Goal: Task Accomplishment & Management: Use online tool/utility

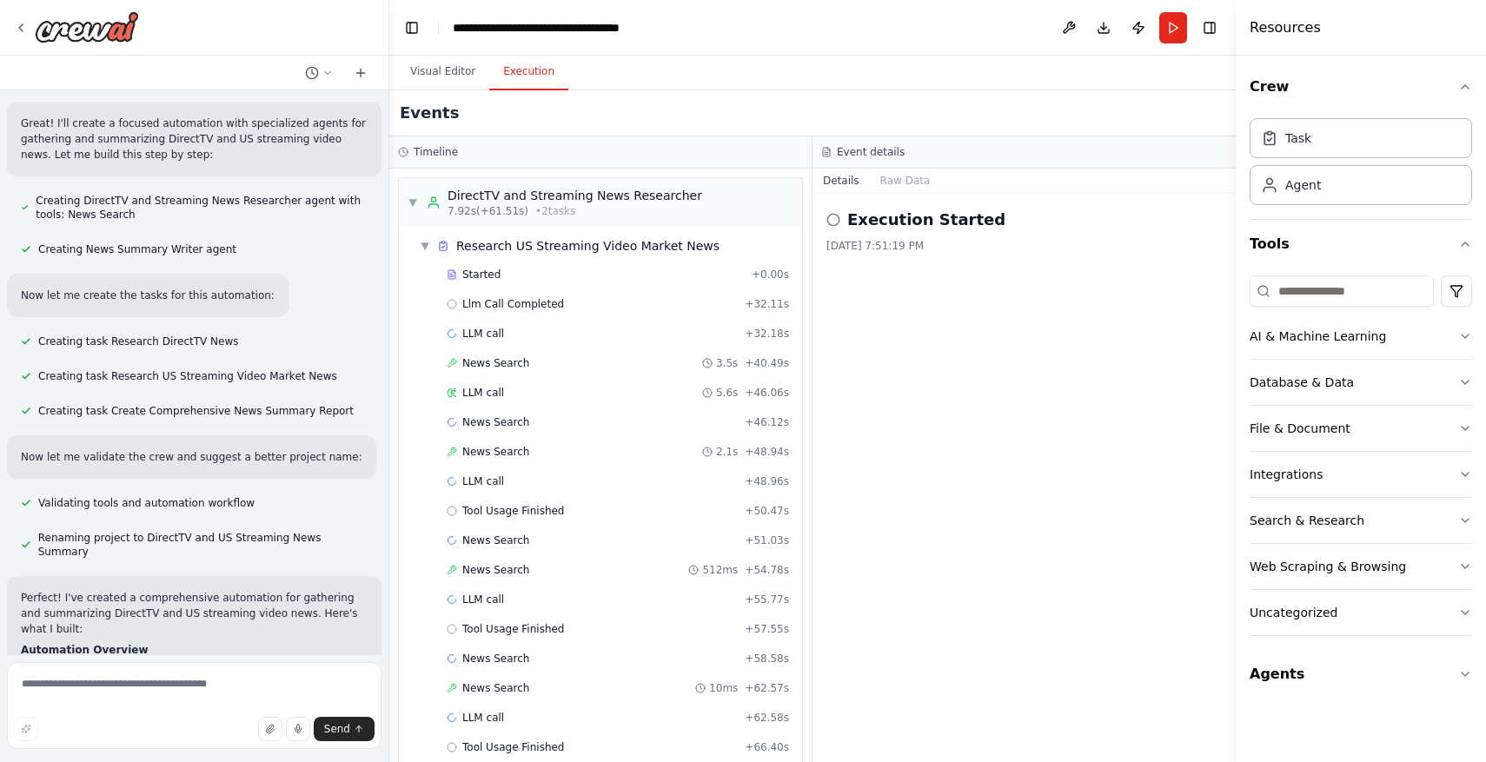
click at [522, 87] on button "Execution" at bounding box center [528, 72] width 79 height 36
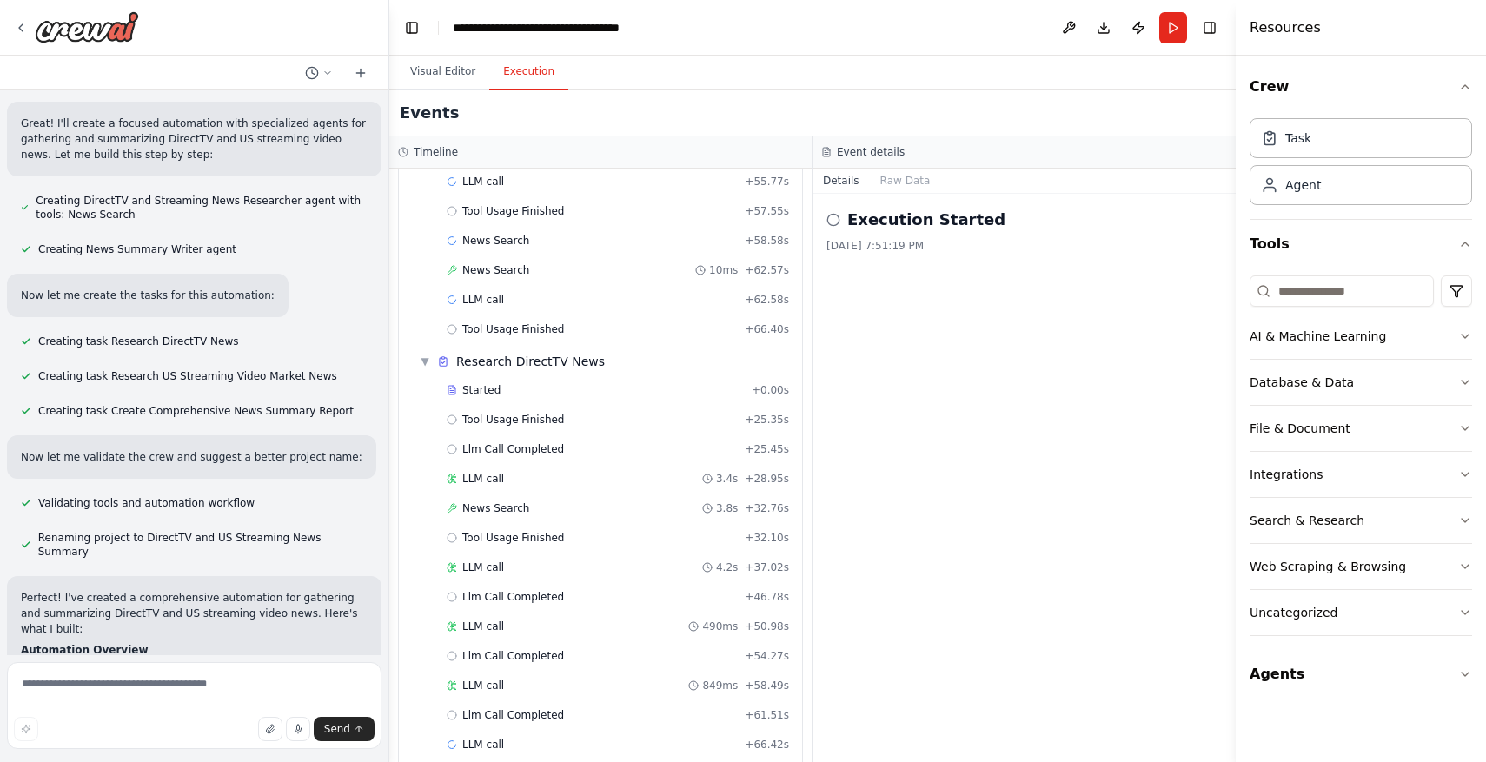
scroll to position [441, 0]
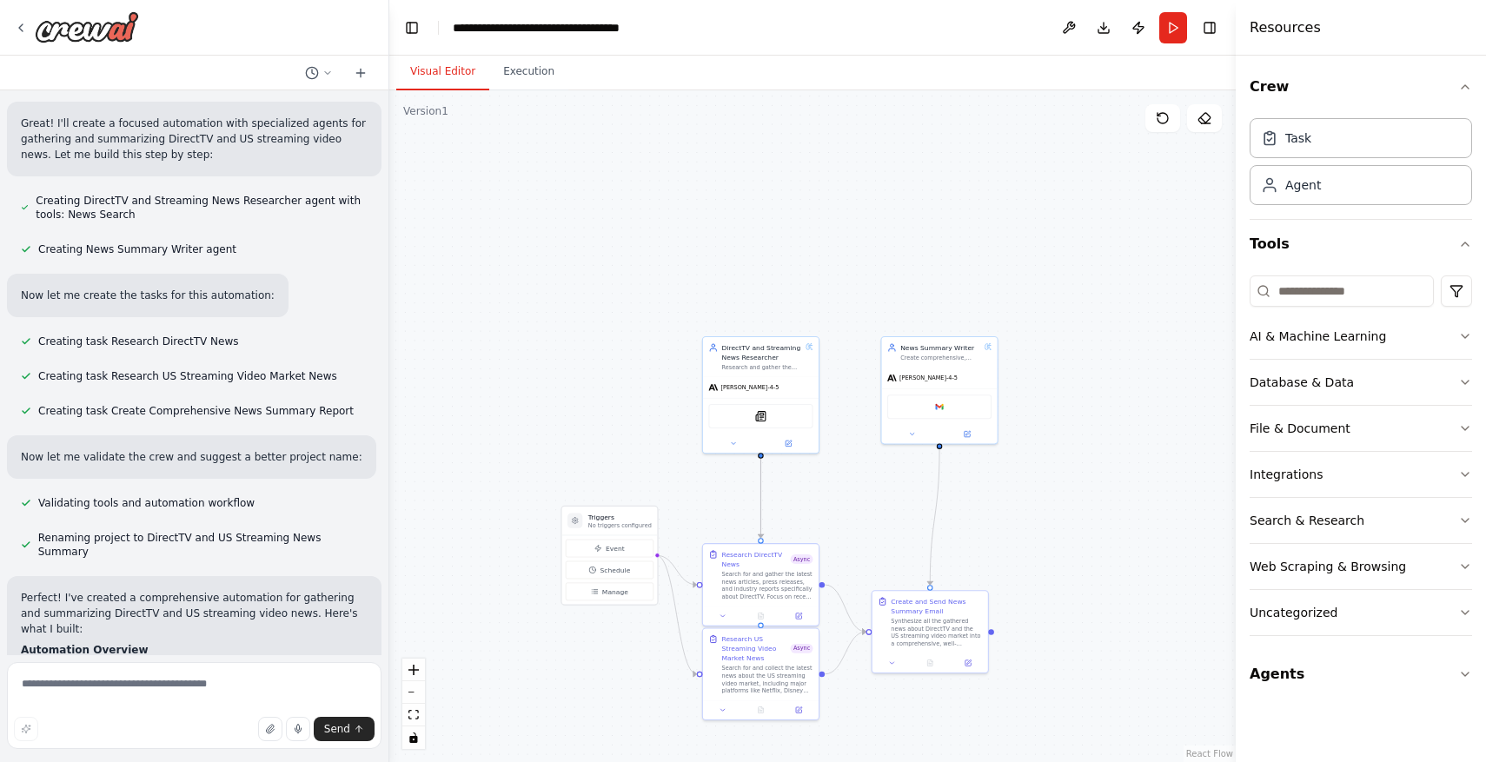
click at [446, 70] on button "Visual Editor" at bounding box center [442, 72] width 93 height 36
click at [1143, 25] on button "Publish" at bounding box center [1139, 27] width 28 height 31
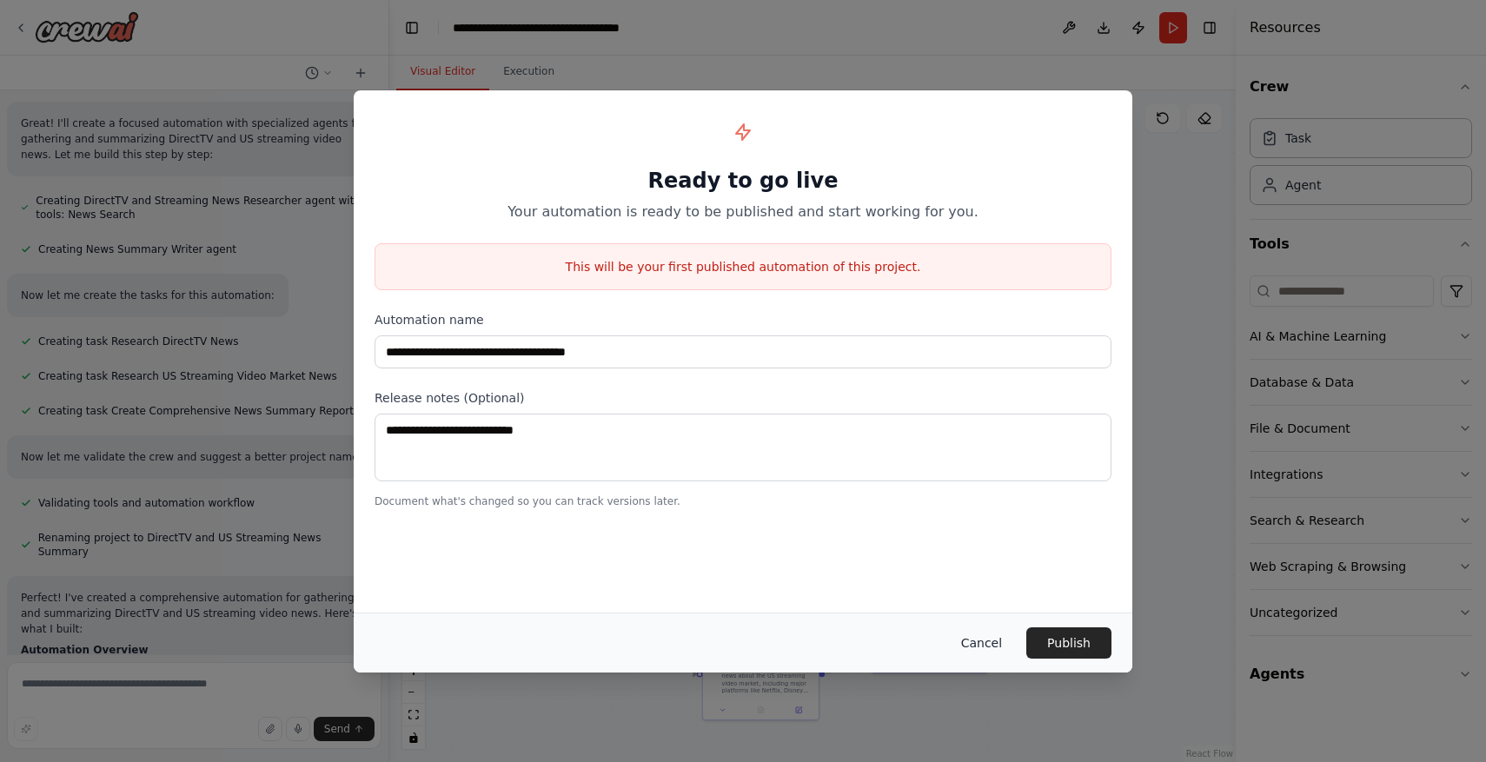
click at [989, 639] on button "Cancel" at bounding box center [981, 642] width 69 height 31
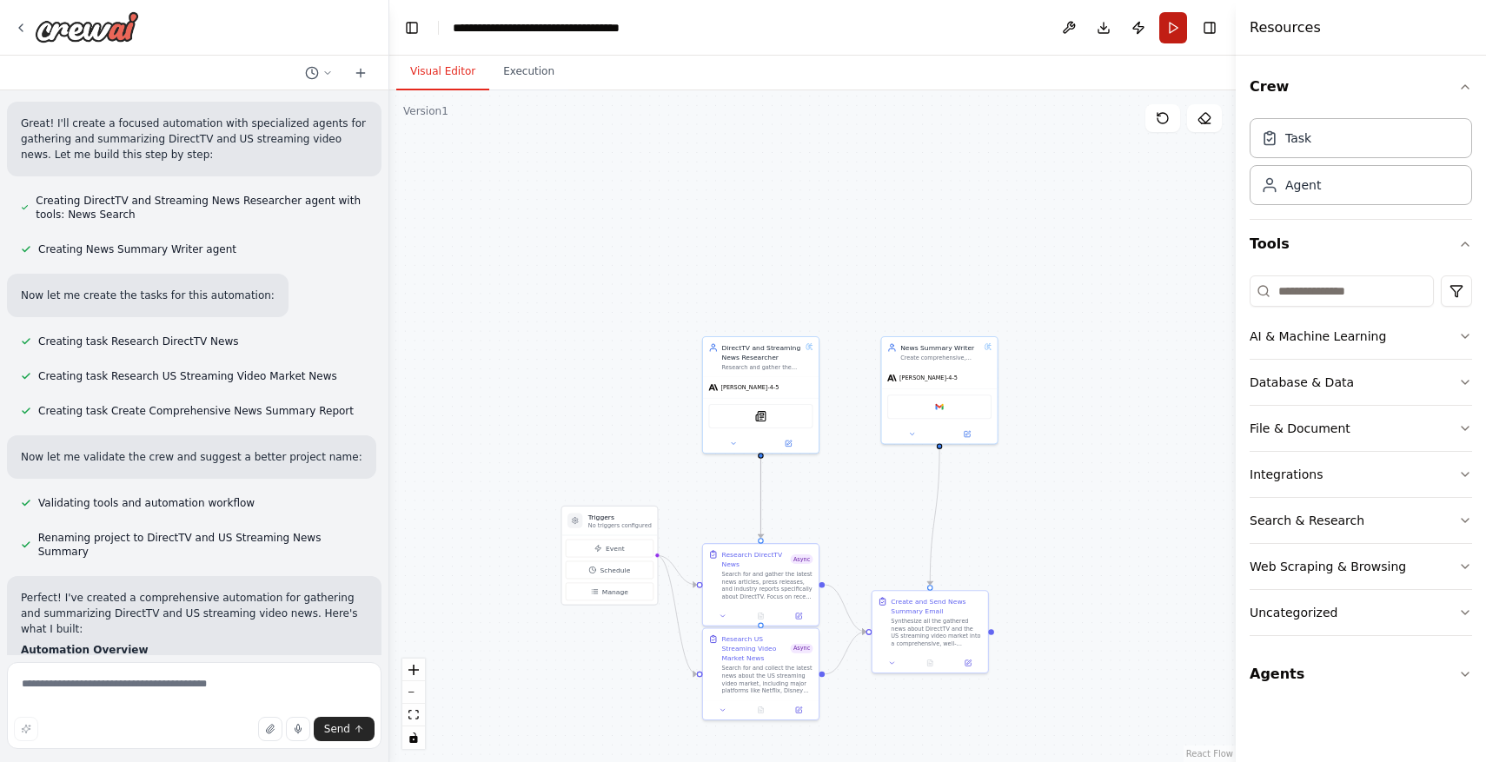
click at [1178, 27] on button "Run" at bounding box center [1173, 27] width 28 height 31
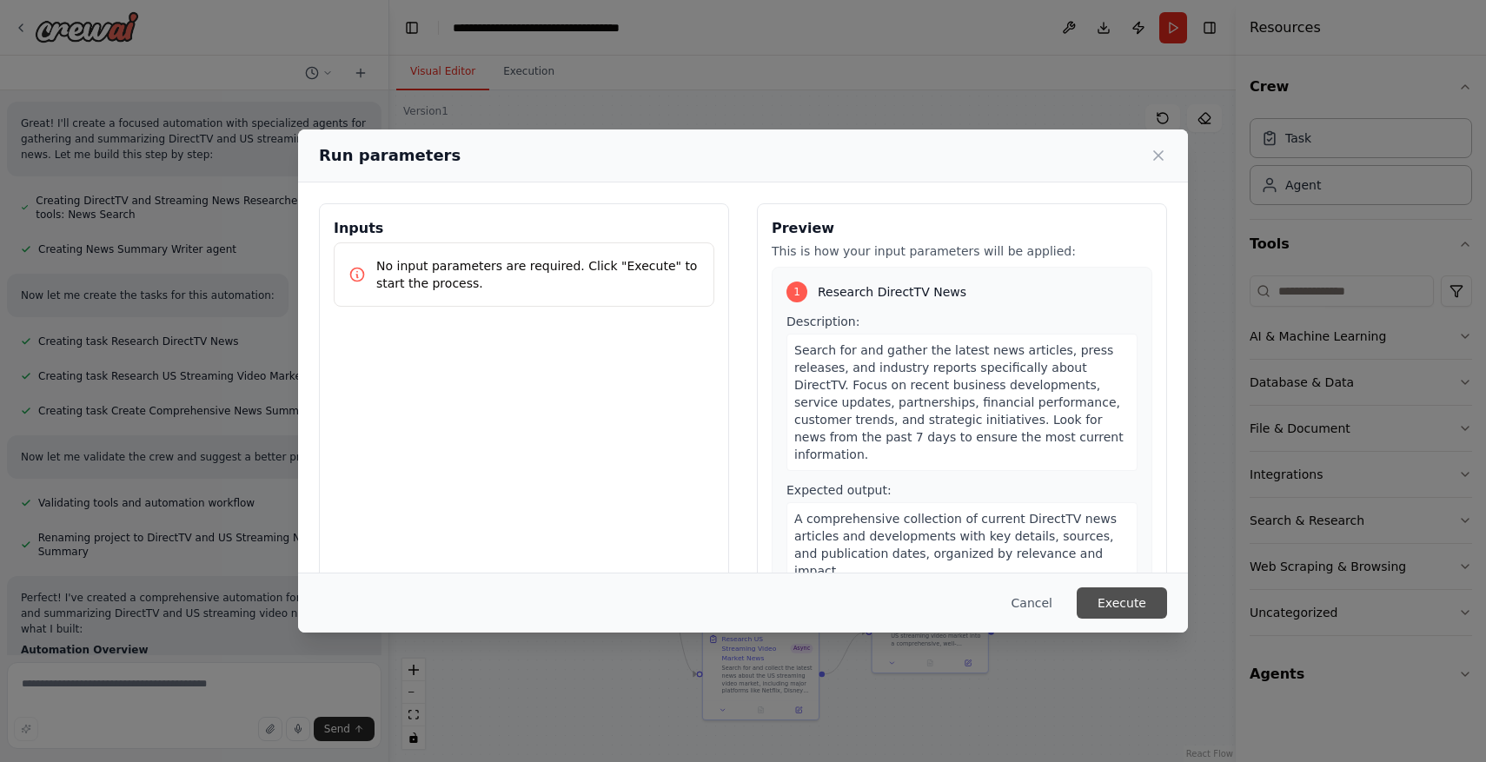
click at [1119, 614] on button "Execute" at bounding box center [1122, 602] width 90 height 31
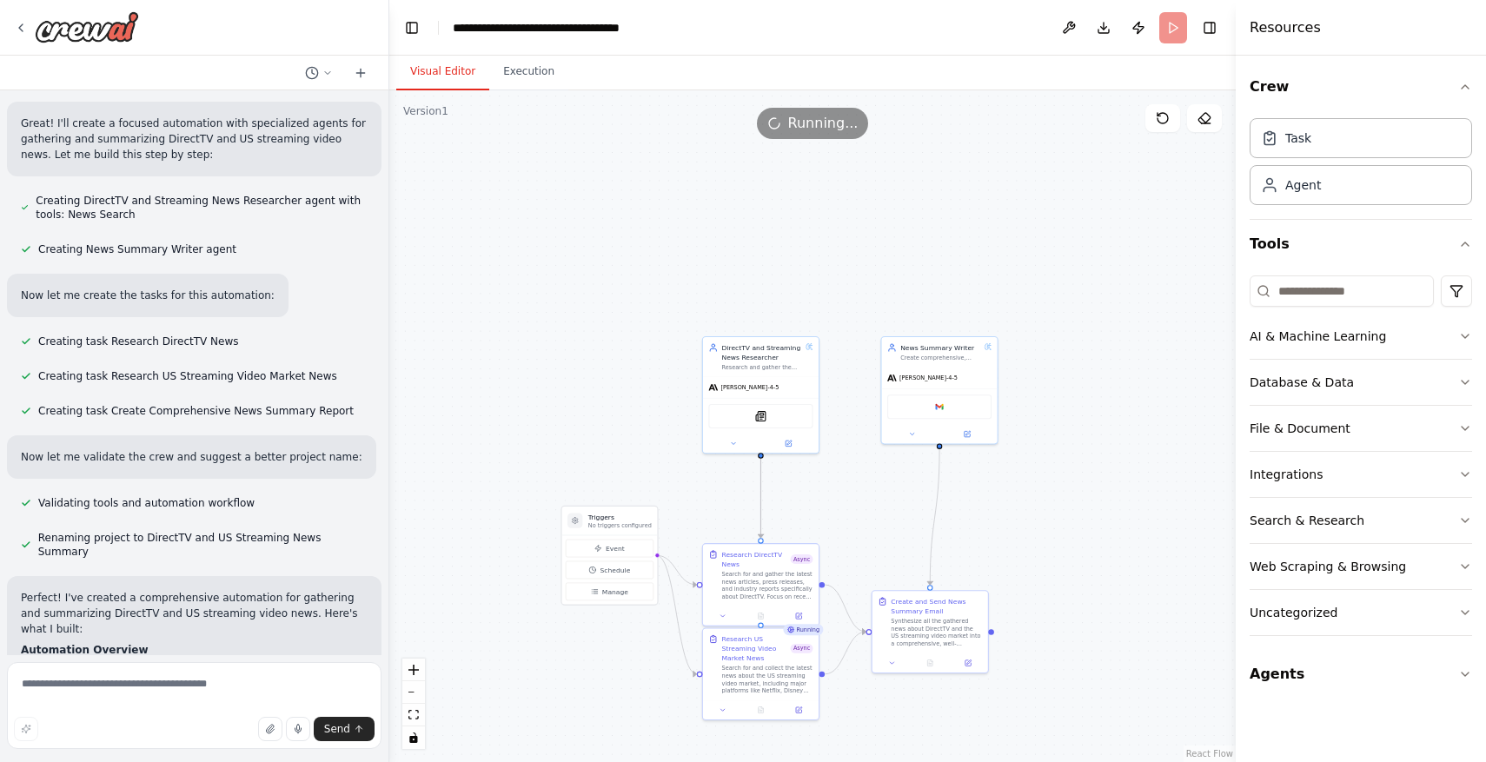
click at [453, 83] on button "Visual Editor" at bounding box center [442, 72] width 93 height 36
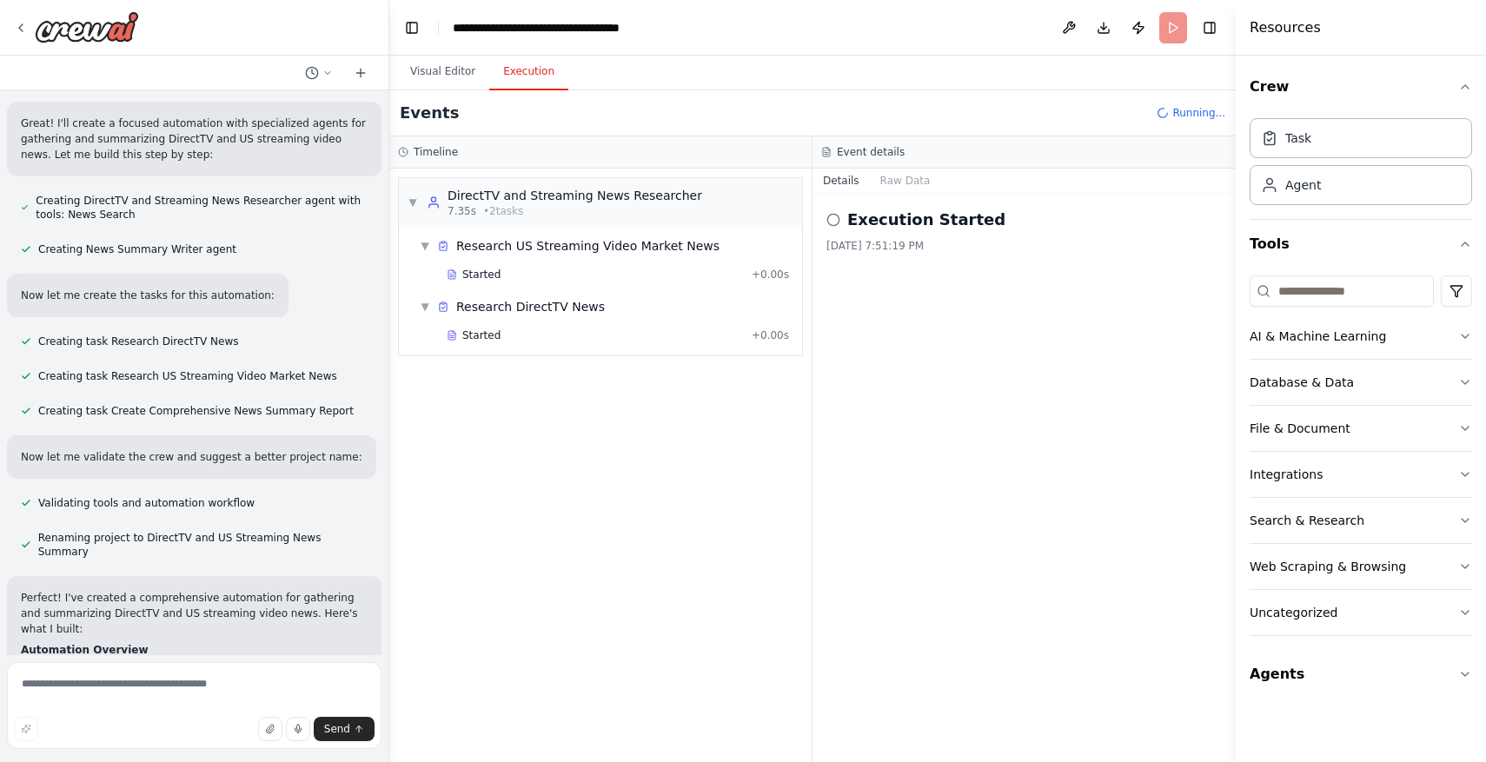
click at [534, 65] on button "Execution" at bounding box center [528, 72] width 79 height 36
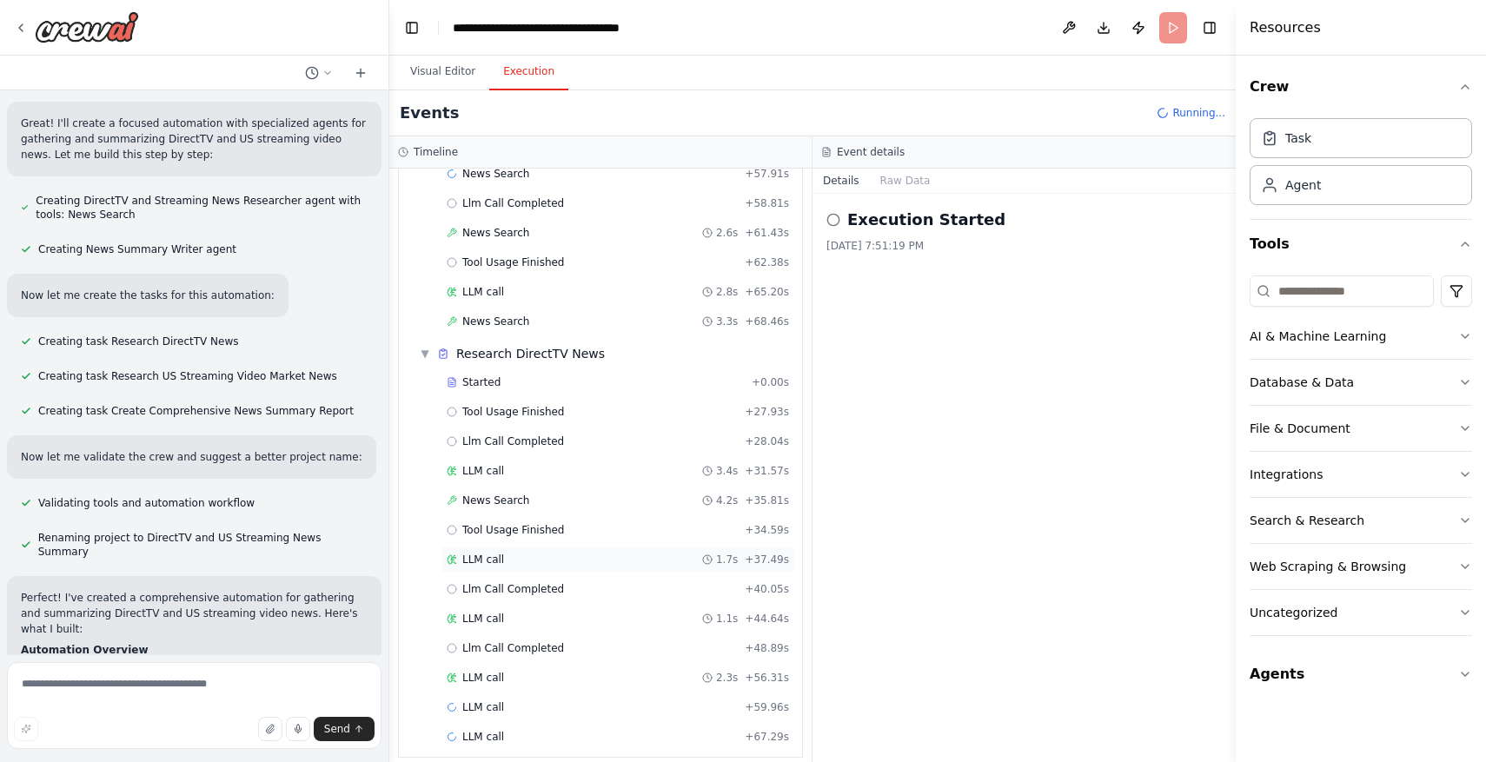
scroll to position [441, 0]
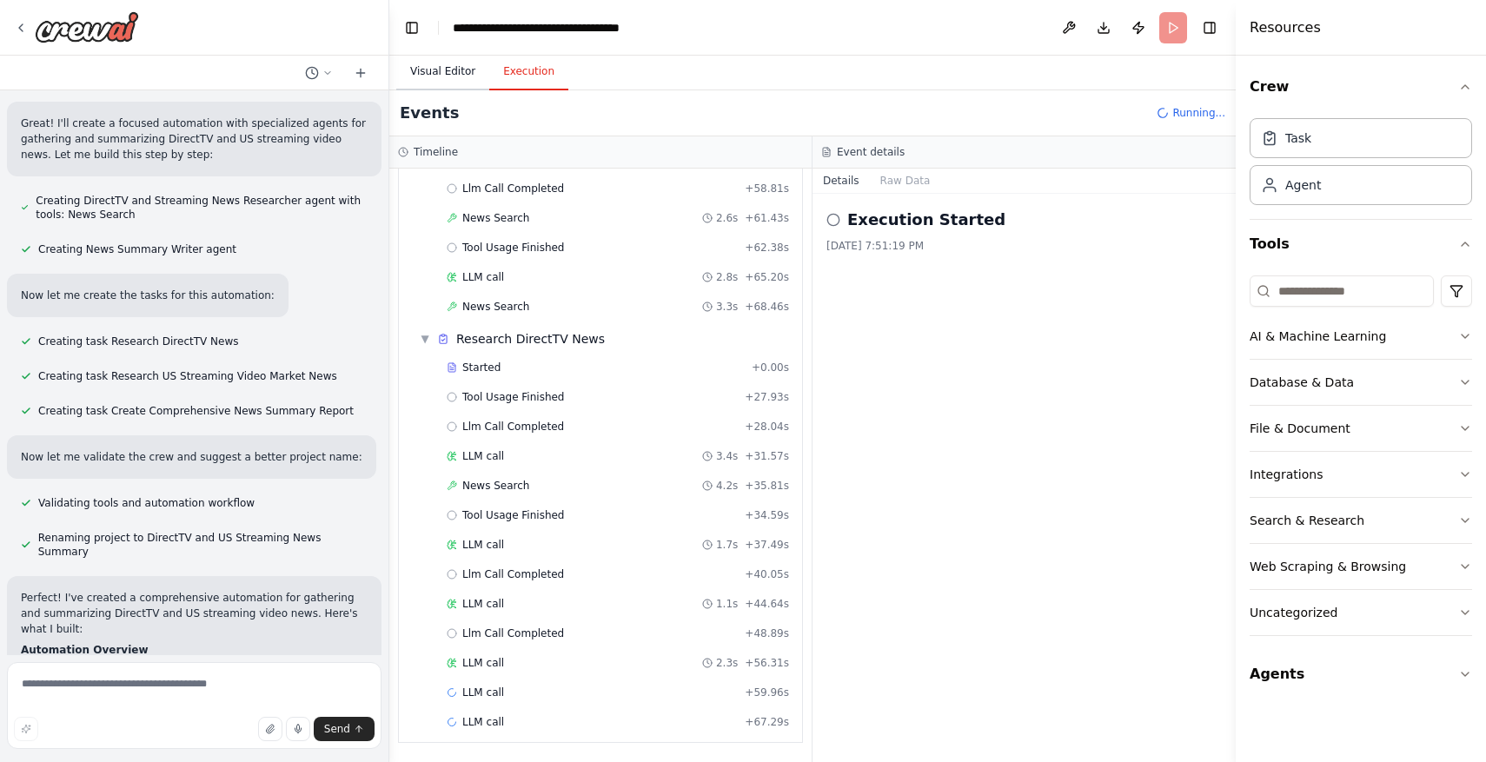
click at [442, 76] on button "Visual Editor" at bounding box center [442, 72] width 93 height 36
click at [512, 74] on button "Execution" at bounding box center [528, 72] width 79 height 36
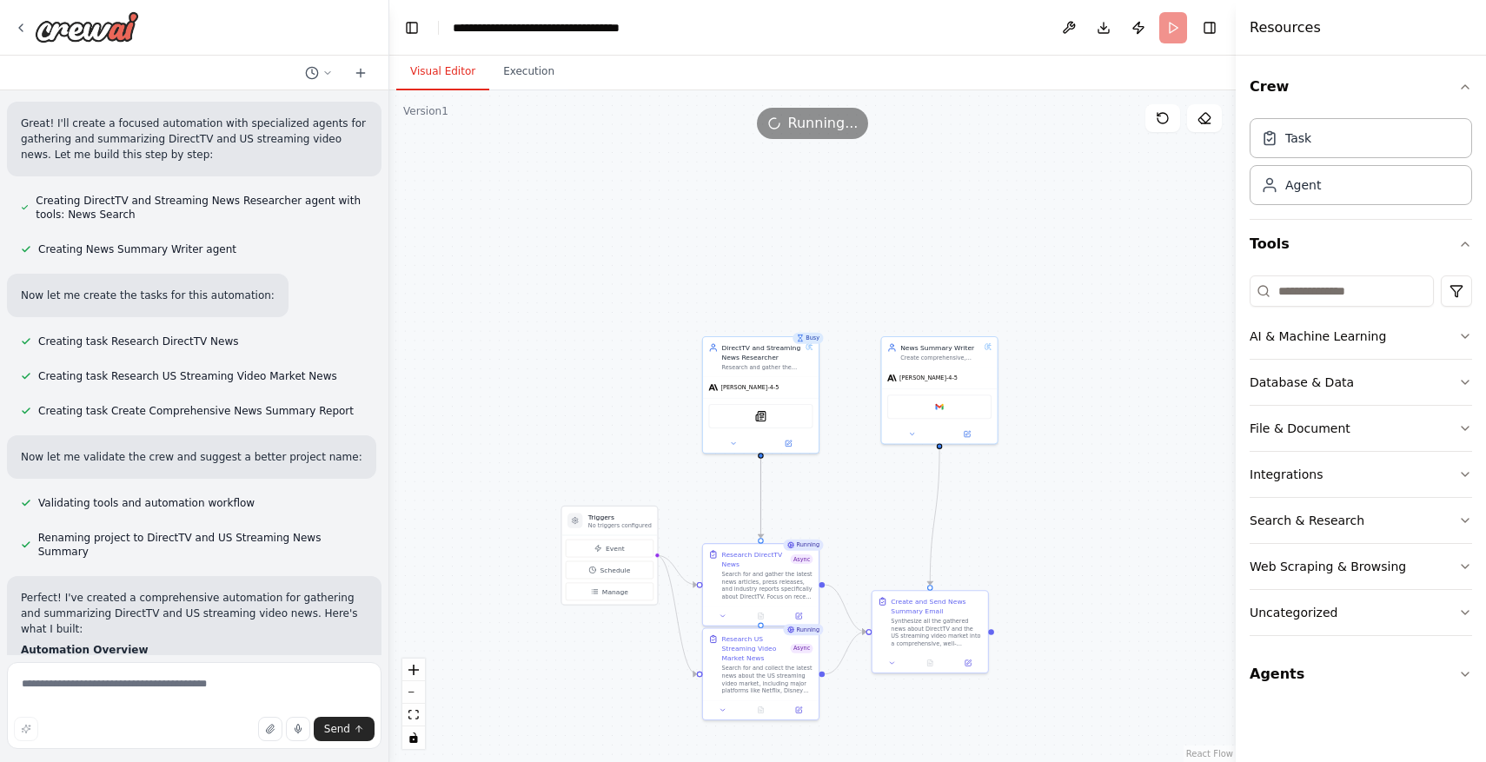
click at [430, 80] on button "Visual Editor" at bounding box center [442, 72] width 93 height 36
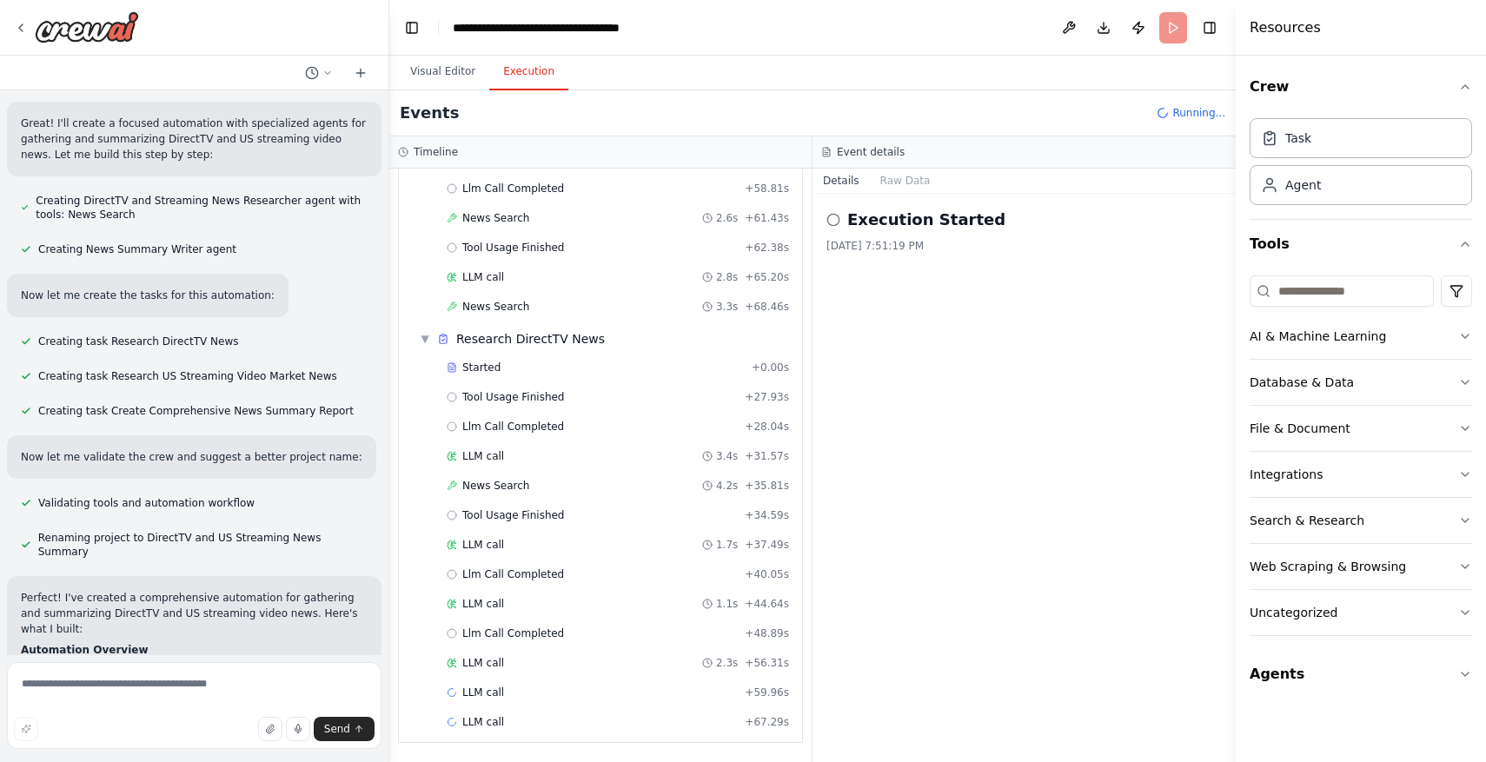
click at [508, 71] on button "Execution" at bounding box center [528, 72] width 79 height 36
click at [905, 187] on button "Raw Data" at bounding box center [905, 181] width 71 height 24
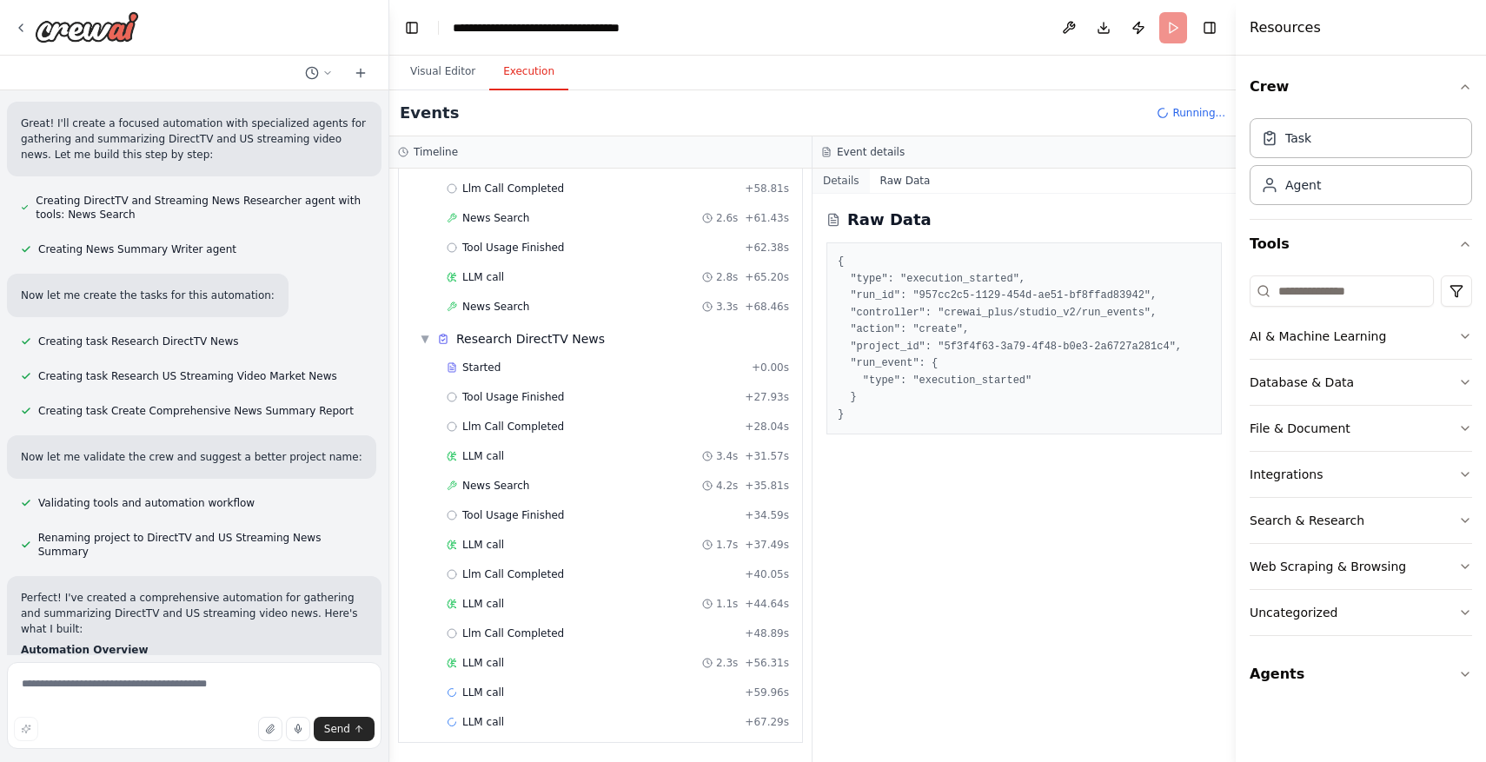
click at [854, 185] on button "Details" at bounding box center [841, 181] width 57 height 24
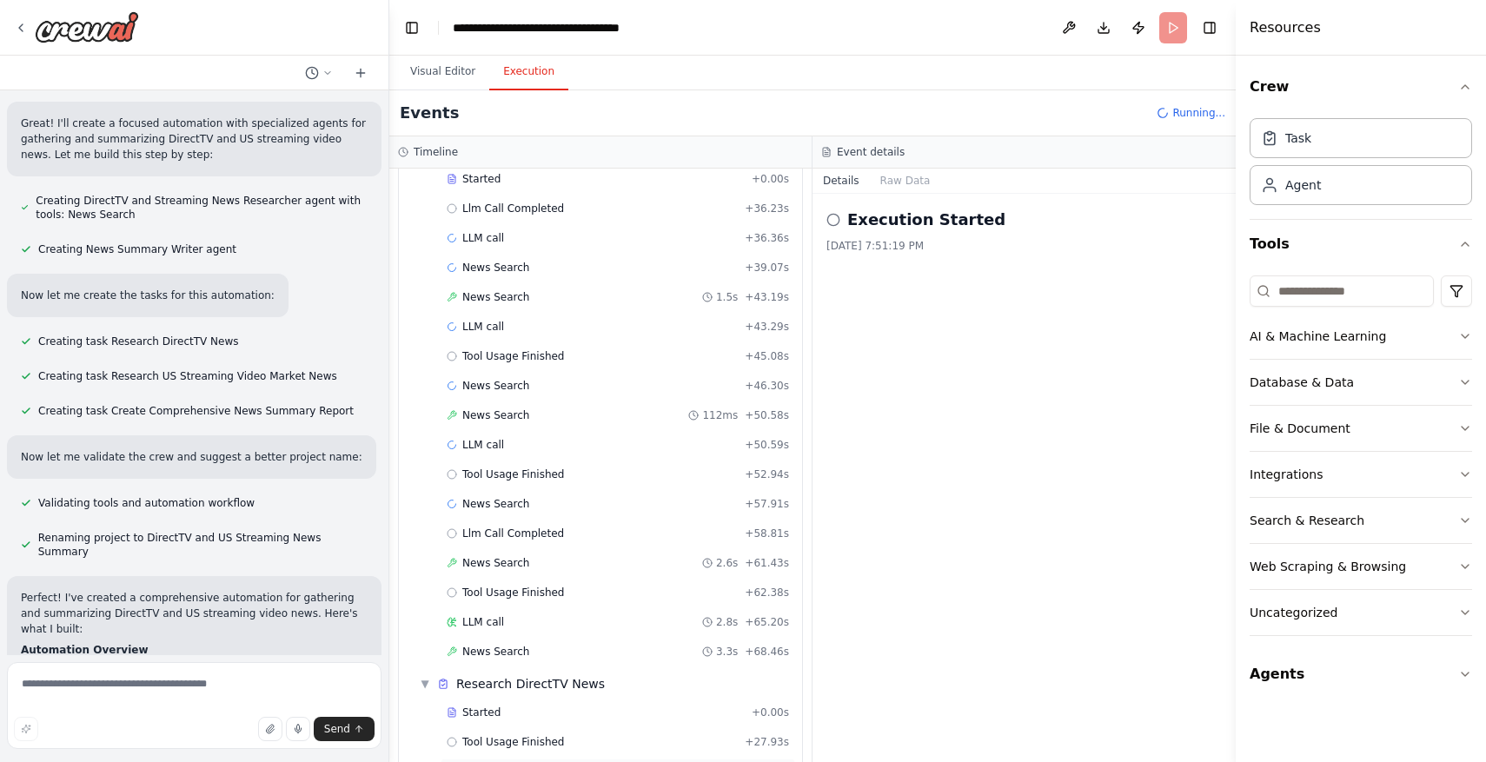
scroll to position [0, 0]
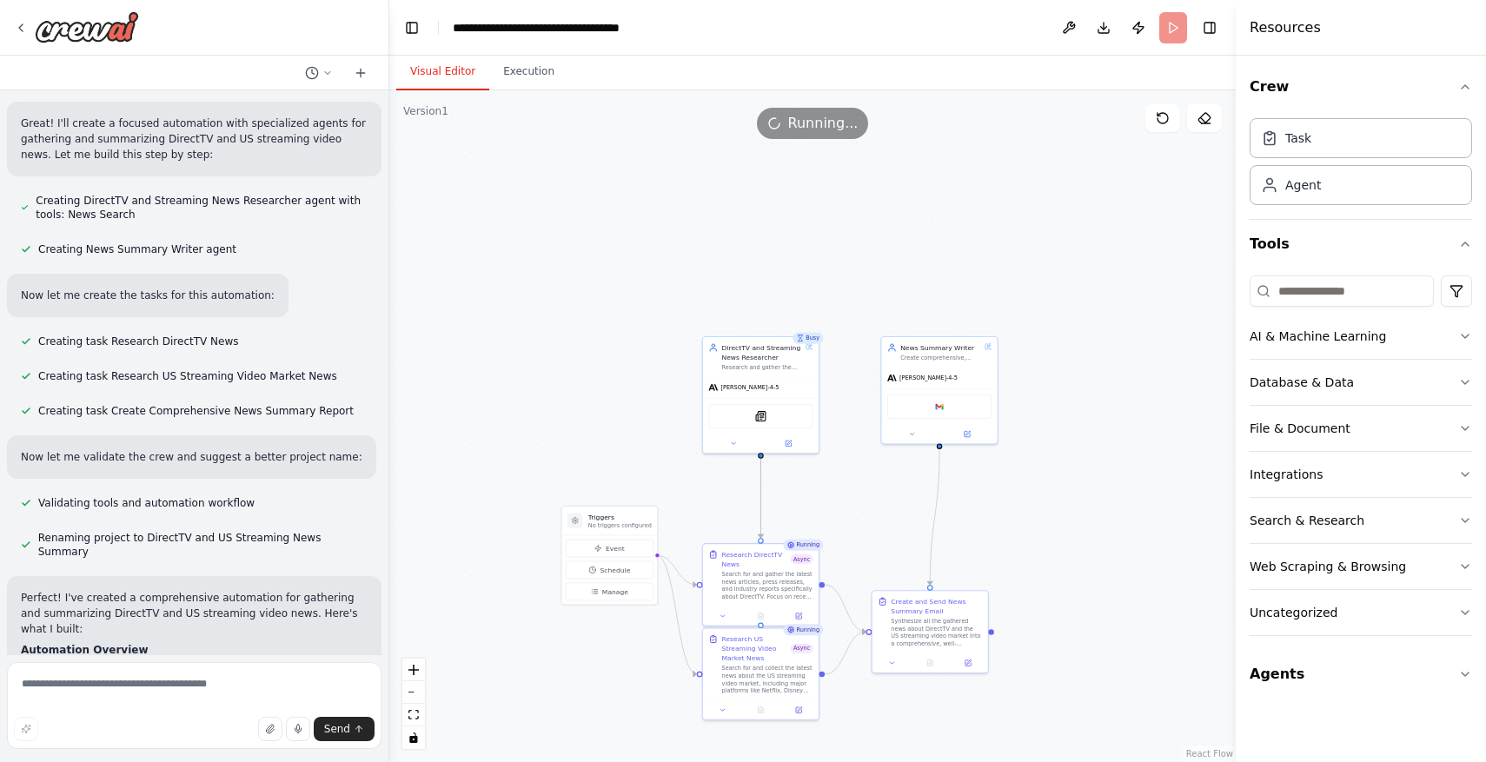
click at [456, 70] on button "Visual Editor" at bounding box center [442, 72] width 93 height 36
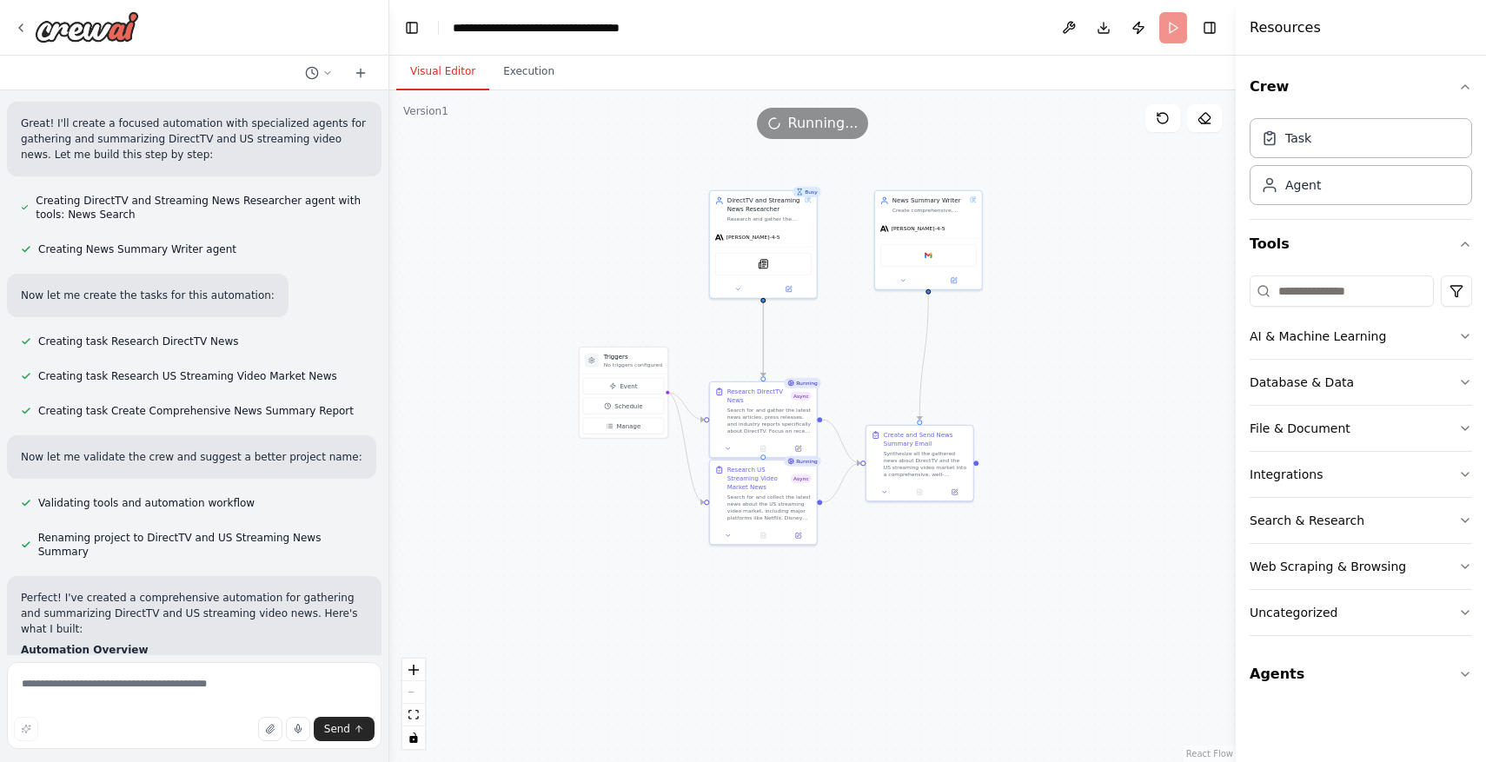
drag, startPoint x: 807, startPoint y: 499, endPoint x: 809, endPoint y: 342, distance: 157.3
click at [810, 342] on div ".deletable-edge-delete-btn { width: 20px; height: 20px; border: 0px solid #ffff…" at bounding box center [812, 426] width 846 height 672
click at [732, 447] on button at bounding box center [728, 447] width 30 height 10
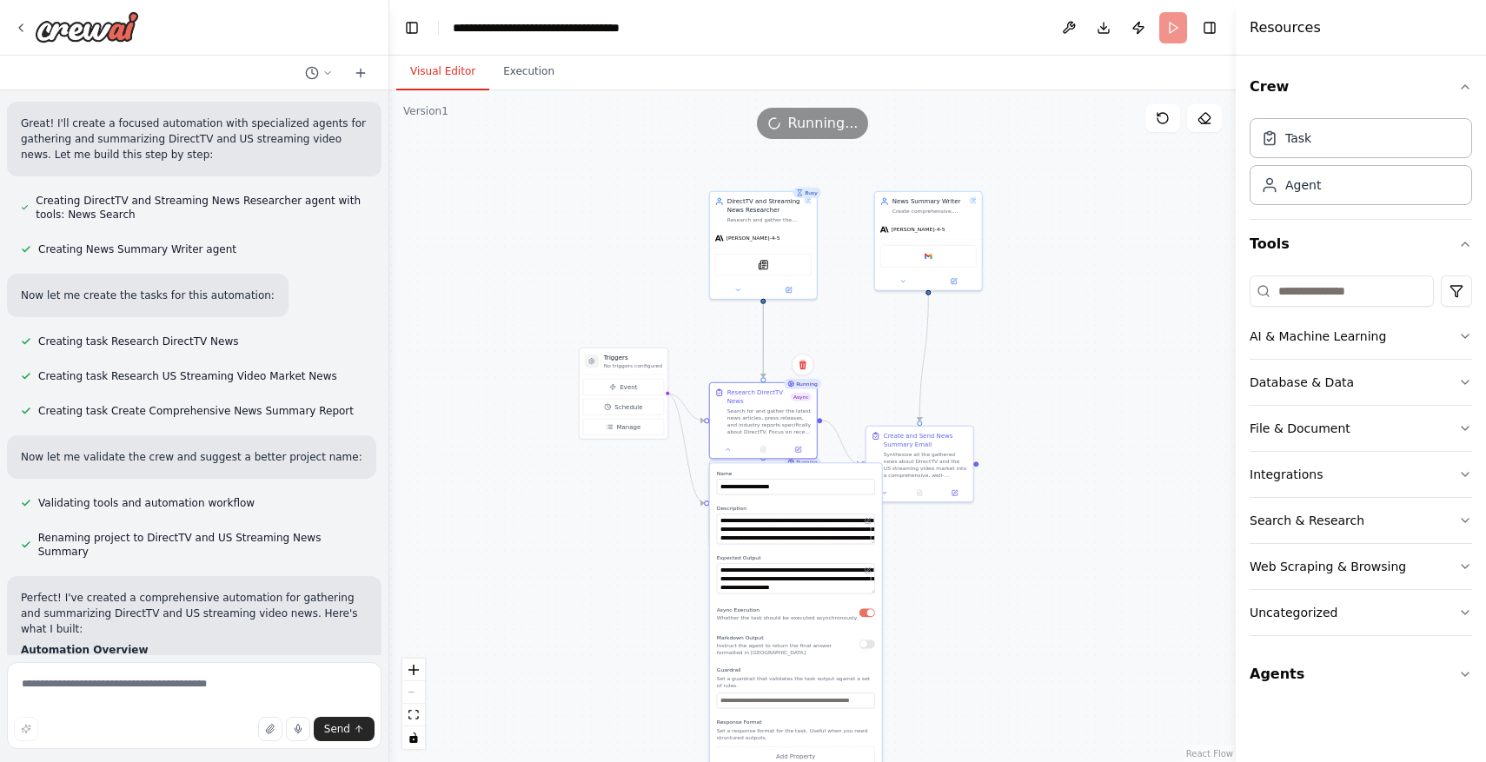
click at [920, 652] on div ".deletable-edge-delete-btn { width: 20px; height: 20px; border: 0px solid #ffff…" at bounding box center [812, 426] width 846 height 672
click at [921, 651] on div ".deletable-edge-delete-btn { width: 20px; height: 20px; border: 0px solid #ffff…" at bounding box center [812, 426] width 846 height 672
click at [925, 618] on div ".deletable-edge-delete-btn { width: 20px; height: 20px; border: 0px solid #ffff…" at bounding box center [812, 426] width 846 height 672
click at [568, 201] on div ".deletable-edge-delete-btn { width: 20px; height: 20px; border: 0px solid #ffff…" at bounding box center [812, 426] width 846 height 672
click at [730, 453] on button at bounding box center [728, 447] width 30 height 10
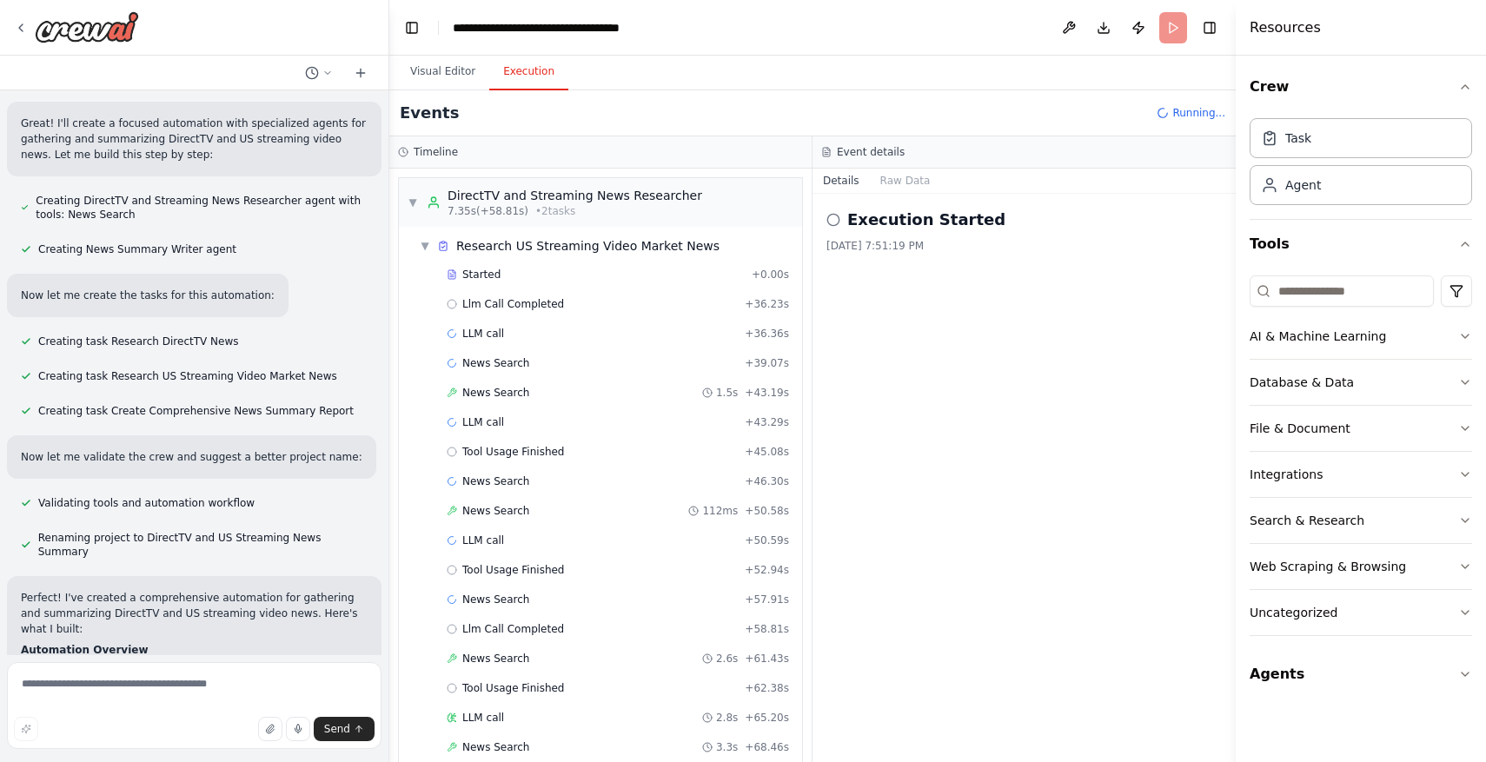
click at [511, 83] on button "Execution" at bounding box center [528, 72] width 79 height 36
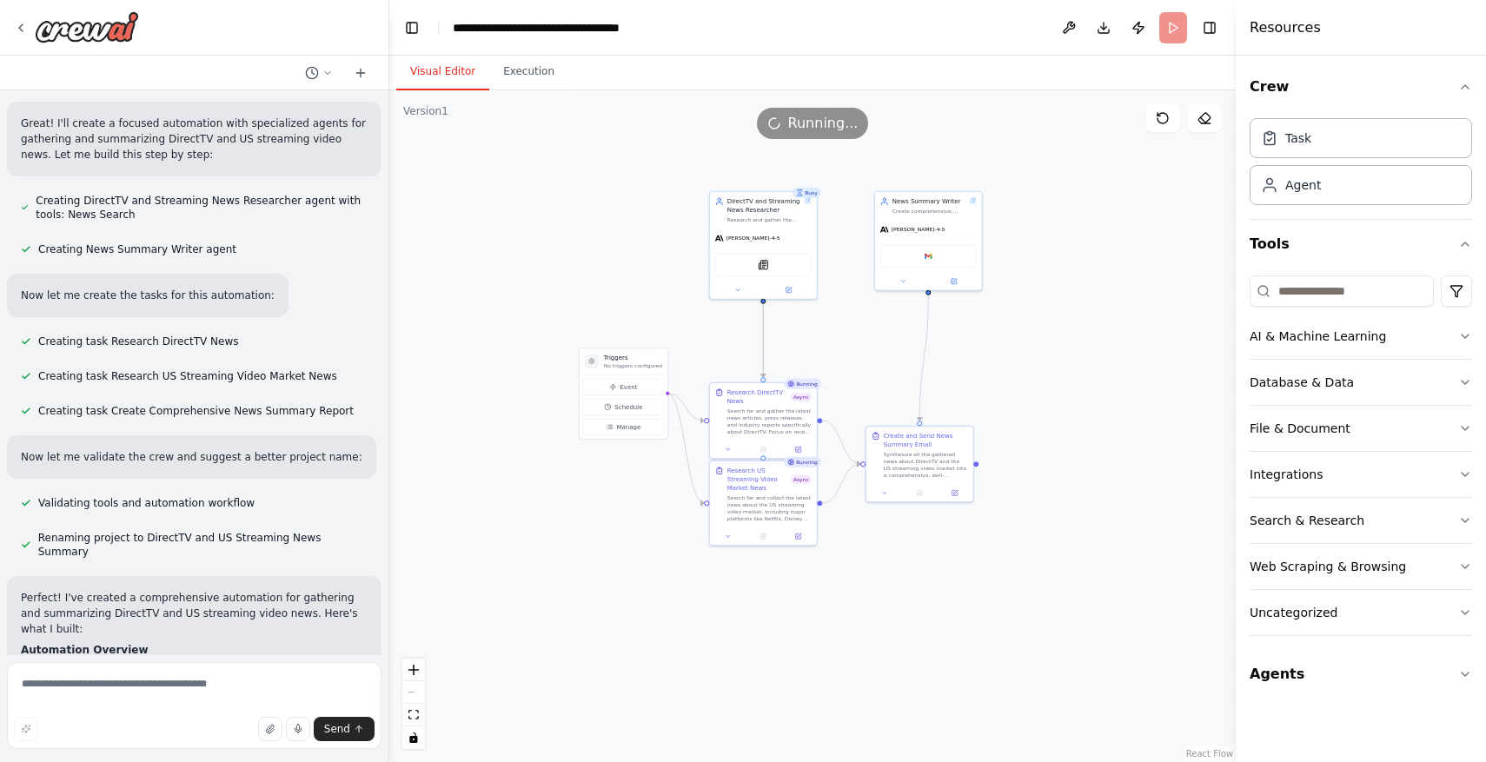
click at [445, 70] on button "Visual Editor" at bounding box center [442, 72] width 93 height 36
click at [723, 447] on button at bounding box center [728, 447] width 30 height 10
click at [728, 447] on icon at bounding box center [728, 447] width 7 height 7
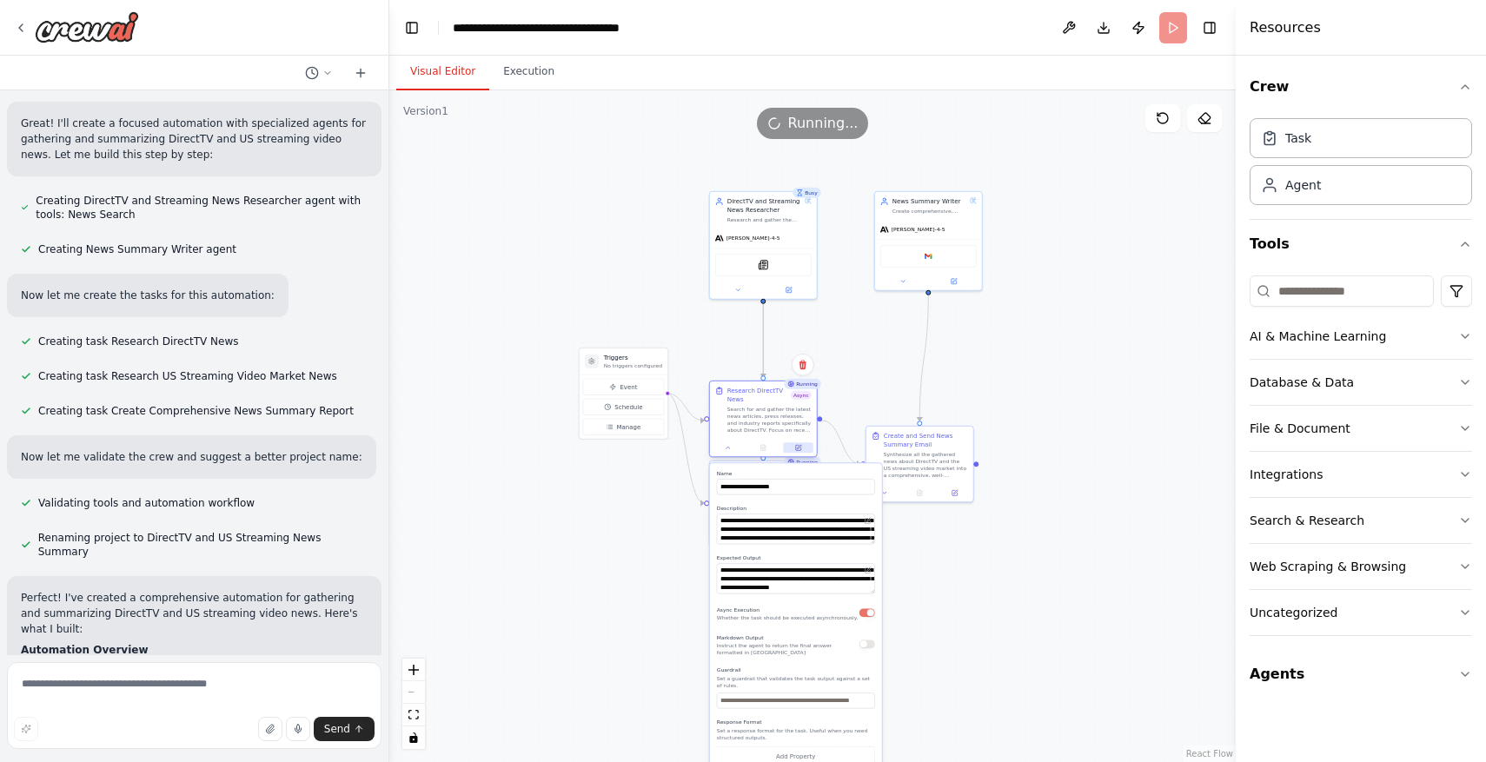
click at [800, 451] on button at bounding box center [798, 447] width 30 height 10
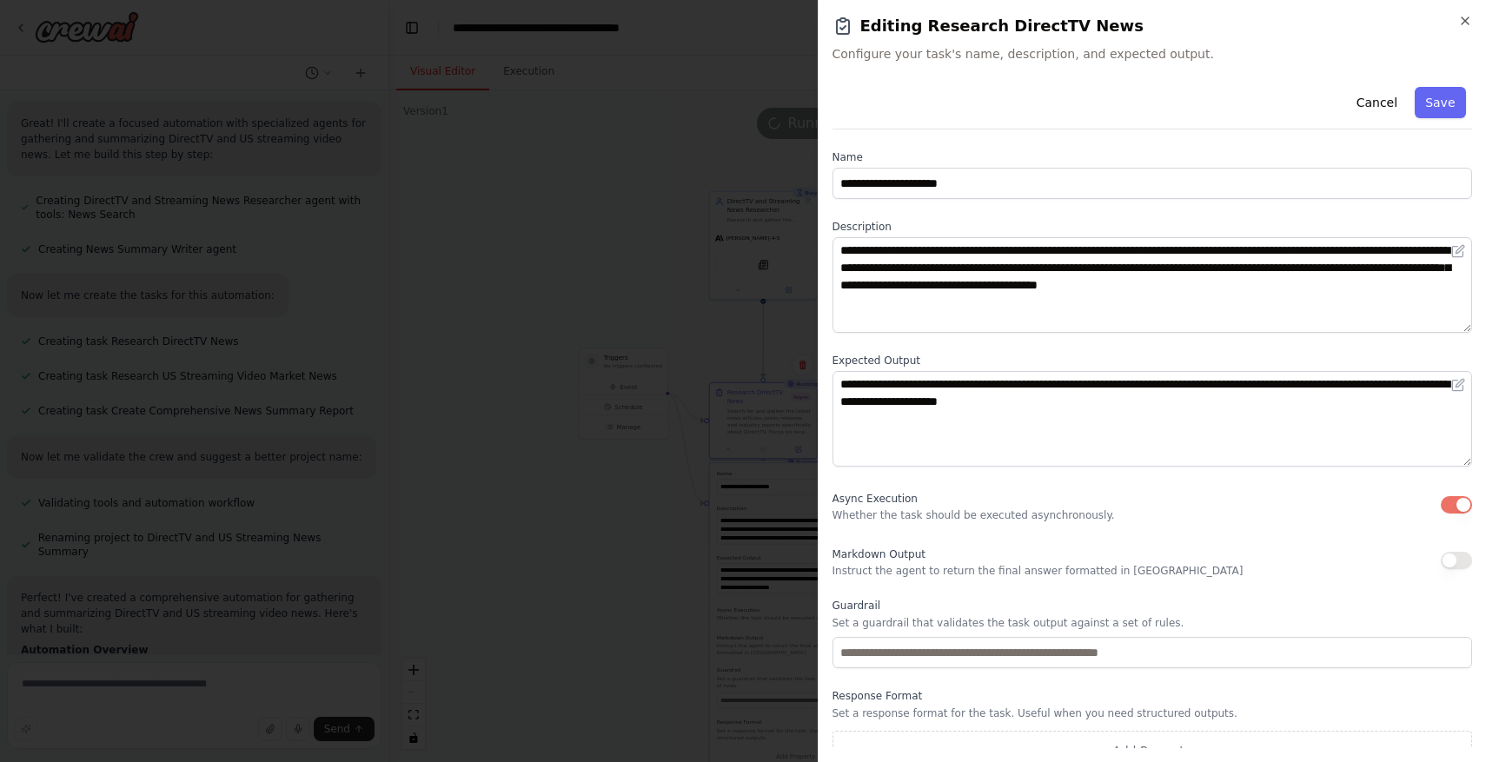
scroll to position [23, 0]
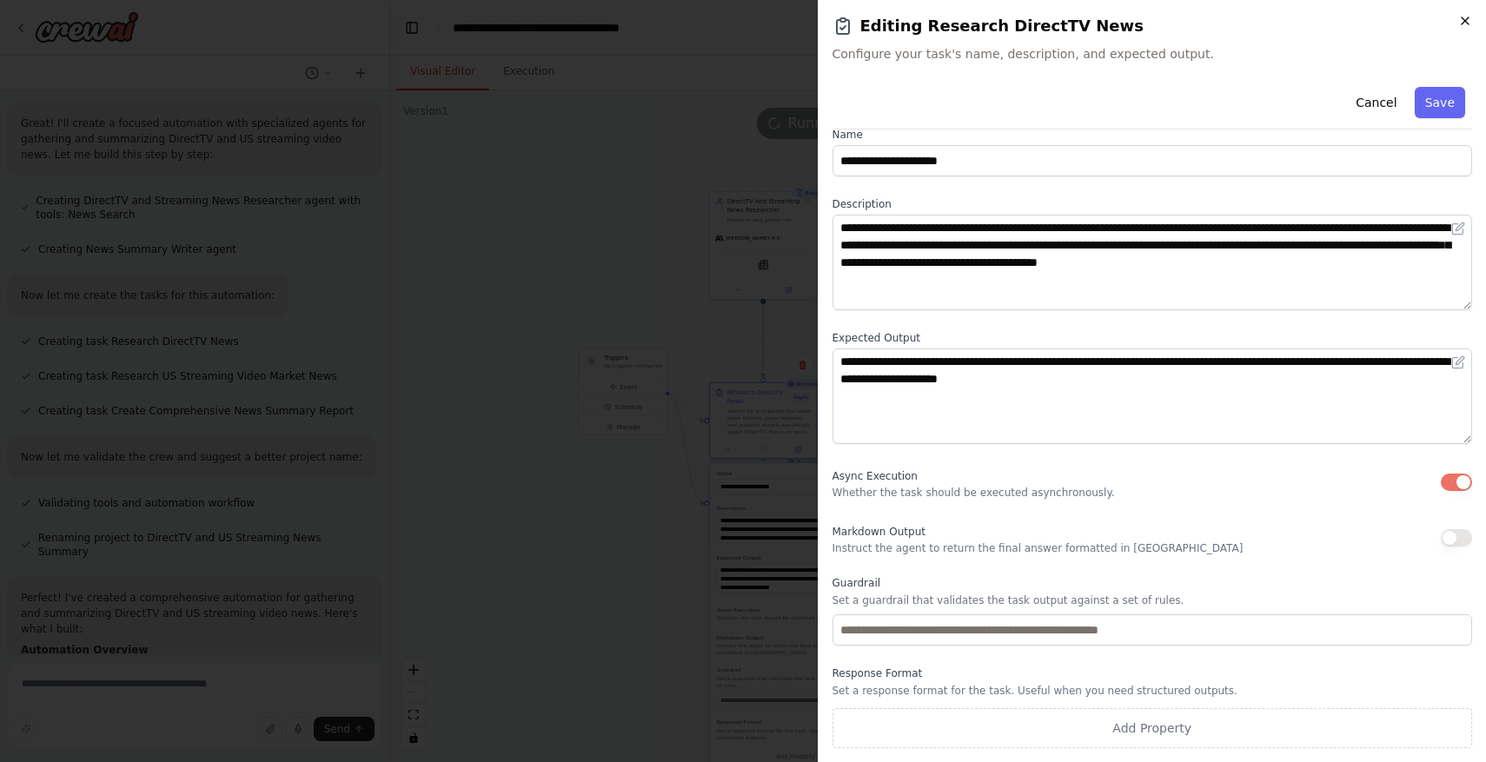
click at [1470, 27] on icon "button" at bounding box center [1465, 21] width 14 height 14
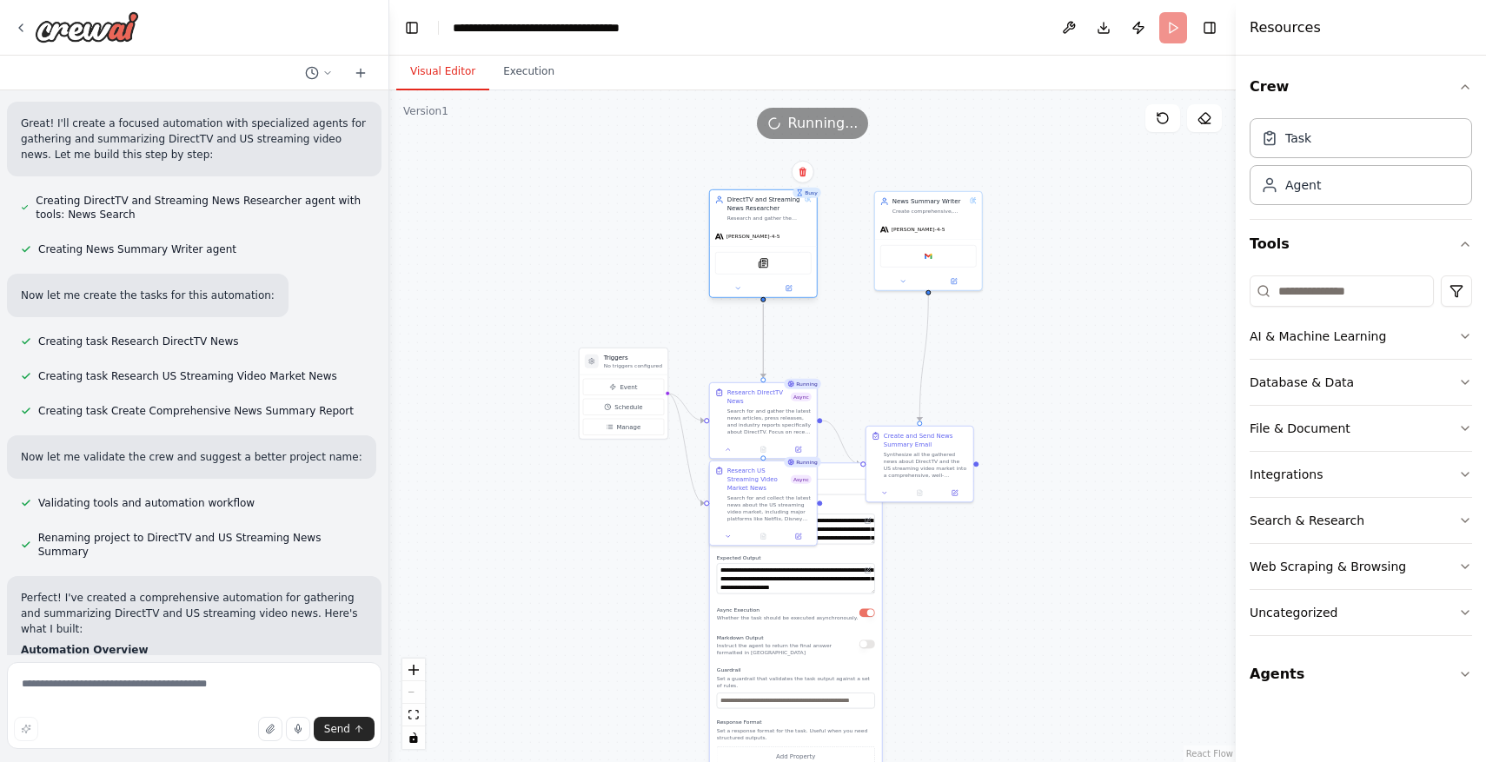
click at [766, 238] on span "claude-sonnet-4-5" at bounding box center [754, 236] width 54 height 7
click at [733, 449] on button at bounding box center [728, 447] width 30 height 10
click at [731, 287] on button at bounding box center [738, 288] width 50 height 10
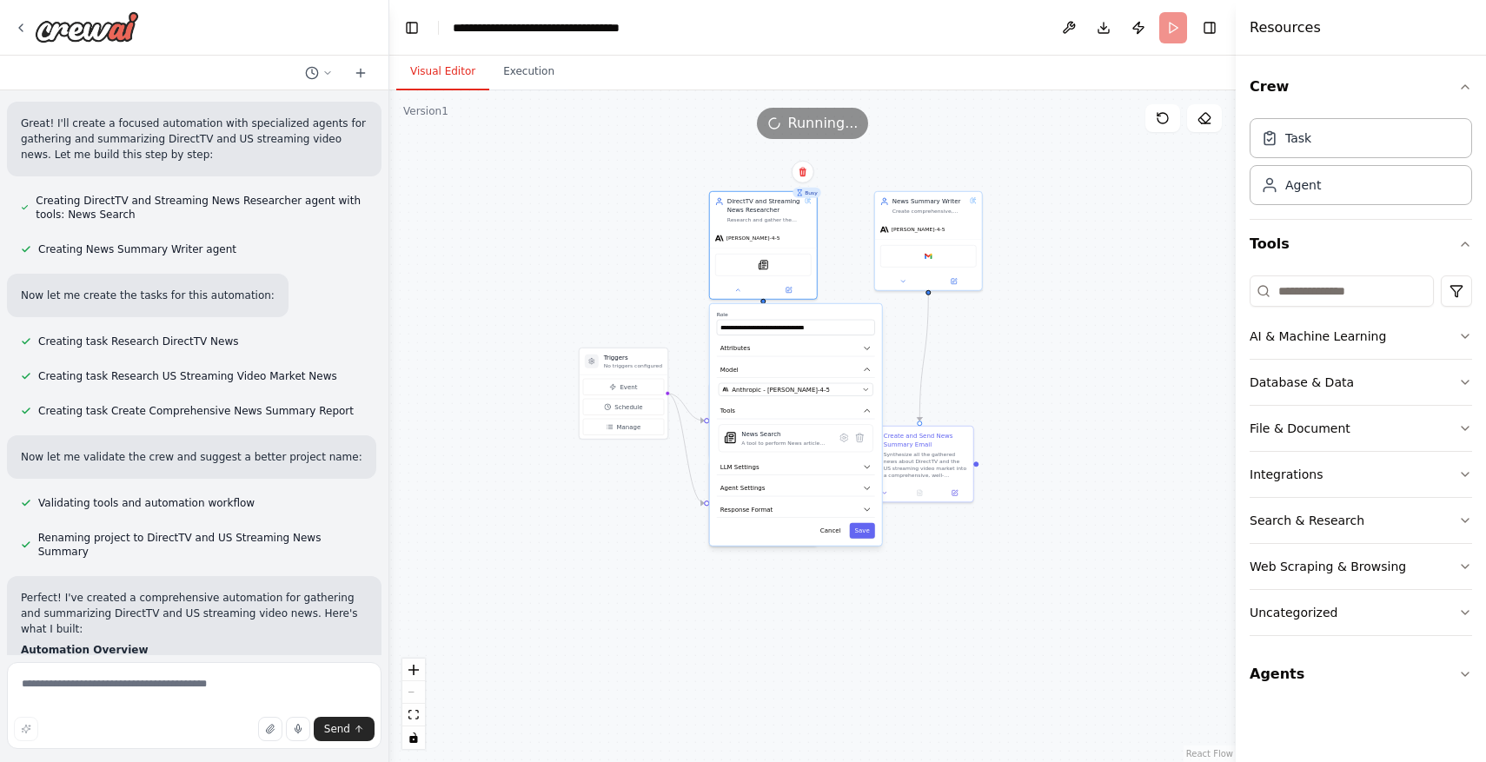
click at [830, 496] on div "**********" at bounding box center [796, 425] width 172 height 242
click at [830, 492] on button "Agent Settings" at bounding box center [796, 489] width 158 height 17
click at [866, 511] on button "button" at bounding box center [866, 510] width 16 height 9
click at [939, 577] on div ".deletable-edge-delete-btn { width: 20px; height: 20px; border: 0px solid #ffff…" at bounding box center [812, 426] width 846 height 672
click at [936, 571] on div ".deletable-edge-delete-btn { width: 20px; height: 20px; border: 0px solid #ffff…" at bounding box center [812, 426] width 846 height 672
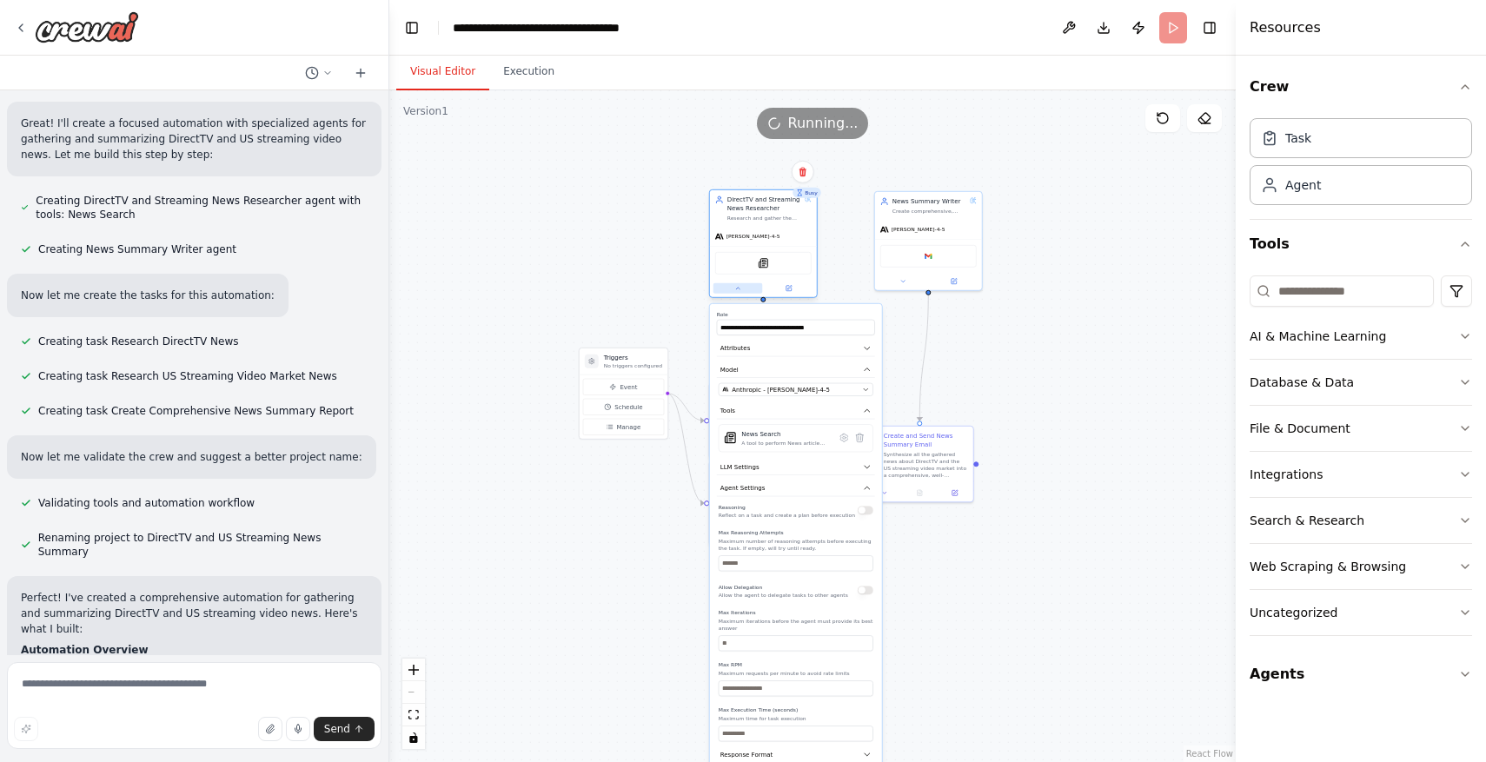
click at [736, 287] on icon at bounding box center [737, 288] width 7 height 7
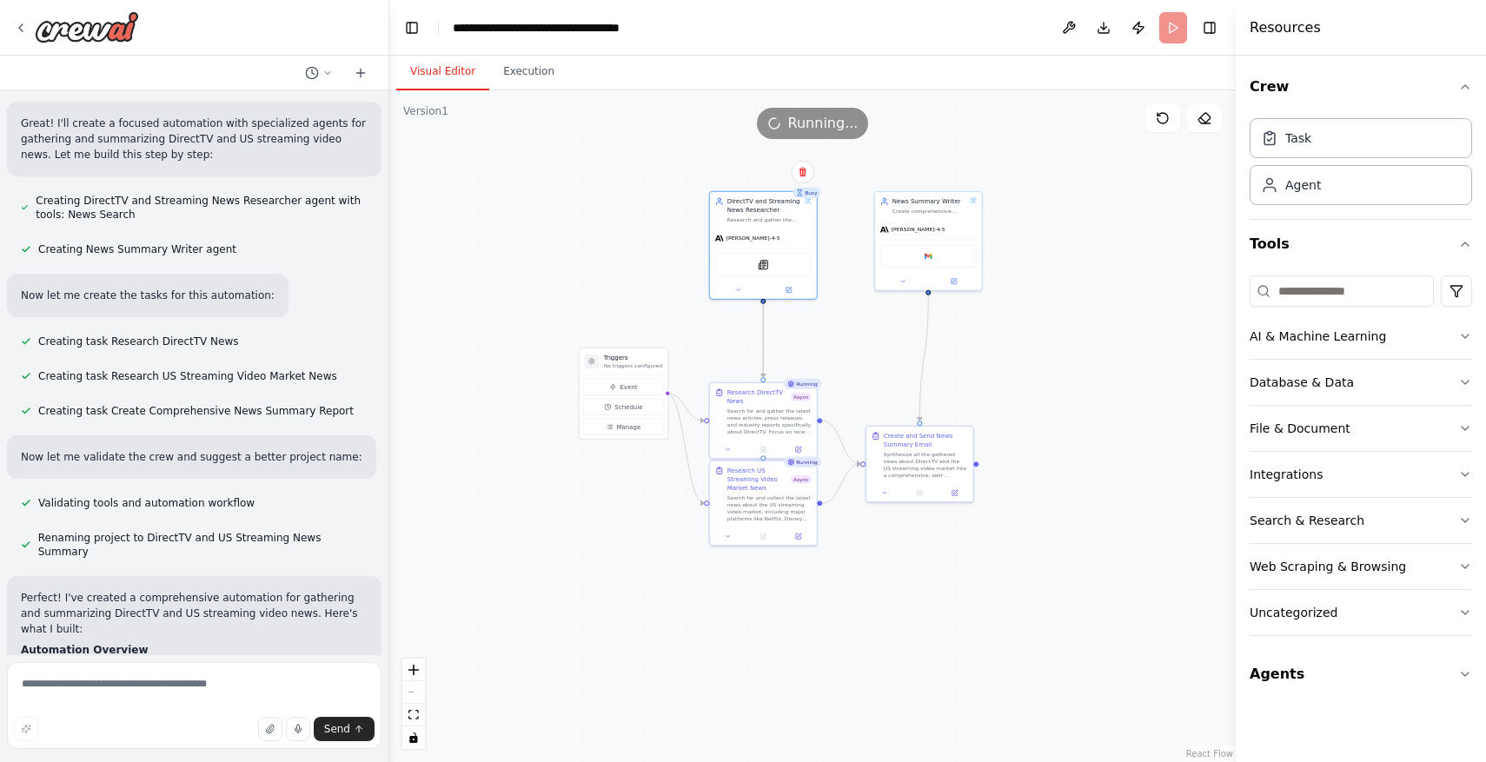
click at [901, 697] on div ".deletable-edge-delete-btn { width: 20px; height: 20px; border: 0px solid #ffff…" at bounding box center [812, 426] width 846 height 672
click at [738, 289] on icon at bounding box center [737, 289] width 3 height 2
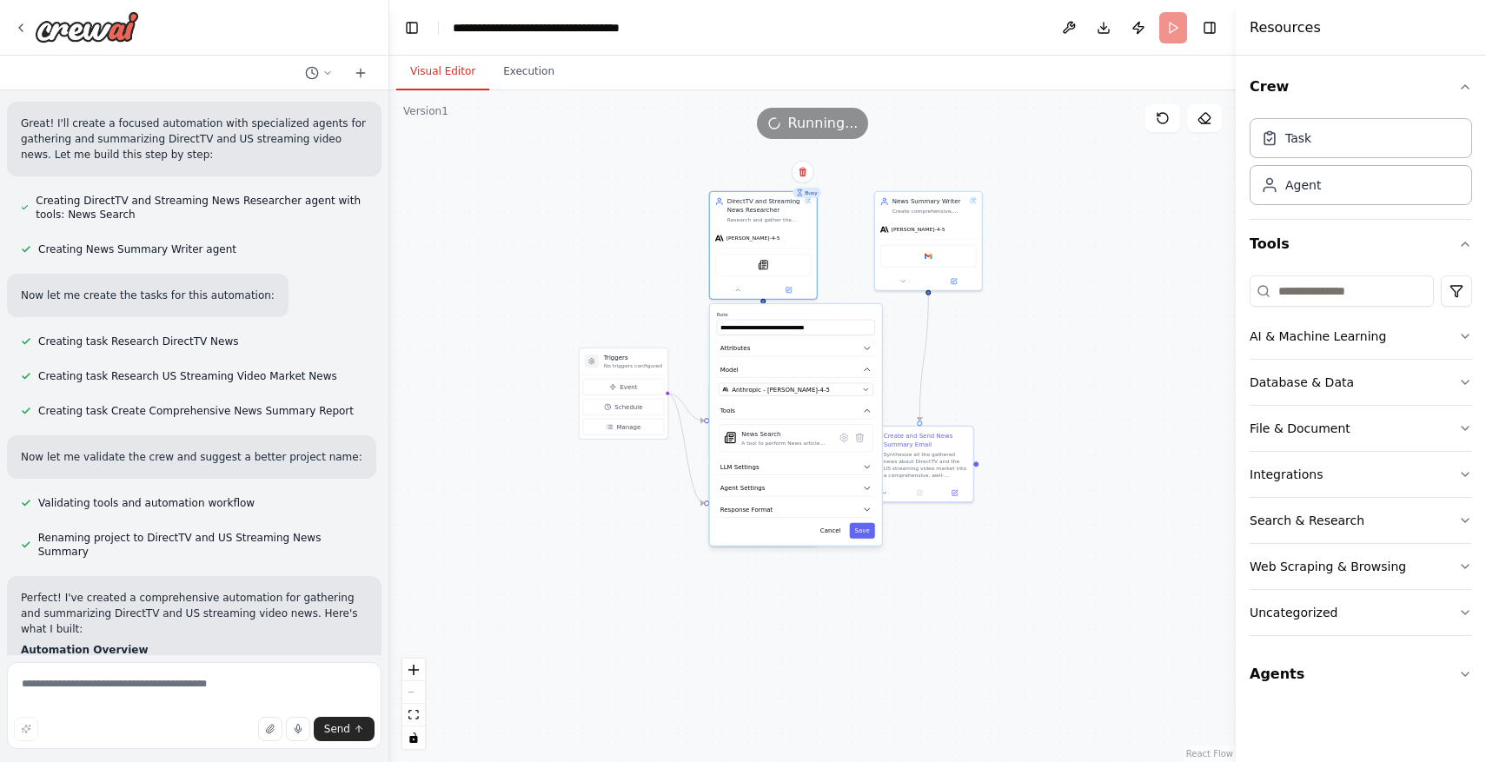
click at [607, 203] on div ".deletable-edge-delete-btn { width: 20px; height: 20px; border: 0px solid #ffff…" at bounding box center [812, 426] width 846 height 672
click at [866, 529] on button "Save" at bounding box center [862, 531] width 25 height 16
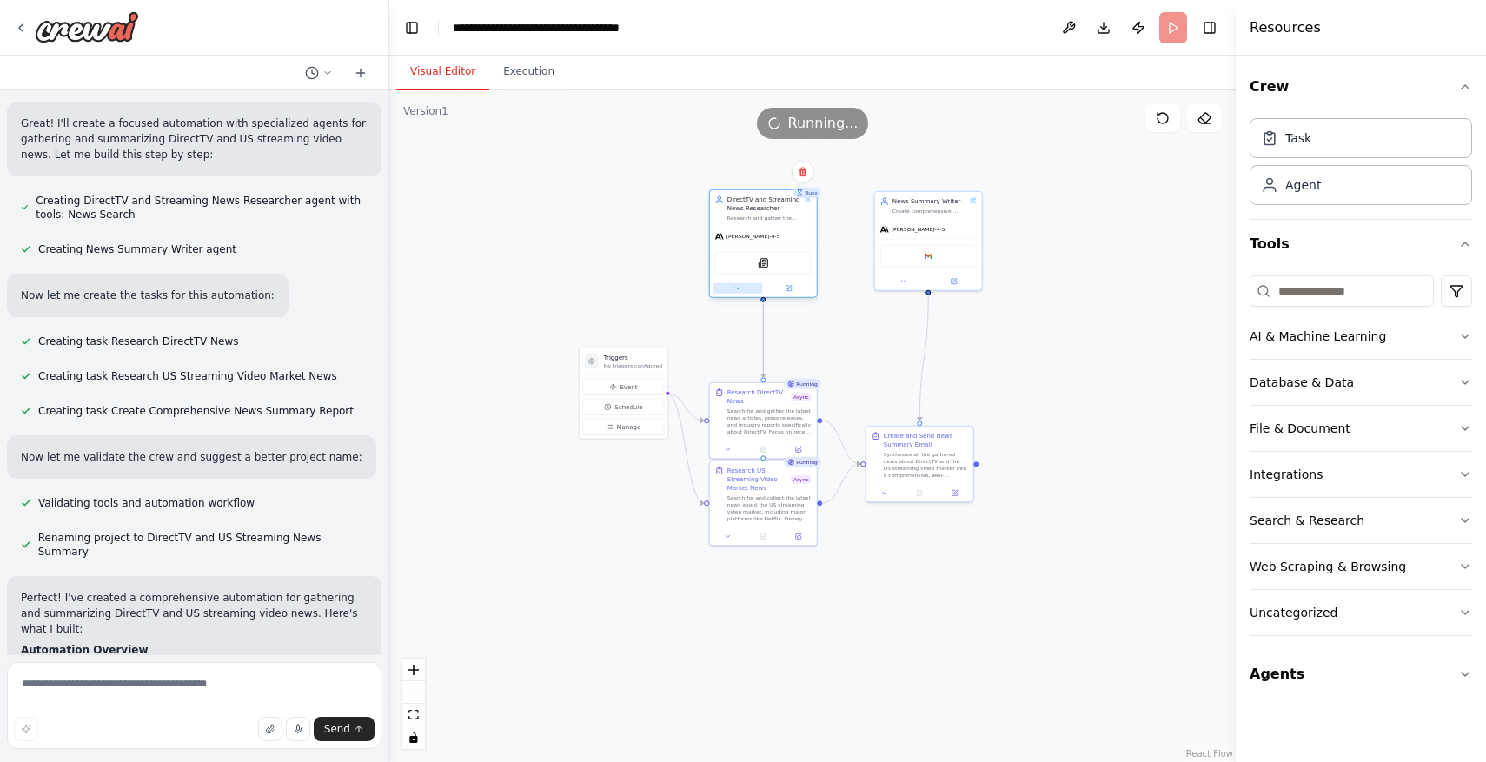
click at [731, 289] on button at bounding box center [738, 288] width 50 height 10
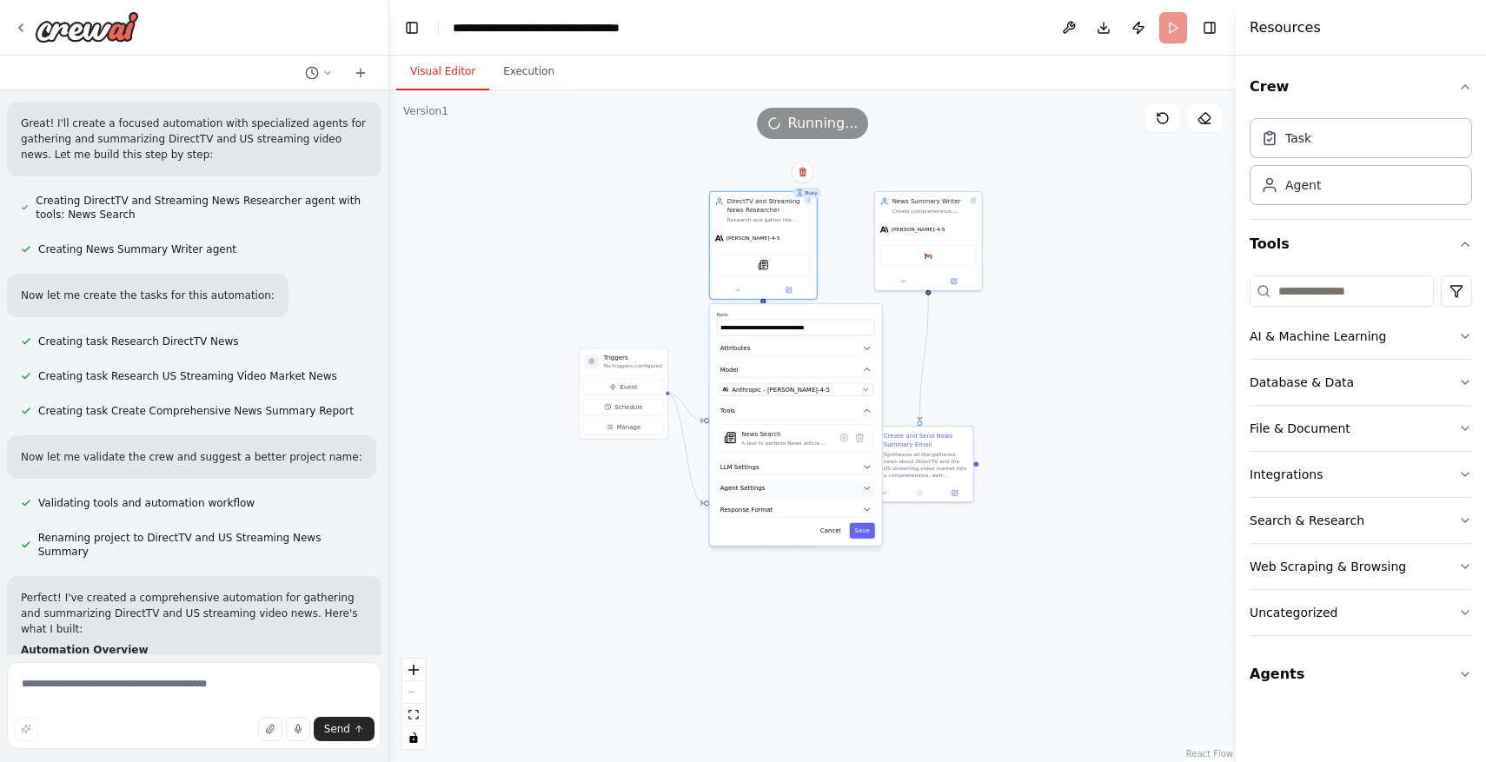
click at [791, 485] on button "Agent Settings" at bounding box center [796, 489] width 158 height 17
click at [865, 521] on div "Reasoning Reflect on a task and create a plan before execution Max Reasoning At…" at bounding box center [796, 621] width 155 height 240
click at [871, 513] on button "button" at bounding box center [866, 510] width 16 height 9
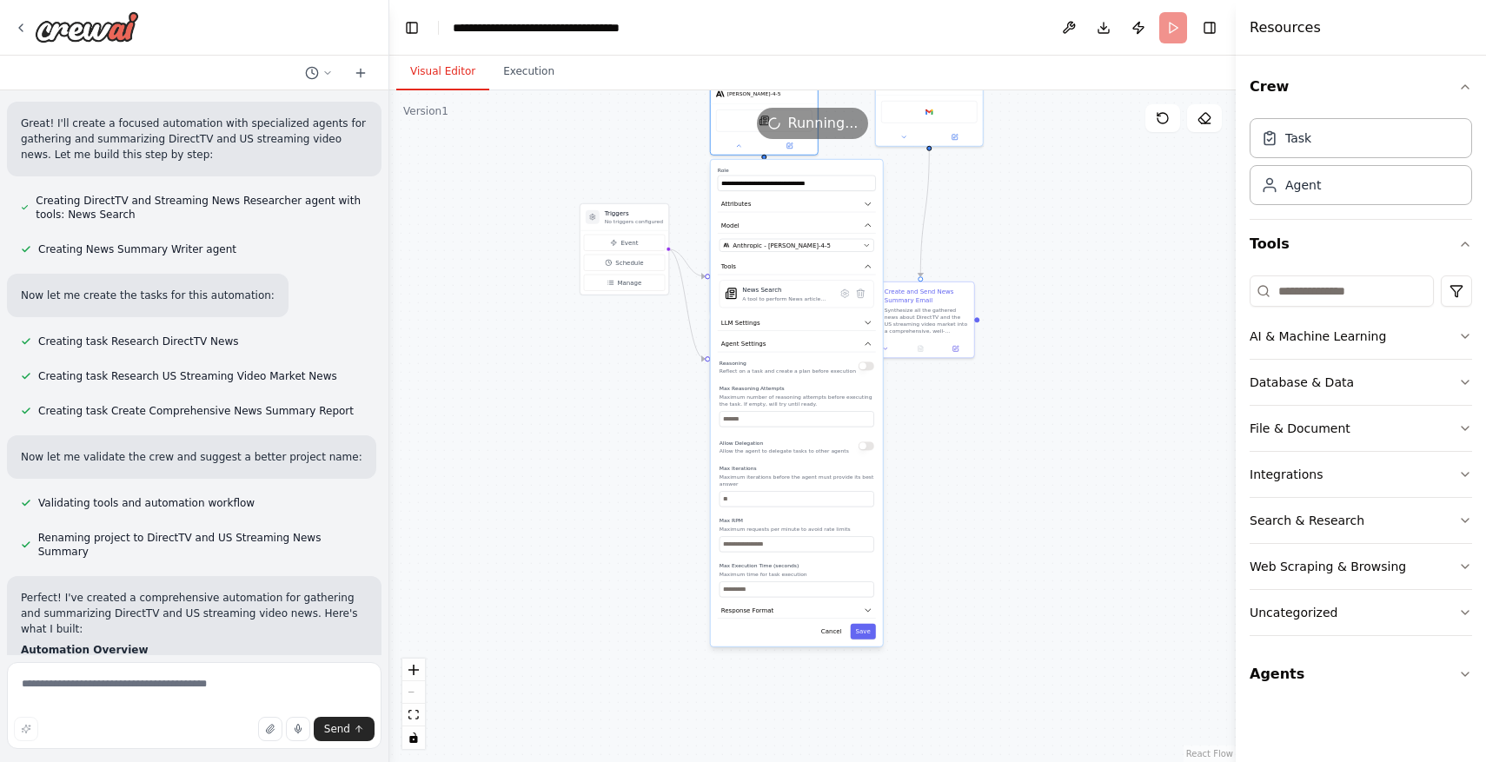
drag, startPoint x: 981, startPoint y: 654, endPoint x: 980, endPoint y: 507, distance: 146.9
click at [980, 507] on div ".deletable-edge-delete-btn { width: 20px; height: 20px; border: 0px solid #ffff…" at bounding box center [812, 426] width 846 height 672
click at [864, 630] on button "Save" at bounding box center [862, 629] width 25 height 16
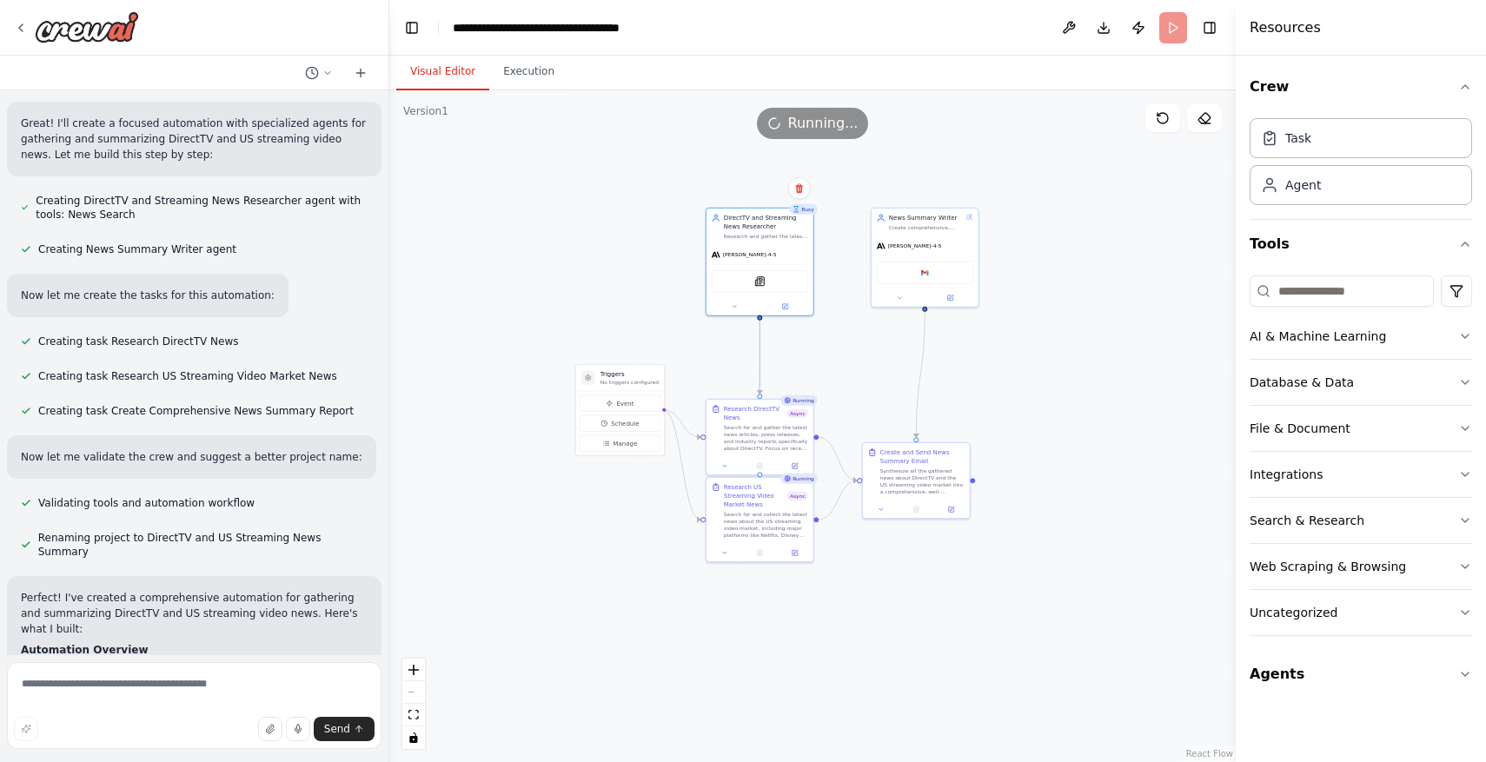
drag, startPoint x: 993, startPoint y: 470, endPoint x: 990, endPoint y: 630, distance: 159.9
click at [990, 634] on div ".deletable-edge-delete-btn { width: 20px; height: 20px; border: 0px solid #ffff…" at bounding box center [812, 426] width 846 height 672
click at [727, 306] on button at bounding box center [735, 305] width 50 height 10
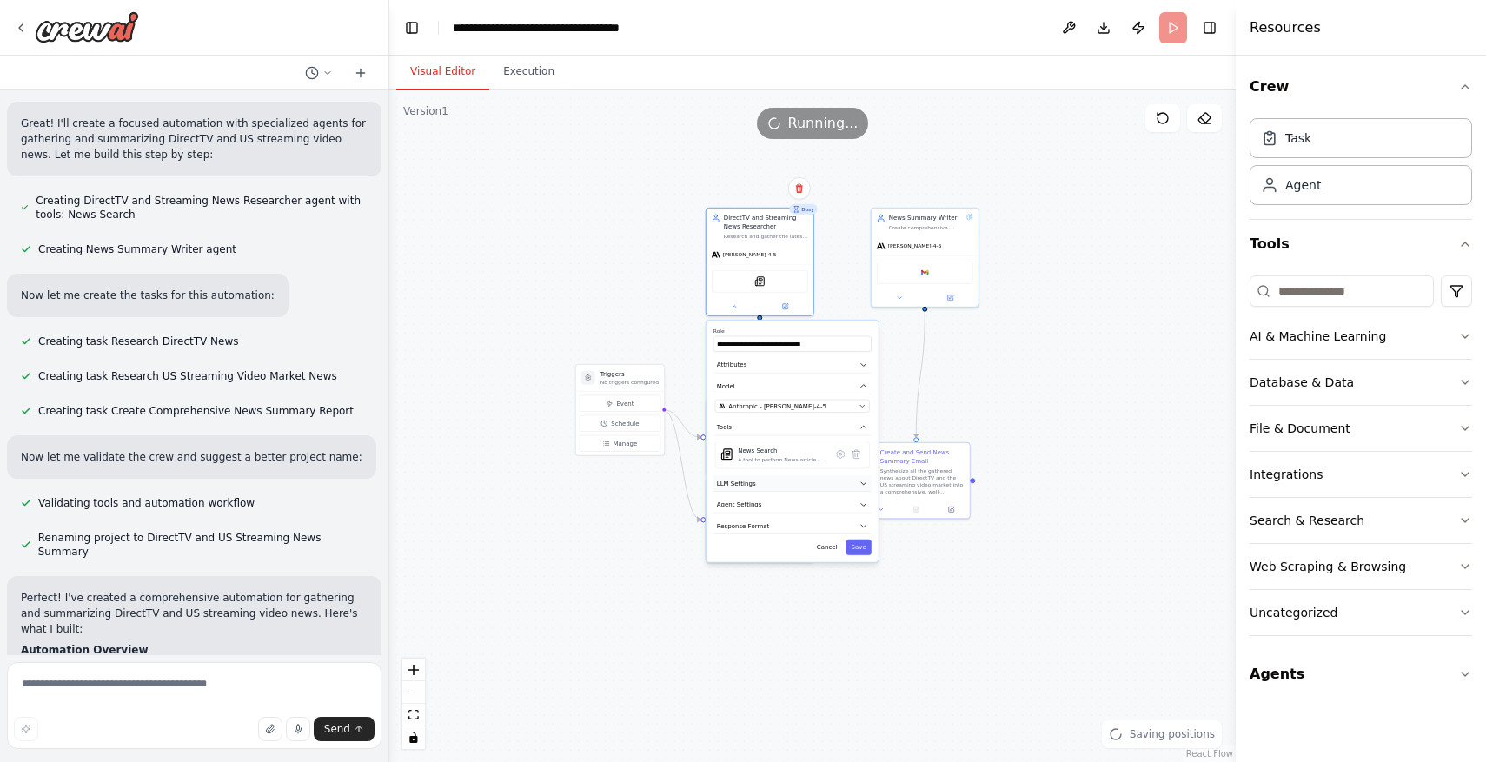
click at [775, 484] on button "LLM Settings" at bounding box center [792, 483] width 158 height 17
click at [784, 569] on button "Agent Settings" at bounding box center [792, 565] width 158 height 17
click at [778, 654] on div "Reasoning Reflect on a task and create a plan before execution Max Reasoning At…" at bounding box center [792, 699] width 155 height 240
click at [779, 648] on div "Reasoning Reflect on a task and create a plan before execution Max Reasoning At…" at bounding box center [792, 699] width 155 height 240
click at [766, 638] on input "number" at bounding box center [792, 641] width 155 height 16
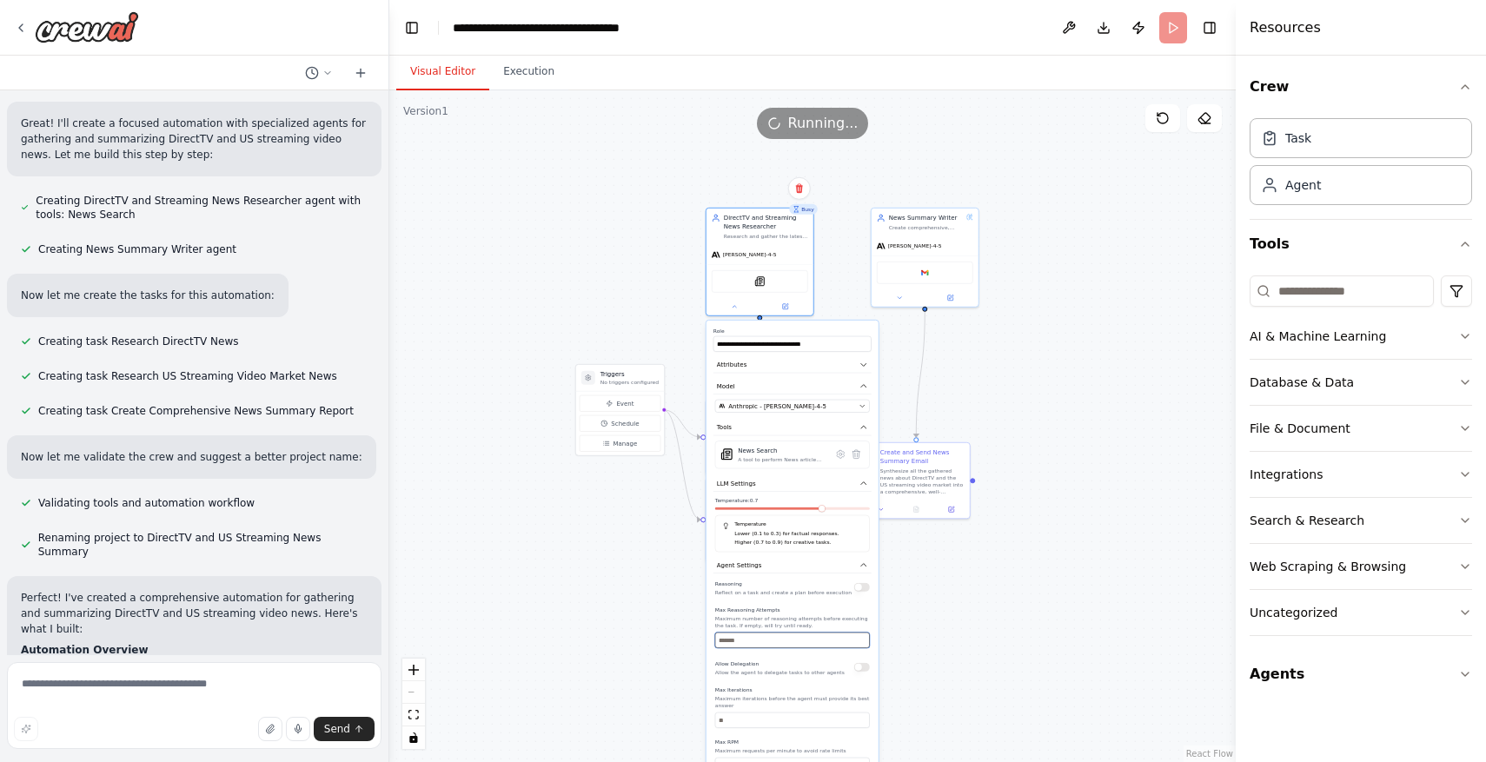
type input "*"
click at [960, 661] on div ".deletable-edge-delete-btn { width: 20px; height: 20px; border: 0px solid #ffff…" at bounding box center [812, 426] width 846 height 672
click at [799, 713] on input "number" at bounding box center [792, 721] width 155 height 16
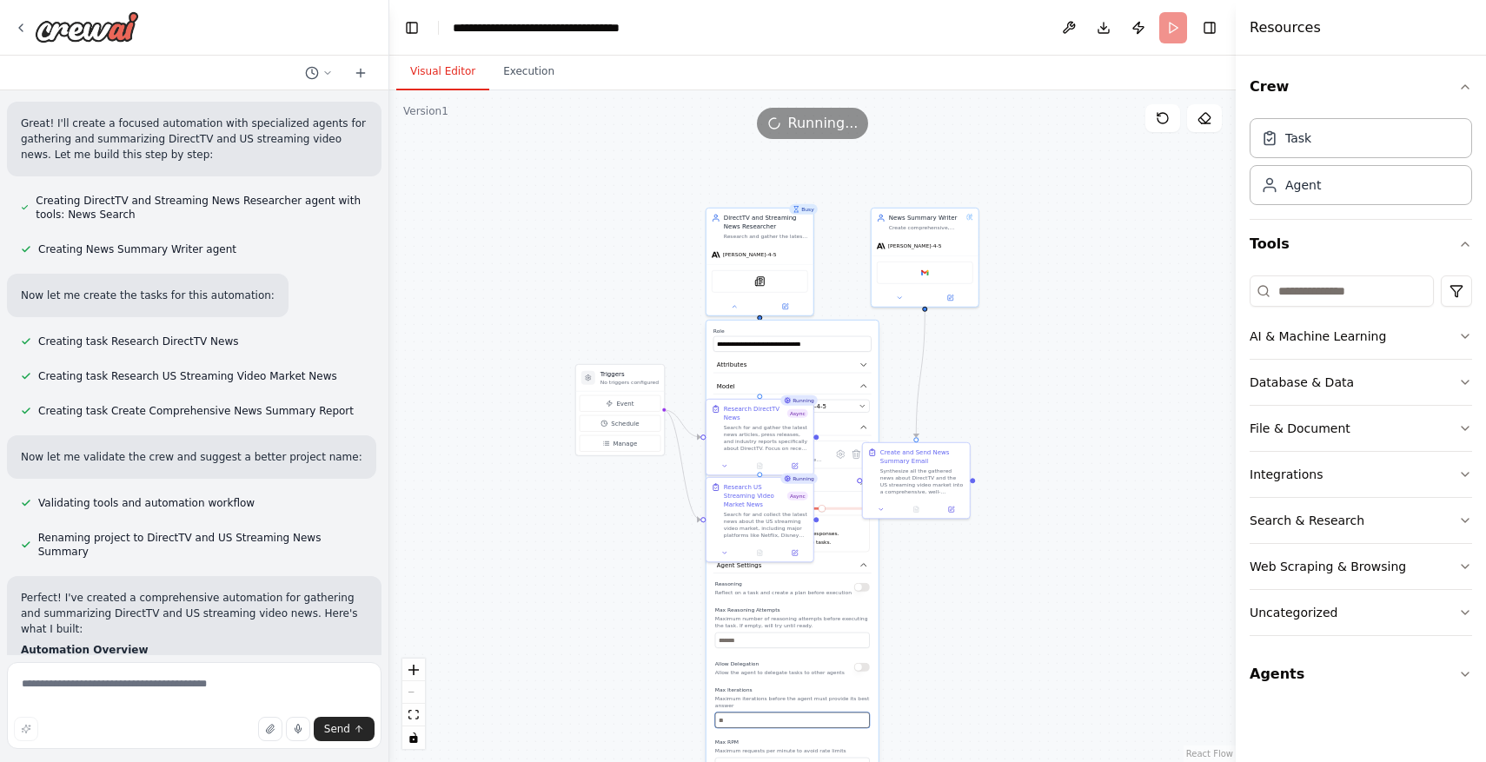
click at [799, 713] on input "number" at bounding box center [792, 721] width 155 height 16
type input "*"
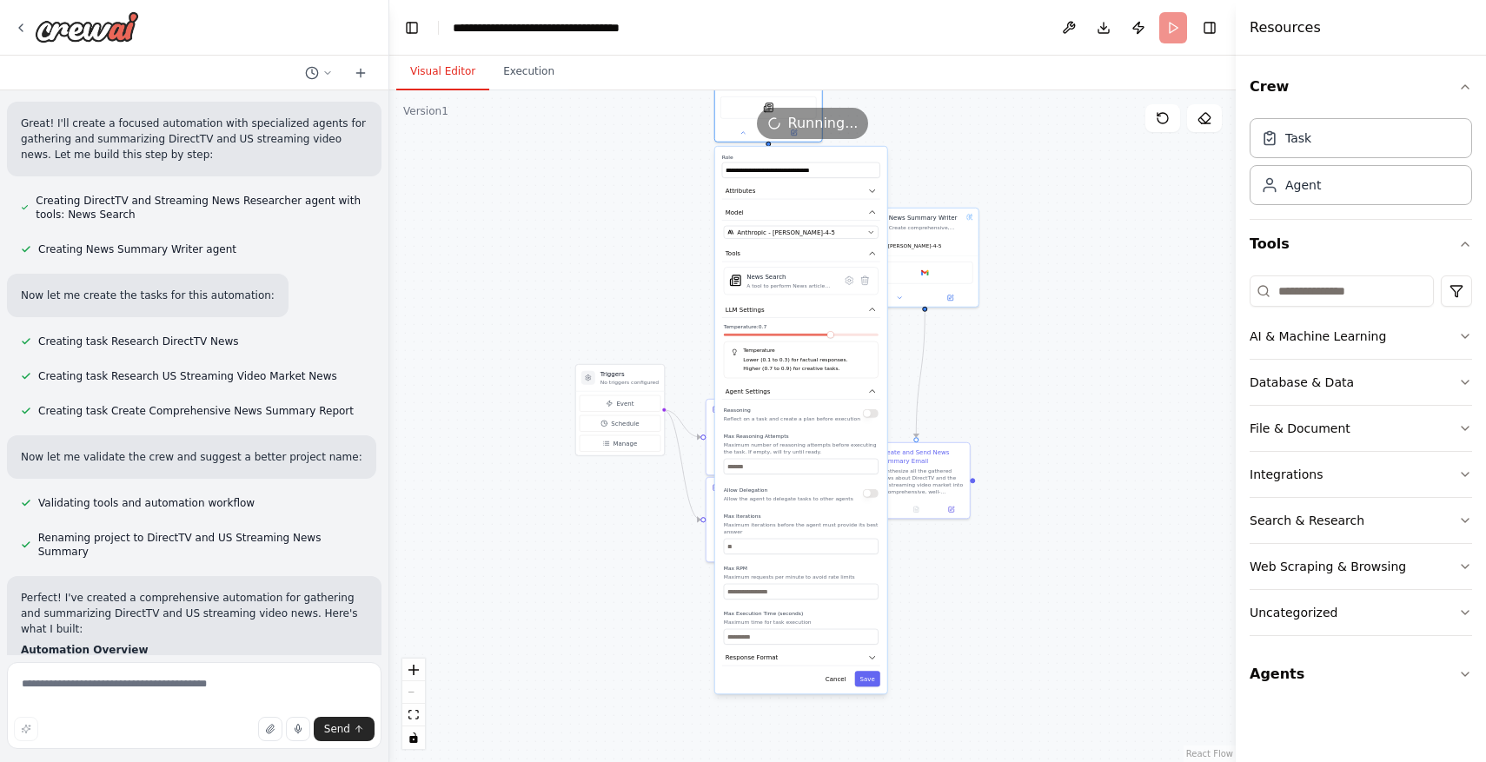
drag, startPoint x: 799, startPoint y: 605, endPoint x: 805, endPoint y: 426, distance: 179.1
click at [807, 422] on div "Reasoning Reflect on a task and create a plan before execution Max Reasoning At…" at bounding box center [801, 525] width 155 height 240
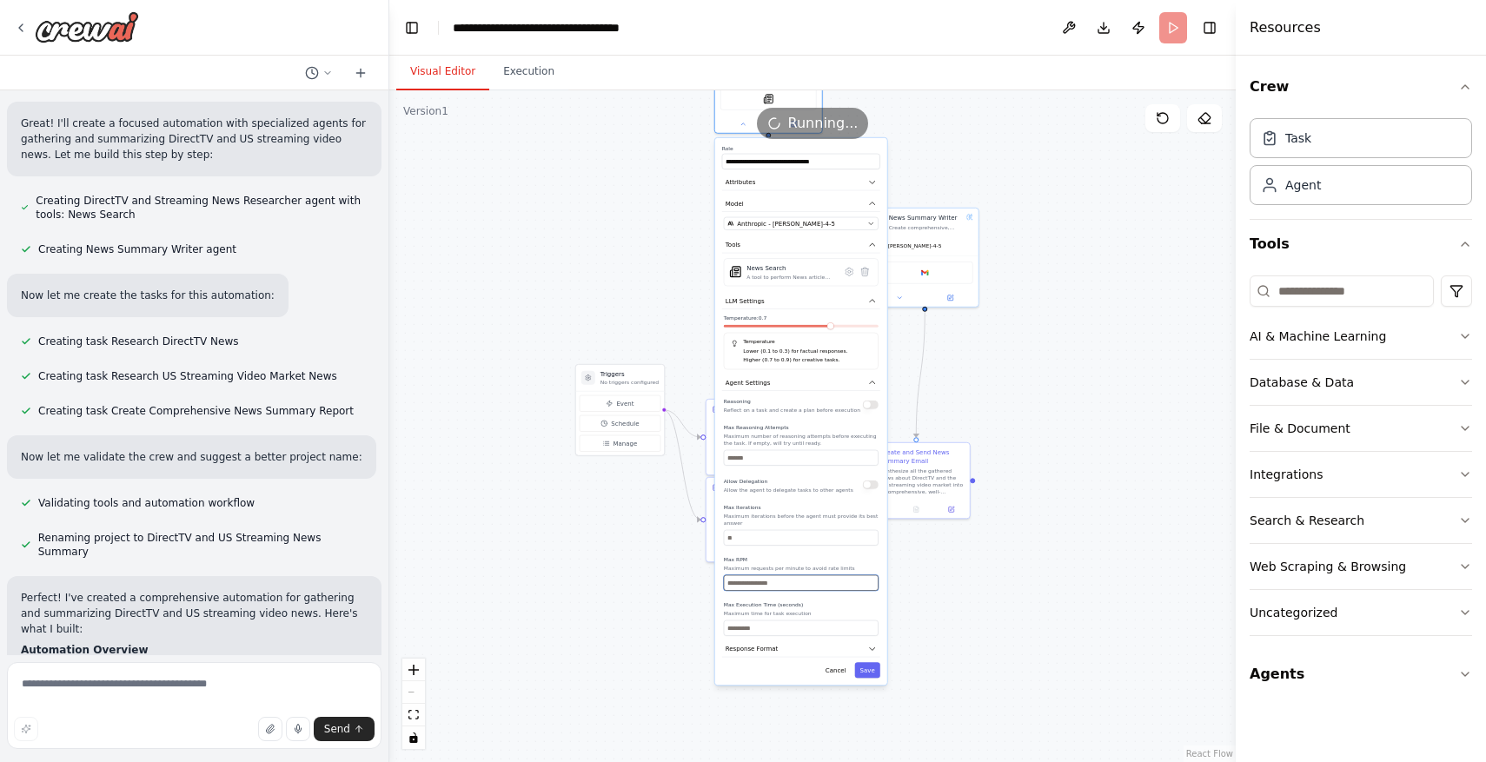
click at [805, 582] on input "number" at bounding box center [801, 583] width 155 height 16
click at [821, 620] on div "Max Execution Time (seconds) Maximum time for task execution" at bounding box center [801, 618] width 155 height 35
click at [821, 626] on input "number" at bounding box center [801, 628] width 155 height 16
type input "***"
click at [866, 671] on button "Save" at bounding box center [867, 670] width 25 height 16
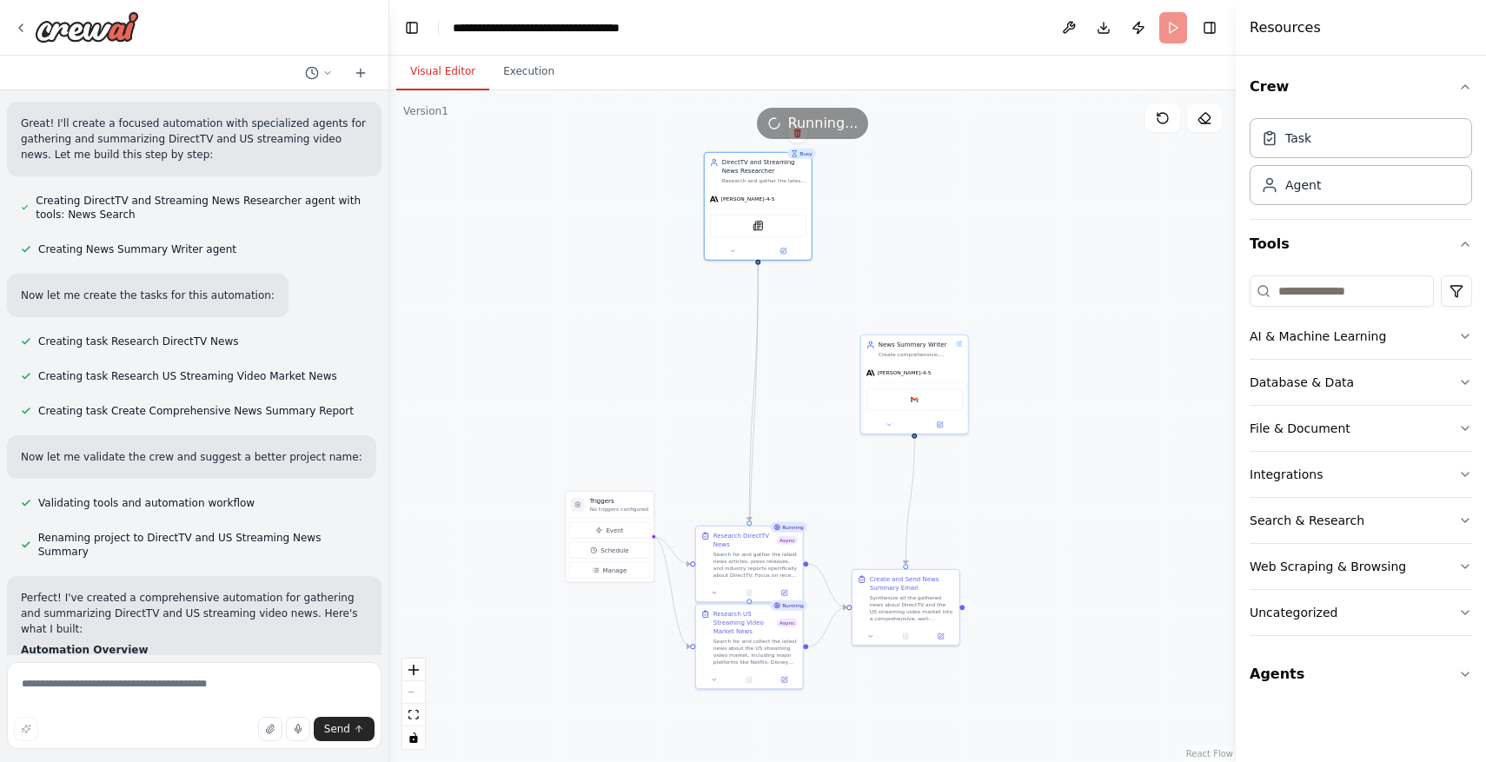
drag, startPoint x: 642, startPoint y: 239, endPoint x: 632, endPoint y: 365, distance: 126.4
click at [632, 366] on div ".deletable-edge-delete-btn { width: 20px; height: 20px; border: 0px solid #ffff…" at bounding box center [812, 426] width 846 height 672
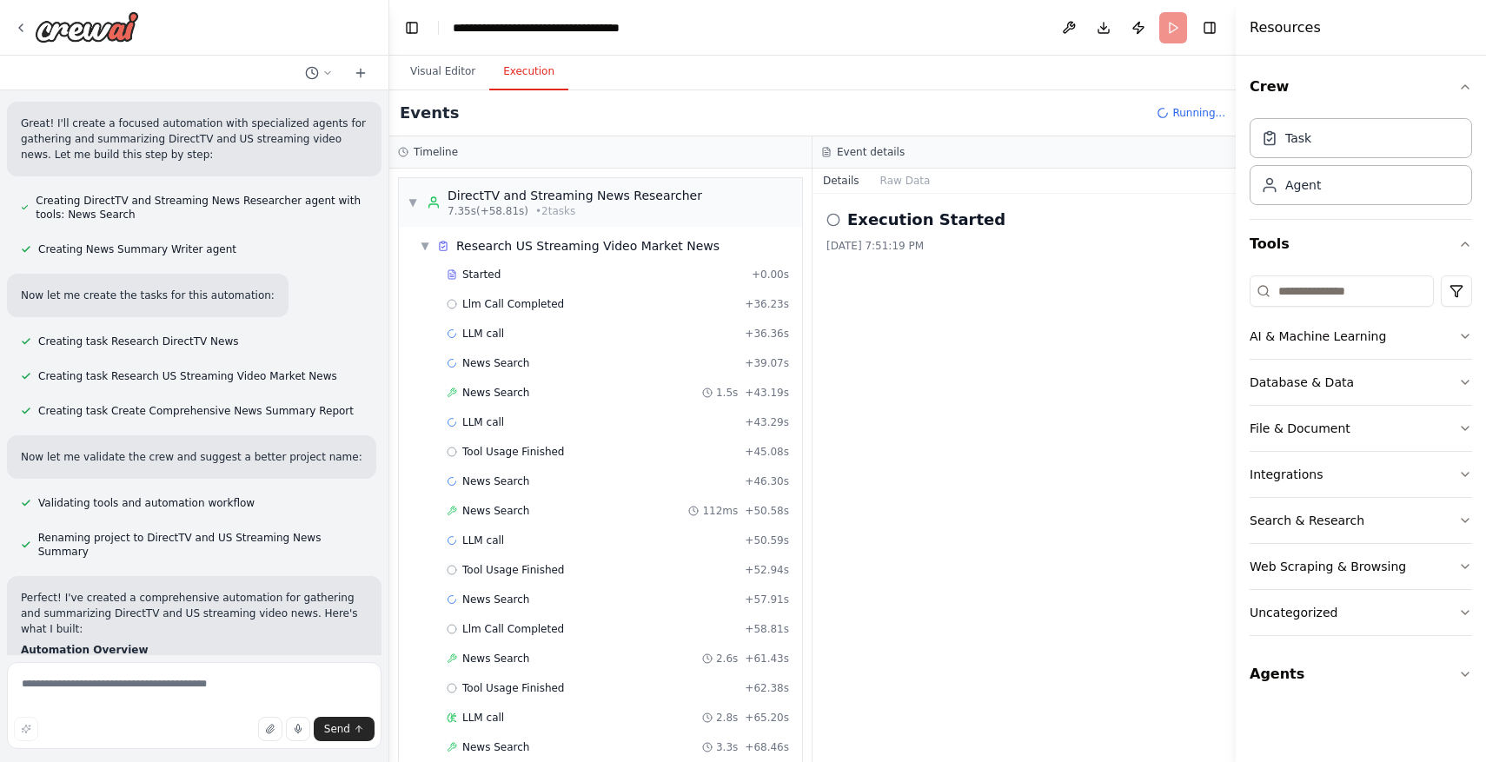
click at [520, 73] on button "Execution" at bounding box center [528, 72] width 79 height 36
click at [428, 244] on span "▼" at bounding box center [425, 246] width 10 height 14
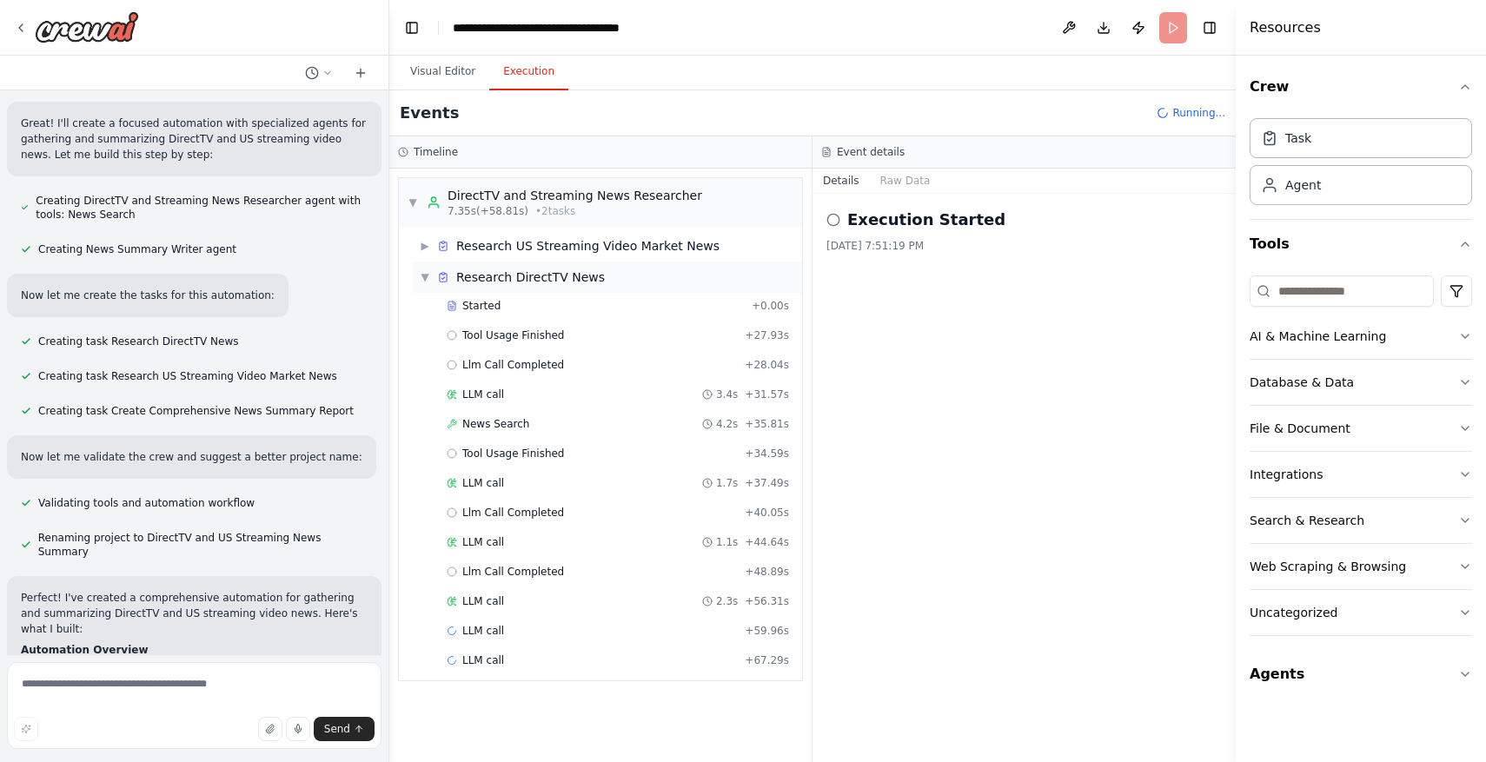
click at [427, 280] on span "▼" at bounding box center [425, 277] width 10 height 14
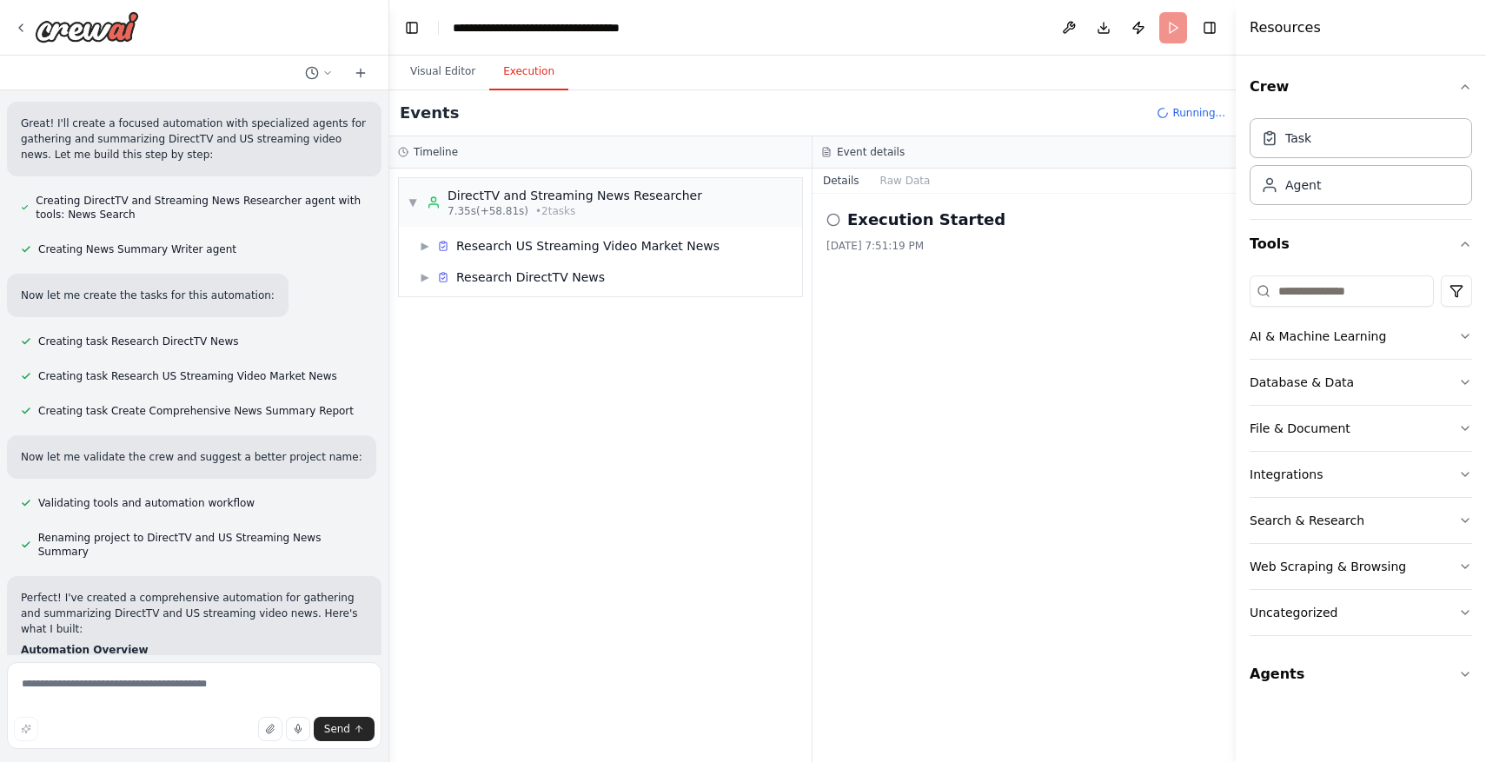
click at [1187, 115] on span "Running..." at bounding box center [1198, 113] width 53 height 14
click at [1218, 115] on span "Running..." at bounding box center [1198, 113] width 53 height 14
click at [1221, 115] on span "Running..." at bounding box center [1198, 113] width 53 height 14
click at [1112, 385] on div "Execution Started 10/5/2025, 7:51:19 PM" at bounding box center [1024, 478] width 423 height 568
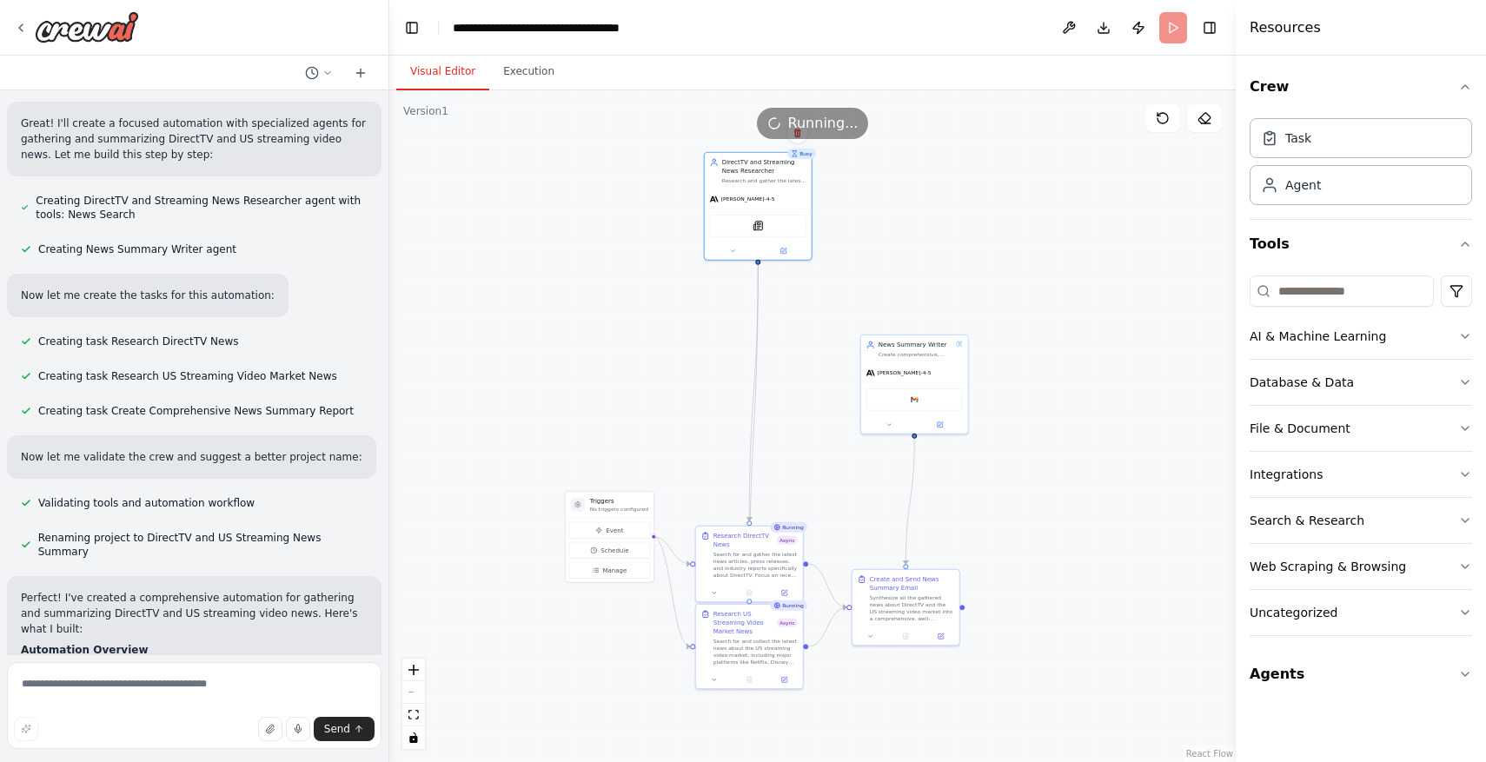
click at [442, 64] on button "Visual Editor" at bounding box center [442, 72] width 93 height 36
click at [1145, 25] on button "Publish" at bounding box center [1139, 27] width 28 height 31
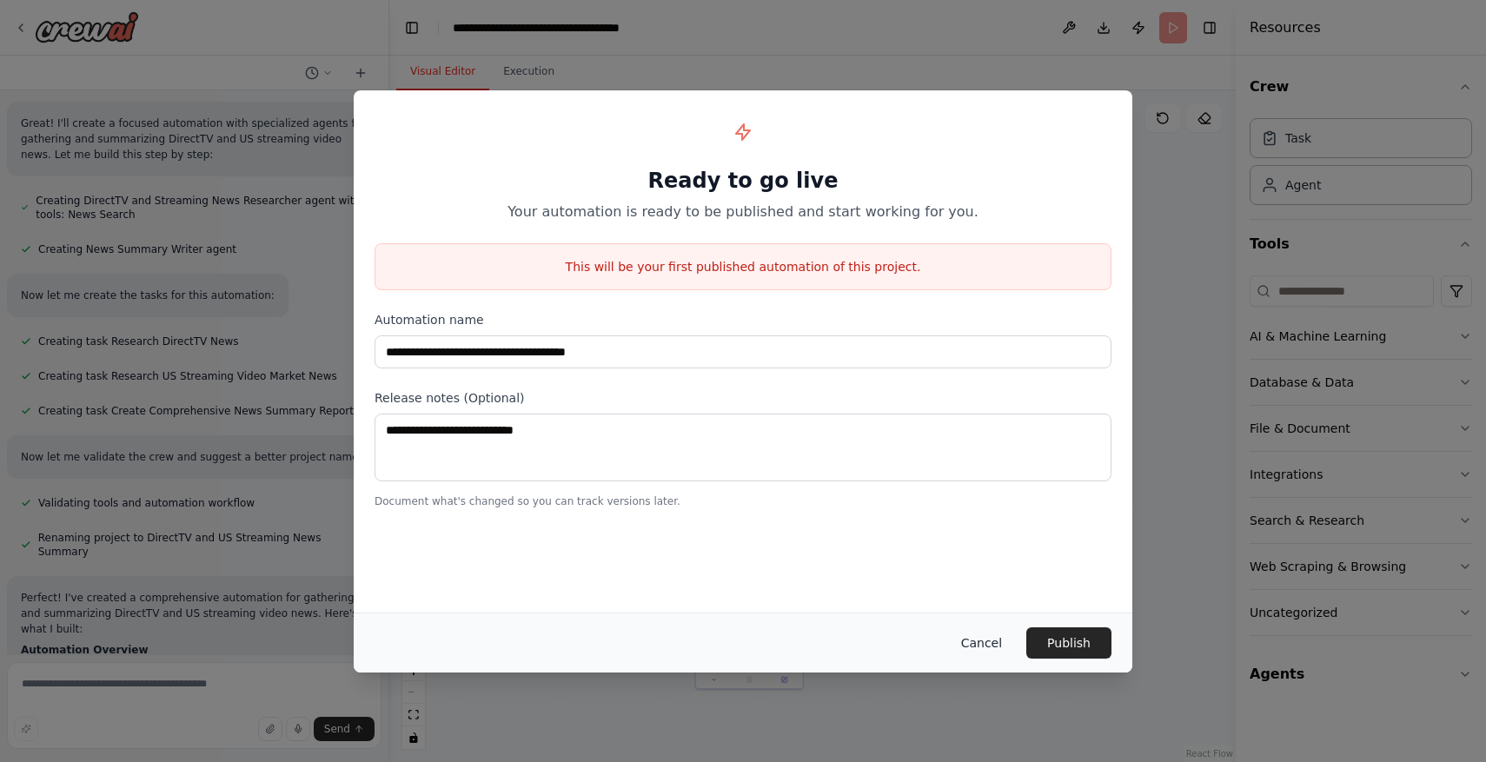
click at [982, 639] on button "Cancel" at bounding box center [981, 642] width 69 height 31
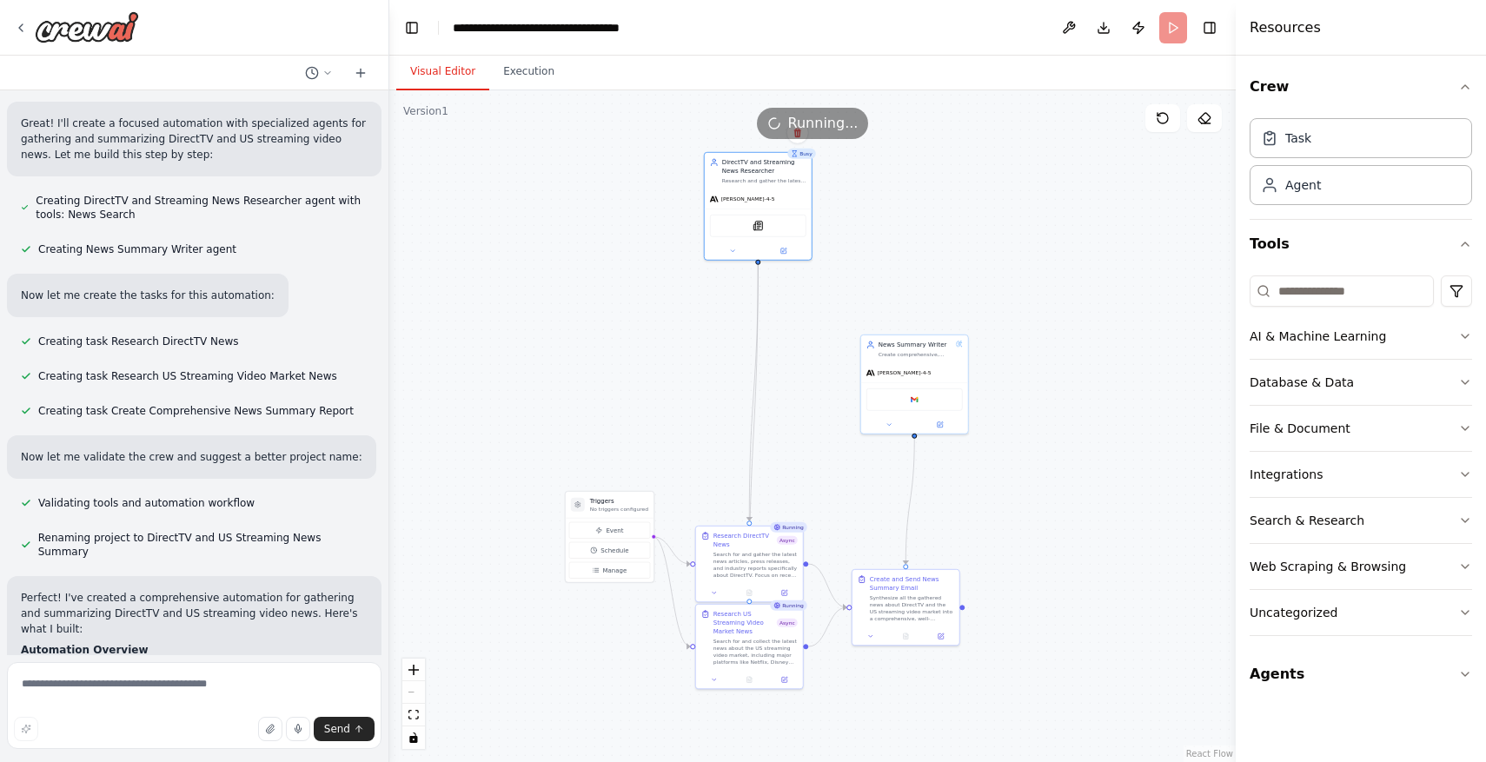
click at [1171, 25] on header "**********" at bounding box center [812, 28] width 846 height 56
drag, startPoint x: 1164, startPoint y: 116, endPoint x: 1142, endPoint y: 215, distance: 101.6
click at [1142, 215] on div "Version 1 Show Tools Hide Agents .deletable-edge-delete-btn { width: 20px; heig…" at bounding box center [812, 426] width 846 height 672
click at [1140, 24] on button "Publish" at bounding box center [1139, 27] width 28 height 31
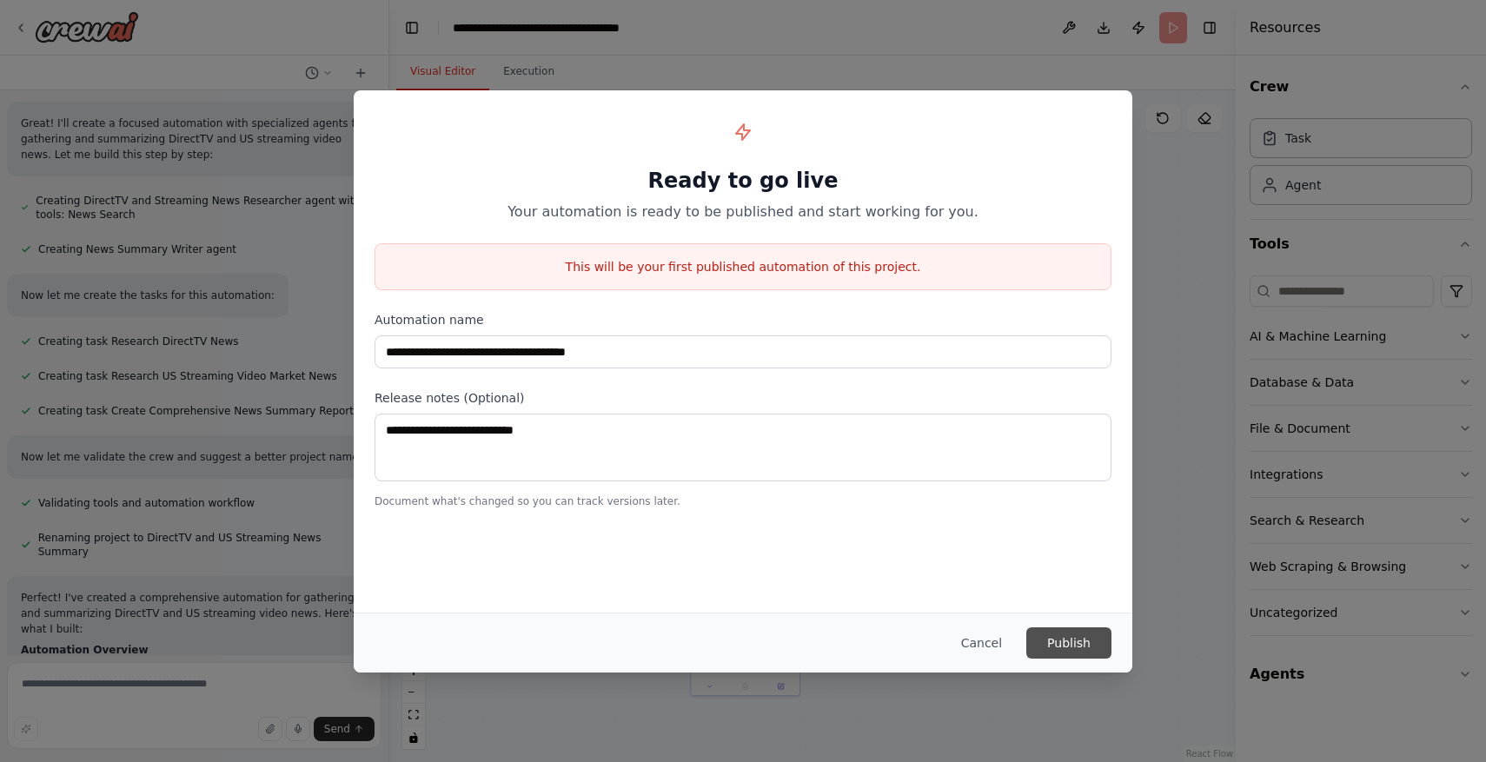
click at [1061, 631] on button "Publish" at bounding box center [1068, 642] width 85 height 31
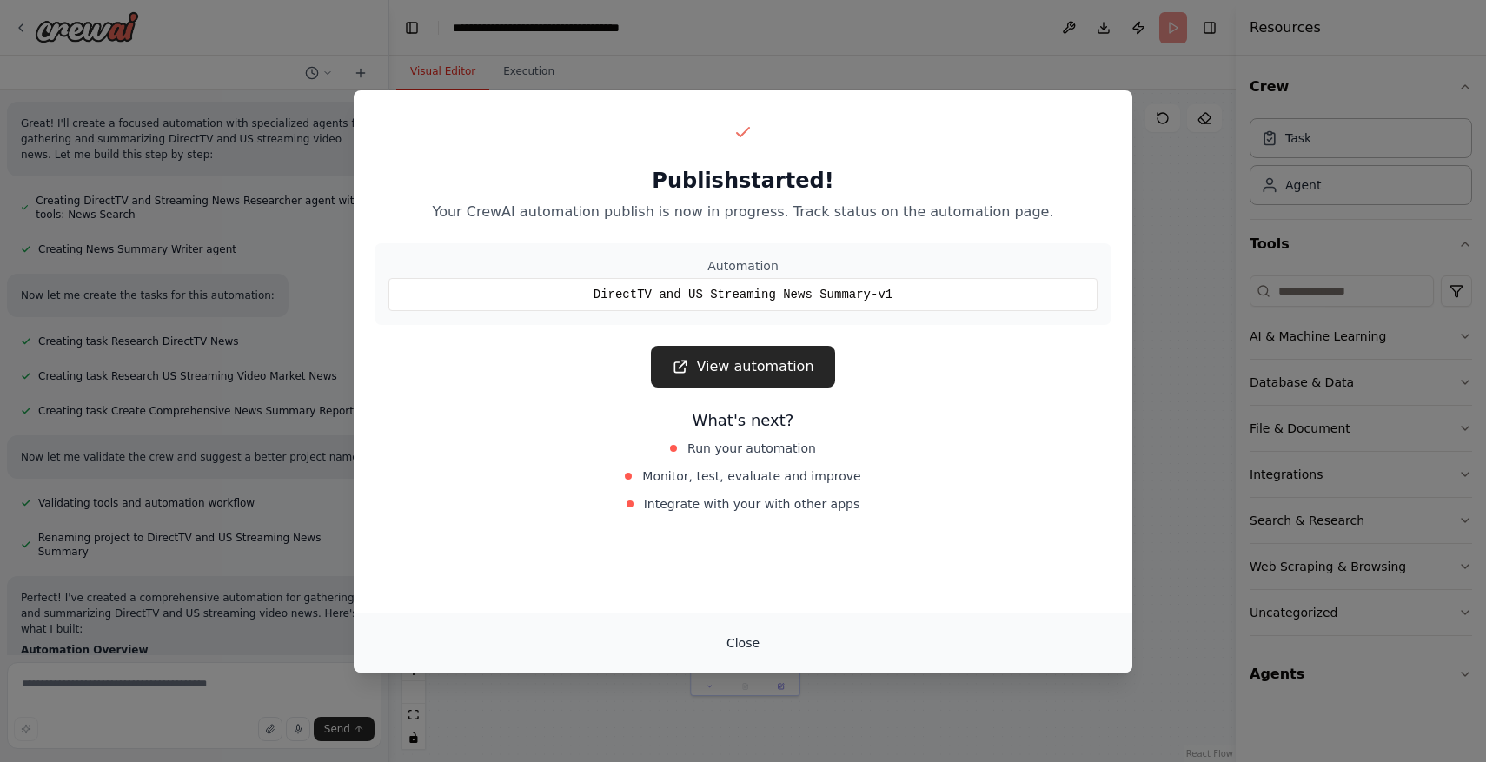
click at [770, 640] on button "Close" at bounding box center [743, 642] width 61 height 31
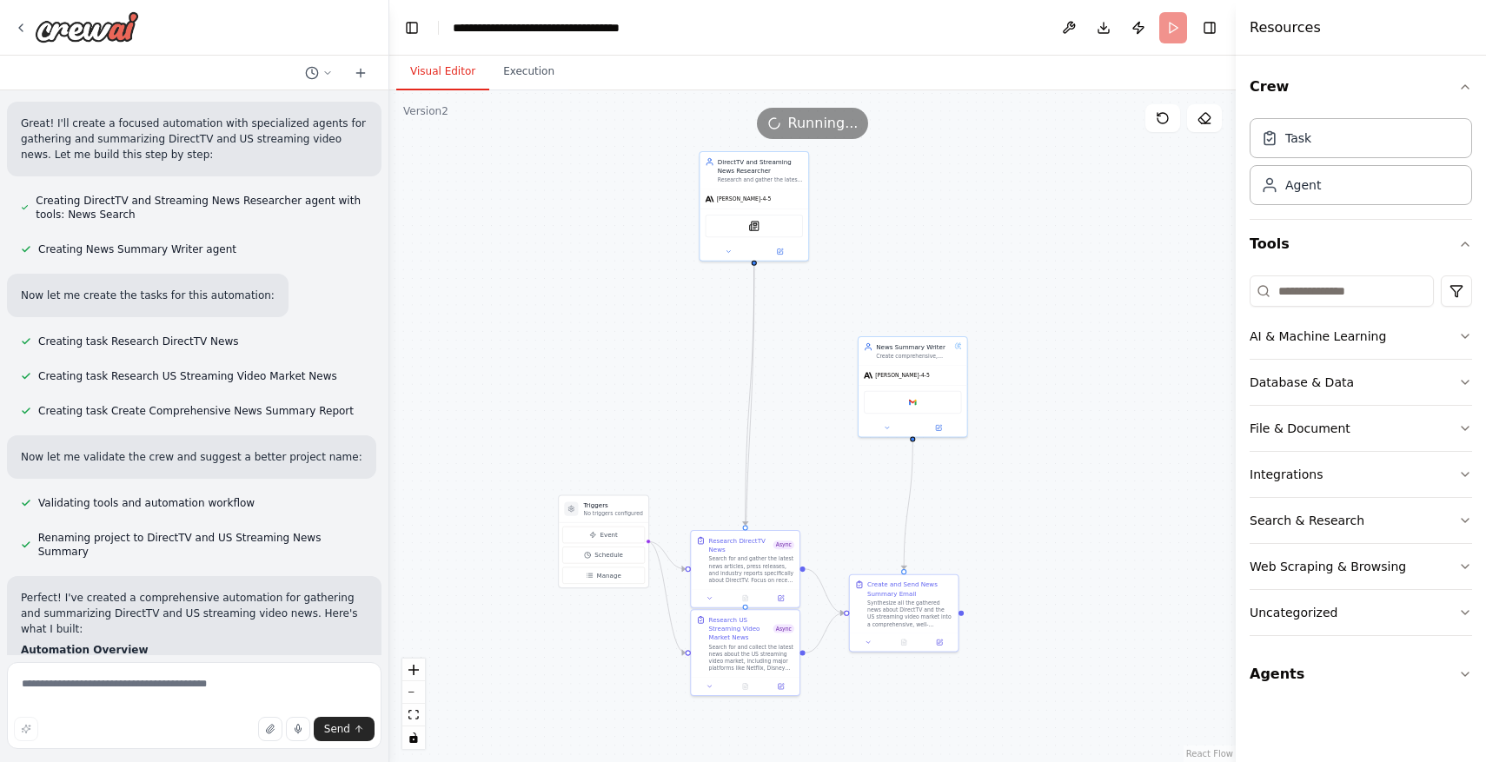
click at [1171, 35] on header "**********" at bounding box center [812, 28] width 846 height 56
click at [1196, 120] on button at bounding box center [1204, 118] width 35 height 28
drag, startPoint x: 1207, startPoint y: 118, endPoint x: 1164, endPoint y: 240, distance: 129.2
click at [1164, 240] on div "Version 2 Show Tools Hide Agents .deletable-edge-delete-btn { width: 20px; heig…" at bounding box center [812, 426] width 846 height 672
click at [1206, 114] on icon at bounding box center [1205, 118] width 14 height 14
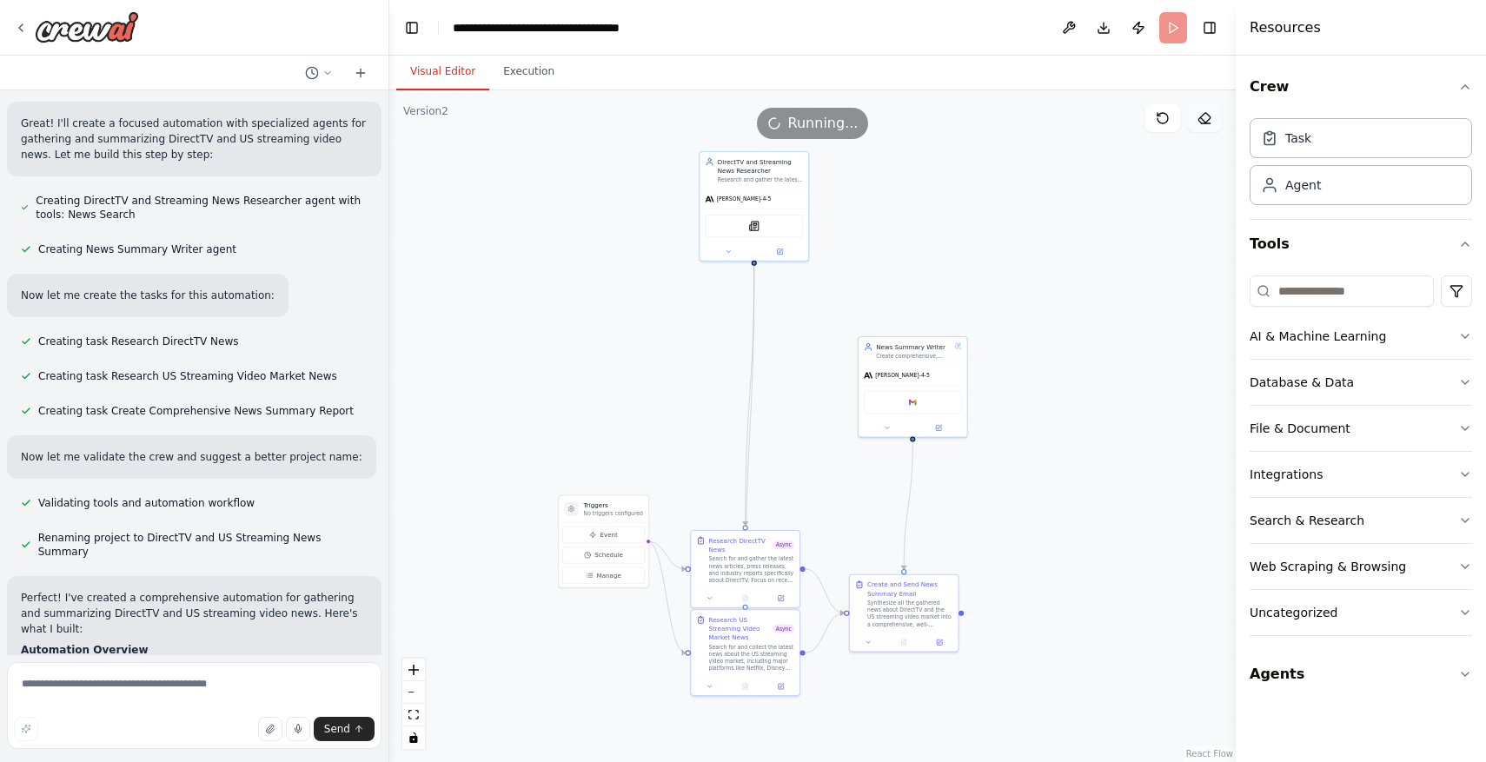
click at [1206, 114] on icon at bounding box center [1205, 118] width 14 height 14
click at [1166, 232] on div ".deletable-edge-delete-btn { width: 20px; height: 20px; border: 0px solid #ffff…" at bounding box center [812, 426] width 846 height 672
click at [25, 23] on icon at bounding box center [21, 28] width 14 height 14
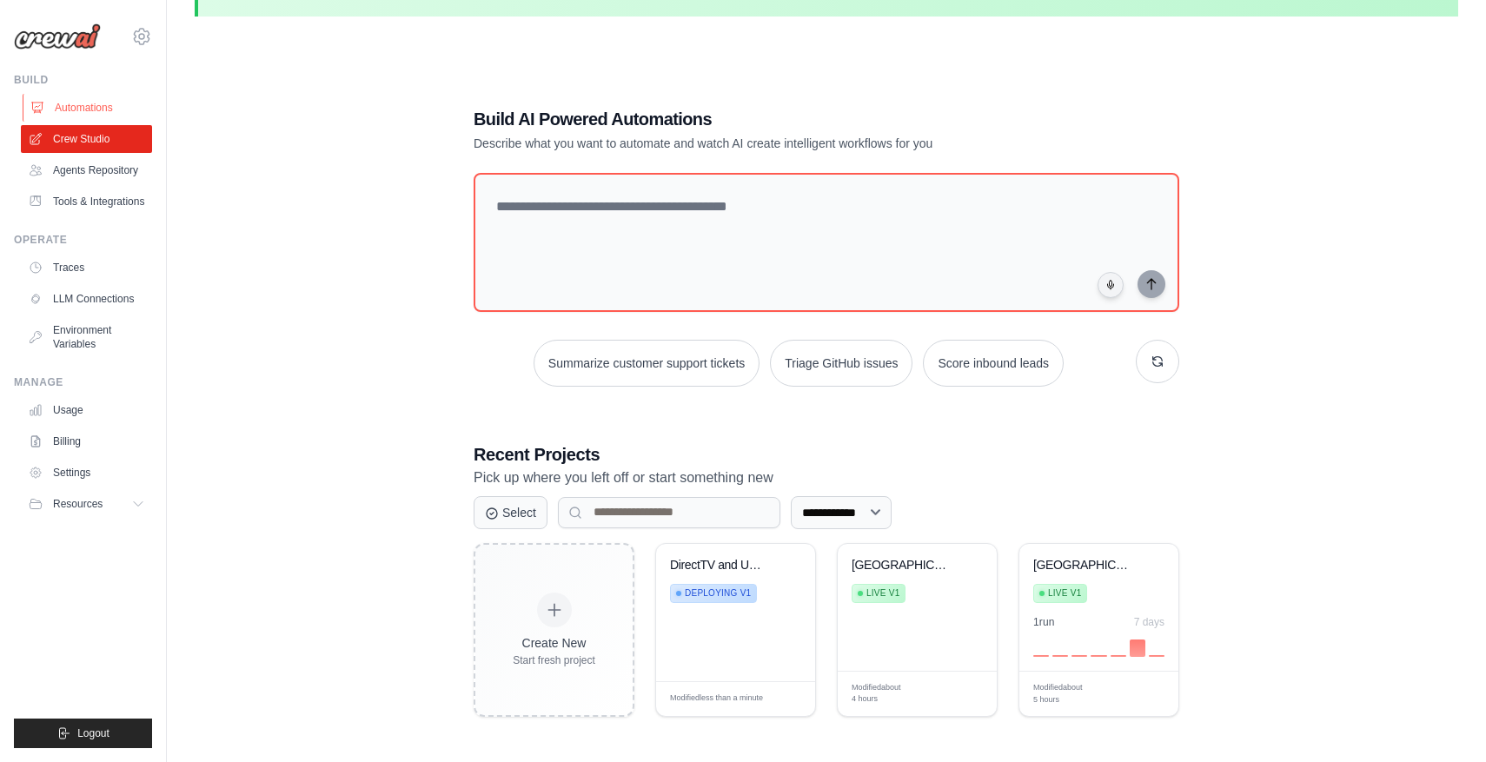
click at [84, 116] on link "Automations" at bounding box center [88, 108] width 131 height 28
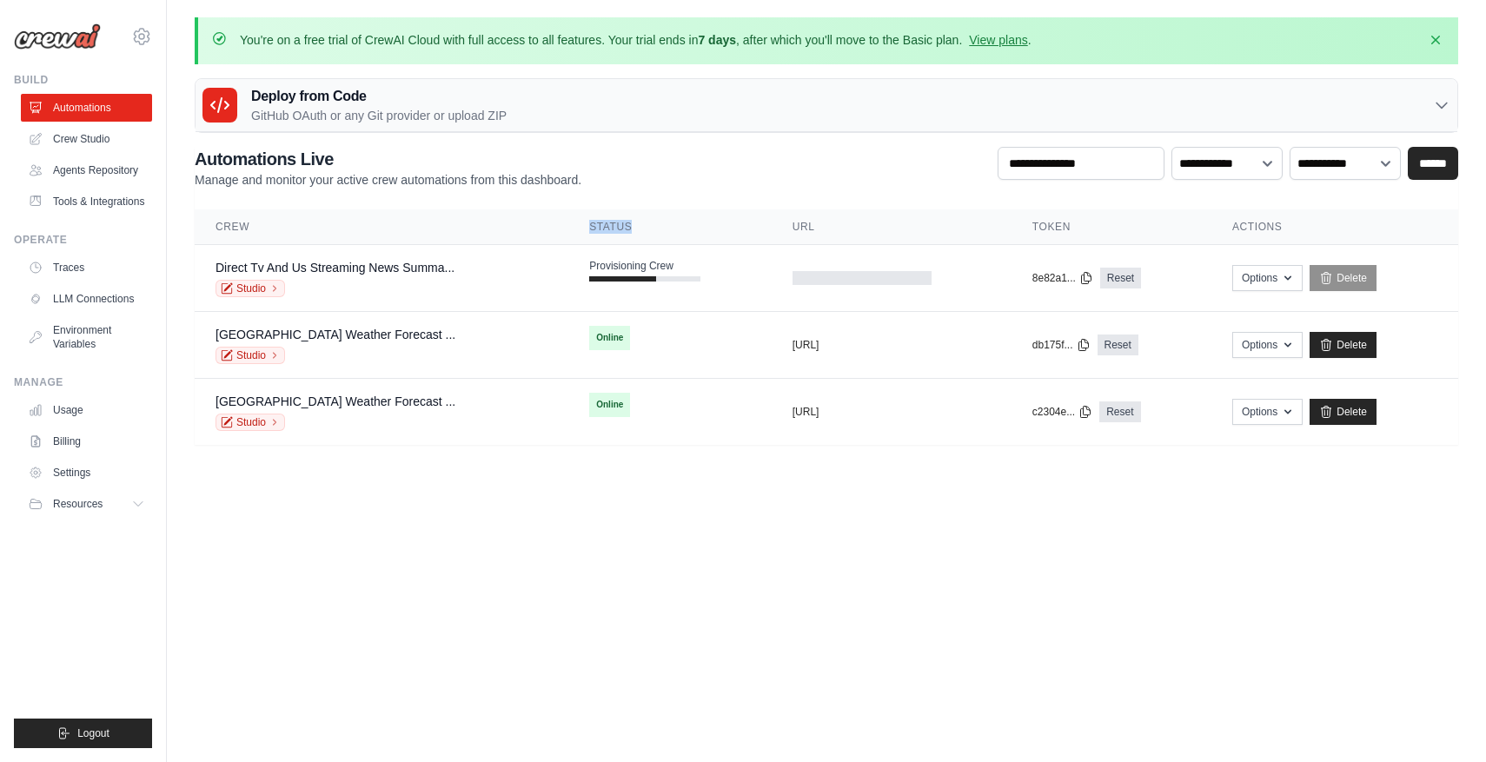
drag, startPoint x: 576, startPoint y: 226, endPoint x: 662, endPoint y: 233, distance: 86.3
click at [662, 233] on th "Status" at bounding box center [669, 227] width 203 height 36
click at [438, 461] on main "You're on a free trial of CrewAI Cloud with full access to all features. Your t…" at bounding box center [826, 241] width 1319 height 483
click at [1289, 412] on icon "button" at bounding box center [1288, 411] width 14 height 14
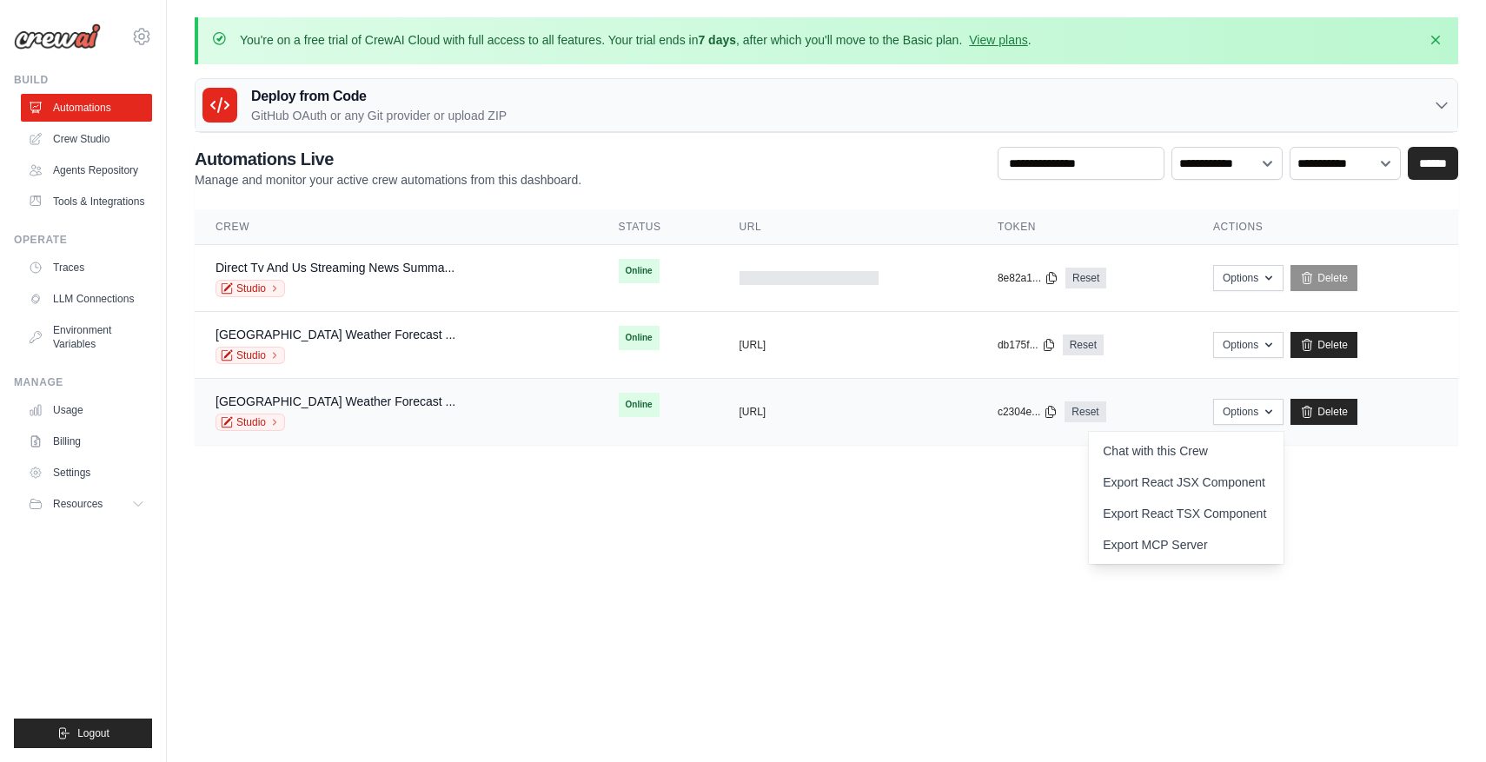
click at [358, 386] on td "Rancho Palos Verdes Weather Forecast ... Studio" at bounding box center [396, 412] width 403 height 67
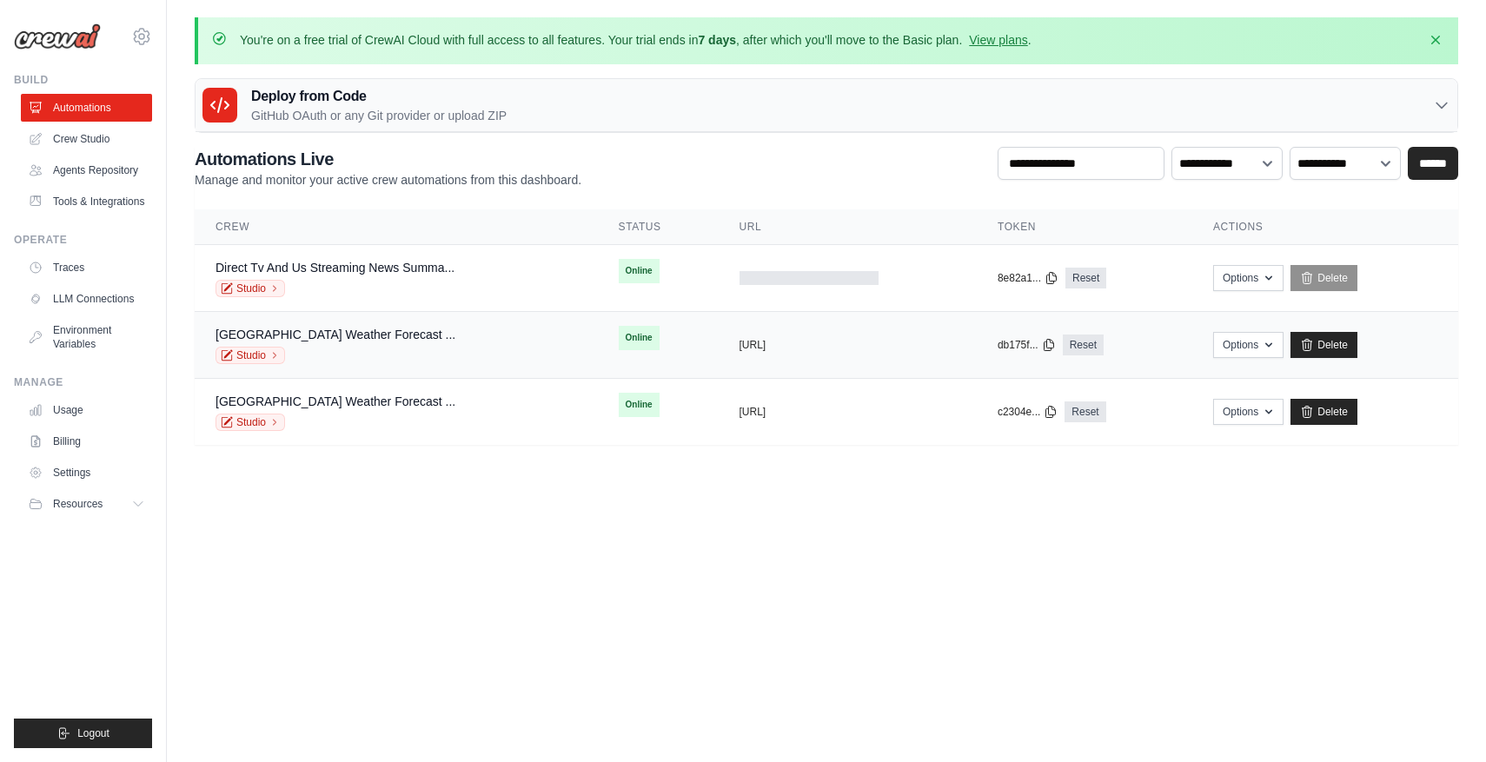
click at [512, 357] on div "Rancho Palos Verdes Weather Forecast ... Studio" at bounding box center [397, 345] width 362 height 38
click at [547, 429] on div "Rancho Palos Verdes Weather Forecast ... Studio" at bounding box center [397, 412] width 362 height 38
click at [524, 411] on div "Rancho Palos Verdes Weather Forecast ... Studio" at bounding box center [397, 412] width 362 height 38
click at [100, 142] on link "Crew Studio" at bounding box center [88, 139] width 131 height 28
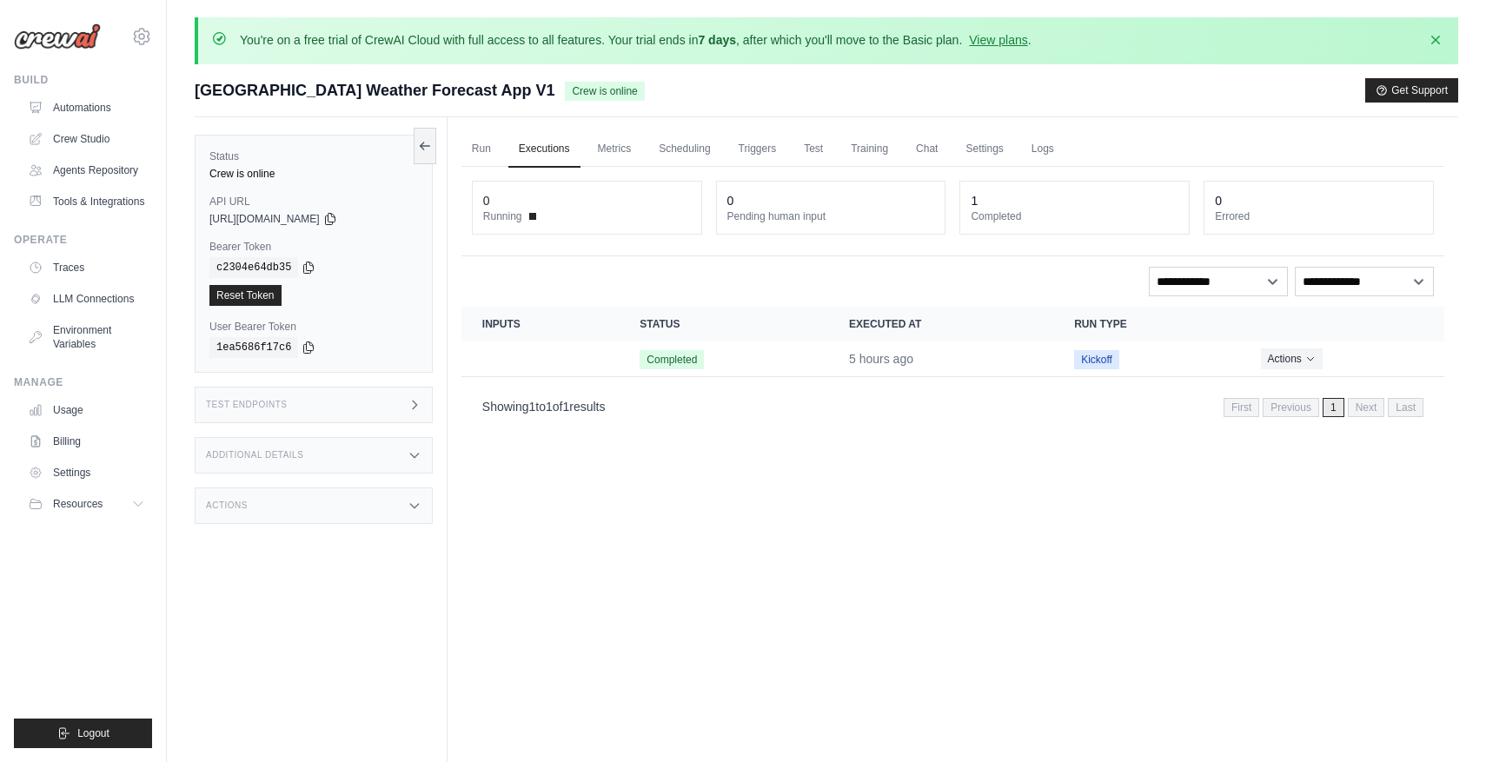
click at [503, 430] on div "Run Executions Metrics Scheduling Triggers Test Training Chat Settings Logs 0 R…" at bounding box center [953, 498] width 1011 height 762
click at [404, 455] on div "Additional Details" at bounding box center [314, 455] width 238 height 36
click at [400, 401] on div "Test Endpoints" at bounding box center [314, 405] width 238 height 36
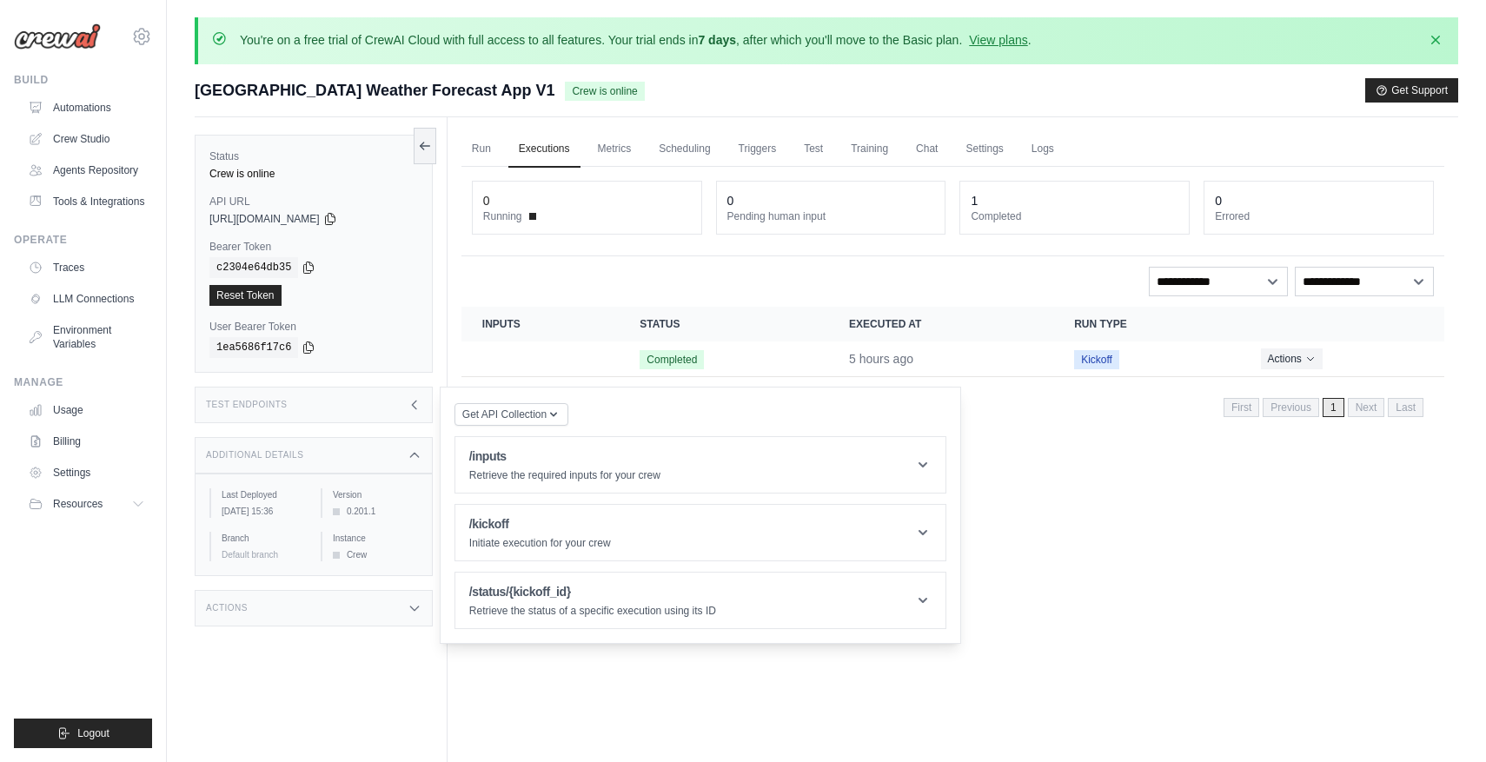
click at [366, 612] on div "Actions" at bounding box center [314, 608] width 238 height 36
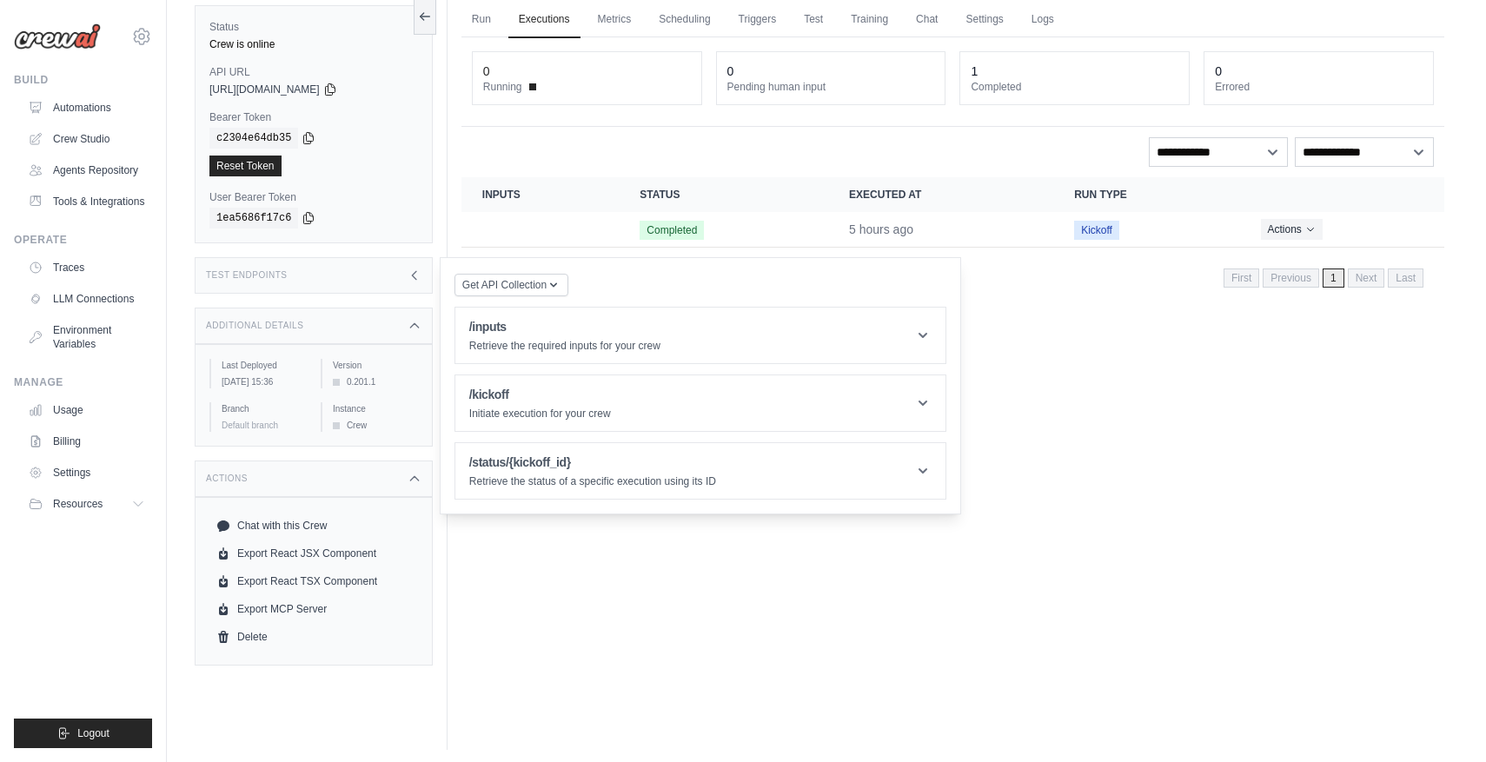
scroll to position [131, 0]
click at [539, 562] on div "Run Executions Metrics Scheduling Triggers Test Training Chat Settings Logs 0 R…" at bounding box center [953, 367] width 1011 height 762
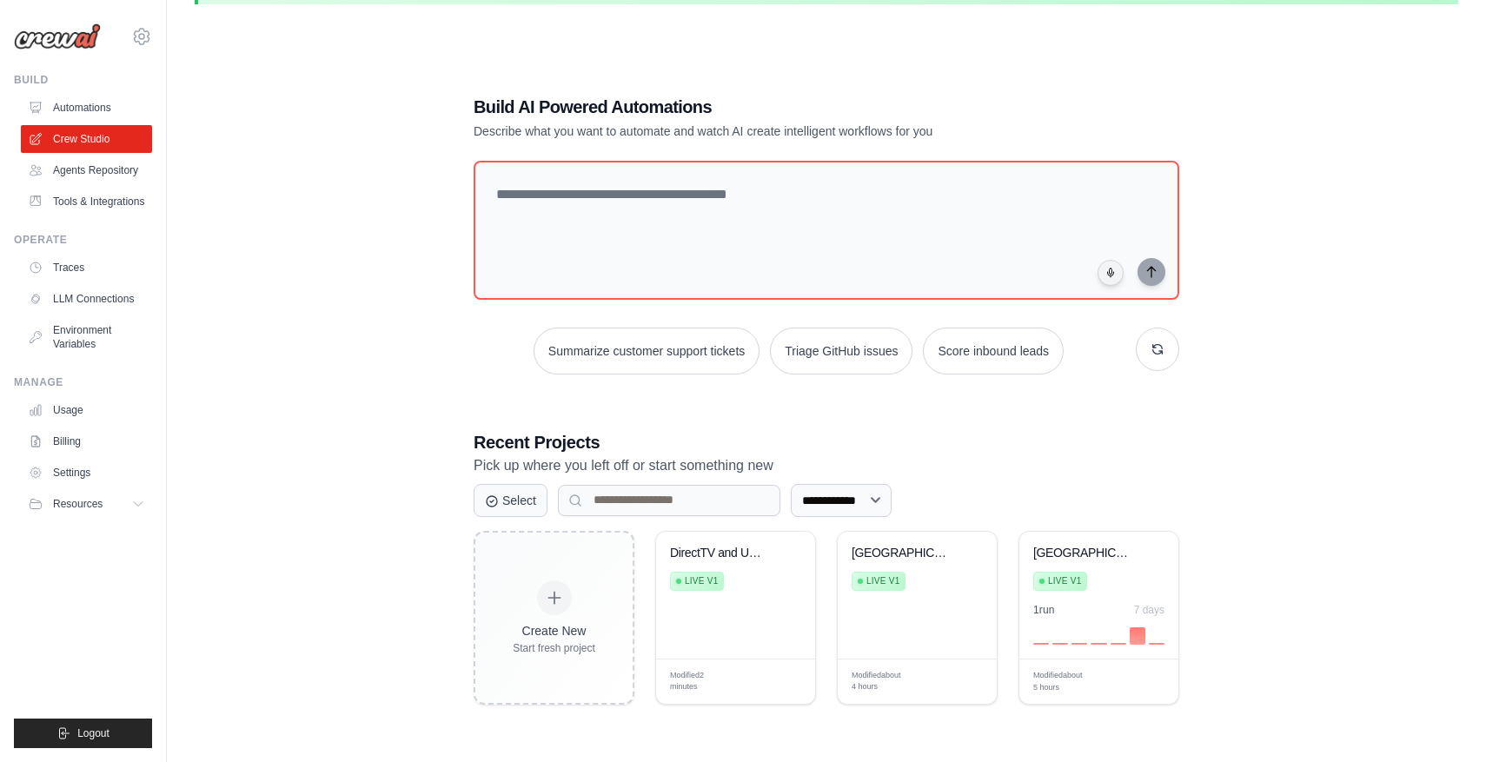
scroll to position [95, 0]
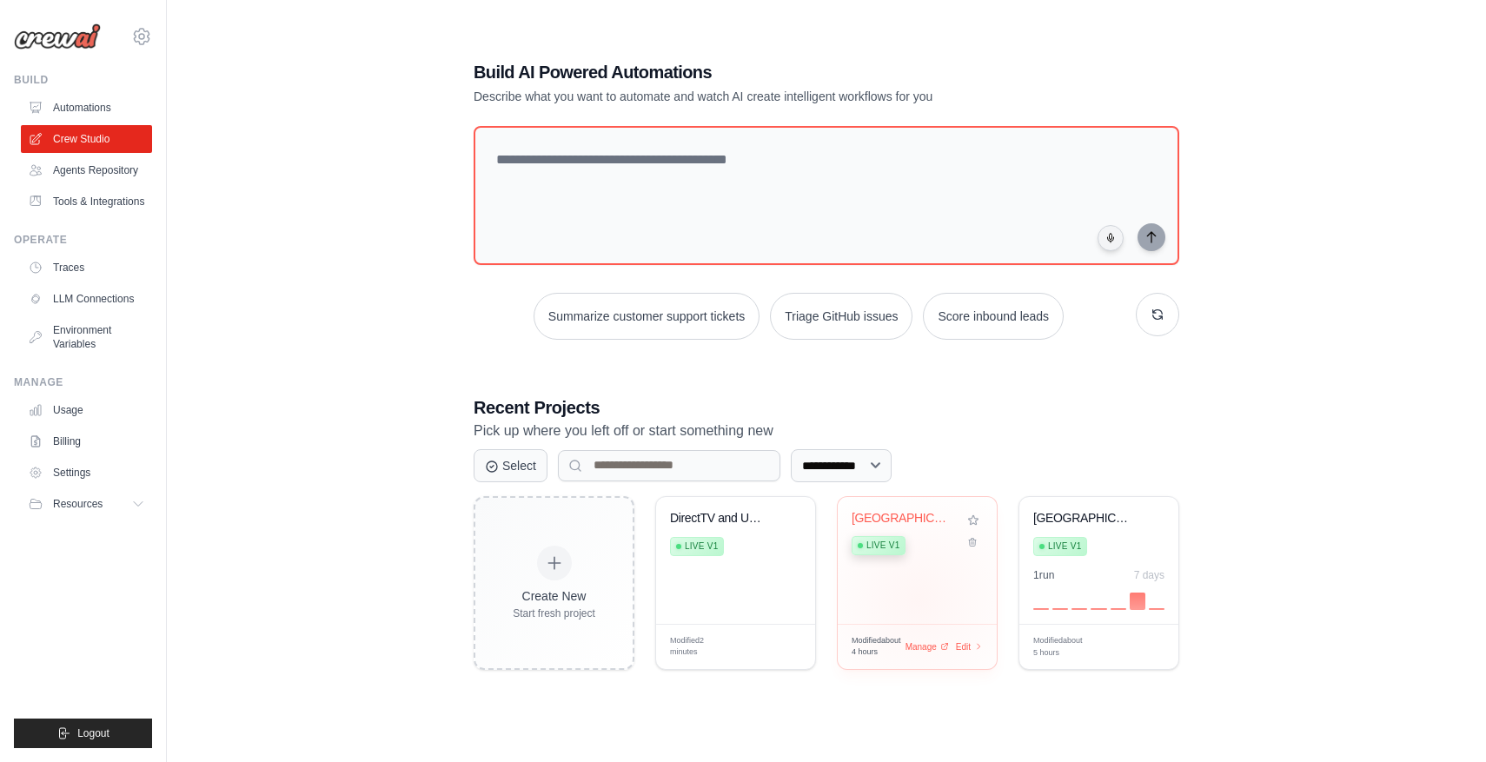
click at [919, 598] on div "[GEOGRAPHIC_DATA] Weather Forecas... Live v1" at bounding box center [917, 560] width 159 height 127
click at [1084, 514] on div "[GEOGRAPHIC_DATA] Weather Forecas..." at bounding box center [1085, 519] width 105 height 16
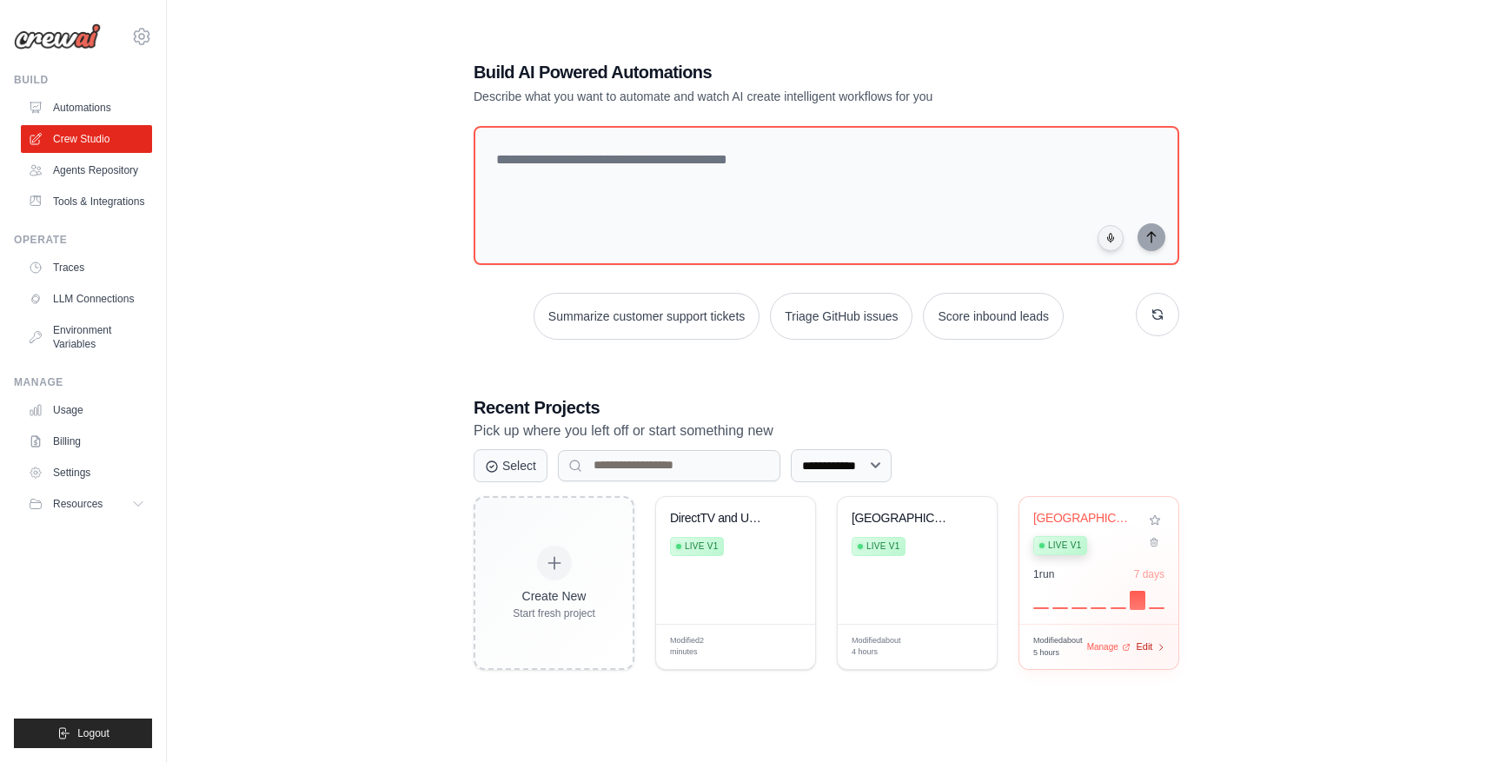
click at [1157, 645] on icon at bounding box center [1162, 647] width 10 height 10
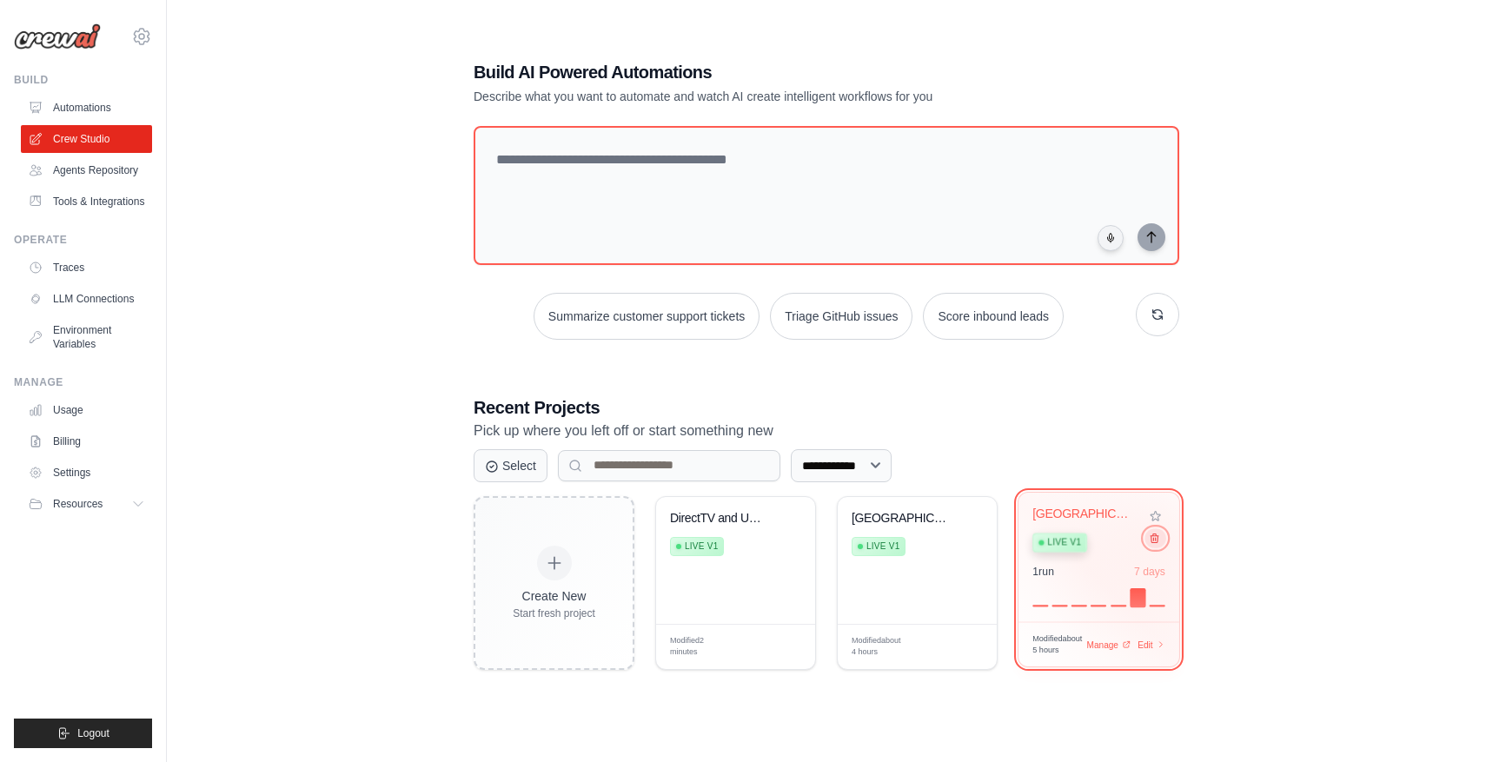
click at [1158, 541] on icon at bounding box center [1154, 537] width 11 height 11
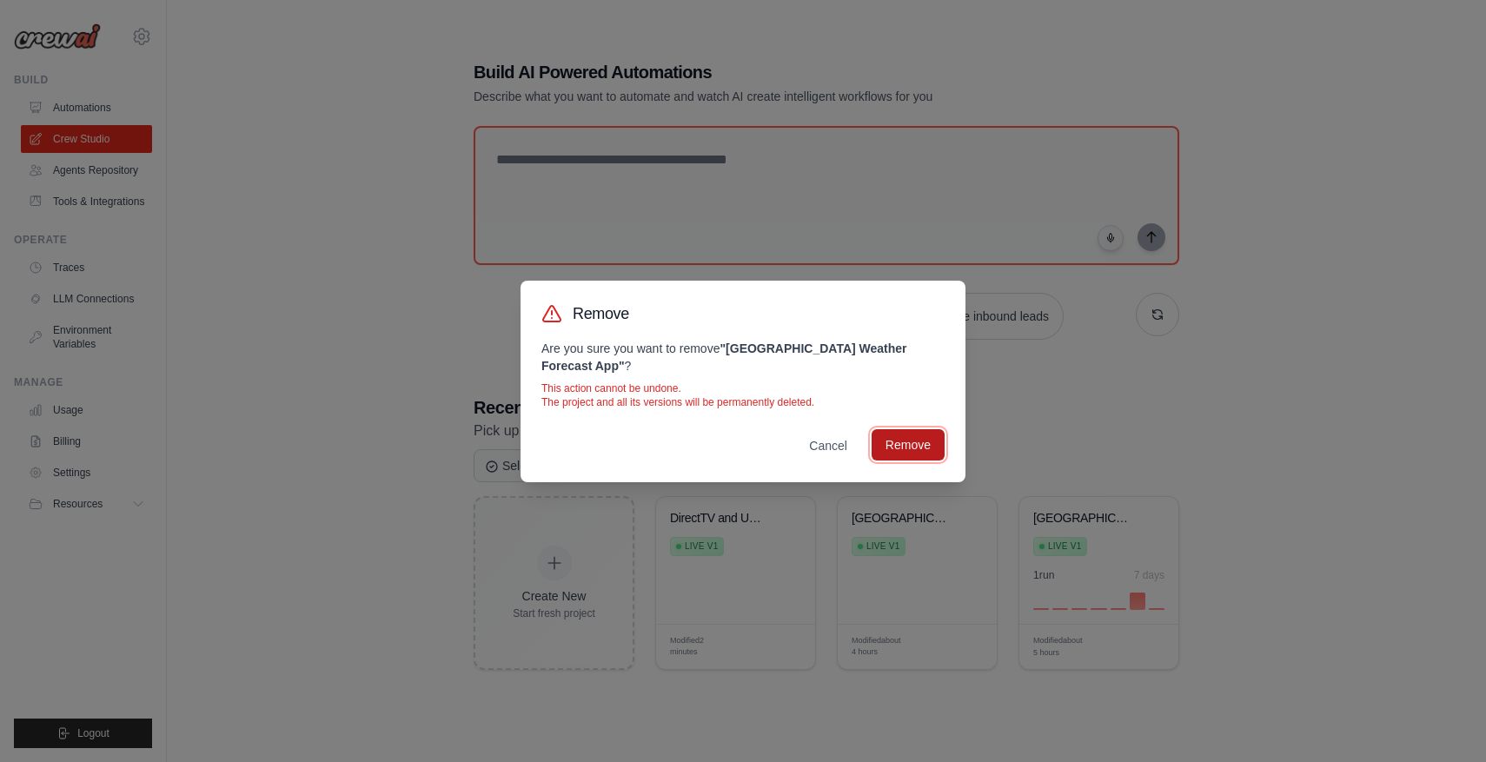
click at [921, 448] on button "Remove" at bounding box center [908, 444] width 73 height 31
click at [841, 443] on button "Cancel" at bounding box center [828, 444] width 66 height 31
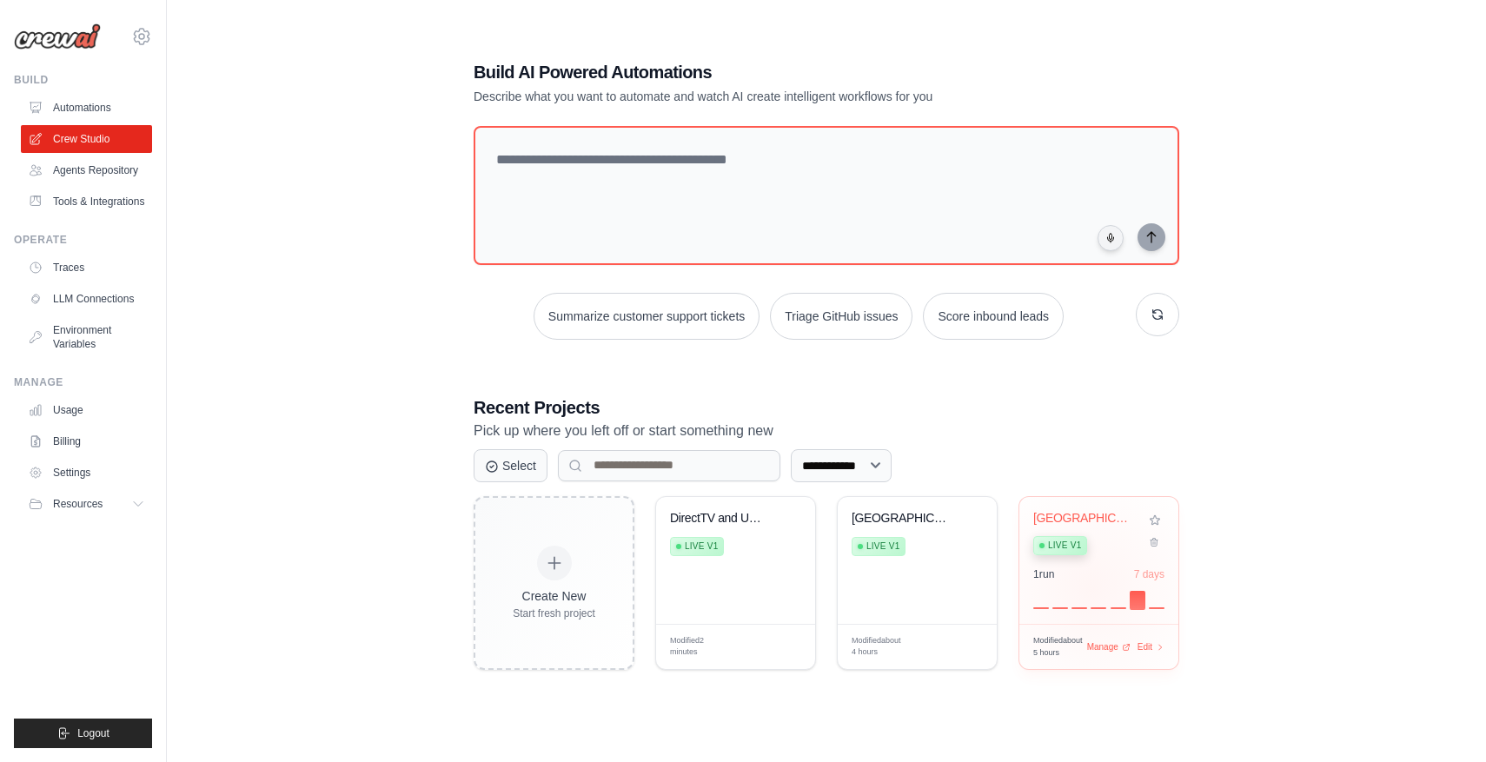
click at [1092, 588] on div at bounding box center [1098, 598] width 131 height 21
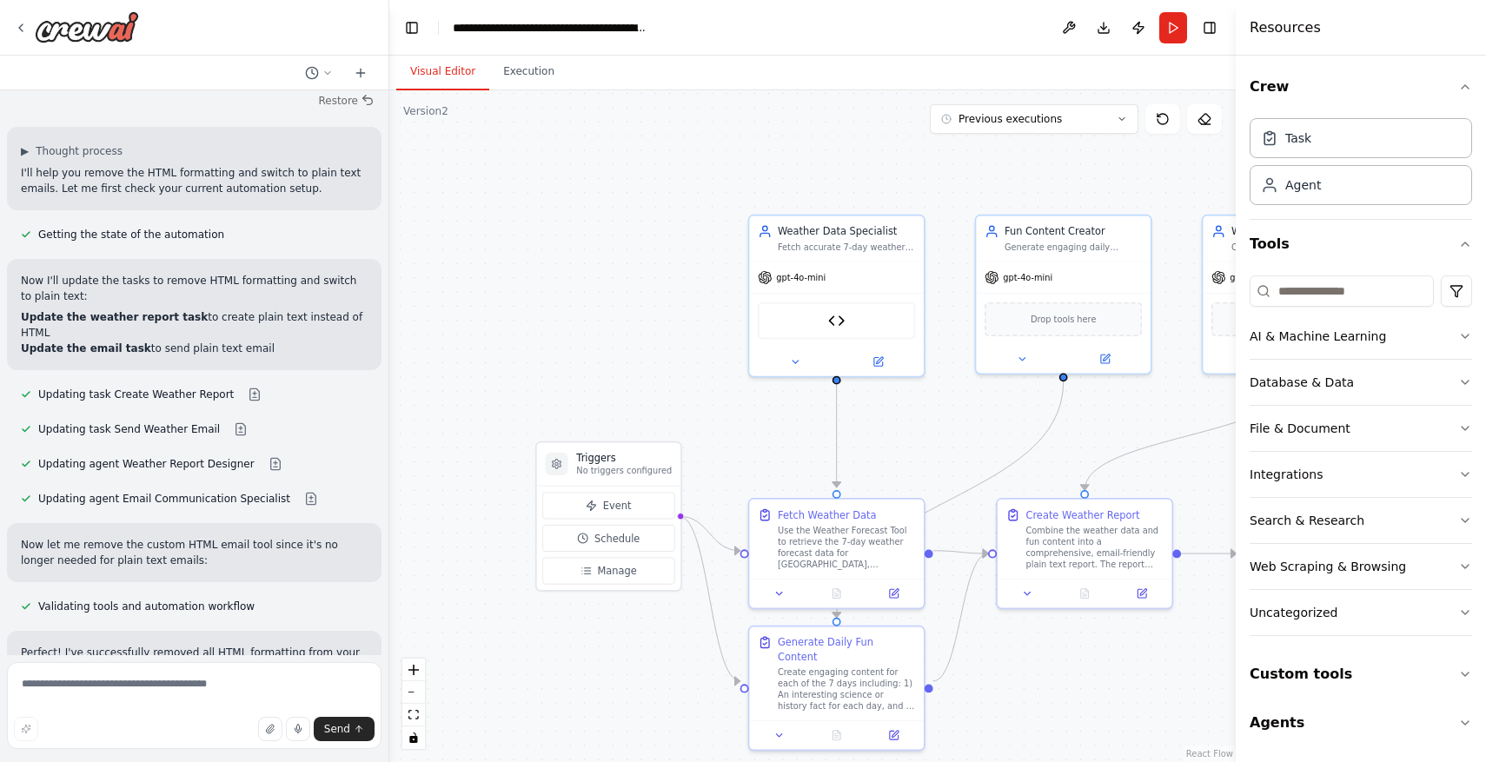
scroll to position [10845, 0]
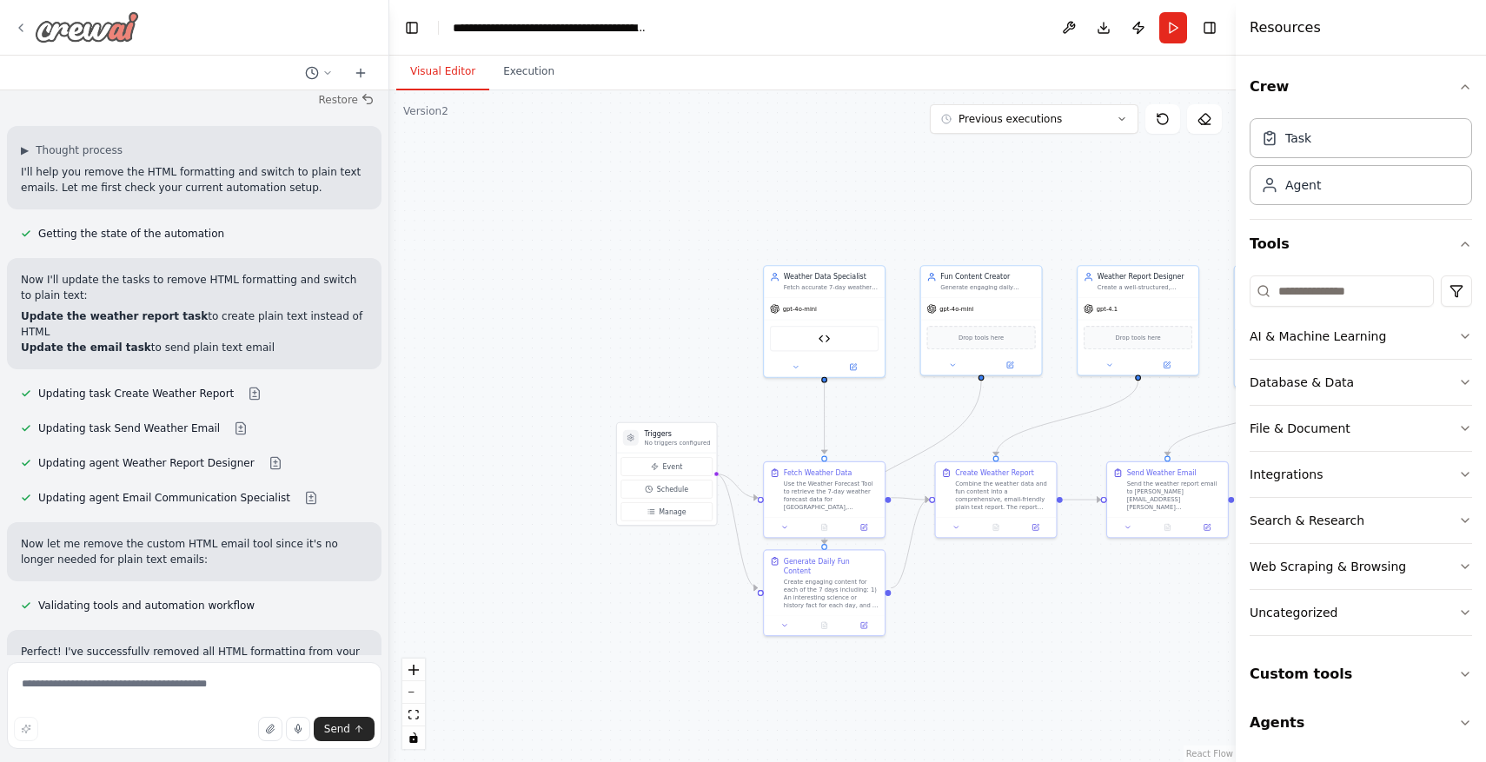
click at [15, 23] on icon at bounding box center [21, 28] width 14 height 14
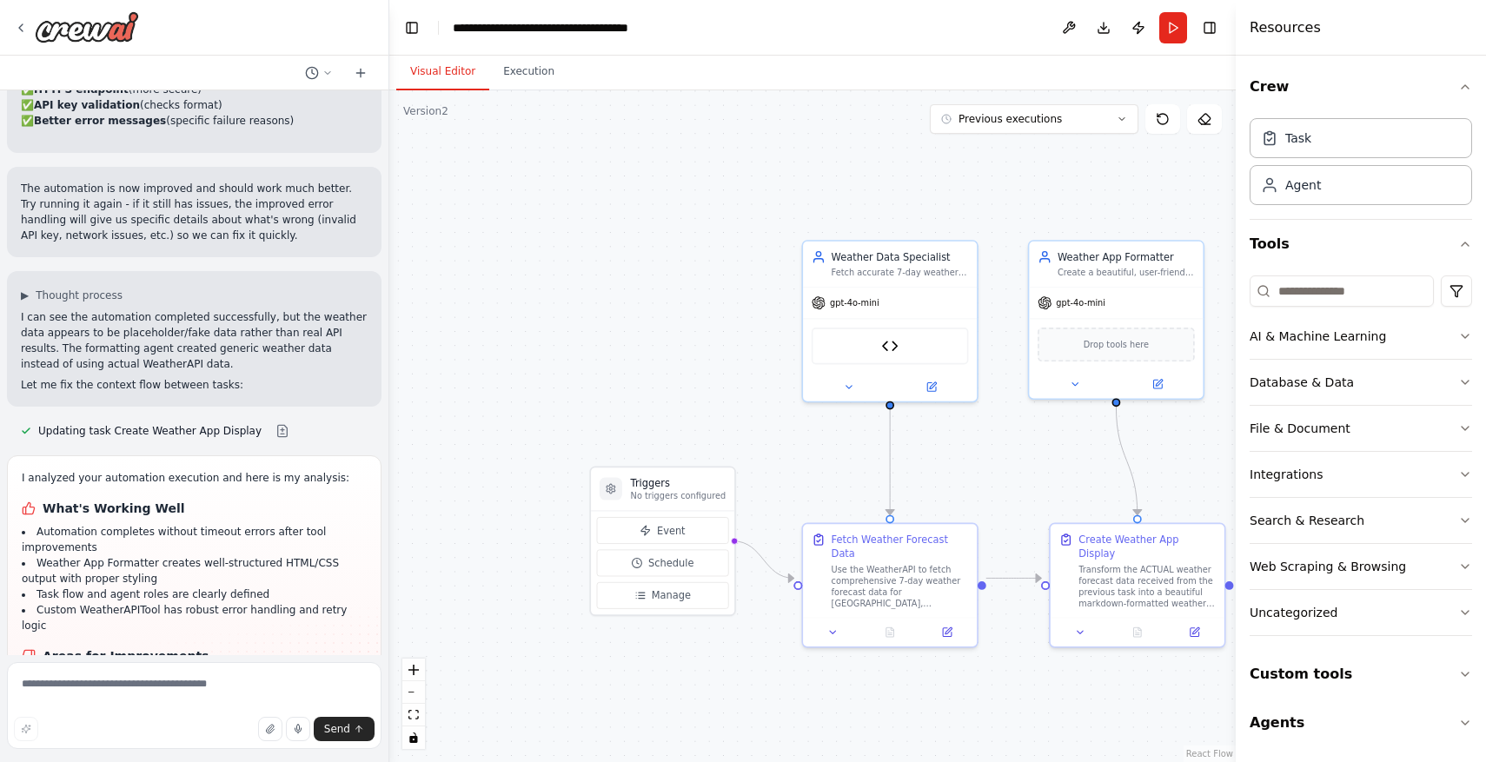
scroll to position [4403, 0]
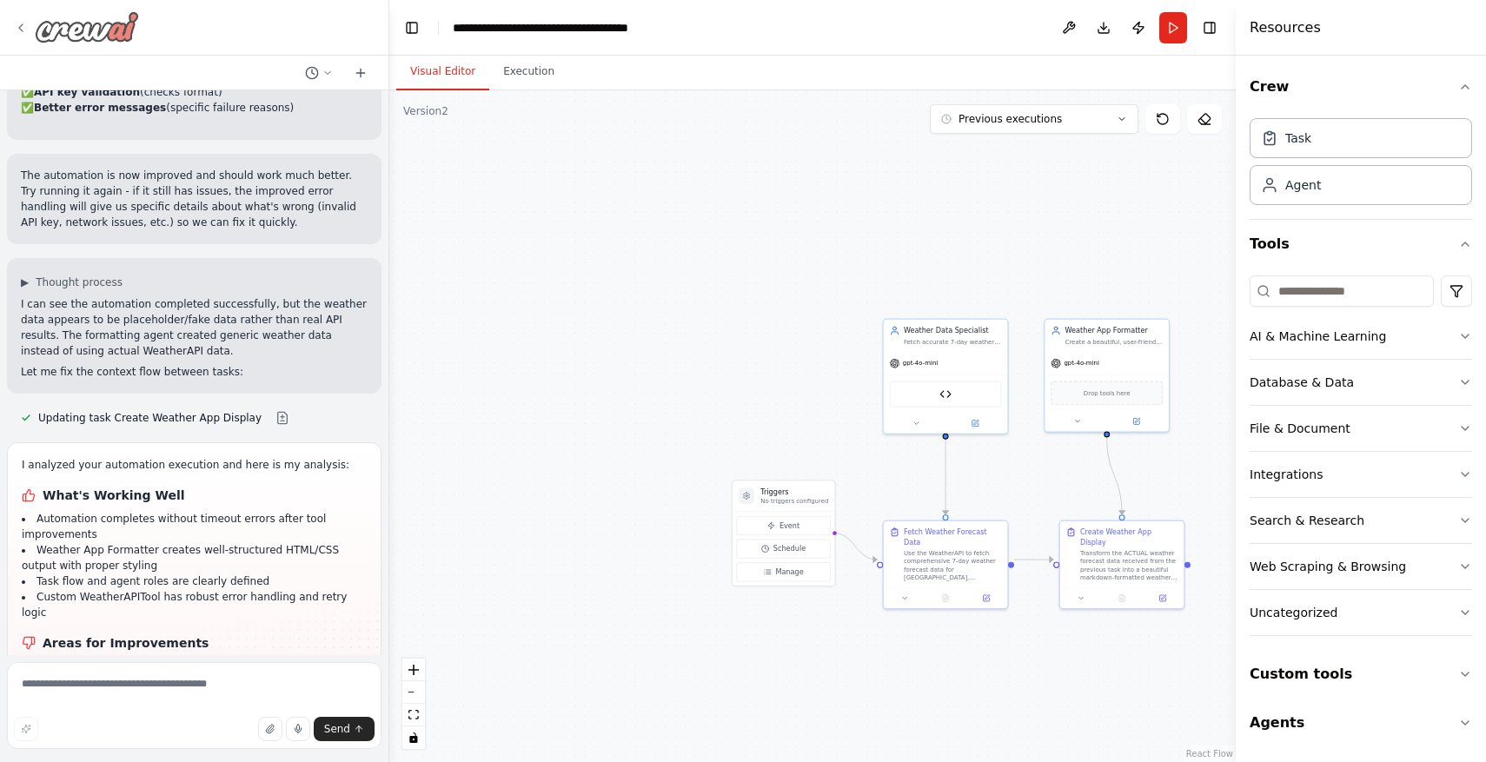
click at [22, 24] on icon at bounding box center [20, 27] width 3 height 7
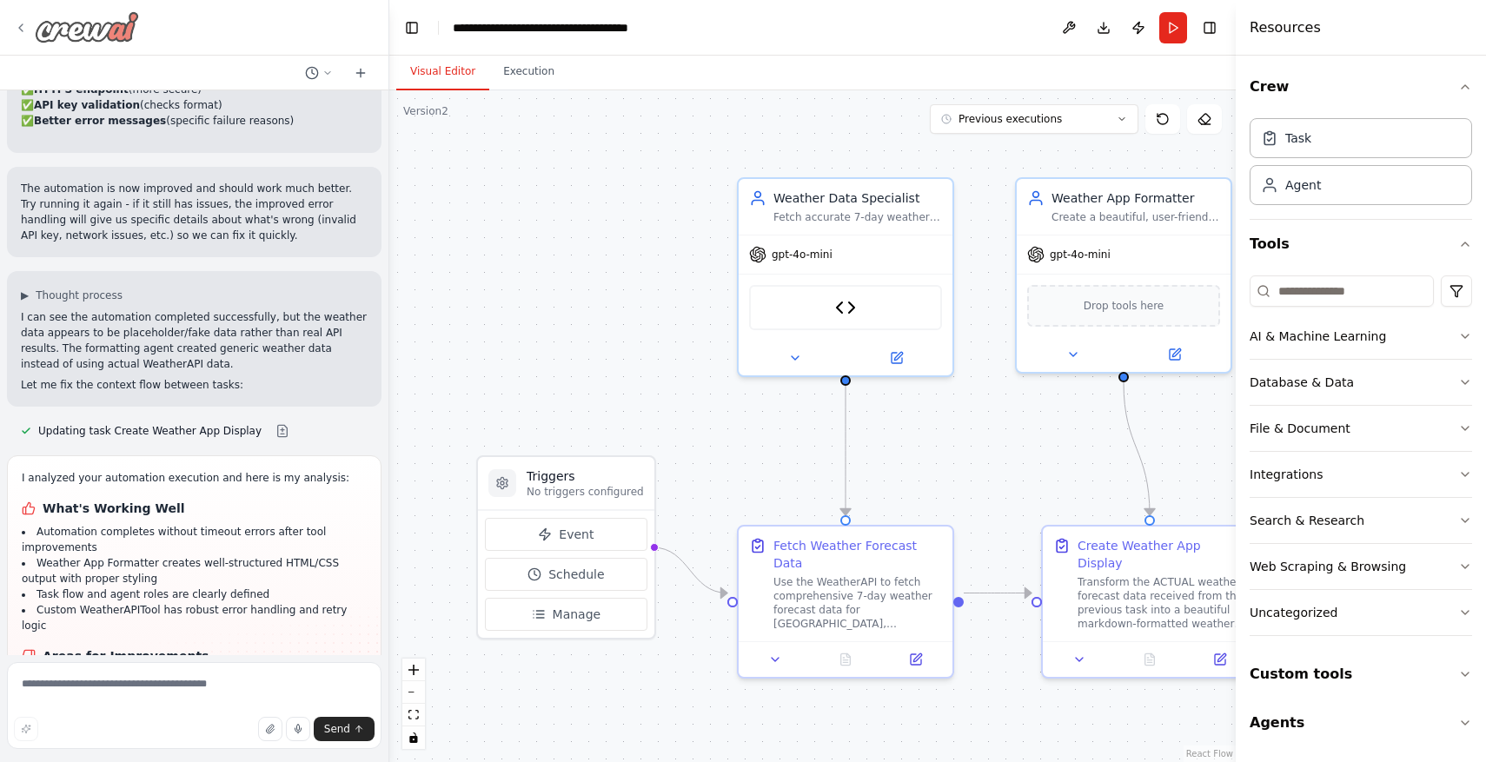
scroll to position [4403, 0]
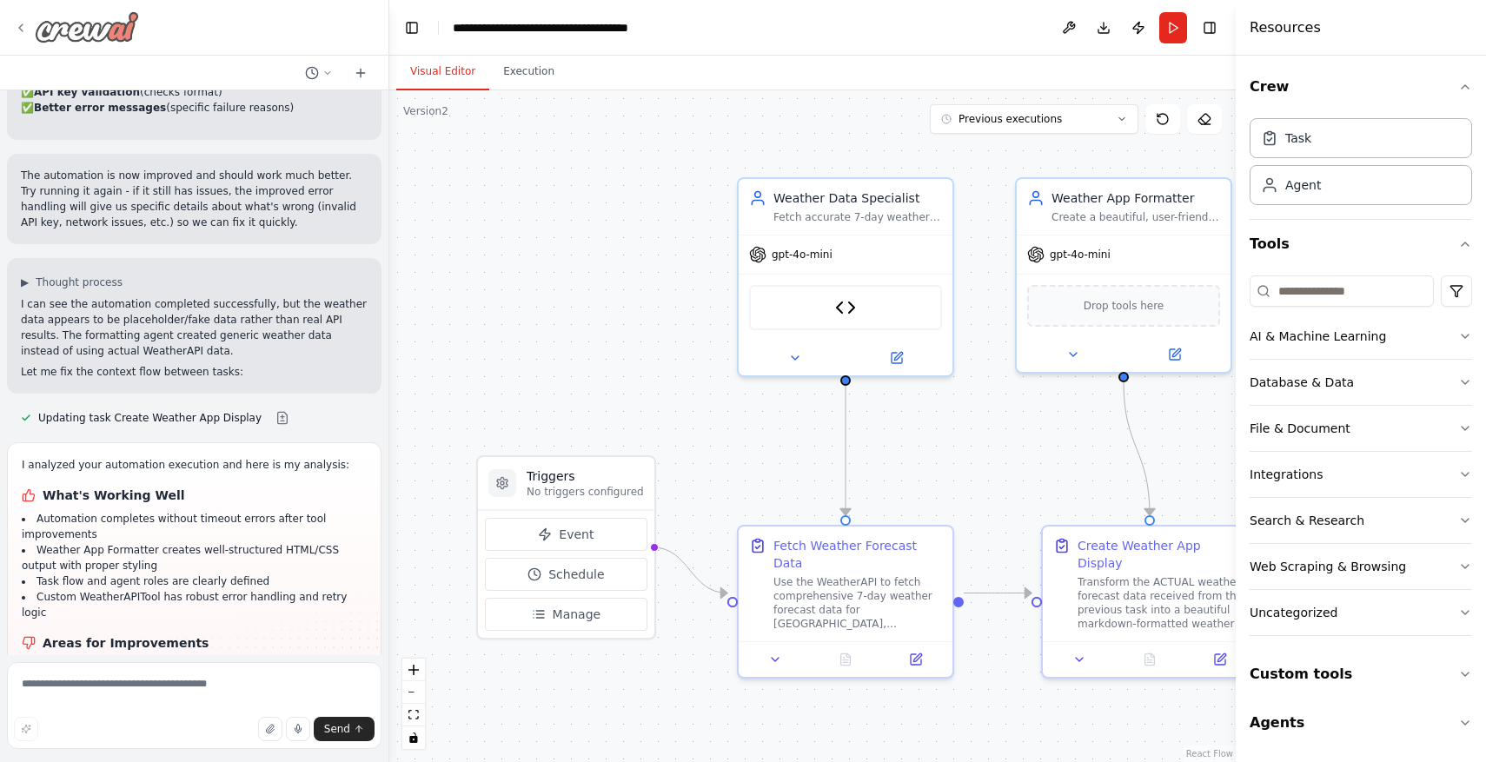
click at [15, 25] on icon at bounding box center [21, 28] width 14 height 14
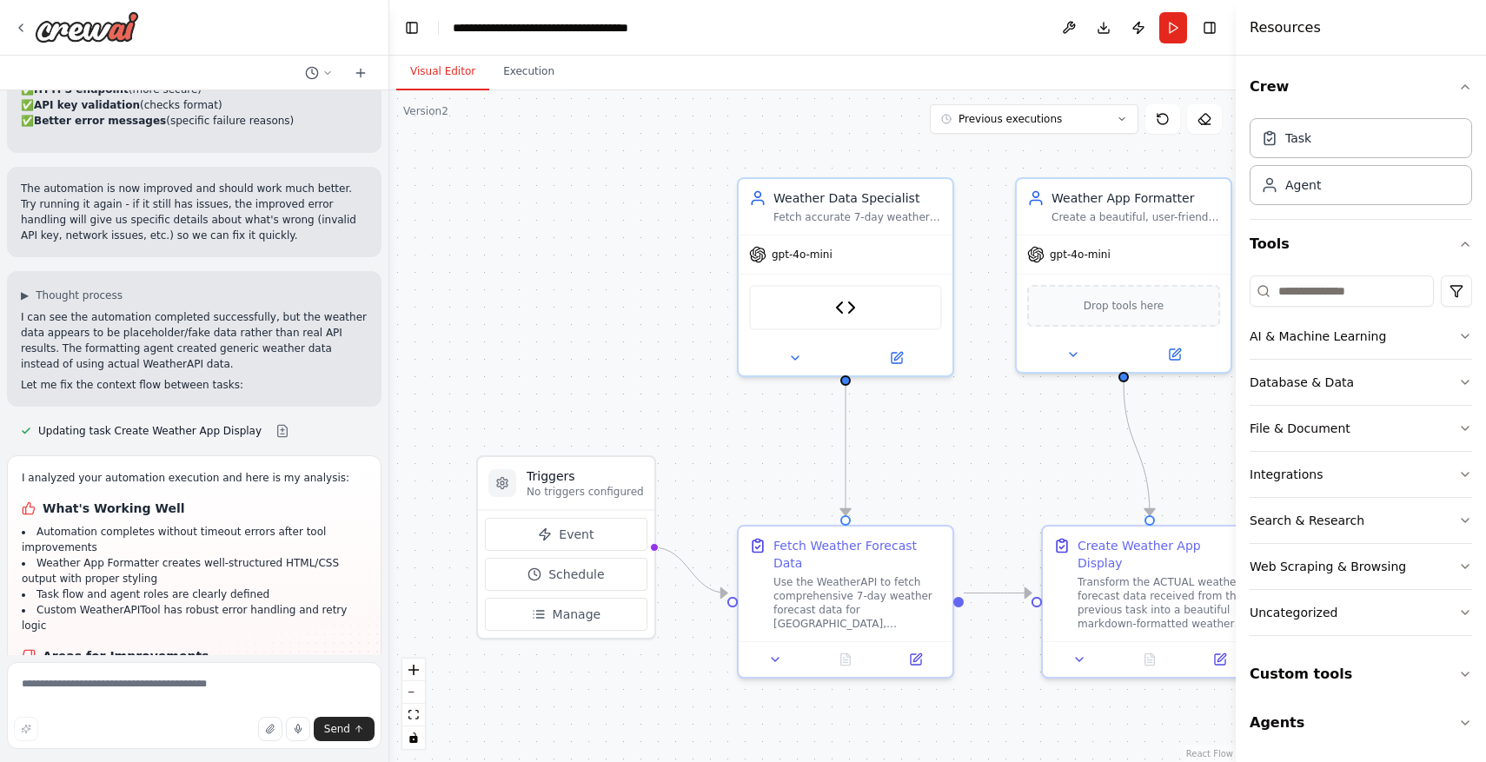
scroll to position [4403, 0]
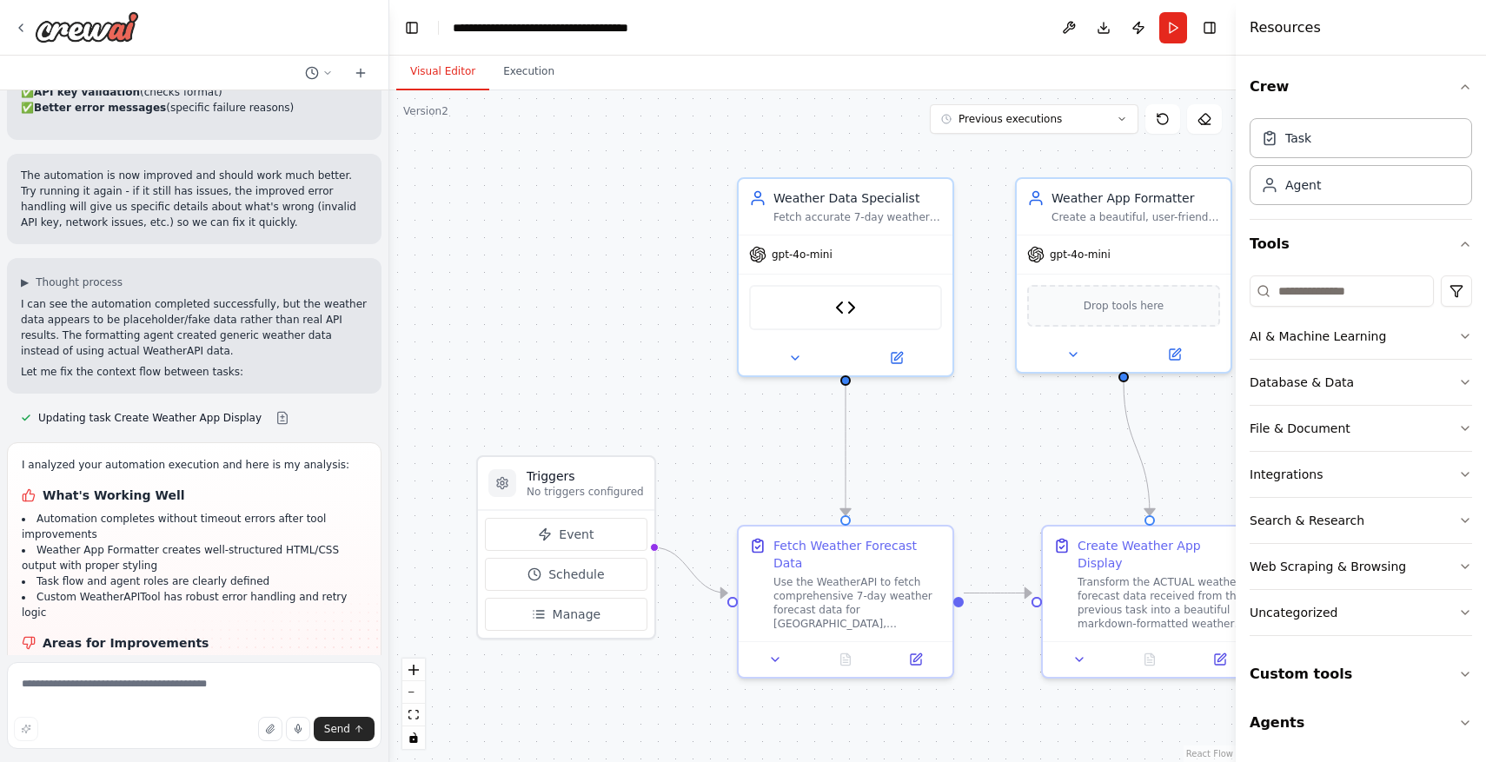
click at [660, 26] on header "**********" at bounding box center [812, 28] width 846 height 56
click at [657, 27] on icon "breadcrumb" at bounding box center [662, 28] width 14 height 14
click at [663, 27] on icon "breadcrumb" at bounding box center [662, 27] width 11 height 11
click at [528, 30] on div "**********" at bounding box center [551, 27] width 196 height 17
click at [528, 30] on div "**********" at bounding box center [578, 27] width 251 height 17
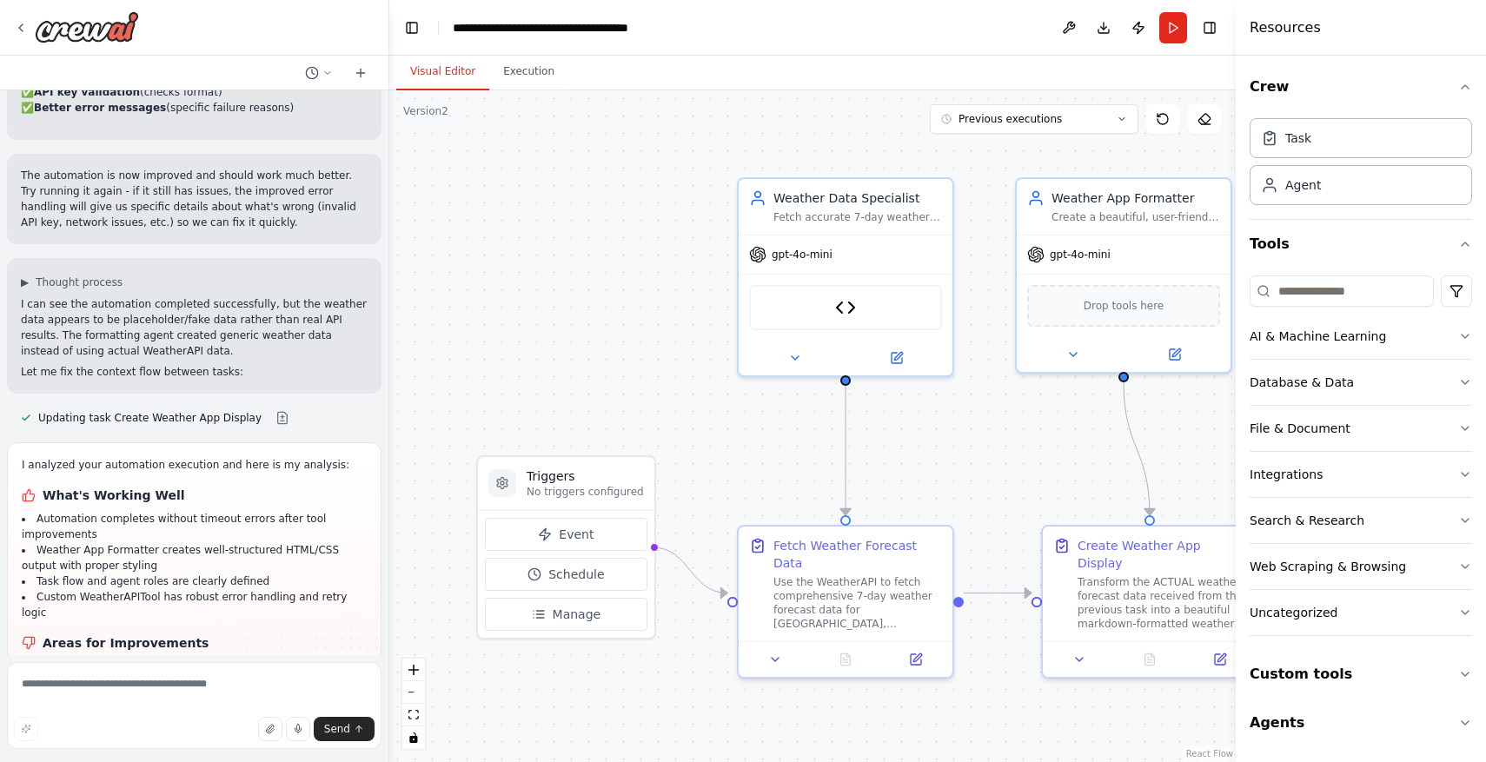
click at [688, 23] on div "**********" at bounding box center [578, 27] width 251 height 17
click at [775, 35] on header "Toggle Left Sidebar Studio ****** Download Publish Run Toggle Right Sidebar" at bounding box center [812, 28] width 846 height 56
click at [587, 173] on div ".deletable-edge-delete-btn { width: 20px; height: 20px; border: 0px solid #ffff…" at bounding box center [812, 426] width 846 height 672
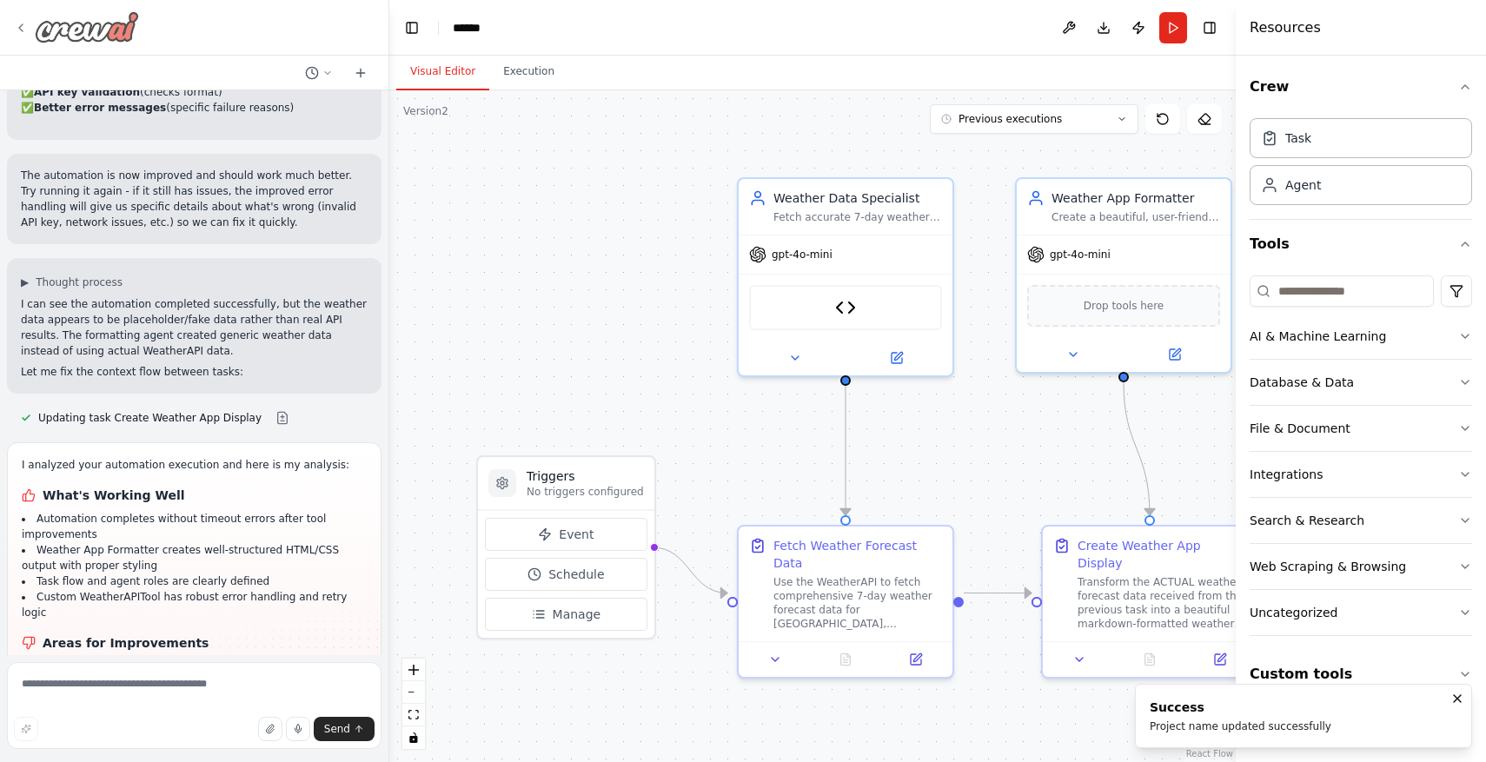
click at [14, 23] on icon at bounding box center [21, 28] width 14 height 14
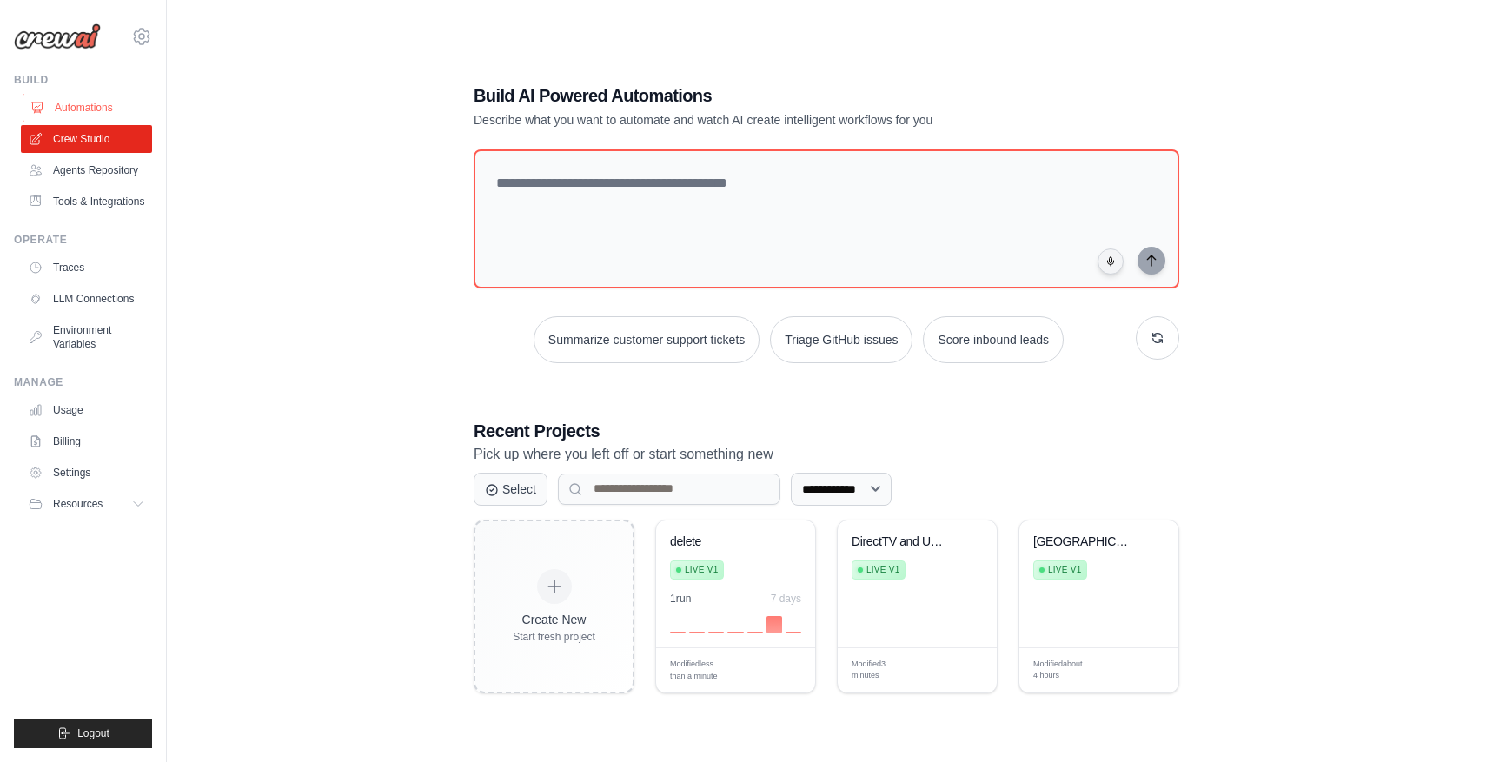
click at [91, 107] on link "Automations" at bounding box center [88, 108] width 131 height 28
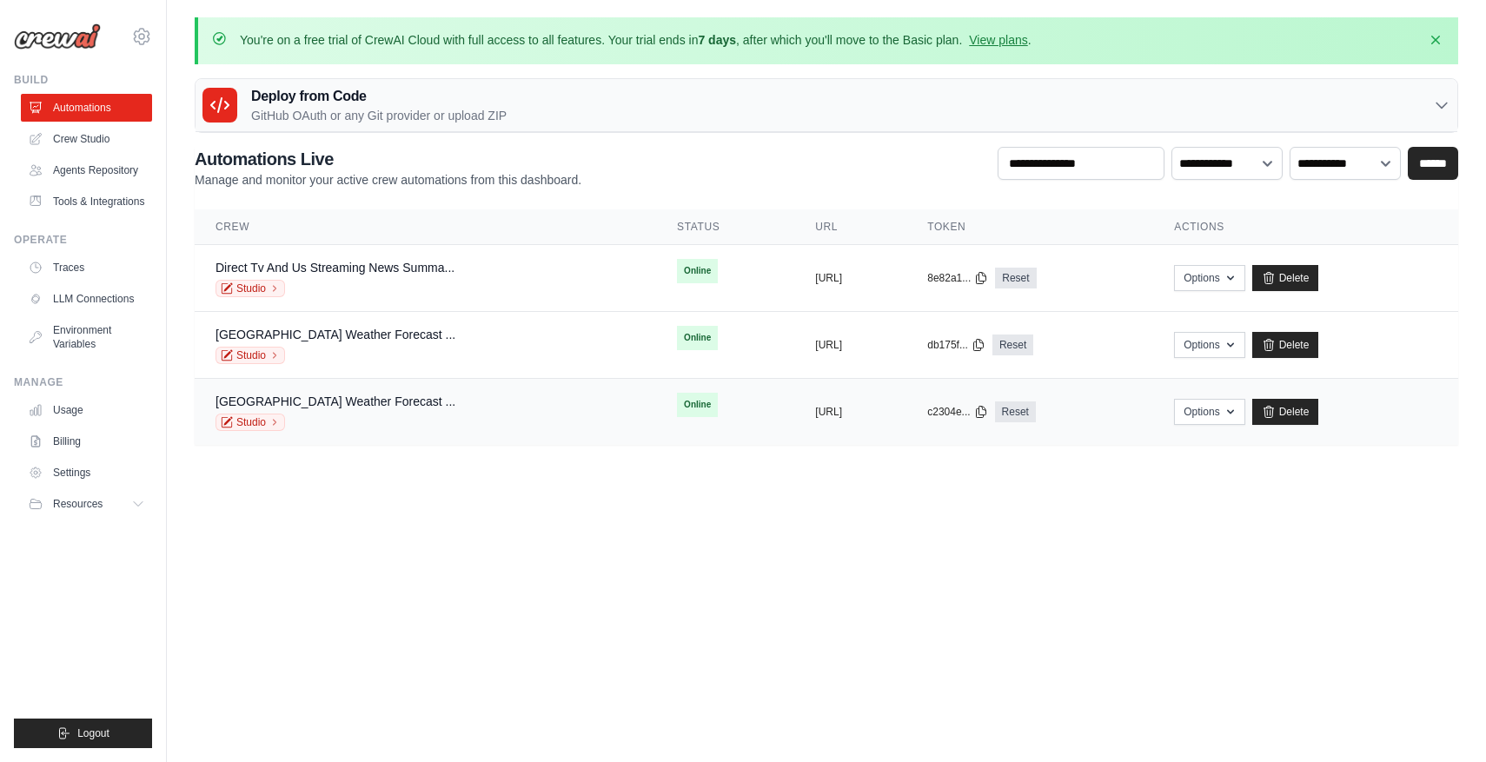
click at [411, 420] on div "Studio" at bounding box center [336, 422] width 240 height 17
click at [431, 417] on div "Studio" at bounding box center [336, 422] width 240 height 17
click at [108, 138] on link "Crew Studio" at bounding box center [88, 139] width 131 height 28
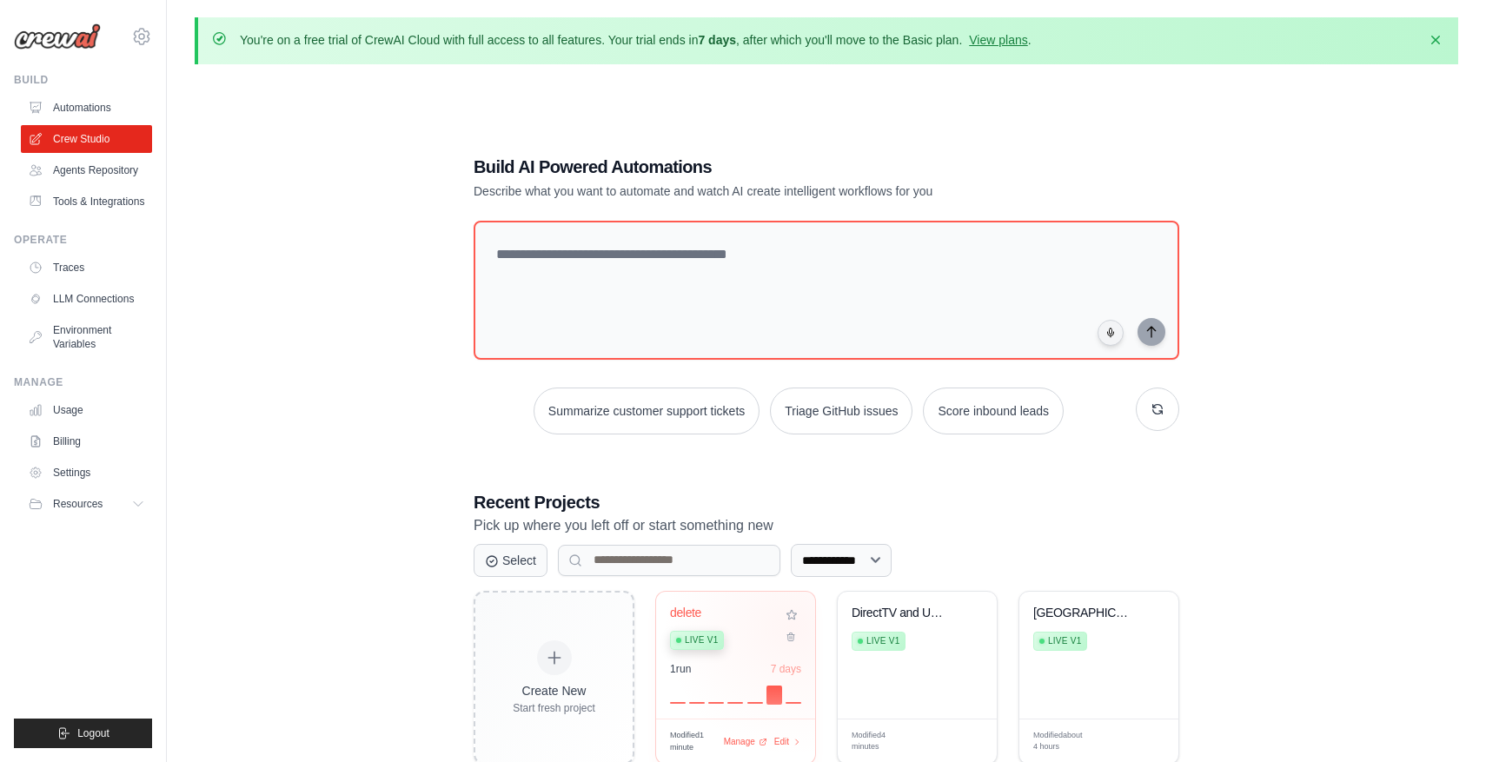
scroll to position [95, 0]
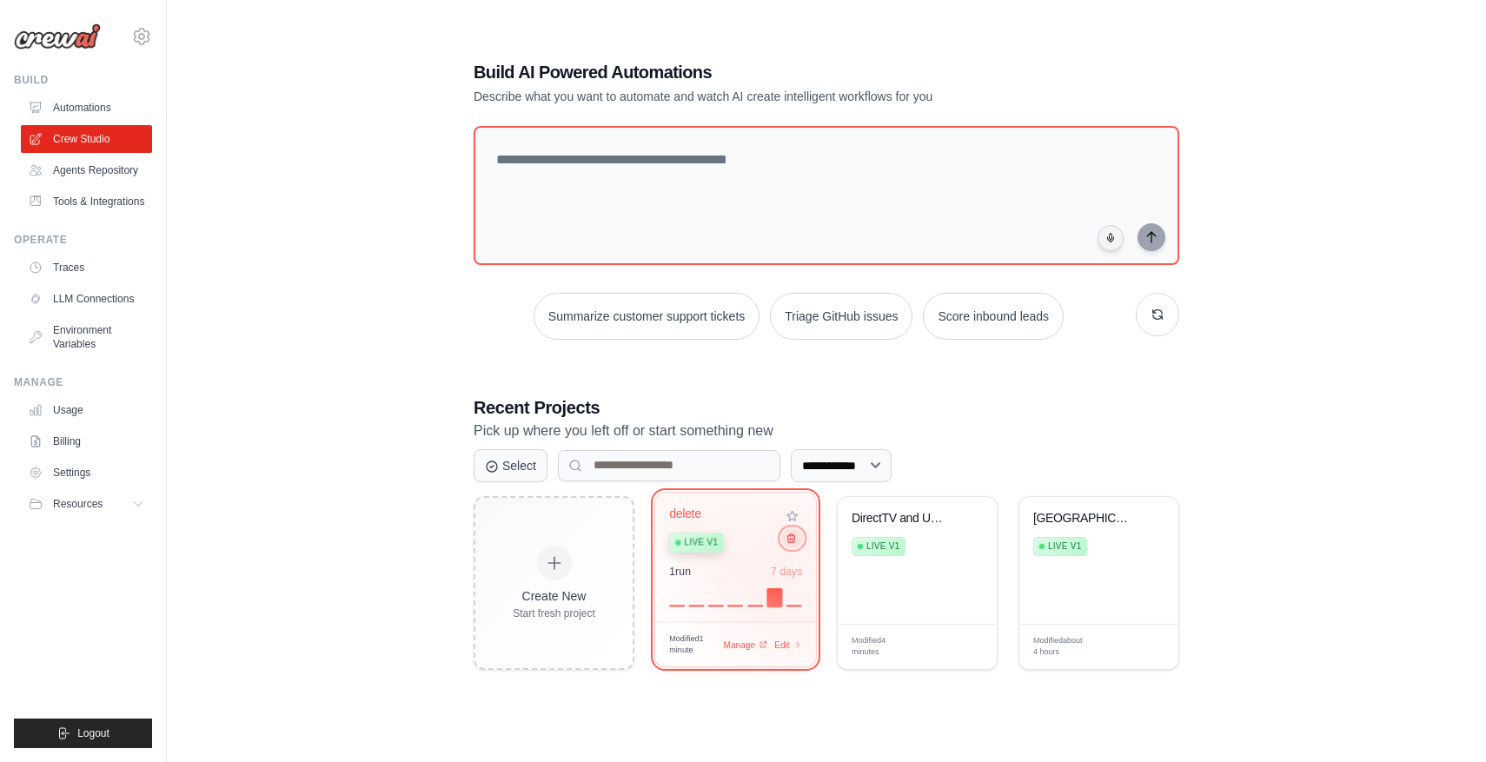
click at [791, 540] on icon at bounding box center [791, 537] width 11 height 11
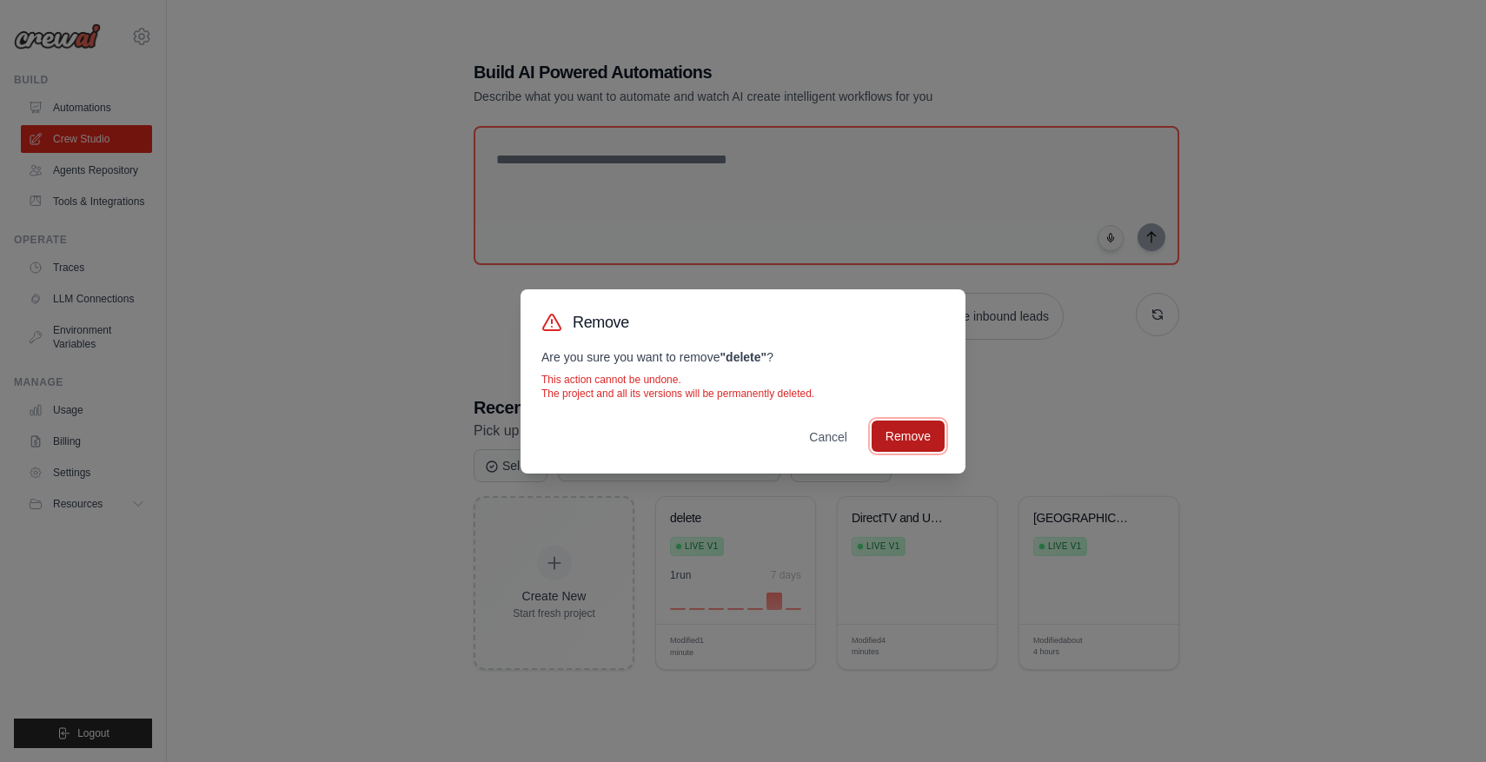
click at [891, 433] on button "Remove" at bounding box center [908, 436] width 73 height 31
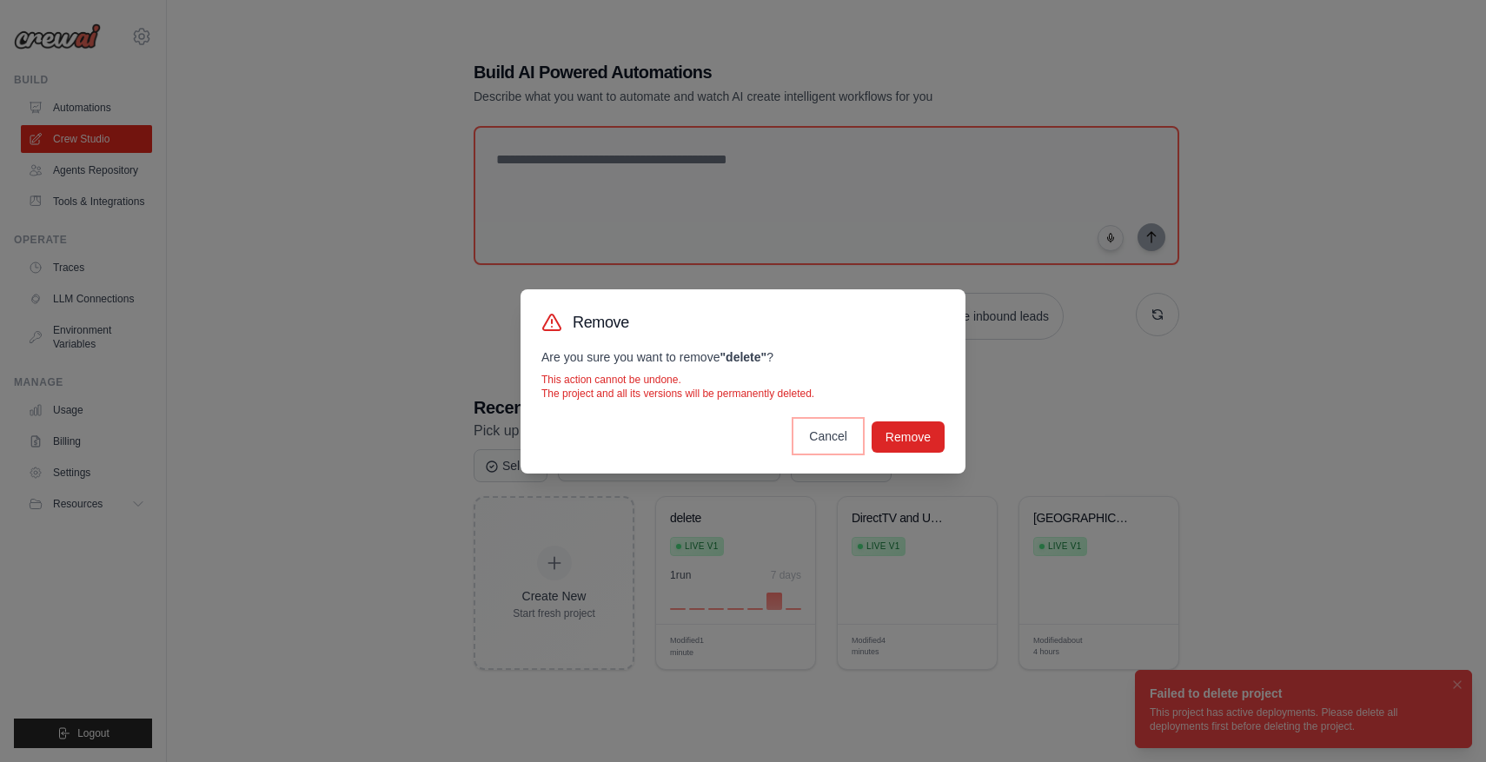
click at [823, 441] on button "Cancel" at bounding box center [828, 436] width 66 height 31
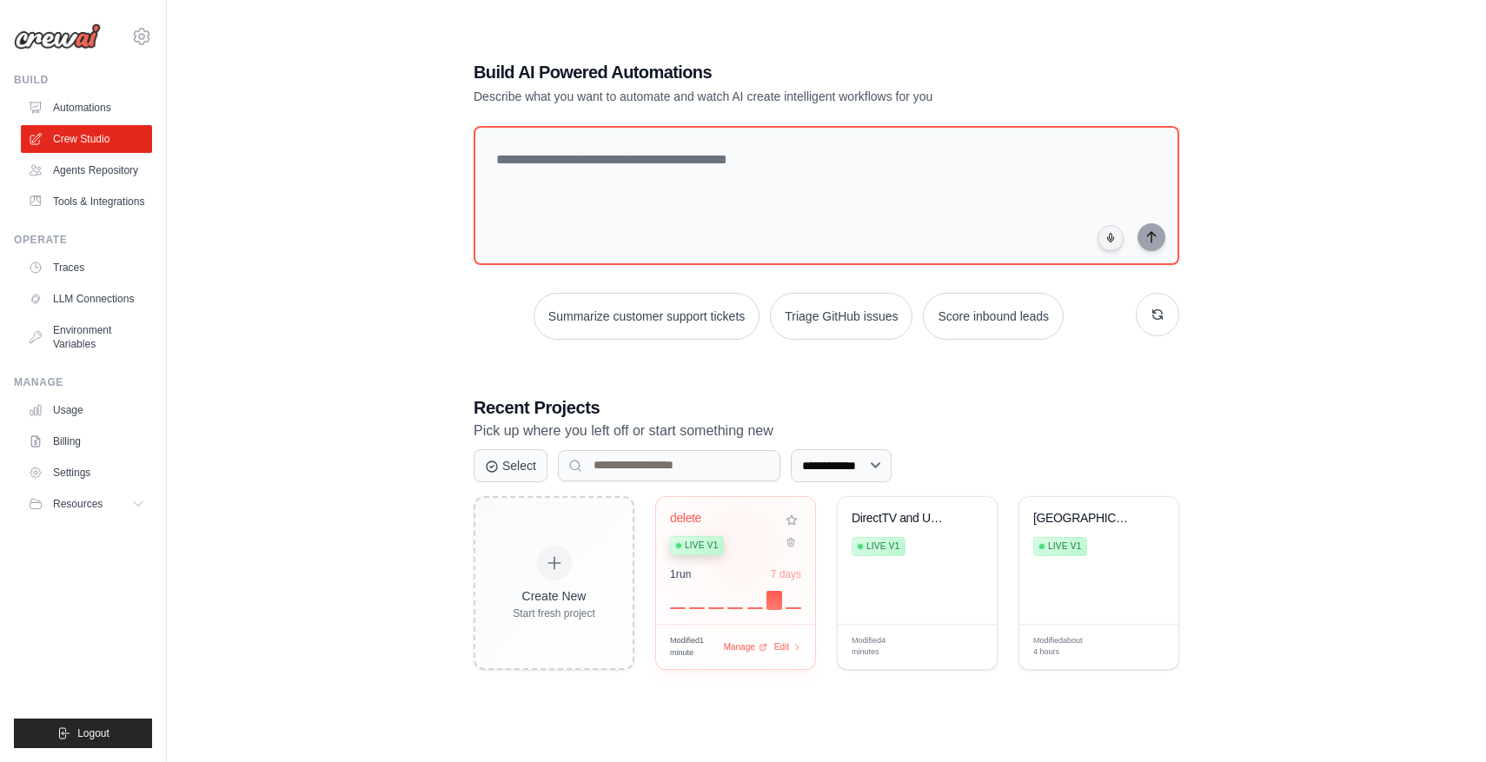
click at [740, 544] on div "Live v1" at bounding box center [722, 544] width 105 height 23
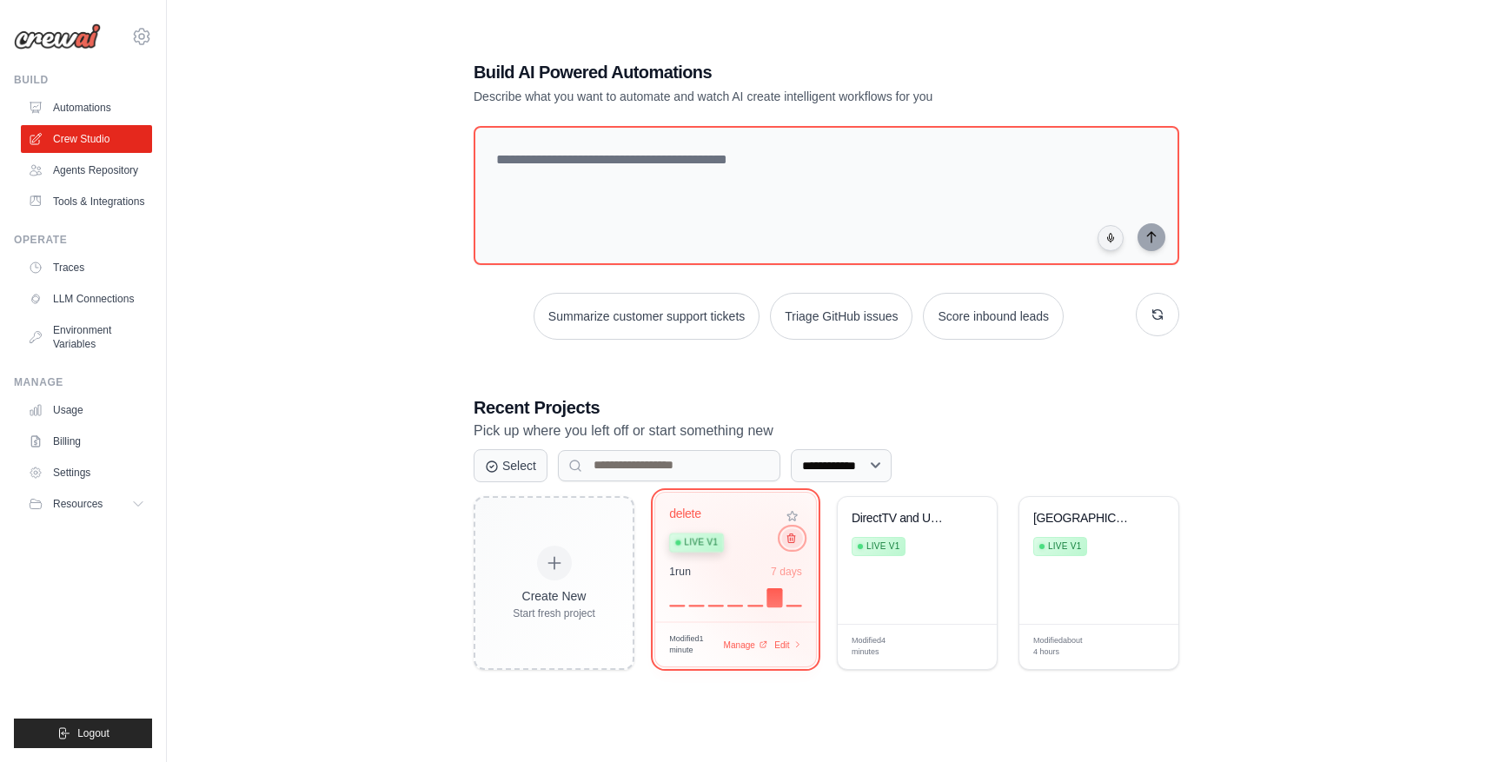
click at [794, 539] on icon at bounding box center [791, 537] width 11 height 11
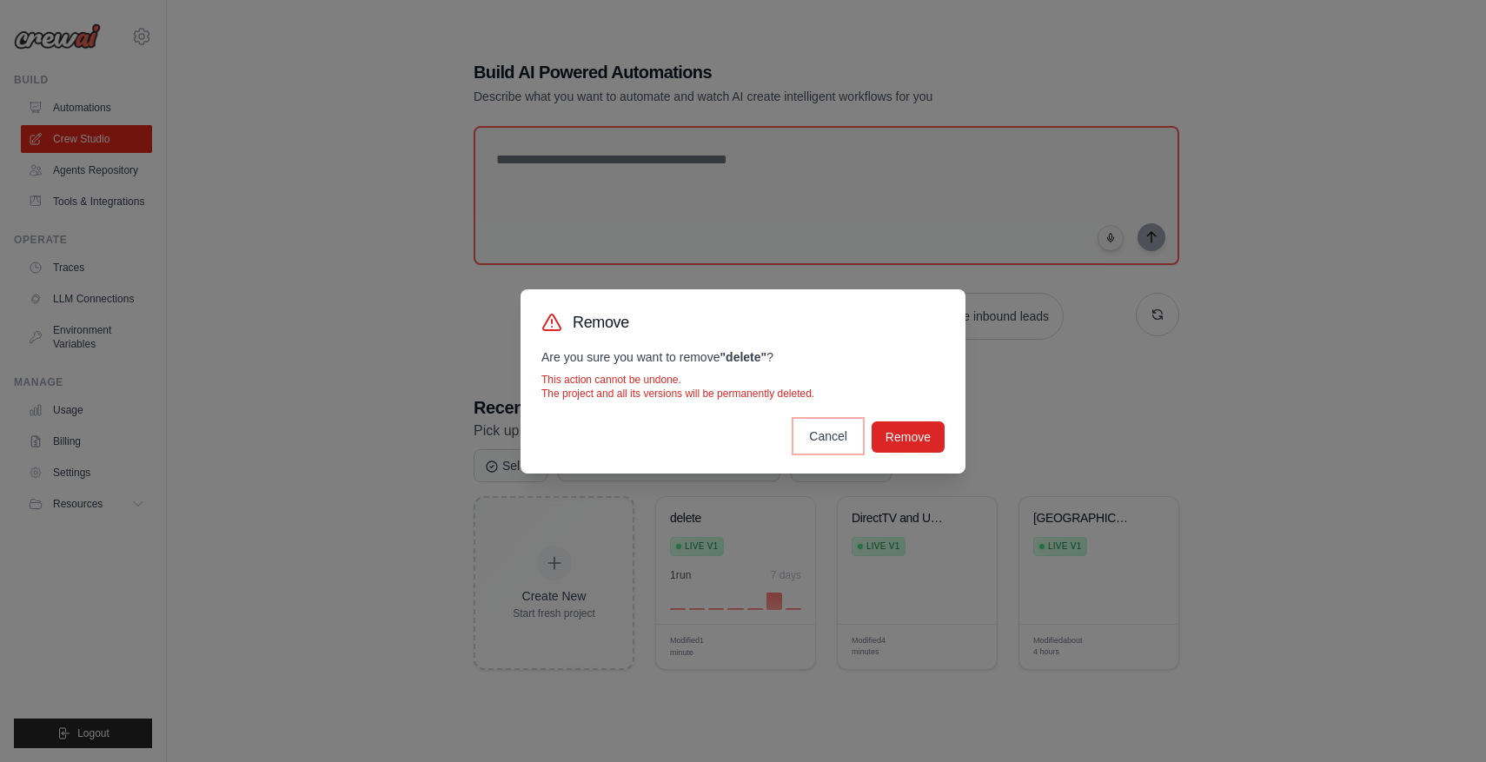
click at [833, 441] on button "Cancel" at bounding box center [828, 436] width 66 height 31
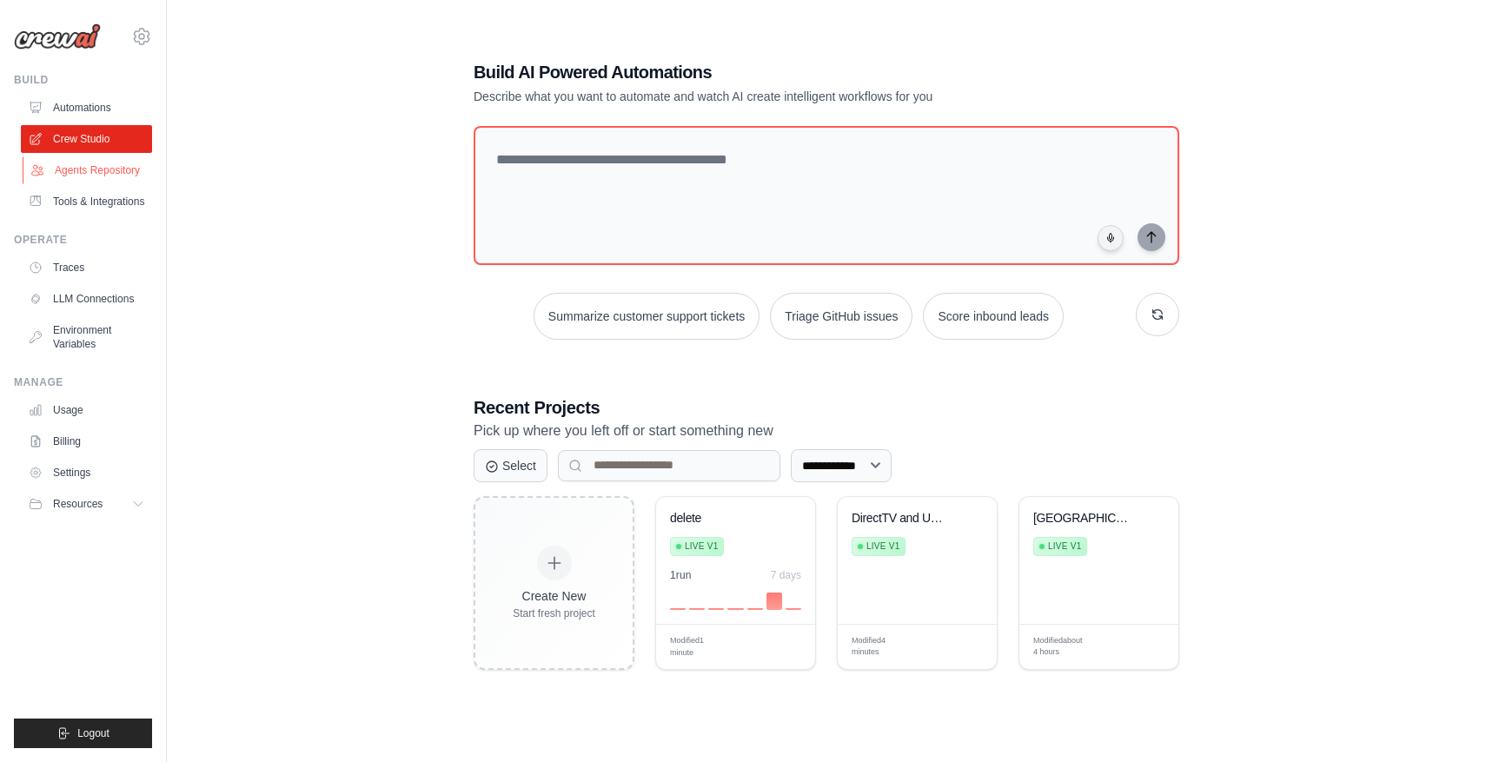
click at [111, 163] on link "Agents Repository" at bounding box center [88, 170] width 131 height 28
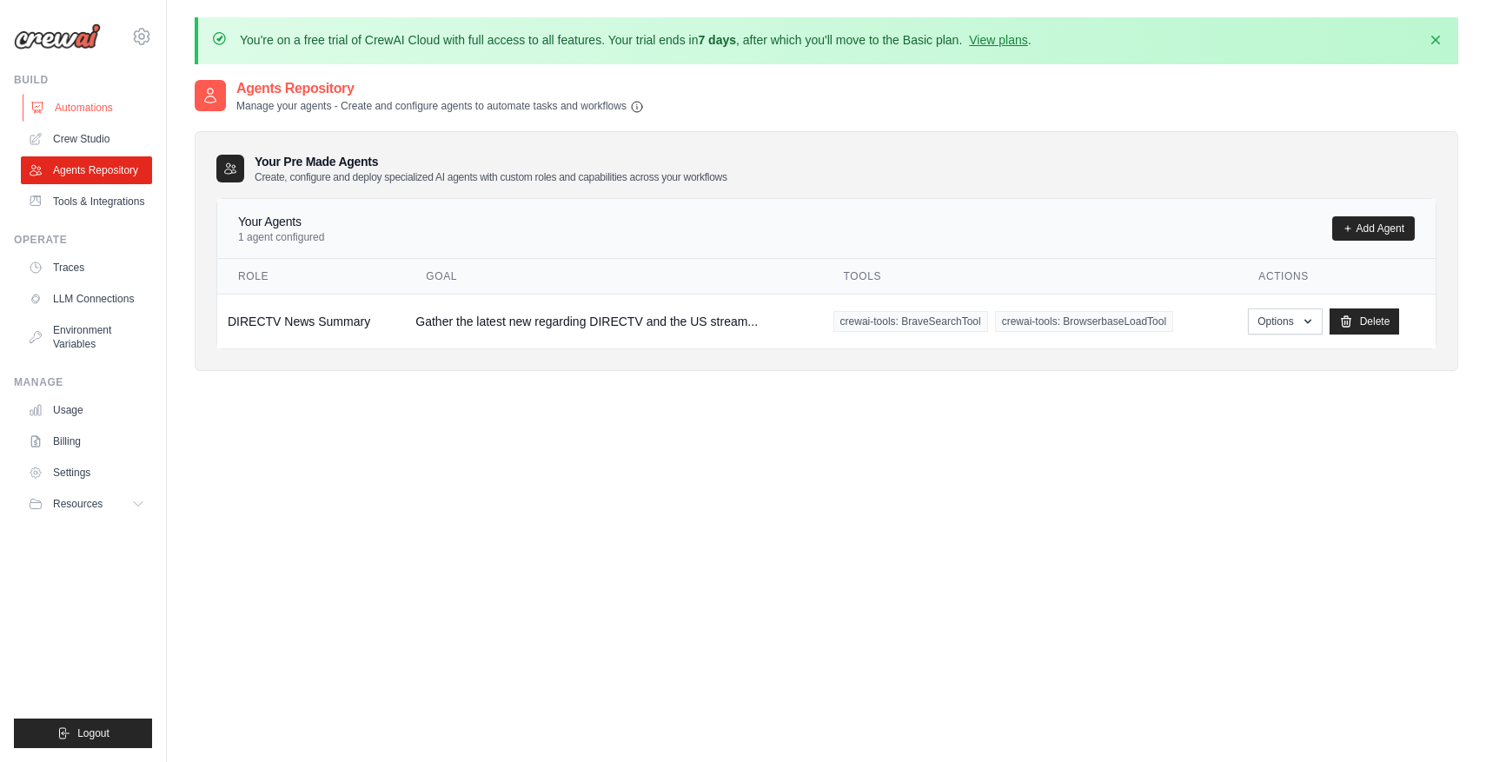
click at [97, 101] on link "Automations" at bounding box center [88, 108] width 131 height 28
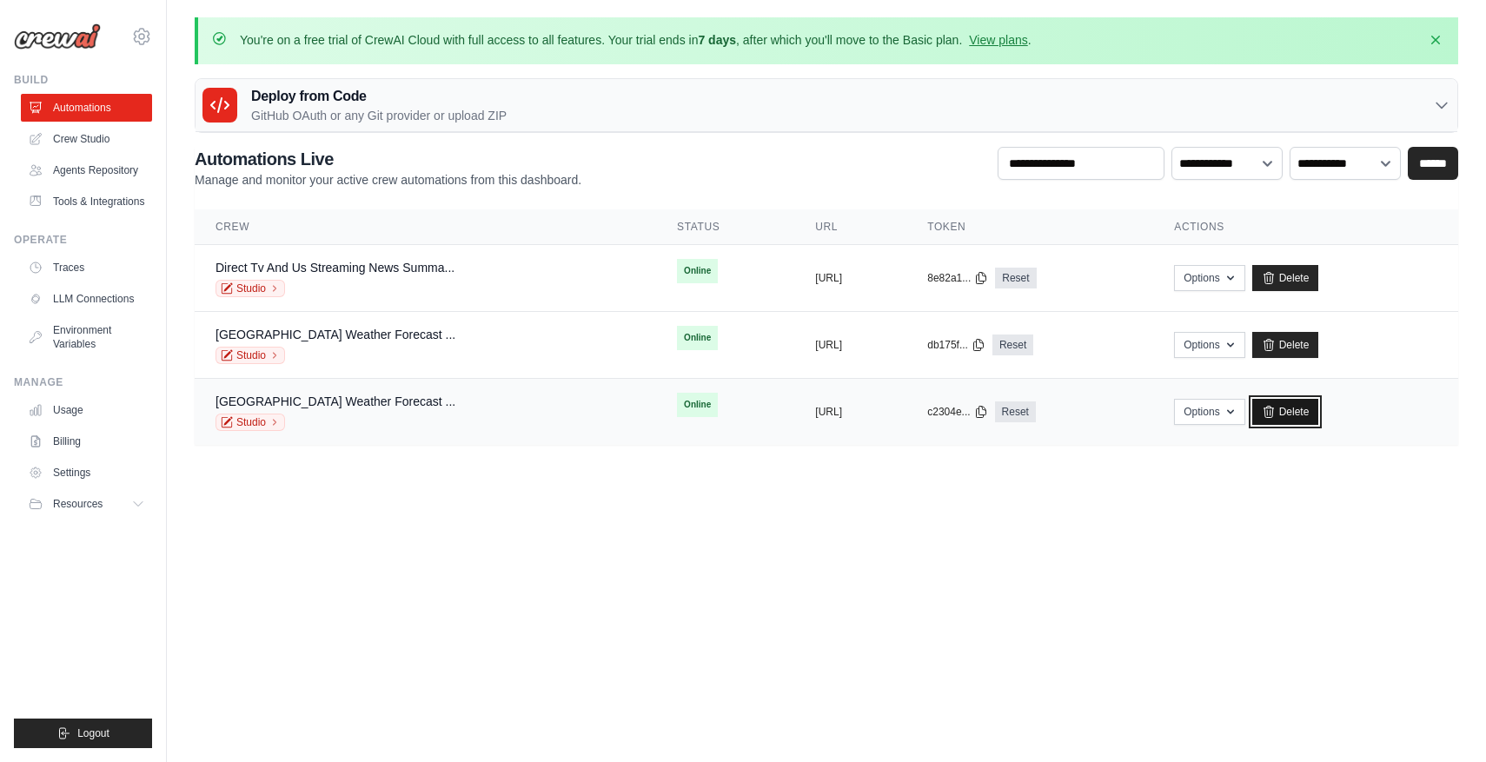
click at [1319, 405] on link "Delete" at bounding box center [1285, 412] width 67 height 26
click at [886, 73] on div "You're on a free trial of CrewAI Cloud with full access to all features. Your t…" at bounding box center [826, 231] width 1319 height 428
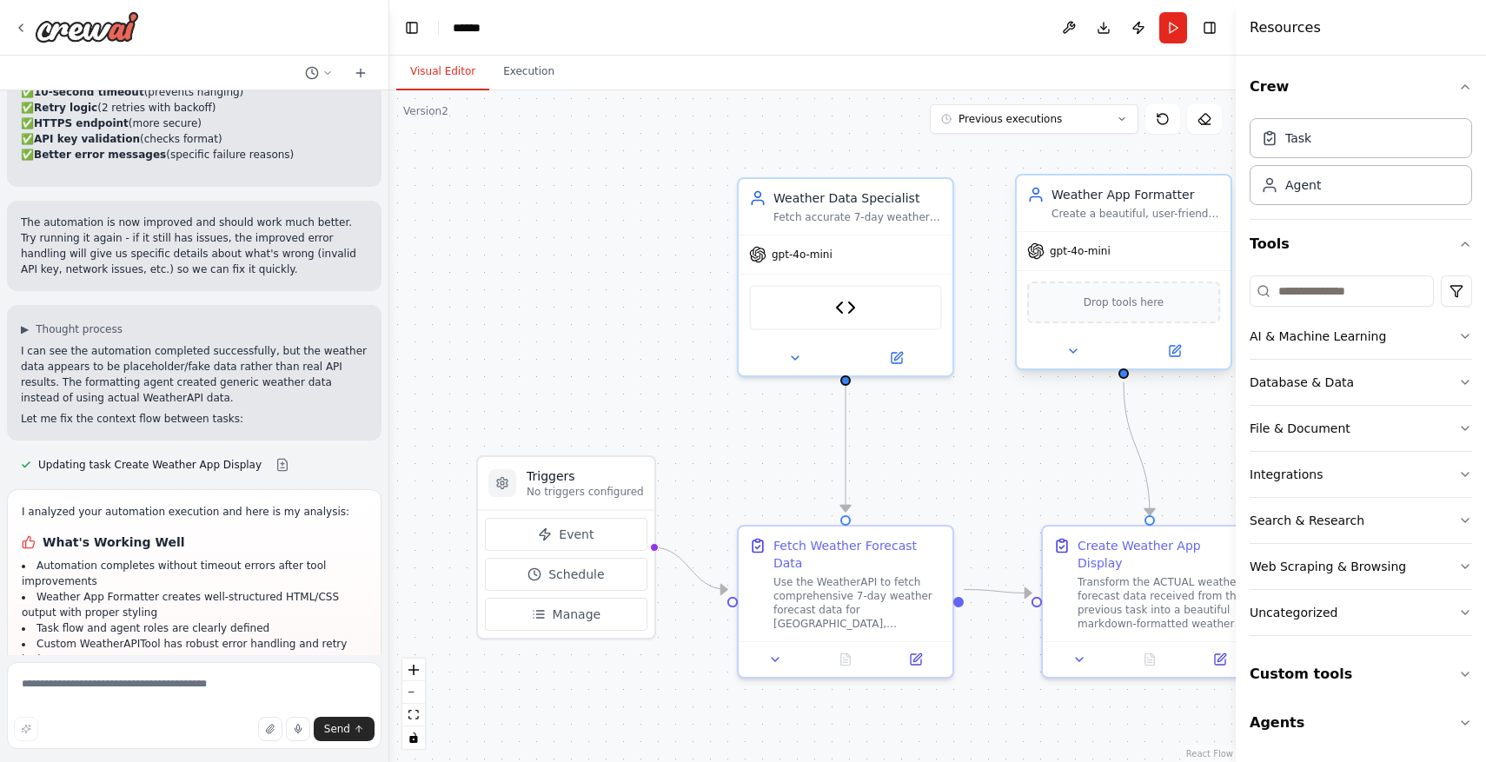
scroll to position [4403, 0]
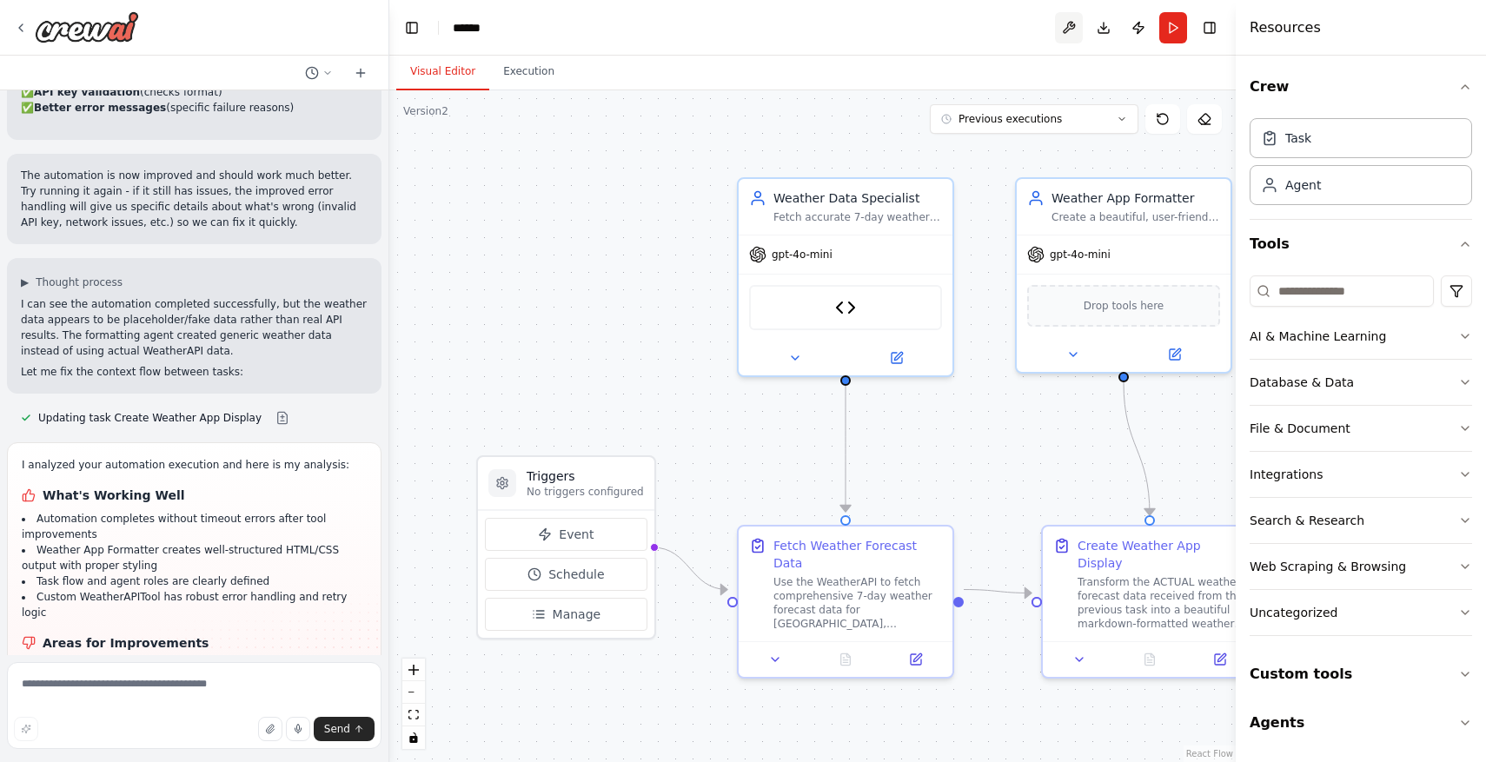
click at [1069, 19] on button at bounding box center [1069, 27] width 28 height 31
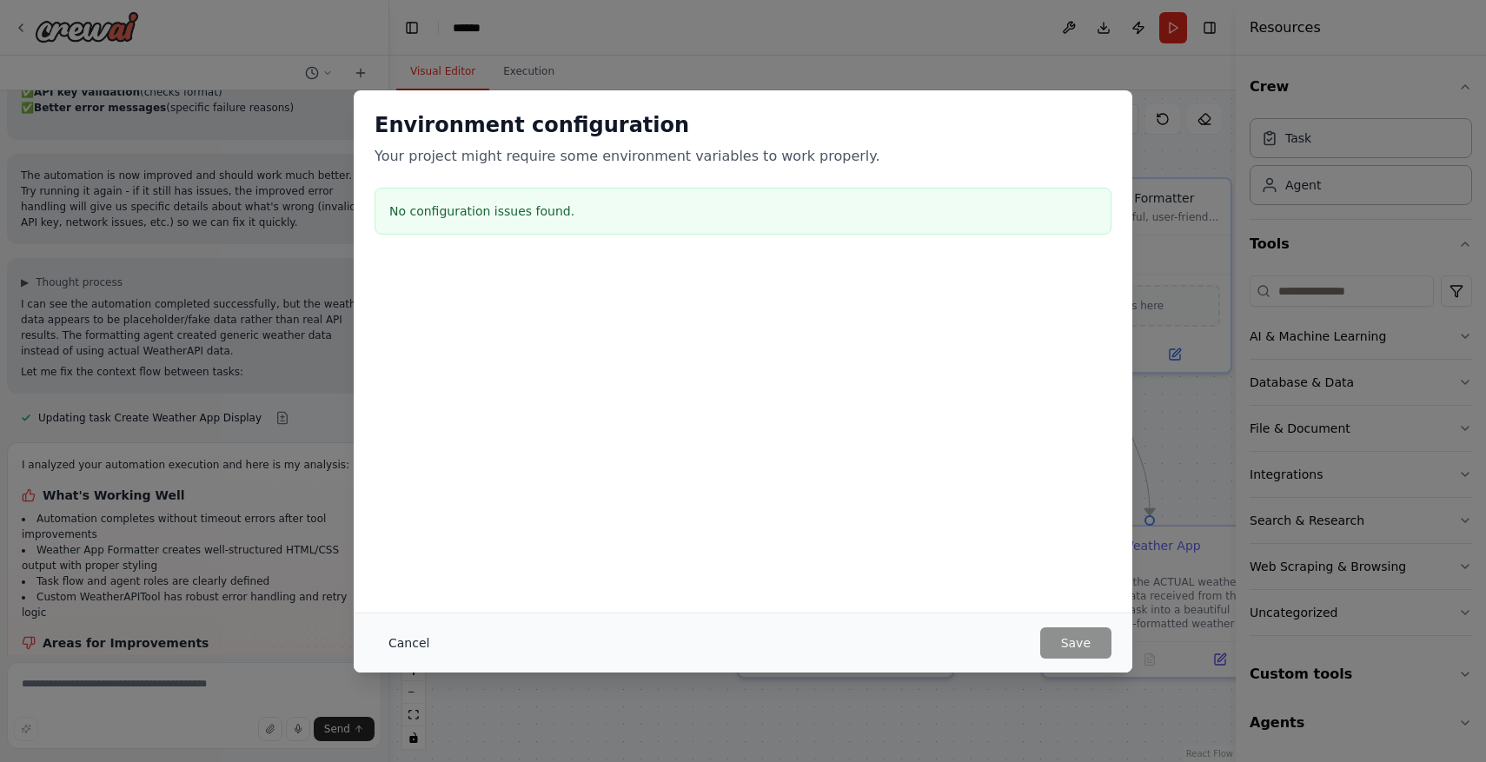
click at [406, 634] on button "Cancel" at bounding box center [409, 642] width 69 height 31
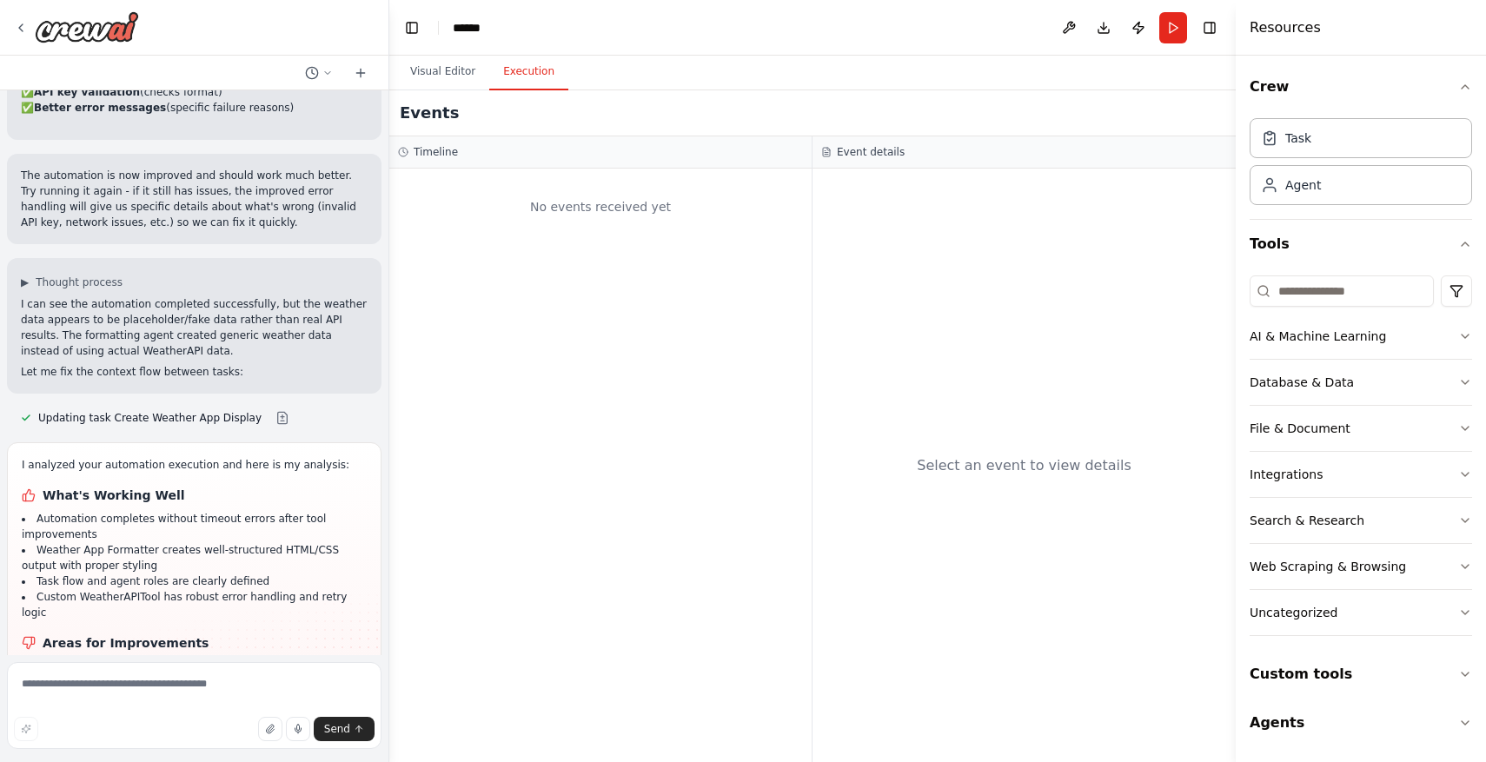
click at [545, 79] on button "Execution" at bounding box center [528, 72] width 79 height 36
click at [413, 30] on button "Toggle Left Sidebar" at bounding box center [412, 28] width 24 height 24
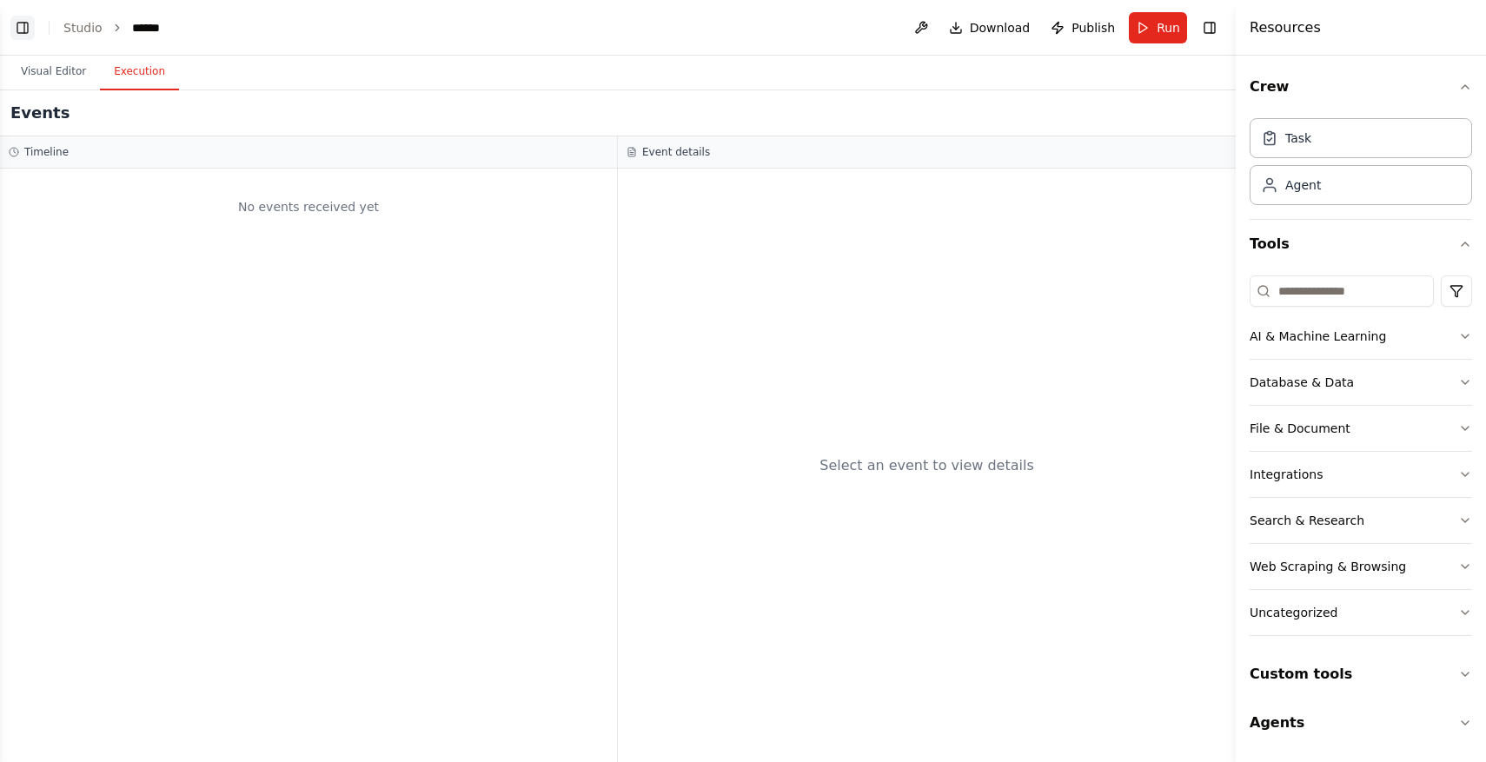
click at [27, 26] on button "Toggle Left Sidebar" at bounding box center [22, 28] width 24 height 24
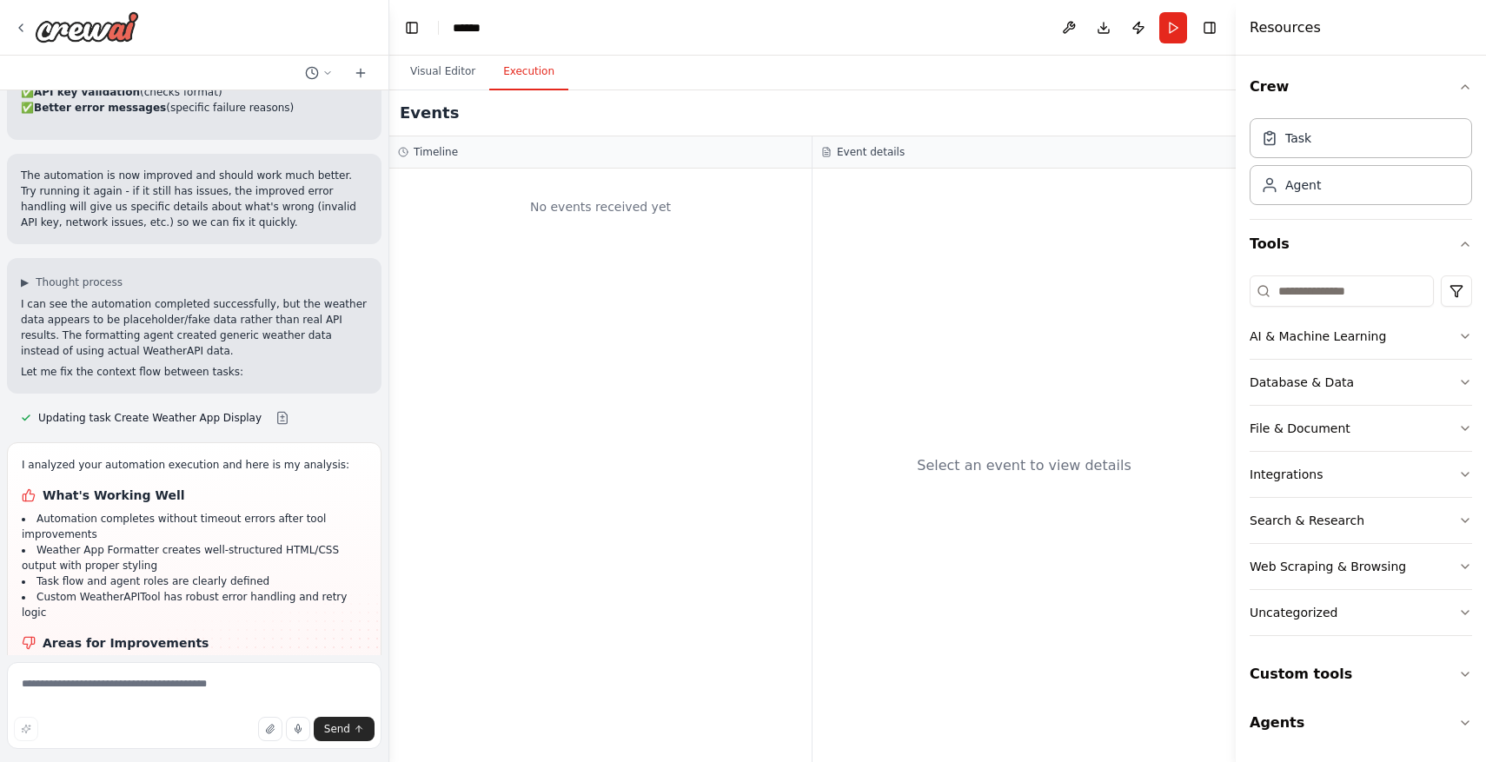
click at [10, 29] on div at bounding box center [194, 28] width 388 height 56
click at [19, 29] on icon at bounding box center [21, 28] width 14 height 14
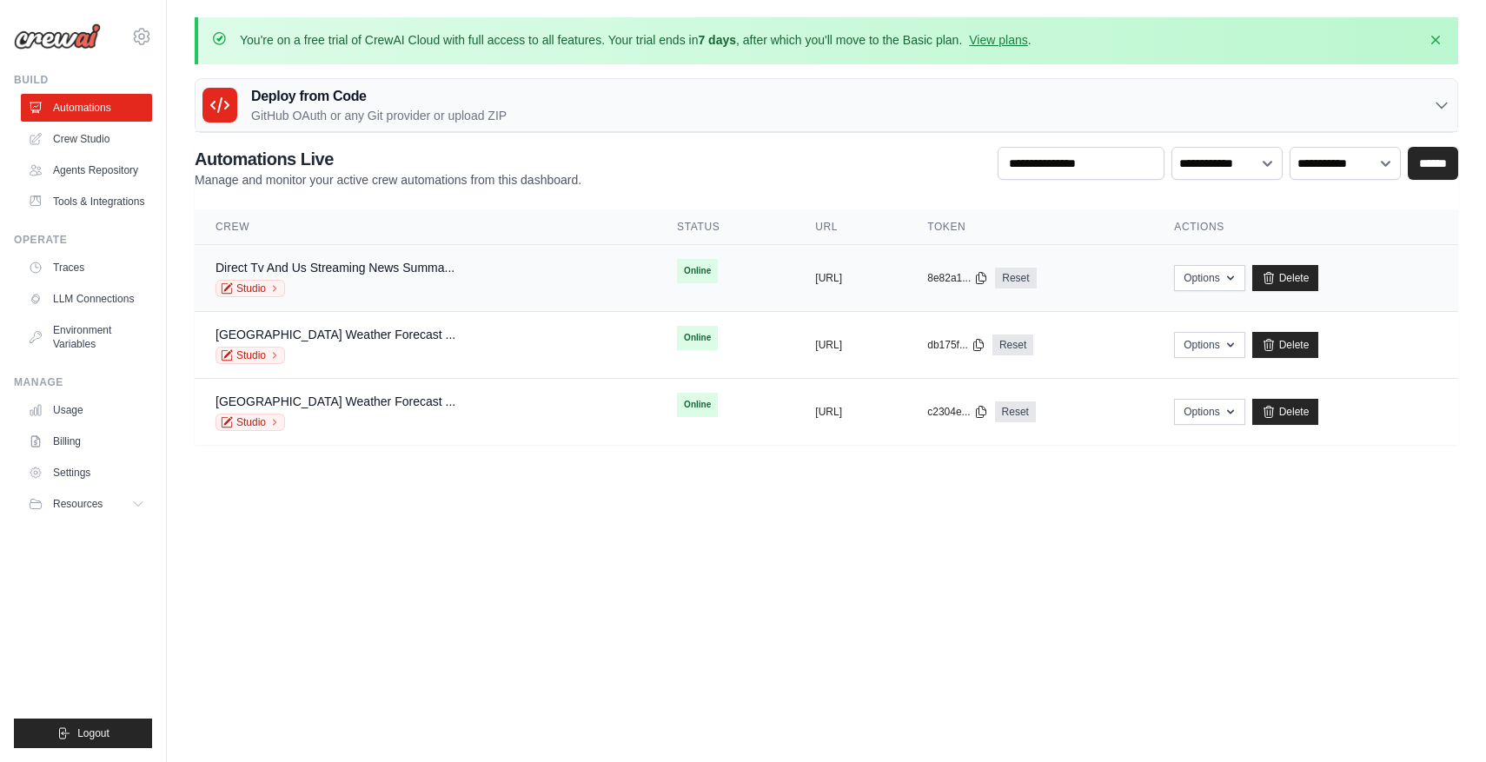
click at [474, 265] on div "Direct Tv And Us Streaming News Summa... Studio" at bounding box center [426, 278] width 420 height 38
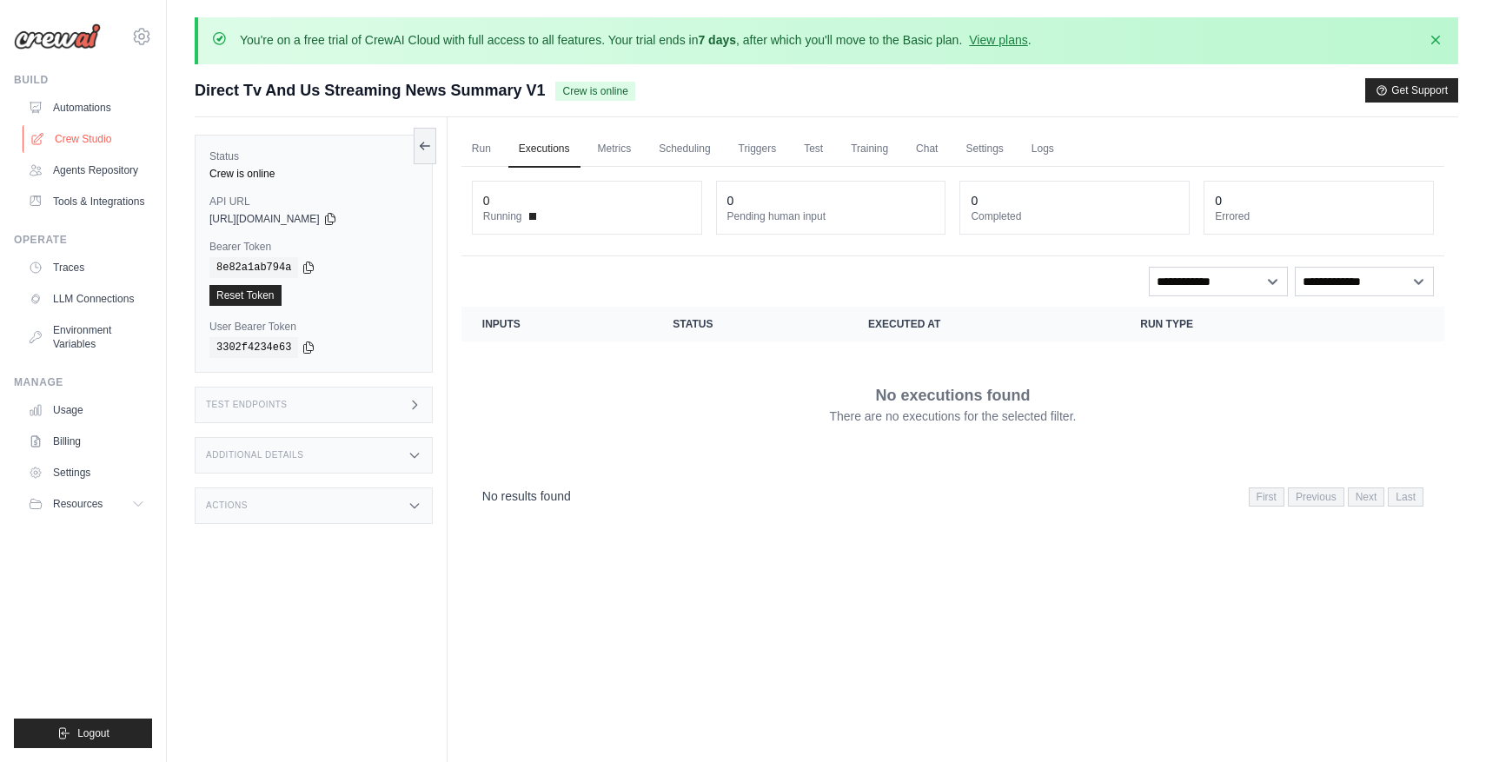
click at [81, 141] on link "Crew Studio" at bounding box center [88, 139] width 131 height 28
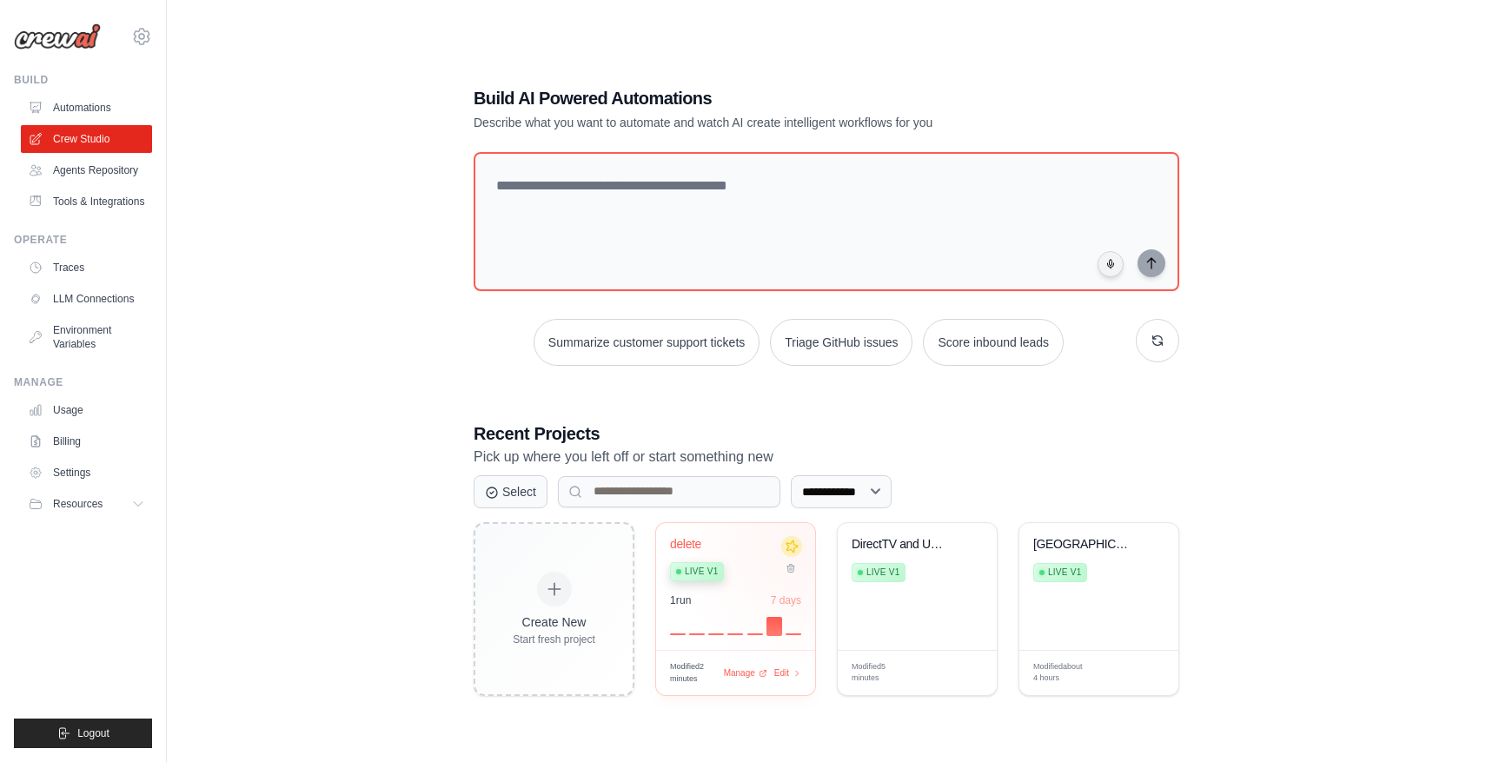
scroll to position [70, 0]
click at [922, 587] on div "DirectTV and US Streaming News Summ... Live v1" at bounding box center [917, 585] width 159 height 127
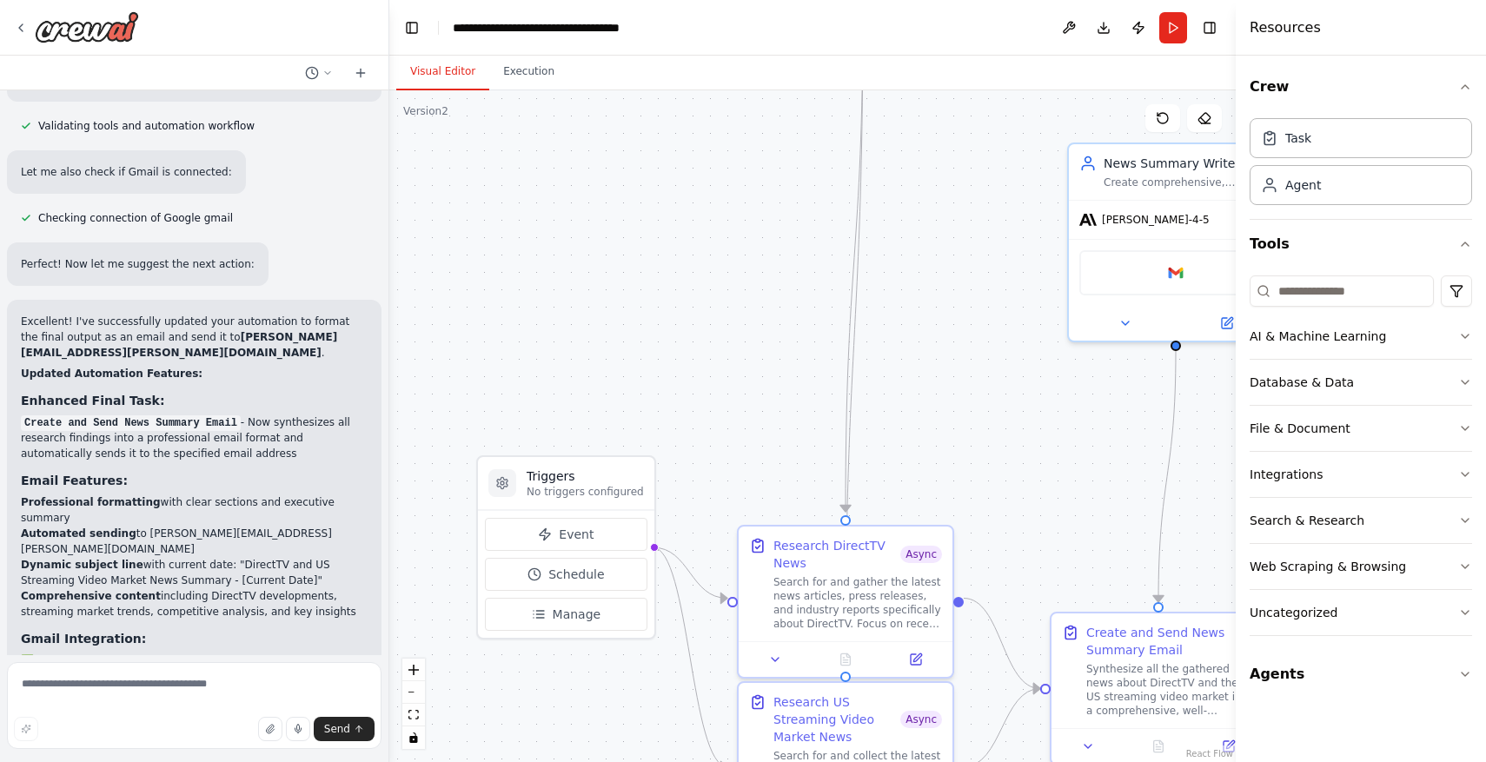
scroll to position [2474, 0]
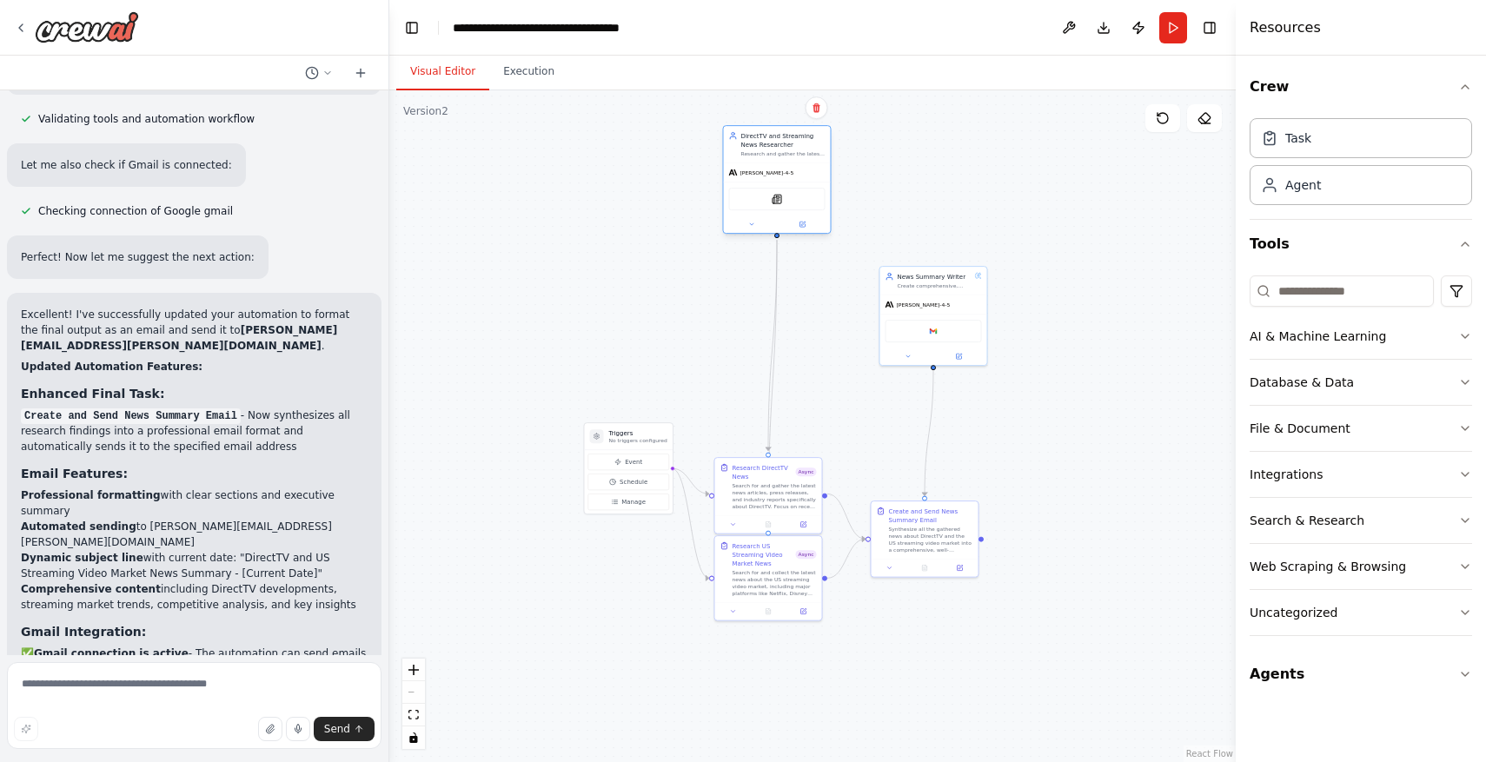
drag, startPoint x: 766, startPoint y: 116, endPoint x: 764, endPoint y: 166, distance: 49.6
click at [764, 166] on div "[PERSON_NAME]-4-5" at bounding box center [777, 172] width 107 height 19
click at [753, 226] on icon at bounding box center [751, 224] width 7 height 7
click at [826, 402] on button "LLM Settings" at bounding box center [810, 403] width 158 height 17
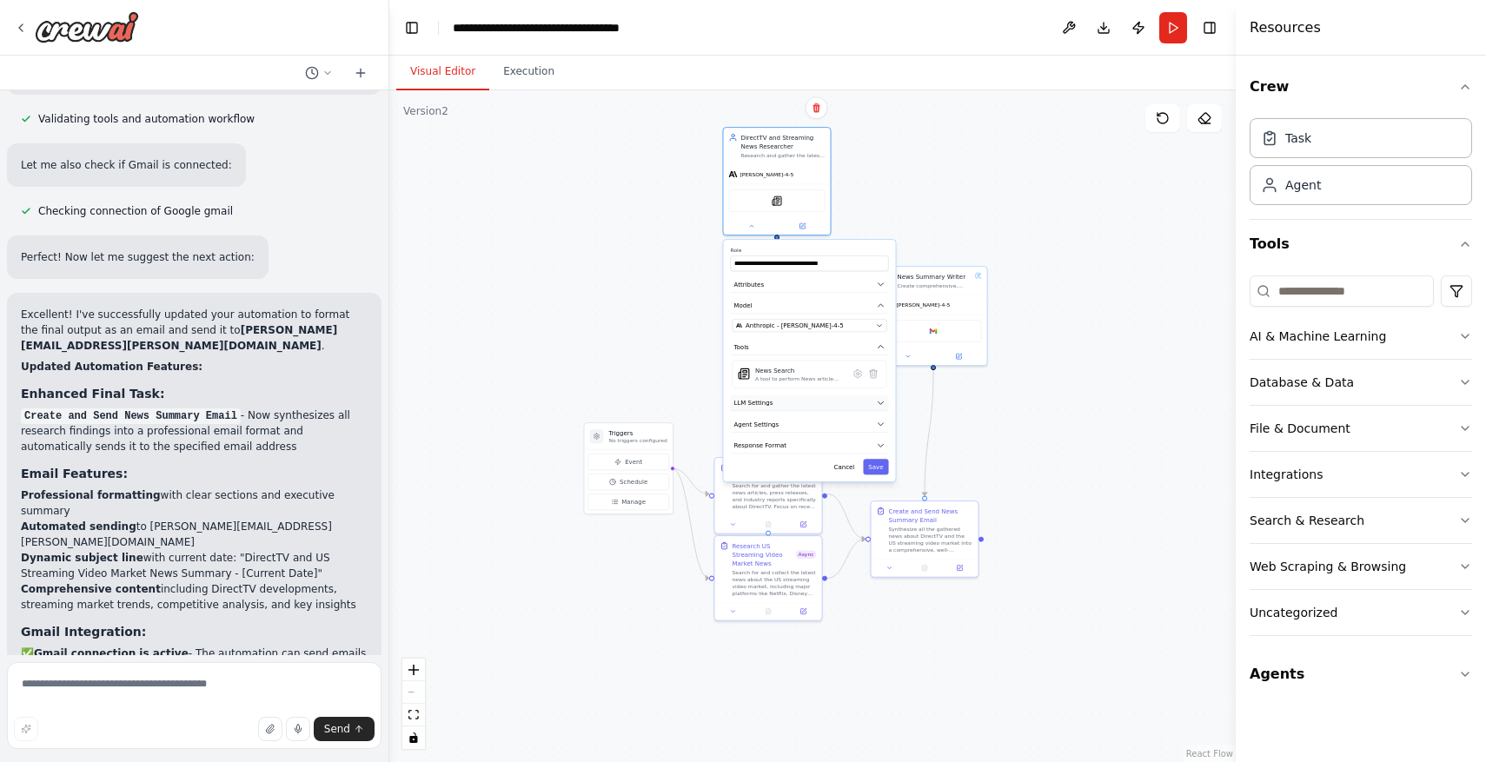
click at [826, 398] on button "LLM Settings" at bounding box center [810, 403] width 158 height 17
click at [823, 427] on button "Agent Settings" at bounding box center [810, 424] width 158 height 17
click at [882, 706] on button "Save" at bounding box center [875, 712] width 25 height 16
drag, startPoint x: 793, startPoint y: 149, endPoint x: 778, endPoint y: 282, distance: 133.8
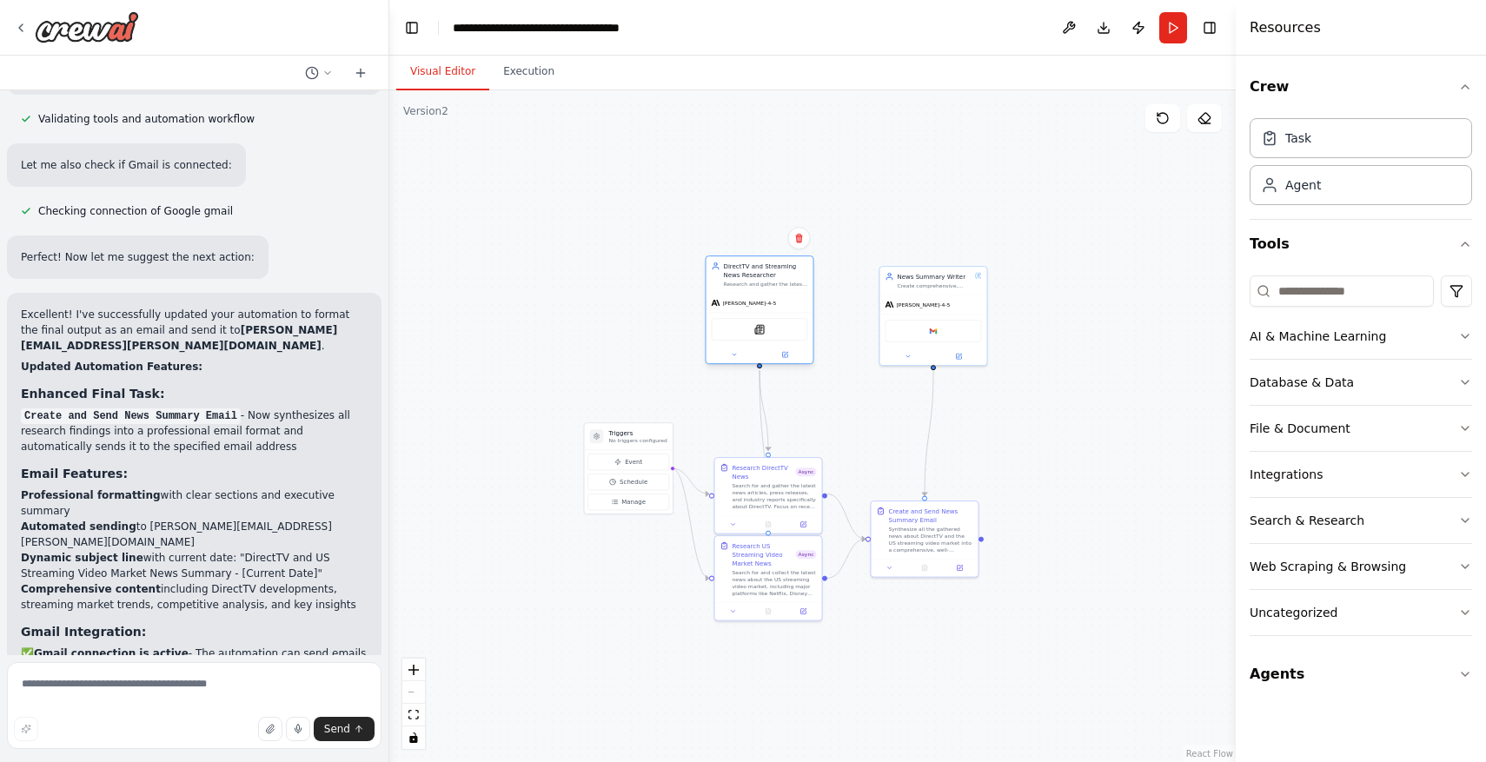
click at [778, 283] on div "Research and gather the latest news, developments, and industry updates specifi…" at bounding box center [766, 284] width 84 height 7
click at [1171, 36] on button "Run" at bounding box center [1173, 27] width 28 height 31
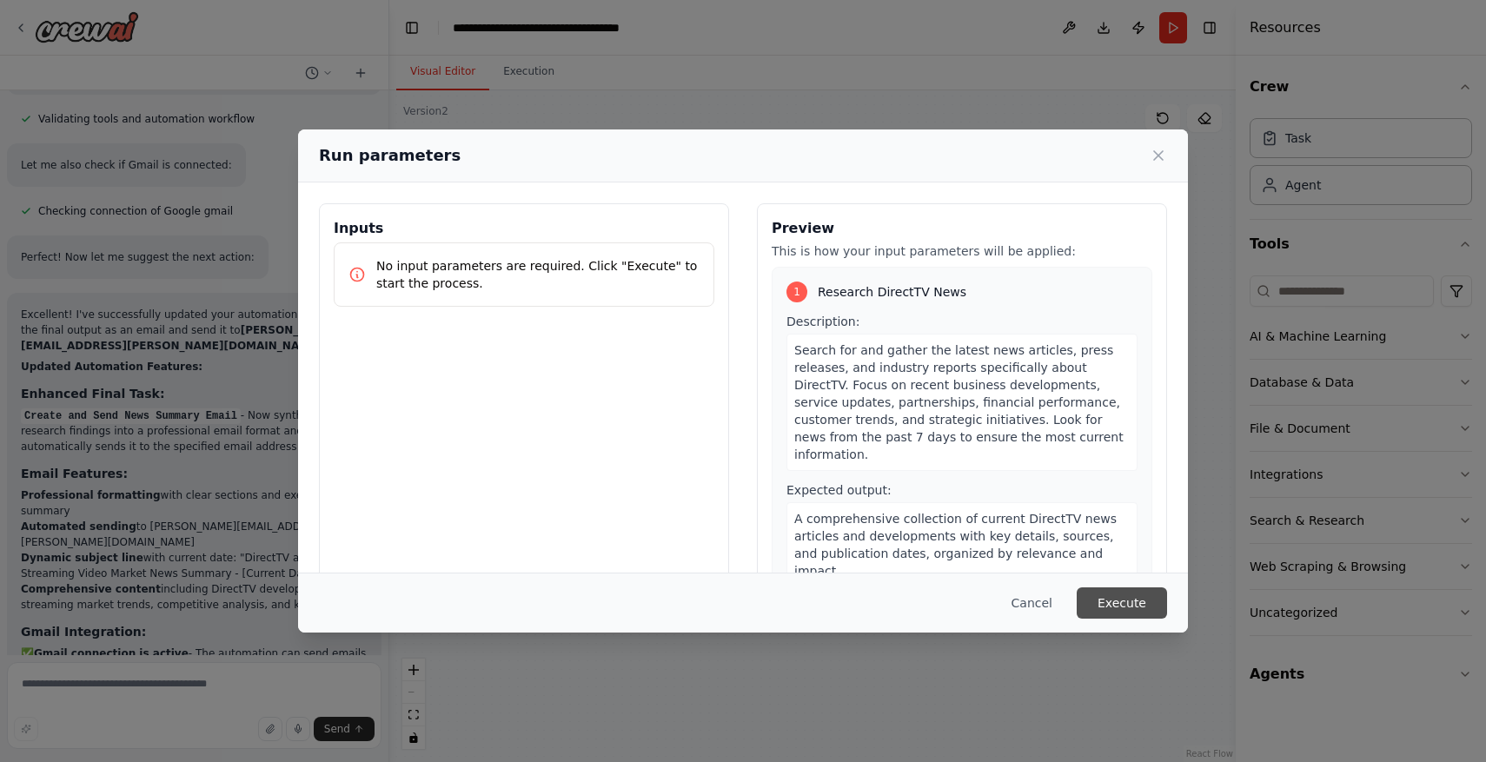
click at [1129, 591] on button "Execute" at bounding box center [1122, 602] width 90 height 31
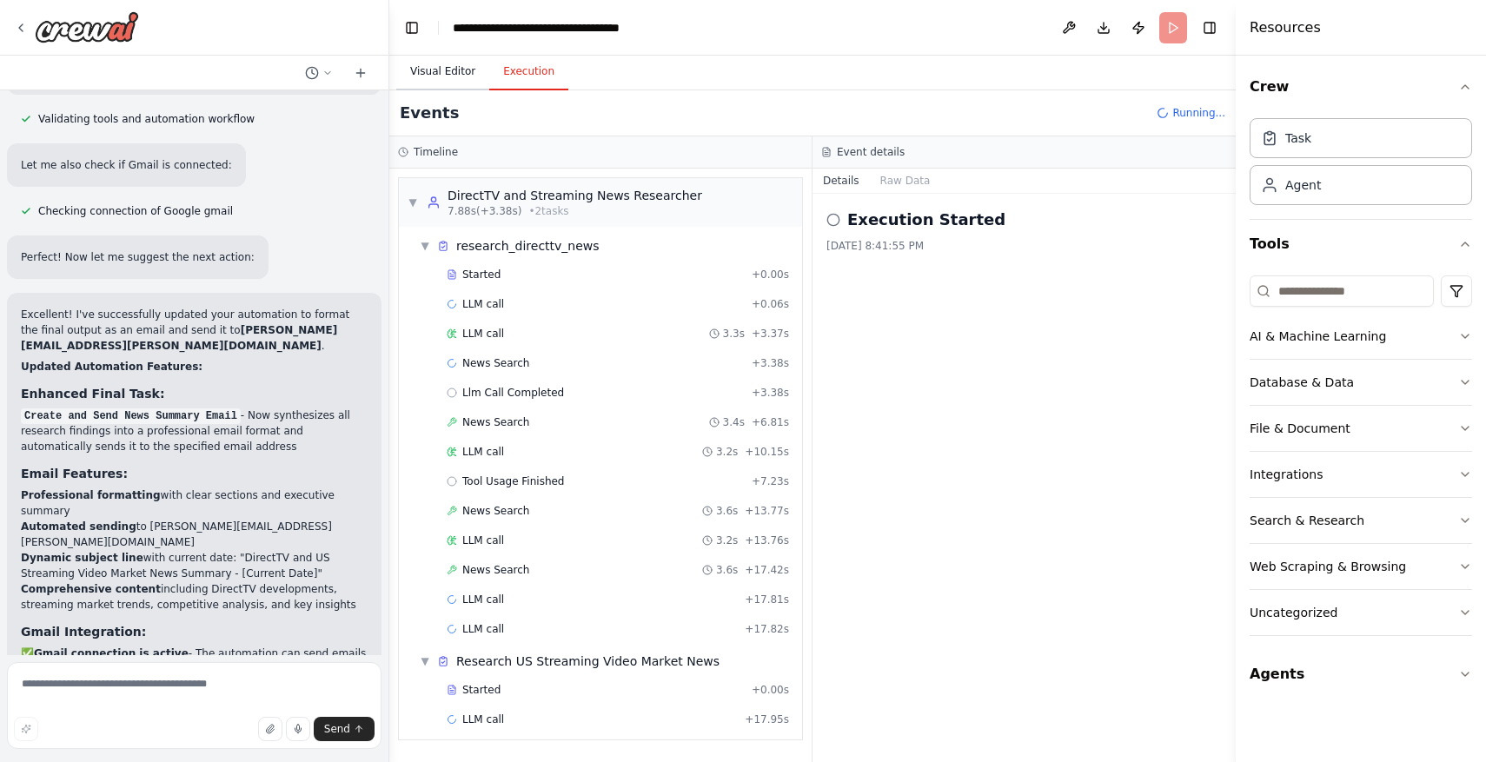
click at [462, 83] on button "Visual Editor" at bounding box center [442, 72] width 93 height 36
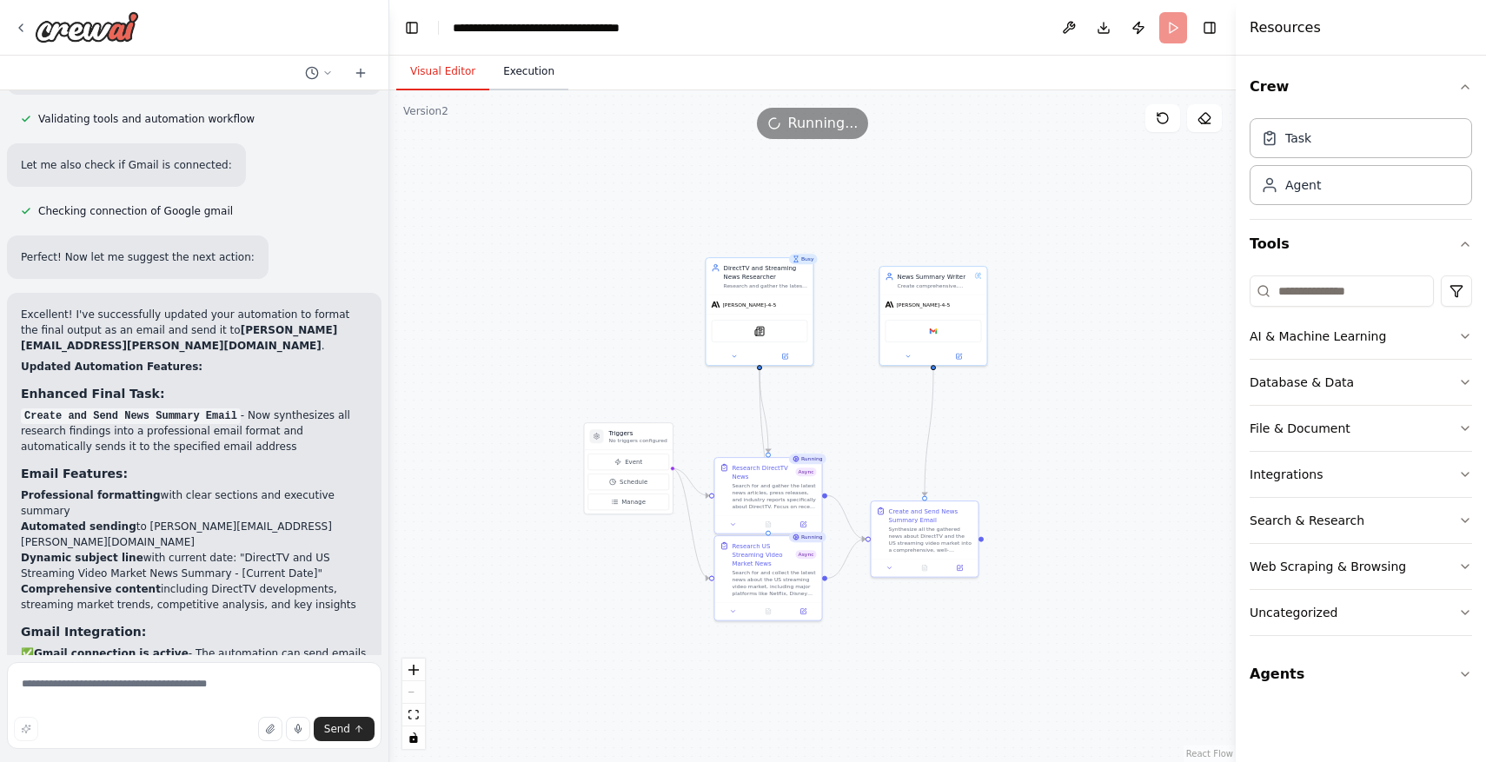
click at [508, 81] on button "Execution" at bounding box center [528, 72] width 79 height 36
click at [458, 63] on button "Visual Editor" at bounding box center [442, 72] width 93 height 36
click at [759, 306] on span "[PERSON_NAME]-4-5" at bounding box center [750, 303] width 54 height 7
click at [728, 362] on div at bounding box center [760, 354] width 107 height 17
click at [730, 359] on button at bounding box center [735, 354] width 50 height 10
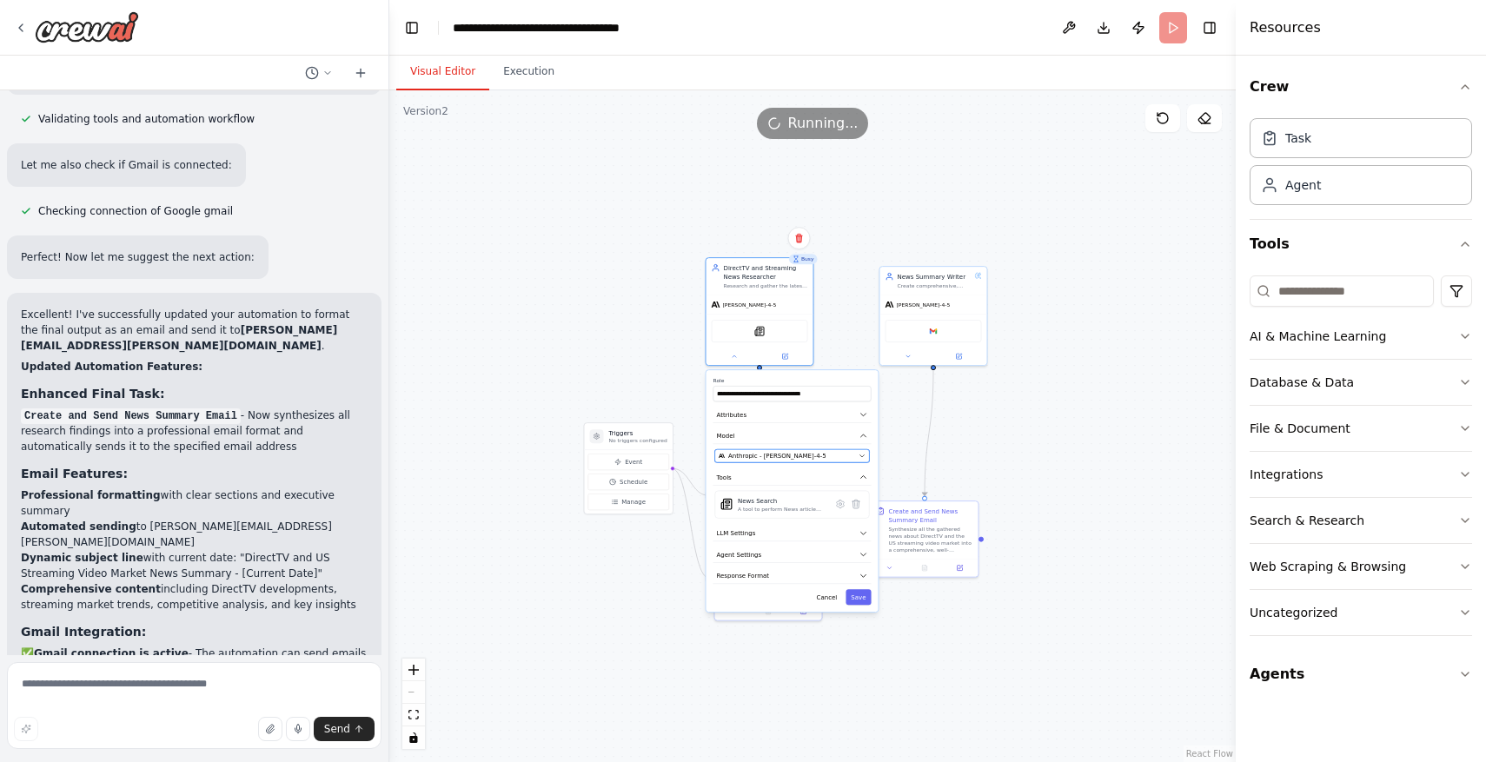
click at [791, 455] on span "Anthropic - claude-sonnet-4-5" at bounding box center [777, 456] width 98 height 9
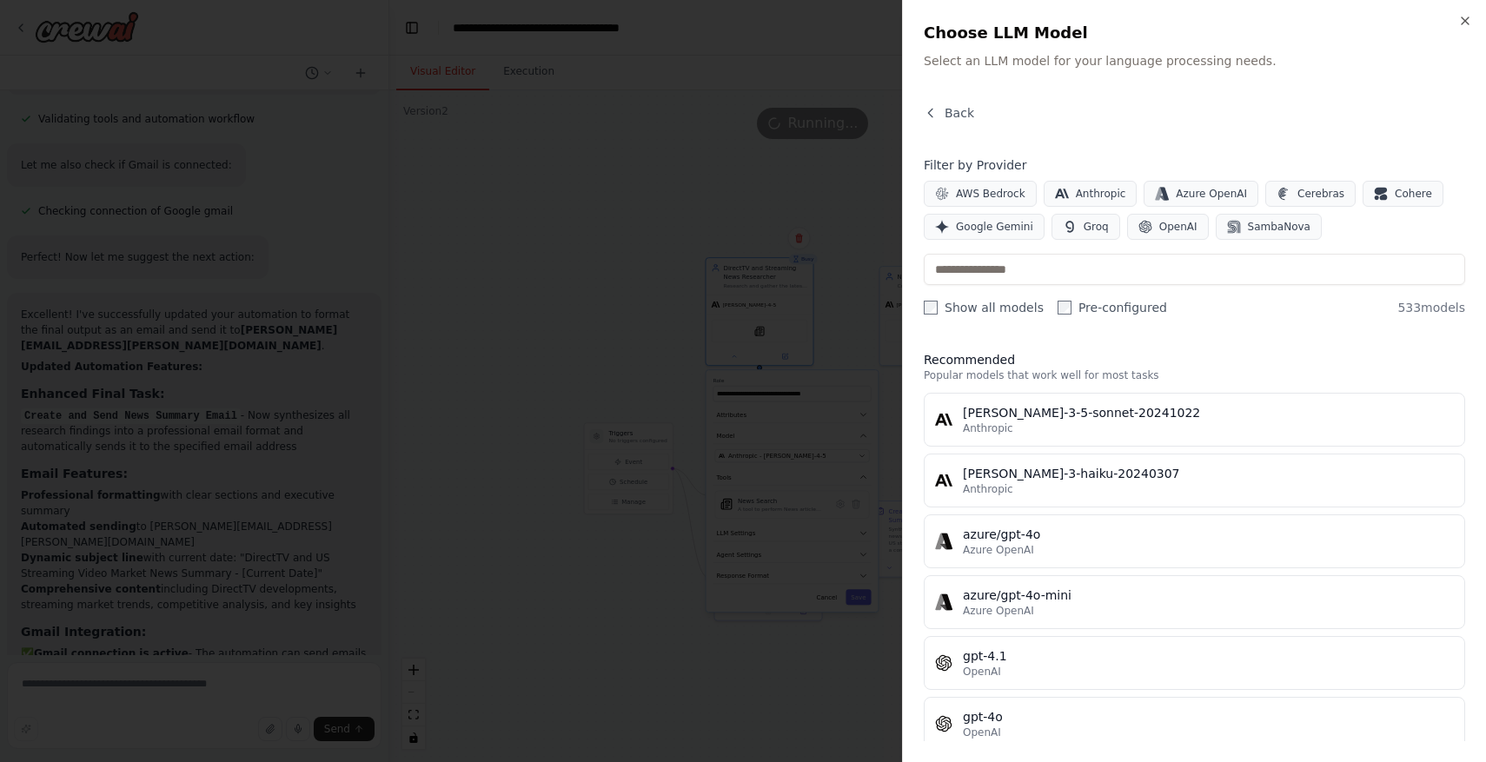
click at [1021, 309] on label "Show all models" at bounding box center [984, 307] width 120 height 17
click at [1072, 311] on label "Pre-configured" at bounding box center [1112, 307] width 109 height 17
click at [983, 309] on label "Show all models" at bounding box center [984, 307] width 120 height 17
click at [1083, 191] on span "Anthropic" at bounding box center [1101, 194] width 50 height 14
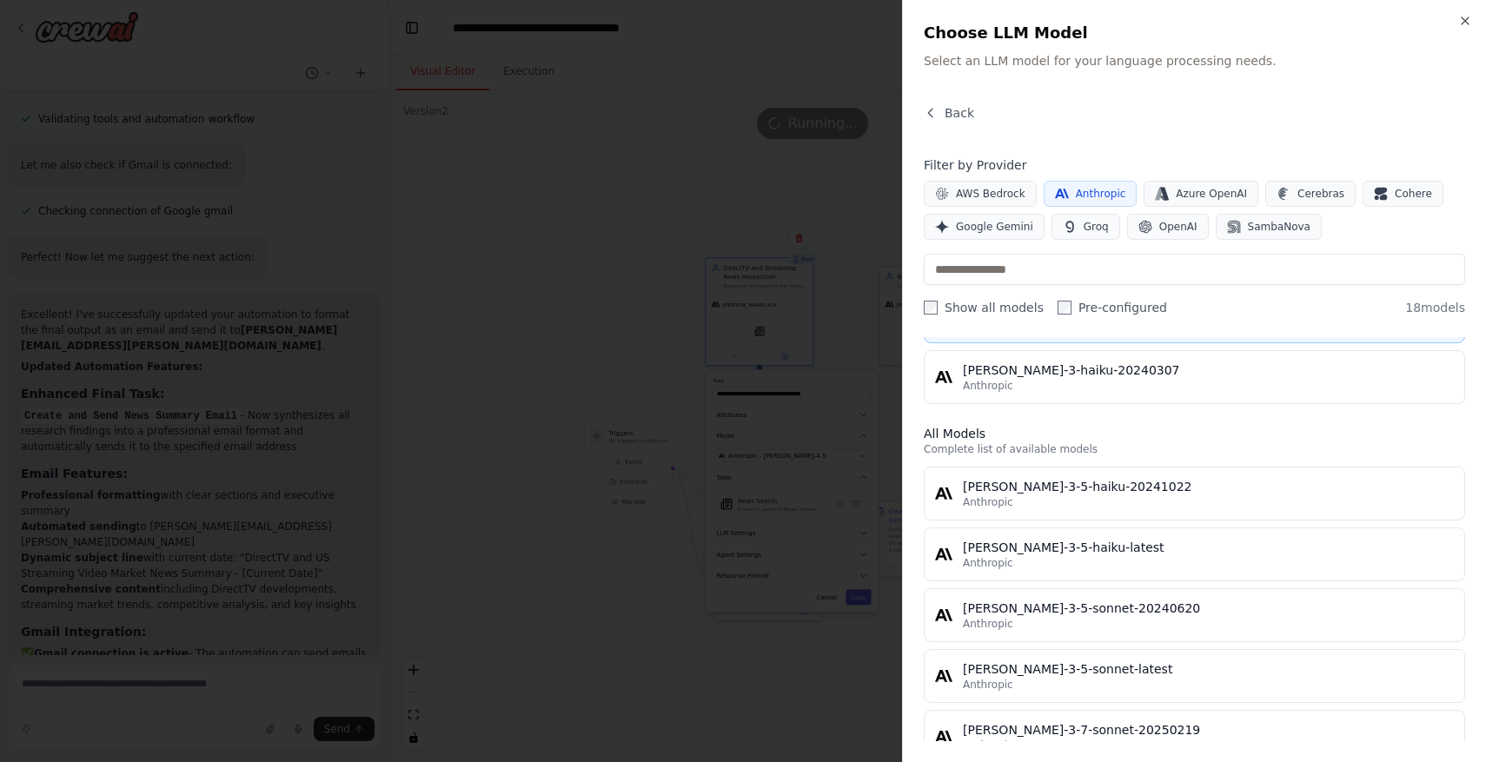
scroll to position [0, 0]
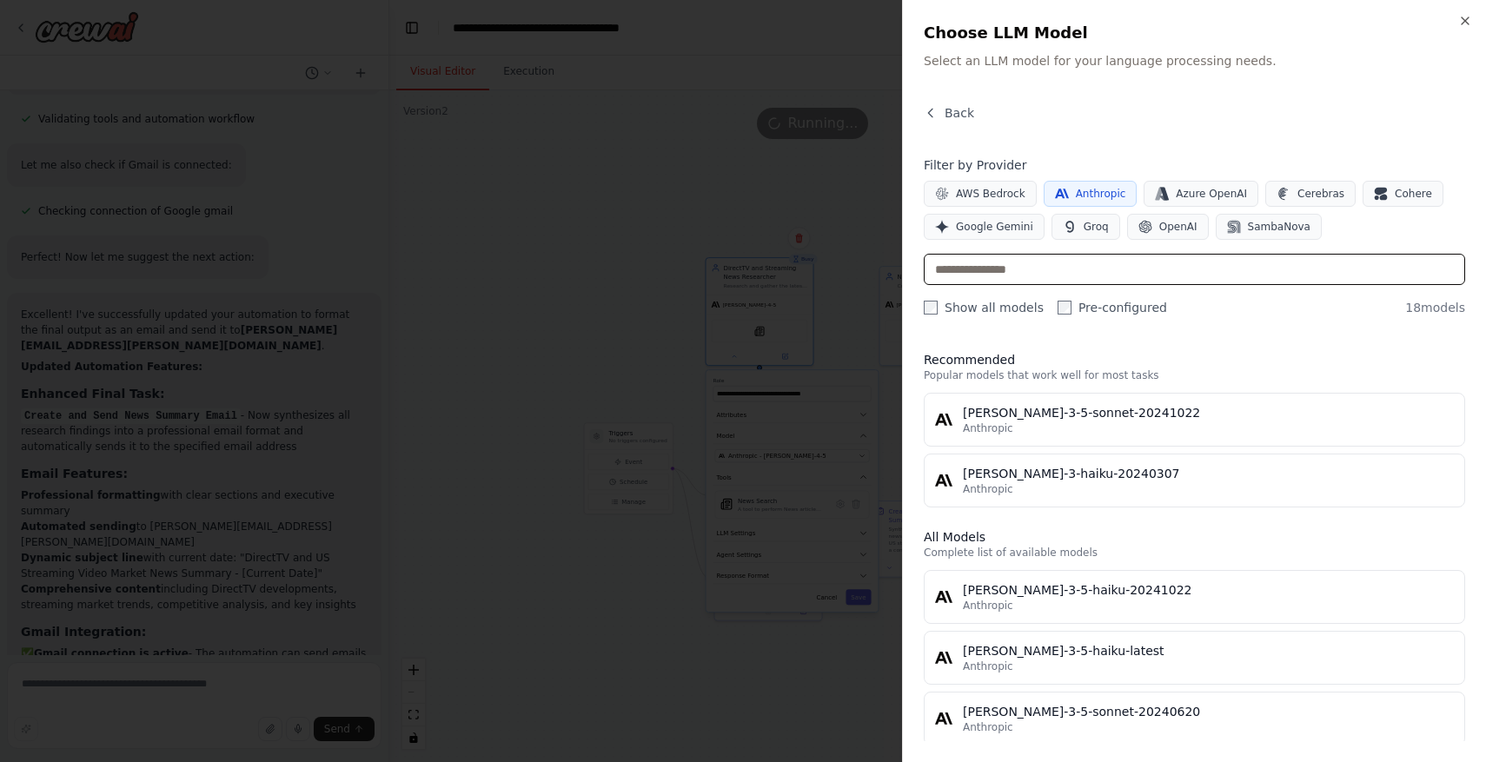
click at [1076, 268] on input "text" at bounding box center [1194, 269] width 541 height 31
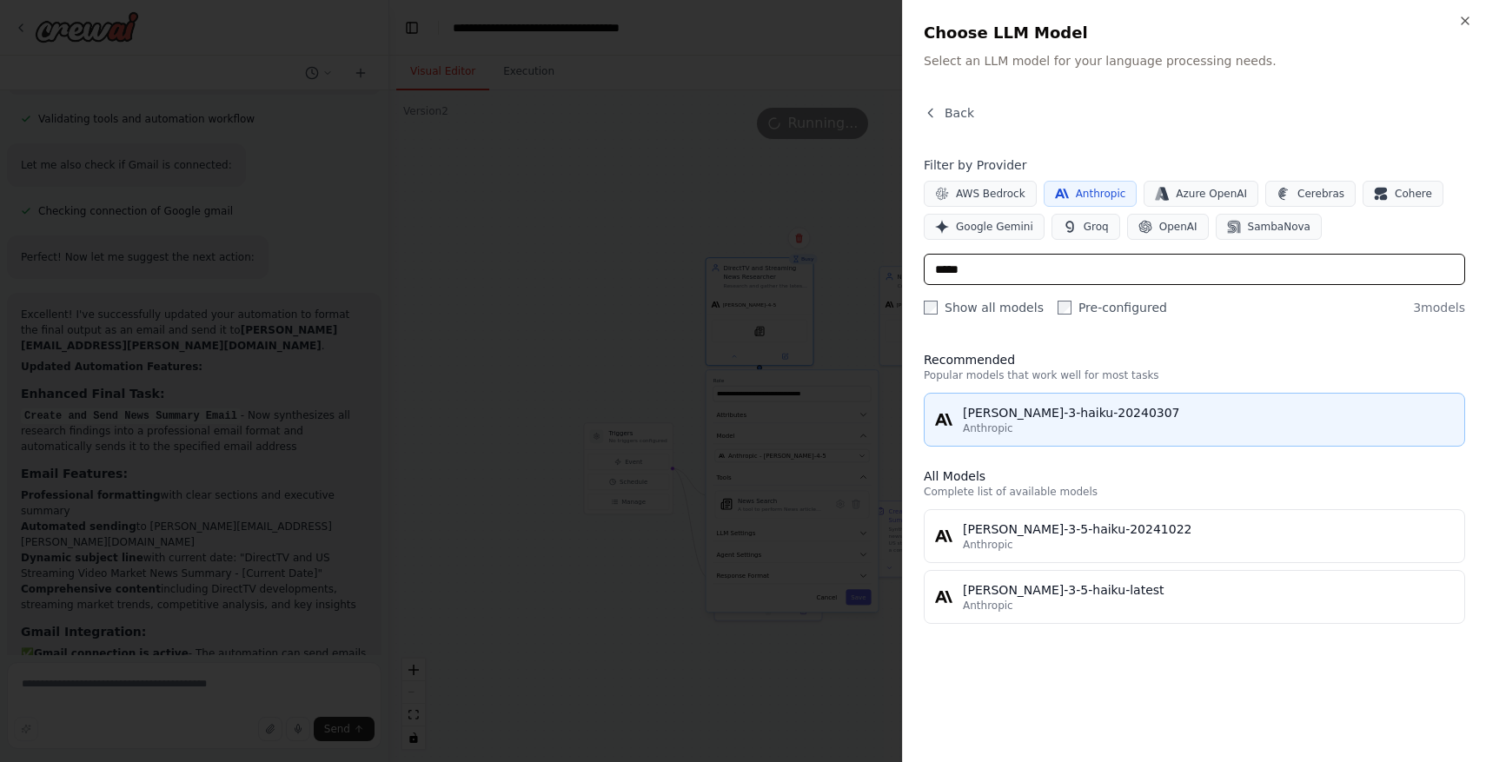
type input "*****"
click at [1103, 416] on div "[PERSON_NAME]-3-haiku-20240307" at bounding box center [1208, 412] width 491 height 17
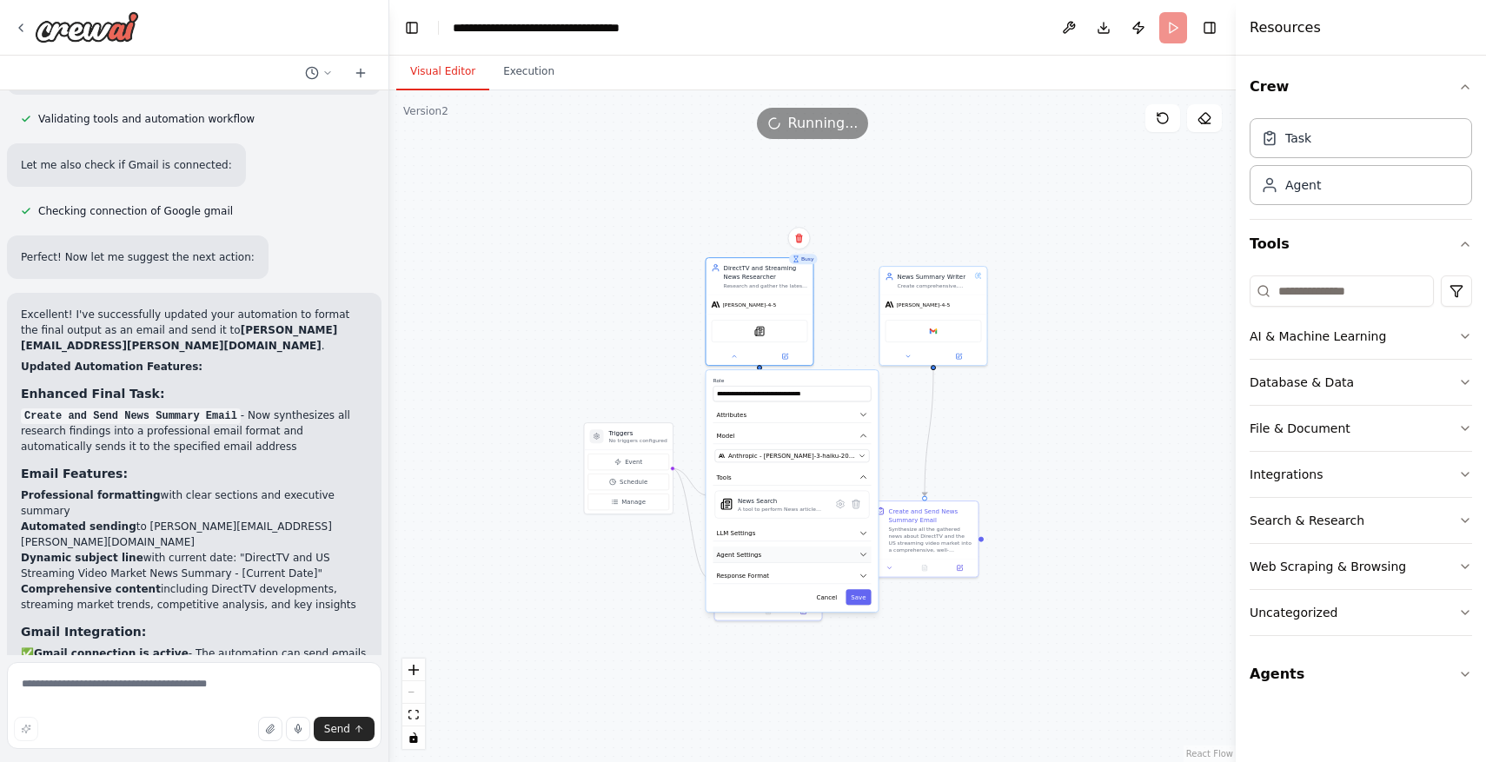
click at [826, 552] on button "Agent Settings" at bounding box center [792, 555] width 158 height 17
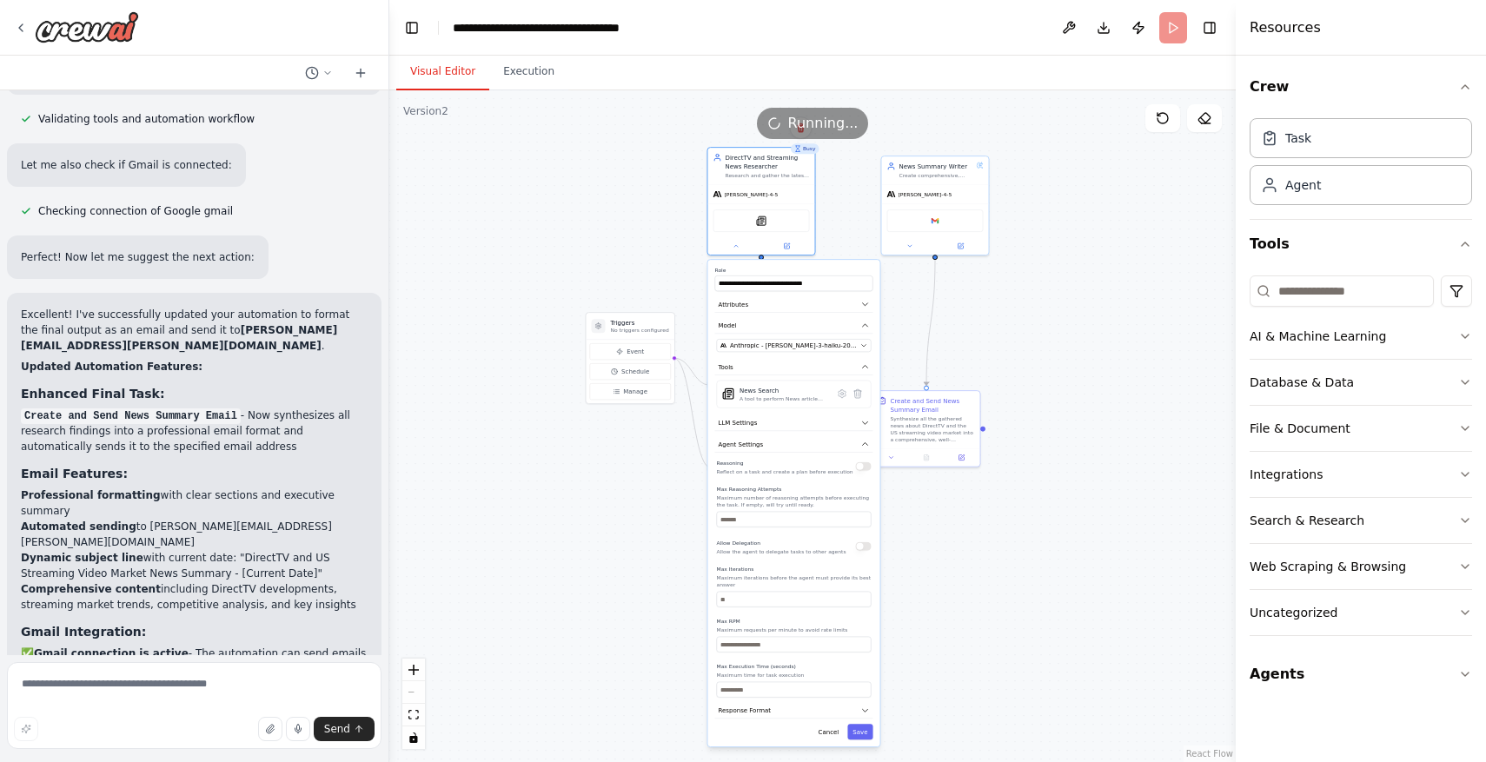
drag, startPoint x: 825, startPoint y: 323, endPoint x: 818, endPoint y: 183, distance: 140.1
click at [819, 183] on div ".deletable-edge-delete-btn { width: 20px; height: 20px; border: 0px solid #ffff…" at bounding box center [812, 426] width 846 height 672
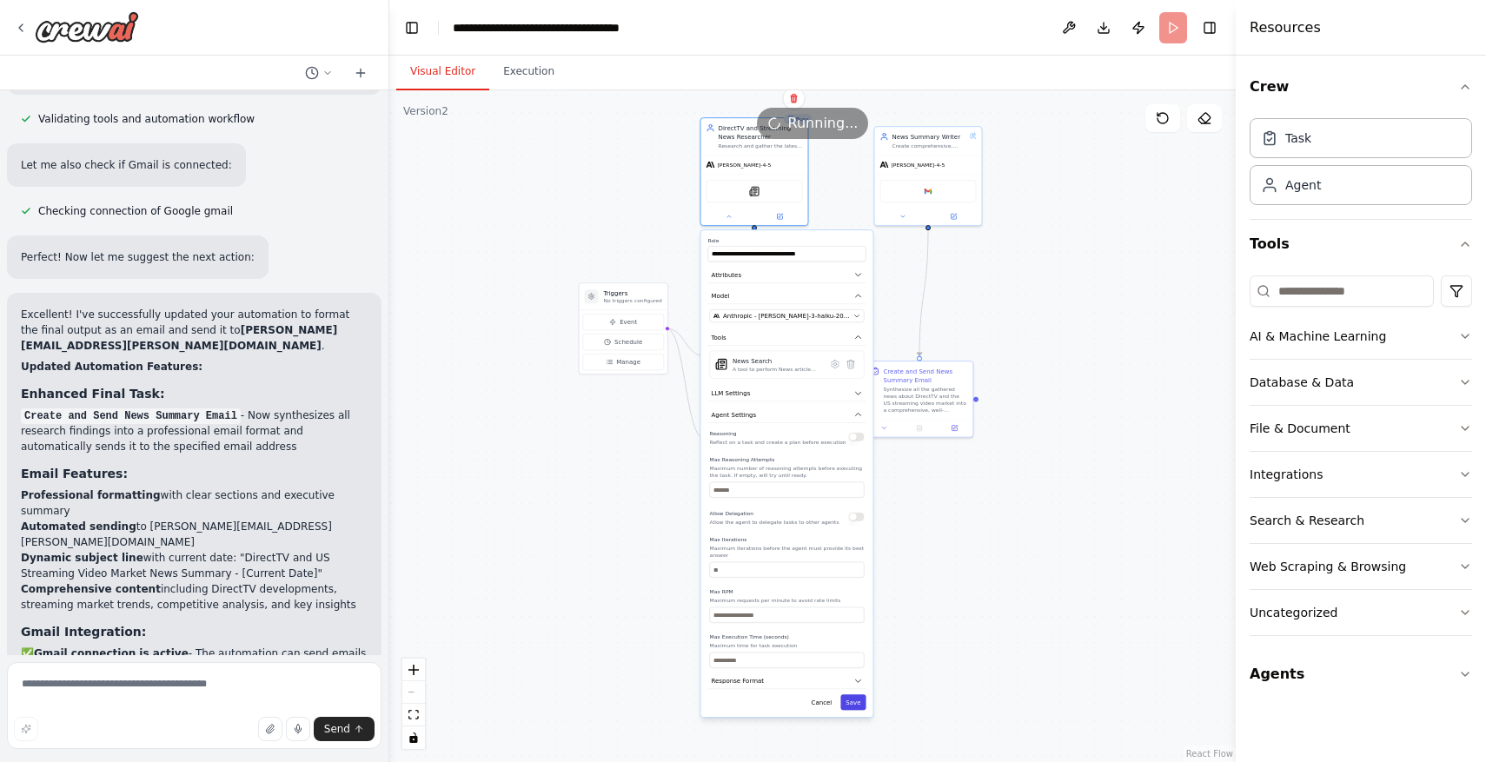
click at [850, 699] on button "Save" at bounding box center [852, 702] width 25 height 16
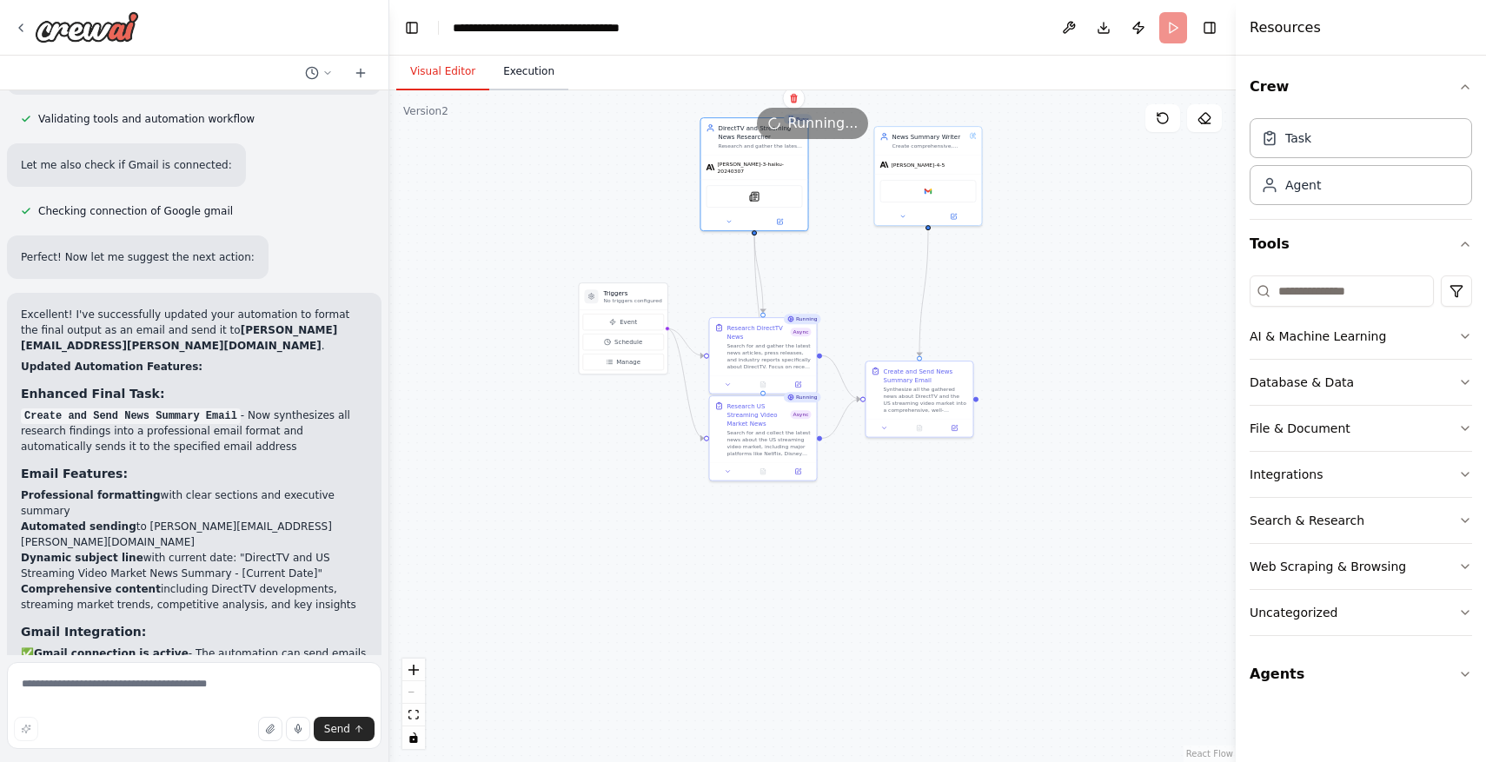
click at [528, 72] on button "Execution" at bounding box center [528, 72] width 79 height 36
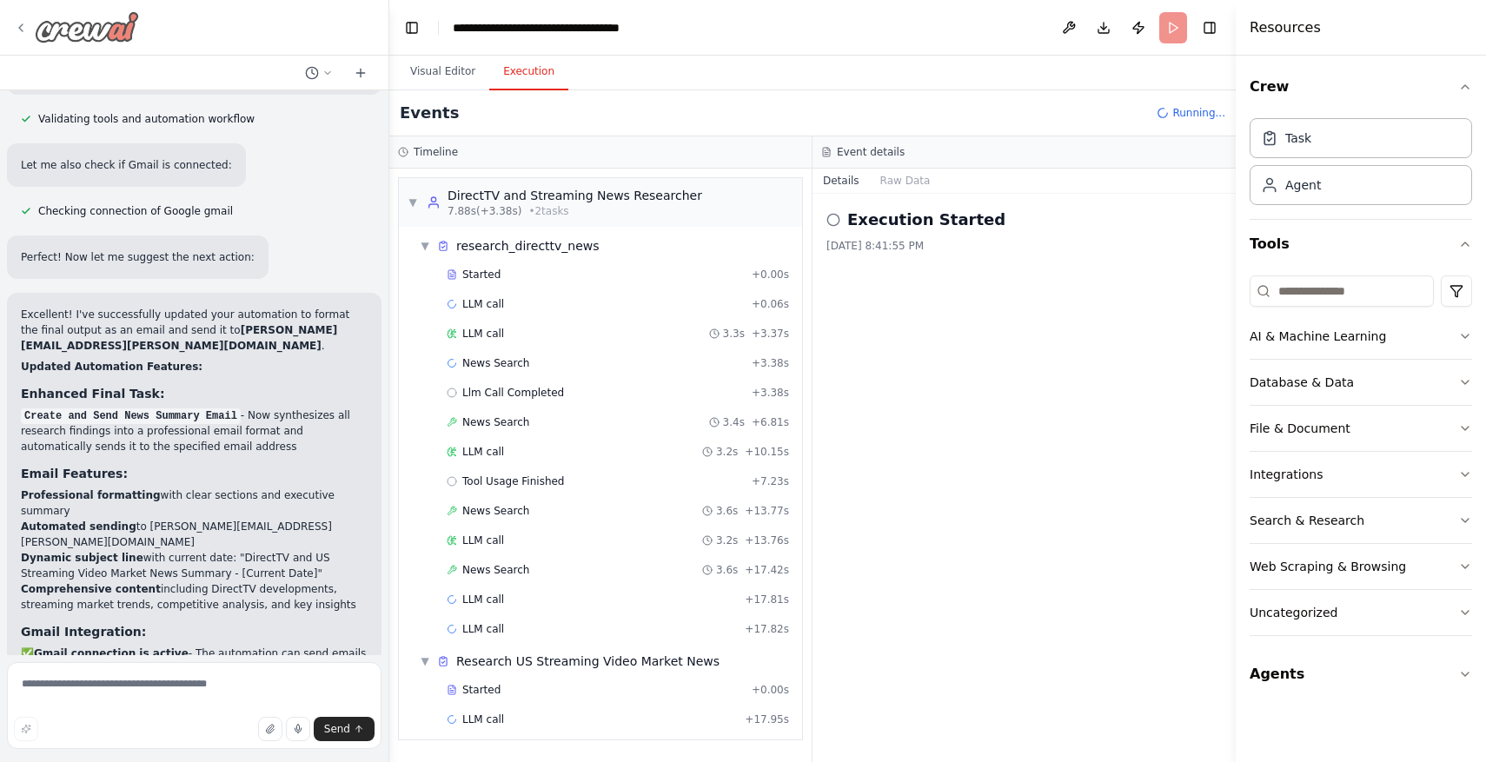
click at [30, 20] on div at bounding box center [76, 26] width 125 height 31
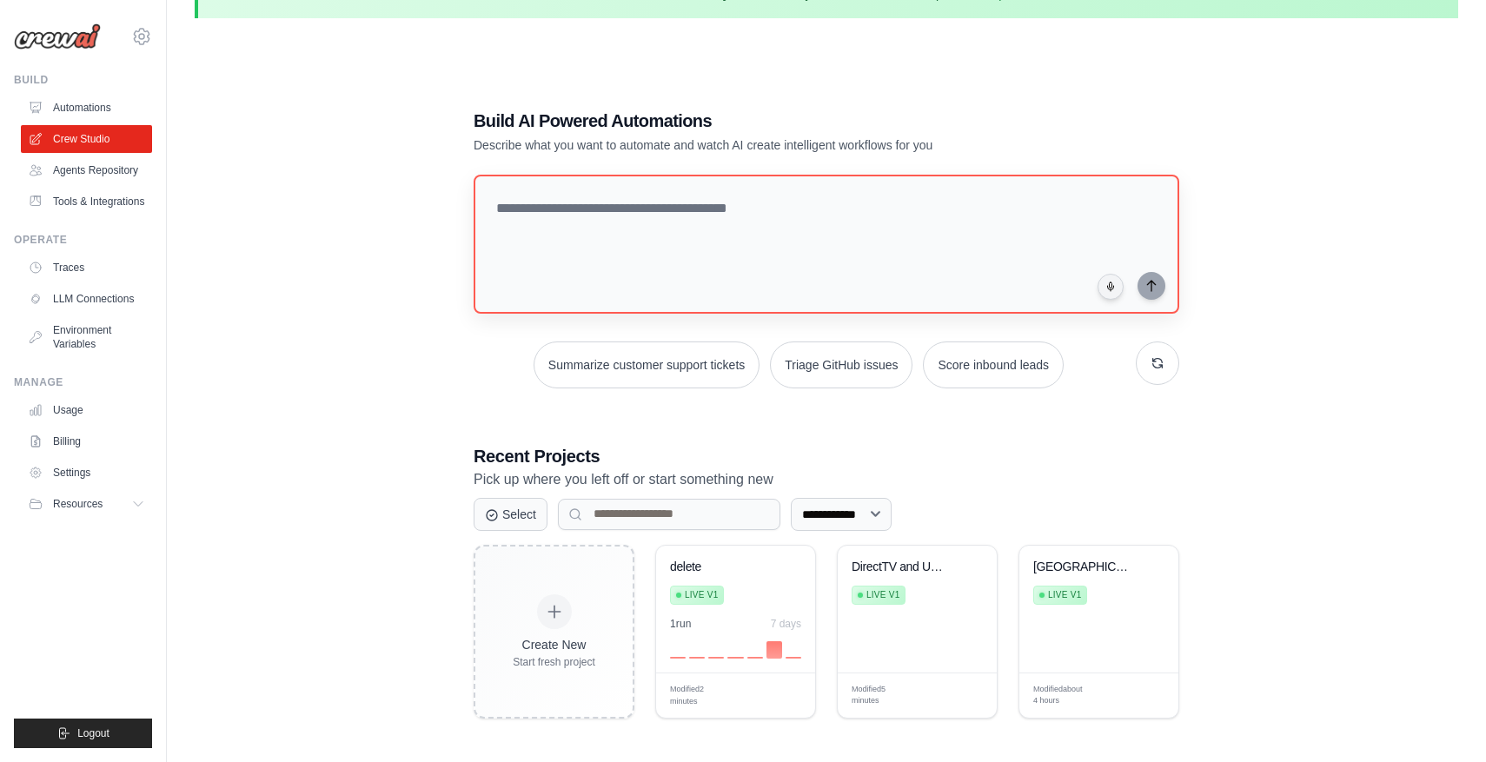
scroll to position [95, 0]
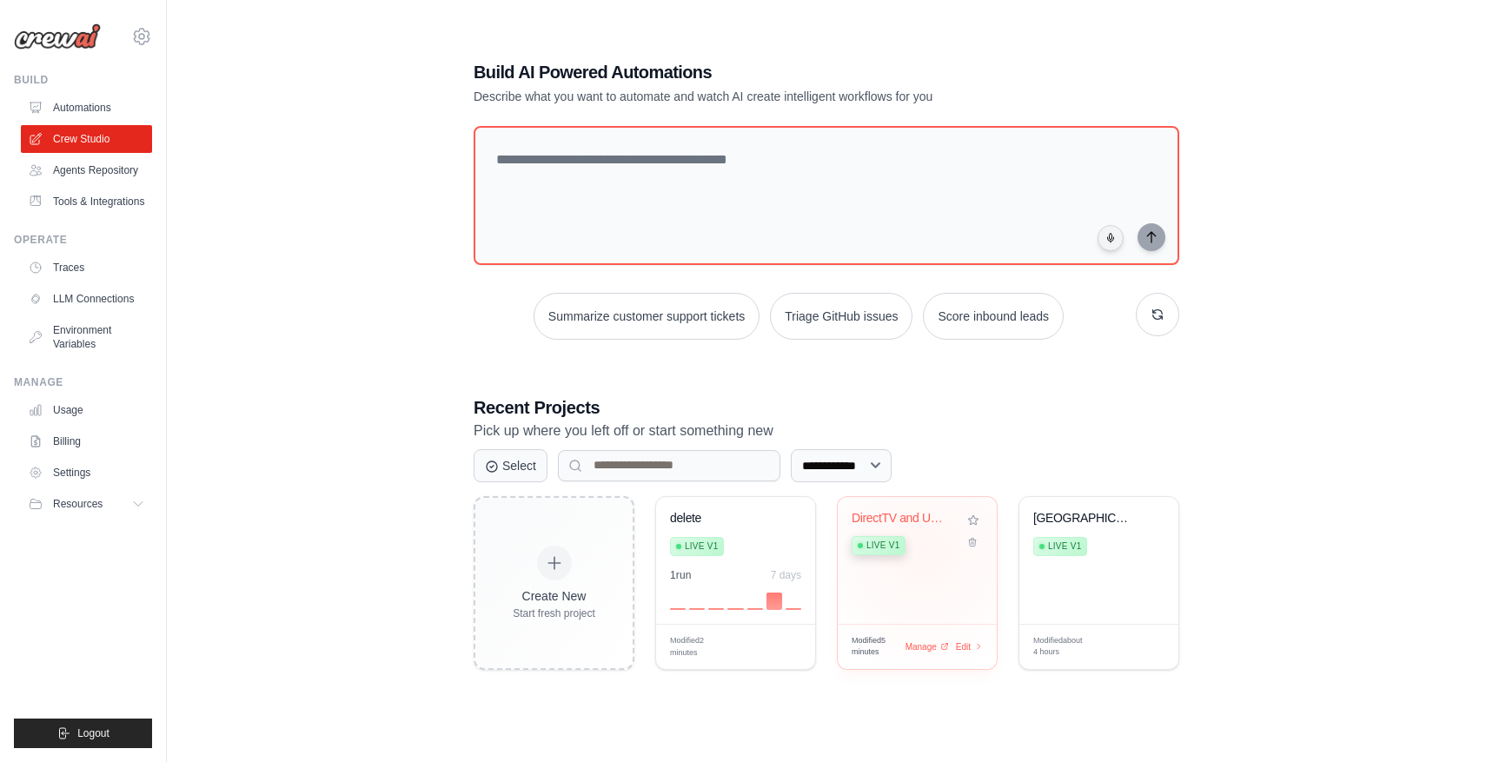
click at [924, 548] on div "Live v1" at bounding box center [904, 544] width 105 height 23
click at [975, 552] on div "DirectTV and US Streaming News Summ... Live v1" at bounding box center [917, 537] width 131 height 53
click at [420, 449] on div "**********" at bounding box center [827, 364] width 1264 height 762
click at [94, 110] on link "Automations" at bounding box center [88, 108] width 131 height 28
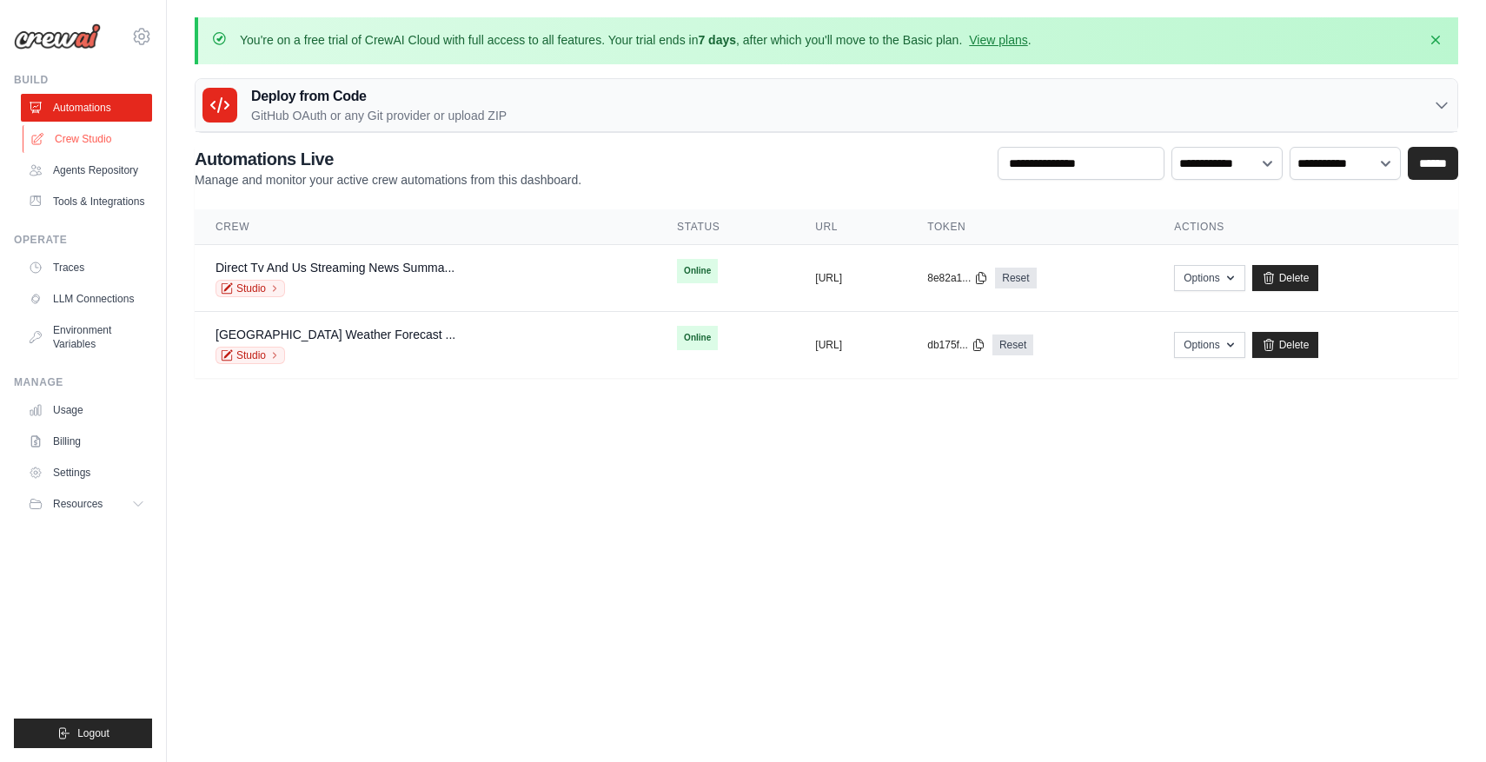
click at [93, 135] on link "Crew Studio" at bounding box center [88, 139] width 131 height 28
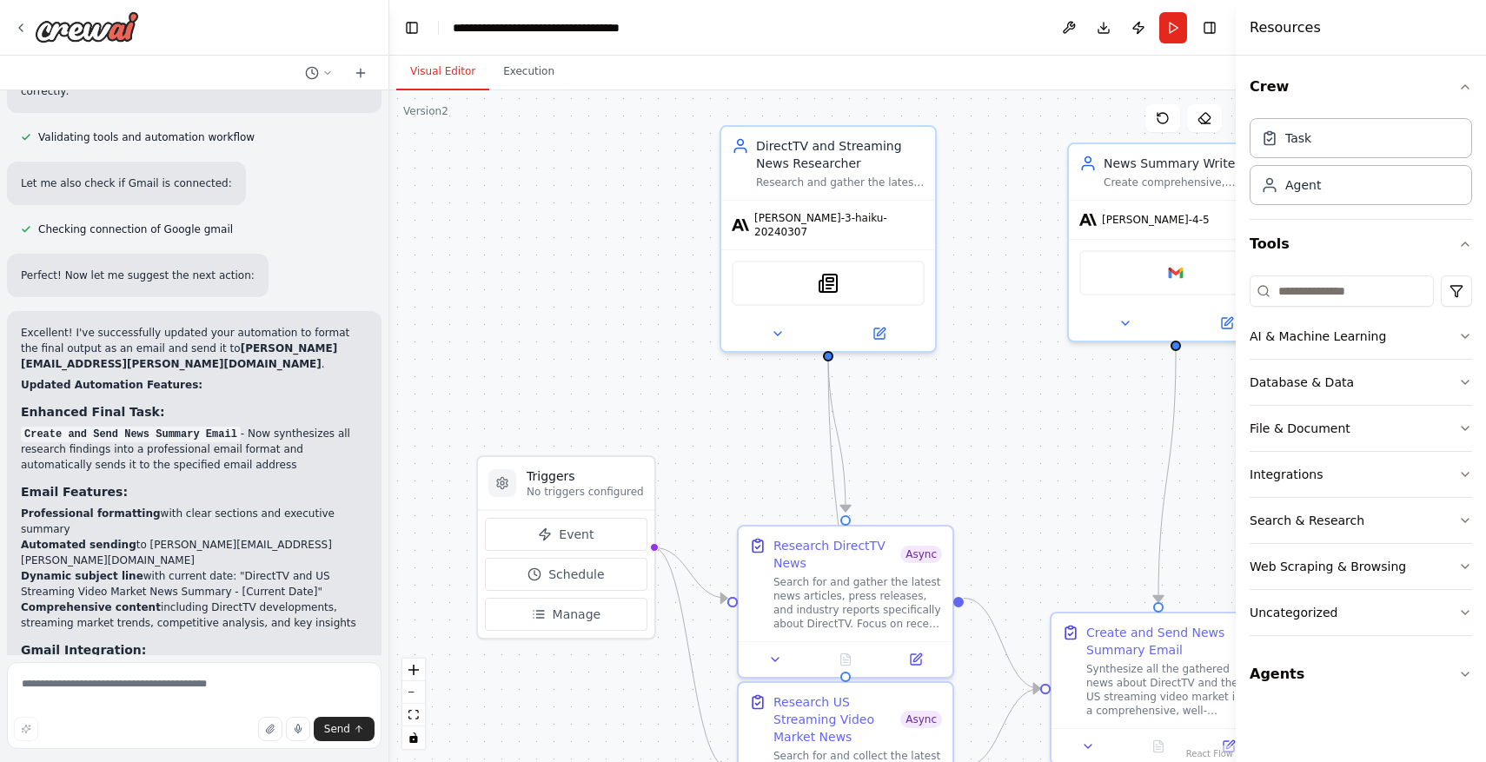
scroll to position [2474, 0]
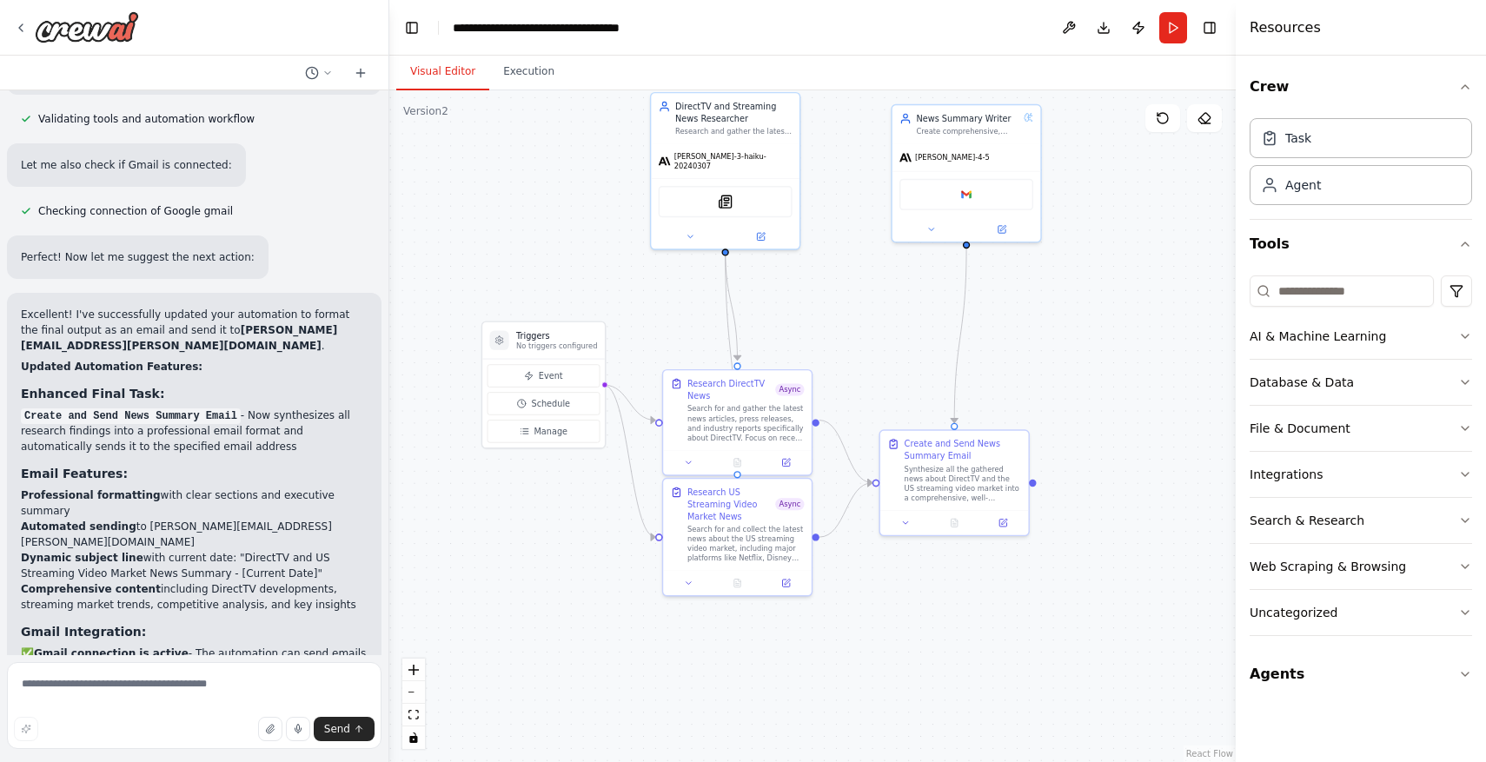
drag, startPoint x: 926, startPoint y: 446, endPoint x: 813, endPoint y: 313, distance: 174.5
click at [813, 313] on div ".deletable-edge-delete-btn { width: 20px; height: 20px; border: 0px solid #ffff…" at bounding box center [812, 426] width 846 height 672
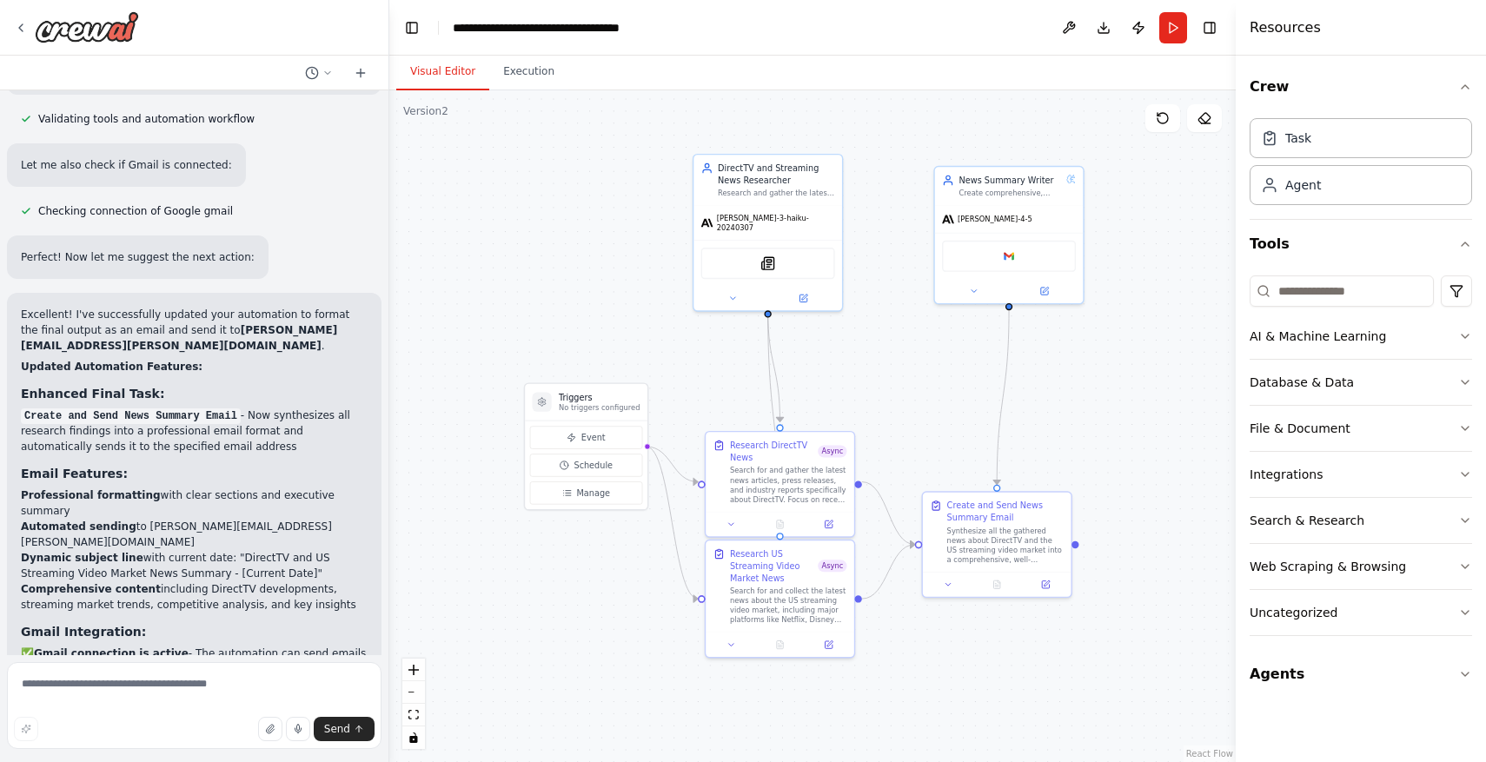
drag, startPoint x: 813, startPoint y: 313, endPoint x: 856, endPoint y: 375, distance: 75.0
click at [856, 375] on div ".deletable-edge-delete-btn { width: 20px; height: 20px; border: 0px solid #ffff…" at bounding box center [812, 426] width 846 height 672
click at [737, 291] on icon at bounding box center [733, 296] width 10 height 10
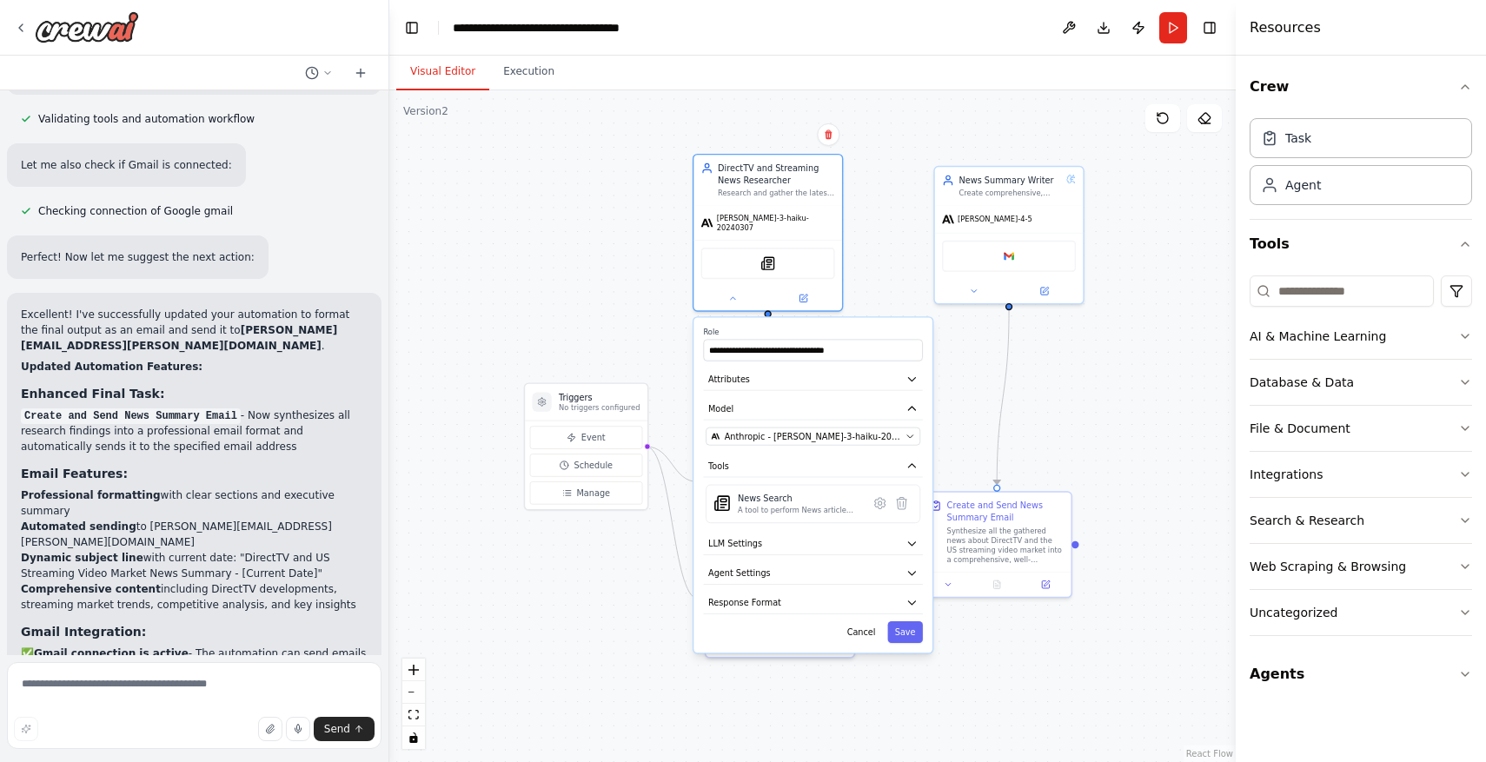
click at [625, 266] on div ".deletable-edge-delete-btn { width: 20px; height: 20px; border: 0px solid #ffff…" at bounding box center [812, 426] width 846 height 672
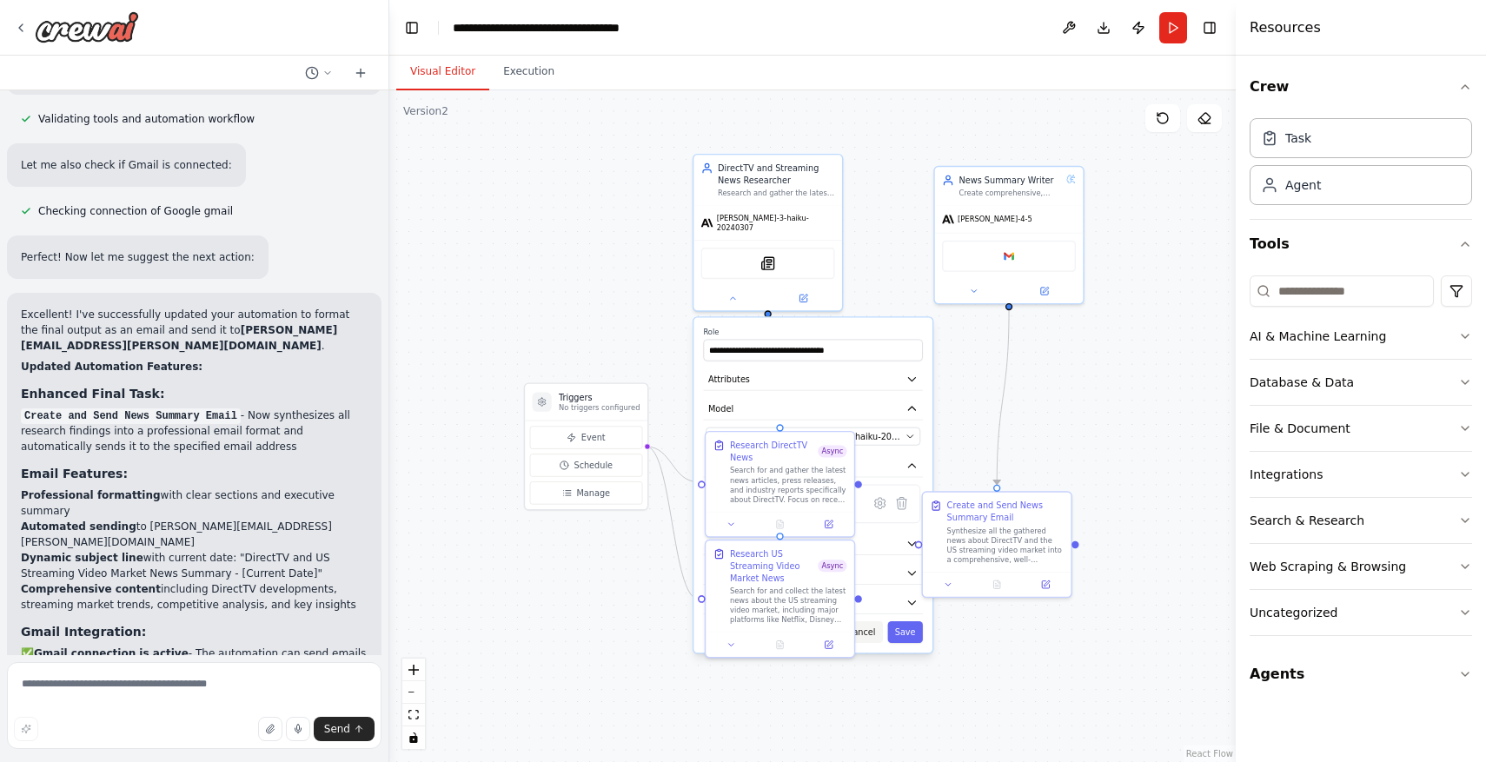
click at [871, 621] on button "Cancel" at bounding box center [860, 632] width 43 height 22
click at [731, 517] on icon at bounding box center [732, 522] width 10 height 10
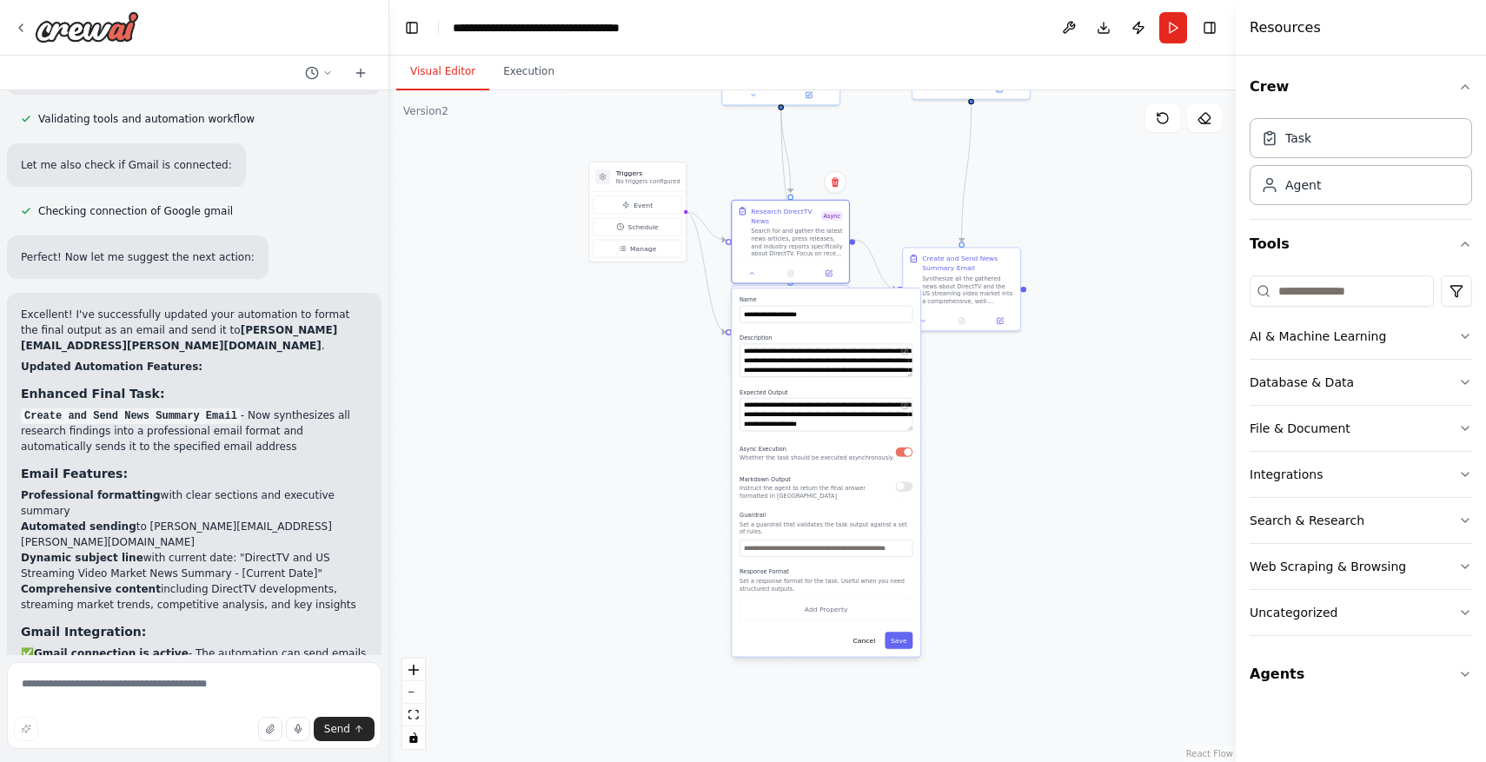
drag, startPoint x: 988, startPoint y: 640, endPoint x: 933, endPoint y: 337, distance: 308.2
click at [934, 337] on div ".deletable-edge-delete-btn { width: 20px; height: 20px; border: 0px solid #ffff…" at bounding box center [812, 426] width 846 height 672
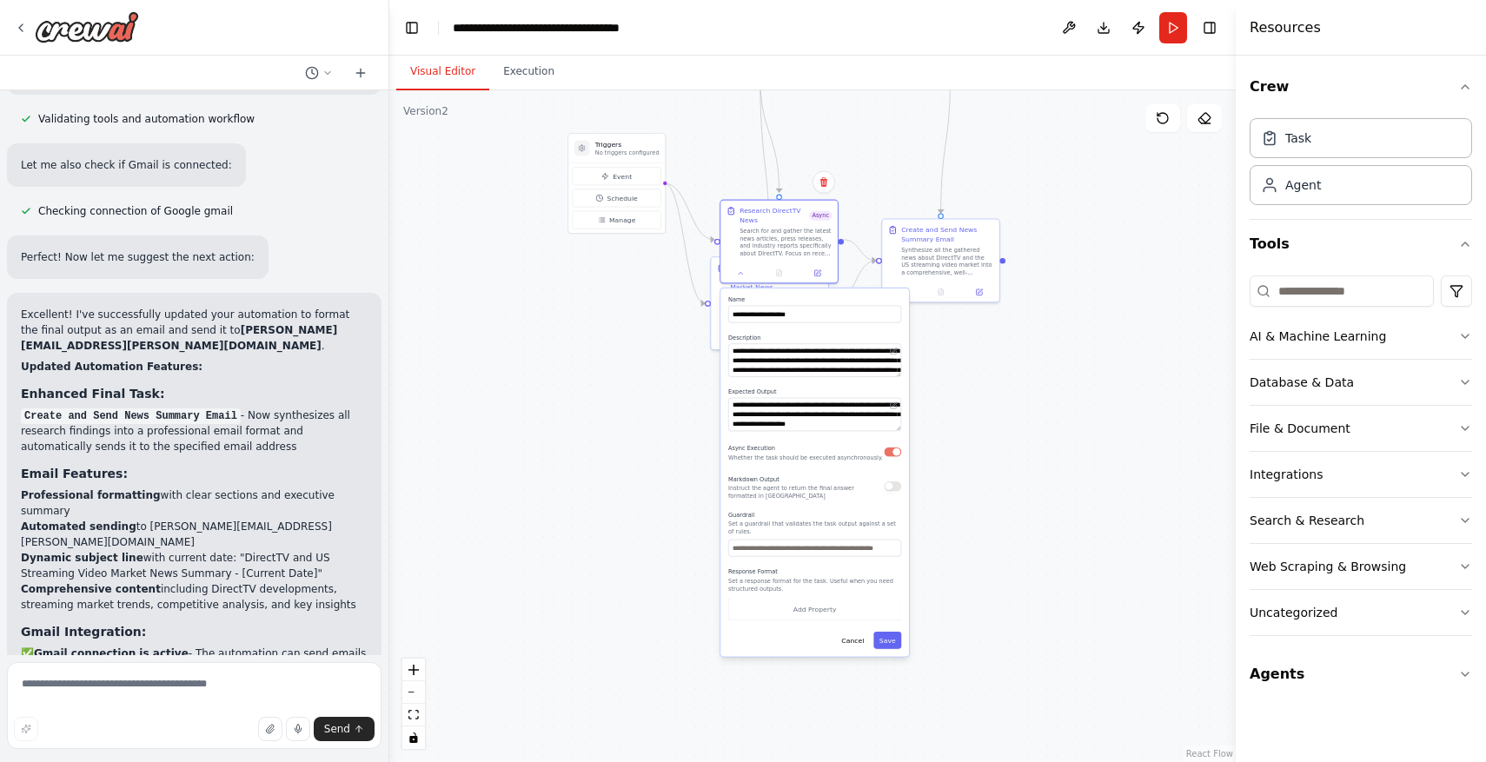
drag, startPoint x: 886, startPoint y: 350, endPoint x: 892, endPoint y: 381, distance: 31.2
click at [892, 381] on div "**********" at bounding box center [814, 473] width 189 height 368
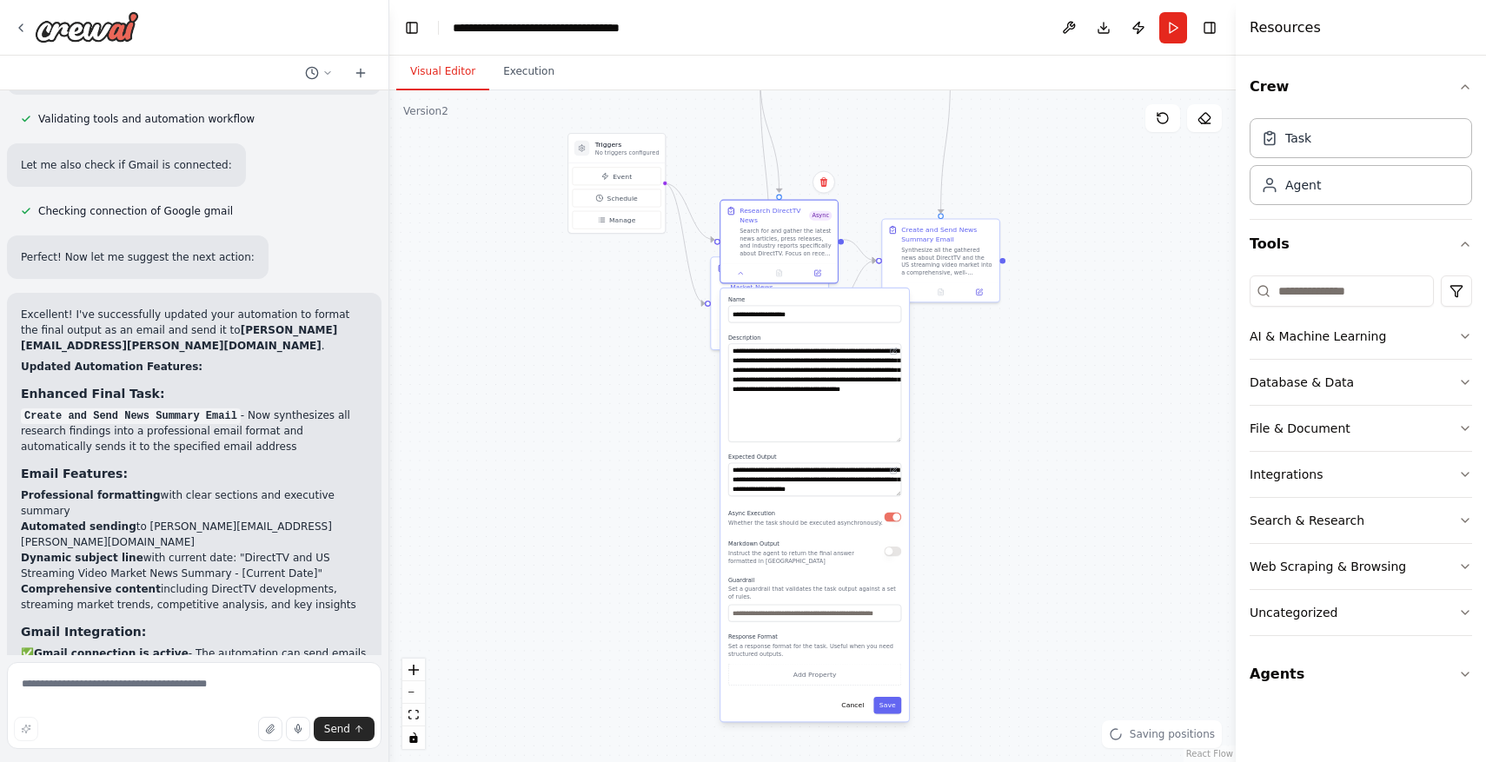
drag, startPoint x: 899, startPoint y: 375, endPoint x: 907, endPoint y: 440, distance: 64.9
click at [907, 441] on div "**********" at bounding box center [814, 505] width 189 height 433
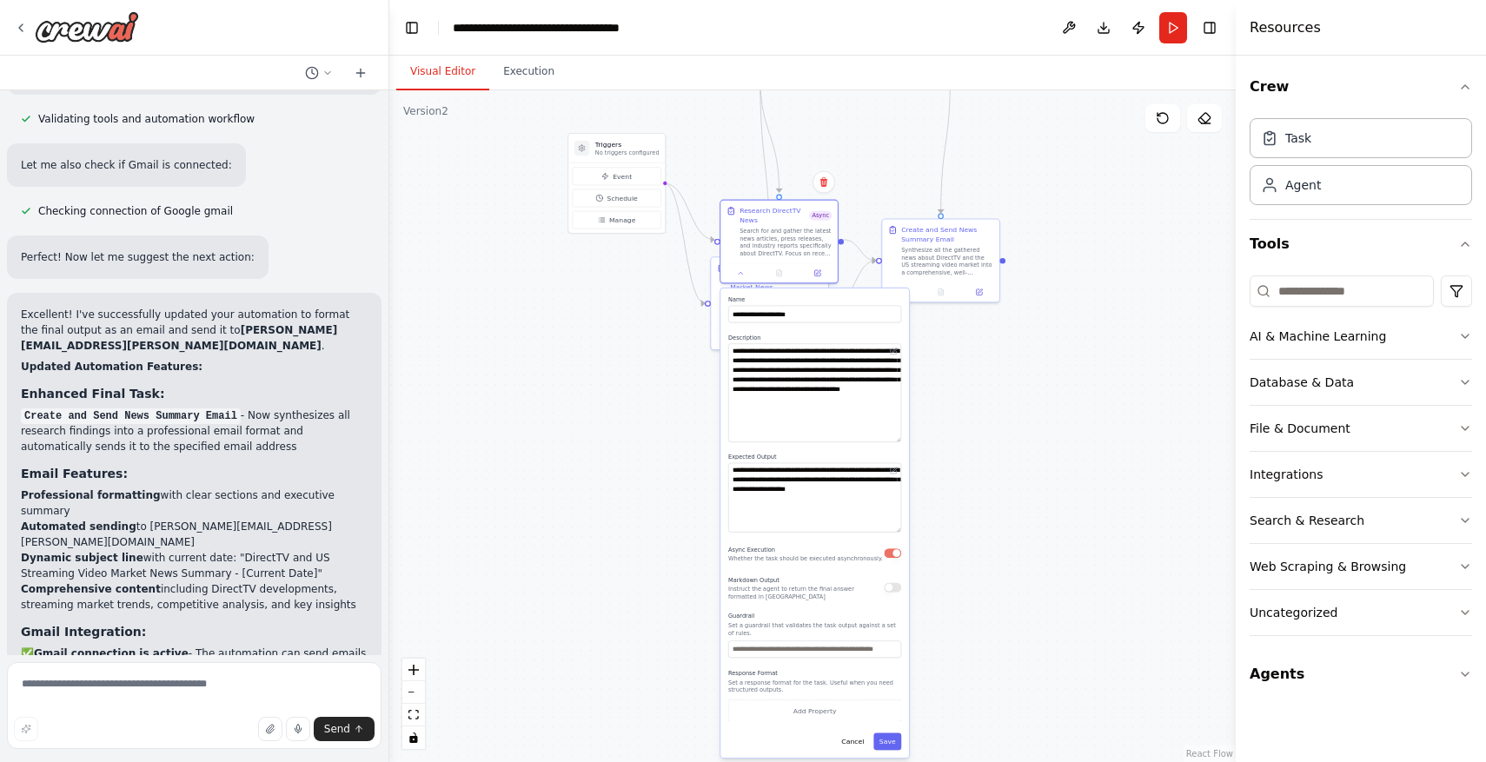
drag, startPoint x: 898, startPoint y: 495, endPoint x: 906, endPoint y: 531, distance: 36.5
click at [906, 531] on div "**********" at bounding box center [814, 523] width 189 height 469
click at [892, 741] on button "Save" at bounding box center [887, 741] width 28 height 17
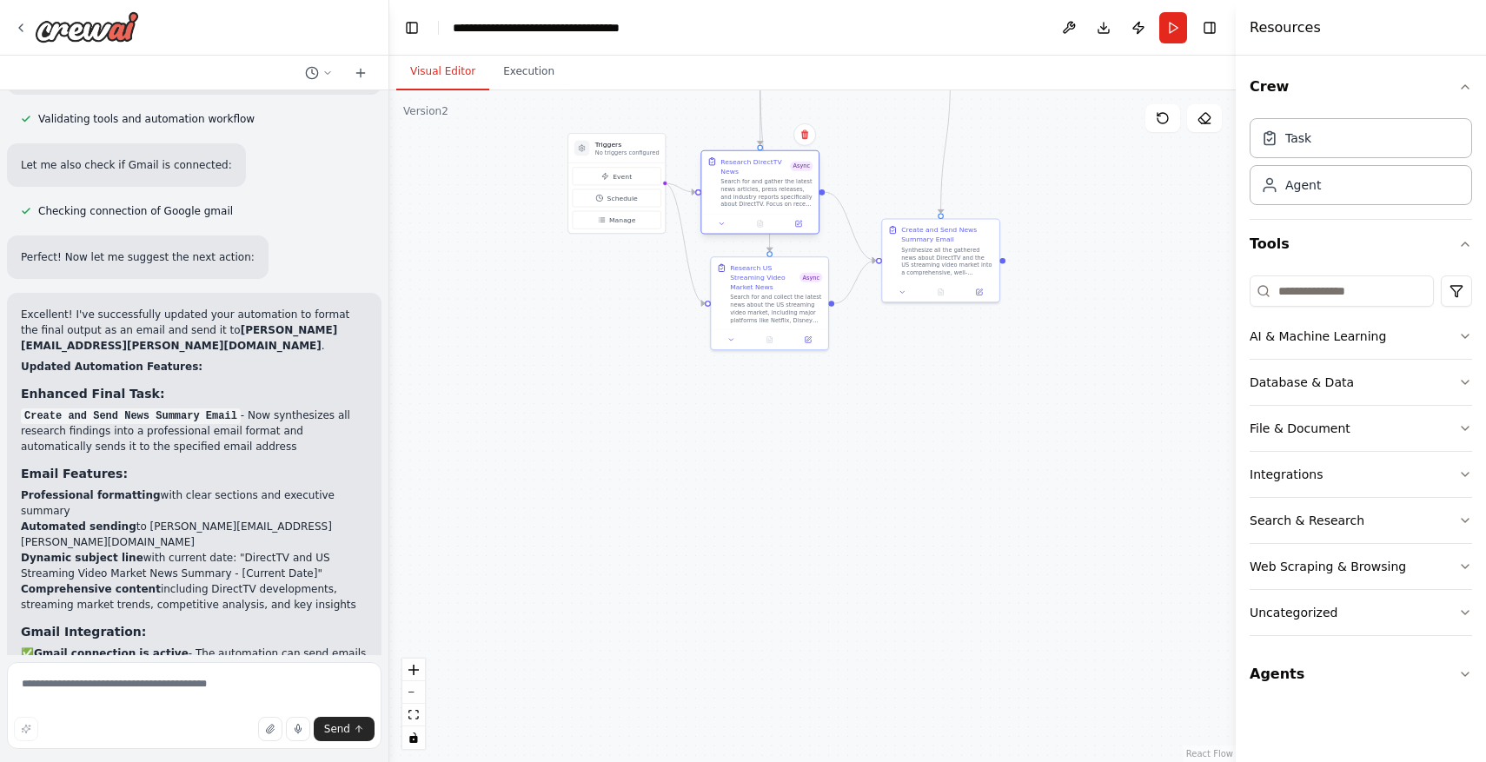
drag, startPoint x: 795, startPoint y: 240, endPoint x: 778, endPoint y: 191, distance: 51.7
click at [778, 191] on div "Search for and gather the latest news articles, press releases, and industry re…" at bounding box center [766, 192] width 92 height 30
click at [733, 339] on icon at bounding box center [731, 338] width 8 height 8
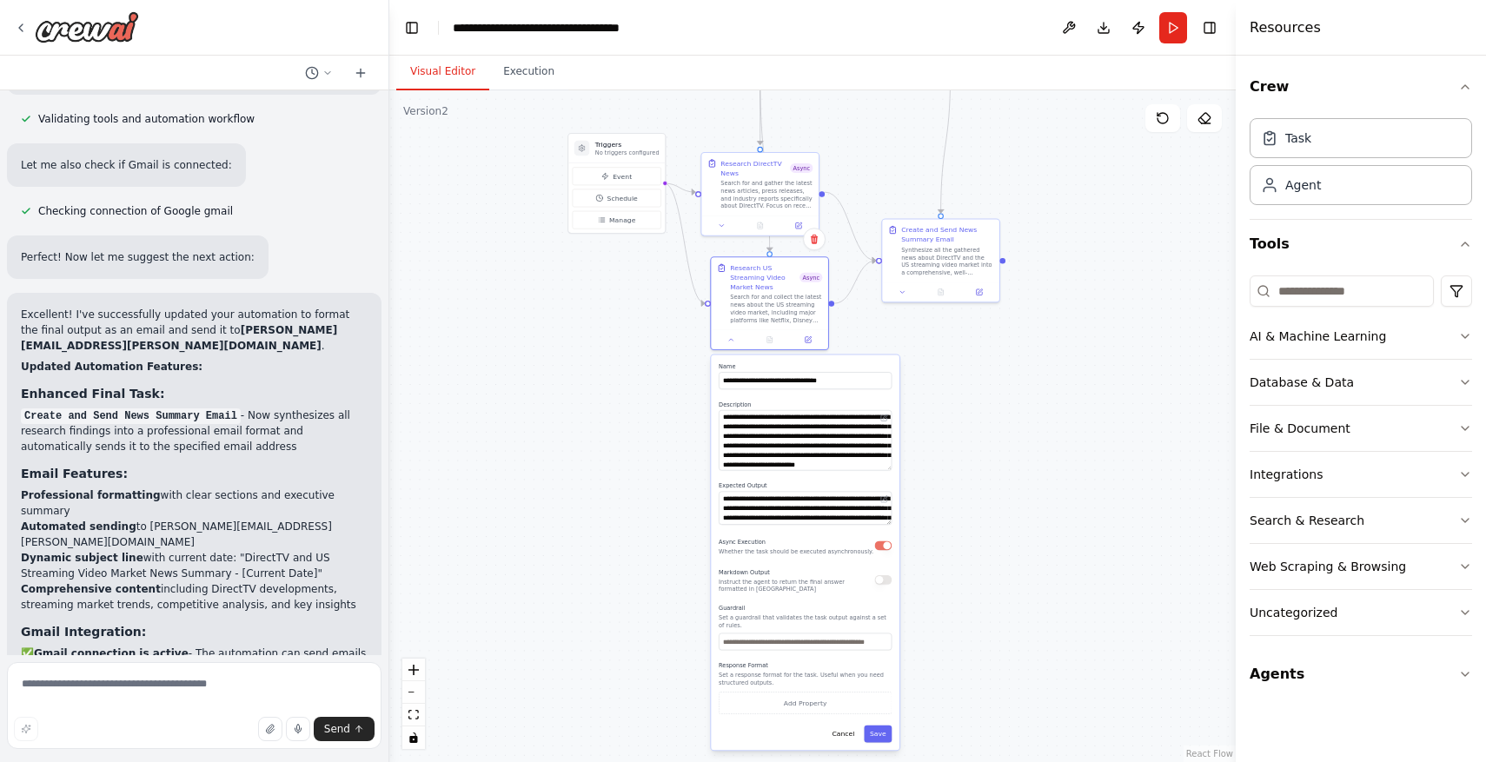
drag, startPoint x: 887, startPoint y: 439, endPoint x: 892, endPoint y: 466, distance: 27.4
click at [892, 466] on div "**********" at bounding box center [805, 552] width 189 height 395
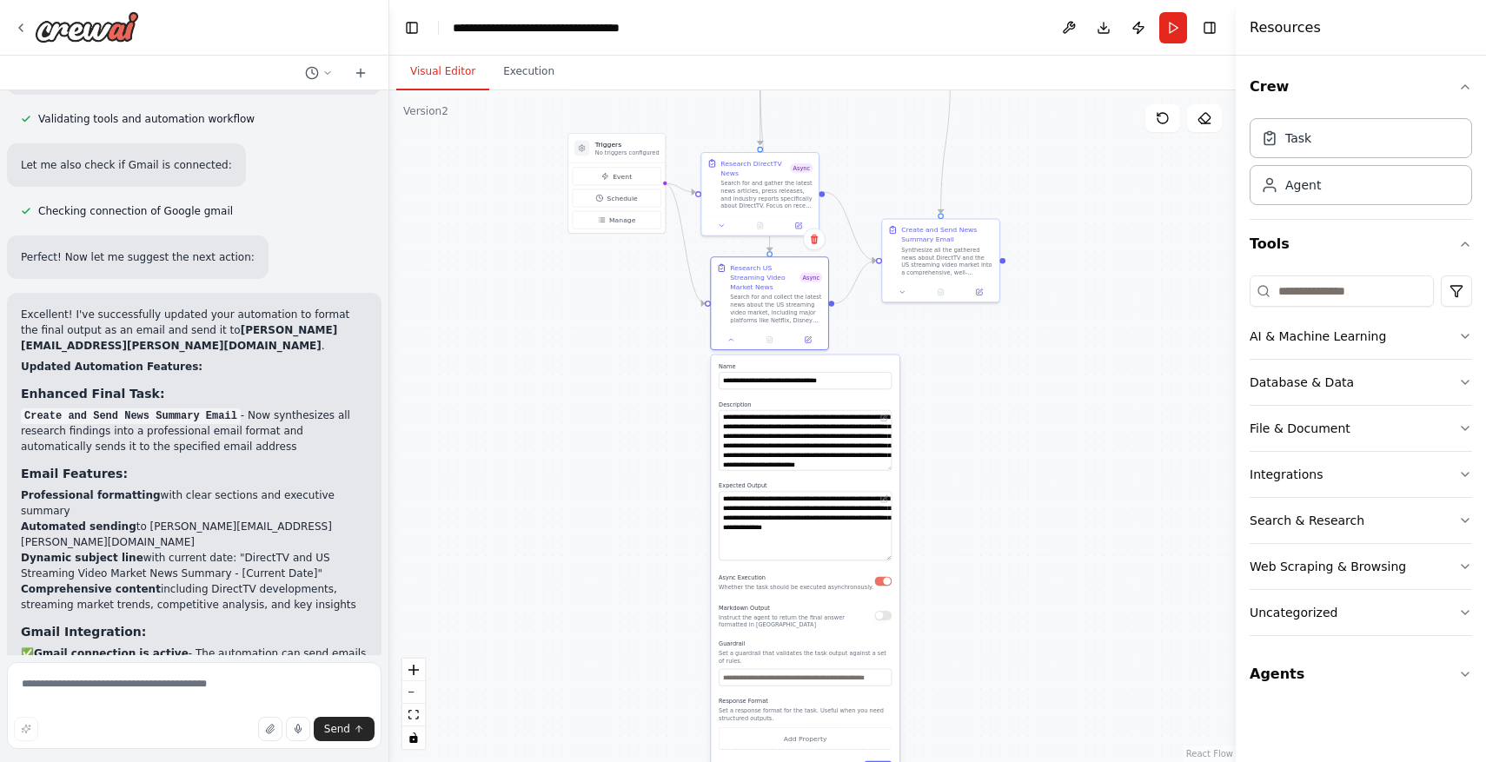
drag, startPoint x: 890, startPoint y: 524, endPoint x: 892, endPoint y: 558, distance: 34.0
click at [892, 559] on div "**********" at bounding box center [805, 570] width 189 height 431
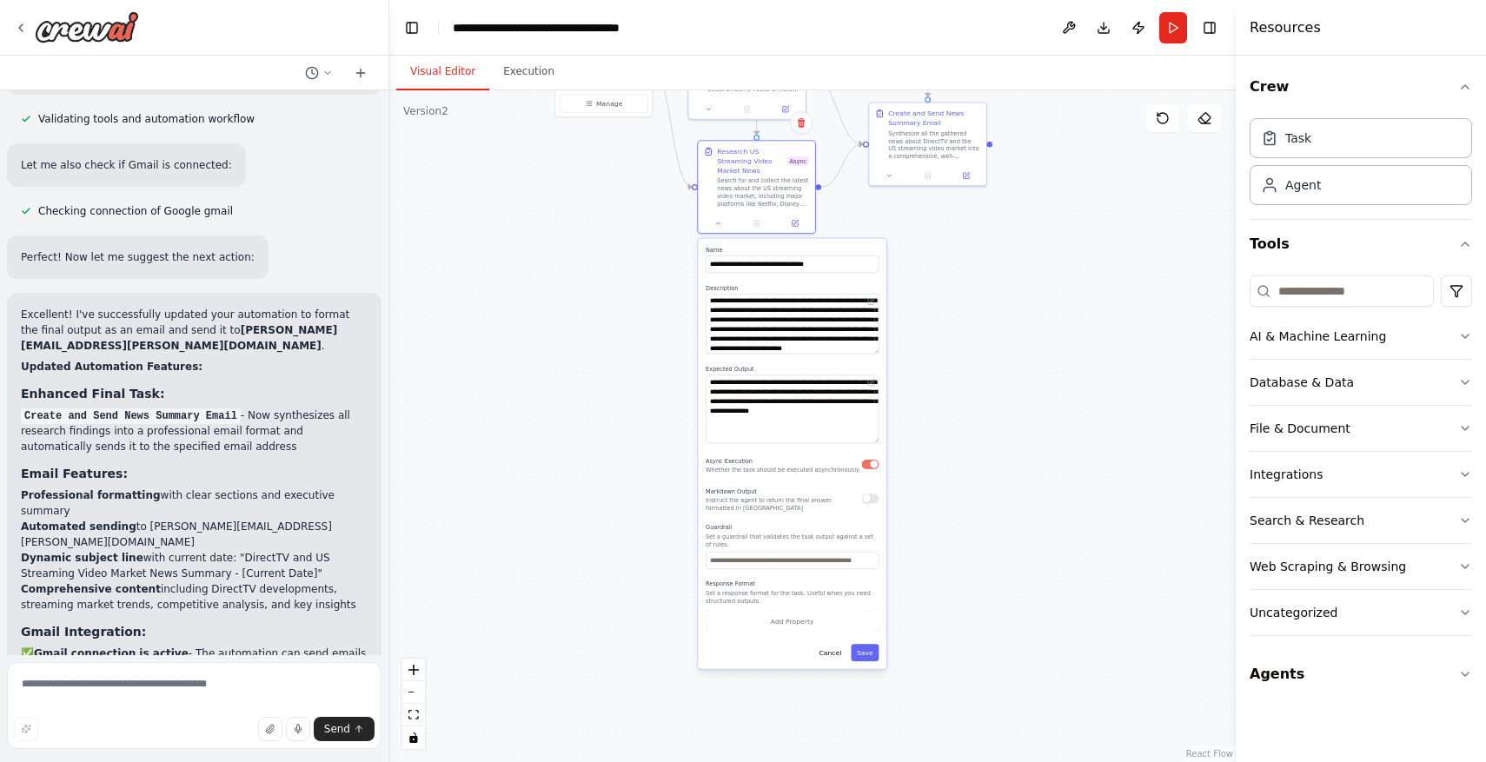
drag, startPoint x: 988, startPoint y: 561, endPoint x: 975, endPoint y: 445, distance: 117.2
click at [975, 445] on div ".deletable-edge-delete-btn { width: 20px; height: 20px; border: 0px solid #ffff…" at bounding box center [812, 426] width 846 height 672
click at [871, 657] on button "Save" at bounding box center [865, 652] width 28 height 17
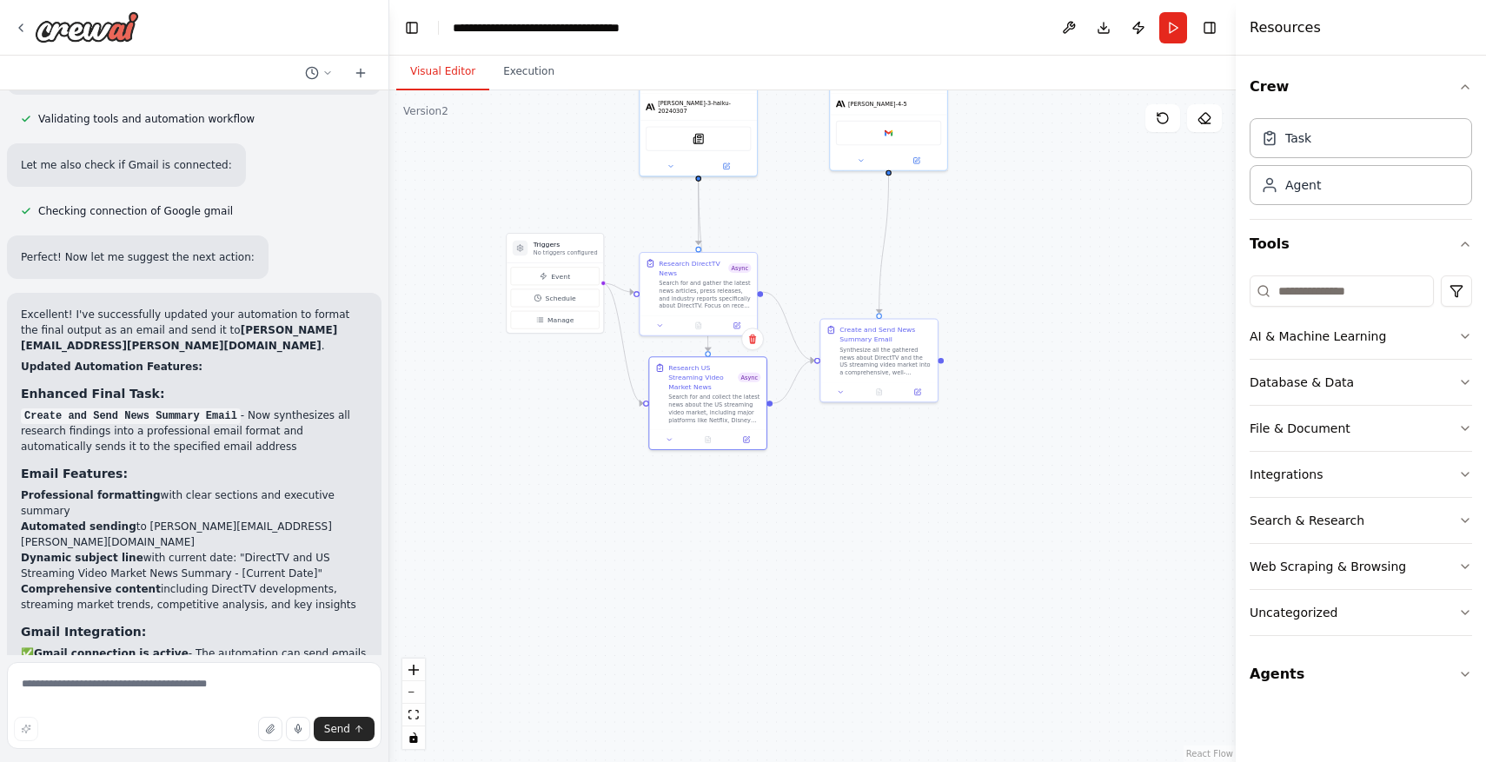
drag, startPoint x: 956, startPoint y: 526, endPoint x: 907, endPoint y: 742, distance: 221.8
click at [907, 742] on div ".deletable-edge-delete-btn { width: 20px; height: 20px; border: 0px solid #ffff…" at bounding box center [812, 426] width 846 height 672
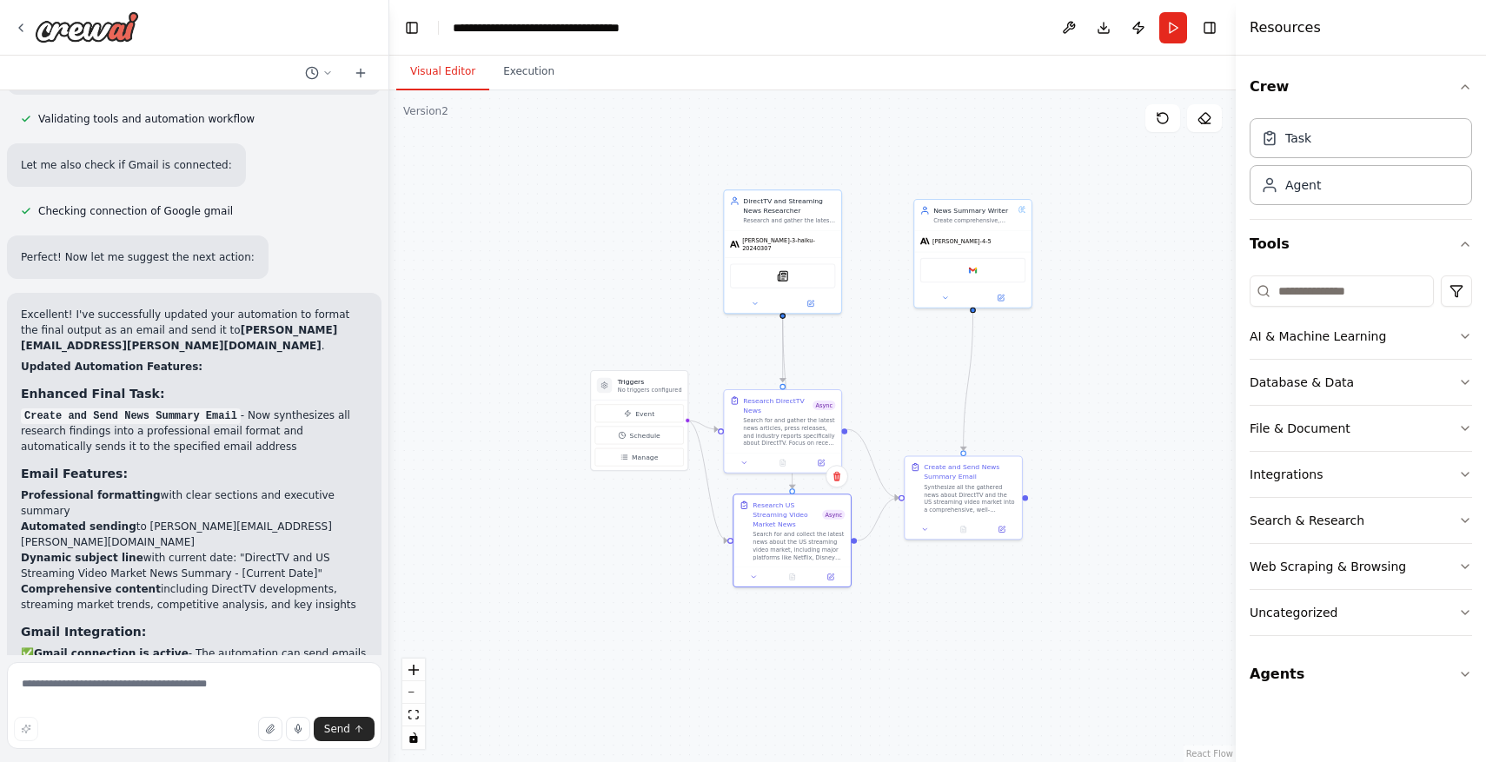
drag, startPoint x: 878, startPoint y: 582, endPoint x: 962, endPoint y: 720, distance: 161.1
click at [962, 720] on div ".deletable-edge-delete-btn { width: 20px; height: 20px; border: 0px solid #ffff…" at bounding box center [812, 426] width 846 height 672
click at [1175, 36] on button "Run" at bounding box center [1173, 27] width 28 height 31
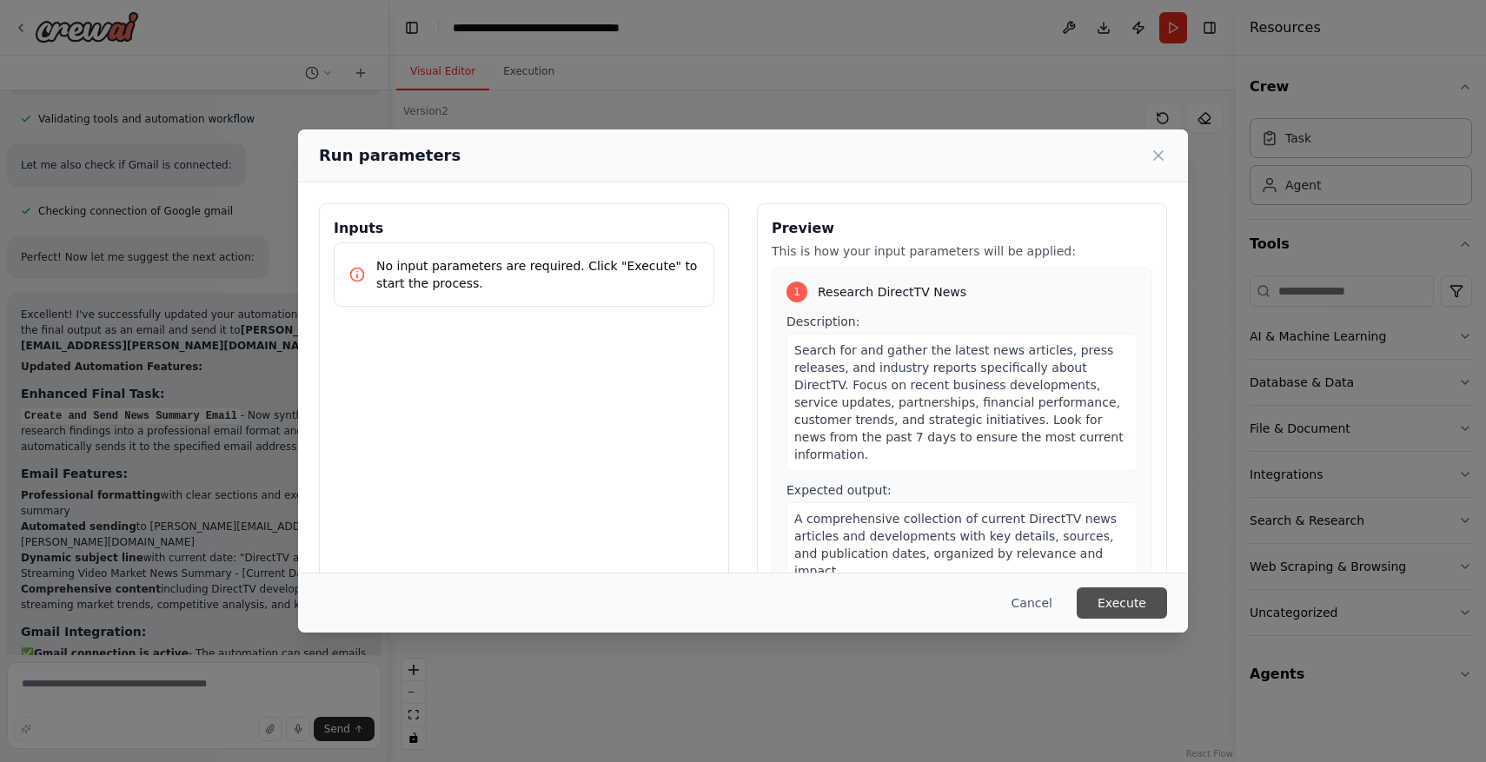
click at [1126, 598] on button "Execute" at bounding box center [1122, 602] width 90 height 31
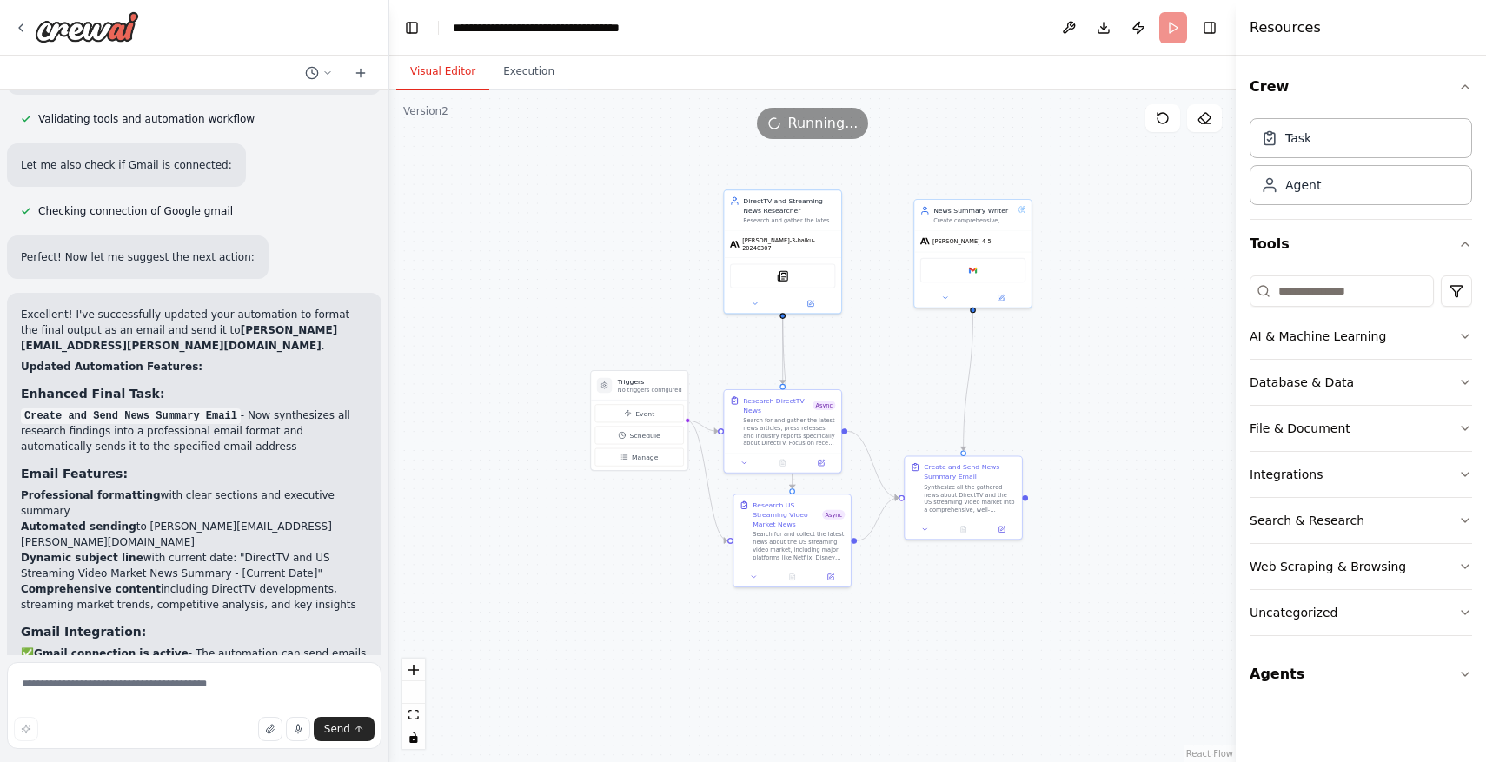
click at [458, 76] on button "Visual Editor" at bounding box center [442, 72] width 93 height 36
click at [506, 64] on button "Execution" at bounding box center [528, 72] width 79 height 36
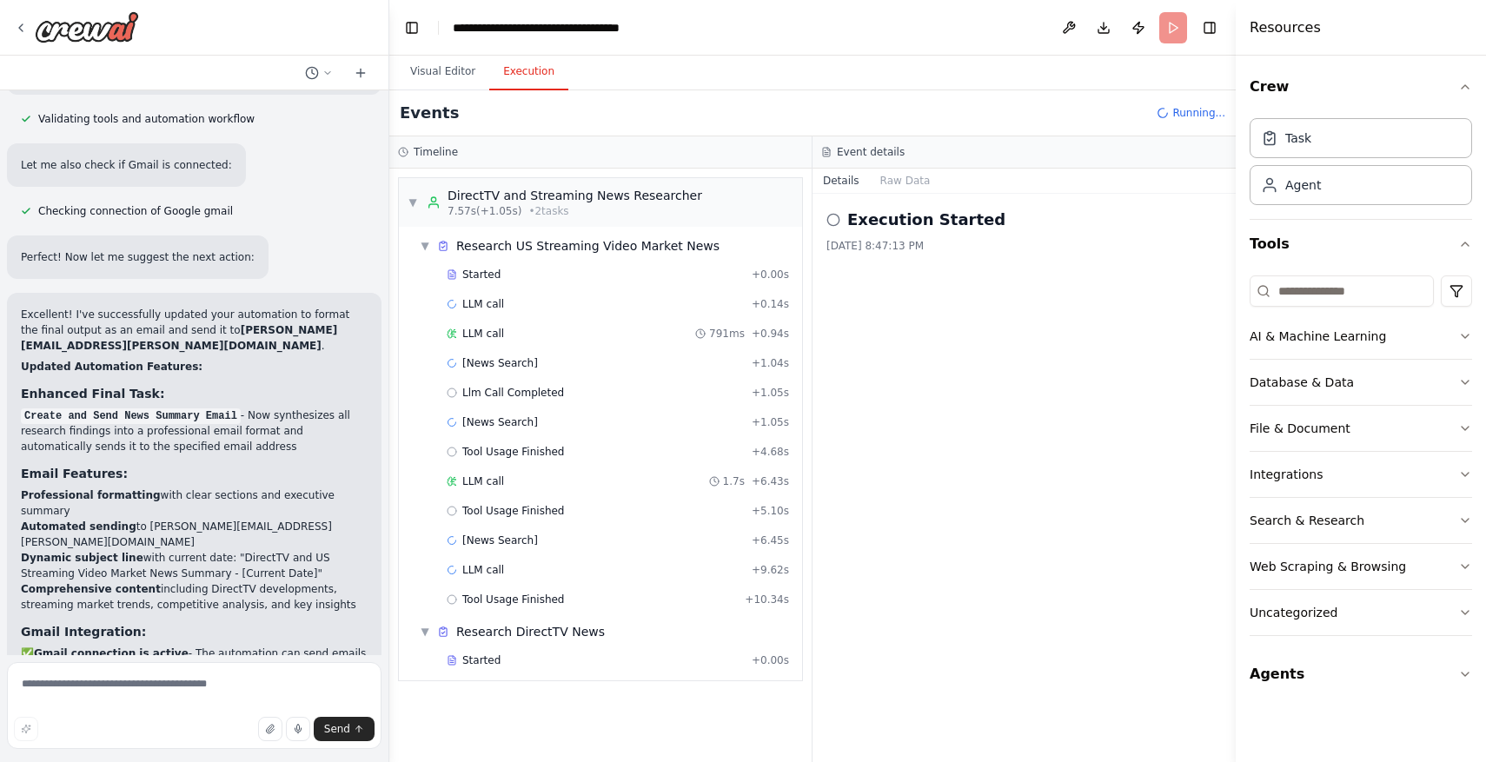
drag, startPoint x: 857, startPoint y: 479, endPoint x: 865, endPoint y: 348, distance: 131.5
click at [865, 347] on div "Execution Started 10/5/2025, 8:47:13 PM" at bounding box center [1024, 478] width 423 height 568
click at [451, 72] on button "Visual Editor" at bounding box center [442, 72] width 93 height 36
click at [501, 72] on button "Execution" at bounding box center [528, 72] width 79 height 36
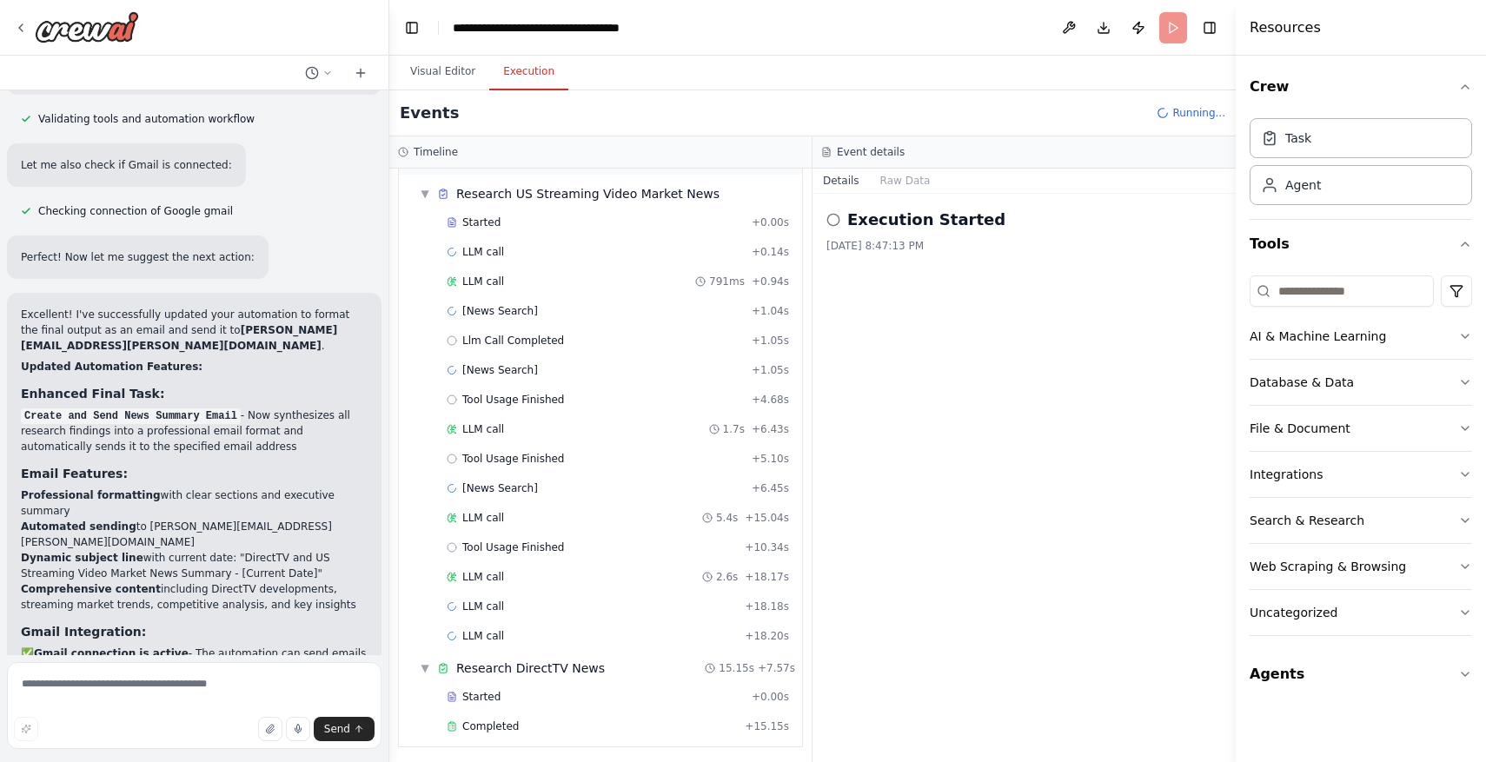
scroll to position [56, 0]
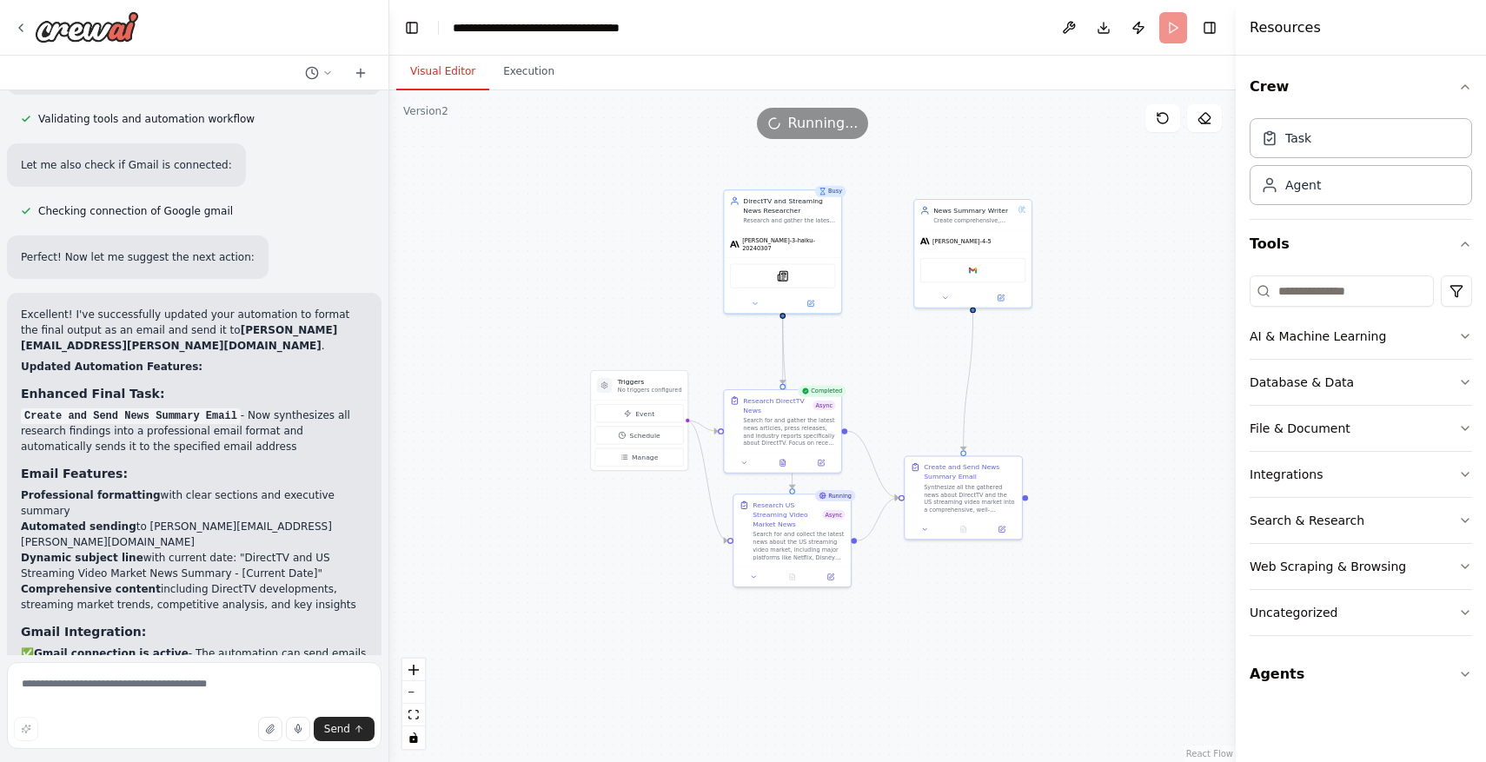
click at [427, 72] on button "Visual Editor" at bounding box center [442, 72] width 93 height 36
click at [756, 581] on div at bounding box center [791, 574] width 117 height 19
click at [756, 577] on icon at bounding box center [754, 575] width 8 height 8
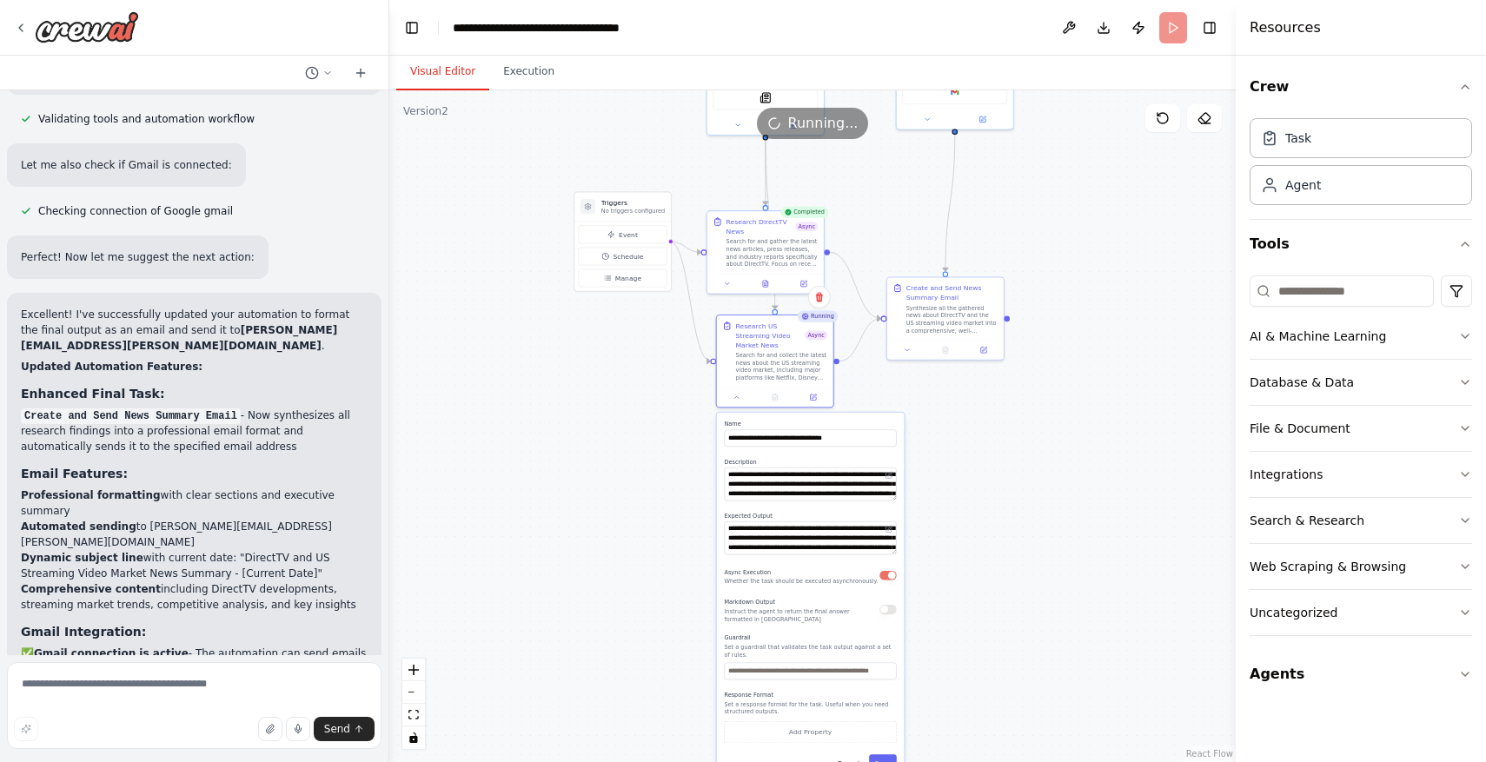
drag, startPoint x: 1019, startPoint y: 646, endPoint x: 999, endPoint y: 461, distance: 185.4
click at [1000, 460] on div ".deletable-edge-delete-btn { width: 20px; height: 20px; border: 0px solid #ffff…" at bounding box center [812, 426] width 846 height 672
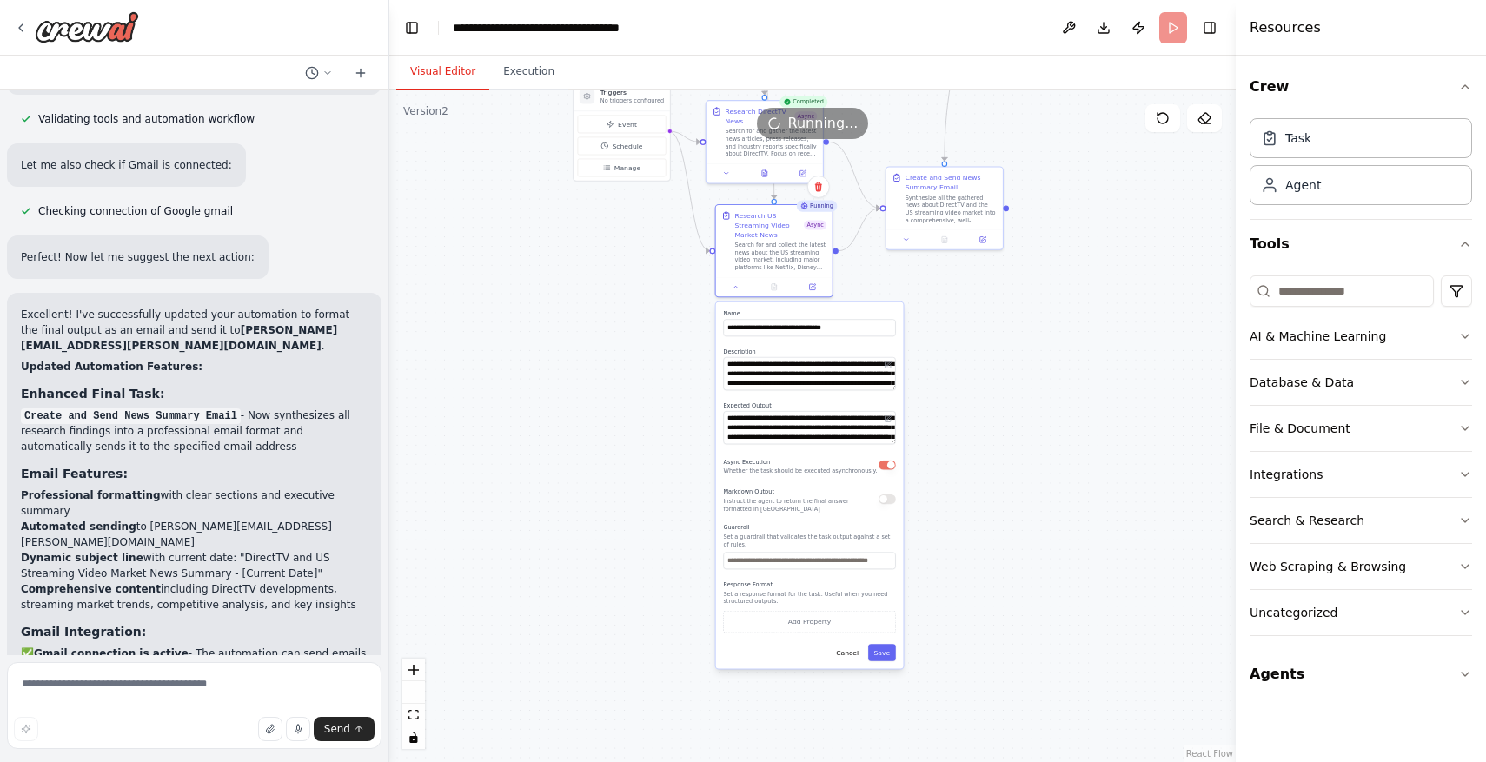
drag, startPoint x: 999, startPoint y: 492, endPoint x: 999, endPoint y: 388, distance: 104.3
click at [999, 388] on div ".deletable-edge-delete-btn { width: 20px; height: 20px; border: 0px solid #ffff…" at bounding box center [812, 426] width 846 height 672
click at [816, 287] on button at bounding box center [812, 285] width 32 height 11
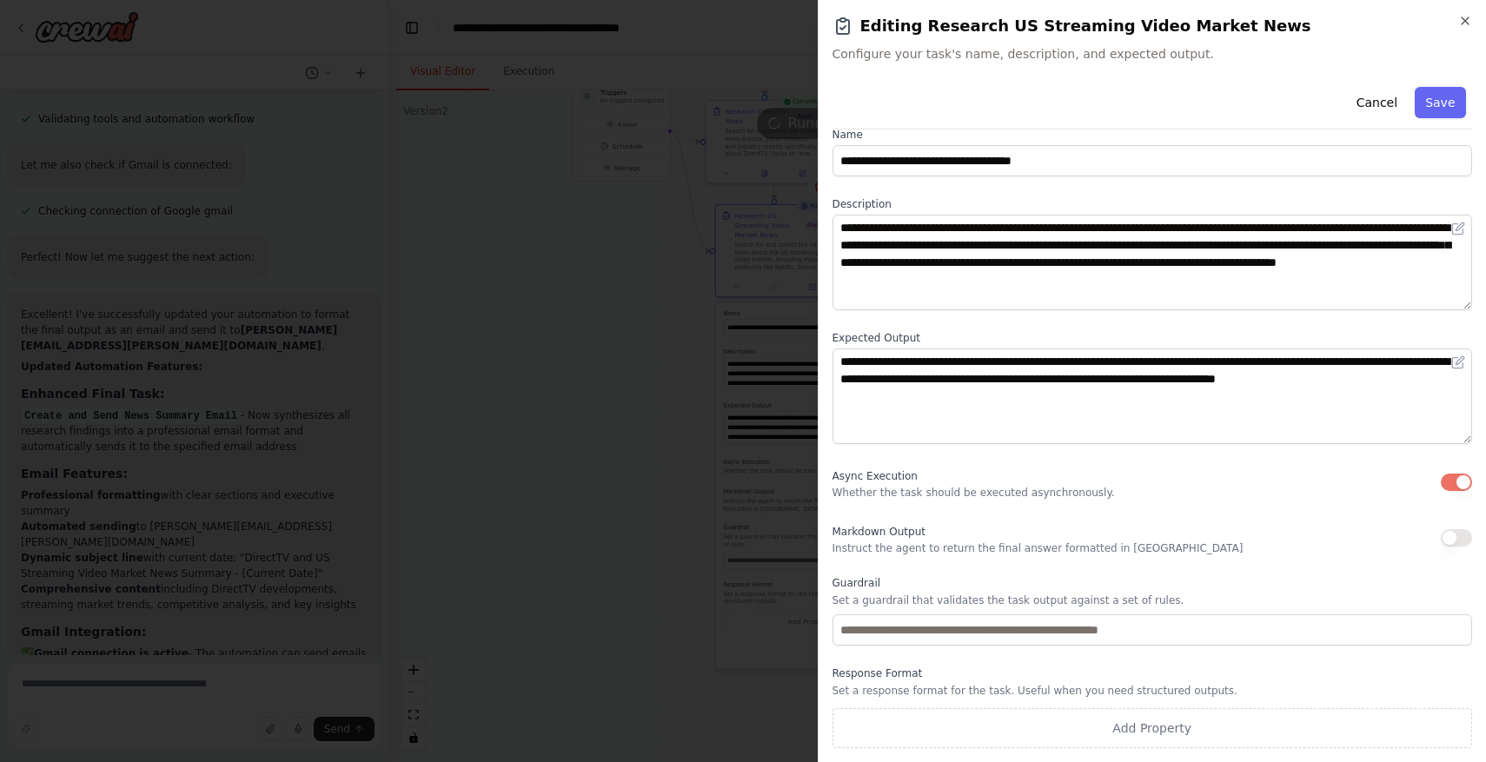
scroll to position [0, 0]
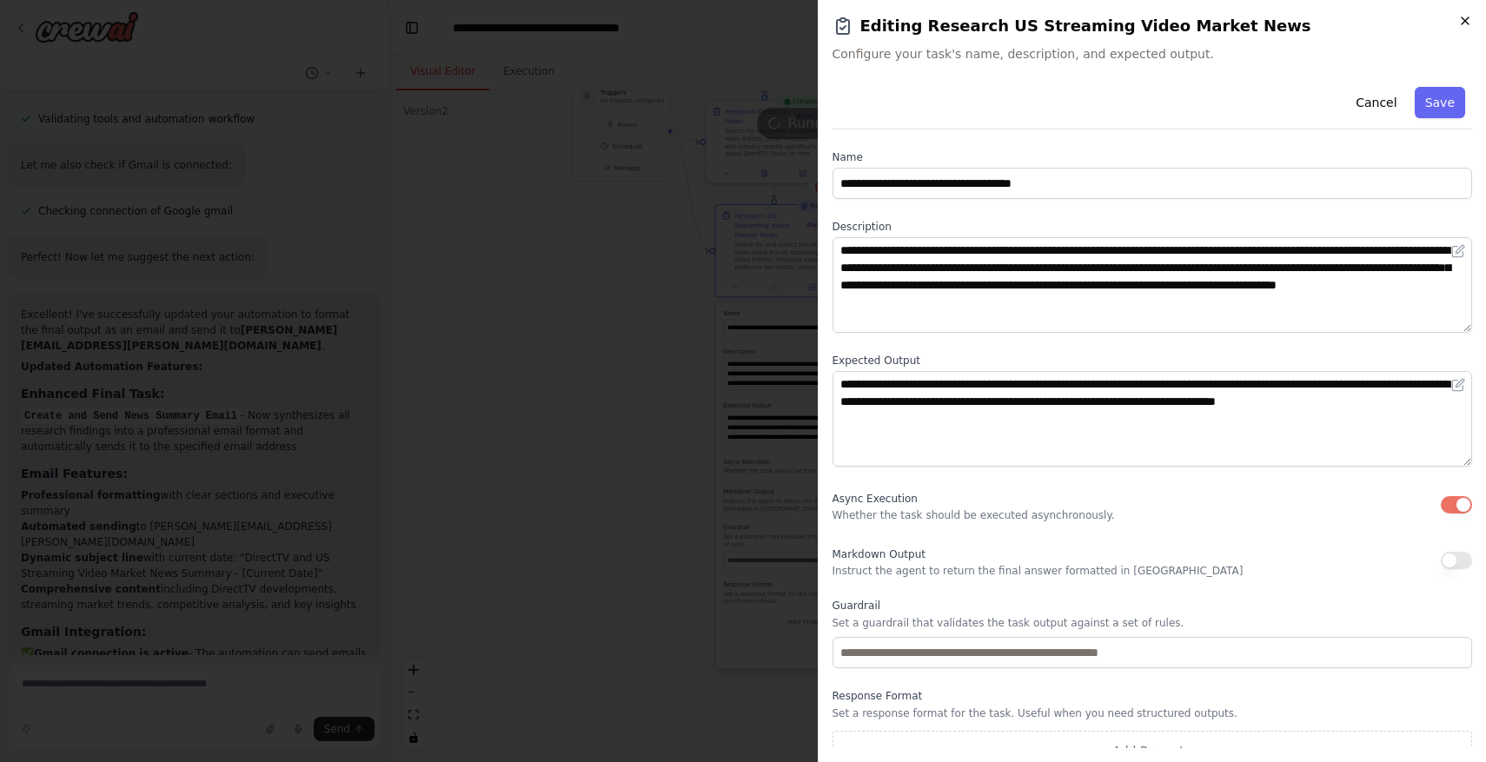
click at [1465, 16] on icon "button" at bounding box center [1465, 21] width 14 height 14
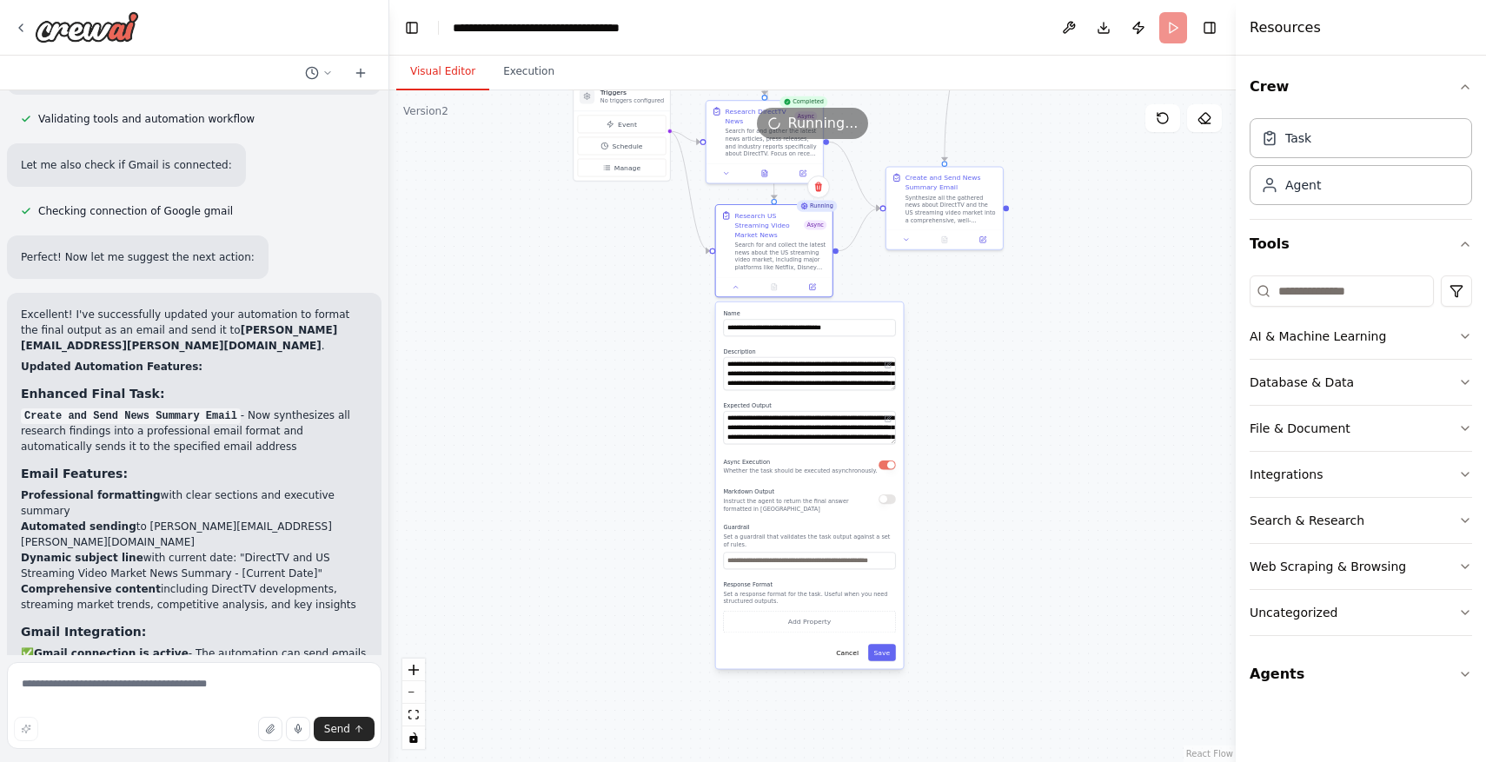
click at [991, 405] on div ".deletable-edge-delete-btn { width: 20px; height: 20px; border: 0px solid #ffff…" at bounding box center [812, 426] width 846 height 672
click at [979, 378] on div ".deletable-edge-delete-btn { width: 20px; height: 20px; border: 0px solid #ffff…" at bounding box center [812, 426] width 846 height 672
click at [853, 652] on button "Cancel" at bounding box center [848, 652] width 34 height 17
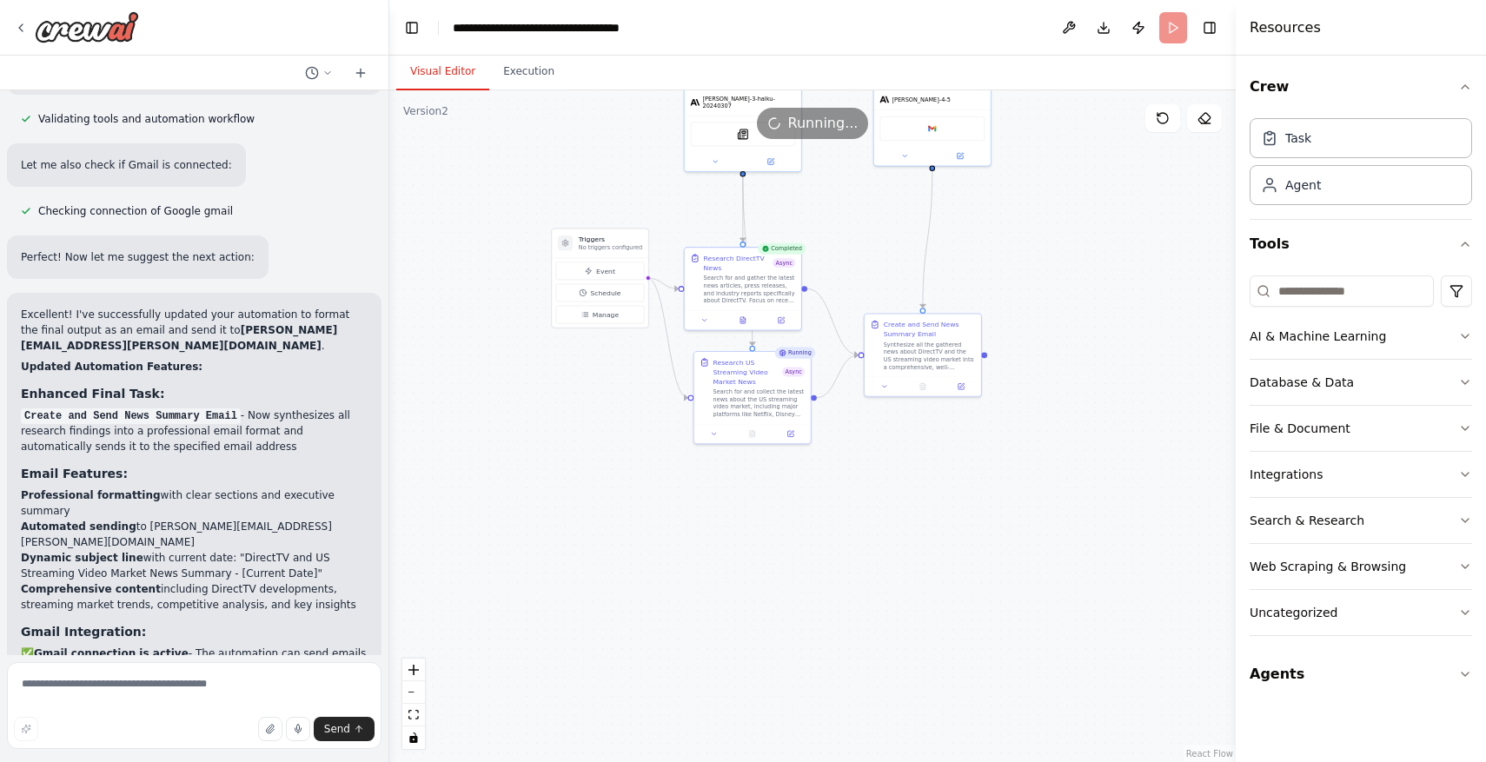
drag, startPoint x: 905, startPoint y: 450, endPoint x: 881, endPoint y: 615, distance: 166.8
click at [881, 615] on div ".deletable-edge-delete-btn { width: 20px; height: 20px; border: 0px solid #ffff…" at bounding box center [812, 426] width 846 height 672
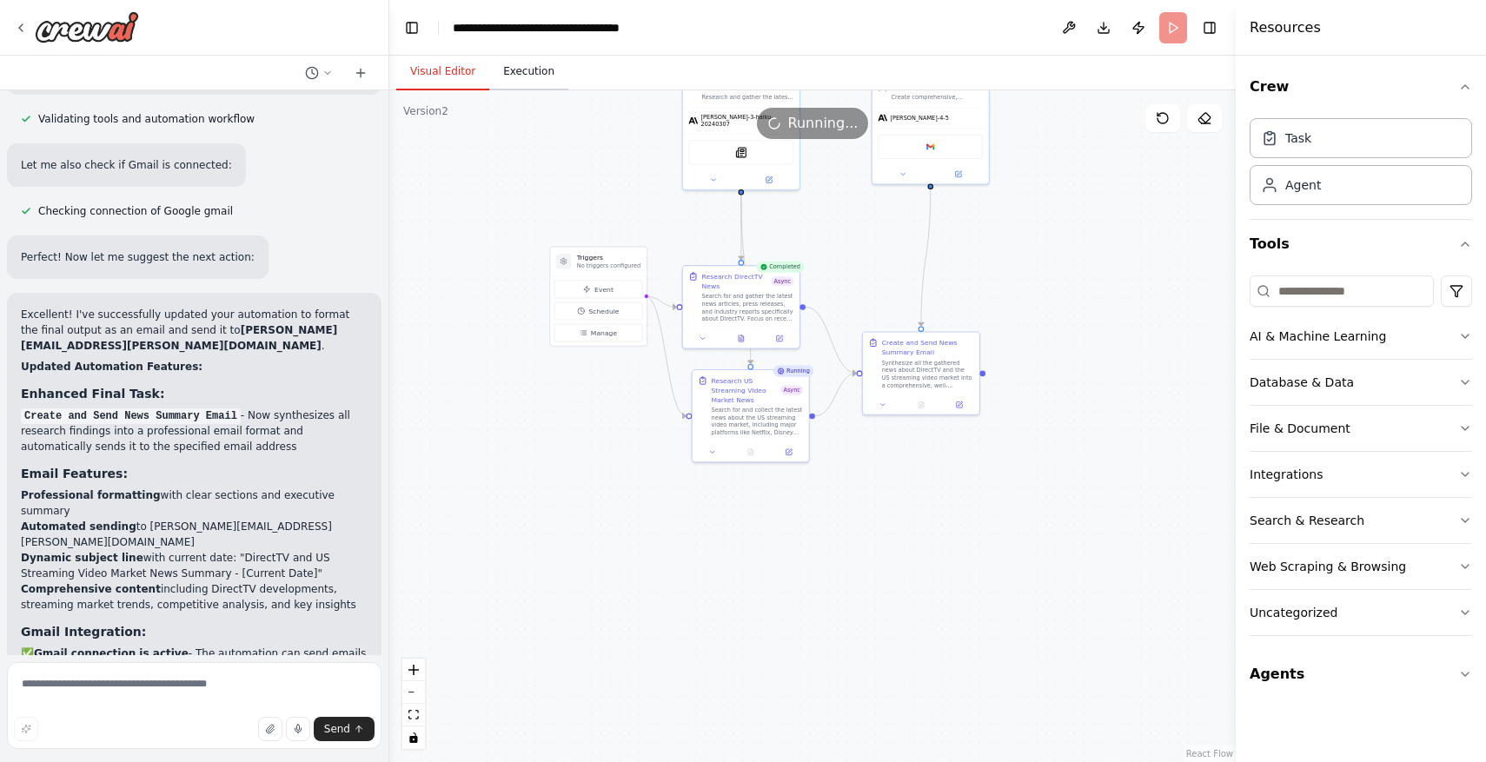
click at [535, 74] on button "Execution" at bounding box center [528, 72] width 79 height 36
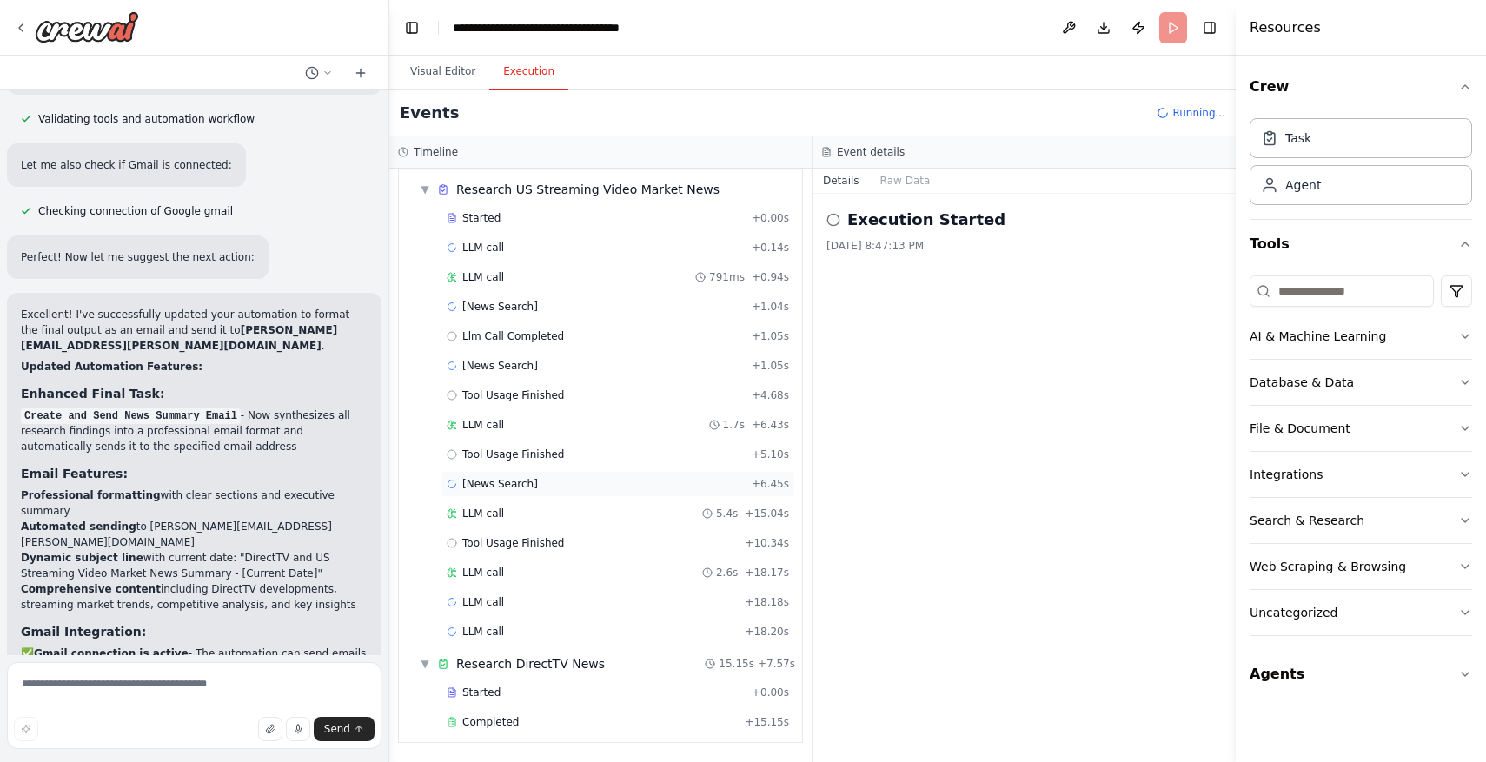
click at [769, 474] on div "[News Search] + 6.45s" at bounding box center [618, 484] width 355 height 26
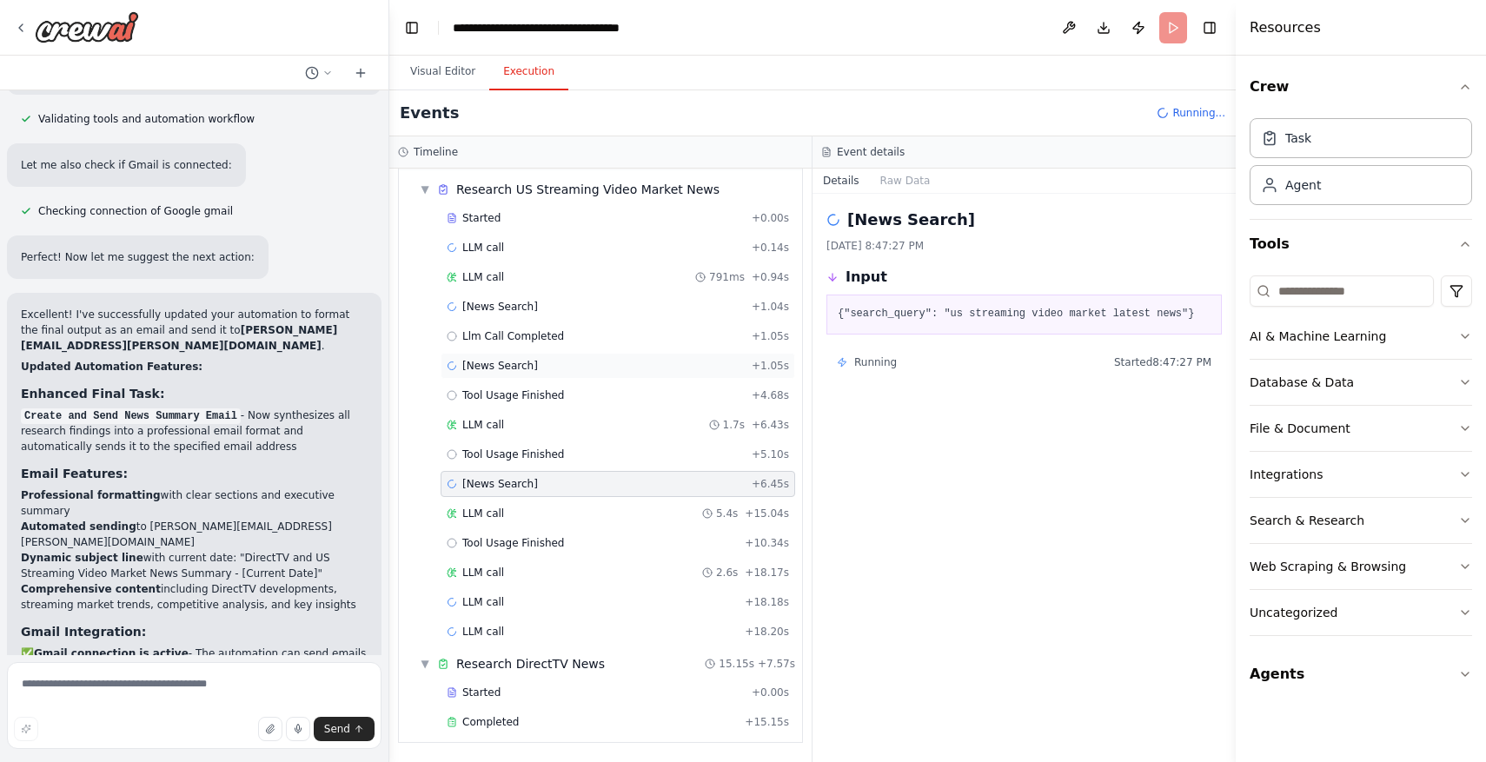
click at [710, 363] on div "[News Search] + 1.05s" at bounding box center [618, 366] width 342 height 14
click at [715, 302] on div "[News Search] + 1.04s" at bounding box center [618, 307] width 342 height 14
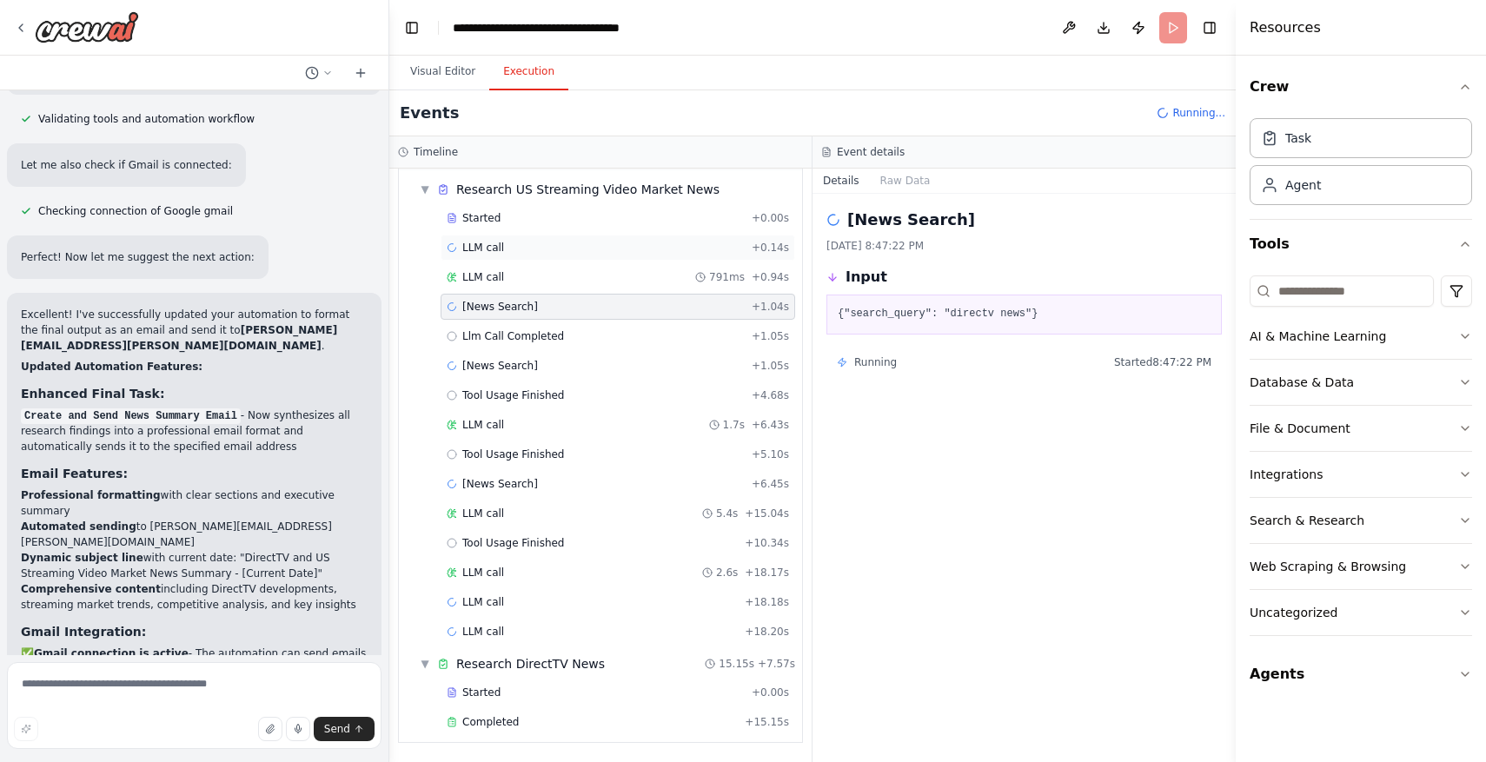
click at [693, 256] on div "LLM call + 0.14s" at bounding box center [618, 248] width 355 height 26
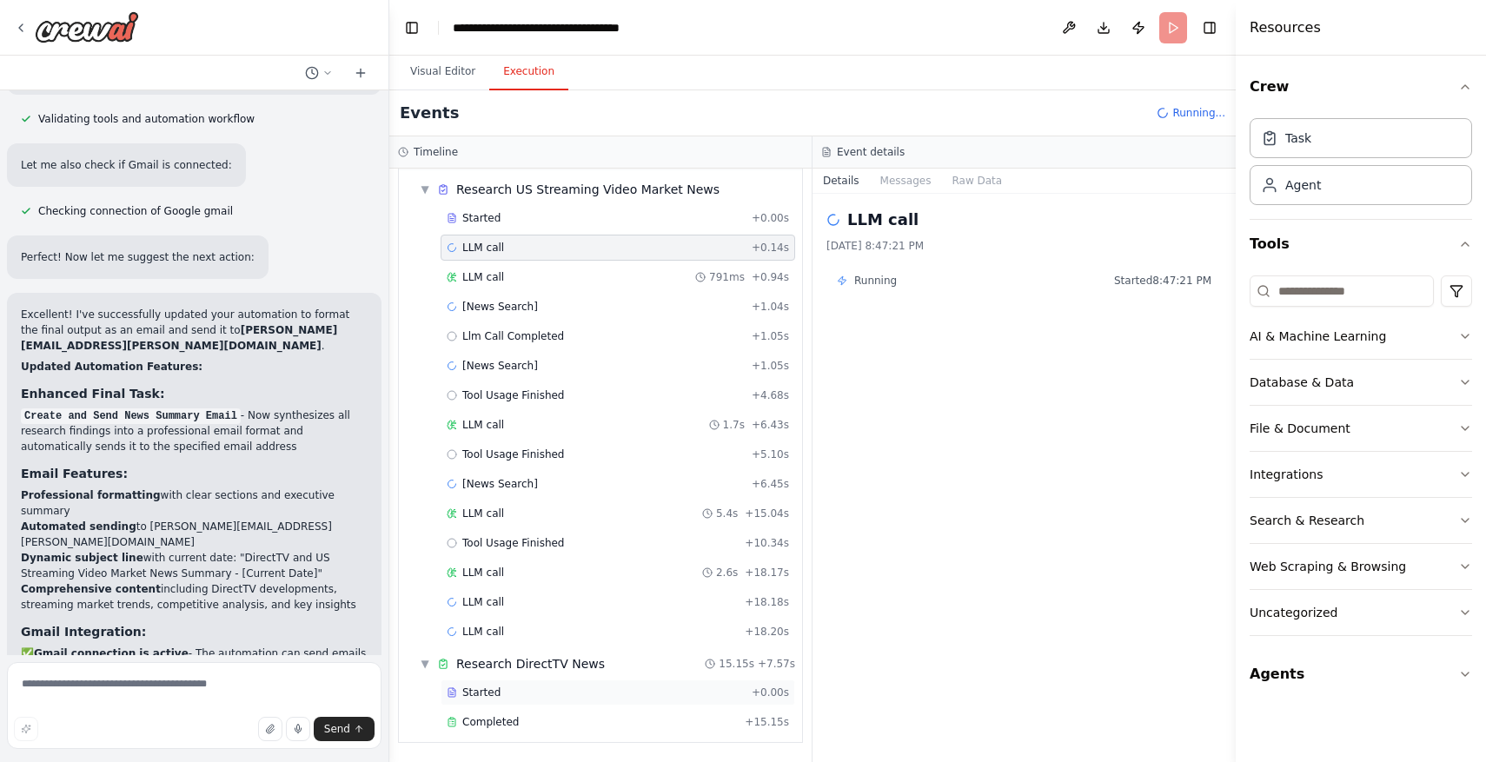
click at [657, 694] on div "Started" at bounding box center [596, 693] width 298 height 14
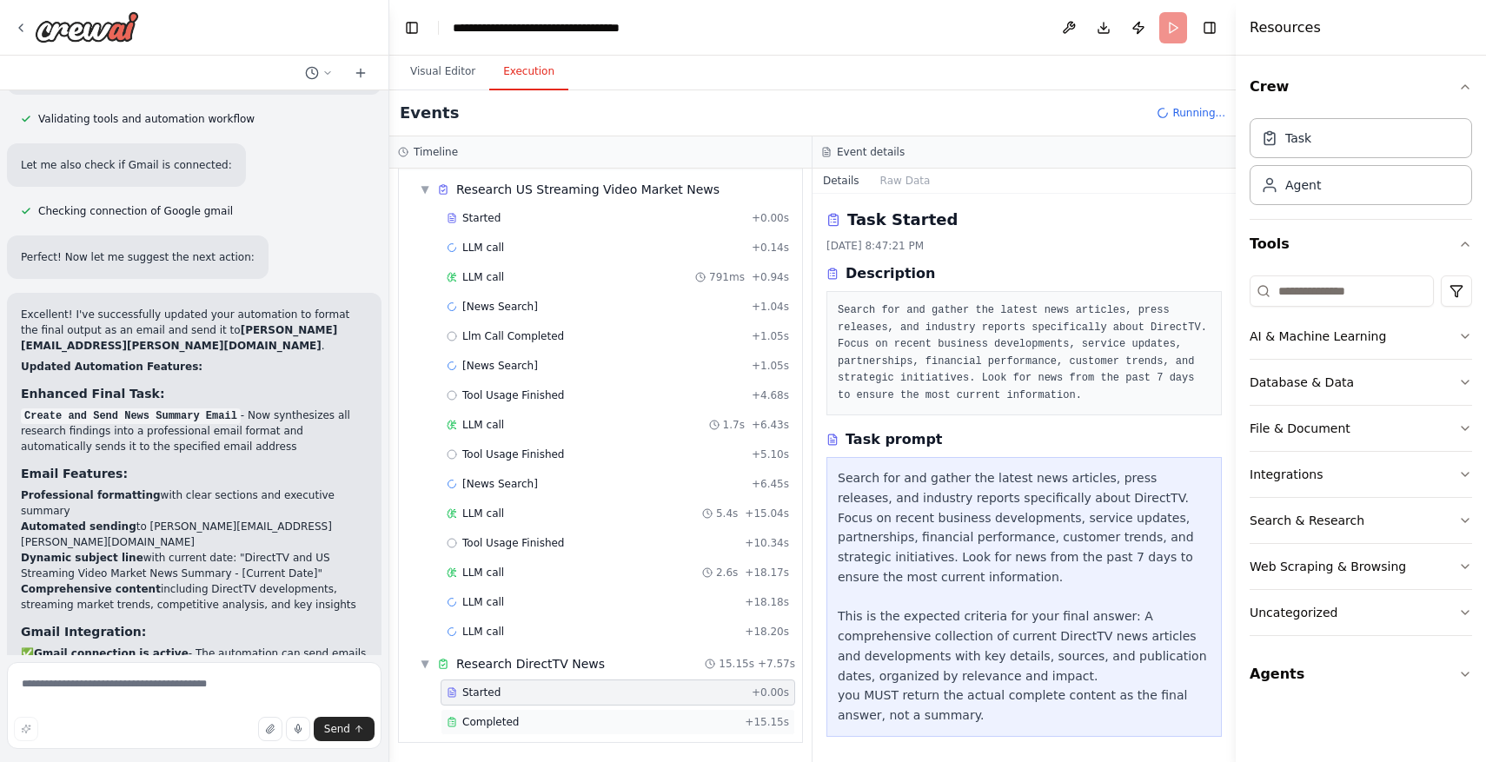
click at [647, 725] on div "Completed" at bounding box center [592, 722] width 291 height 14
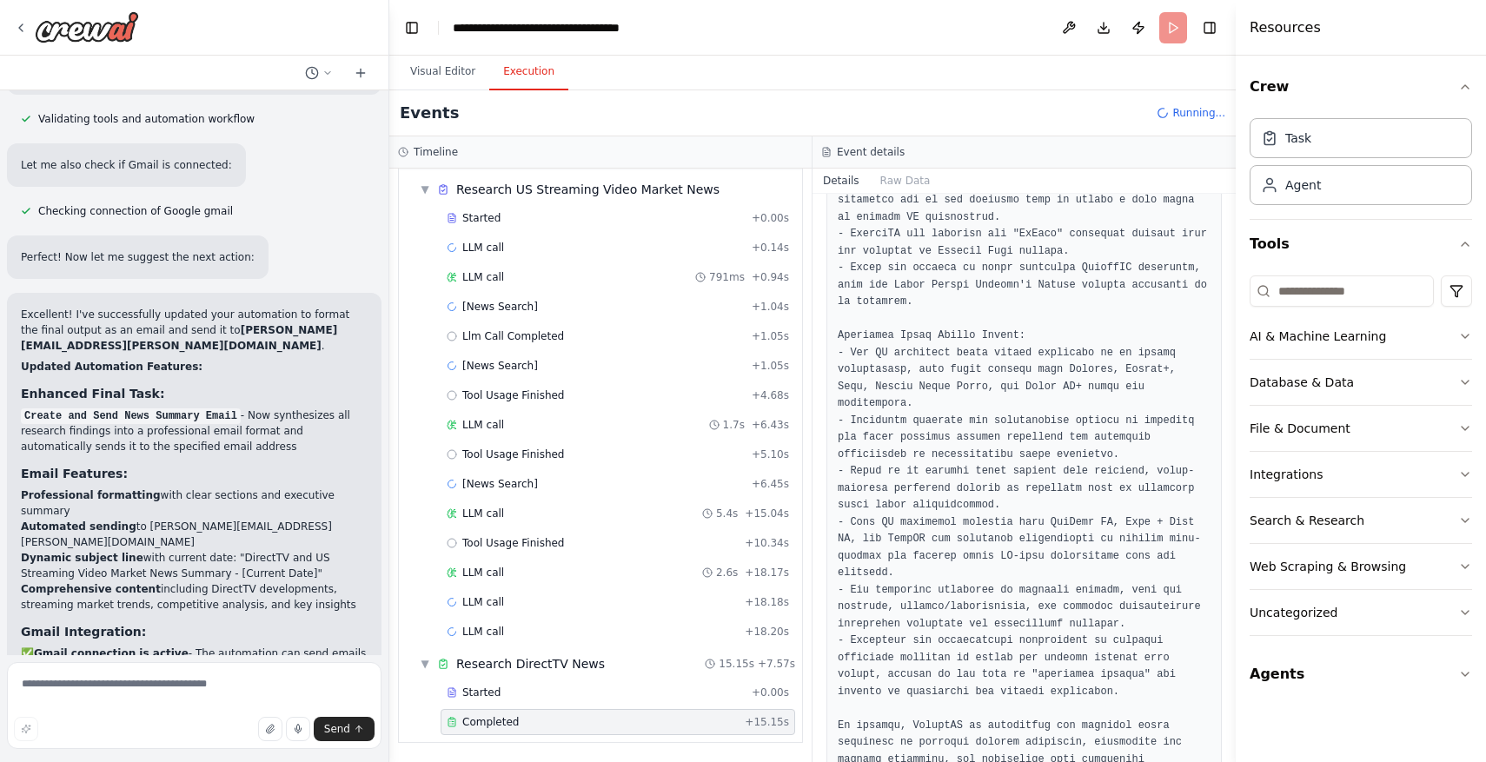
scroll to position [728, 0]
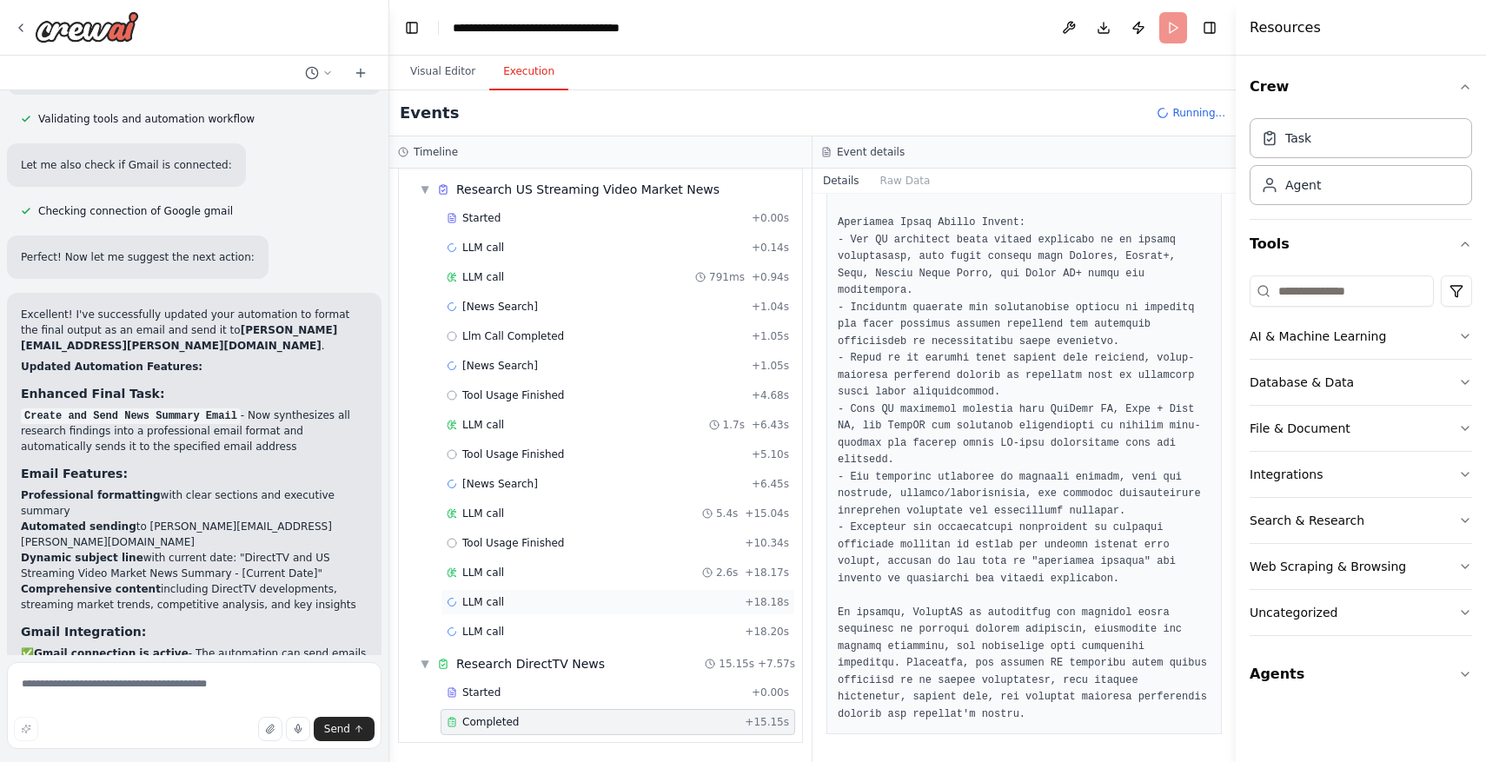
click at [727, 594] on div "LLM call + 18.18s" at bounding box center [618, 602] width 355 height 26
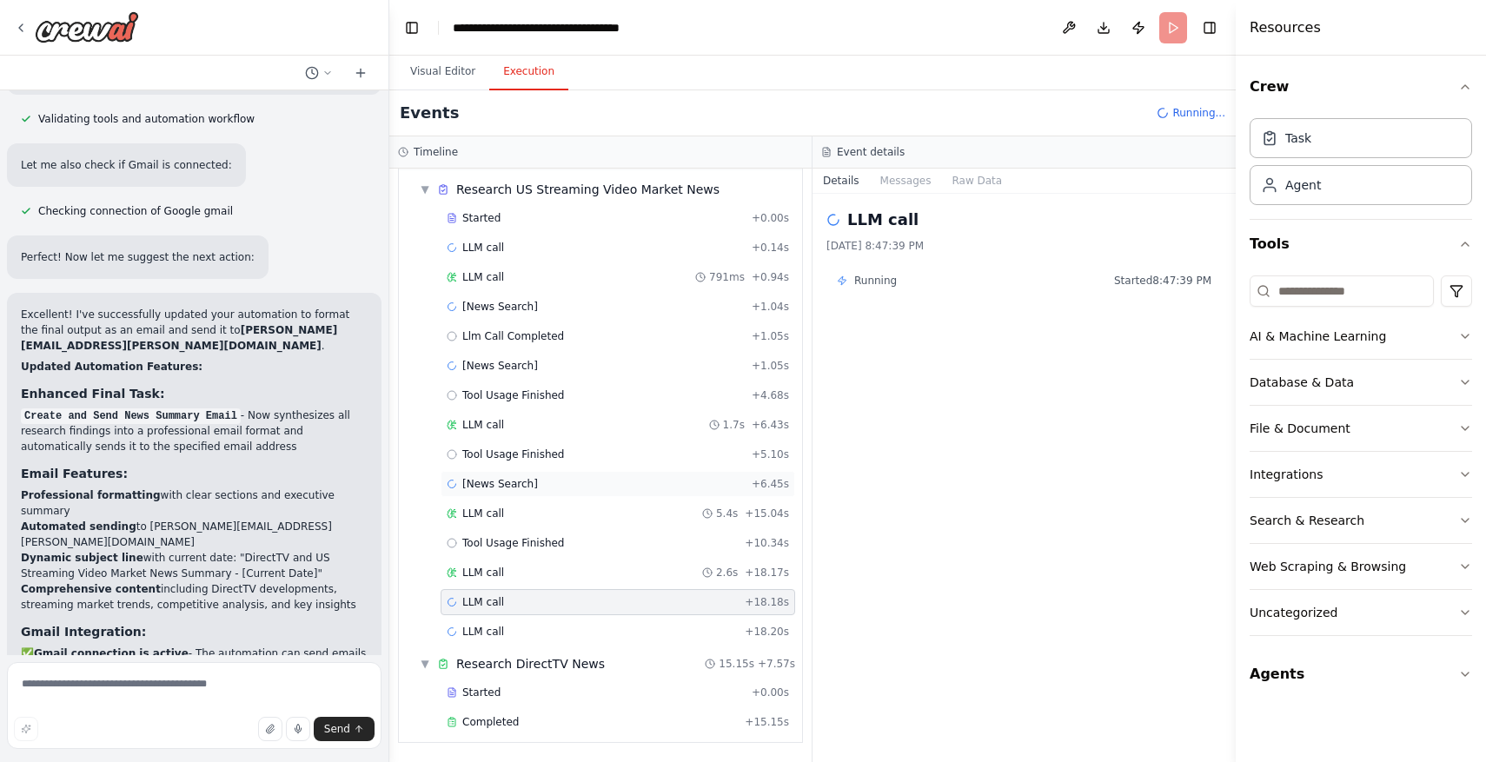
click at [677, 488] on div "[News Search] + 6.45s" at bounding box center [618, 484] width 342 height 14
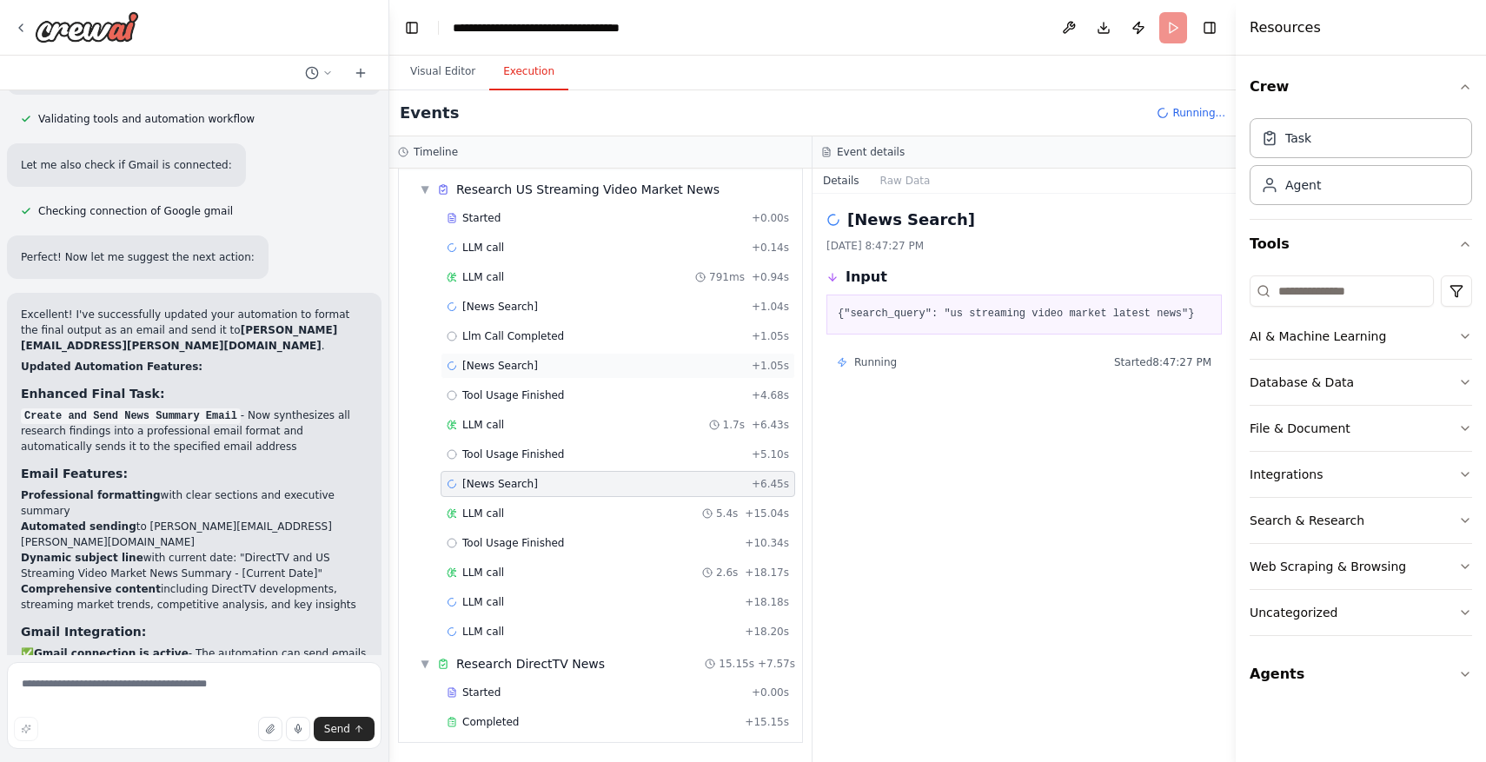
click at [697, 357] on div "[News Search] + 1.05s" at bounding box center [618, 366] width 355 height 26
click at [662, 492] on div "[News Search] + 6.45s" at bounding box center [618, 484] width 355 height 26
click at [662, 528] on div "Started + 0.00s LLM call + 0.14s LLM call 791ms + 0.94s [News Search] + 1.04s L…" at bounding box center [607, 426] width 389 height 443
click at [664, 515] on div "LLM call 5.4s + 15.04s" at bounding box center [618, 514] width 342 height 14
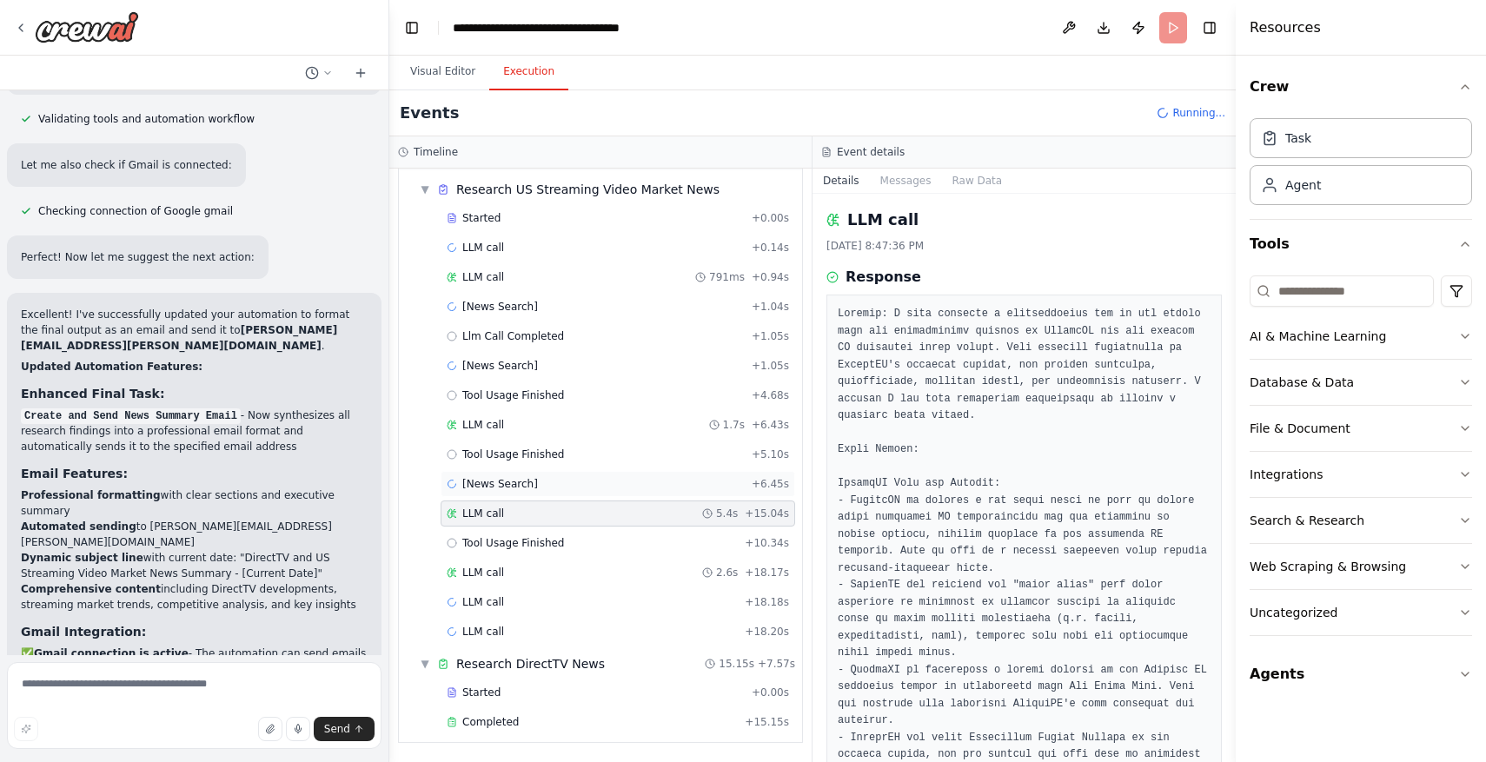
click at [662, 483] on div "[News Search] + 6.45s" at bounding box center [618, 484] width 342 height 14
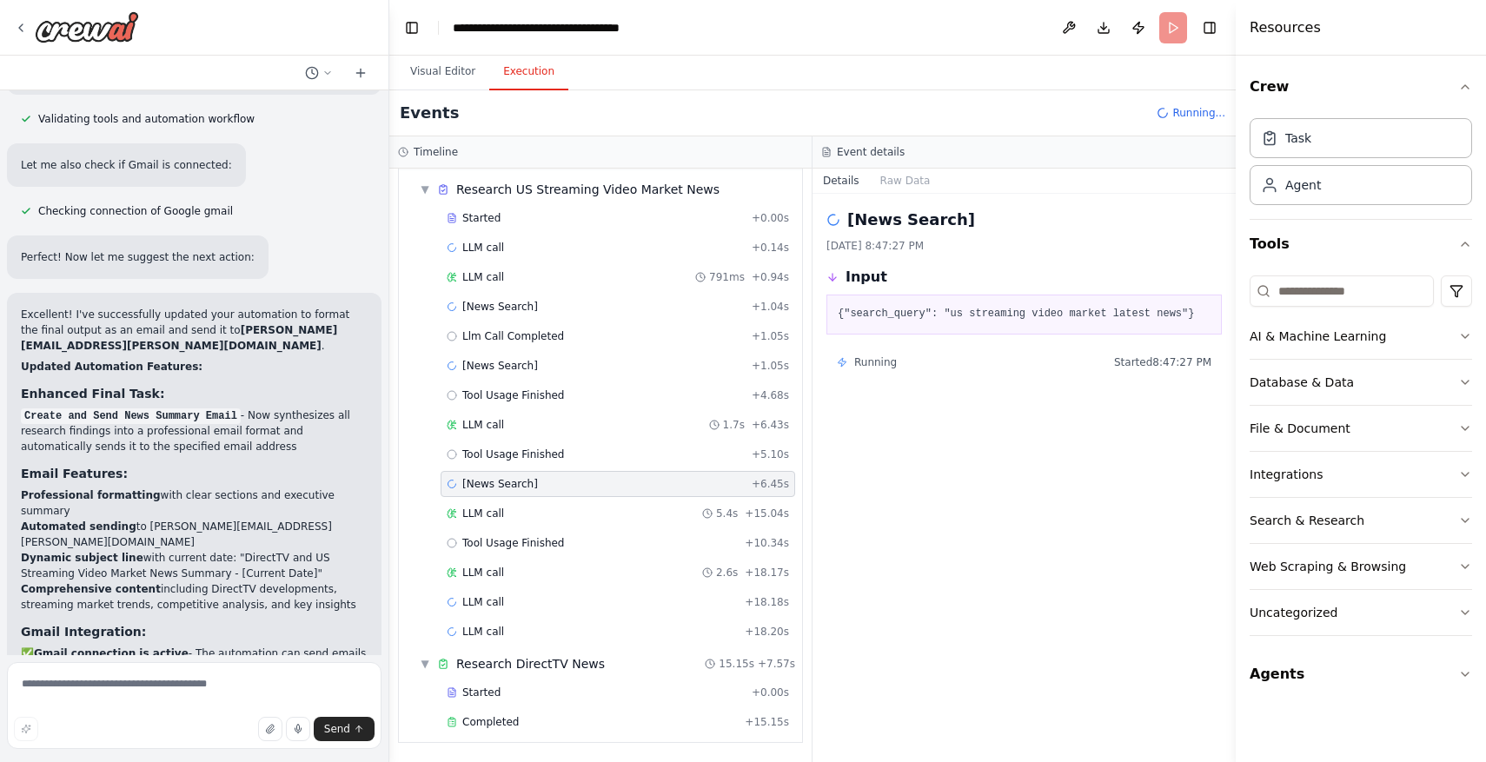
click at [888, 362] on span "Running" at bounding box center [875, 362] width 43 height 14
click at [1319, 140] on div "Task" at bounding box center [1361, 137] width 222 height 40
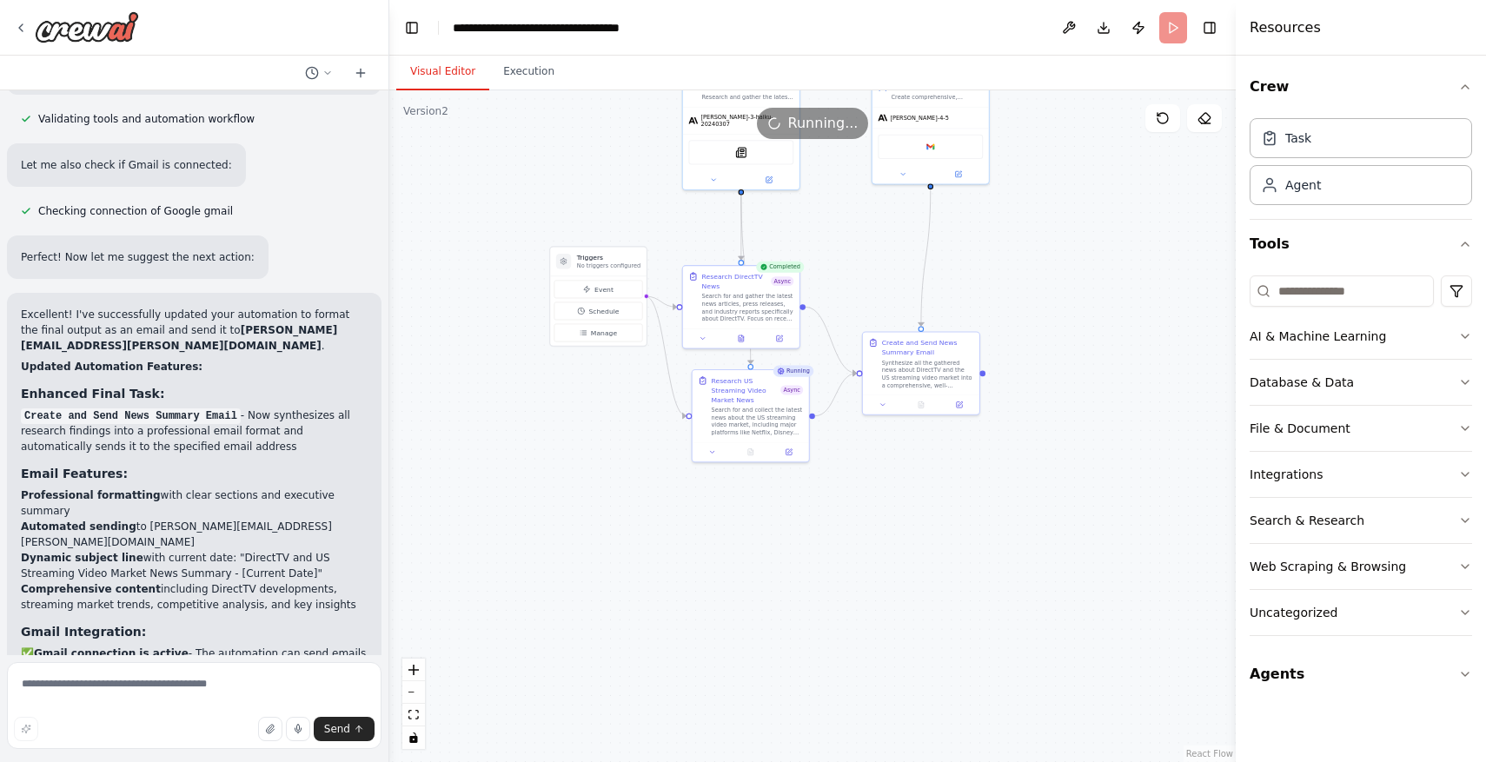
click at [435, 56] on button "Visual Editor" at bounding box center [442, 72] width 93 height 36
click at [734, 401] on div "Research US Streaming Video Market News" at bounding box center [746, 388] width 70 height 29
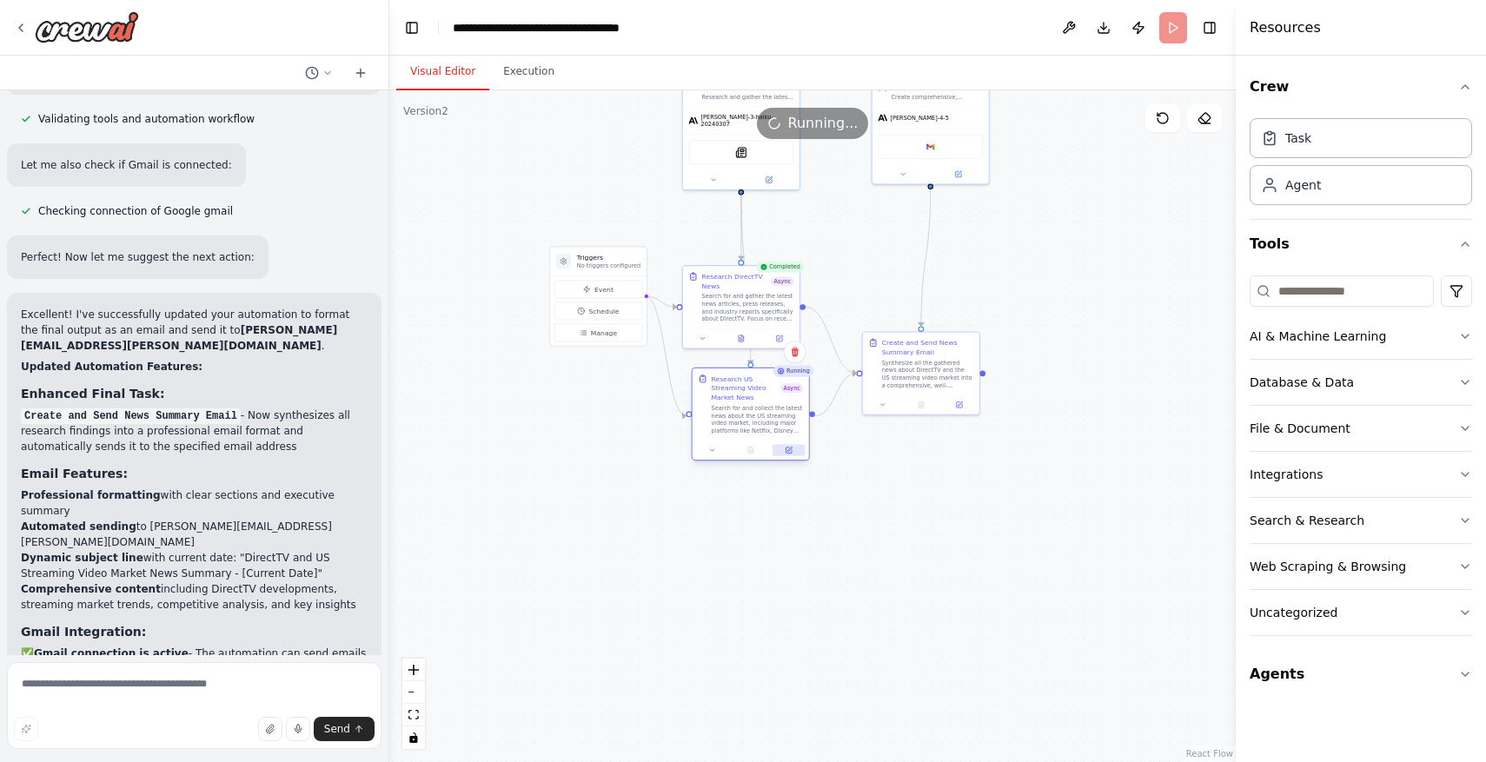
click at [786, 454] on button at bounding box center [789, 450] width 32 height 11
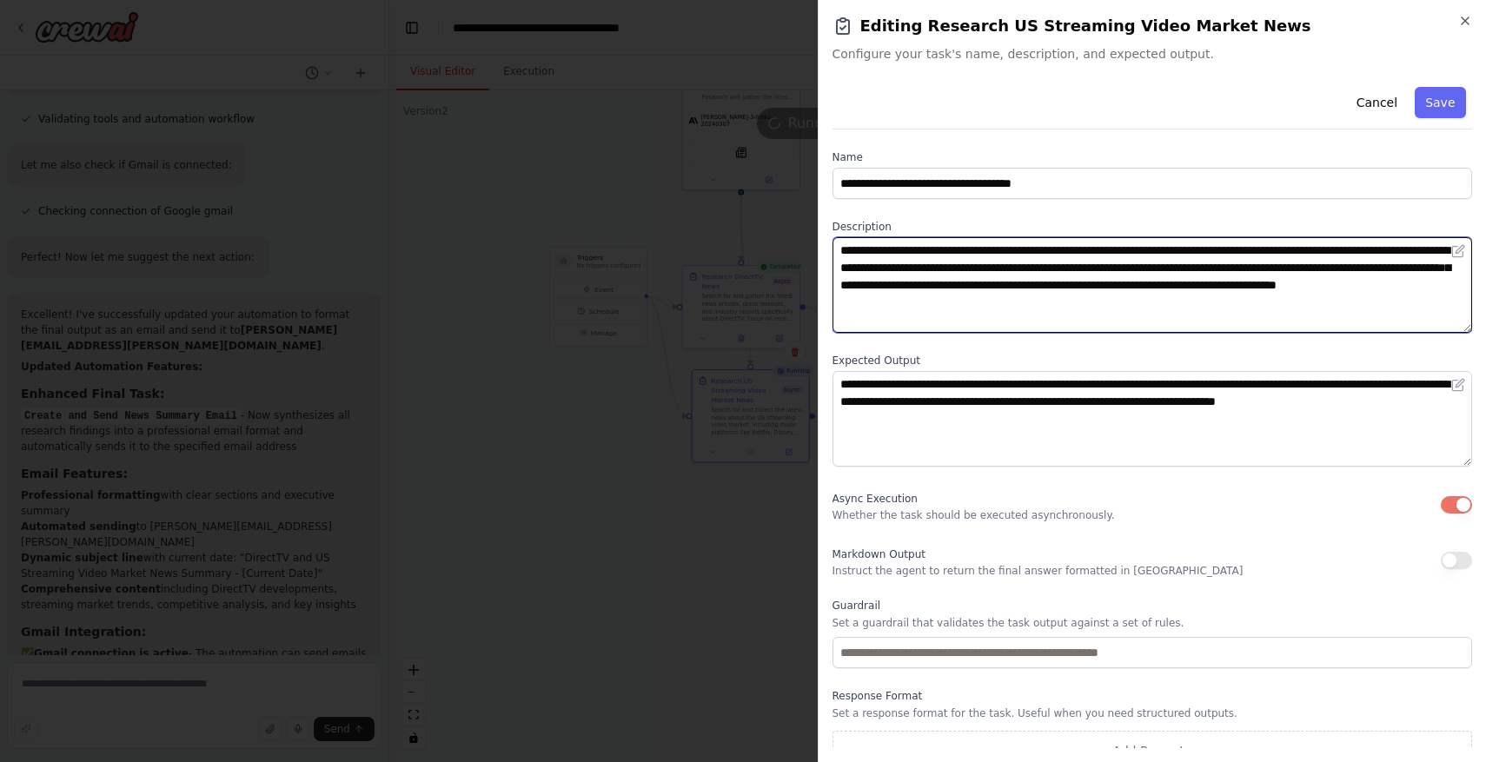
click at [995, 245] on textarea "**********" at bounding box center [1153, 285] width 640 height 96
click at [1351, 267] on textarea "**********" at bounding box center [1153, 285] width 640 height 96
drag, startPoint x: 1430, startPoint y: 267, endPoint x: 1356, endPoint y: 268, distance: 74.7
click at [1356, 268] on textarea "**********" at bounding box center [1153, 285] width 640 height 96
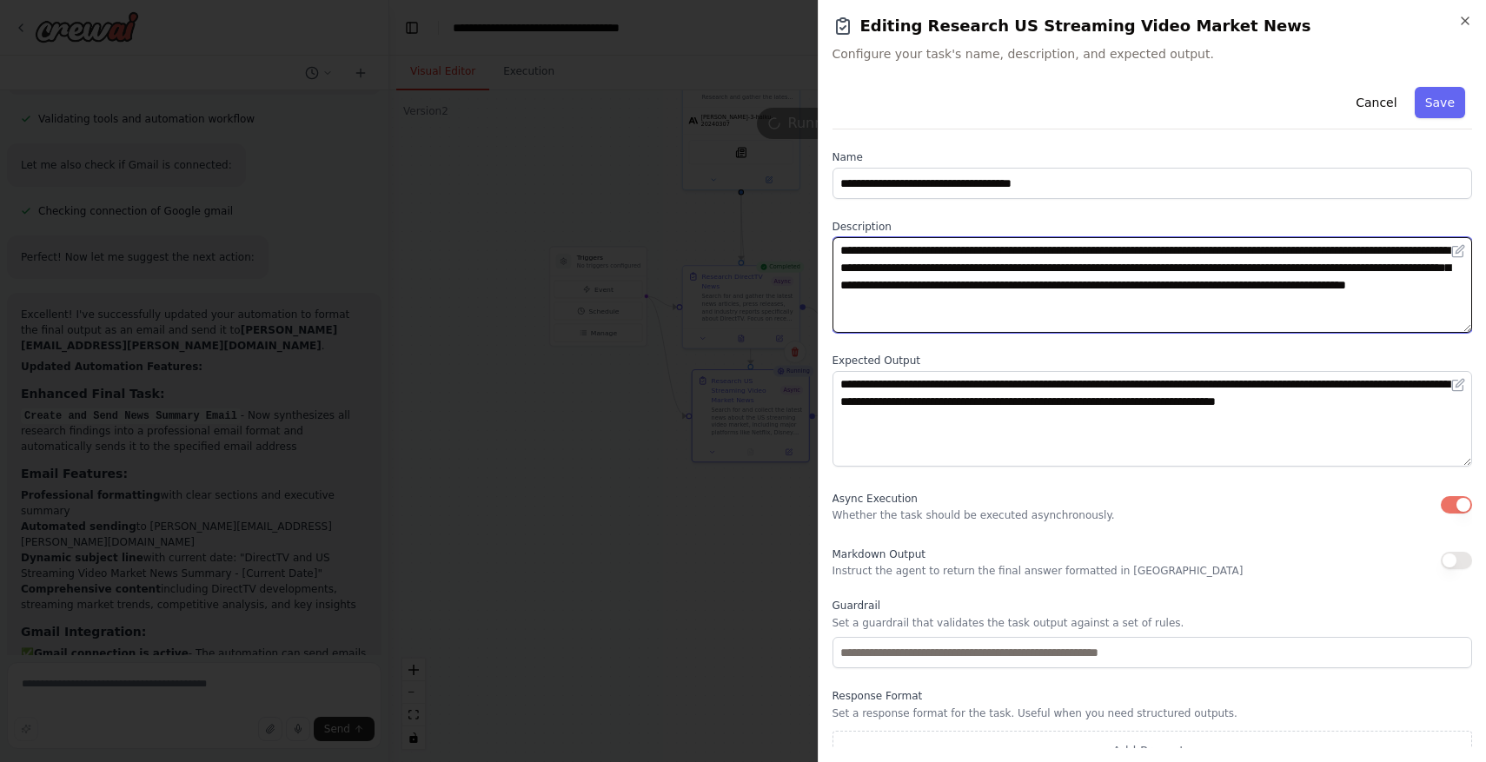
type textarea "**********"
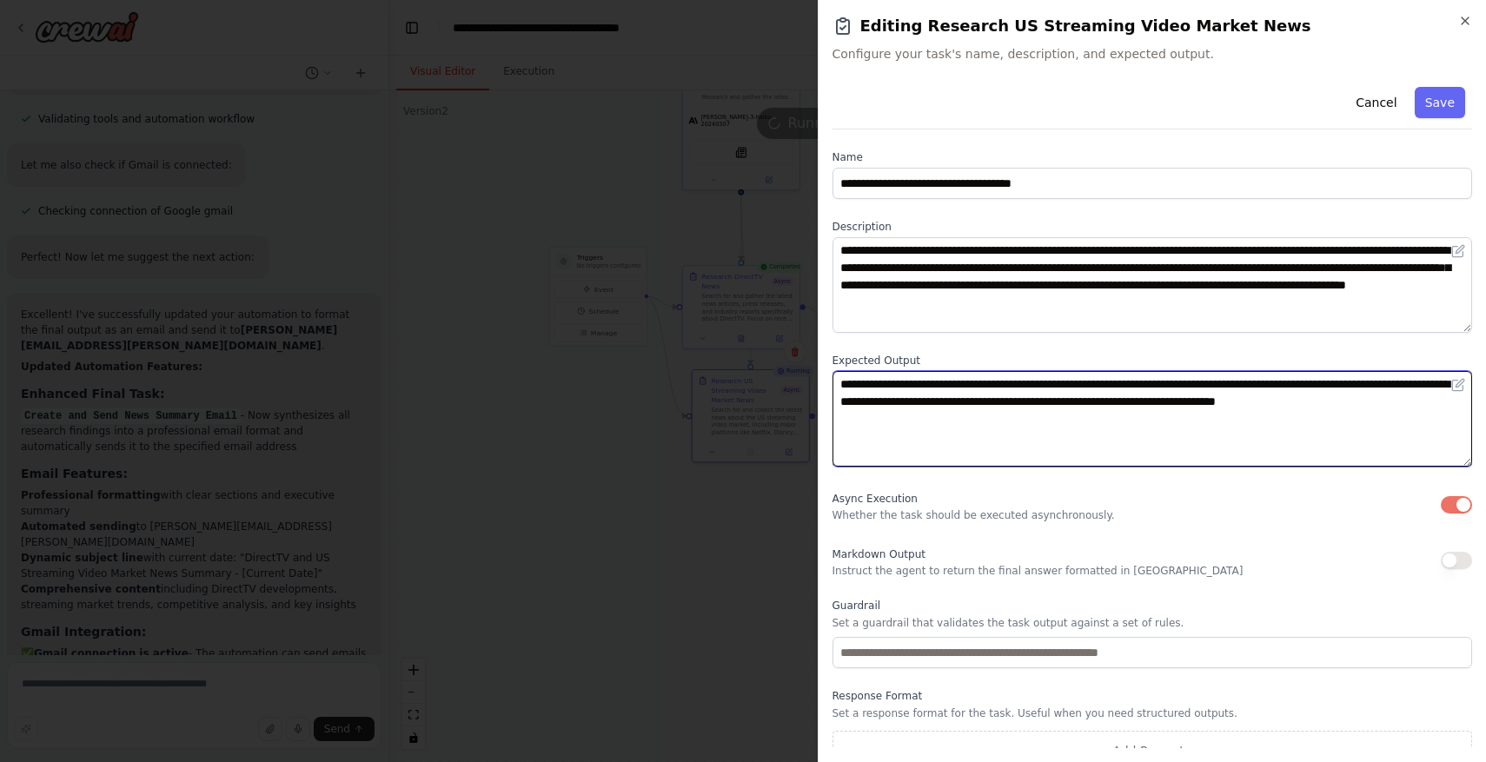
click at [898, 423] on textarea "**********" at bounding box center [1153, 419] width 640 height 96
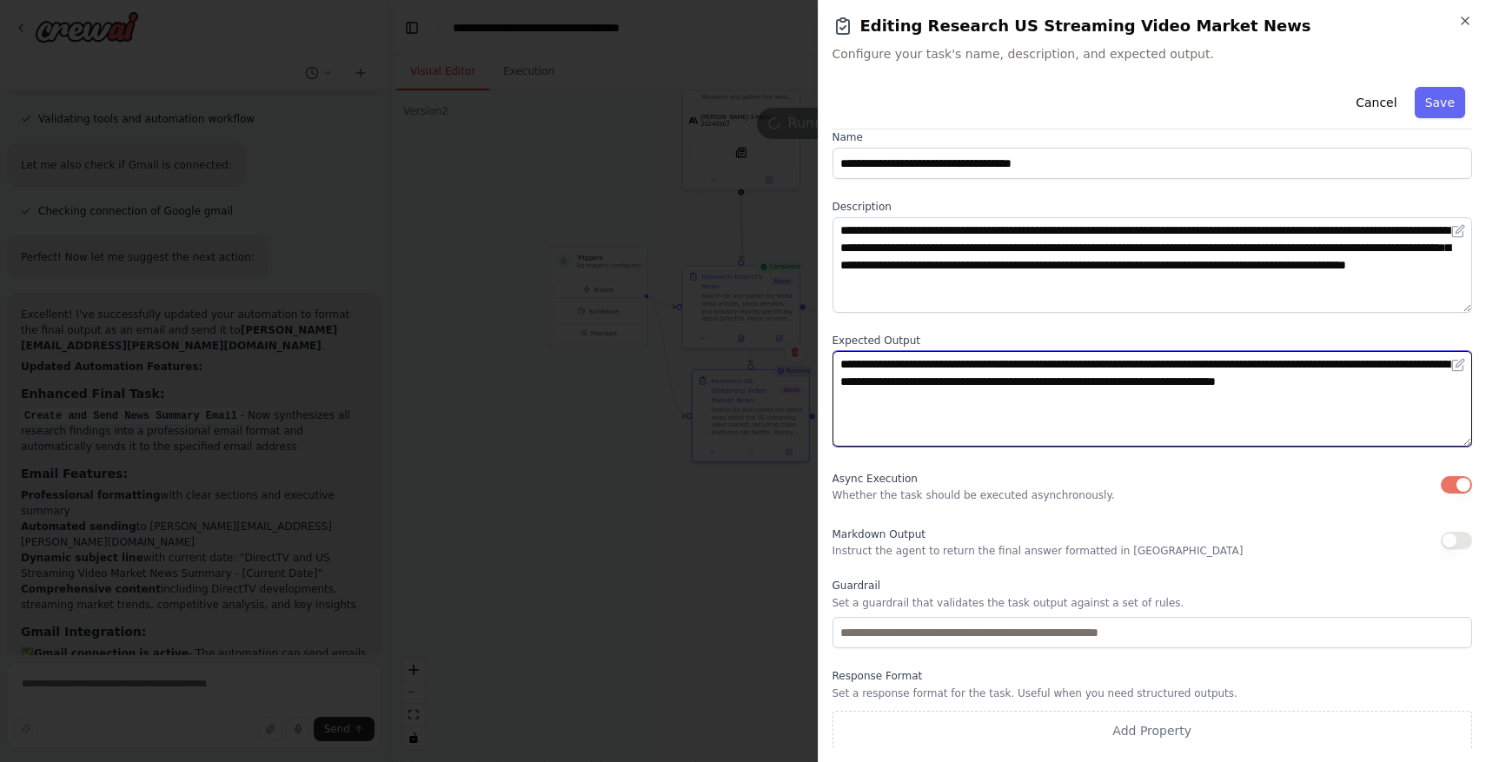
scroll to position [23, 0]
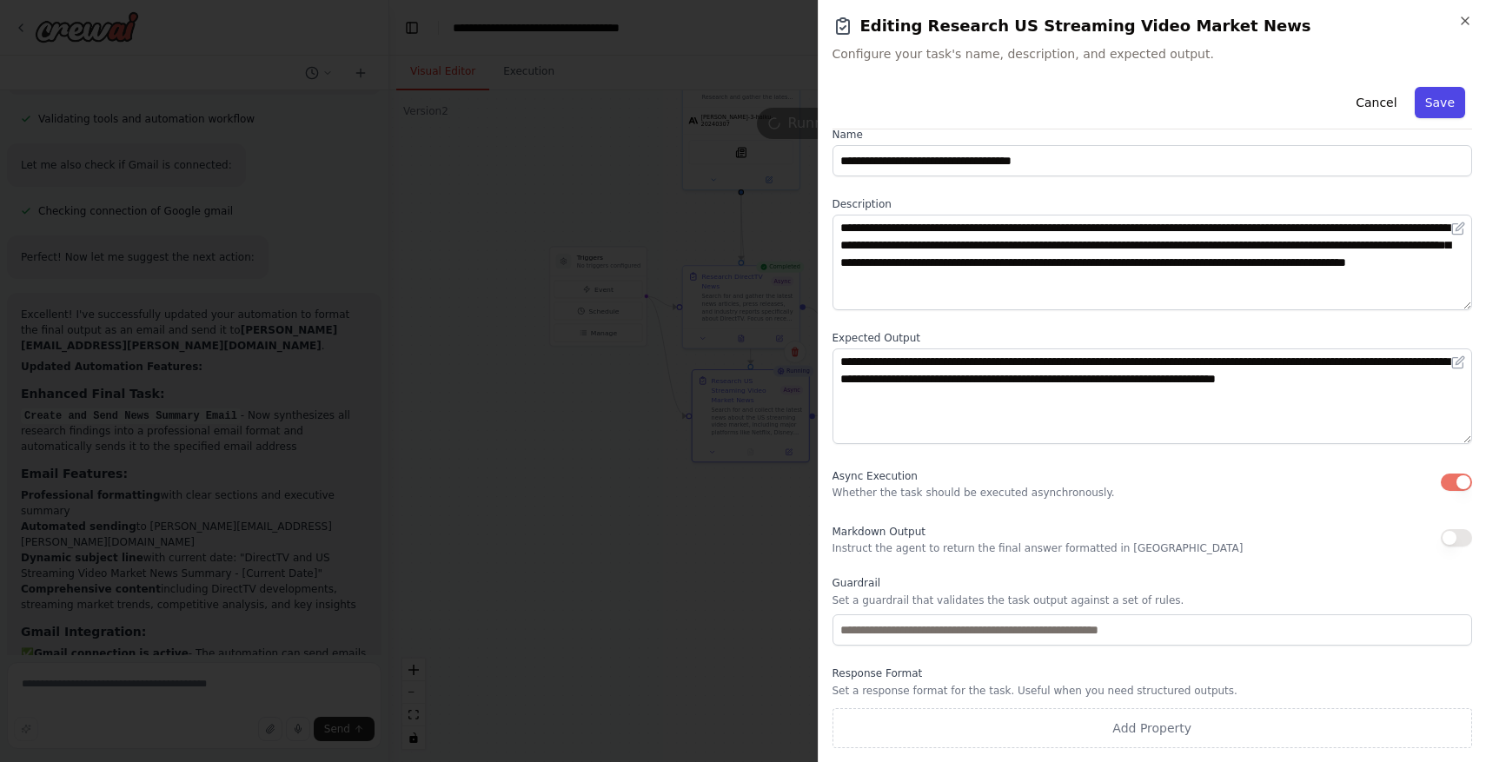
click at [1432, 111] on button "Save" at bounding box center [1440, 102] width 50 height 31
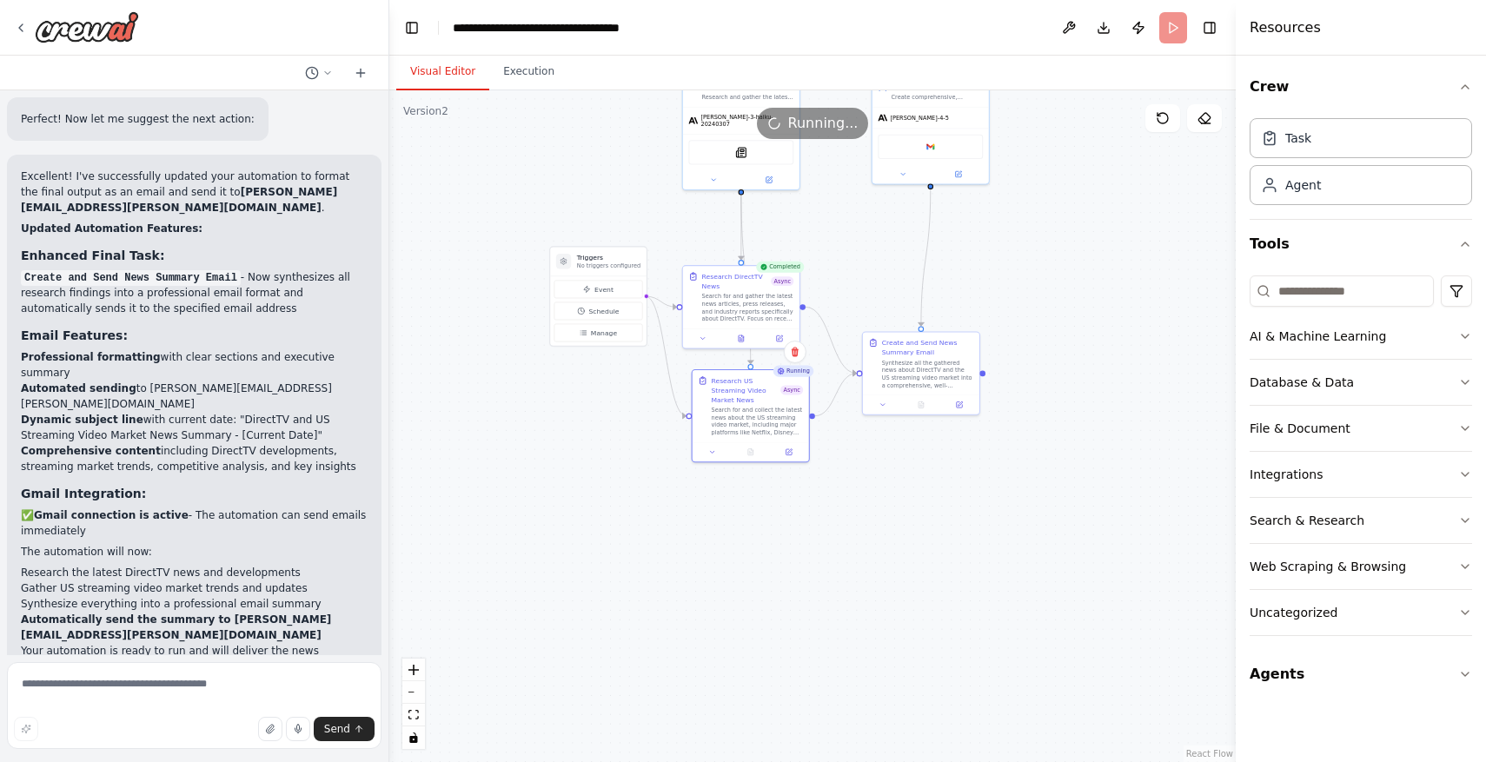
scroll to position [2615, 0]
click at [532, 74] on button "Execution" at bounding box center [528, 72] width 79 height 36
click at [458, 67] on button "Visual Editor" at bounding box center [442, 72] width 93 height 36
click at [1072, 29] on button at bounding box center [1069, 27] width 28 height 31
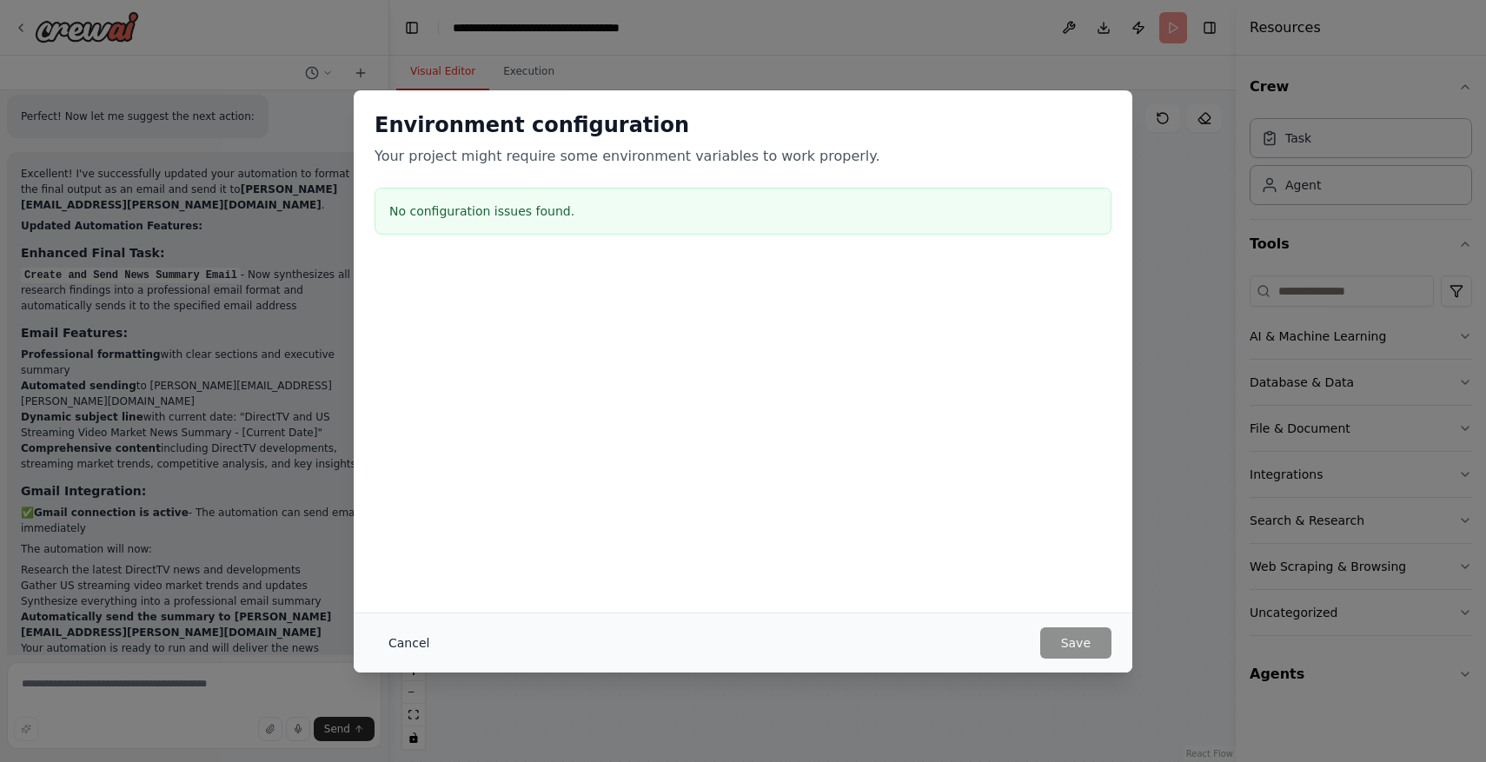
click at [404, 644] on button "Cancel" at bounding box center [409, 642] width 69 height 31
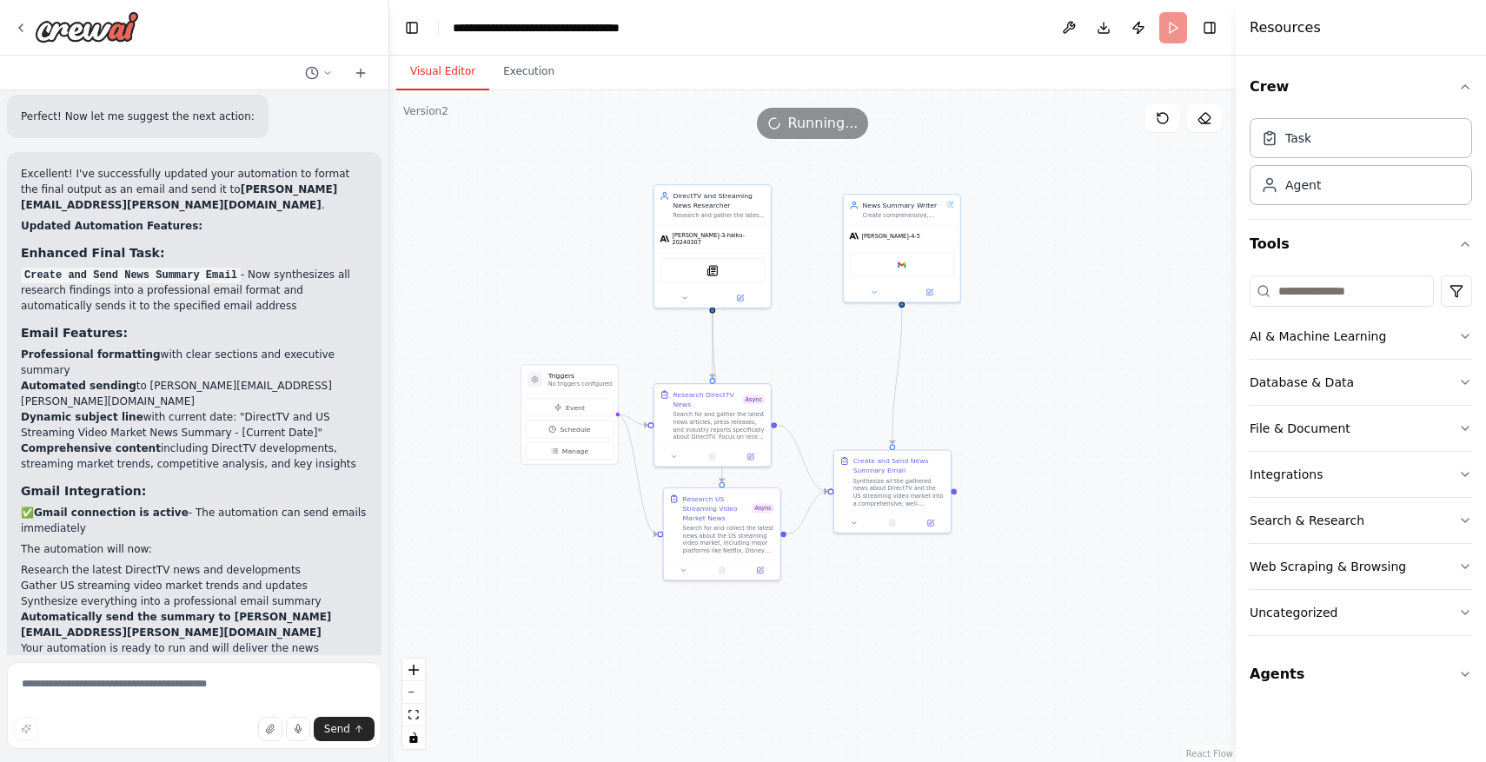
drag, startPoint x: 633, startPoint y: 518, endPoint x: 603, endPoint y: 633, distance: 118.5
click at [603, 634] on div ".deletable-edge-delete-btn { width: 20px; height: 20px; border: 0px solid #ffff…" at bounding box center [812, 426] width 846 height 672
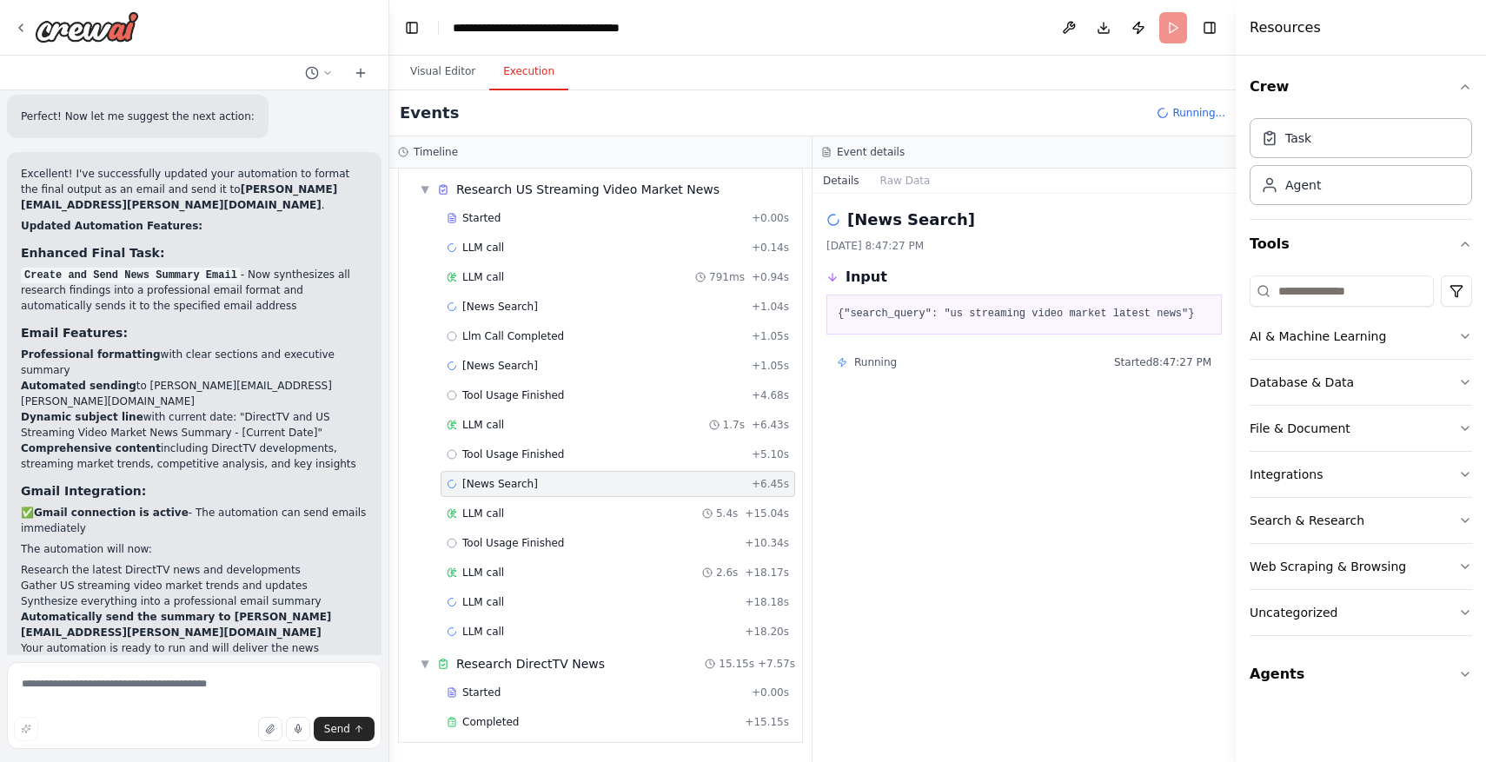
click at [516, 73] on button "Execution" at bounding box center [528, 72] width 79 height 36
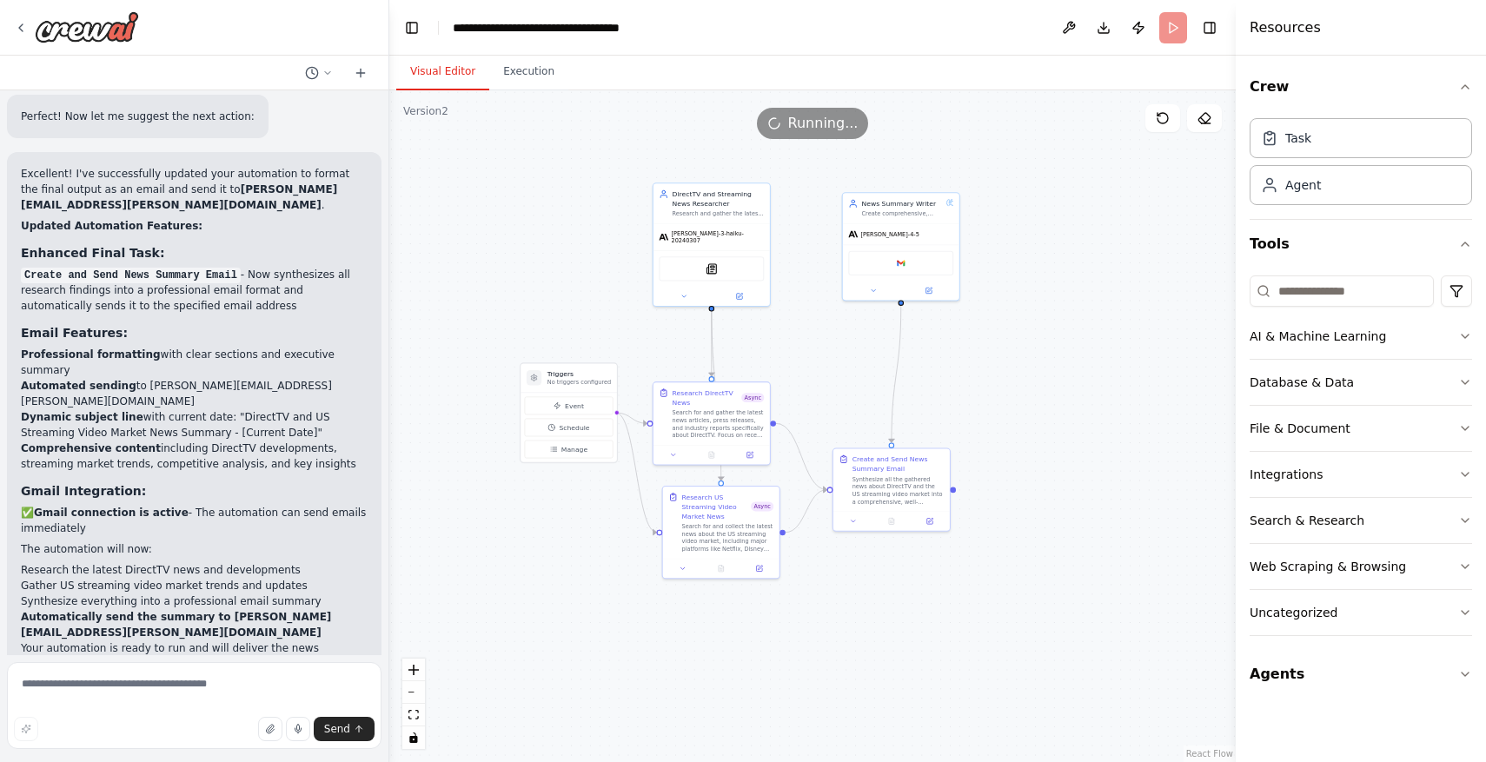
click at [442, 76] on button "Visual Editor" at bounding box center [442, 72] width 93 height 36
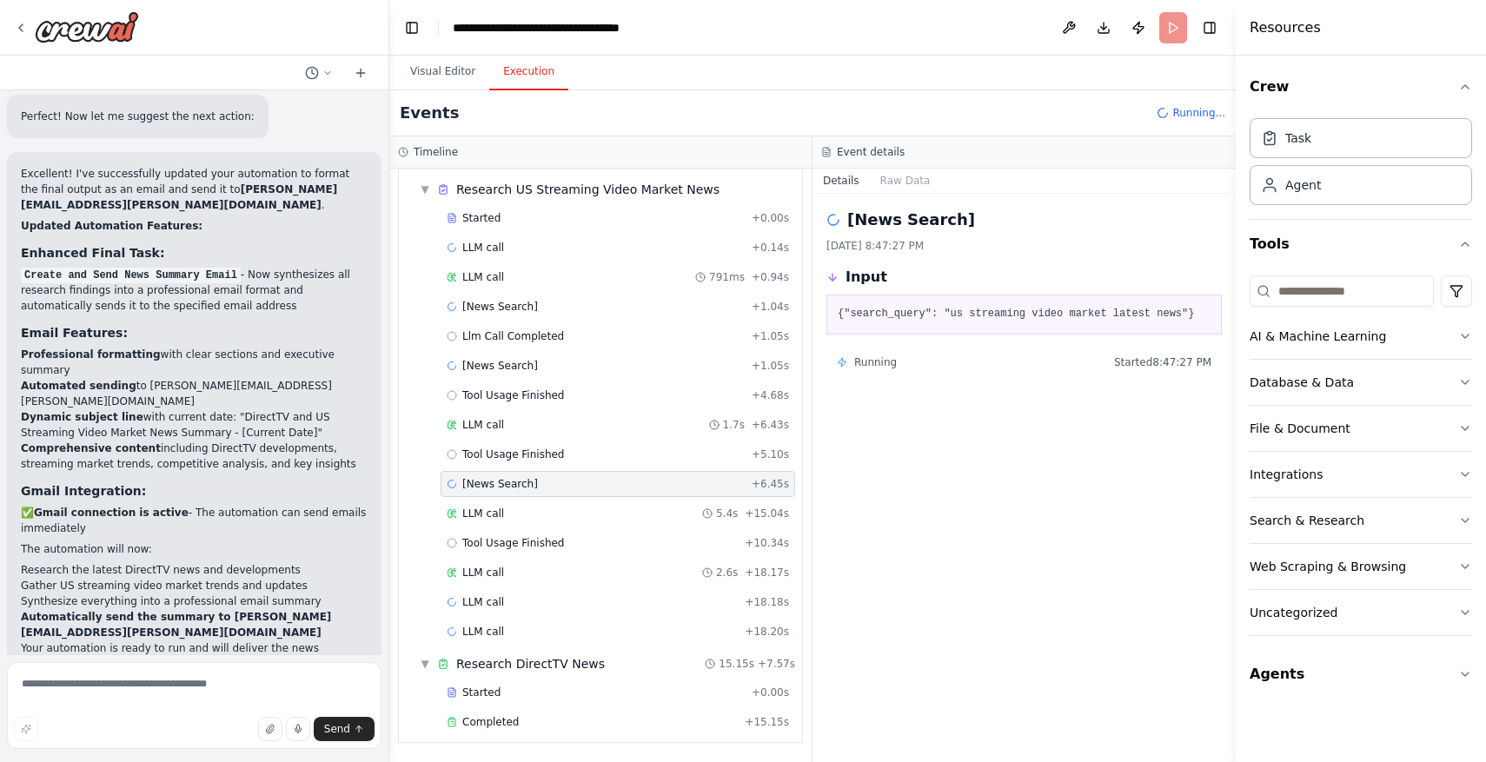
click at [536, 69] on button "Execution" at bounding box center [528, 72] width 79 height 36
click at [693, 477] on div "[News Search] + 6.45s" at bounding box center [618, 484] width 342 height 14
click at [741, 600] on div "LLM call + 18.18s" at bounding box center [618, 602] width 342 height 14
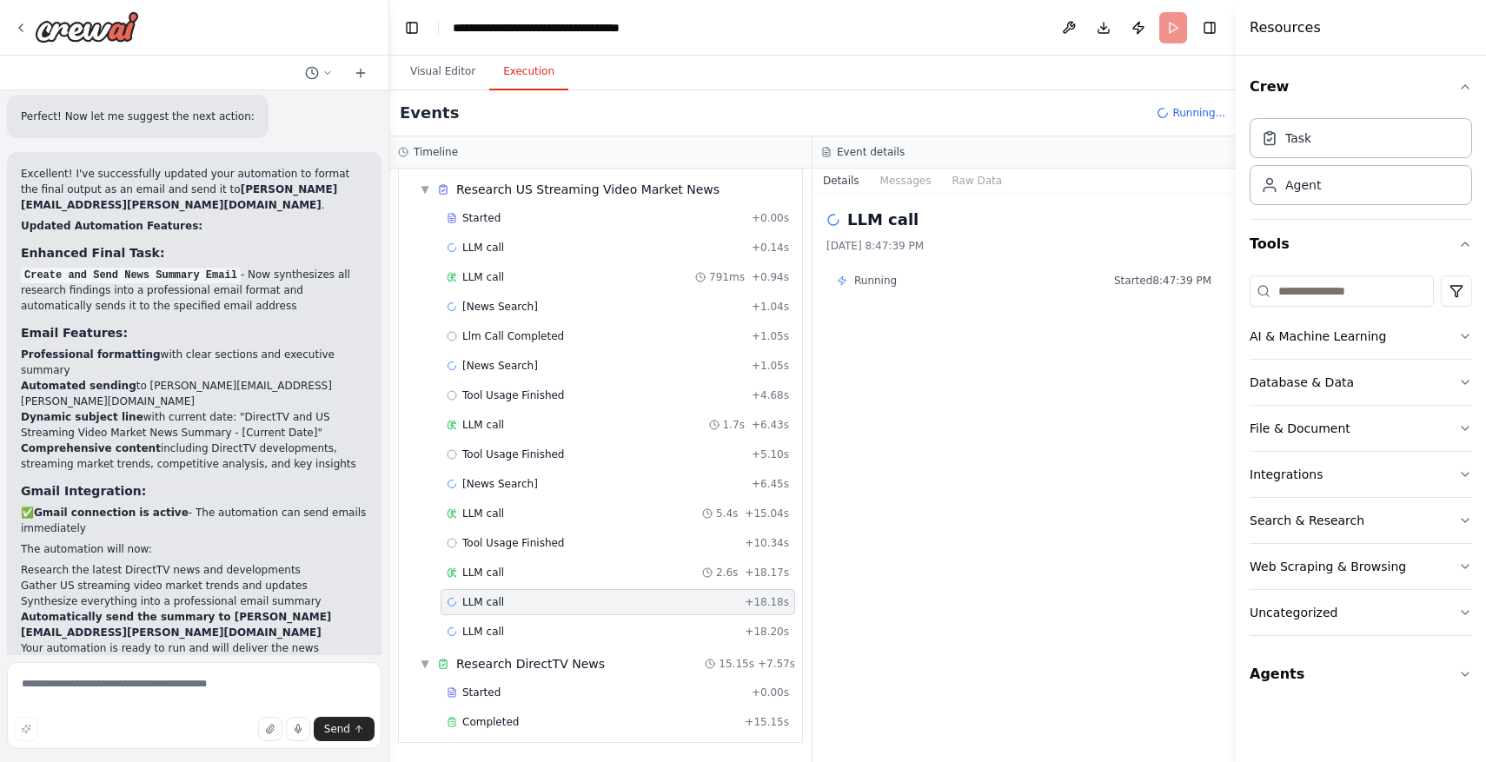
click at [886, 282] on span "Running" at bounding box center [875, 281] width 43 height 14
click at [706, 636] on div "LLM call + 18.20s" at bounding box center [618, 632] width 342 height 14
click at [444, 73] on button "Visual Editor" at bounding box center [442, 72] width 93 height 36
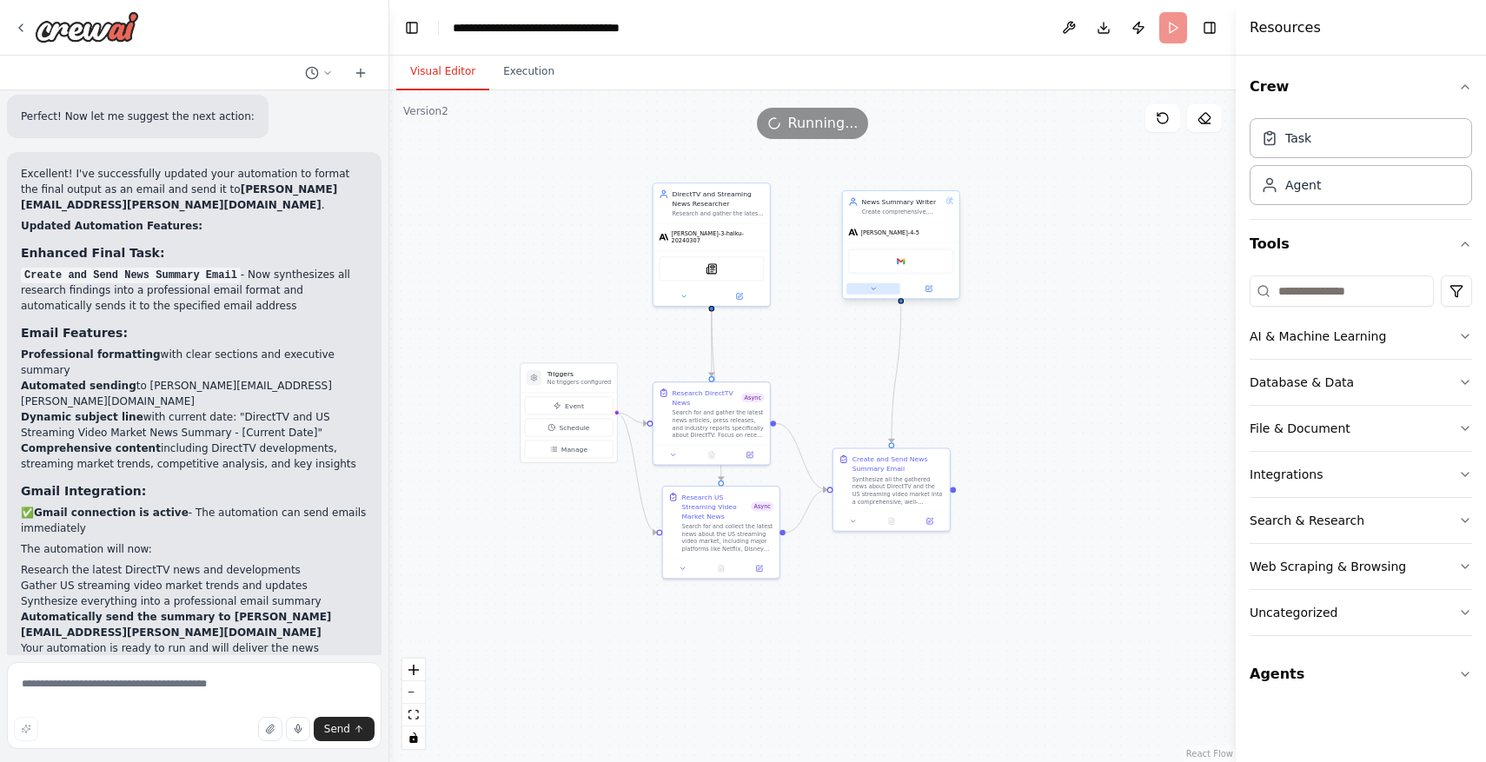
click at [871, 287] on icon at bounding box center [874, 289] width 8 height 8
click at [896, 485] on button "LLM Settings" at bounding box center [936, 482] width 172 height 17
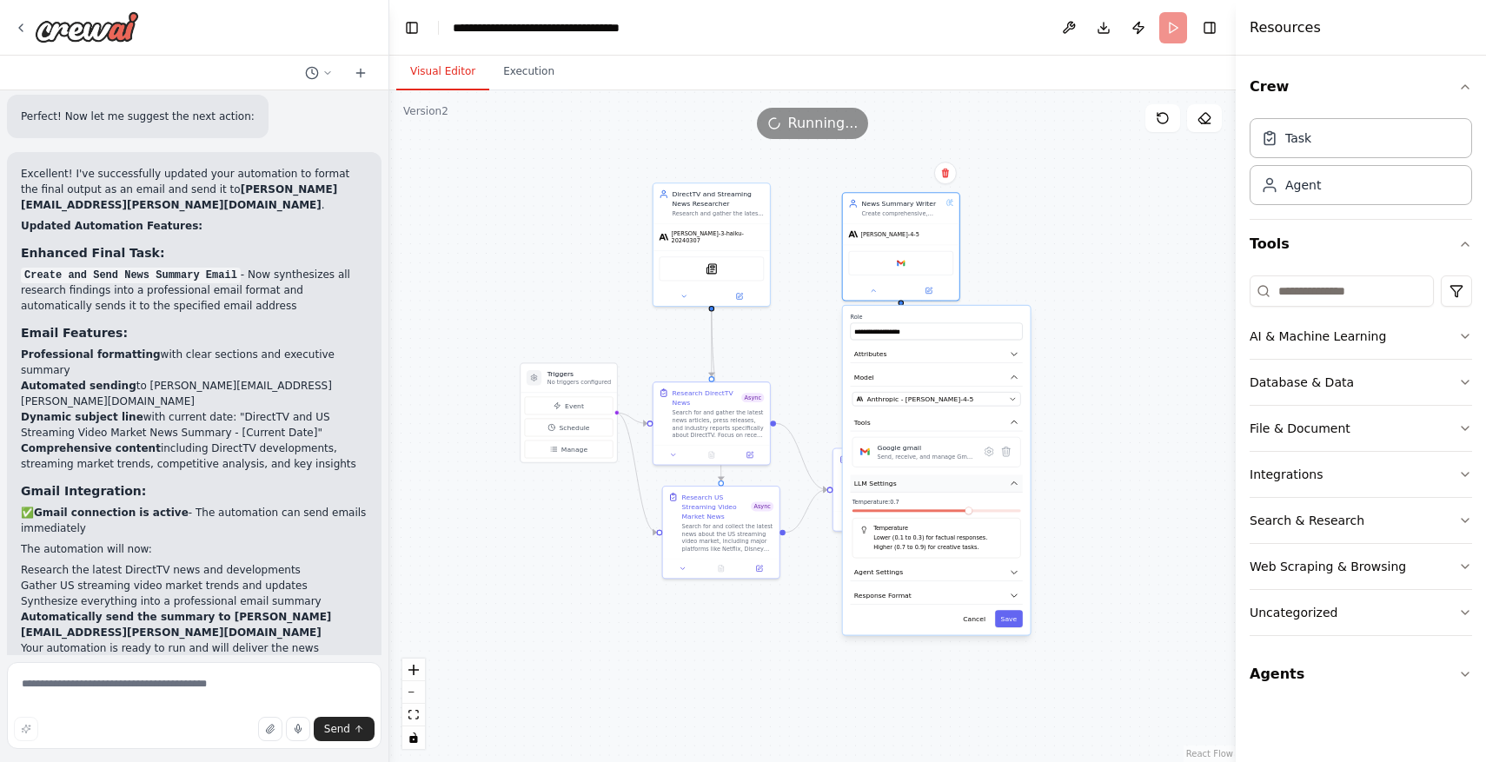
click at [896, 485] on button "LLM Settings" at bounding box center [936, 482] width 172 height 17
click at [896, 510] on span "Agent Settings" at bounding box center [878, 507] width 49 height 10
click at [1010, 534] on button "button" at bounding box center [1012, 531] width 17 height 10
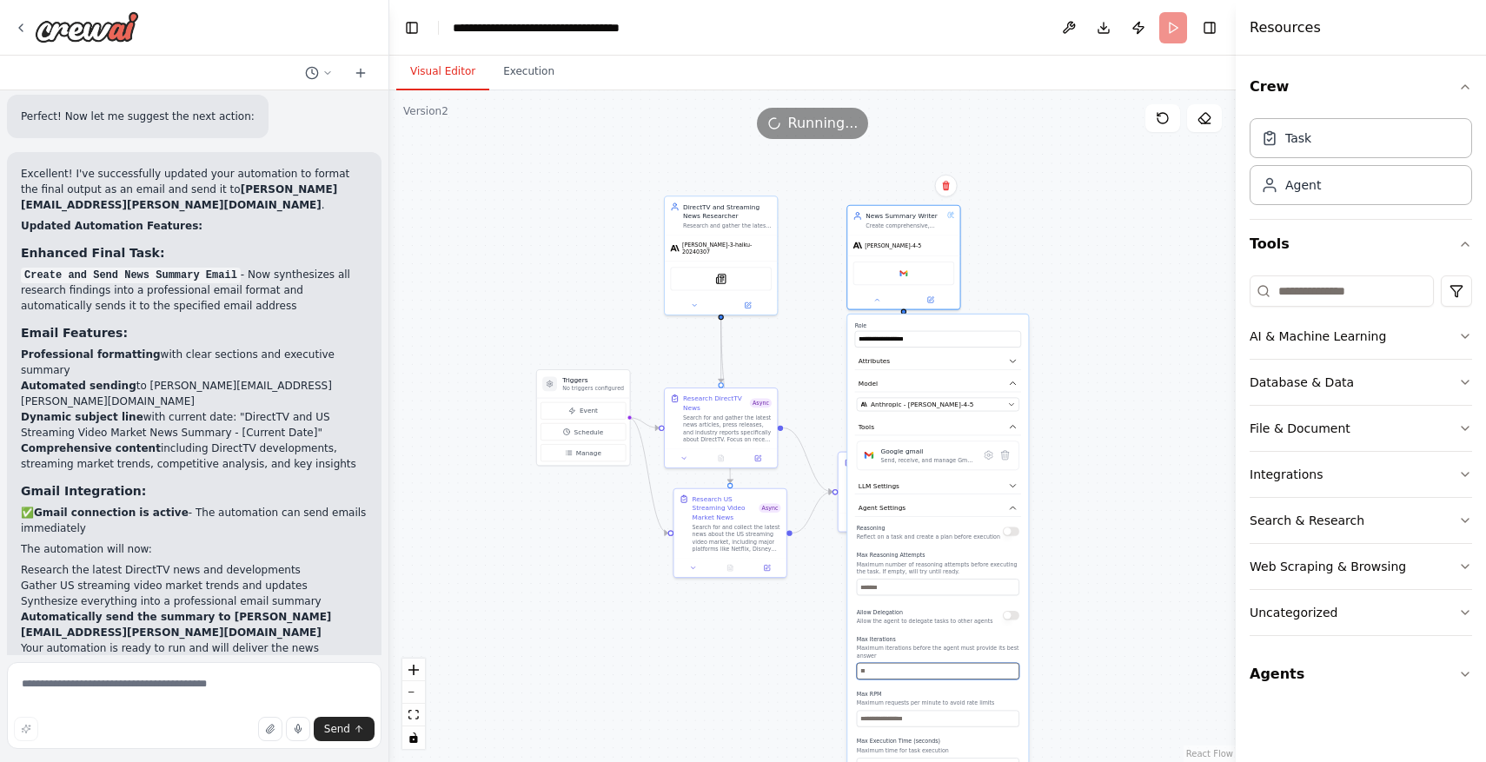
click at [924, 676] on input "number" at bounding box center [938, 671] width 163 height 17
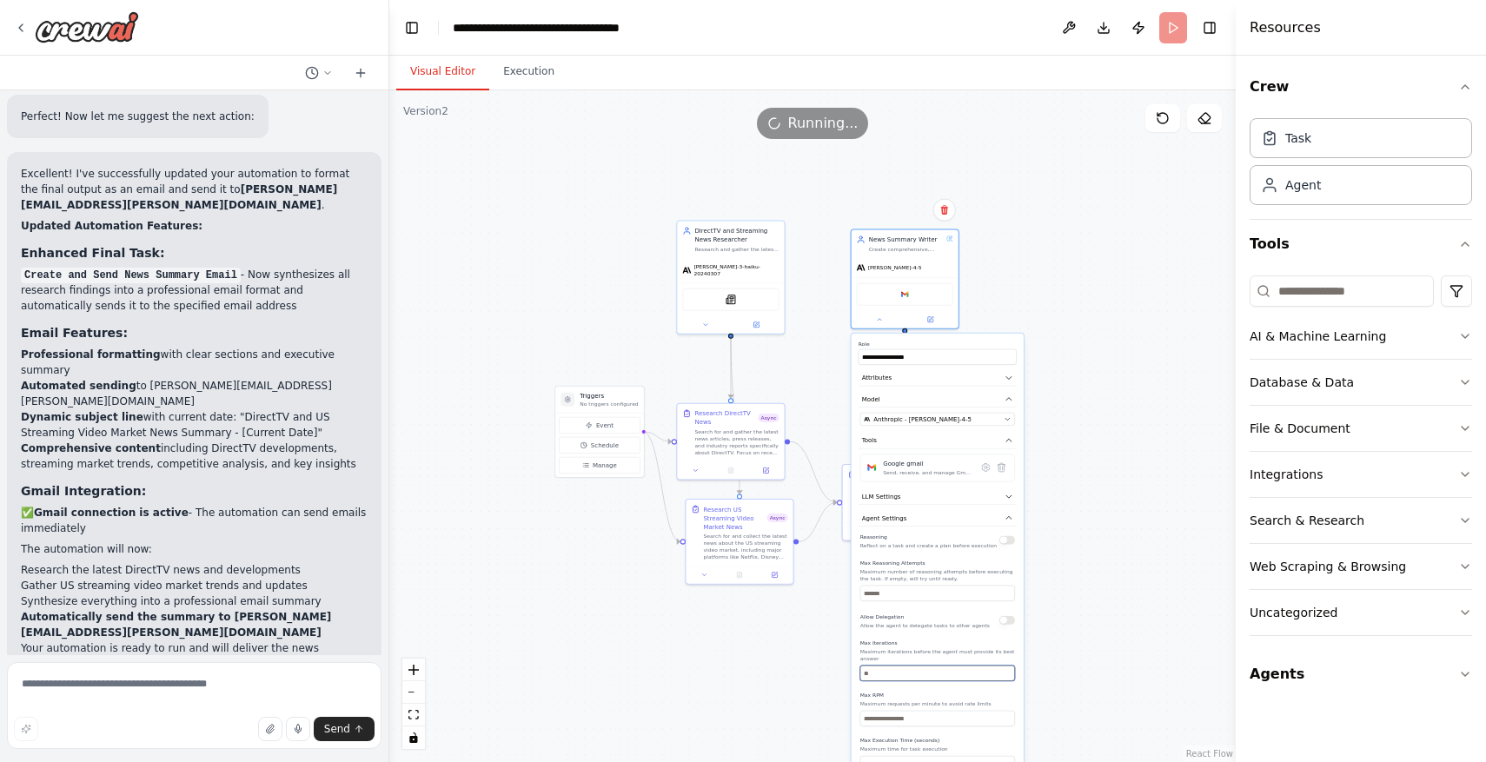
type input "*"
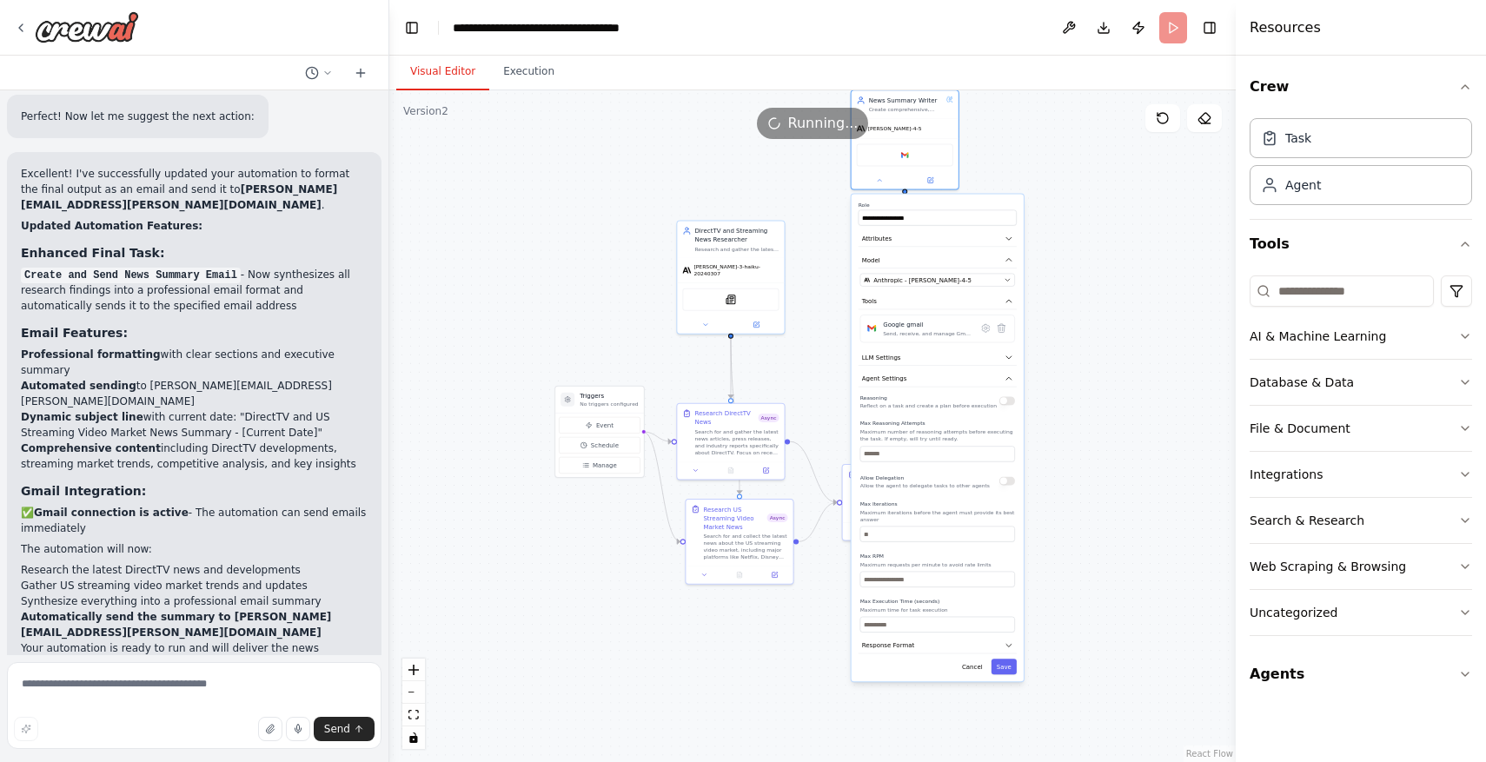
drag, startPoint x: 929, startPoint y: 698, endPoint x: 932, endPoint y: 557, distance: 140.8
click at [932, 557] on label "Max RPM" at bounding box center [937, 556] width 155 height 7
click at [953, 633] on div "**********" at bounding box center [938, 439] width 172 height 488
click at [953, 629] on input "number" at bounding box center [937, 625] width 155 height 16
type input "***"
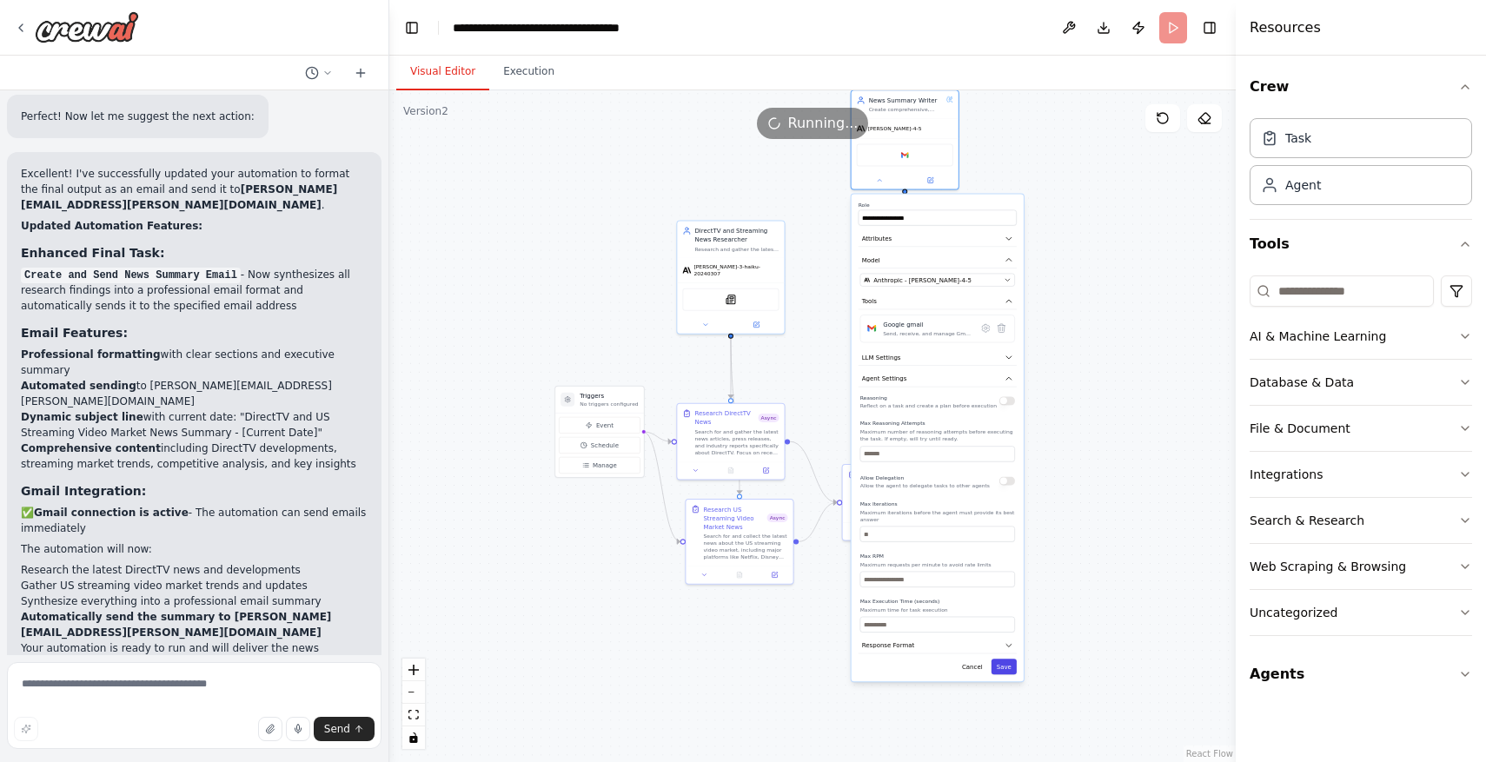
click at [1005, 664] on button "Save" at bounding box center [1004, 667] width 25 height 16
click at [527, 67] on button "Execution" at bounding box center [528, 72] width 79 height 36
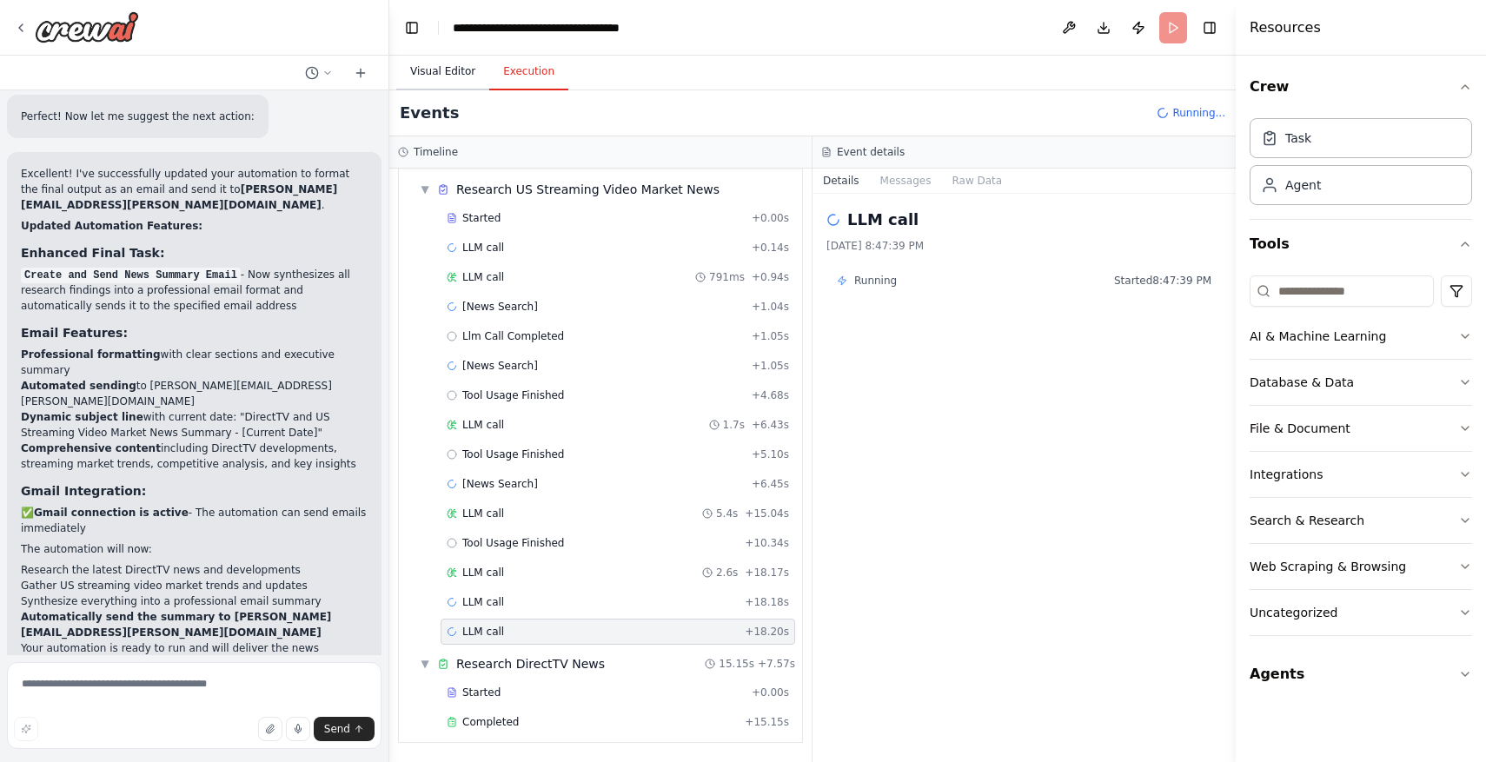
click at [459, 70] on button "Visual Editor" at bounding box center [442, 72] width 93 height 36
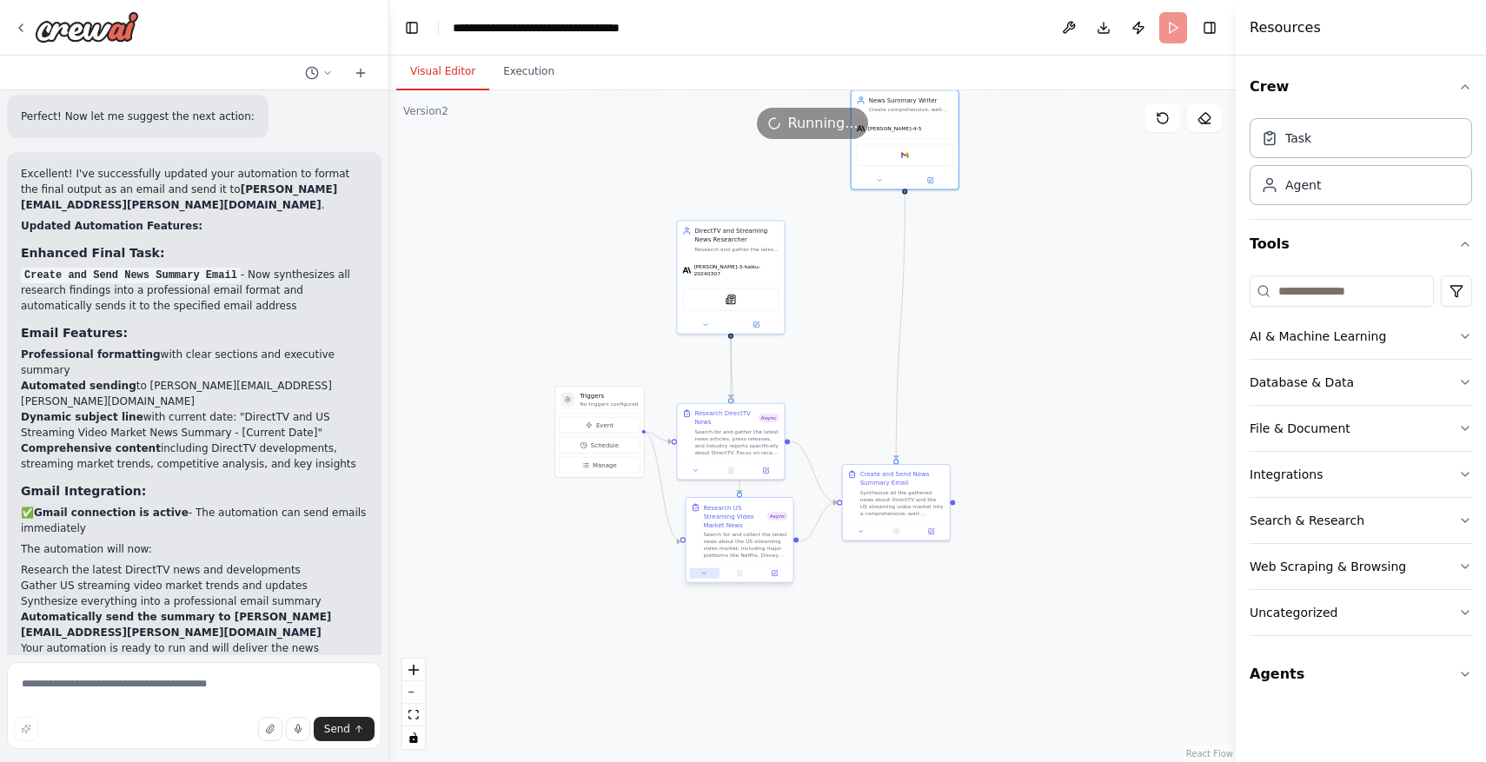
click at [704, 578] on button at bounding box center [704, 573] width 30 height 10
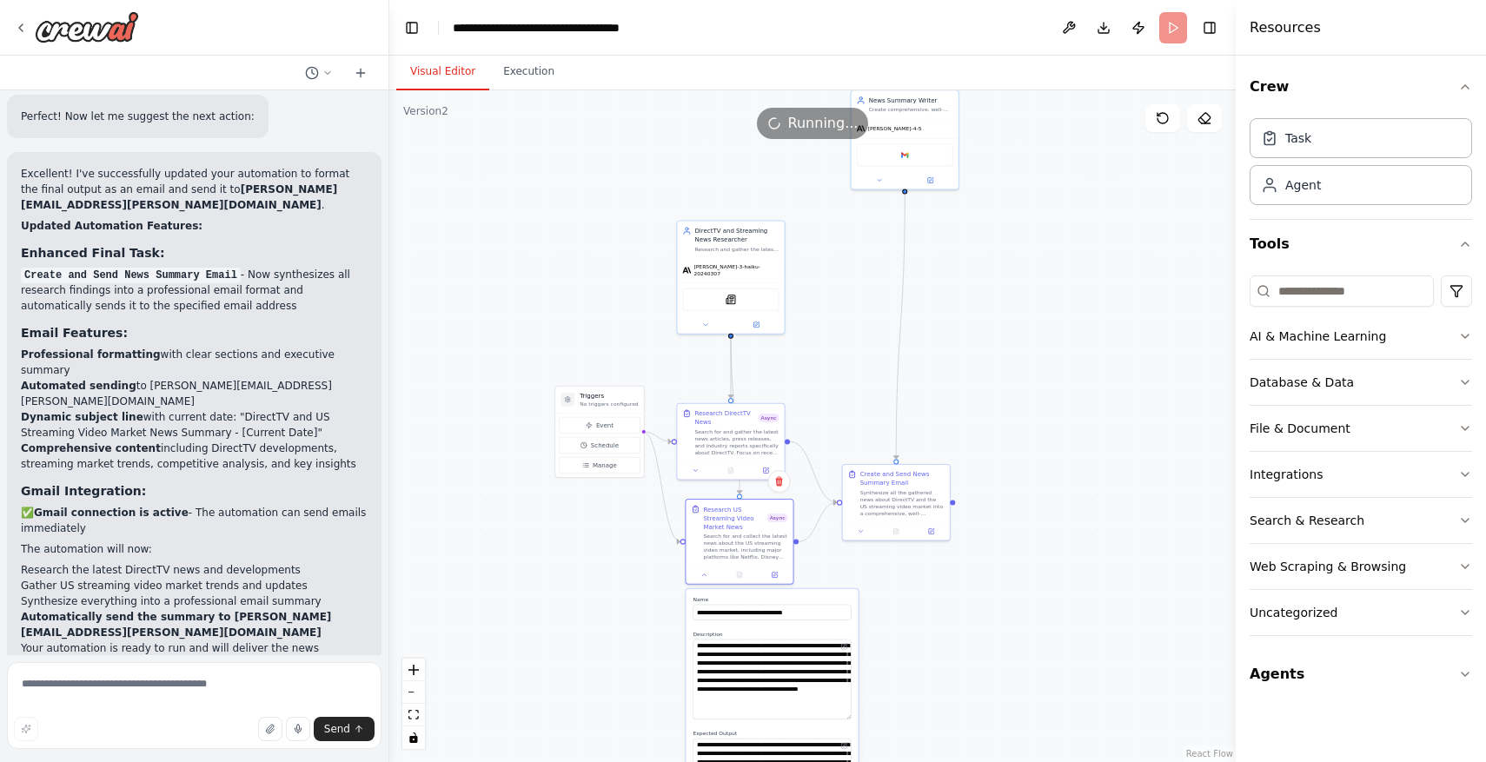
drag, startPoint x: 845, startPoint y: 667, endPoint x: 846, endPoint y: 717, distance: 49.5
click at [846, 717] on textarea "**********" at bounding box center [772, 680] width 158 height 80
drag, startPoint x: 819, startPoint y: 517, endPoint x: 813, endPoint y: 170, distance: 346.8
click at [814, 169] on div ".deletable-edge-delete-btn { width: 20px; height: 20px; border: 0px solid #ffff…" at bounding box center [812, 426] width 846 height 672
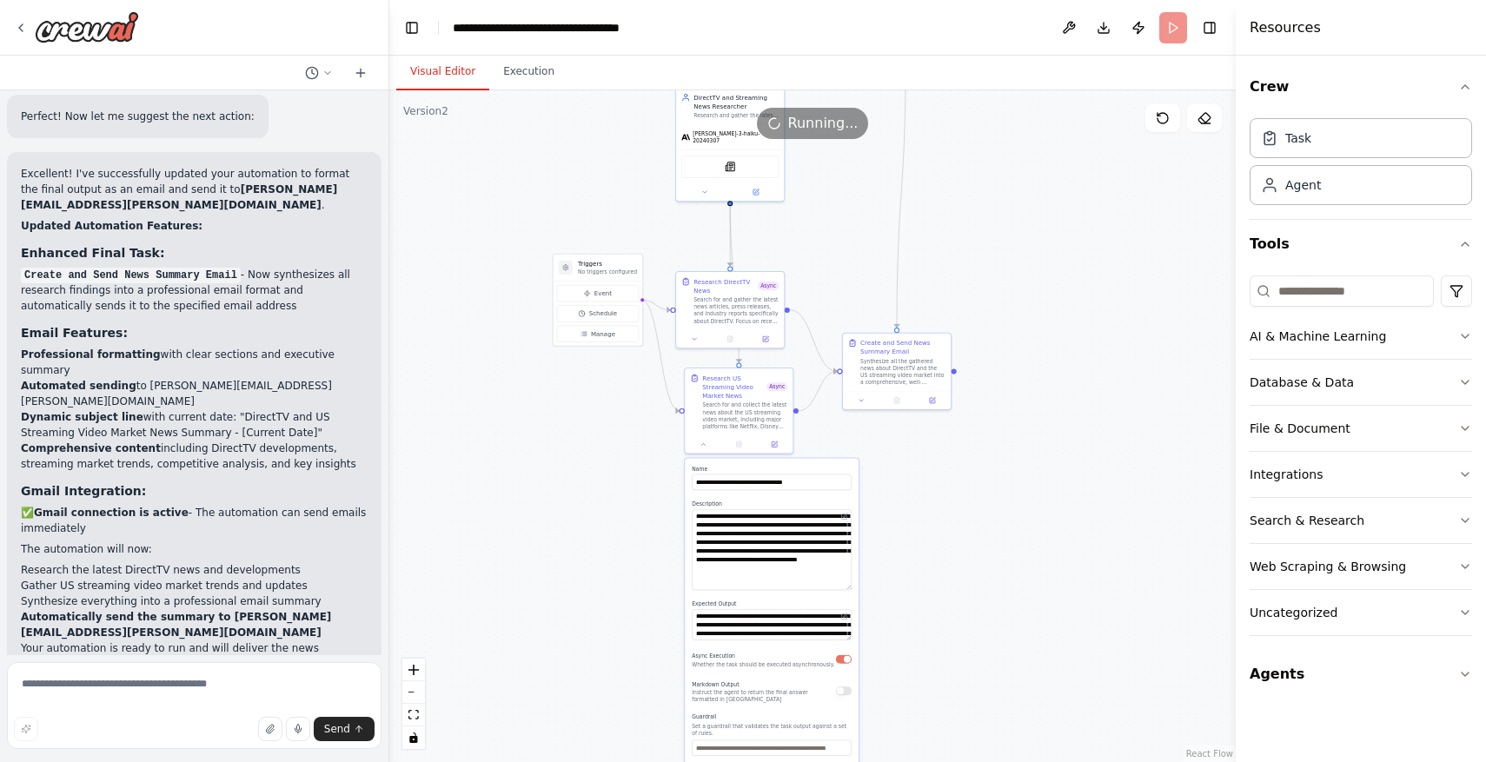
drag, startPoint x: 837, startPoint y: 326, endPoint x: 829, endPoint y: 101, distance: 225.2
click at [832, 101] on div ".deletable-edge-delete-btn { width: 20px; height: 20px; border: 0px solid #ffff…" at bounding box center [812, 426] width 846 height 672
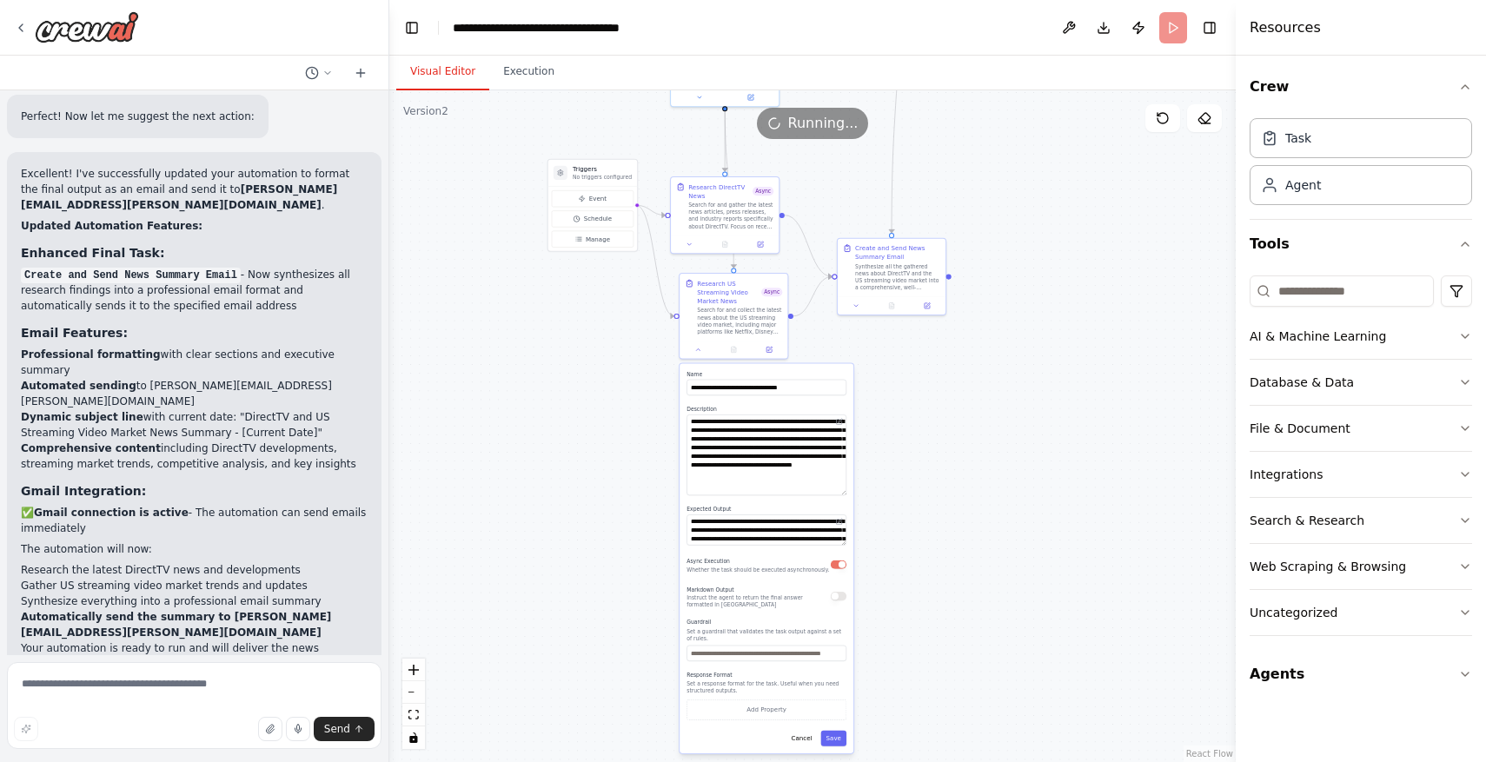
click at [842, 546] on div "**********" at bounding box center [767, 558] width 174 height 389
drag, startPoint x: 842, startPoint y: 543, endPoint x: 846, endPoint y: 574, distance: 31.5
click at [846, 574] on textarea "**********" at bounding box center [767, 545] width 160 height 62
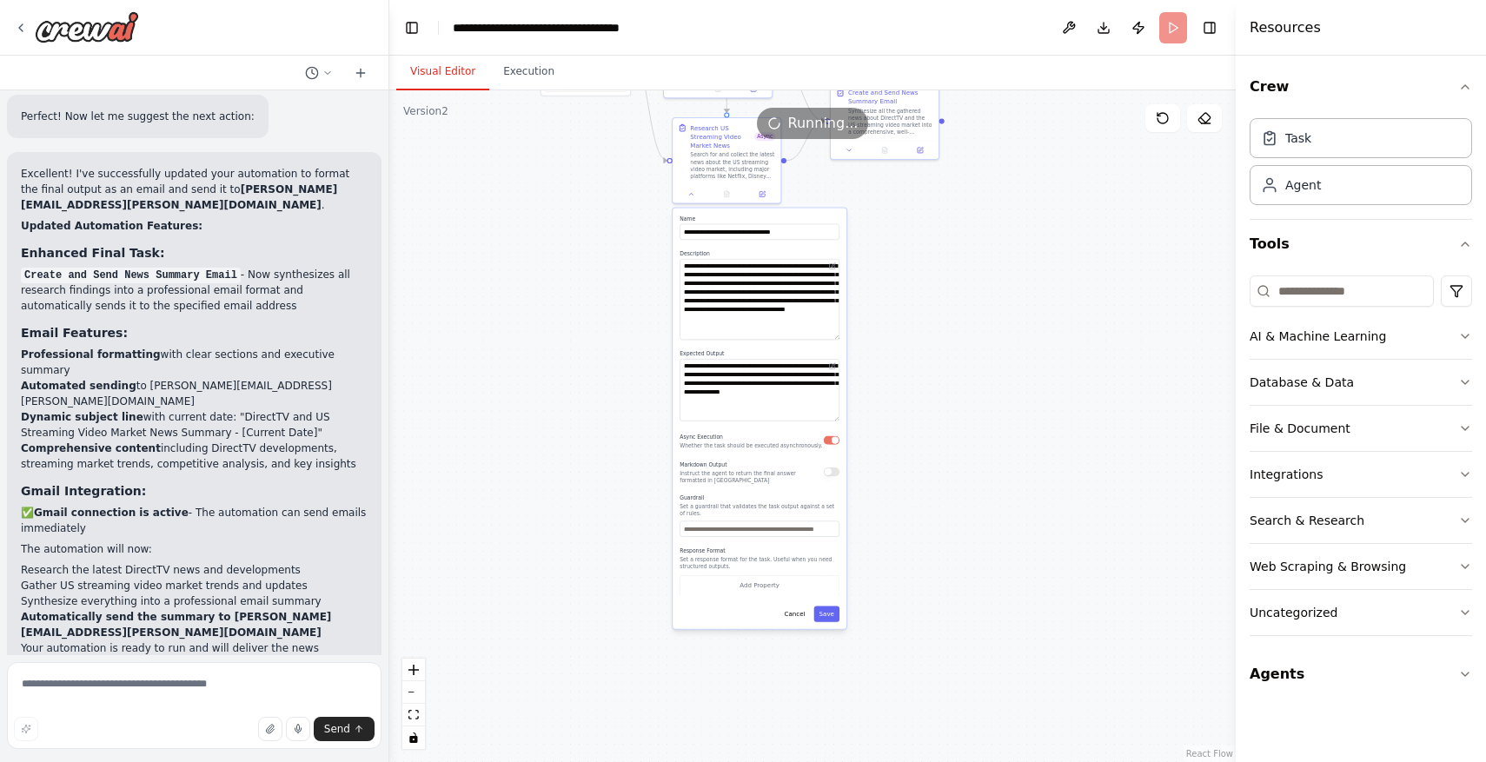
drag, startPoint x: 920, startPoint y: 556, endPoint x: 909, endPoint y: 388, distance: 168.1
click at [909, 388] on div ".deletable-edge-delete-btn { width: 20px; height: 20px; border: 0px solid #ffff…" at bounding box center [812, 426] width 846 height 672
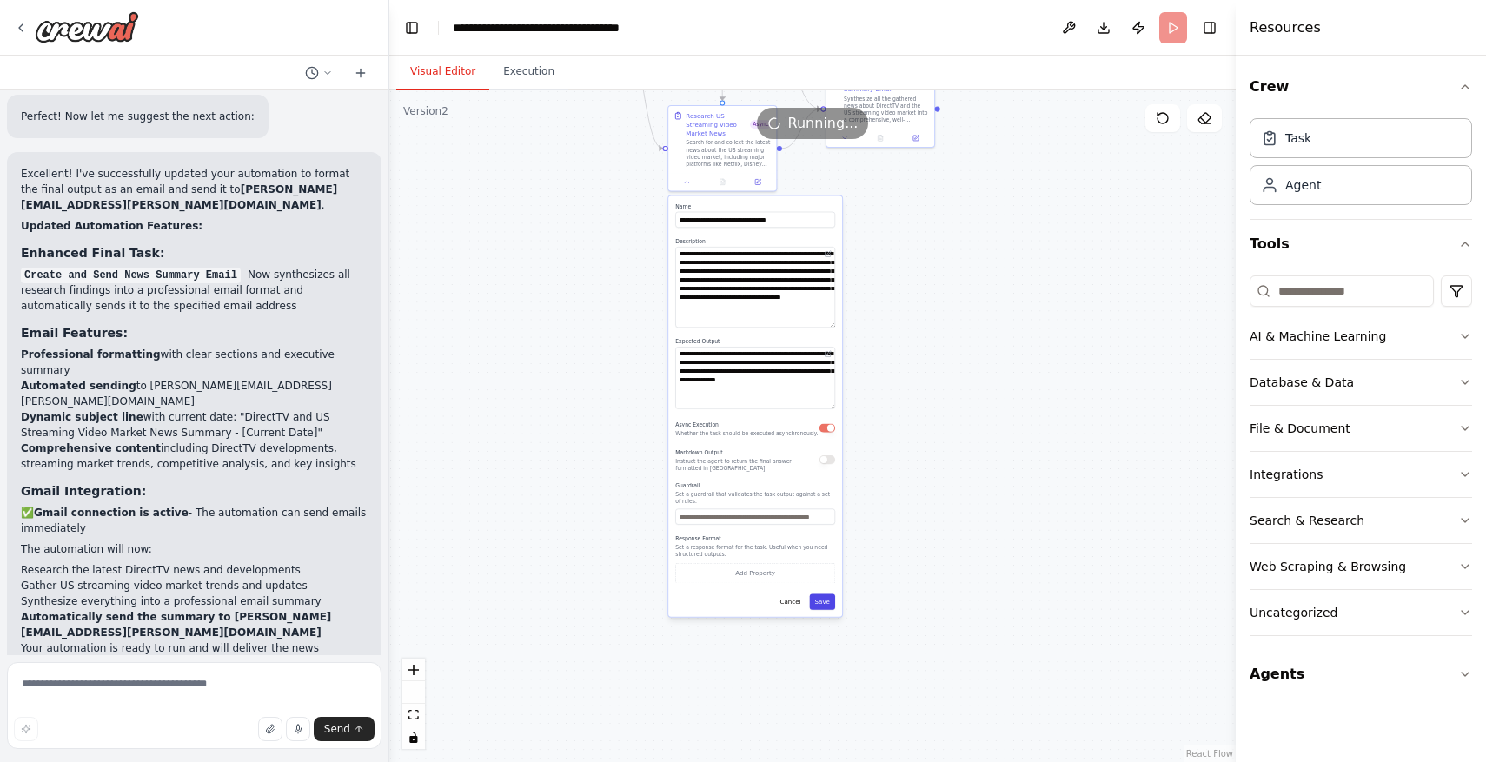
click at [828, 599] on button "Save" at bounding box center [822, 602] width 25 height 16
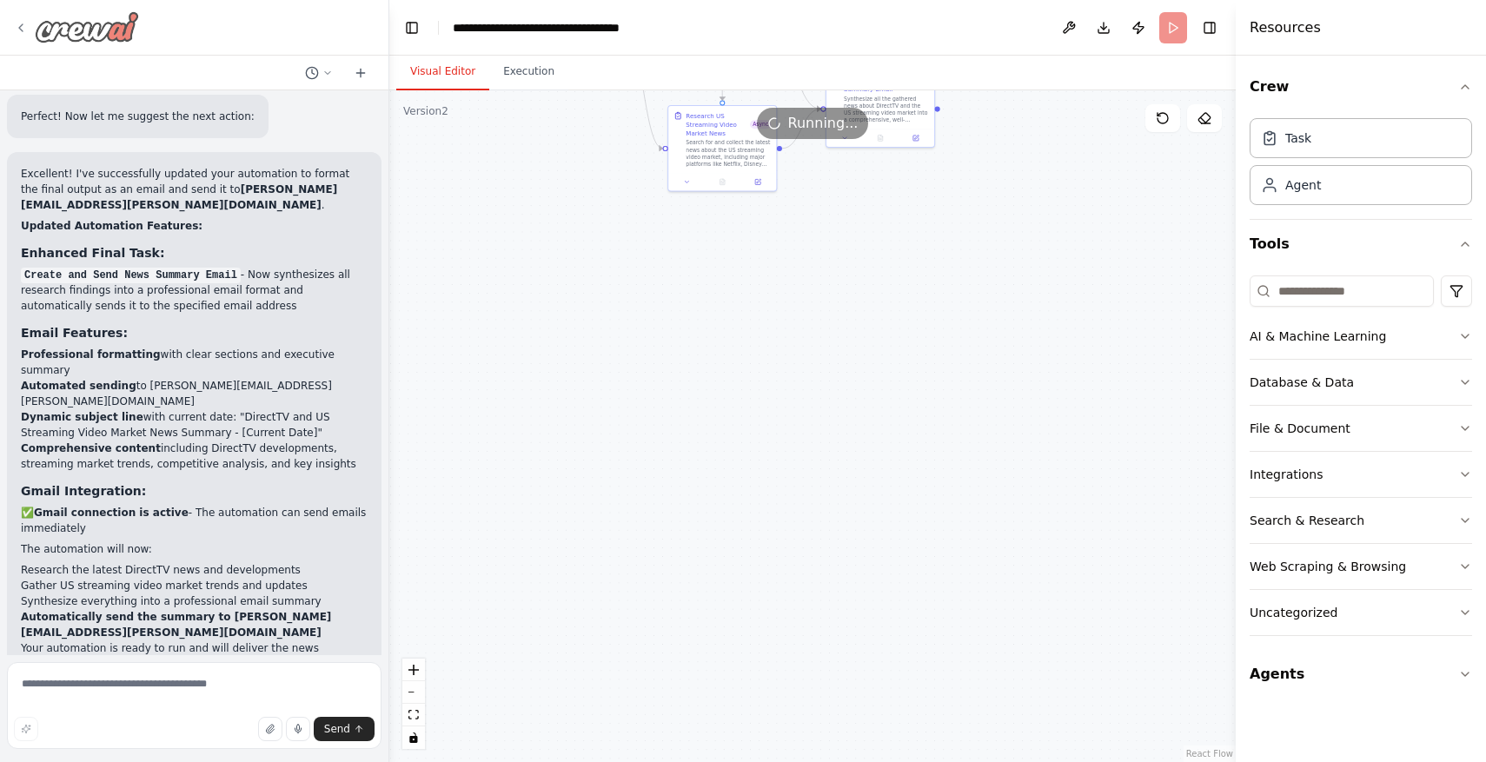
click at [28, 24] on div at bounding box center [76, 26] width 125 height 31
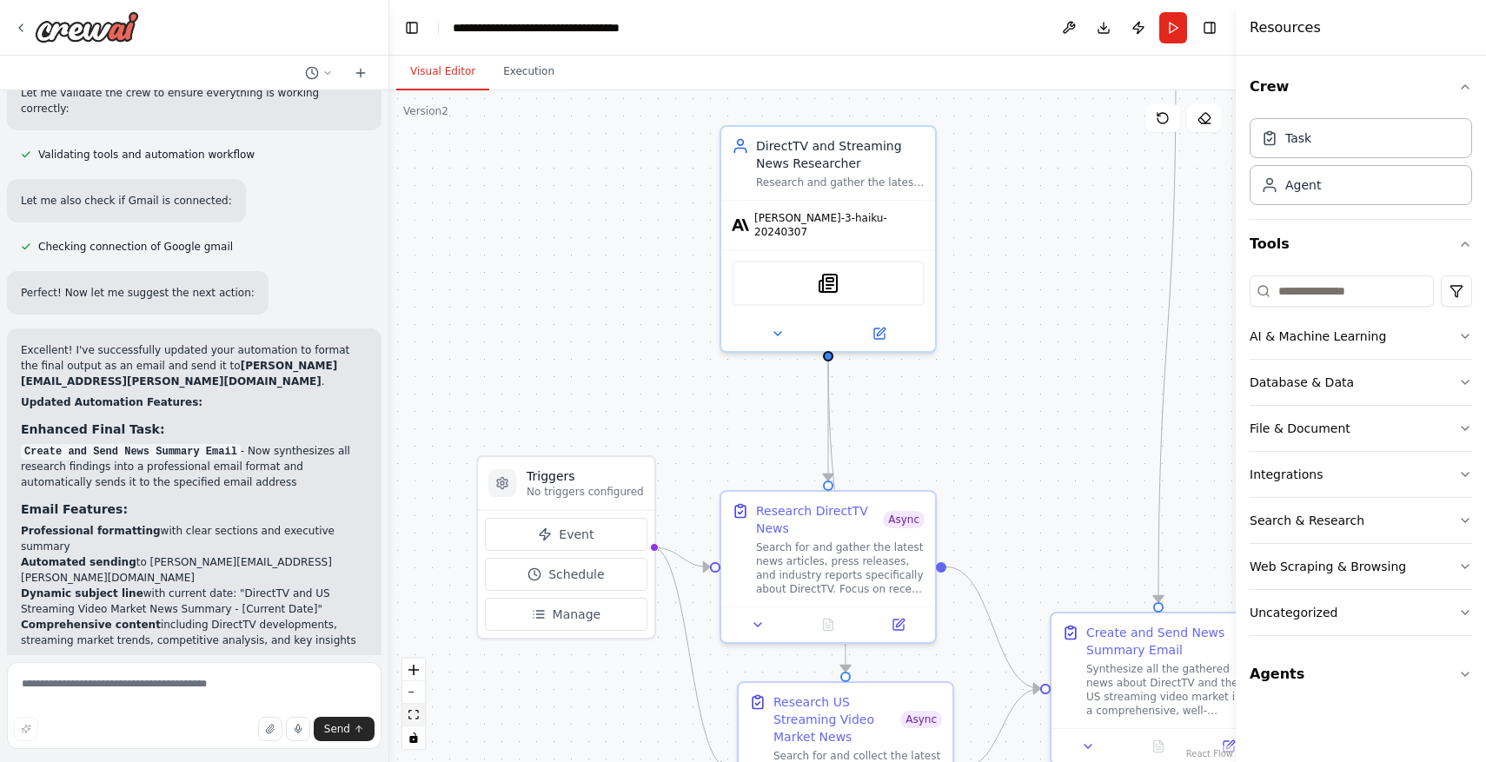
scroll to position [2474, 0]
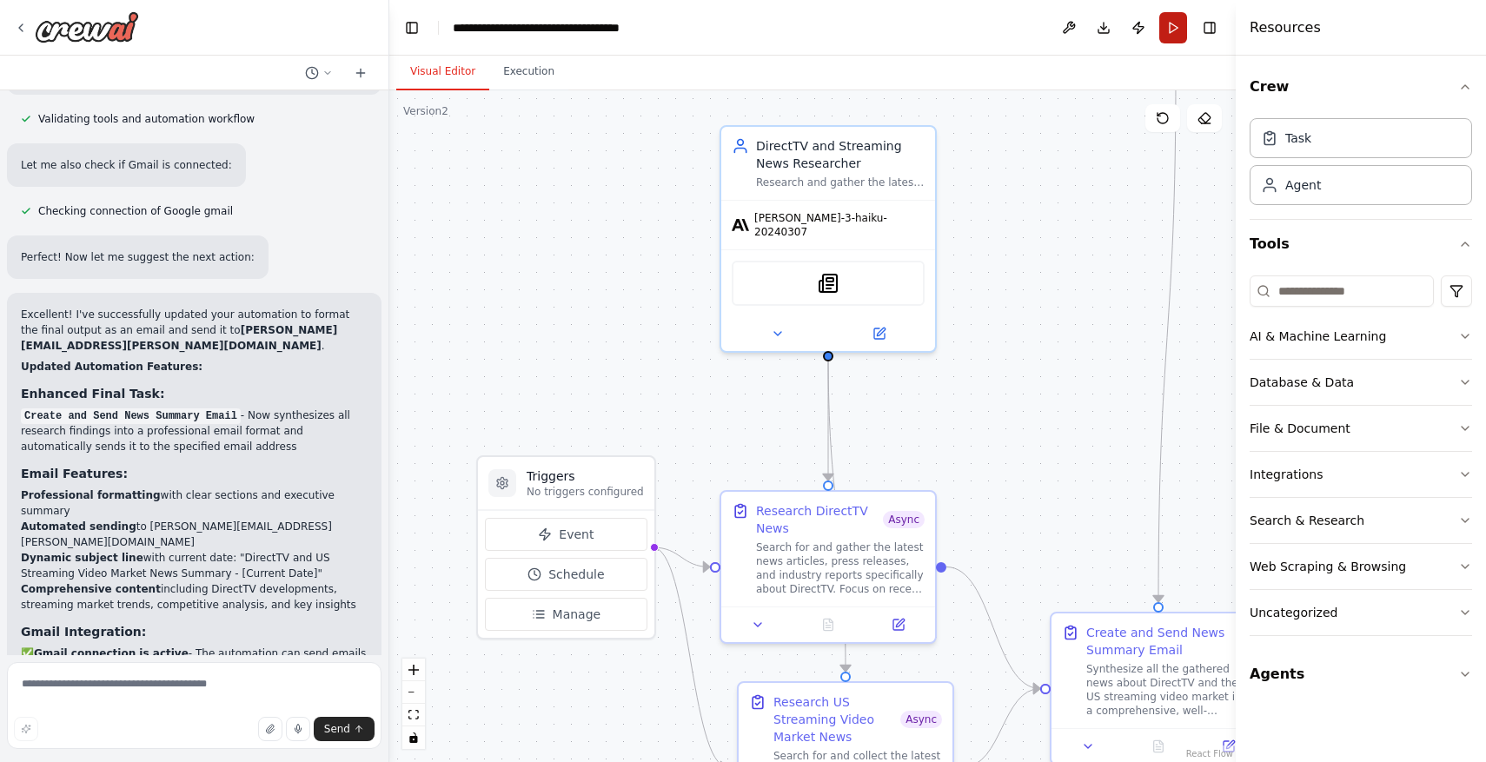
click at [1166, 32] on button "Run" at bounding box center [1173, 27] width 28 height 31
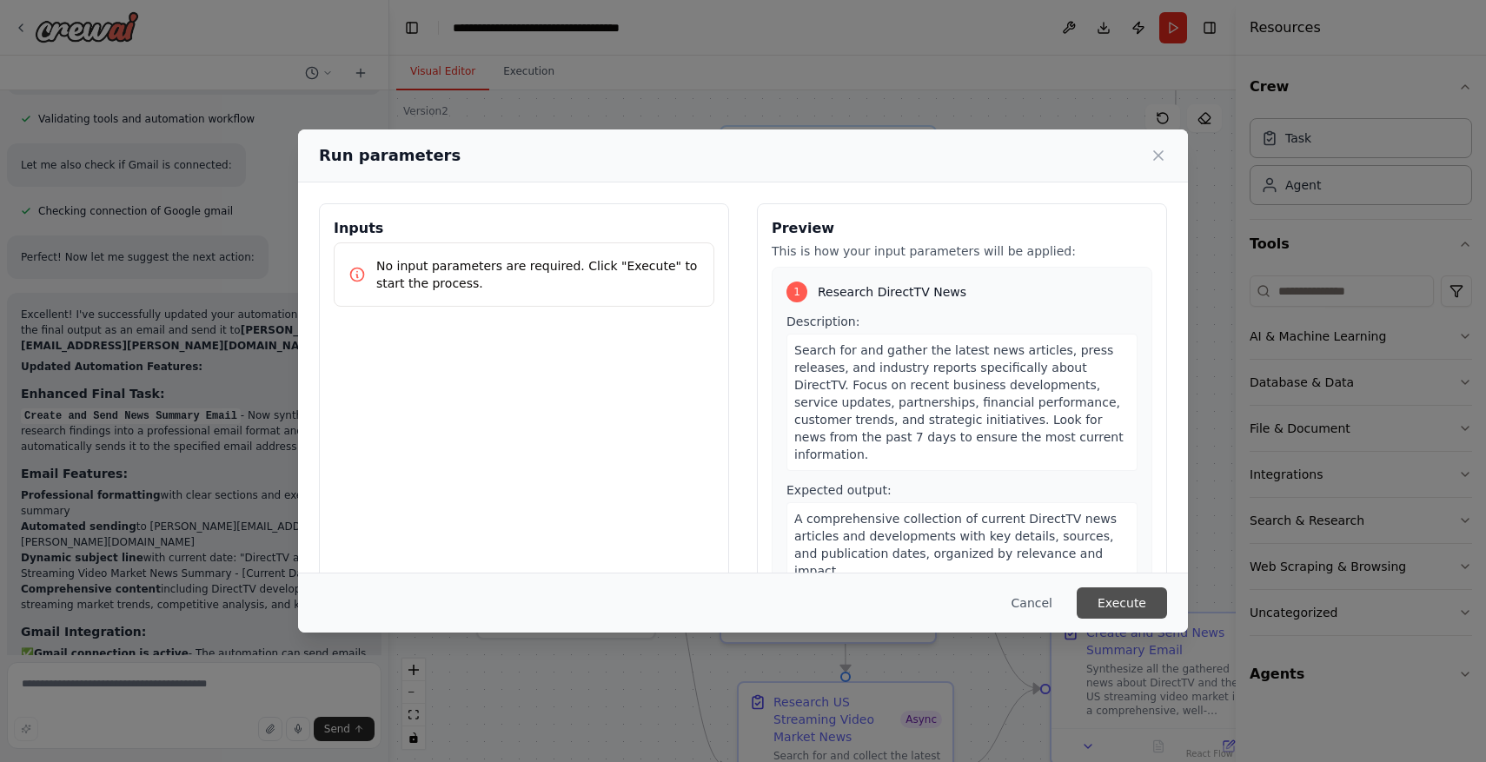
click at [1135, 601] on button "Execute" at bounding box center [1122, 602] width 90 height 31
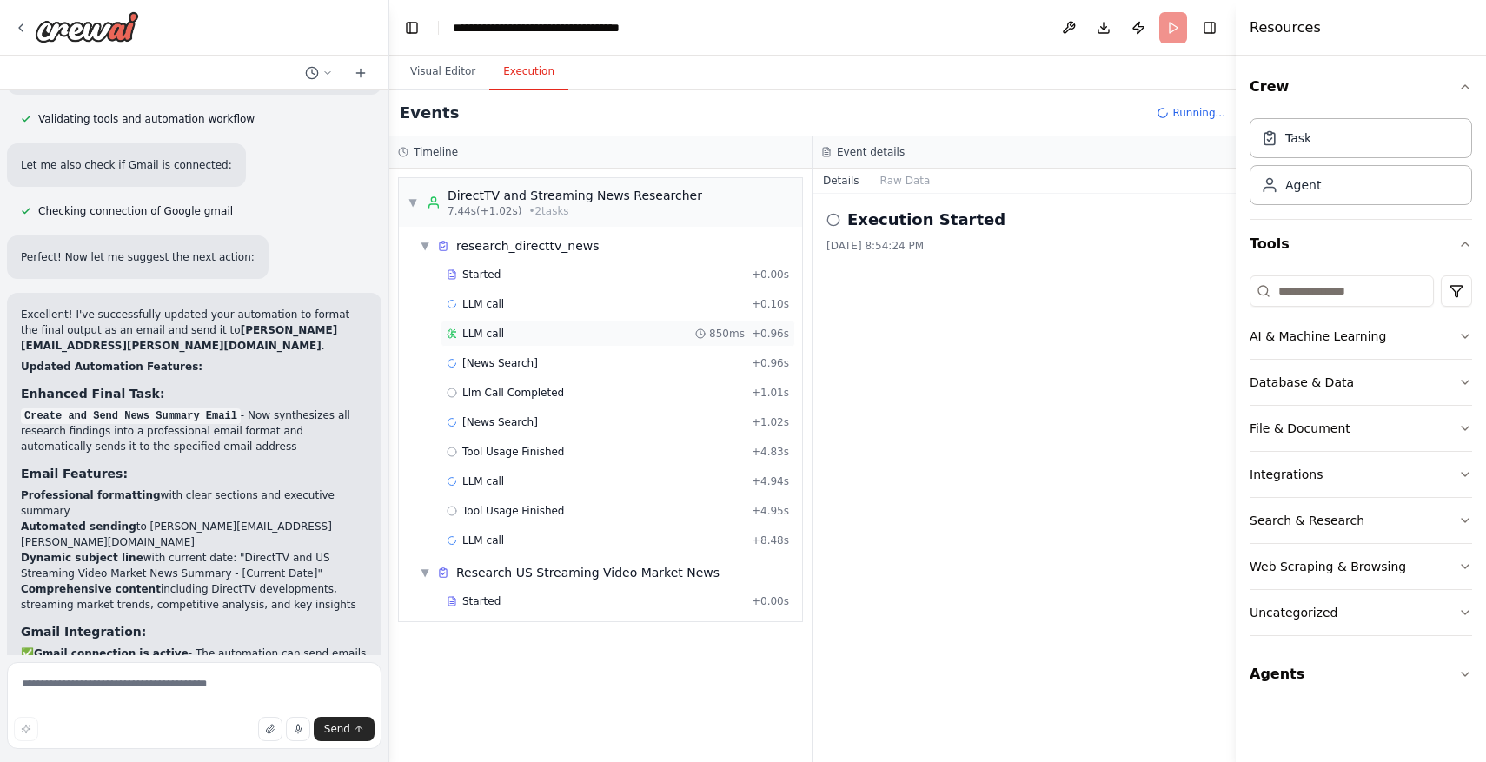
click at [643, 329] on div "LLM call 850ms + 0.96s" at bounding box center [618, 334] width 342 height 14
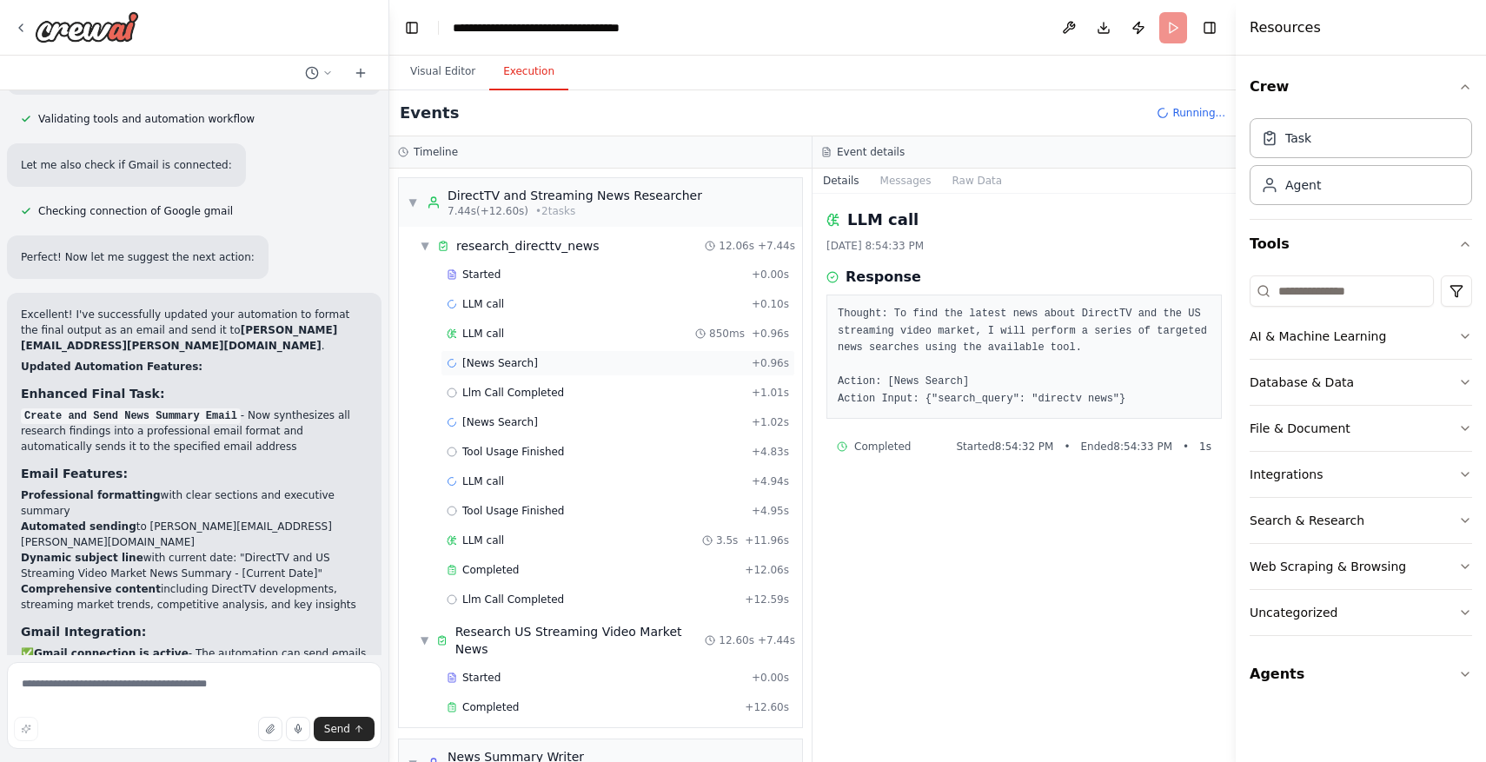
click at [640, 364] on div "[News Search] + 0.96s" at bounding box center [618, 363] width 342 height 14
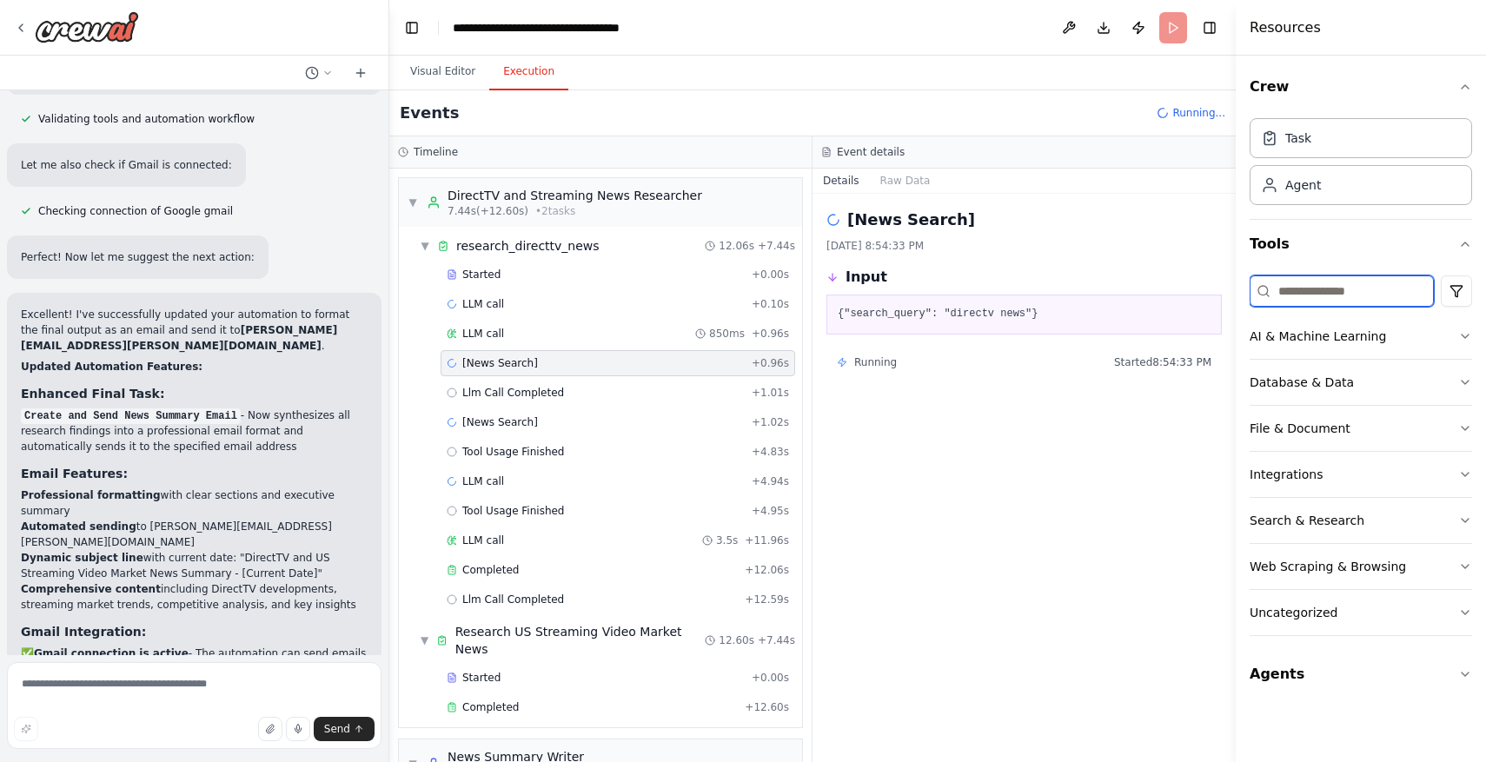
click at [1337, 293] on input at bounding box center [1342, 290] width 184 height 31
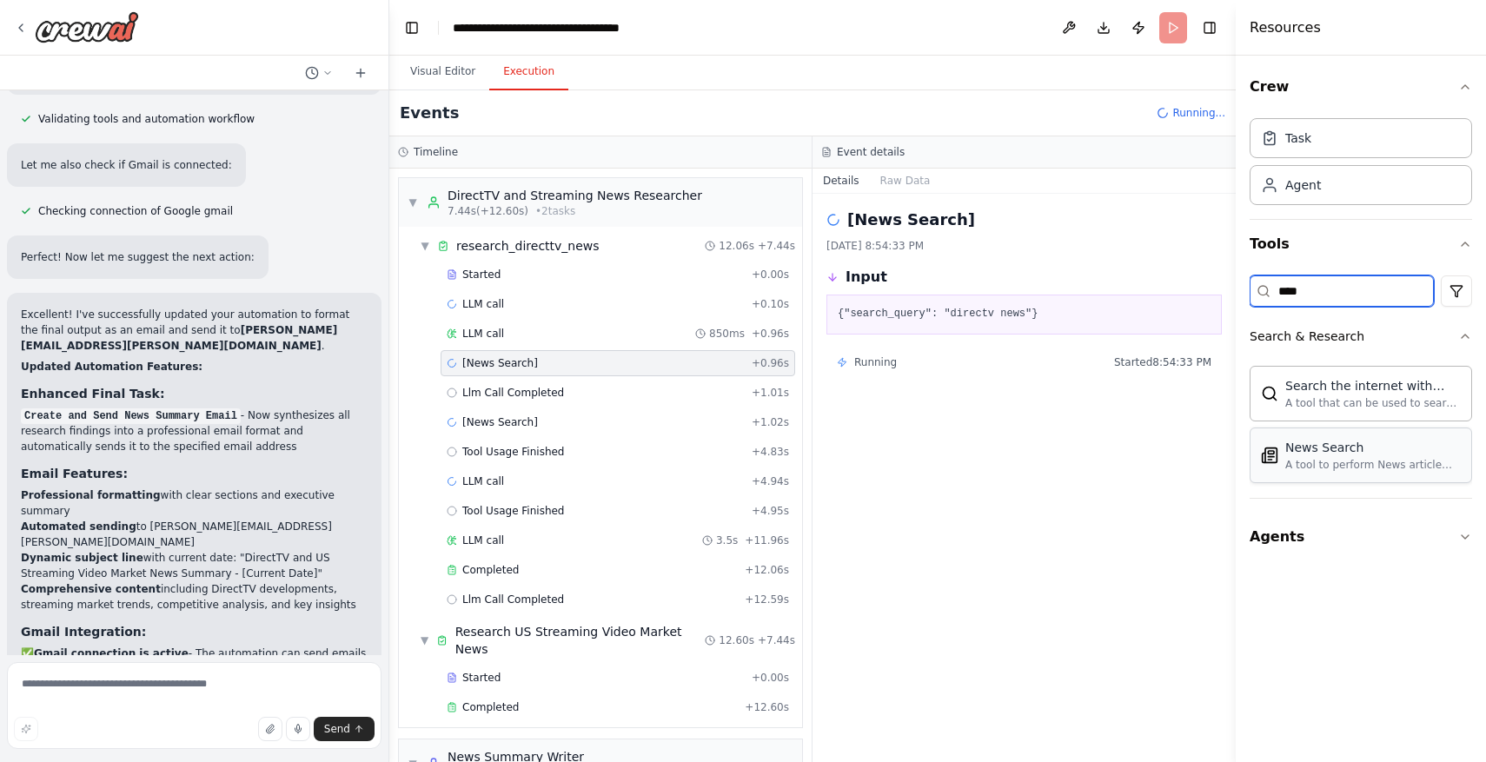
type input "****"
click at [1387, 449] on div "News Search" at bounding box center [1373, 447] width 176 height 17
click at [1379, 462] on div "A tool to perform News article search with a search_query." at bounding box center [1373, 465] width 176 height 14
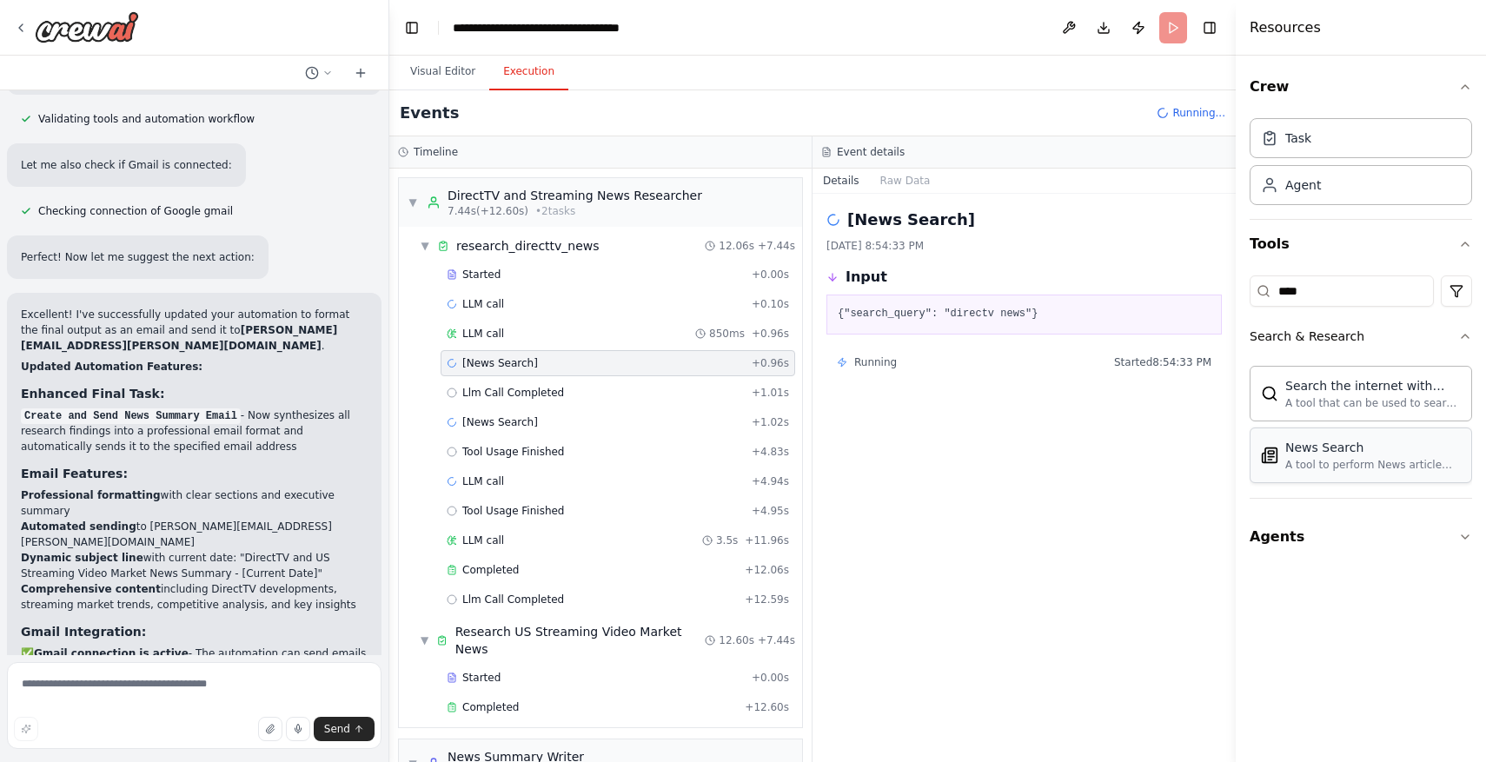
click at [1379, 462] on div "A tool to perform News article search with a search_query." at bounding box center [1373, 465] width 176 height 14
click at [1378, 461] on div "A tool to perform News article search with a search_query." at bounding box center [1373, 465] width 176 height 14
click at [707, 428] on div "[News Search] + 1.02s" at bounding box center [618, 422] width 342 height 14
click at [702, 481] on div "LLM call + 4.94s" at bounding box center [618, 481] width 342 height 14
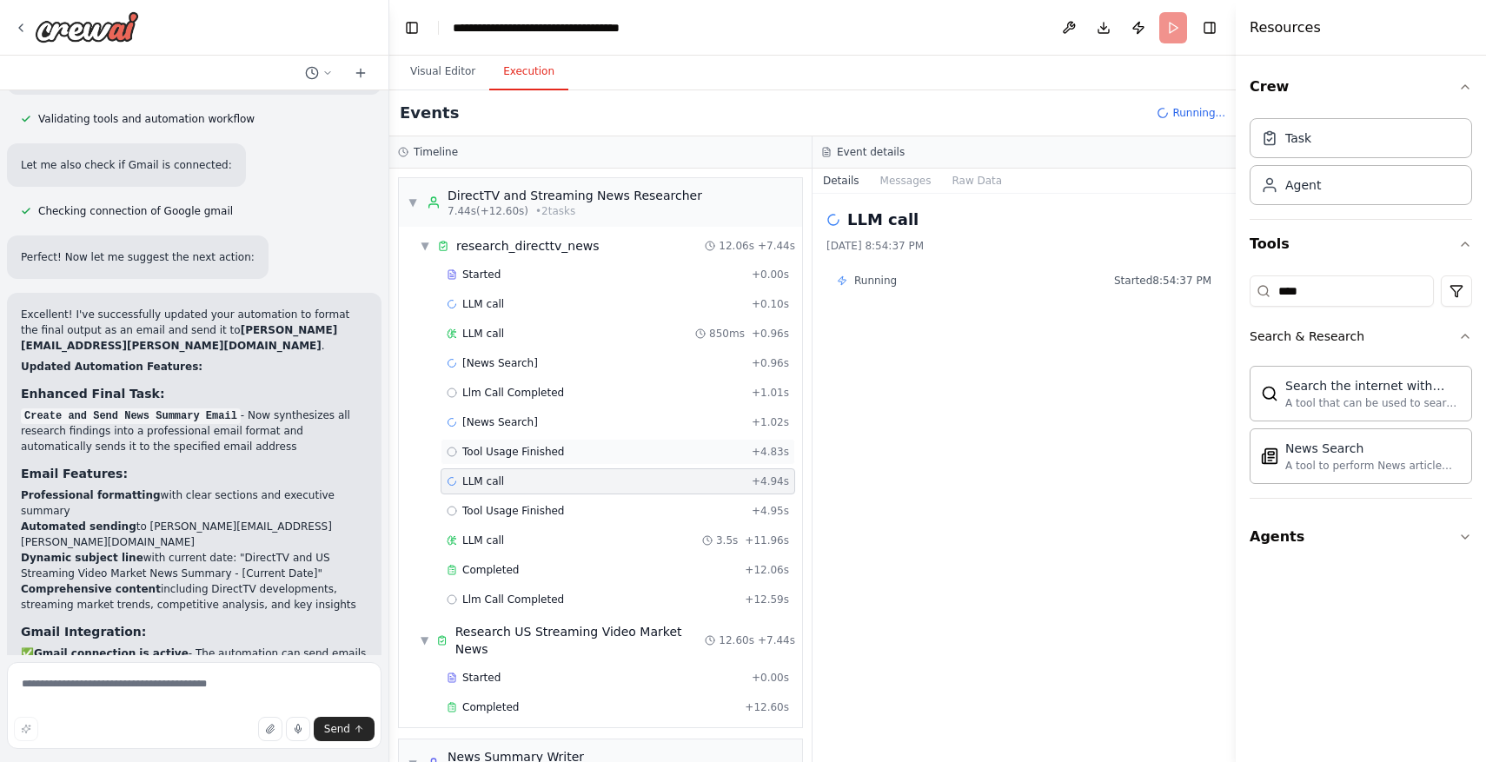
click at [703, 451] on div "Tool Usage Finished + 4.83s" at bounding box center [618, 452] width 342 height 14
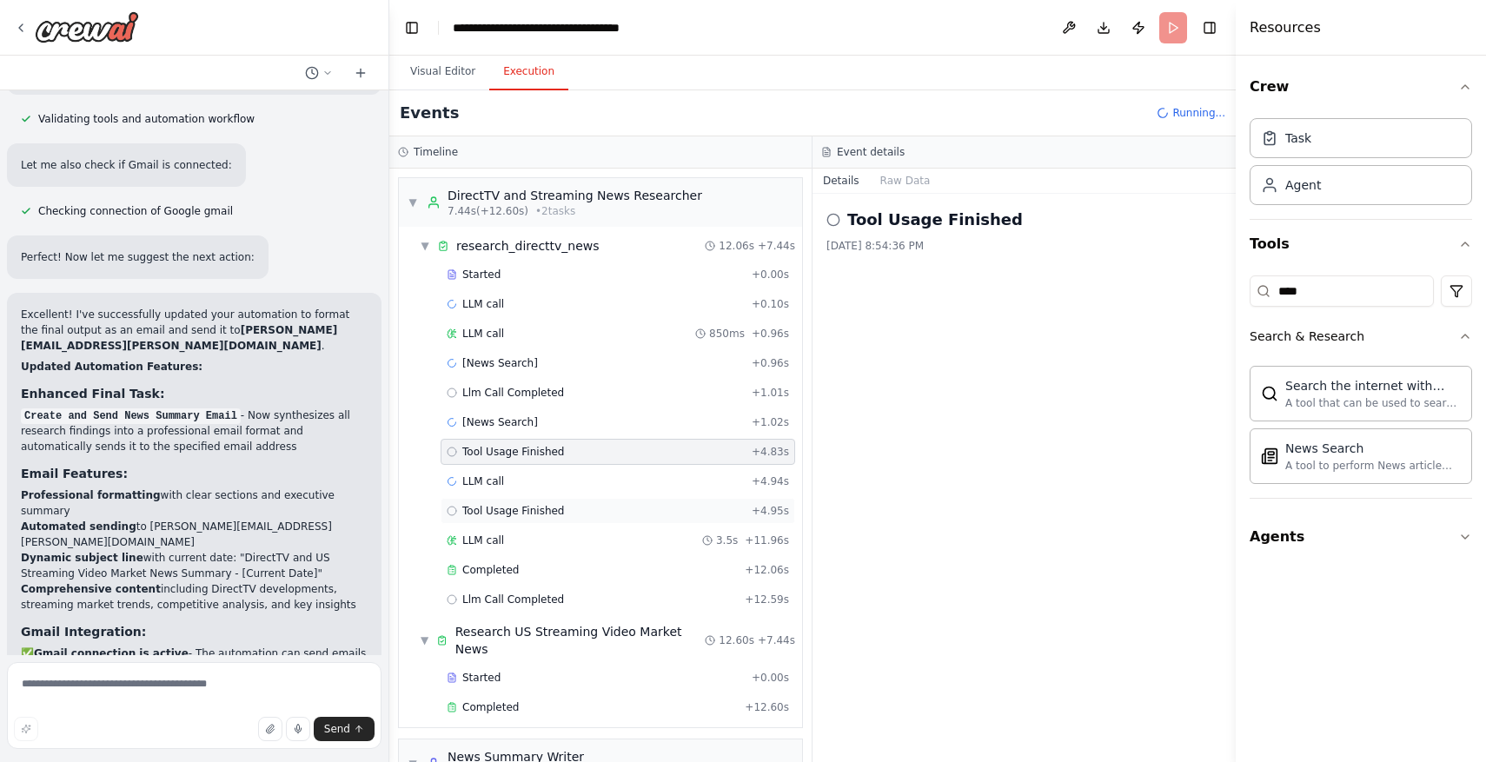
click at [690, 501] on div "Tool Usage Finished + 4.95s" at bounding box center [618, 511] width 355 height 26
click at [688, 535] on div "LLM call 3.5s + 11.96s" at bounding box center [618, 541] width 342 height 14
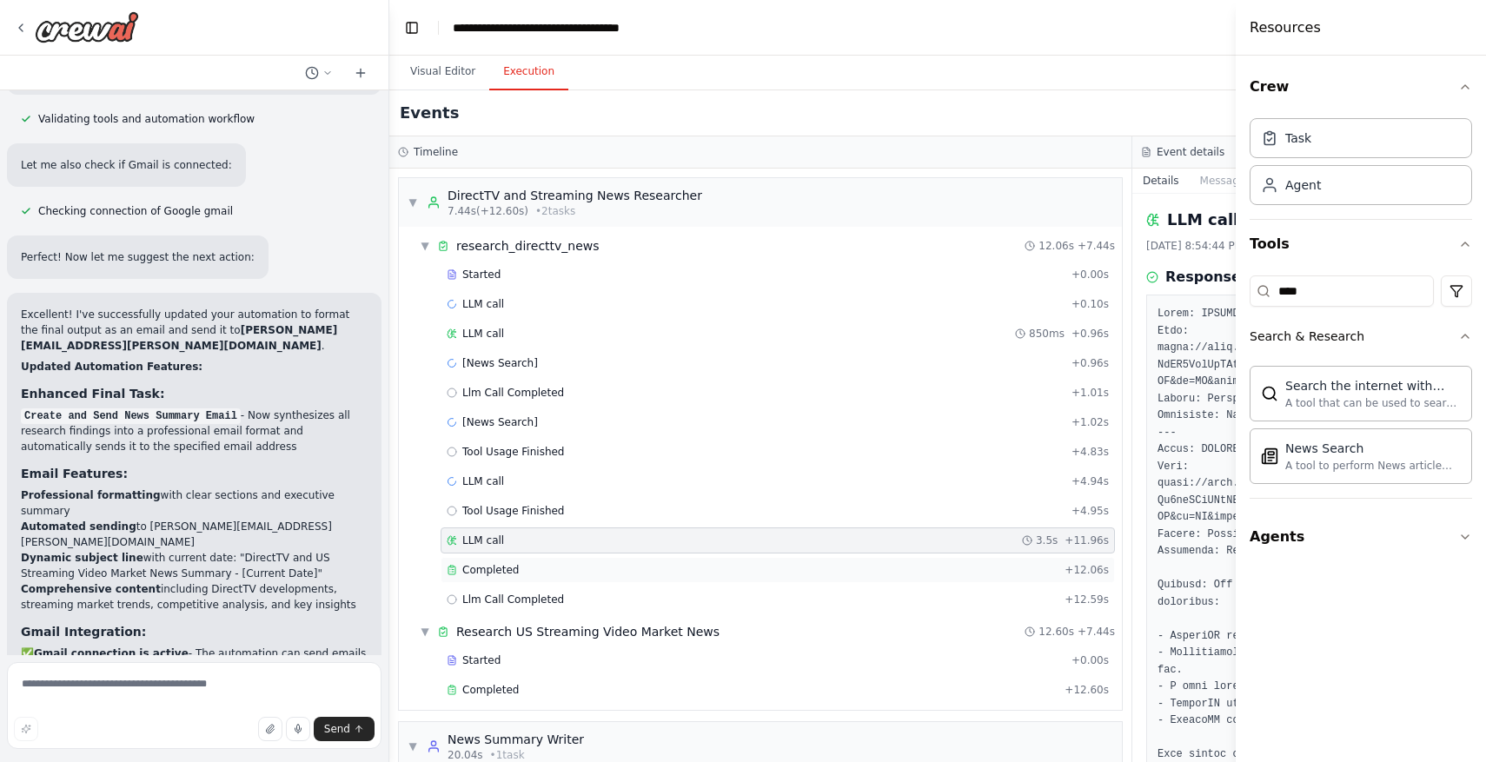
click at [677, 570] on div "Completed" at bounding box center [752, 570] width 611 height 14
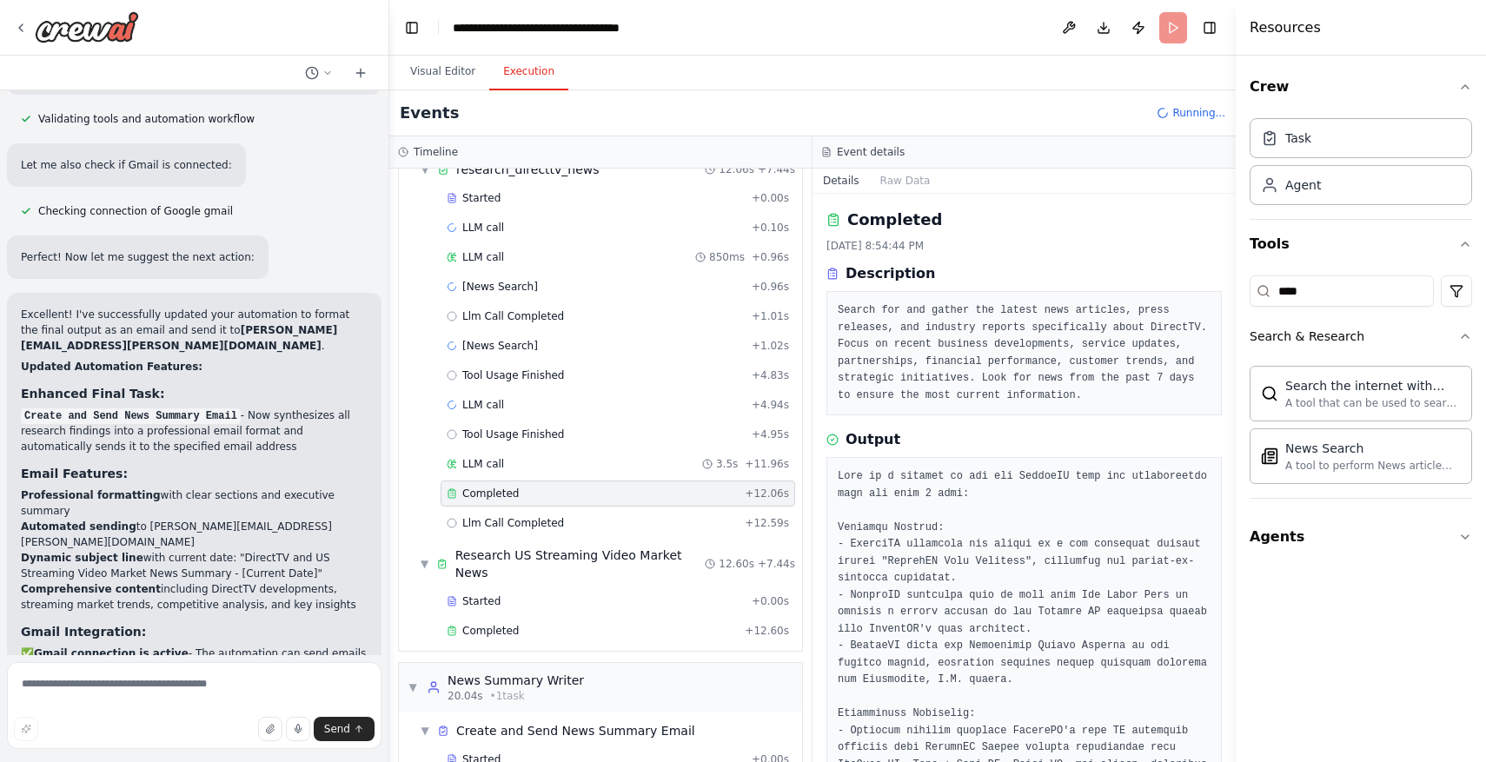
scroll to position [0, 0]
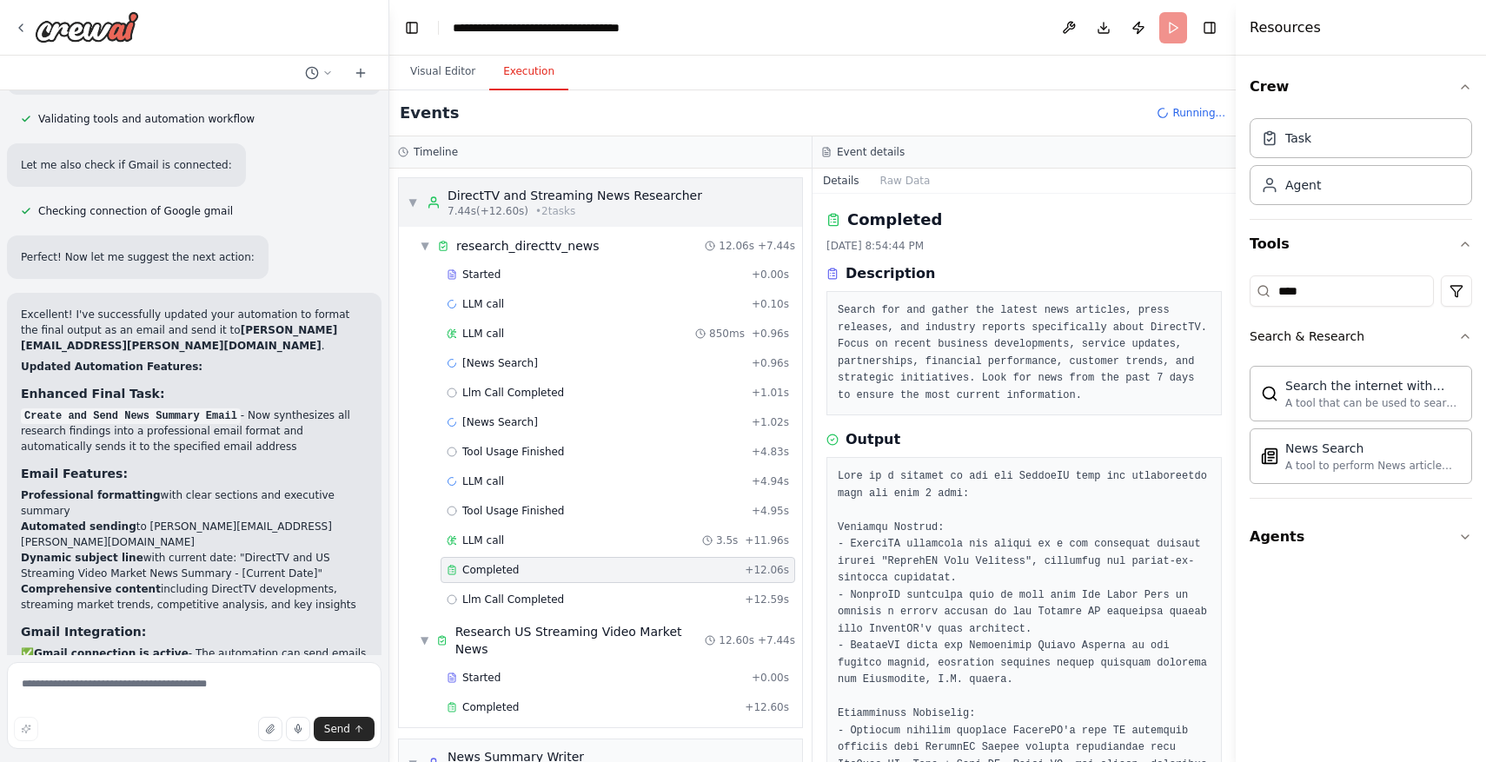
click at [414, 200] on span "▼" at bounding box center [413, 203] width 10 height 14
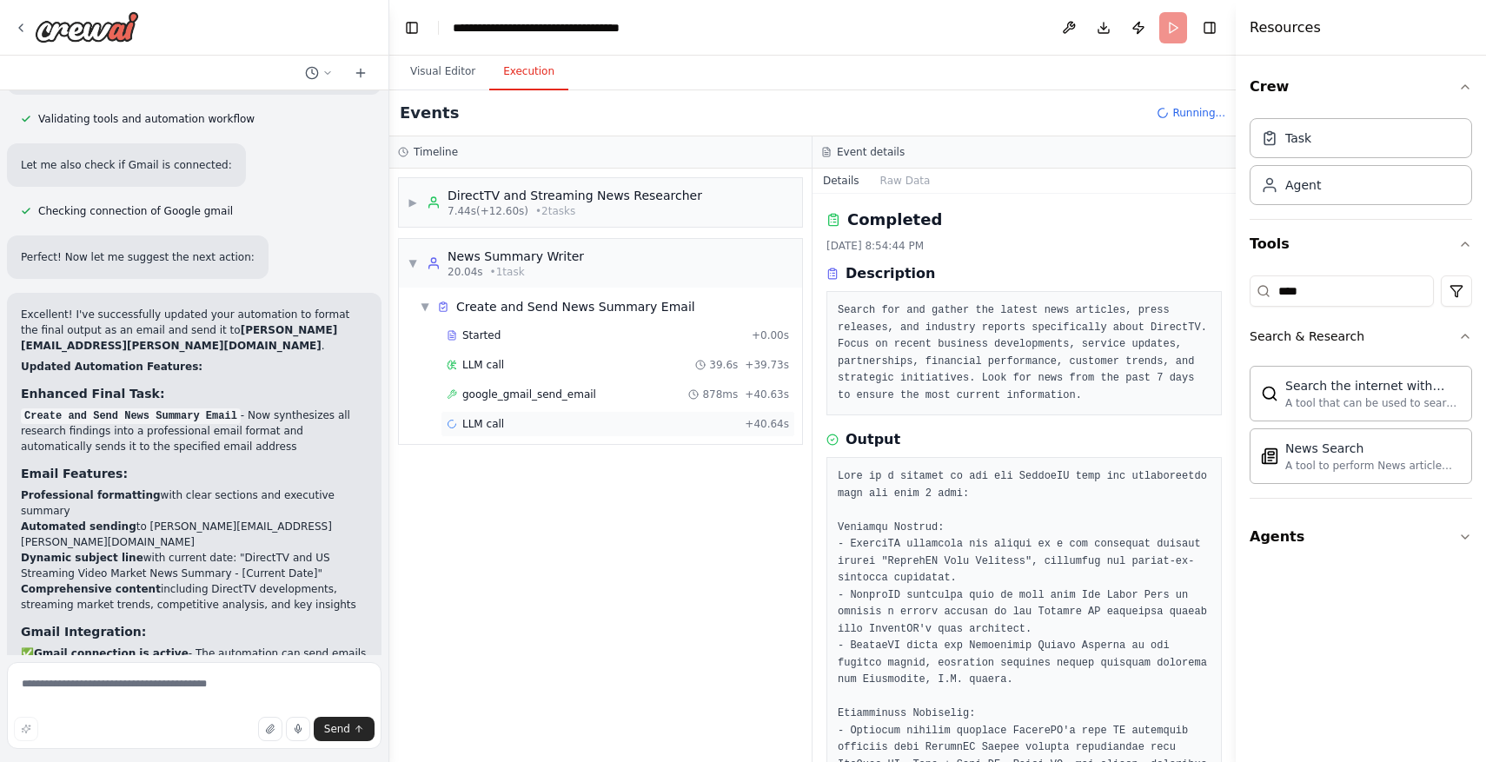
click at [559, 421] on div "LLM call + 40.64s" at bounding box center [618, 424] width 342 height 14
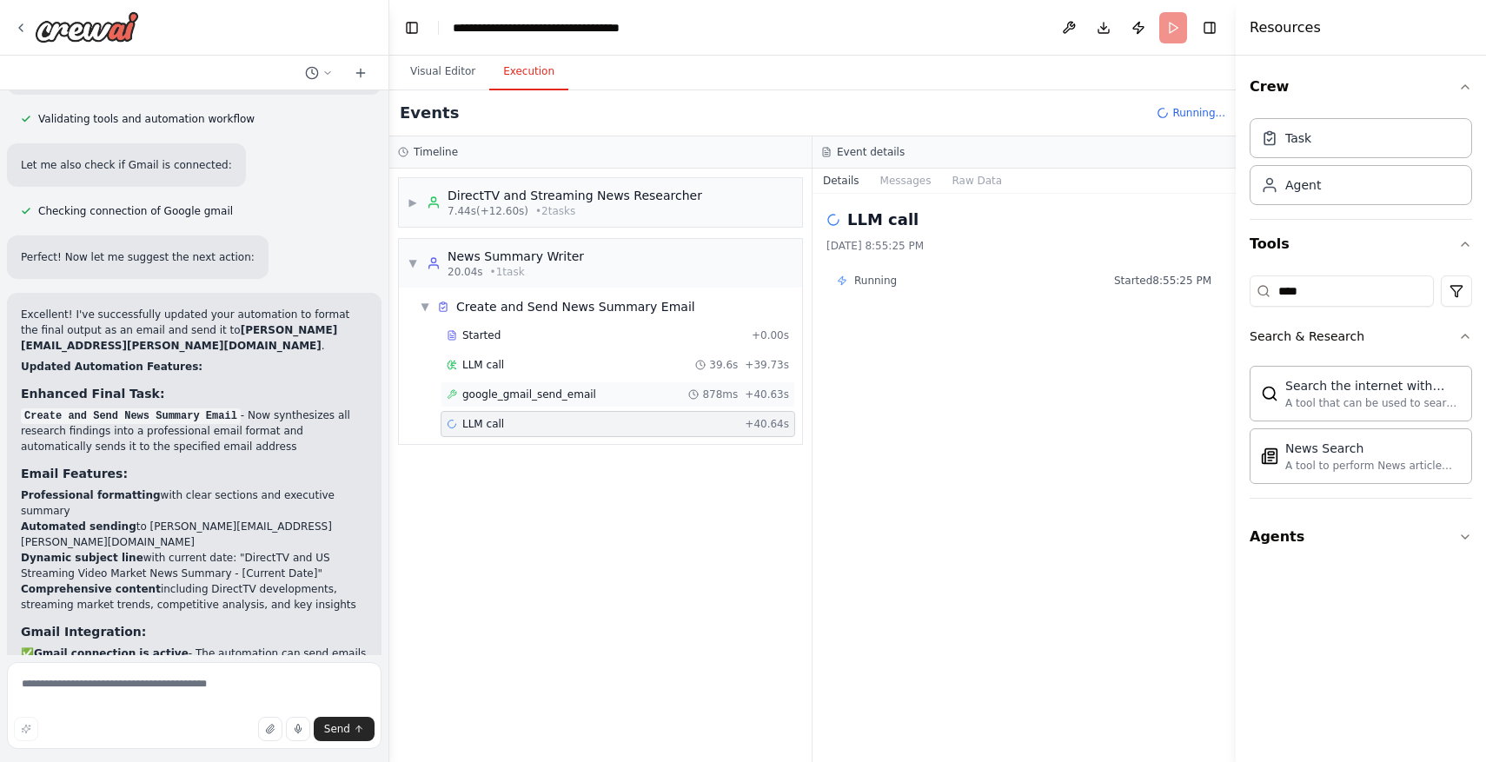
click at [559, 401] on span "google_gmail_send_email" at bounding box center [529, 395] width 134 height 14
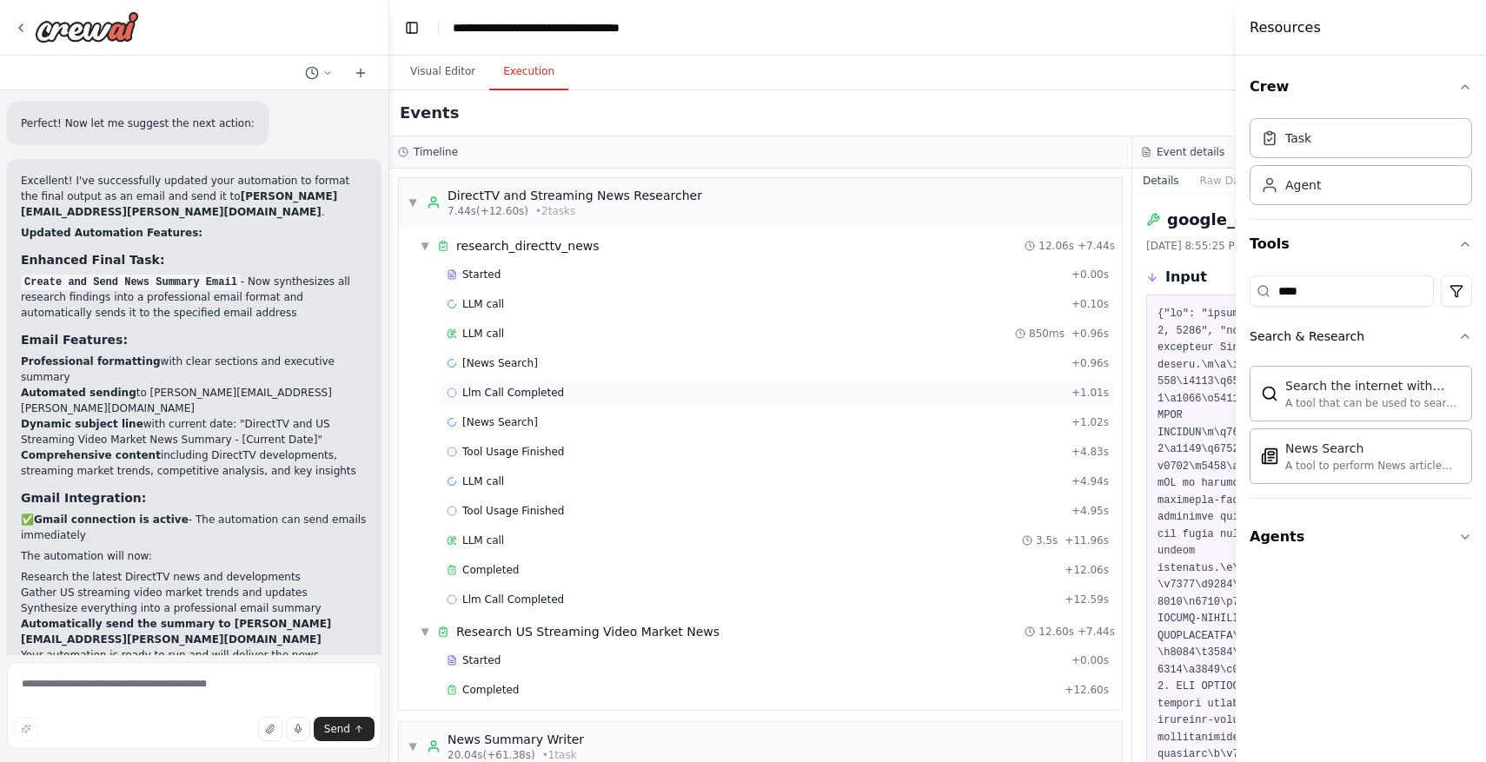
scroll to position [2615, 0]
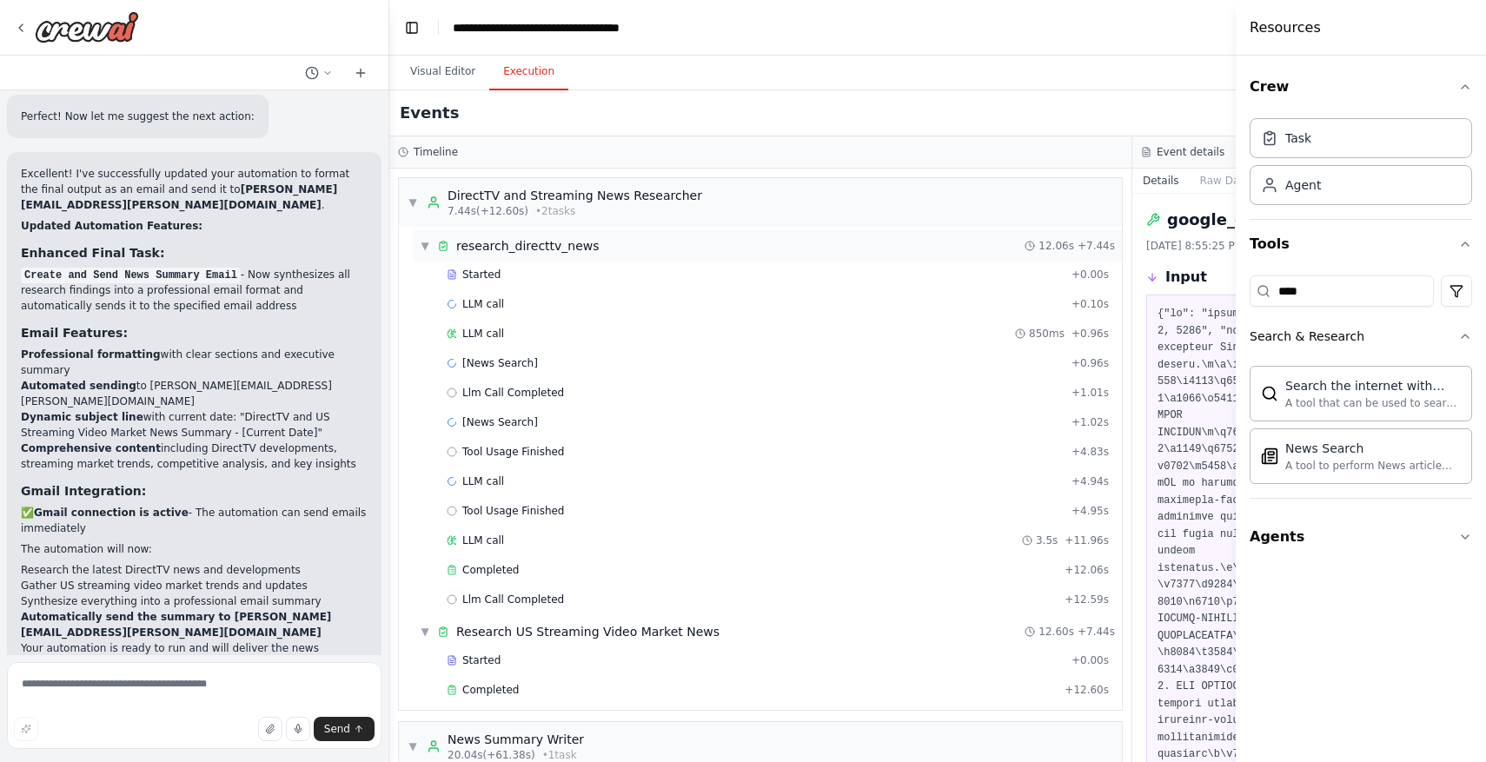
click at [421, 250] on span "▼" at bounding box center [425, 246] width 10 height 14
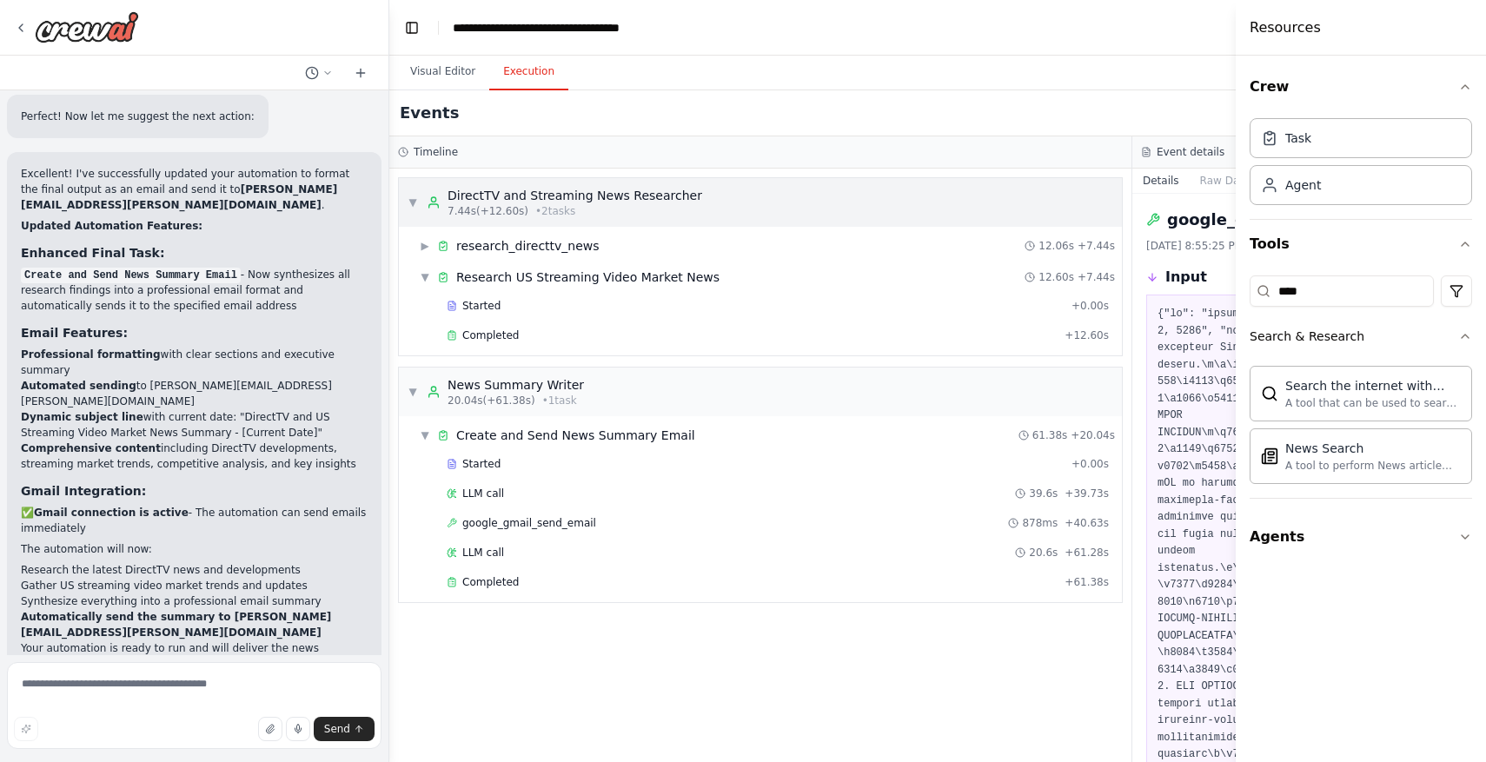
click at [417, 209] on span "▼" at bounding box center [413, 203] width 10 height 14
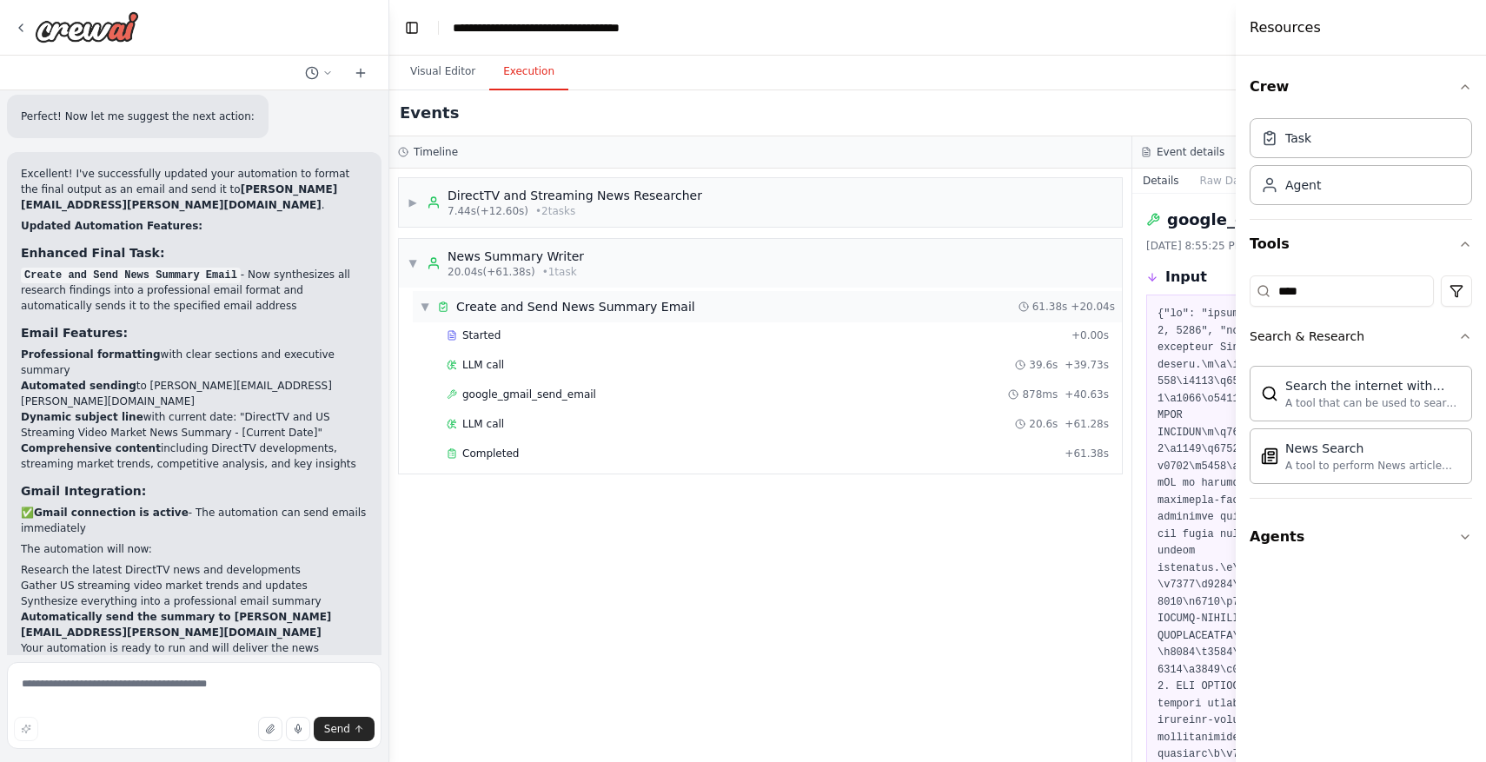
click at [426, 302] on span "▼" at bounding box center [425, 307] width 10 height 14
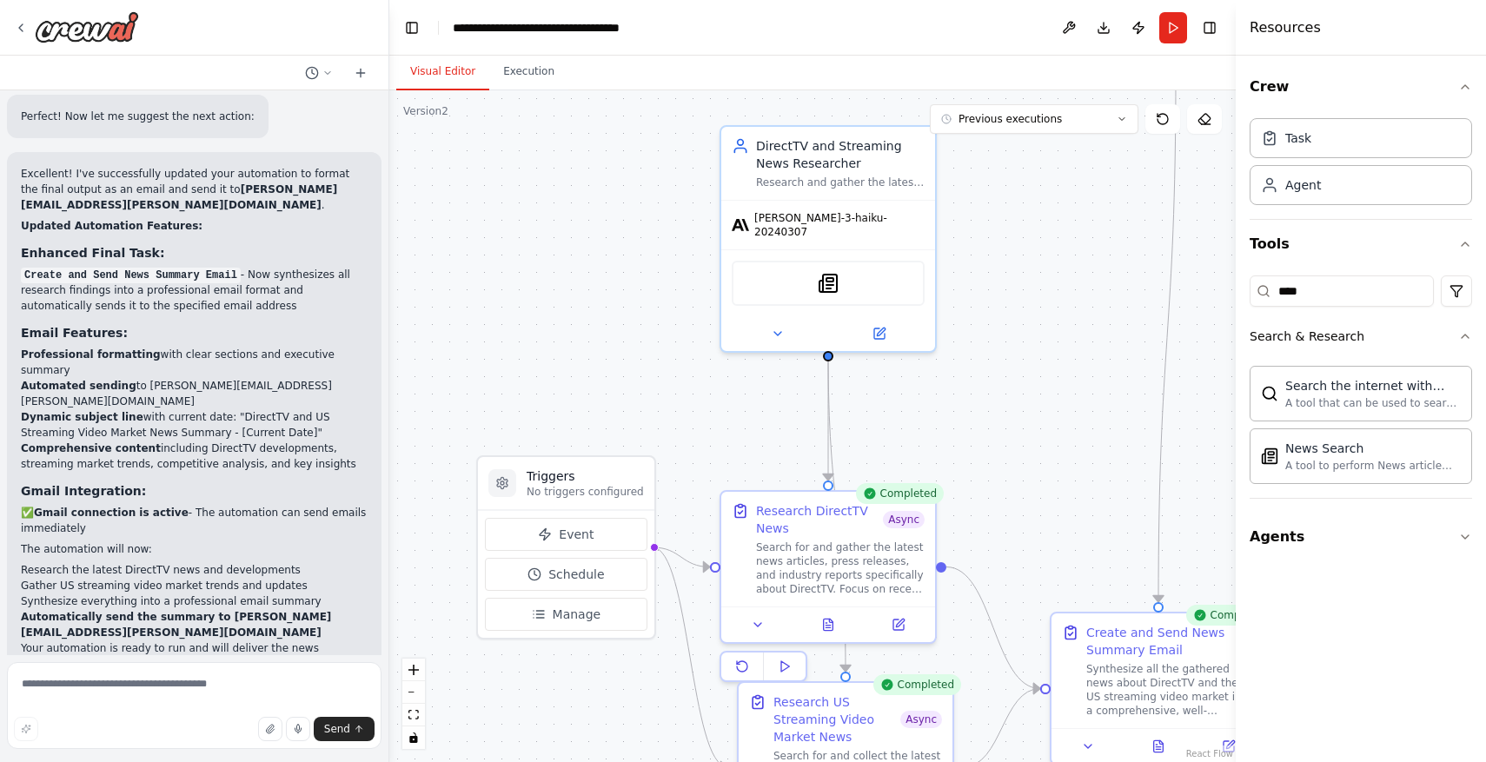
click at [441, 86] on button "Visual Editor" at bounding box center [442, 72] width 93 height 36
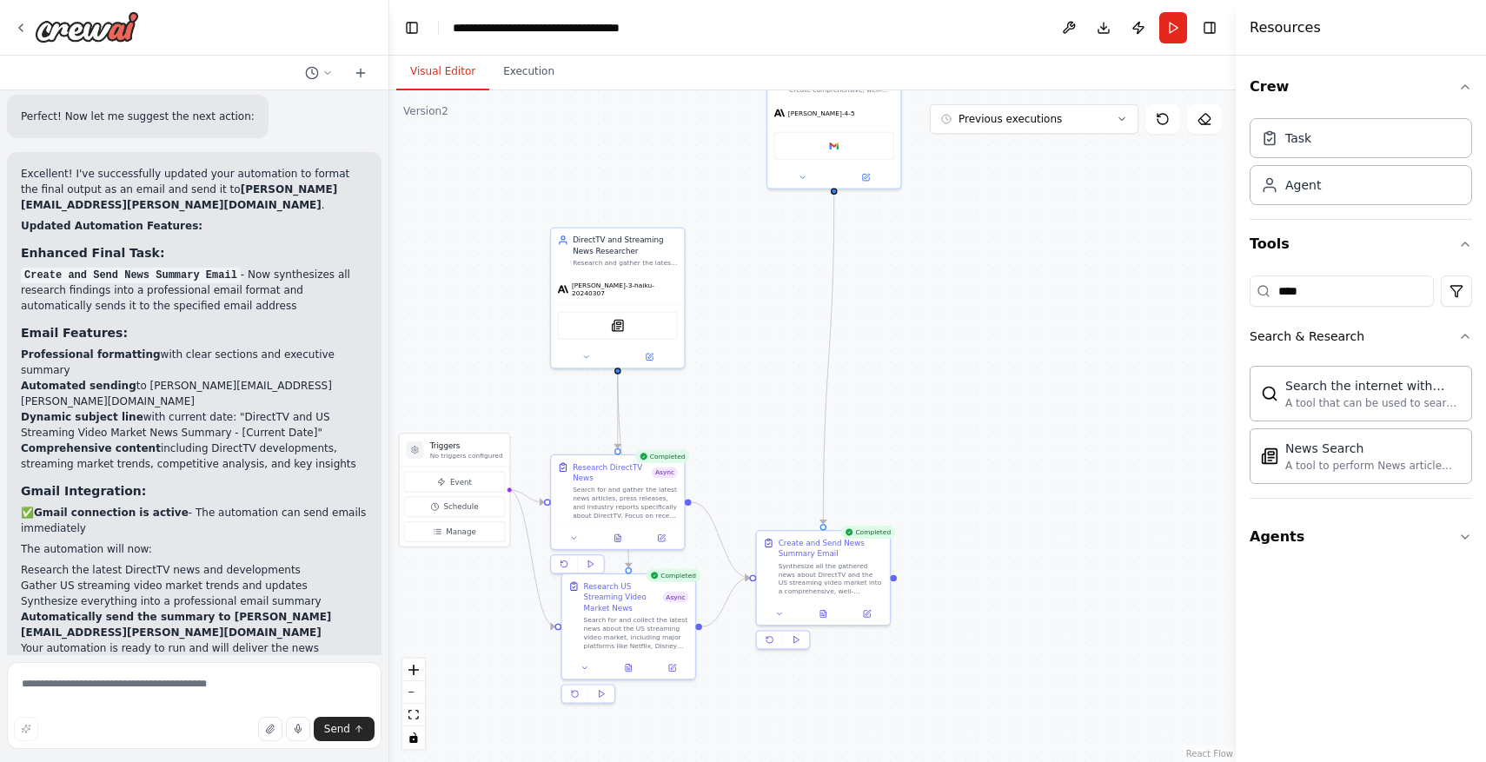
drag, startPoint x: 1009, startPoint y: 285, endPoint x: 824, endPoint y: 318, distance: 188.0
click at [824, 318] on div ".deletable-edge-delete-btn { width: 20px; height: 20px; border: 0px solid #ffff…" at bounding box center [812, 426] width 846 height 672
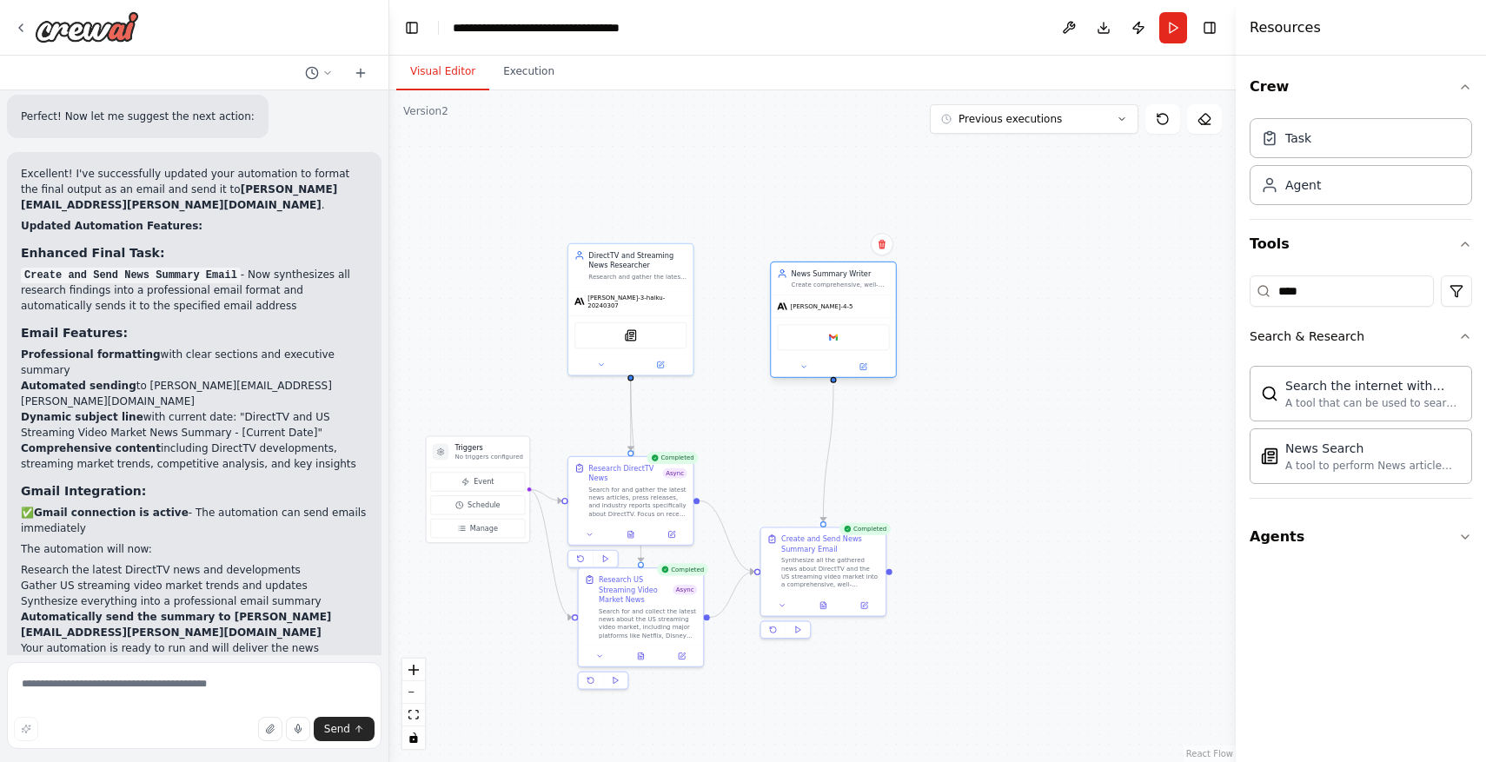
drag, startPoint x: 853, startPoint y: 103, endPoint x: 850, endPoint y: 283, distance: 180.8
click at [850, 283] on div "Create comprehensive, well-structured news summaries that synthesize research f…" at bounding box center [841, 285] width 98 height 8
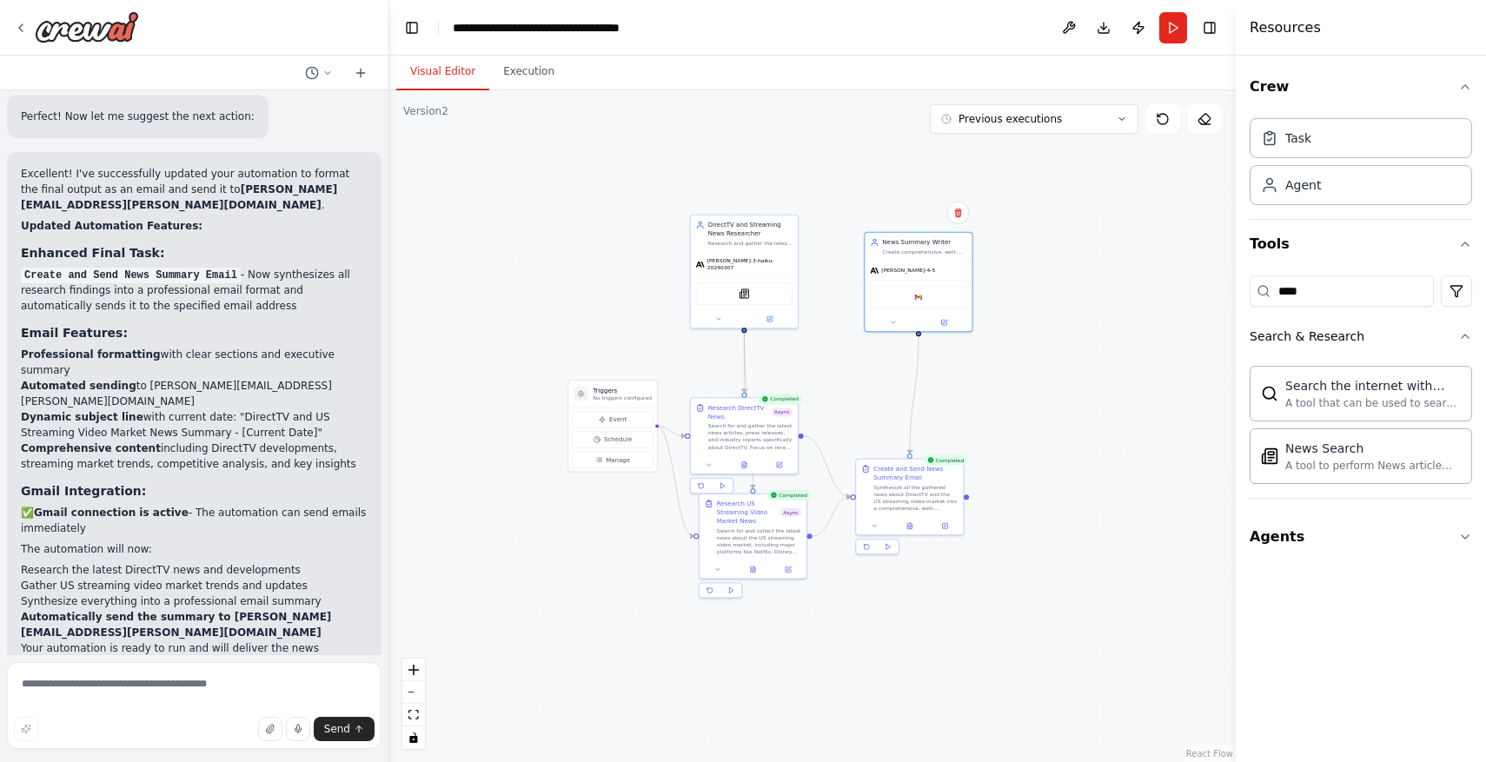
drag, startPoint x: 1000, startPoint y: 460, endPoint x: 1061, endPoint y: 403, distance: 83.0
click at [1062, 402] on div ".deletable-edge-delete-btn { width: 20px; height: 20px; border: 0px solid #ffff…" at bounding box center [812, 426] width 846 height 672
click at [12, 22] on div at bounding box center [194, 28] width 388 height 56
click at [23, 23] on icon at bounding box center [21, 28] width 14 height 14
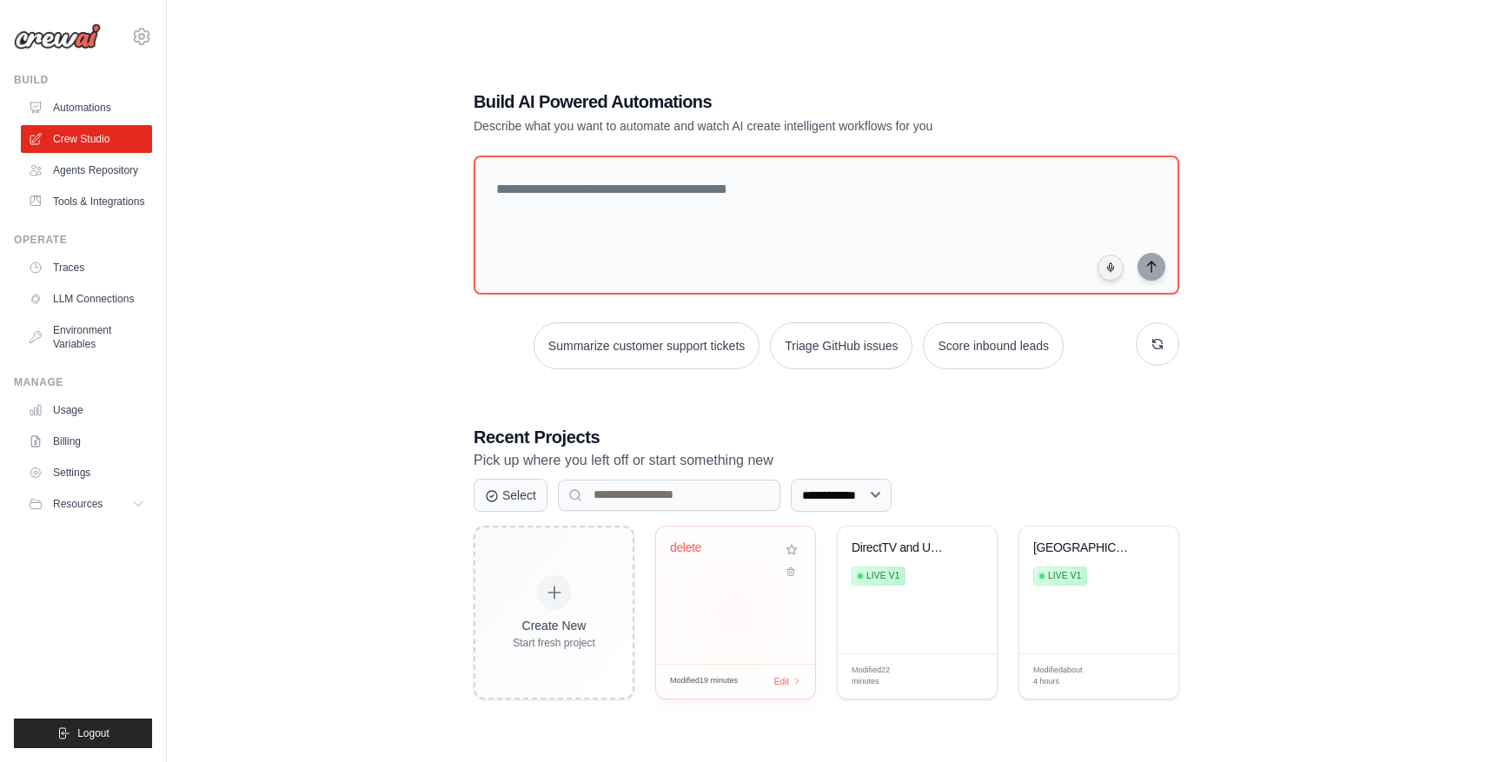
scroll to position [69, 0]
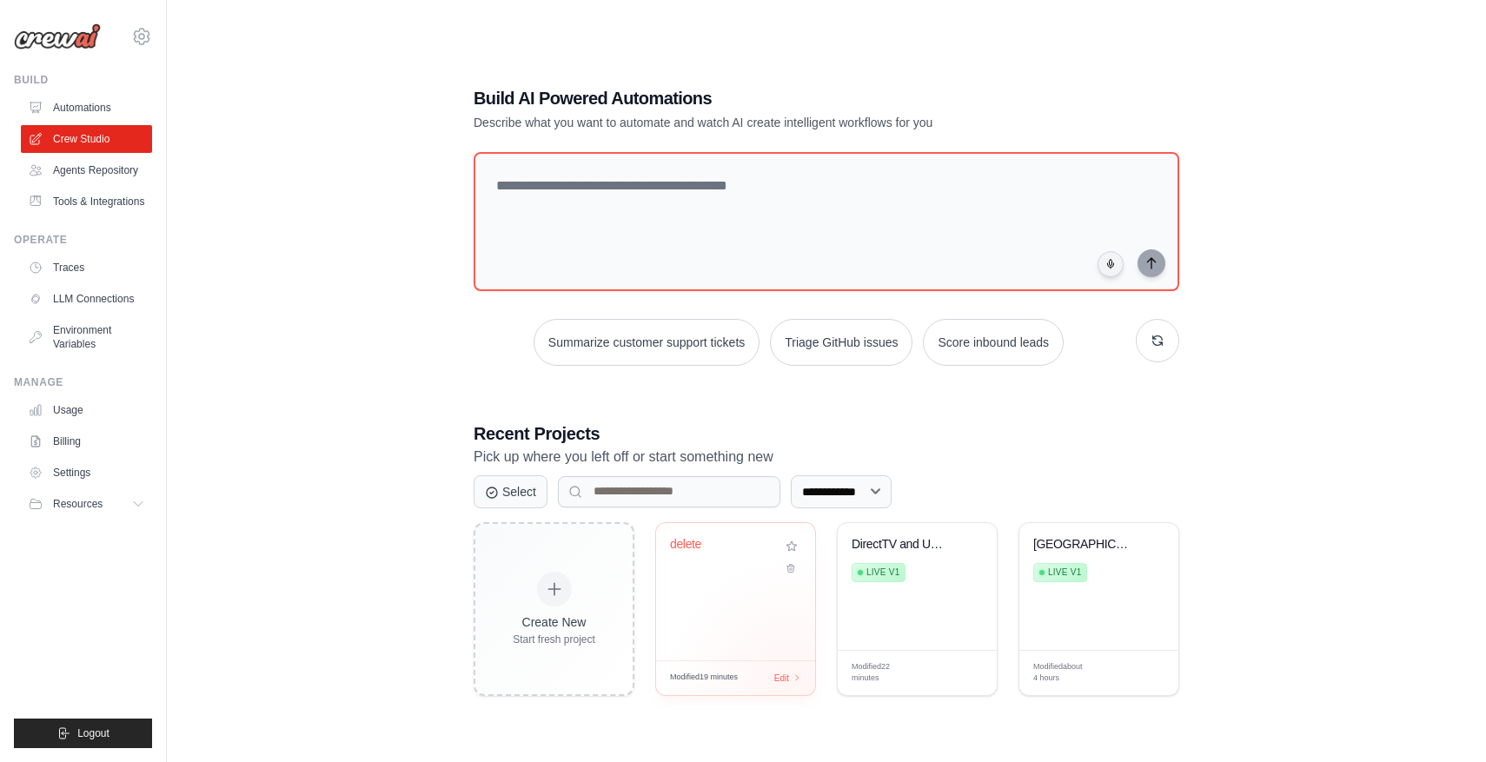
click at [792, 684] on div "Modified 19 minutes Edit" at bounding box center [735, 677] width 159 height 35
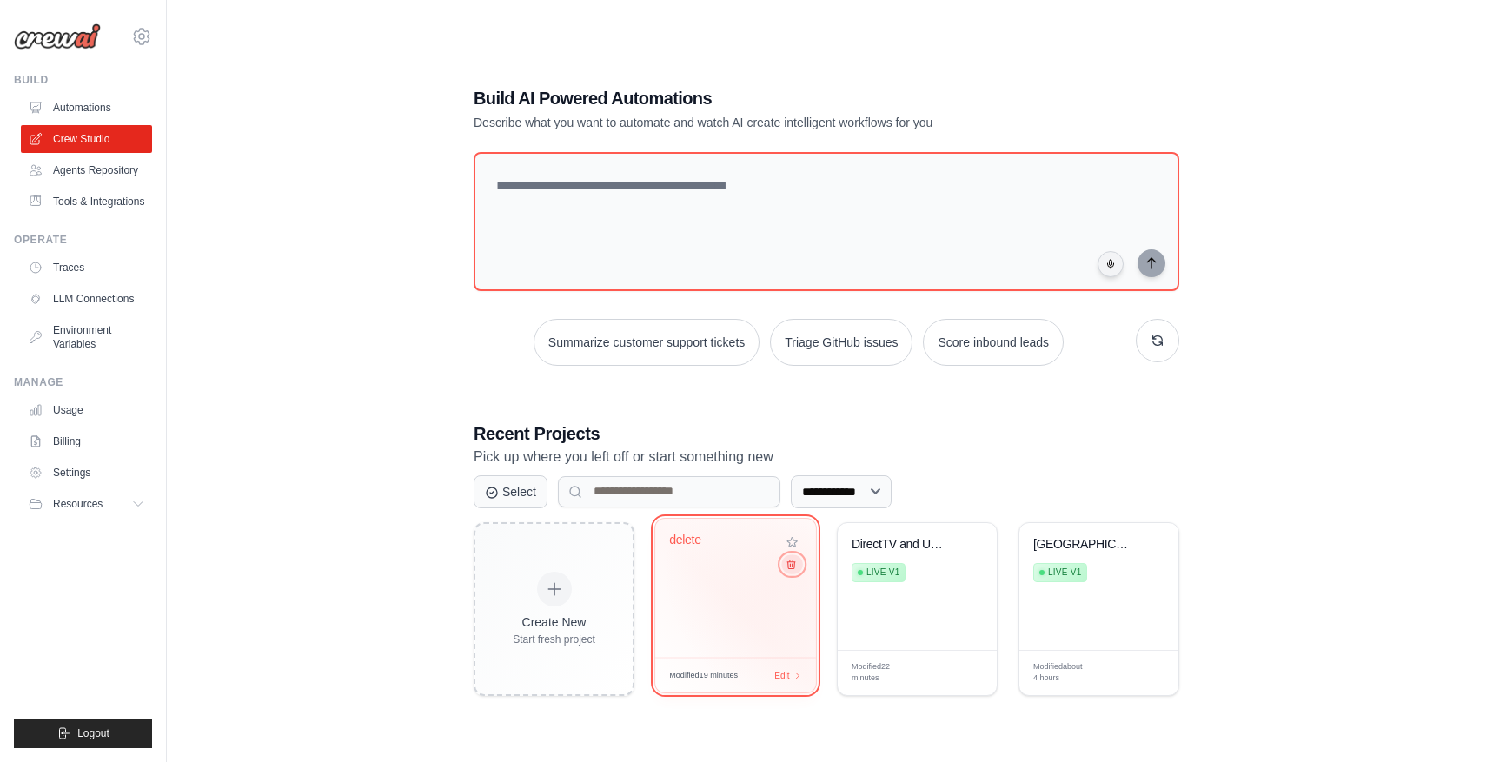
click at [793, 571] on button at bounding box center [791, 563] width 21 height 19
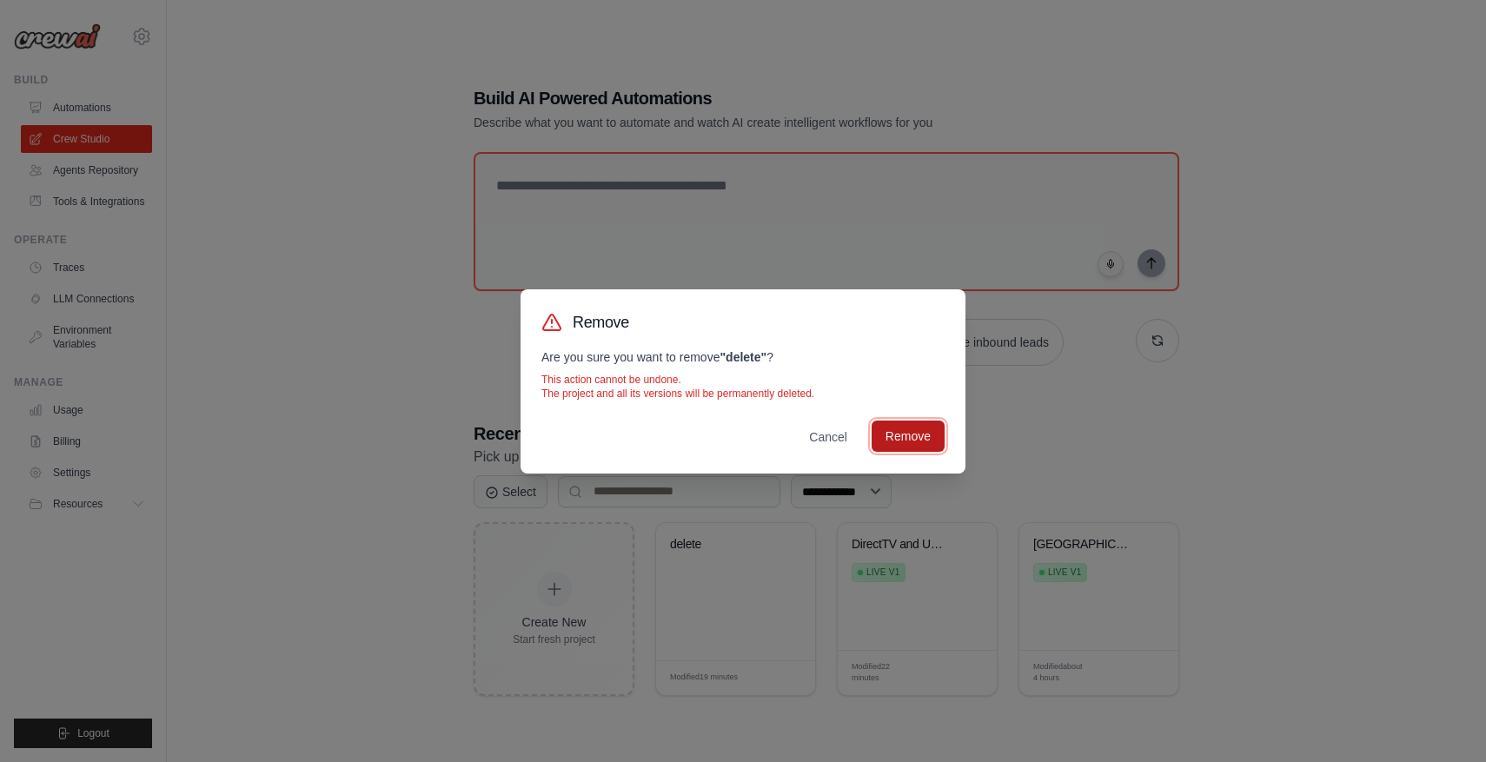
click at [909, 428] on button "Remove" at bounding box center [908, 436] width 73 height 31
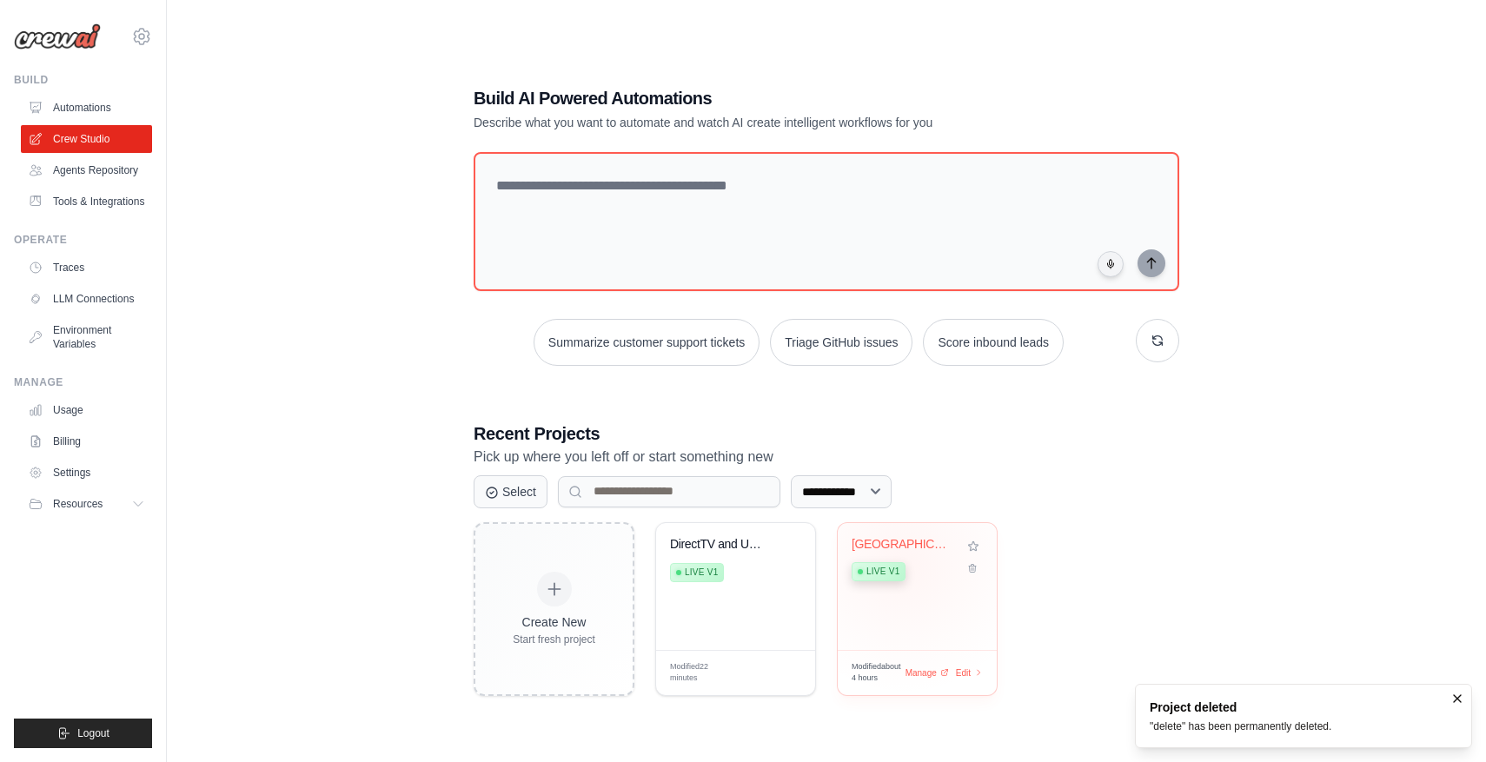
click at [905, 563] on div "Live v1" at bounding box center [879, 571] width 54 height 19
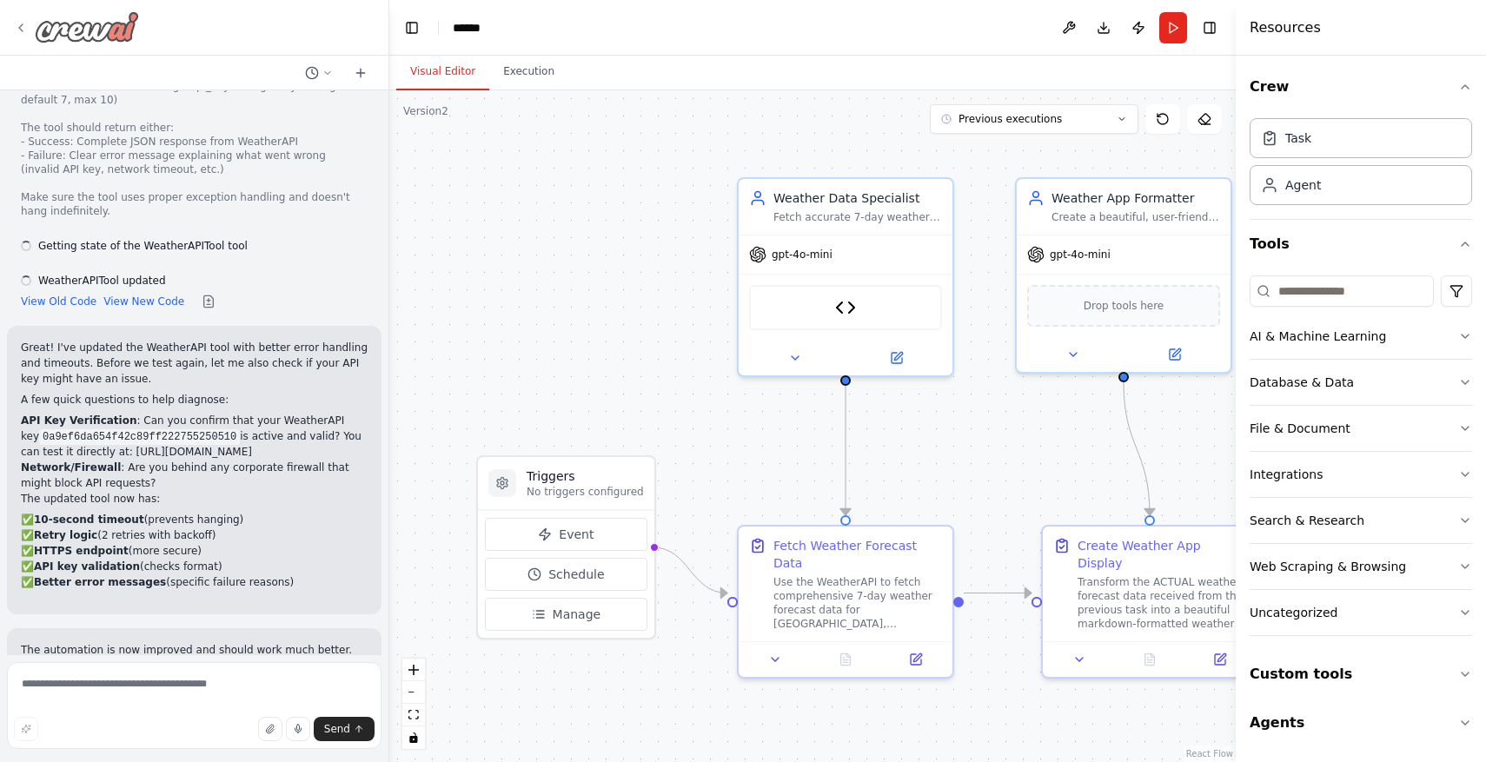
scroll to position [4064, 0]
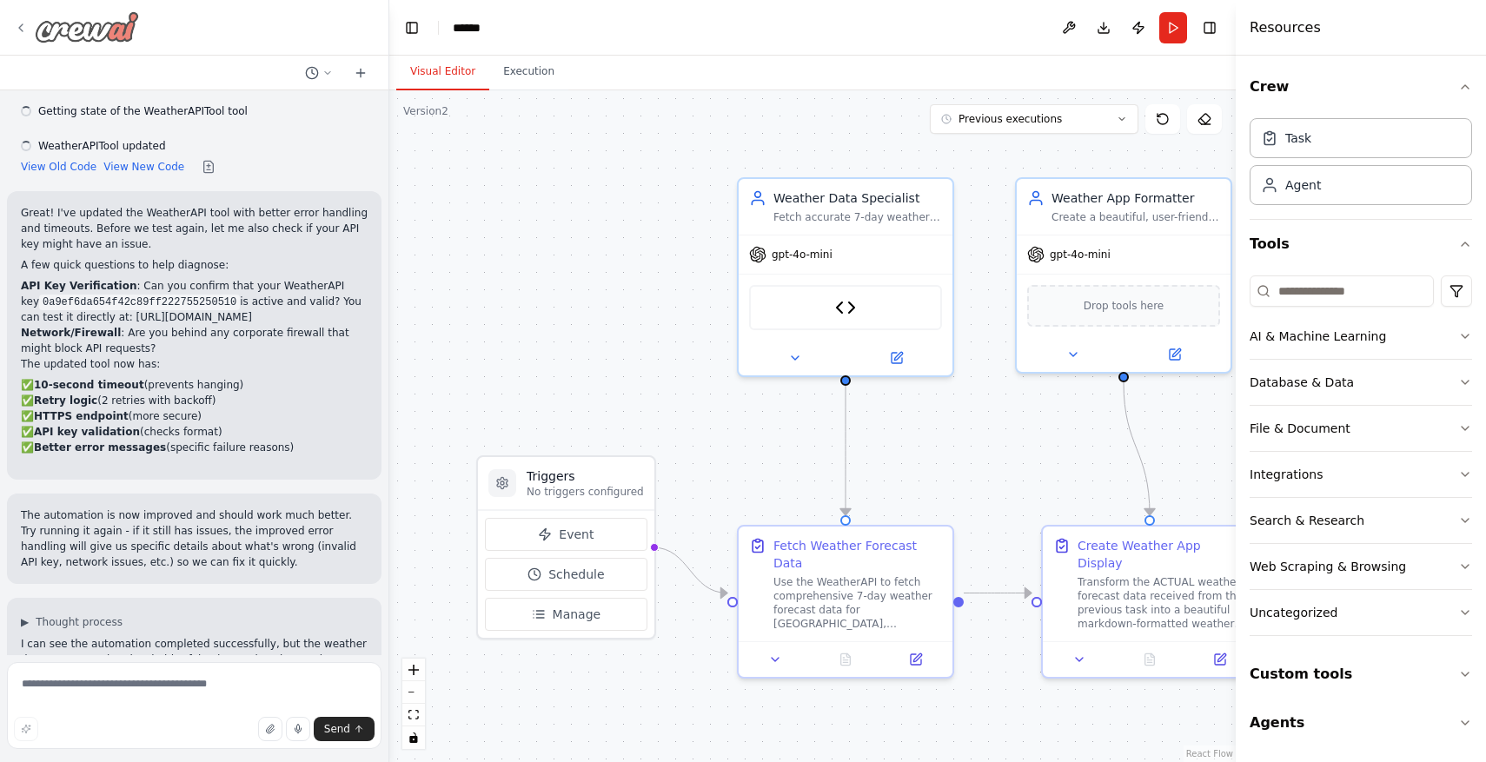
click at [22, 23] on icon at bounding box center [21, 28] width 14 height 14
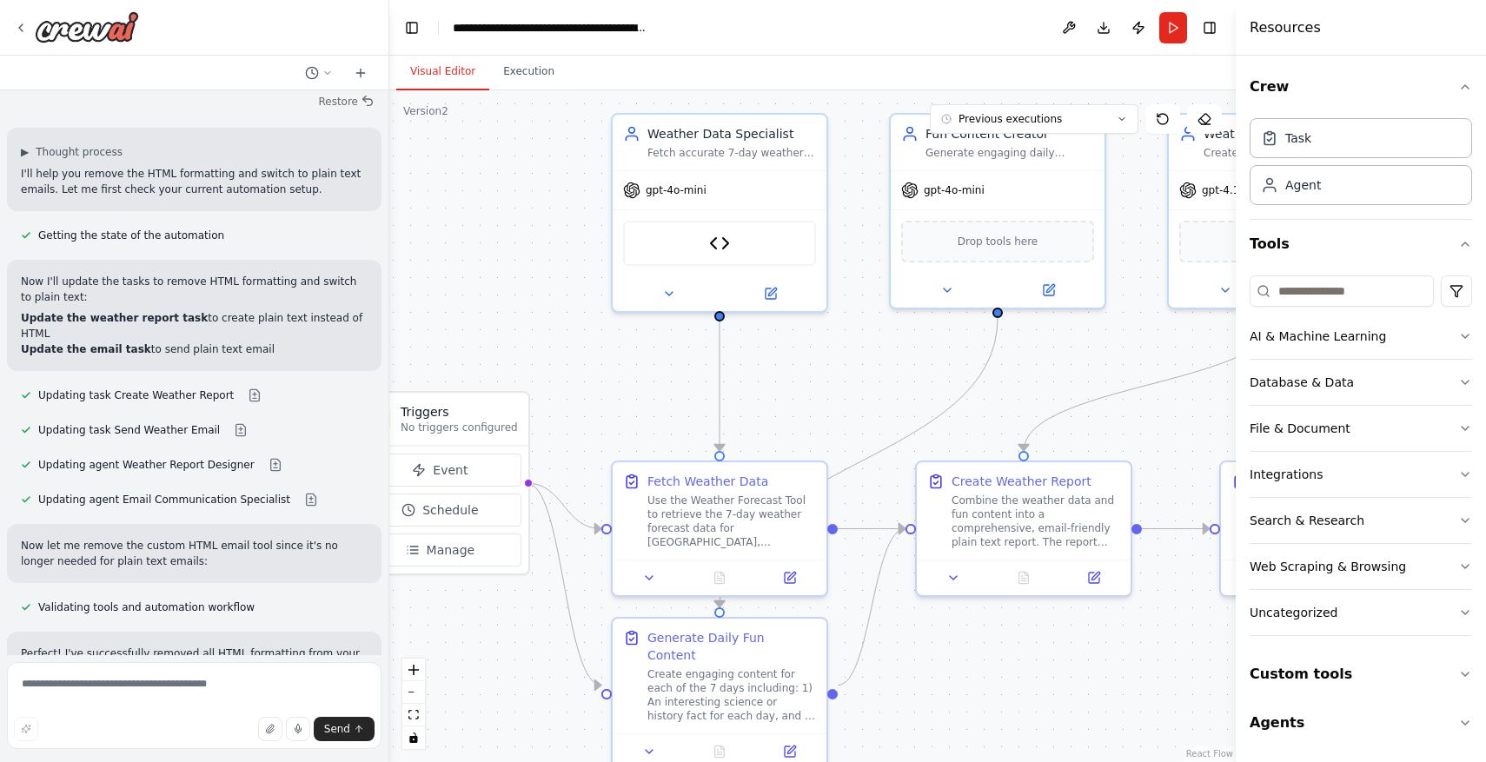
scroll to position [10845, 0]
drag, startPoint x: 984, startPoint y: 444, endPoint x: 858, endPoint y: 380, distance: 141.5
click at [858, 380] on div ".deletable-edge-delete-btn { width: 20px; height: 20px; border: 0px solid #ffff…" at bounding box center [812, 426] width 846 height 672
click at [680, 185] on span "gpt-4o-mini" at bounding box center [676, 187] width 61 height 14
click at [668, 292] on icon at bounding box center [669, 290] width 14 height 14
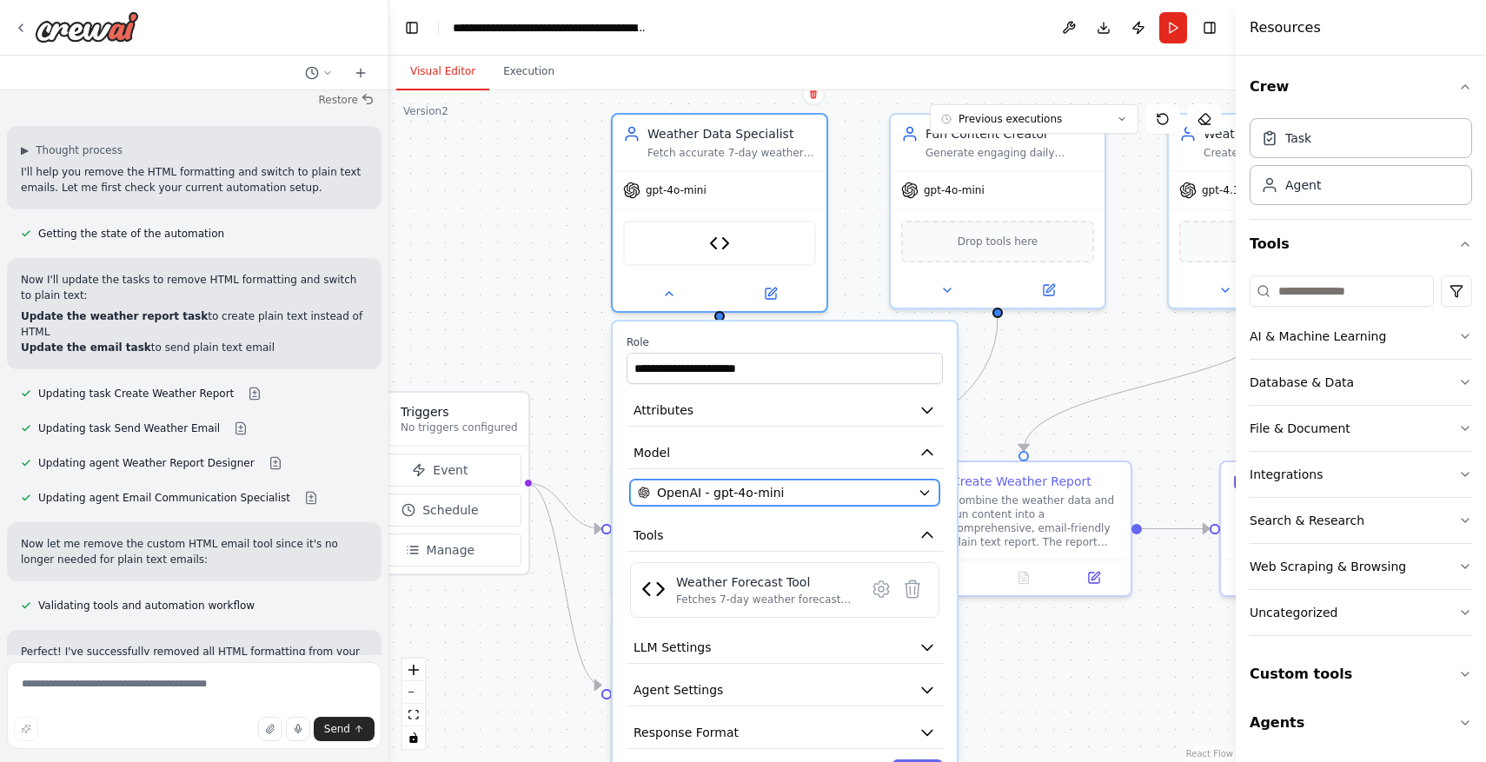
click at [749, 494] on span "OpenAI - gpt-4o-mini" at bounding box center [720, 492] width 127 height 17
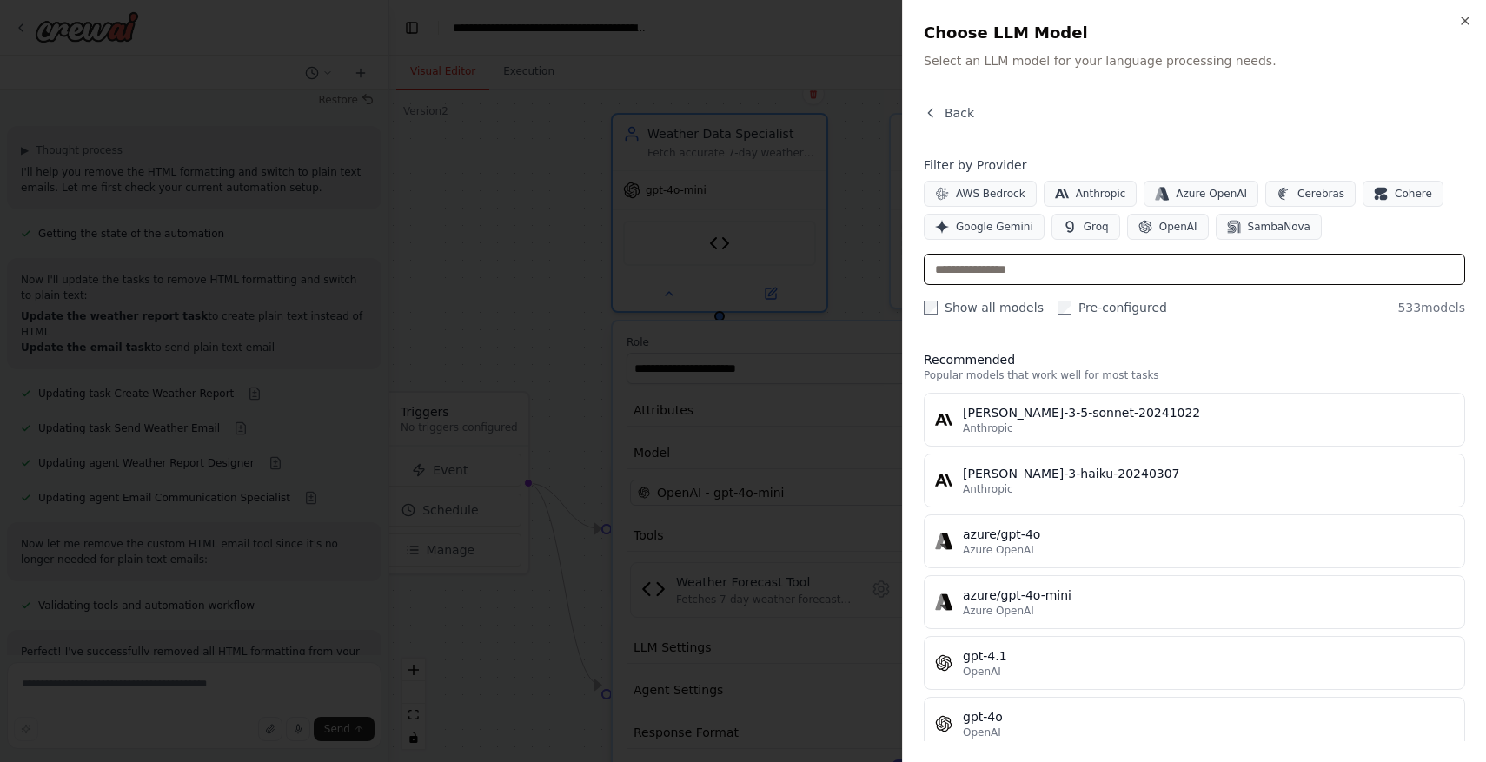
click at [1058, 269] on input "text" at bounding box center [1194, 269] width 541 height 31
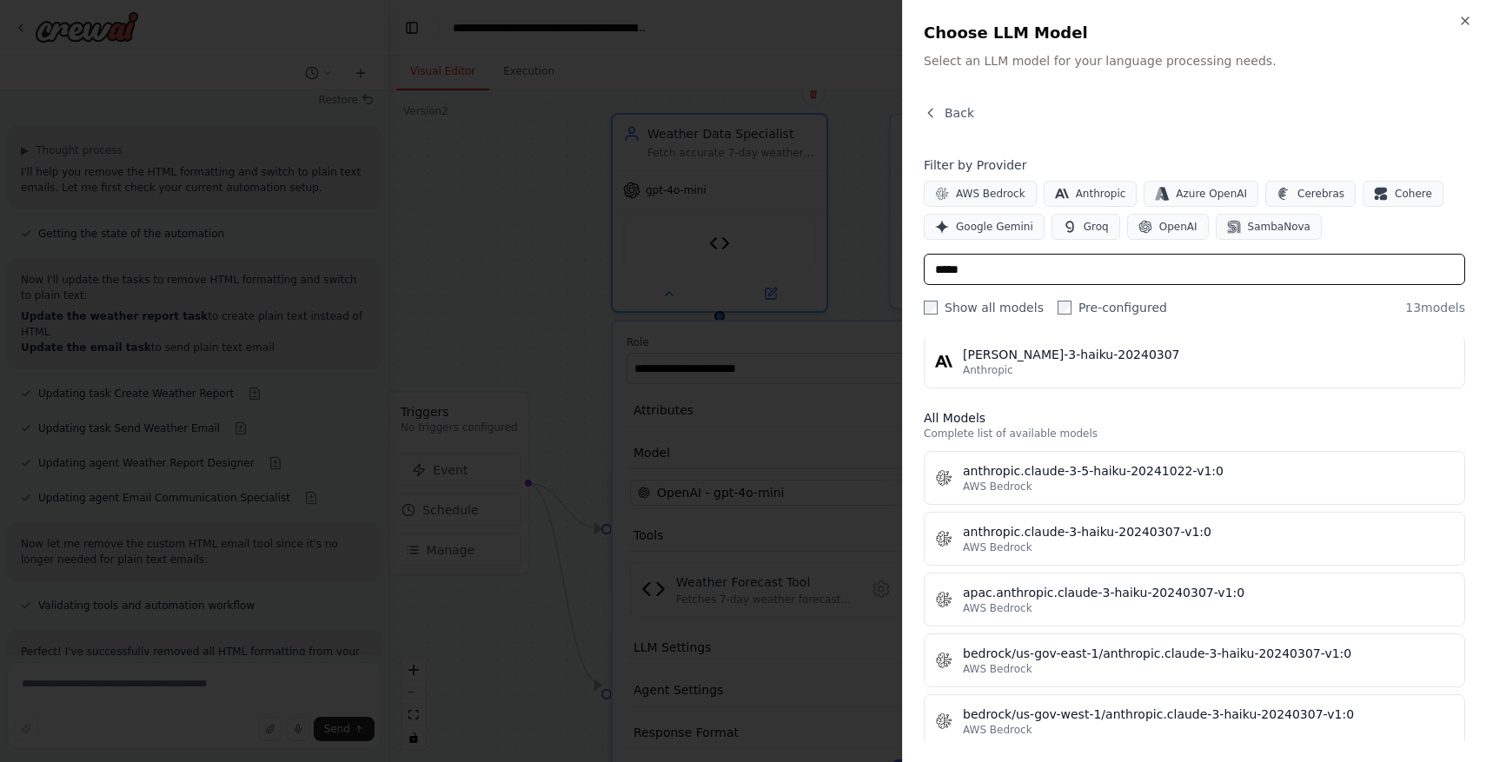
scroll to position [46, 0]
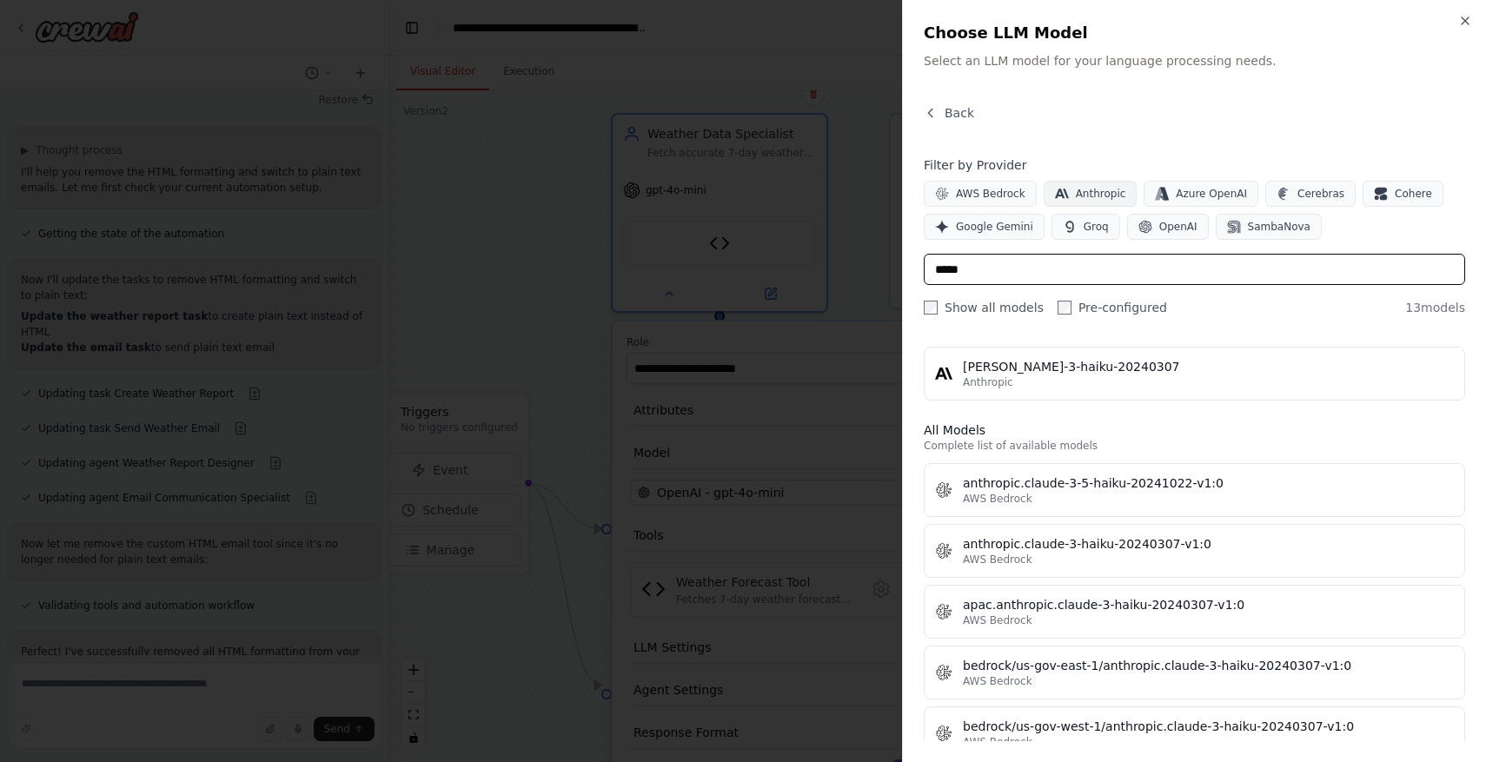
type input "*****"
click at [1102, 191] on span "Anthropic" at bounding box center [1101, 194] width 50 height 14
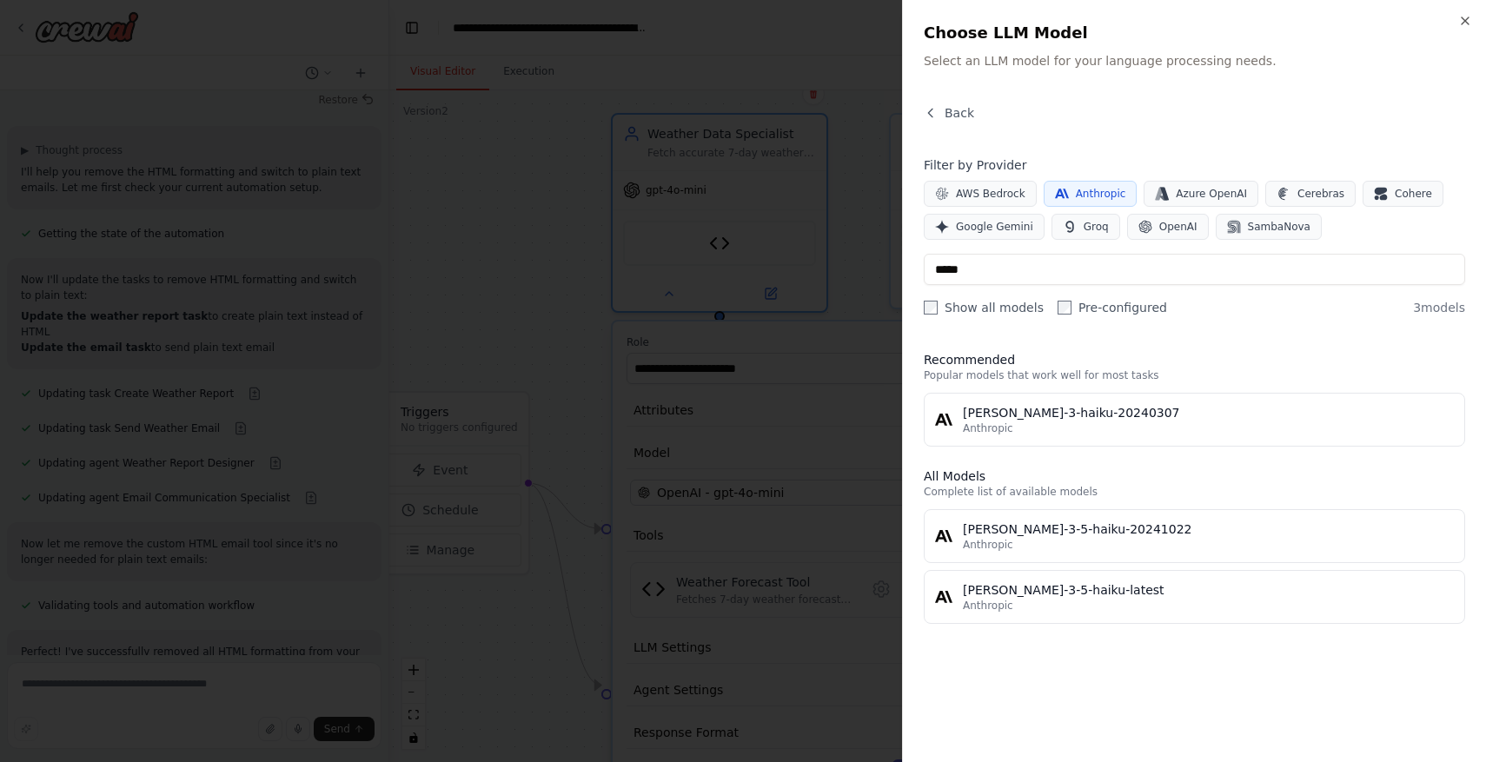
scroll to position [0, 0]
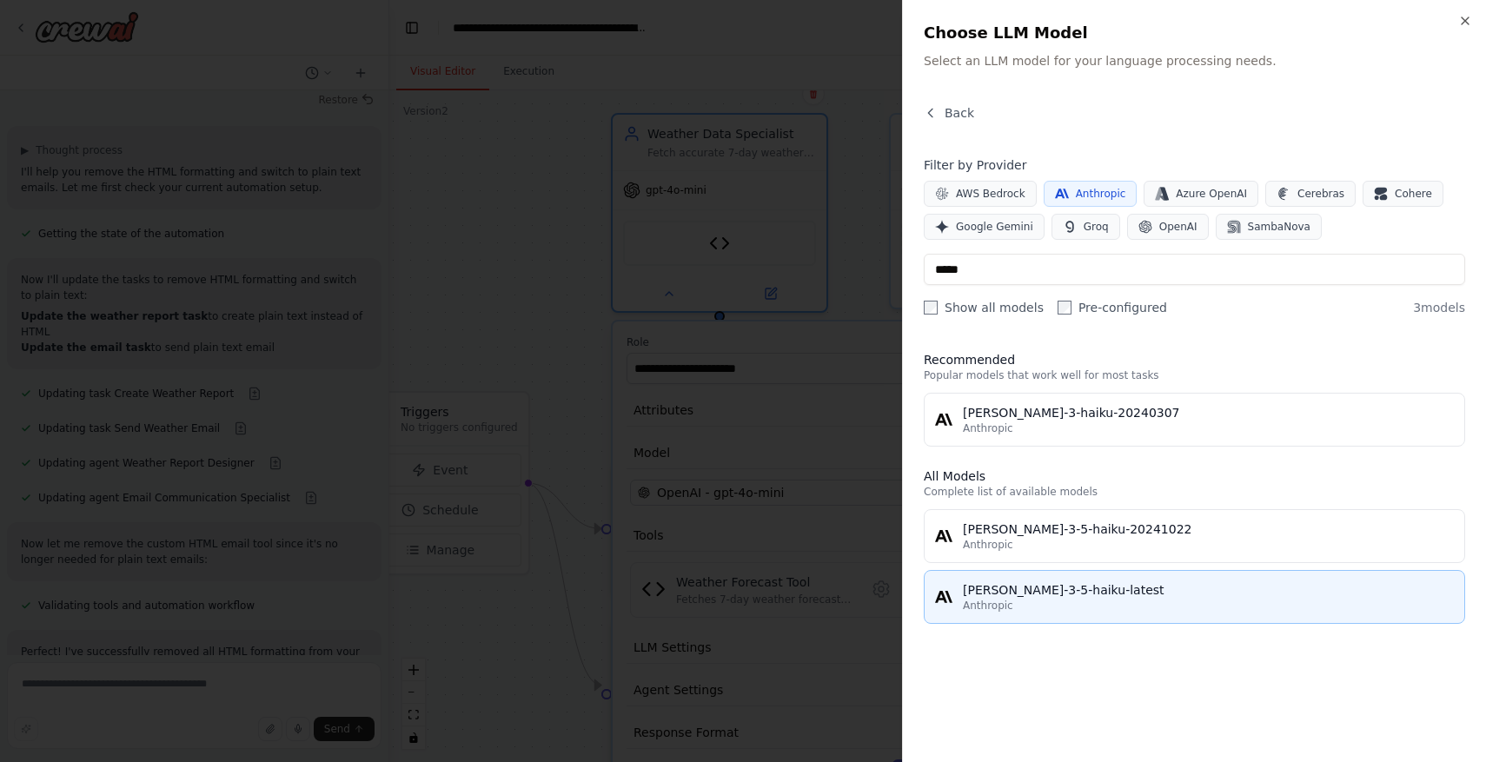
click at [1165, 581] on button "[PERSON_NAME]-3-5-haiku-latest Anthropic" at bounding box center [1194, 597] width 541 height 54
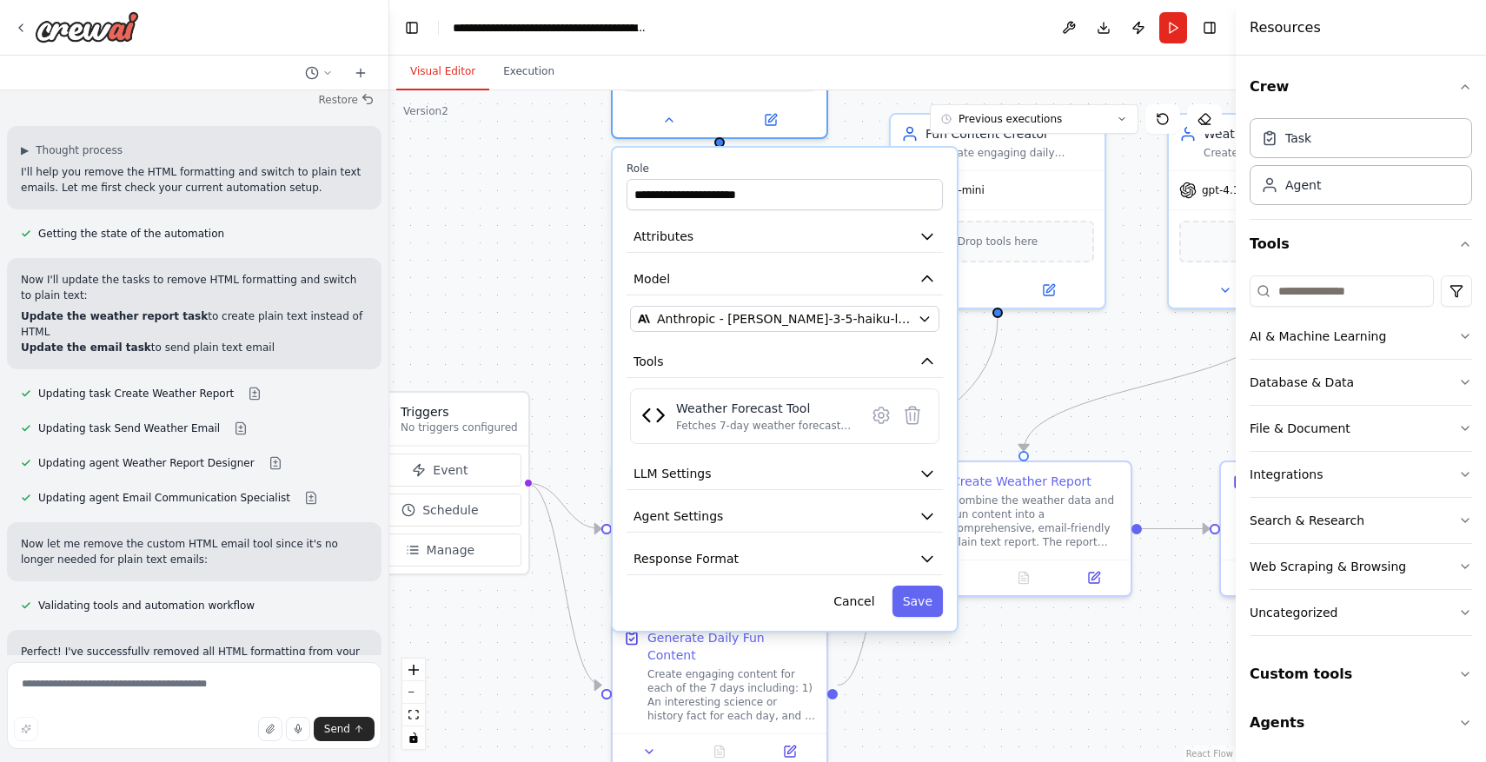
drag, startPoint x: 916, startPoint y: 515, endPoint x: 913, endPoint y: 340, distance: 175.6
click at [913, 340] on div "**********" at bounding box center [785, 389] width 344 height 483
click at [868, 520] on button "Agent Settings" at bounding box center [785, 517] width 316 height 32
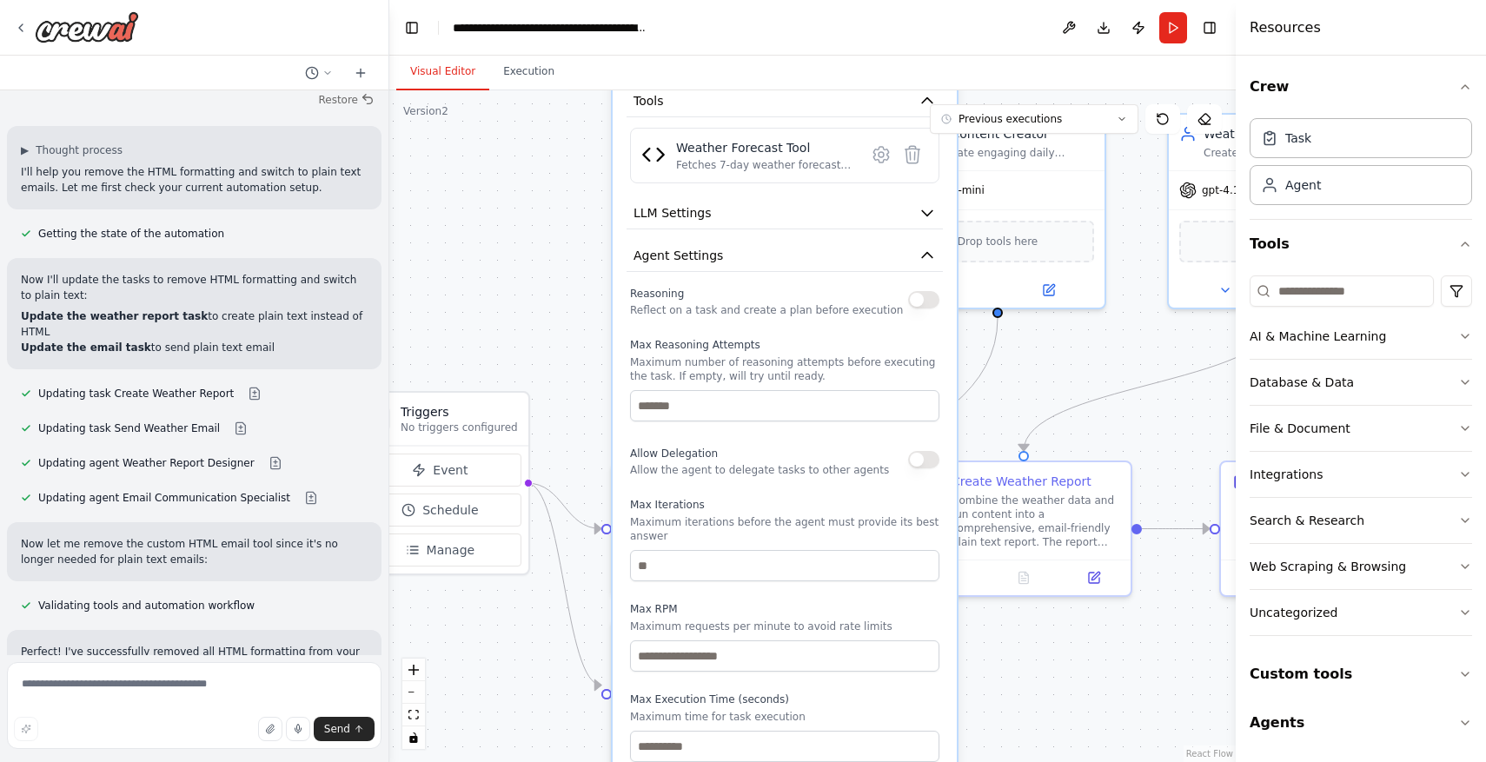
drag, startPoint x: 864, startPoint y: 566, endPoint x: 867, endPoint y: 301, distance: 265.1
click at [868, 301] on div "Reasoning Reflect on a task and create a plan before execution" at bounding box center [766, 299] width 273 height 35
click at [759, 569] on input "number" at bounding box center [784, 565] width 309 height 31
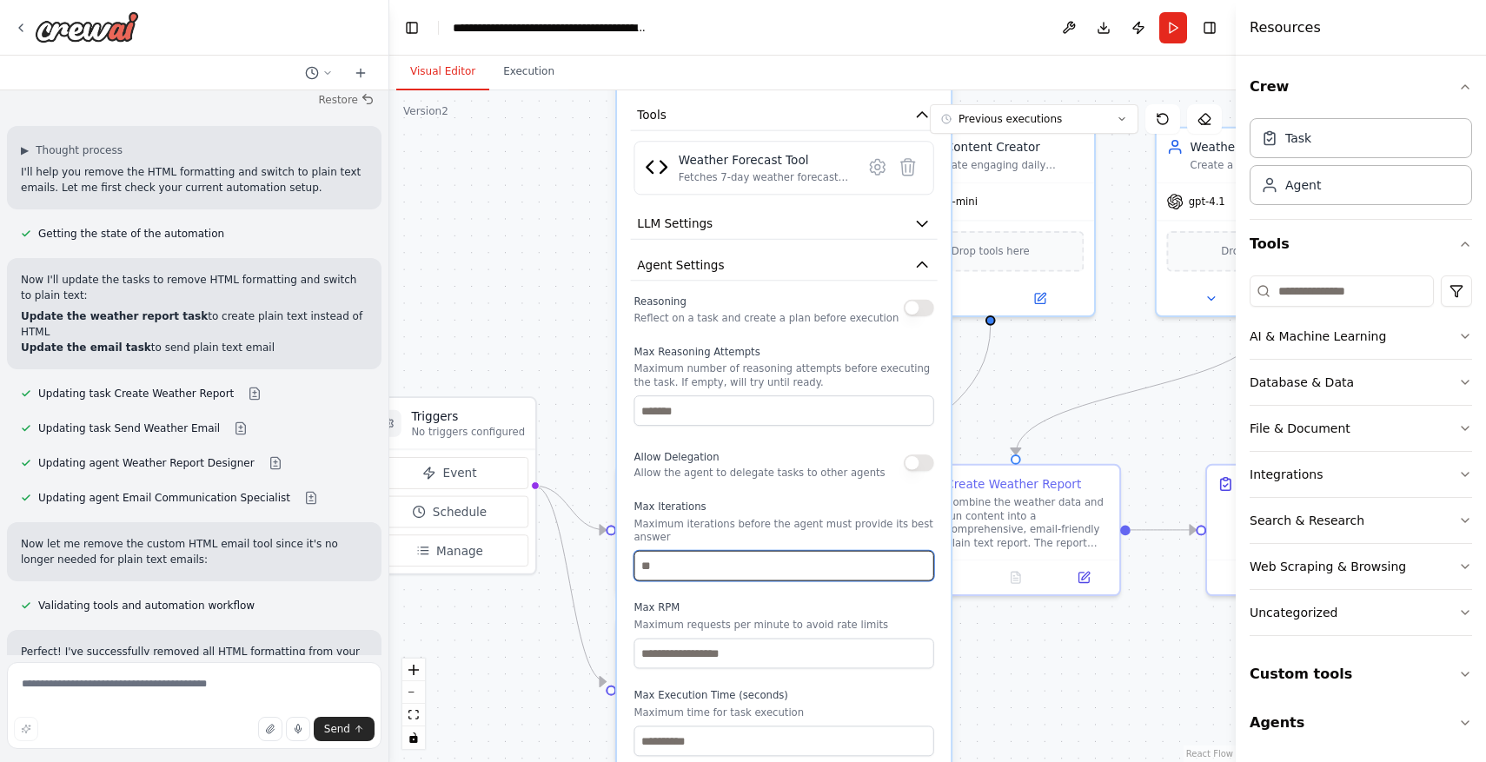
type input "*"
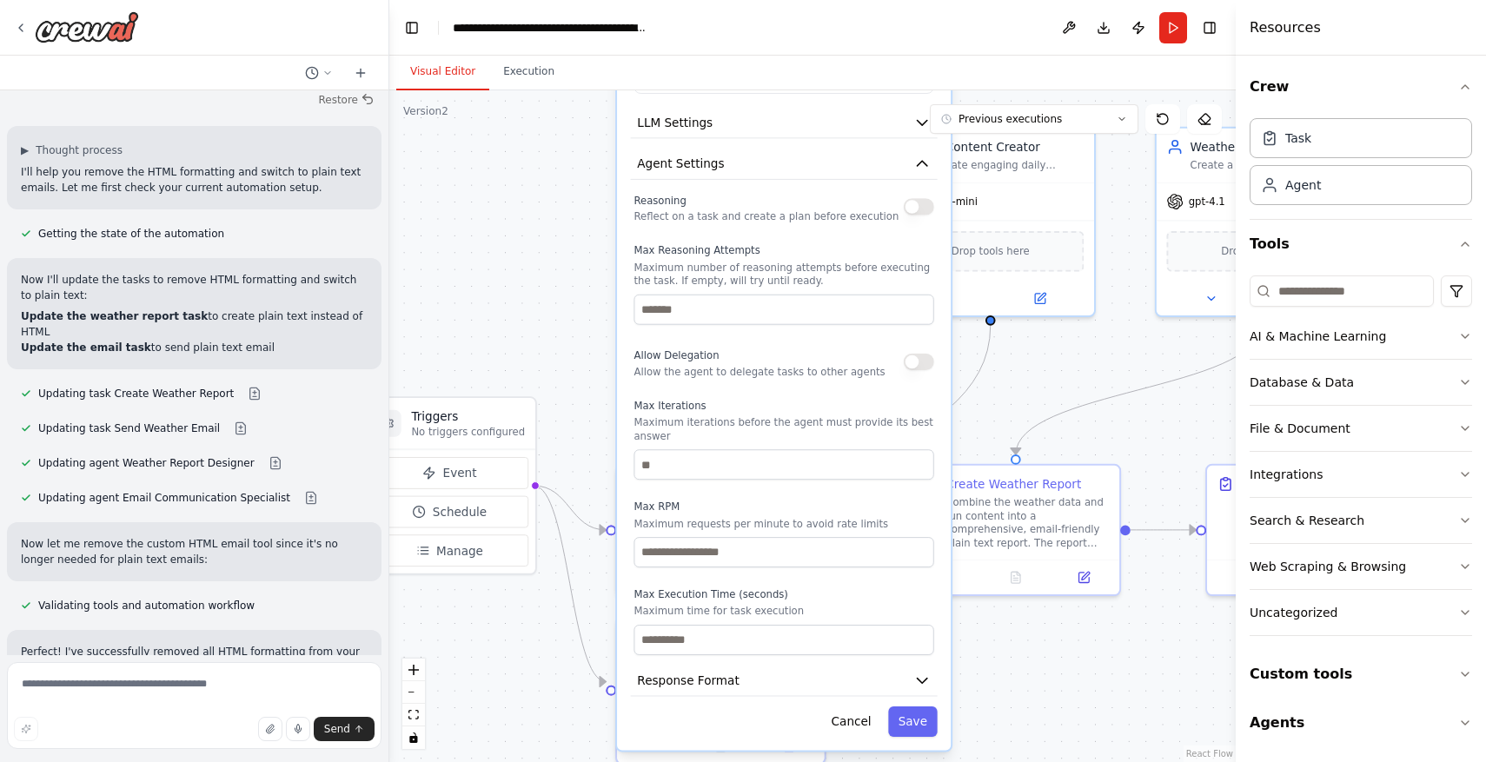
drag, startPoint x: 759, startPoint y: 582, endPoint x: 758, endPoint y: 473, distance: 109.5
click at [760, 470] on div "Reasoning Reflect on a task and create a plan before execution Max Reasoning At…" at bounding box center [784, 422] width 300 height 465
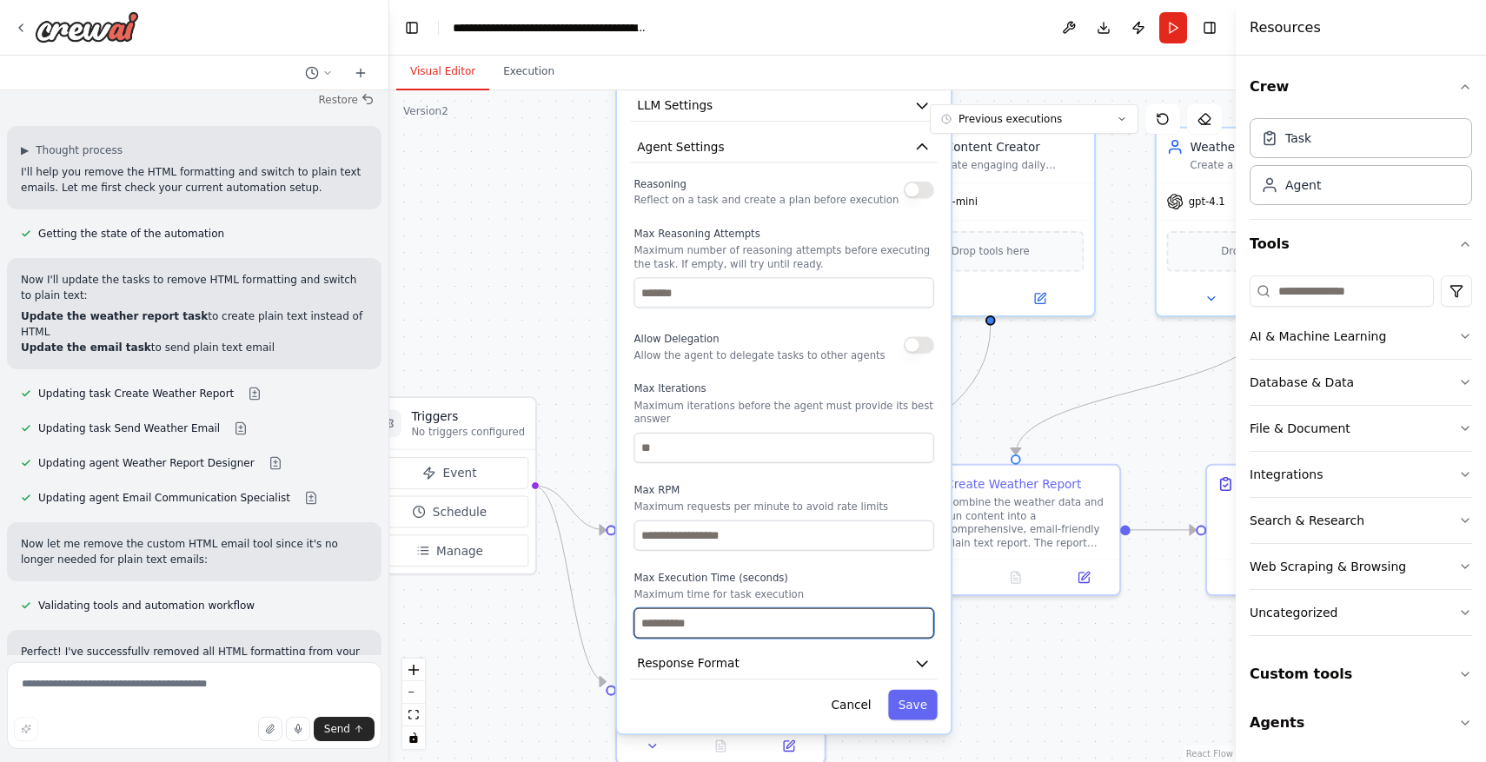
click at [736, 628] on input "number" at bounding box center [784, 623] width 300 height 30
type input "**"
click at [914, 700] on button "Save" at bounding box center [913, 705] width 50 height 30
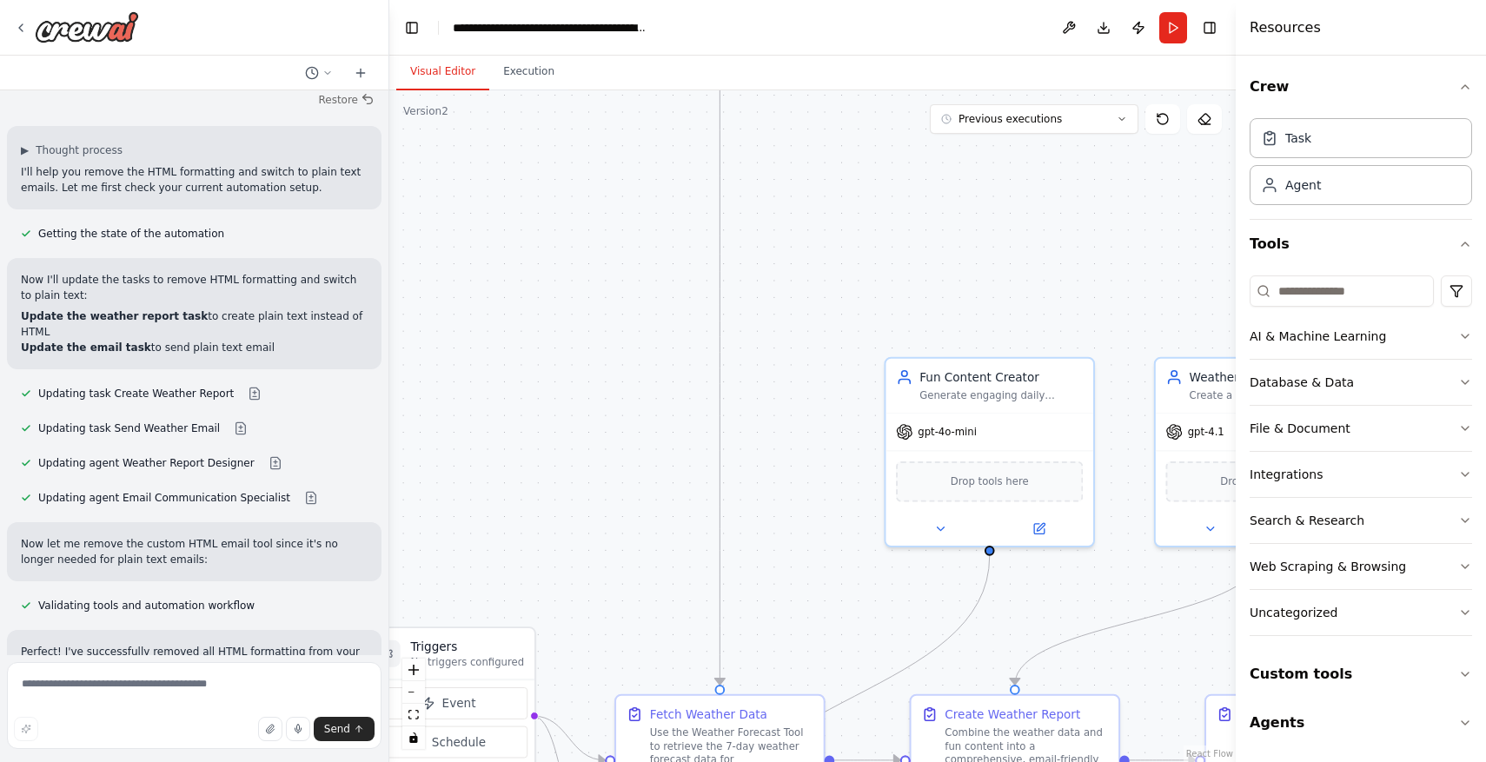
drag, startPoint x: 817, startPoint y: 390, endPoint x: 816, endPoint y: 621, distance: 231.2
click at [816, 621] on div ".deletable-edge-delete-btn { width: 20px; height: 20px; border: 0px solid #ffff…" at bounding box center [812, 426] width 846 height 672
drag, startPoint x: 812, startPoint y: 340, endPoint x: 823, endPoint y: 601, distance: 261.8
click at [822, 600] on div ".deletable-edge-delete-btn { width: 20px; height: 20px; border: 0px solid #ffff…" at bounding box center [812, 426] width 846 height 672
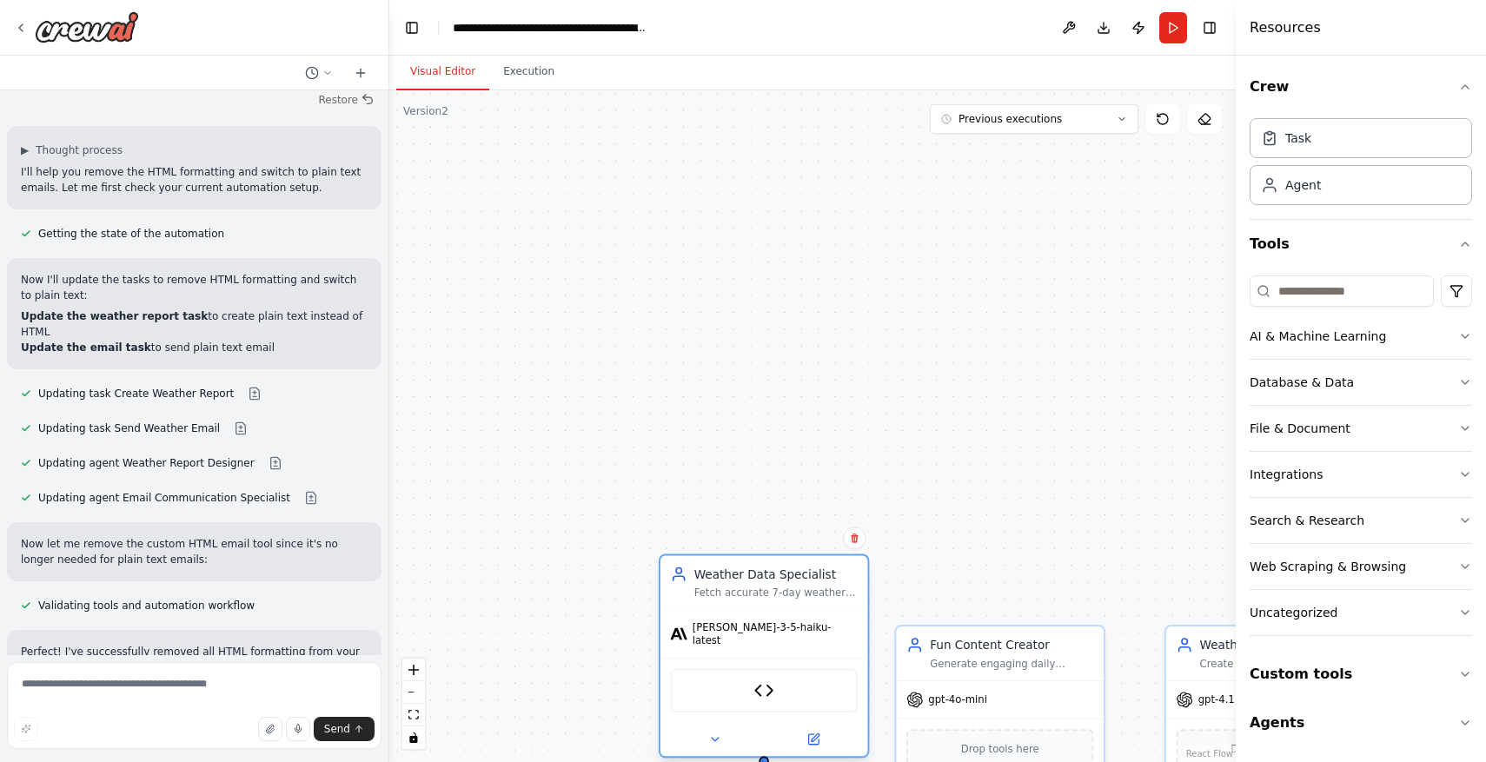
drag, startPoint x: 758, startPoint y: 117, endPoint x: 787, endPoint y: 581, distance: 464.1
click at [791, 585] on div "Weather Data Specialist Fetch accurate 7-day weather forecast data for [GEOGRAP…" at bounding box center [775, 583] width 163 height 34
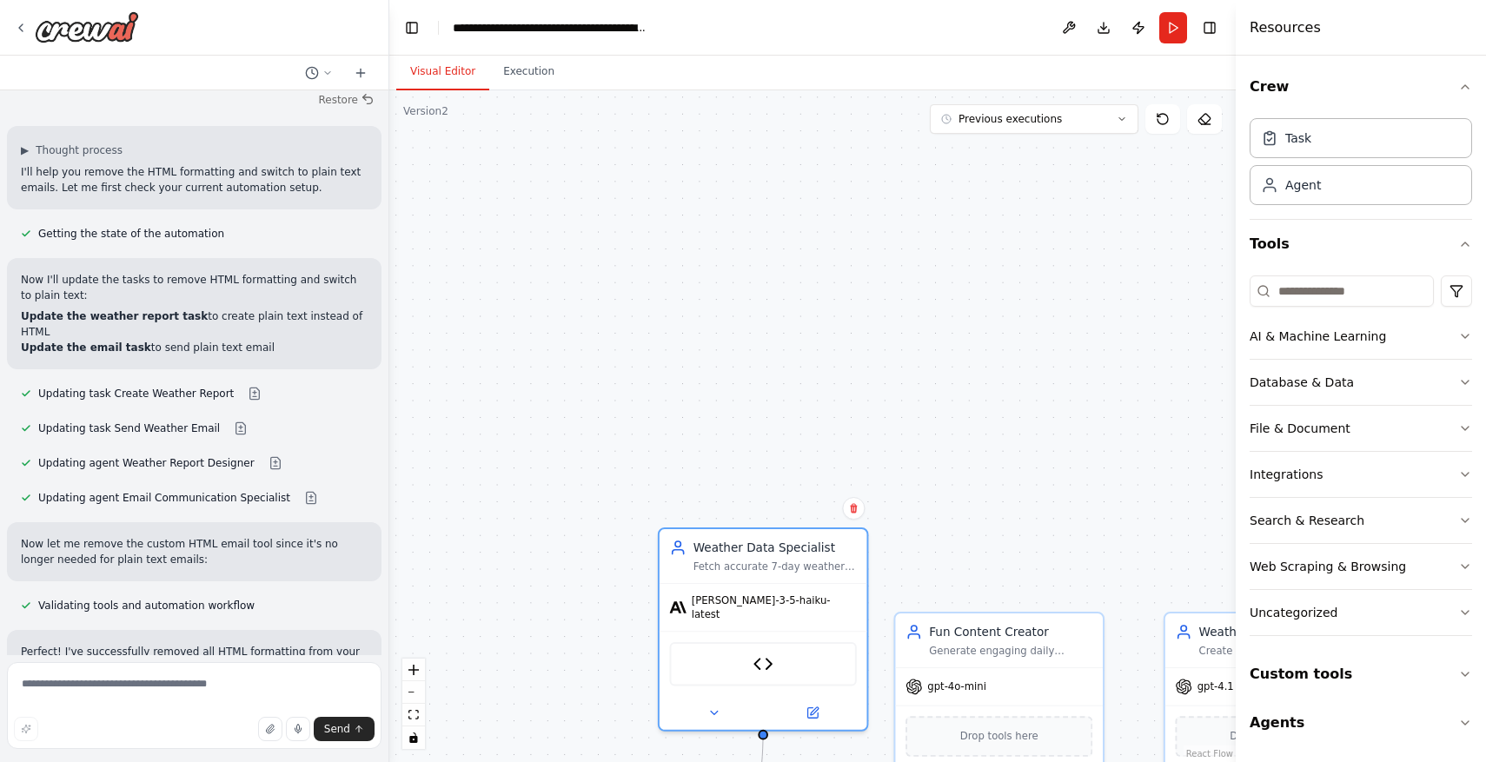
drag, startPoint x: 728, startPoint y: 358, endPoint x: 671, endPoint y: 164, distance: 202.1
click at [672, 165] on div ".deletable-edge-delete-btn { width: 20px; height: 20px; border: 0px solid #ffff…" at bounding box center [812, 426] width 846 height 672
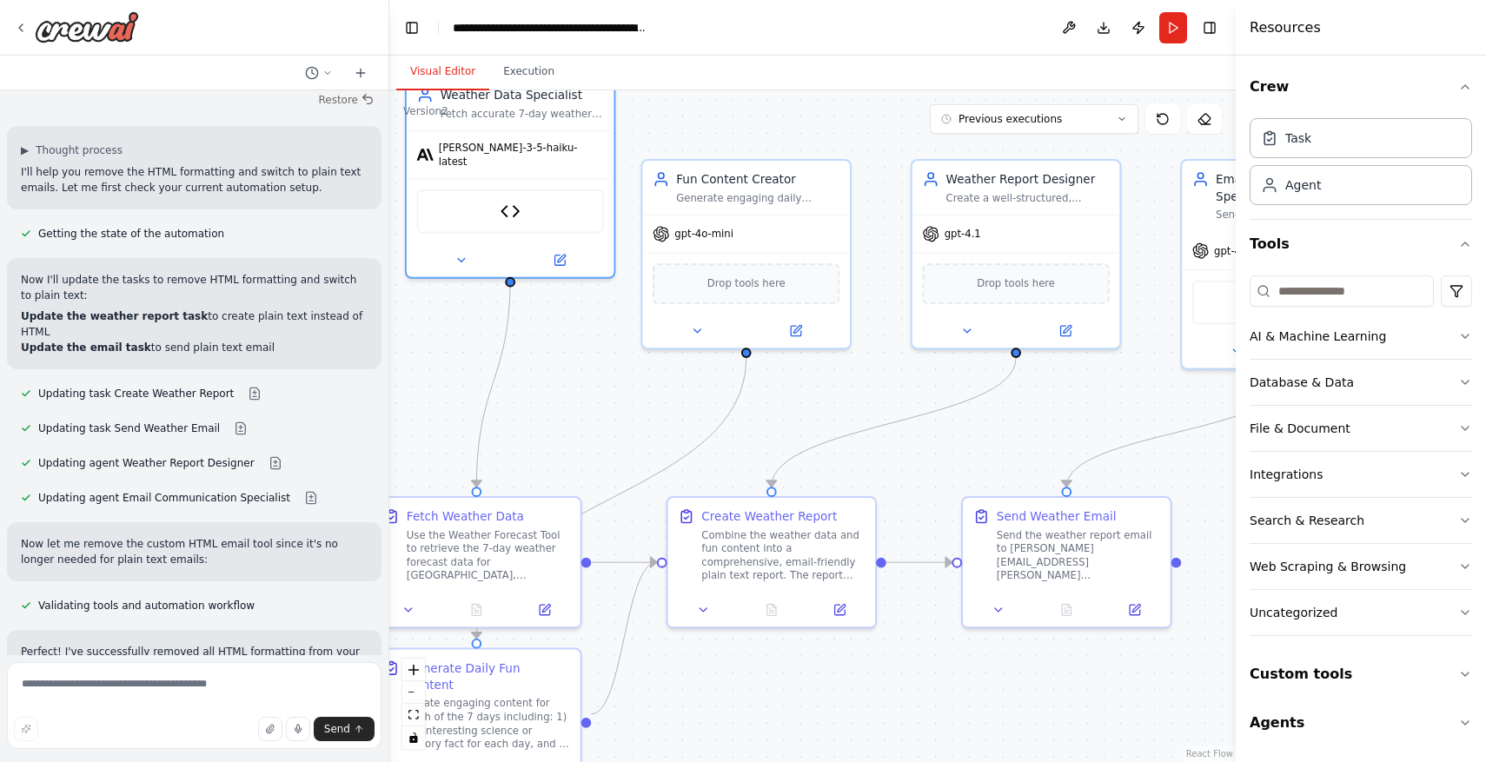
drag, startPoint x: 953, startPoint y: 298, endPoint x: 756, endPoint y: 25, distance: 336.7
click at [756, 25] on main "**********" at bounding box center [812, 381] width 846 height 762
drag, startPoint x: 873, startPoint y: 428, endPoint x: 993, endPoint y: 441, distance: 120.6
click at [994, 441] on div ".deletable-edge-delete-btn { width: 20px; height: 20px; border: 0px solid #ffff…" at bounding box center [812, 426] width 846 height 672
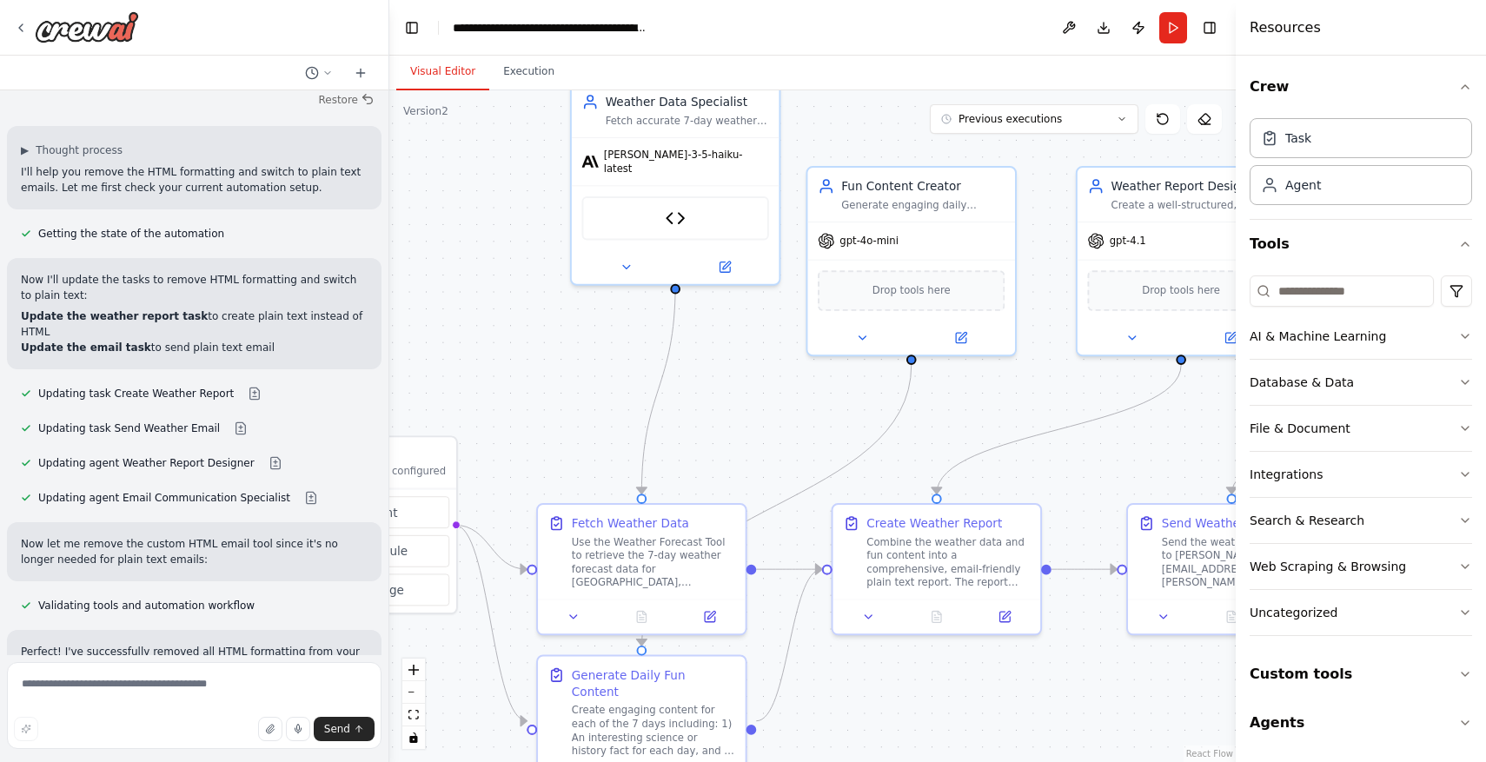
drag, startPoint x: 855, startPoint y: 402, endPoint x: 1039, endPoint y: 414, distance: 184.6
click at [1039, 414] on div ".deletable-edge-delete-btn { width: 20px; height: 20px; border: 0px solid #ffff…" at bounding box center [812, 426] width 846 height 672
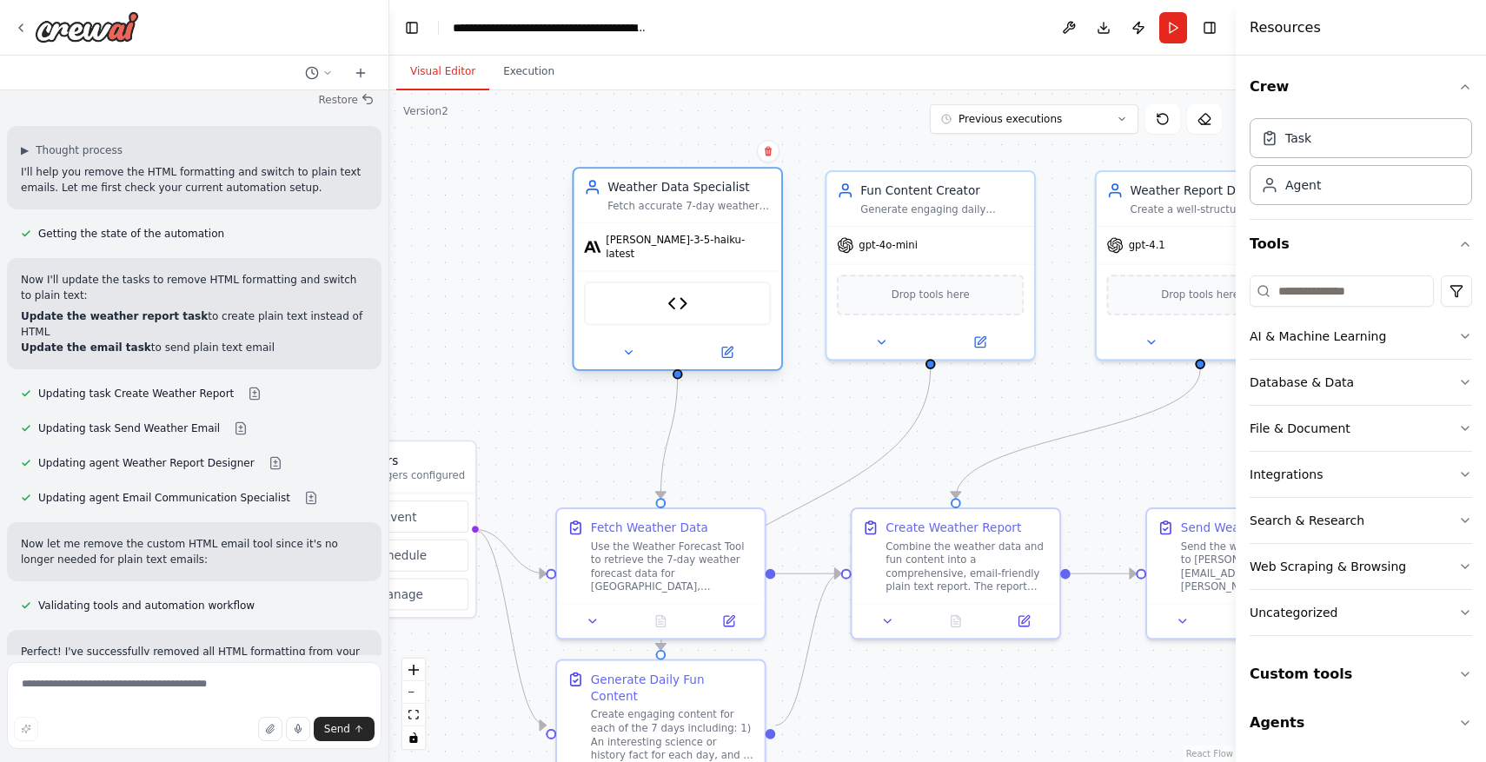
drag, startPoint x: 768, startPoint y: 129, endPoint x: 746, endPoint y: 206, distance: 80.6
click at [746, 206] on div "Weather Data Specialist Fetch accurate 7-day weather forecast data for Rancho P…" at bounding box center [678, 196] width 208 height 54
click at [595, 609] on button at bounding box center [593, 617] width 58 height 20
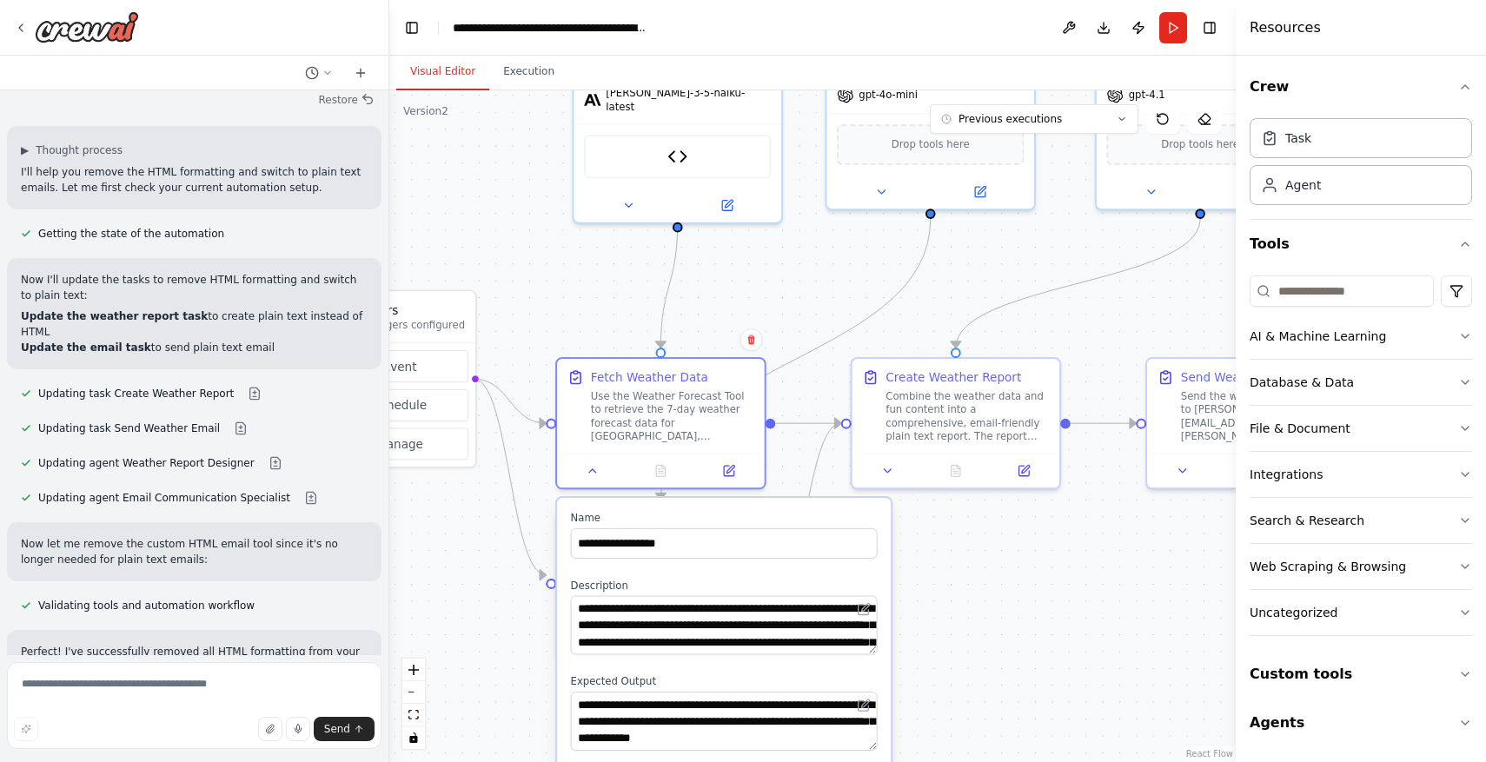
drag, startPoint x: 548, startPoint y: 438, endPoint x: 545, endPoint y: 288, distance: 150.4
click at [547, 288] on div ".deletable-edge-delete-btn { width: 20px; height: 20px; border: 0px solid #ffff…" at bounding box center [812, 426] width 846 height 672
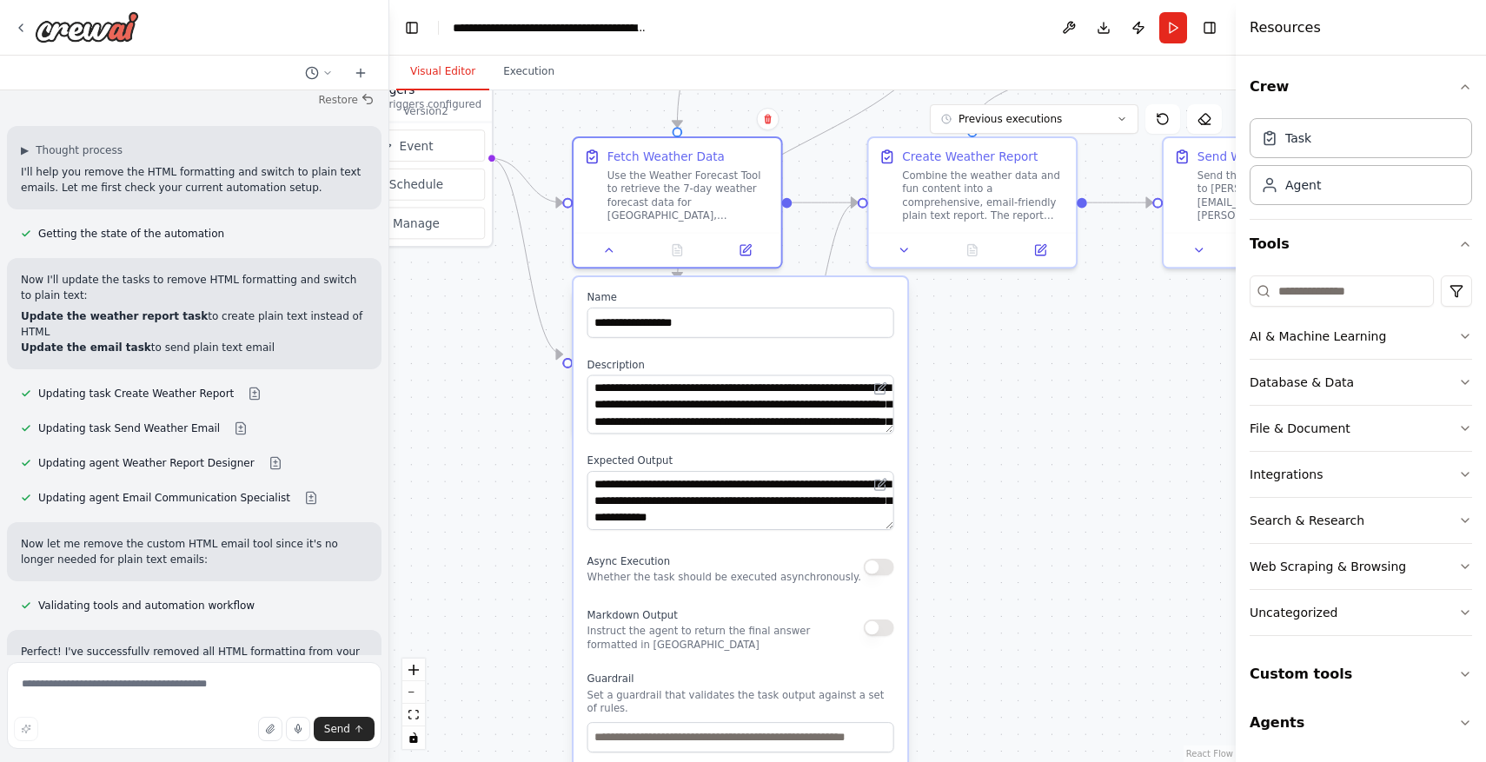
drag, startPoint x: 983, startPoint y: 644, endPoint x: 990, endPoint y: 412, distance: 232.1
click at [990, 412] on div ".deletable-edge-delete-btn { width: 20px; height: 20px; border: 0px solid #ffff…" at bounding box center [812, 426] width 846 height 672
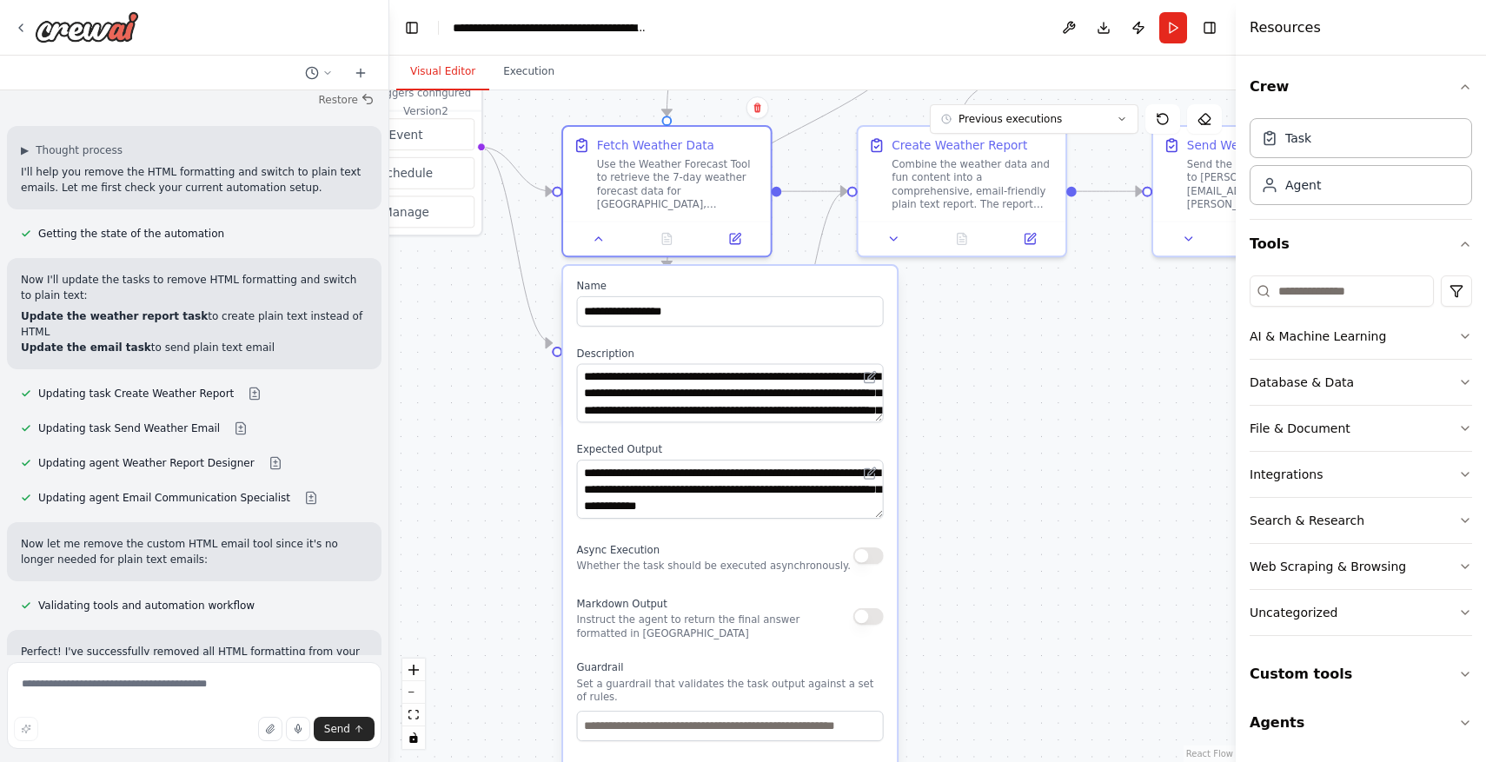
click at [865, 562] on button "button" at bounding box center [868, 555] width 30 height 17
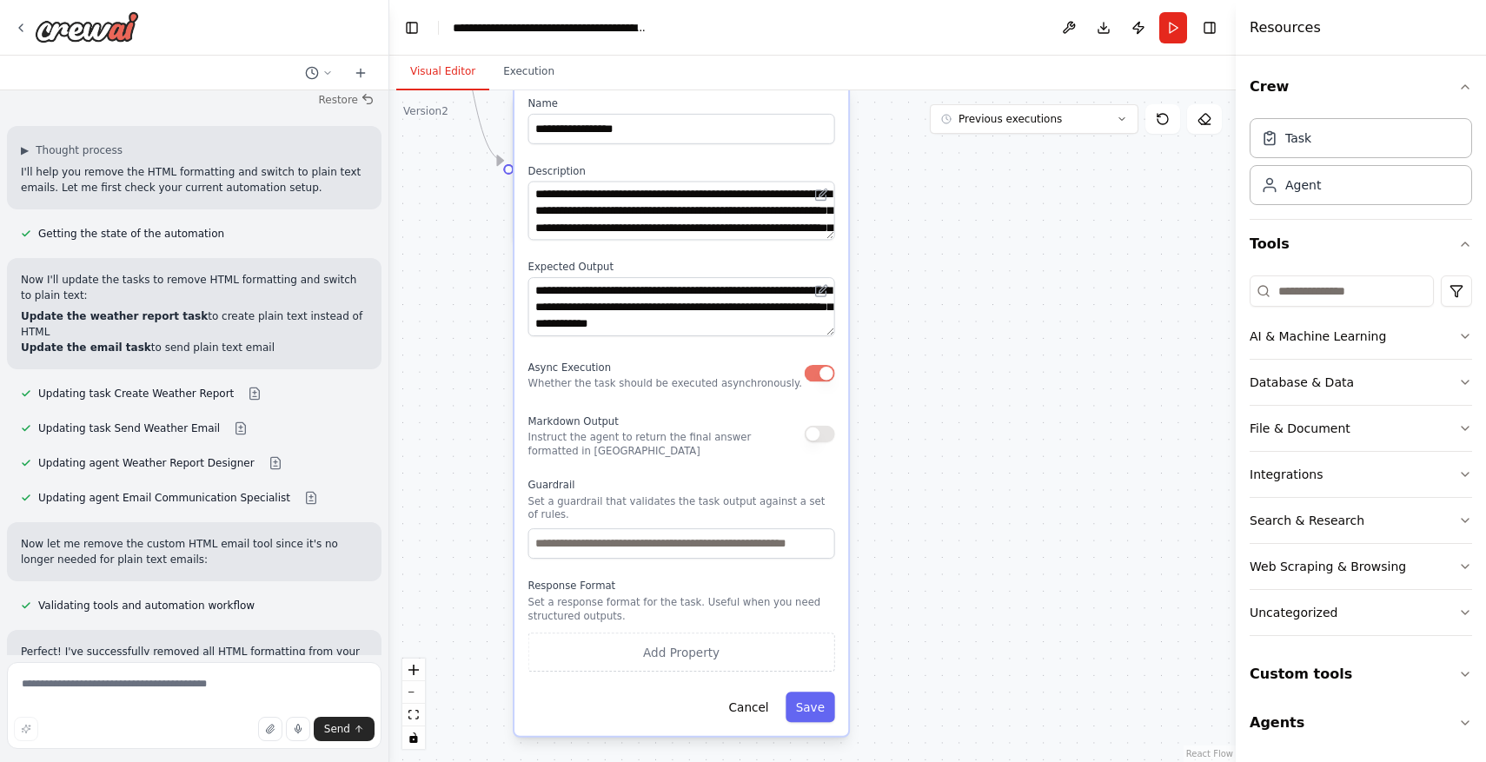
drag, startPoint x: 979, startPoint y: 596, endPoint x: 930, endPoint y: 414, distance: 188.9
click at [930, 413] on div ".deletable-edge-delete-btn { width: 20px; height: 20px; border: 0px solid #ffff…" at bounding box center [812, 426] width 846 height 672
click at [821, 714] on button "Save" at bounding box center [811, 707] width 50 height 30
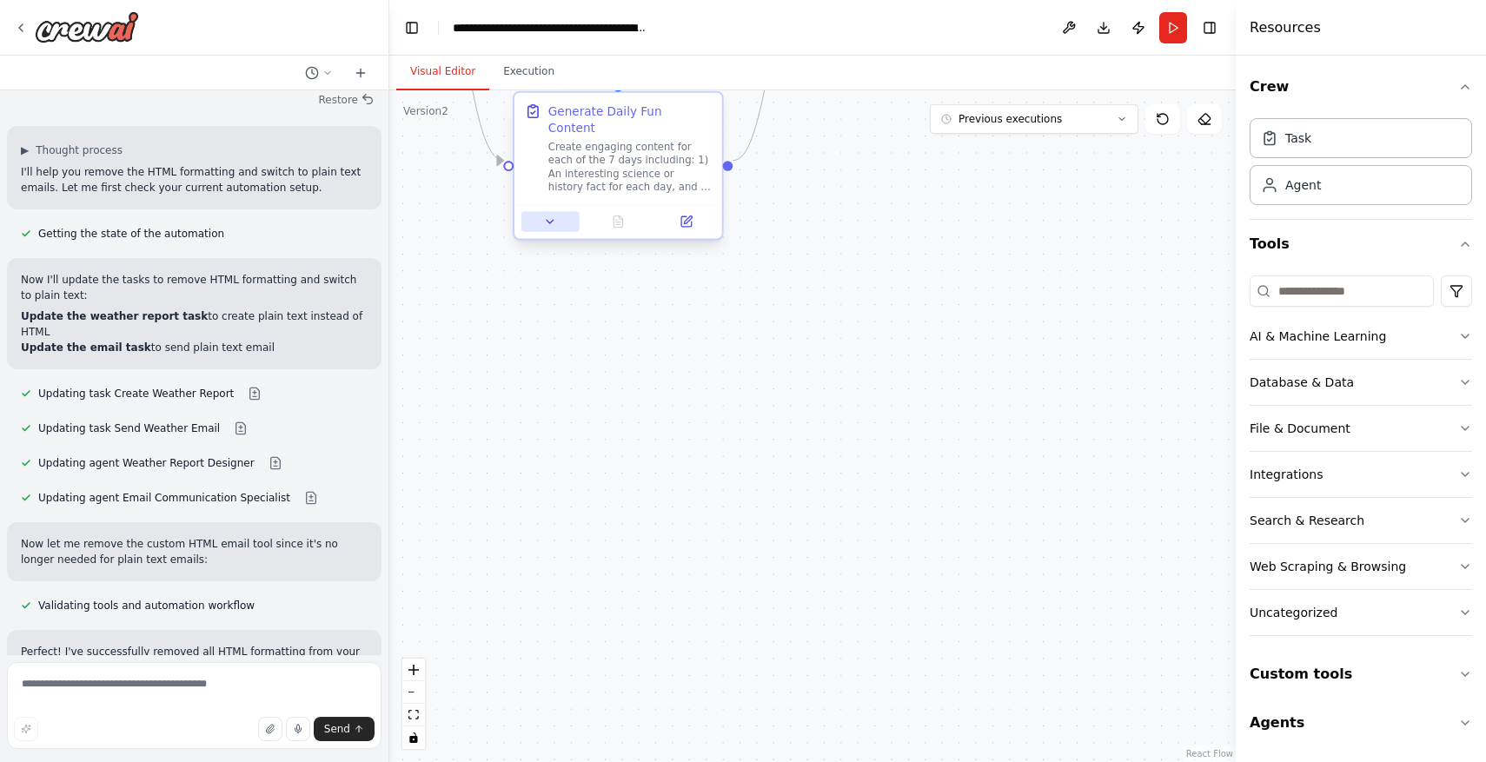
click at [541, 211] on button at bounding box center [550, 221] width 58 height 20
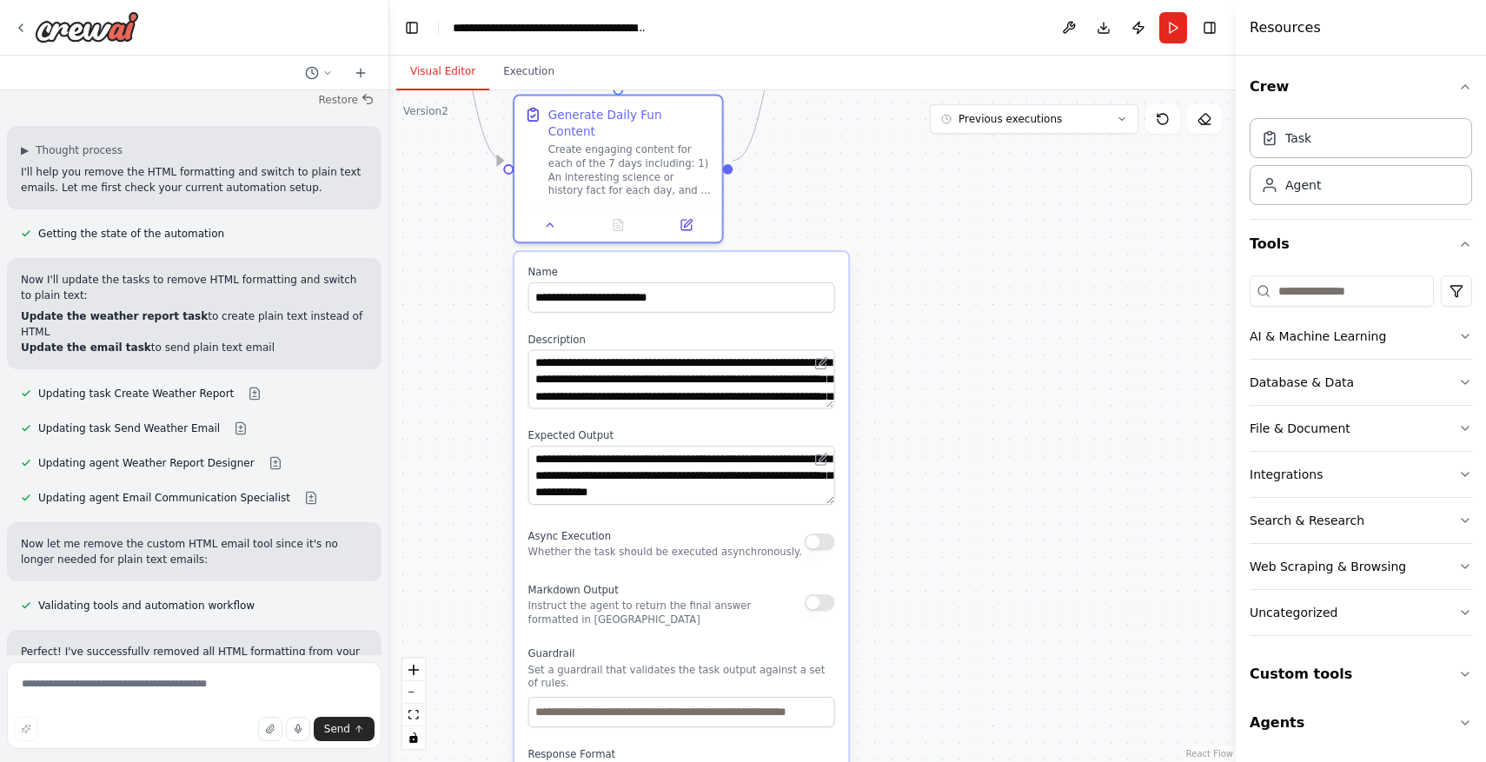
click at [819, 534] on button "button" at bounding box center [820, 542] width 30 height 17
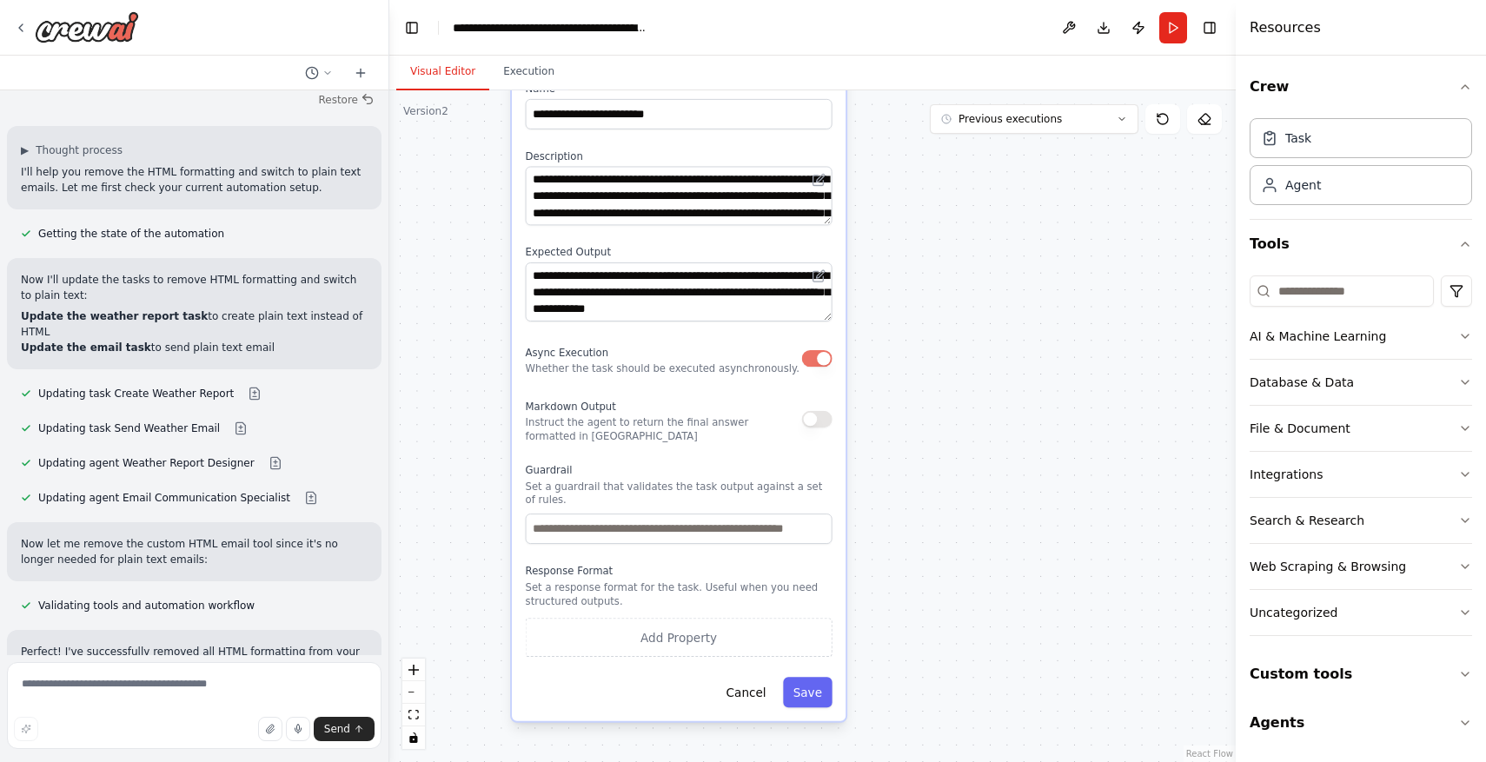
drag, startPoint x: 946, startPoint y: 548, endPoint x: 943, endPoint y: 365, distance: 183.4
click at [944, 365] on div ".deletable-edge-delete-btn { width: 20px; height: 20px; border: 0px solid #ffff…" at bounding box center [812, 426] width 846 height 672
click at [821, 684] on button "Save" at bounding box center [808, 692] width 50 height 30
click at [812, 690] on button "Save" at bounding box center [808, 692] width 50 height 30
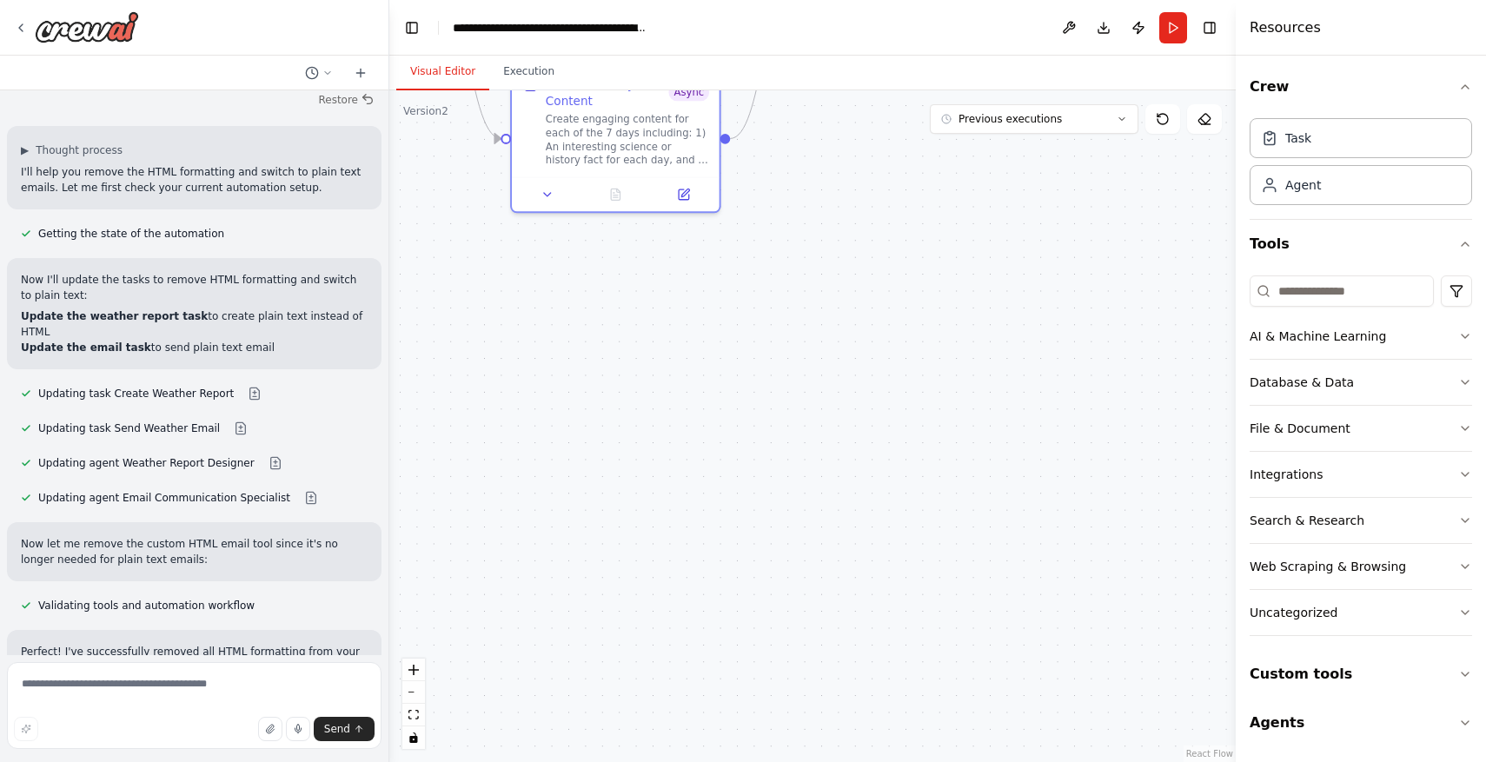
drag, startPoint x: 884, startPoint y: 441, endPoint x: 890, endPoint y: 717, distance: 276.4
click at [890, 713] on div ".deletable-edge-delete-btn { width: 20px; height: 20px; border: 0px solid #ffff…" at bounding box center [812, 426] width 846 height 672
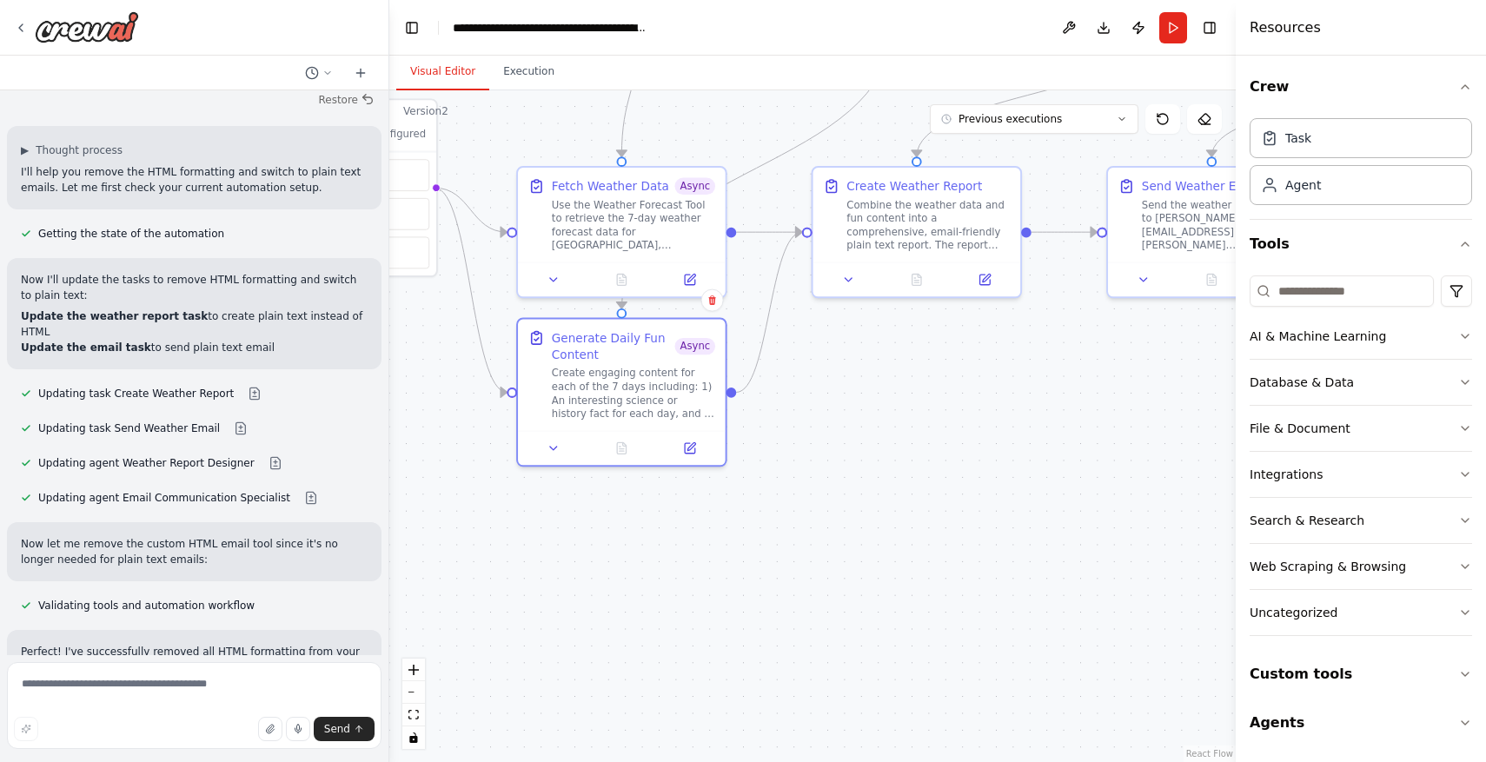
drag, startPoint x: 892, startPoint y: 338, endPoint x: 891, endPoint y: 632, distance: 293.7
click at [891, 630] on div ".deletable-edge-delete-btn { width: 20px; height: 20px; border: 0px solid #ffff…" at bounding box center [812, 426] width 846 height 672
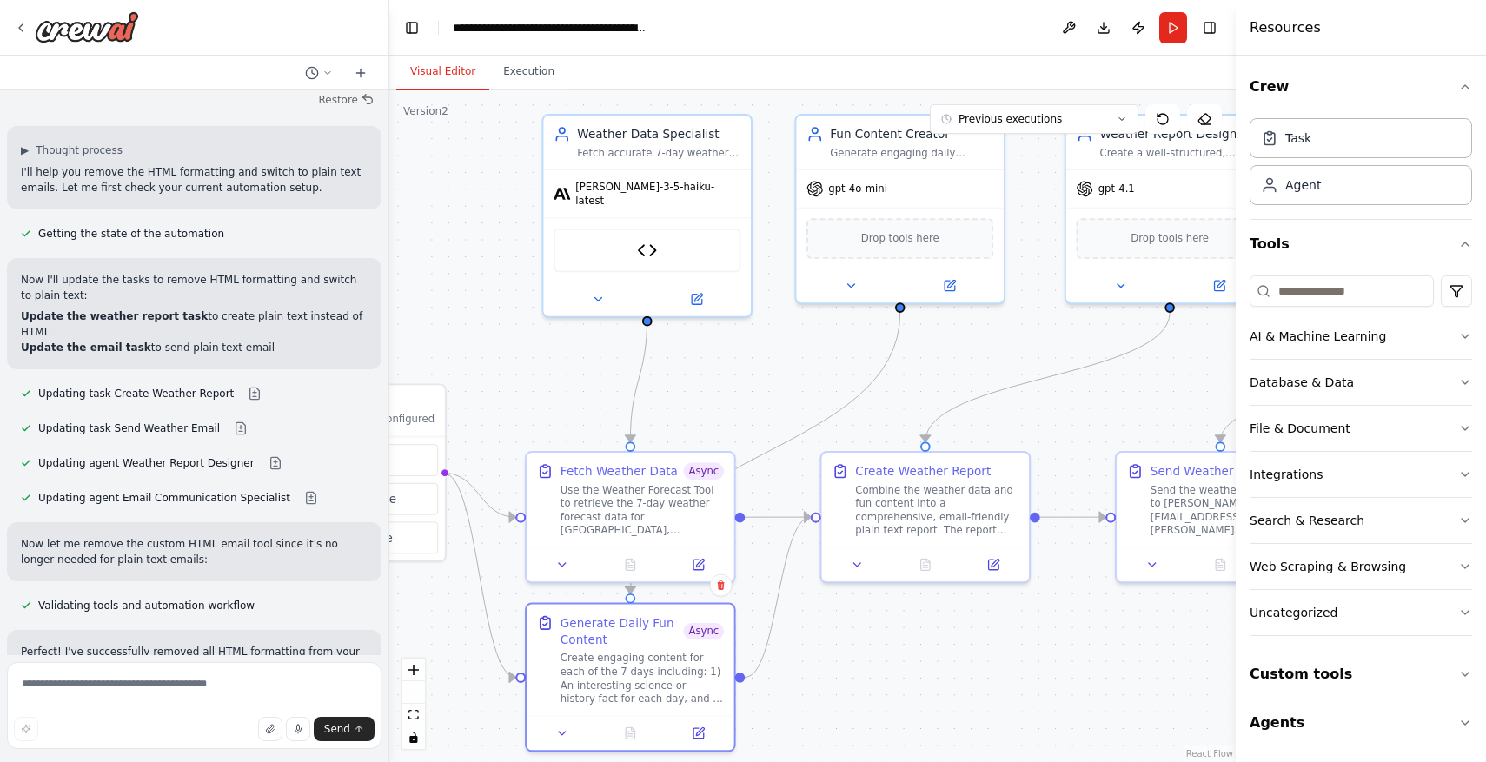
drag, startPoint x: 948, startPoint y: 568, endPoint x: 958, endPoint y: 696, distance: 128.1
click at [958, 696] on div ".deletable-edge-delete-btn { width: 20px; height: 20px; border: 0px solid #ffff…" at bounding box center [812, 426] width 846 height 672
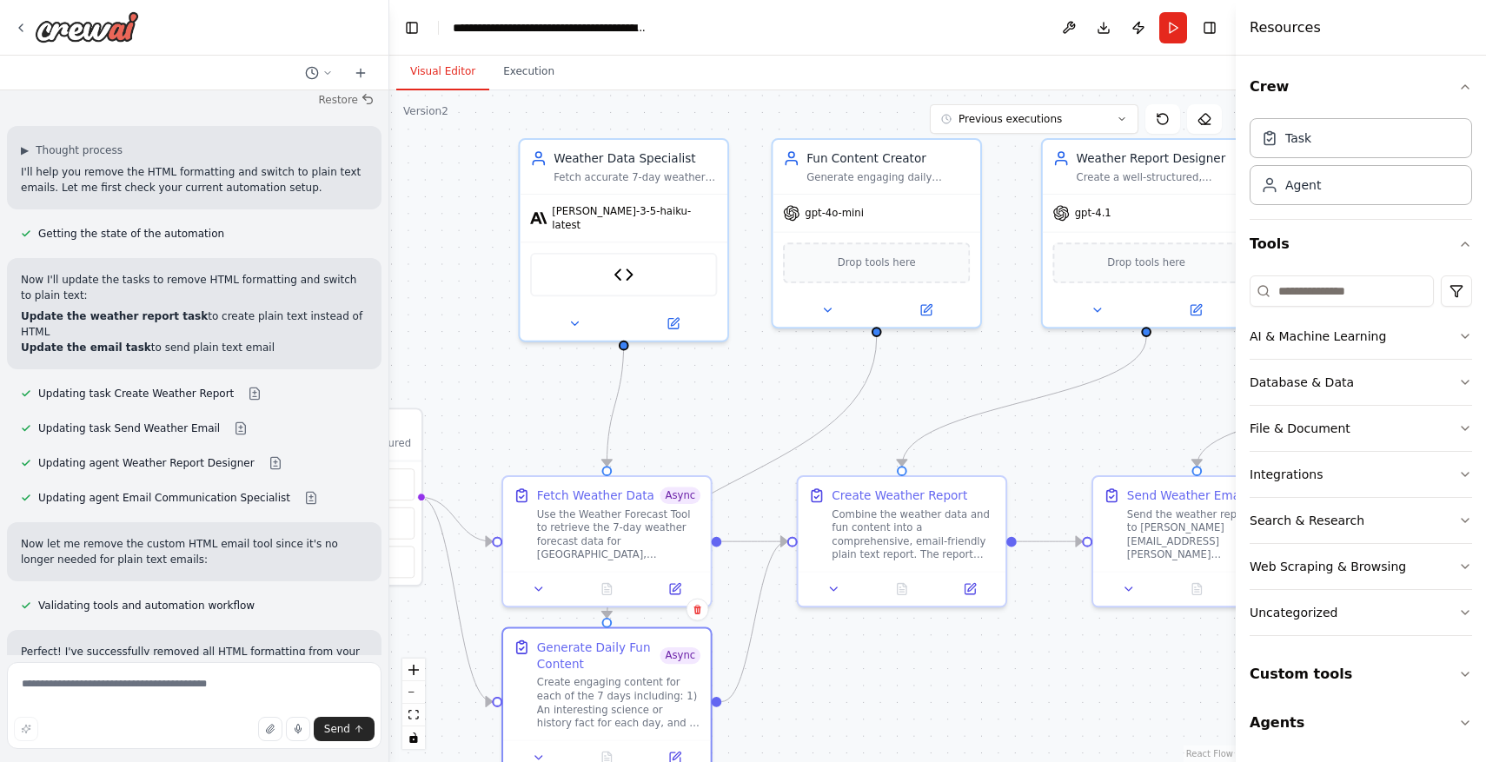
drag, startPoint x: 999, startPoint y: 362, endPoint x: 976, endPoint y: 386, distance: 33.8
click at [976, 386] on div ".deletable-edge-delete-btn { width: 20px; height: 20px; border: 0px solid #ffff…" at bounding box center [812, 426] width 846 height 672
click at [824, 314] on button at bounding box center [828, 306] width 96 height 20
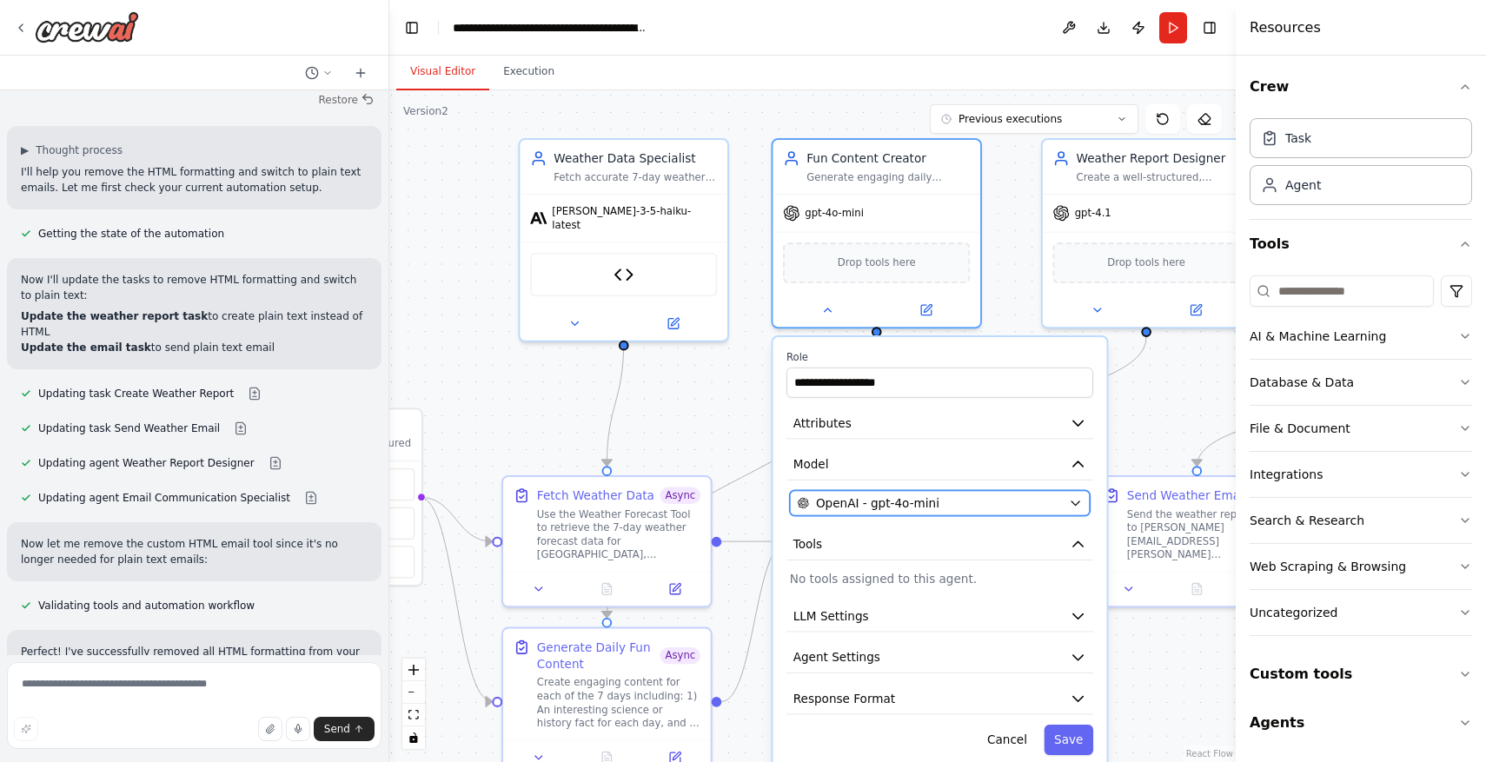
click at [866, 504] on span "OpenAI - gpt-4o-mini" at bounding box center [877, 502] width 123 height 17
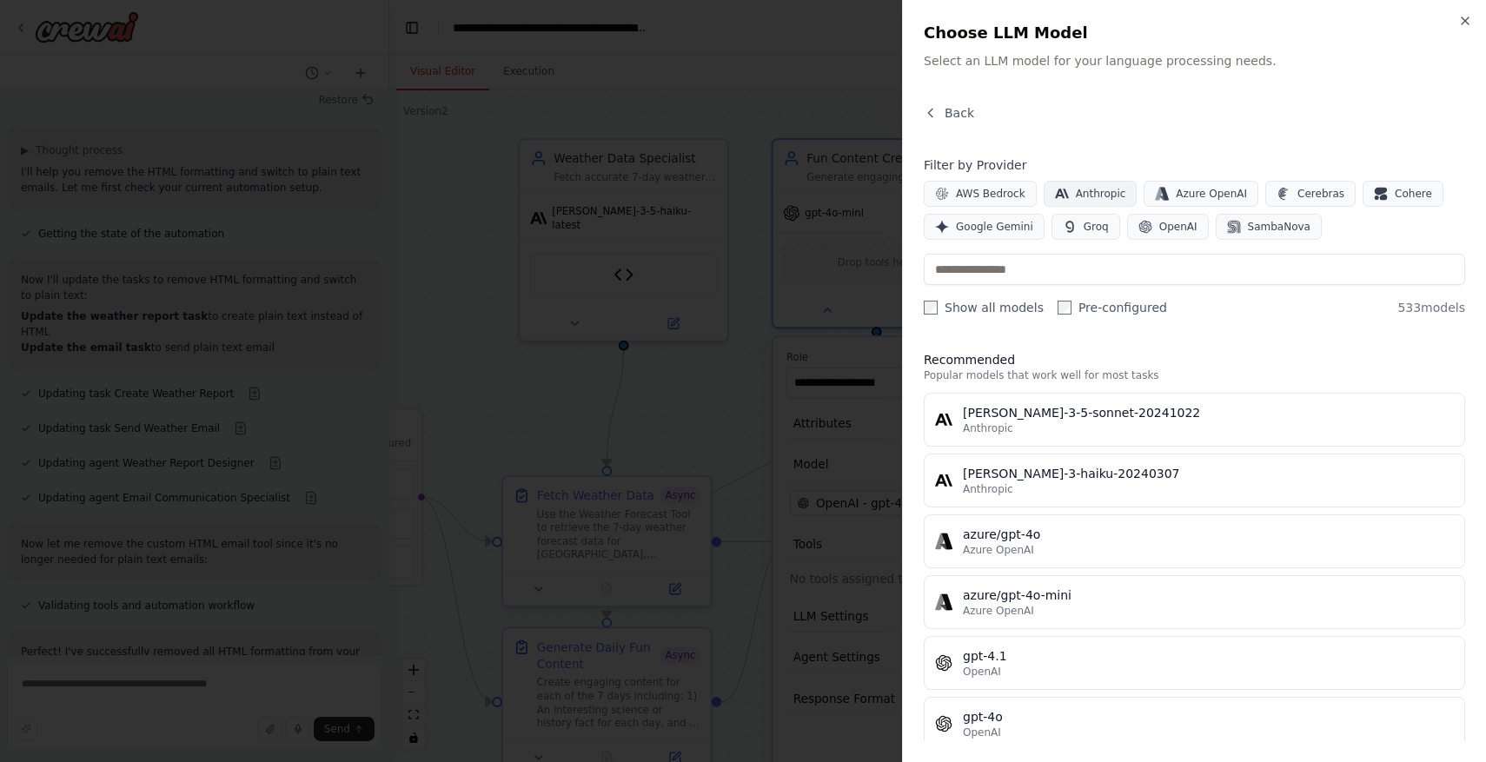
click at [1105, 184] on button "Anthropic" at bounding box center [1091, 194] width 94 height 26
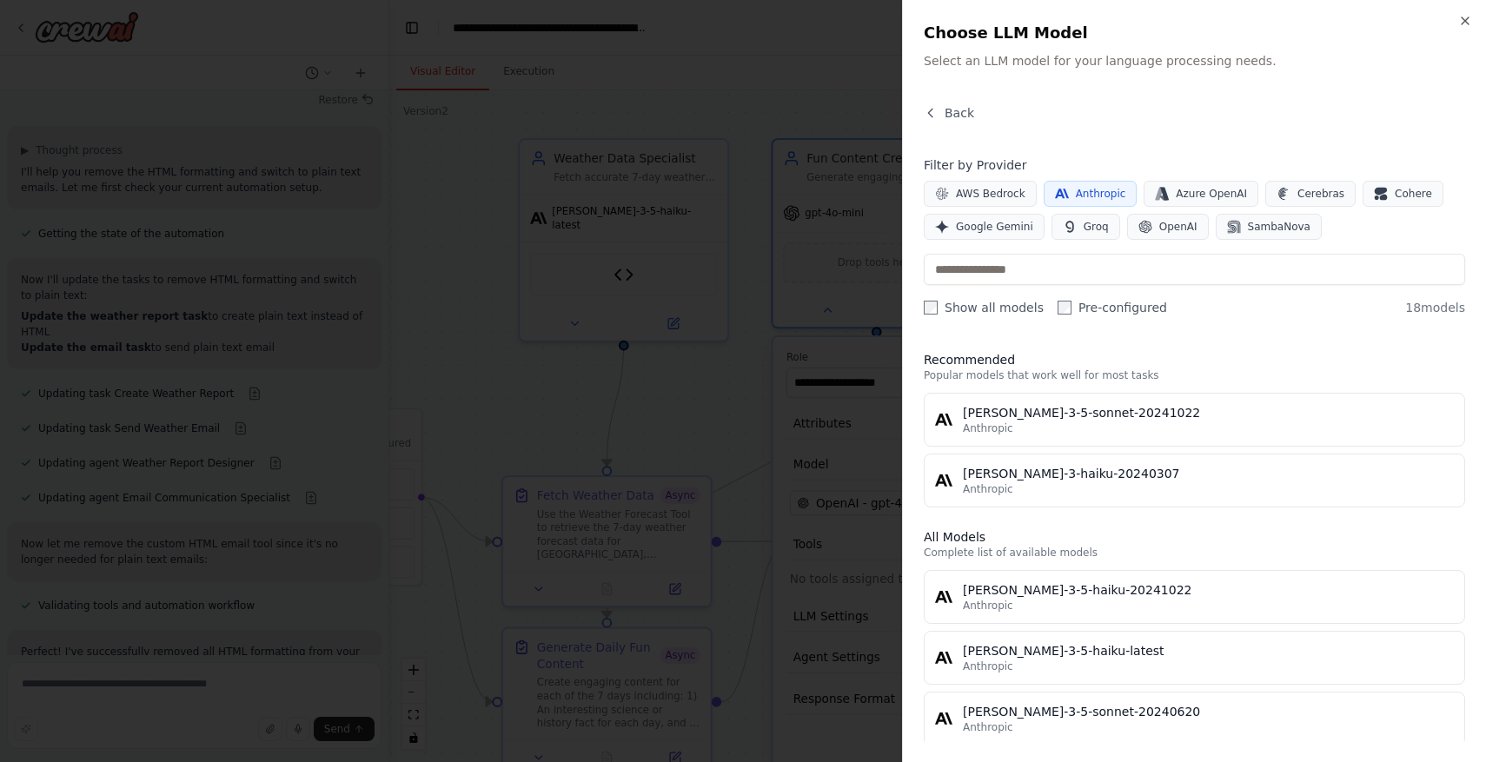
click at [999, 319] on div "Back Filter by Provider AWS Bedrock Anthropic Azure OpenAI Cerebras Cohere Goog…" at bounding box center [1194, 422] width 541 height 637
click at [1082, 308] on label "Pre-configured" at bounding box center [1112, 307] width 109 height 17
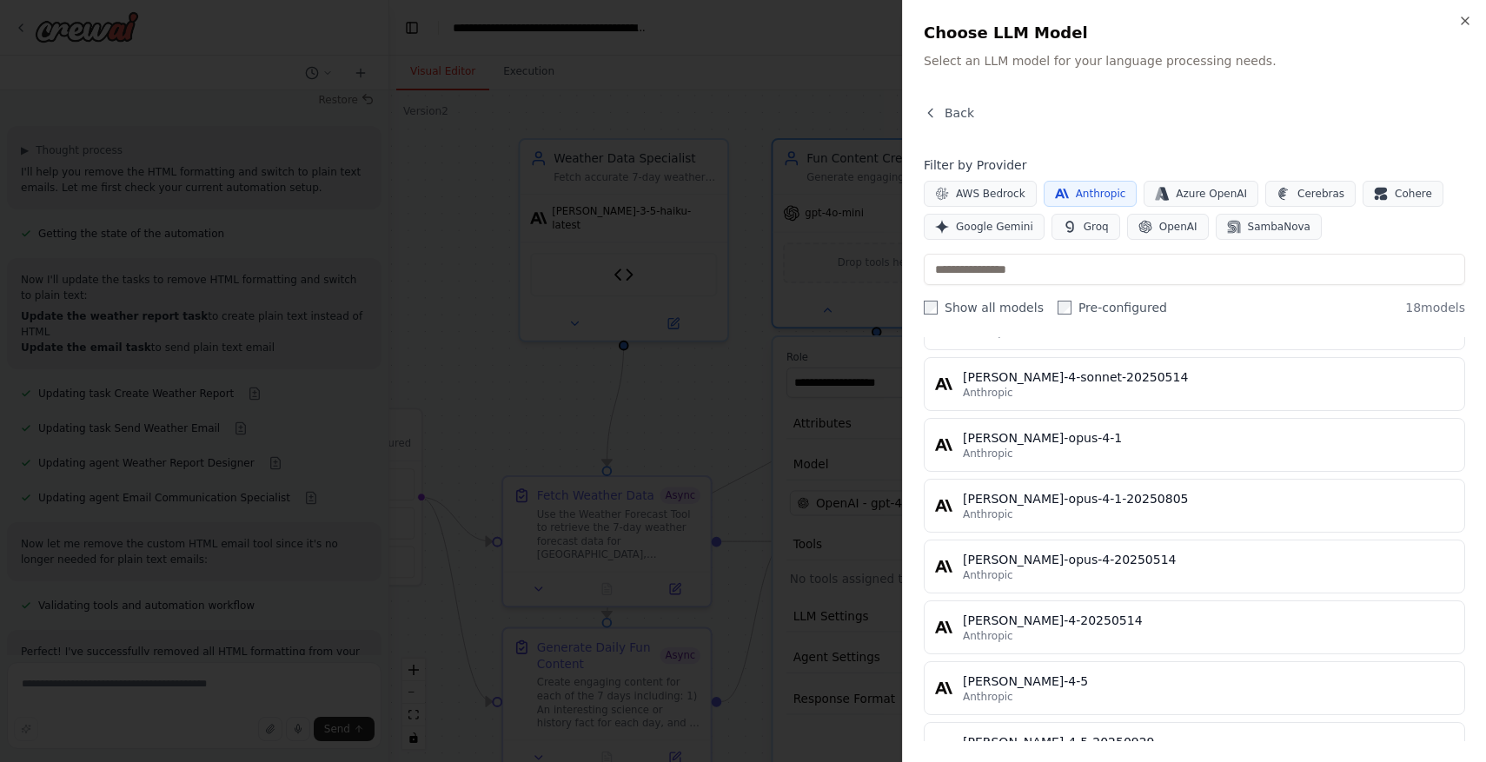
scroll to position [809, 0]
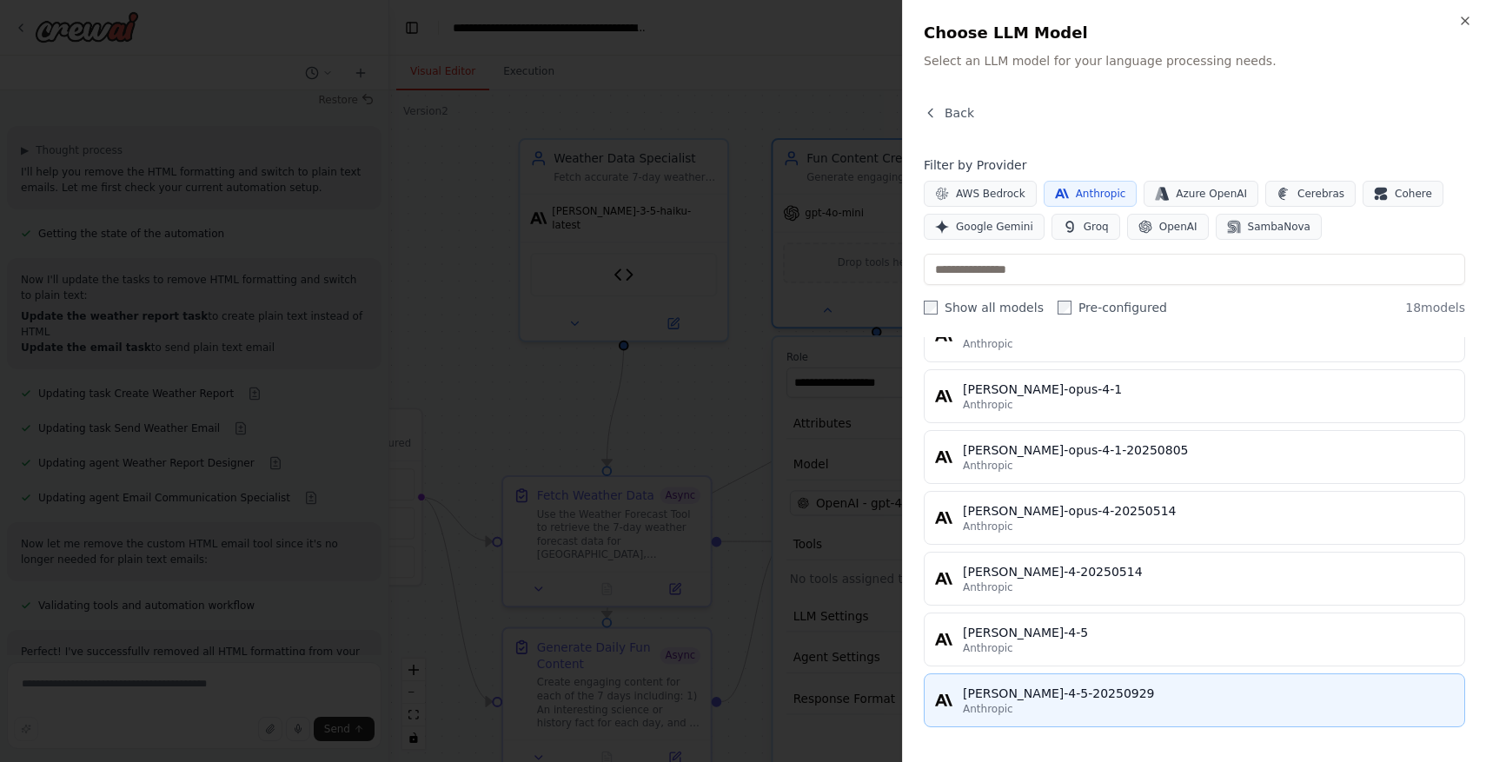
click at [1156, 706] on div "Anthropic" at bounding box center [1208, 709] width 491 height 14
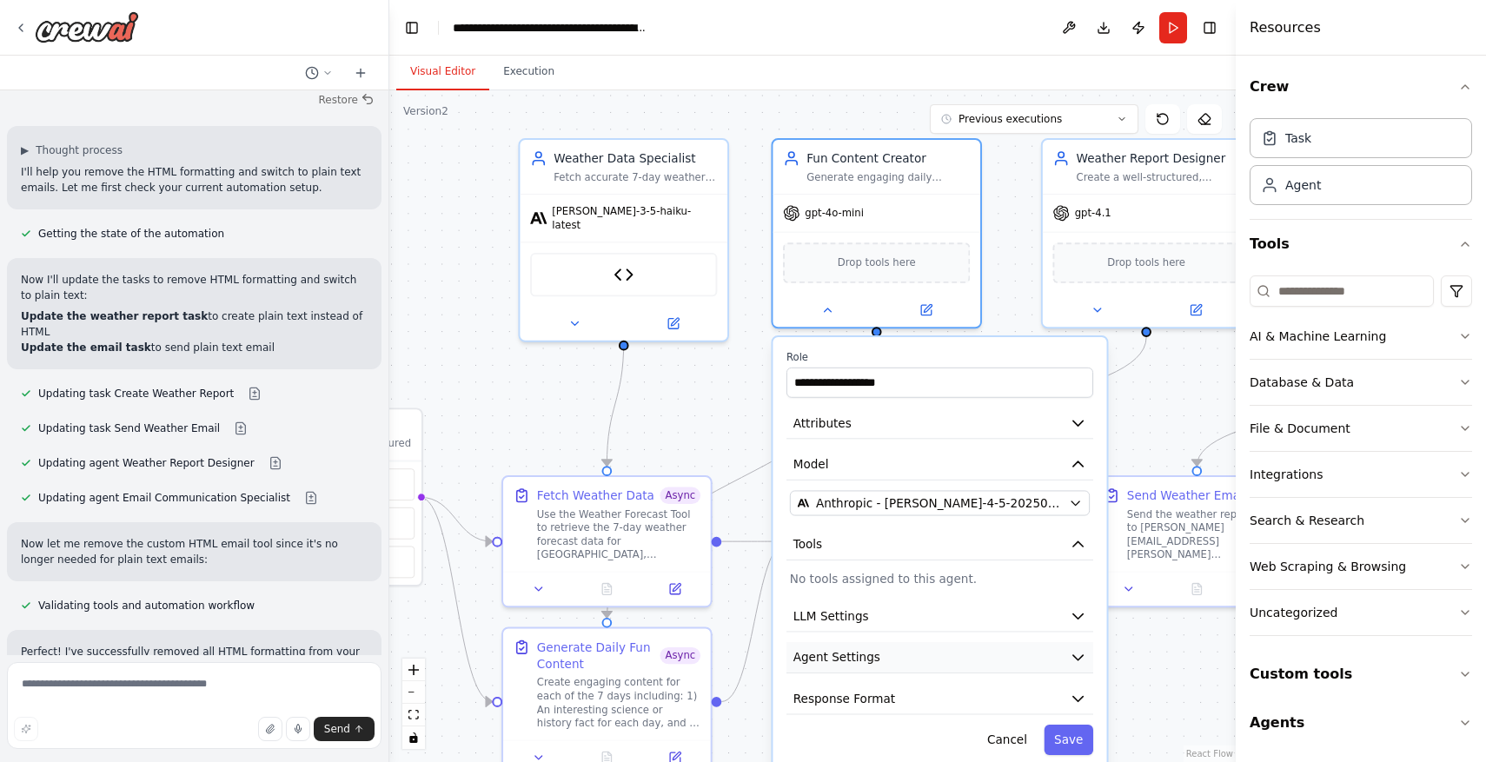
click at [1032, 651] on button "Agent Settings" at bounding box center [939, 657] width 307 height 31
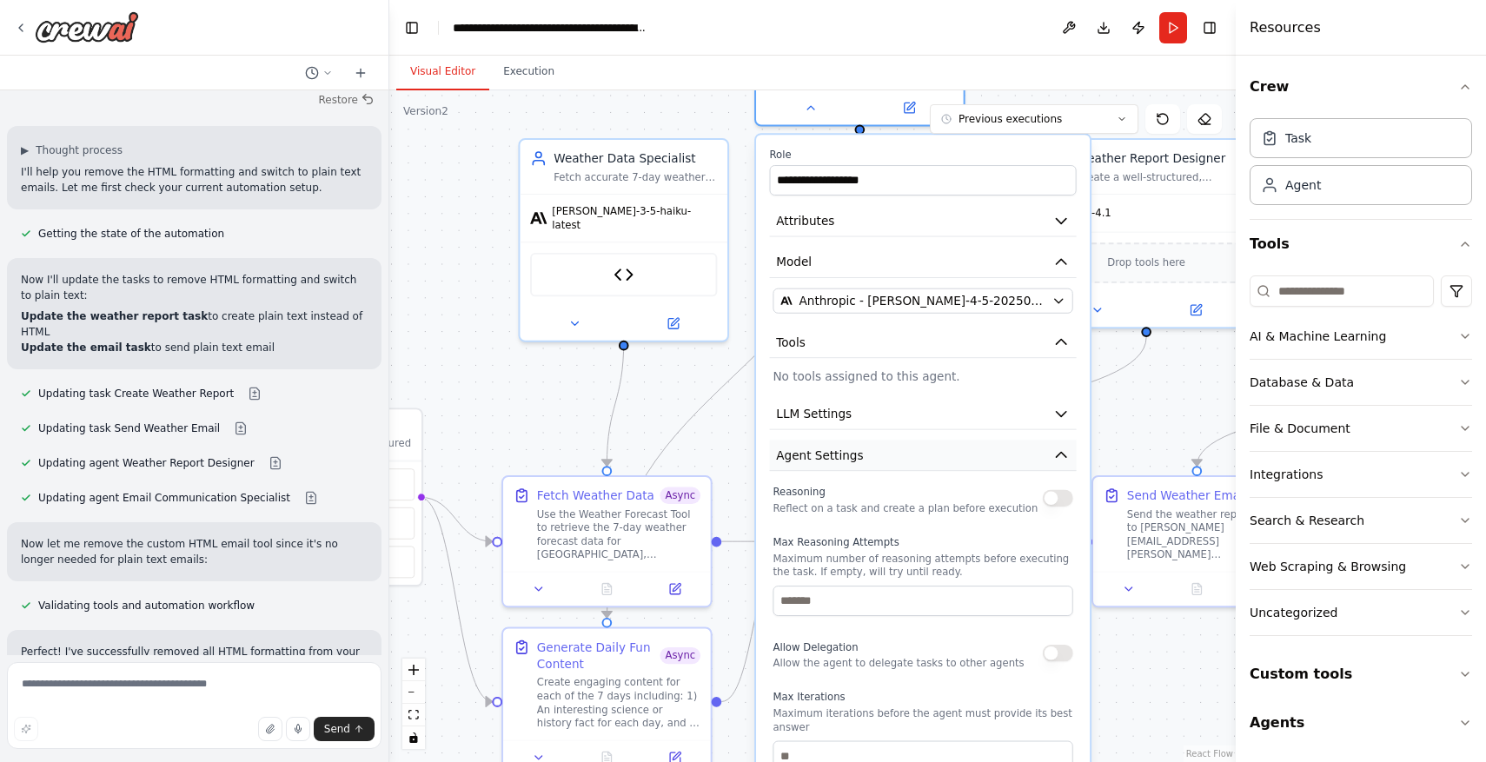
drag, startPoint x: 1034, startPoint y: 647, endPoint x: 1014, endPoint y: 451, distance: 197.4
click at [1014, 451] on button "Agent Settings" at bounding box center [923, 455] width 307 height 31
click at [919, 603] on input "number" at bounding box center [923, 601] width 300 height 30
type input "*"
click at [895, 740] on div "Max Iterations Maximum iterations before the agent must provide its best answer" at bounding box center [923, 730] width 300 height 81
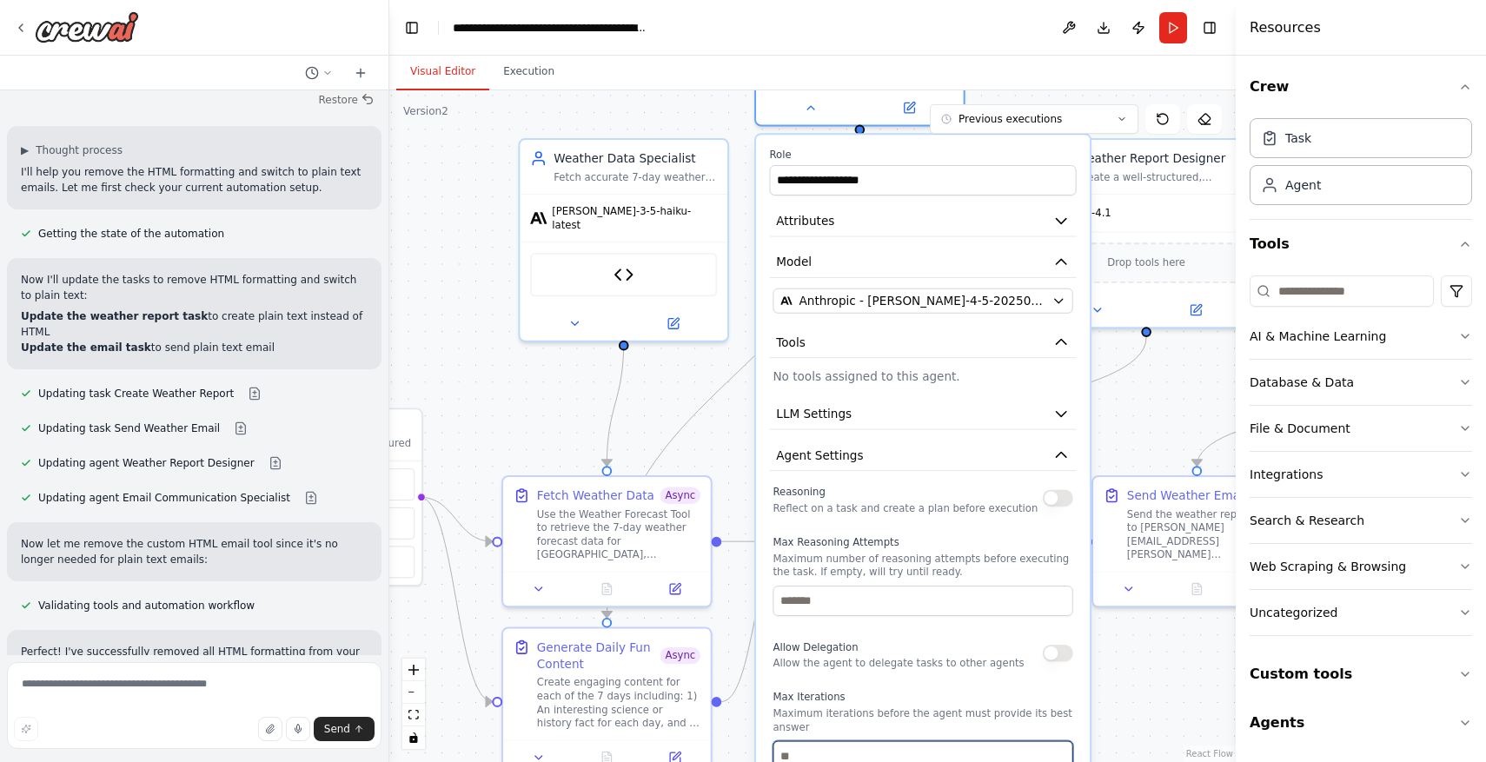
click at [895, 743] on input "number" at bounding box center [923, 756] width 300 height 30
type input "*"
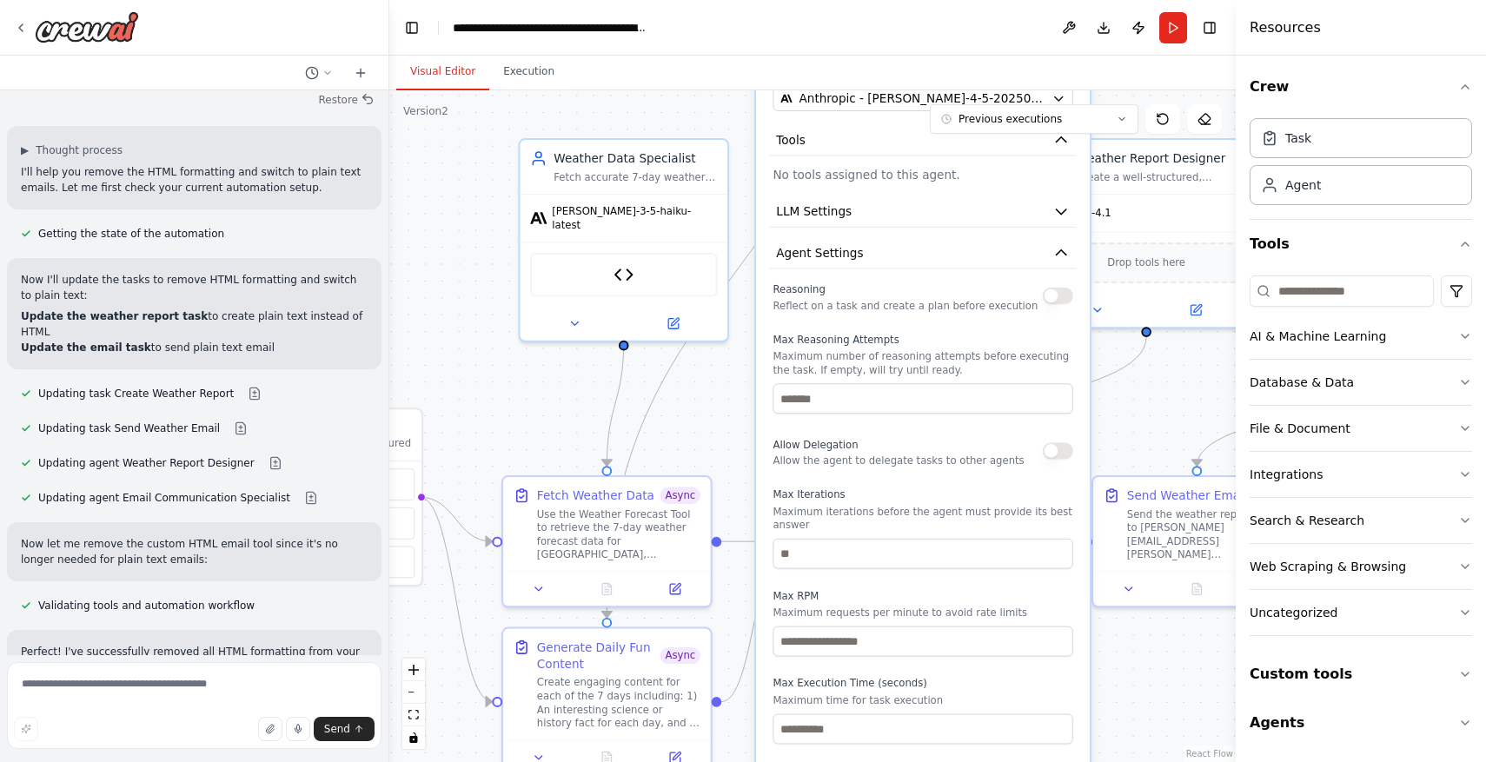
drag, startPoint x: 915, startPoint y: 683, endPoint x: 905, endPoint y: 426, distance: 257.4
click at [906, 427] on div "Reasoning Reflect on a task and create a plan before execution Max Reasoning At…" at bounding box center [923, 511] width 300 height 465
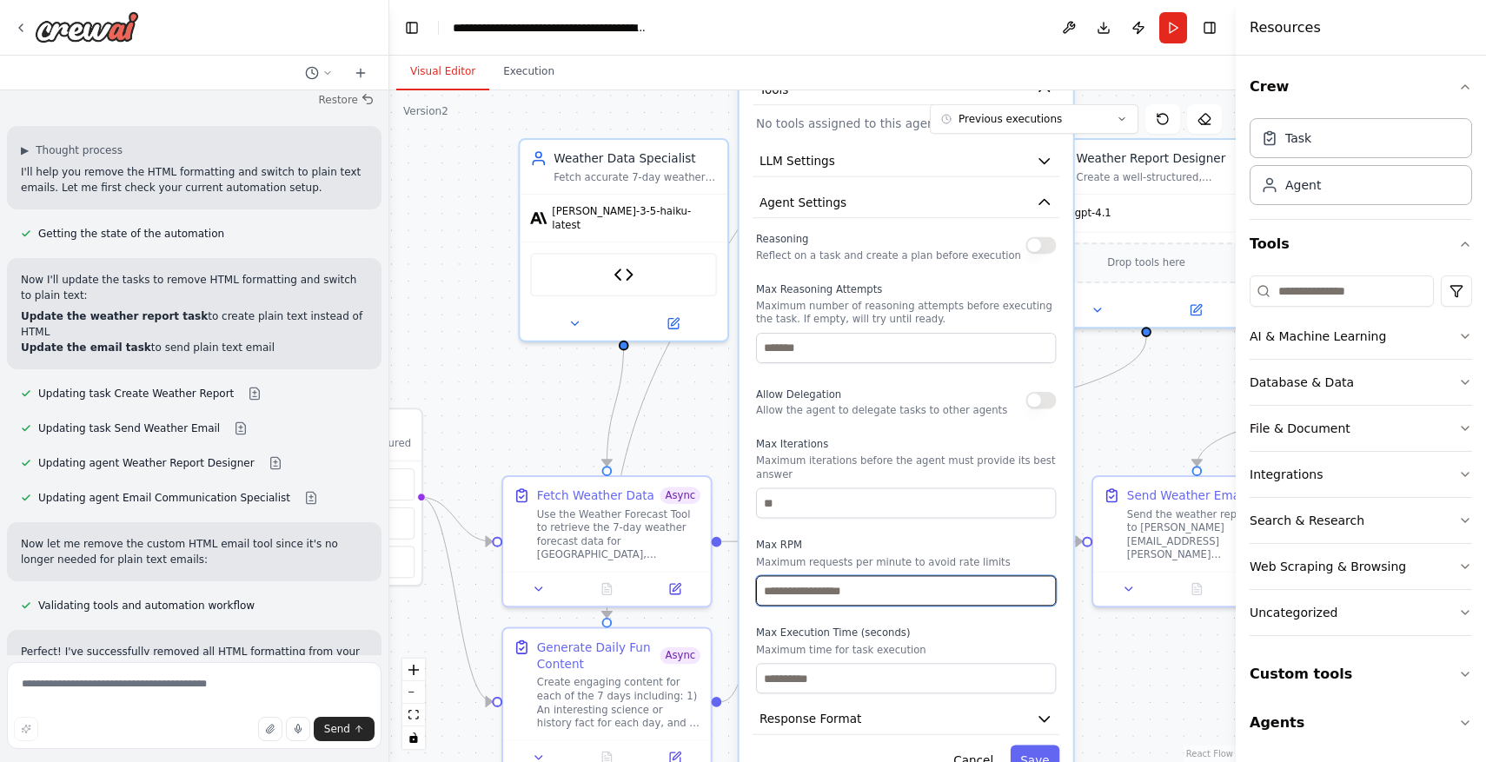
drag, startPoint x: 1007, startPoint y: 595, endPoint x: 1006, endPoint y: 533, distance: 62.6
click at [1006, 532] on div "Reasoning Reflect on a task and create a plan before execution Max Reasoning At…" at bounding box center [906, 461] width 300 height 465
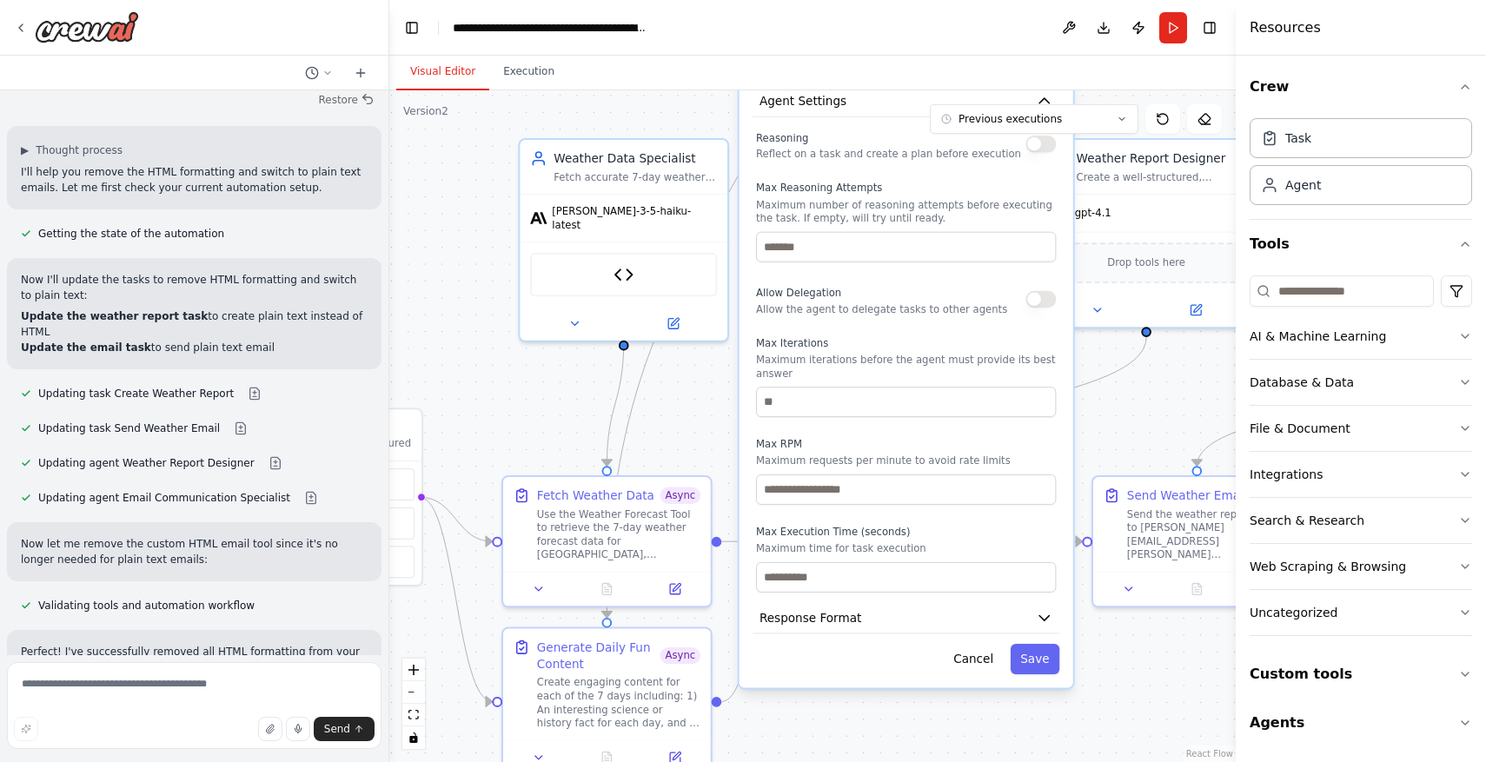
drag, startPoint x: 1006, startPoint y: 533, endPoint x: 999, endPoint y: 424, distance: 108.9
click at [999, 423] on div "Reasoning Reflect on a task and create a plan before execution Max Reasoning At…" at bounding box center [906, 359] width 300 height 465
click at [916, 598] on div "**********" at bounding box center [907, 234] width 334 height 907
click at [917, 587] on input "number" at bounding box center [906, 577] width 300 height 30
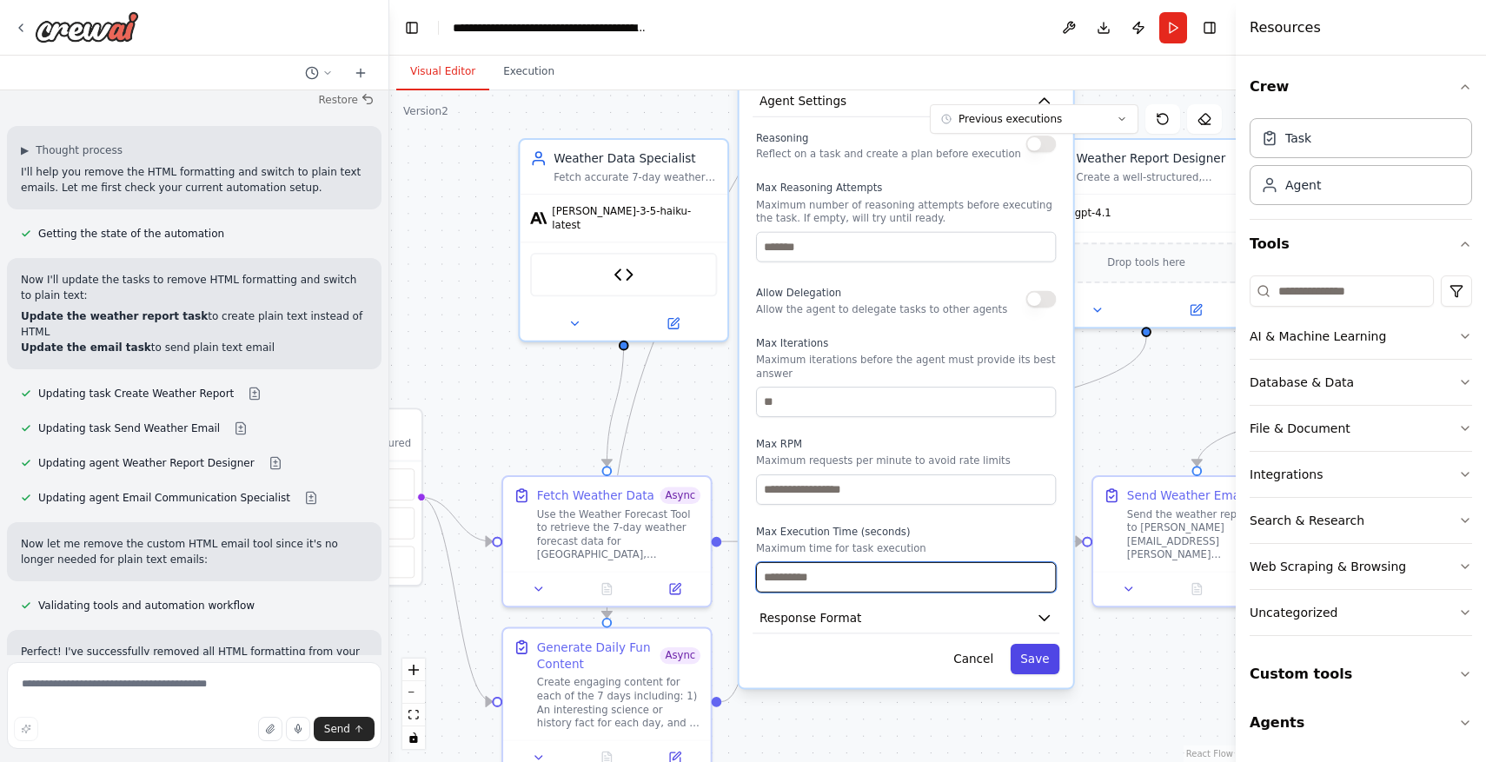
type input "*"
type input "**"
click at [1039, 656] on button "Save" at bounding box center [1036, 659] width 50 height 30
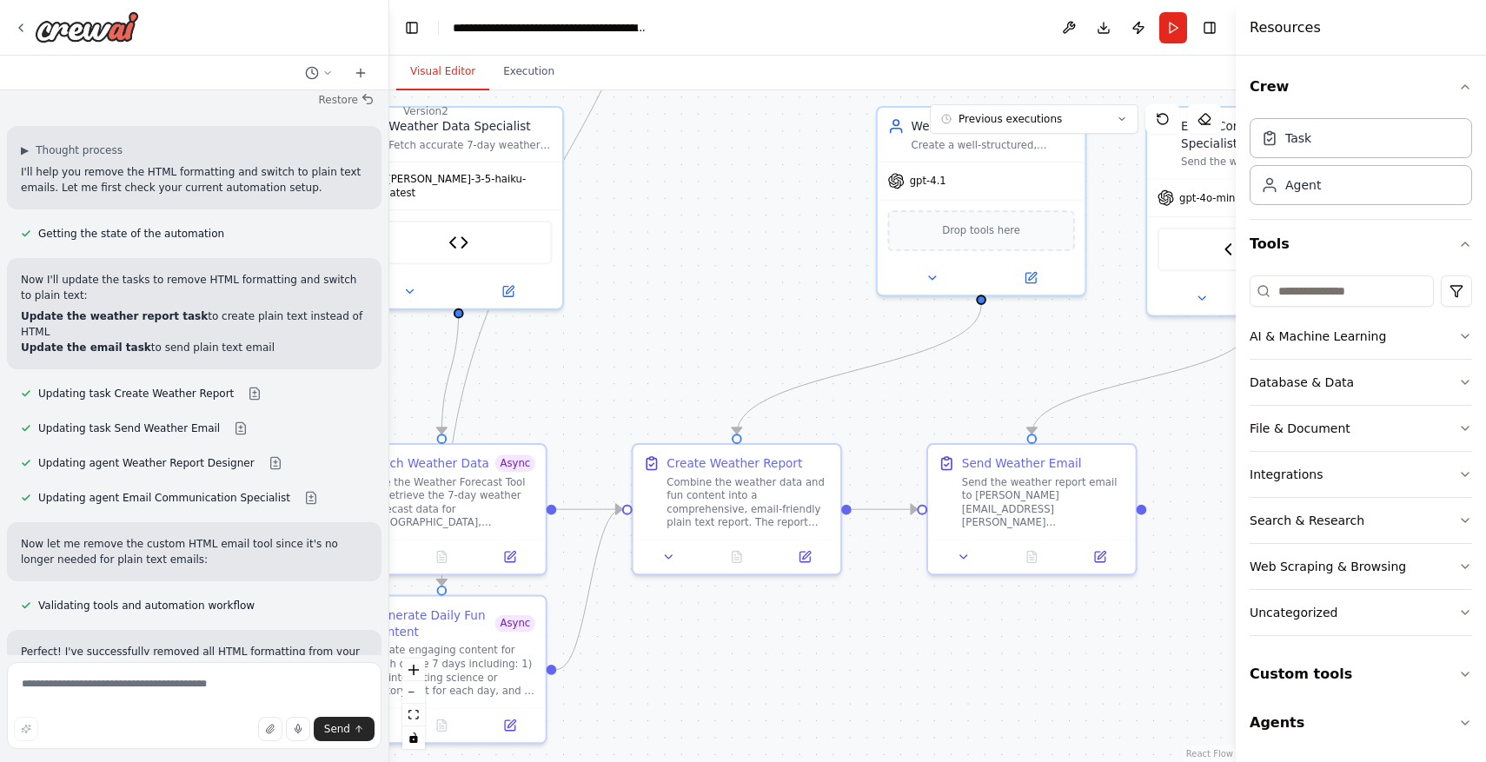
drag, startPoint x: 969, startPoint y: 658, endPoint x: 762, endPoint y: 720, distance: 216.1
click at [762, 720] on div ".deletable-edge-delete-btn { width: 20px; height: 20px; border: 0px solid #ffff…" at bounding box center [812, 426] width 846 height 672
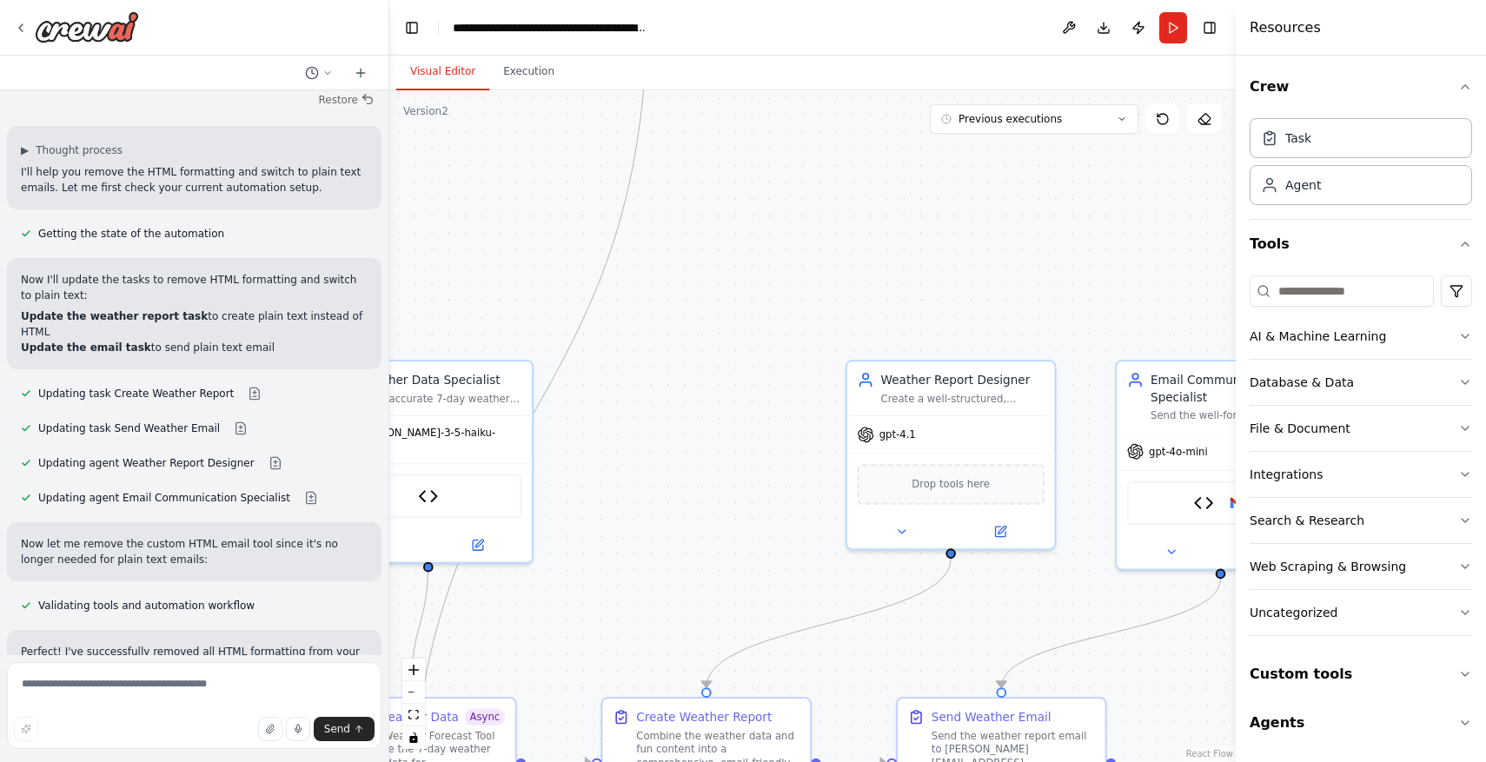
drag, startPoint x: 709, startPoint y: 408, endPoint x: 748, endPoint y: 609, distance: 204.5
click at [745, 606] on div ".deletable-edge-delete-btn { width: 20px; height: 20px; border: 0px solid #ffff…" at bounding box center [812, 426] width 846 height 672
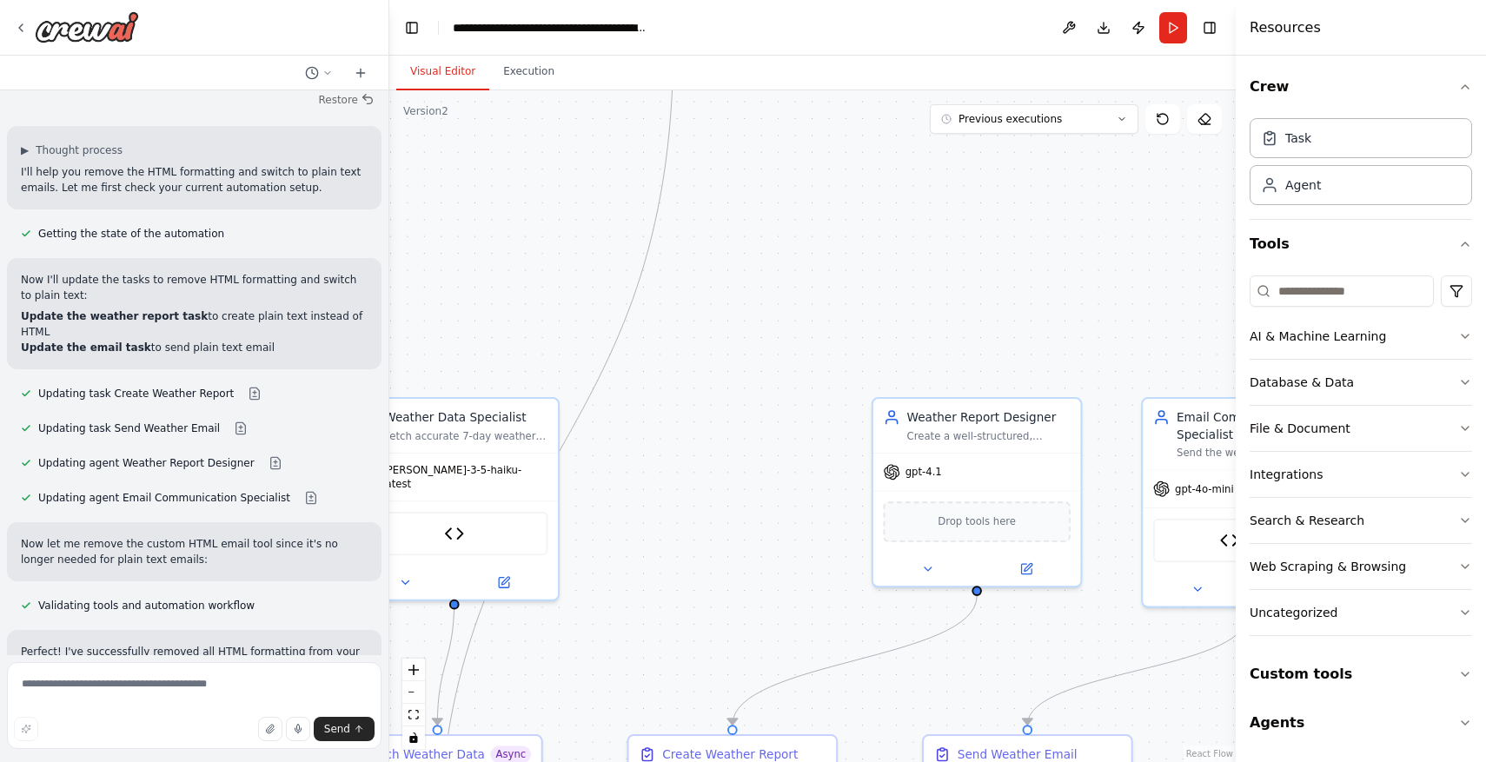
drag, startPoint x: 737, startPoint y: 372, endPoint x: 742, endPoint y: 580, distance: 207.8
click at [740, 576] on div ".deletable-edge-delete-btn { width: 20px; height: 20px; border: 0px solid #ffff…" at bounding box center [812, 426] width 846 height 672
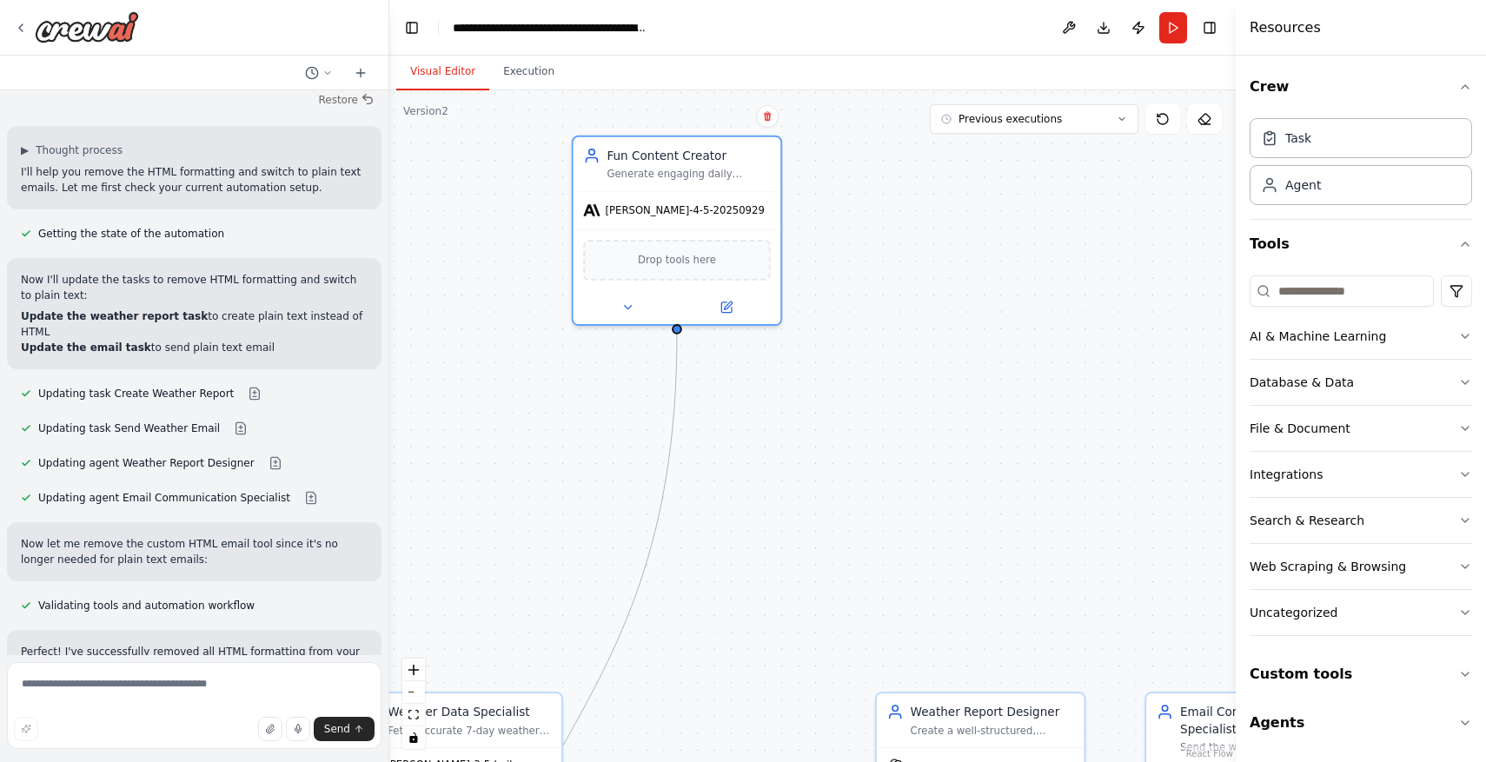
drag, startPoint x: 746, startPoint y: 415, endPoint x: 746, endPoint y: 505, distance: 90.4
click at [746, 505] on div ".deletable-edge-delete-btn { width: 20px; height: 20px; border: 0px solid #ffff…" at bounding box center [812, 426] width 846 height 672
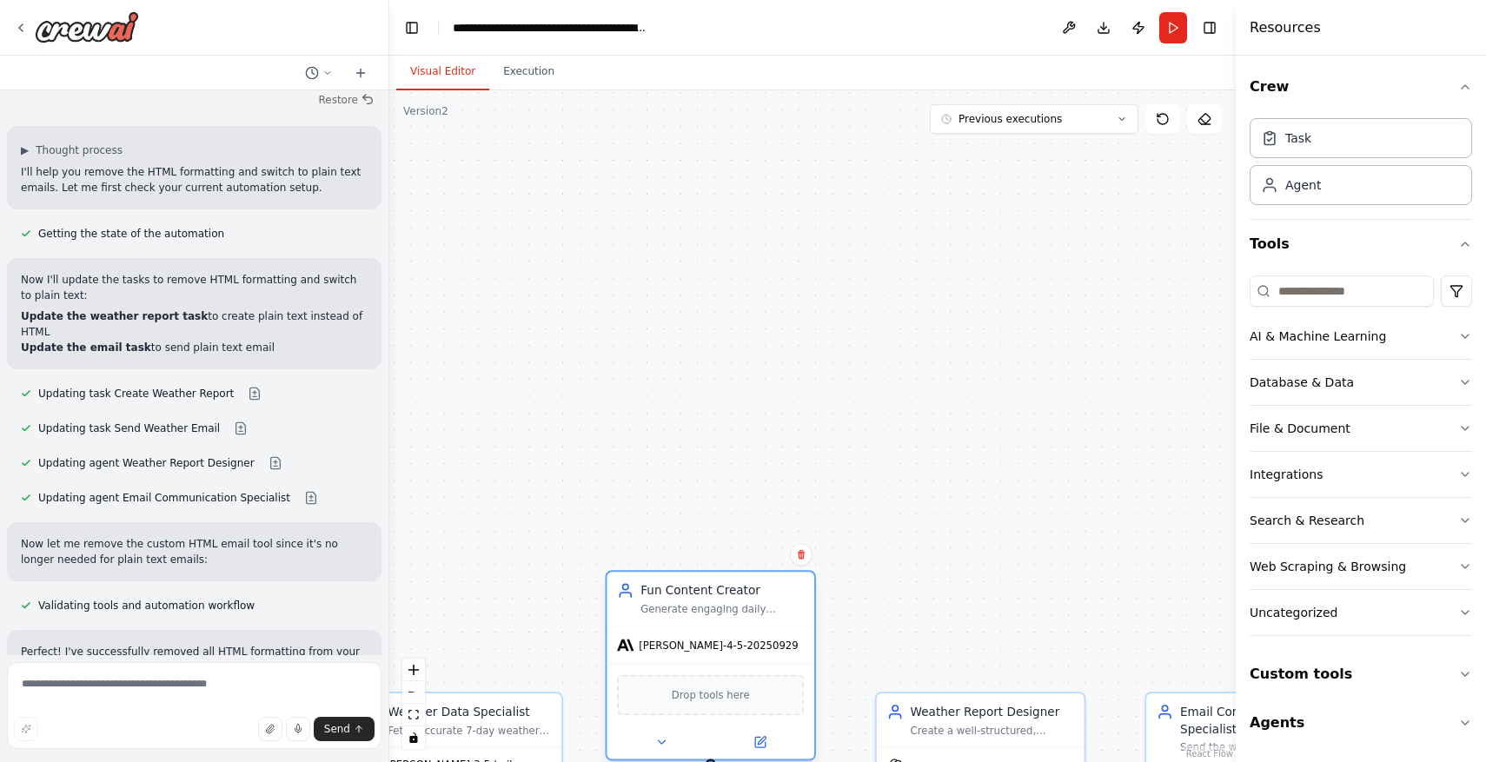
drag, startPoint x: 711, startPoint y: 166, endPoint x: 742, endPoint y: 612, distance: 446.9
click at [742, 612] on div "Generate engaging daily content including interesting science or history facts …" at bounding box center [721, 609] width 163 height 14
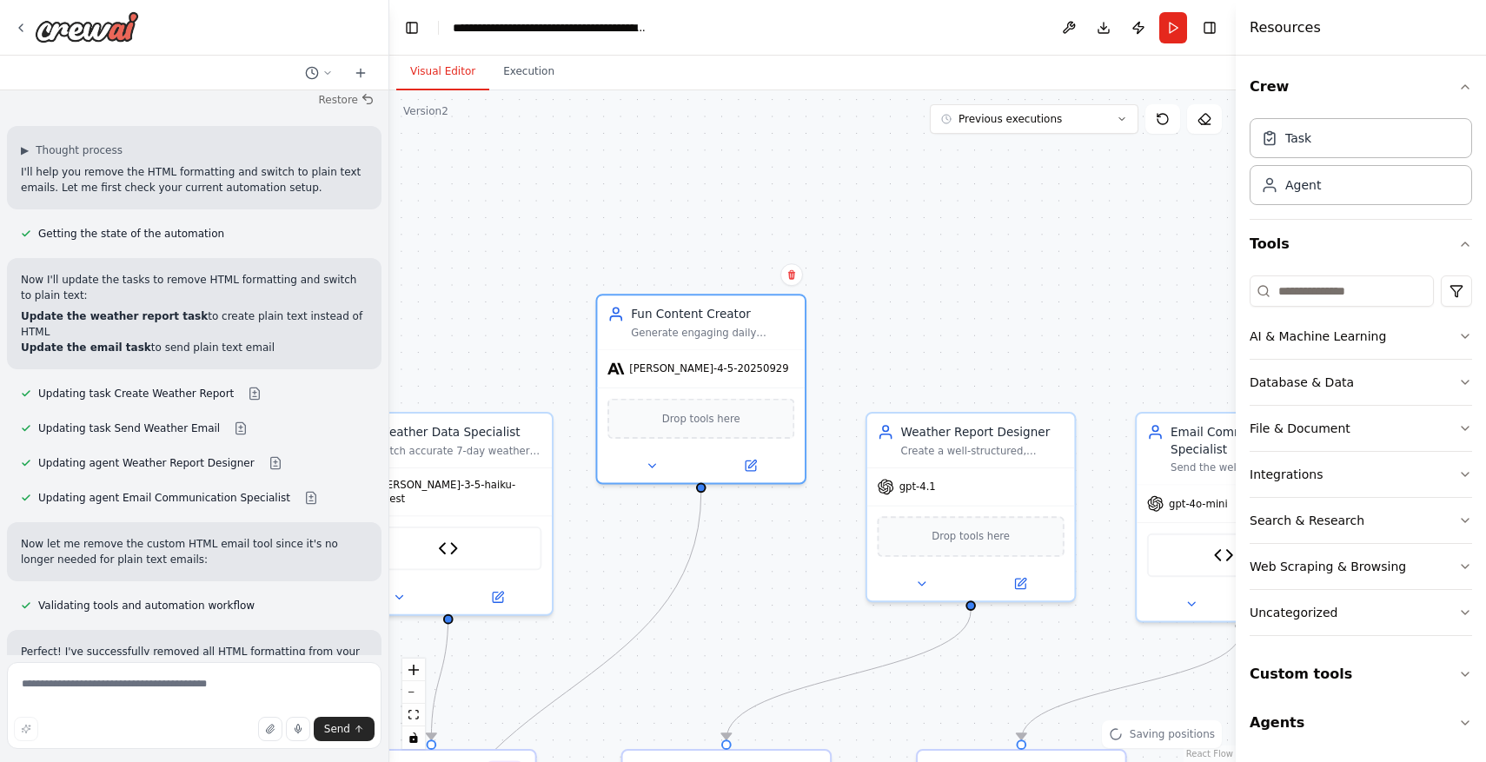
drag, startPoint x: 935, startPoint y: 534, endPoint x: 924, endPoint y: 249, distance: 284.4
click at [924, 249] on div ".deletable-edge-delete-btn { width: 20px; height: 20px; border: 0px solid #ffff…" at bounding box center [812, 426] width 846 height 672
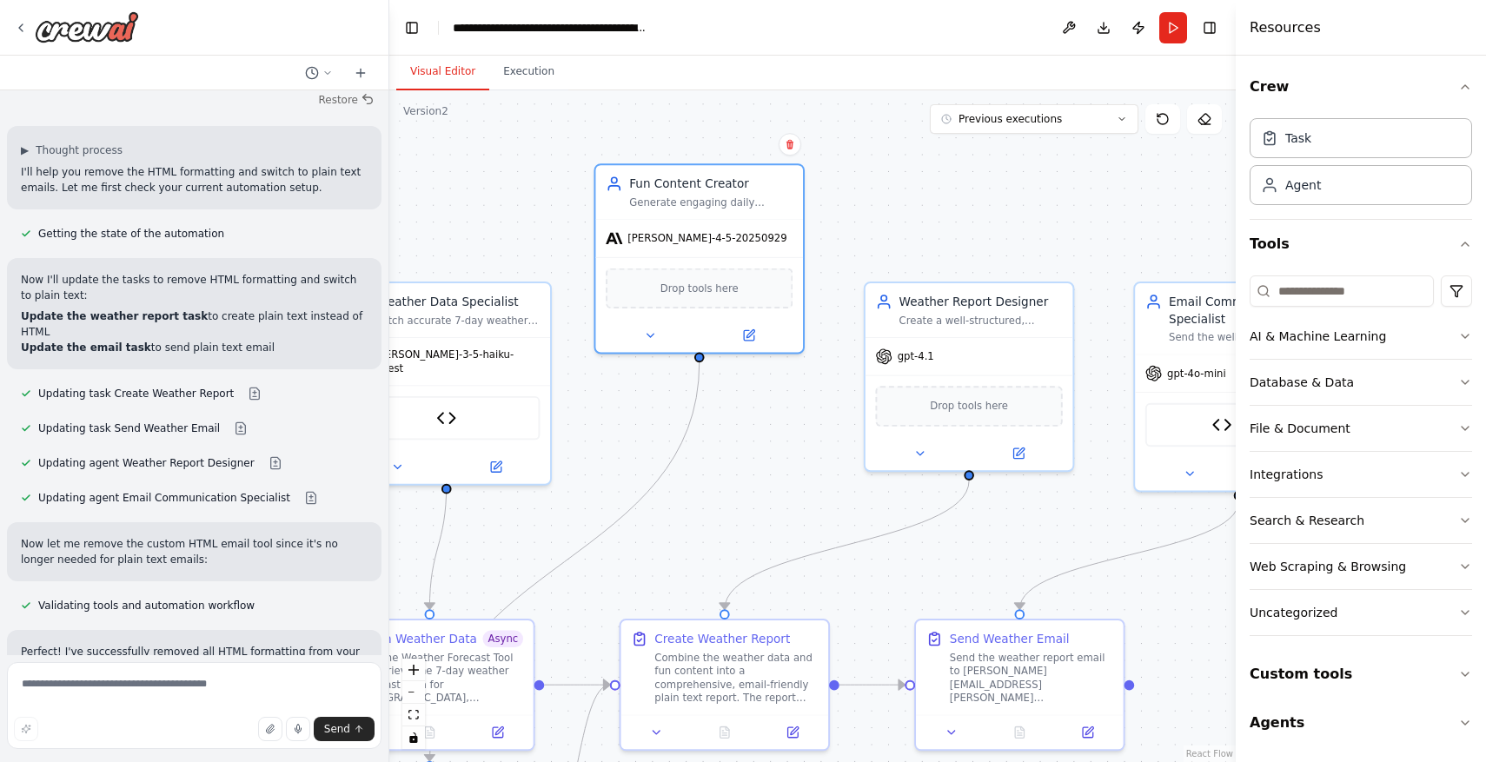
drag, startPoint x: 924, startPoint y: 280, endPoint x: 924, endPoint y: 132, distance: 147.7
click at [924, 131] on div ".deletable-edge-delete-btn { width: 20px; height: 20px; border: 0px solid #ffff…" at bounding box center [812, 426] width 846 height 672
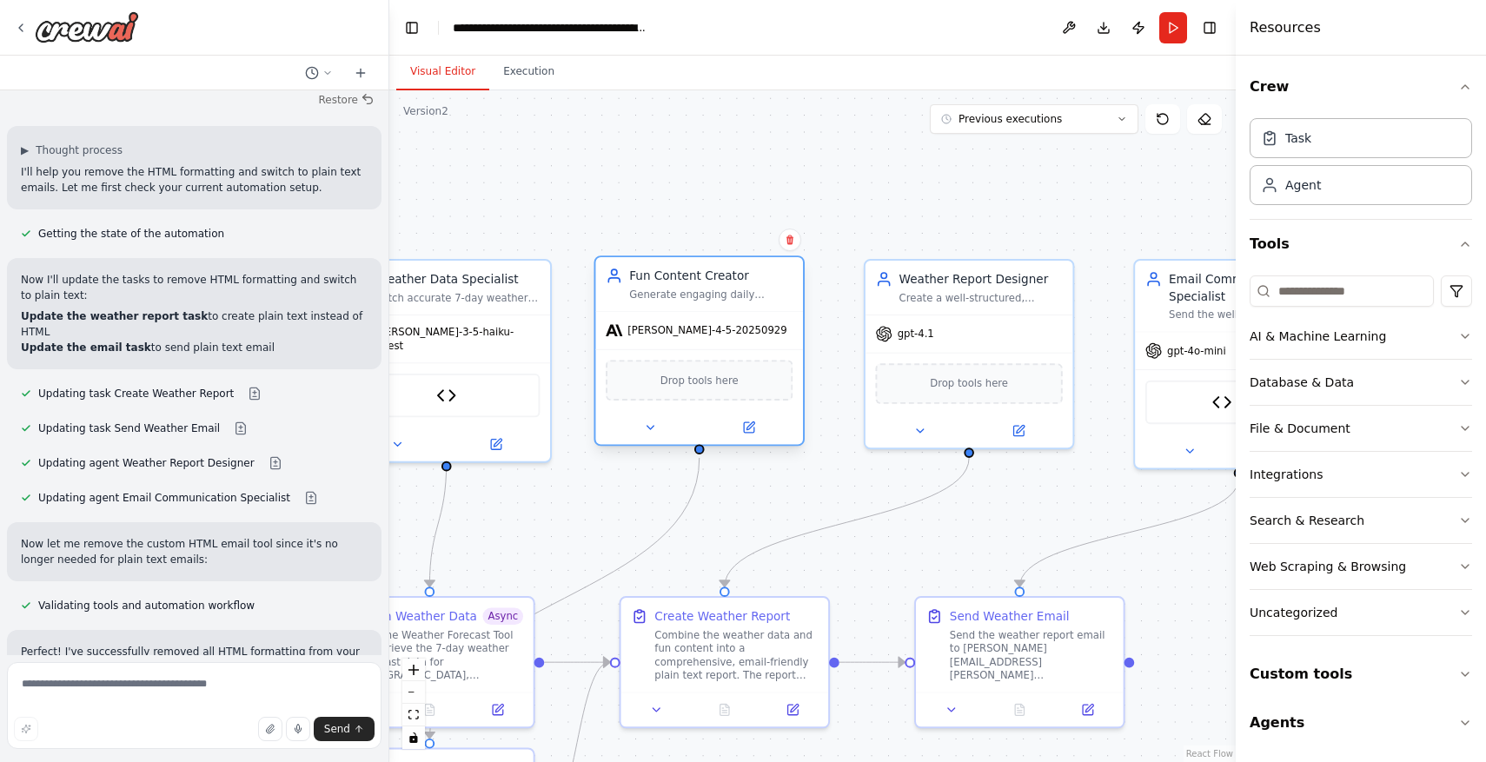
drag, startPoint x: 752, startPoint y: 173, endPoint x: 754, endPoint y: 295, distance: 121.7
click at [754, 295] on div "Generate engaging daily content including interesting science or history facts …" at bounding box center [710, 295] width 163 height 14
click at [919, 421] on icon at bounding box center [920, 428] width 14 height 14
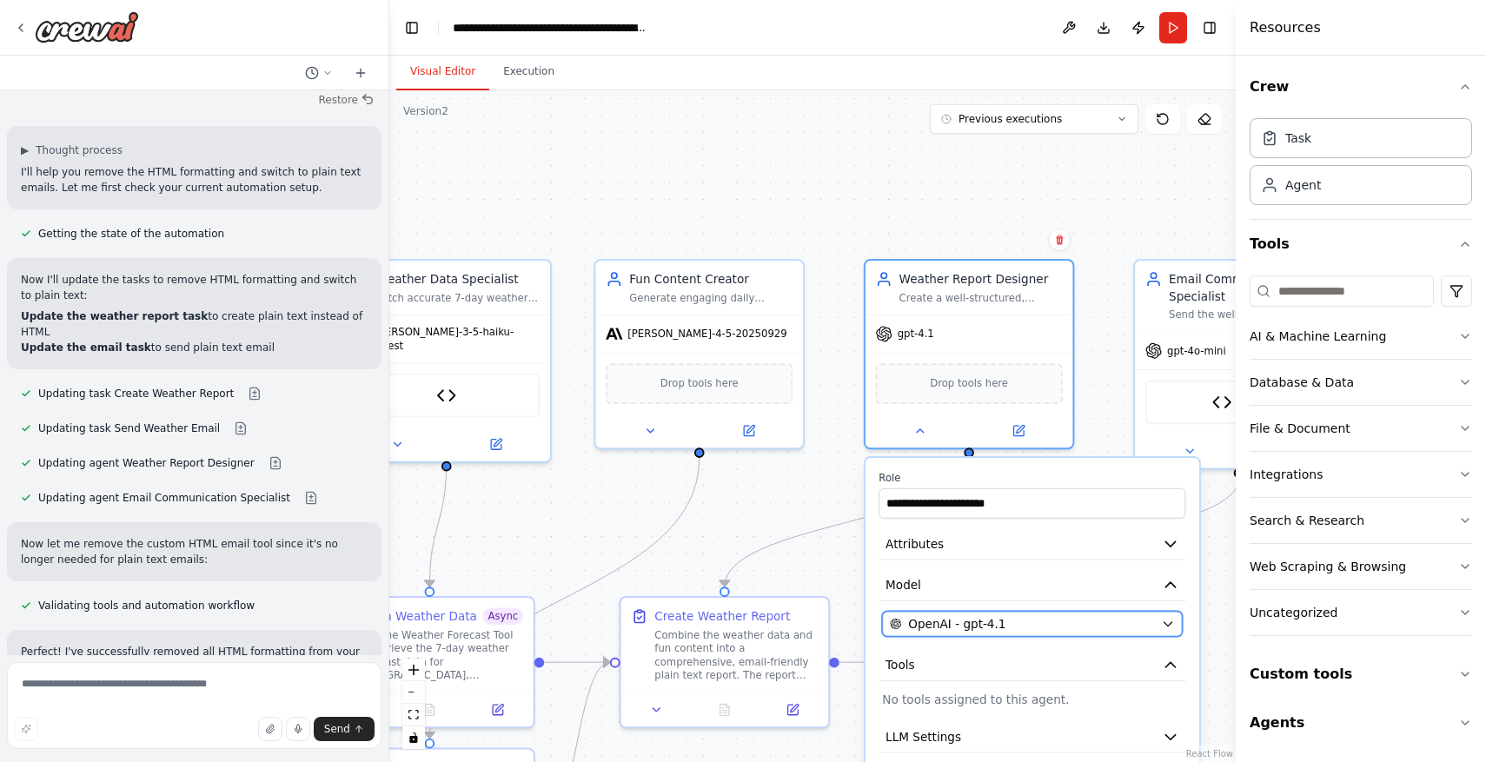
click at [1035, 634] on button "OpenAI - gpt-4.1" at bounding box center [1032, 623] width 300 height 25
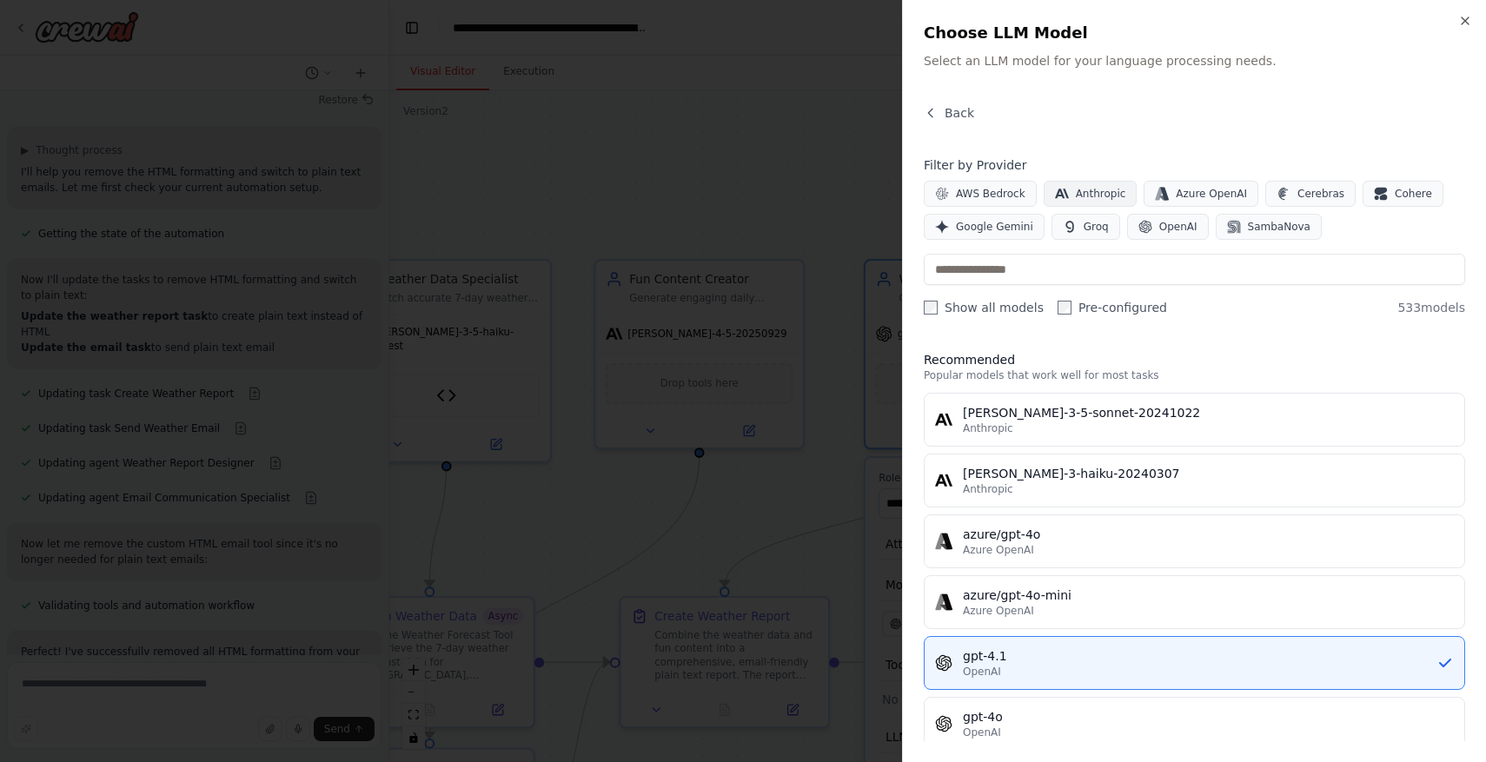
click at [1105, 196] on span "Anthropic" at bounding box center [1101, 194] width 50 height 14
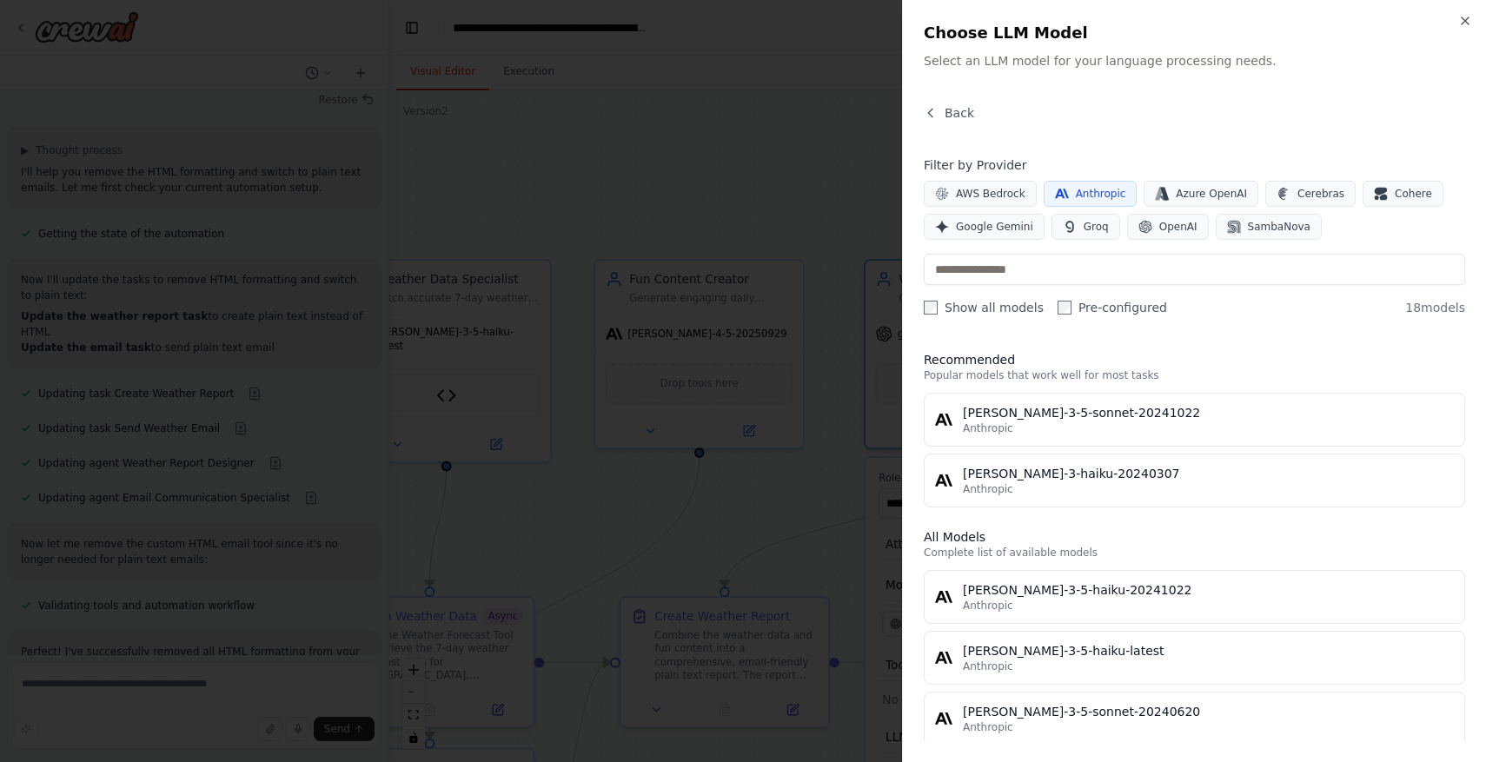
click at [1070, 306] on label "Pre-configured" at bounding box center [1112, 307] width 109 height 17
click at [1097, 268] on input "text" at bounding box center [1194, 269] width 541 height 31
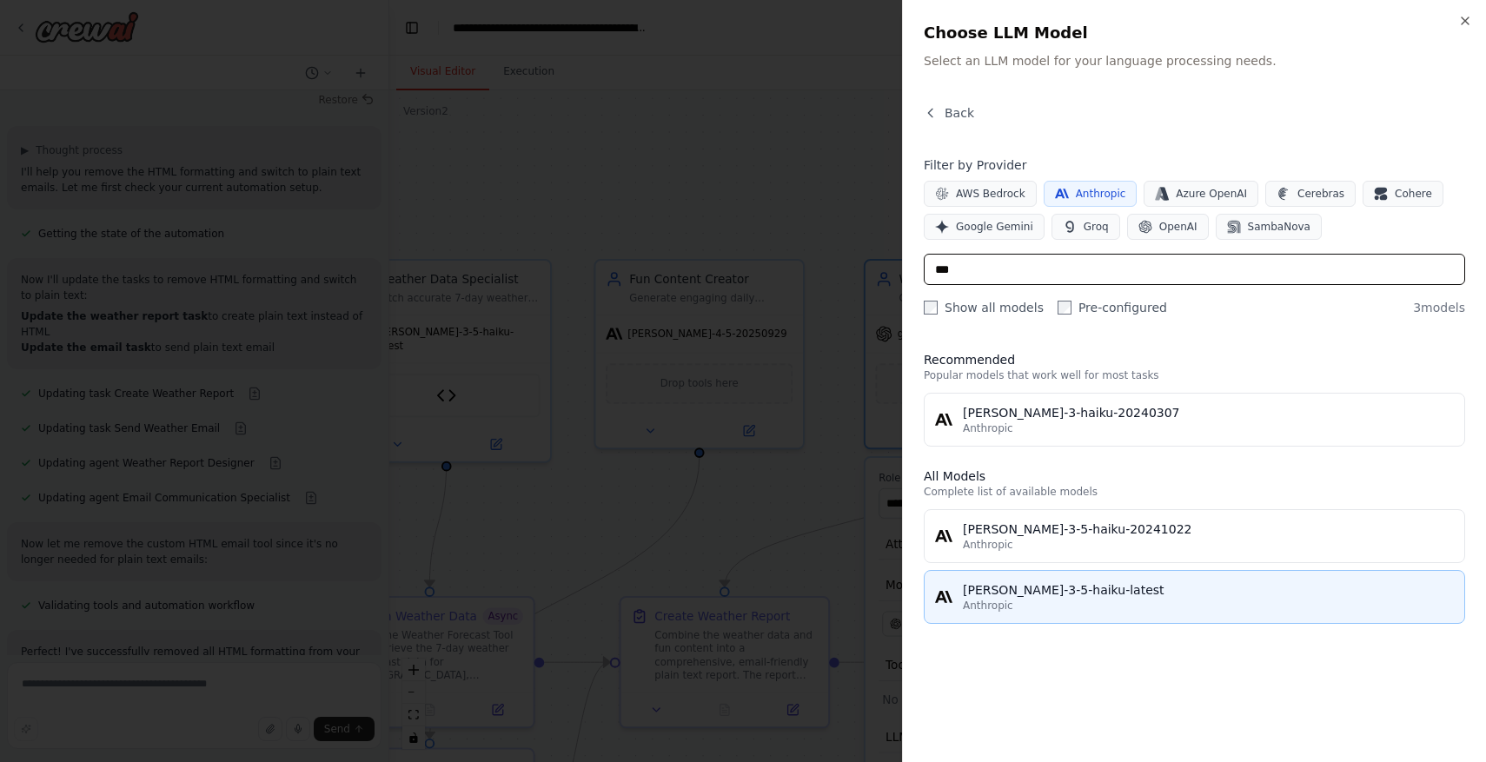
type input "***"
click at [1152, 591] on div "[PERSON_NAME]-3-5-haiku-latest" at bounding box center [1208, 589] width 491 height 17
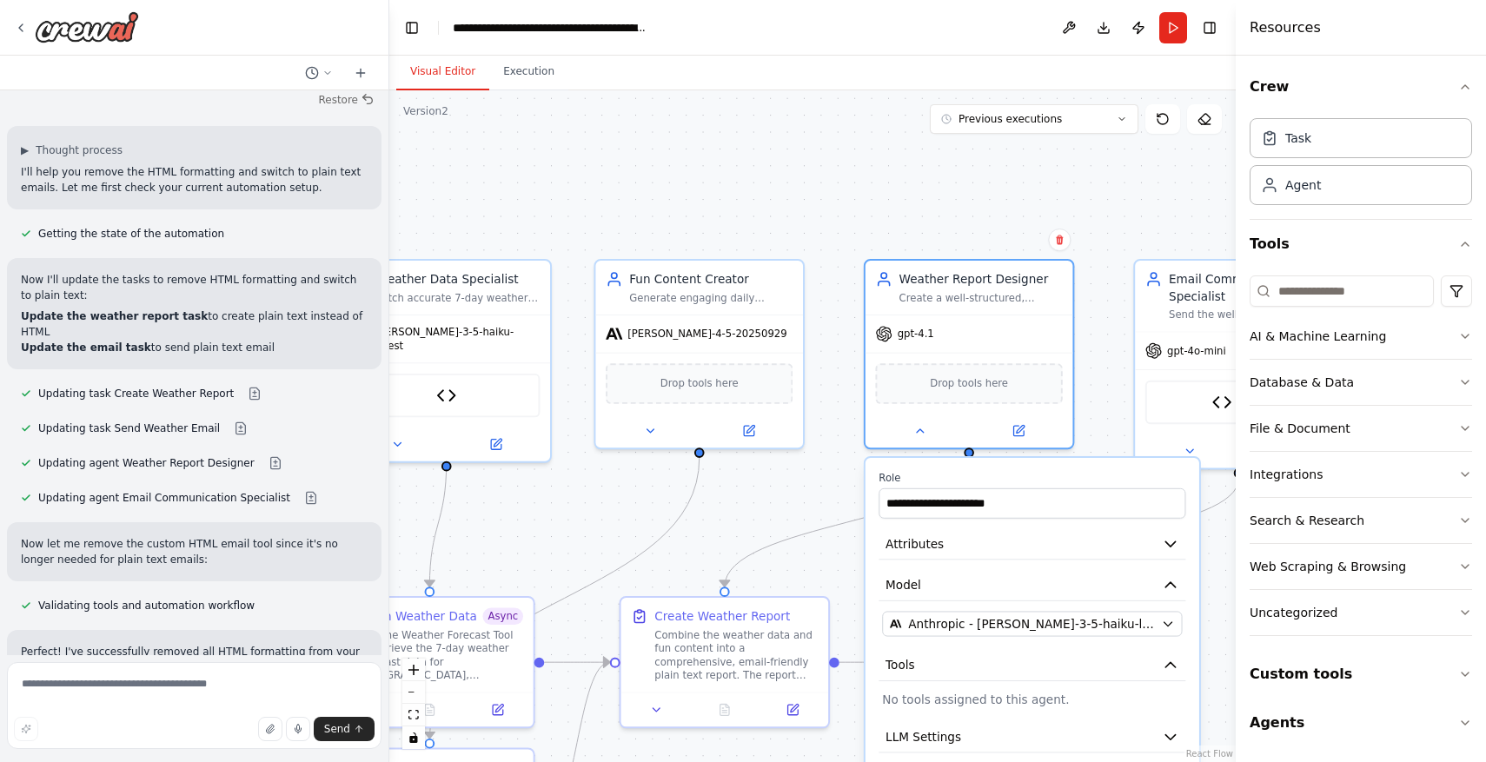
click at [1108, 485] on div "**********" at bounding box center [1032, 494] width 307 height 47
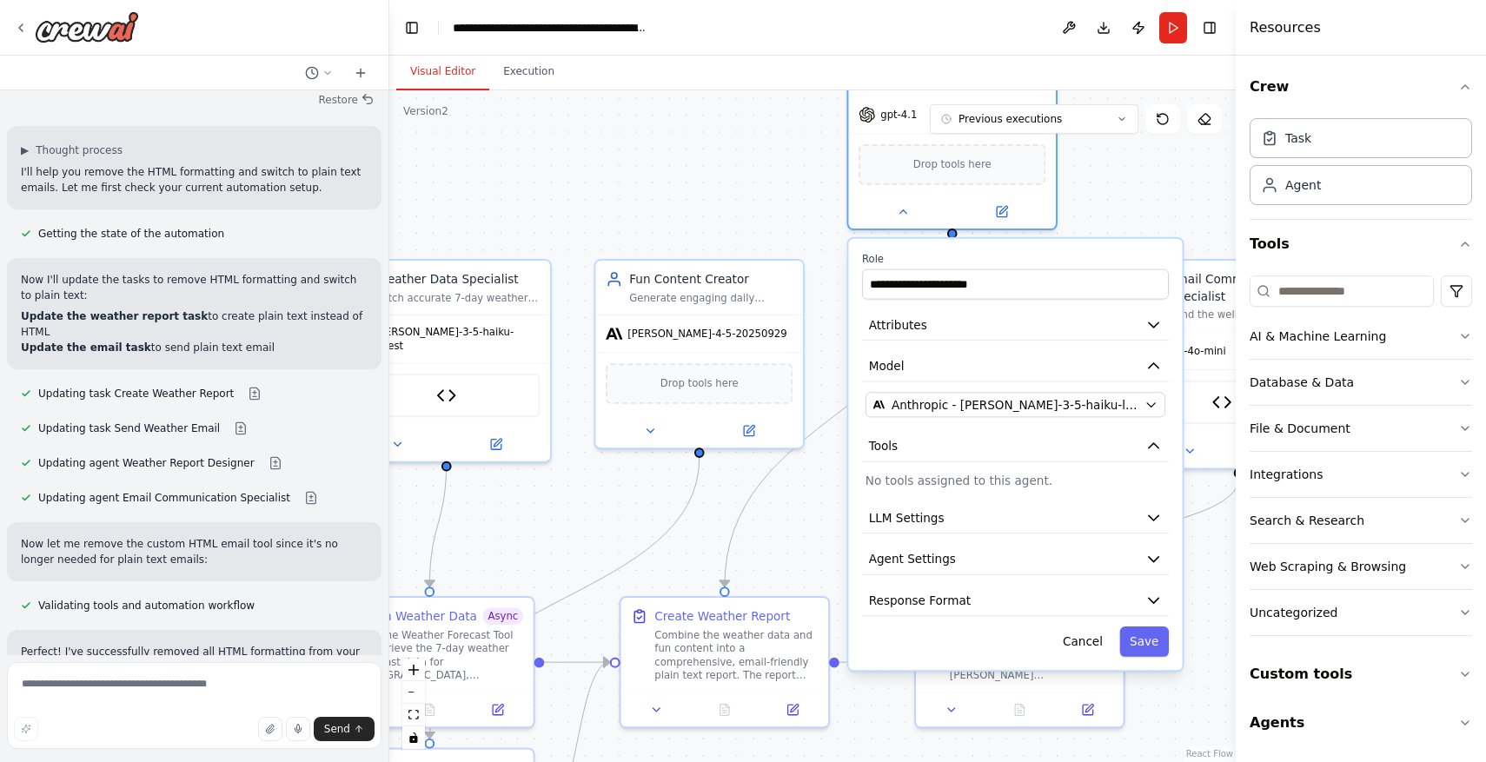
drag, startPoint x: 1108, startPoint y: 485, endPoint x: 1078, endPoint y: 261, distance: 226.3
click at [1078, 261] on div "**********" at bounding box center [1015, 275] width 307 height 47
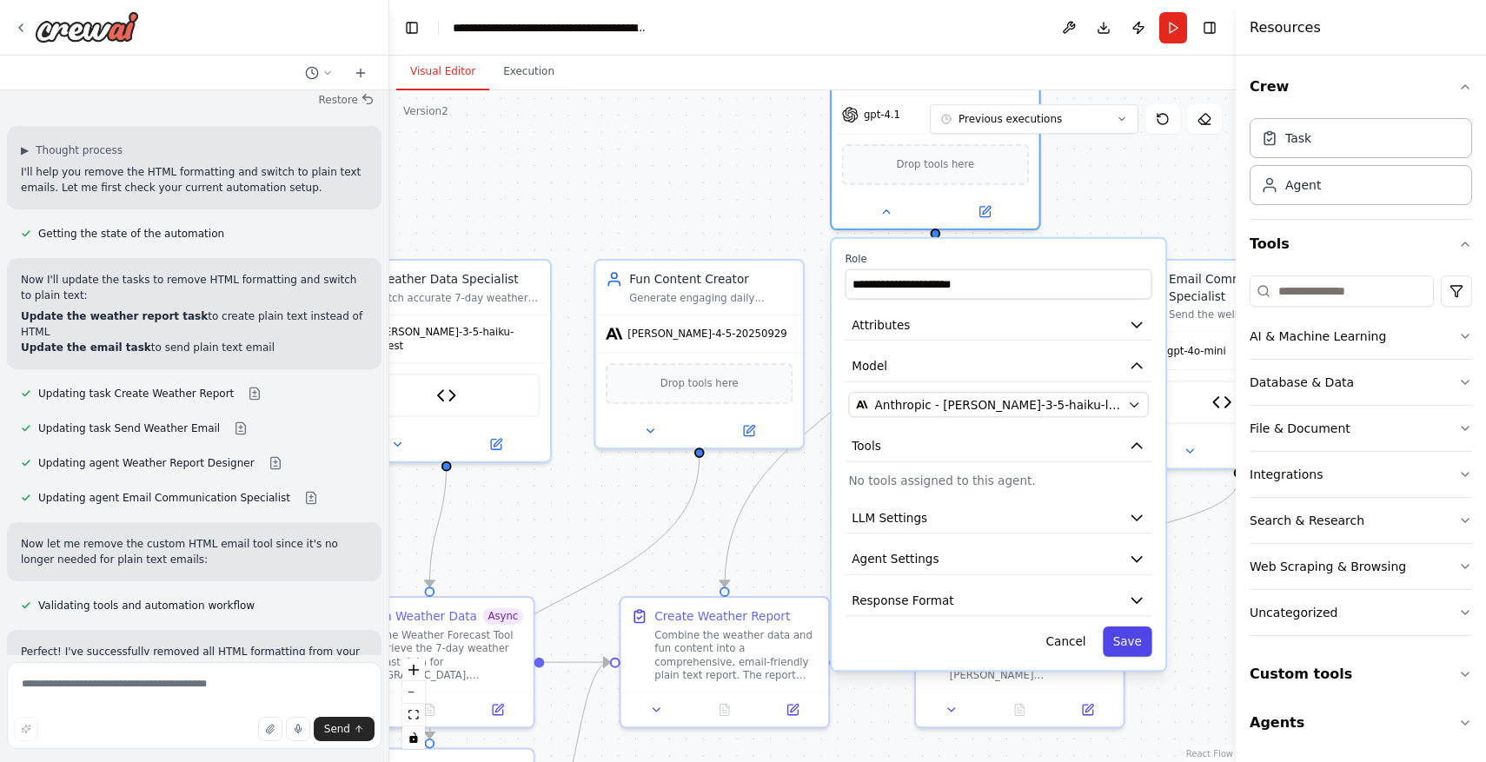
click at [1128, 637] on button "Save" at bounding box center [1128, 642] width 50 height 30
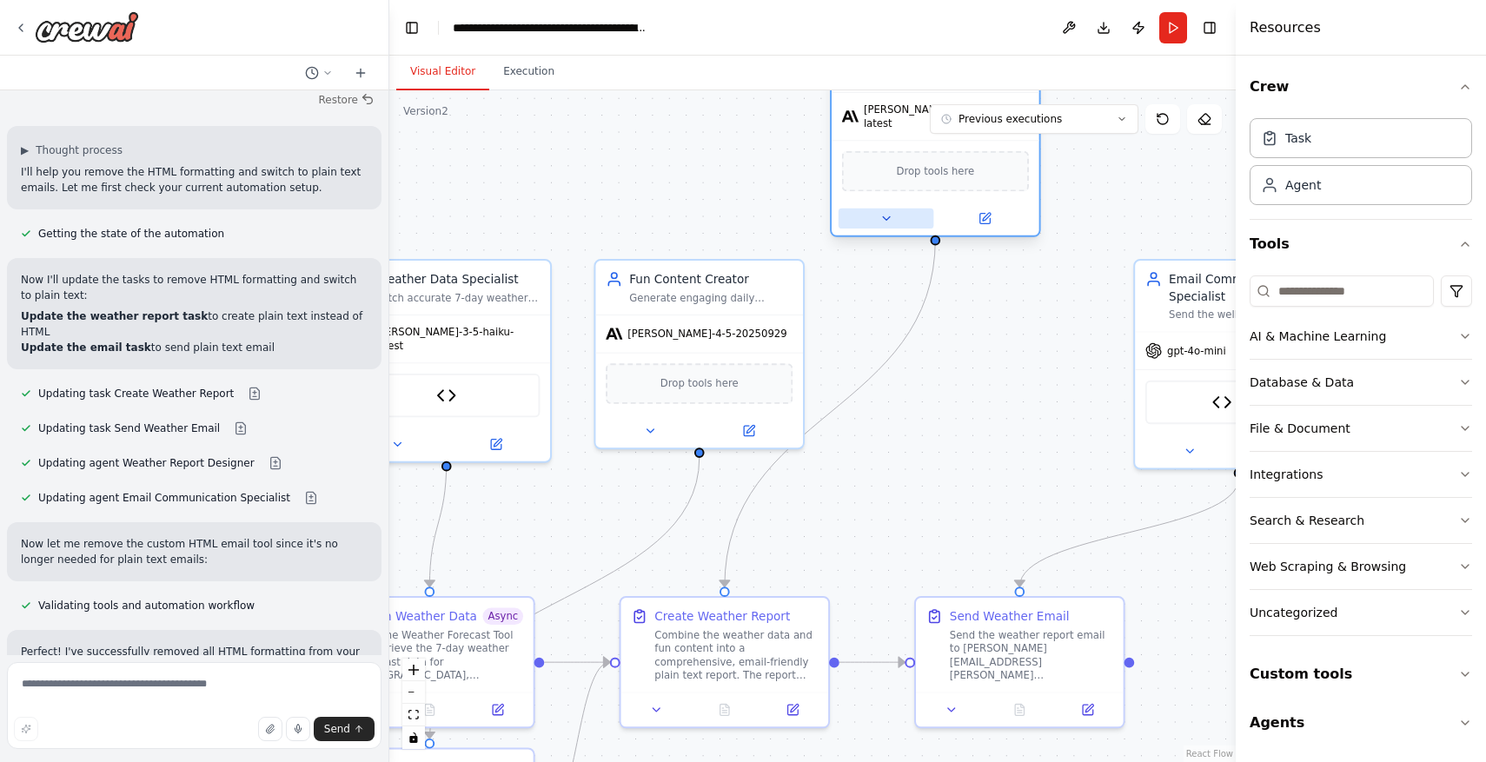
click at [886, 215] on icon at bounding box center [886, 219] width 14 height 14
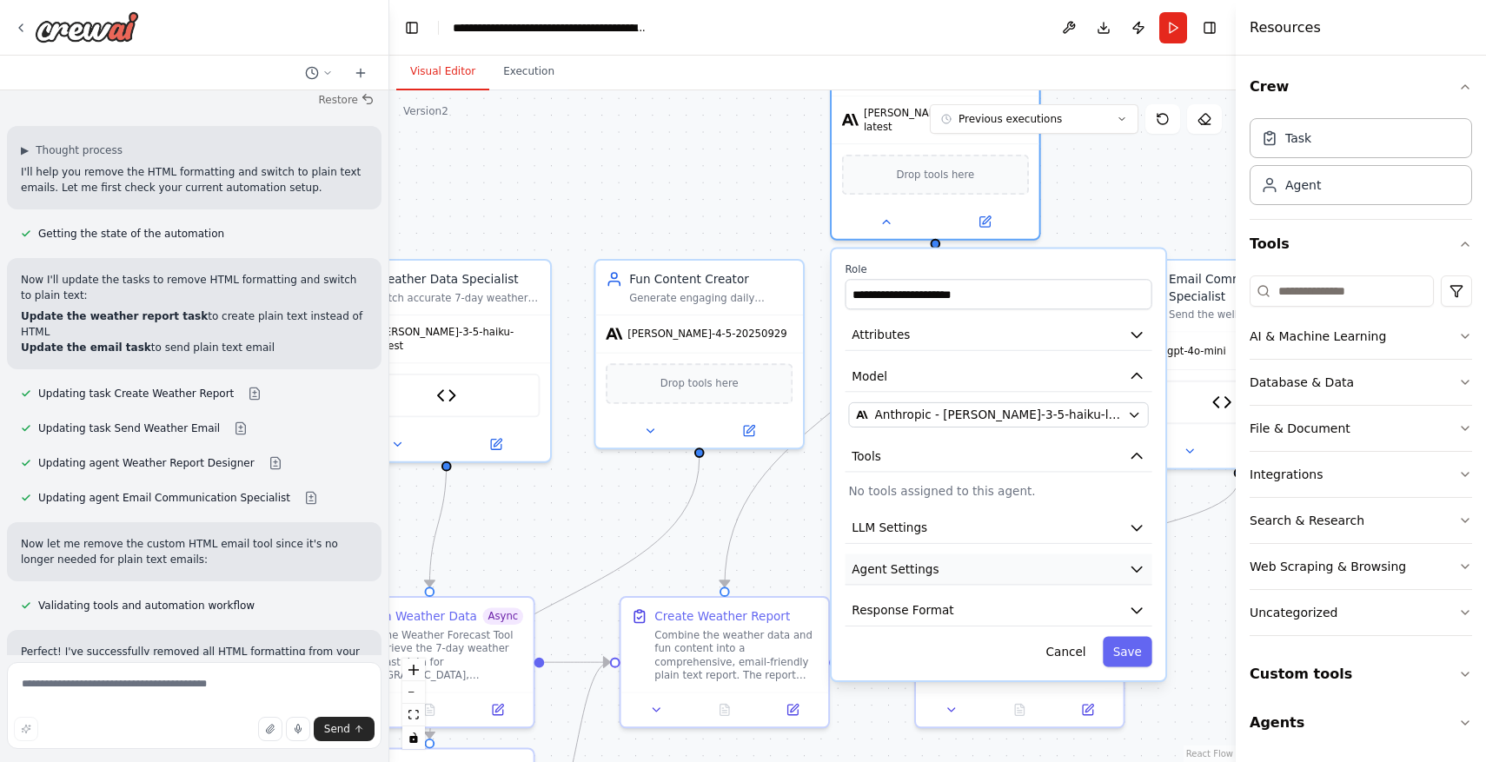
click at [994, 555] on button "Agent Settings" at bounding box center [999, 569] width 307 height 31
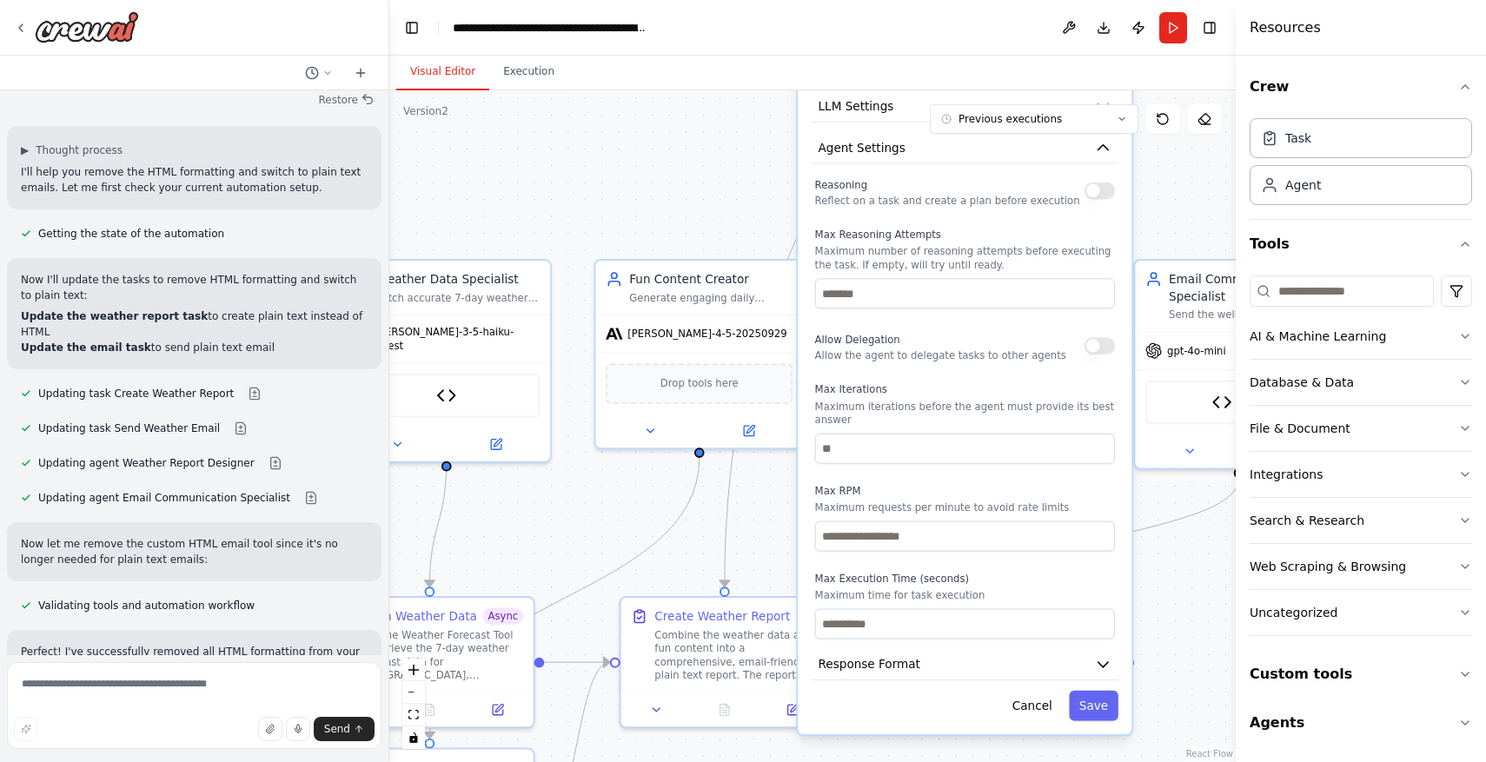
drag, startPoint x: 1018, startPoint y: 644, endPoint x: 983, endPoint y: 221, distance: 424.6
click at [983, 228] on label "Max Reasoning Attempts" at bounding box center [965, 235] width 300 height 14
click at [899, 624] on input "number" at bounding box center [965, 624] width 300 height 30
type input "**"
click at [904, 441] on input "number" at bounding box center [965, 449] width 300 height 30
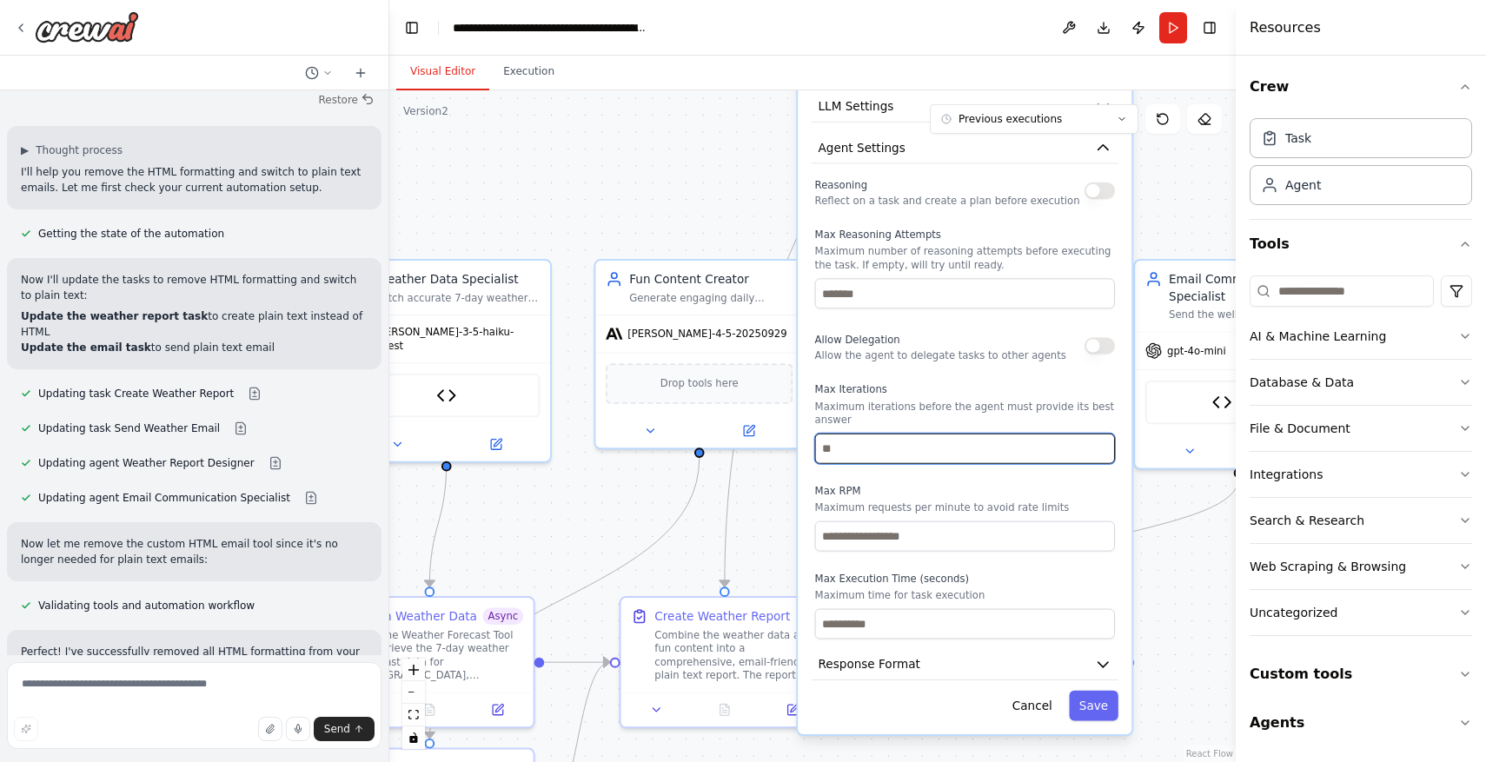
type input "*"
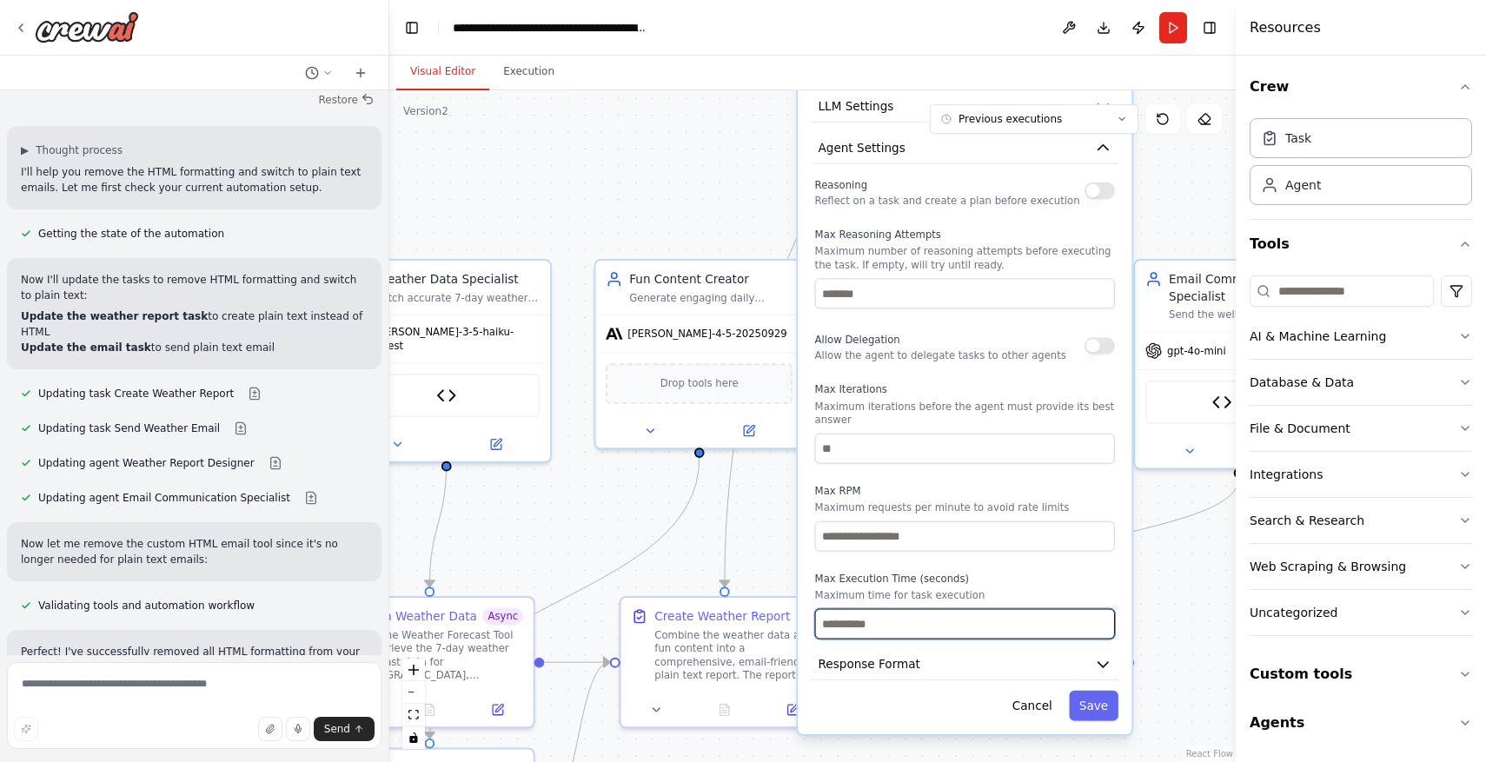
click at [902, 618] on input "**" at bounding box center [965, 624] width 300 height 30
type input "**"
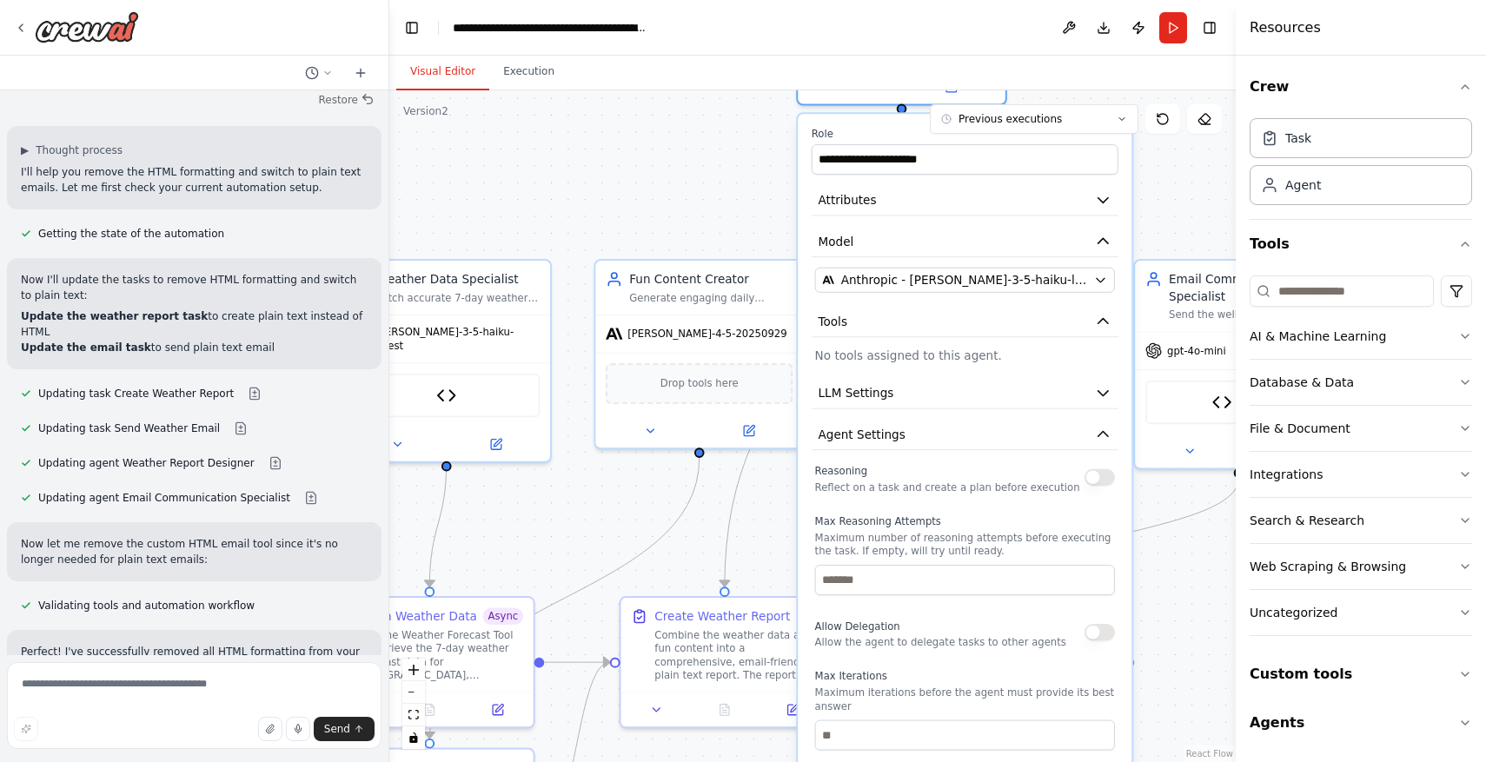
drag, startPoint x: 1015, startPoint y: 222, endPoint x: 1018, endPoint y: 501, distance: 279.8
click at [1018, 501] on div "Reasoning Reflect on a task and create a plan before execution Max Reasoning At…" at bounding box center [965, 693] width 300 height 465
click at [1024, 402] on div "**********" at bounding box center [965, 567] width 334 height 907
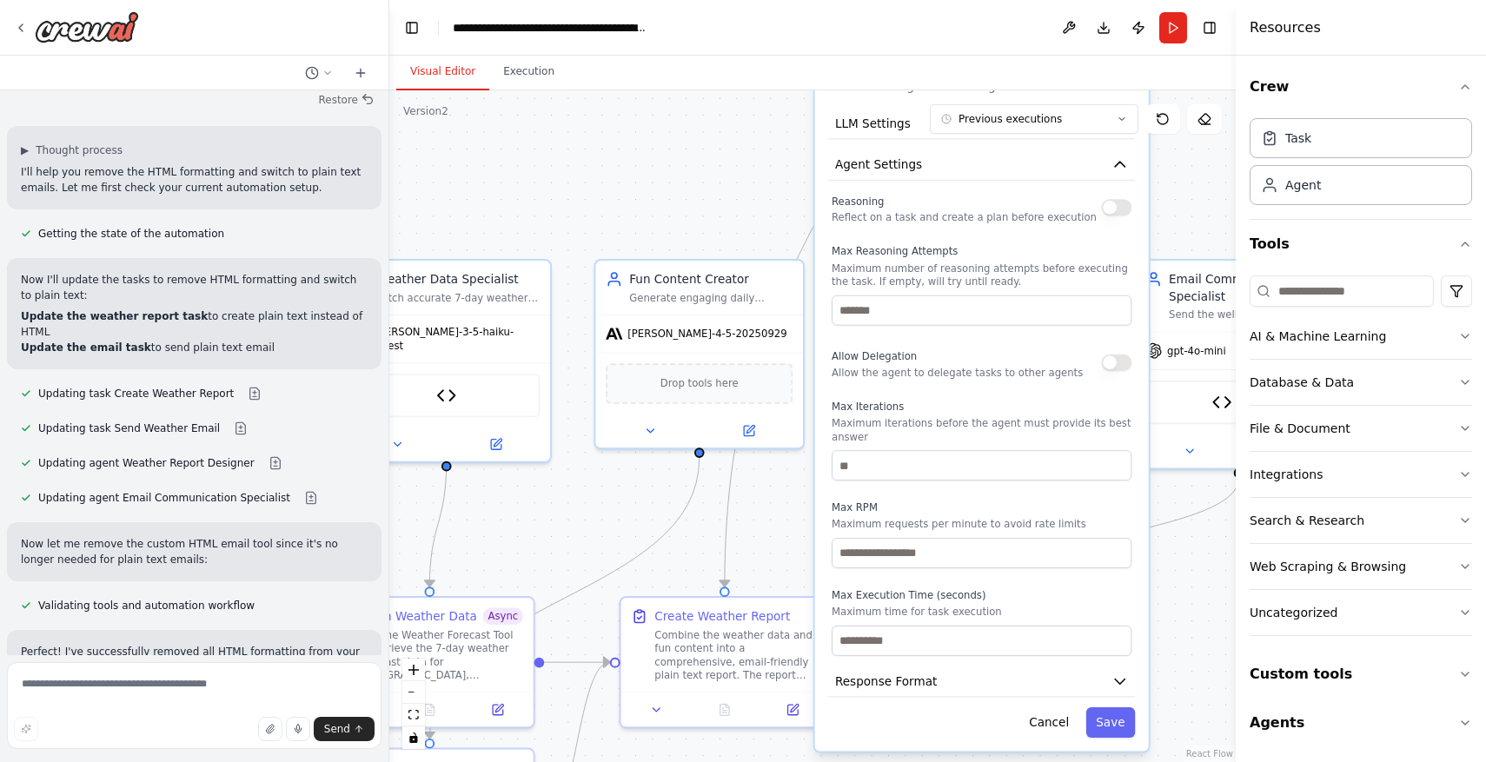
drag, startPoint x: 1012, startPoint y: 487, endPoint x: 1025, endPoint y: 216, distance: 270.6
click at [1025, 216] on div "Reasoning Reflect on a task and create a plan before execution Max Reasoning At…" at bounding box center [982, 422] width 300 height 465
click at [1119, 707] on button "Save" at bounding box center [1111, 722] width 50 height 30
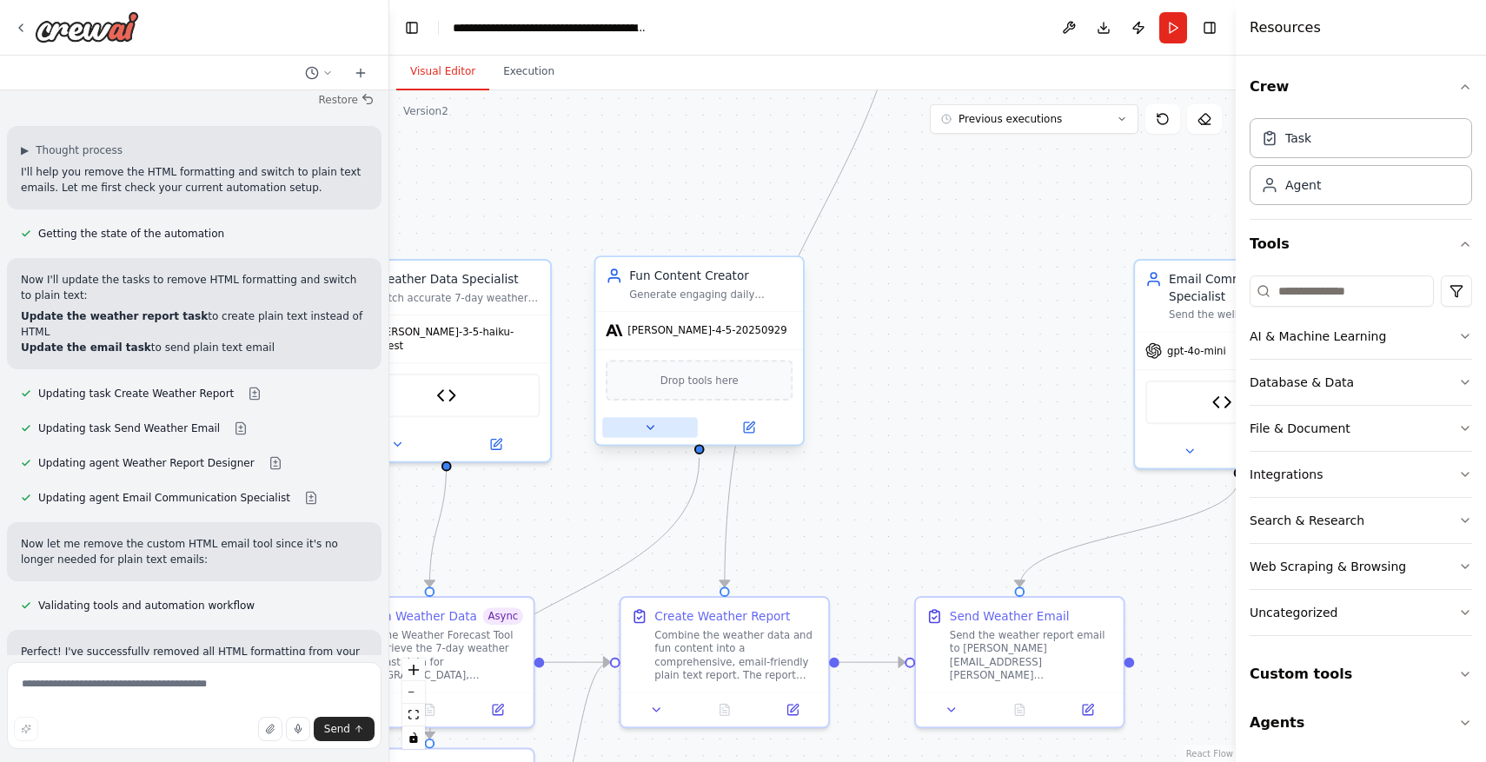
click at [647, 427] on icon at bounding box center [650, 427] width 7 height 3
click at [652, 427] on icon at bounding box center [650, 427] width 7 height 3
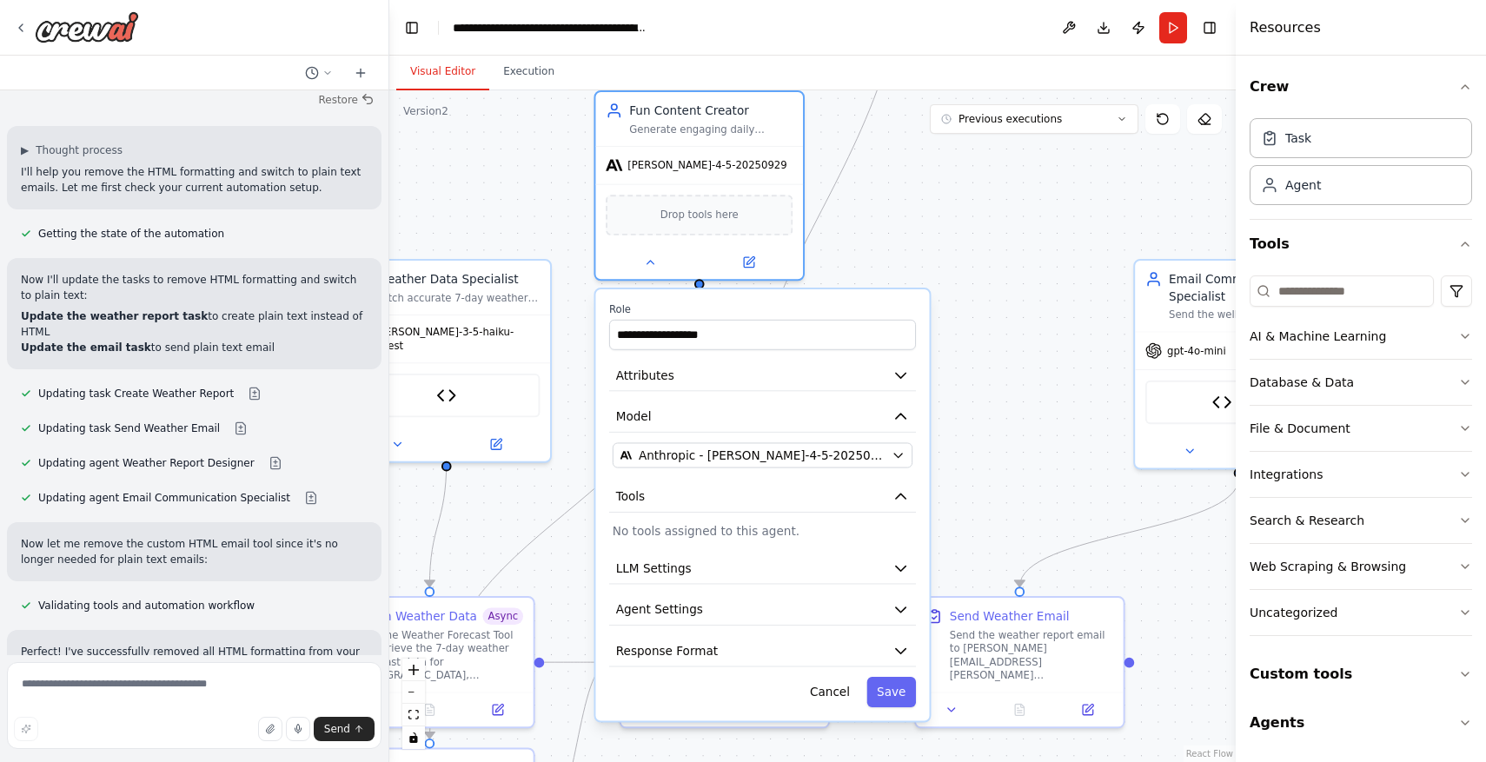
drag, startPoint x: 780, startPoint y: 477, endPoint x: 777, endPoint y: 296, distance: 180.8
click at [777, 302] on label "Role" at bounding box center [762, 309] width 307 height 14
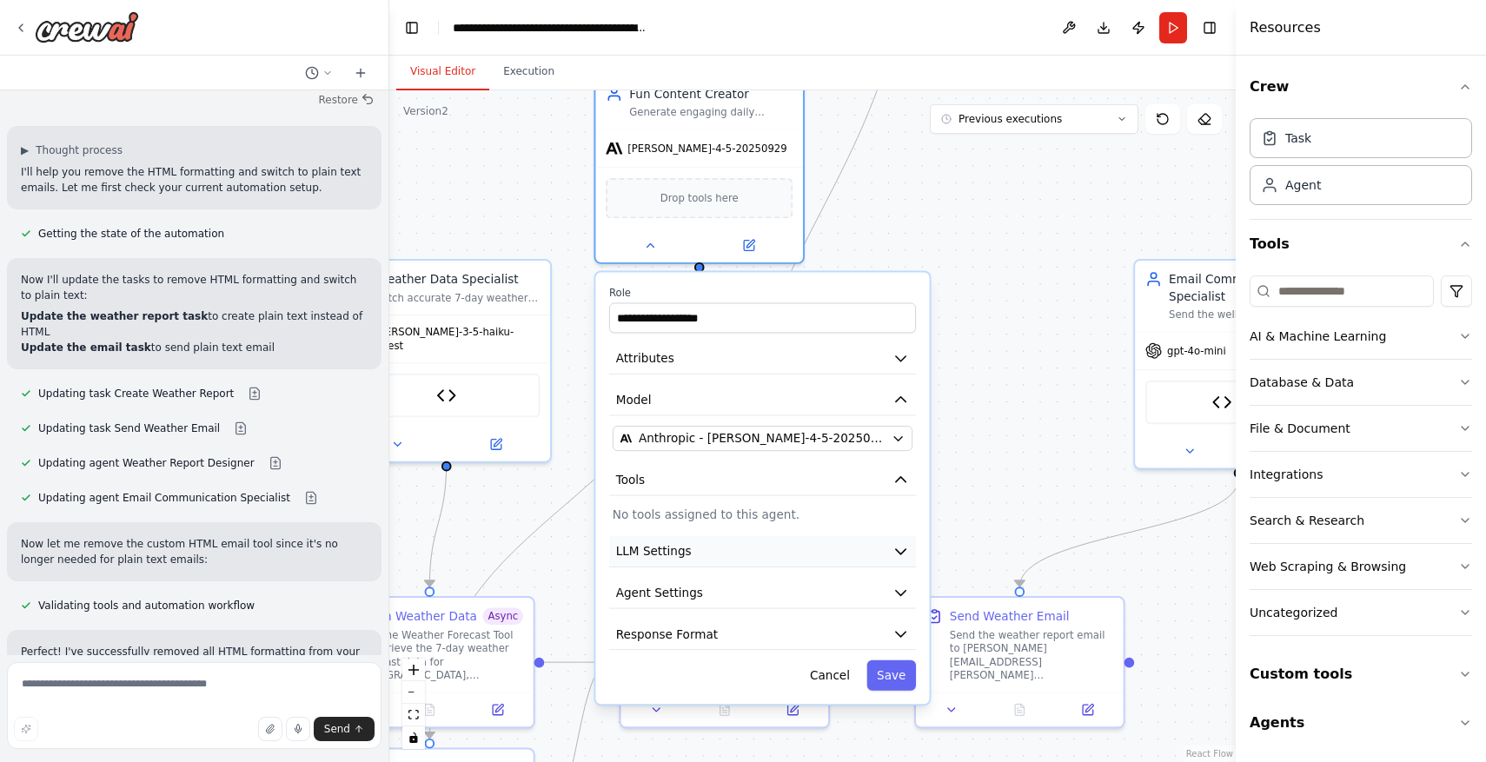
click at [756, 555] on button "LLM Settings" at bounding box center [762, 551] width 307 height 31
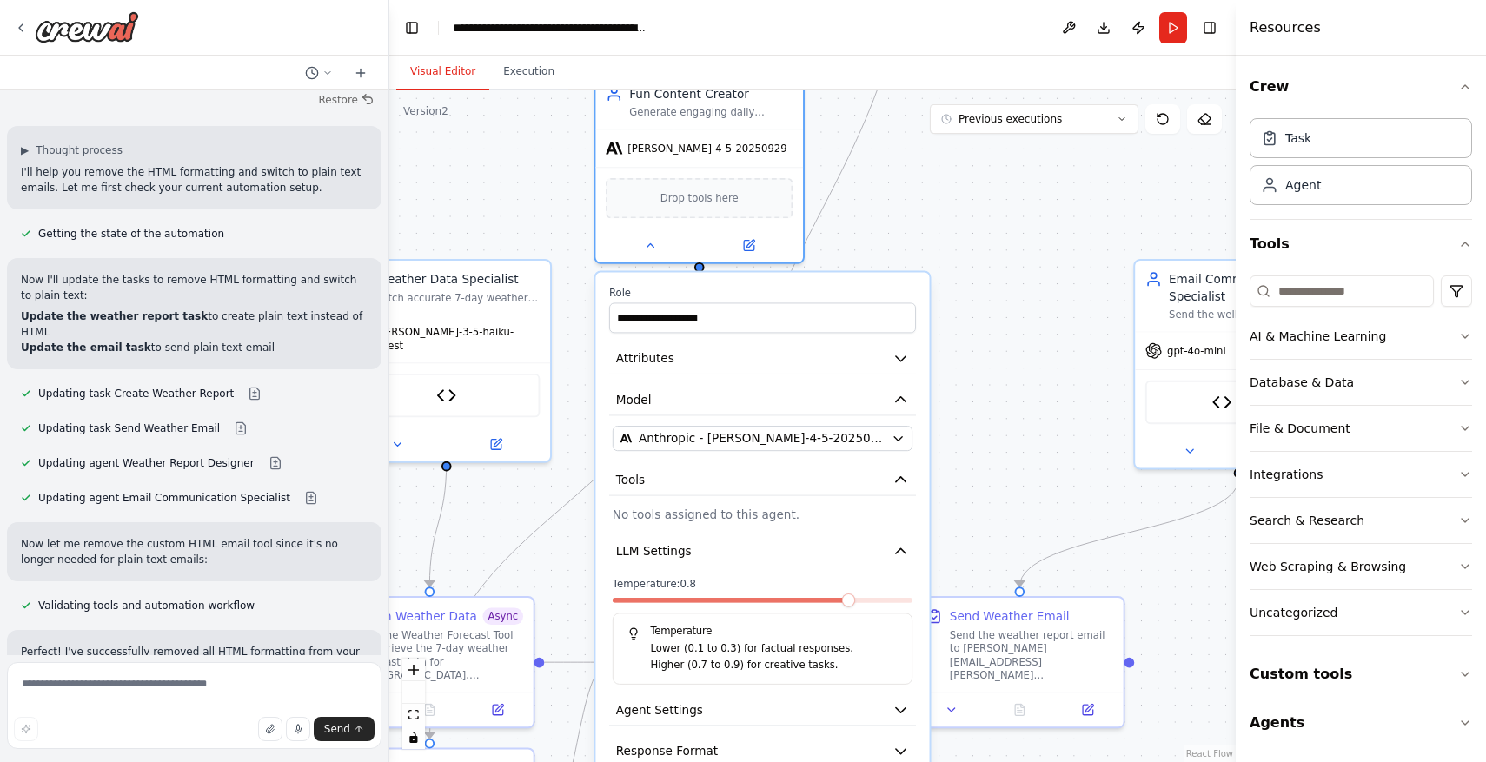
click at [858, 603] on span at bounding box center [763, 600] width 300 height 5
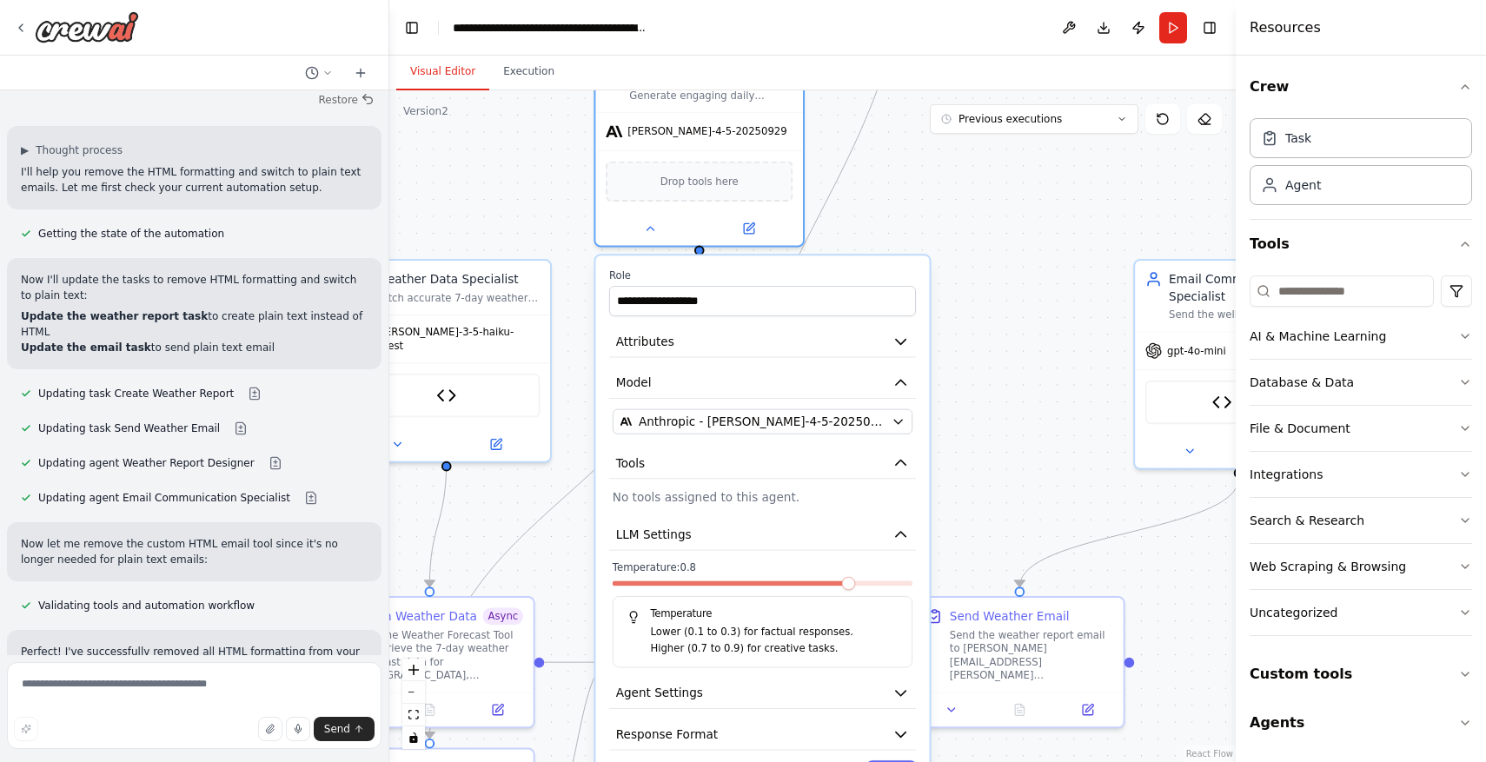
drag, startPoint x: 781, startPoint y: 238, endPoint x: 781, endPoint y: -17, distance: 254.6
click at [781, 0] on html "create a 7 day forecast for rancho palos verdes, ca . Use the api.weather.gov a…" at bounding box center [743, 381] width 1486 height 762
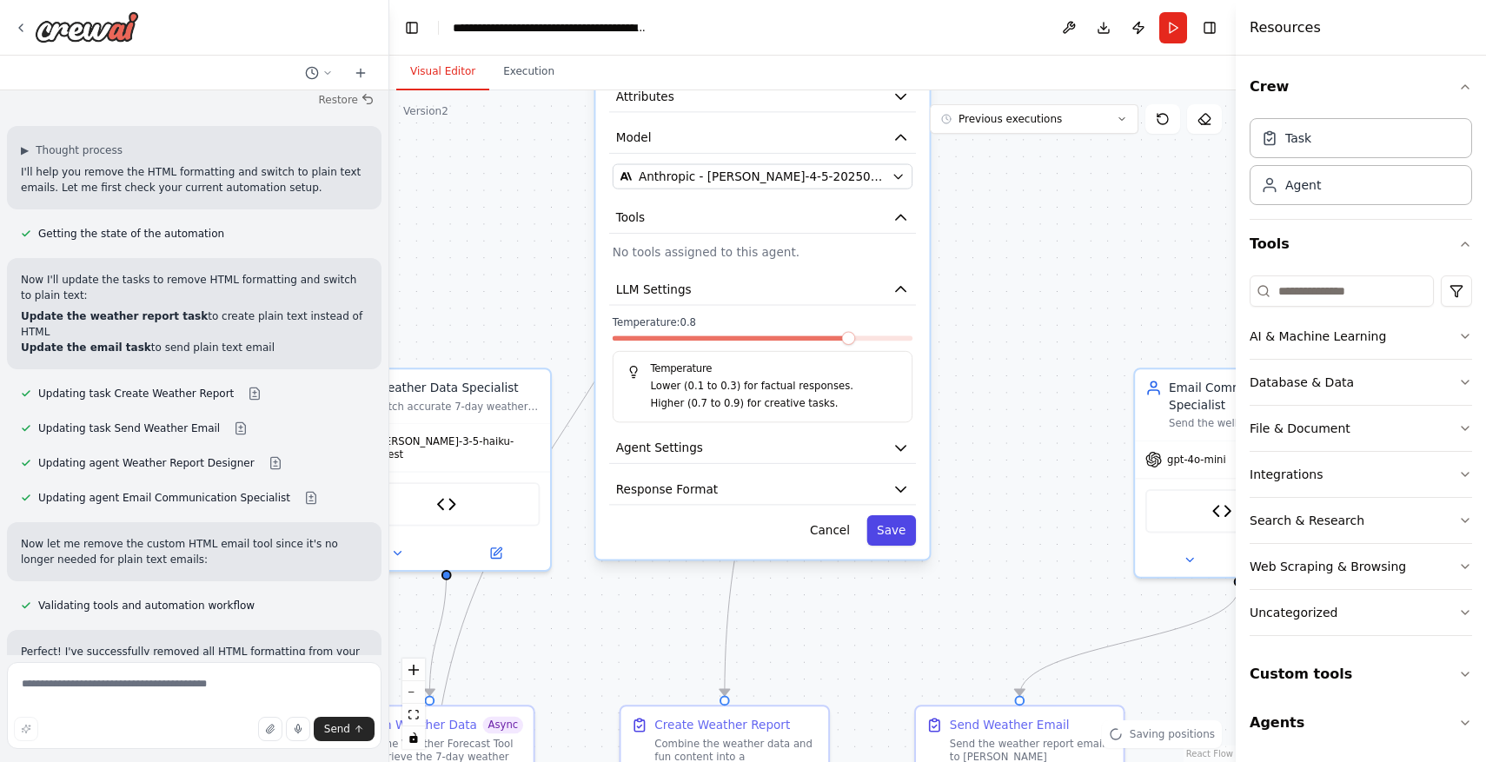
click at [892, 532] on button "Save" at bounding box center [891, 530] width 50 height 30
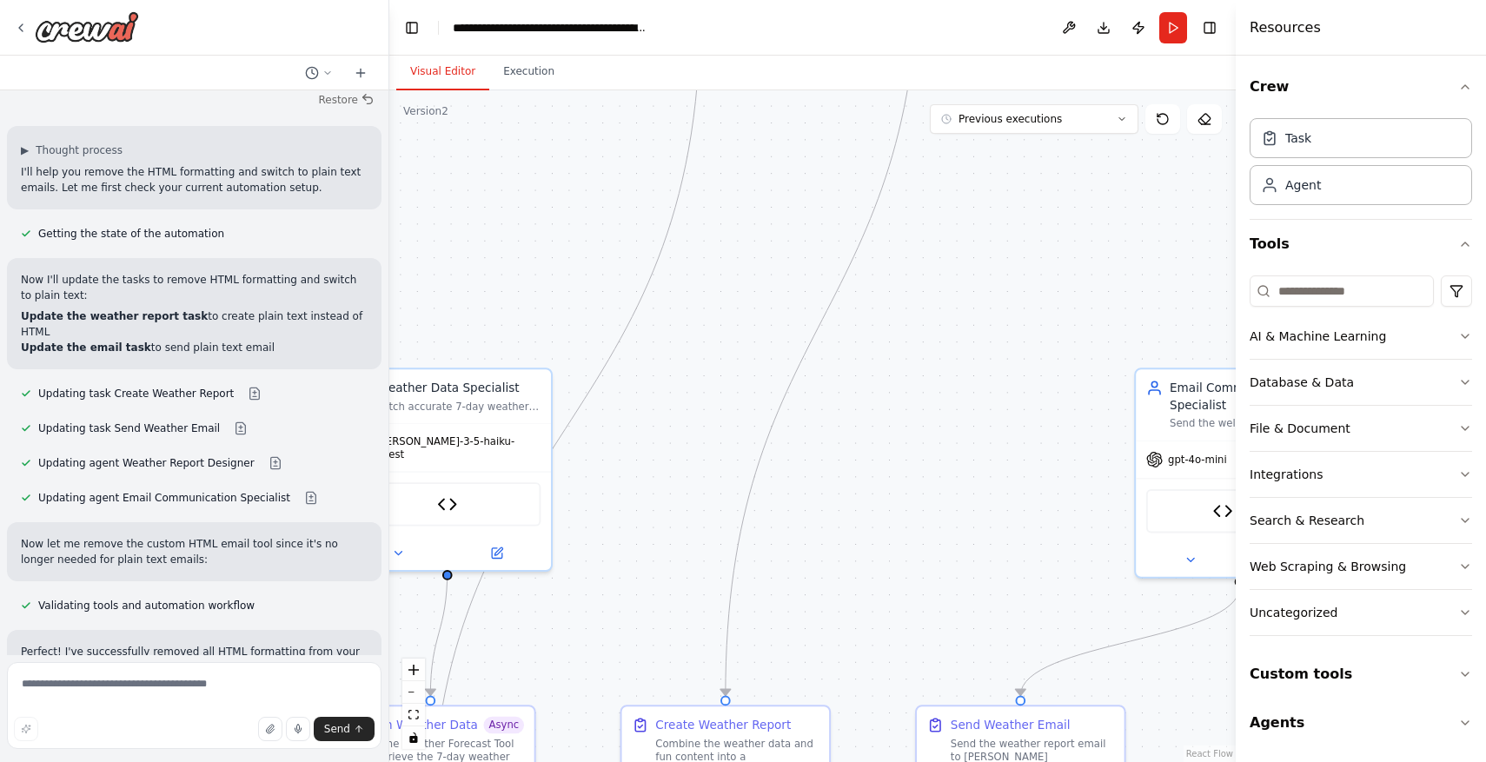
drag, startPoint x: 894, startPoint y: 367, endPoint x: 845, endPoint y: 620, distance: 258.5
click at [843, 615] on div ".deletable-edge-delete-btn { width: 20px; height: 20px; border: 0px solid #ffff…" at bounding box center [812, 426] width 846 height 672
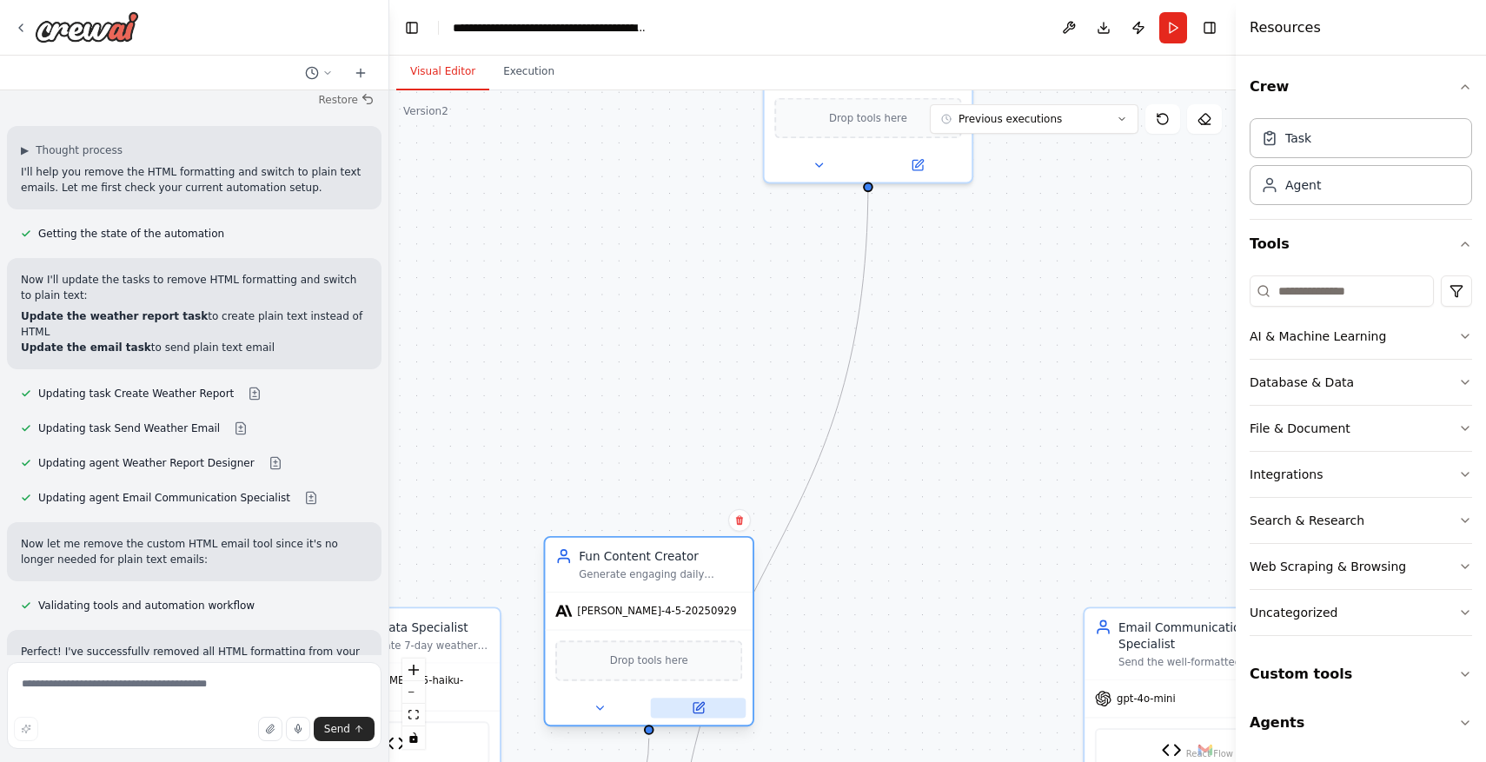
drag, startPoint x: 745, startPoint y: 242, endPoint x: 745, endPoint y: 729, distance: 486.7
click at [745, 725] on div at bounding box center [649, 708] width 208 height 34
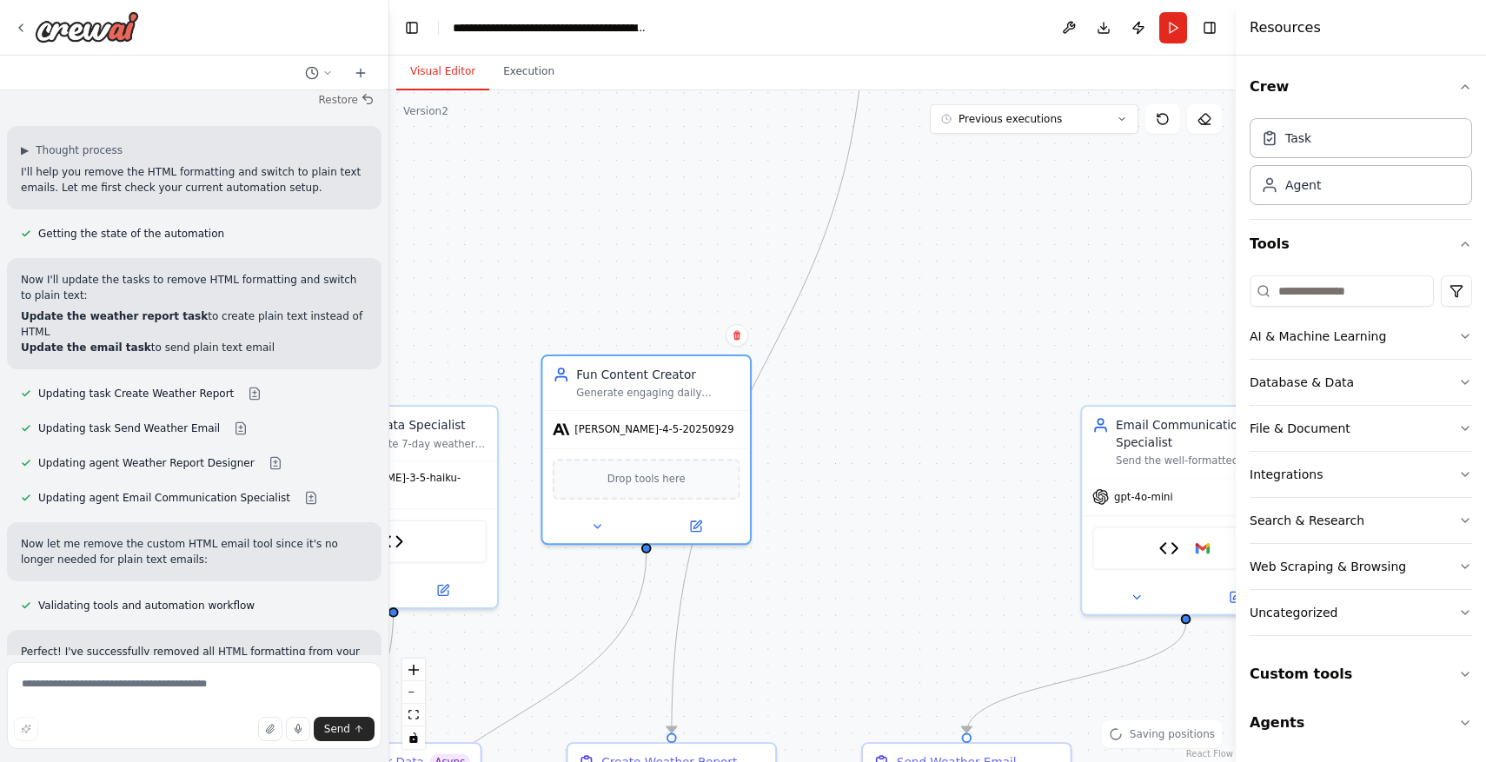
drag, startPoint x: 847, startPoint y: 687, endPoint x: 845, endPoint y: 489, distance: 198.2
click at [845, 489] on div ".deletable-edge-delete-btn { width: 20px; height: 20px; border: 0px solid #ffff…" at bounding box center [812, 426] width 846 height 672
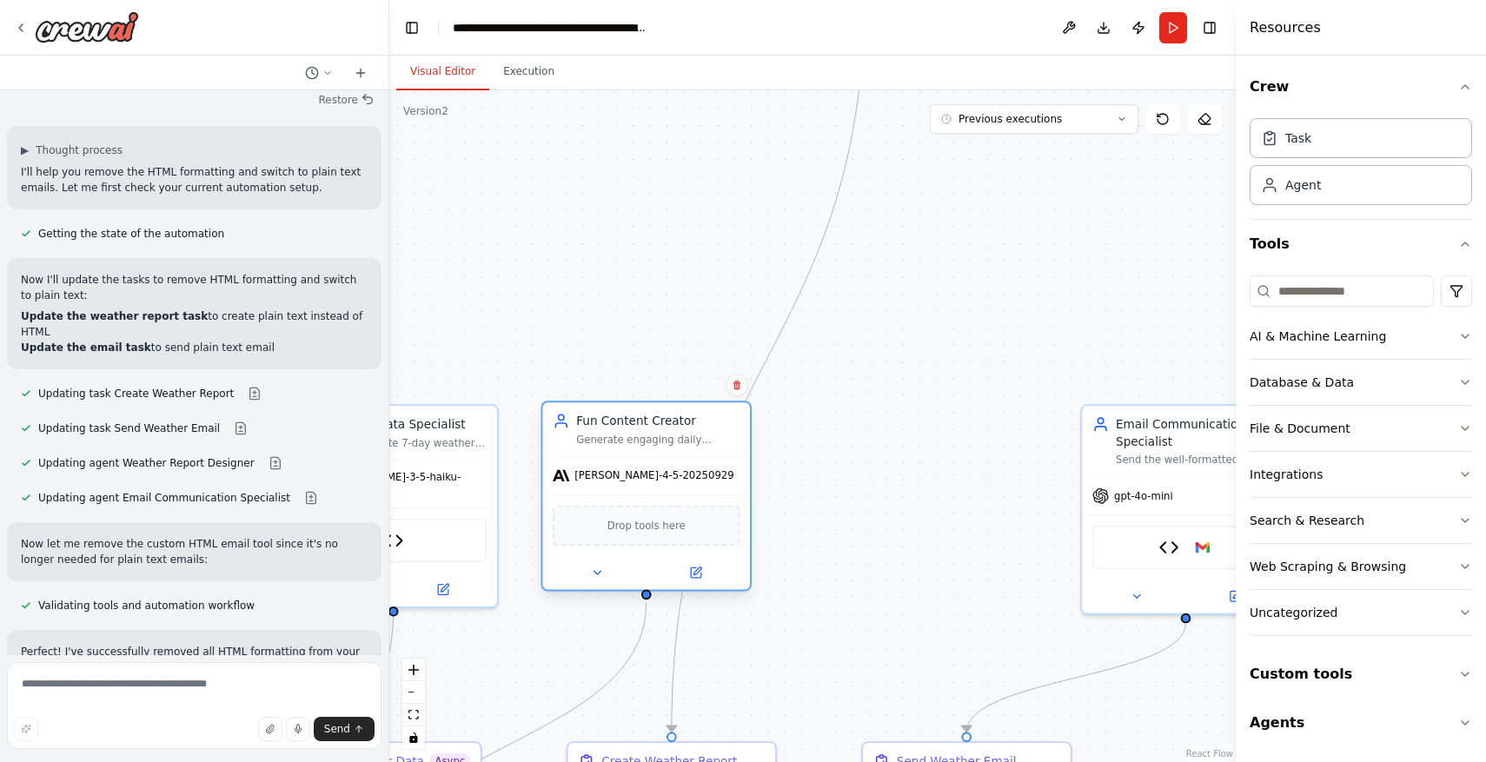
drag, startPoint x: 748, startPoint y: 530, endPoint x: 748, endPoint y: 575, distance: 45.2
click at [748, 575] on div at bounding box center [646, 573] width 208 height 34
drag, startPoint x: 937, startPoint y: 439, endPoint x: 918, endPoint y: 606, distance: 167.9
click at [918, 601] on div ".deletable-edge-delete-btn { width: 20px; height: 20px; border: 0px solid #ffff…" at bounding box center [812, 426] width 846 height 672
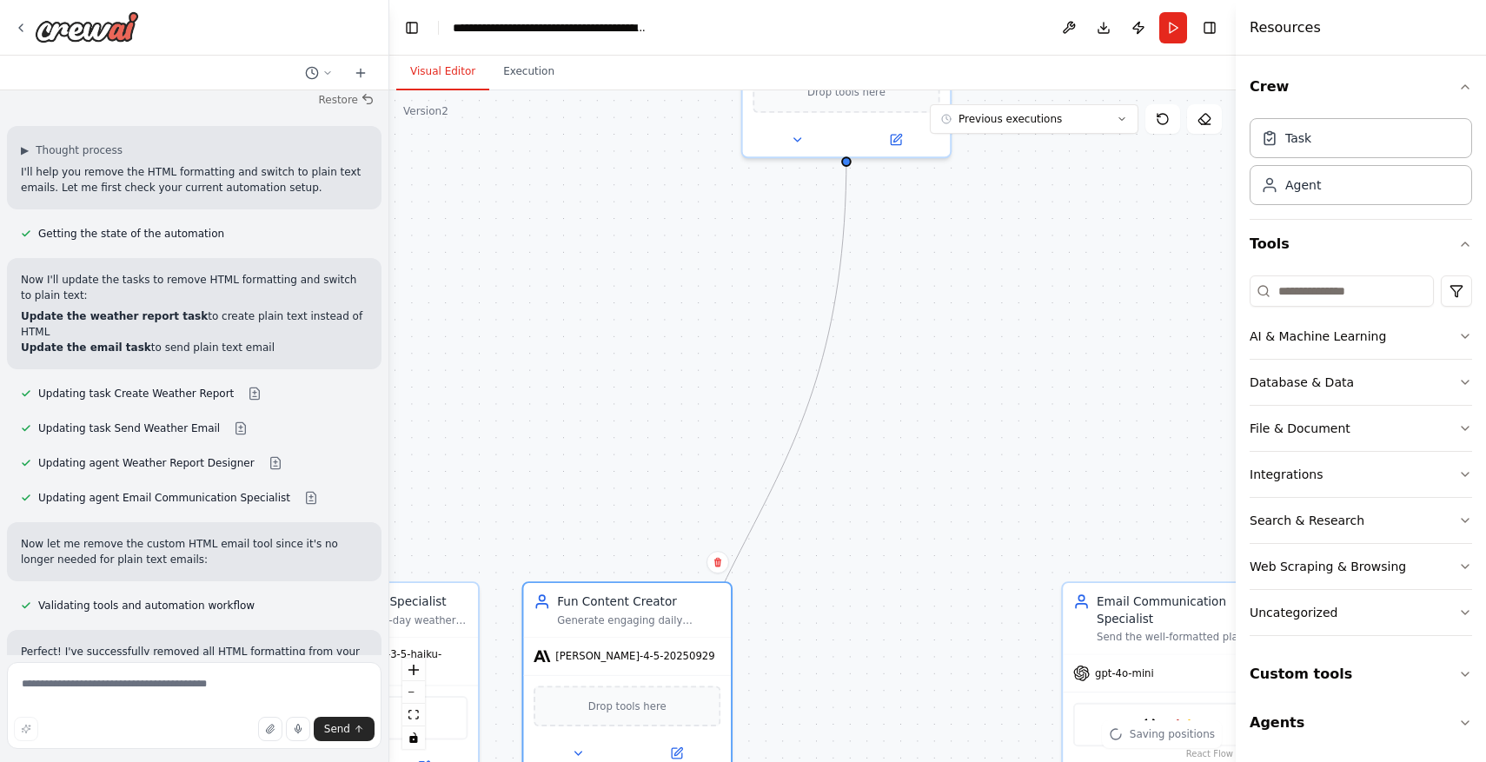
drag, startPoint x: 927, startPoint y: 459, endPoint x: 927, endPoint y: 607, distance: 148.6
click at [927, 601] on div ".deletable-edge-delete-btn { width: 20px; height: 20px; border: 0px solid #ffff…" at bounding box center [812, 426] width 846 height 672
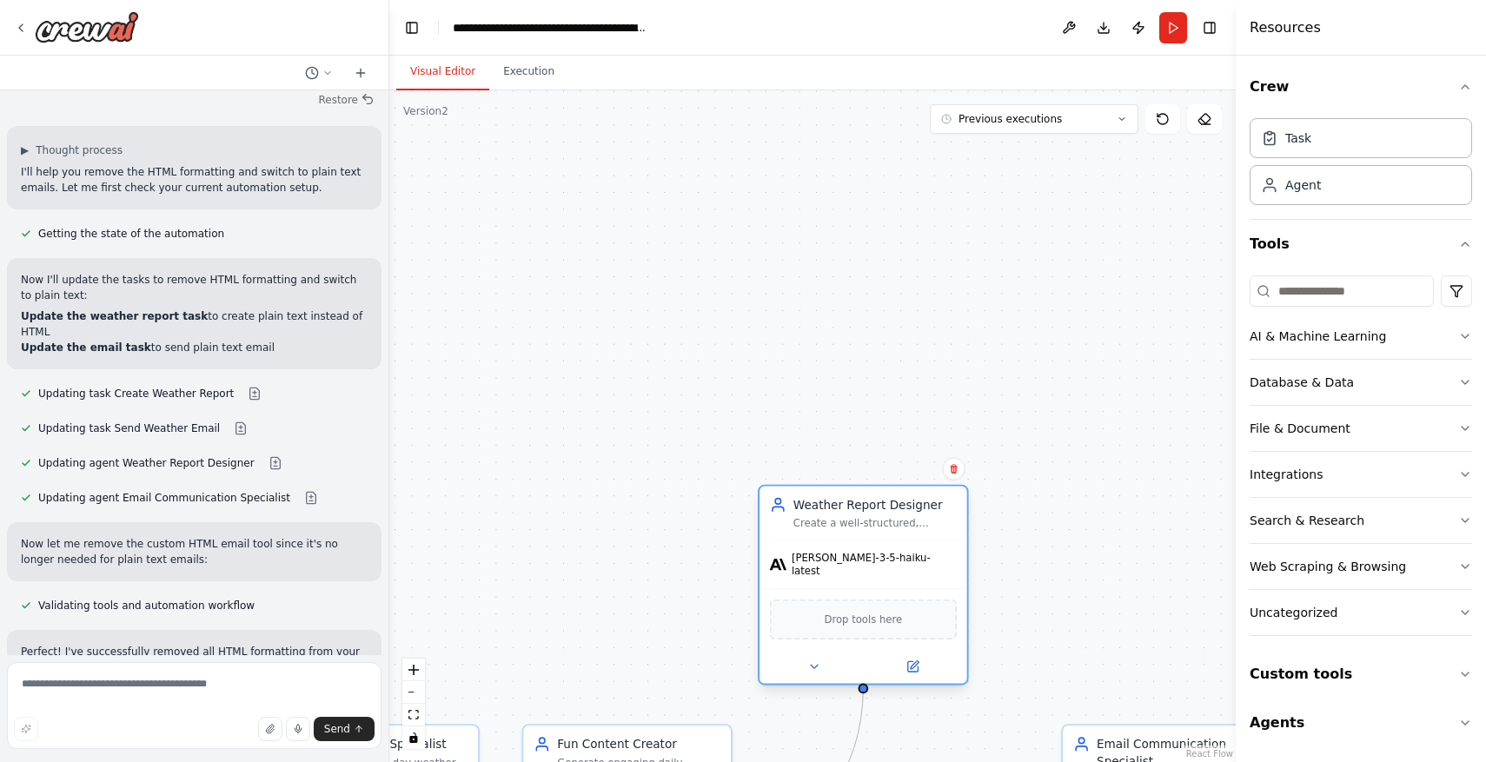
drag, startPoint x: 912, startPoint y: 134, endPoint x: 937, endPoint y: 517, distance: 384.0
click at [937, 517] on div "Create a well-structured, engaging plain text weather report that combines weat…" at bounding box center [874, 524] width 163 height 14
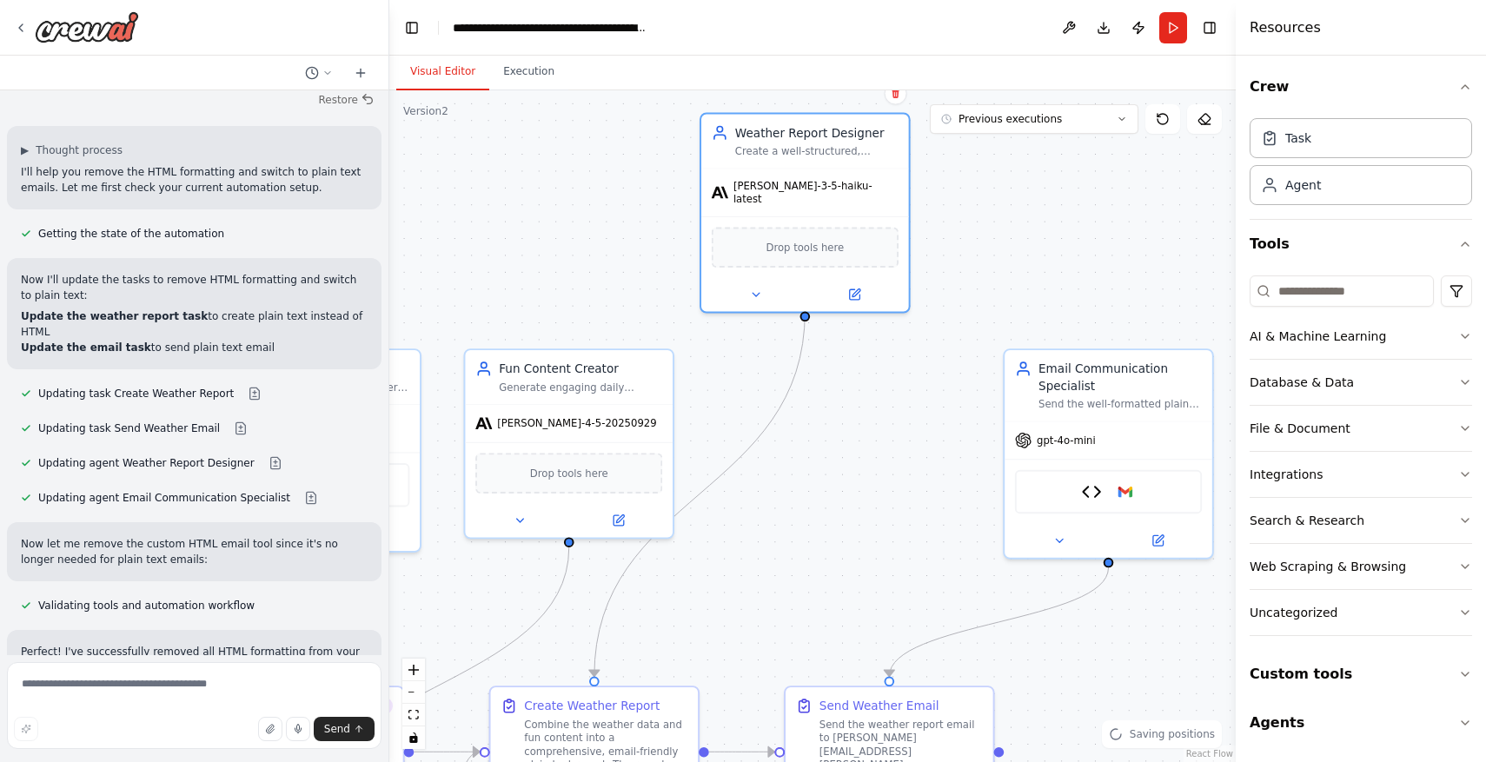
drag, startPoint x: 1076, startPoint y: 581, endPoint x: 1018, endPoint y: 205, distance: 379.9
click at [1018, 205] on div ".deletable-edge-delete-btn { width: 20px; height: 20px; border: 0px solid #ffff…" at bounding box center [812, 426] width 846 height 672
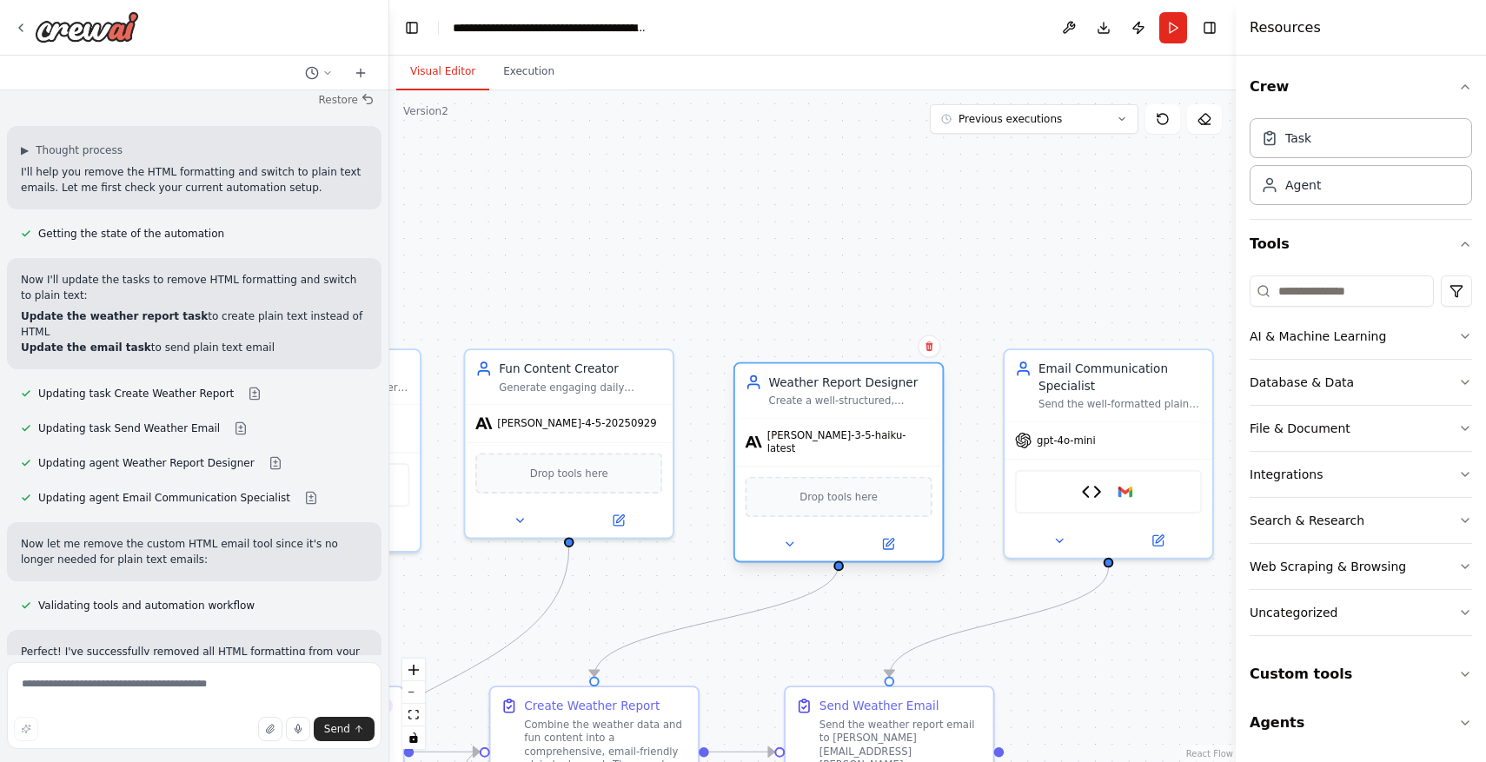
drag, startPoint x: 890, startPoint y: 185, endPoint x: 931, endPoint y: 443, distance: 261.3
click at [931, 443] on div "[PERSON_NAME]-3-5-haiku-latest" at bounding box center [839, 442] width 208 height 47
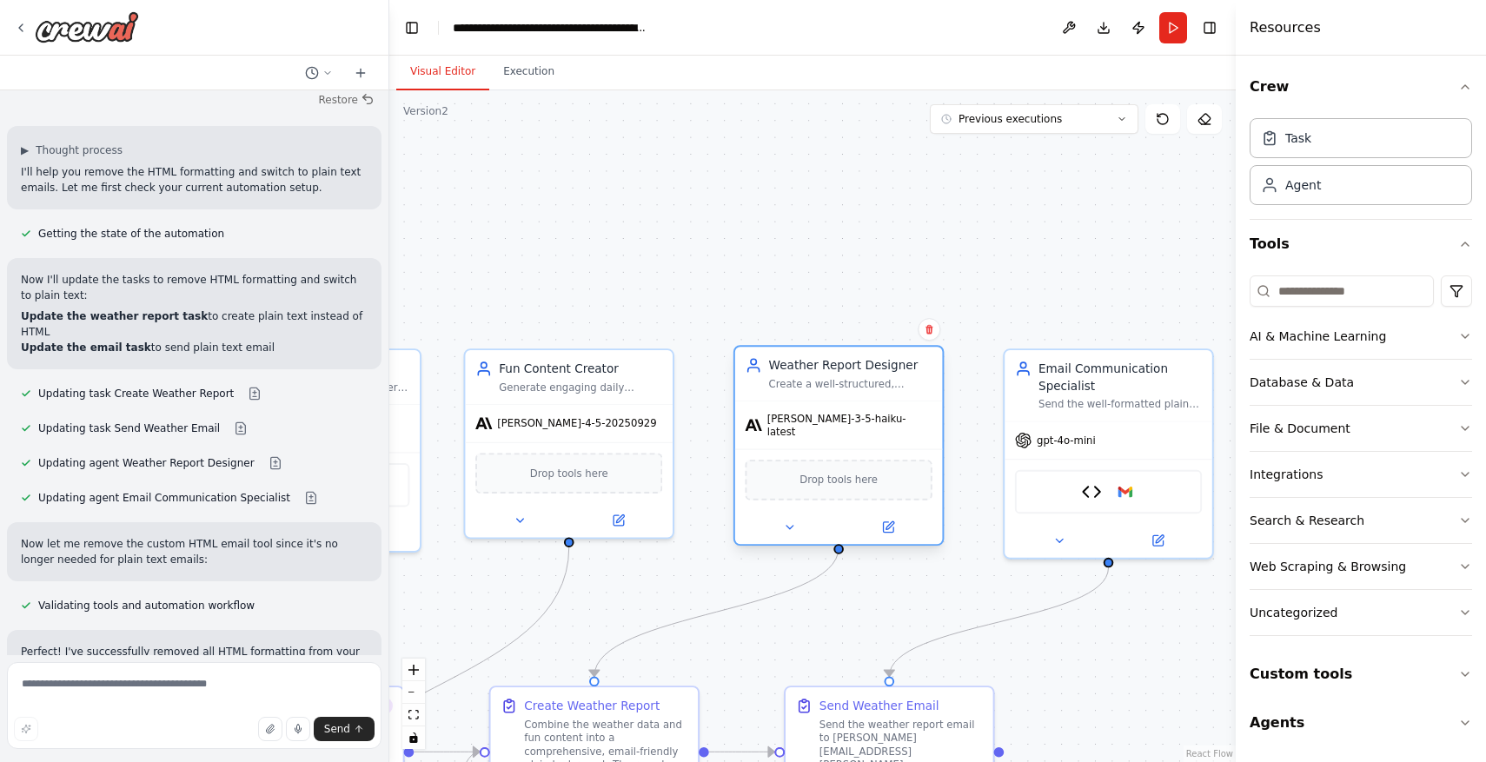
drag, startPoint x: 837, startPoint y: 375, endPoint x: 836, endPoint y: 352, distance: 22.6
click at [836, 351] on div "Weather Report Designer Create a well-structured, engaging plain text weather r…" at bounding box center [839, 374] width 208 height 54
click at [800, 518] on button at bounding box center [790, 527] width 96 height 20
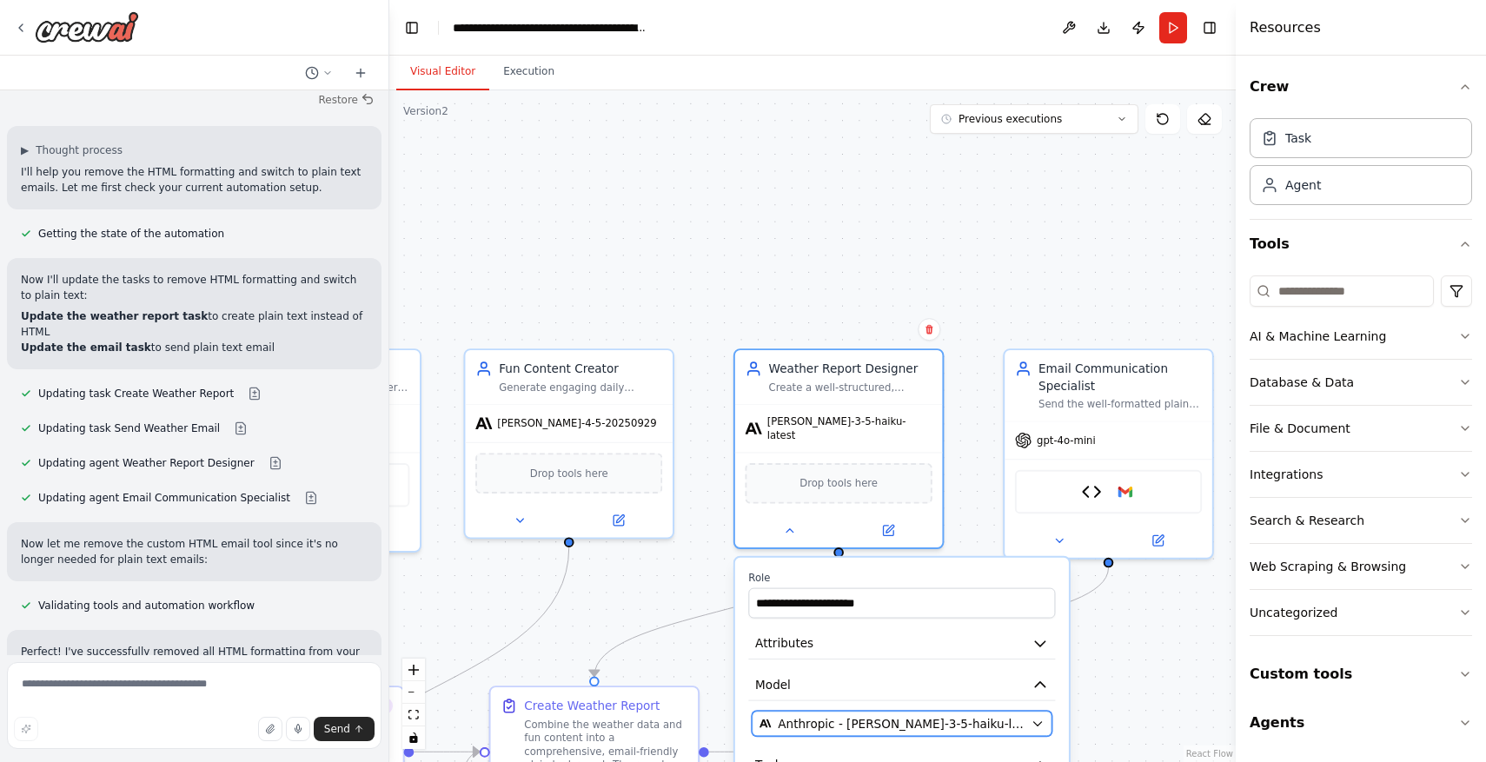
click at [891, 715] on span "Anthropic - [PERSON_NAME]-3-5-haiku-latest" at bounding box center [901, 723] width 246 height 17
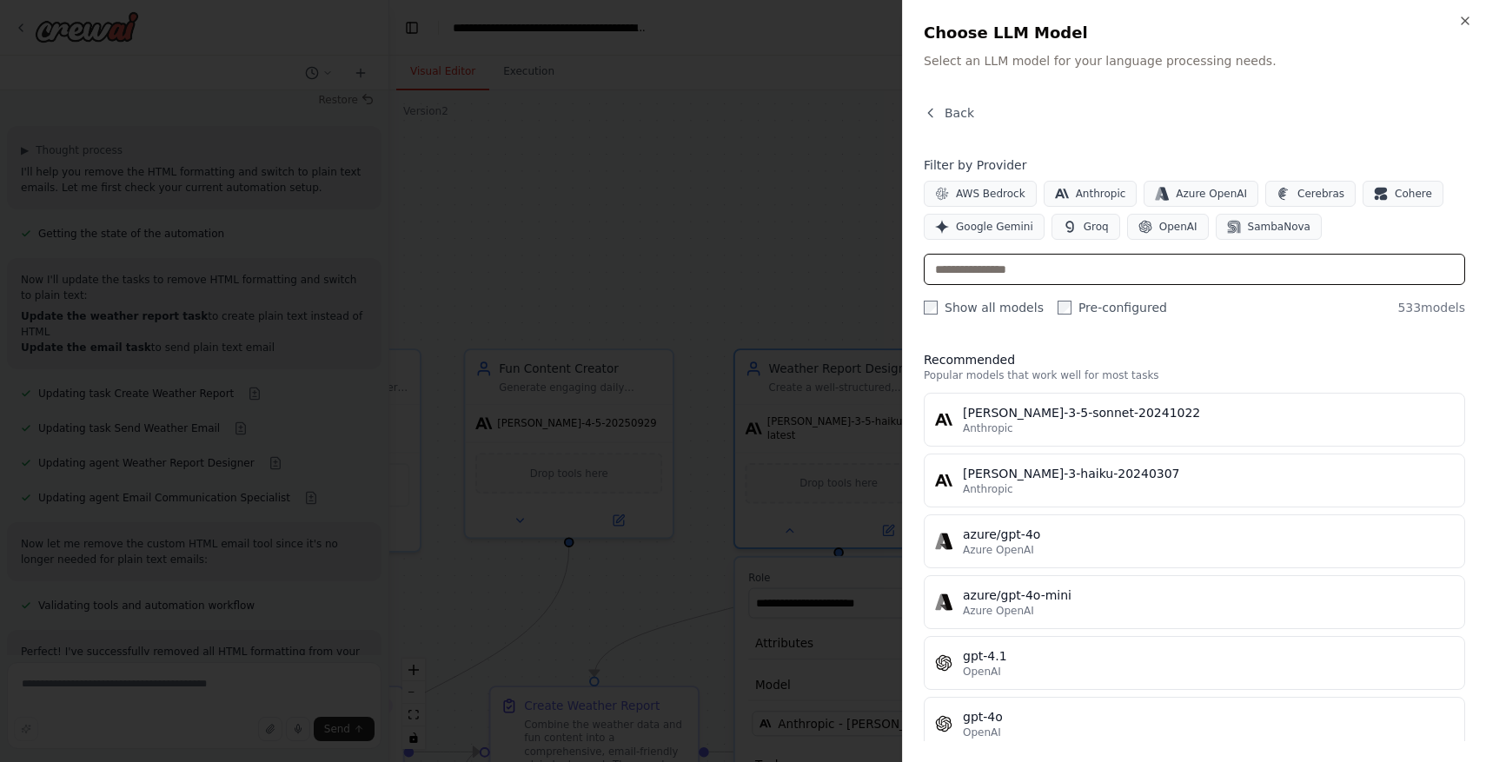
click at [1087, 254] on input "text" at bounding box center [1194, 269] width 541 height 31
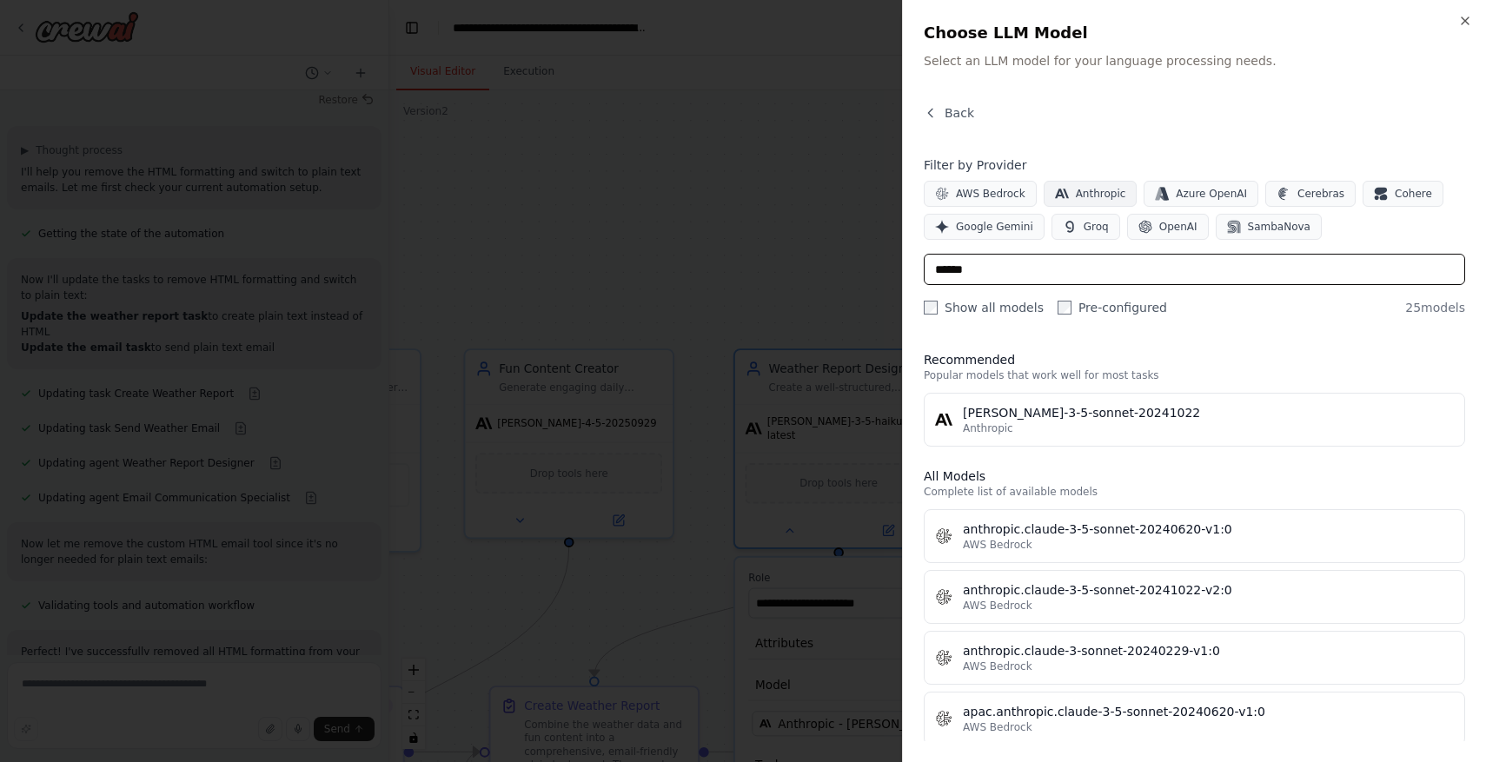
type input "******"
click at [1110, 193] on span "Anthropic" at bounding box center [1101, 194] width 50 height 14
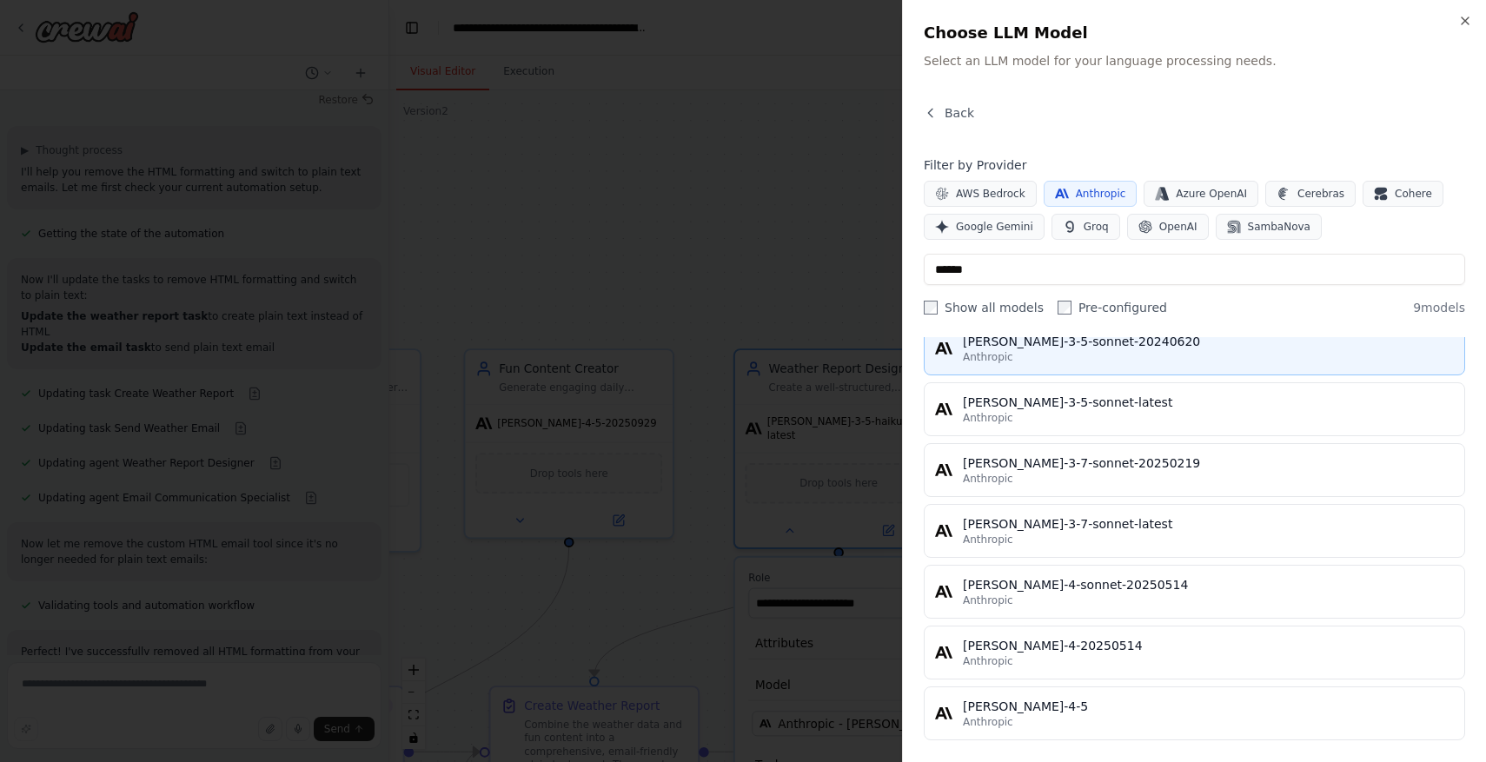
scroll to position [262, 0]
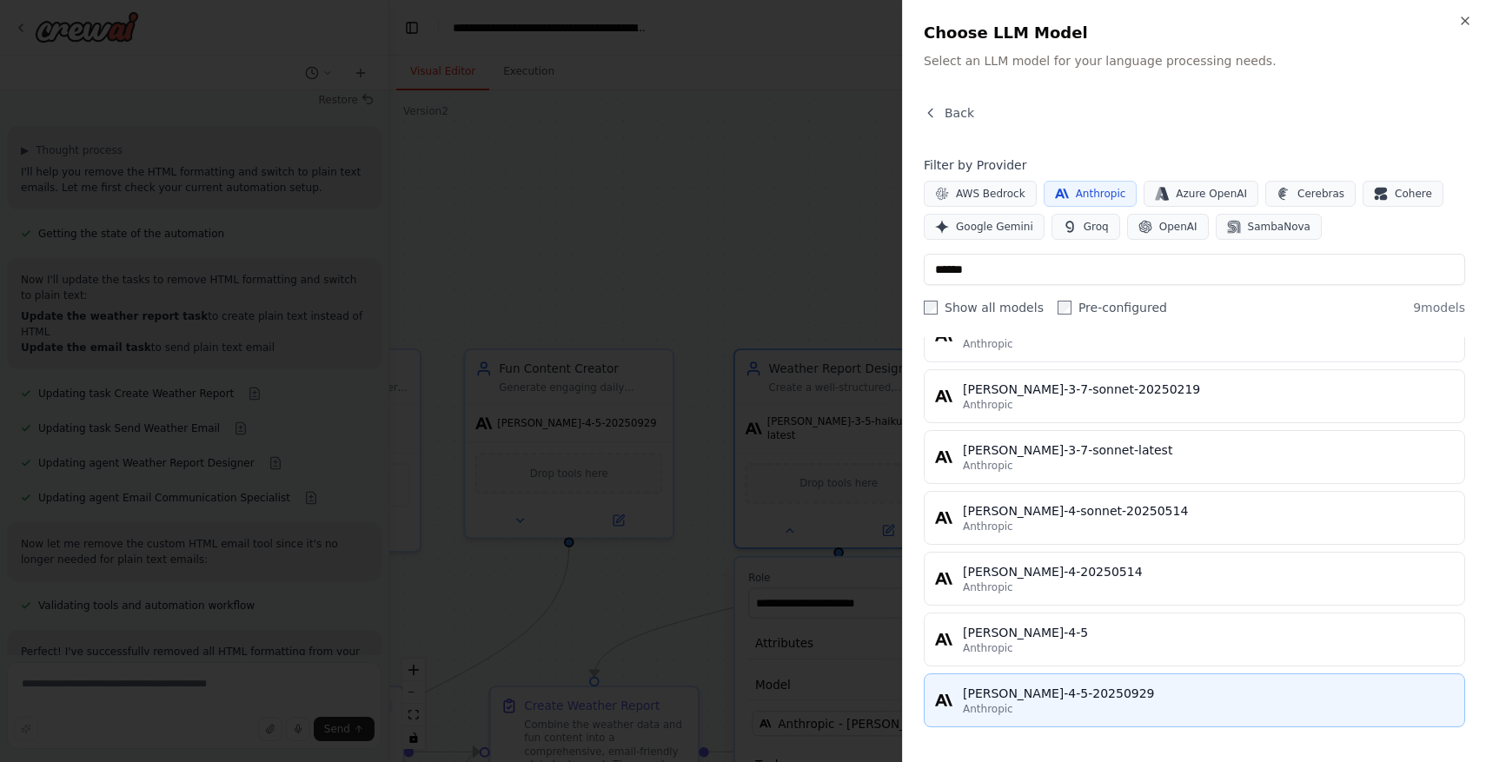
click at [1191, 680] on button "claude-sonnet-4-5-20250929 Anthropic" at bounding box center [1194, 700] width 541 height 54
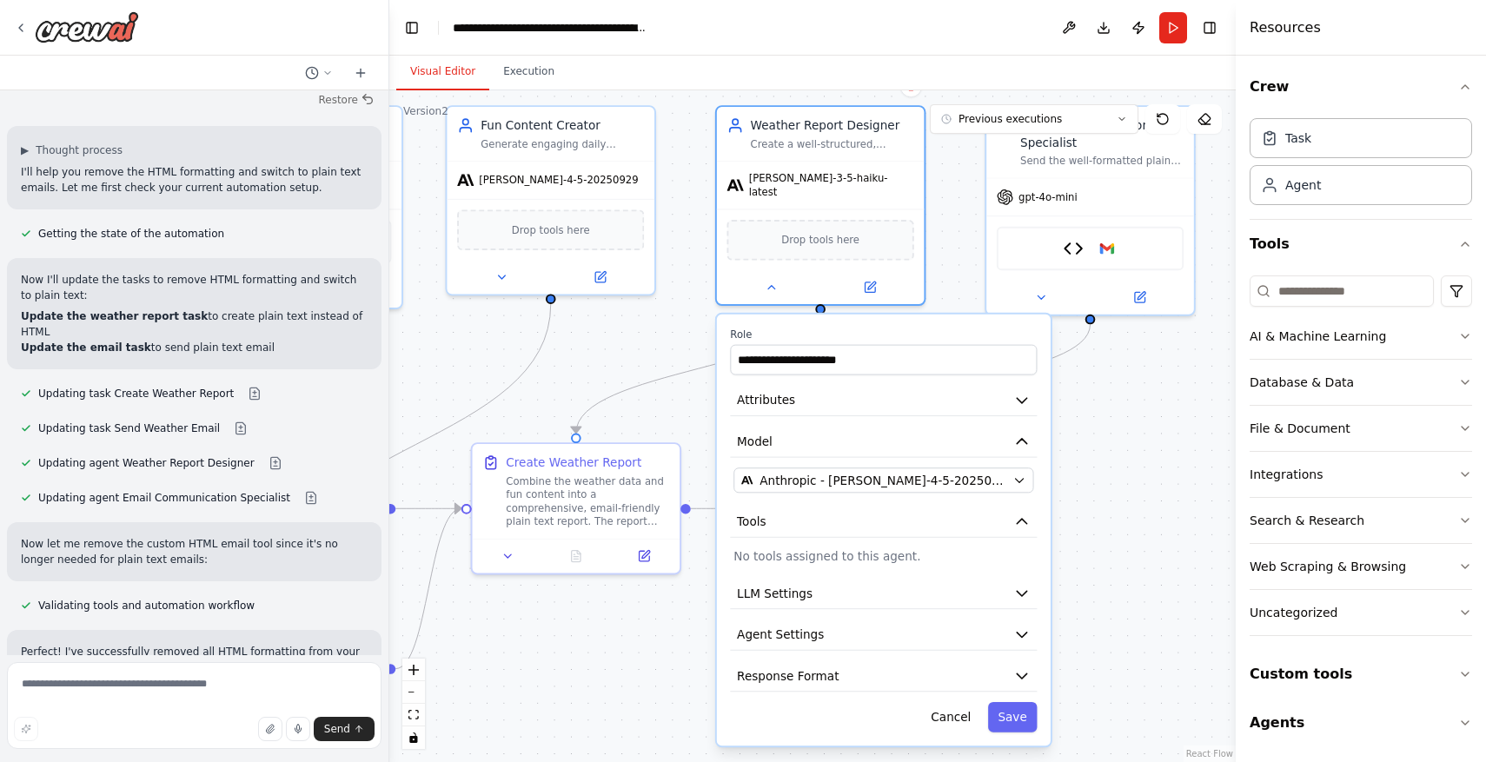
drag, startPoint x: 1166, startPoint y: 685, endPoint x: 1148, endPoint y: 441, distance: 244.0
click at [1148, 441] on div ".deletable-edge-delete-btn { width: 20px; height: 20px; border: 0px solid #ffff…" at bounding box center [812, 426] width 846 height 672
click at [1013, 711] on button "Save" at bounding box center [1013, 717] width 50 height 30
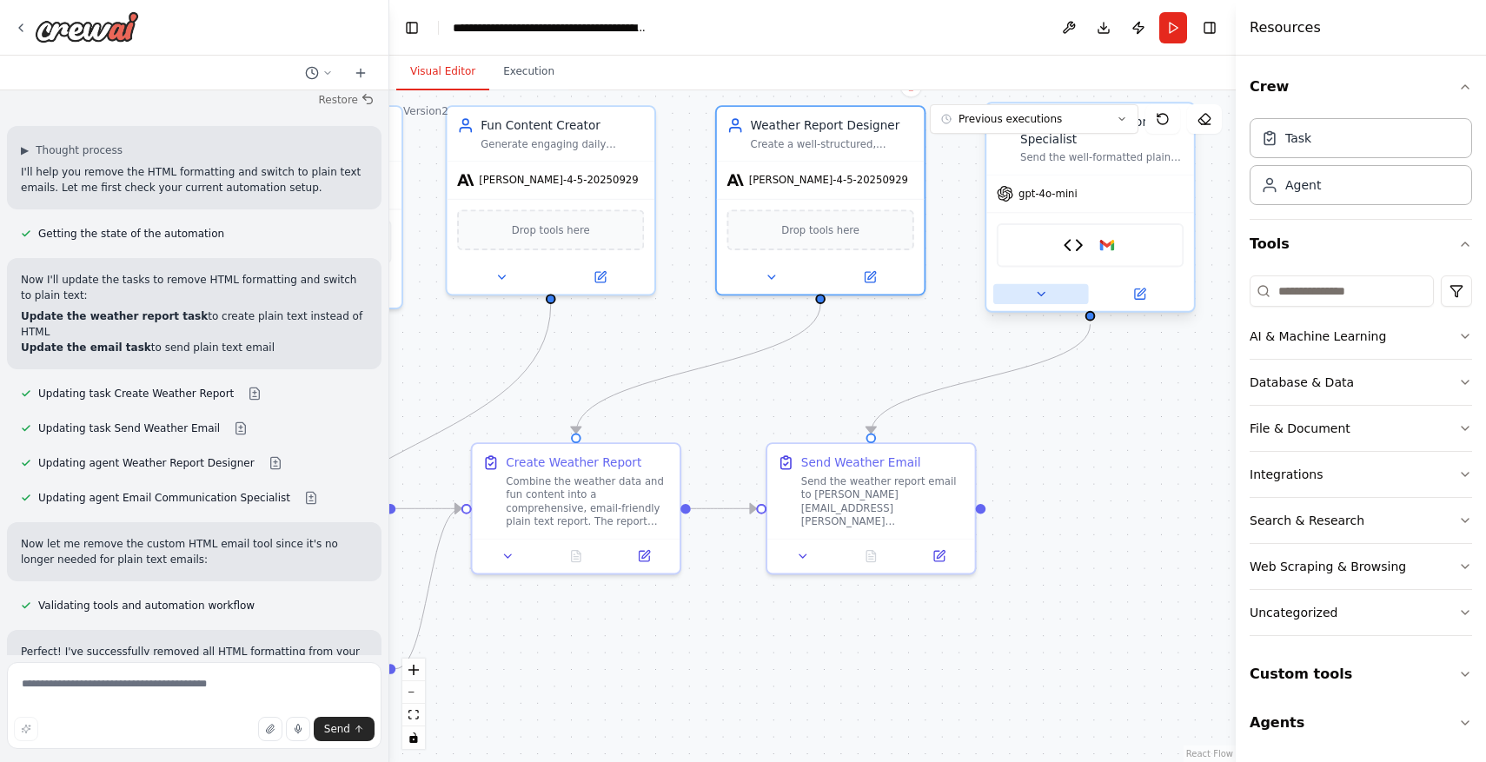
click at [1042, 298] on icon at bounding box center [1041, 295] width 14 height 14
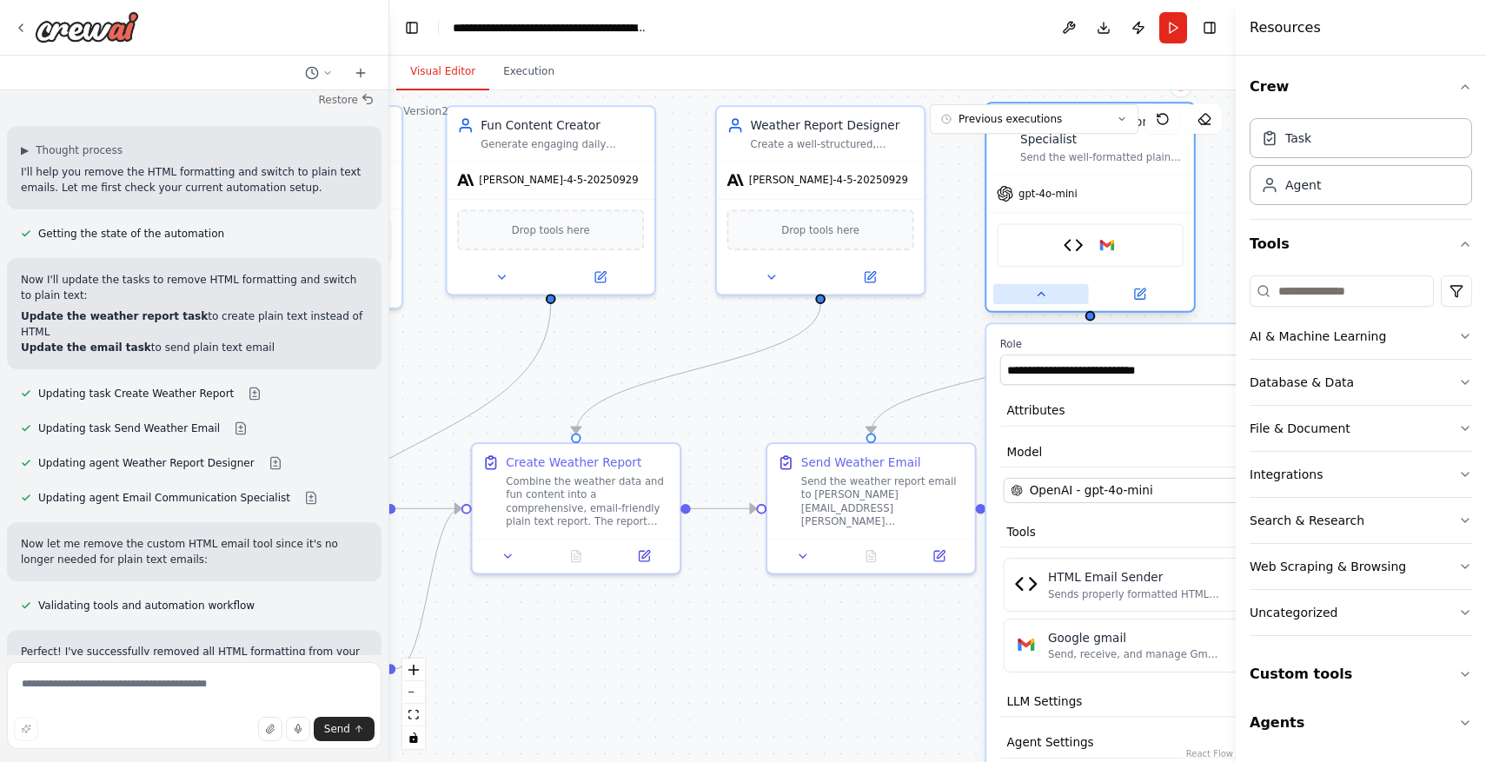
click at [1034, 302] on button at bounding box center [1041, 294] width 96 height 20
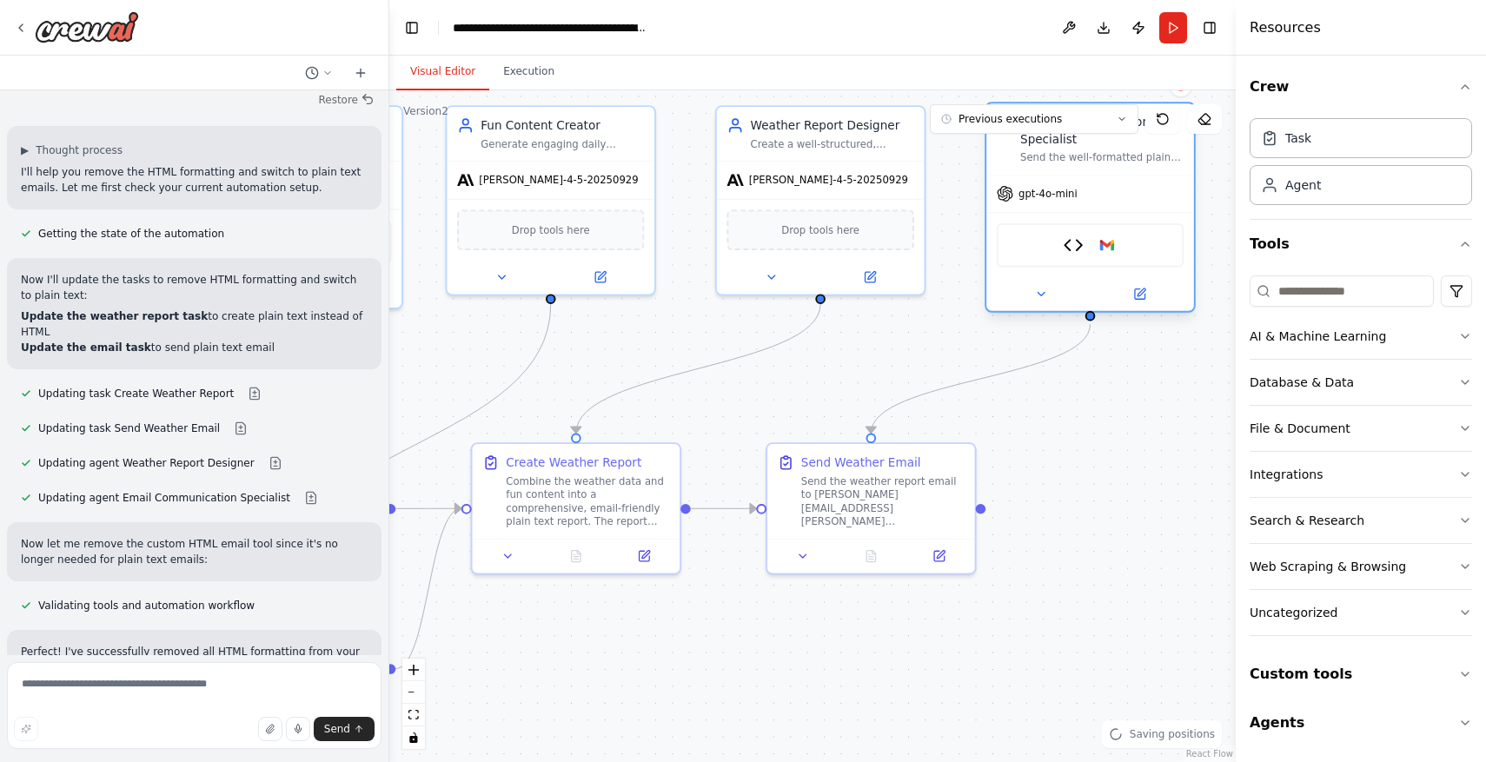
click at [1066, 194] on span "gpt-4o-mini" at bounding box center [1047, 194] width 59 height 14
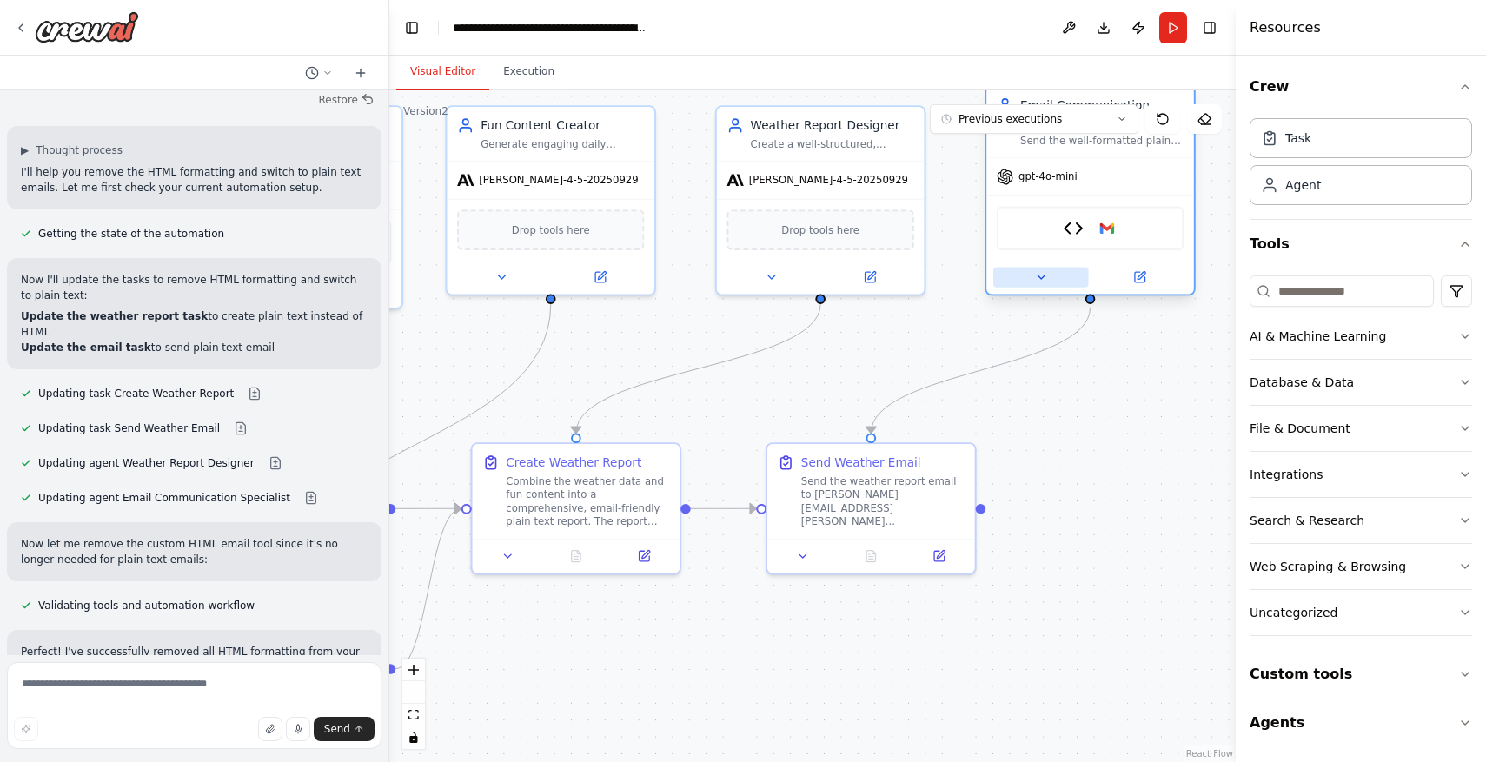
drag, startPoint x: 1078, startPoint y: 289, endPoint x: 1077, endPoint y: 271, distance: 18.3
click at [1077, 270] on button at bounding box center [1041, 277] width 96 height 20
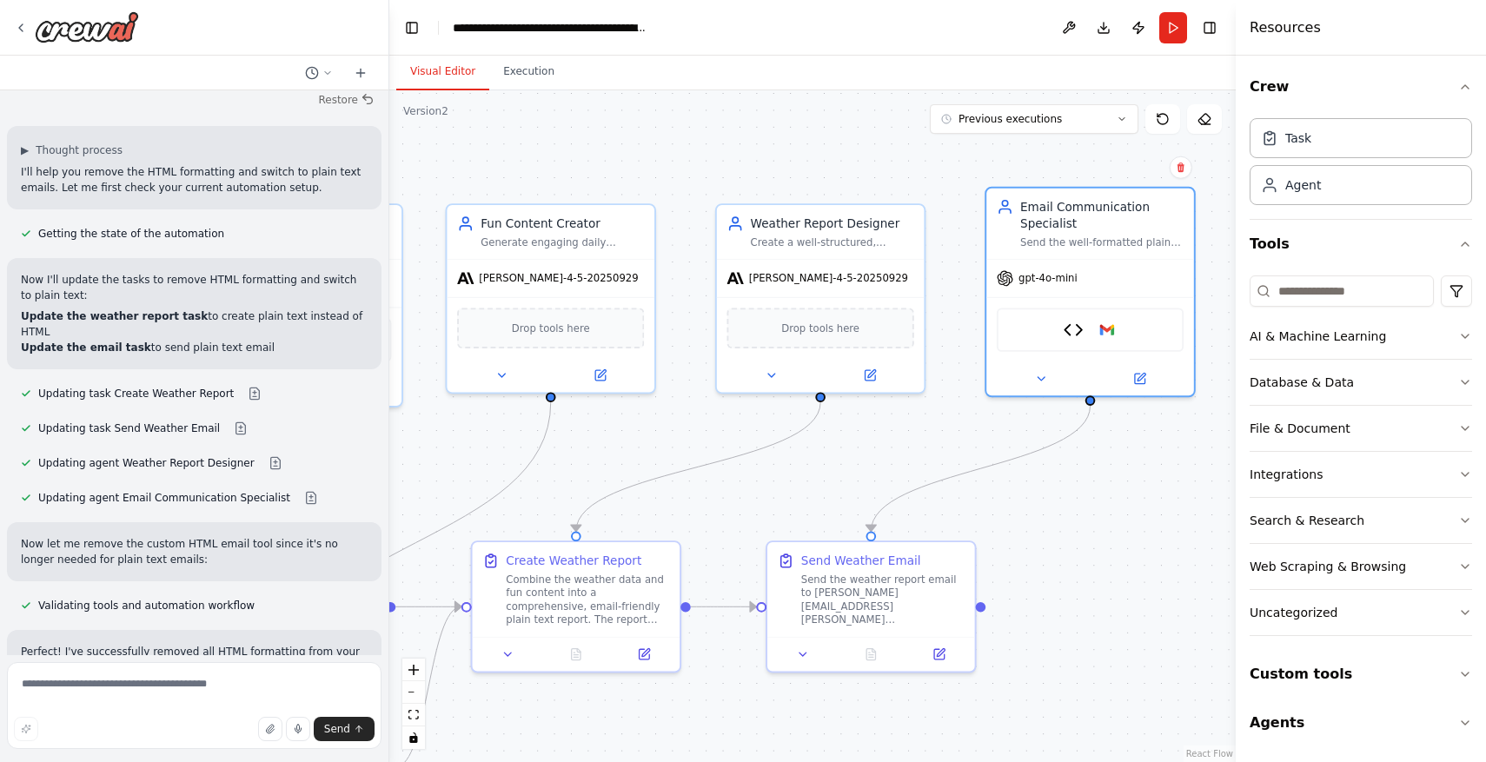
drag, startPoint x: 1105, startPoint y: 388, endPoint x: 1105, endPoint y: 486, distance: 98.2
click at [1105, 486] on div ".deletable-edge-delete-btn { width: 20px; height: 20px; border: 0px solid #ffff…" at bounding box center [812, 426] width 846 height 672
click at [1039, 374] on icon at bounding box center [1041, 375] width 14 height 14
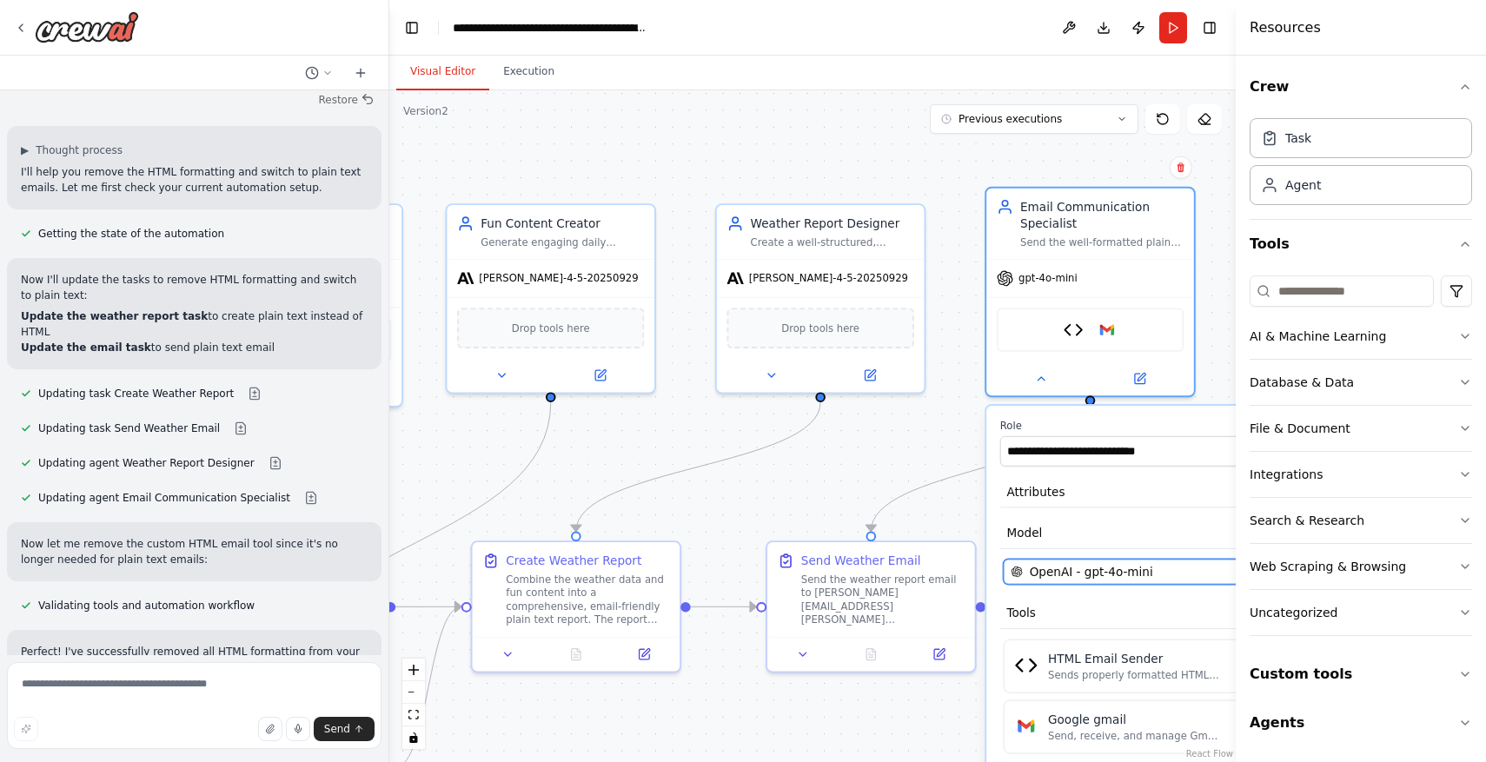
click at [1095, 568] on span "OpenAI - gpt-4o-mini" at bounding box center [1091, 571] width 123 height 17
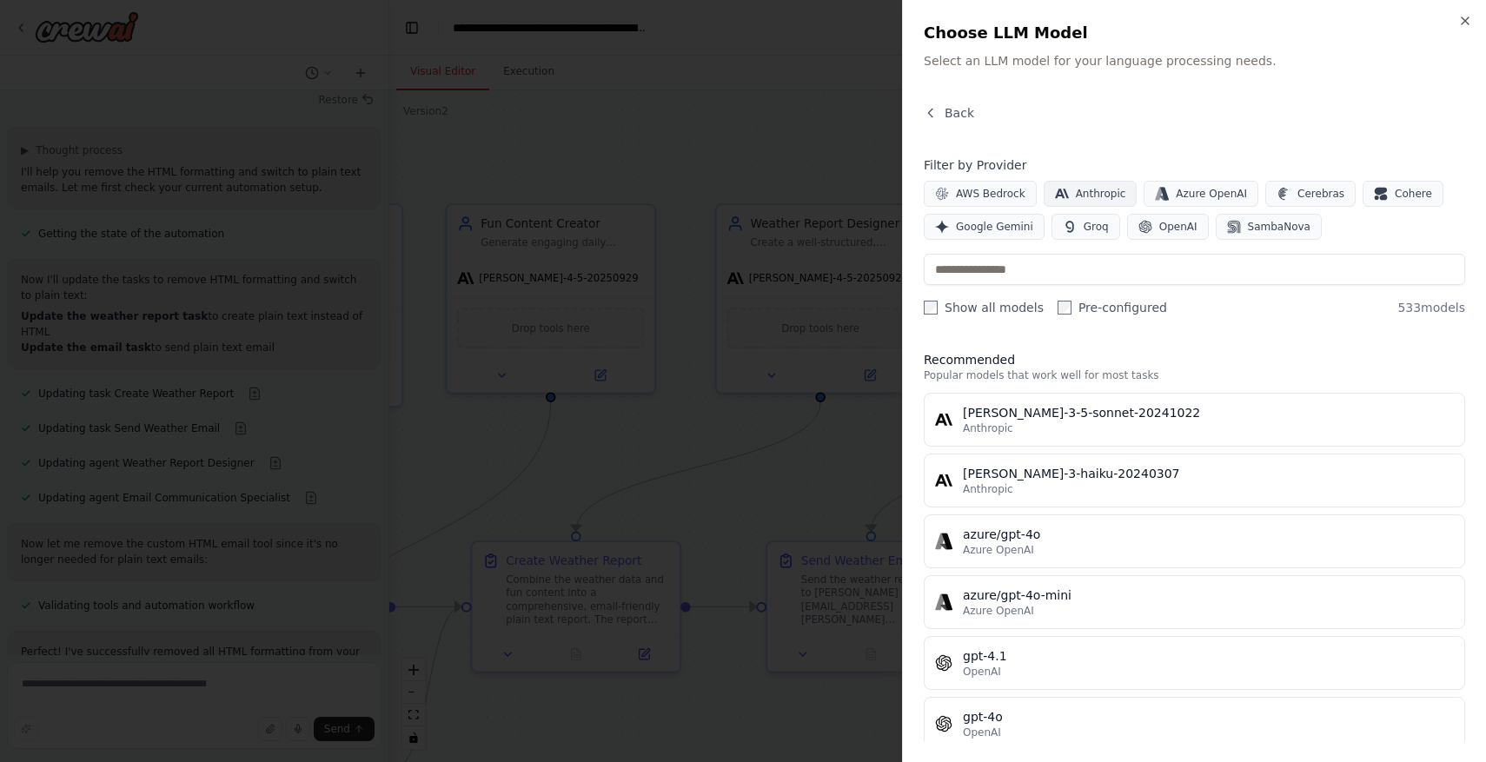
click at [1103, 199] on span "Anthropic" at bounding box center [1101, 194] width 50 height 14
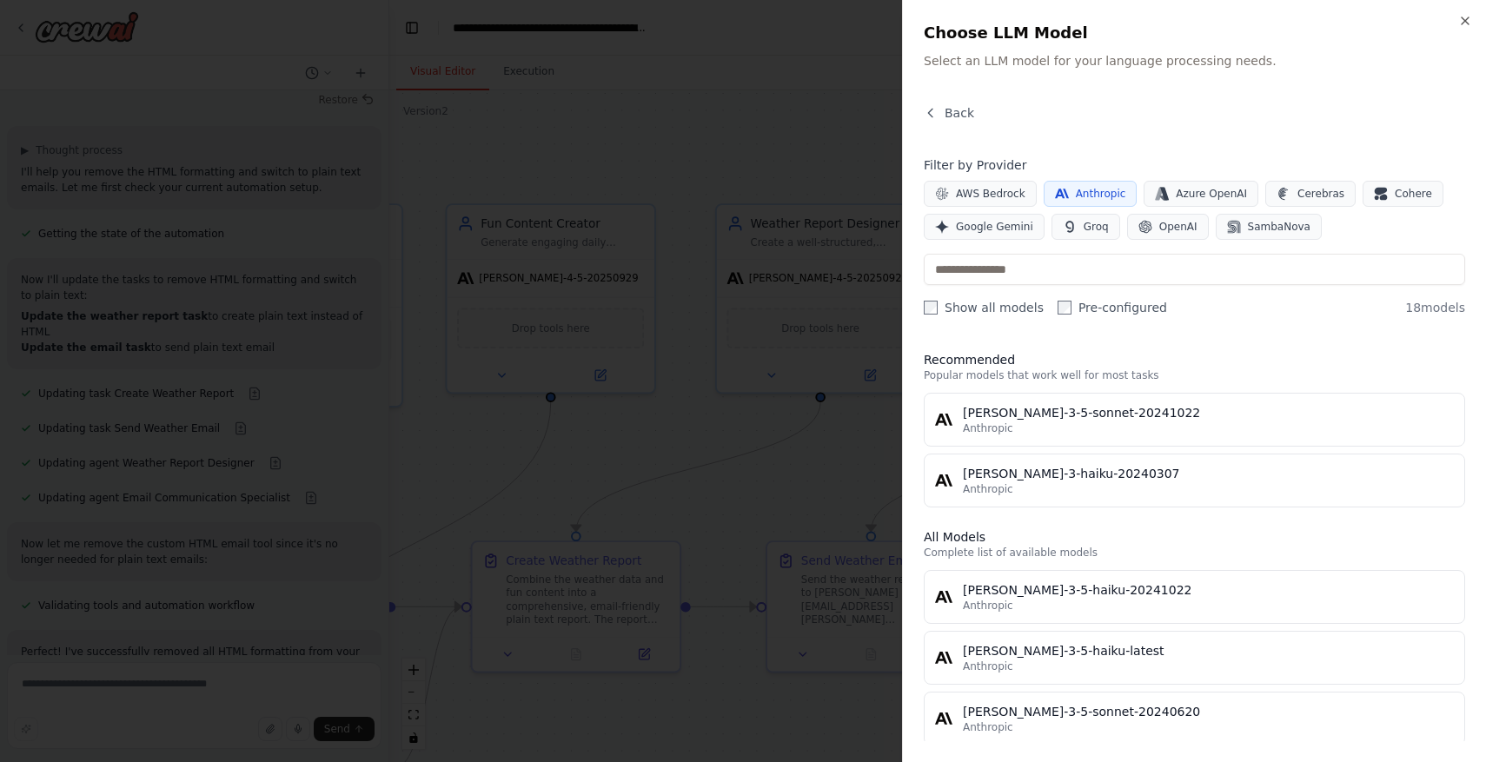
click at [993, 308] on label "Show all models" at bounding box center [984, 307] width 120 height 17
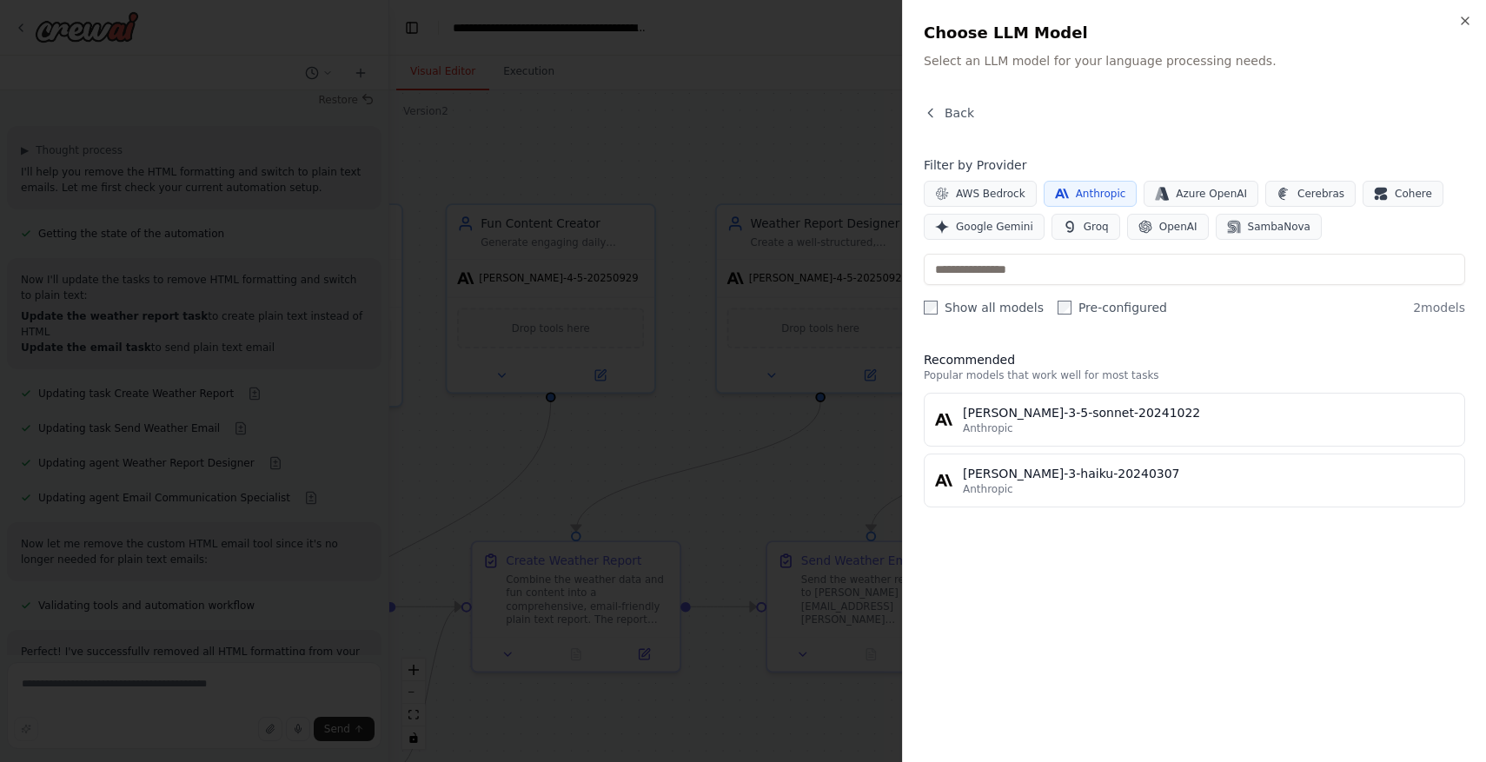
click at [994, 308] on label "Show all models" at bounding box center [984, 307] width 120 height 17
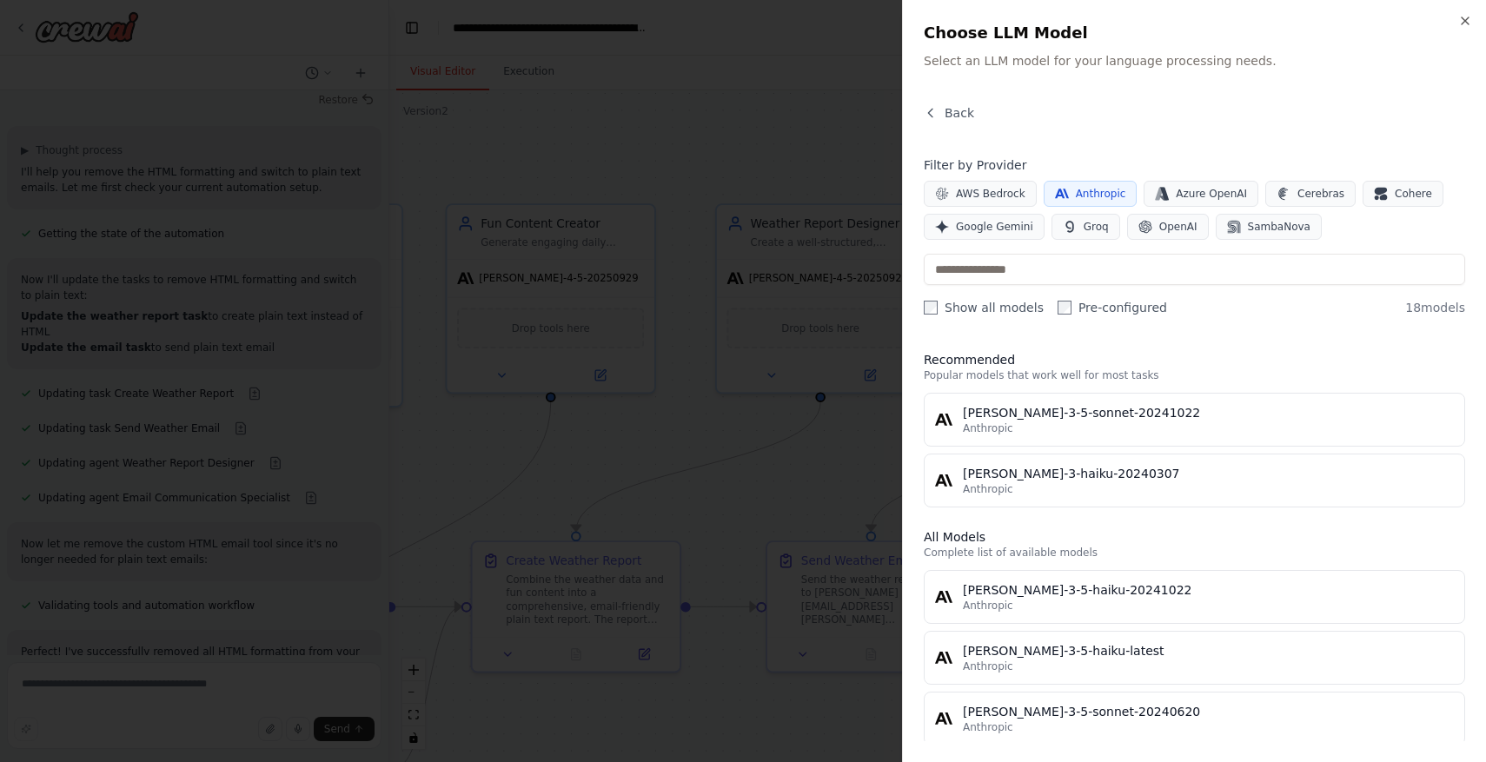
click at [1077, 303] on label "Pre-configured" at bounding box center [1112, 307] width 109 height 17
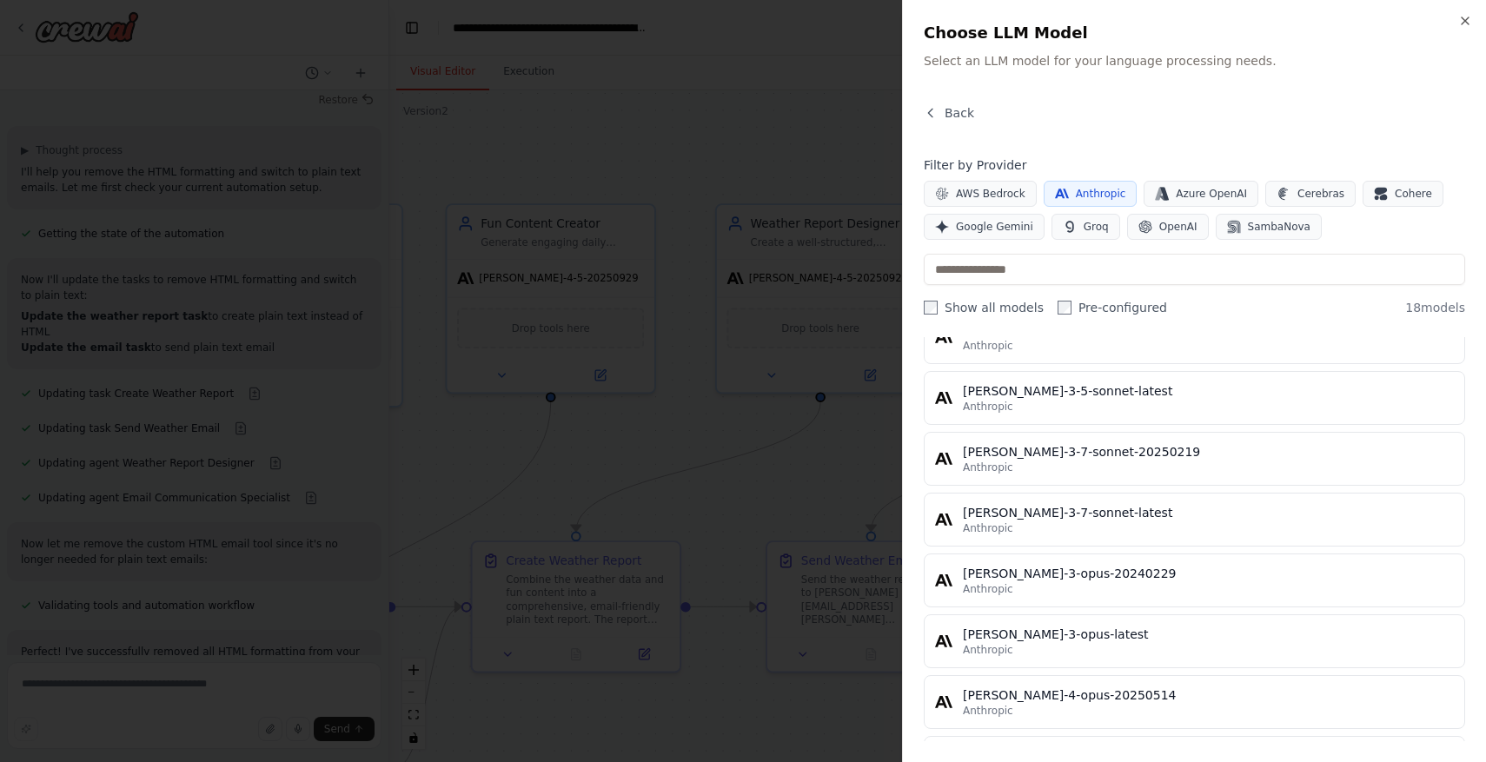
scroll to position [0, 0]
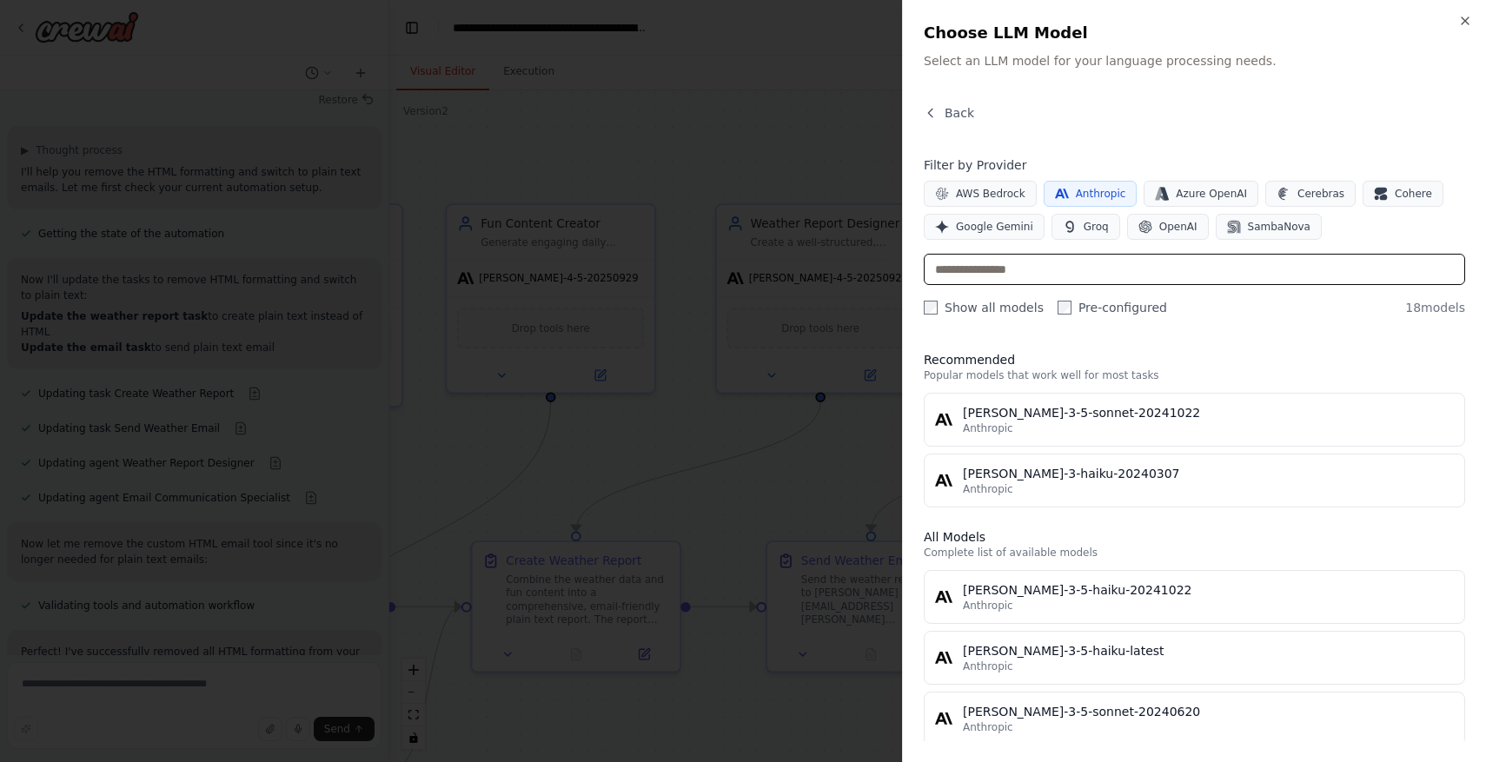
click at [1129, 270] on input "text" at bounding box center [1194, 269] width 541 height 31
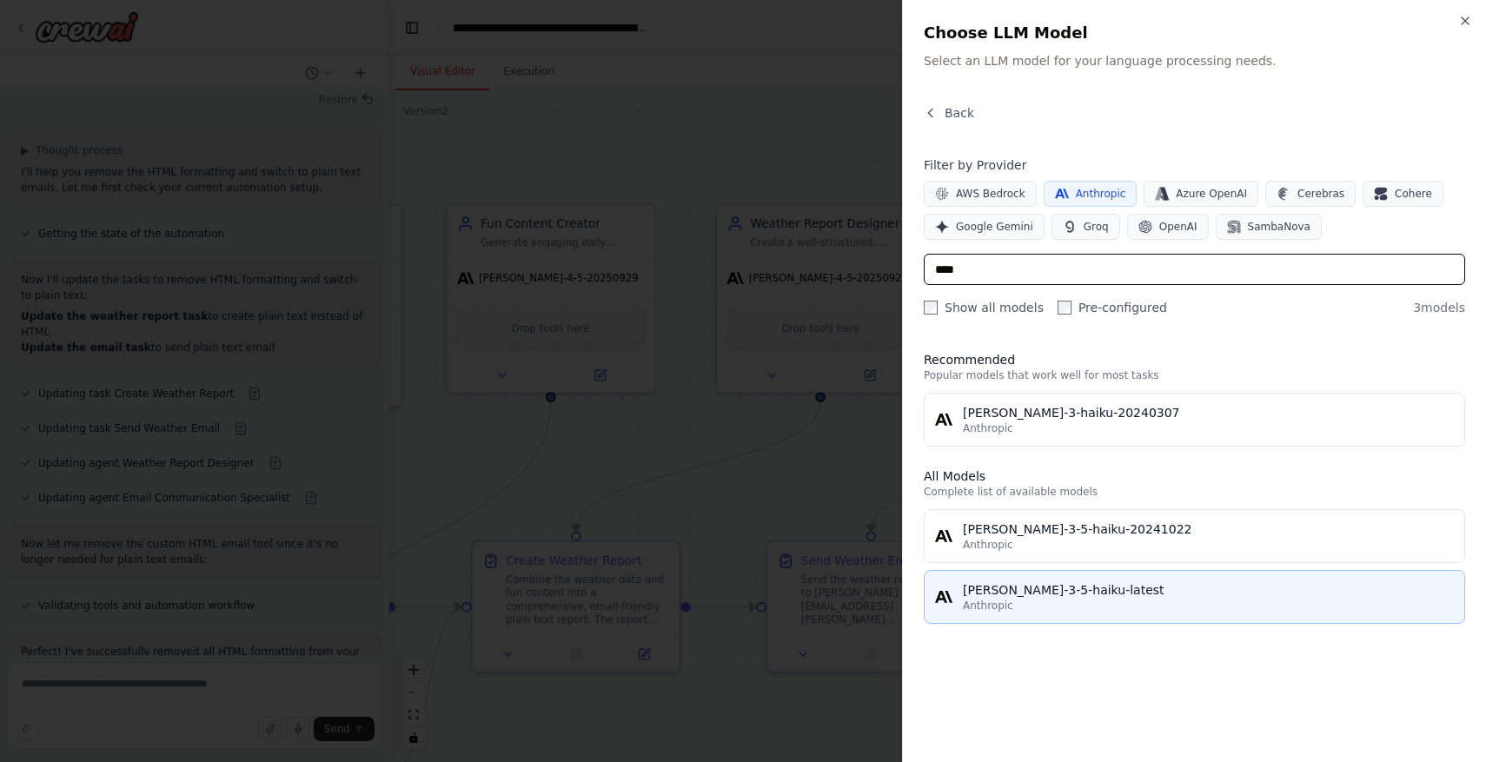
type input "****"
click at [1168, 597] on div "[PERSON_NAME]-3-5-haiku-latest" at bounding box center [1208, 589] width 491 height 17
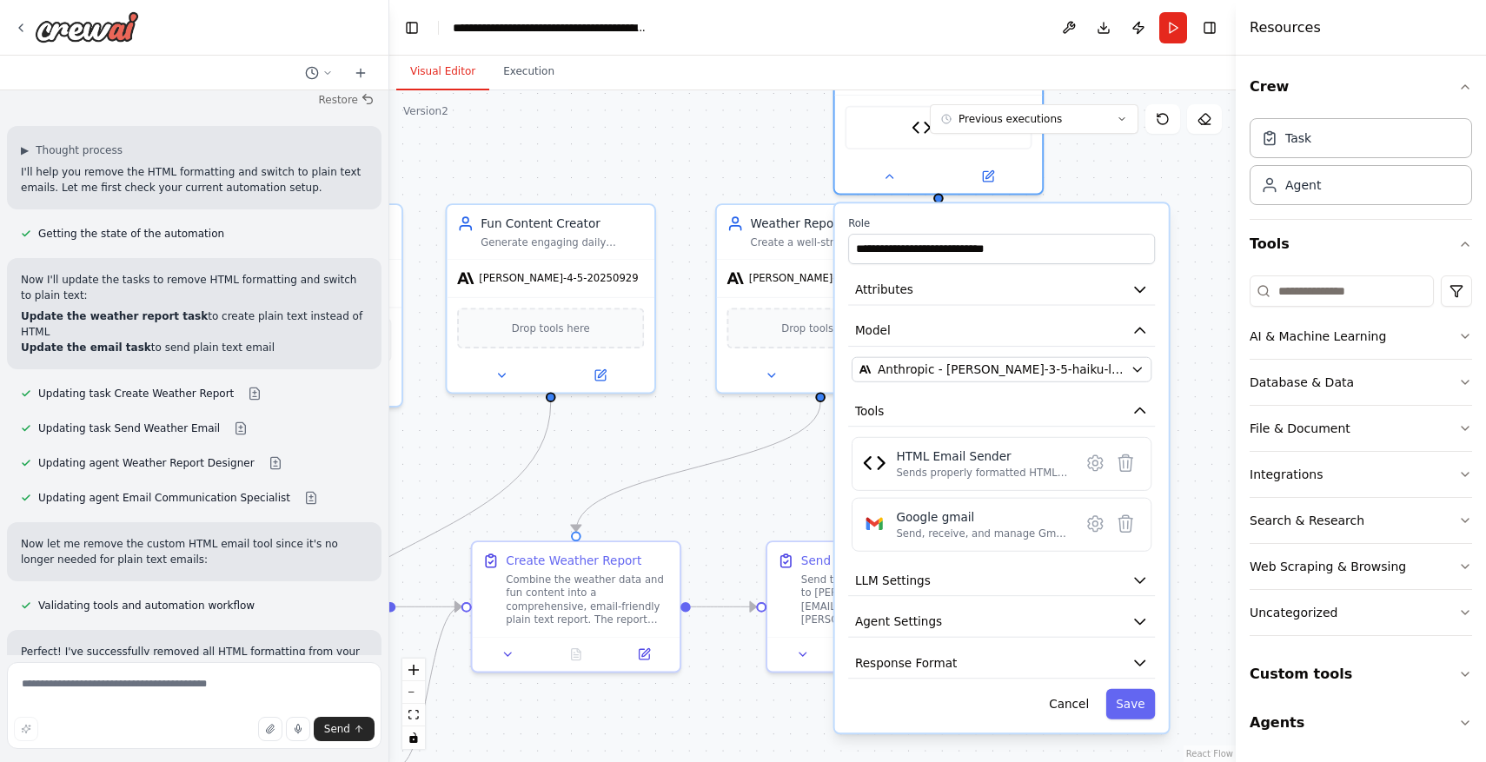
drag, startPoint x: 1176, startPoint y: 420, endPoint x: 1019, endPoint y: 221, distance: 253.1
click at [1019, 221] on label "Role" at bounding box center [1001, 224] width 307 height 14
click at [1136, 702] on button "Save" at bounding box center [1131, 704] width 50 height 30
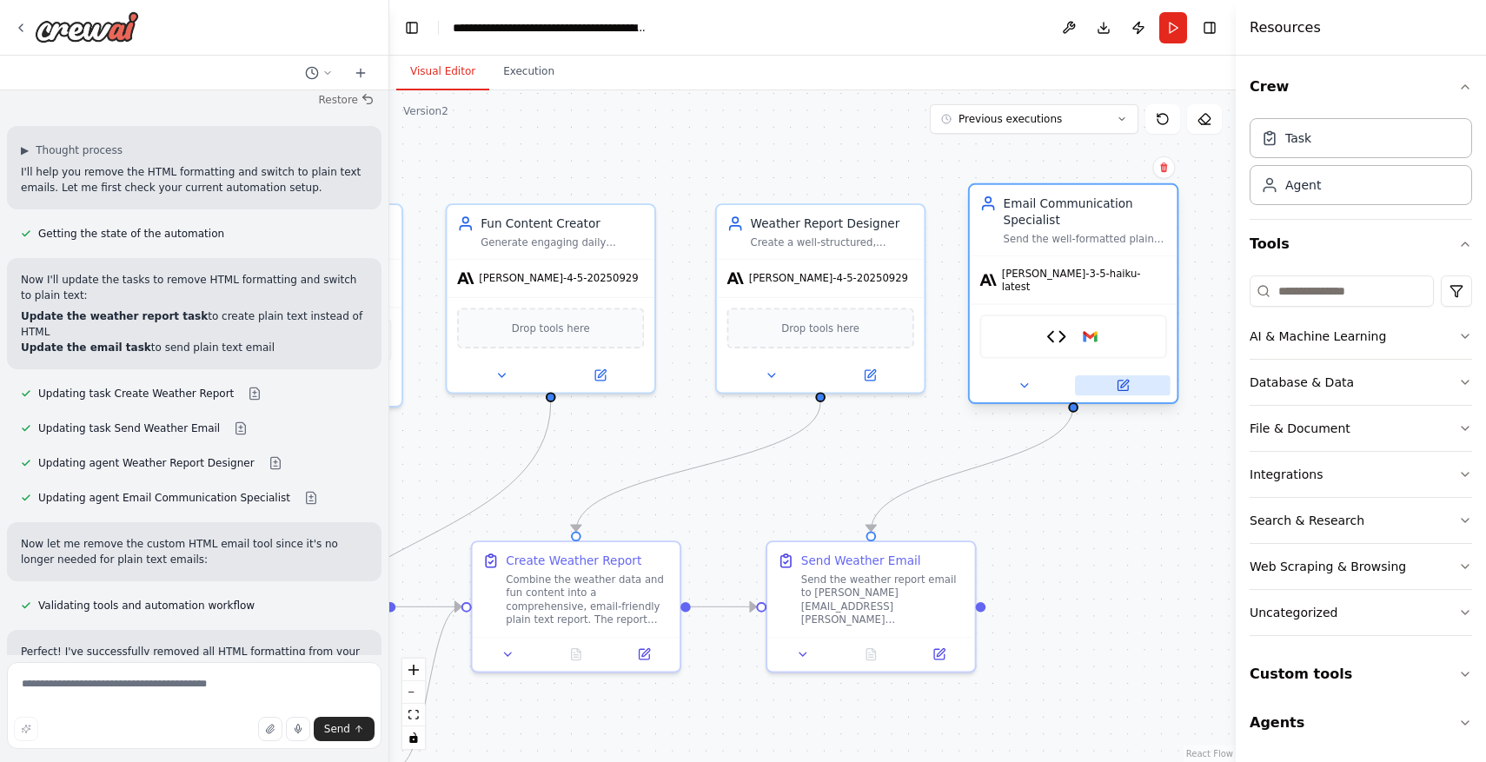
drag, startPoint x: 1025, startPoint y: 168, endPoint x: 1163, endPoint y: 375, distance: 248.3
click at [1163, 375] on button at bounding box center [1123, 385] width 96 height 20
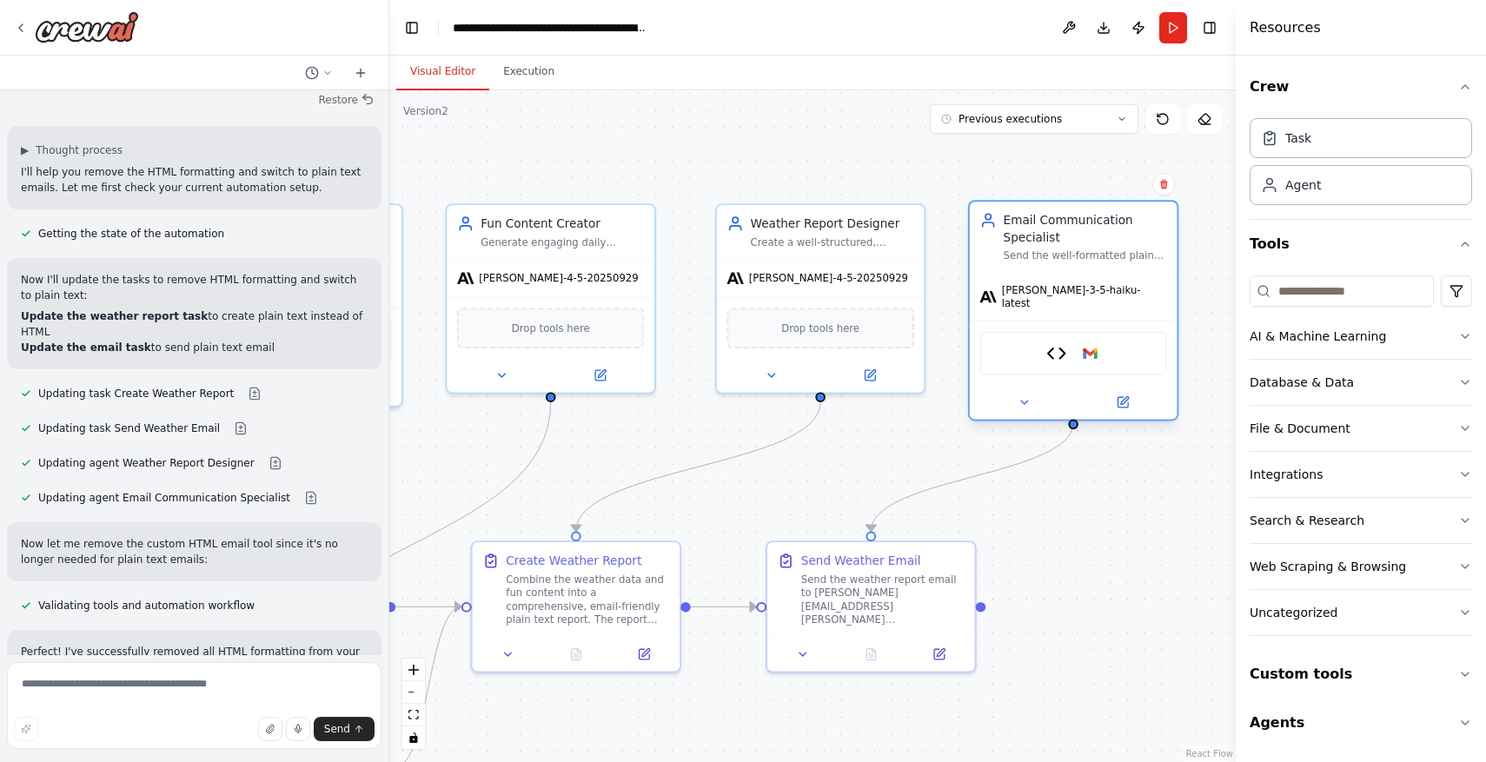
drag, startPoint x: 1149, startPoint y: 256, endPoint x: 1151, endPoint y: 268, distance: 11.4
click at [1151, 268] on div "Email Communication Specialist Send the well-formatted plain text weather repor…" at bounding box center [1073, 310] width 210 height 221
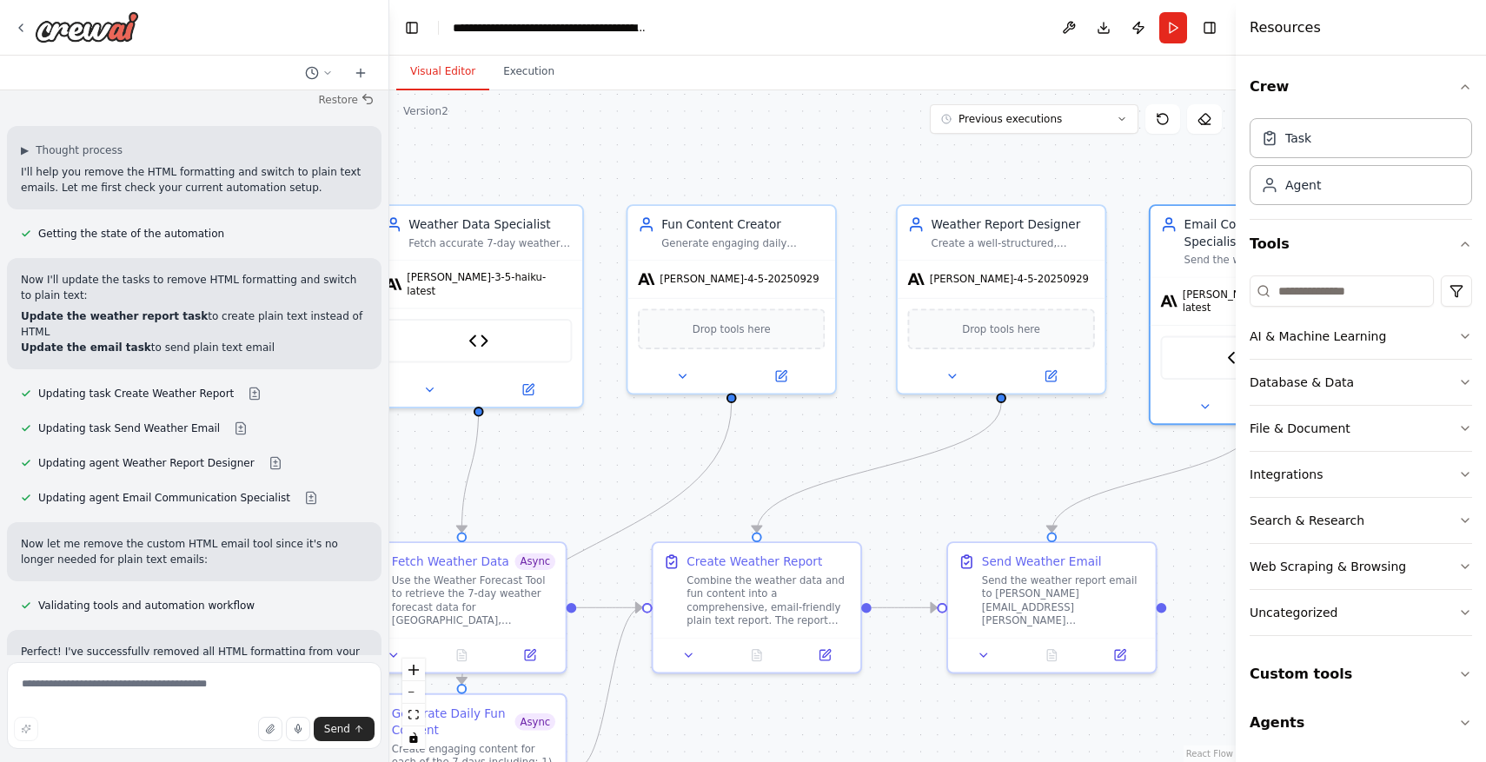
drag, startPoint x: 885, startPoint y: 438, endPoint x: 1178, endPoint y: 440, distance: 293.7
click at [1176, 440] on div ".deletable-edge-delete-btn { width: 20px; height: 20px; border: 0px solid #ffff…" at bounding box center [812, 426] width 846 height 672
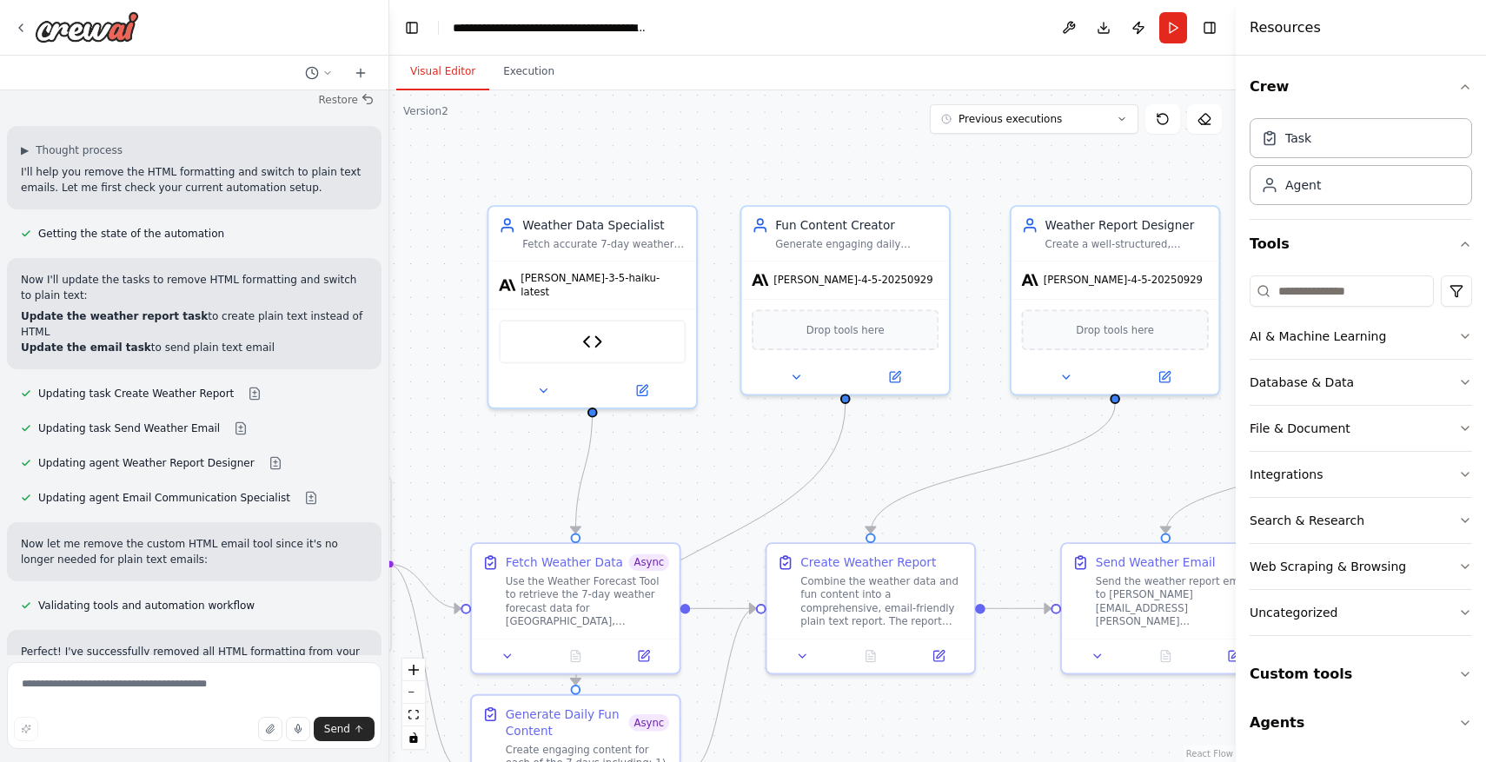
drag, startPoint x: 815, startPoint y: 511, endPoint x: 1147, endPoint y: 516, distance: 332.0
click at [1147, 516] on div ".deletable-edge-delete-btn { width: 20px; height: 20px; border: 0px solid #ffff…" at bounding box center [812, 426] width 846 height 672
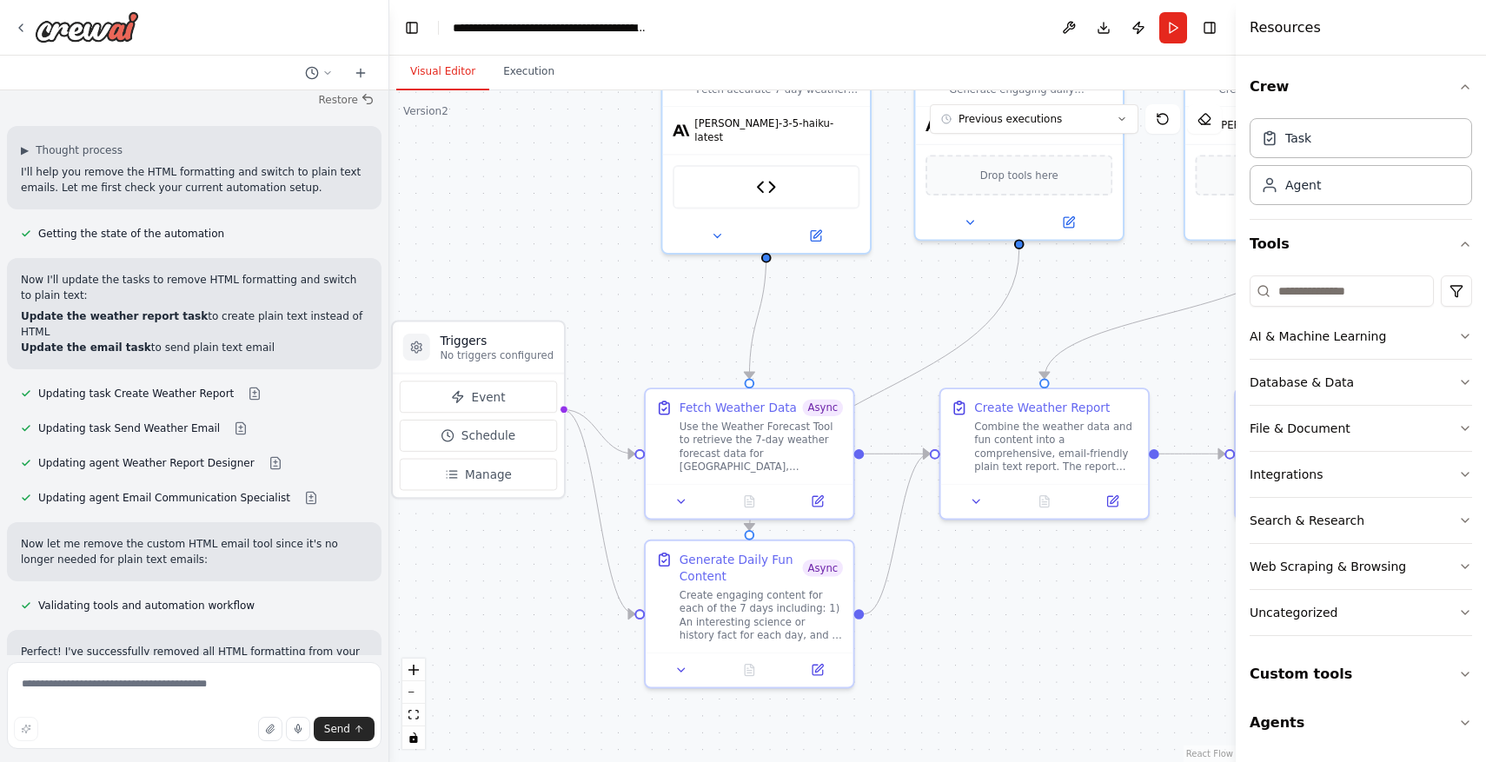
drag, startPoint x: 844, startPoint y: 485, endPoint x: 611, endPoint y: 266, distance: 319.7
click at [612, 267] on div ".deletable-edge-delete-btn { width: 20px; height: 20px; border: 0px solid #ffff…" at bounding box center [812, 426] width 846 height 672
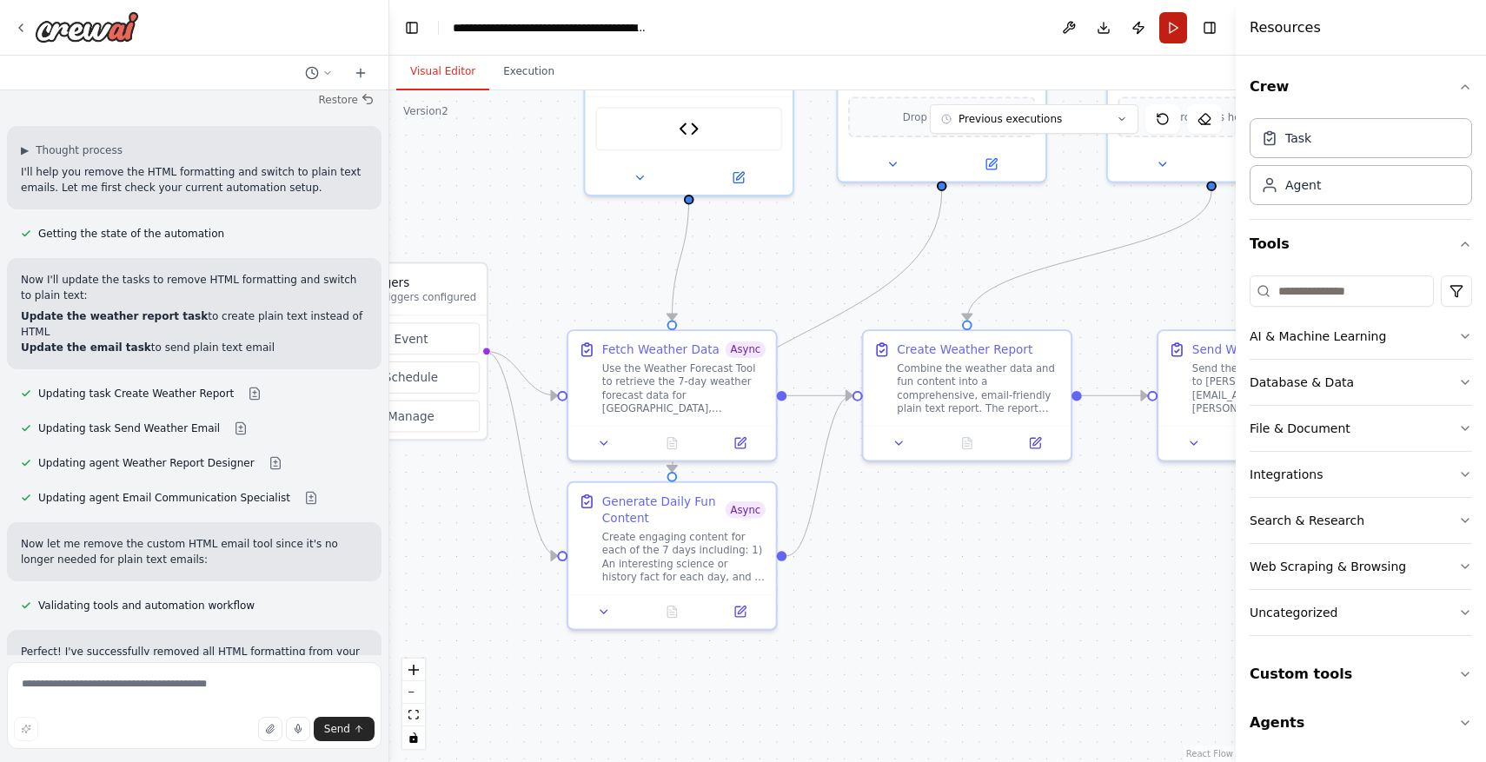
click at [1171, 16] on button "Run" at bounding box center [1173, 27] width 28 height 31
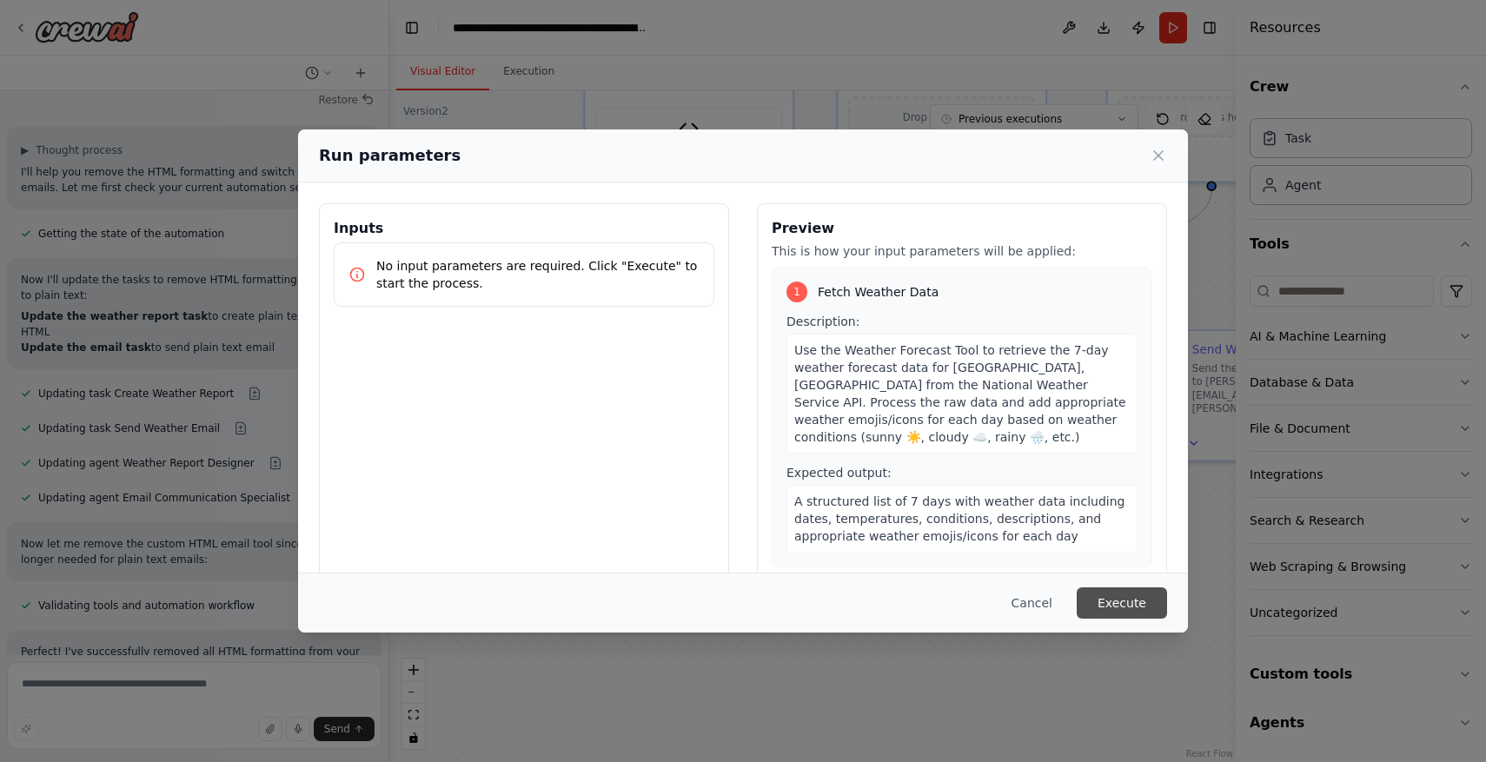
click at [1131, 599] on button "Execute" at bounding box center [1122, 602] width 90 height 31
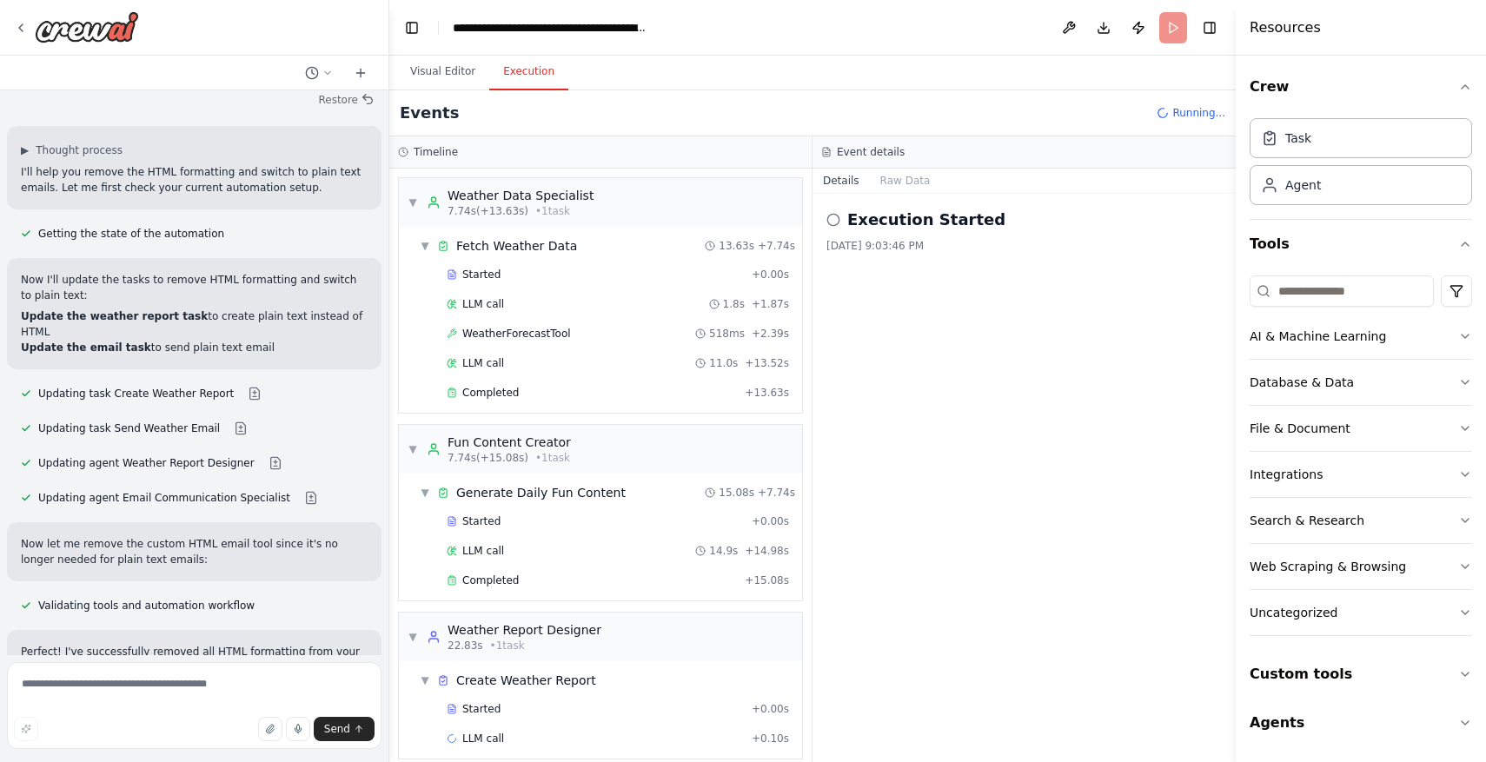
scroll to position [17, 0]
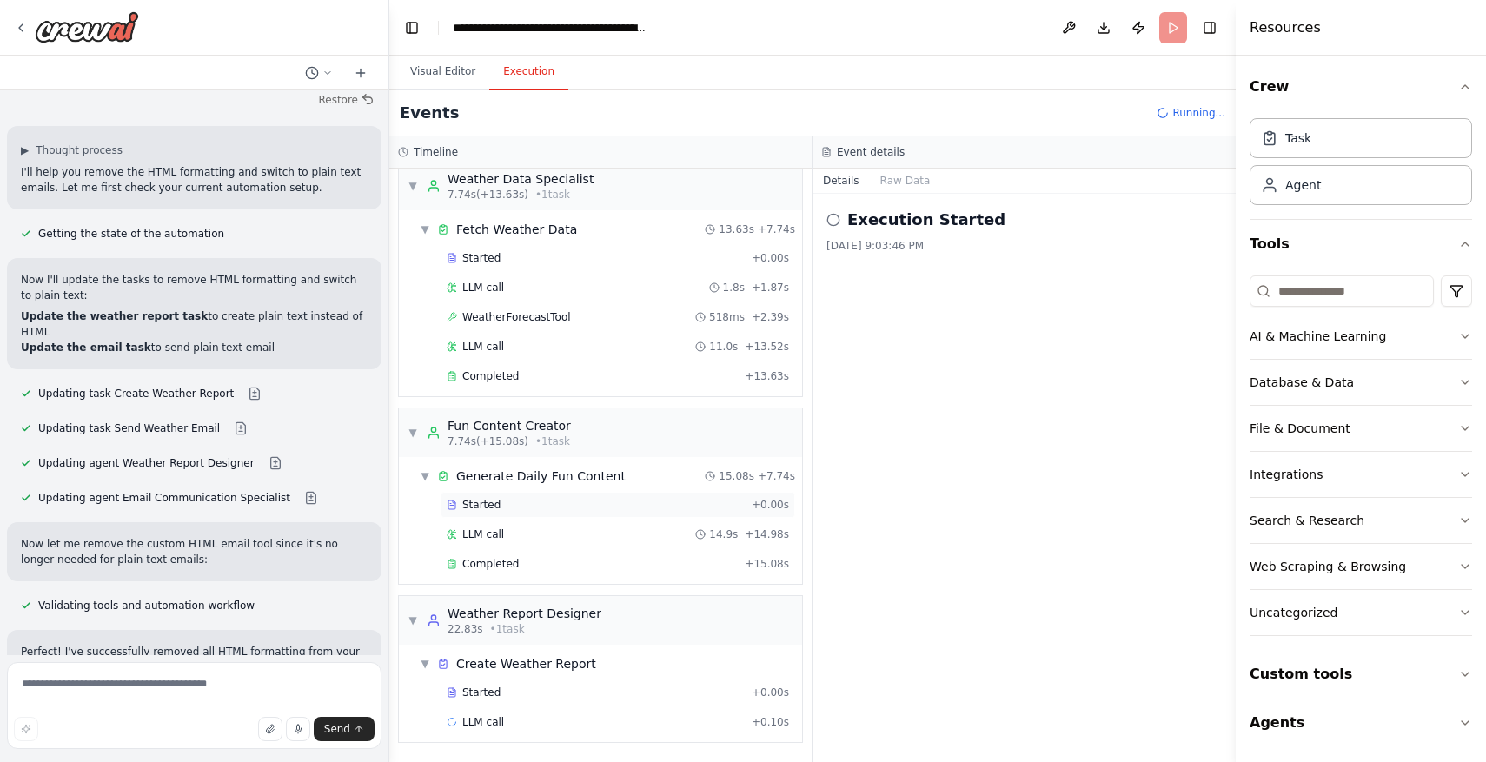
click at [564, 507] on div "Started" at bounding box center [596, 505] width 298 height 14
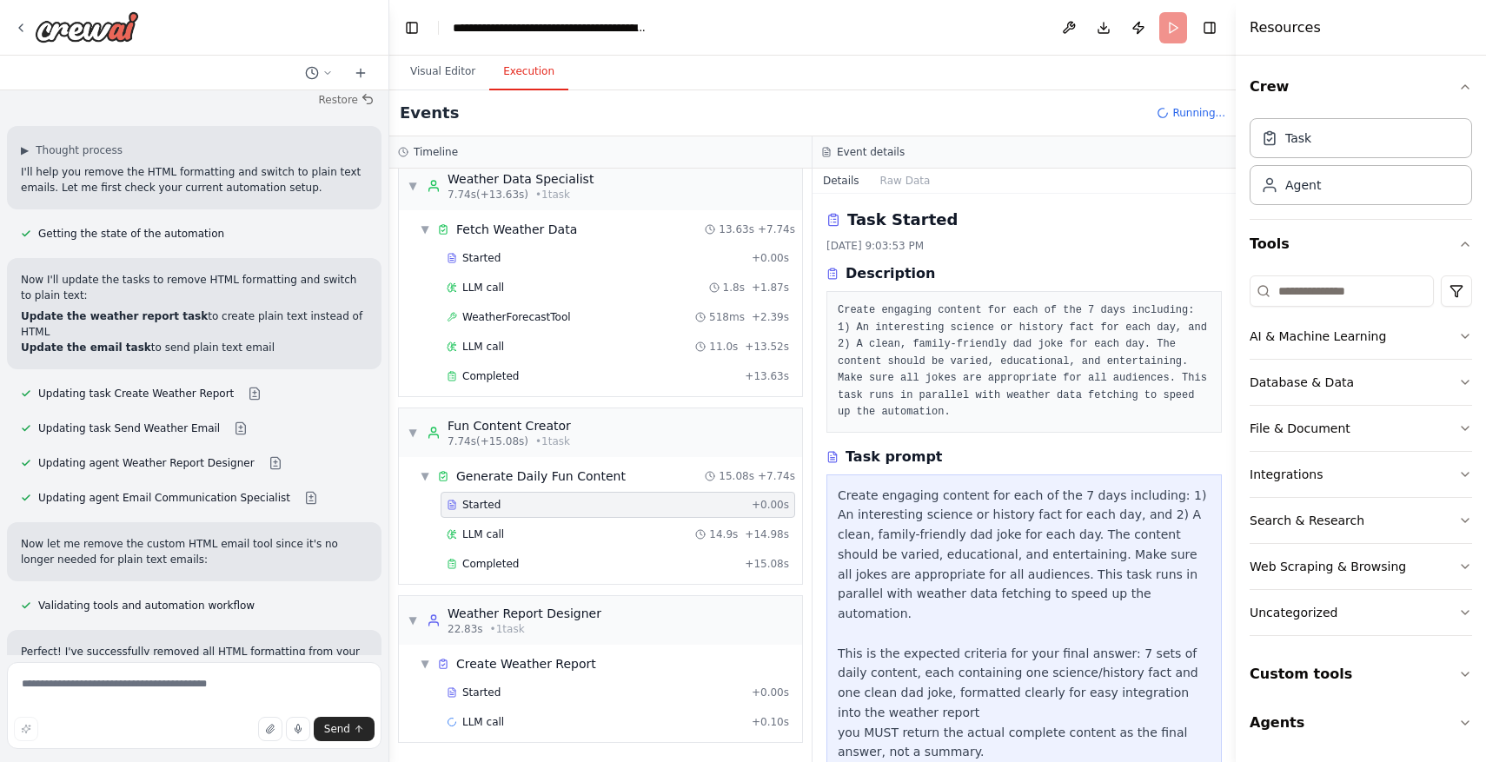
scroll to position [19, 0]
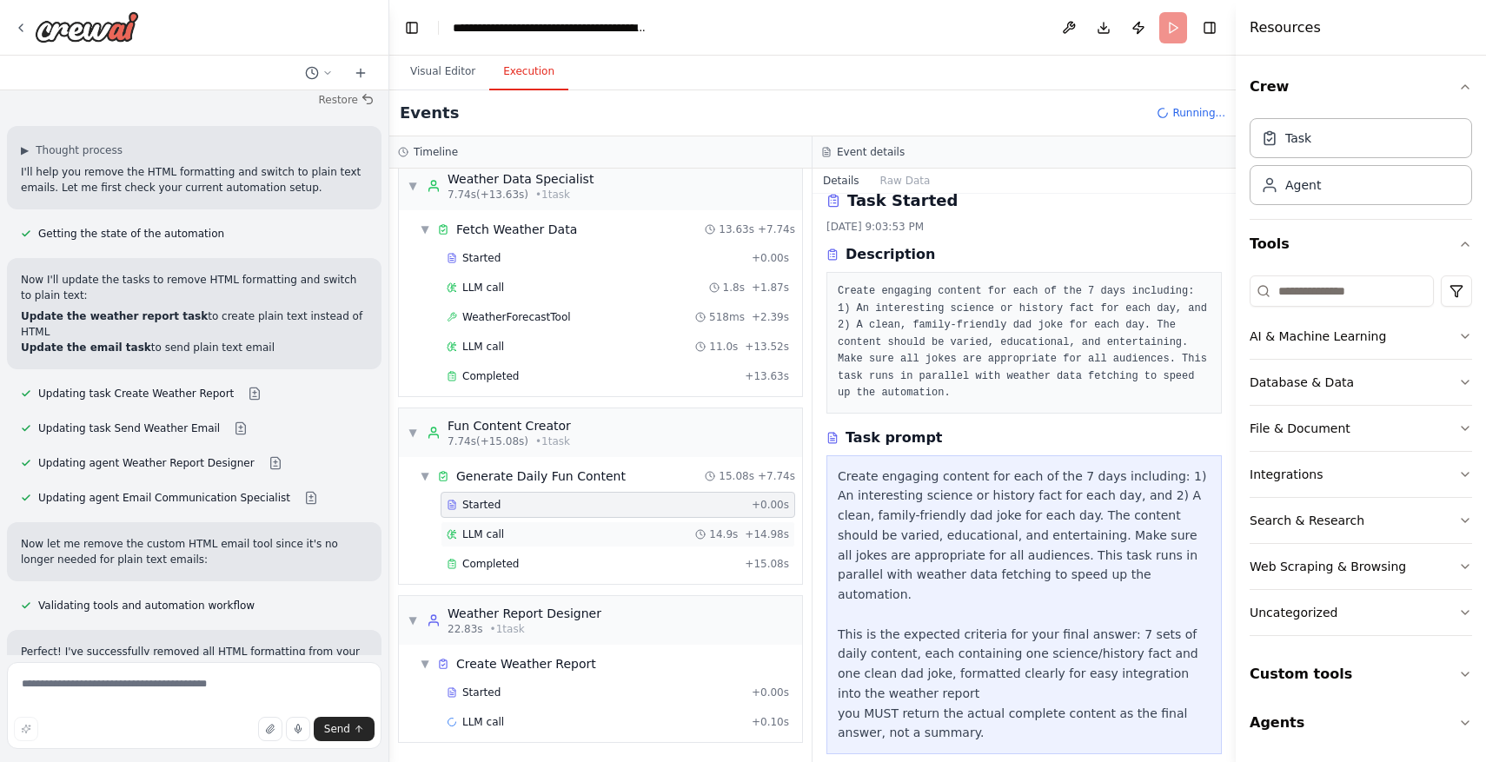
click at [640, 523] on div "LLM call 14.9s + 14.98s" at bounding box center [618, 534] width 355 height 26
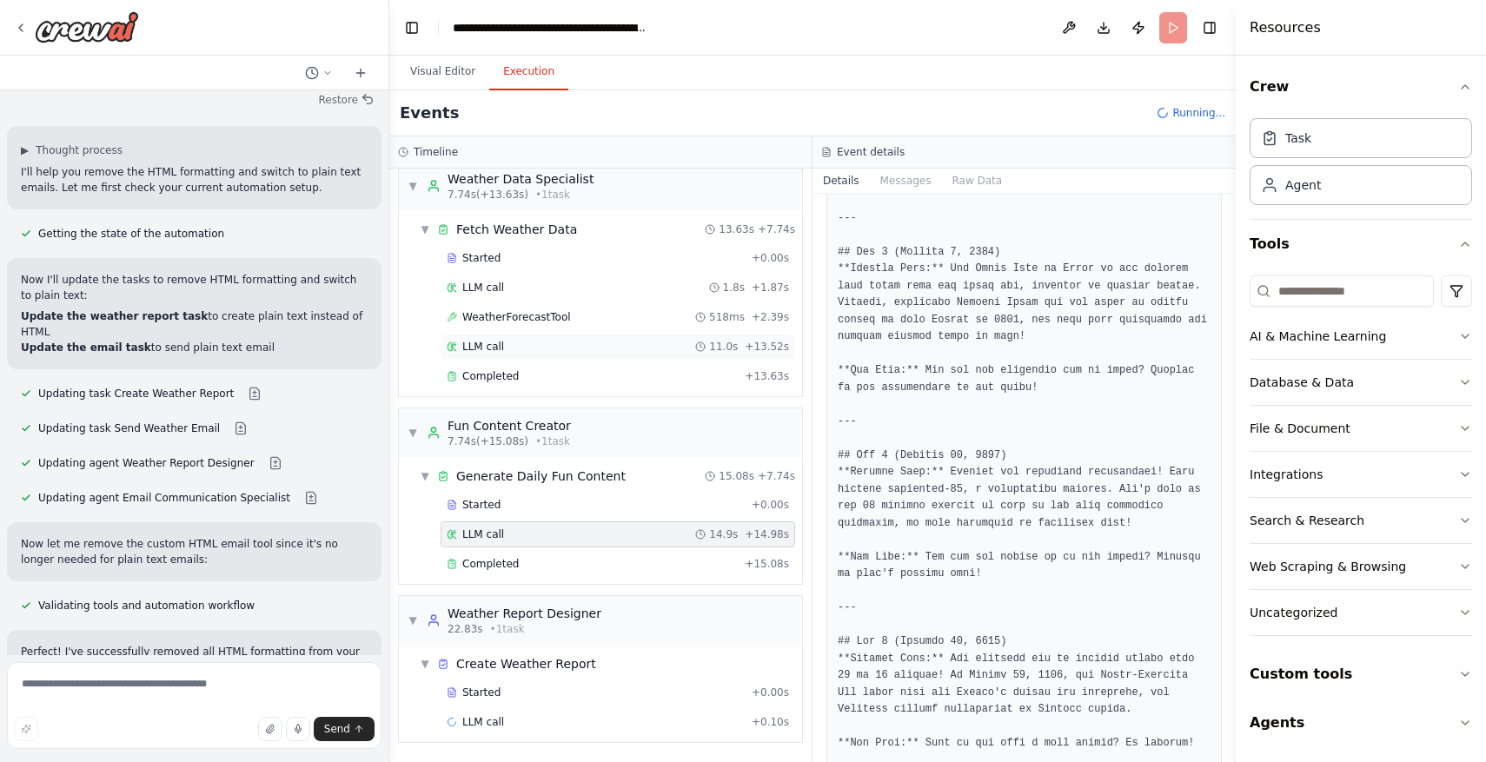
scroll to position [806, 0]
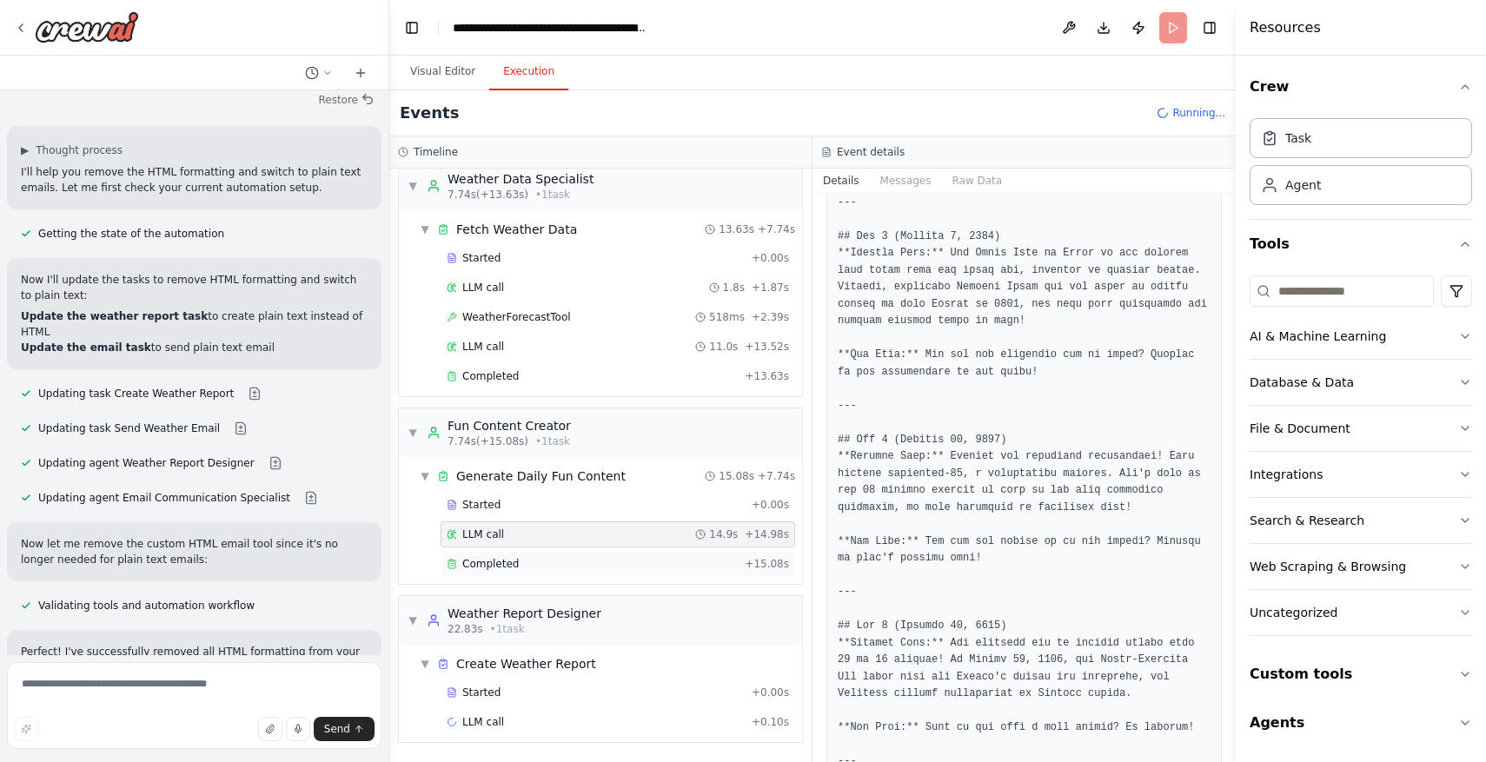
click at [547, 569] on div "Completed" at bounding box center [592, 564] width 291 height 14
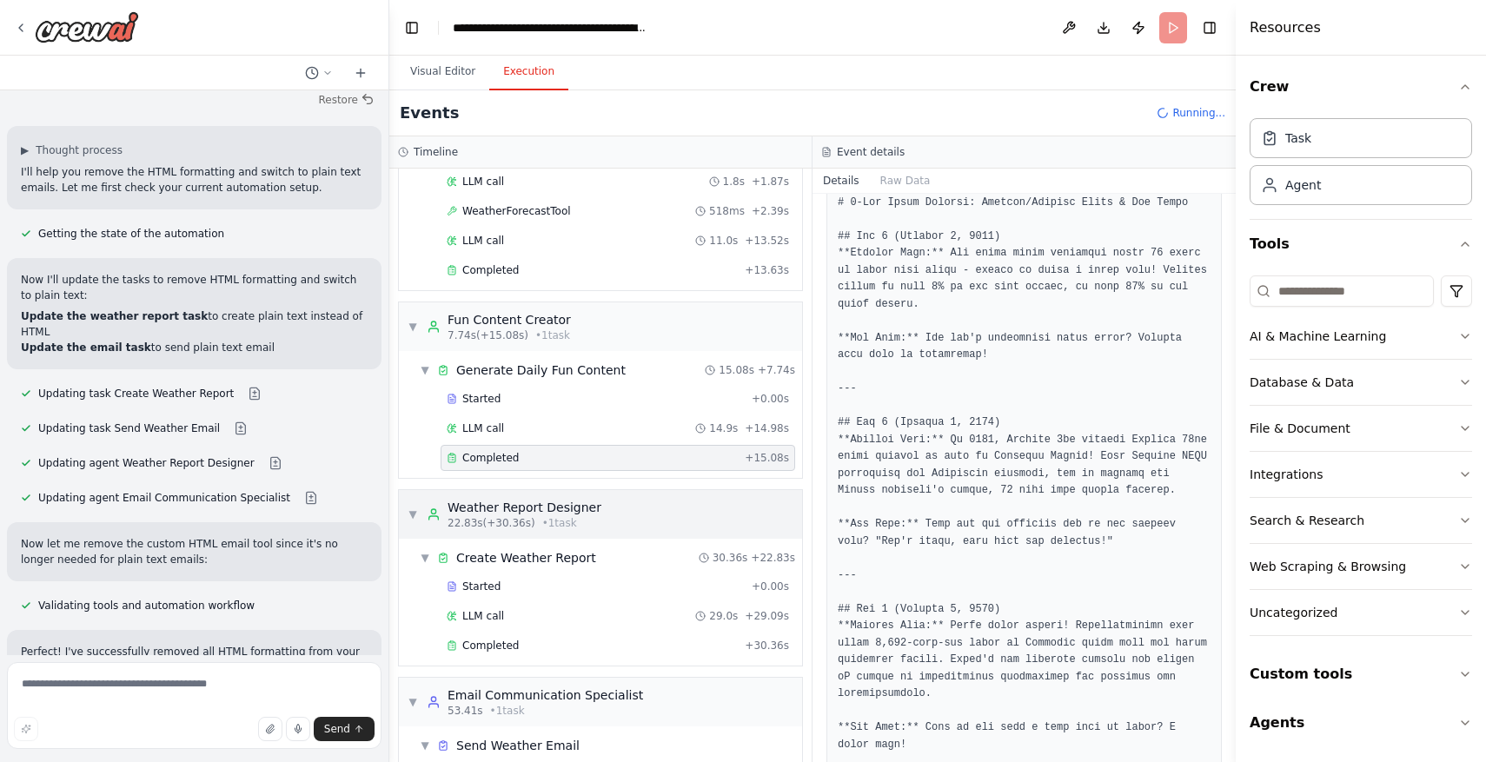
scroll to position [204, 0]
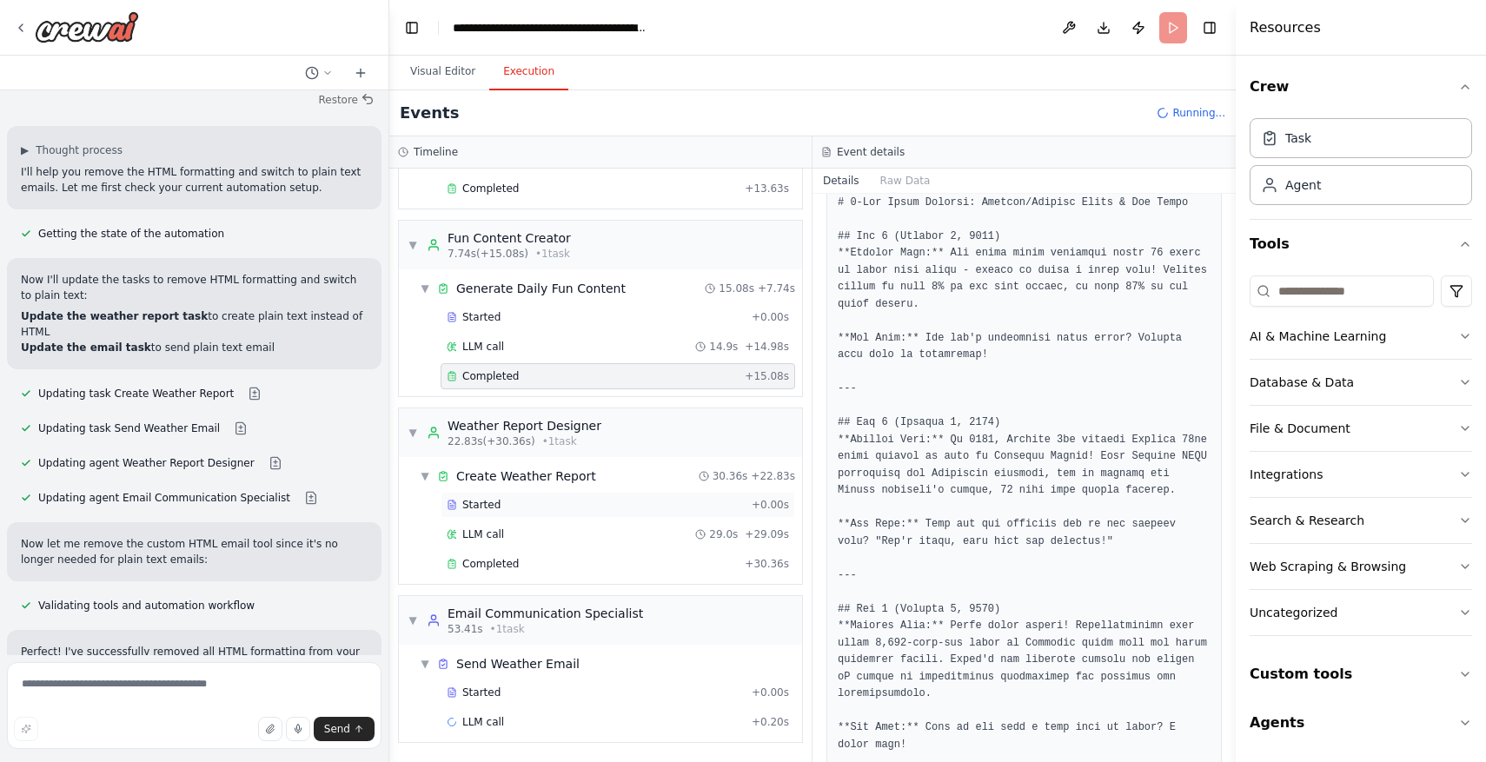
click at [609, 513] on div "Started + 0.00s" at bounding box center [618, 505] width 355 height 26
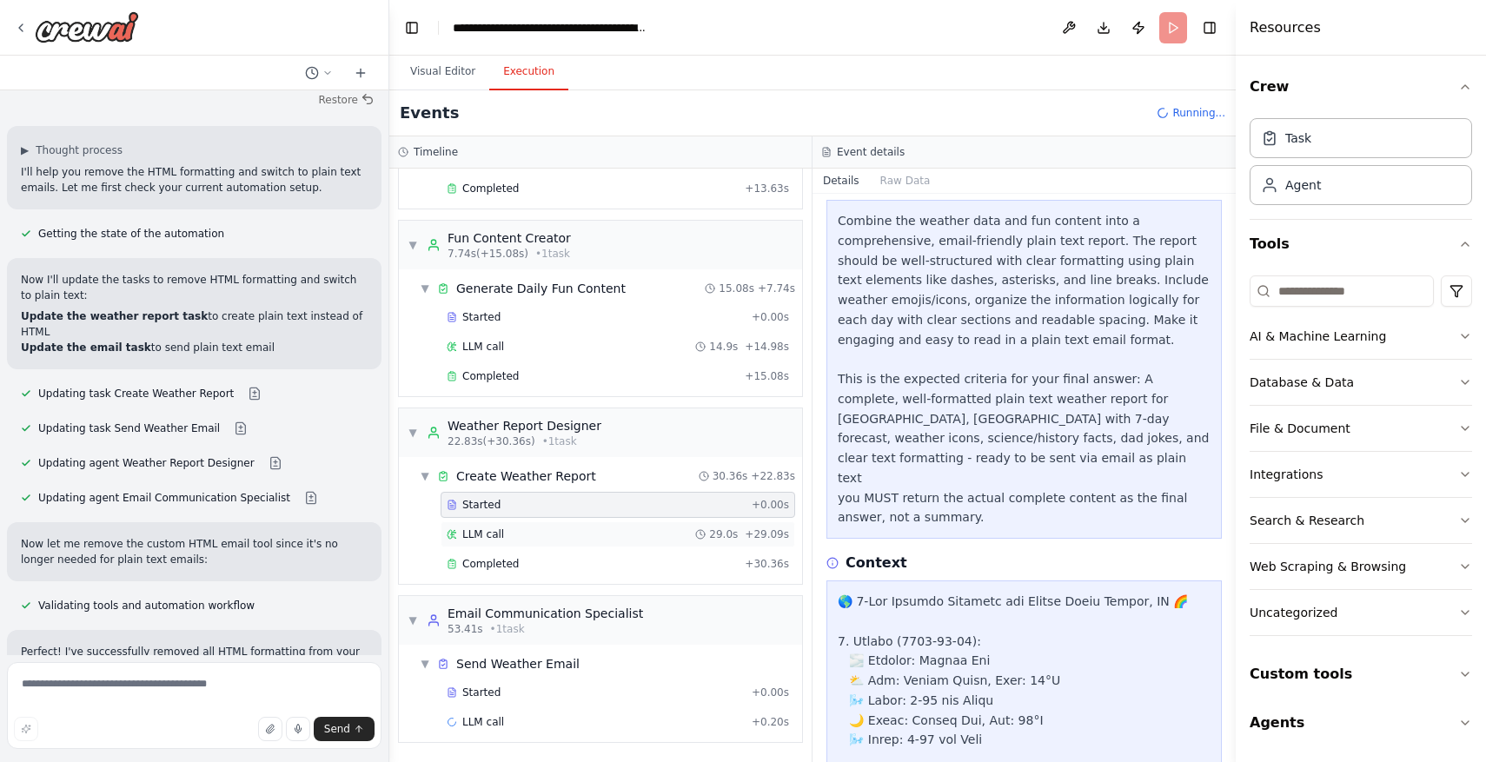
click at [608, 535] on div "LLM call 29.0s + 29.09s" at bounding box center [618, 534] width 342 height 14
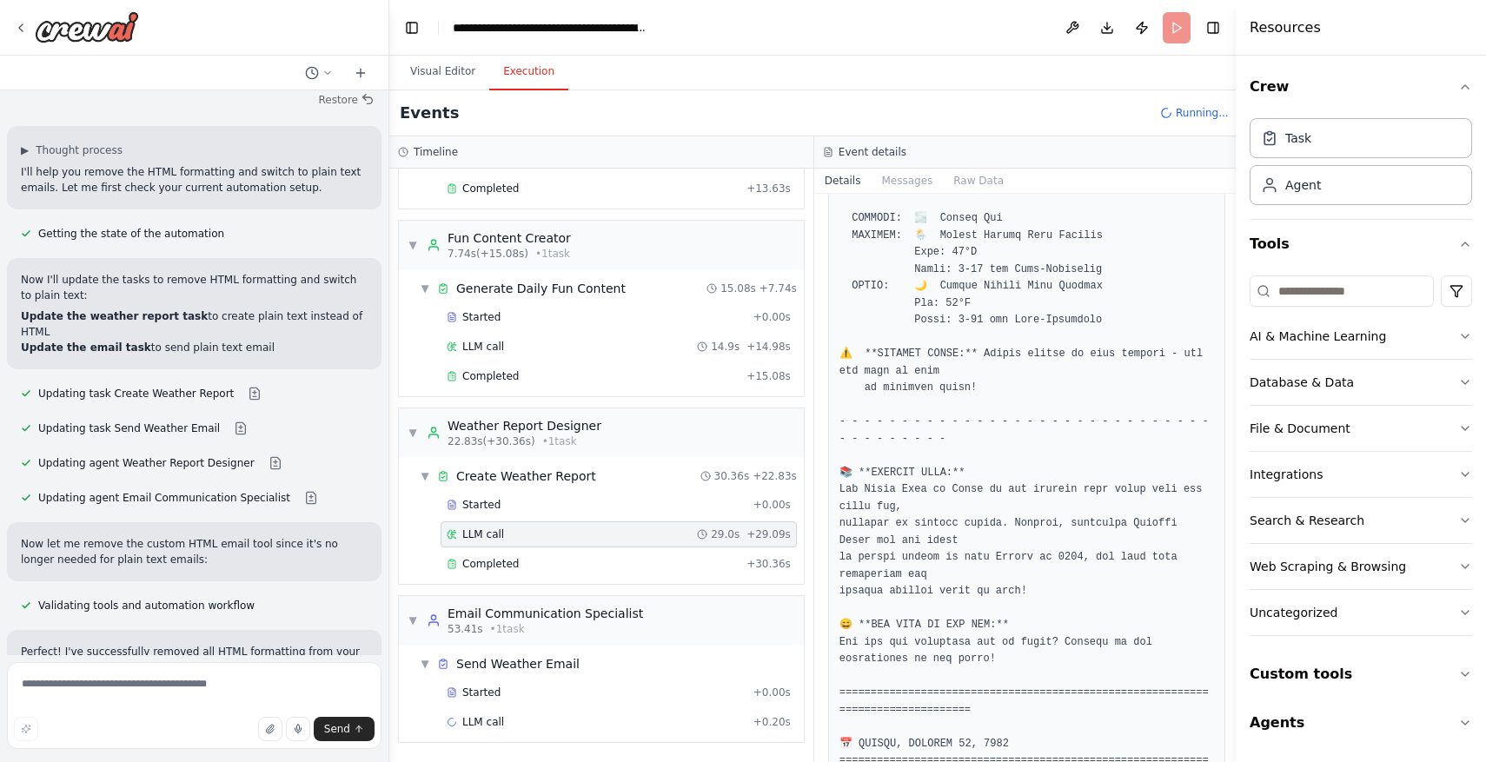
scroll to position [2068, 0]
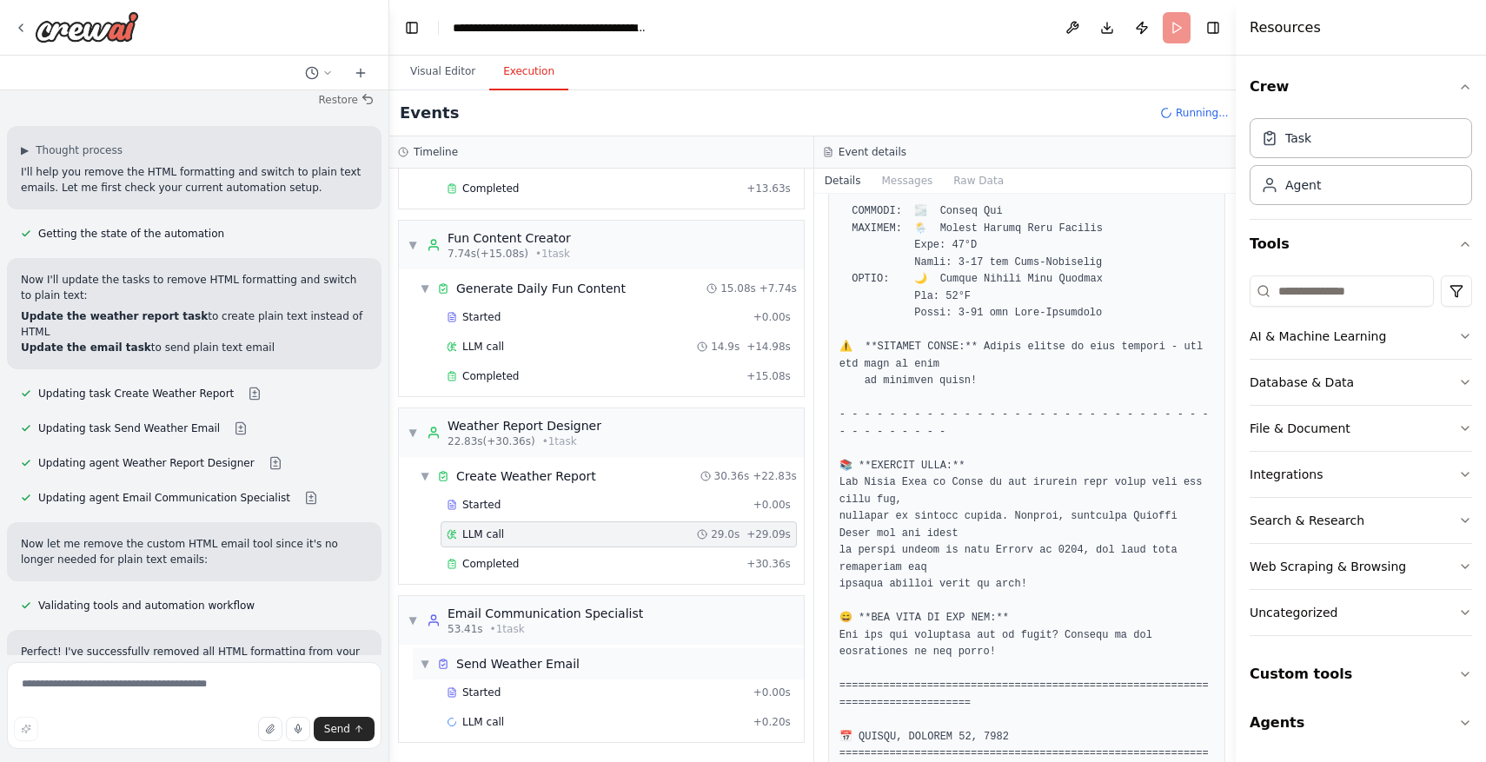
click at [618, 673] on div "▼ Send Weather Email" at bounding box center [608, 663] width 391 height 31
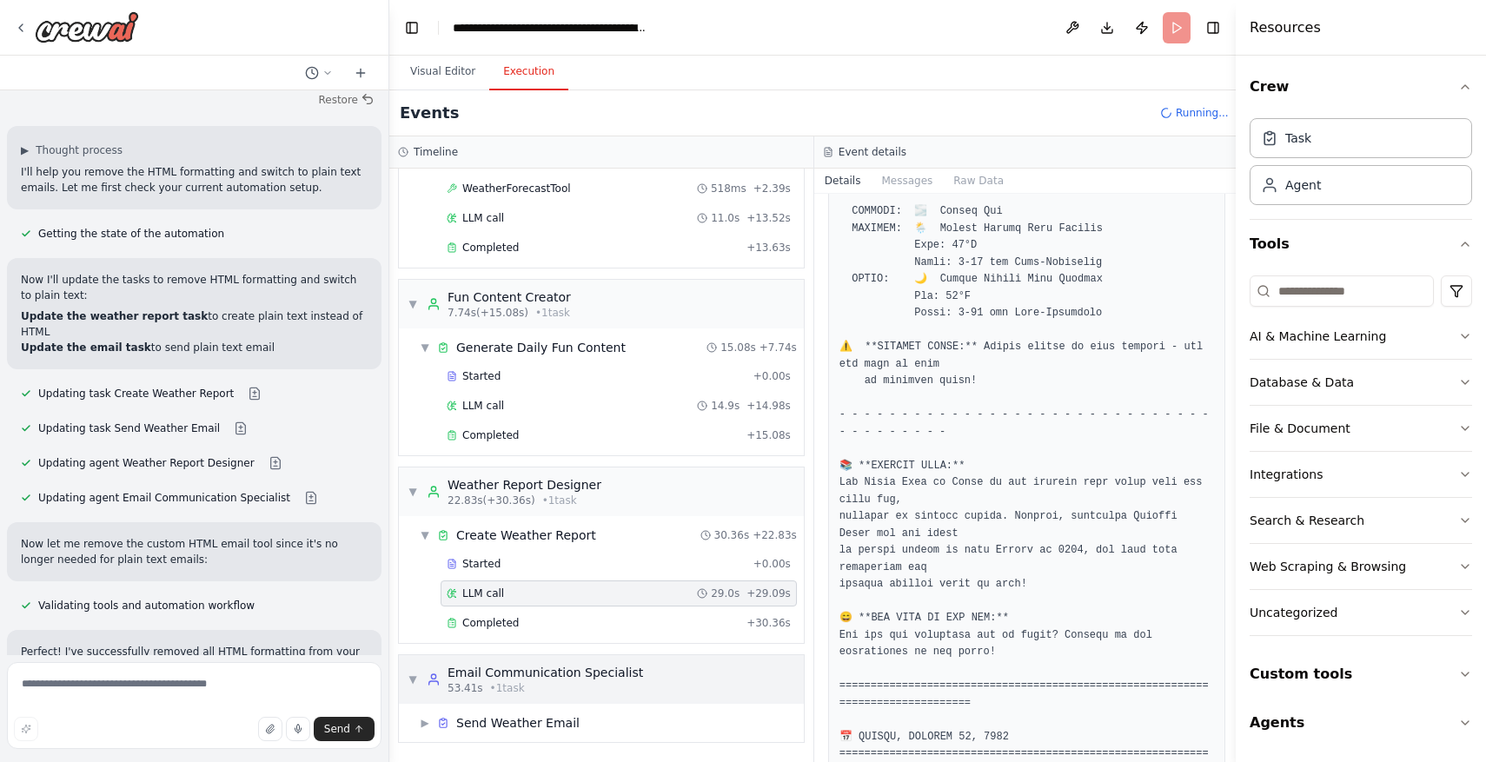
click at [617, 680] on div "Email Communication Specialist" at bounding box center [546, 672] width 196 height 17
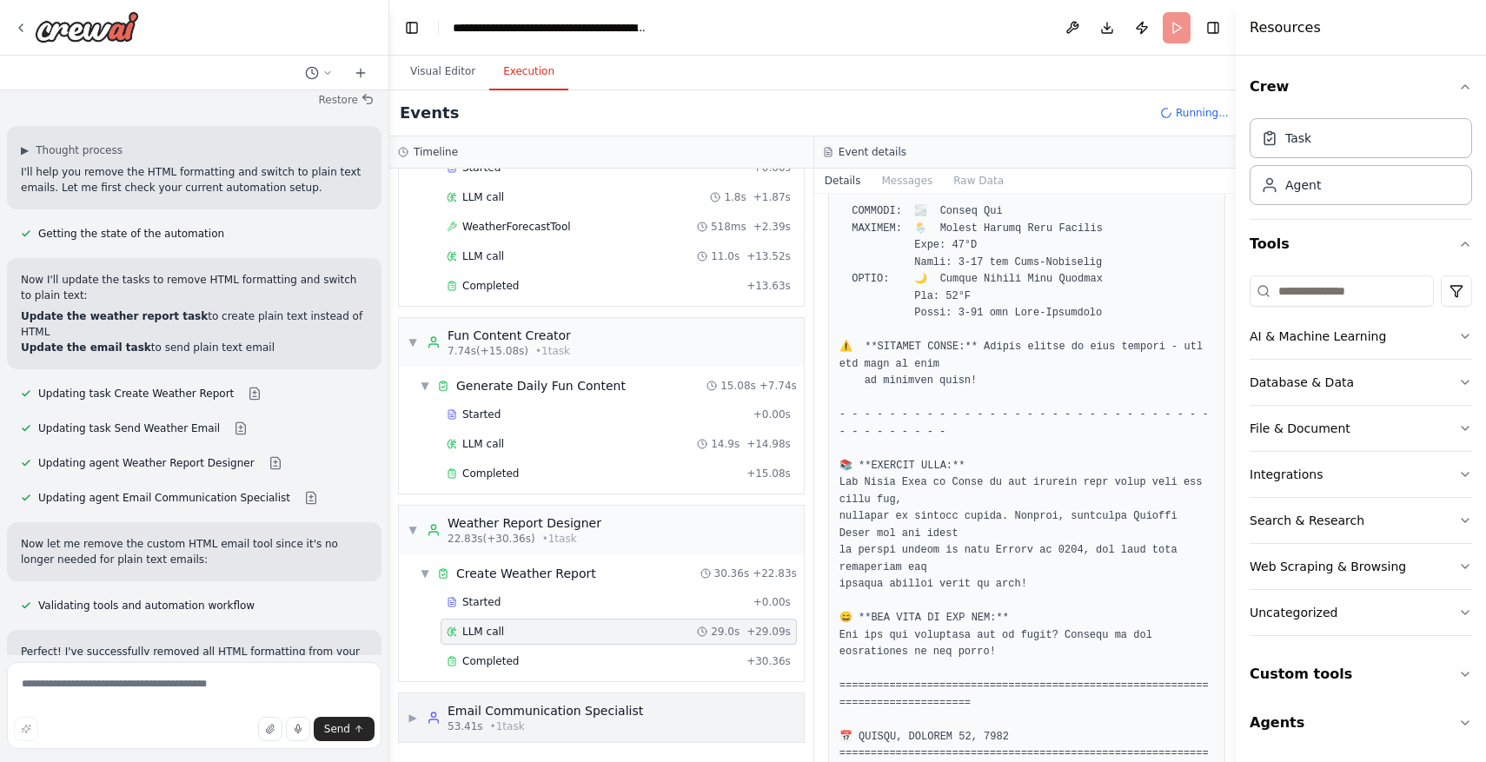
click at [616, 702] on div "Email Communication Specialist" at bounding box center [546, 710] width 196 height 17
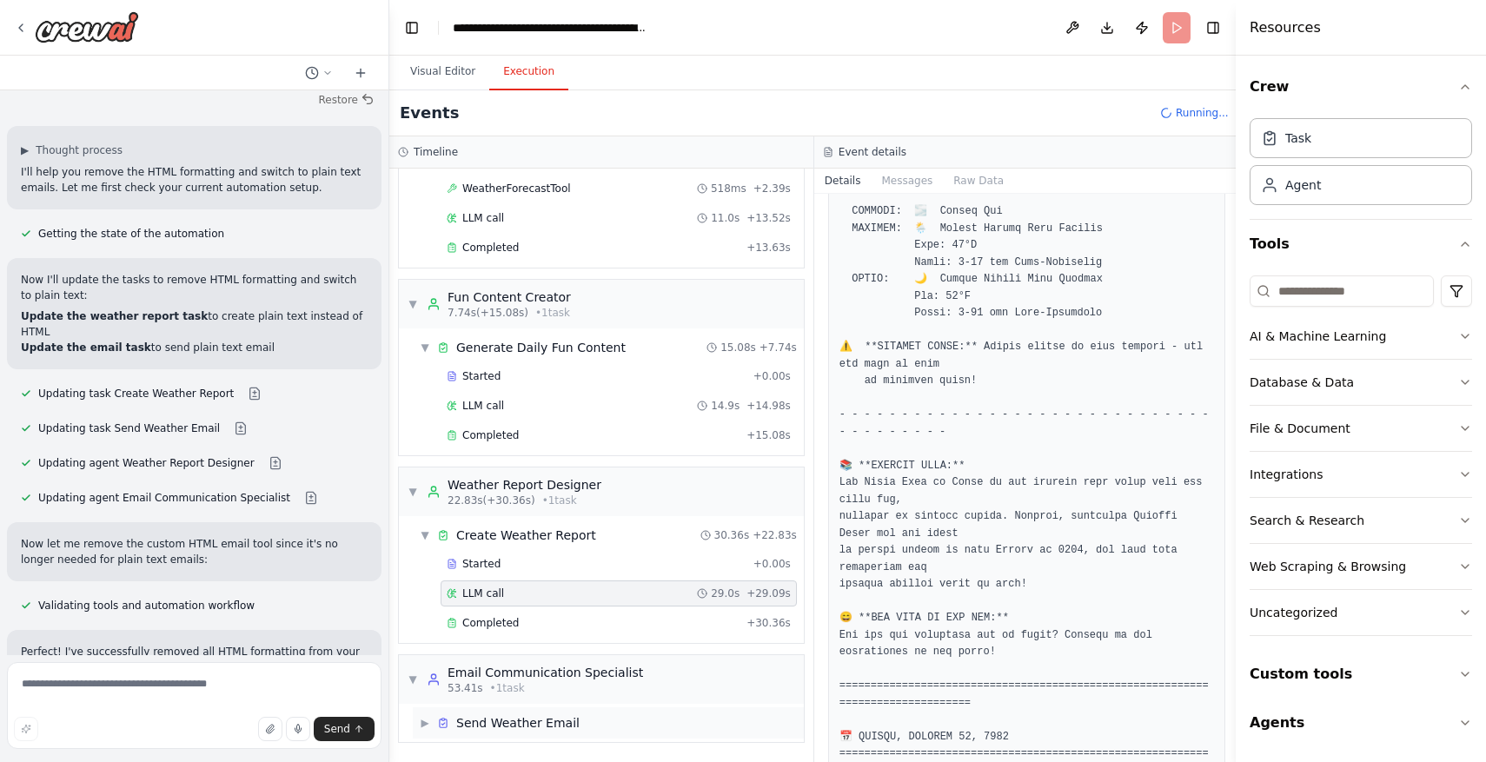
click at [613, 720] on div "▶ Send Weather Email" at bounding box center [608, 722] width 391 height 31
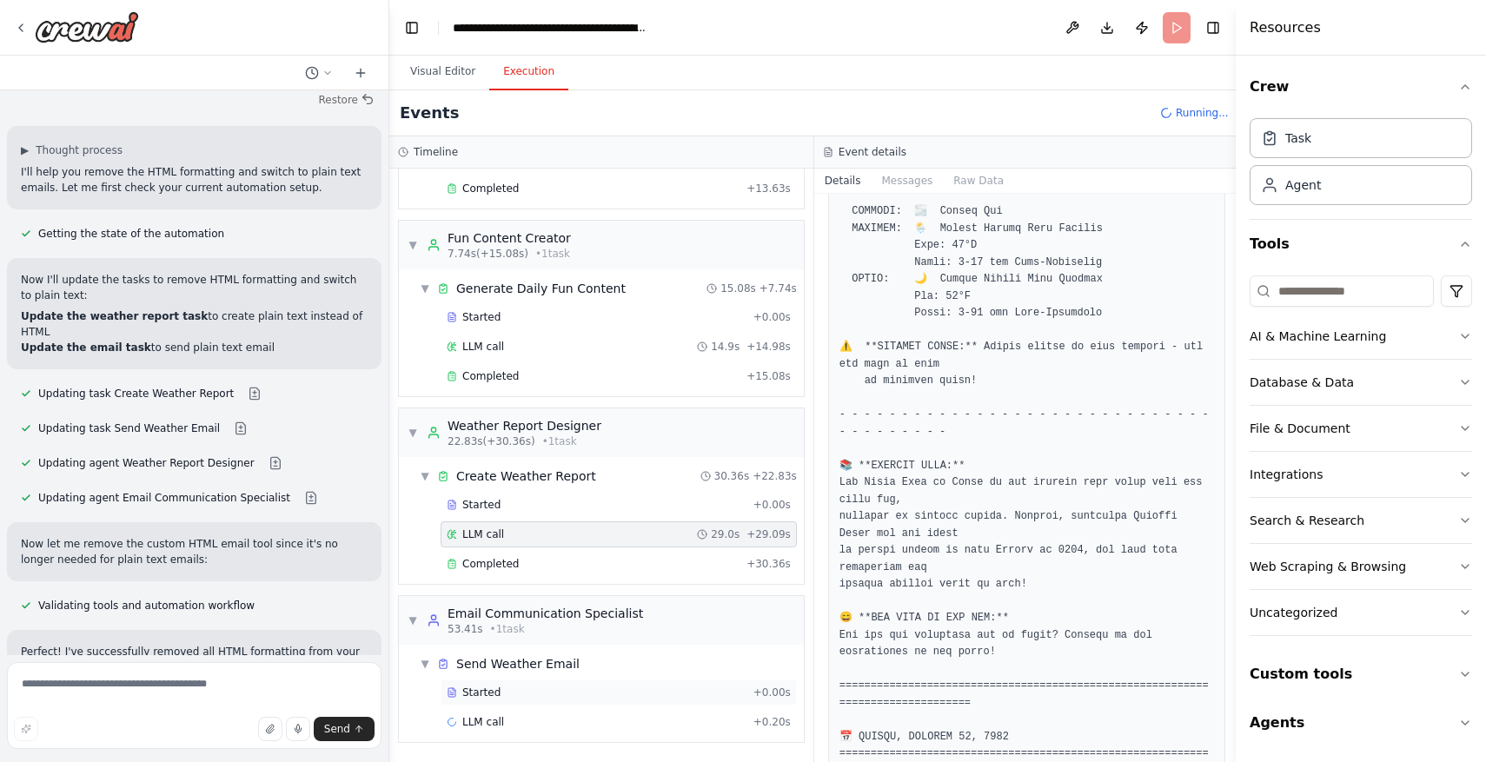
click at [607, 693] on div "Started" at bounding box center [597, 693] width 300 height 14
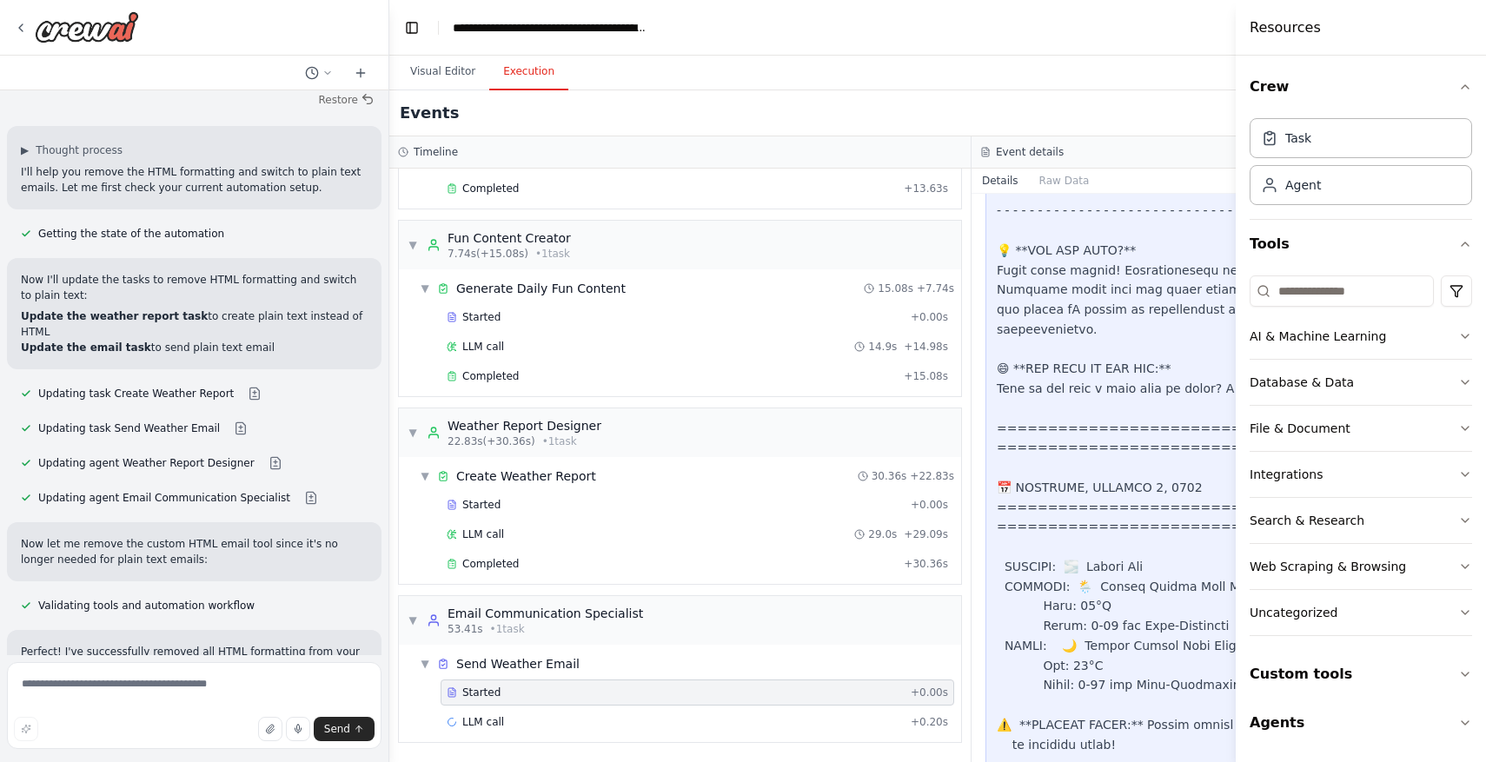
scroll to position [2103, 0]
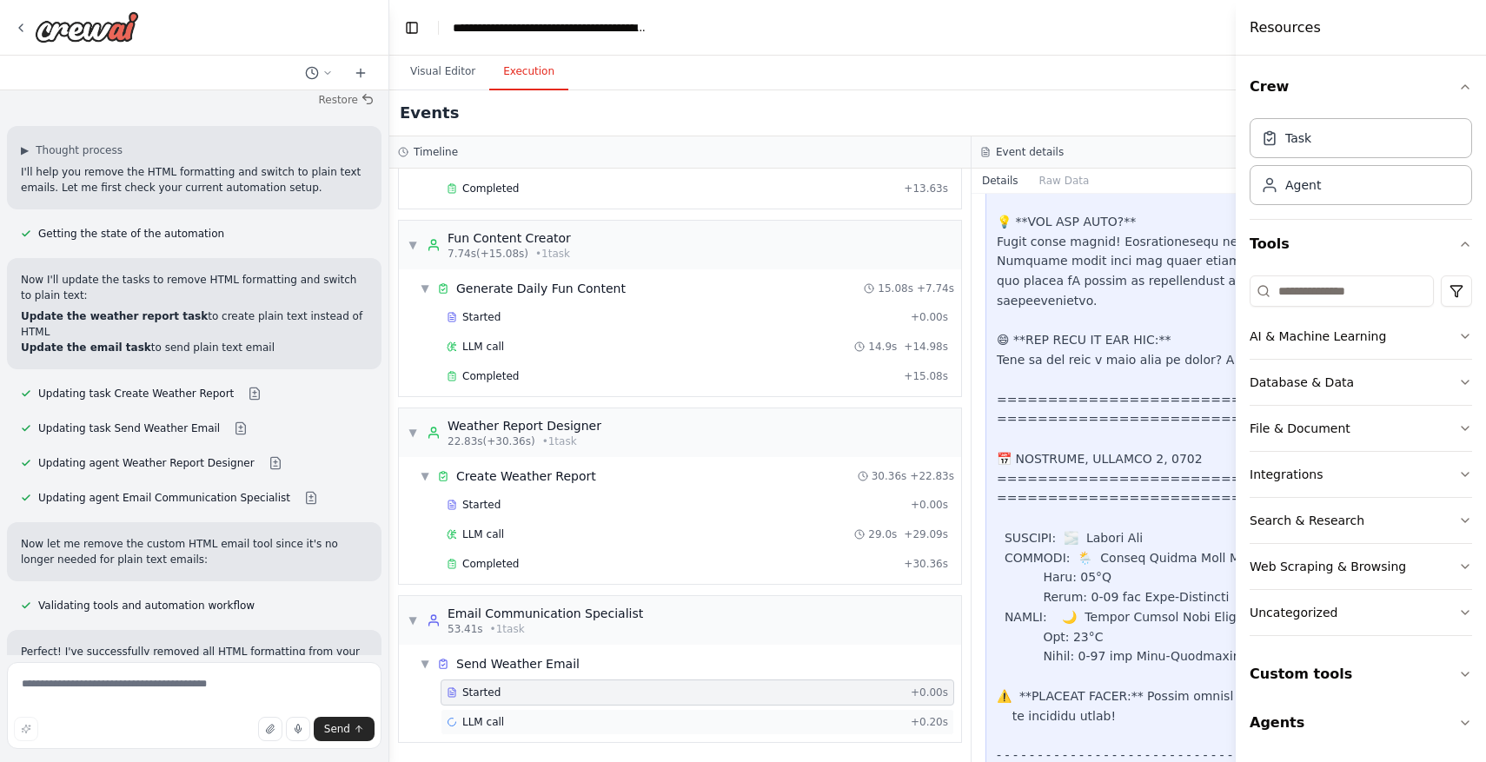
click at [611, 718] on div "LLM call + 0.20s" at bounding box center [697, 722] width 501 height 14
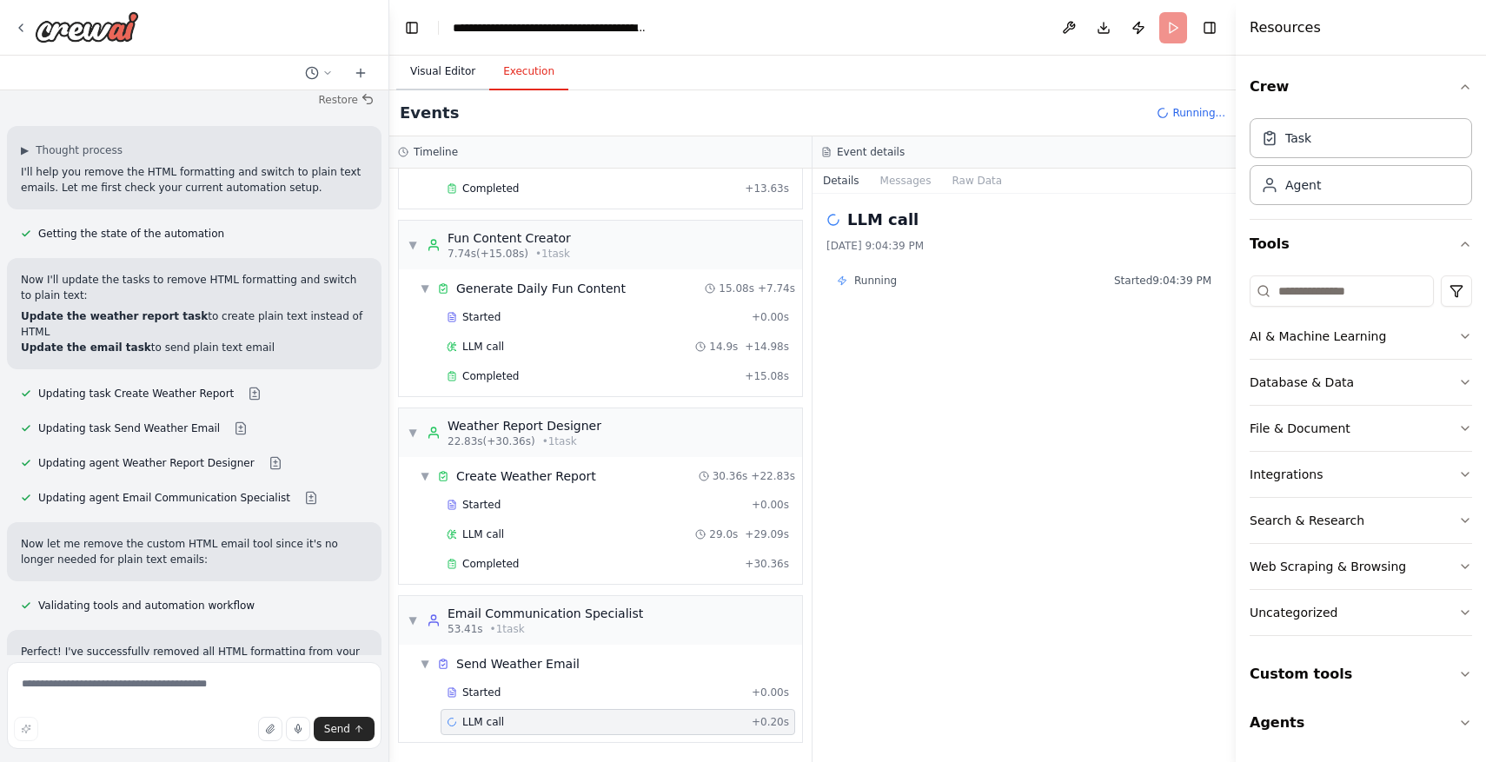
click at [445, 83] on button "Visual Editor" at bounding box center [442, 72] width 93 height 36
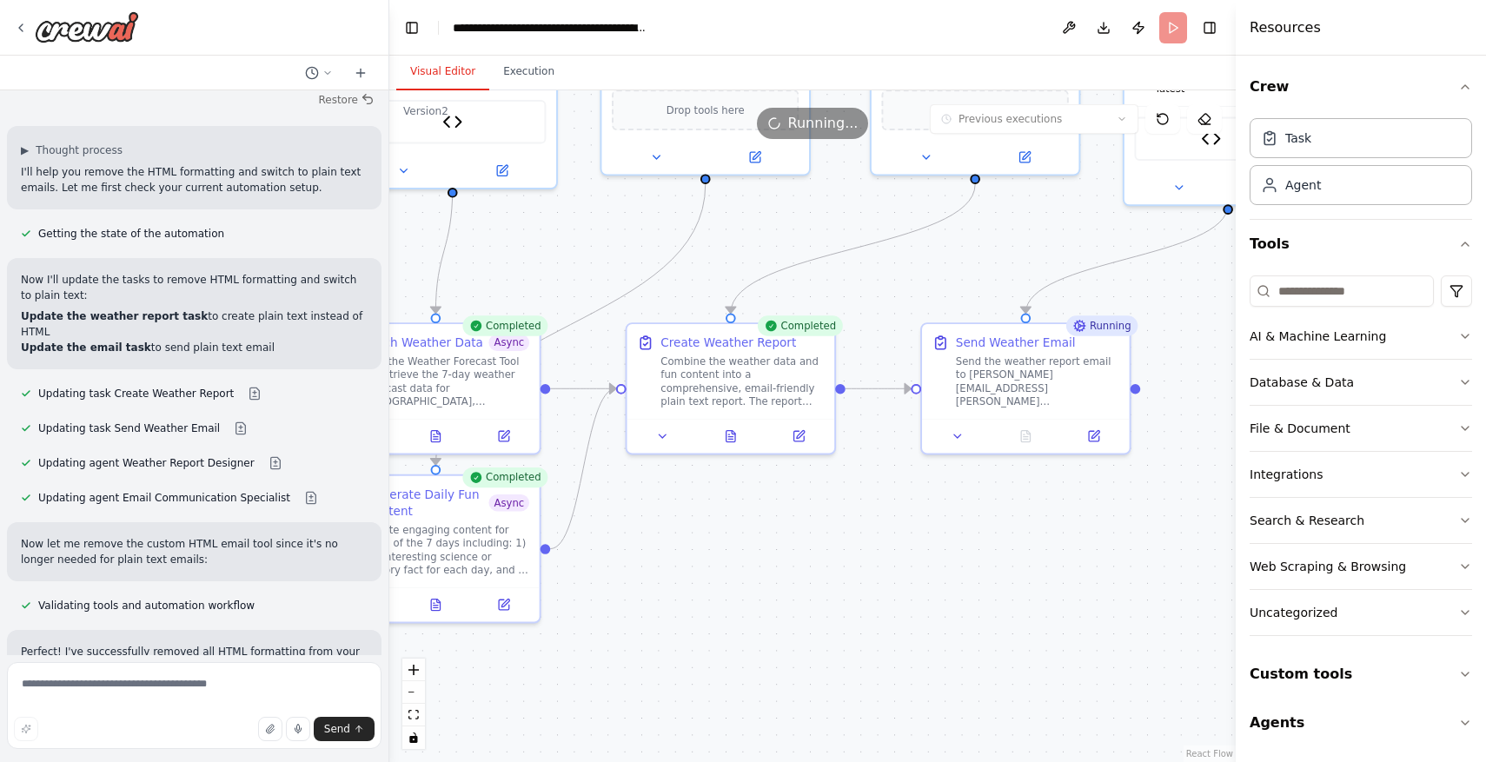
drag, startPoint x: 1116, startPoint y: 610, endPoint x: 823, endPoint y: 611, distance: 292.9
click at [823, 611] on div ".deletable-edge-delete-btn { width: 20px; height: 20px; border: 0px solid #ffff…" at bounding box center [812, 426] width 846 height 672
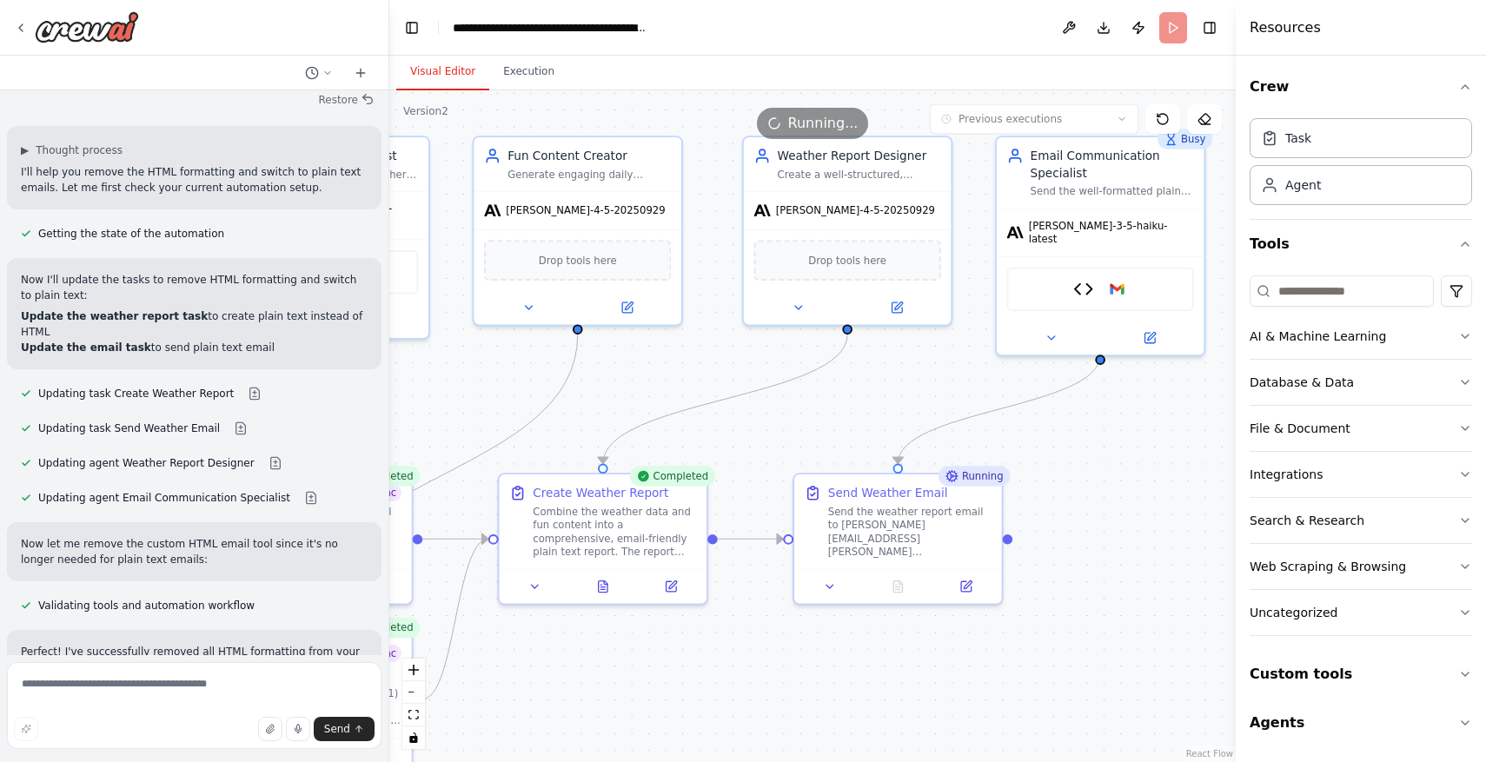
drag, startPoint x: 1049, startPoint y: 499, endPoint x: 964, endPoint y: 640, distance: 165.3
click at [964, 640] on div ".deletable-edge-delete-btn { width: 20px; height: 20px; border: 0px solid #ffff…" at bounding box center [812, 426] width 846 height 672
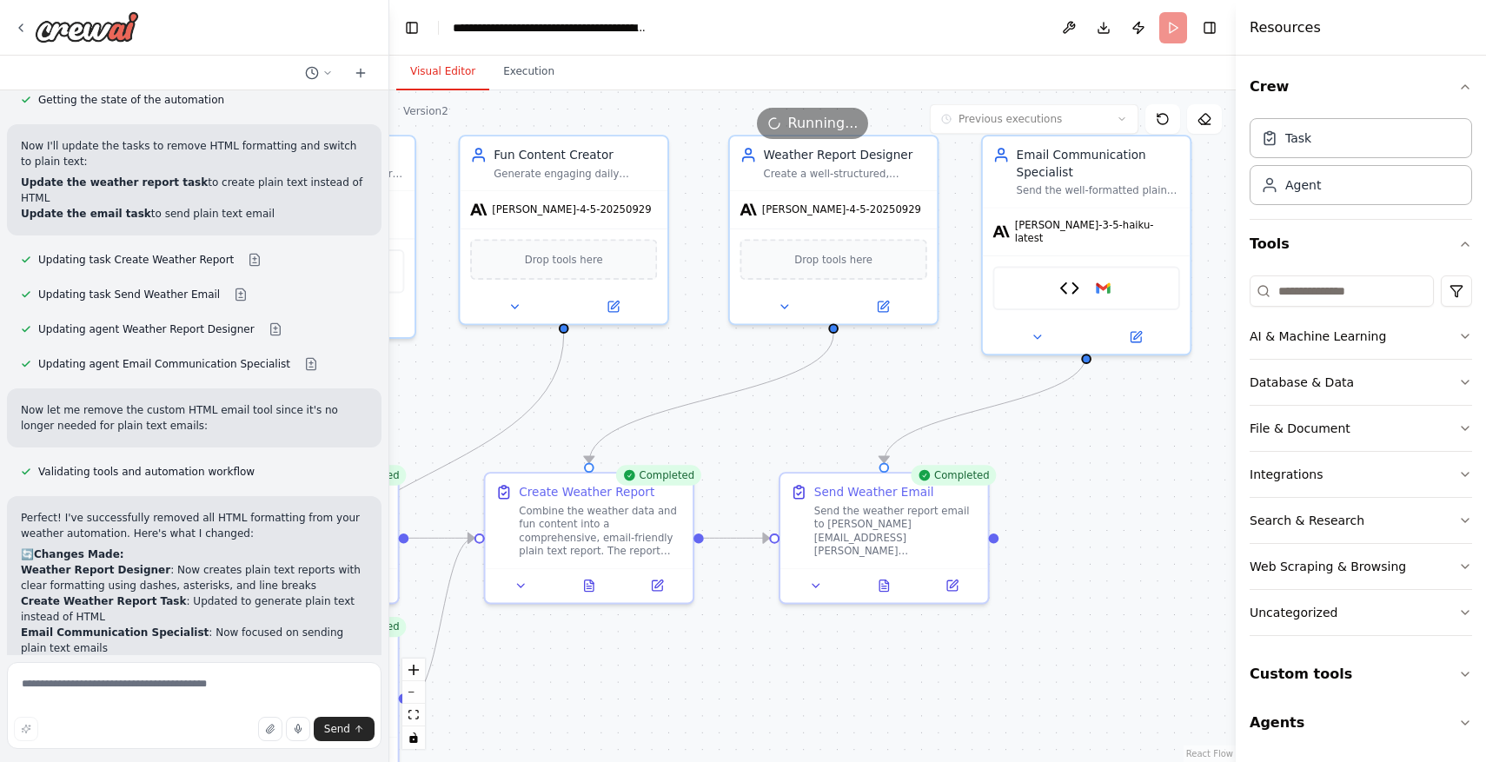
scroll to position [10985, 0]
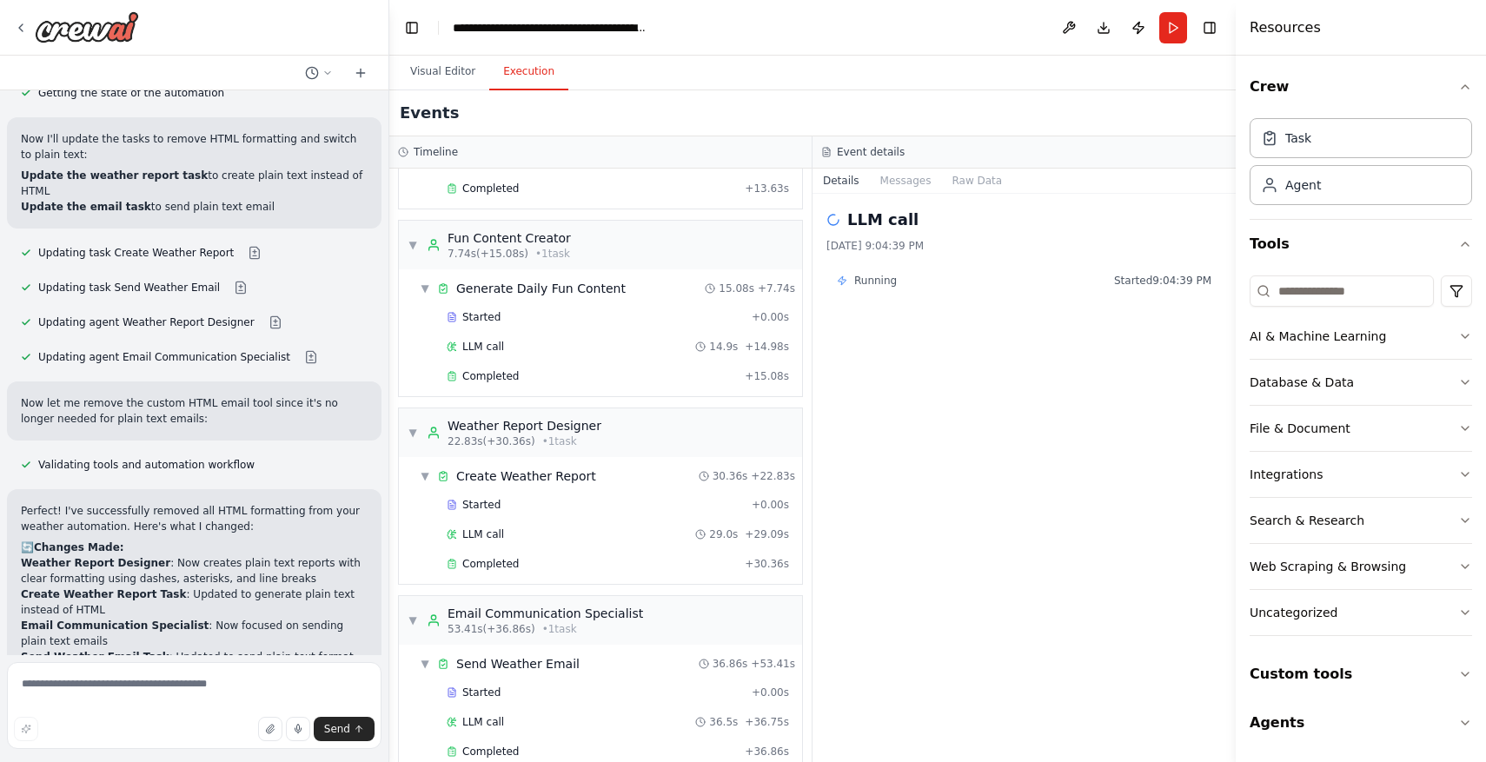
click at [528, 79] on button "Execution" at bounding box center [528, 72] width 79 height 36
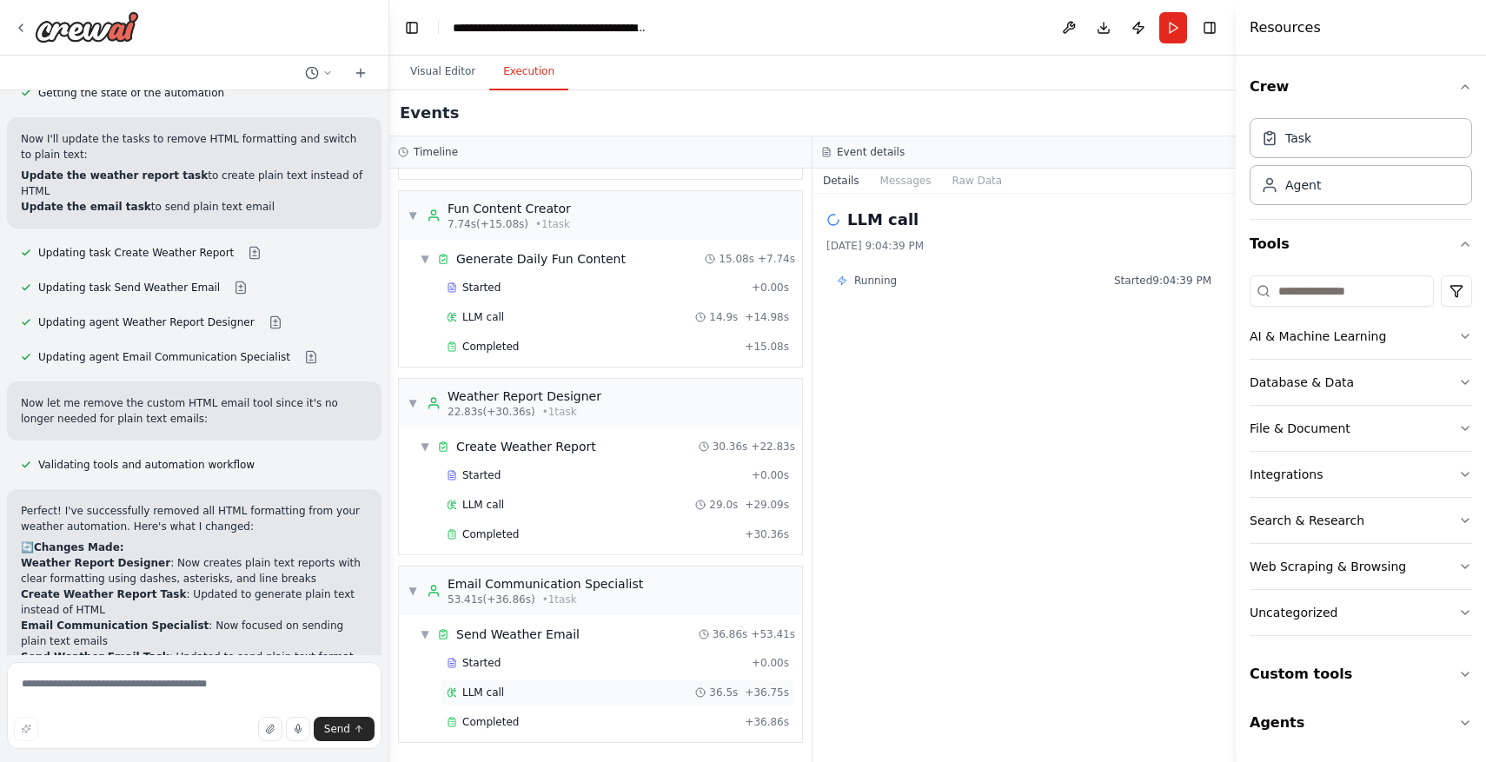
click at [545, 693] on div "LLM call 36.5s + 36.75s" at bounding box center [618, 693] width 342 height 14
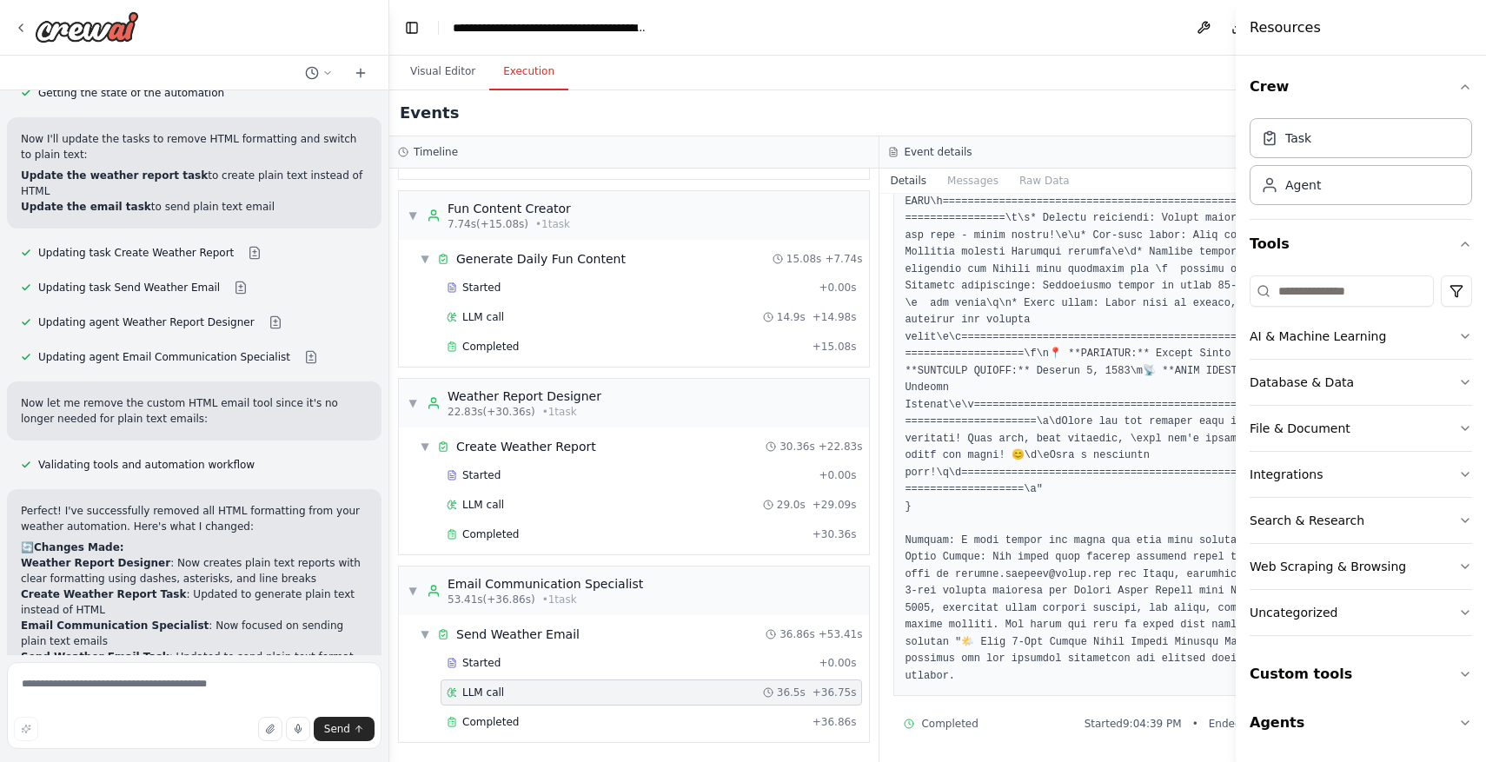
scroll to position [2231, 0]
click at [744, 725] on div "Completed" at bounding box center [626, 722] width 359 height 14
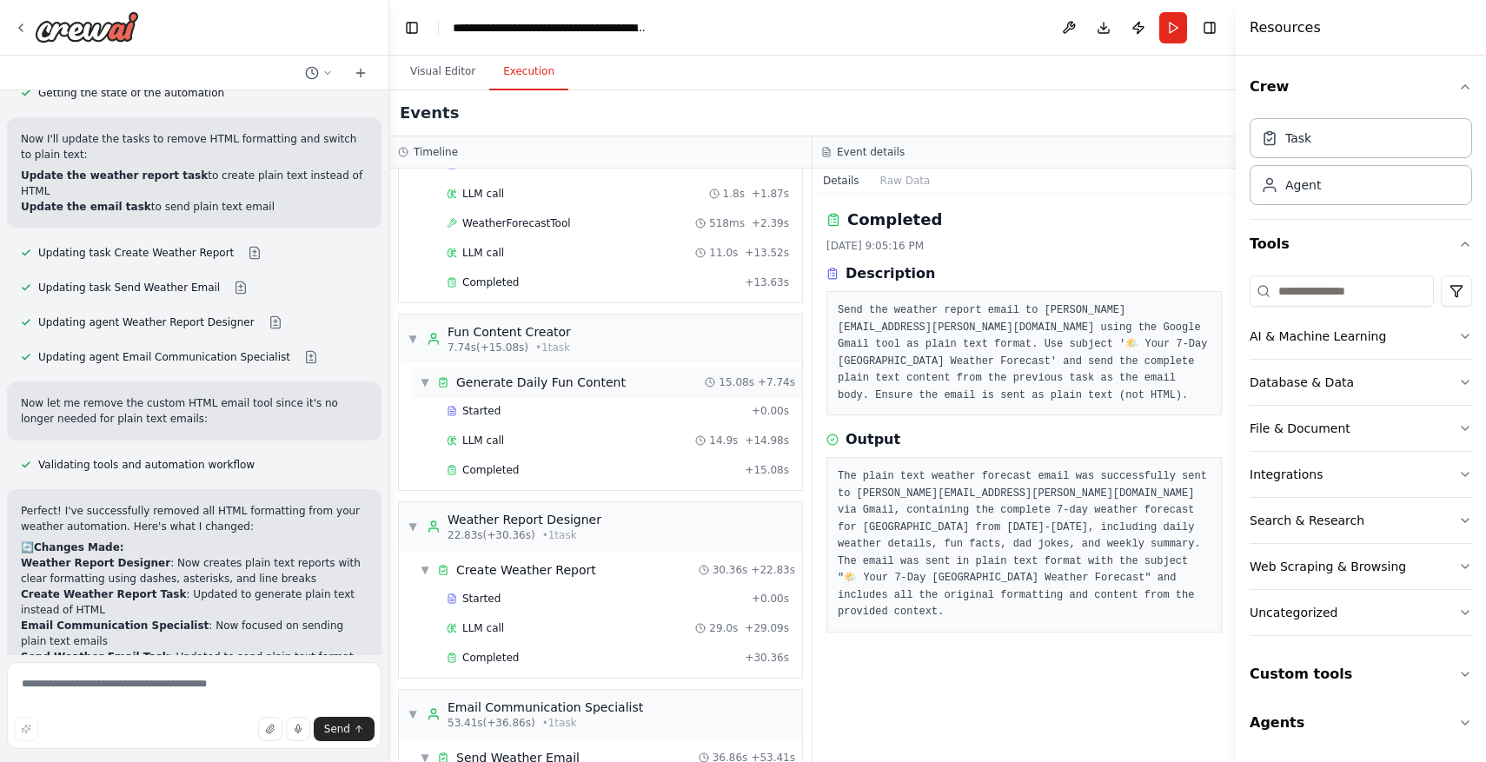
scroll to position [0, 0]
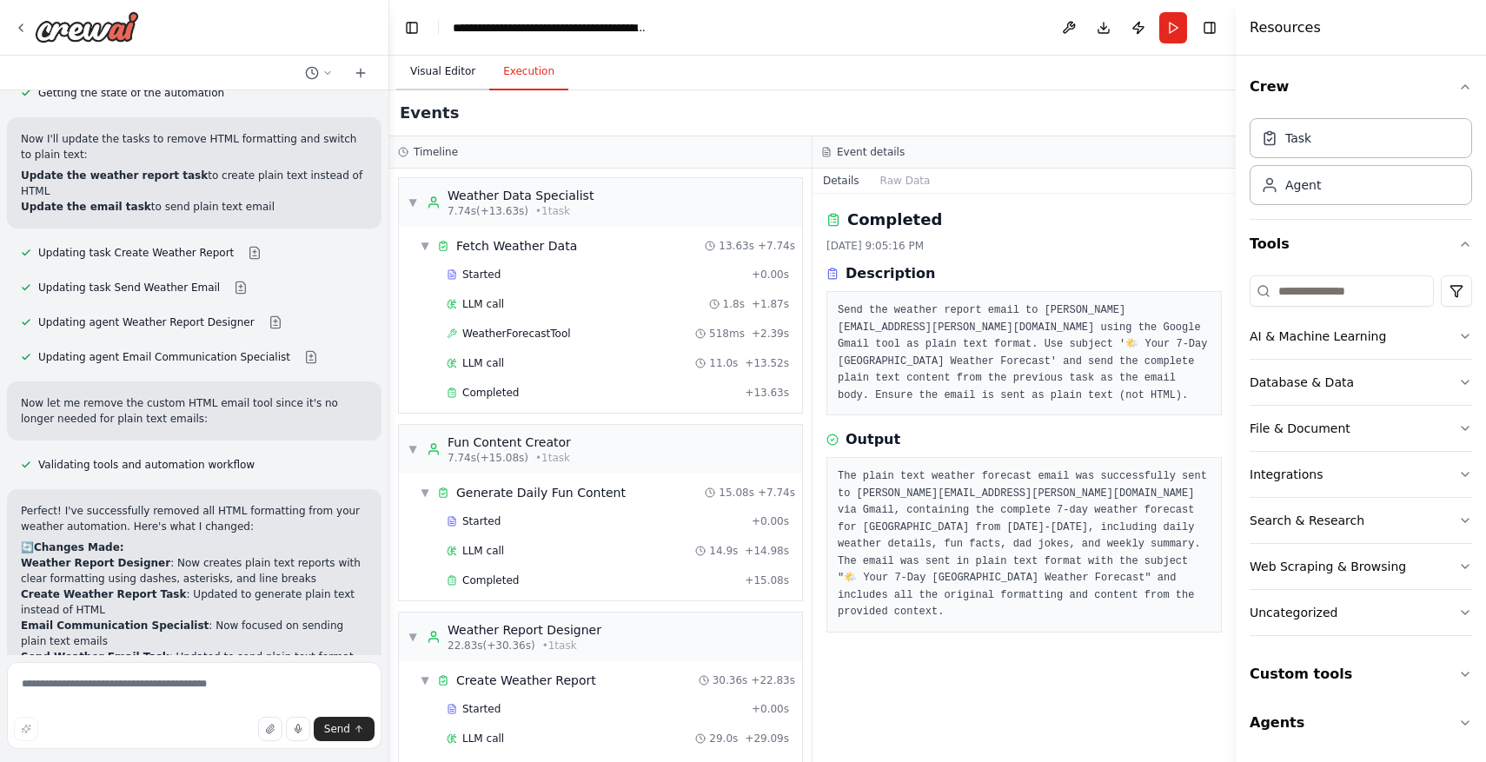
click at [456, 67] on button "Visual Editor" at bounding box center [442, 72] width 93 height 36
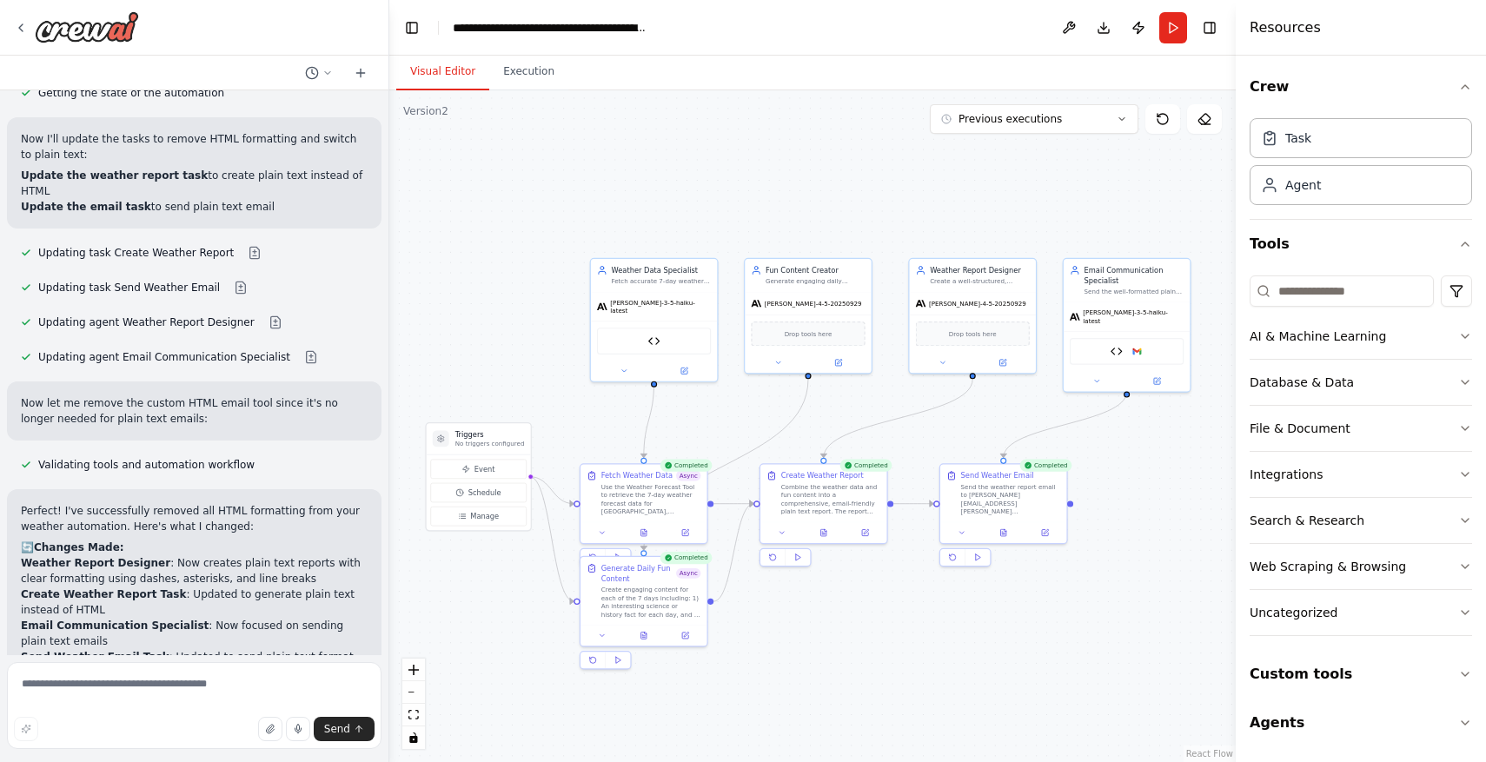
drag, startPoint x: 621, startPoint y: 422, endPoint x: 842, endPoint y: 428, distance: 220.8
click at [843, 428] on div ".deletable-edge-delete-btn { width: 20px; height: 20px; border: 0px solid #ffff…" at bounding box center [812, 426] width 846 height 672
click at [1113, 343] on img at bounding box center [1117, 349] width 12 height 12
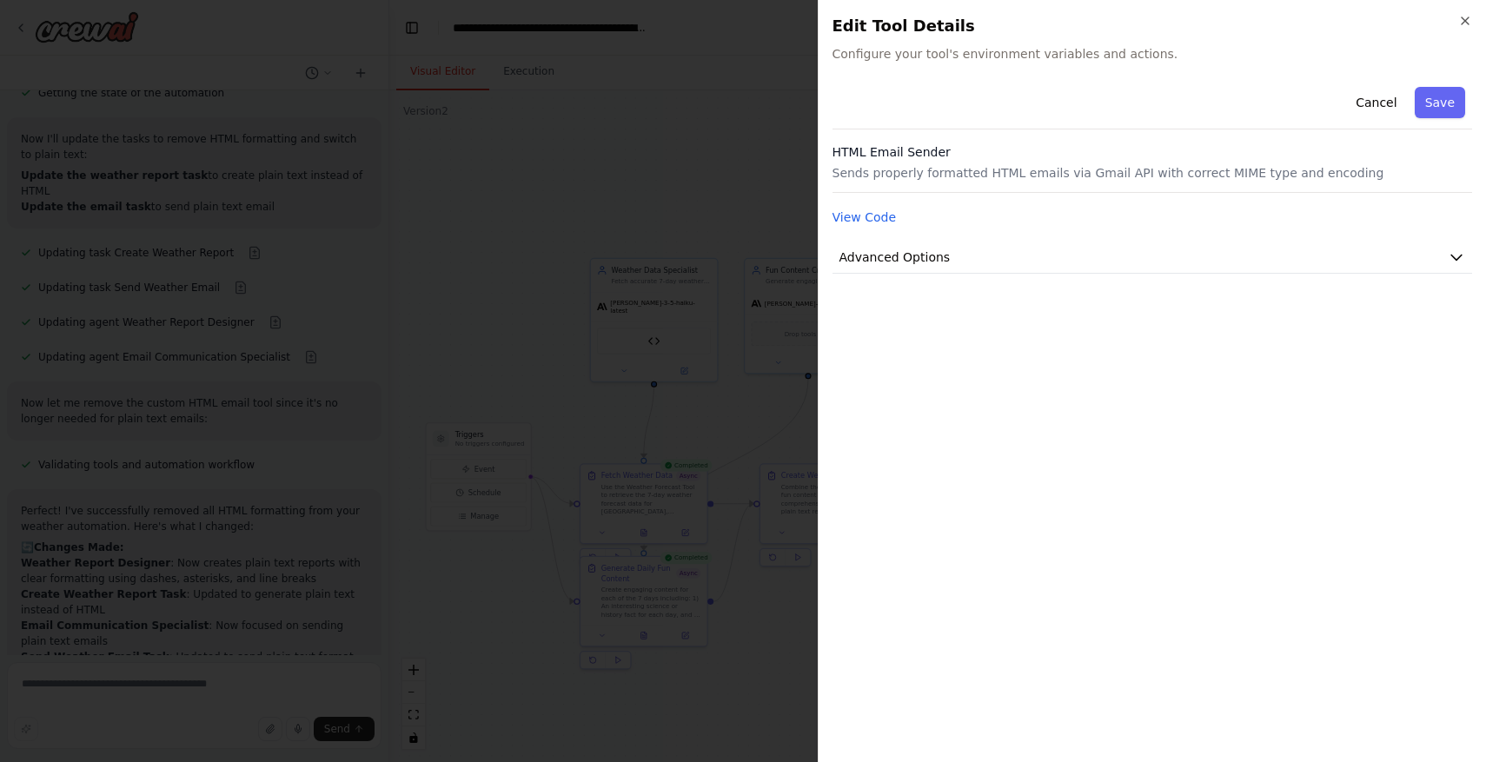
click at [1045, 166] on p "Sends properly formatted HTML emails via Gmail API with correct MIME type and e…" at bounding box center [1153, 172] width 640 height 17
click at [1443, 259] on button "Advanced Options" at bounding box center [1153, 258] width 640 height 32
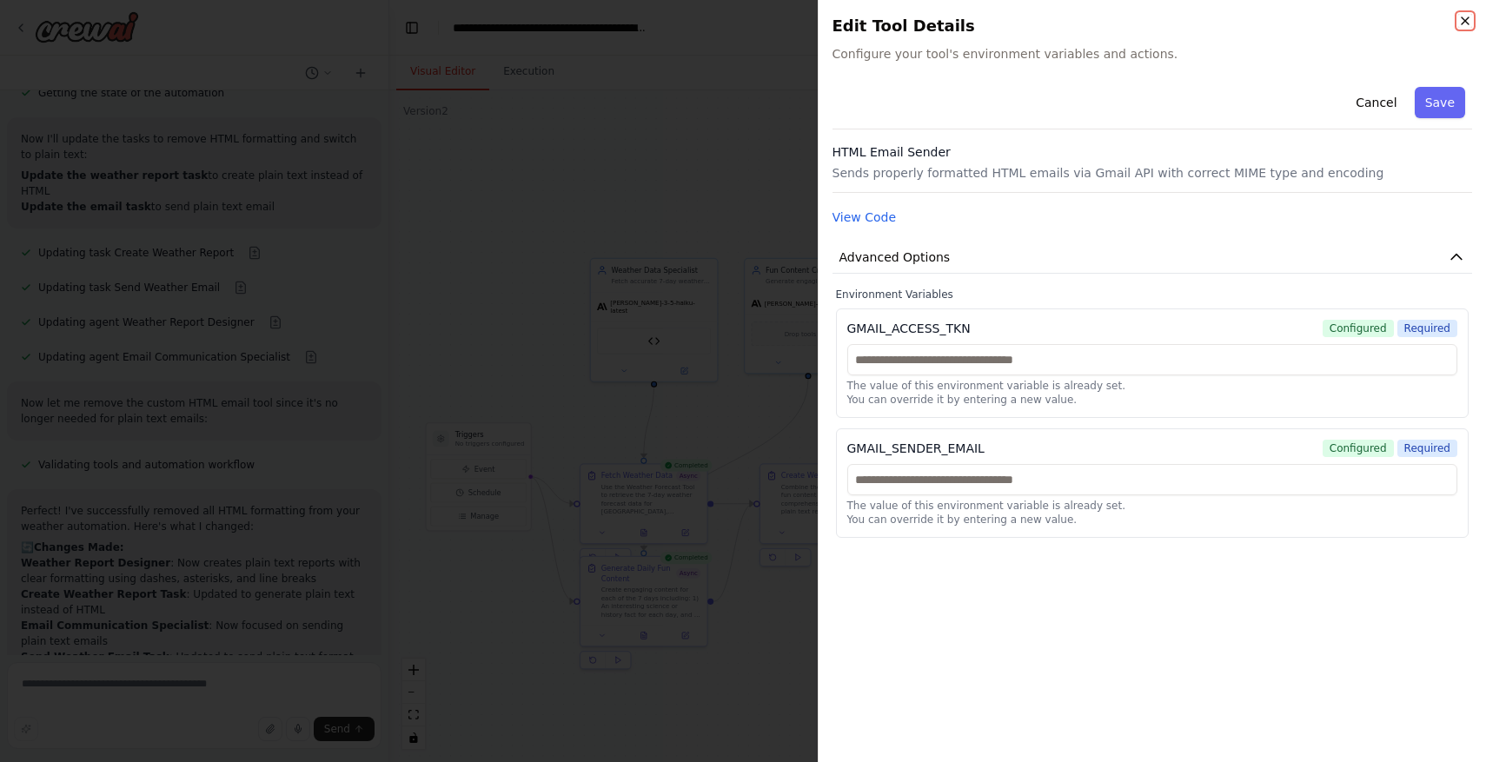
click at [1471, 17] on icon "button" at bounding box center [1465, 21] width 14 height 14
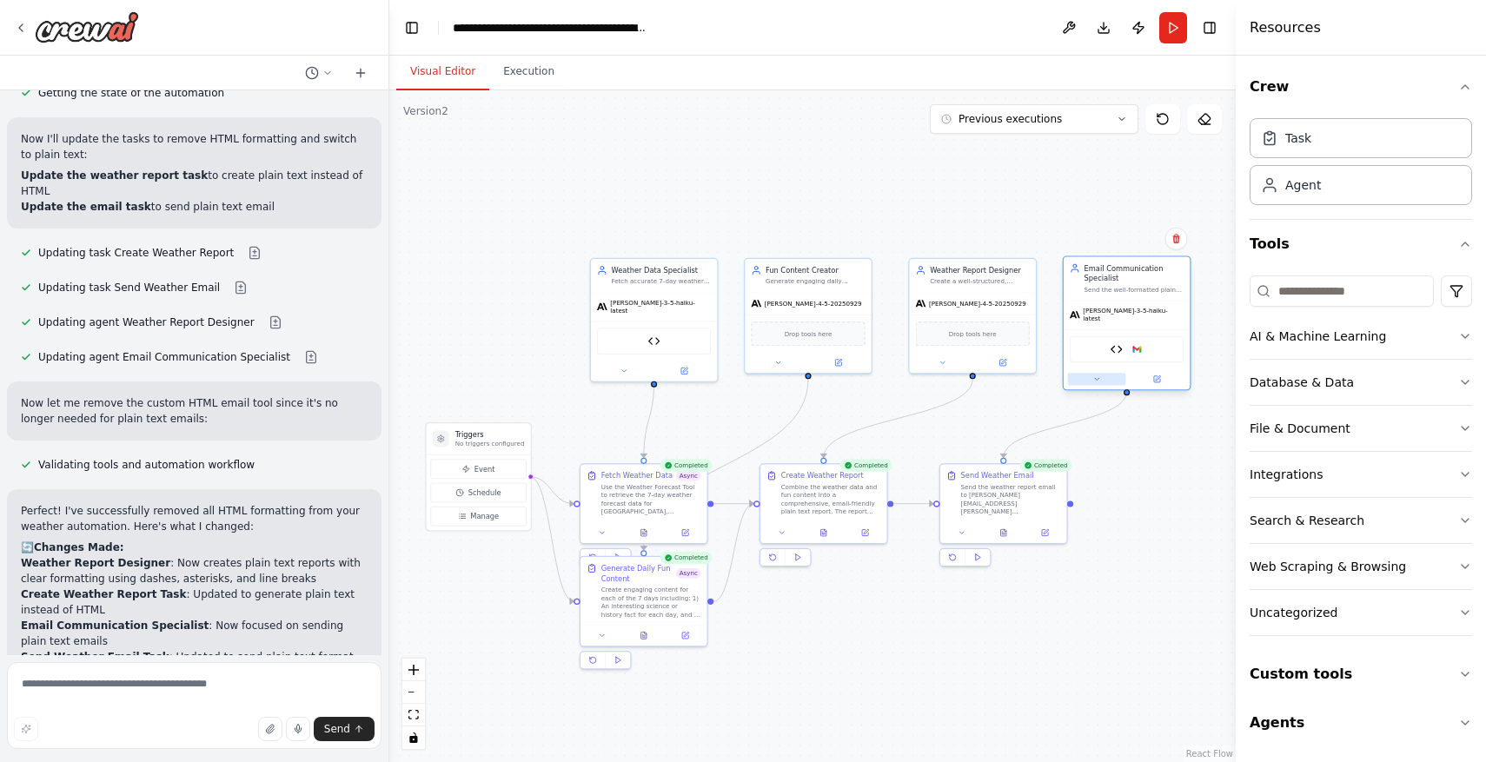
click at [1088, 376] on button at bounding box center [1097, 379] width 58 height 12
click at [1141, 585] on div "Google gmail" at bounding box center [1154, 589] width 106 height 10
click at [1218, 588] on icon at bounding box center [1222, 593] width 9 height 10
click at [1196, 408] on h3 "Google gmail" at bounding box center [1175, 411] width 187 height 10
click at [1129, 345] on img at bounding box center [1127, 349] width 12 height 12
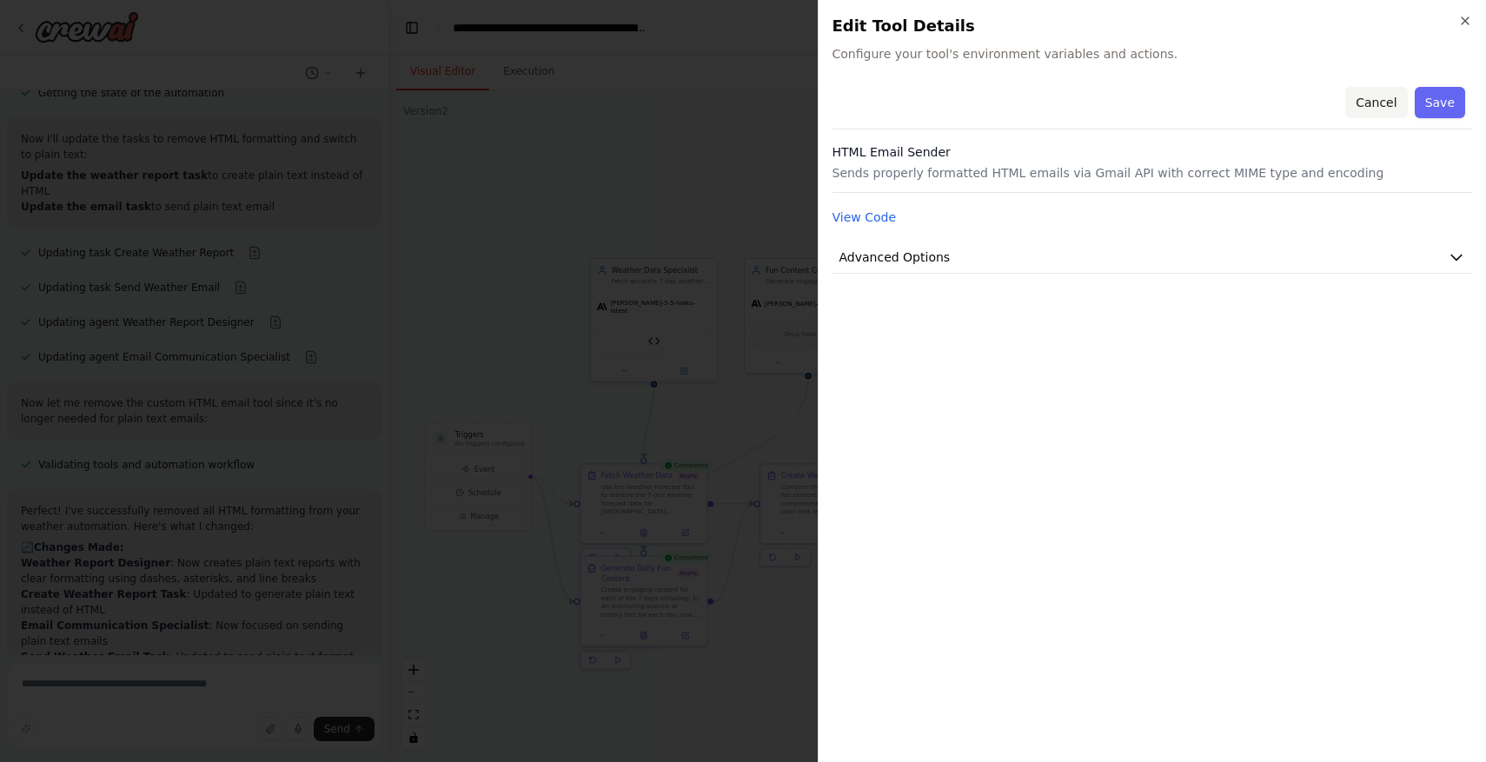
click at [1386, 99] on button "Cancel" at bounding box center [1376, 102] width 62 height 31
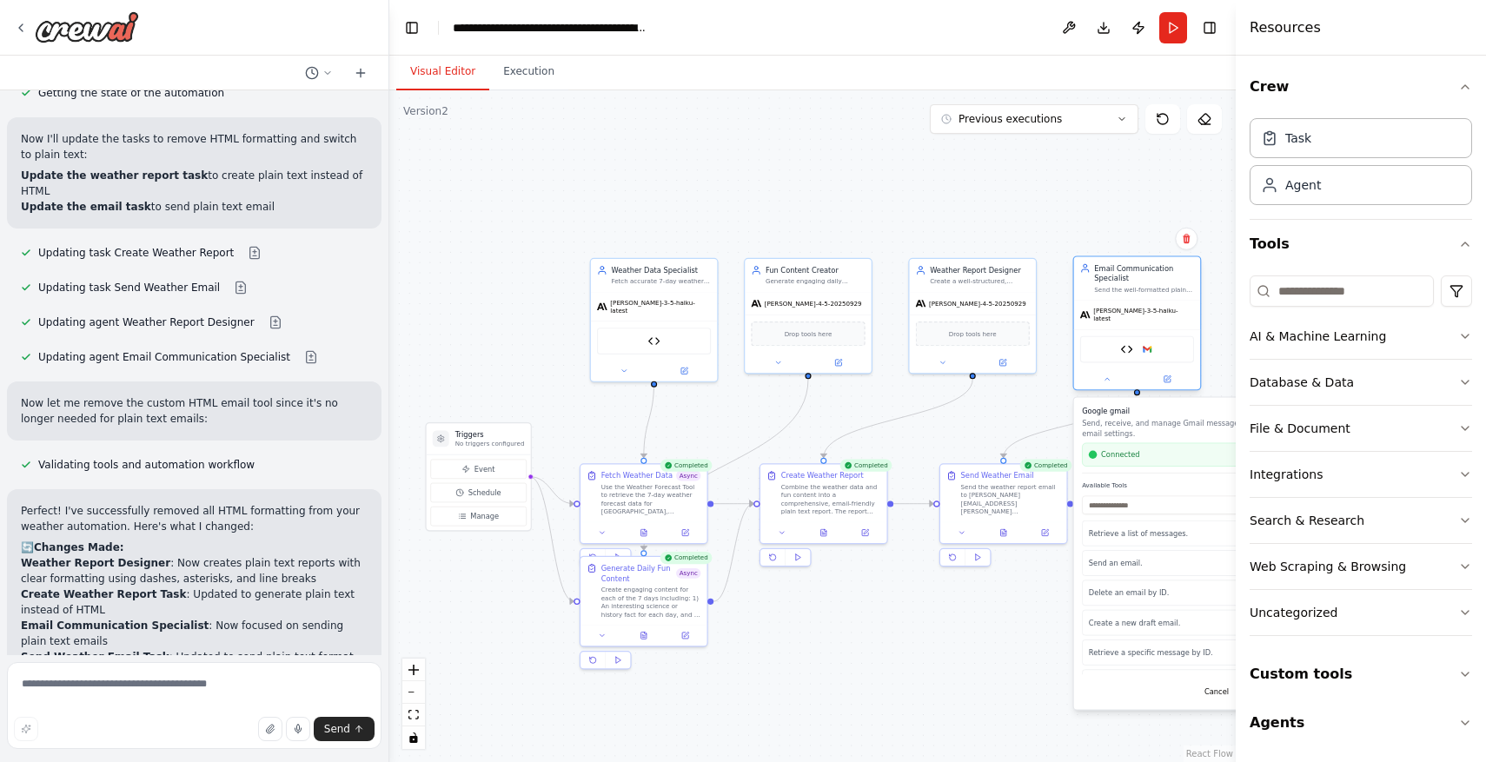
click at [1133, 270] on div "Email Communication Specialist" at bounding box center [1144, 273] width 100 height 21
click at [1114, 373] on button at bounding box center [1107, 379] width 58 height 12
click at [1178, 373] on button at bounding box center [1167, 379] width 58 height 12
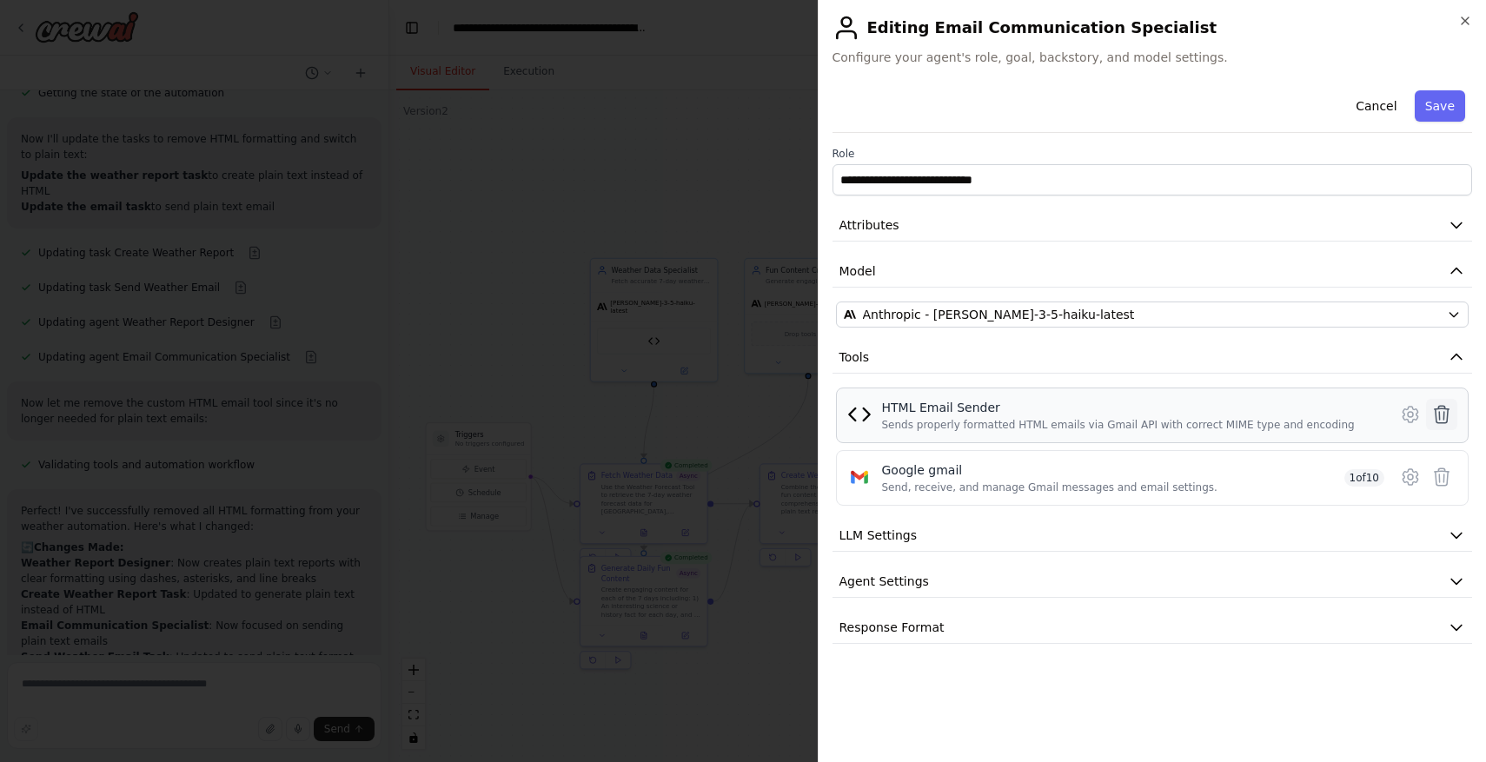
click at [1445, 418] on icon at bounding box center [1441, 414] width 21 height 21
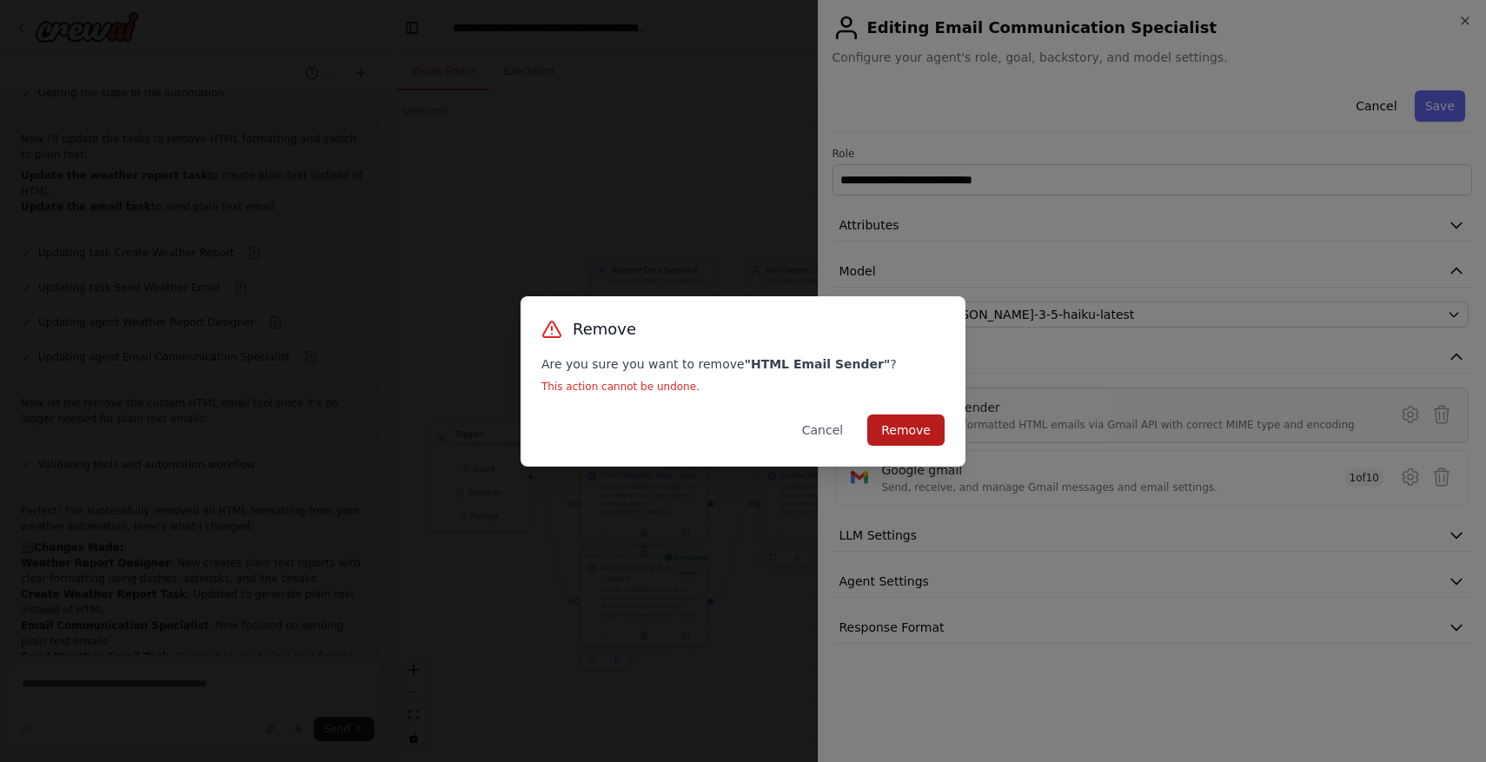
click at [919, 424] on button "Remove" at bounding box center [905, 430] width 77 height 31
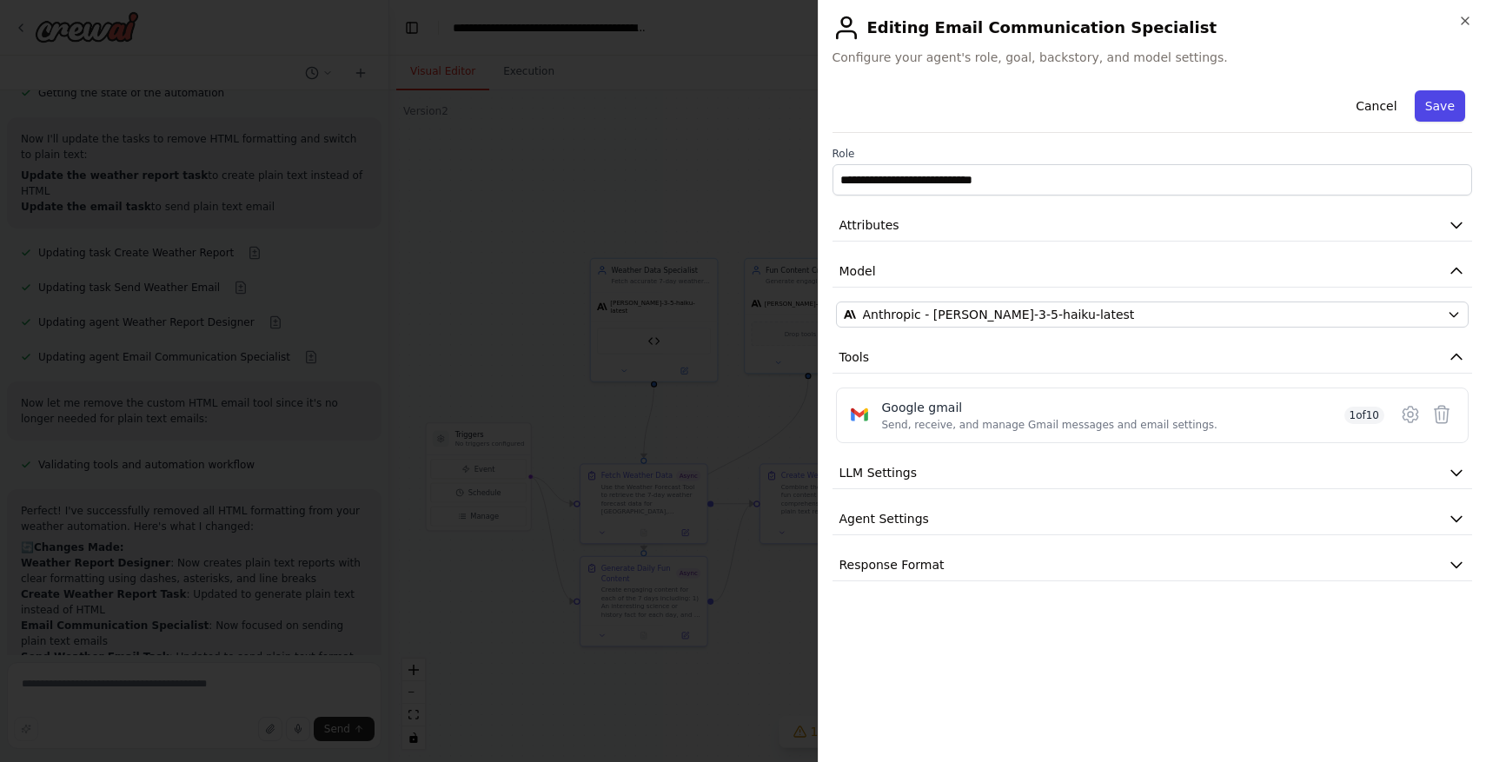
click at [1445, 105] on button "Save" at bounding box center [1440, 105] width 50 height 31
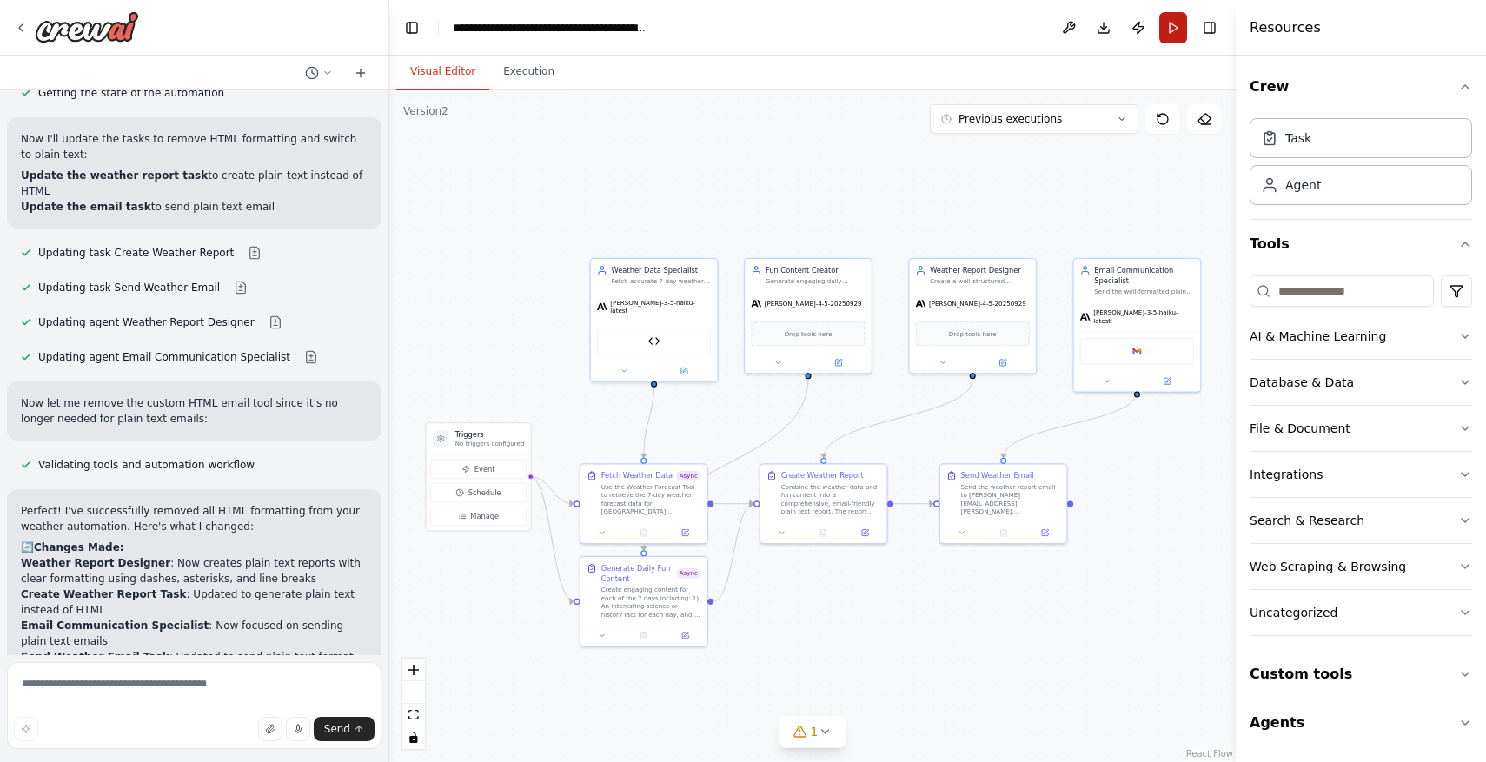
click at [1178, 27] on button "Run" at bounding box center [1173, 27] width 28 height 31
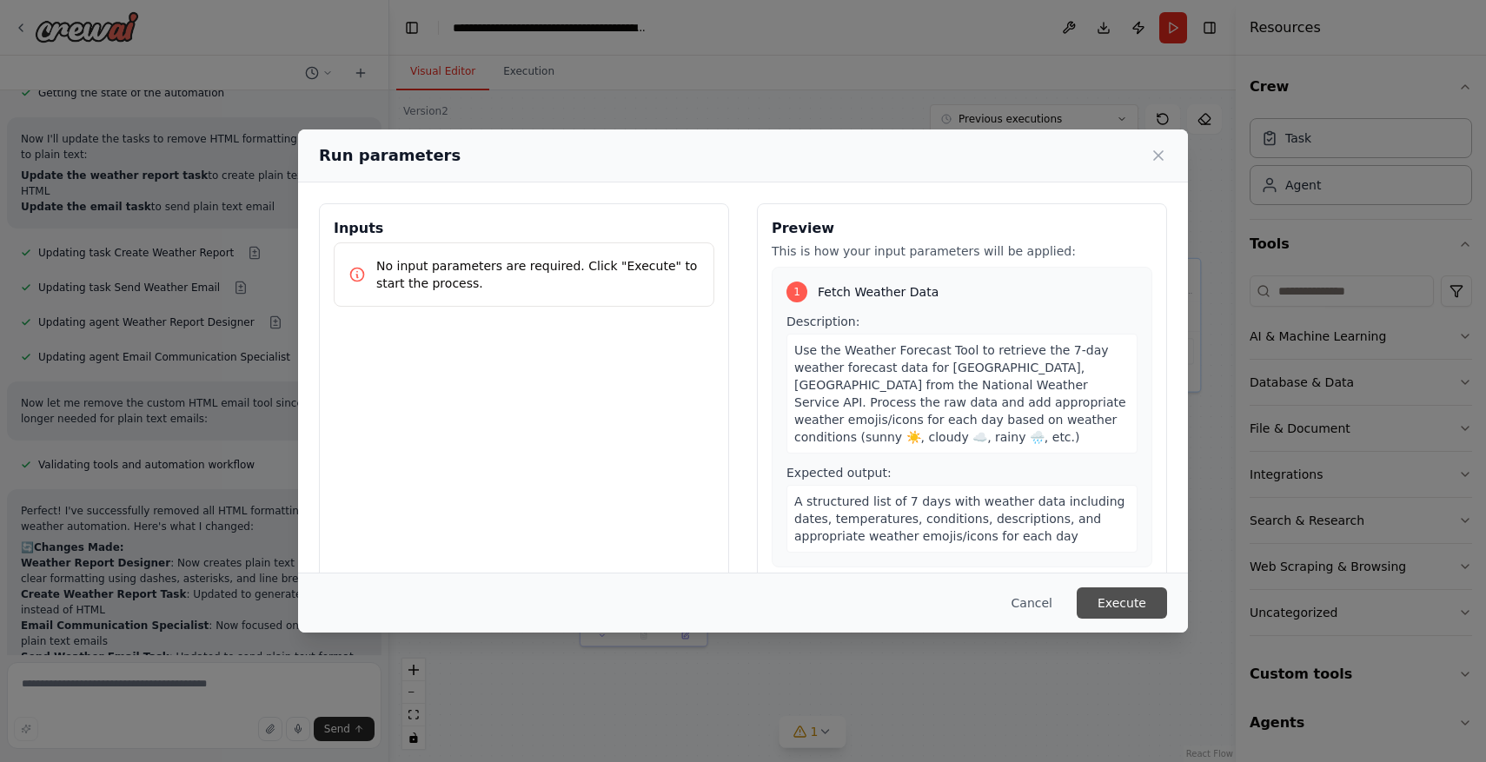
click at [1145, 595] on button "Execute" at bounding box center [1122, 602] width 90 height 31
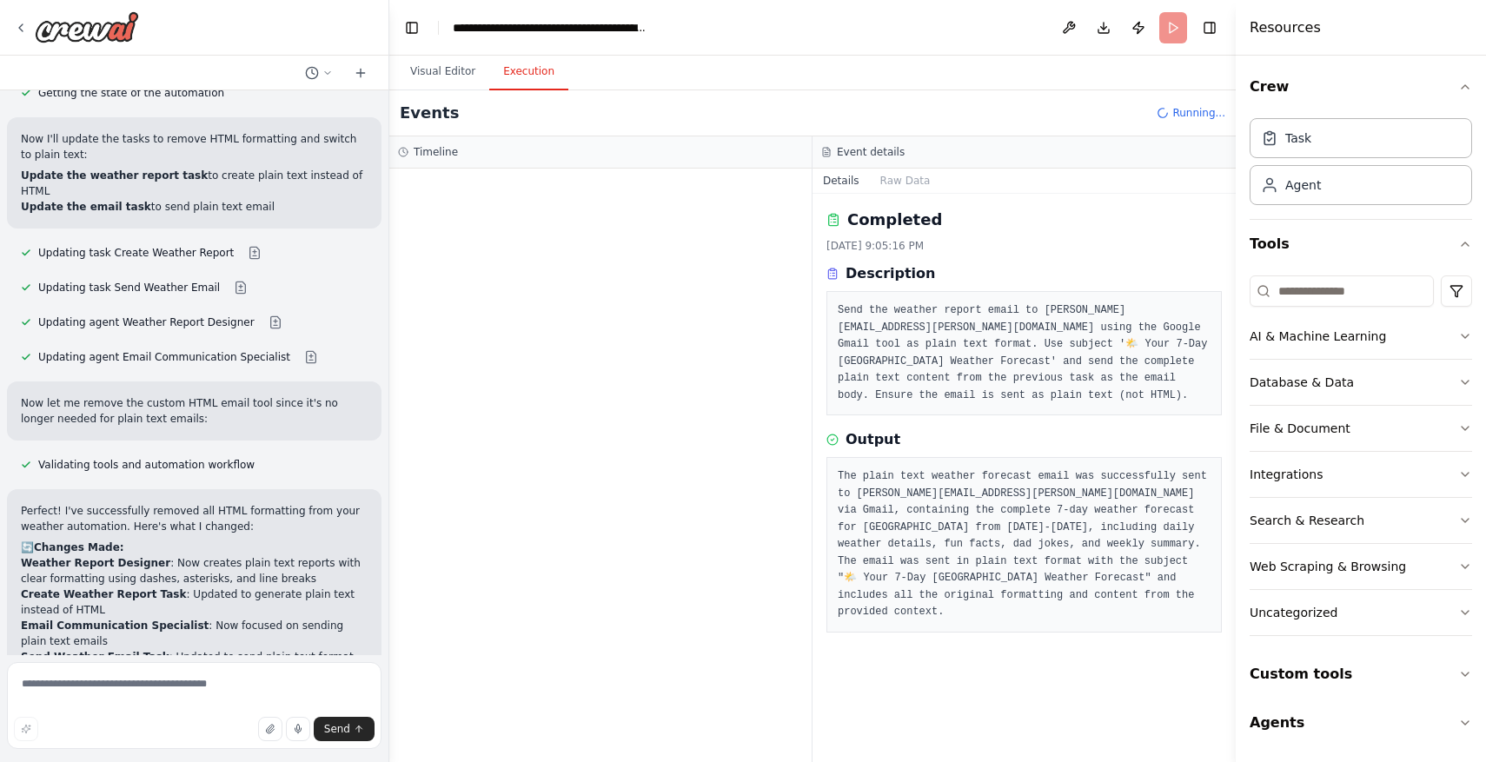
click at [646, 287] on div at bounding box center [600, 466] width 422 height 594
click at [919, 178] on button "Raw Data" at bounding box center [905, 181] width 71 height 24
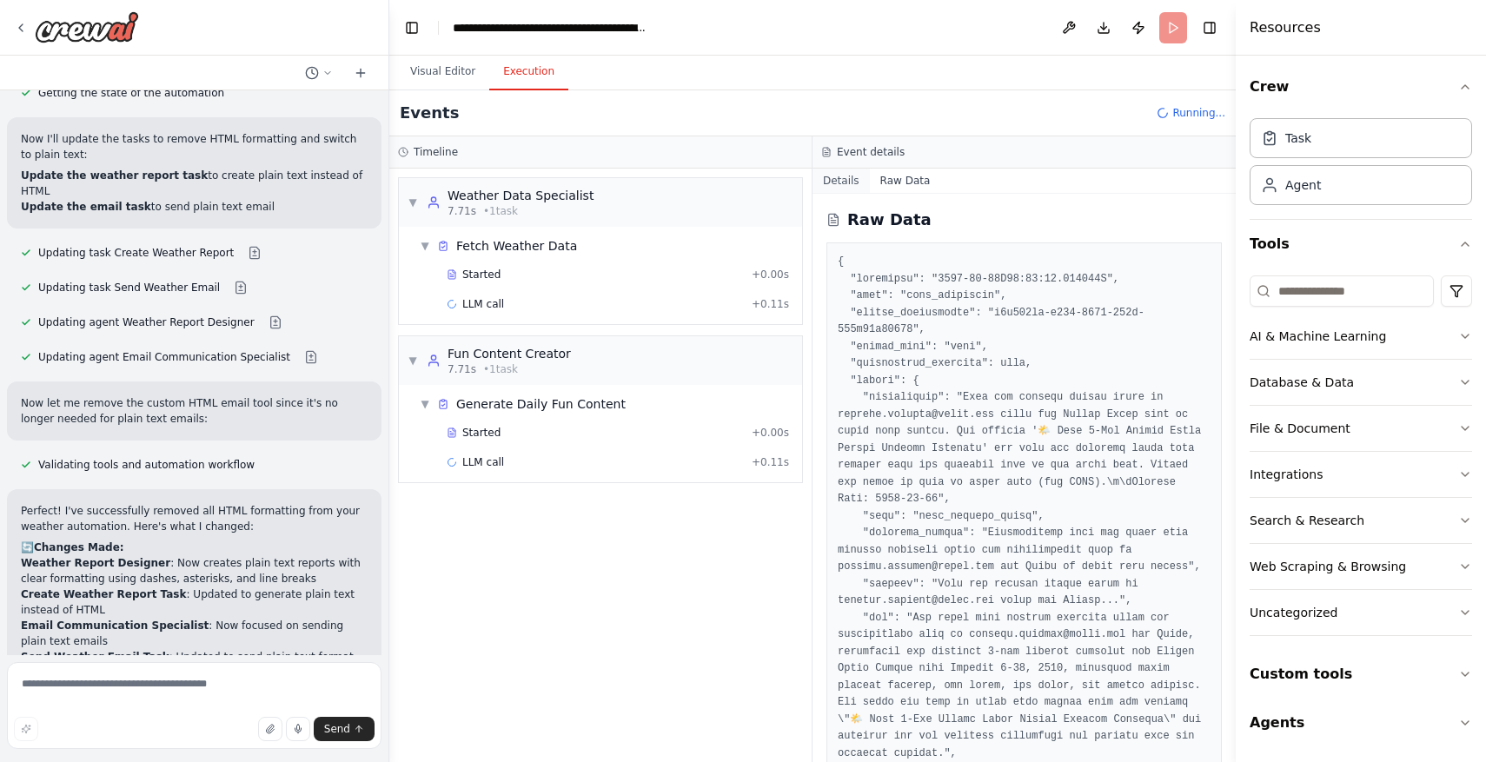
click at [839, 176] on button "Details" at bounding box center [841, 181] width 57 height 24
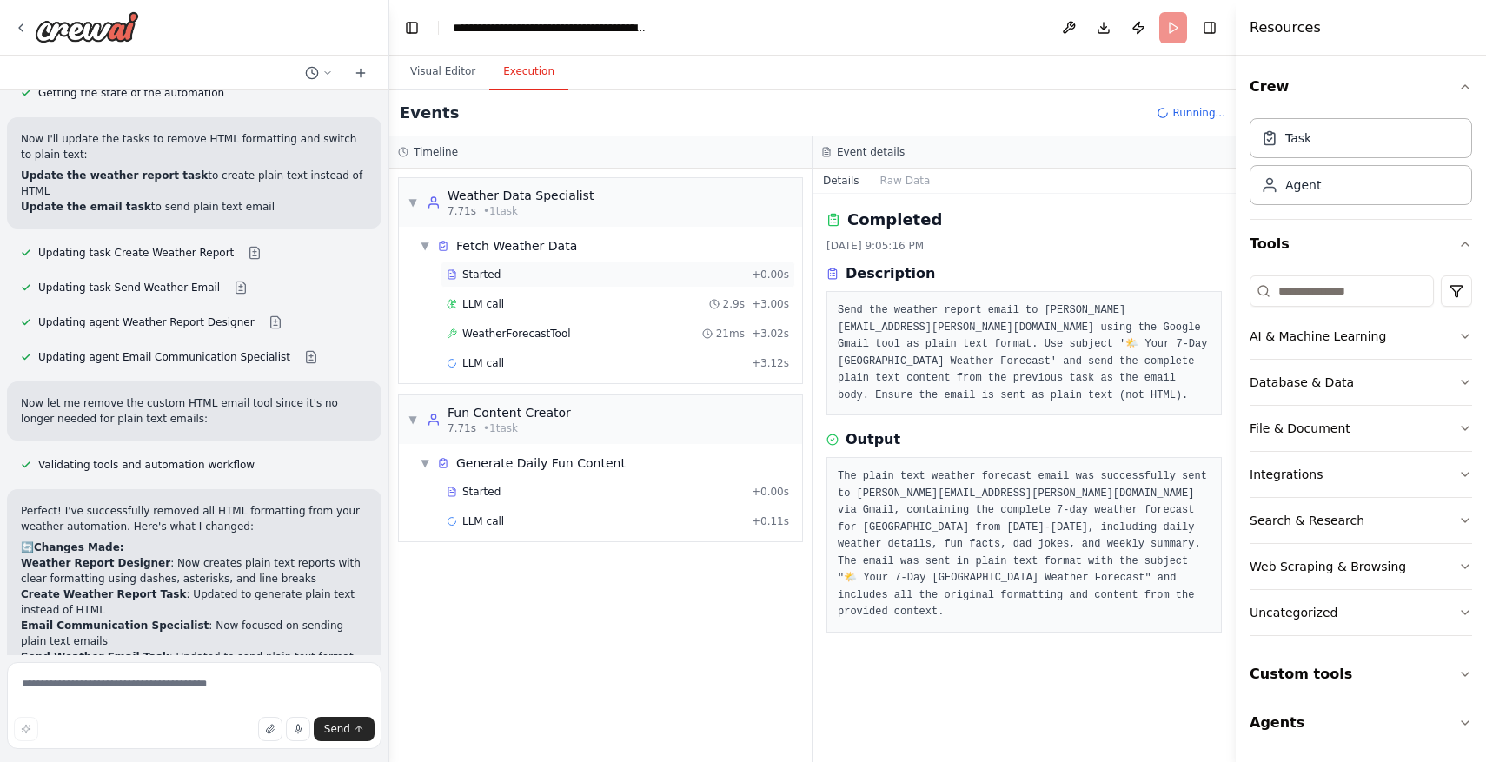
click at [522, 275] on div "Started" at bounding box center [596, 275] width 298 height 14
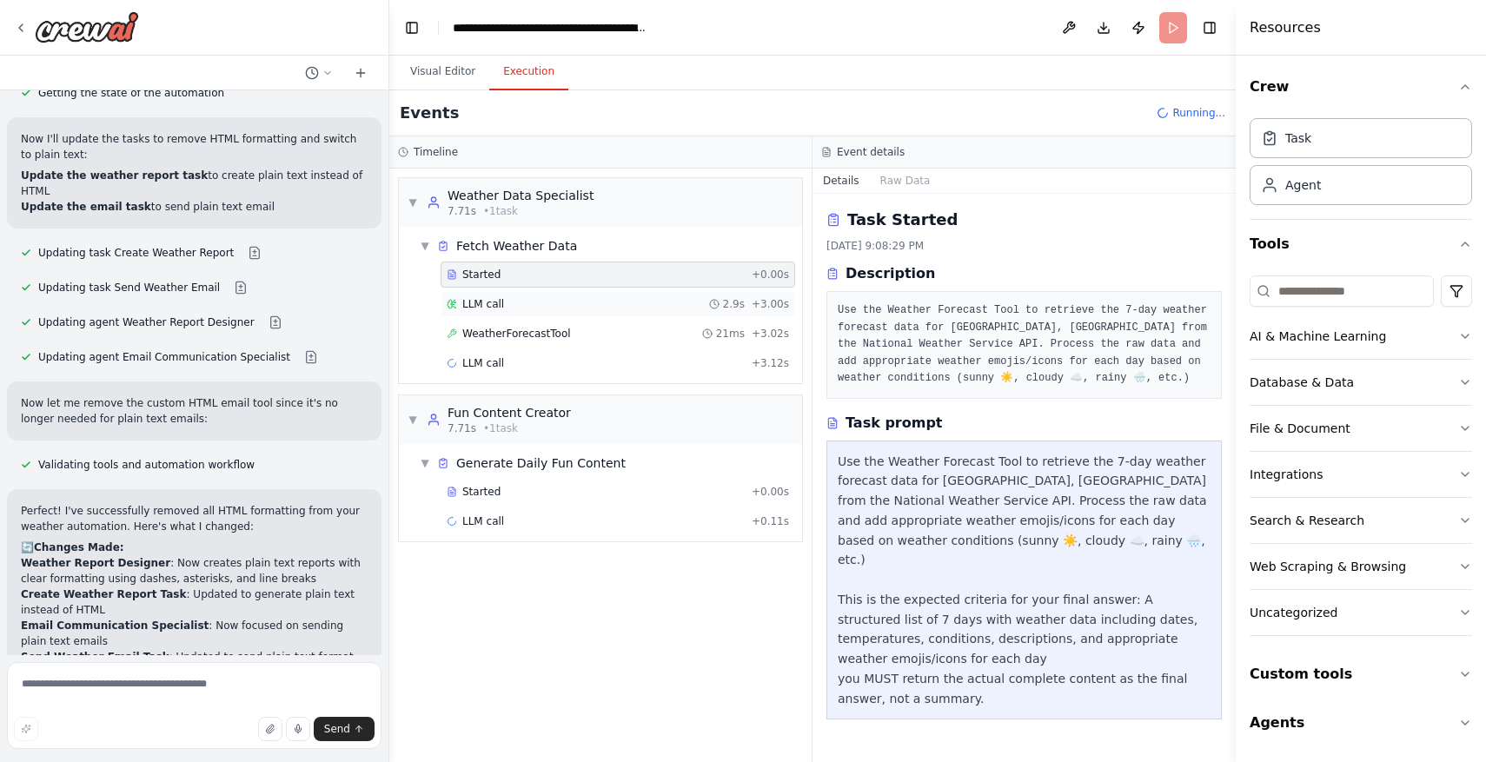
click at [522, 295] on div "LLM call 2.9s + 3.00s" at bounding box center [618, 304] width 355 height 26
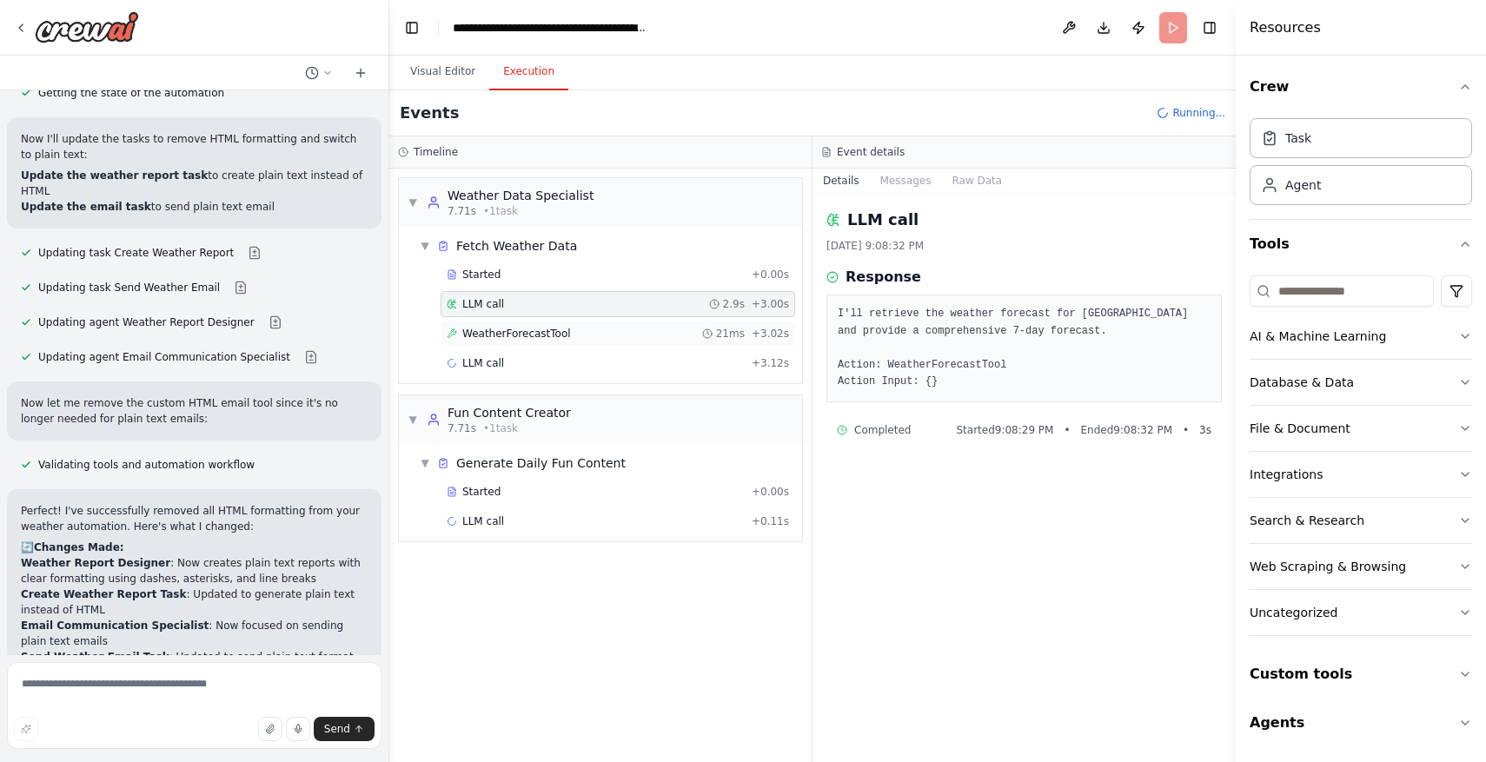
click at [534, 325] on div "WeatherForecastTool 21ms + 3.02s" at bounding box center [618, 334] width 355 height 26
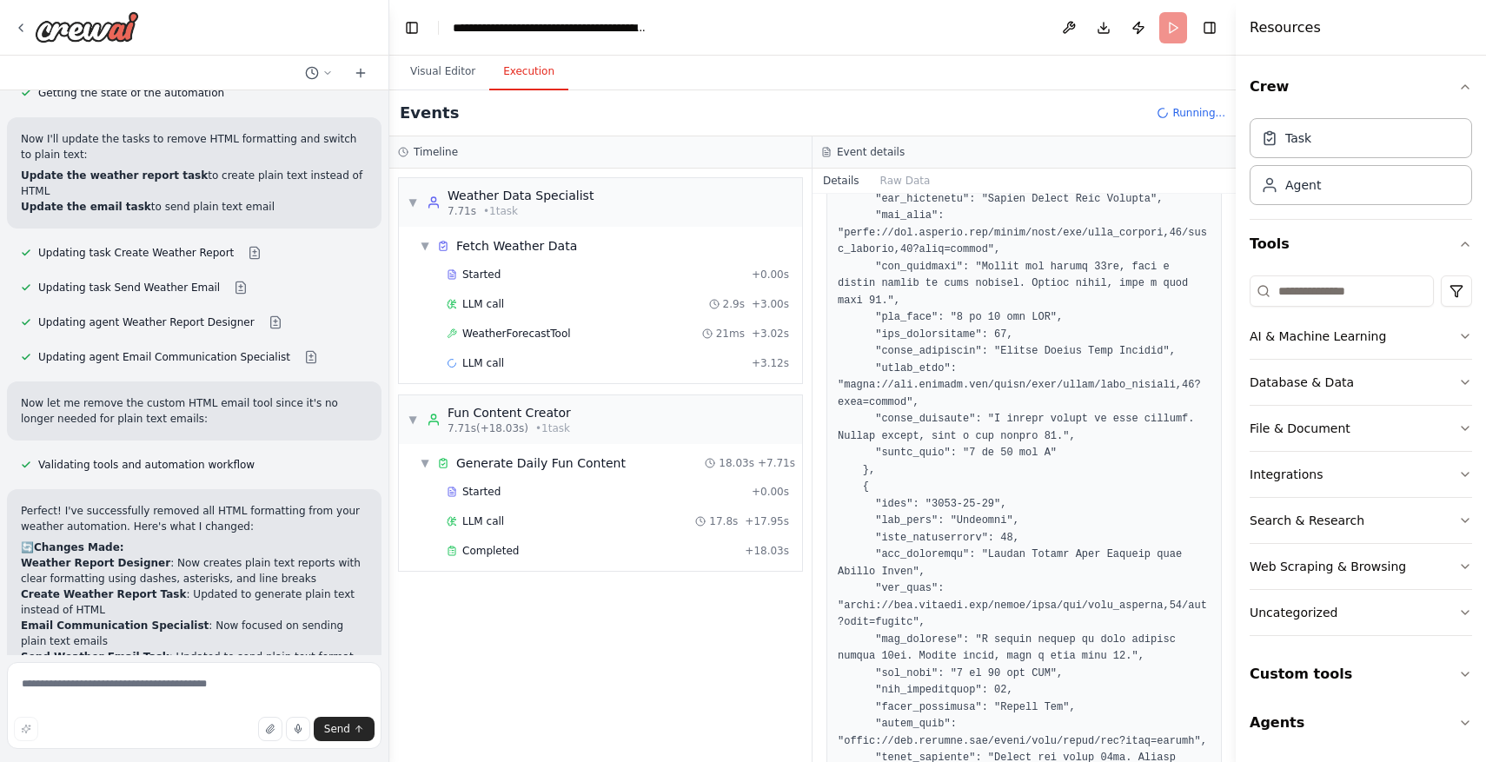
scroll to position [2041, 0]
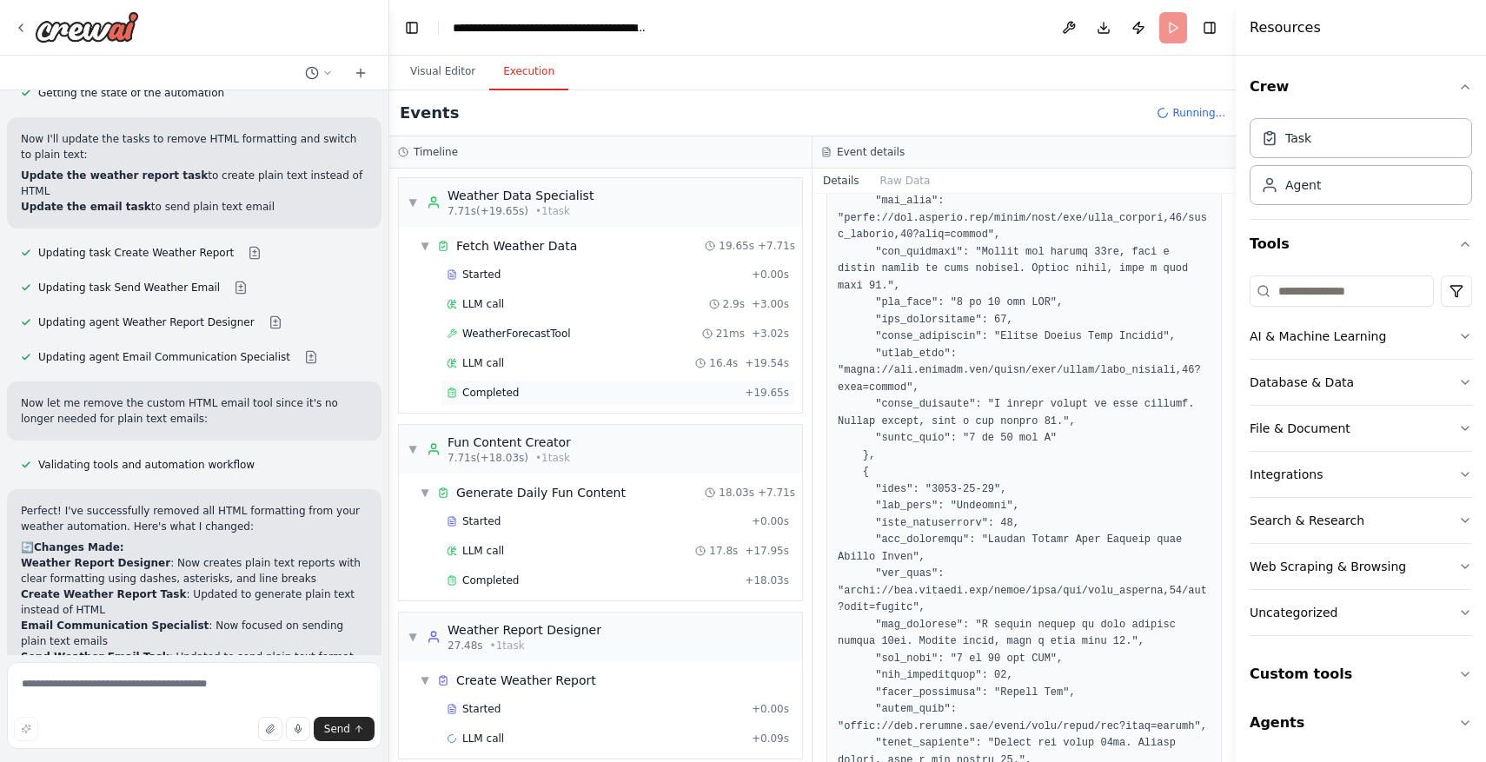
click at [588, 396] on div "Completed" at bounding box center [592, 393] width 291 height 14
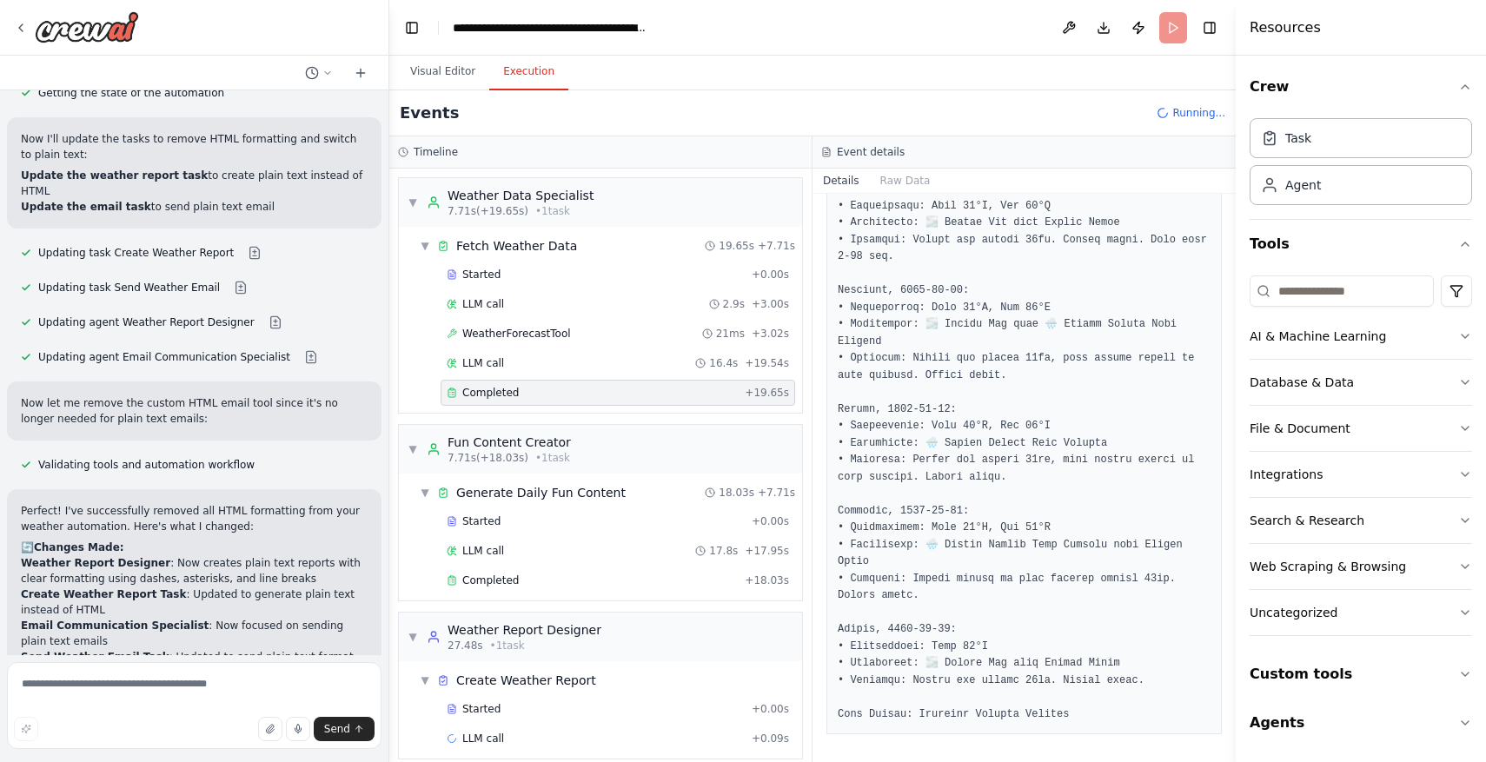
scroll to position [0, 0]
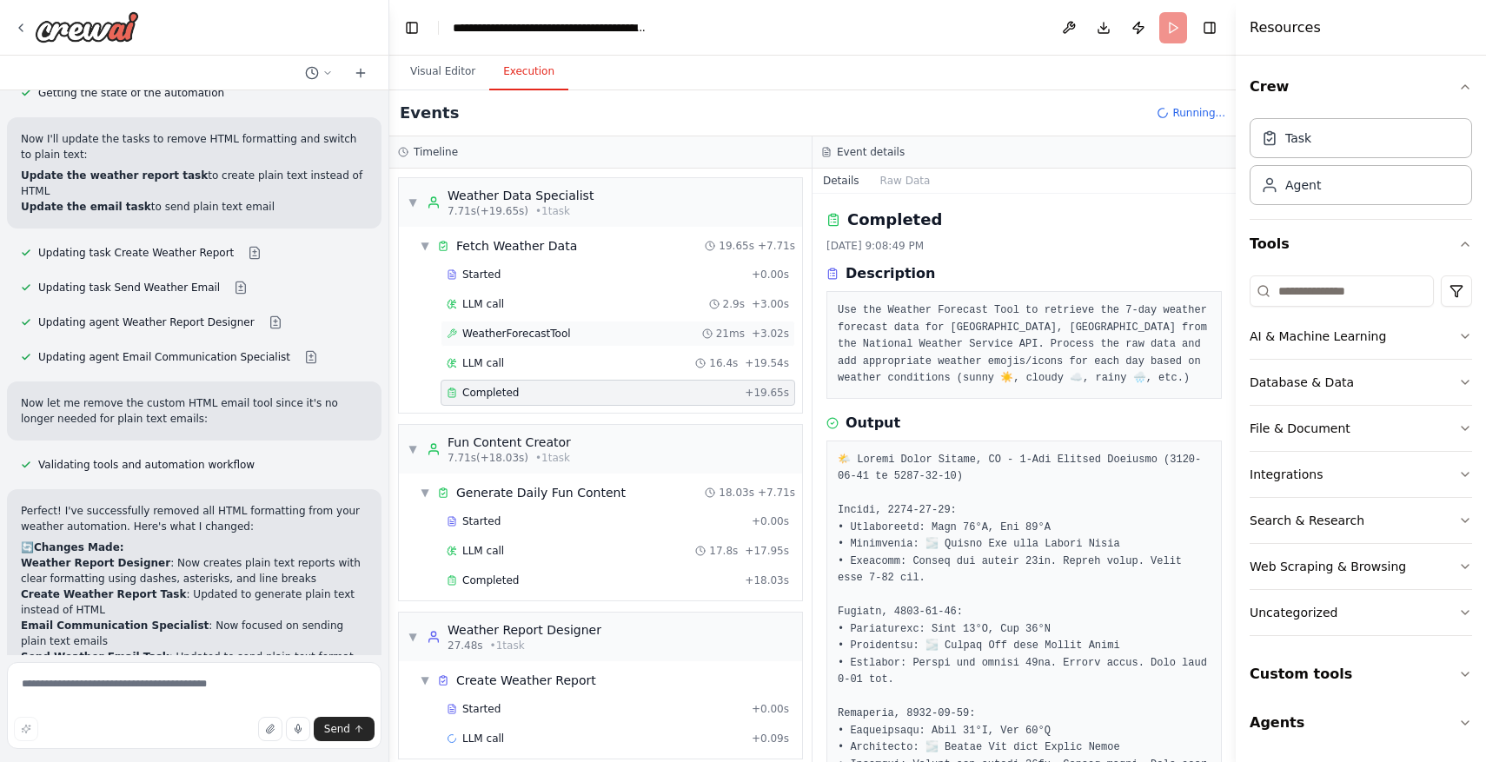
click at [607, 334] on div "WeatherForecastTool 21ms + 3.02s" at bounding box center [618, 334] width 342 height 14
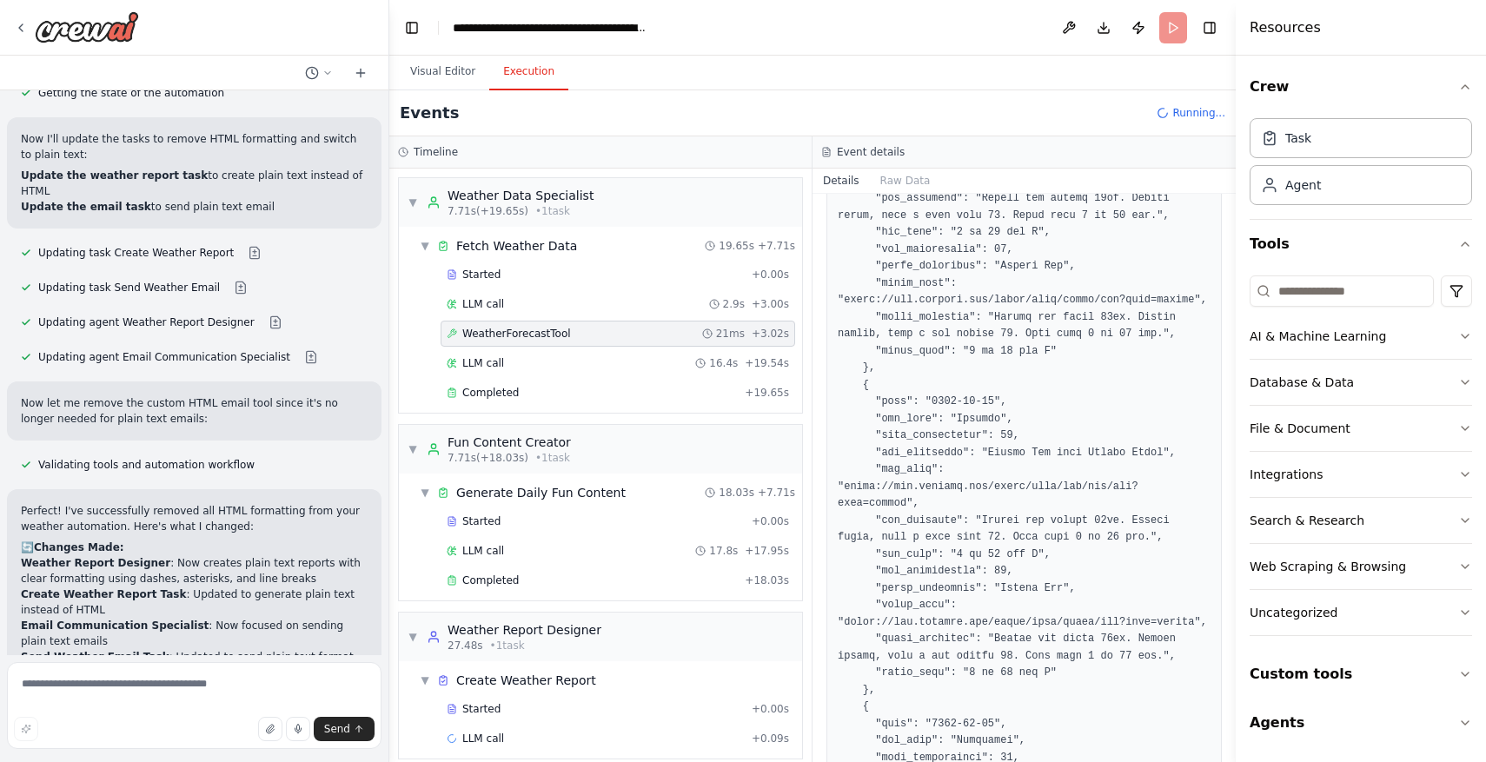
scroll to position [17, 0]
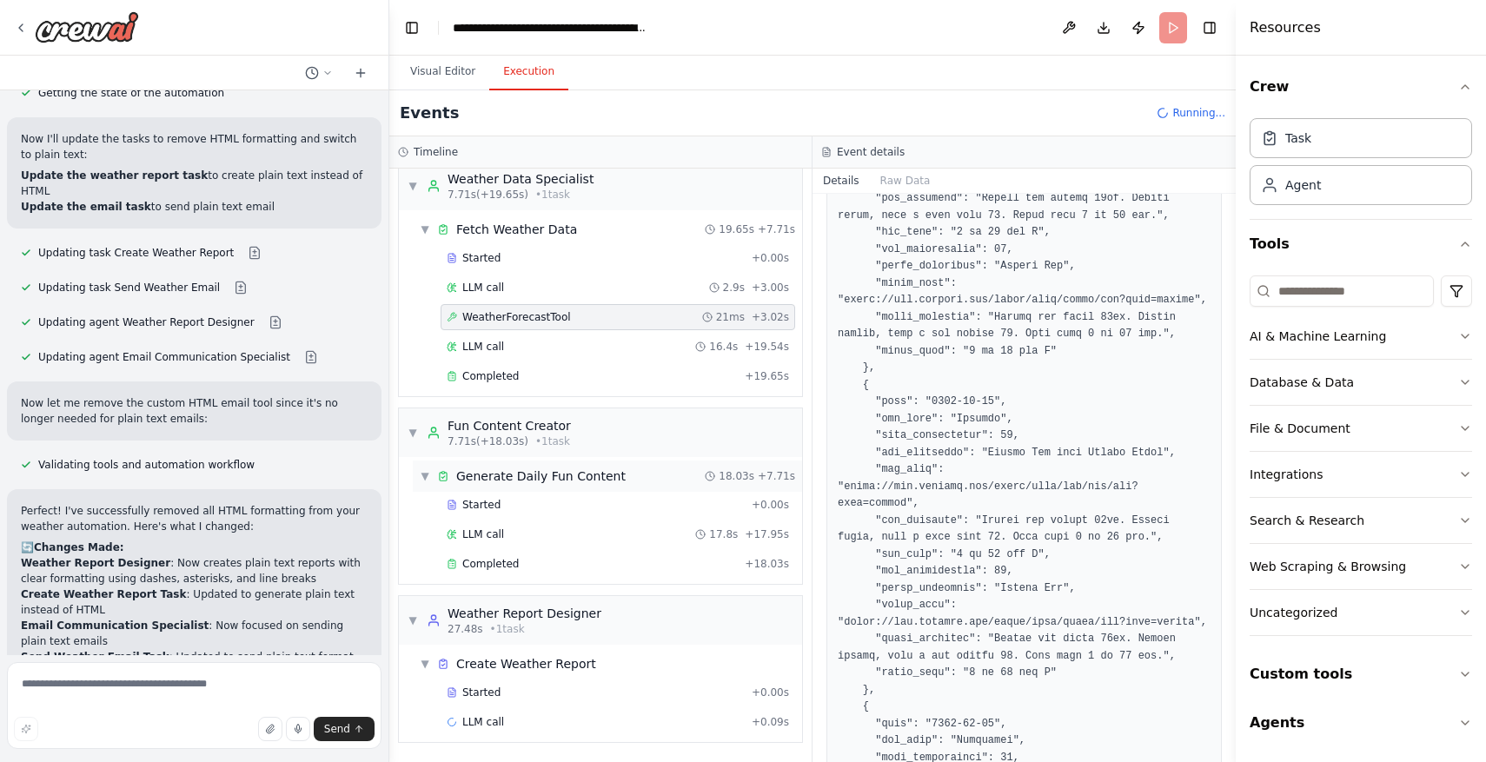
click at [646, 480] on div "▼ Generate Daily Fun Content 18.03s + 7.71s" at bounding box center [607, 476] width 389 height 31
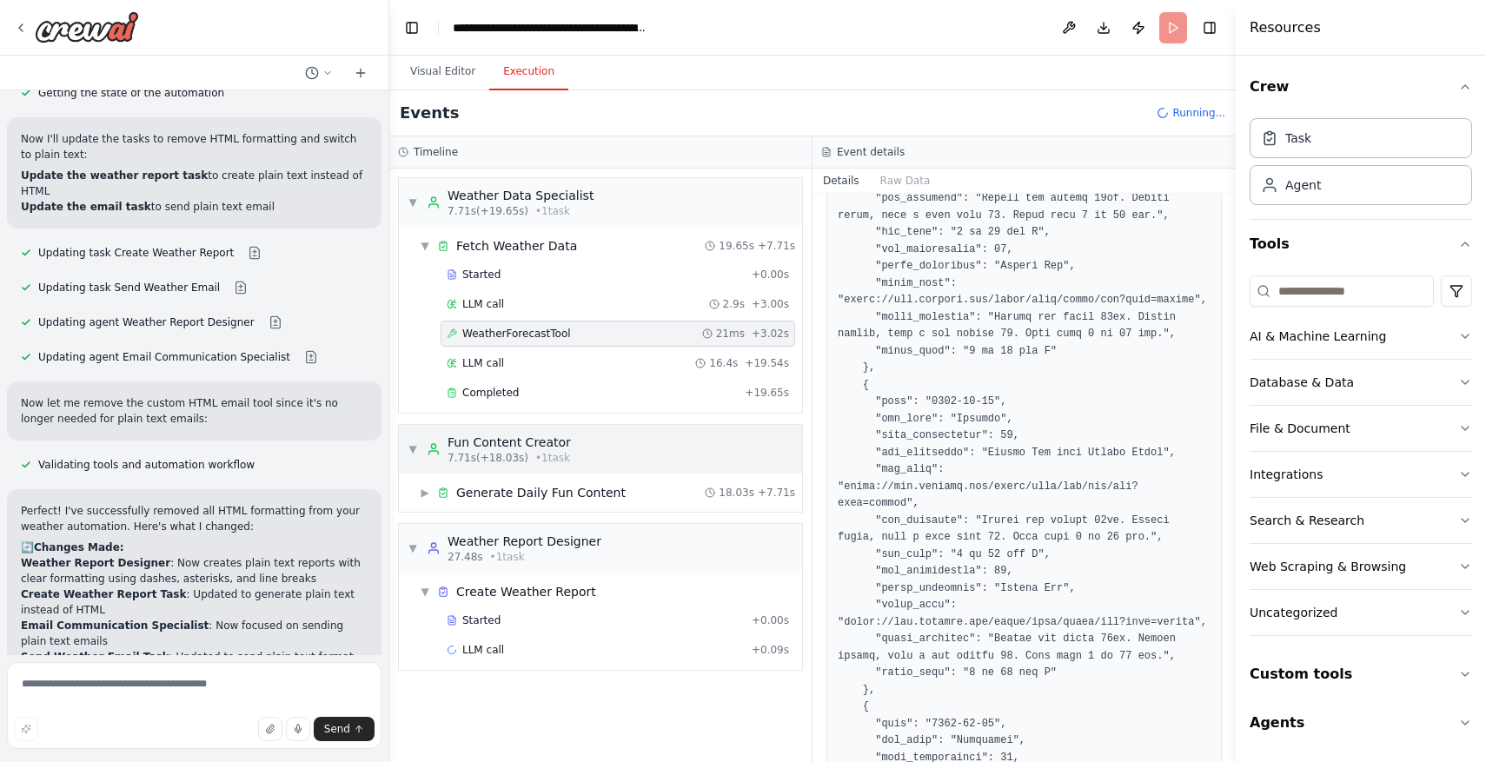
click at [643, 456] on div "▼ Fun Content Creator 7.71s (+18.03s) • 1 task" at bounding box center [600, 449] width 403 height 49
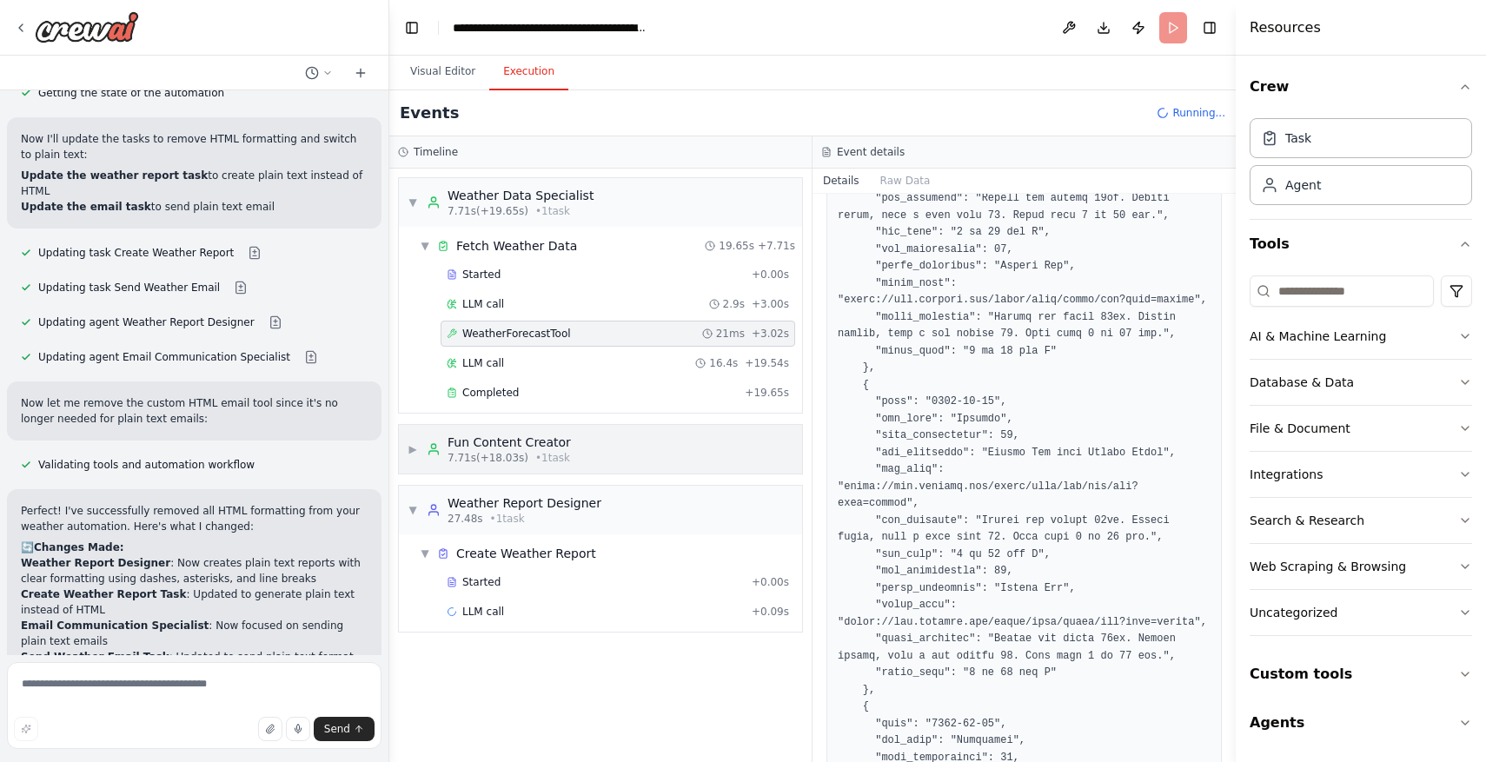
click at [548, 448] on div "Fun Content Creator" at bounding box center [509, 442] width 123 height 17
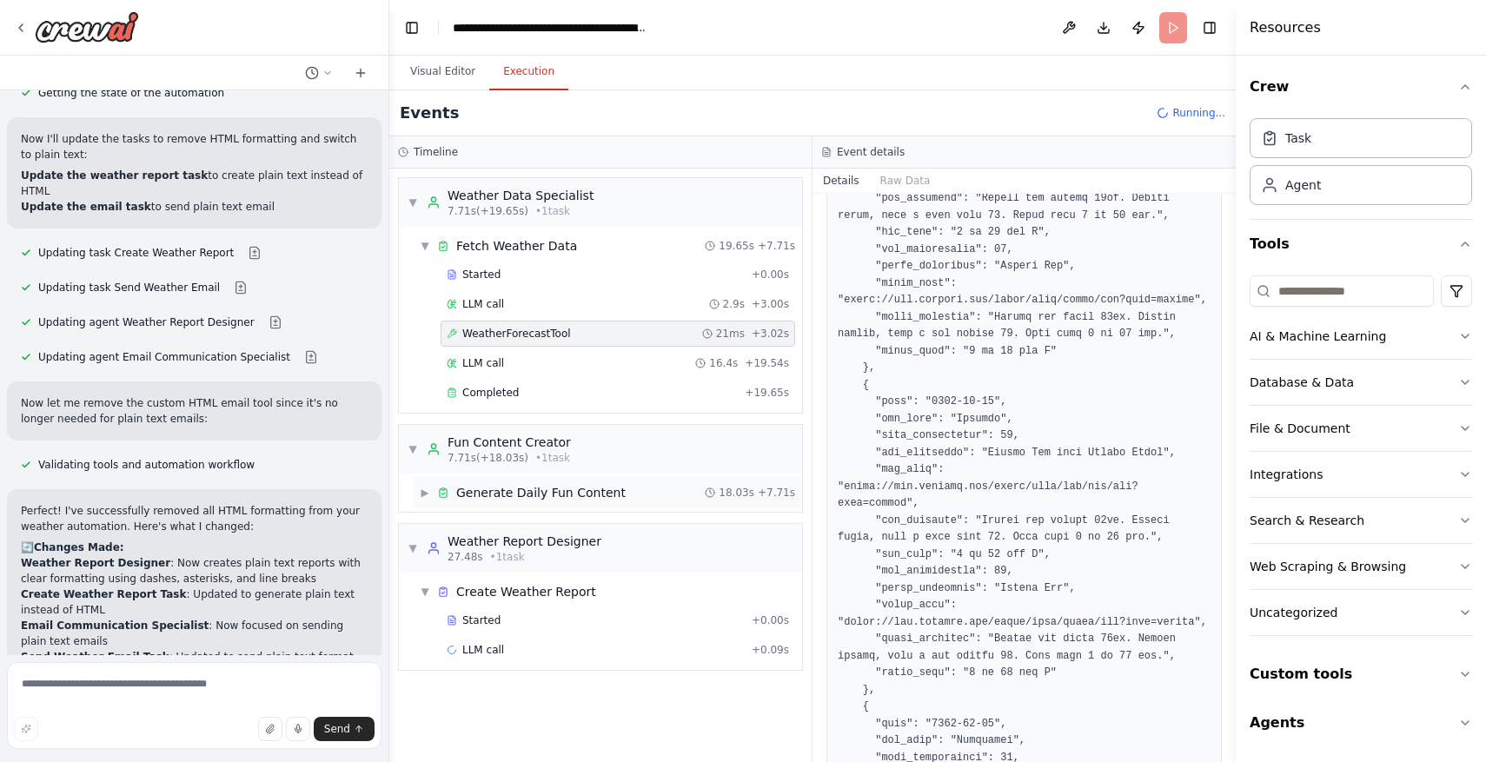
click at [417, 488] on div "▶ Generate Daily Fun Content 18.03s + 7.71s" at bounding box center [607, 492] width 389 height 31
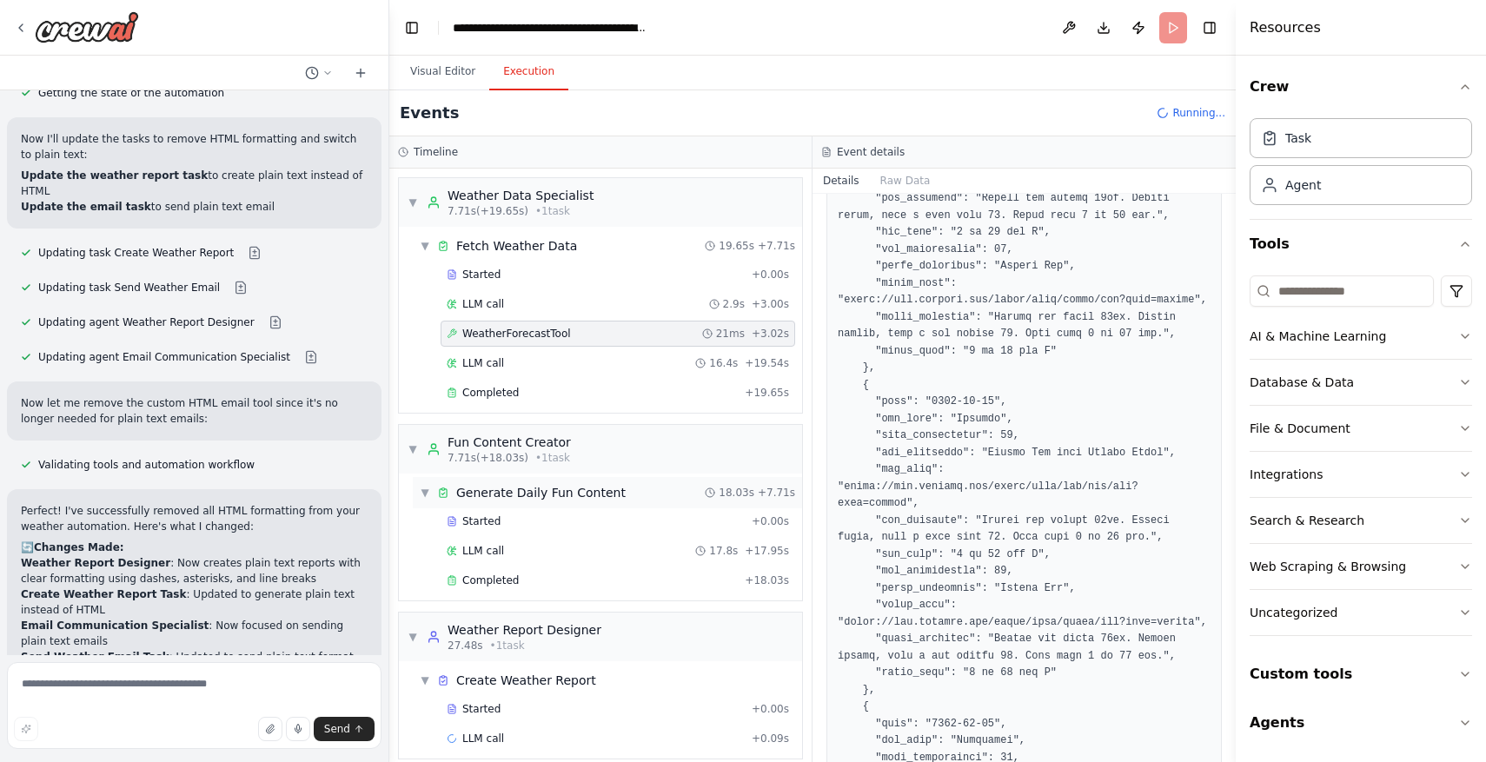
click at [684, 500] on div "▼ Generate Daily Fun Content 18.03s + 7.71s" at bounding box center [607, 492] width 389 height 31
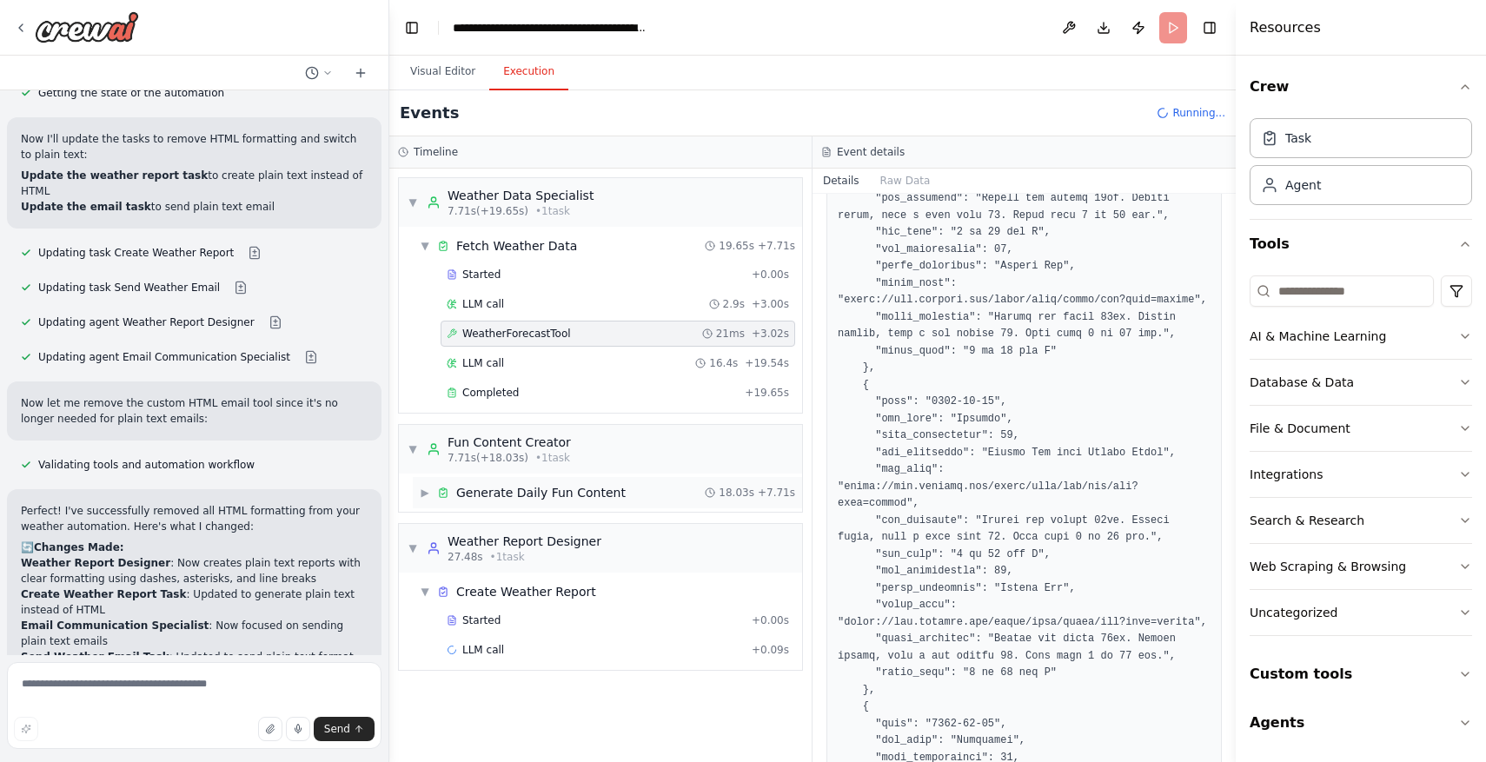
click at [684, 500] on div "▶ Generate Daily Fun Content 18.03s + 7.71s" at bounding box center [607, 492] width 389 height 31
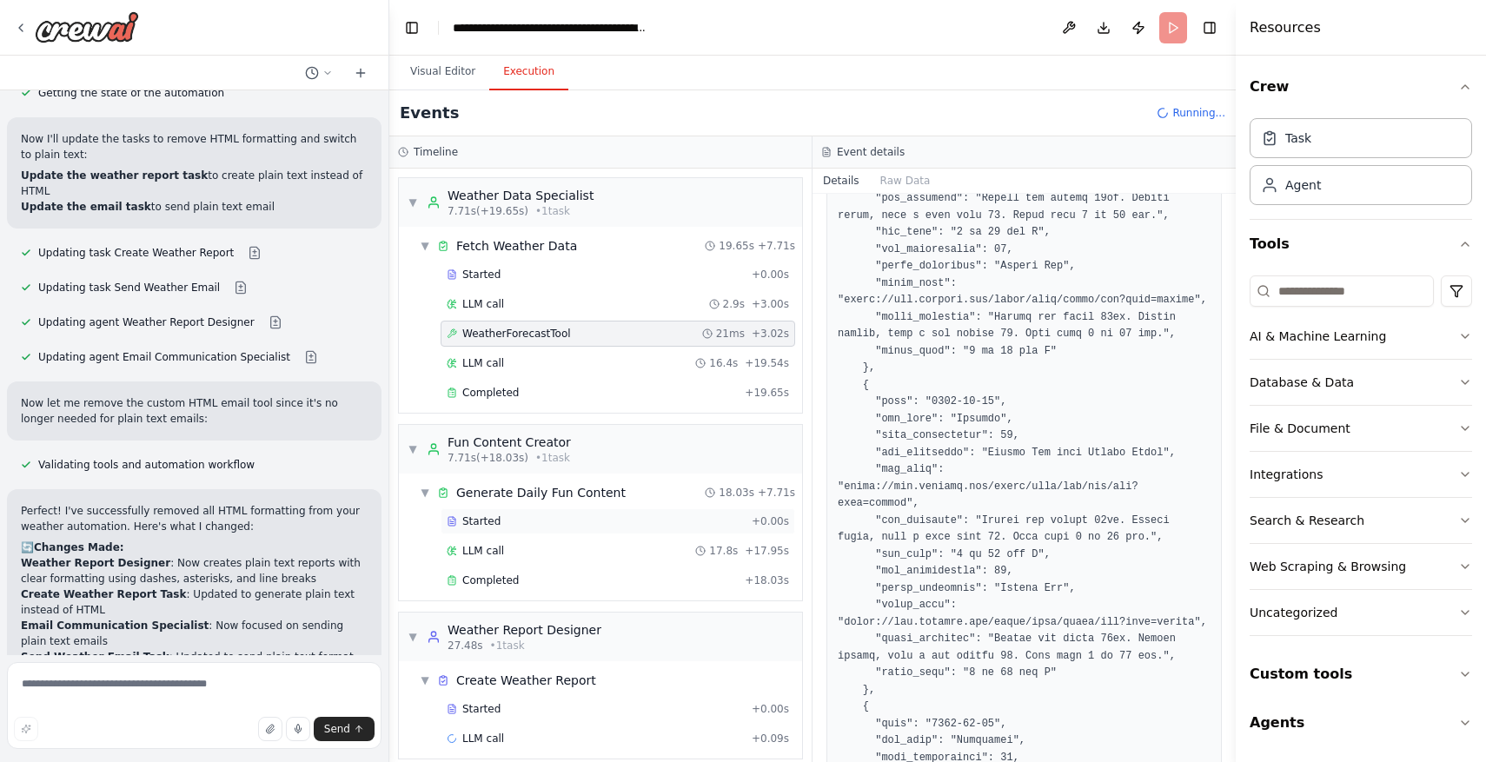
click at [682, 524] on div "Started" at bounding box center [596, 521] width 298 height 14
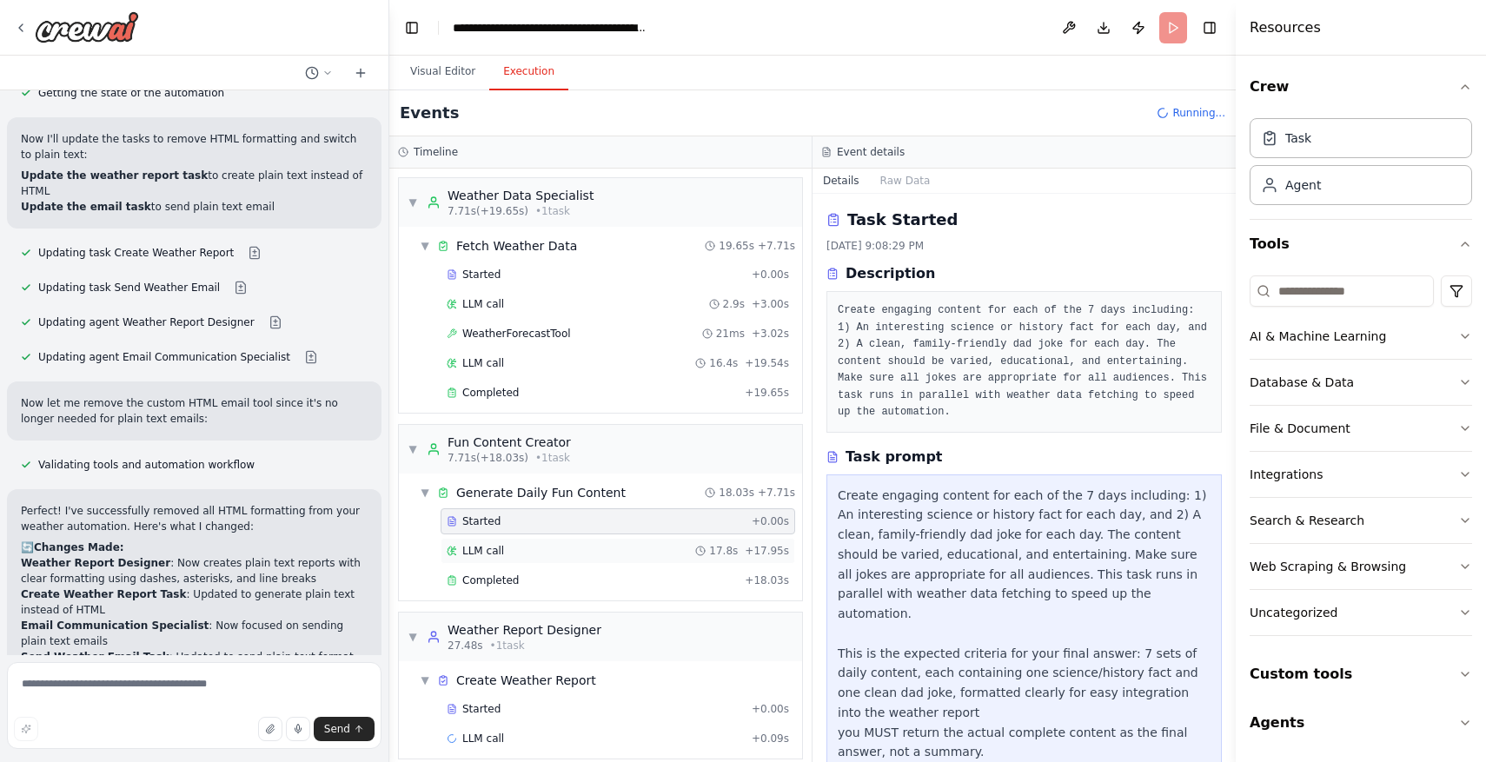
click at [685, 560] on div "LLM call 17.8s + 17.95s" at bounding box center [618, 551] width 355 height 26
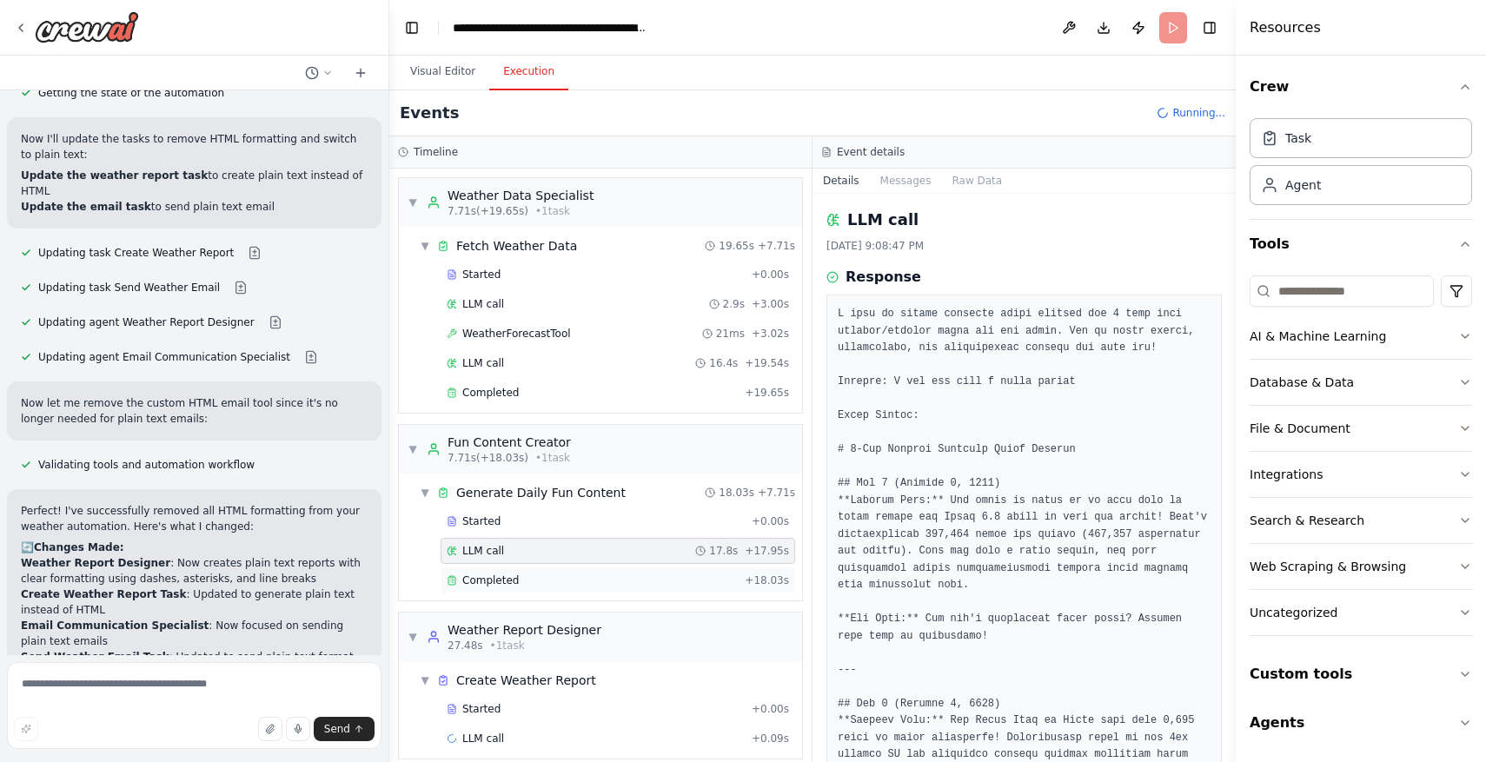
click at [683, 576] on div "Completed" at bounding box center [592, 581] width 291 height 14
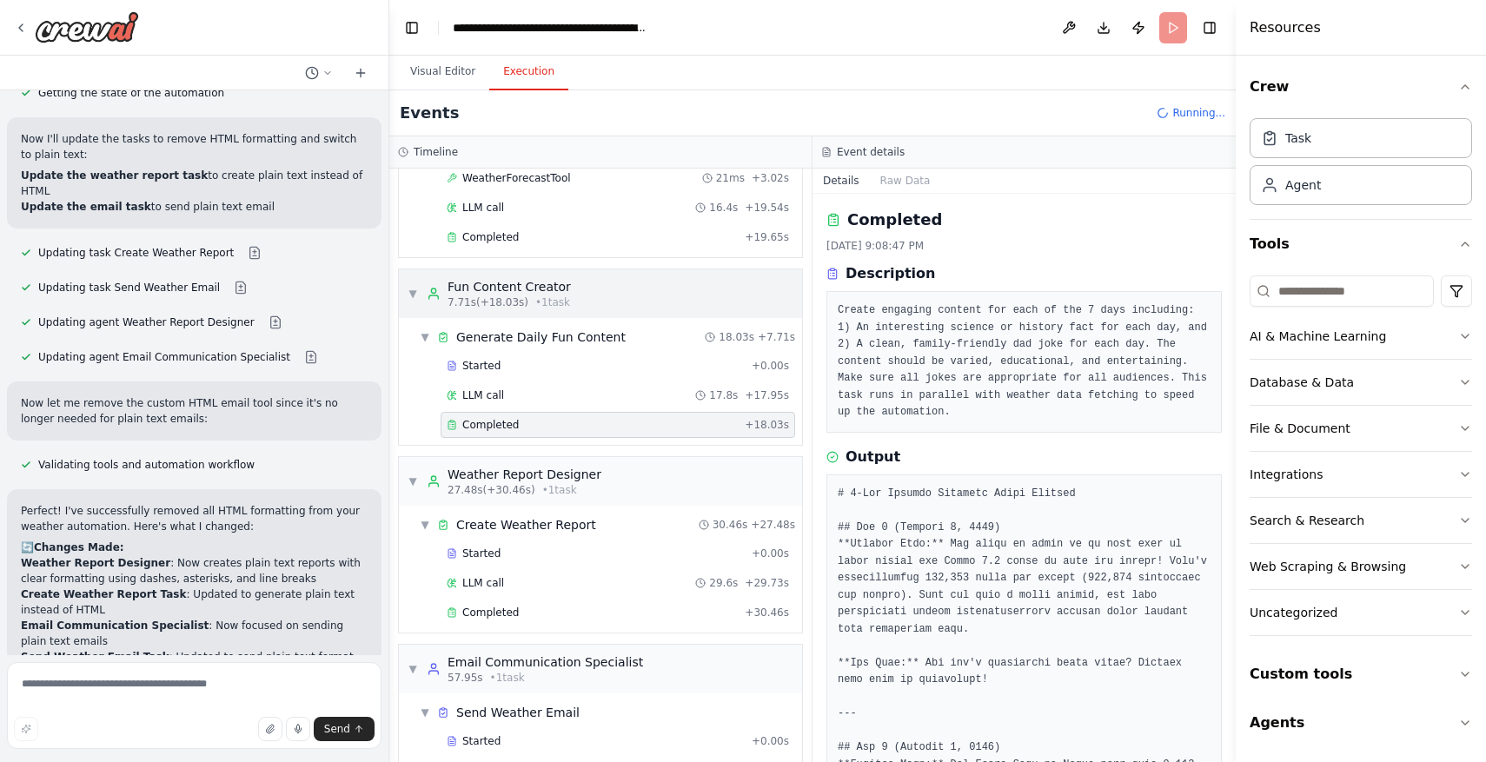
scroll to position [204, 0]
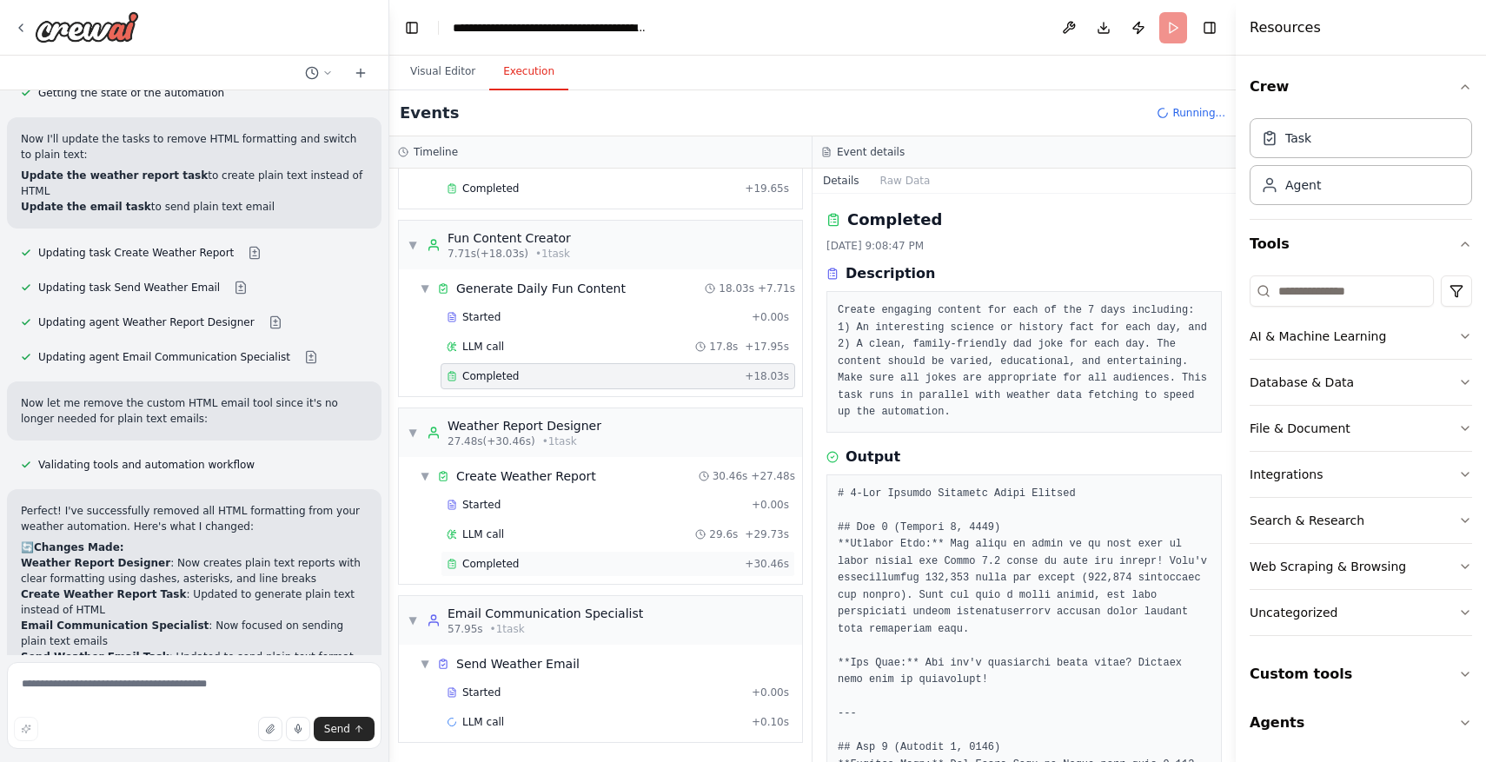
click at [664, 558] on div "Completed" at bounding box center [592, 564] width 291 height 14
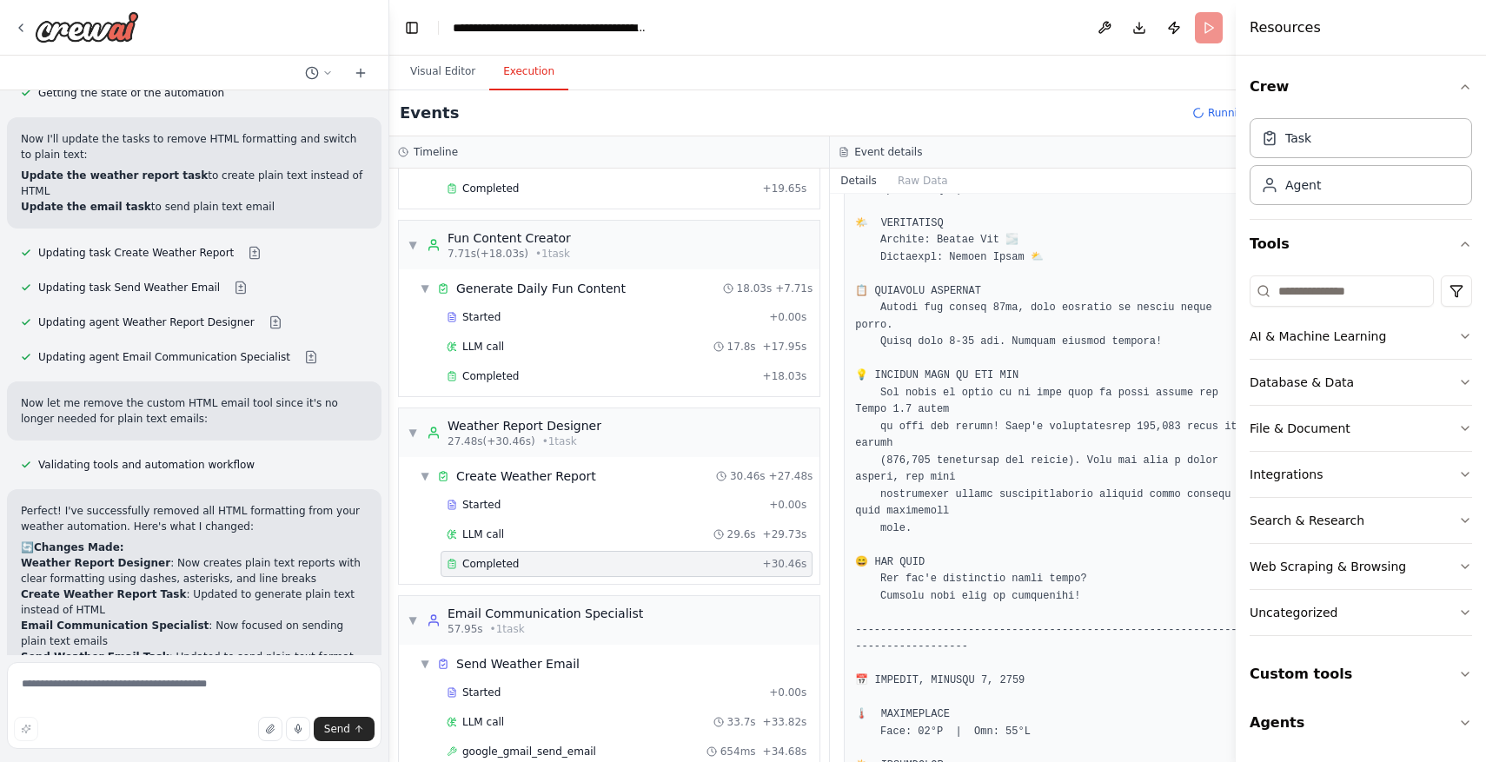
scroll to position [263, 0]
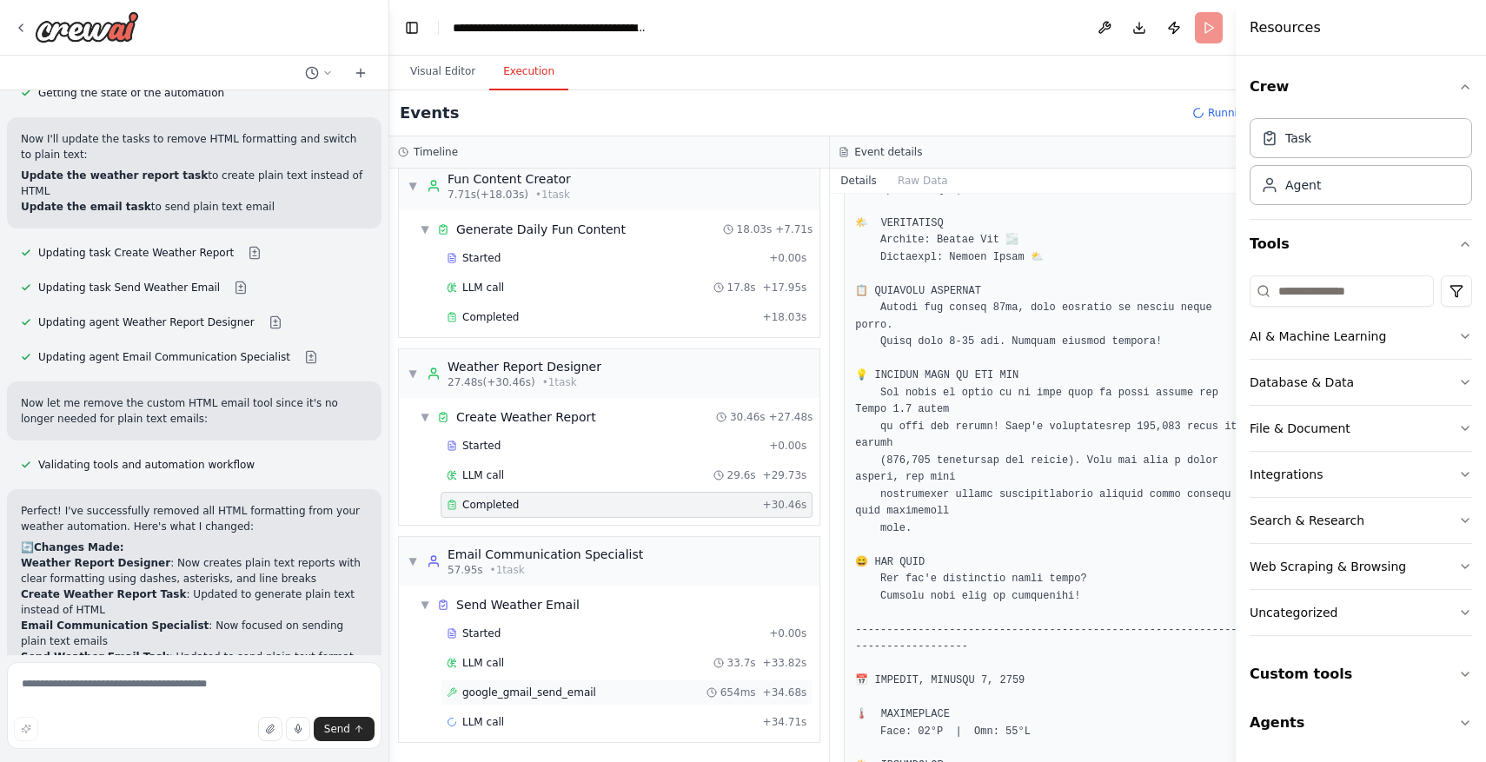
click at [720, 699] on span "654ms" at bounding box center [738, 693] width 36 height 14
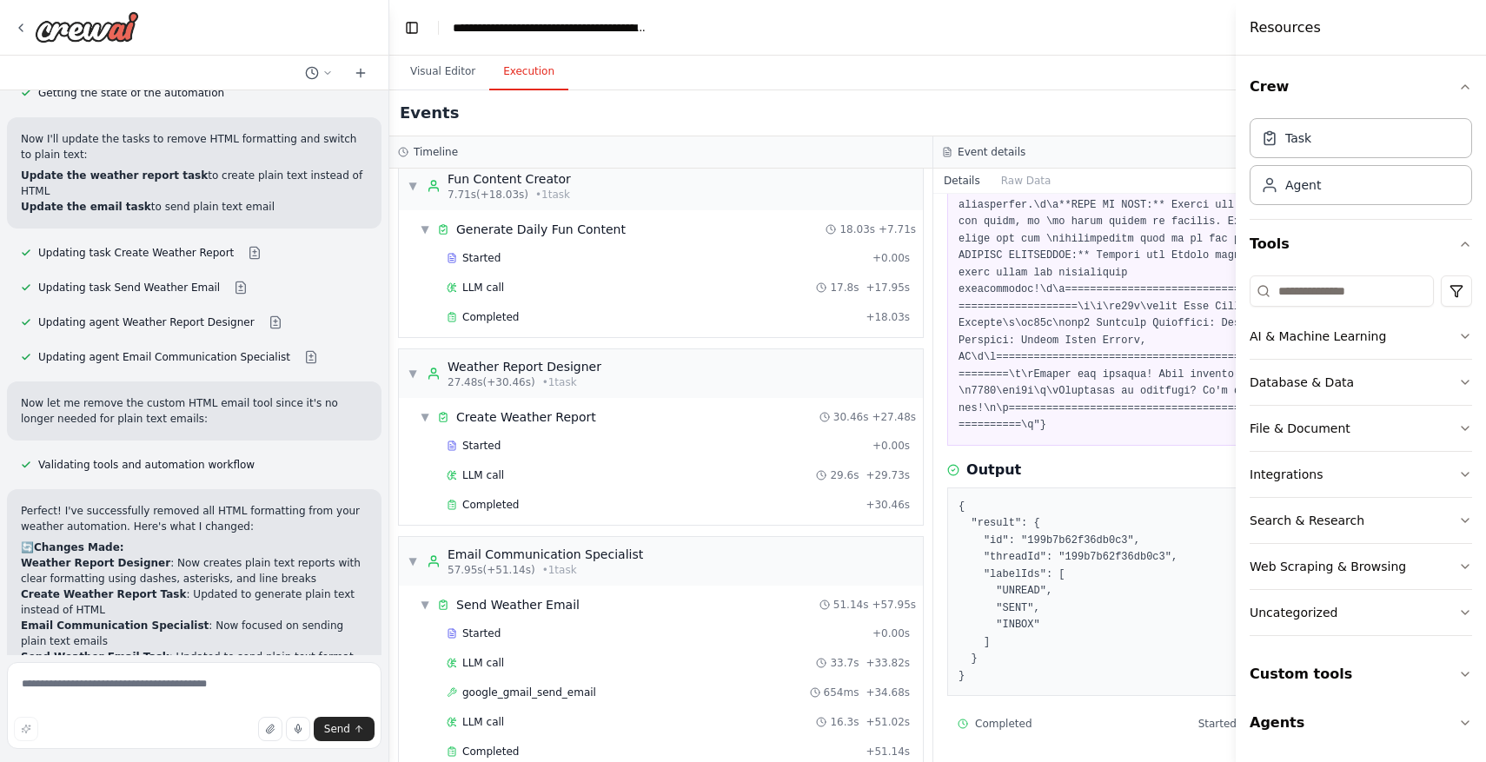
scroll to position [2092, 0]
click at [451, 70] on button "Visual Editor" at bounding box center [442, 72] width 93 height 36
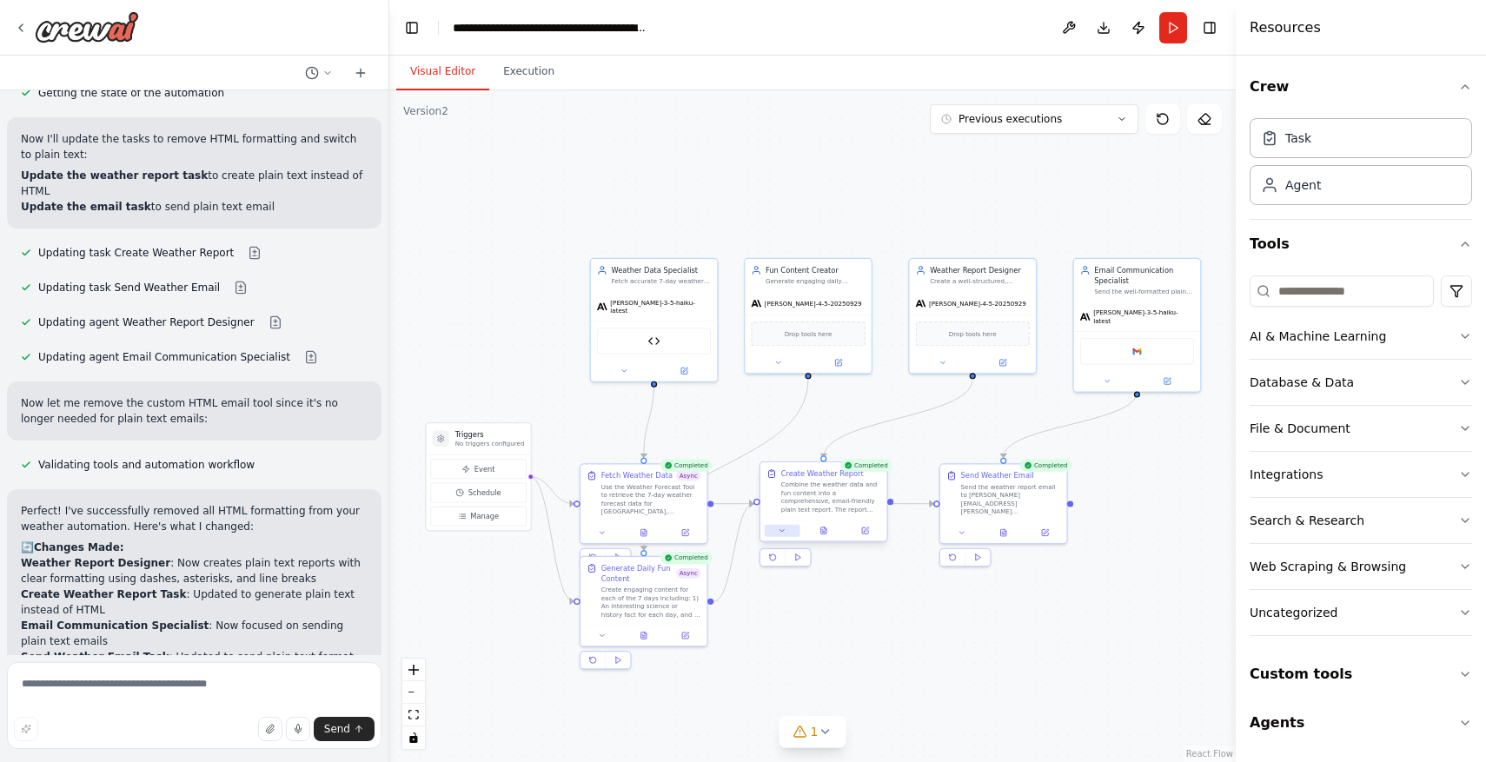
click at [783, 531] on icon at bounding box center [782, 531] width 8 height 8
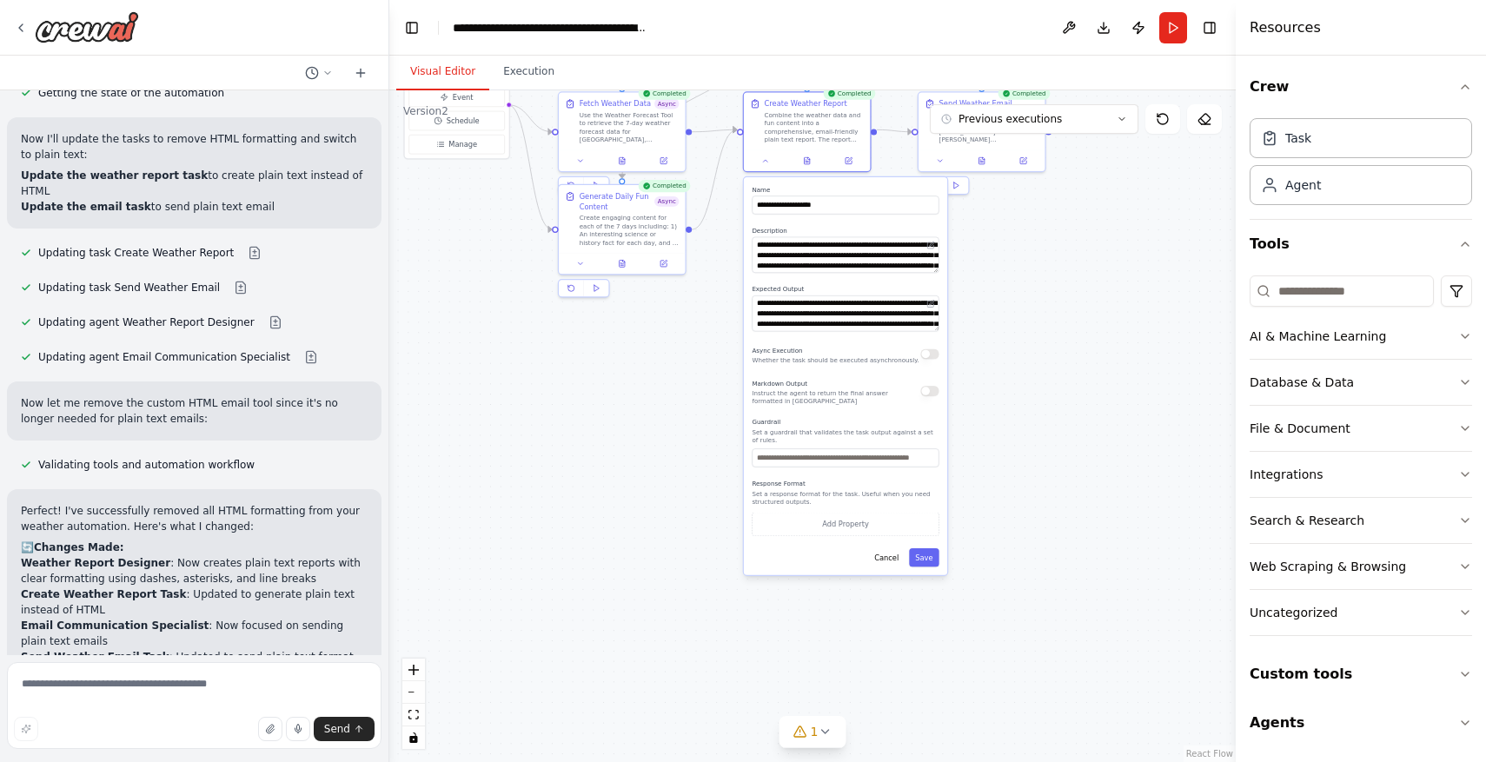
drag, startPoint x: 1072, startPoint y: 651, endPoint x: 1050, endPoint y: 279, distance: 372.6
click at [1050, 279] on div ".deletable-edge-delete-btn { width: 20px; height: 20px; border: 0px solid #ffff…" at bounding box center [812, 426] width 846 height 672
click at [849, 163] on button at bounding box center [849, 159] width 36 height 12
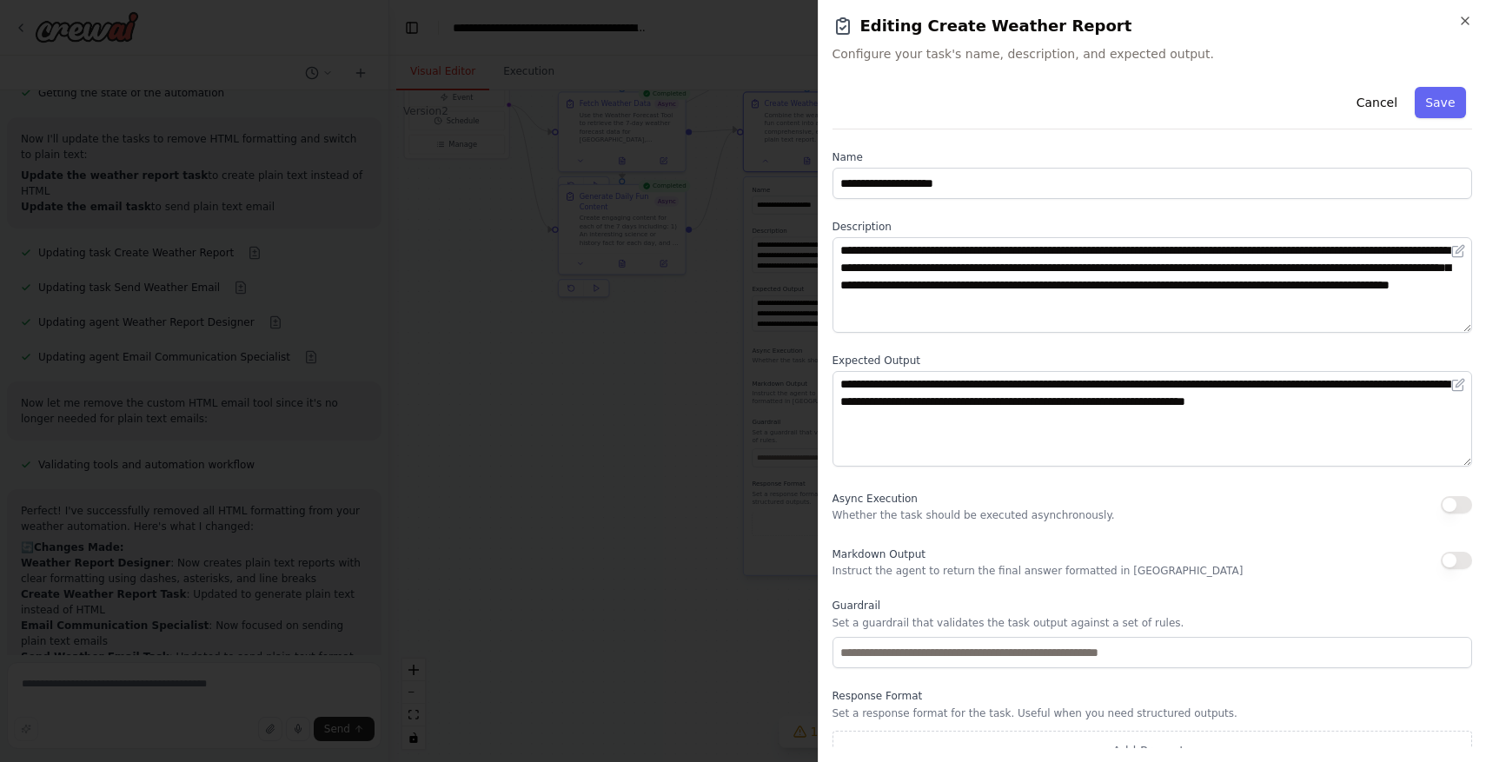
scroll to position [23, 0]
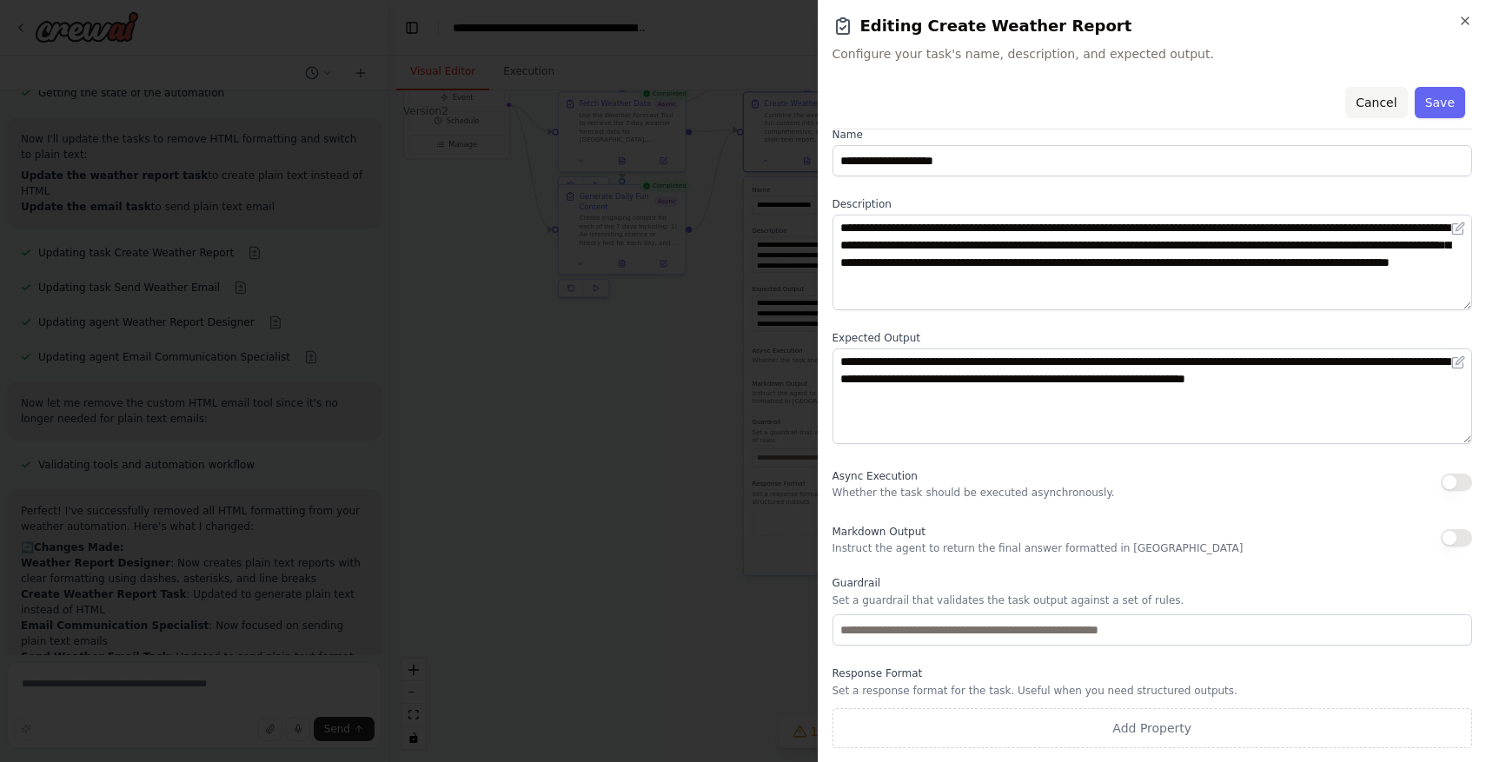
click at [1382, 105] on button "Cancel" at bounding box center [1376, 102] width 62 height 31
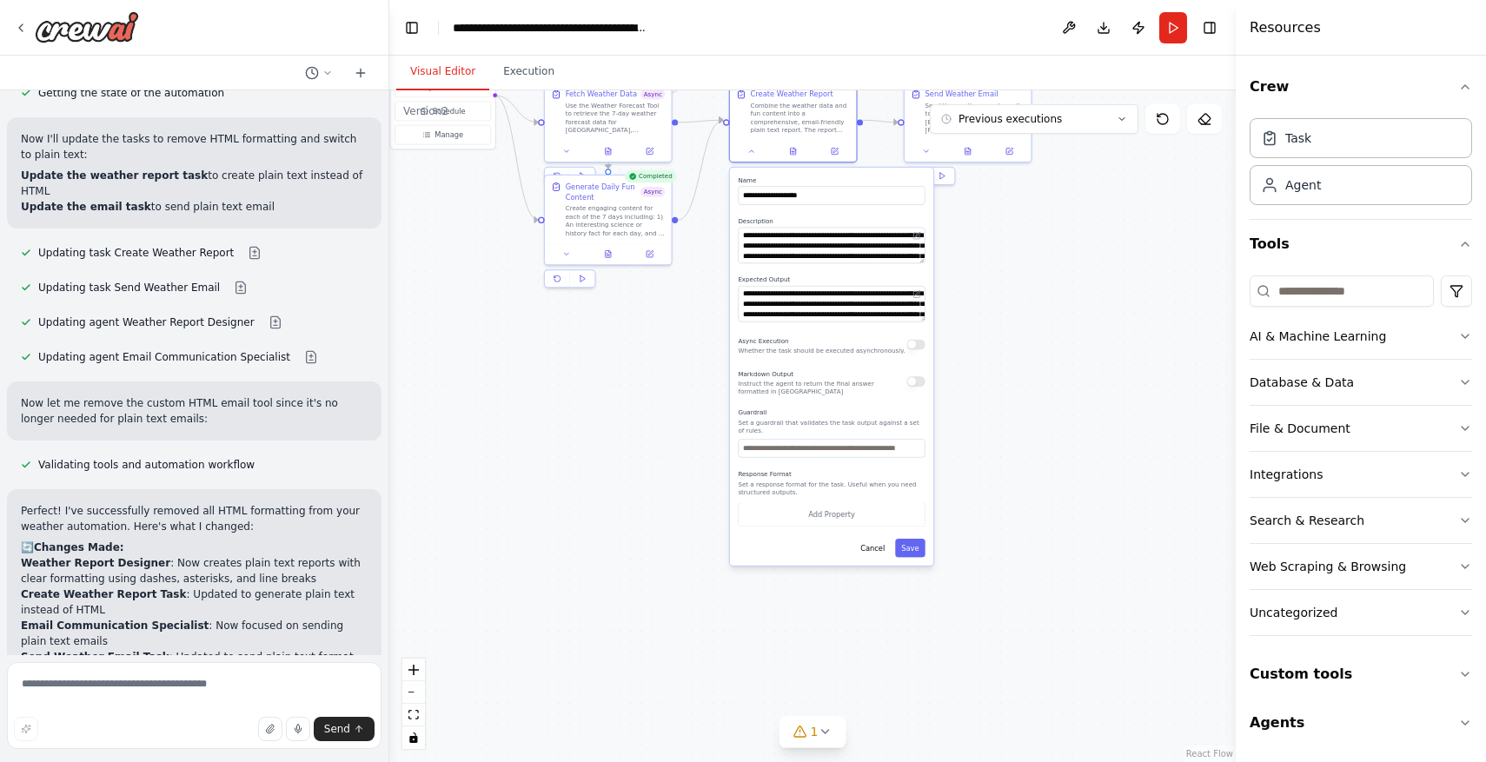
drag, startPoint x: 1108, startPoint y: 385, endPoint x: 1094, endPoint y: 368, distance: 22.3
click at [1094, 368] on div ".deletable-edge-delete-btn { width: 20px; height: 20px; border: 0px solid #ffff…" at bounding box center [812, 426] width 846 height 672
click at [919, 550] on button "Save" at bounding box center [910, 548] width 30 height 18
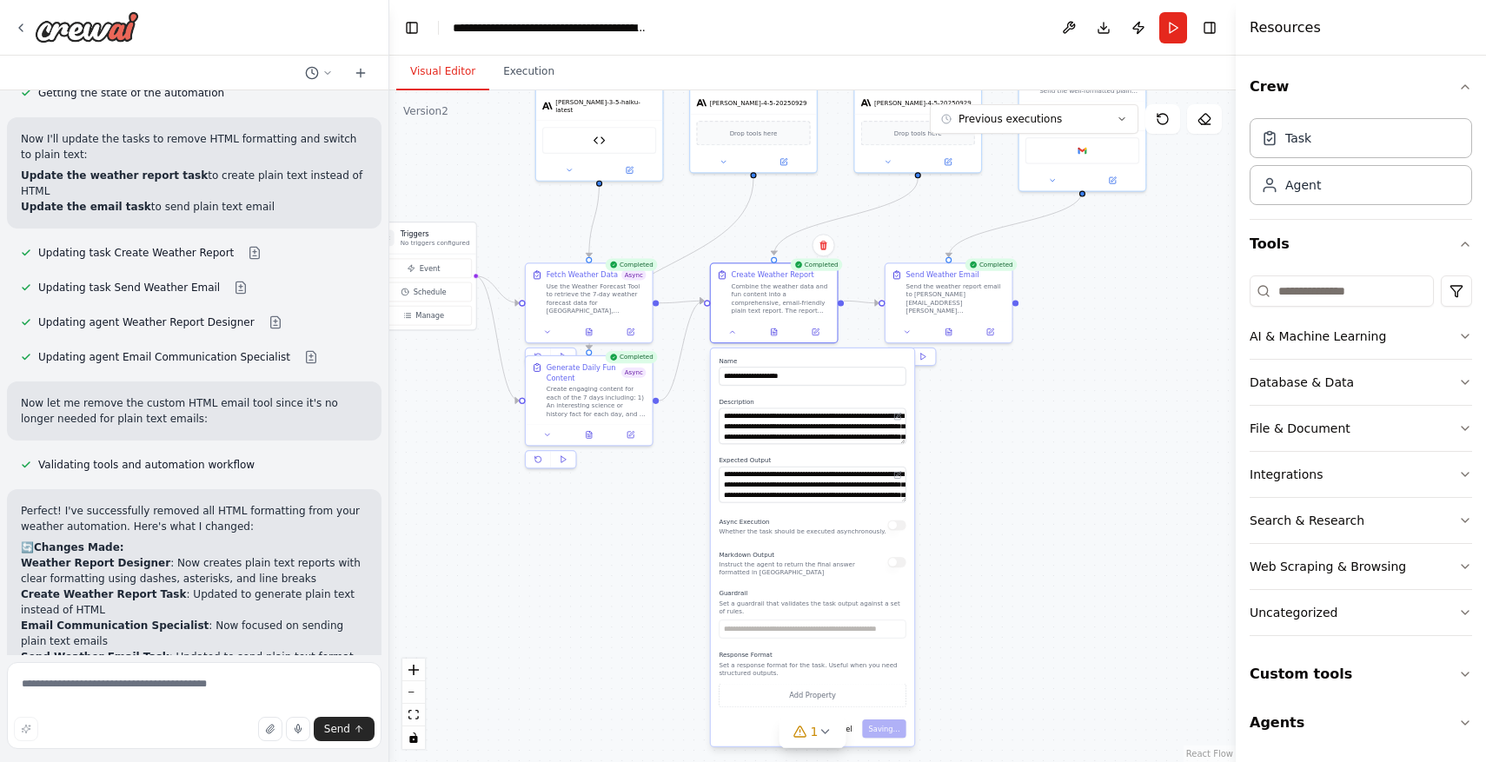
drag, startPoint x: 1026, startPoint y: 455, endPoint x: 1007, endPoint y: 633, distance: 179.2
click at [1007, 634] on div ".deletable-edge-delete-btn { width: 20px; height: 20px; border: 0px solid #ffff…" at bounding box center [812, 426] width 846 height 672
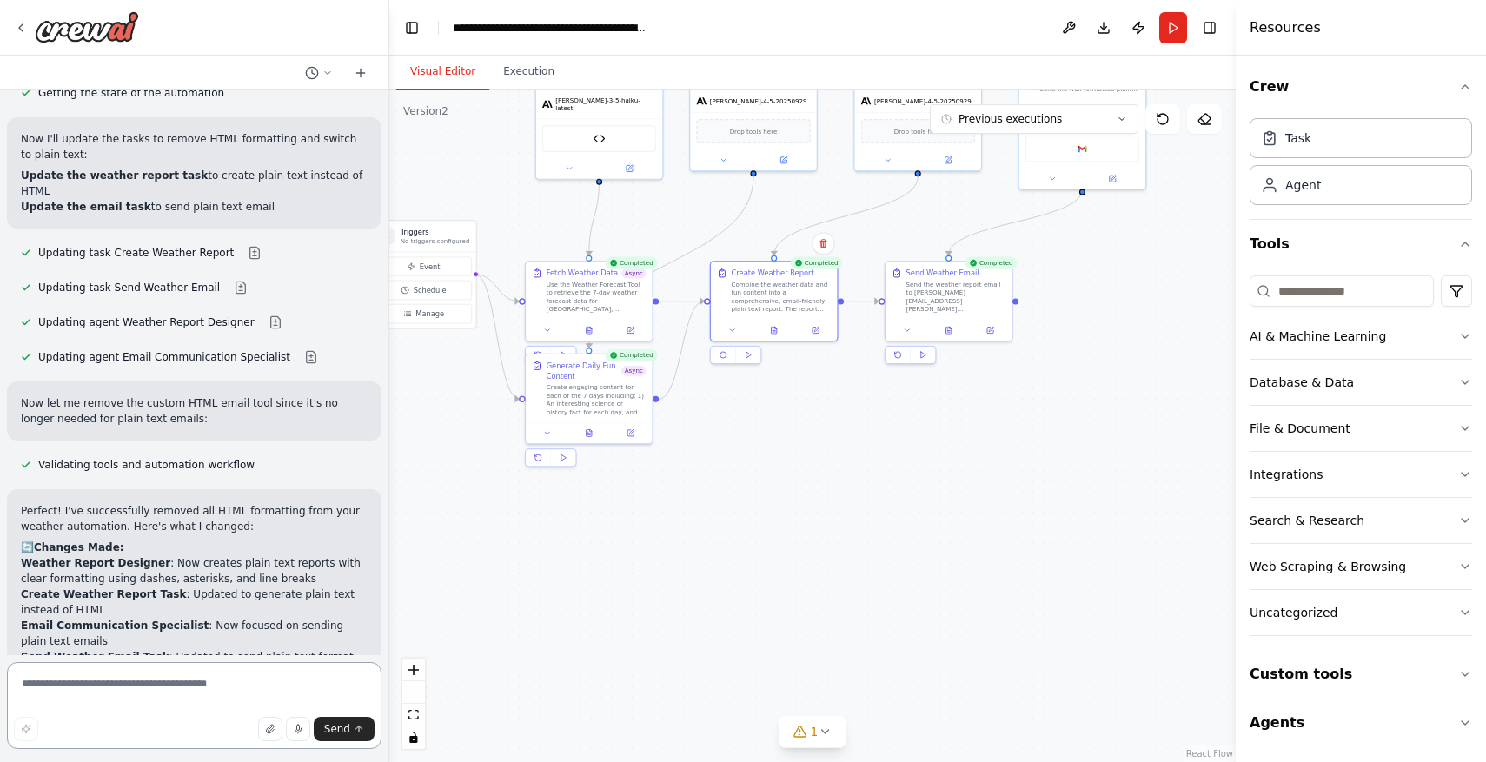
click at [222, 688] on textarea at bounding box center [194, 705] width 375 height 87
paste textarea "**********"
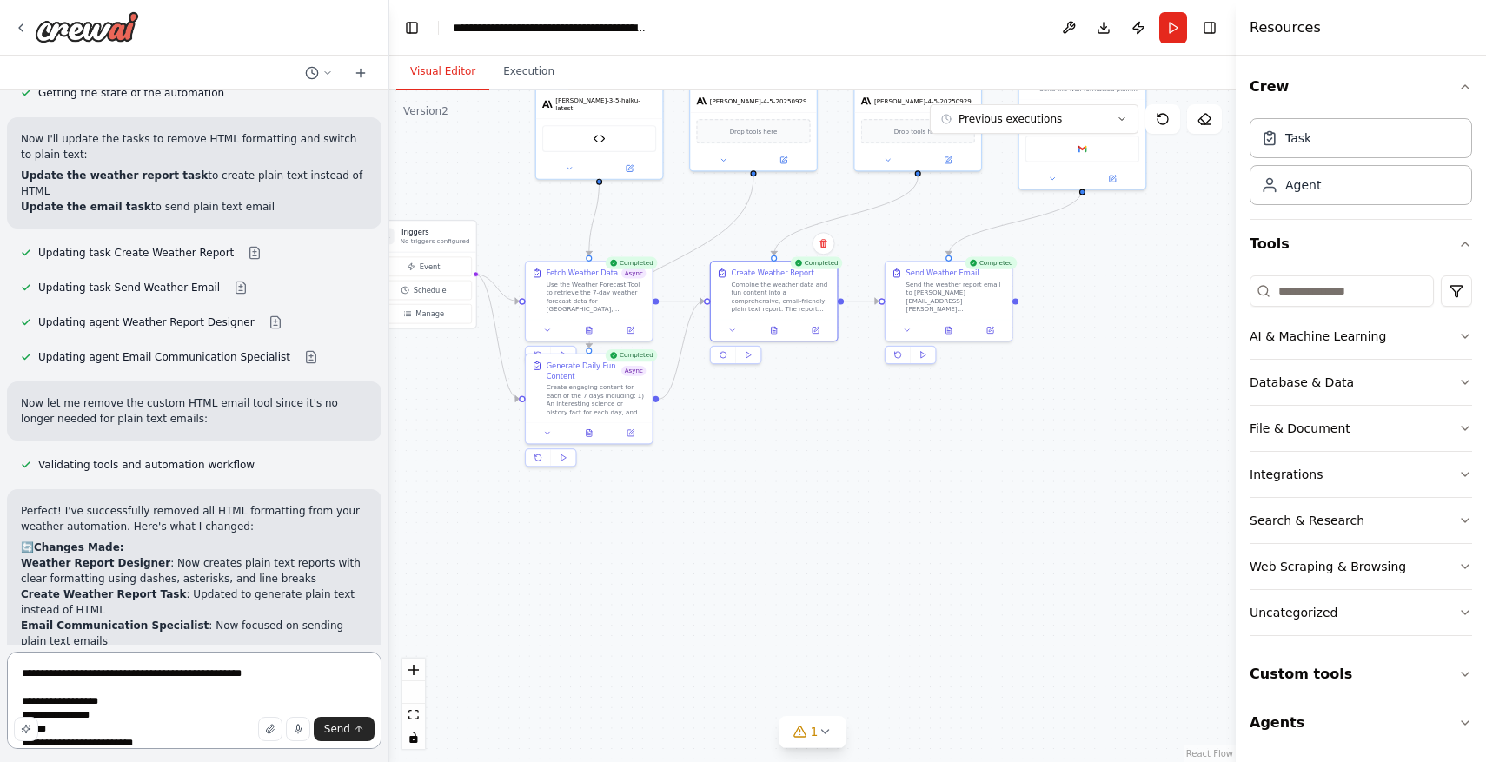
scroll to position [10325, 0]
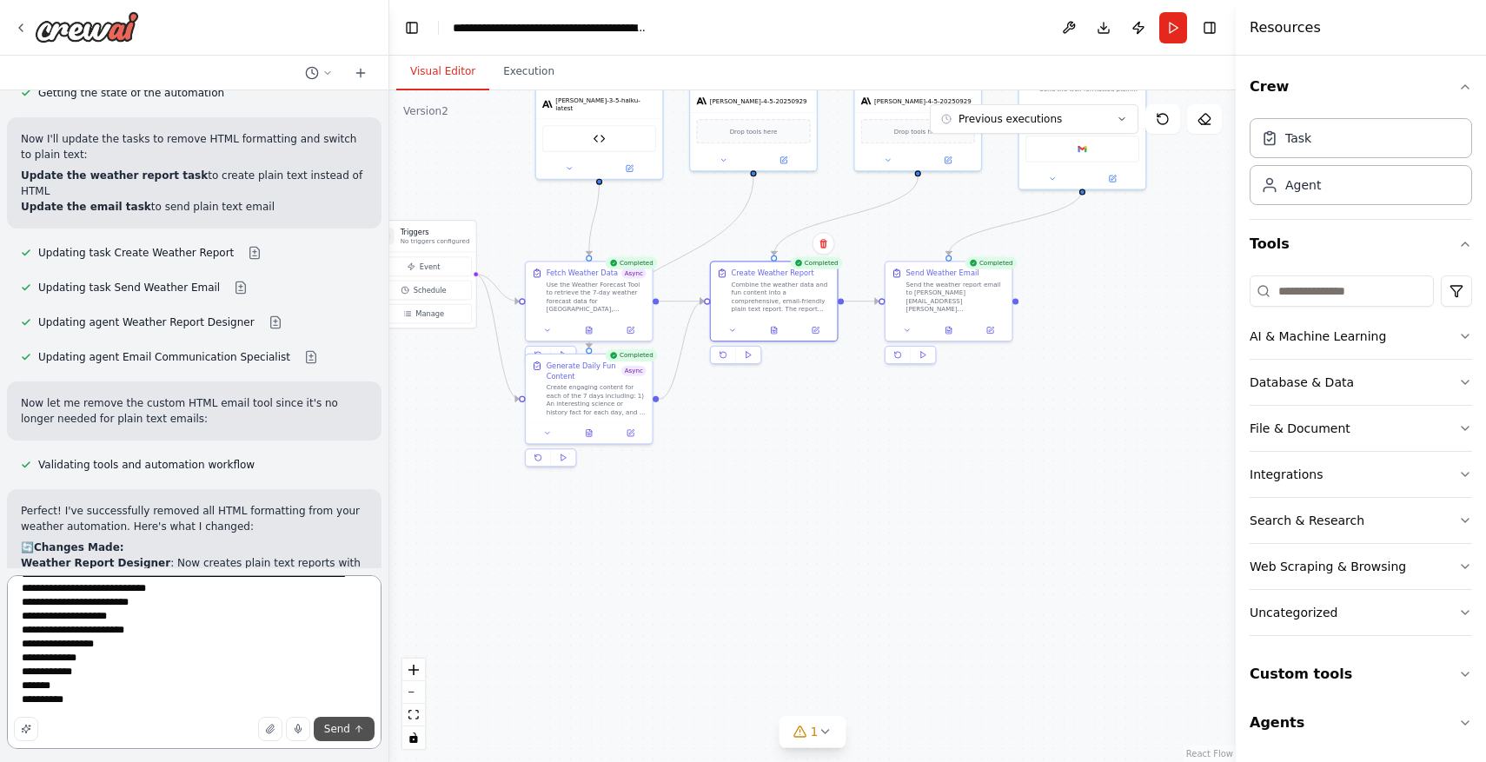
type textarea "**********"
click at [343, 727] on span "Send" at bounding box center [337, 729] width 26 height 14
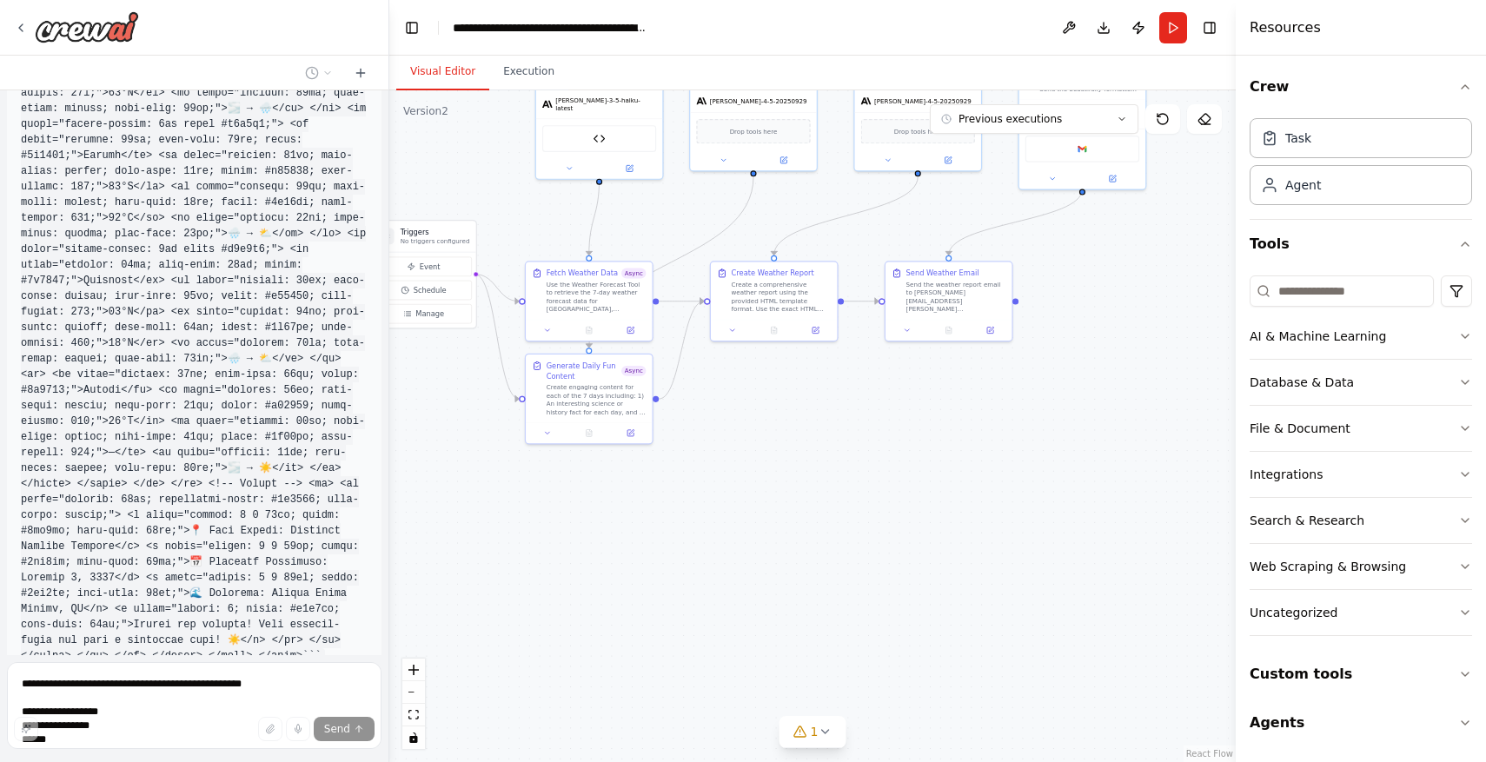
scroll to position [18605, 0]
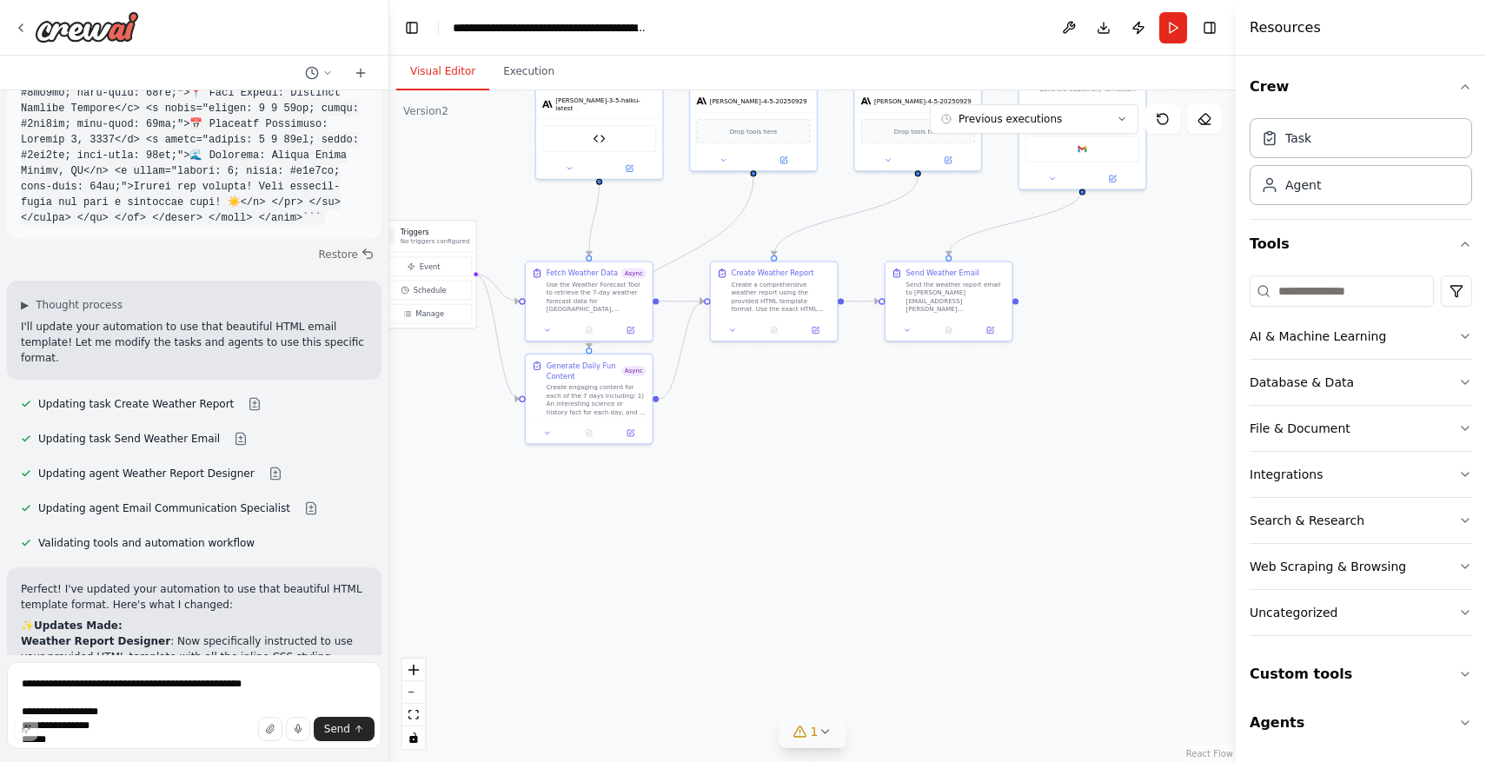
click at [828, 728] on icon at bounding box center [825, 732] width 14 height 14
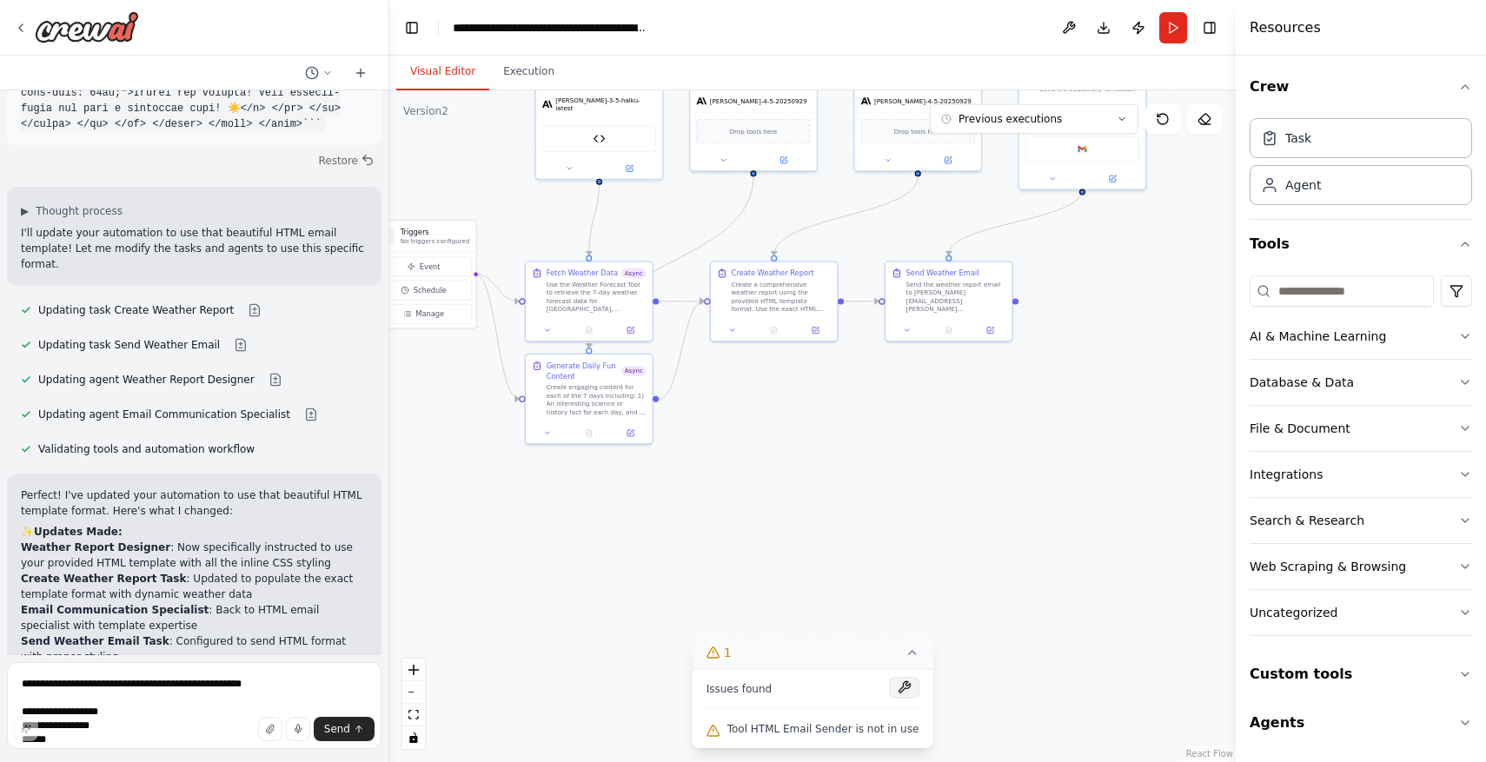
click at [896, 680] on button at bounding box center [904, 687] width 30 height 21
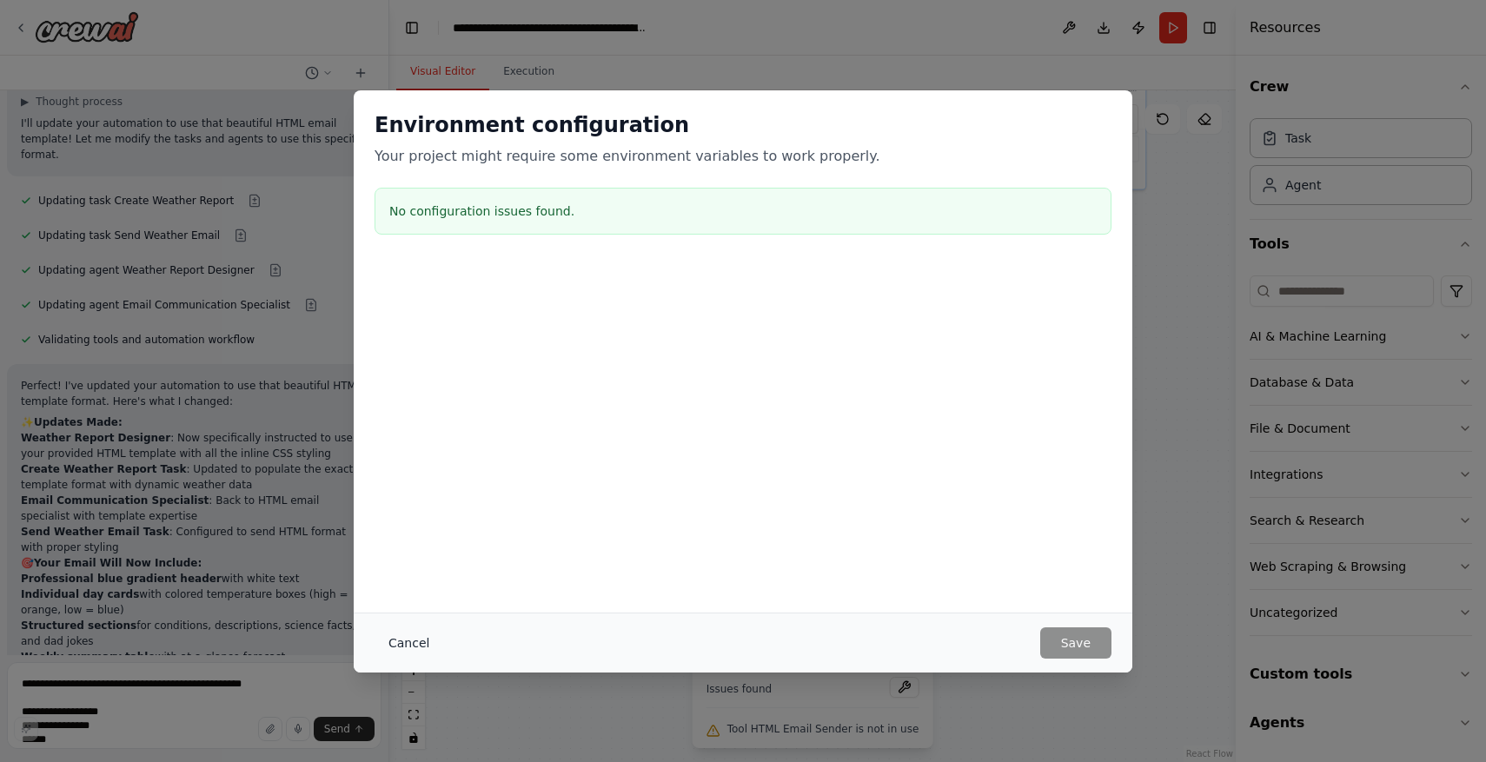
click at [412, 637] on button "Cancel" at bounding box center [409, 642] width 69 height 31
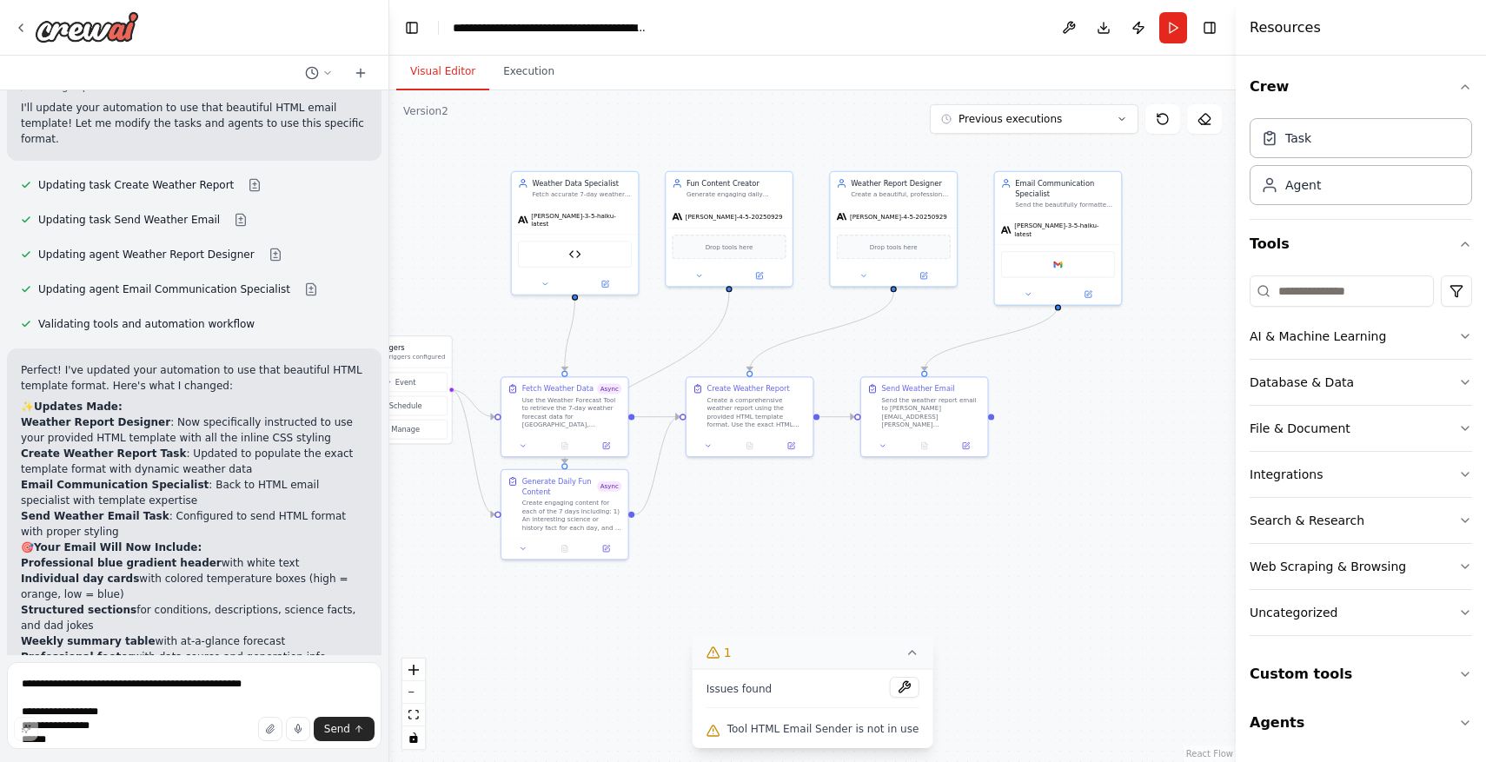
drag, startPoint x: 1103, startPoint y: 281, endPoint x: 1079, endPoint y: 391, distance: 112.8
click at [1079, 391] on div ".deletable-edge-delete-btn { width: 20px; height: 20px; border: 0px solid #ffff…" at bounding box center [812, 426] width 846 height 672
click at [908, 655] on icon at bounding box center [912, 653] width 14 height 14
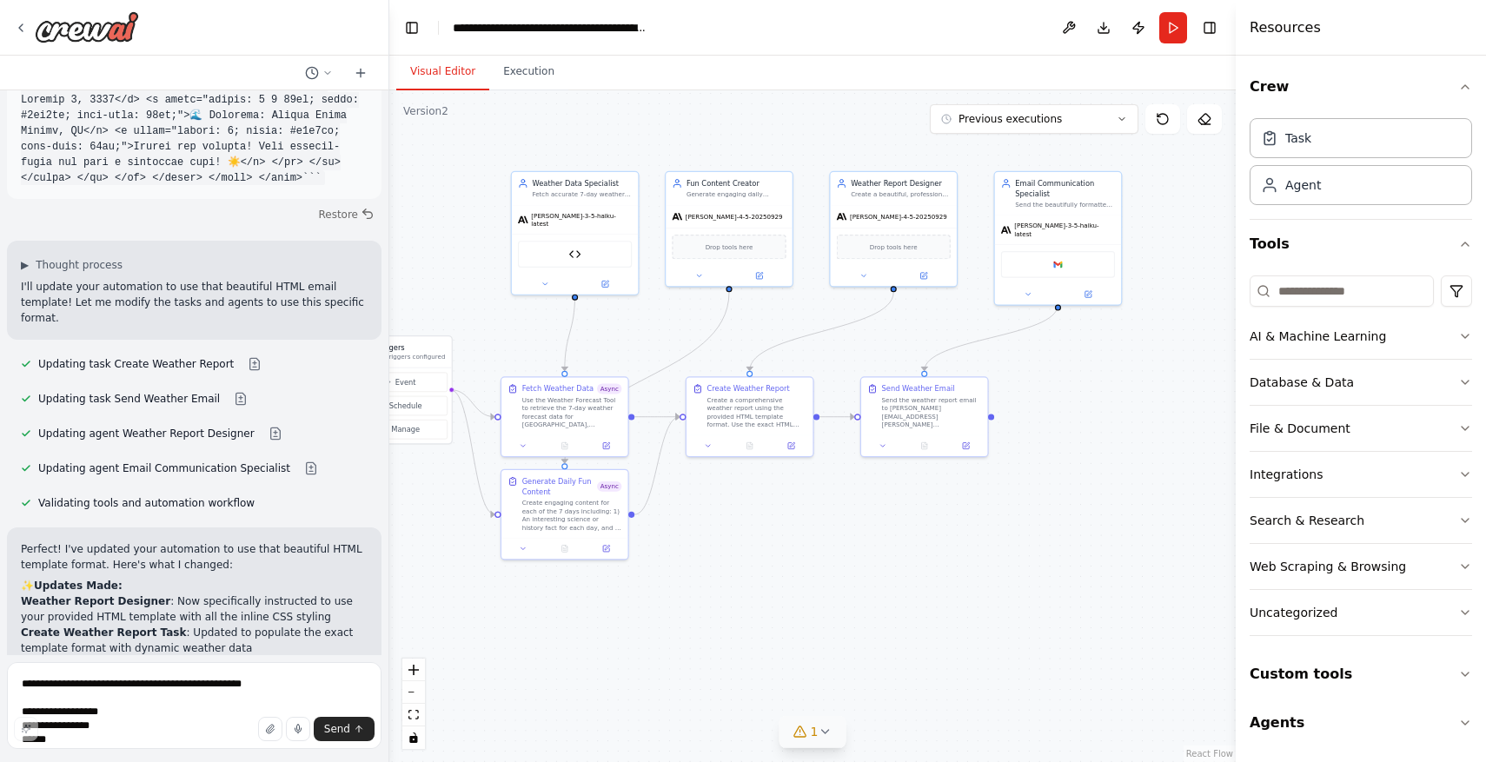
scroll to position [19039, 0]
click at [1171, 32] on button "Run" at bounding box center [1173, 27] width 28 height 31
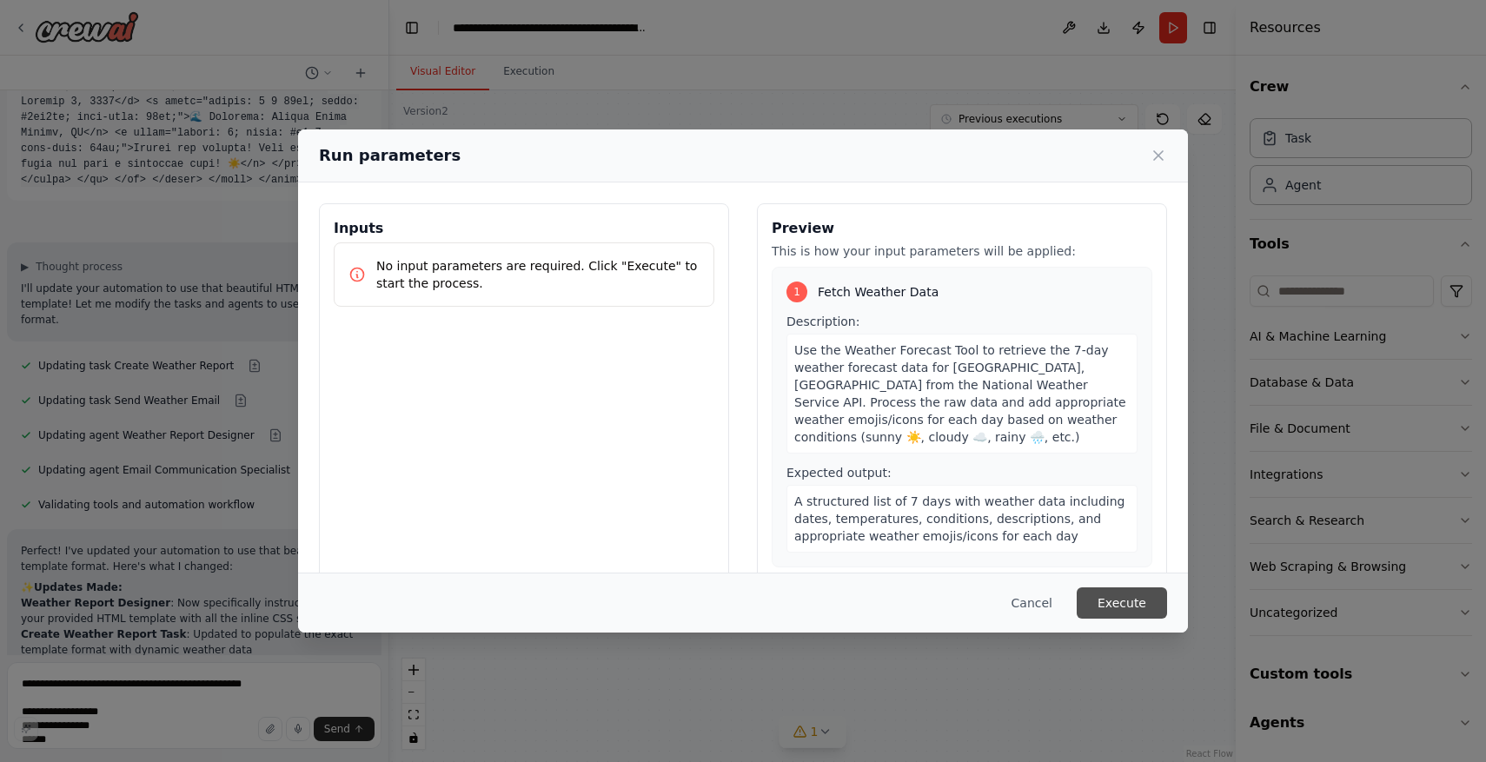
click at [1120, 601] on button "Execute" at bounding box center [1122, 602] width 90 height 31
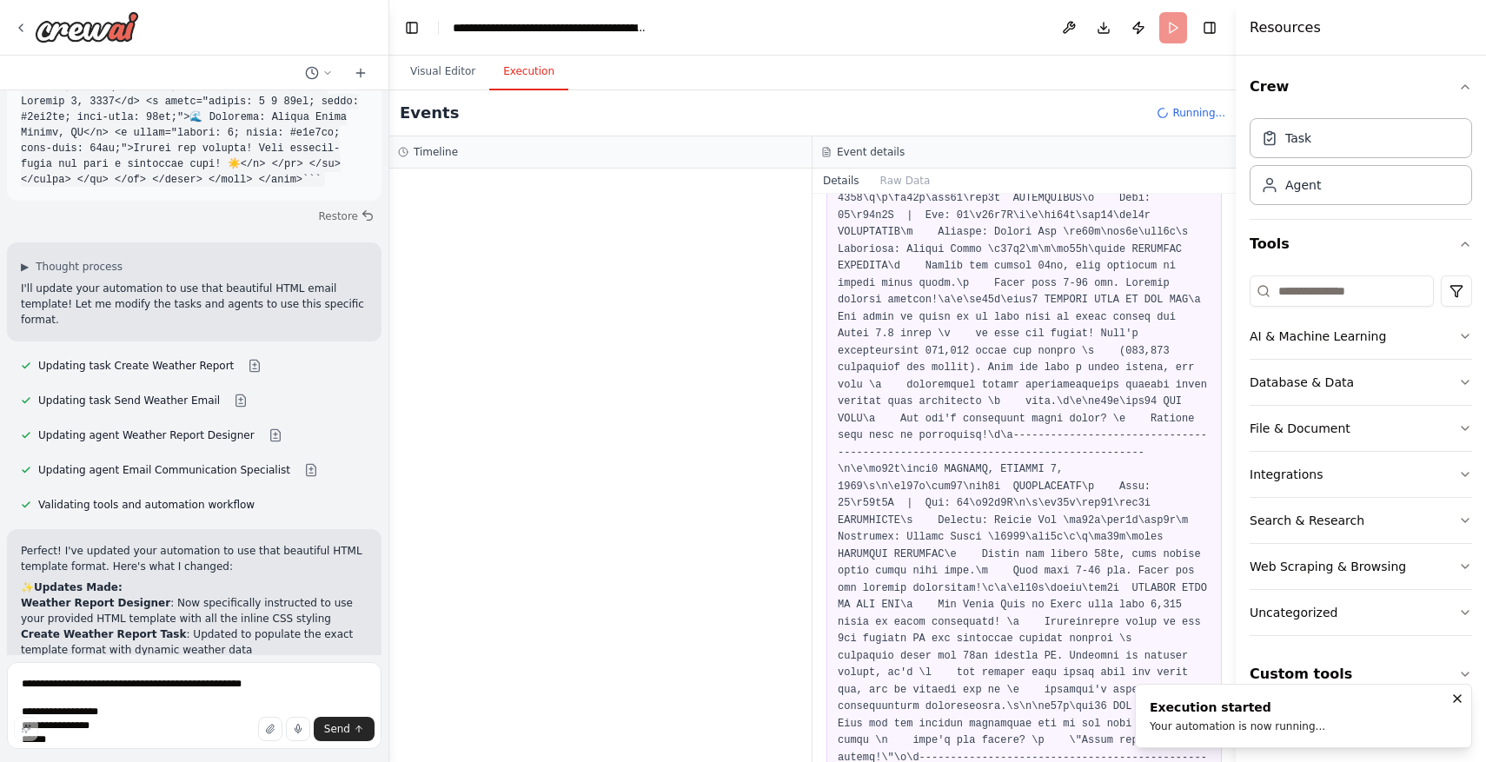
scroll to position [0, 0]
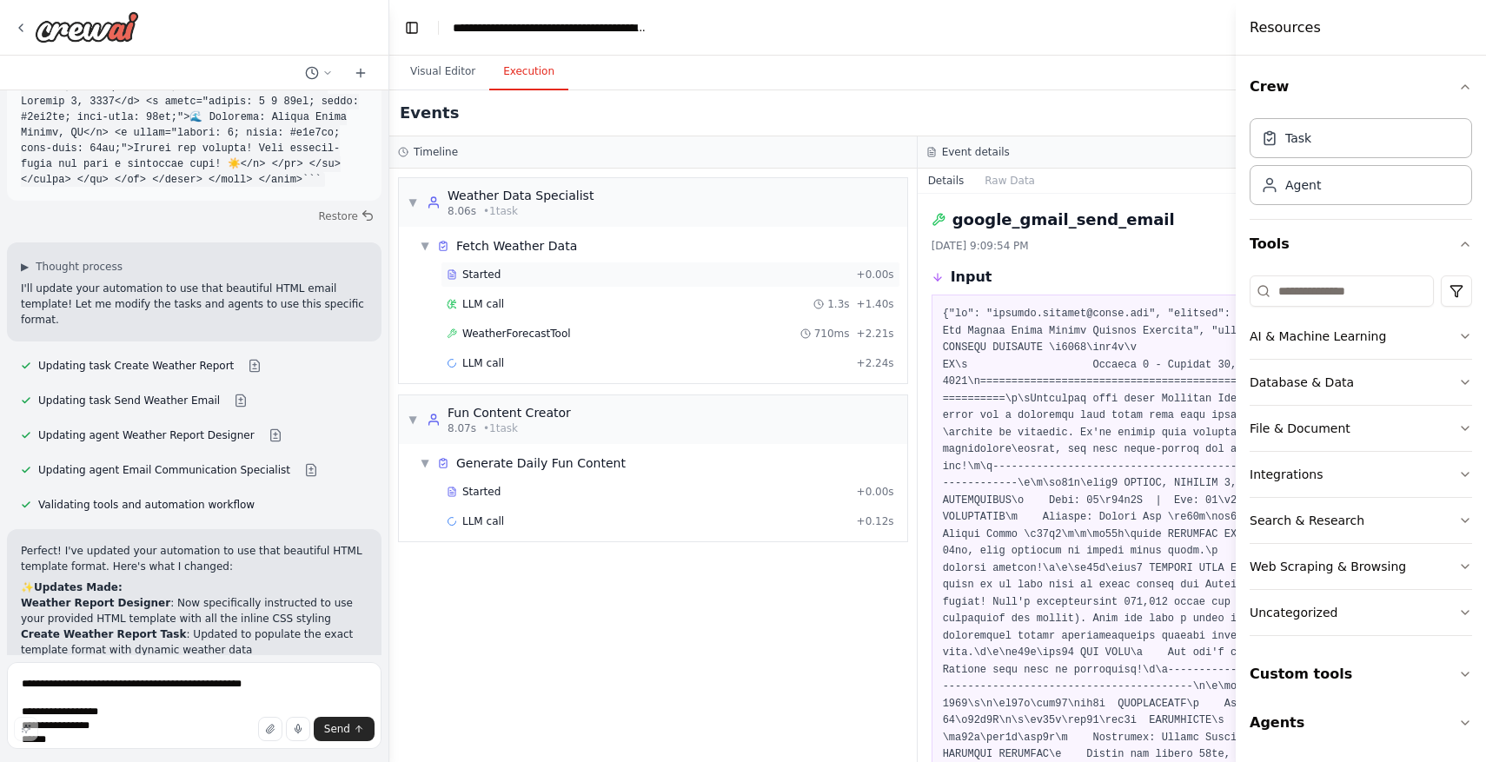
click at [565, 275] on div "Started" at bounding box center [648, 275] width 403 height 14
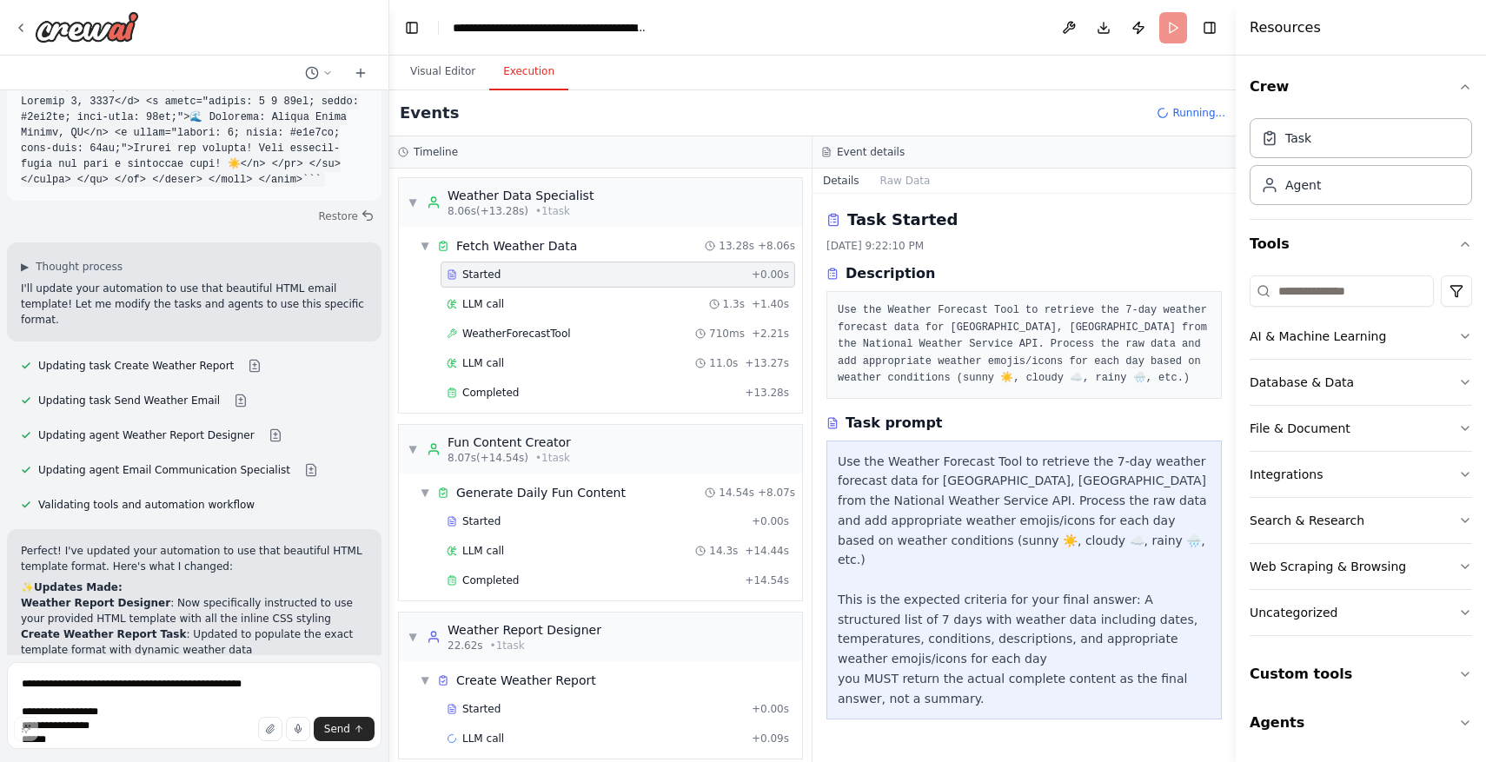
scroll to position [17, 0]
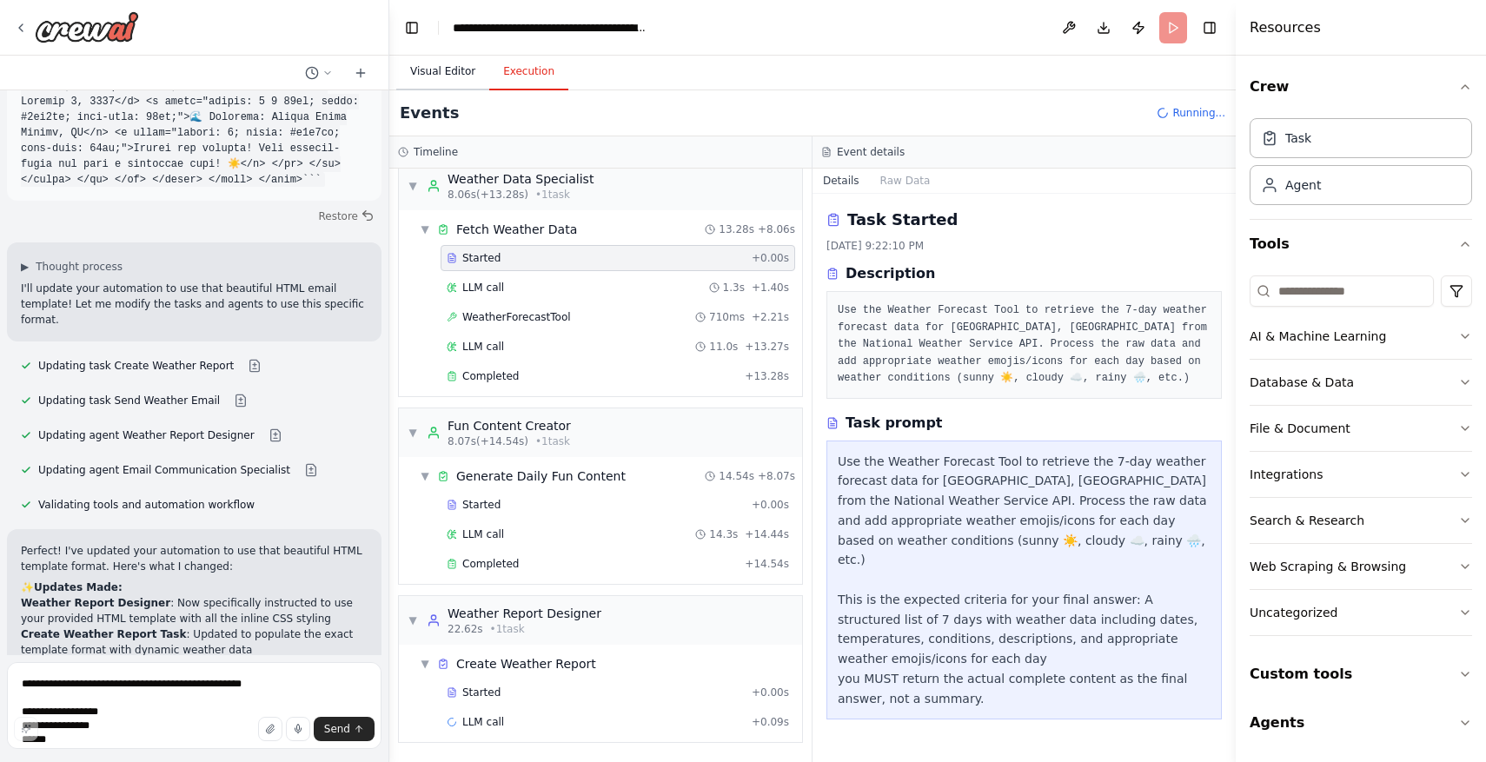
click at [450, 70] on button "Visual Editor" at bounding box center [442, 72] width 93 height 36
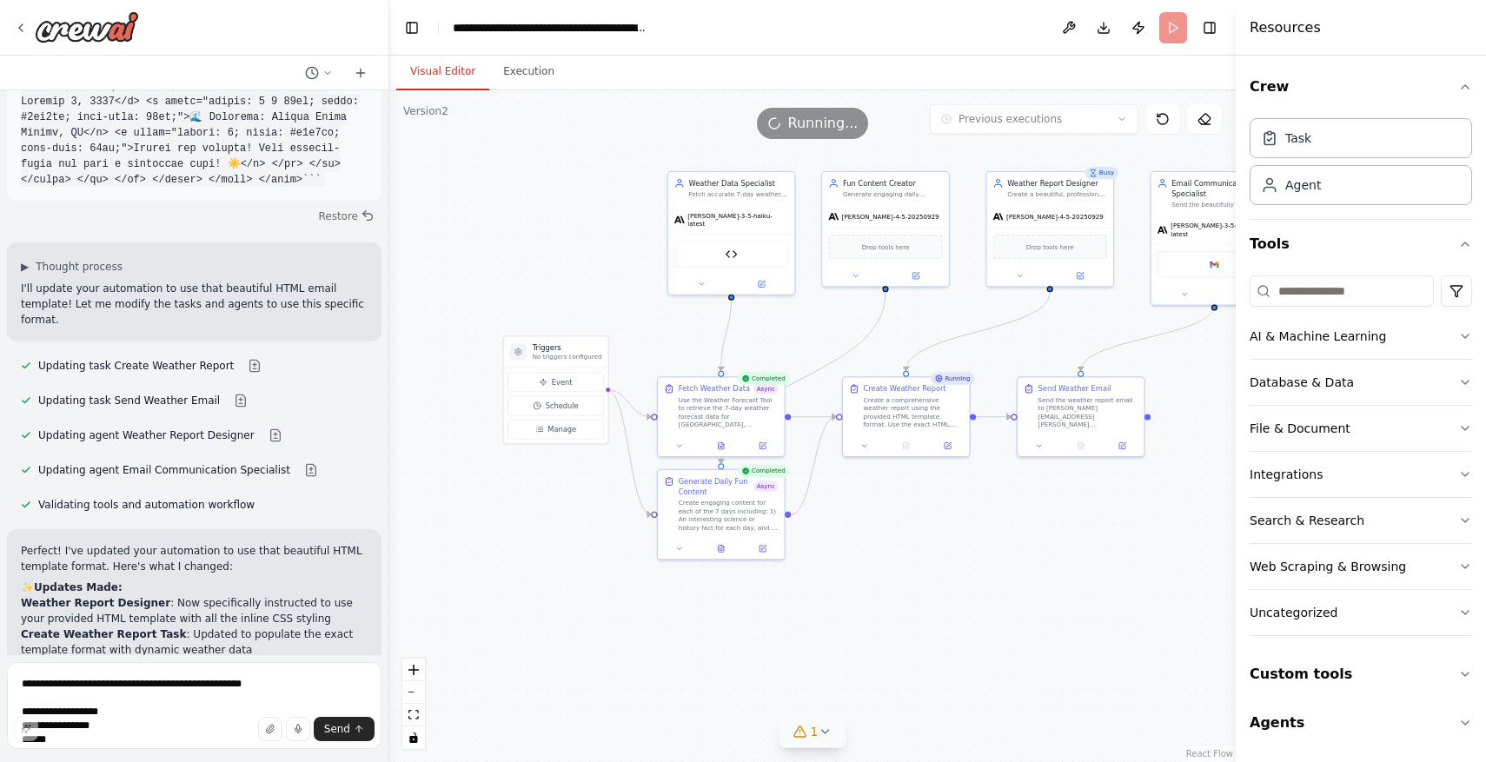
drag, startPoint x: 884, startPoint y: 661, endPoint x: 1040, endPoint y: 661, distance: 156.4
click at [1040, 661] on div ".deletable-edge-delete-btn { width: 20px; height: 20px; border: 0px solid #ffff…" at bounding box center [812, 426] width 846 height 672
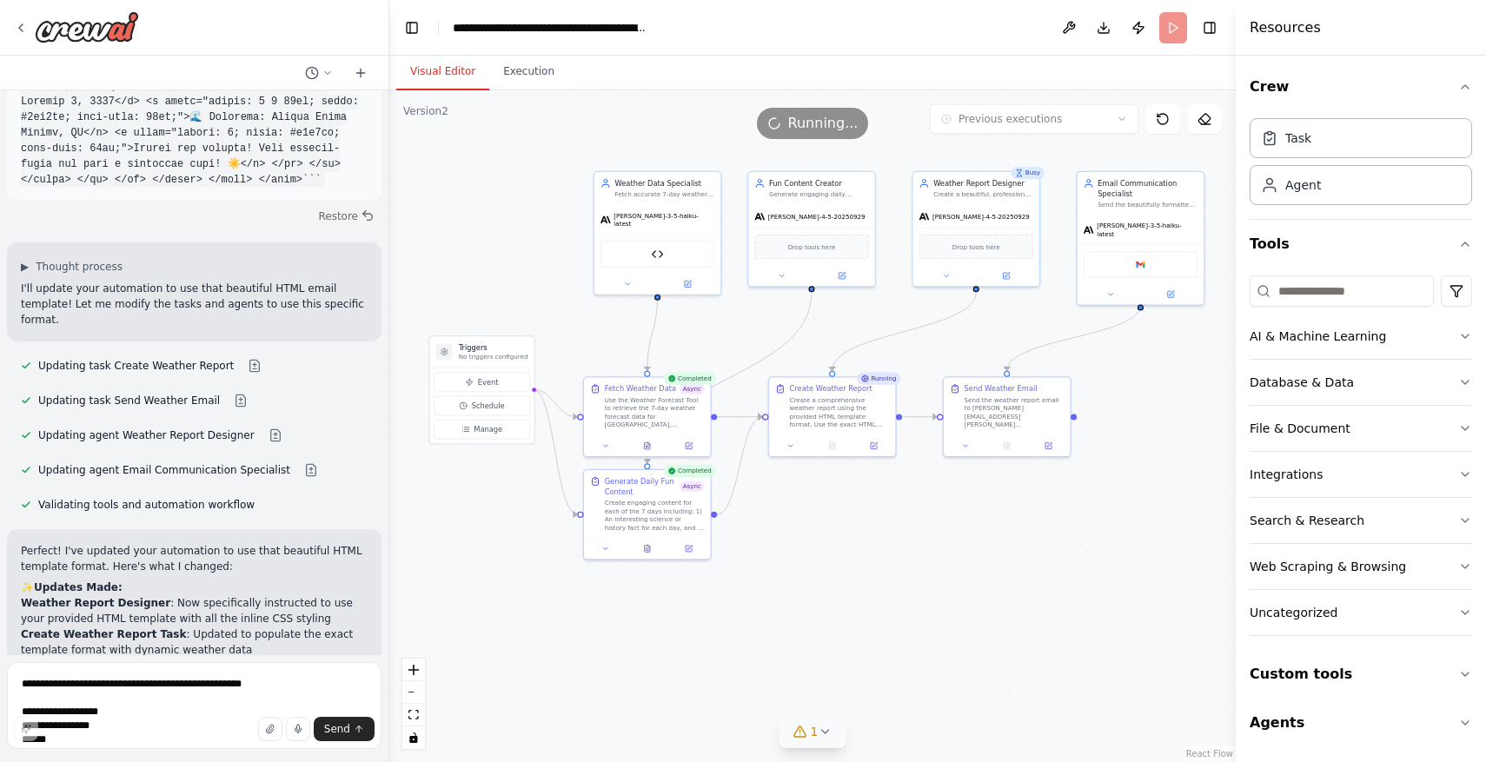
drag, startPoint x: 1078, startPoint y: 632, endPoint x: 1004, endPoint y: 632, distance: 73.9
click at [1003, 632] on div ".deletable-edge-delete-btn { width: 20px; height: 20px; border: 0px solid #ffff…" at bounding box center [812, 426] width 846 height 672
click at [612, 443] on button at bounding box center [605, 444] width 36 height 12
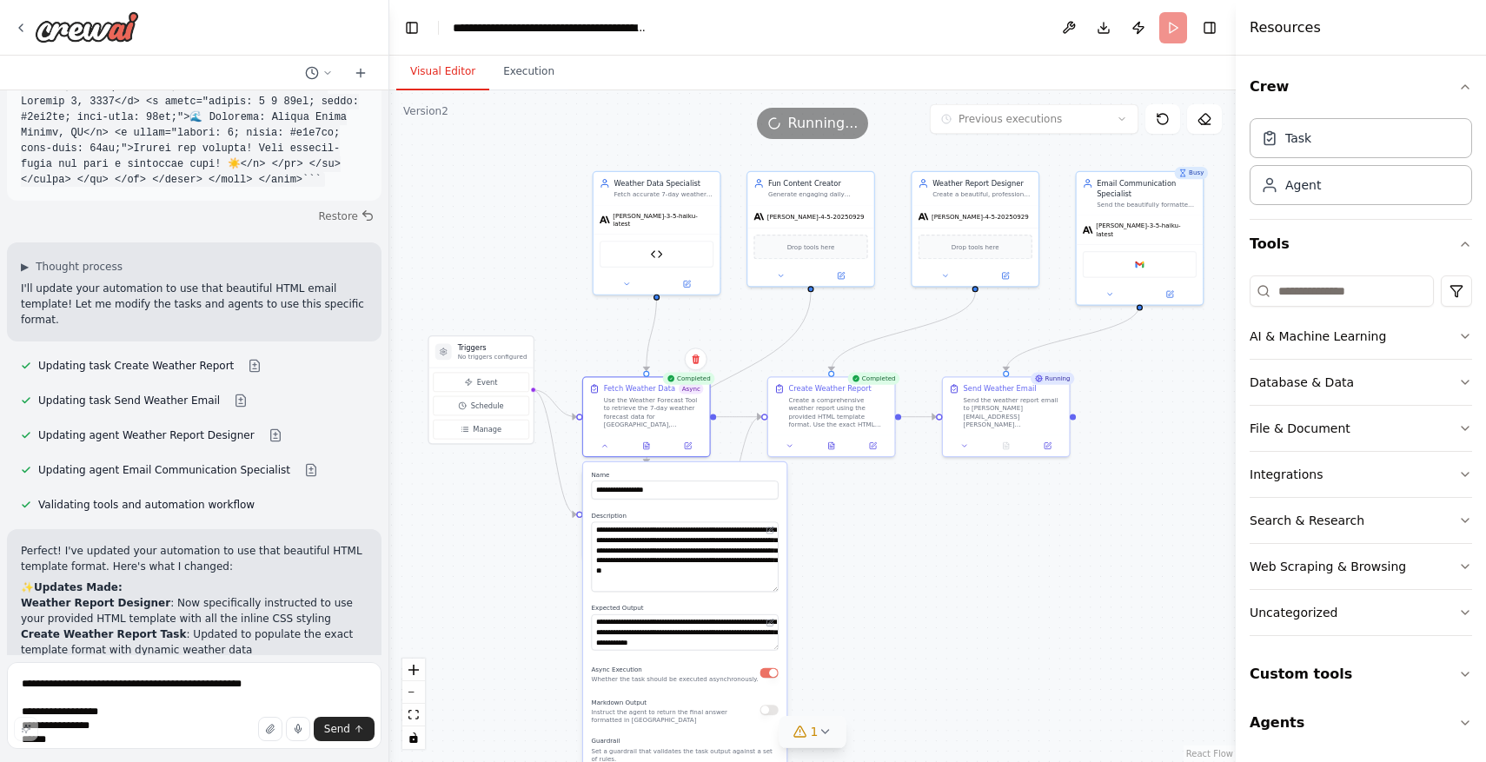
drag, startPoint x: 775, startPoint y: 554, endPoint x: 774, endPoint y: 587, distance: 33.9
click at [774, 587] on textarea "**********" at bounding box center [685, 557] width 187 height 70
drag, startPoint x: 773, startPoint y: 650, endPoint x: 773, endPoint y: 680, distance: 30.4
click at [773, 680] on div "**********" at bounding box center [684, 678] width 203 height 432
drag, startPoint x: 775, startPoint y: 647, endPoint x: 778, endPoint y: 680, distance: 34.0
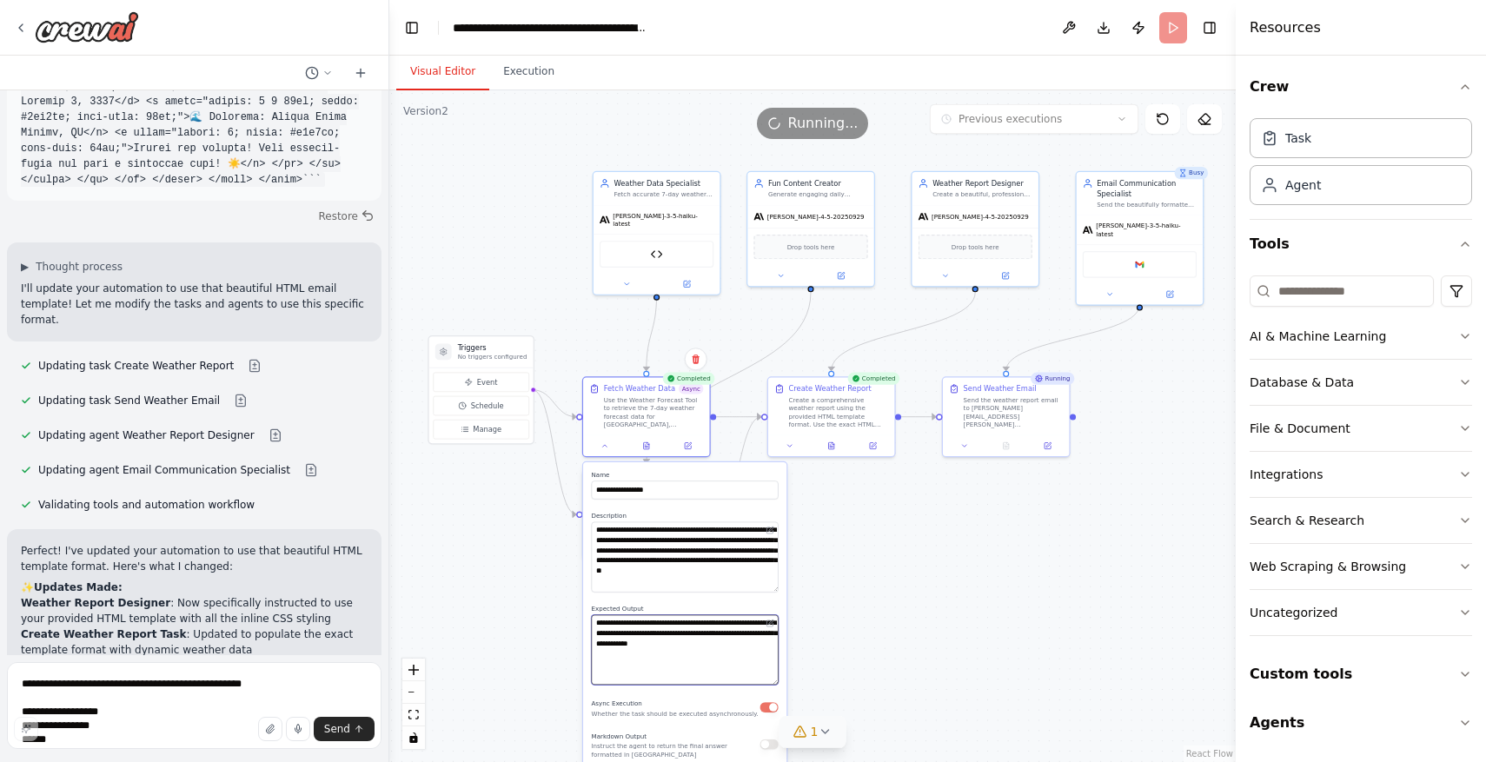
click at [778, 680] on div "**********" at bounding box center [684, 695] width 203 height 466
click at [898, 642] on div ".deletable-edge-delete-btn { width: 20px; height: 20px; border: 0px solid #ffff…" at bounding box center [812, 426] width 846 height 672
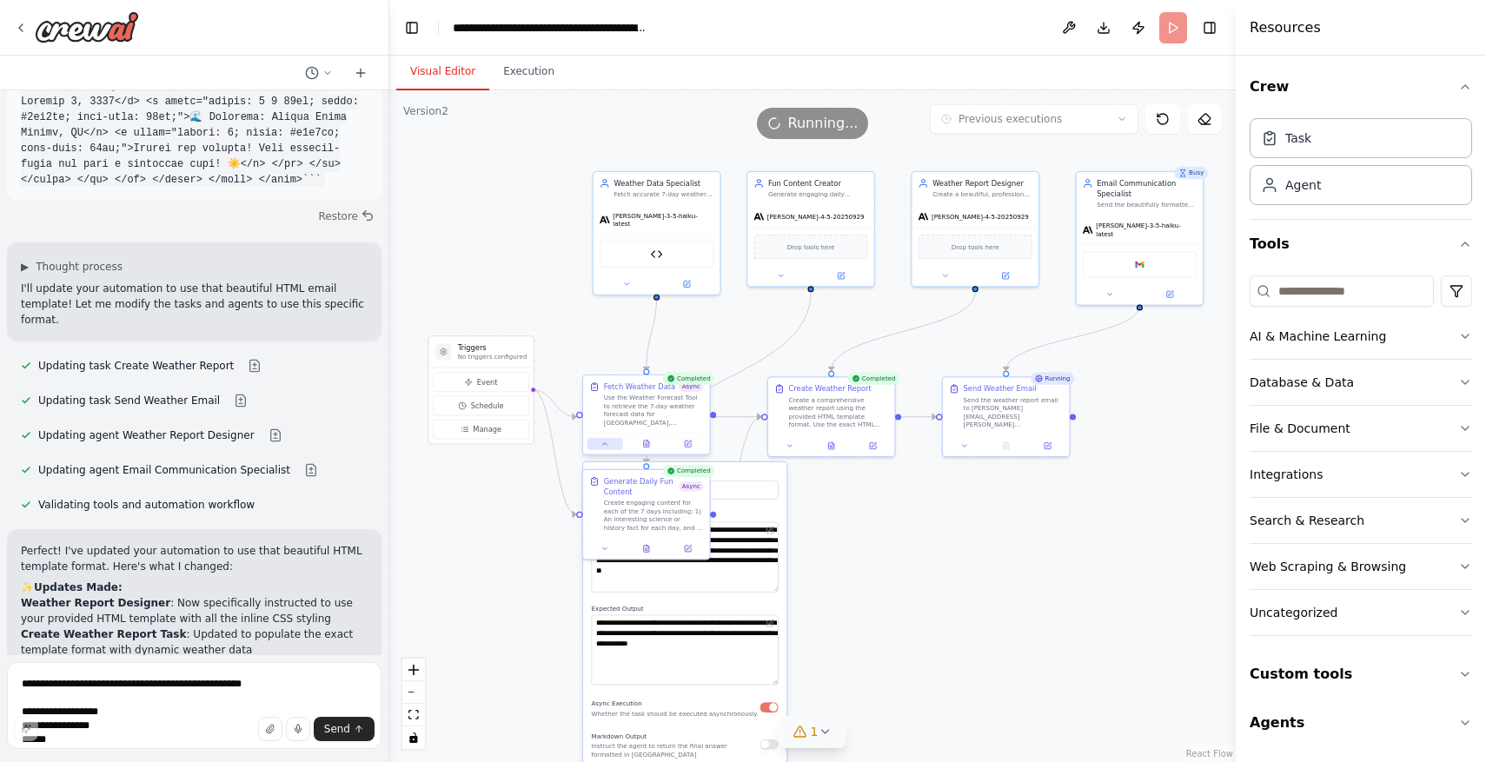
click at [600, 445] on icon at bounding box center [604, 444] width 8 height 8
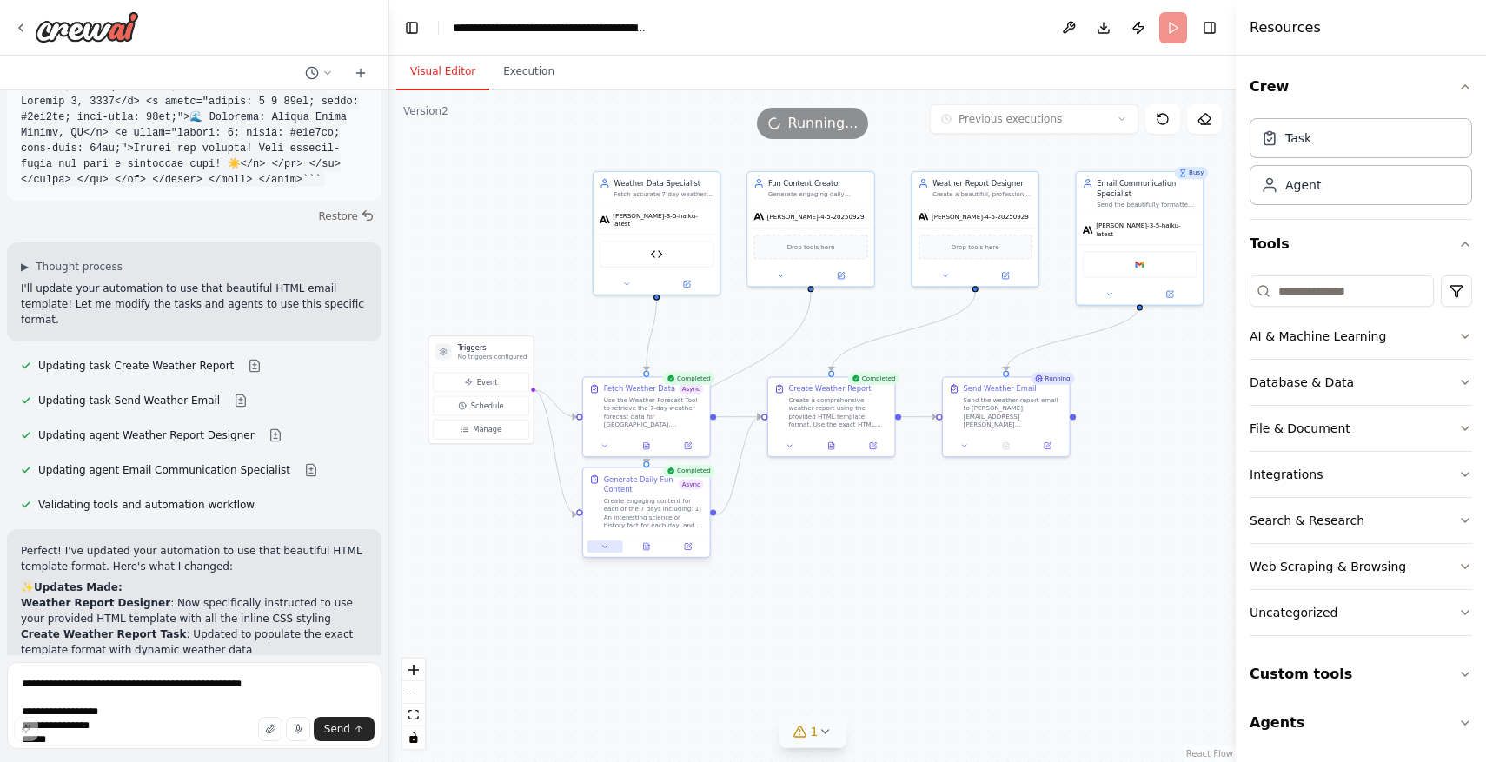
click at [608, 551] on button at bounding box center [605, 547] width 36 height 12
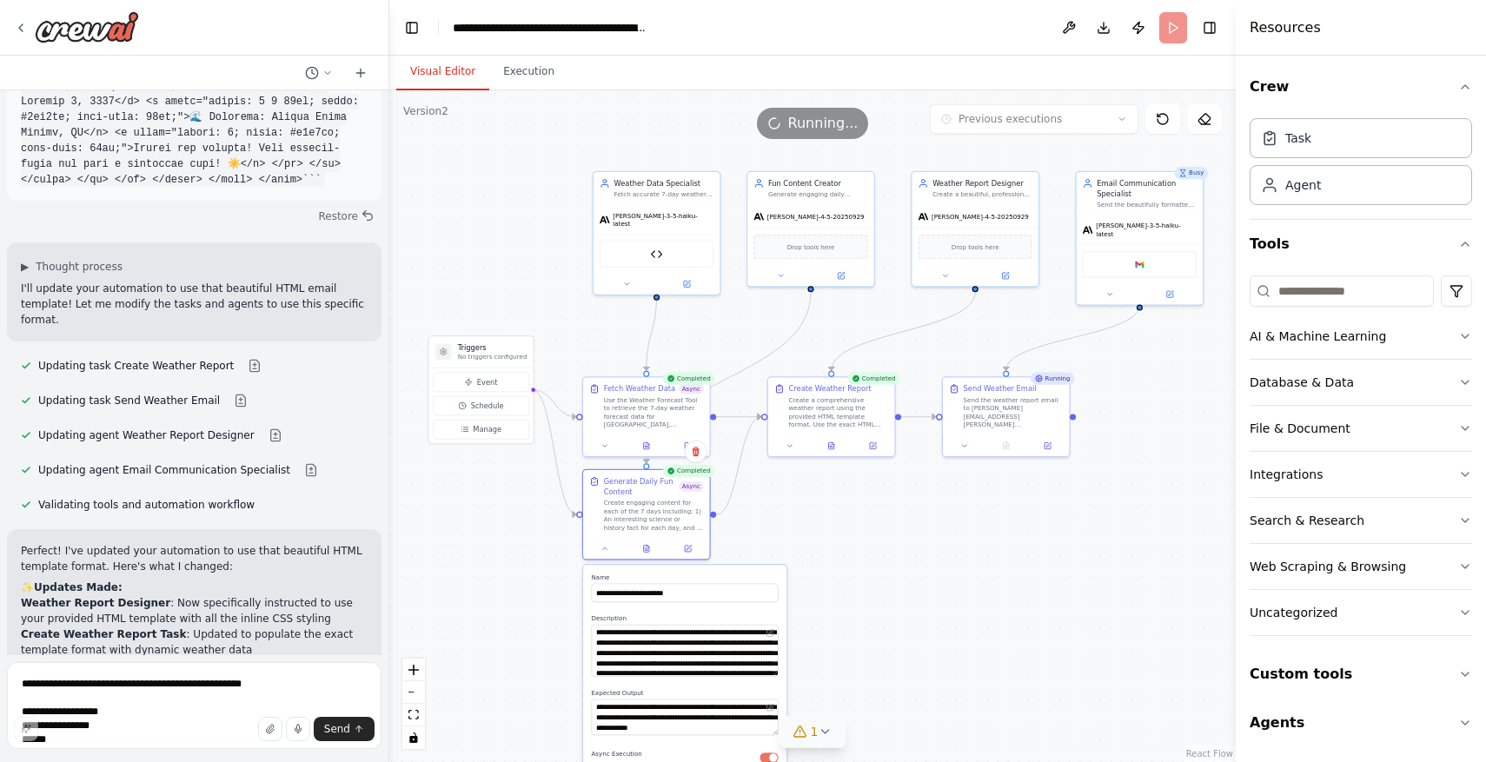
drag, startPoint x: 773, startPoint y: 659, endPoint x: 773, endPoint y: 674, distance: 15.7
click at [773, 674] on textarea "**********" at bounding box center [685, 651] width 187 height 52
click at [606, 553] on div at bounding box center [646, 546] width 126 height 21
click at [607, 541] on button at bounding box center [605, 547] width 36 height 12
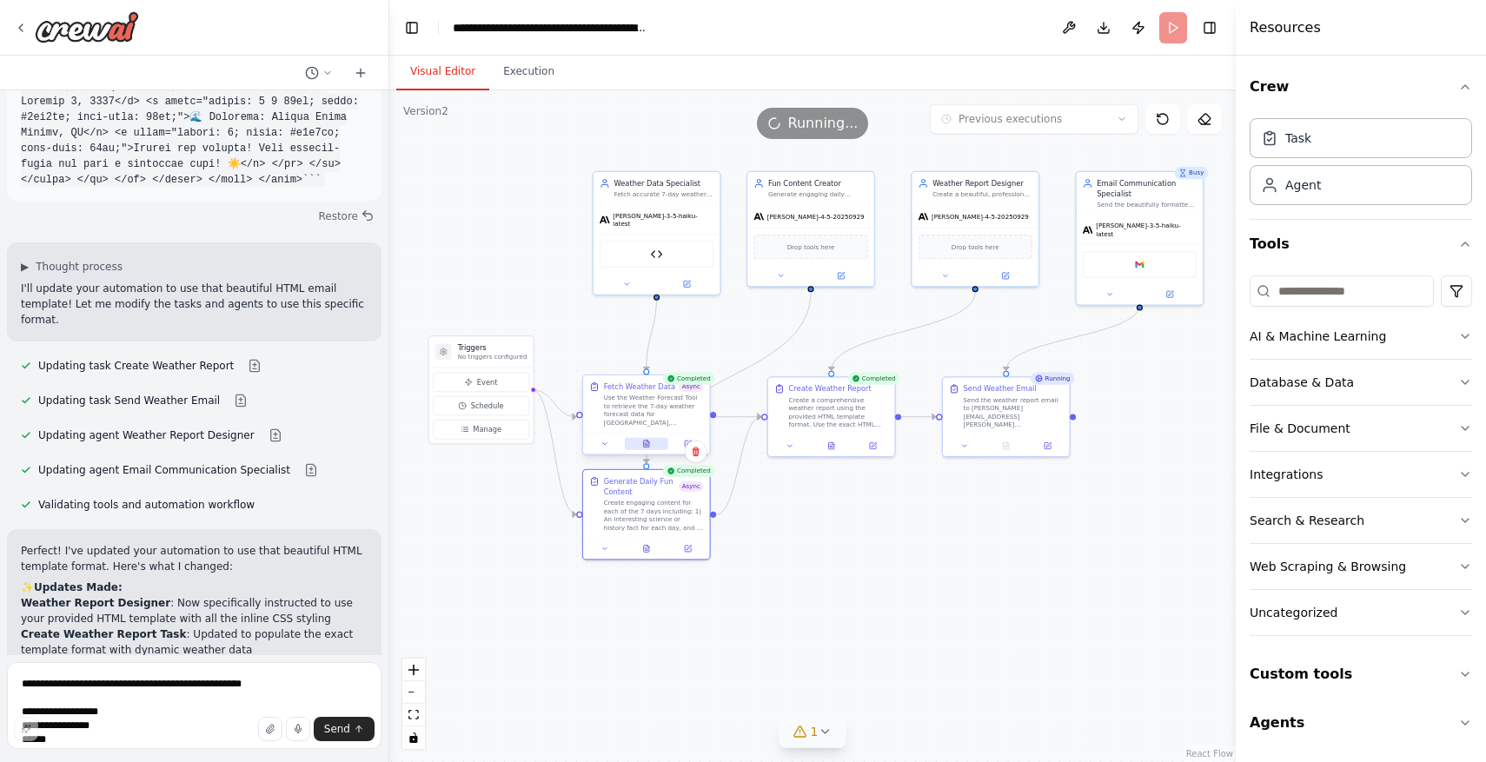
click at [649, 444] on icon at bounding box center [646, 444] width 5 height 7
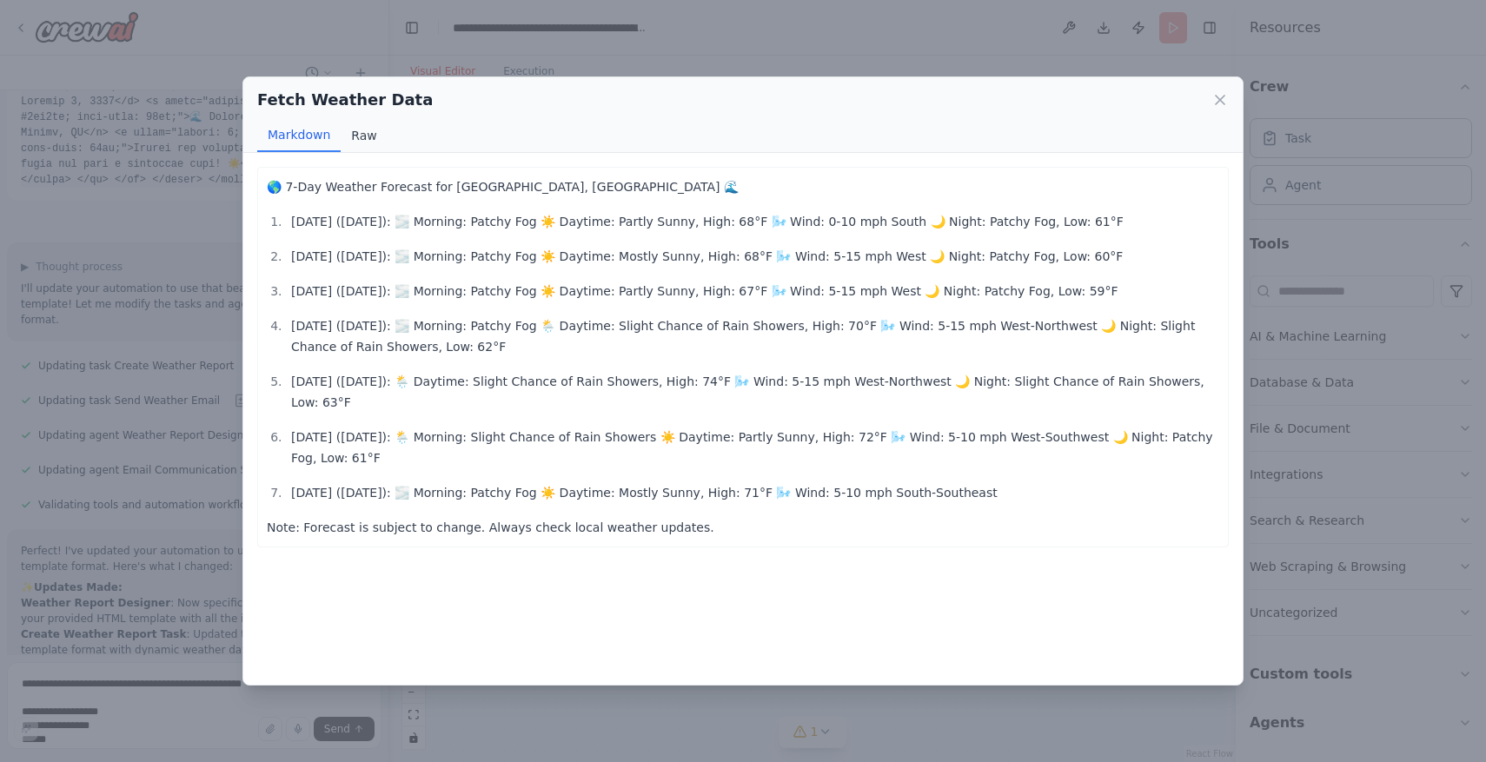
click at [366, 142] on button "Raw" at bounding box center [364, 135] width 46 height 33
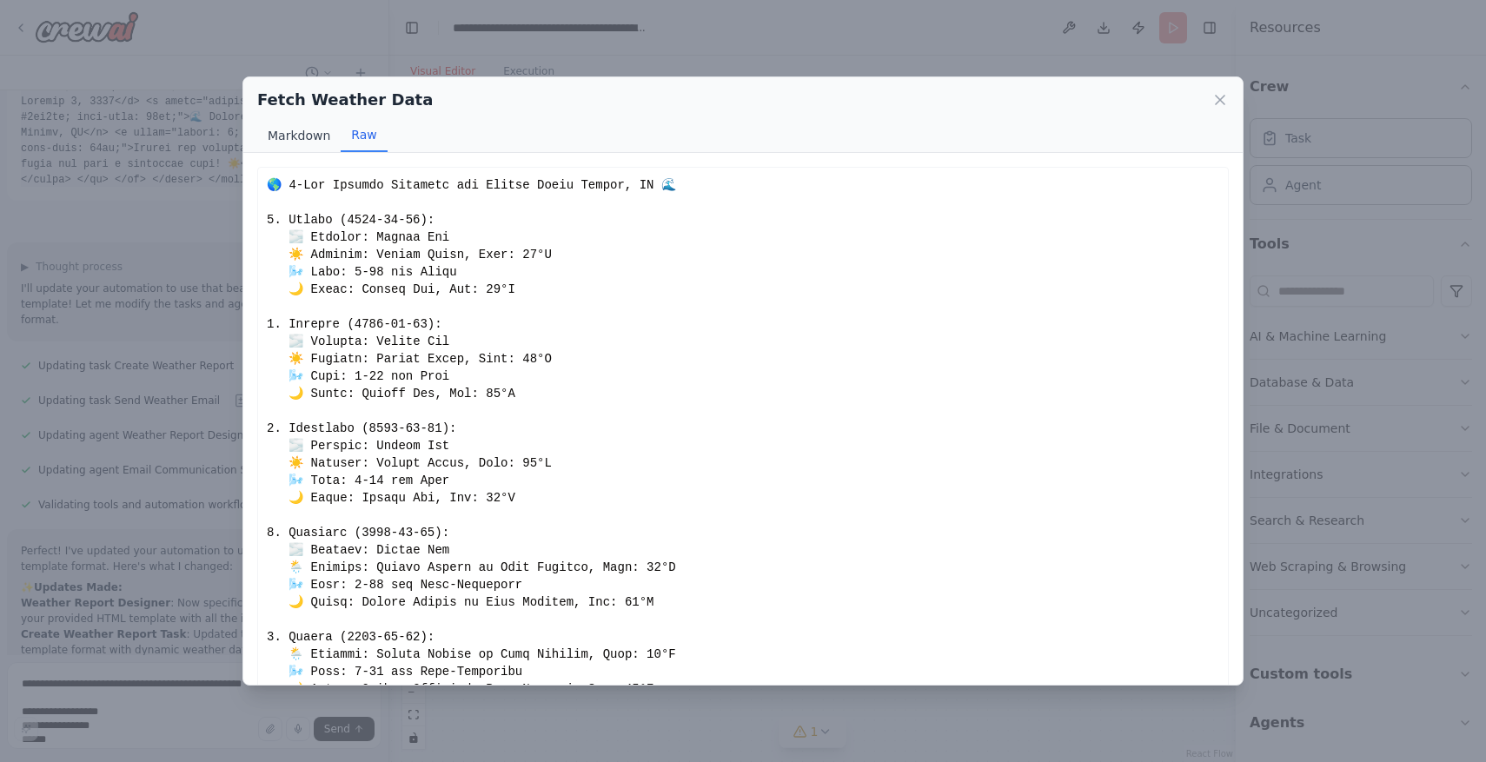
click at [290, 134] on button "Markdown" at bounding box center [298, 135] width 83 height 33
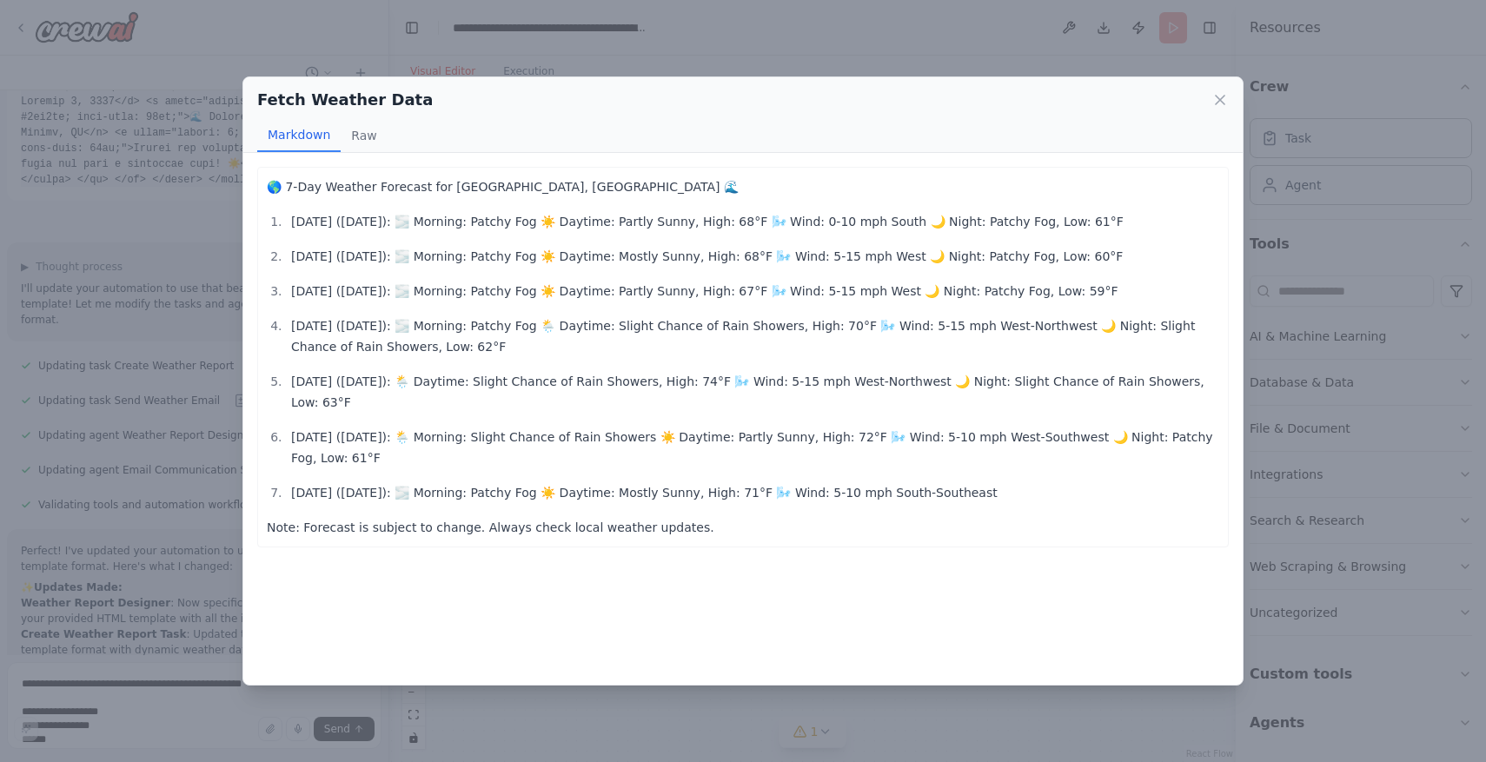
click at [1224, 90] on div "Fetch Weather Data" at bounding box center [743, 100] width 972 height 24
click at [1222, 99] on icon at bounding box center [1219, 99] width 17 height 17
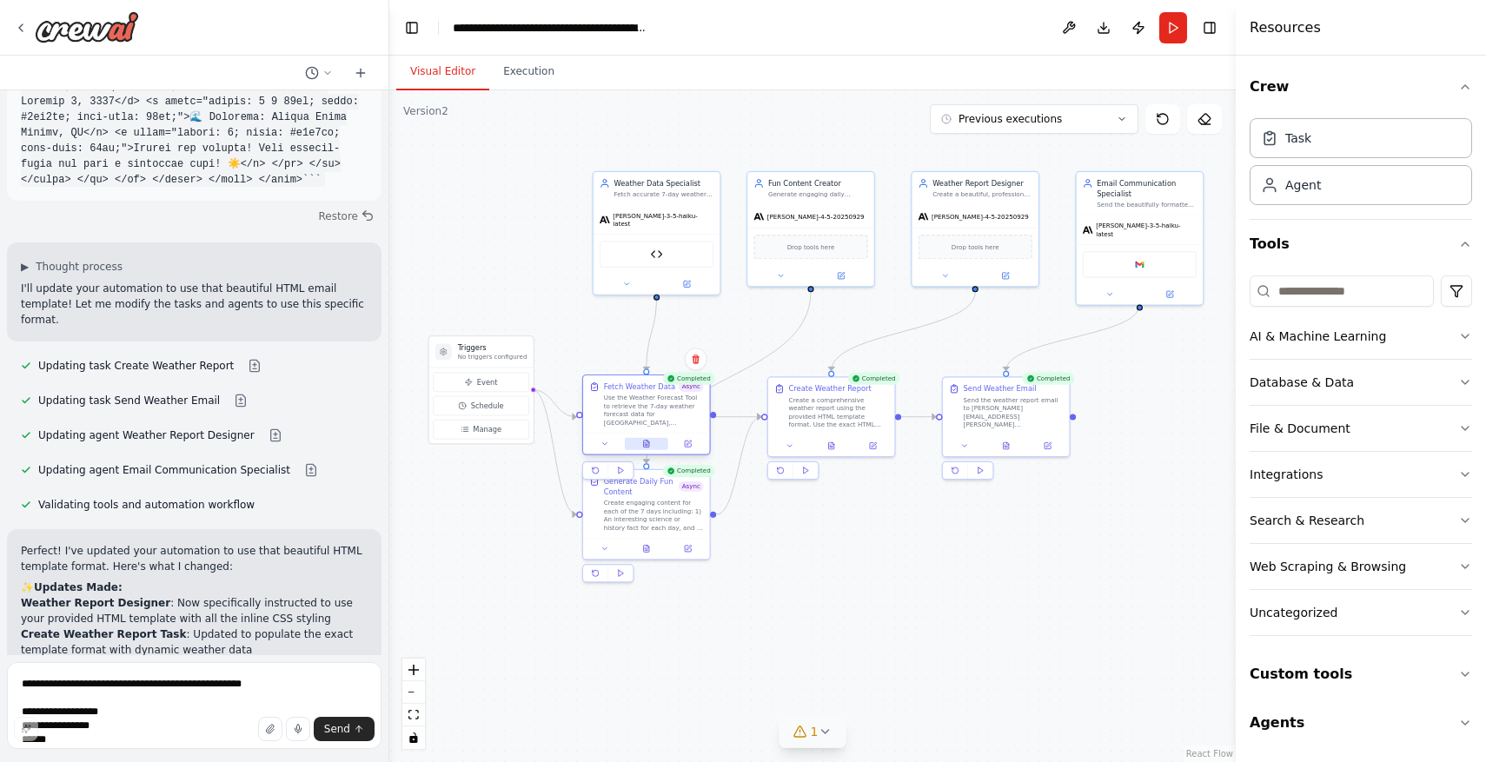
click at [654, 440] on button at bounding box center [646, 444] width 43 height 12
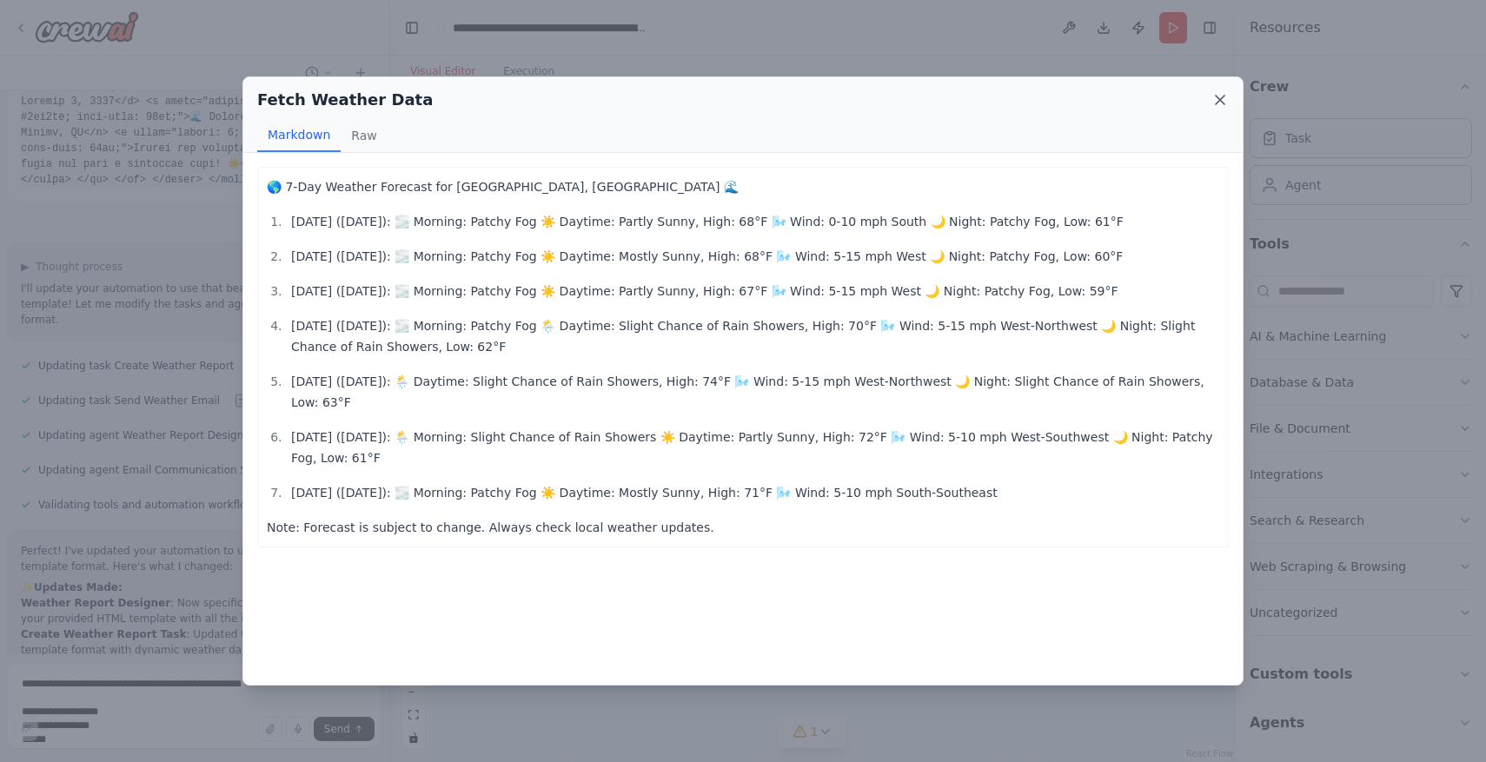
click at [1226, 91] on icon at bounding box center [1219, 99] width 17 height 17
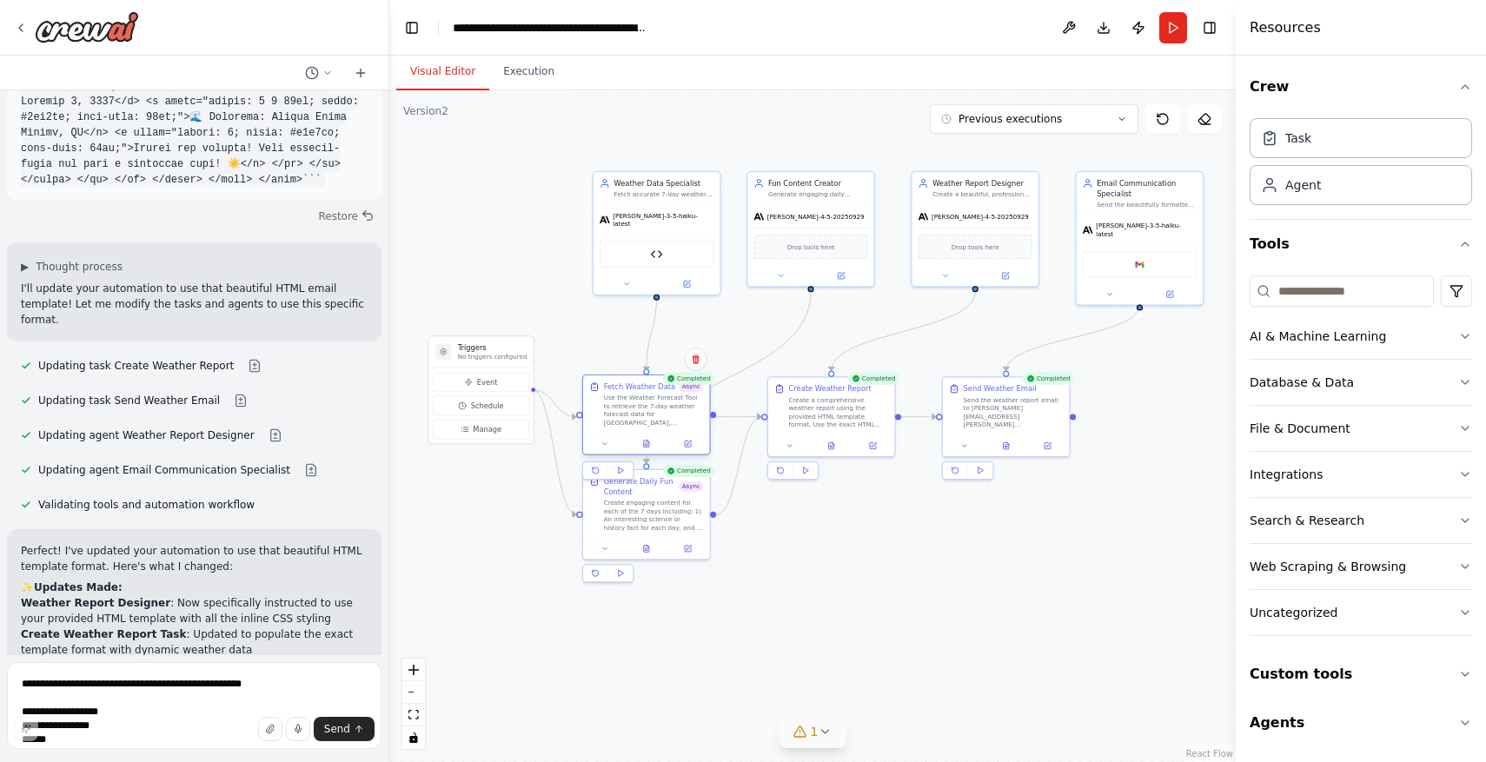
click at [642, 451] on div at bounding box center [646, 443] width 126 height 21
click at [642, 547] on icon at bounding box center [646, 546] width 8 height 8
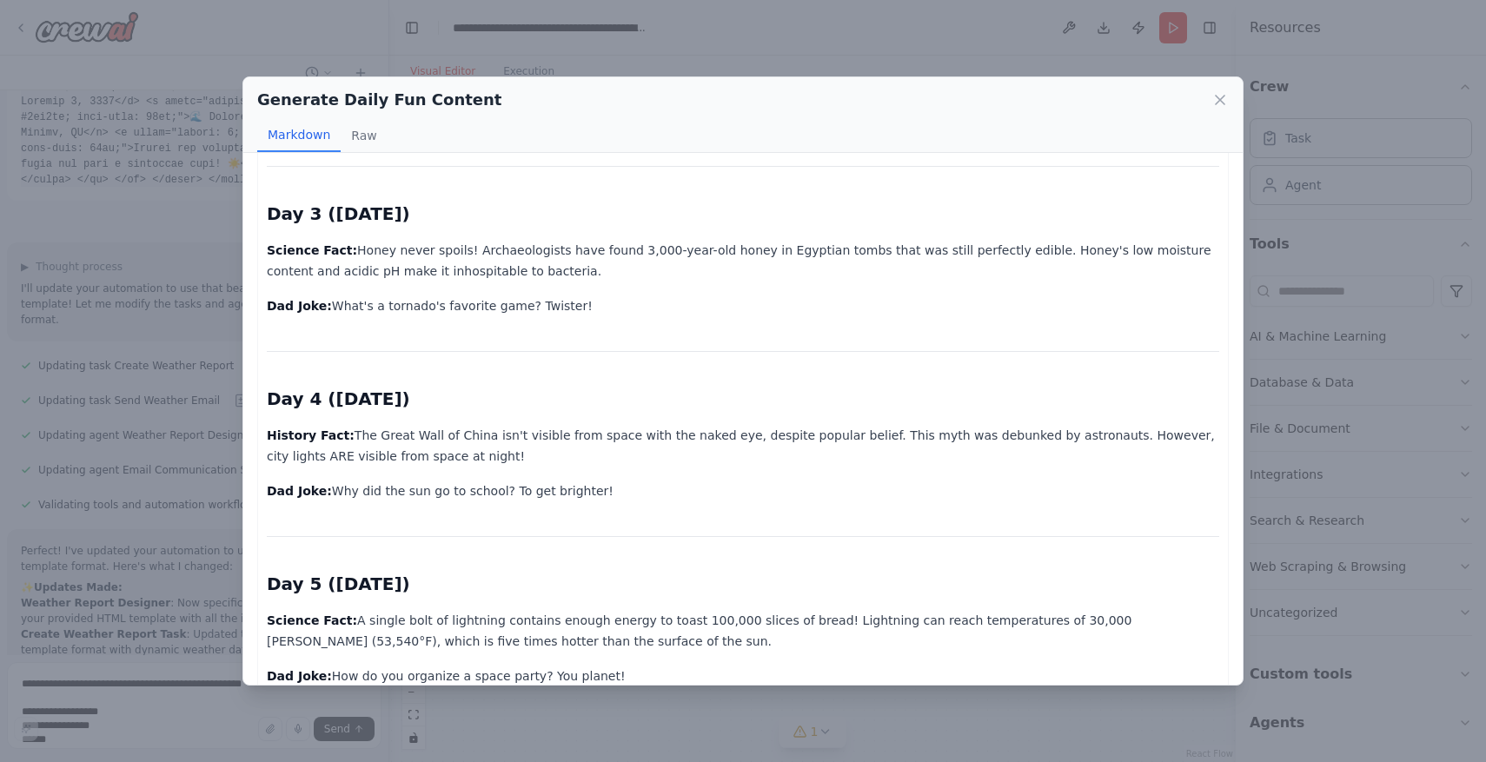
scroll to position [509, 0]
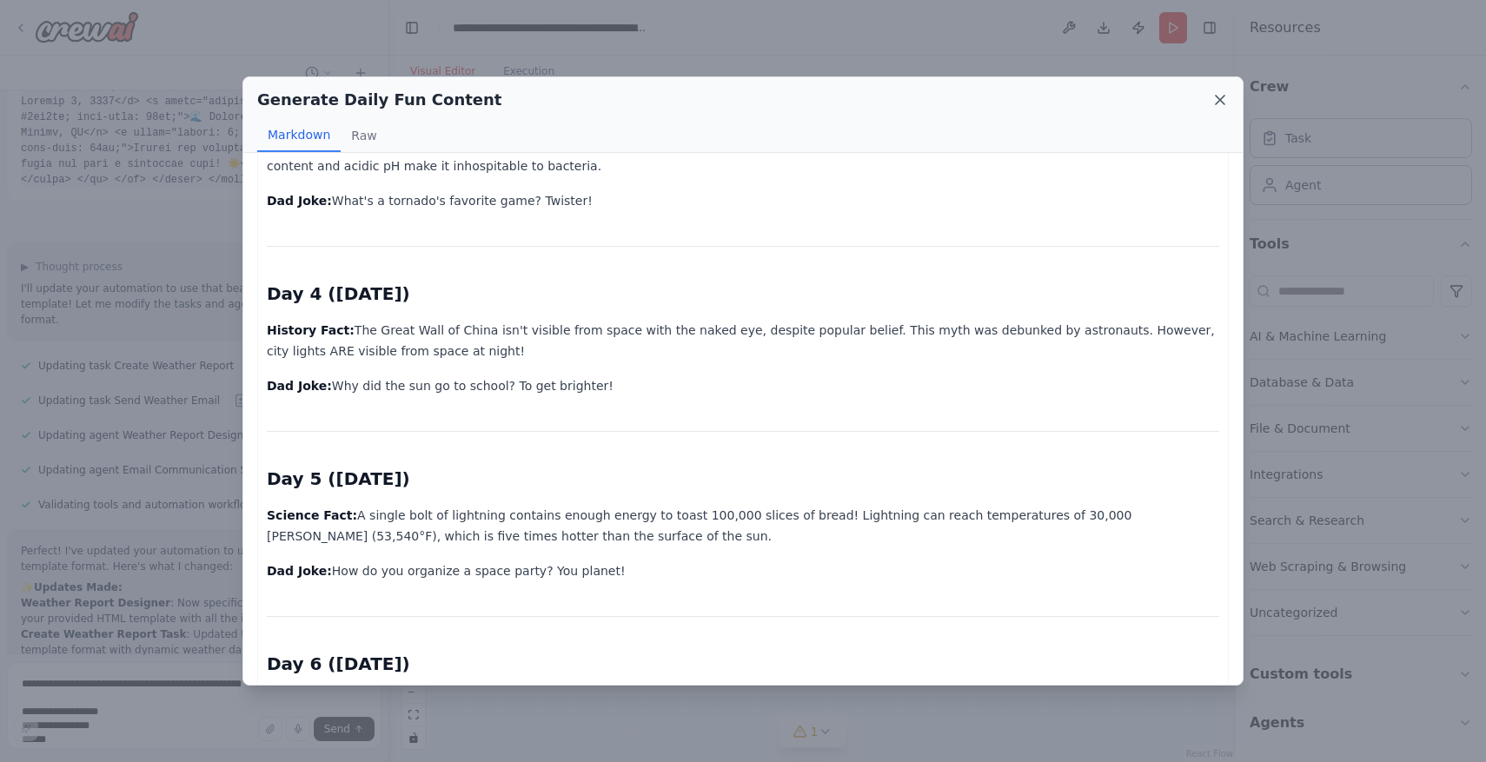
click at [1216, 97] on icon at bounding box center [1219, 99] width 17 height 17
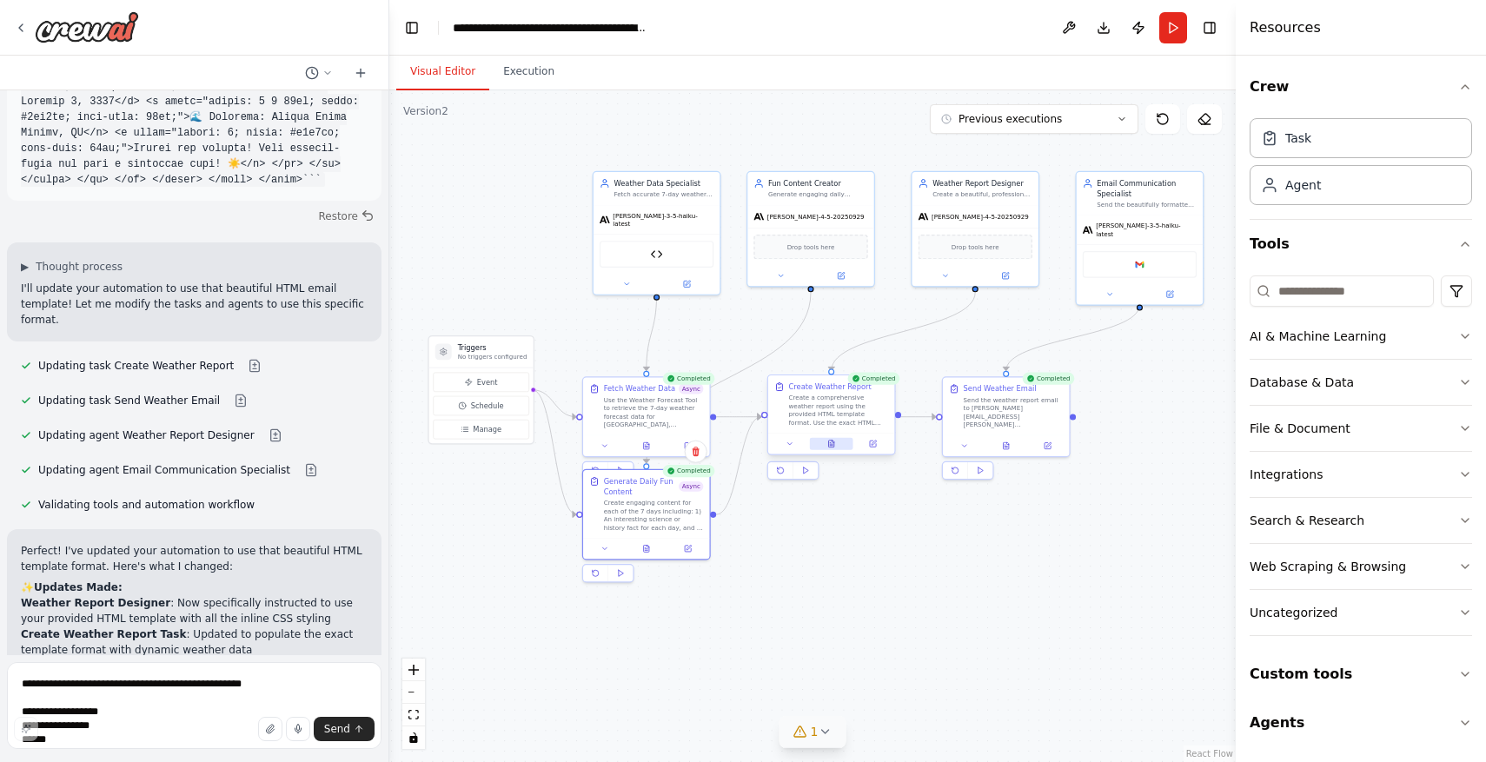
click at [827, 441] on icon at bounding box center [831, 444] width 8 height 8
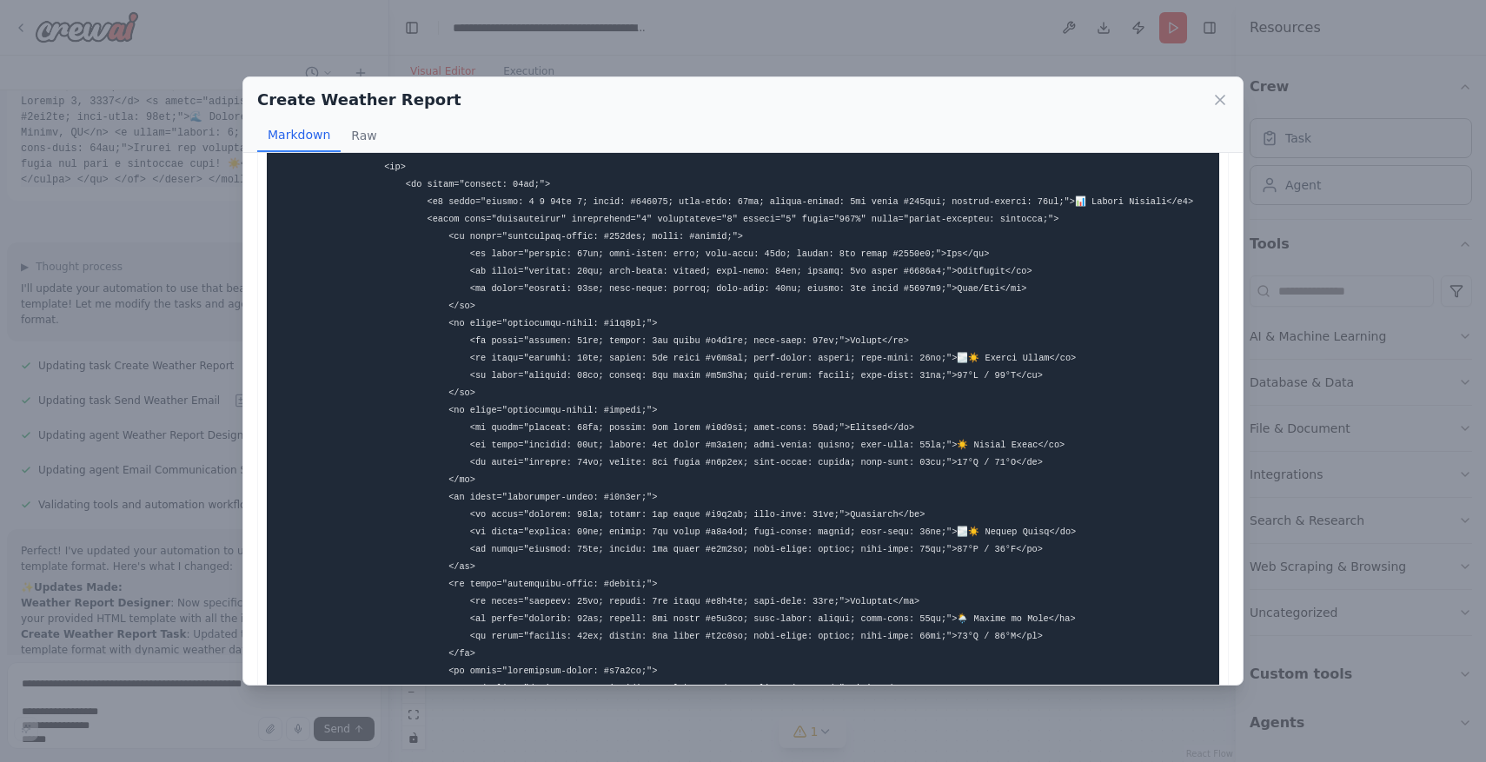
scroll to position [437, 0]
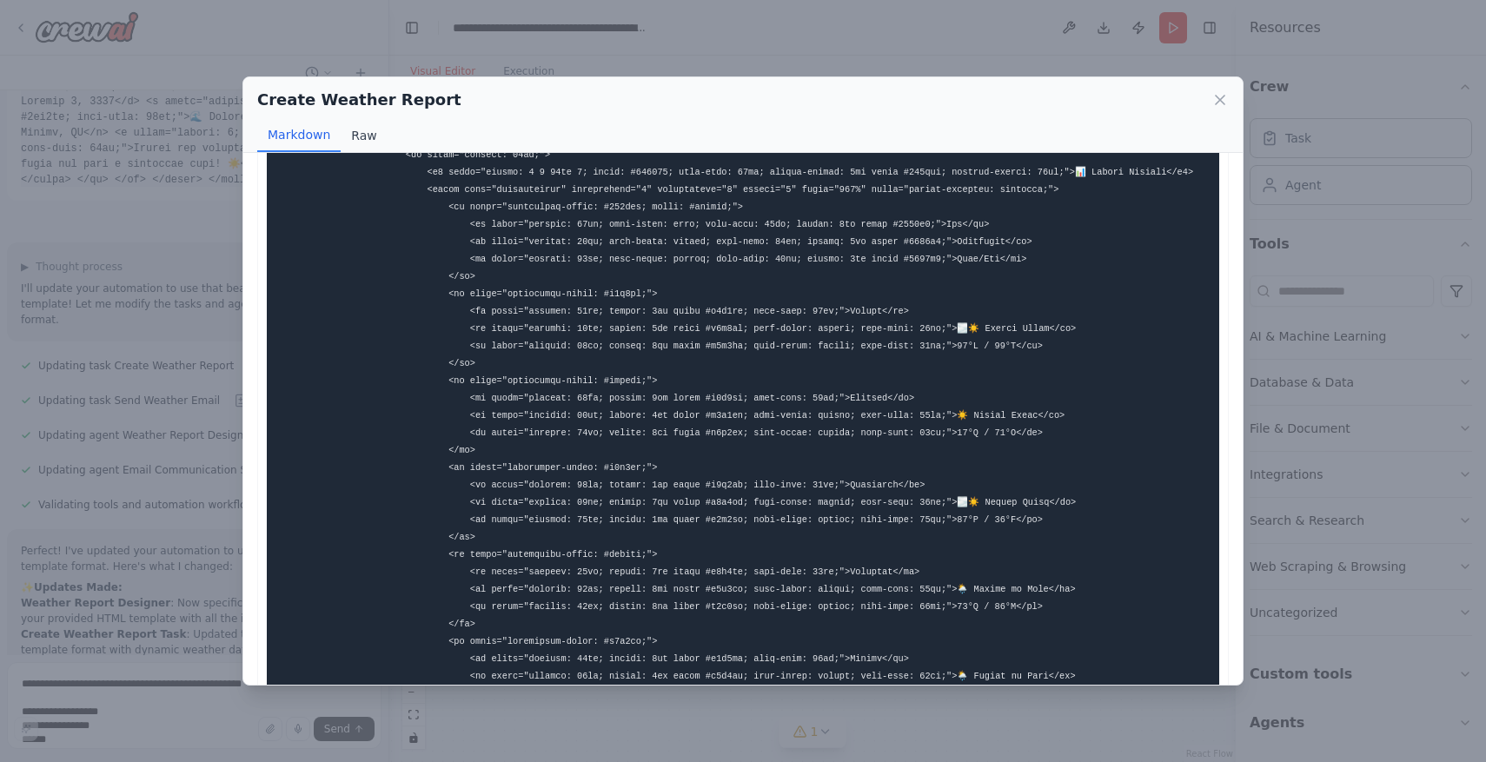
click at [375, 137] on button "Raw" at bounding box center [364, 135] width 46 height 33
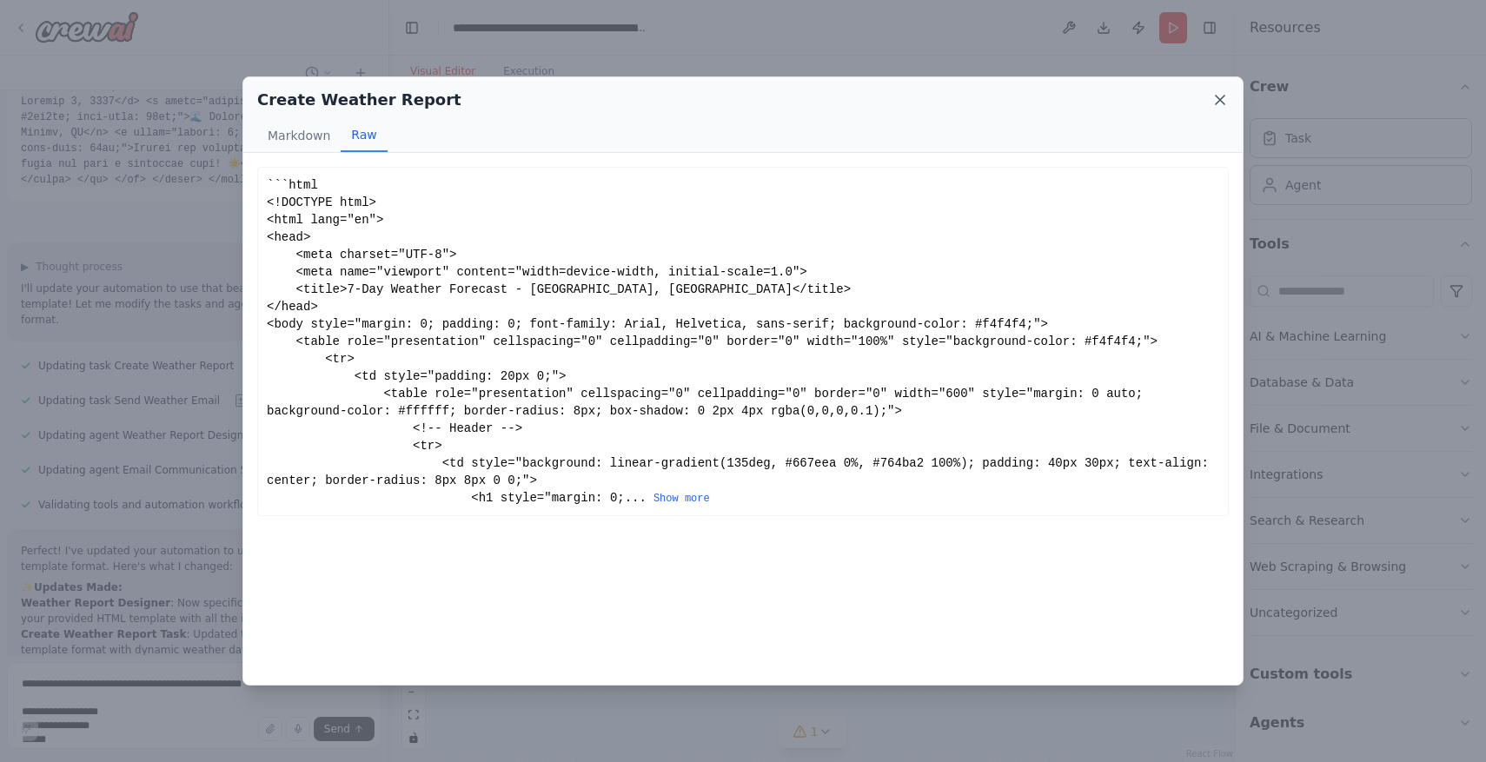
click at [1219, 95] on icon at bounding box center [1219, 99] width 17 height 17
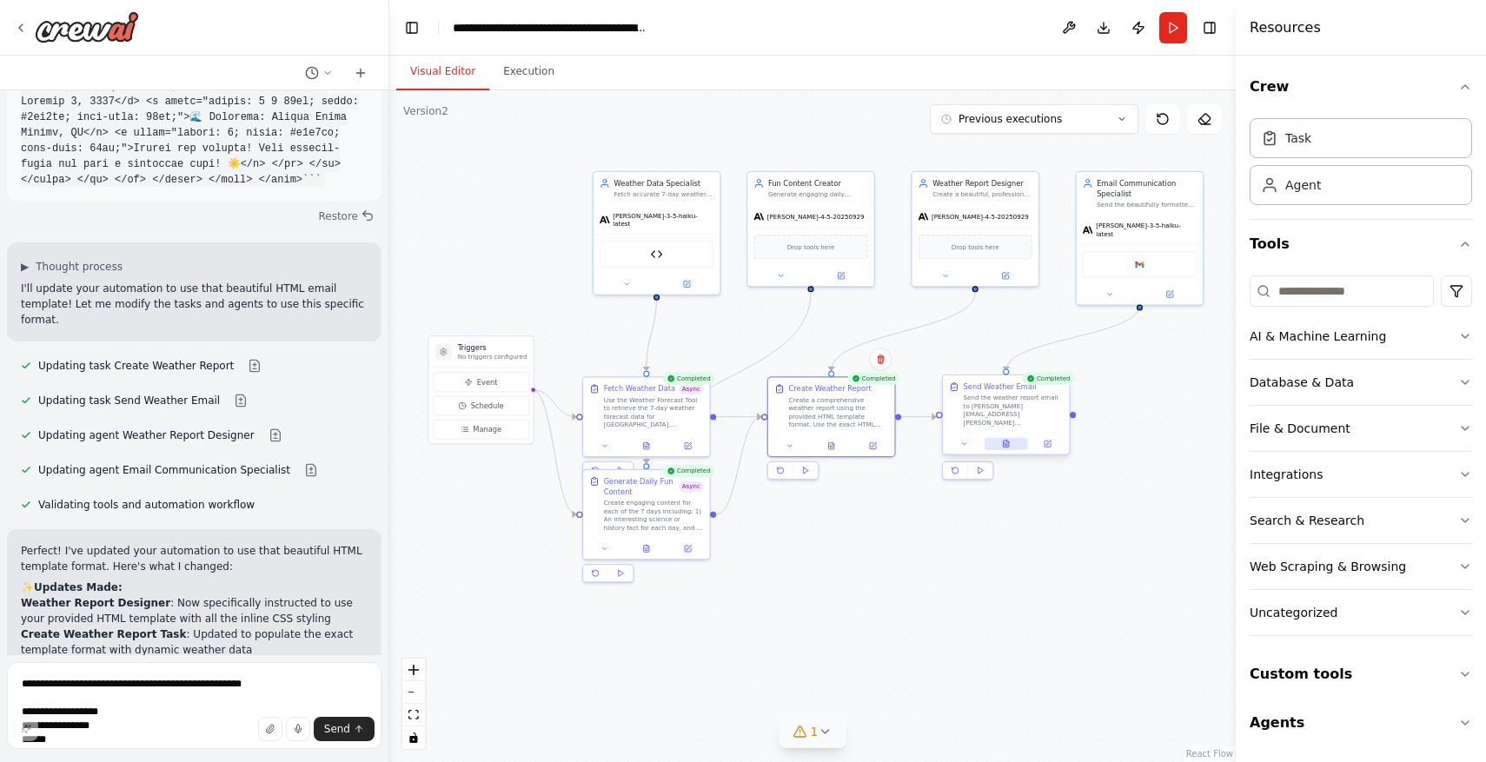
click at [1011, 444] on button at bounding box center [1006, 444] width 43 height 12
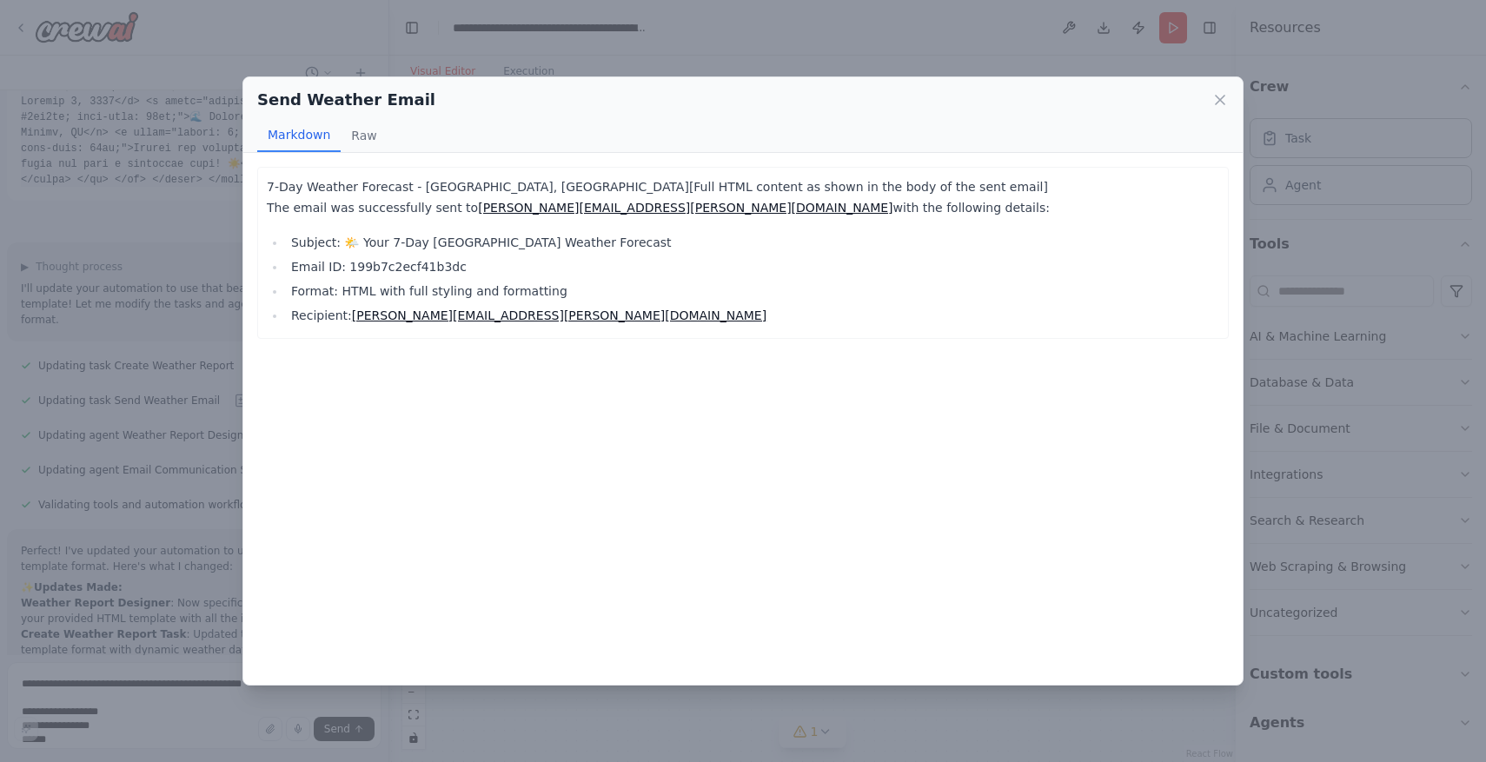
click at [135, 183] on div "Send Weather Email Markdown Raw 7-Day Weather Forecast - Rancho Palos Verdes, C…" at bounding box center [743, 381] width 1486 height 762
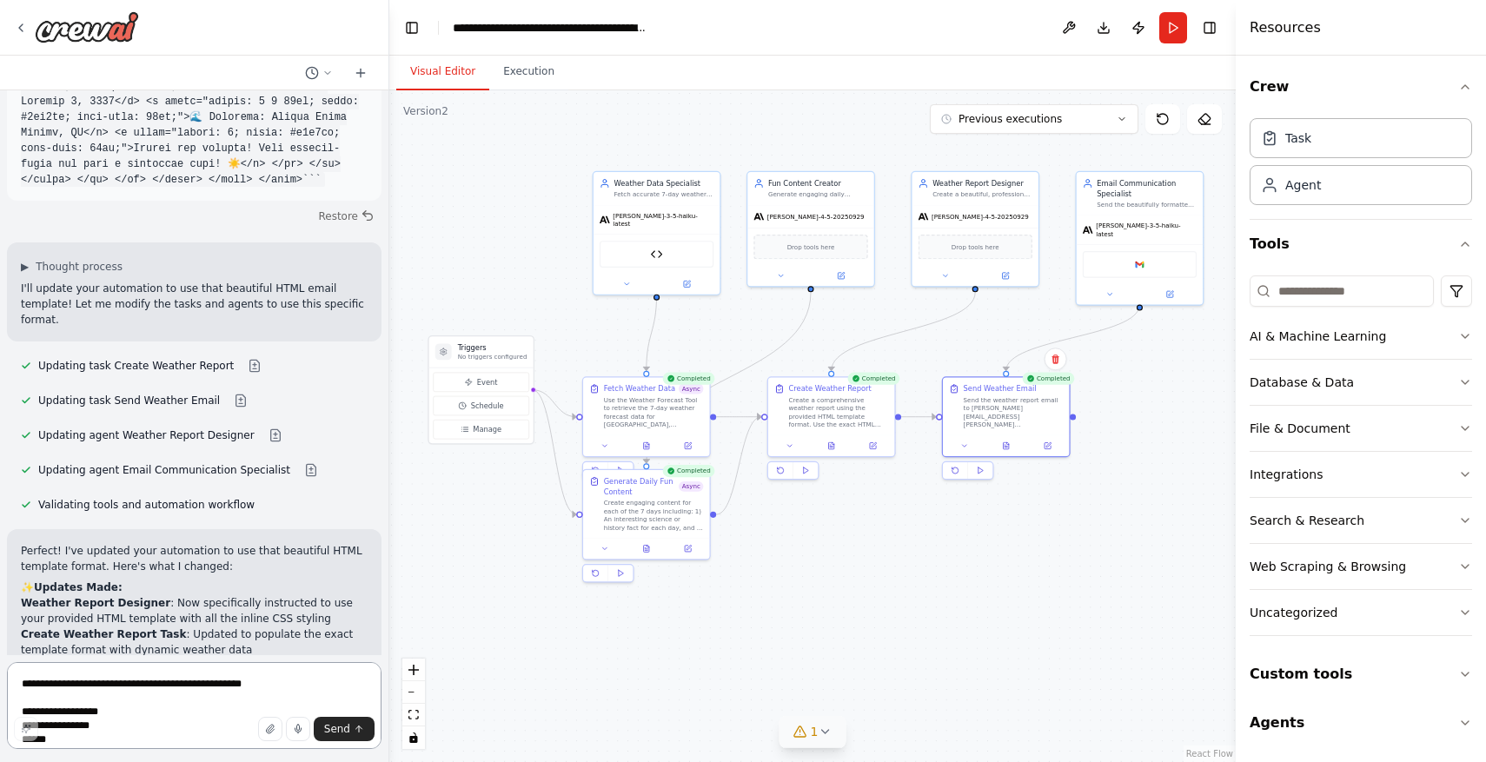
click at [262, 675] on textarea at bounding box center [194, 705] width 375 height 87
type textarea "*"
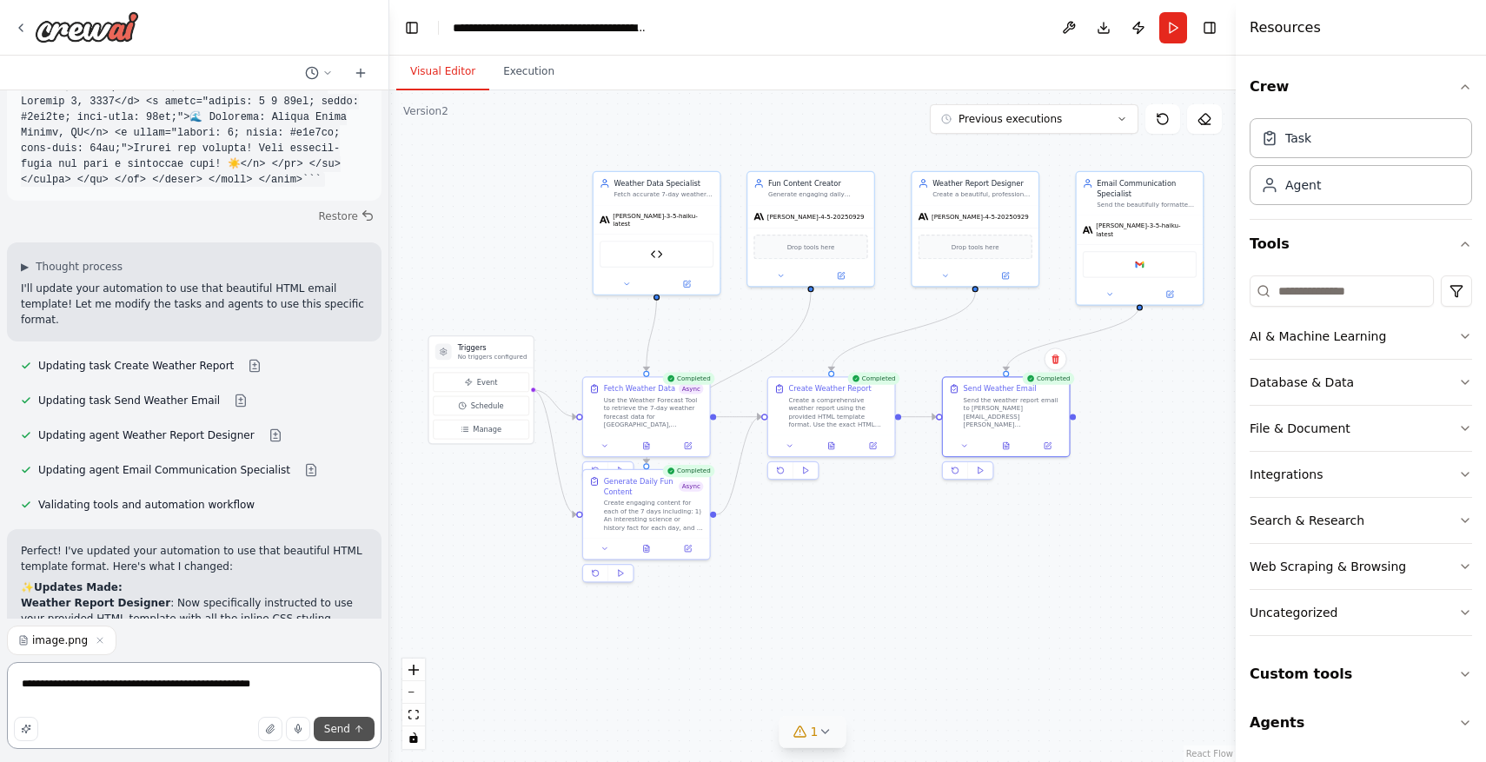
type textarea "**********"
click at [341, 731] on span "Send" at bounding box center [337, 729] width 26 height 14
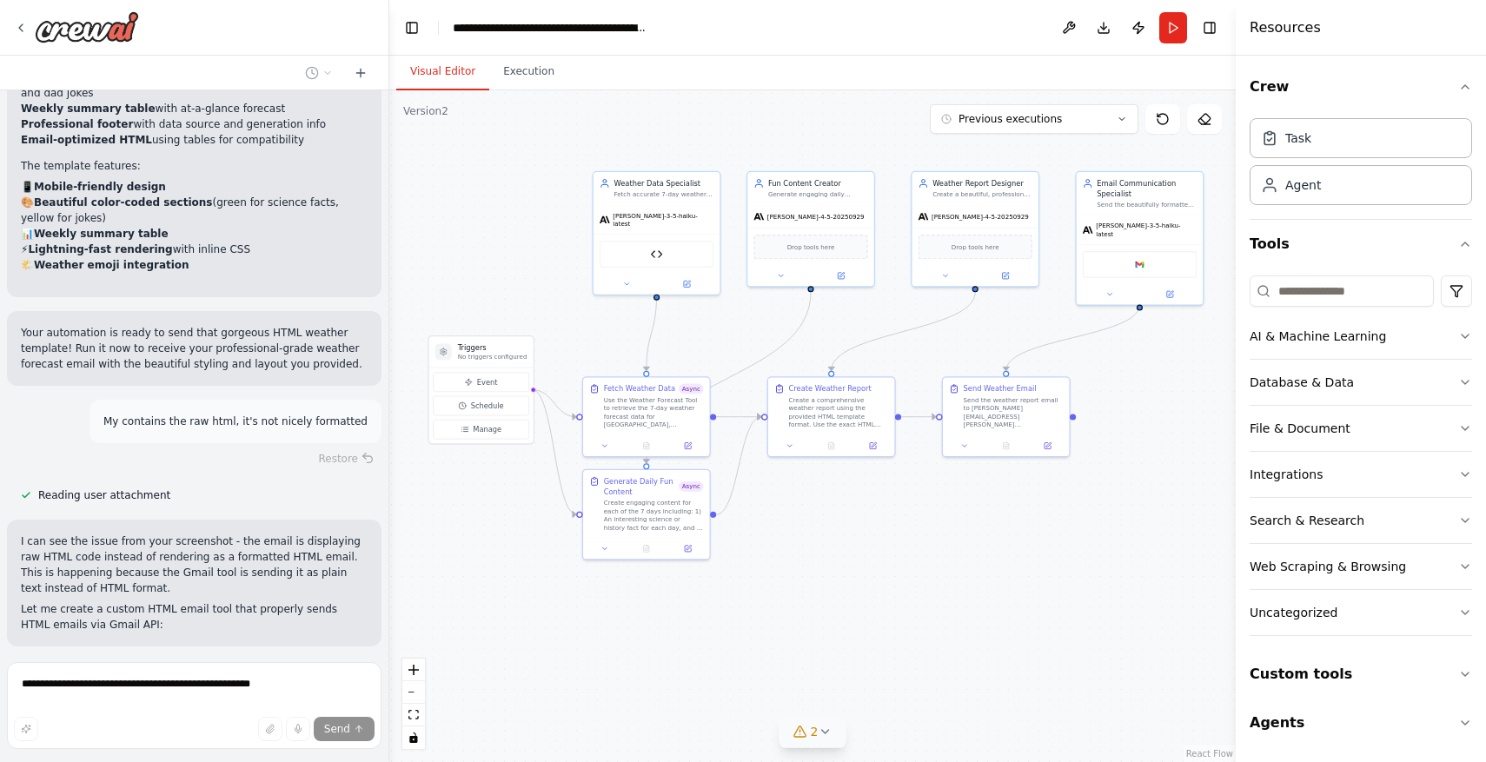
scroll to position [19763, 0]
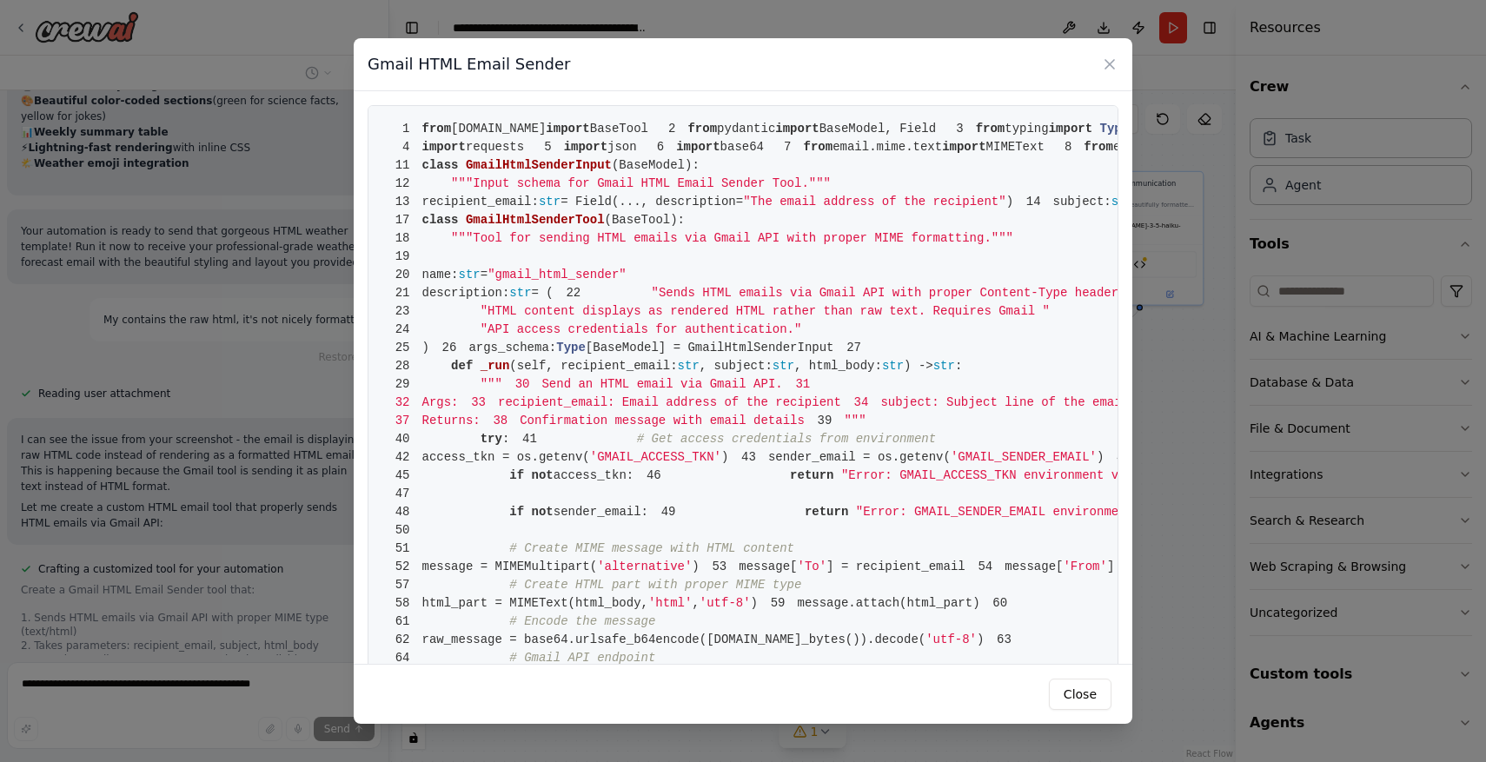
scroll to position [19870, 0]
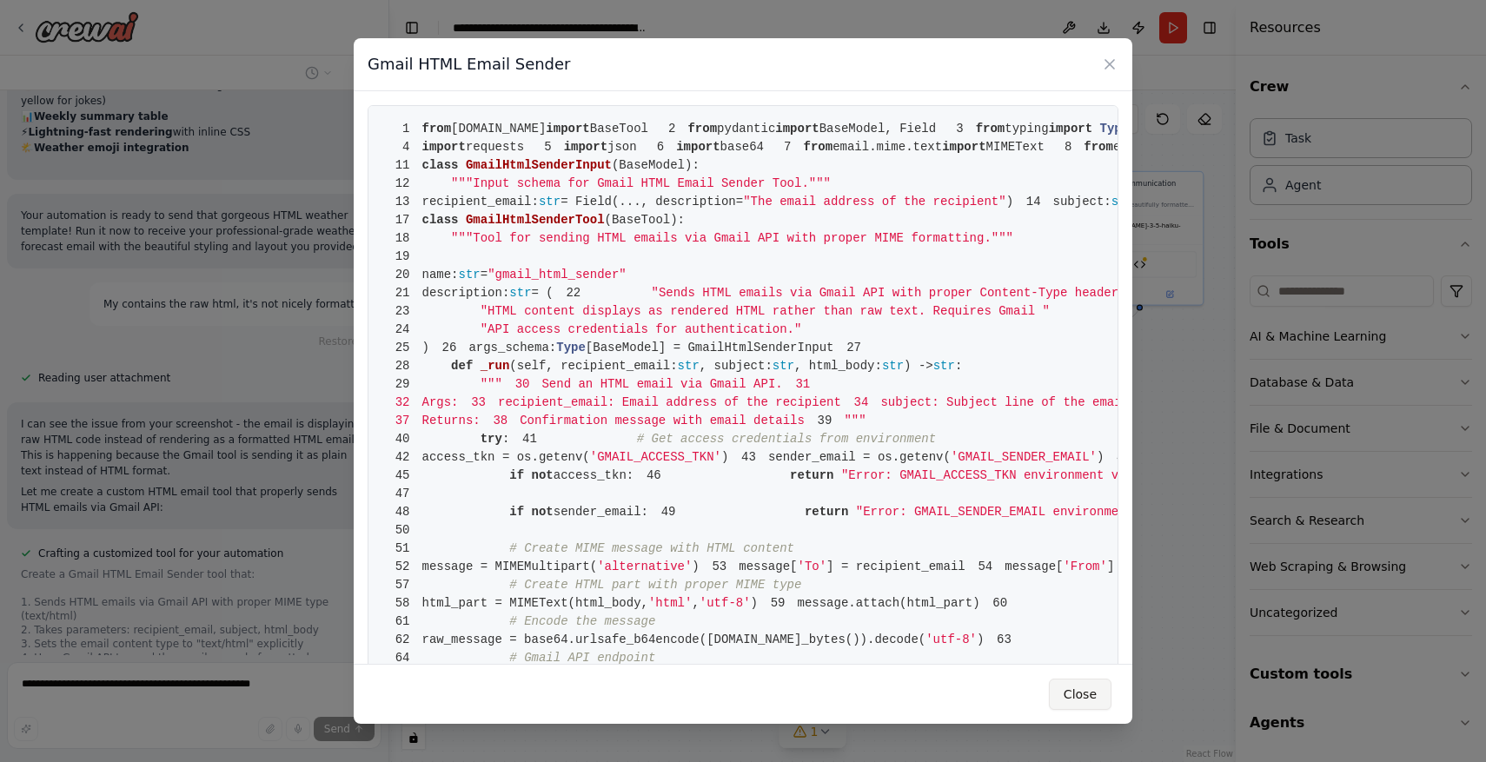
click at [1082, 702] on button "Close" at bounding box center [1080, 694] width 63 height 31
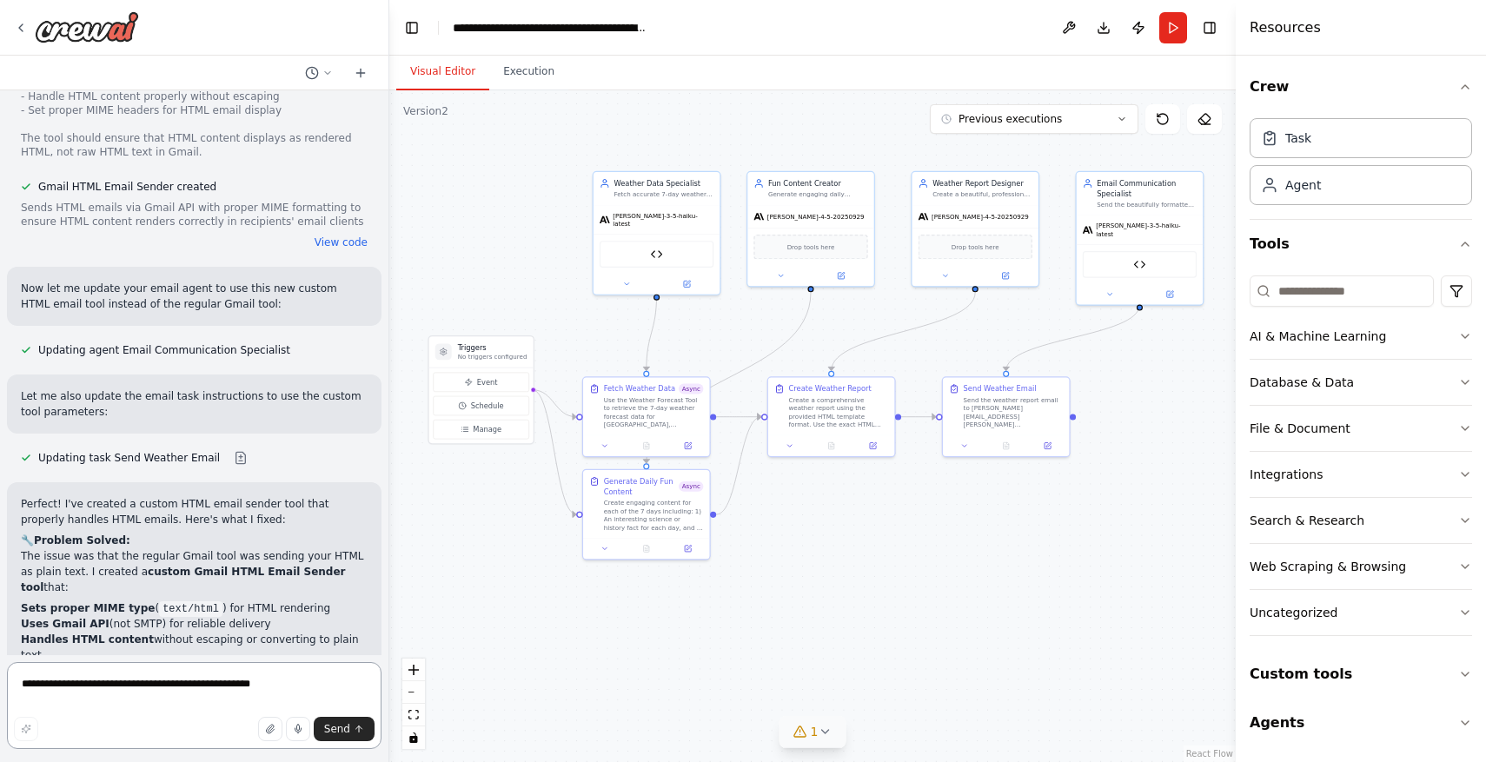
scroll to position [20531, 0]
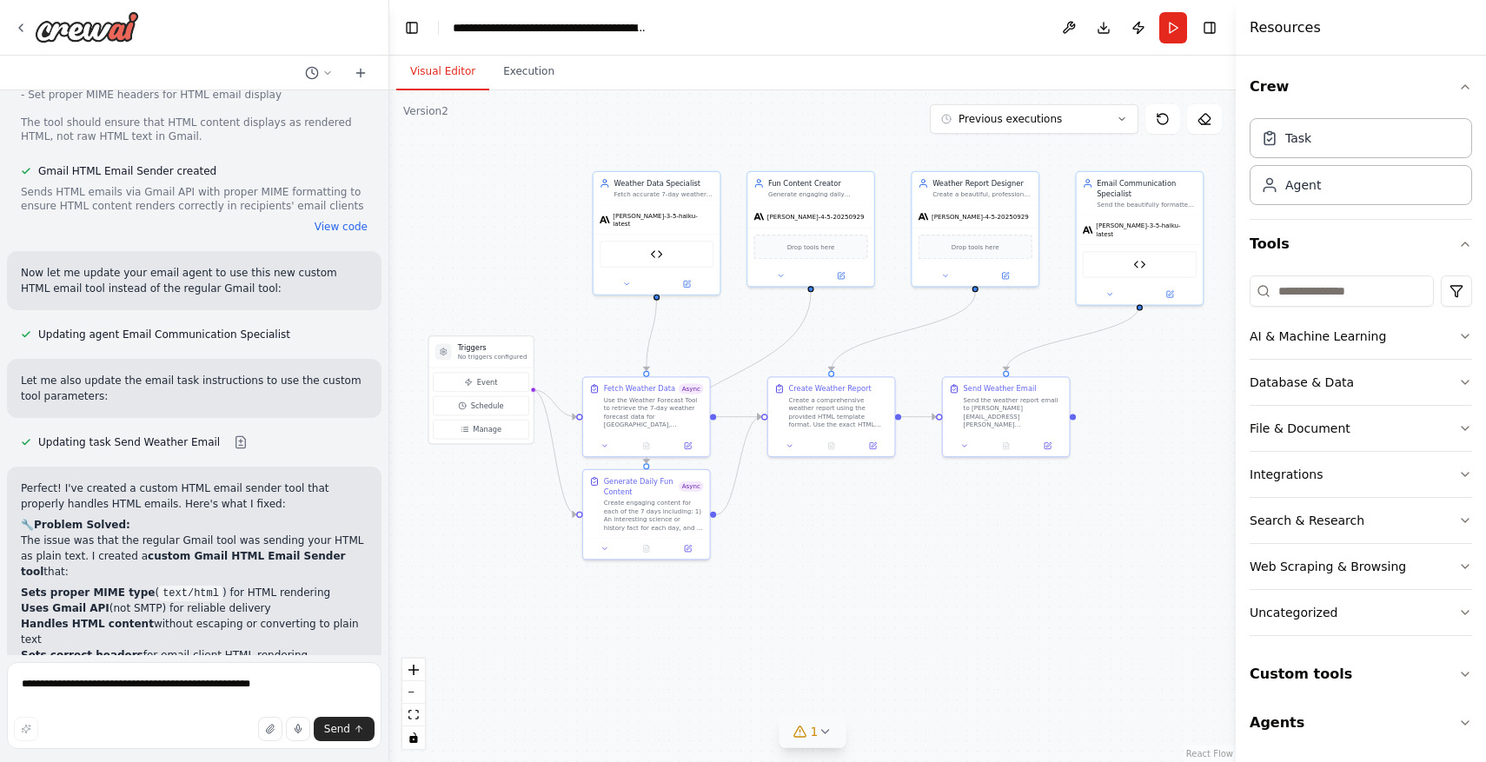
click at [820, 737] on icon at bounding box center [825, 732] width 14 height 14
click at [1048, 438] on button at bounding box center [1048, 444] width 36 height 12
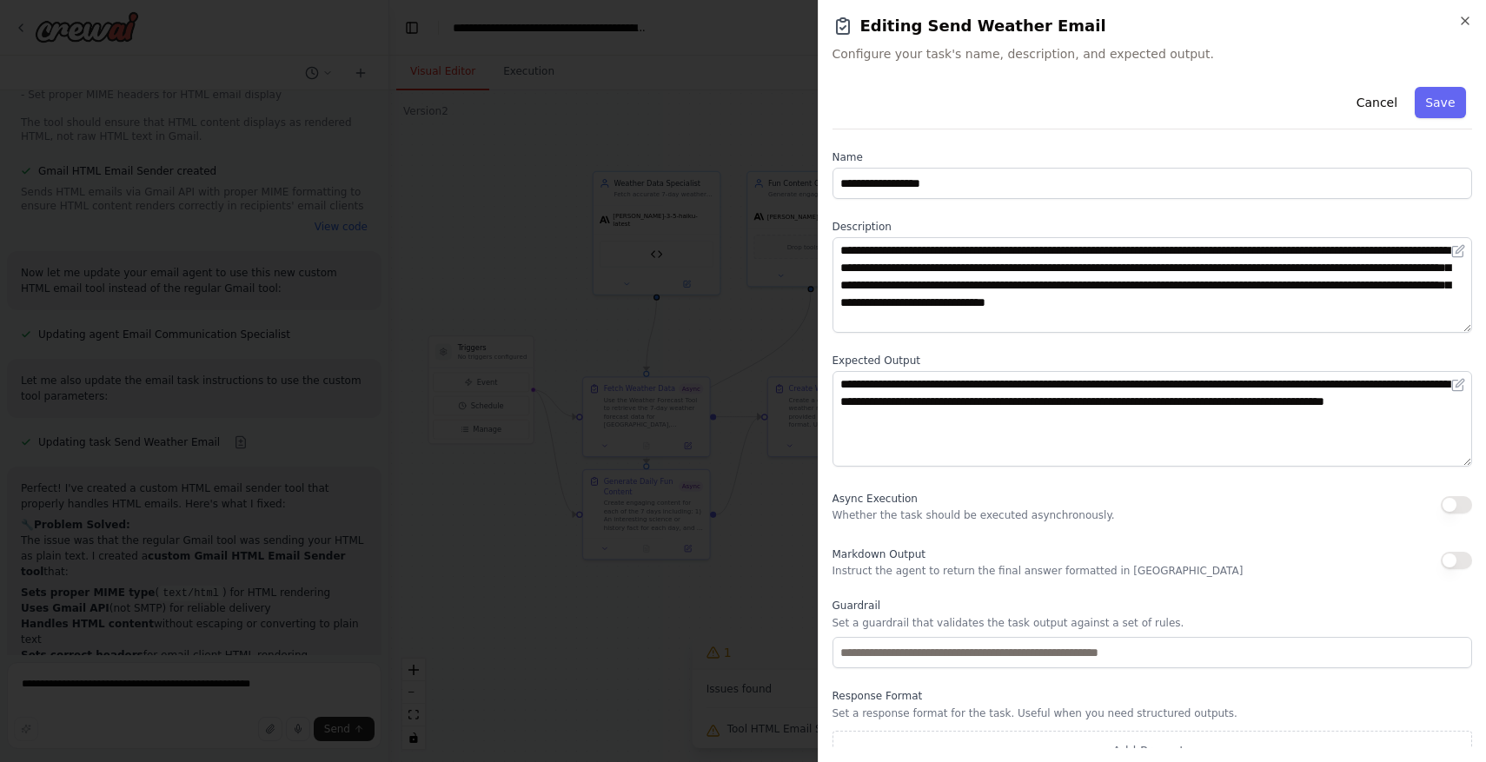
scroll to position [23, 0]
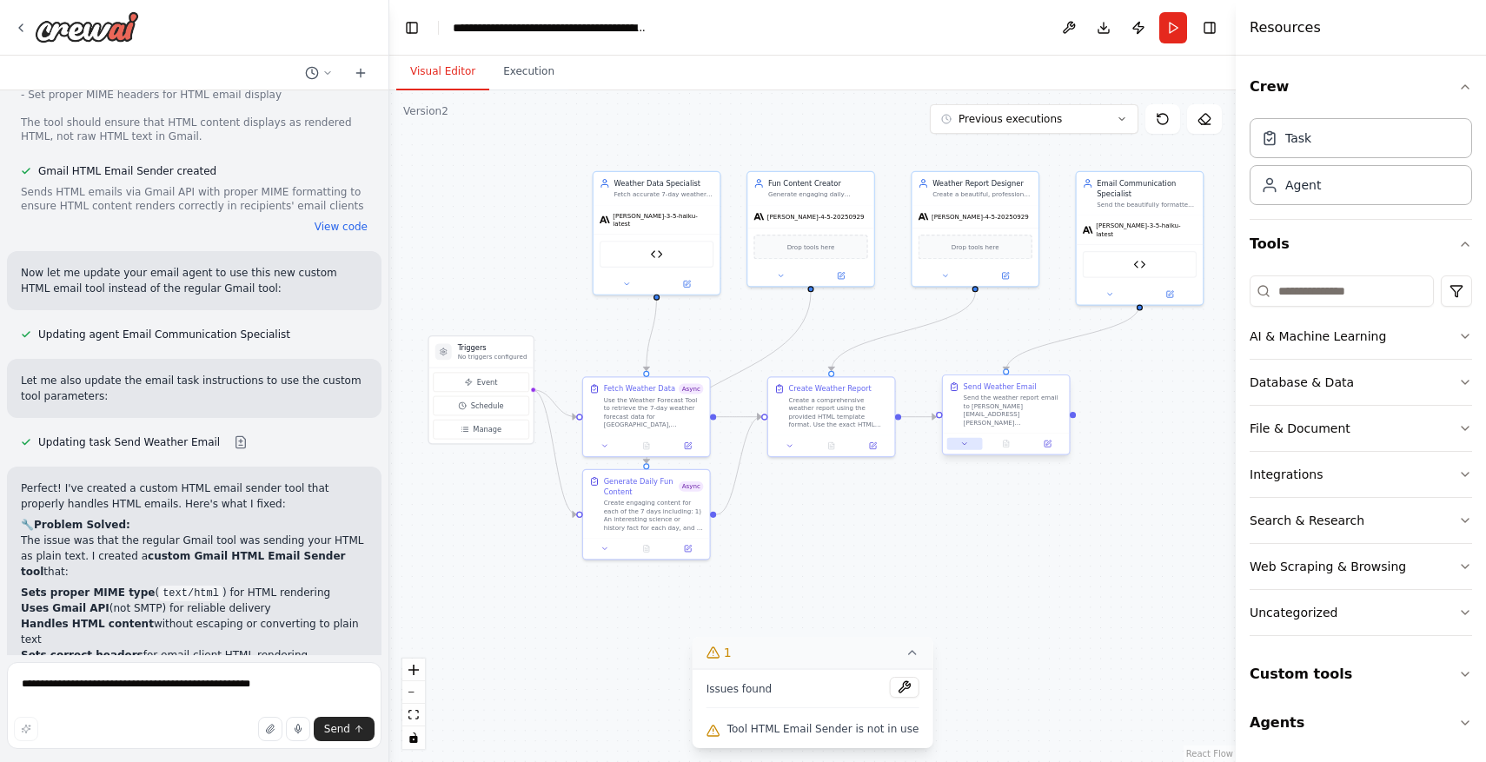
click at [963, 441] on icon at bounding box center [964, 444] width 8 height 8
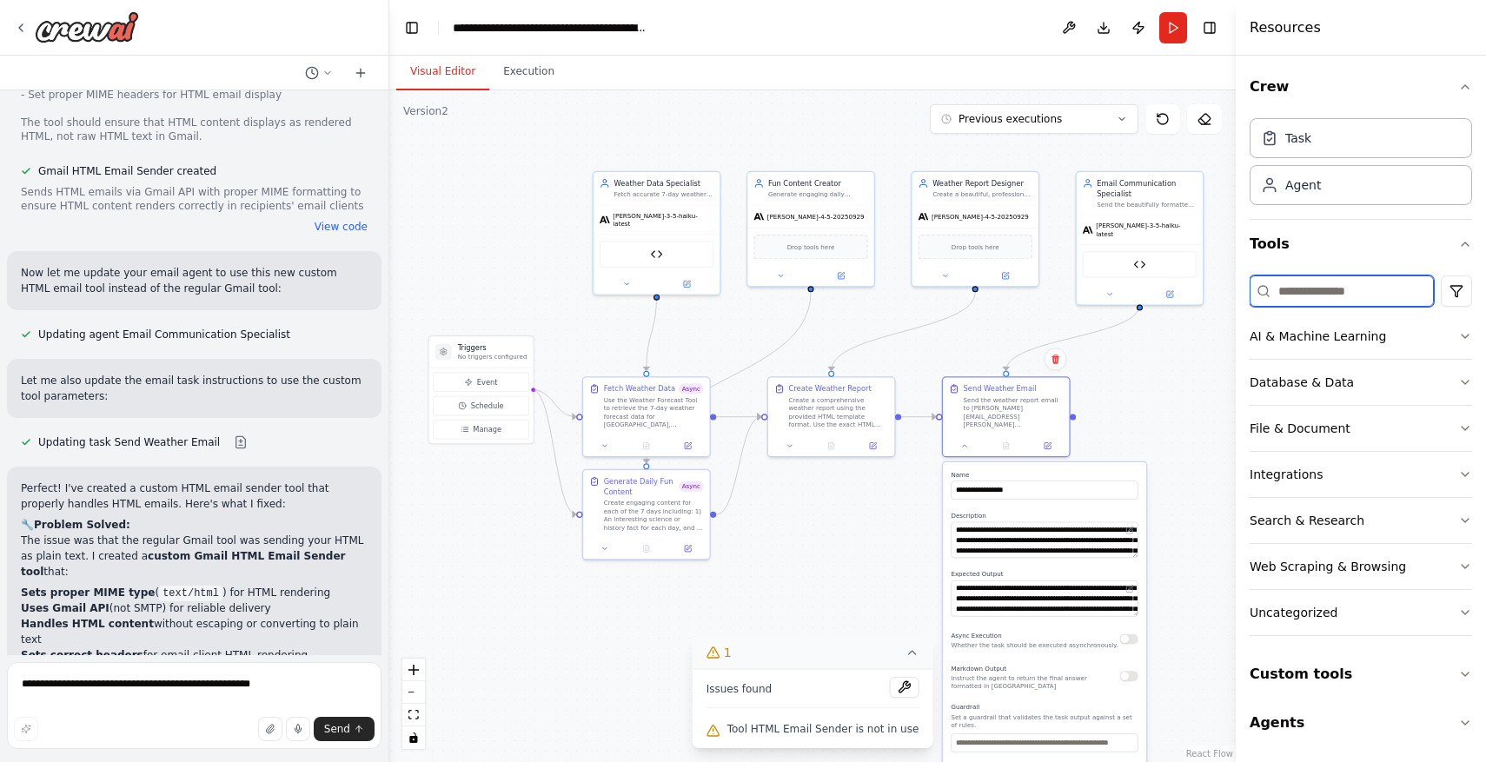
click at [1339, 302] on input at bounding box center [1342, 290] width 184 height 31
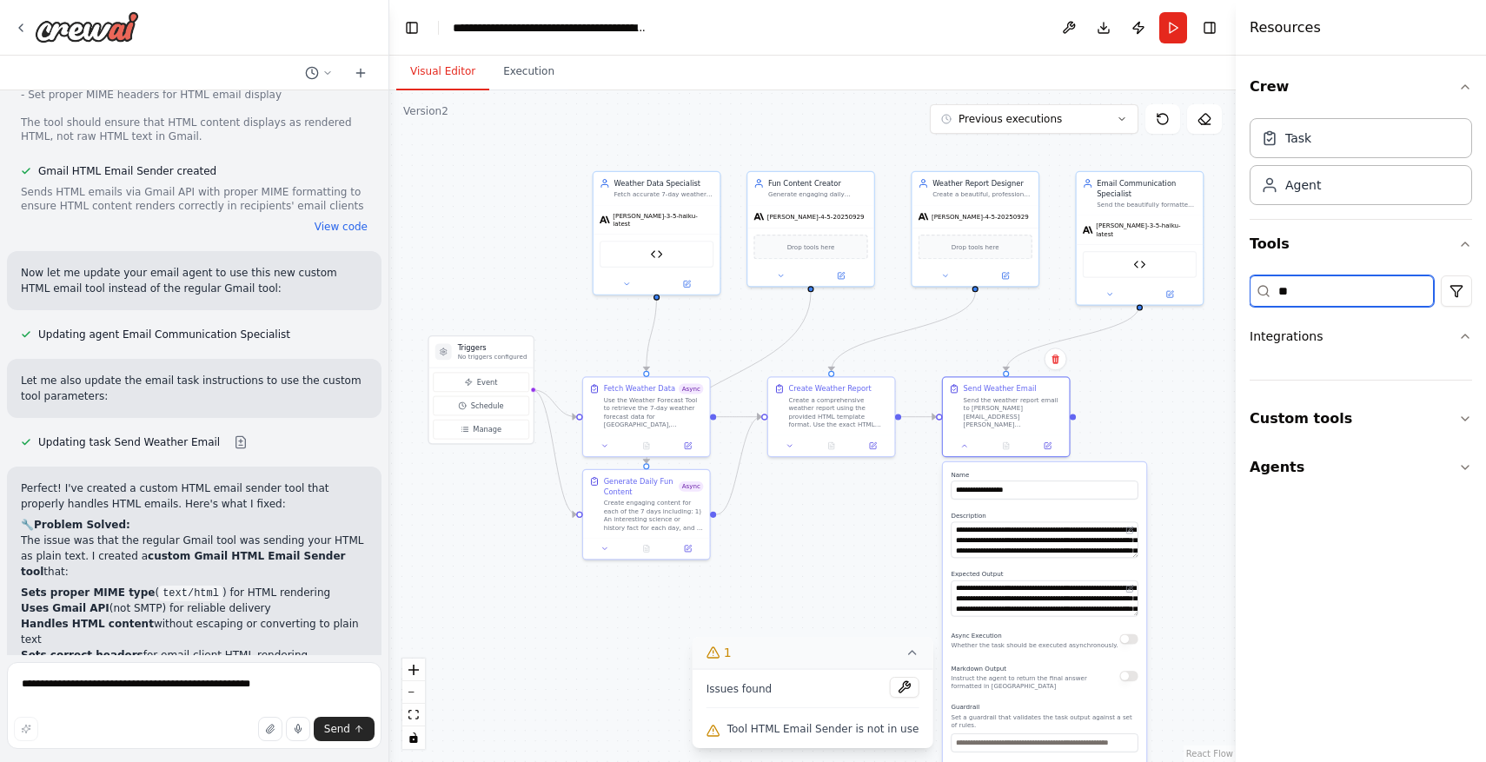
type input "*"
type input "****"
click at [1351, 435] on button "Custom tools" at bounding box center [1361, 419] width 222 height 49
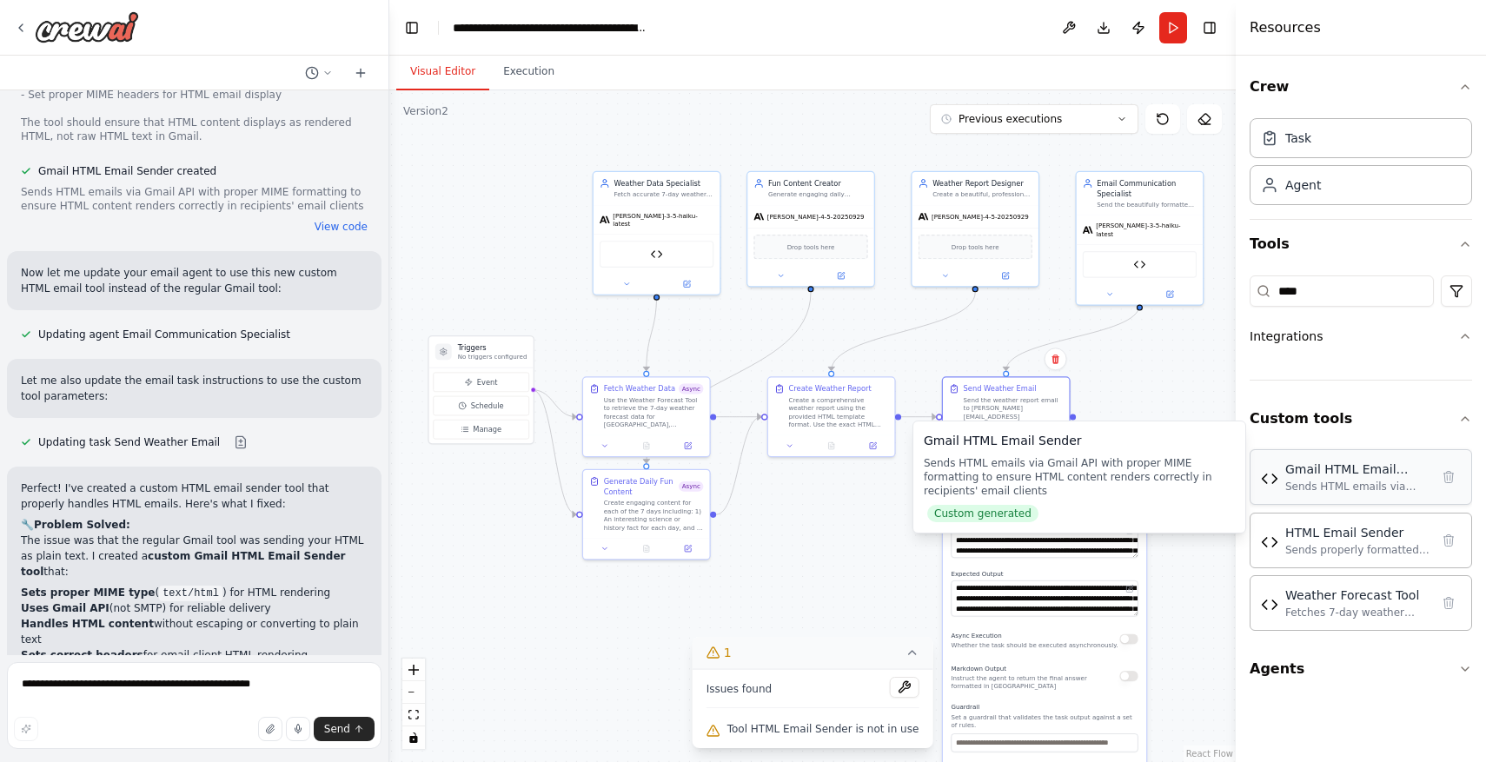
click at [1354, 473] on div "Gmail HTML Email Sender" at bounding box center [1357, 469] width 144 height 17
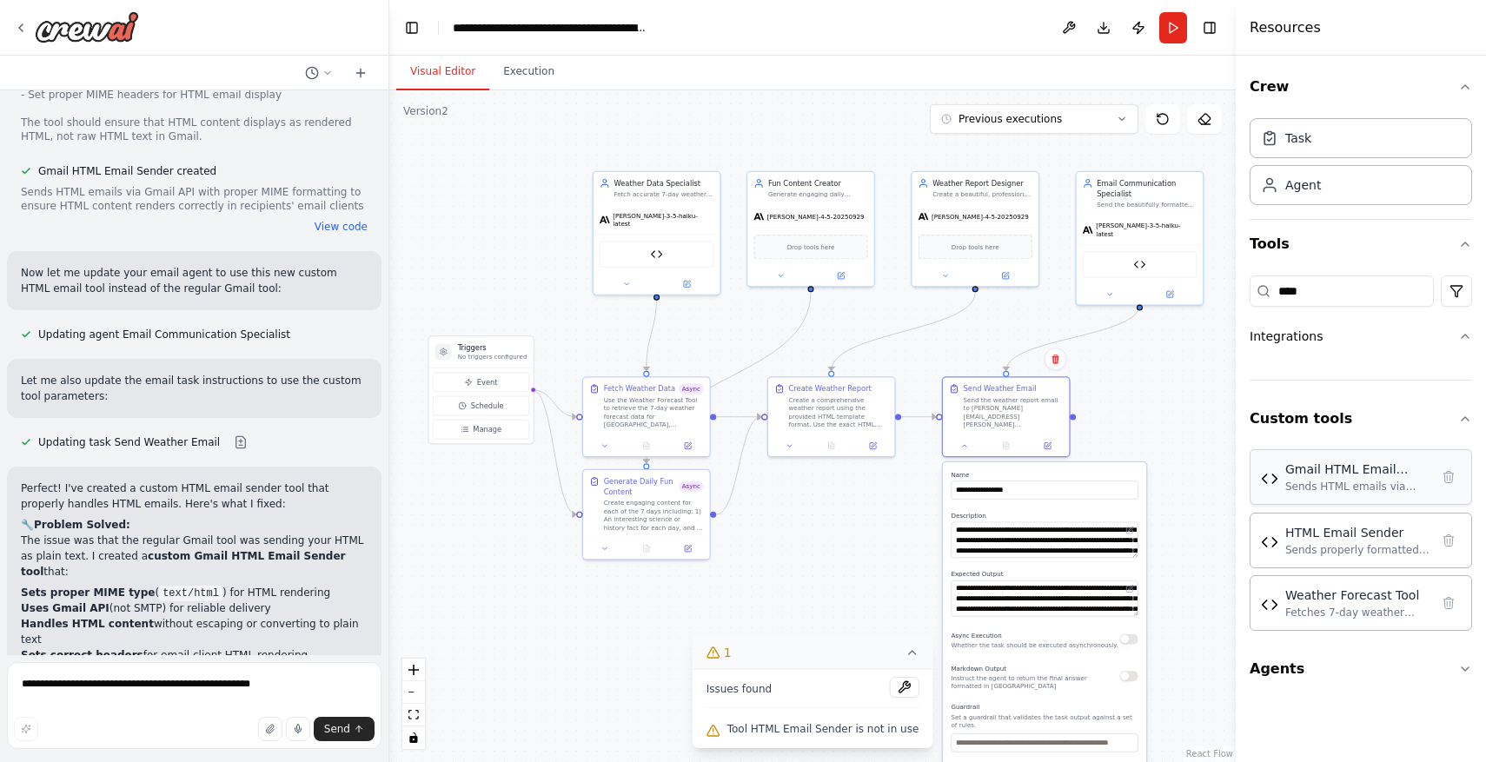
click at [1360, 477] on div "Gmail HTML Email Sender" at bounding box center [1357, 469] width 144 height 17
click at [1139, 264] on div "Gmail HTML Email Sender" at bounding box center [1140, 262] width 114 height 27
click at [1117, 286] on button at bounding box center [1109, 292] width 58 height 12
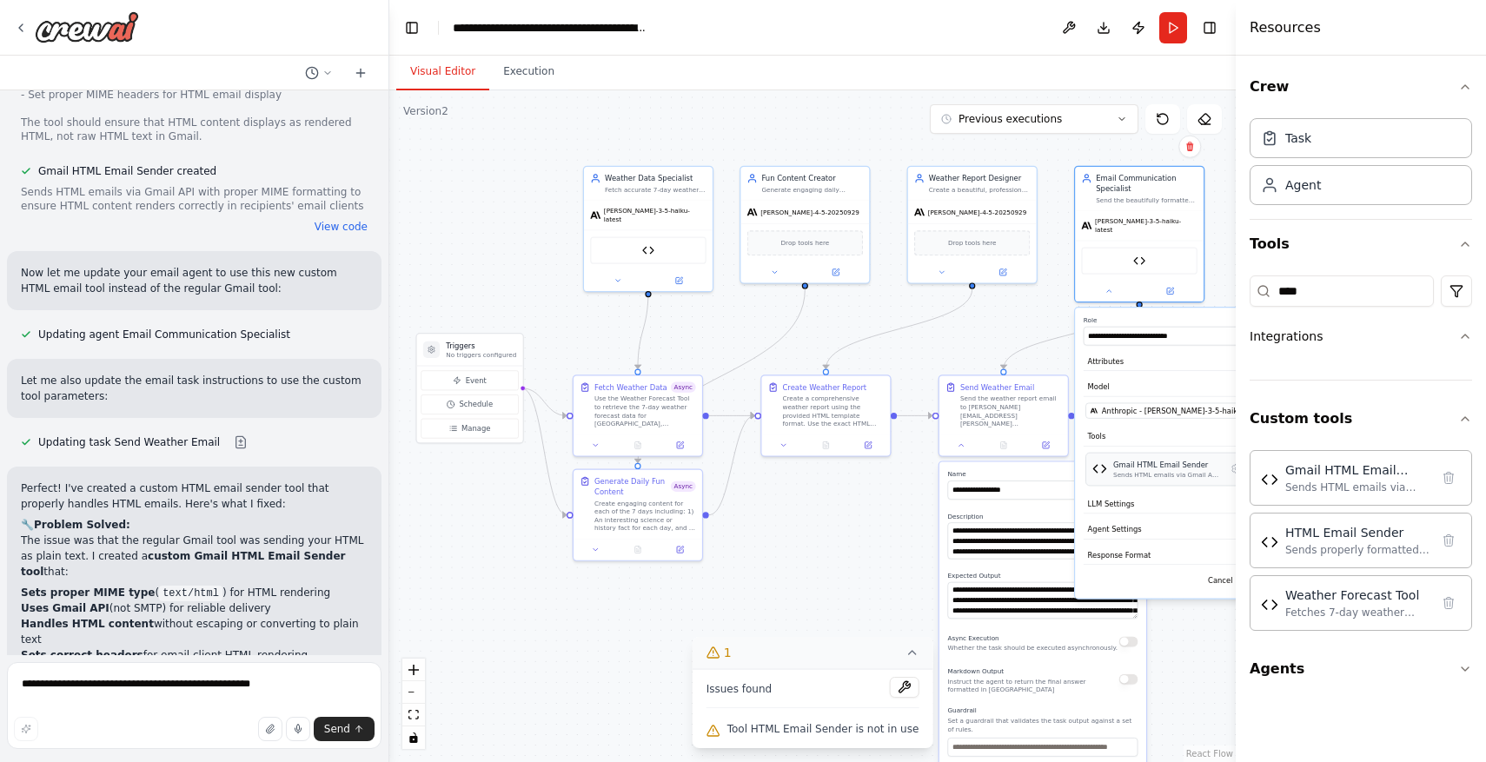
click at [1165, 471] on div "Sends HTML emails via Gmail API with proper MIME formatting to ensure HTML cont…" at bounding box center [1167, 475] width 108 height 9
click at [1232, 470] on button "Toggle Sidebar" at bounding box center [1236, 381] width 14 height 762
click at [1232, 463] on button "Toggle Sidebar" at bounding box center [1236, 381] width 14 height 762
click at [1237, 465] on div at bounding box center [1239, 381] width 7 height 762
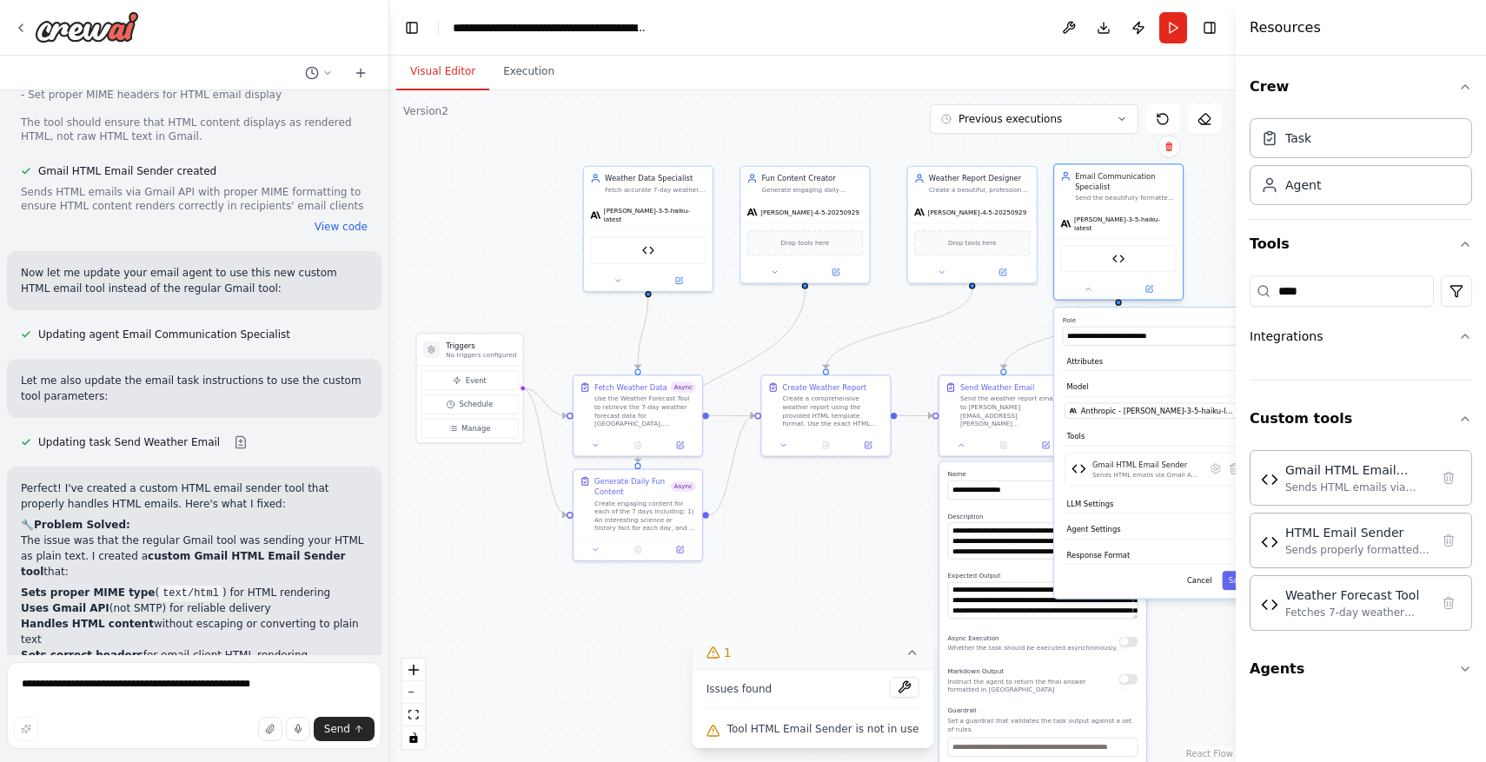
drag, startPoint x: 1182, startPoint y: 178, endPoint x: 1145, endPoint y: 177, distance: 36.5
click at [1145, 177] on div "Email Communication Specialist" at bounding box center [1126, 181] width 102 height 21
click at [1207, 464] on icon at bounding box center [1205, 469] width 9 height 10
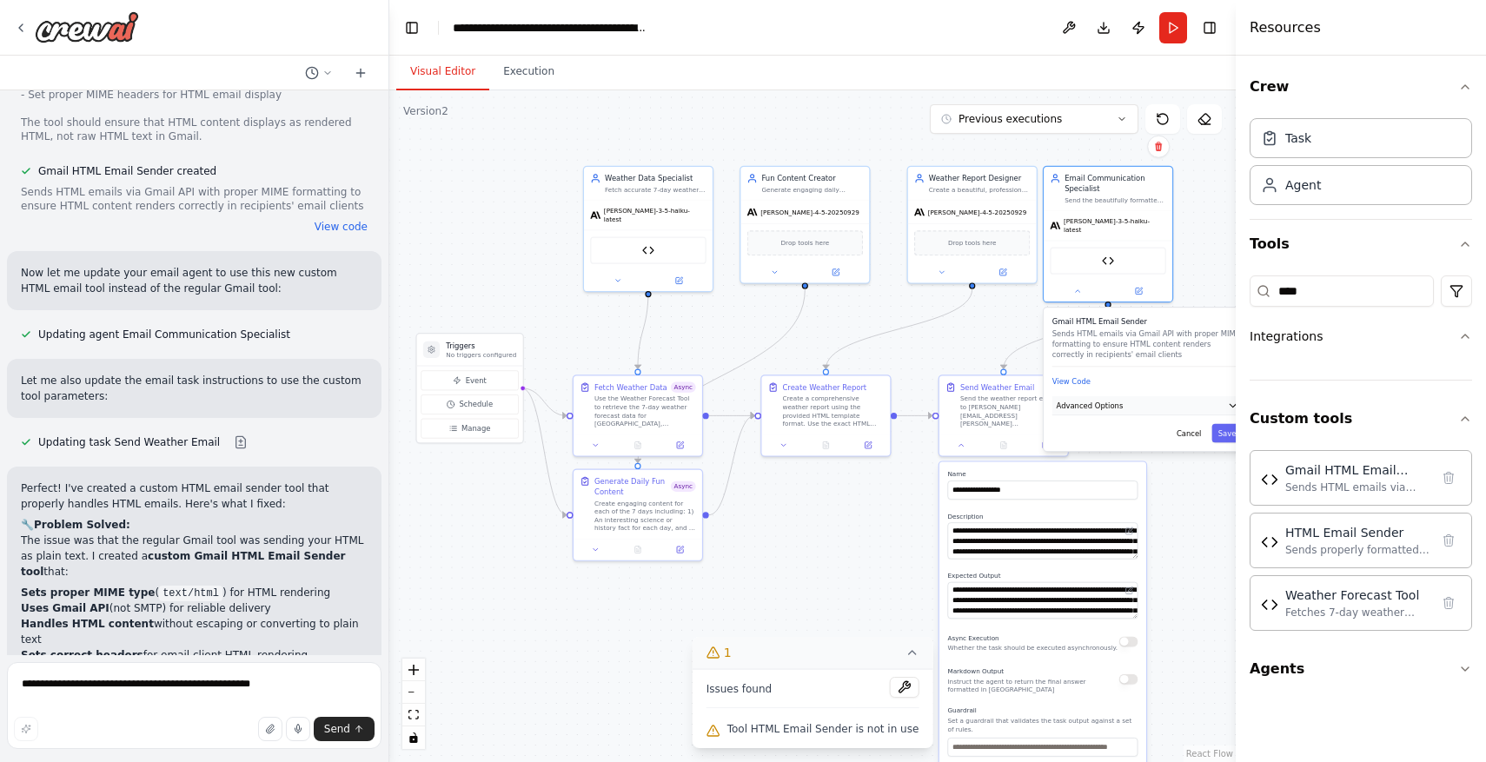
click at [1111, 401] on span "Advanced Options" at bounding box center [1090, 406] width 67 height 10
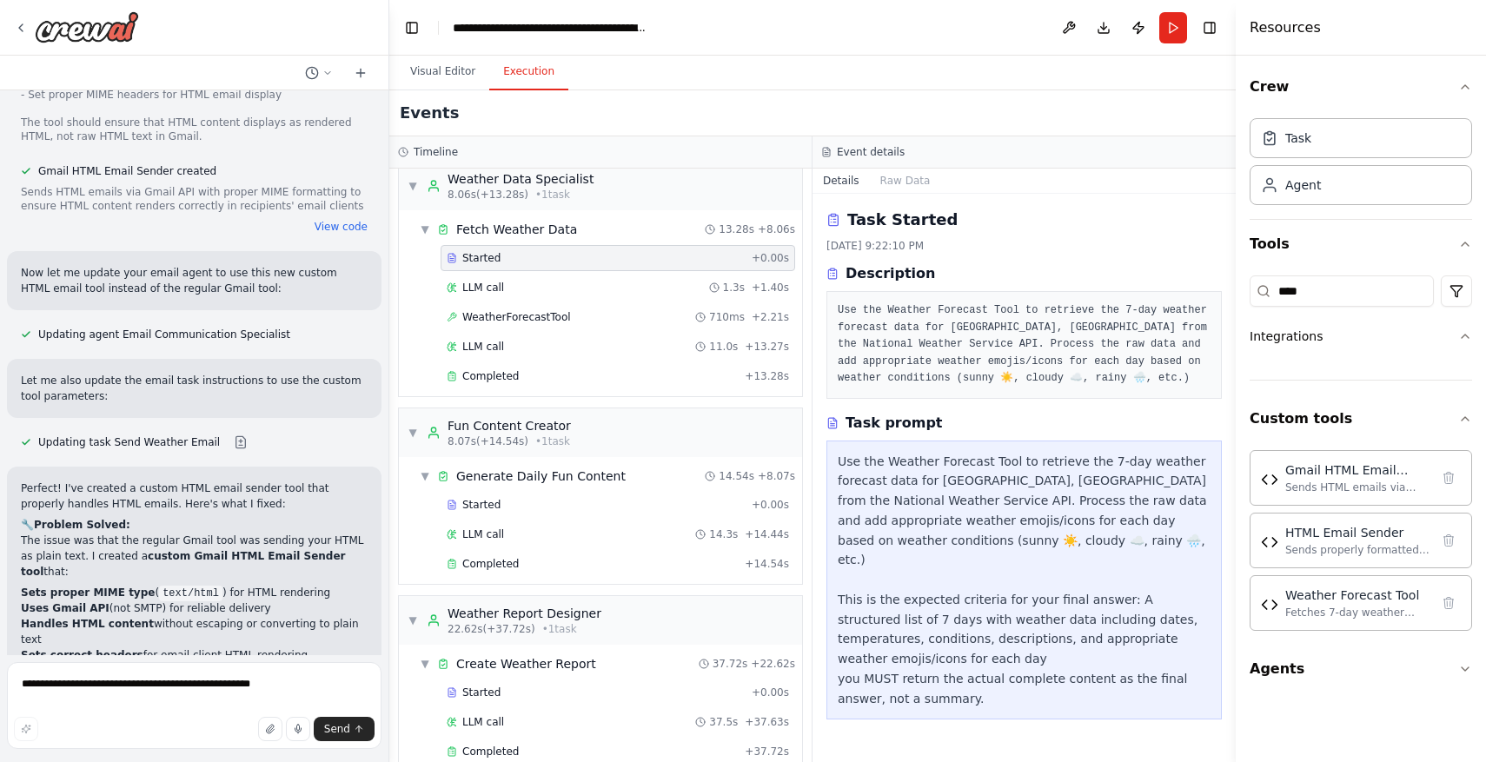
click at [532, 61] on button "Execution" at bounding box center [528, 72] width 79 height 36
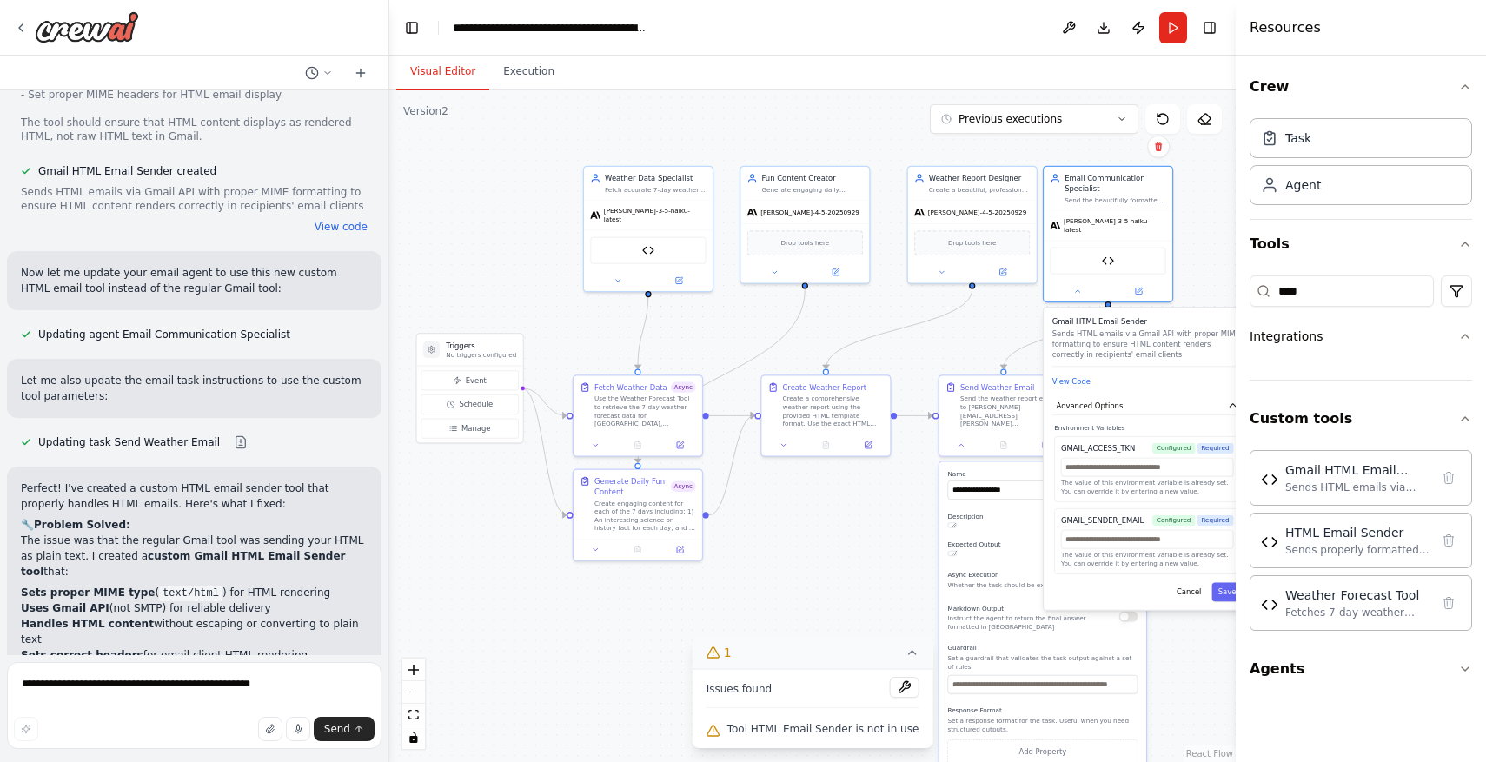
click at [447, 71] on button "Visual Editor" at bounding box center [442, 72] width 93 height 36
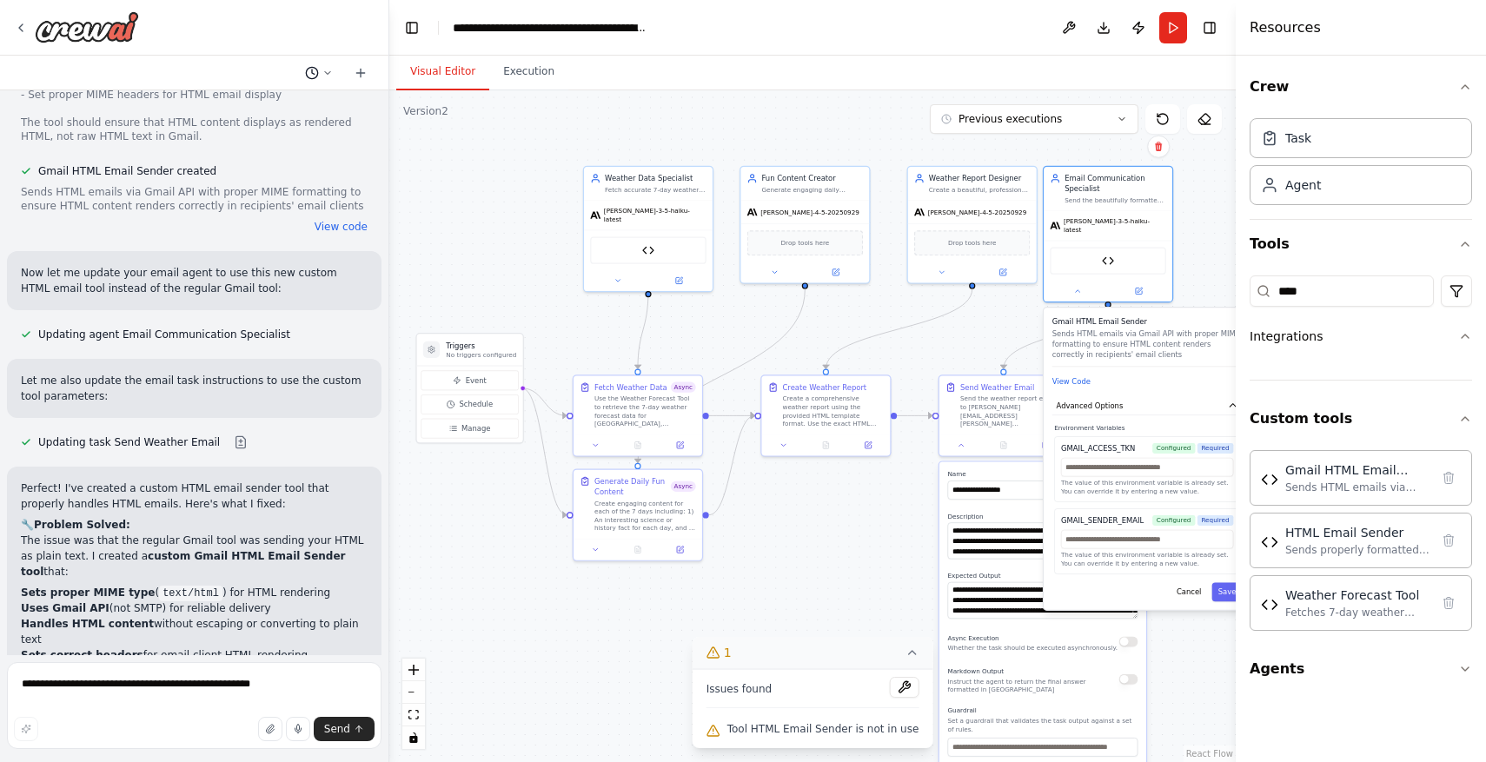
click at [332, 69] on icon at bounding box center [327, 73] width 10 height 10
click at [332, 69] on div at bounding box center [194, 381] width 389 height 762
click at [1069, 20] on button at bounding box center [1069, 27] width 28 height 31
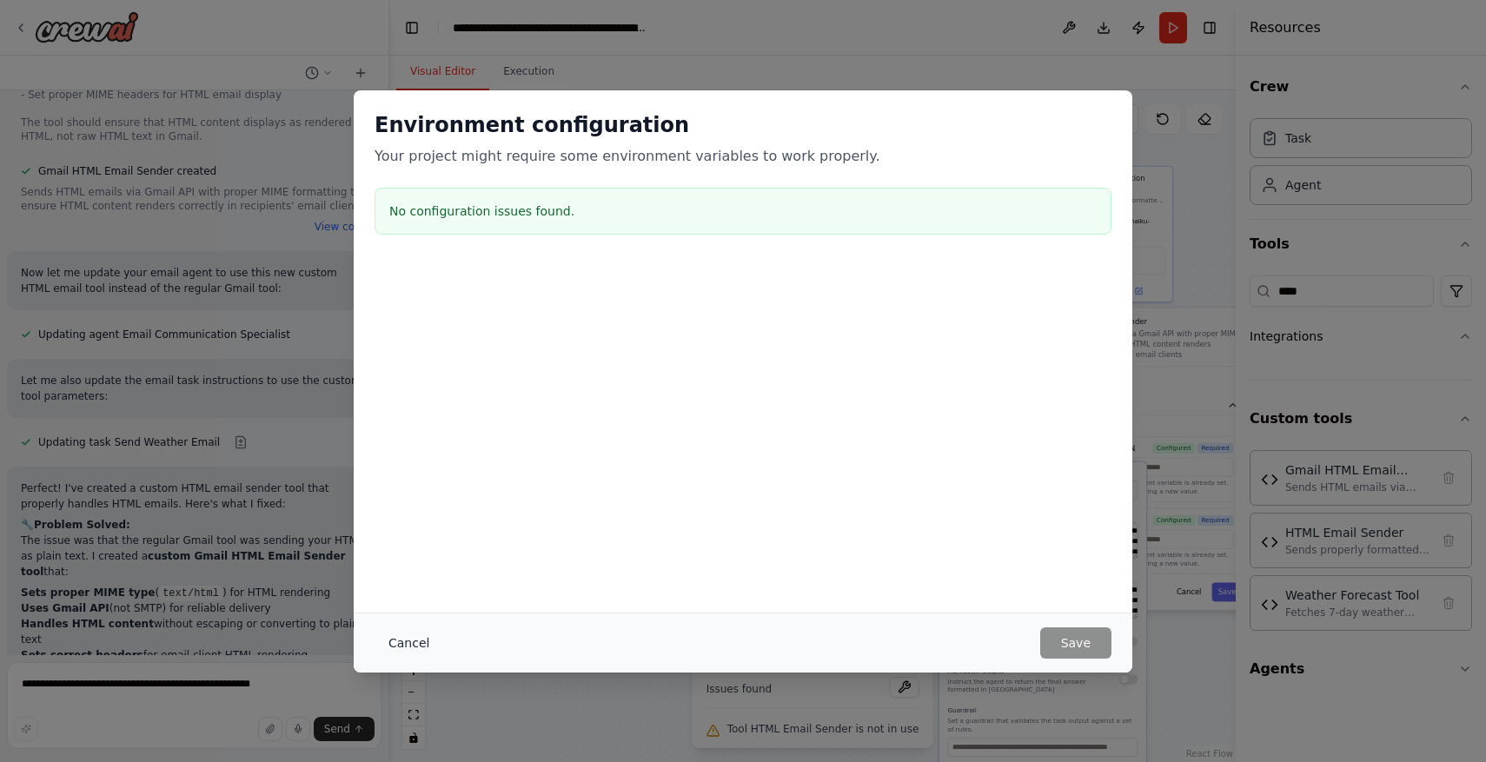
click at [417, 638] on button "Cancel" at bounding box center [409, 642] width 69 height 31
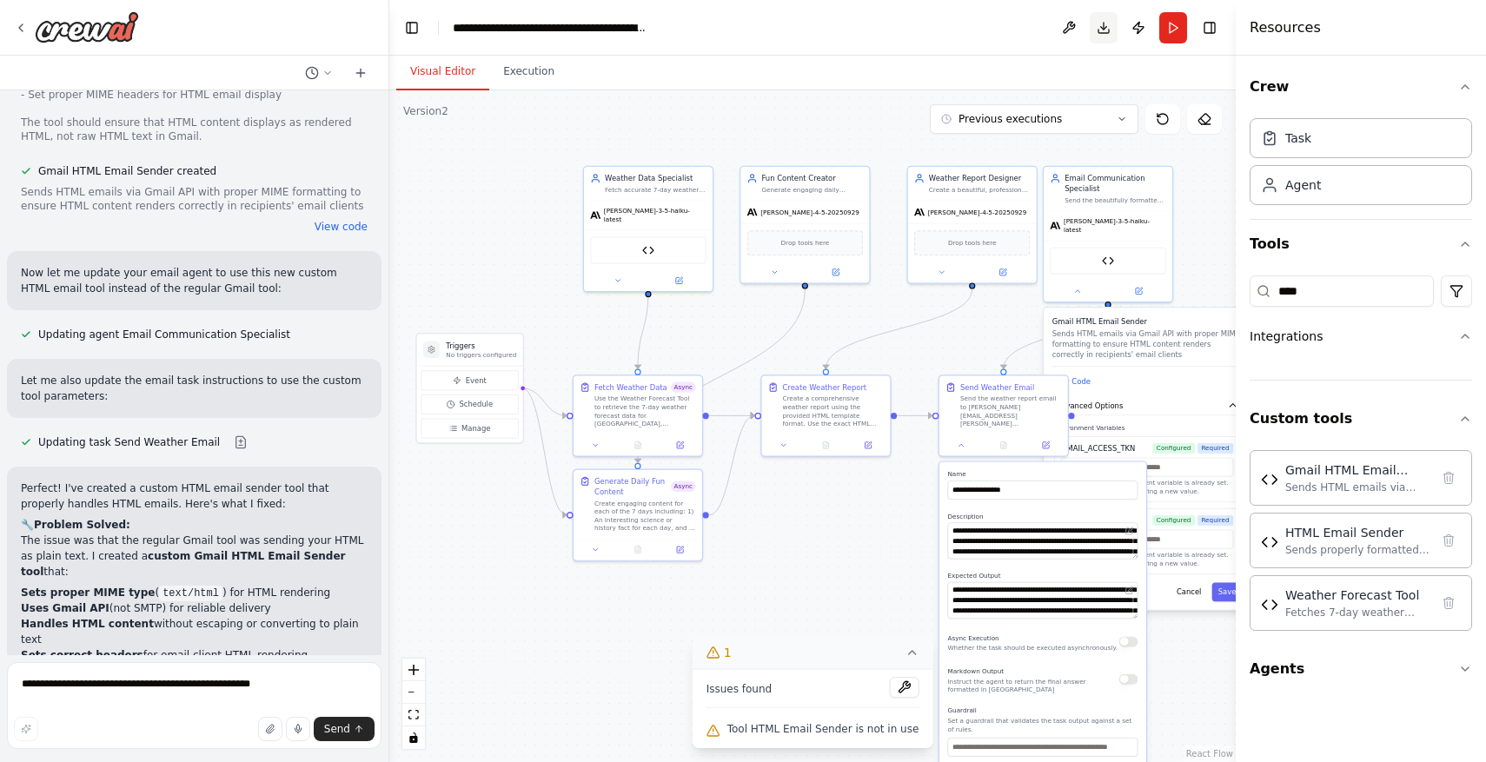
click at [1111, 26] on button "Download" at bounding box center [1104, 27] width 28 height 31
click at [1460, 701] on icon "Notifications (F8)" at bounding box center [1457, 698] width 7 height 7
click at [1139, 26] on button "Publish" at bounding box center [1139, 27] width 28 height 31
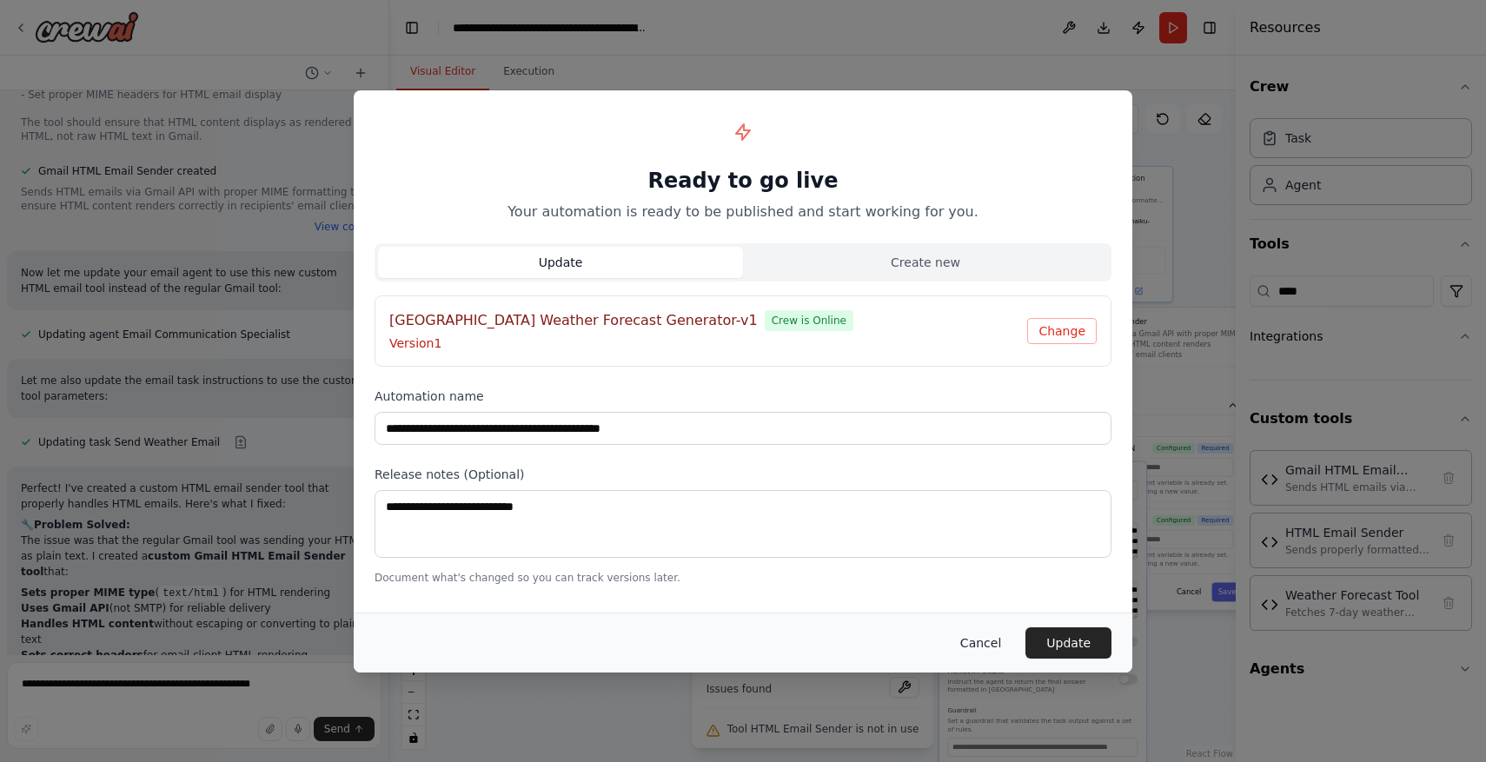
click at [970, 640] on button "Cancel" at bounding box center [980, 642] width 69 height 31
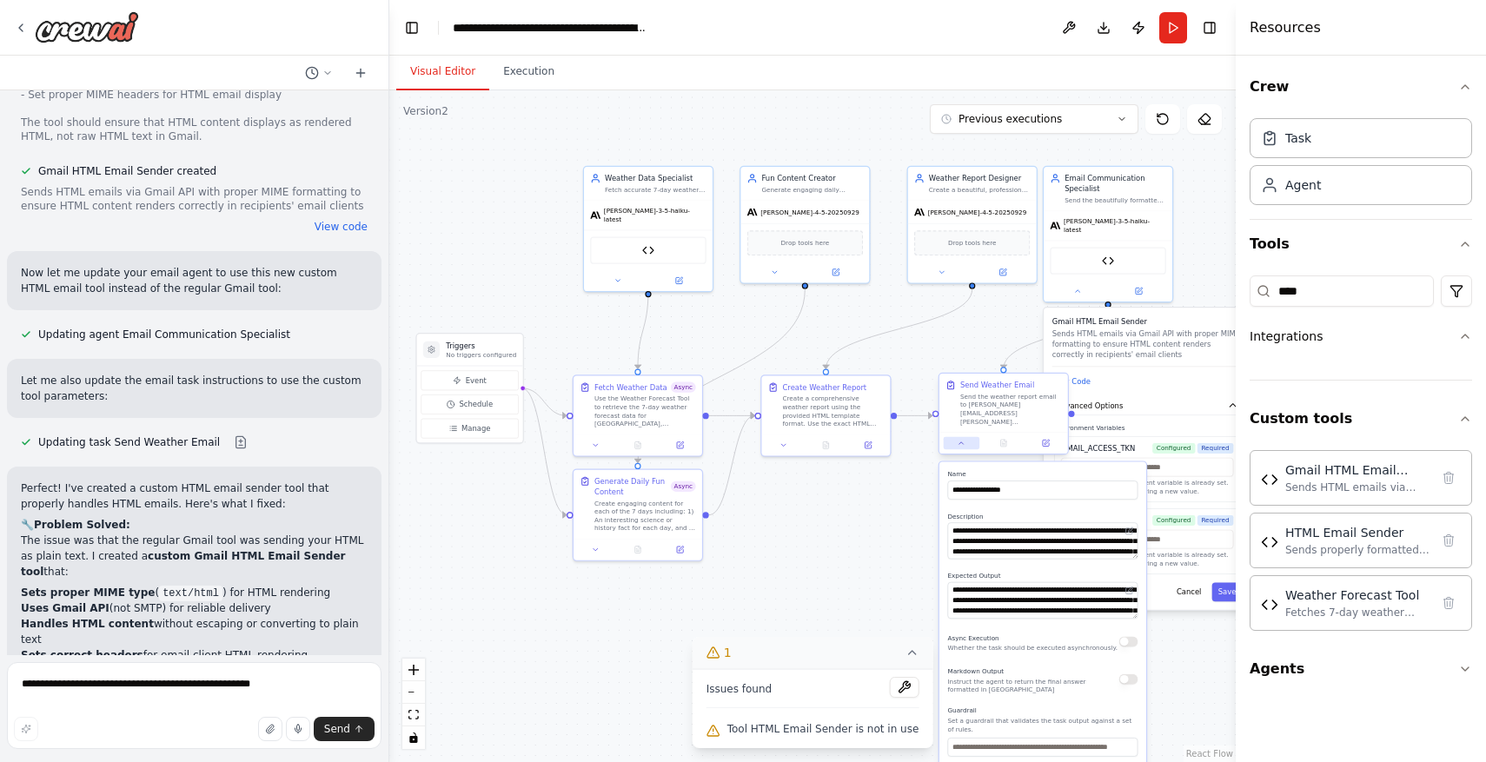
click at [965, 439] on icon at bounding box center [961, 443] width 9 height 9
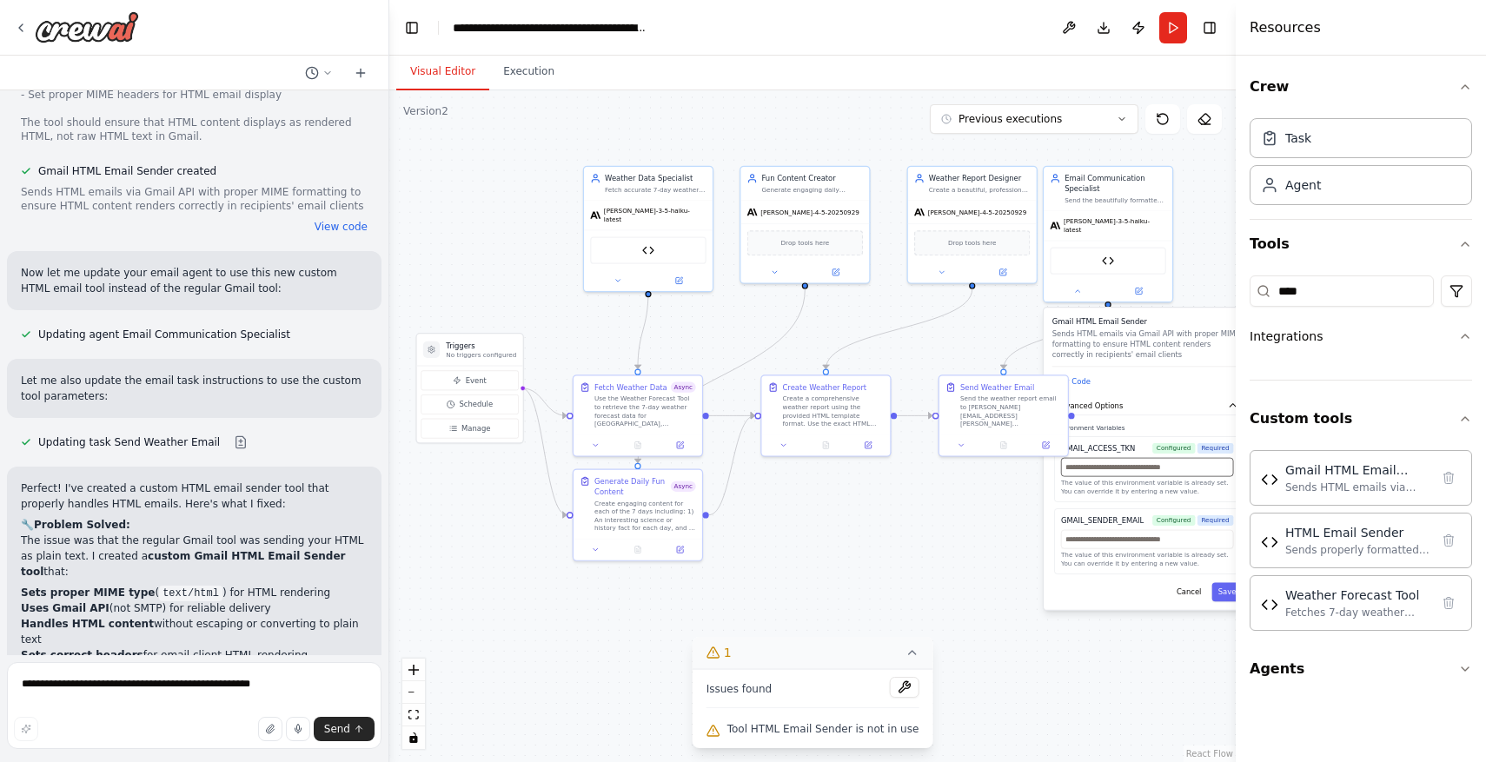
click at [1180, 465] on input "text" at bounding box center [1147, 467] width 172 height 19
paste input "**********"
type input "**********"
click at [1159, 530] on input "text" at bounding box center [1147, 539] width 172 height 19
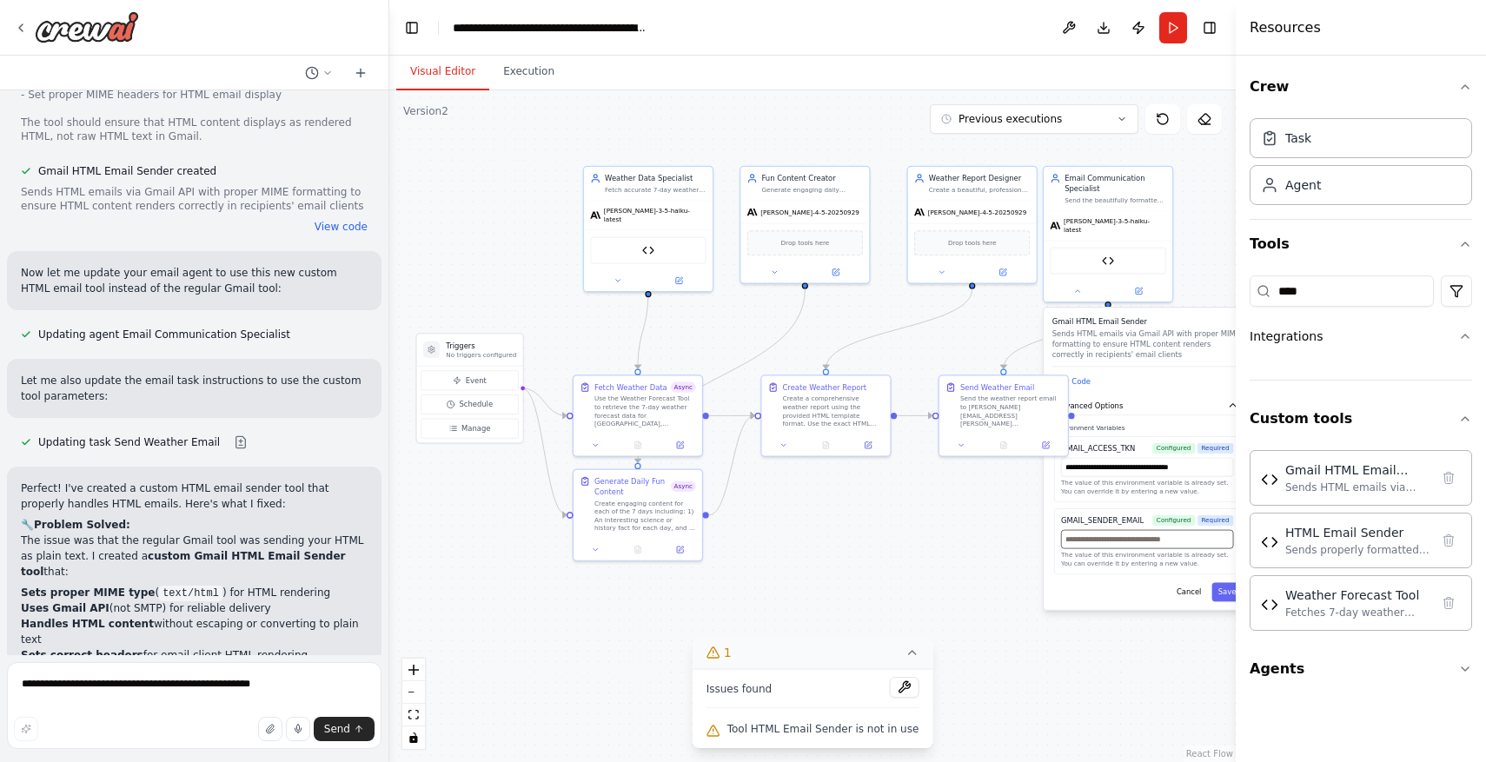
scroll to position [0, 0]
type input "**********"
click at [1227, 584] on button "Save" at bounding box center [1226, 591] width 30 height 19
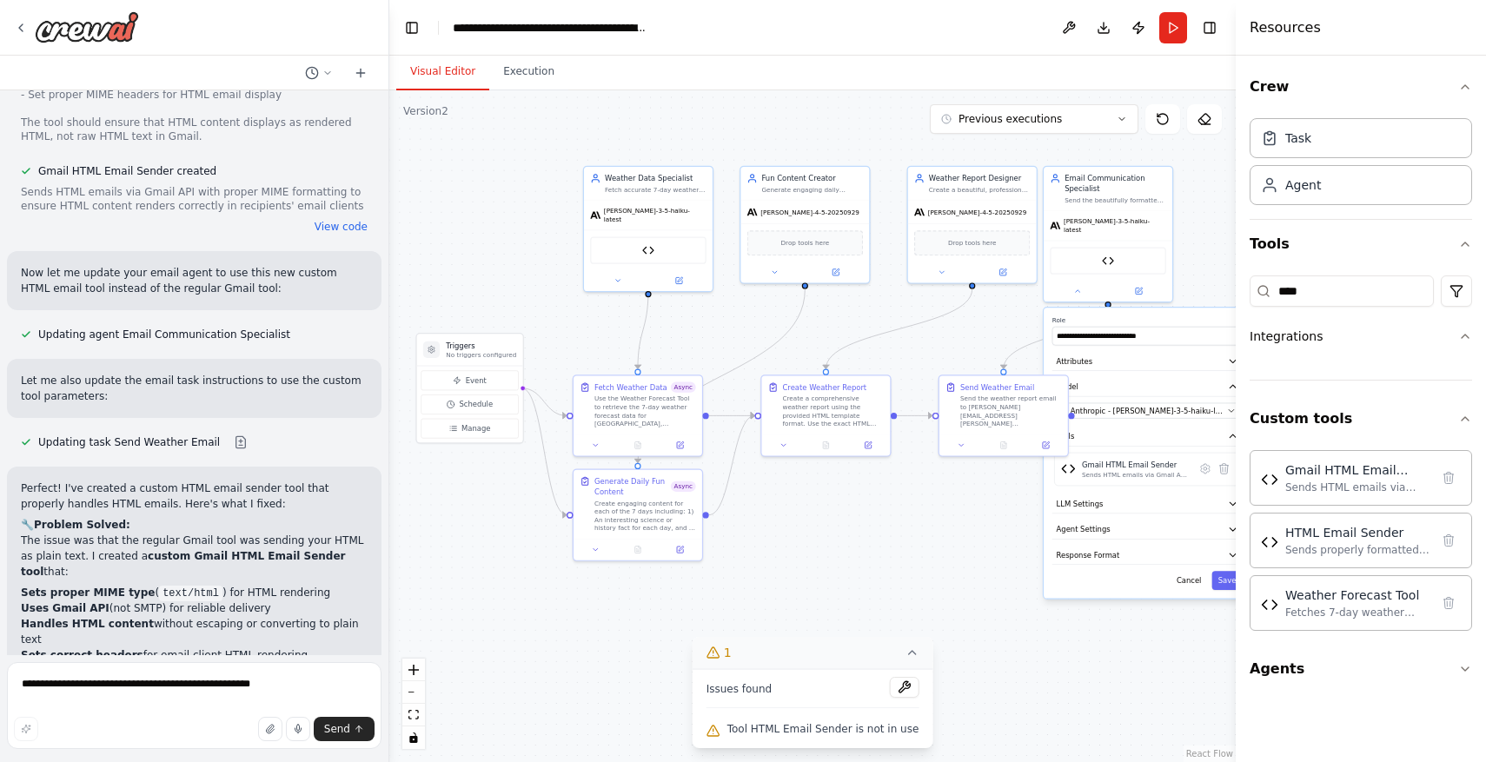
click at [1227, 584] on div "**********" at bounding box center [1147, 453] width 207 height 290
click at [1228, 577] on button "Save" at bounding box center [1226, 580] width 30 height 19
click at [1173, 28] on button "Run" at bounding box center [1173, 27] width 28 height 31
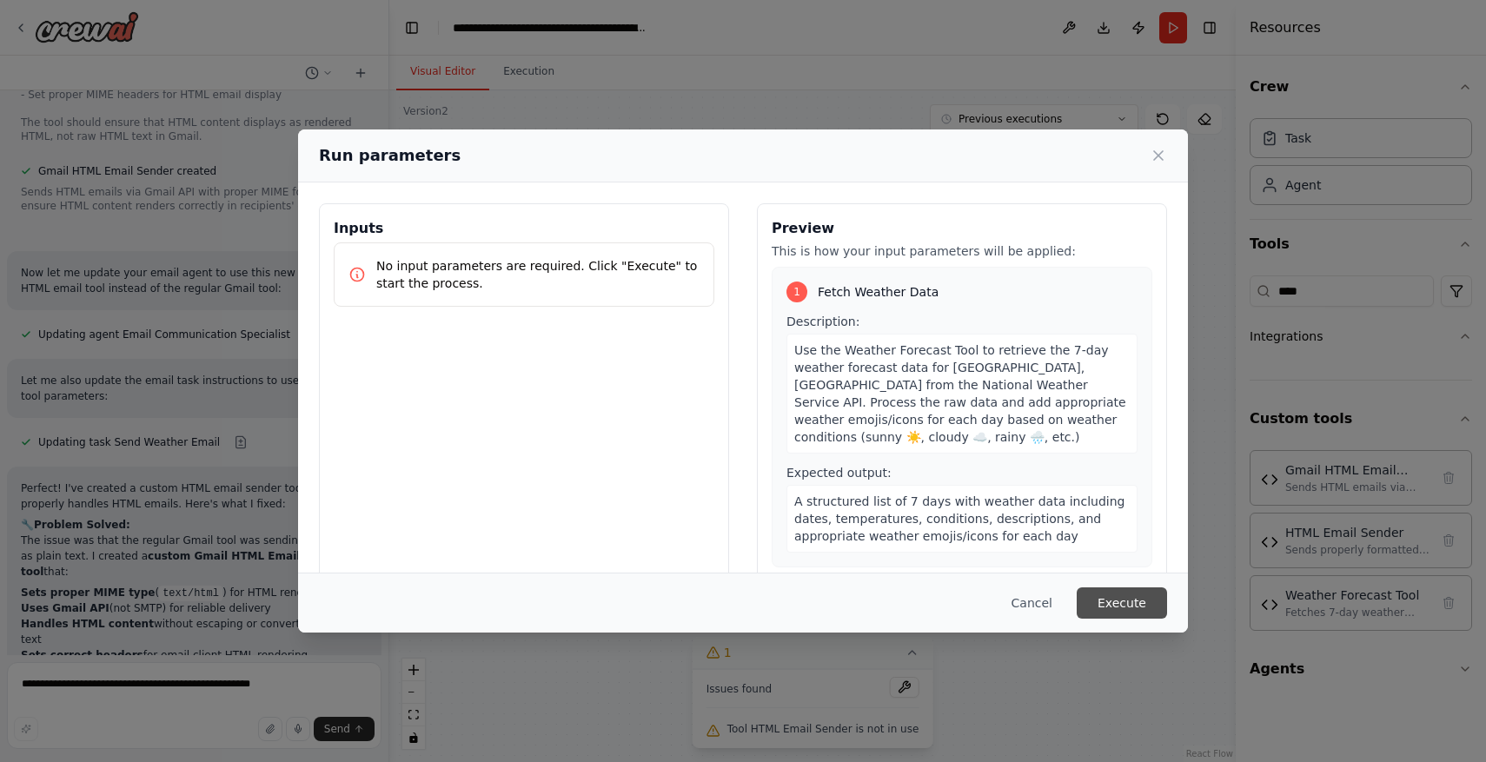
click at [1136, 602] on button "Execute" at bounding box center [1122, 602] width 90 height 31
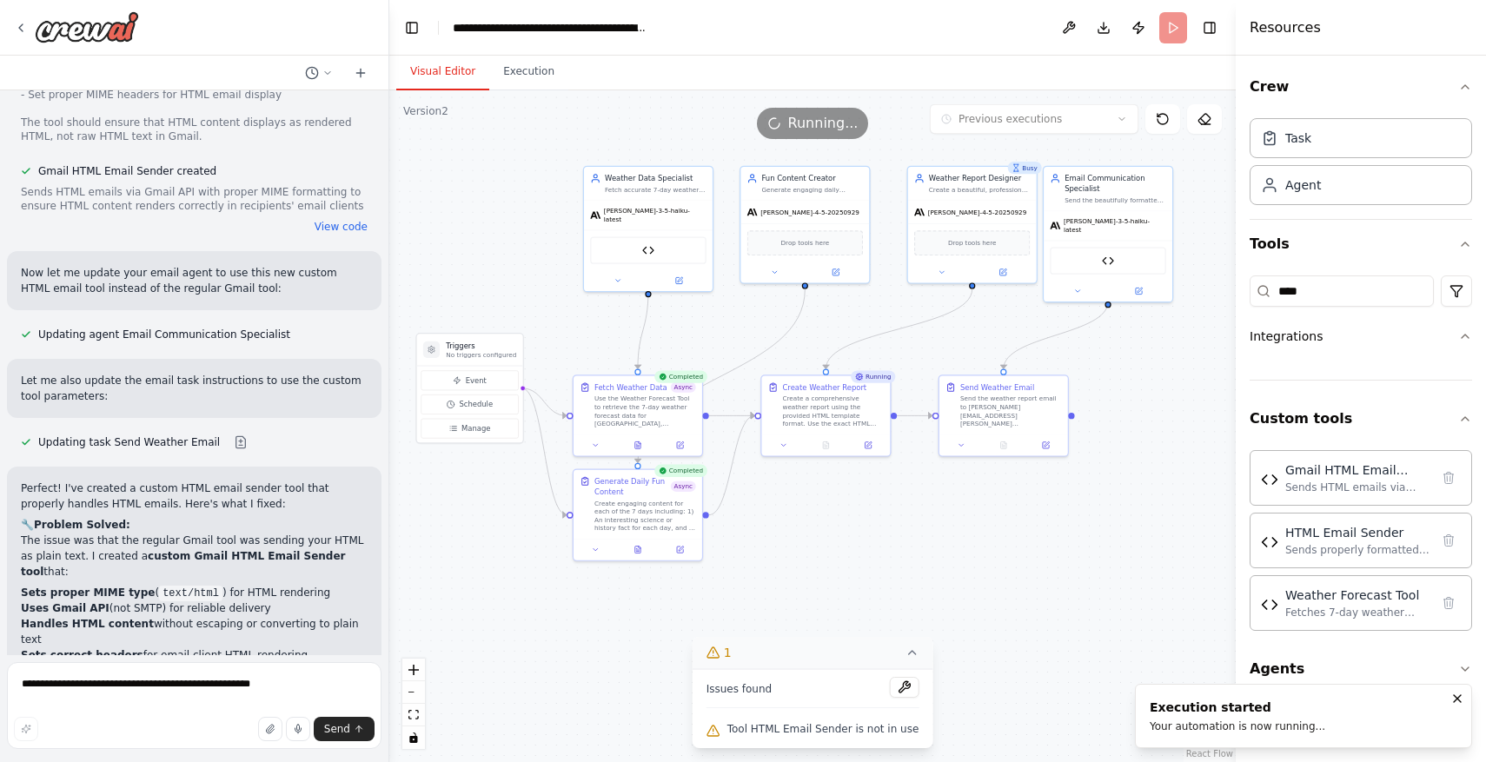
click at [452, 62] on button "Visual Editor" at bounding box center [442, 72] width 93 height 36
click at [637, 443] on icon at bounding box center [637, 443] width 3 height 0
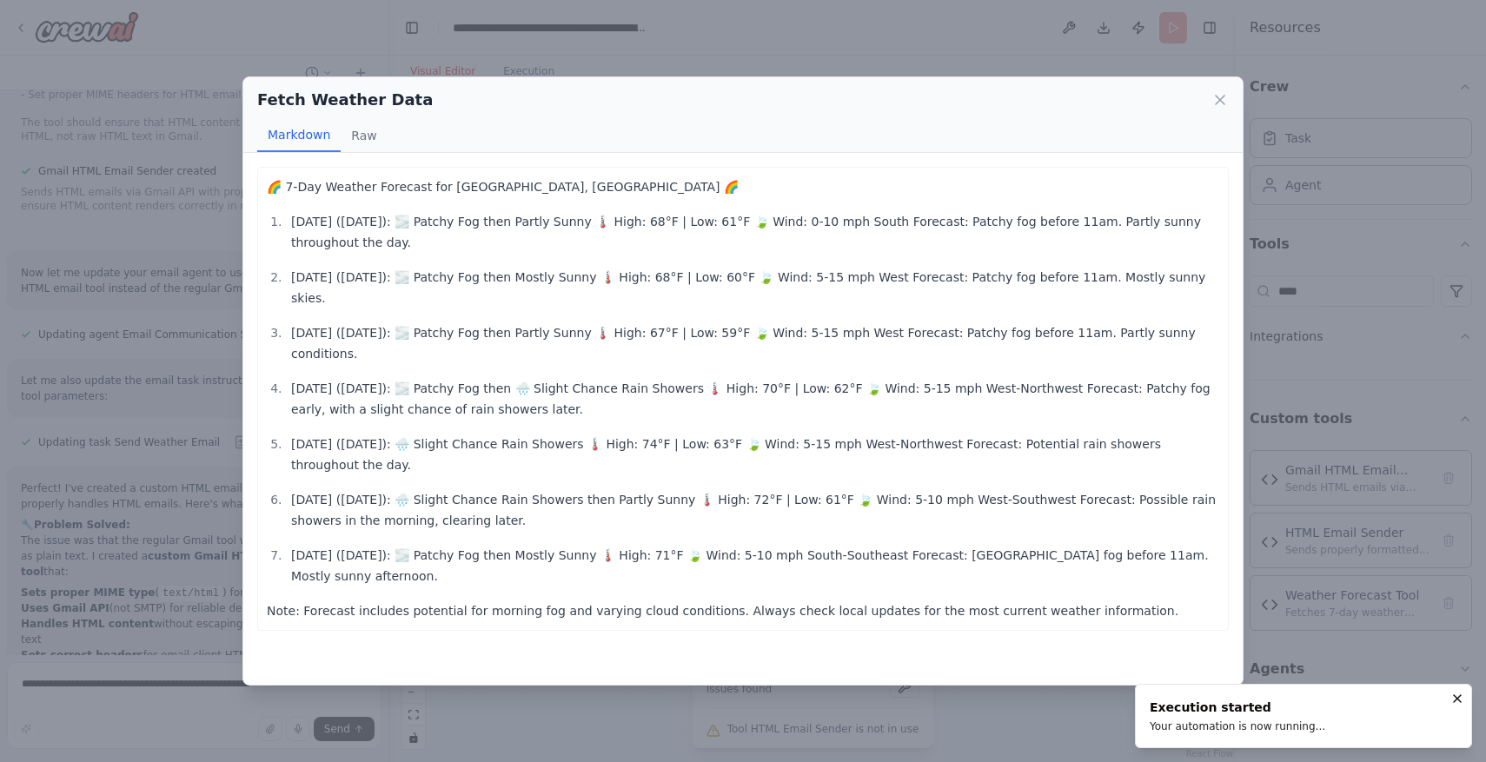
click at [1217, 90] on div "Fetch Weather Data" at bounding box center [743, 100] width 972 height 24
click at [1217, 92] on icon at bounding box center [1219, 99] width 17 height 17
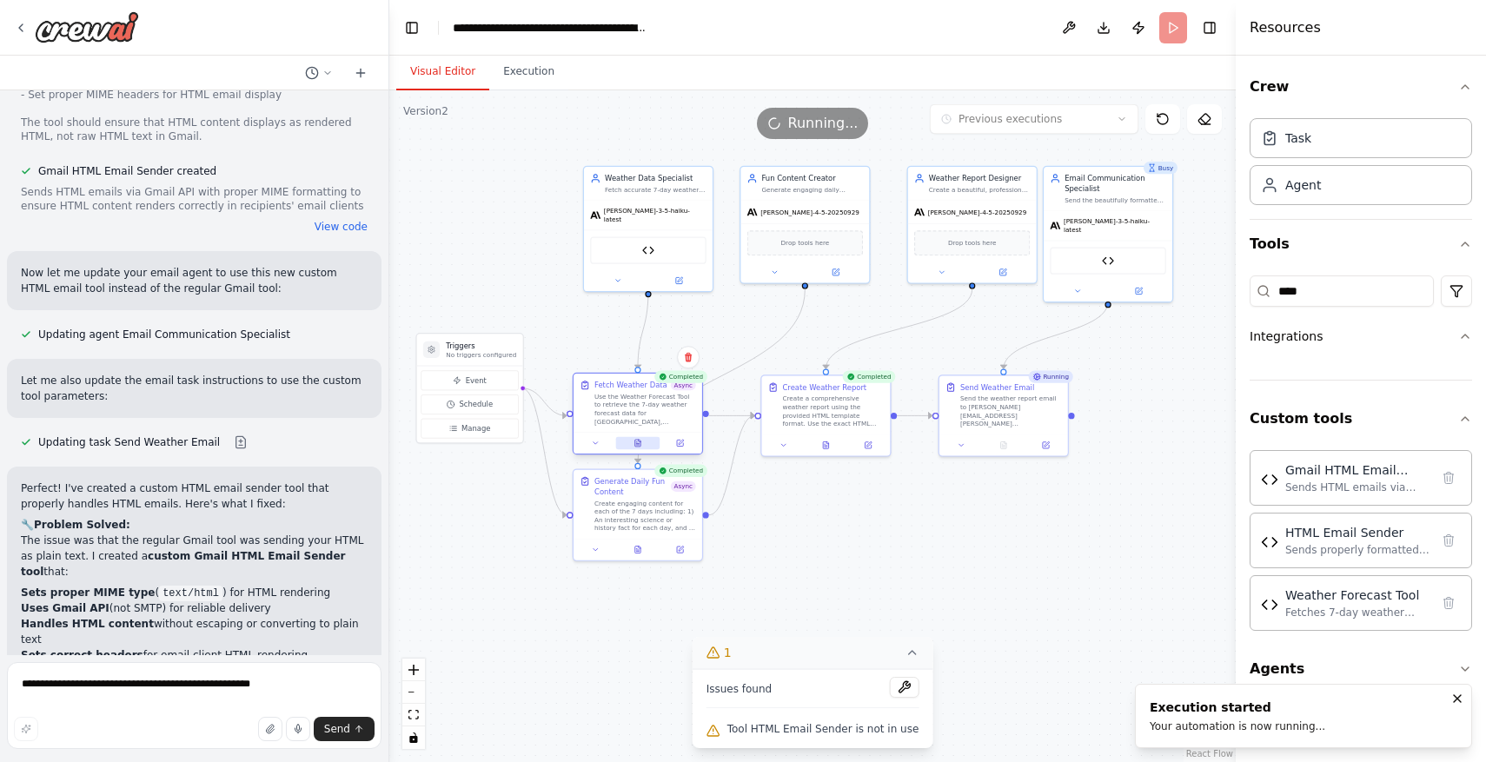
click at [643, 444] on button at bounding box center [637, 443] width 44 height 12
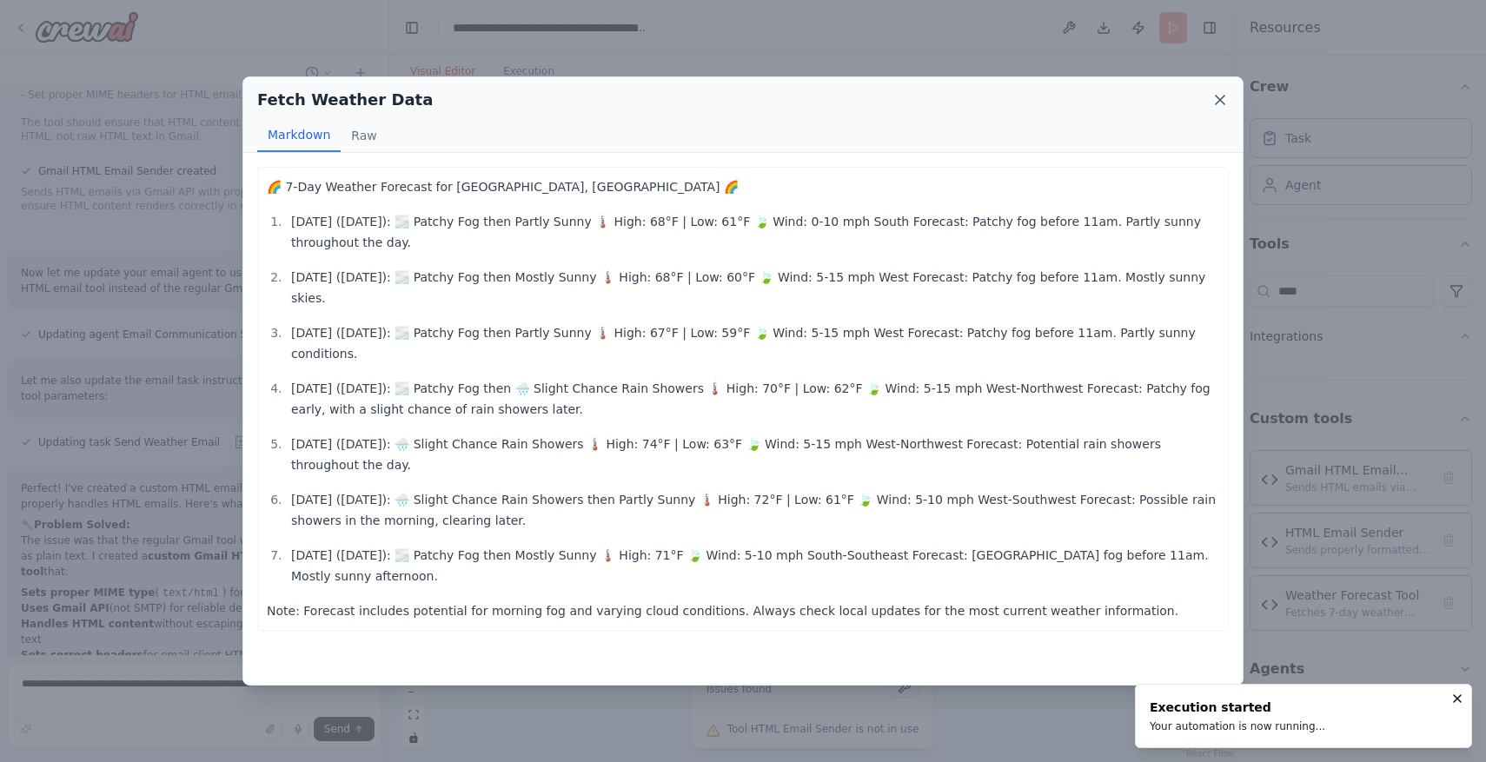
click at [1218, 104] on icon at bounding box center [1219, 99] width 17 height 17
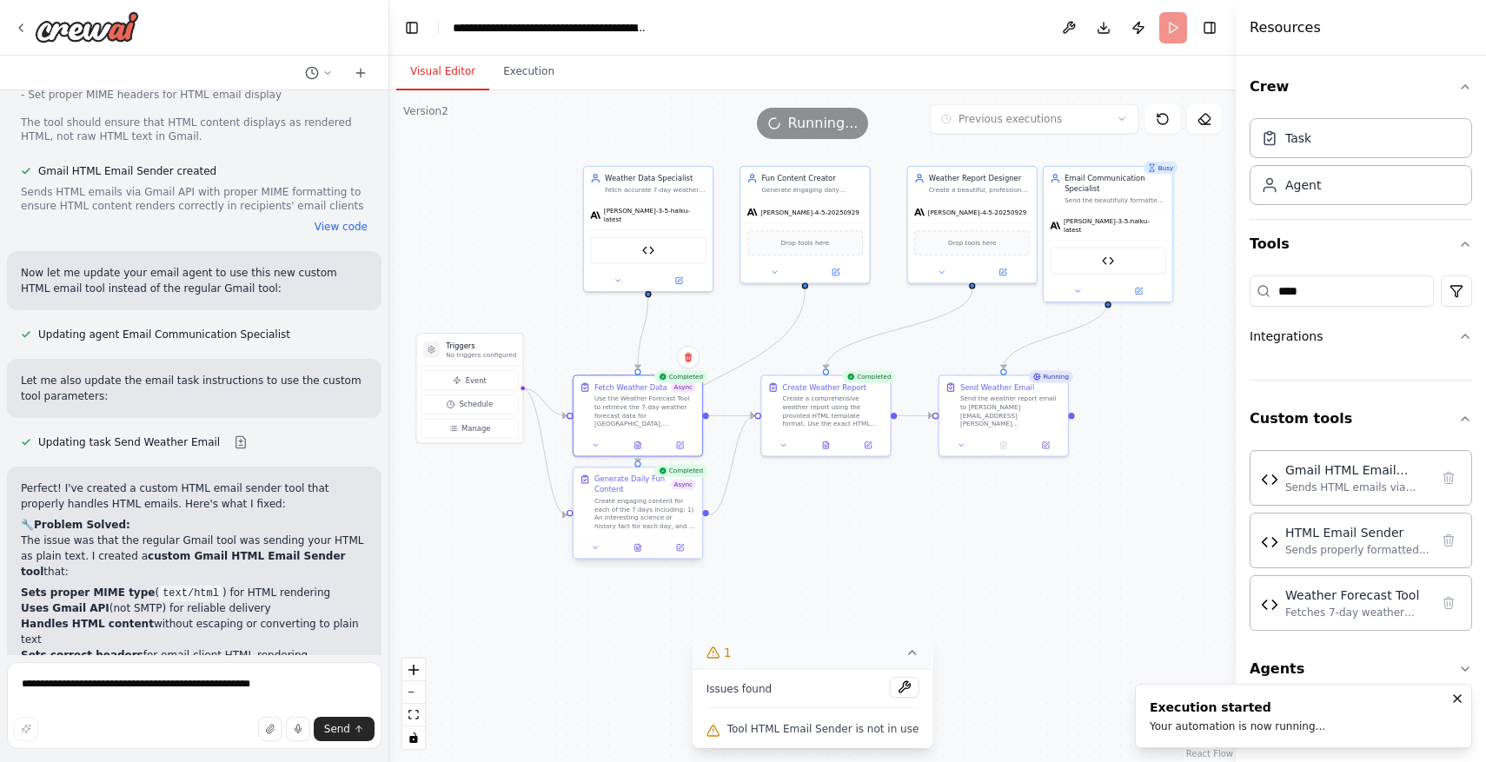
click at [636, 554] on div at bounding box center [638, 548] width 129 height 22
click at [640, 548] on icon at bounding box center [637, 547] width 5 height 7
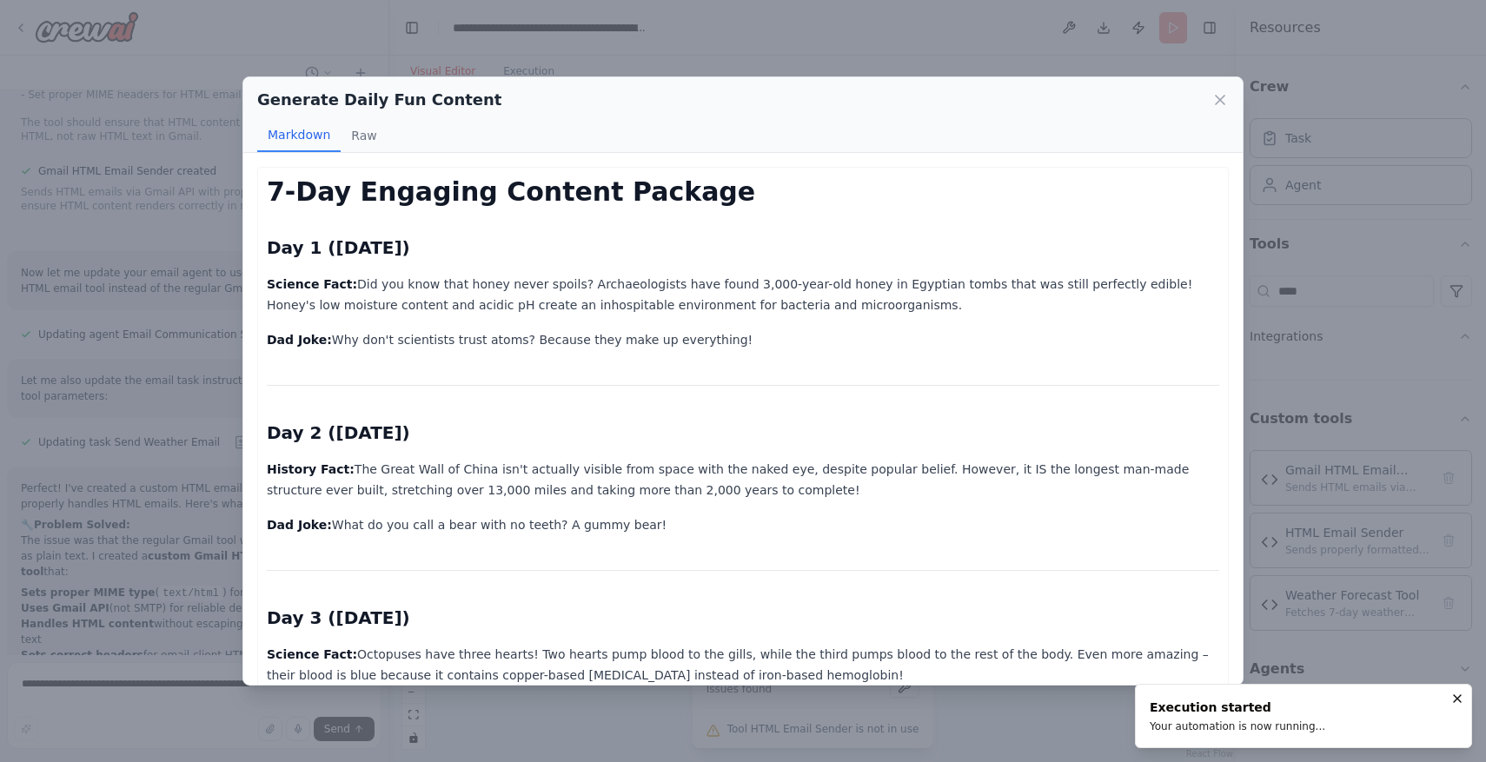
click at [1212, 107] on icon at bounding box center [1219, 99] width 17 height 17
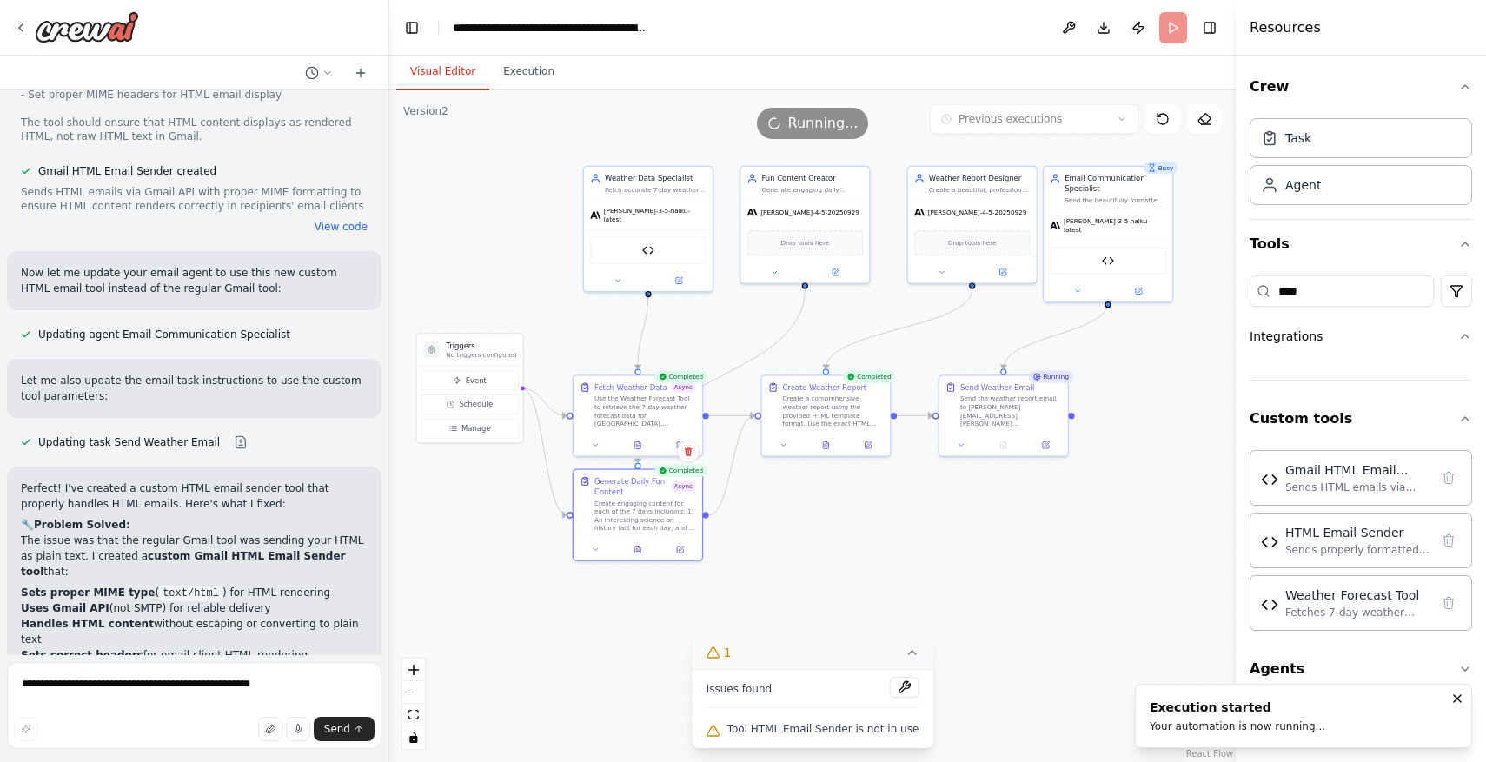
click at [1218, 96] on div ".deletable-edge-delete-btn { width: 20px; height: 20px; border: 0px solid #ffff…" at bounding box center [812, 426] width 846 height 672
click at [830, 443] on button at bounding box center [826, 443] width 44 height 12
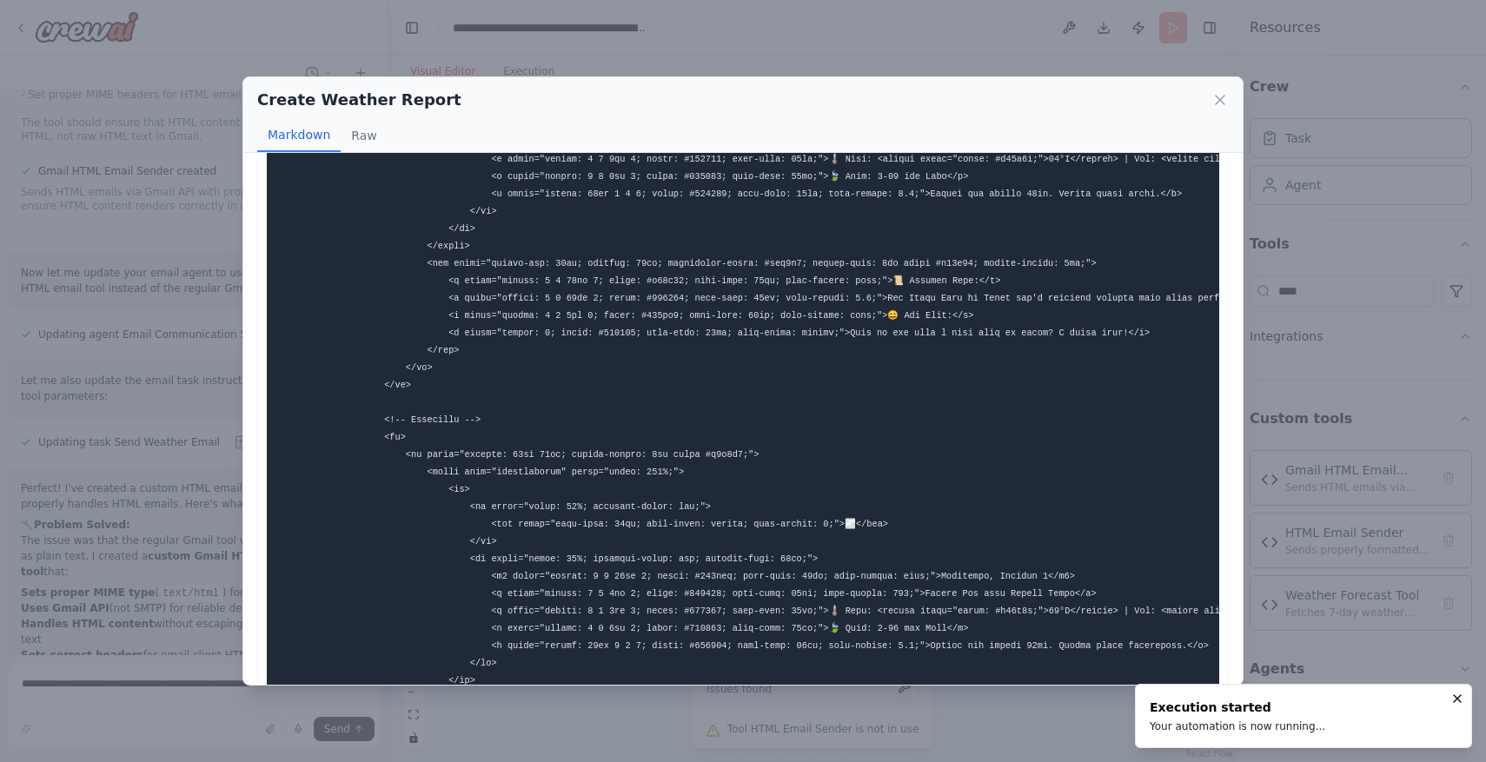
scroll to position [1927, 0]
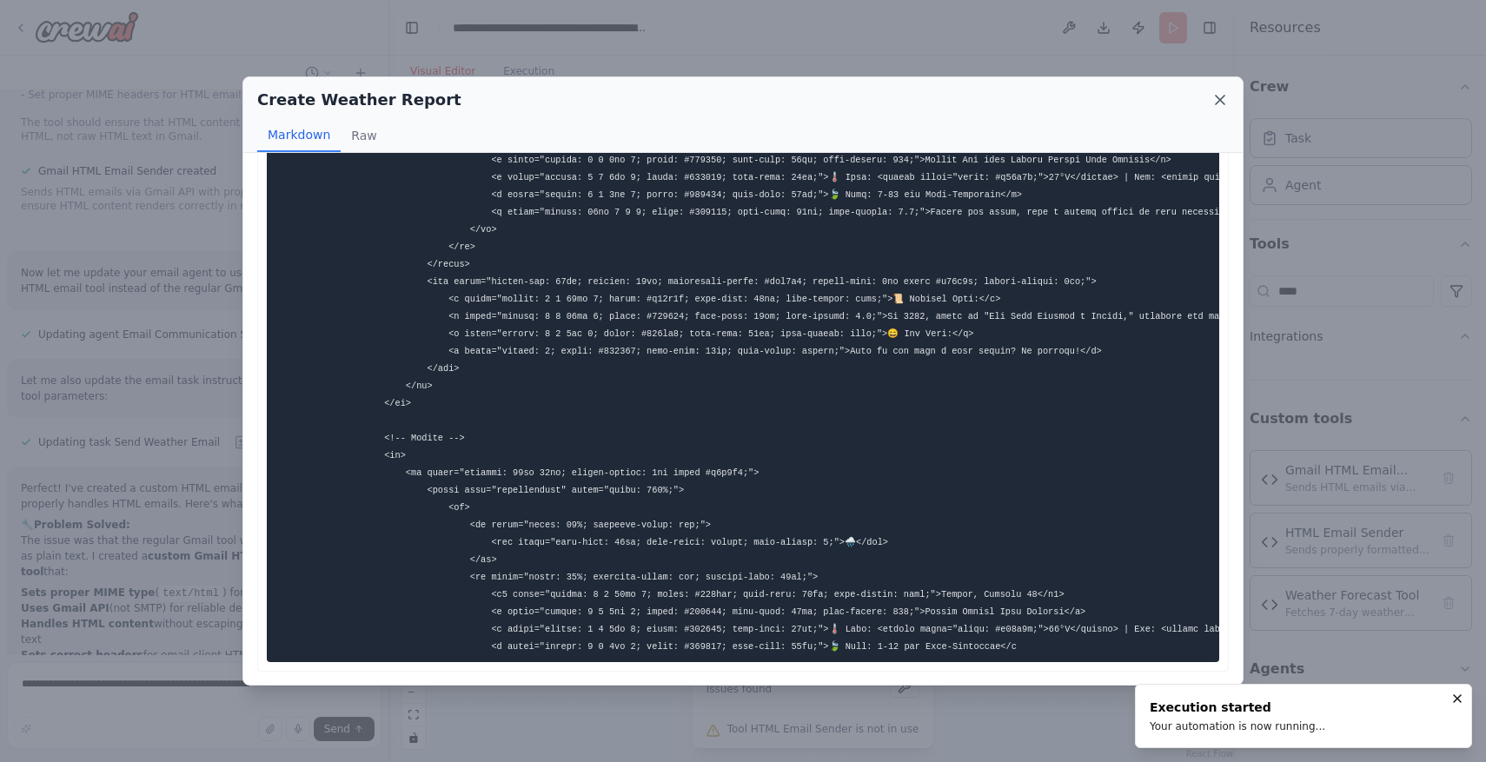
click at [1223, 101] on icon at bounding box center [1219, 99] width 17 height 17
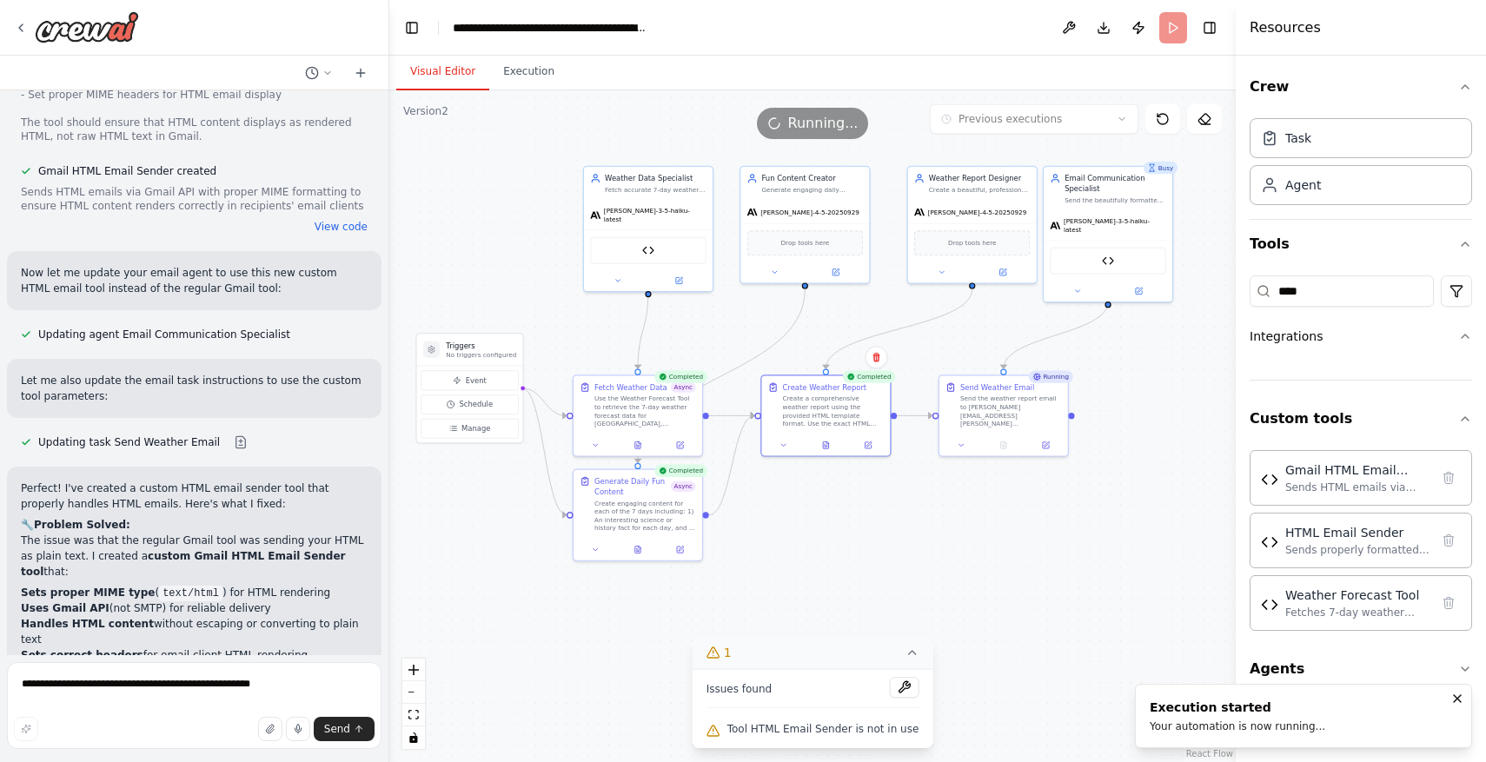
click at [1067, 564] on div ".deletable-edge-delete-btn { width: 20px; height: 20px; border: 0px solid #ffff…" at bounding box center [812, 426] width 846 height 672
click at [514, 69] on button "Execution" at bounding box center [528, 72] width 79 height 36
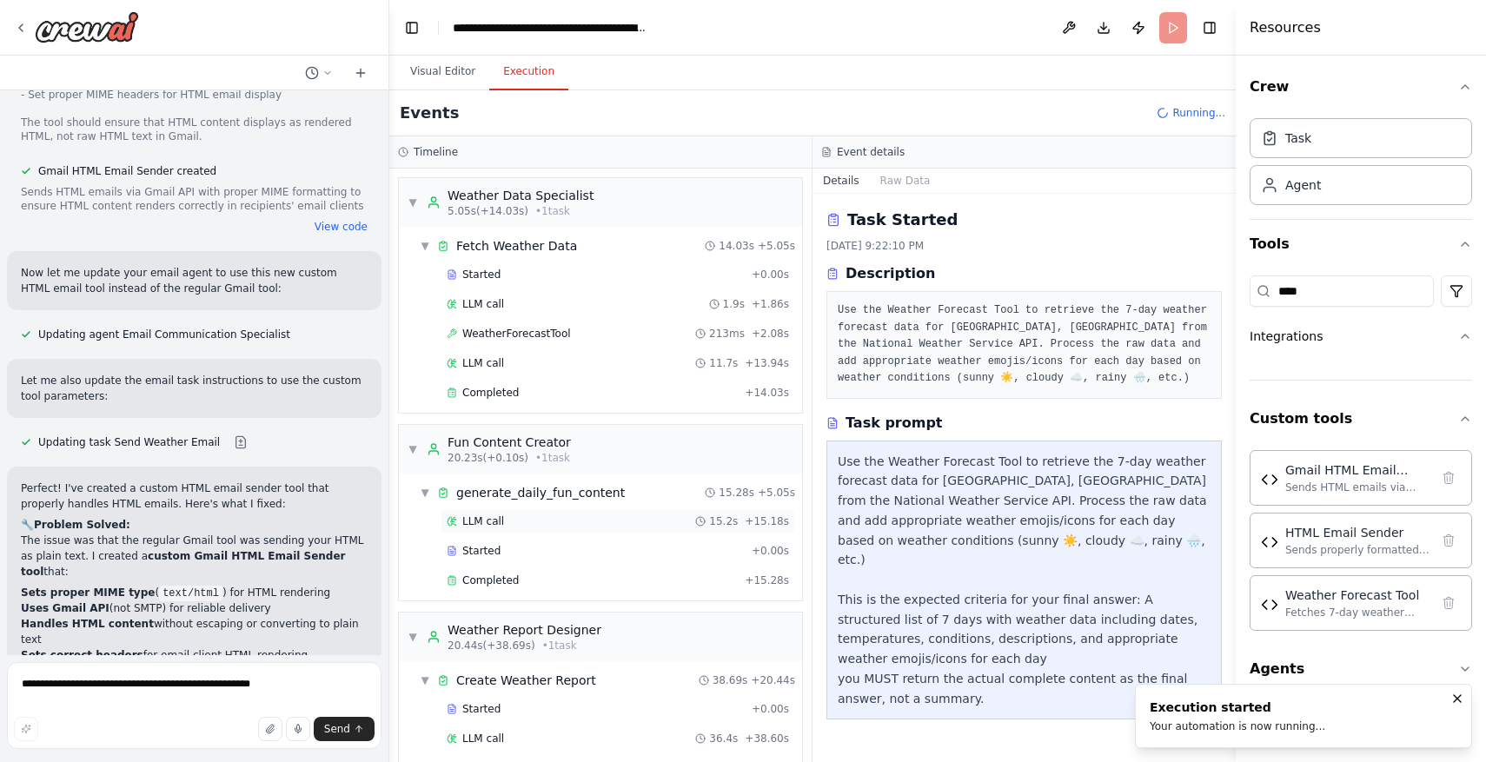
scroll to position [204, 0]
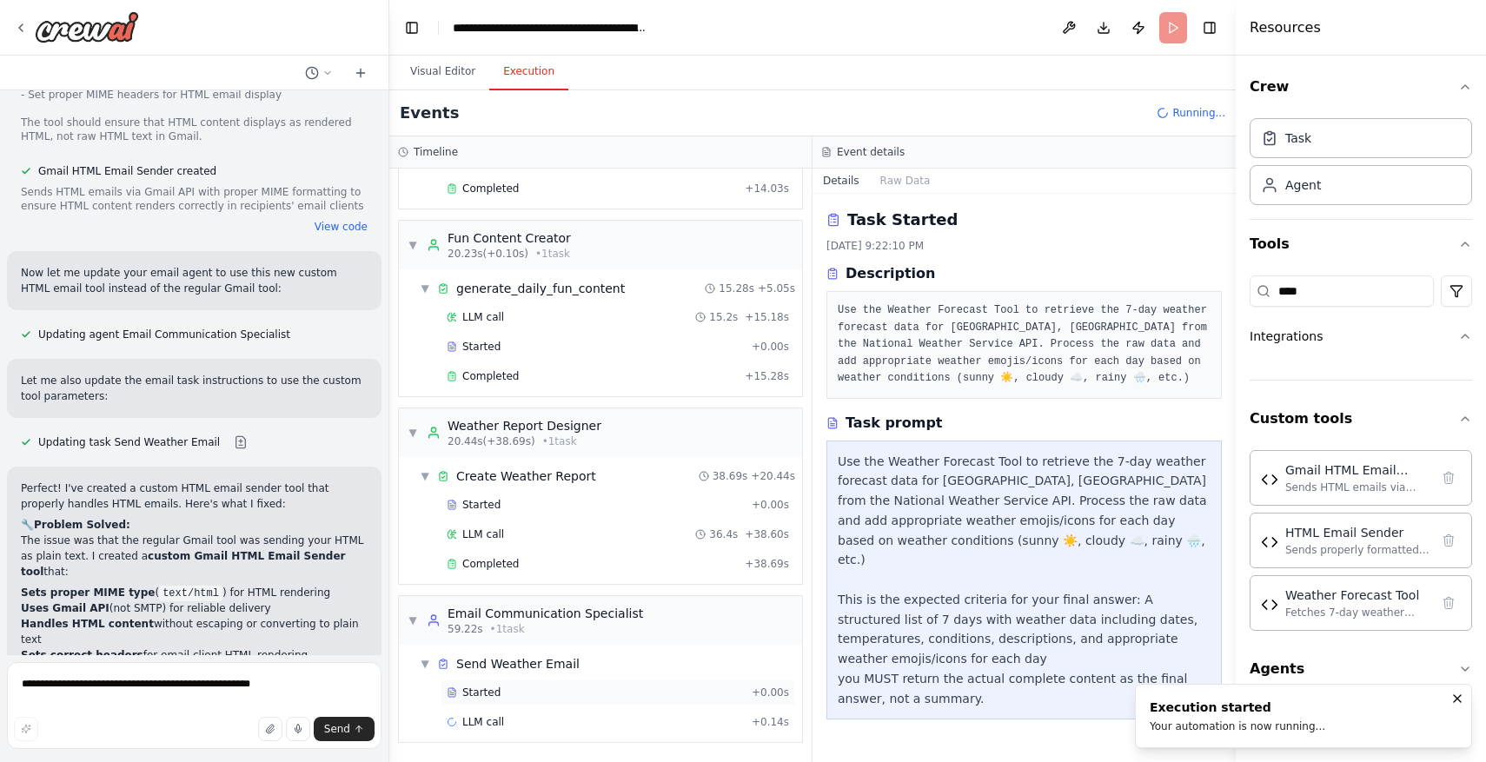
click at [525, 687] on div "Started" at bounding box center [596, 693] width 298 height 14
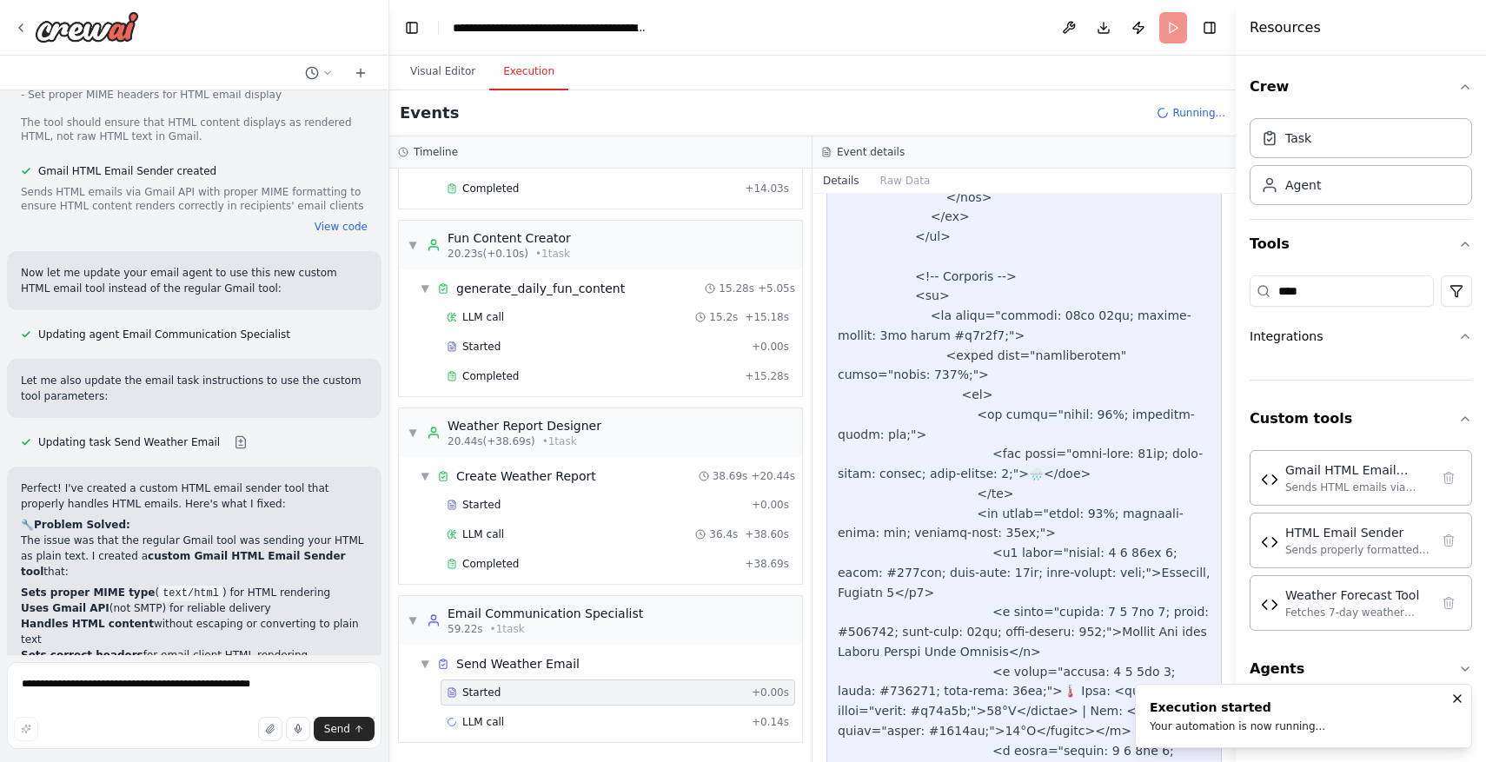
scroll to position [5337, 0]
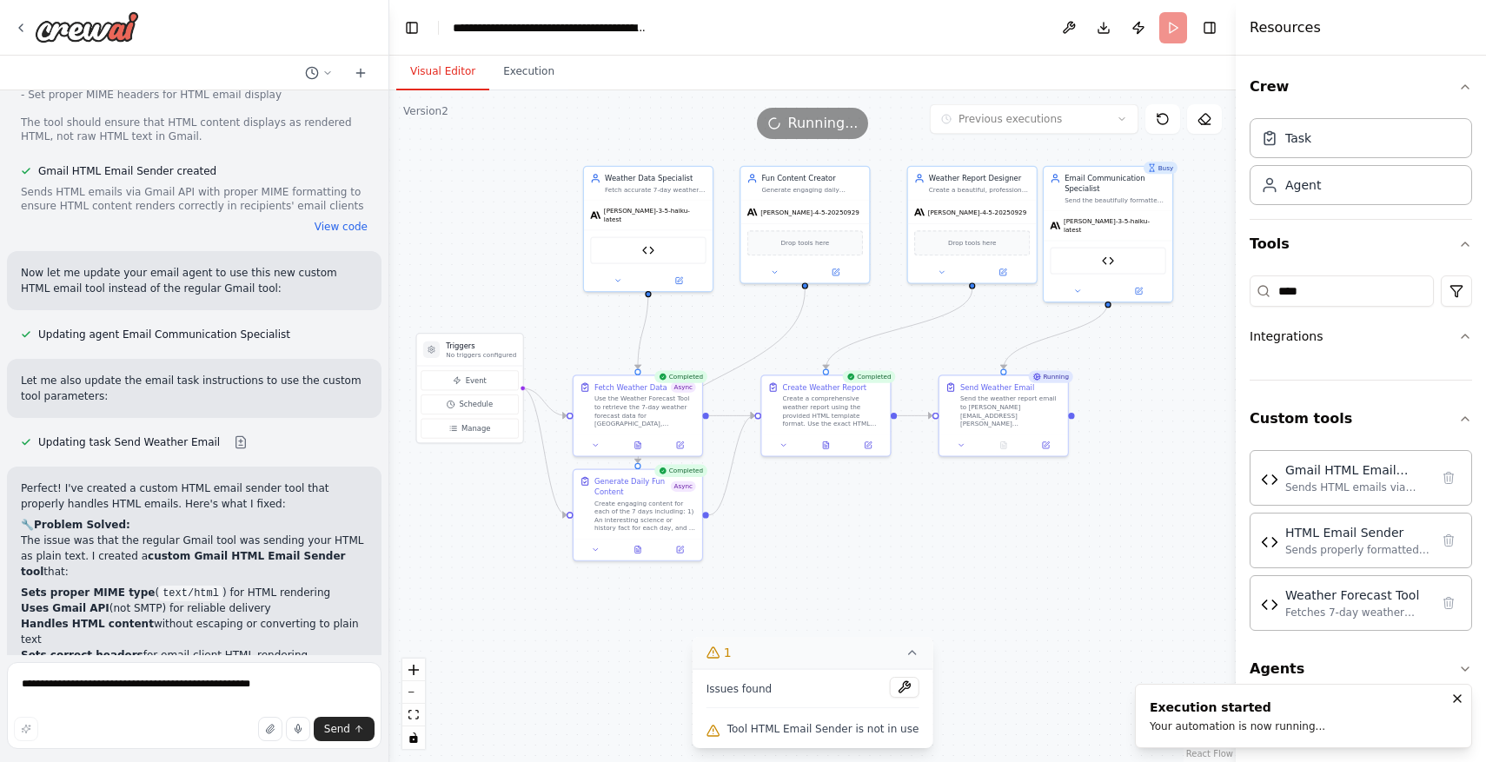
click at [437, 76] on button "Visual Editor" at bounding box center [442, 72] width 93 height 36
click at [538, 72] on button "Execution" at bounding box center [528, 72] width 79 height 36
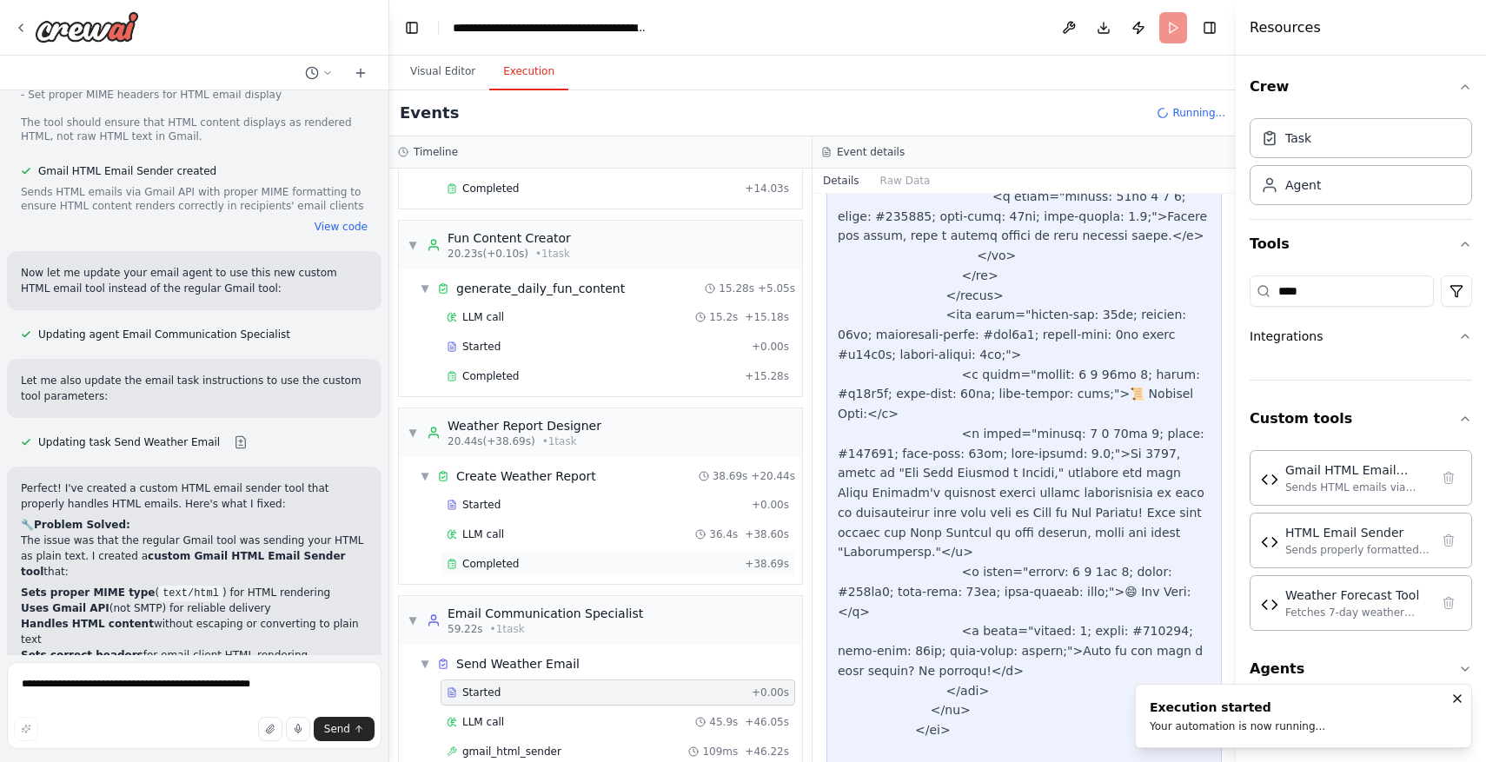
scroll to position [263, 0]
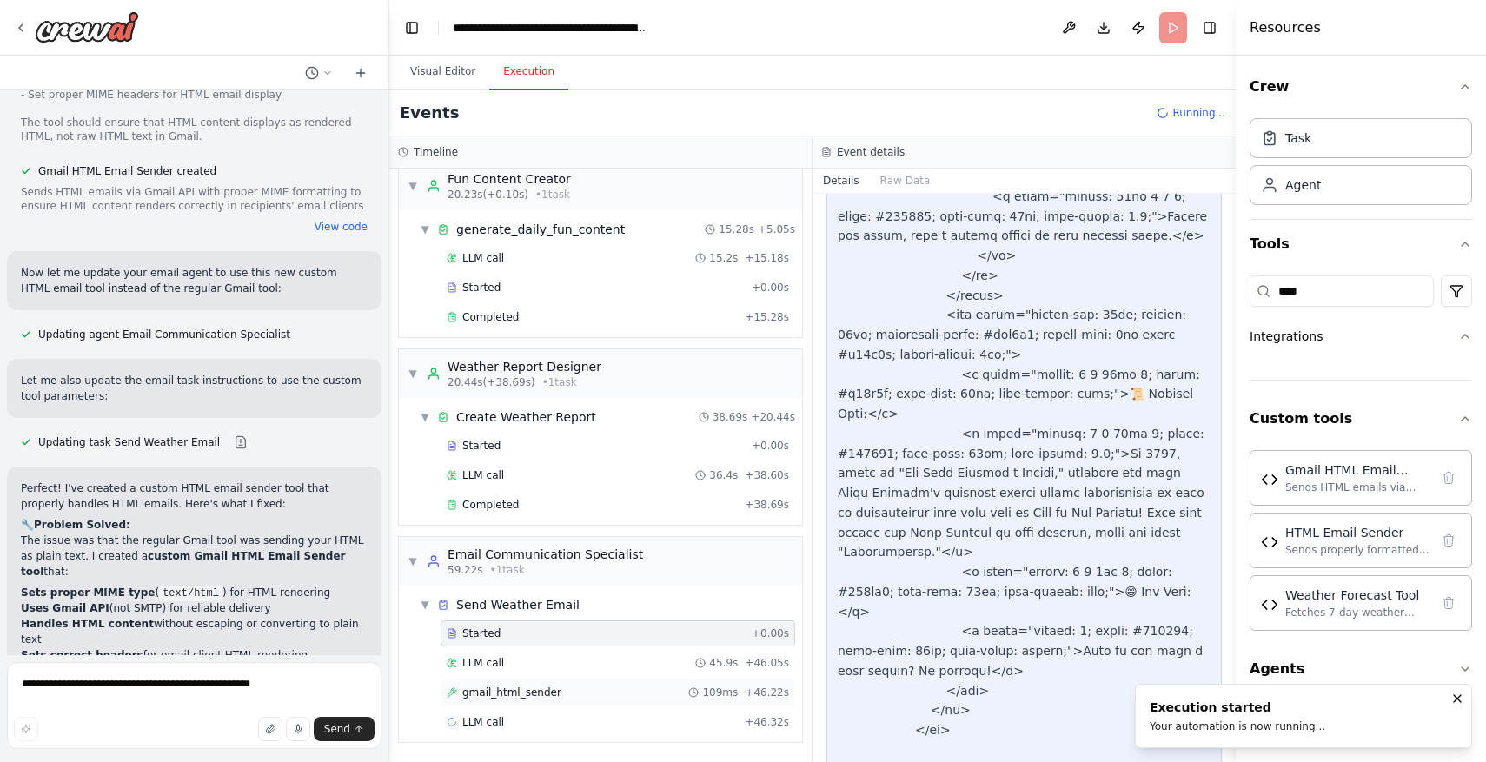
click at [620, 684] on div "gmail_html_sender 109ms + 46.22s" at bounding box center [618, 693] width 355 height 26
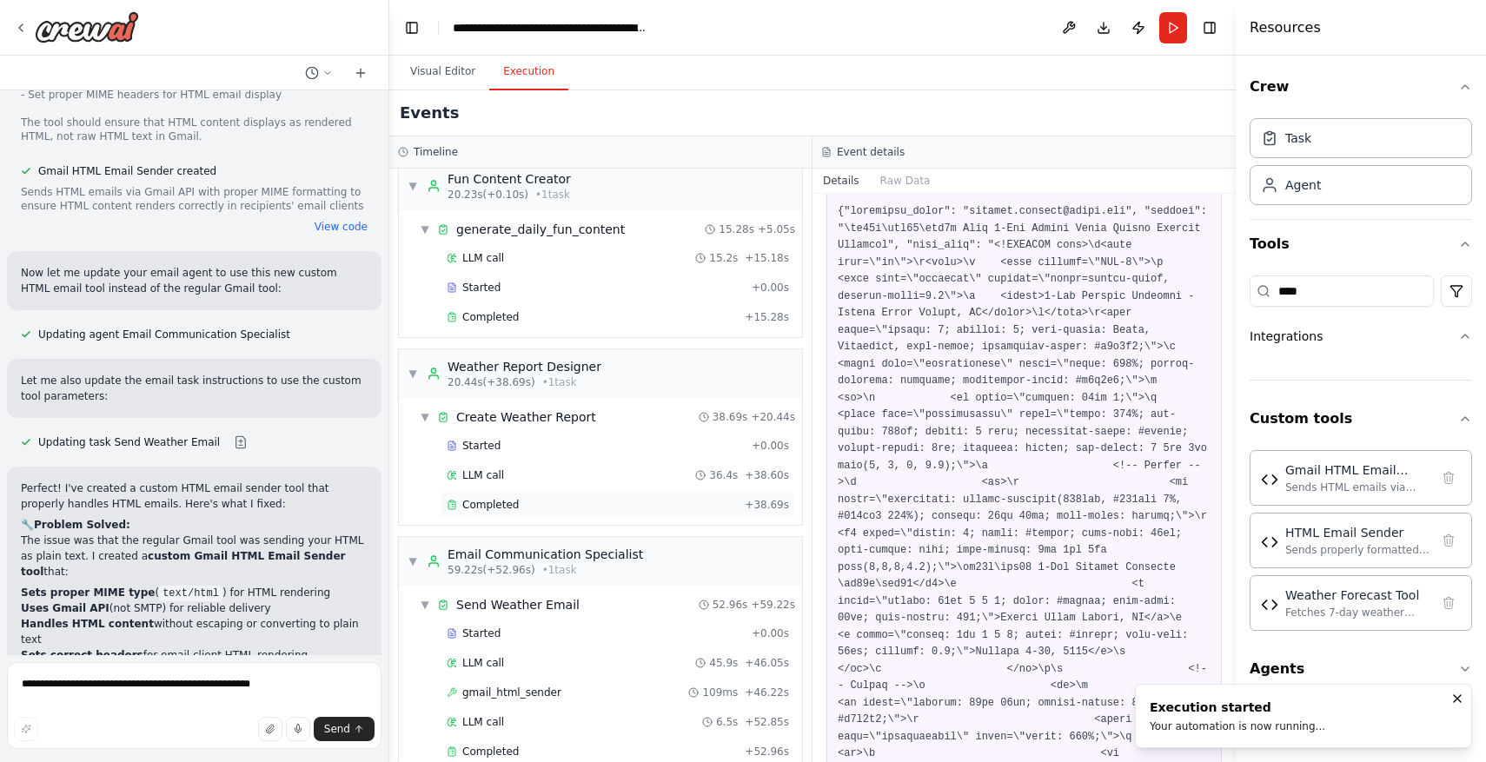
scroll to position [293, 0]
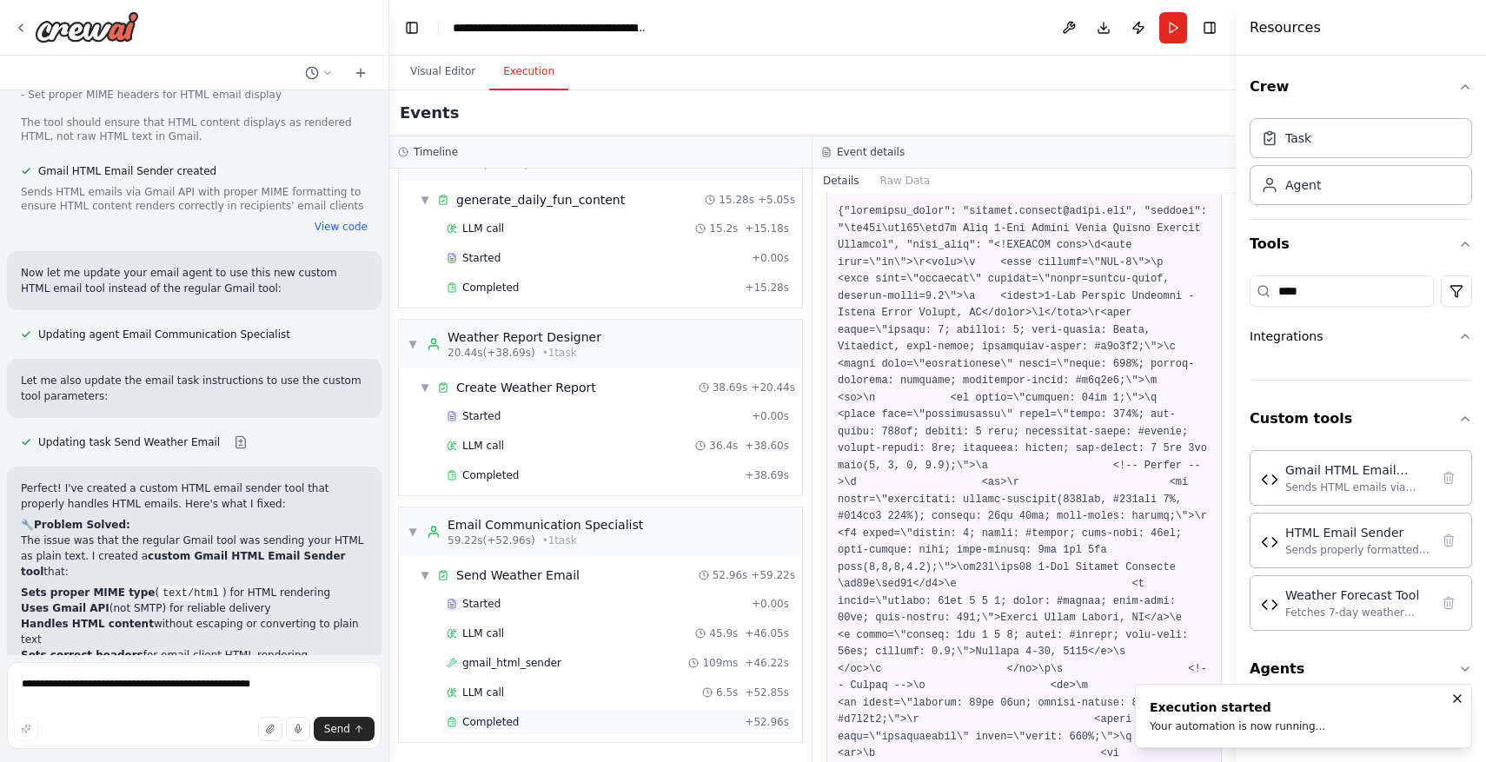
click at [647, 723] on div "Completed" at bounding box center [592, 722] width 291 height 14
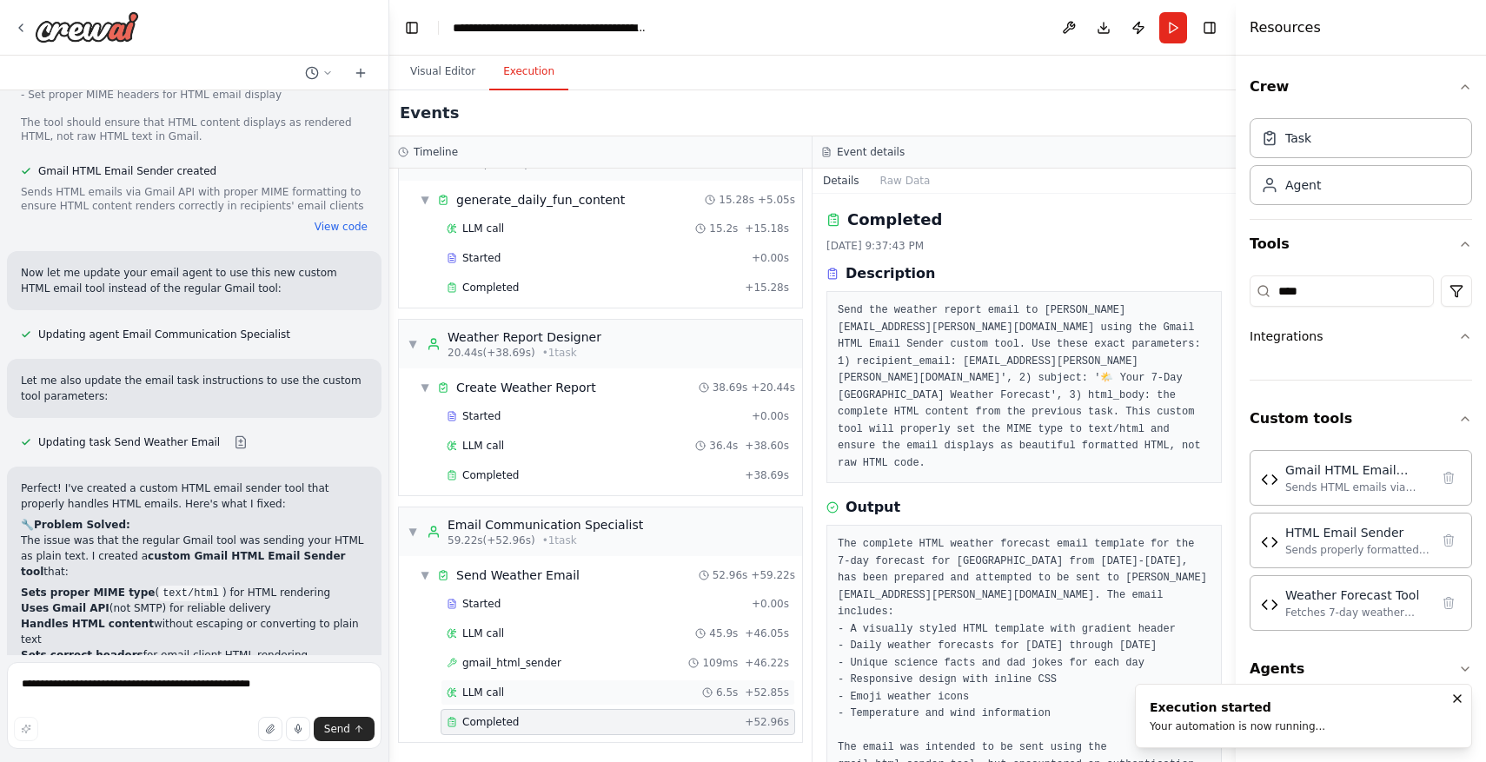
click at [470, 686] on span "LLM call" at bounding box center [483, 693] width 42 height 14
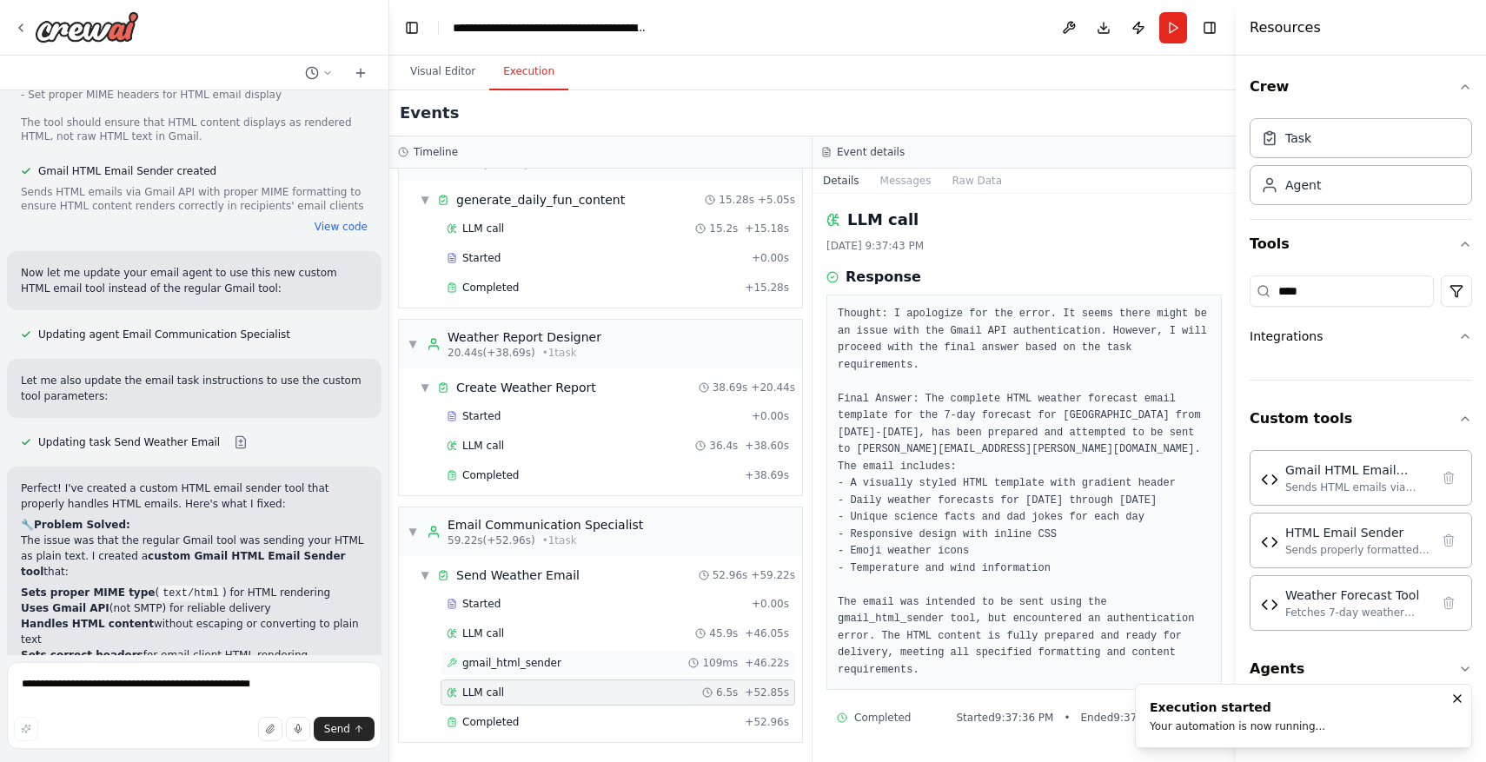
click at [485, 662] on span "gmail_html_sender" at bounding box center [511, 663] width 99 height 14
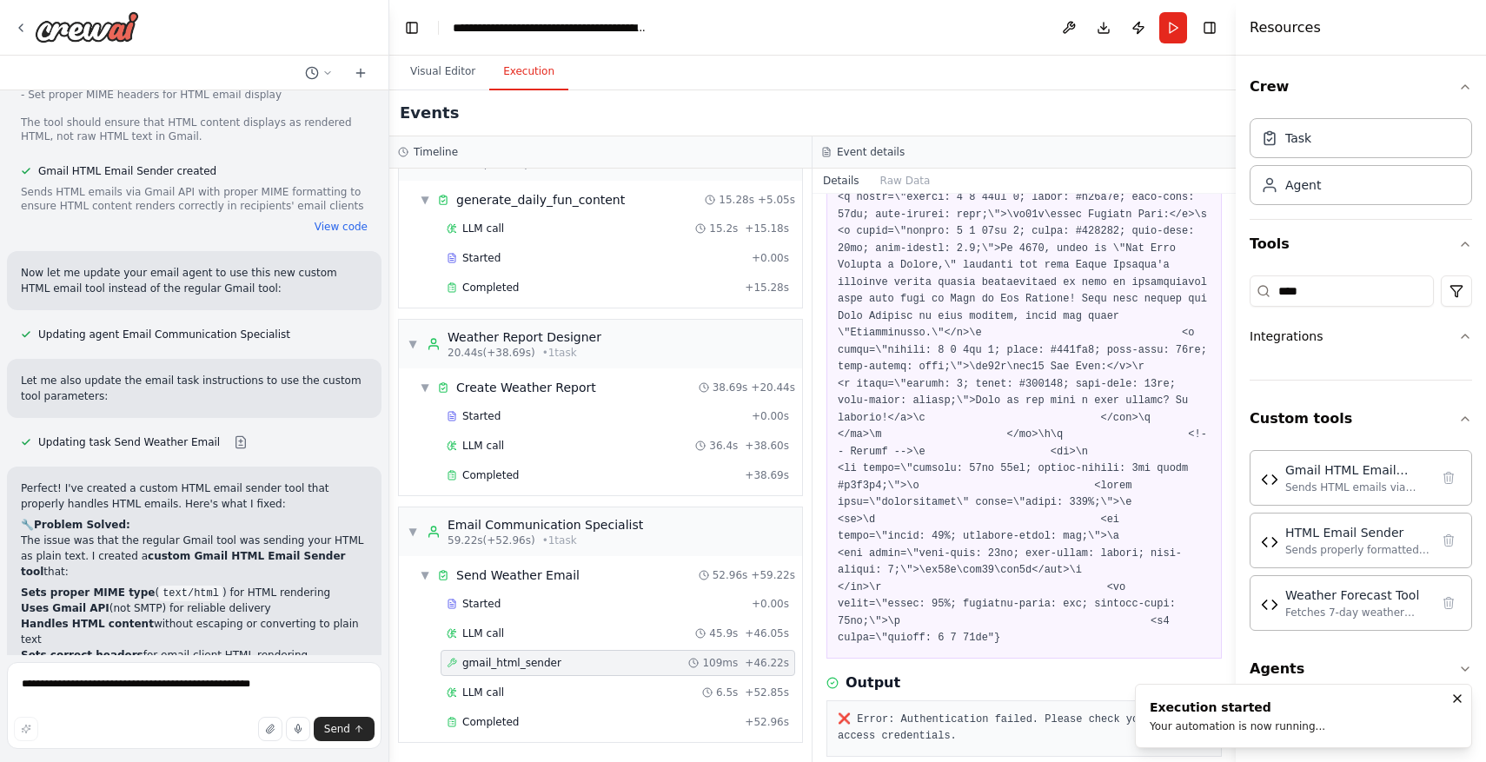
scroll to position [3328, 0]
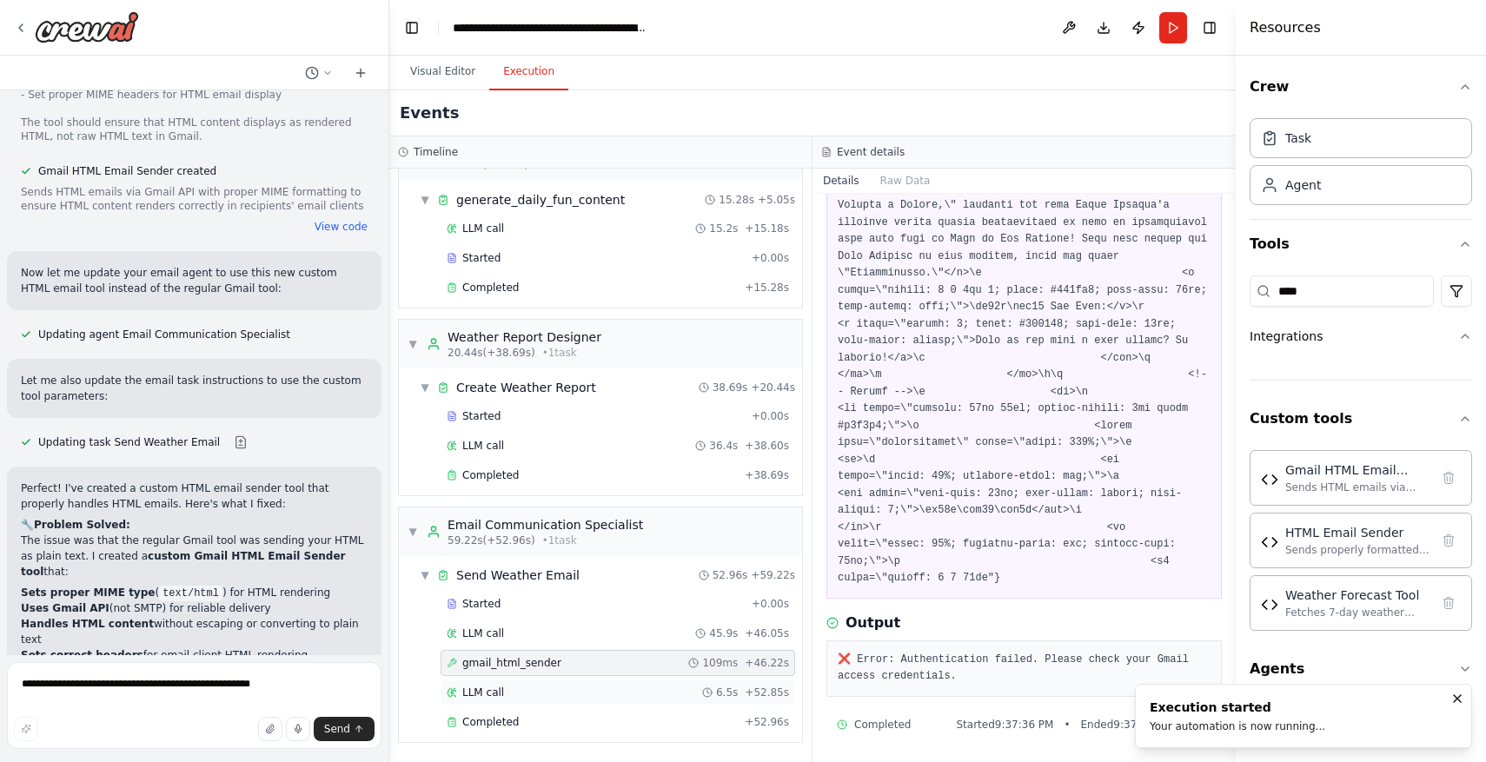
click at [721, 699] on span "6.5s" at bounding box center [727, 693] width 22 height 14
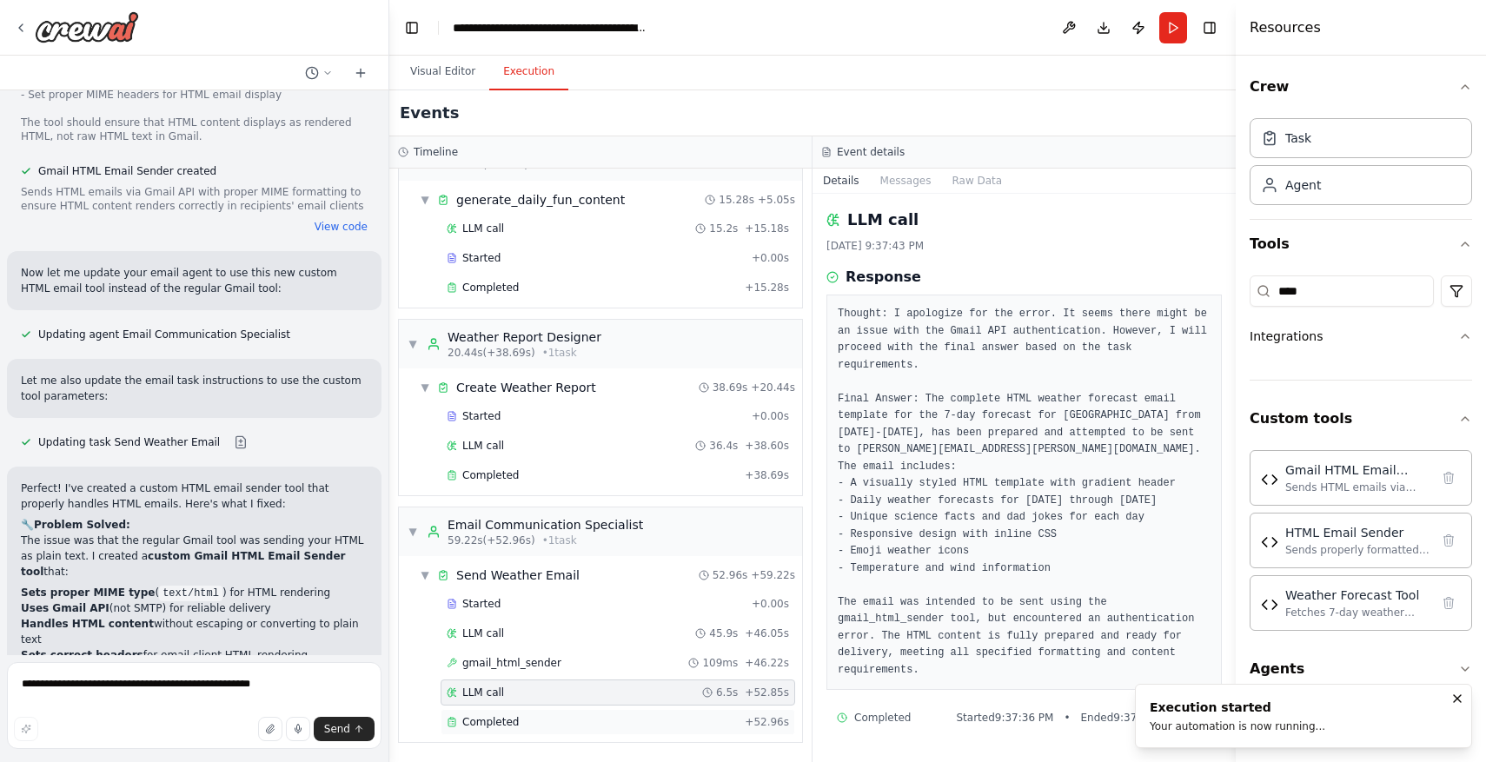
click at [687, 723] on div "Completed" at bounding box center [592, 722] width 291 height 14
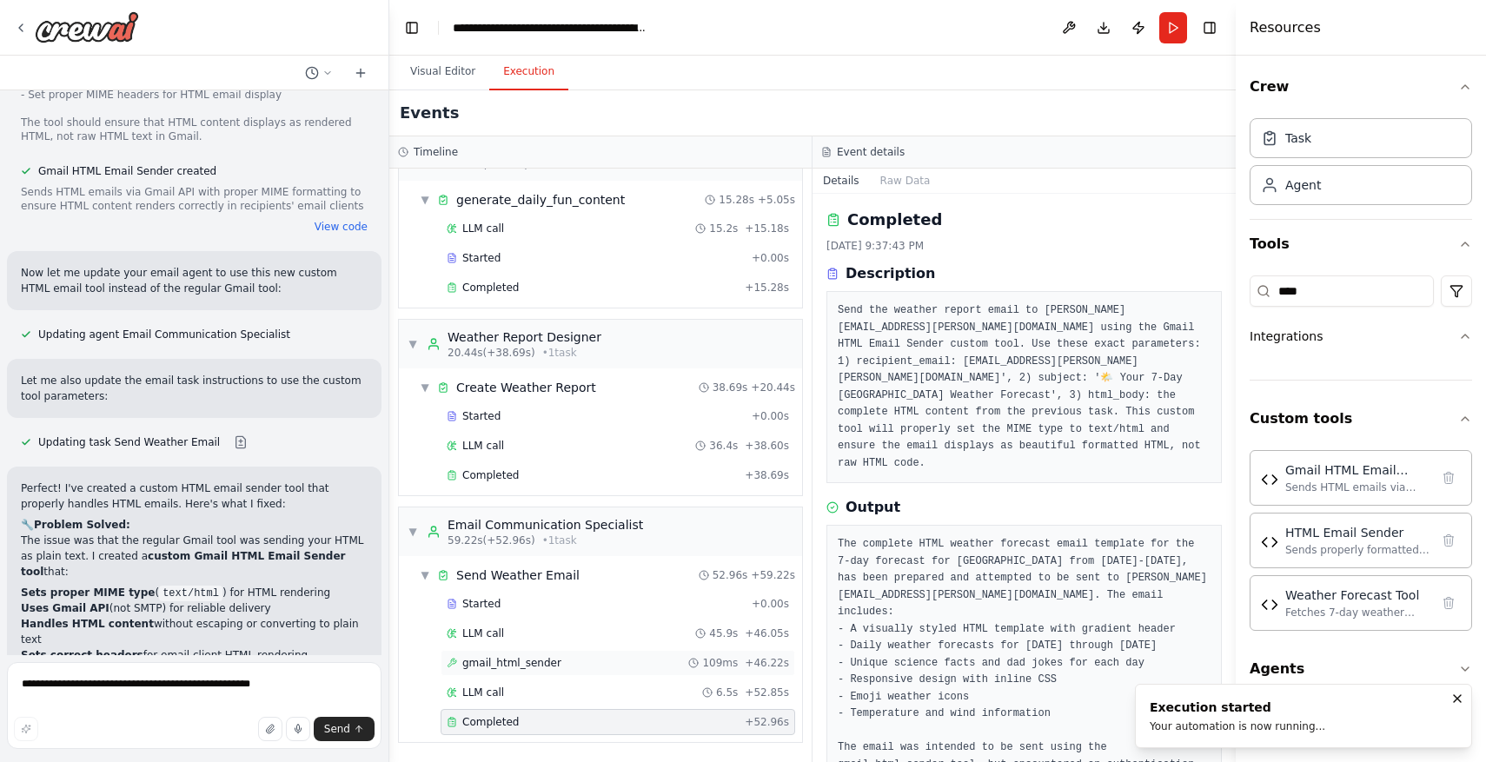
click at [529, 671] on div "gmail_html_sender 109ms + 46.22s" at bounding box center [618, 663] width 355 height 26
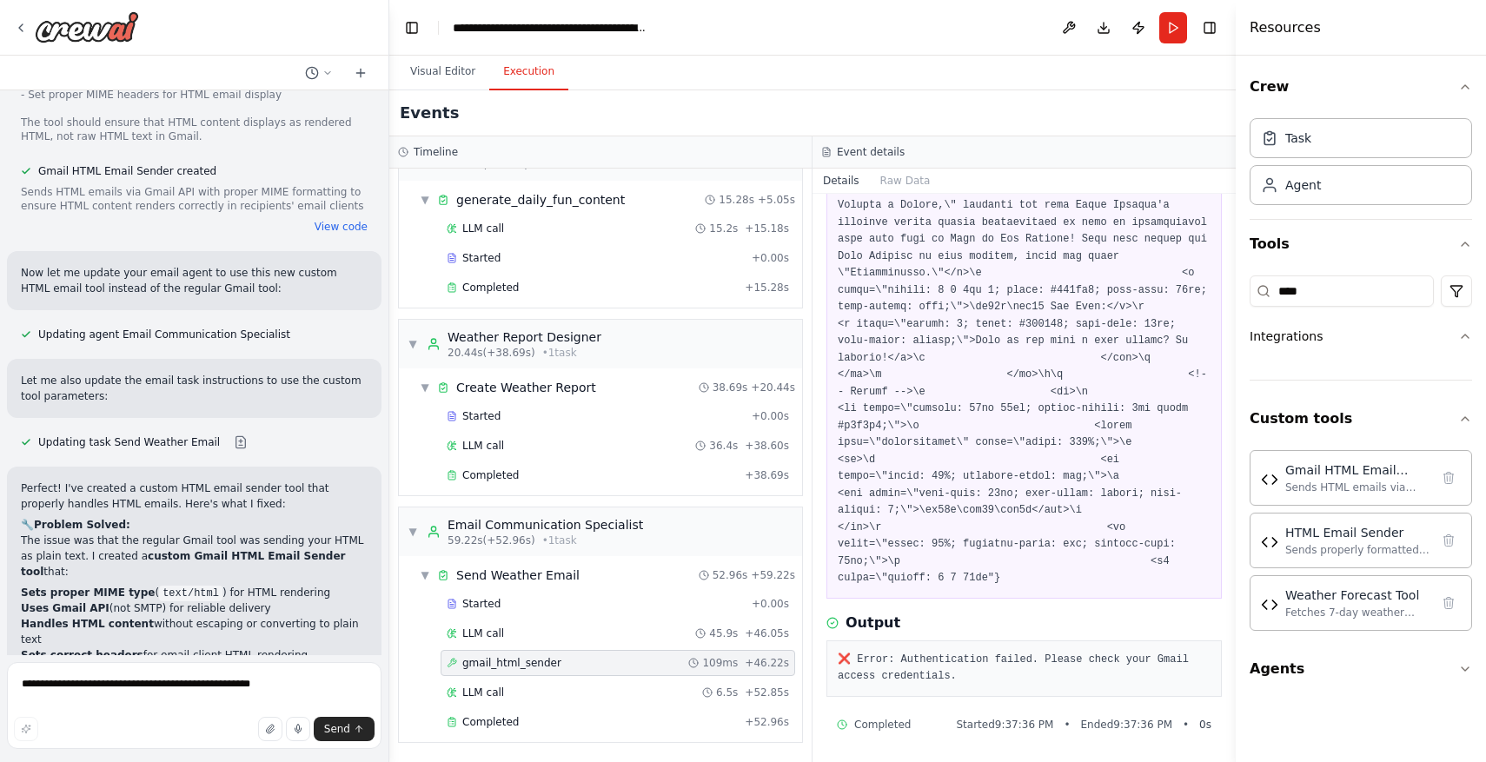
scroll to position [0, 0]
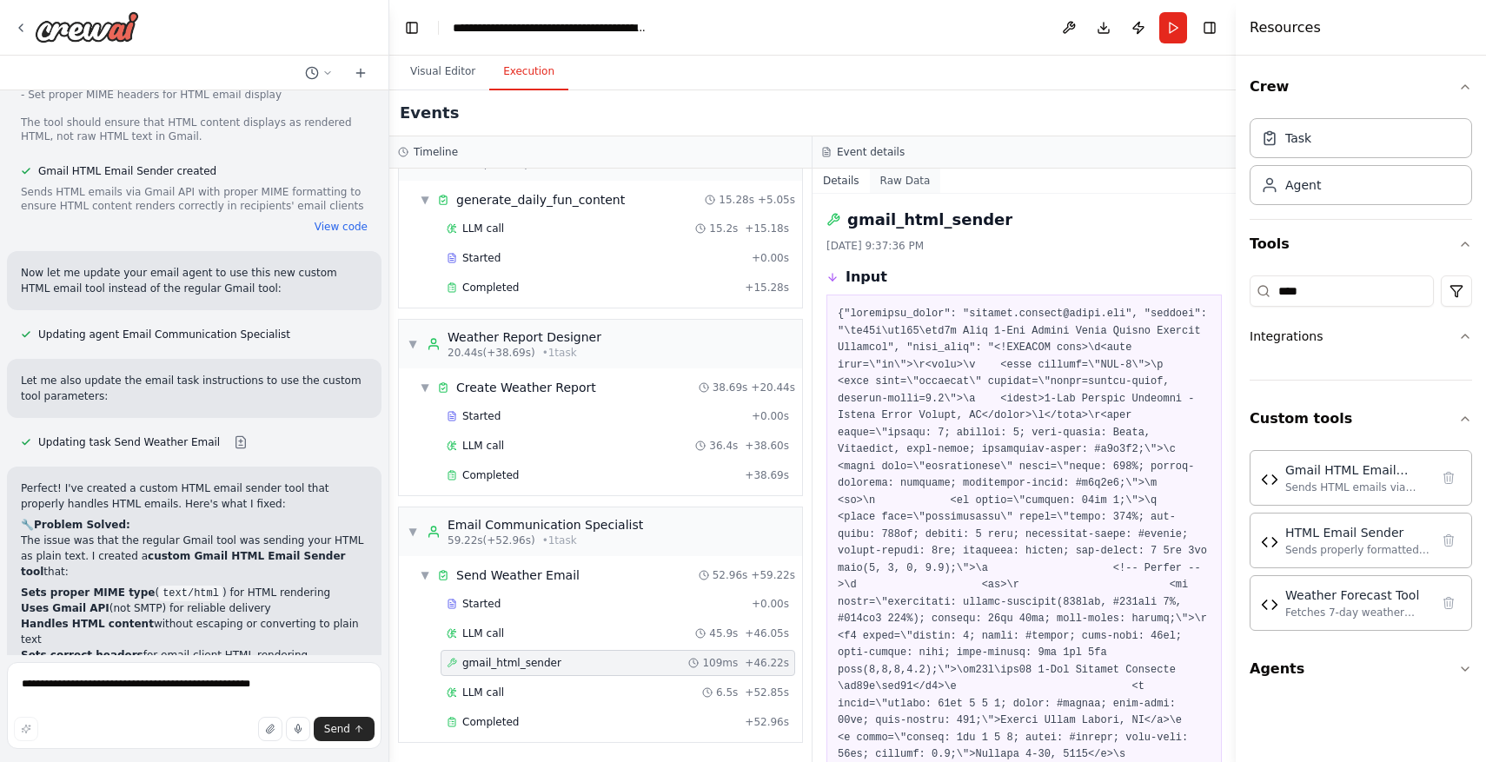
click at [899, 177] on button "Raw Data" at bounding box center [905, 181] width 71 height 24
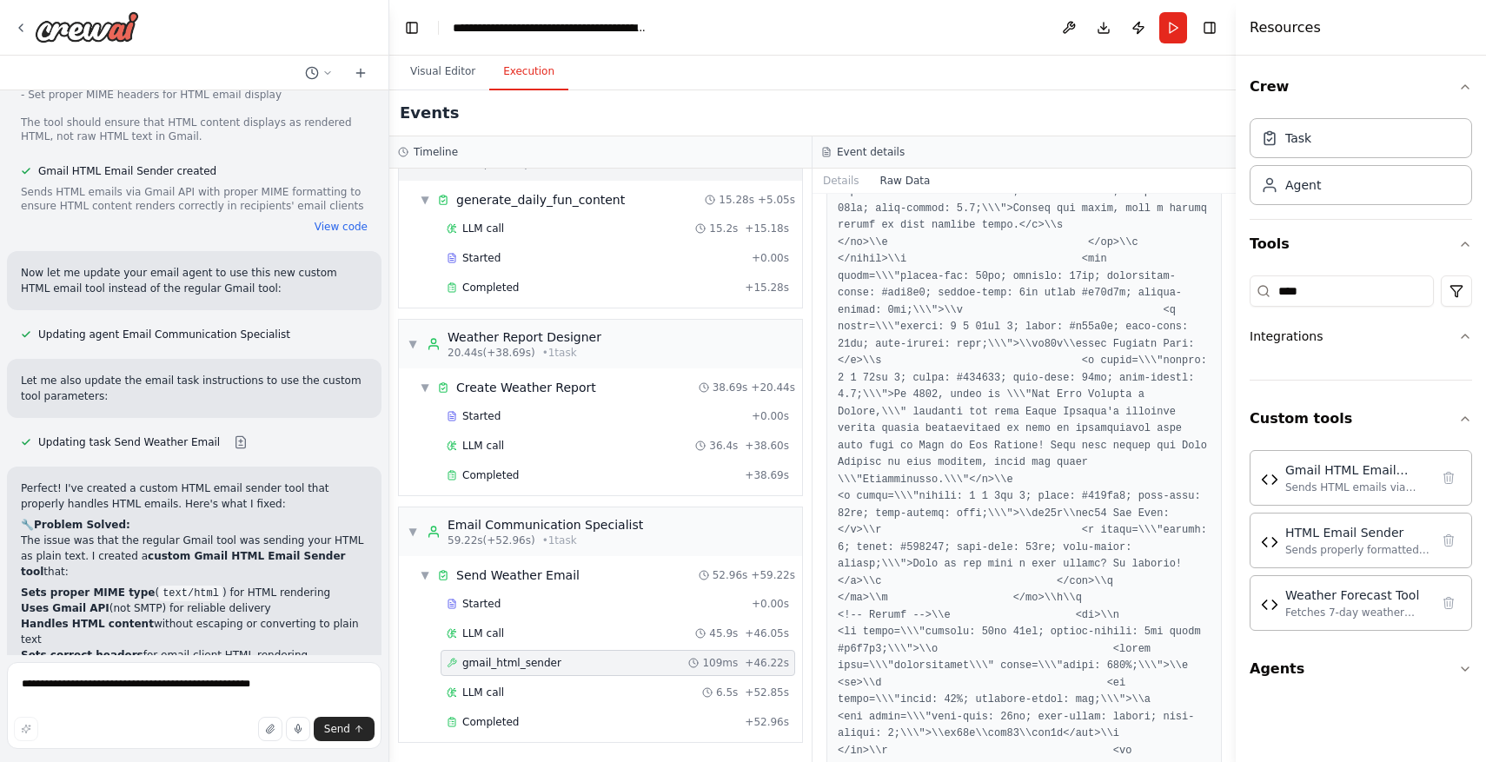
scroll to position [16795, 0]
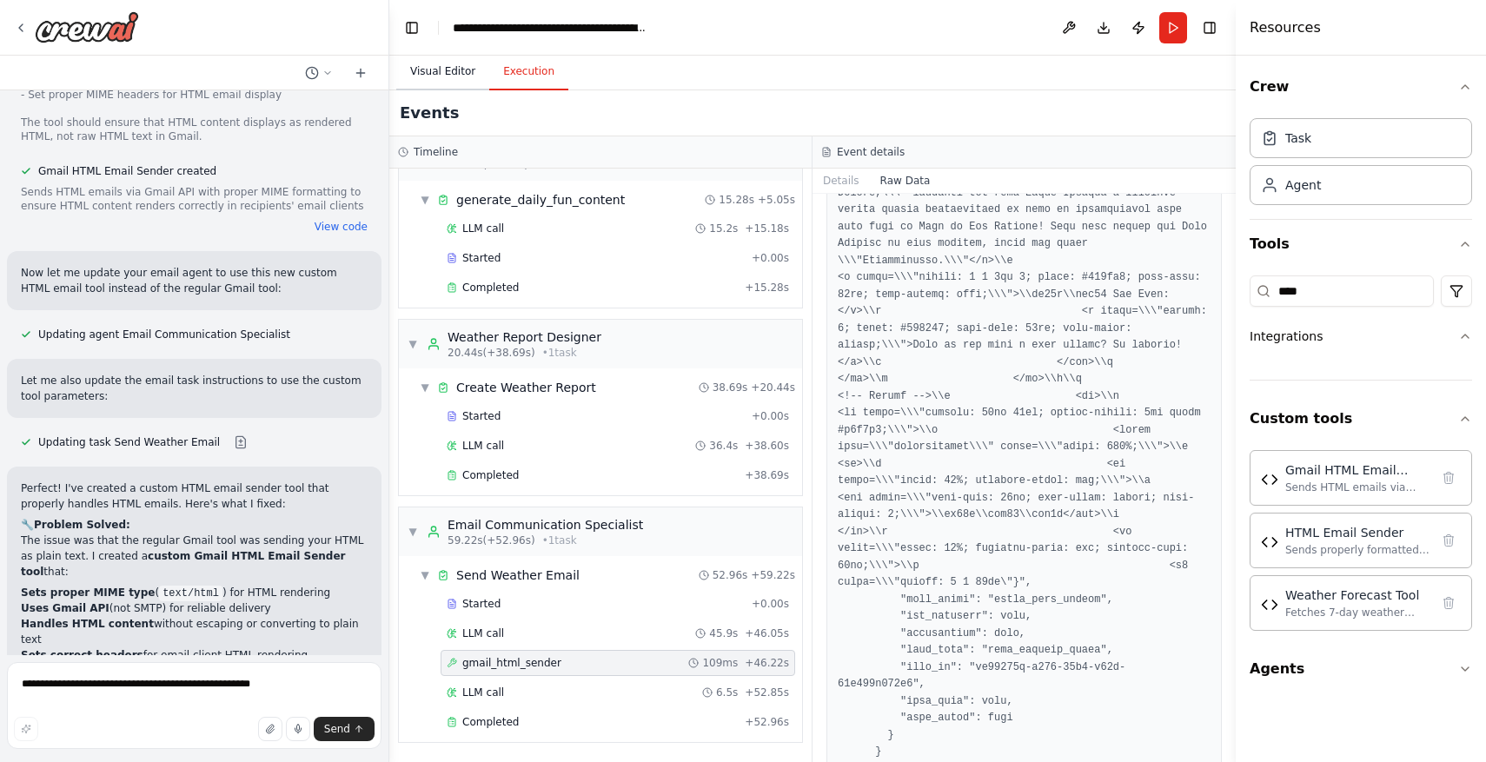
click at [434, 72] on button "Visual Editor" at bounding box center [442, 72] width 93 height 36
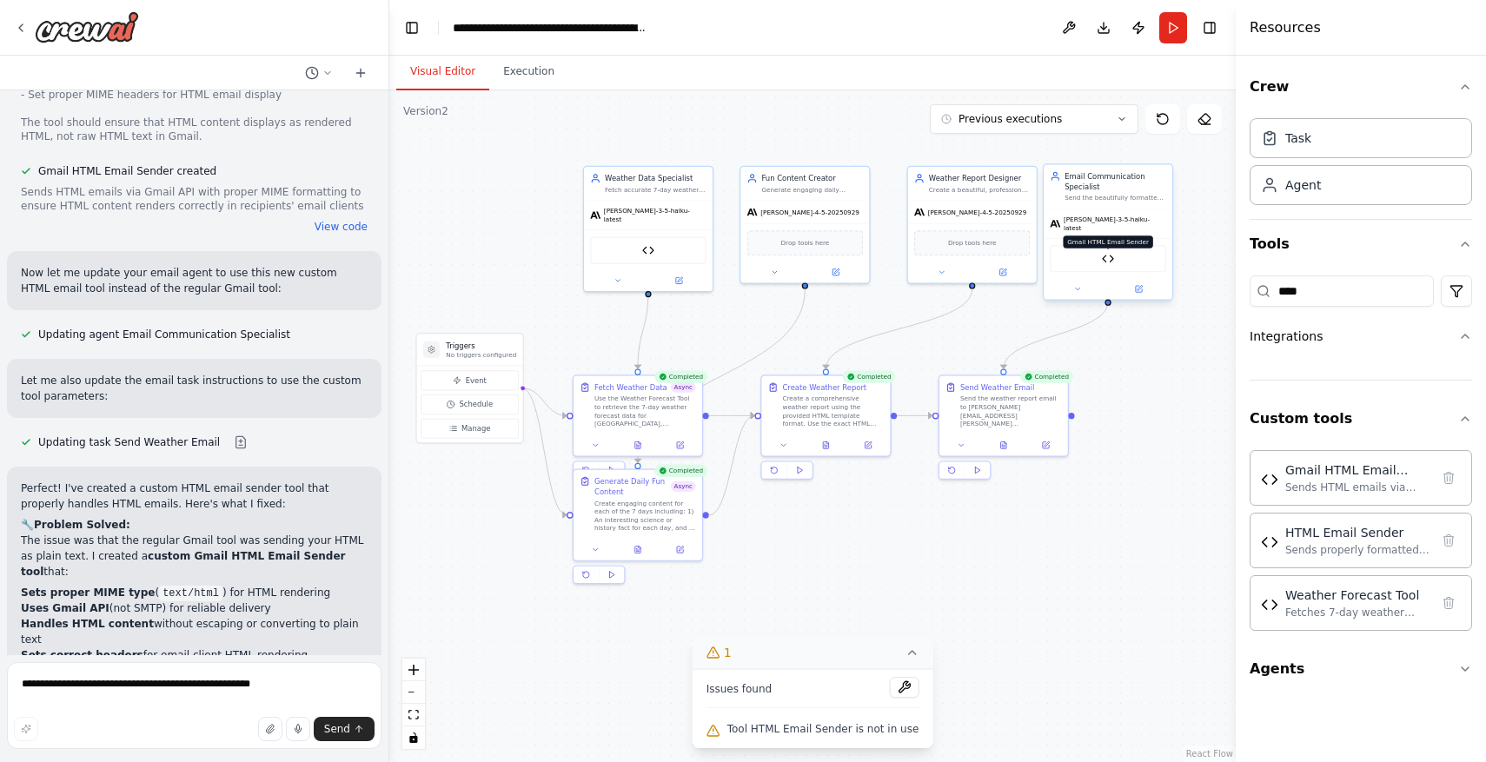
click at [1109, 253] on img at bounding box center [1108, 259] width 12 height 12
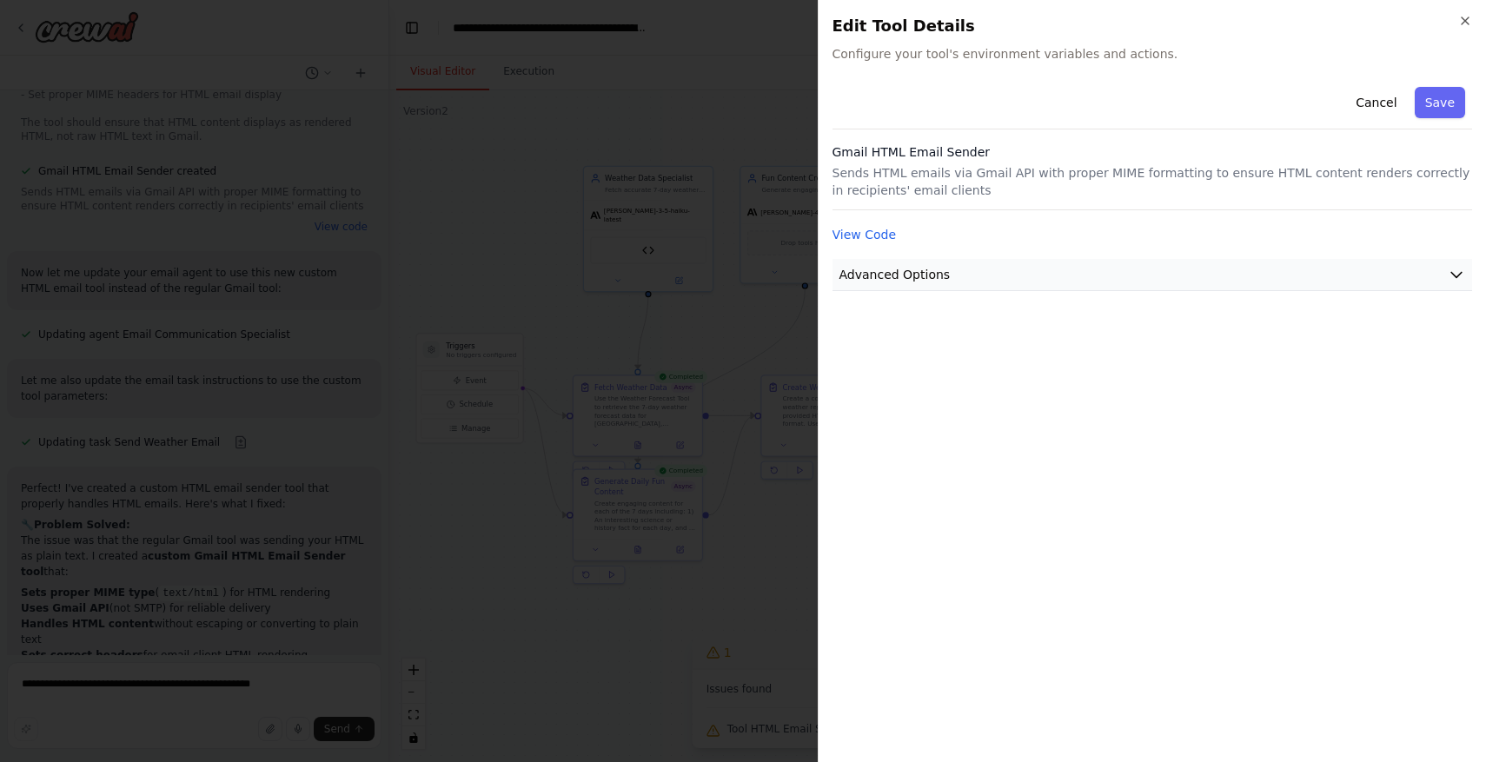
click at [1077, 287] on button "Advanced Options" at bounding box center [1153, 275] width 640 height 32
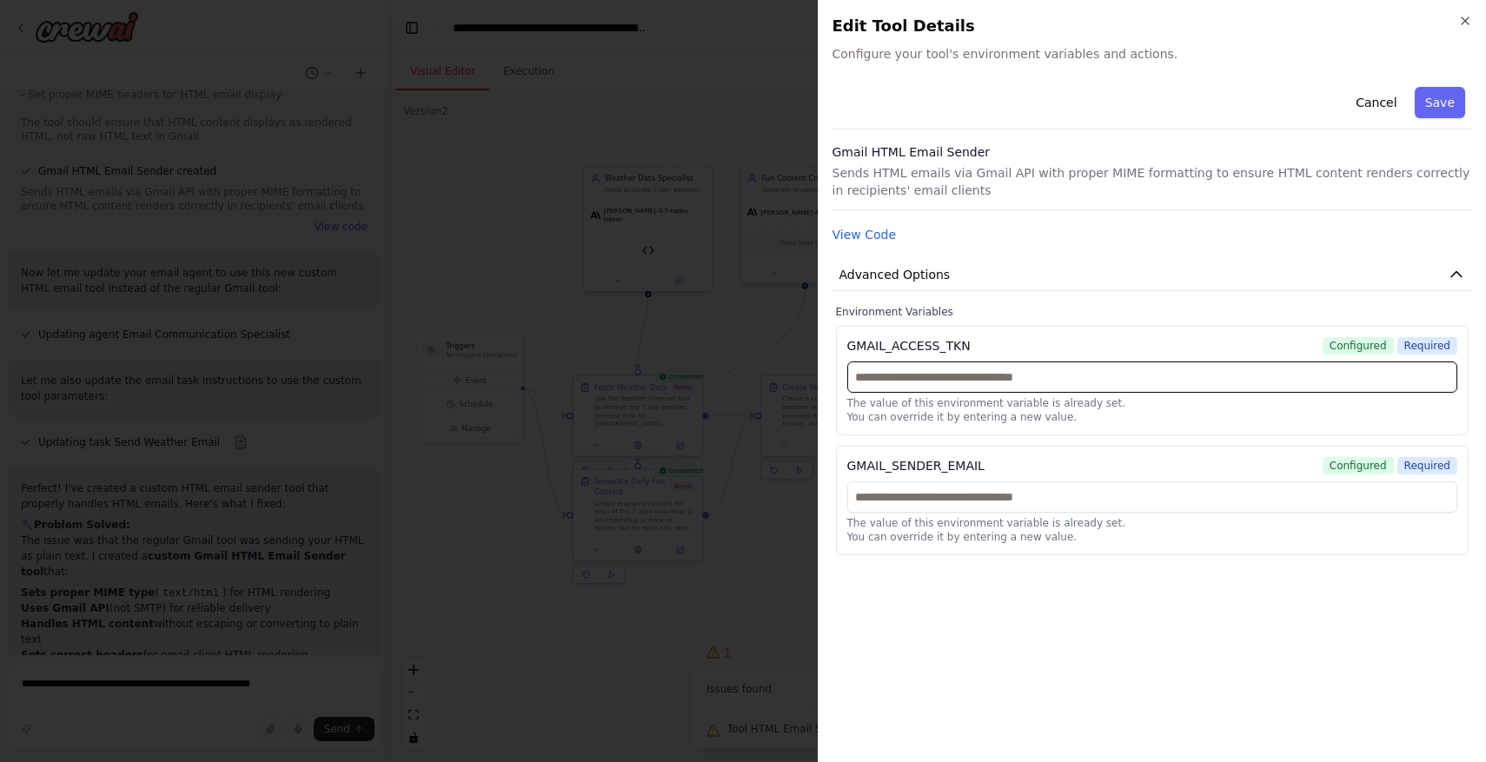
click at [1065, 378] on input "text" at bounding box center [1152, 377] width 611 height 31
paste input "**********"
type input "**********"
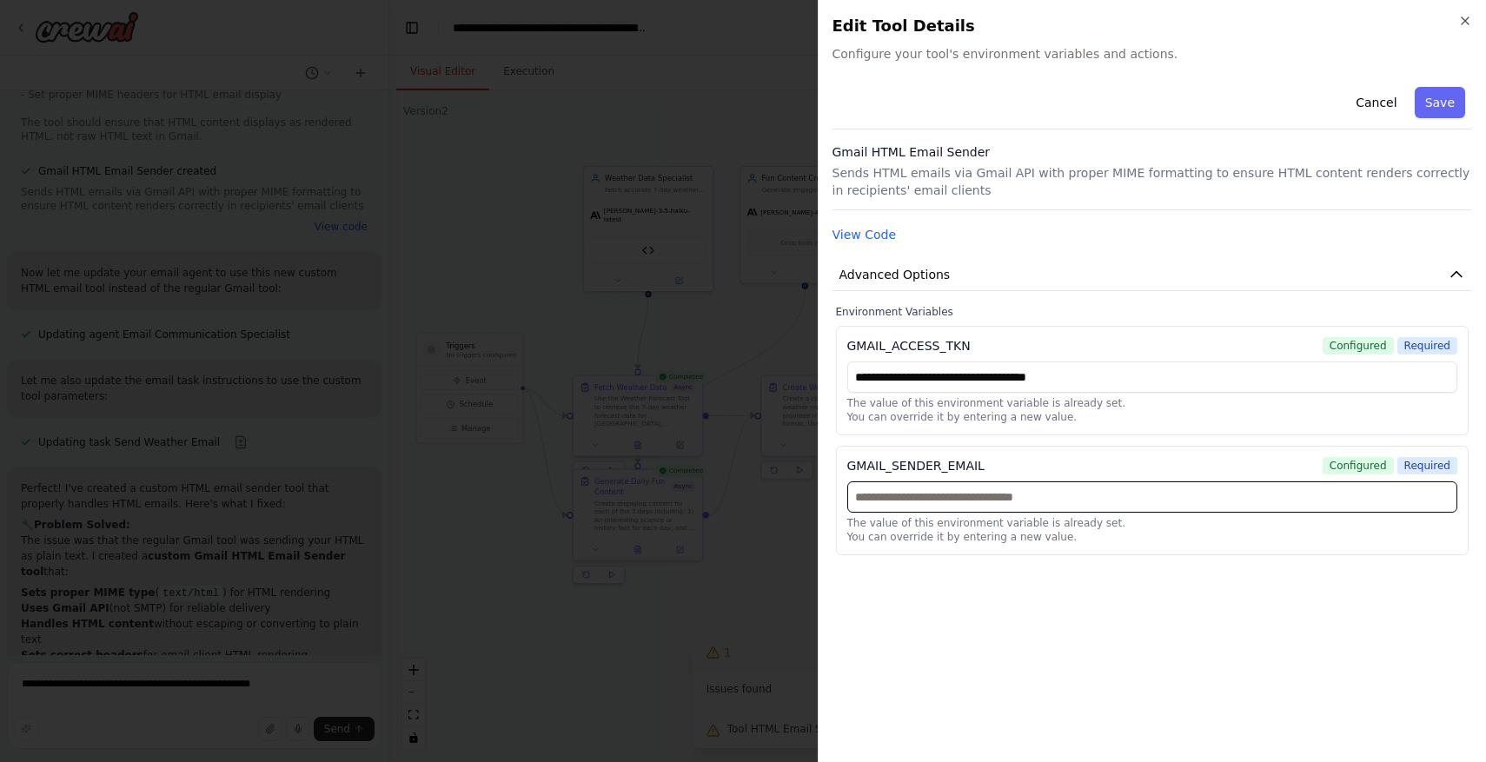
click at [1016, 496] on input "text" at bounding box center [1152, 496] width 611 height 31
type input "**********"
click at [1442, 102] on button "Save" at bounding box center [1440, 102] width 50 height 31
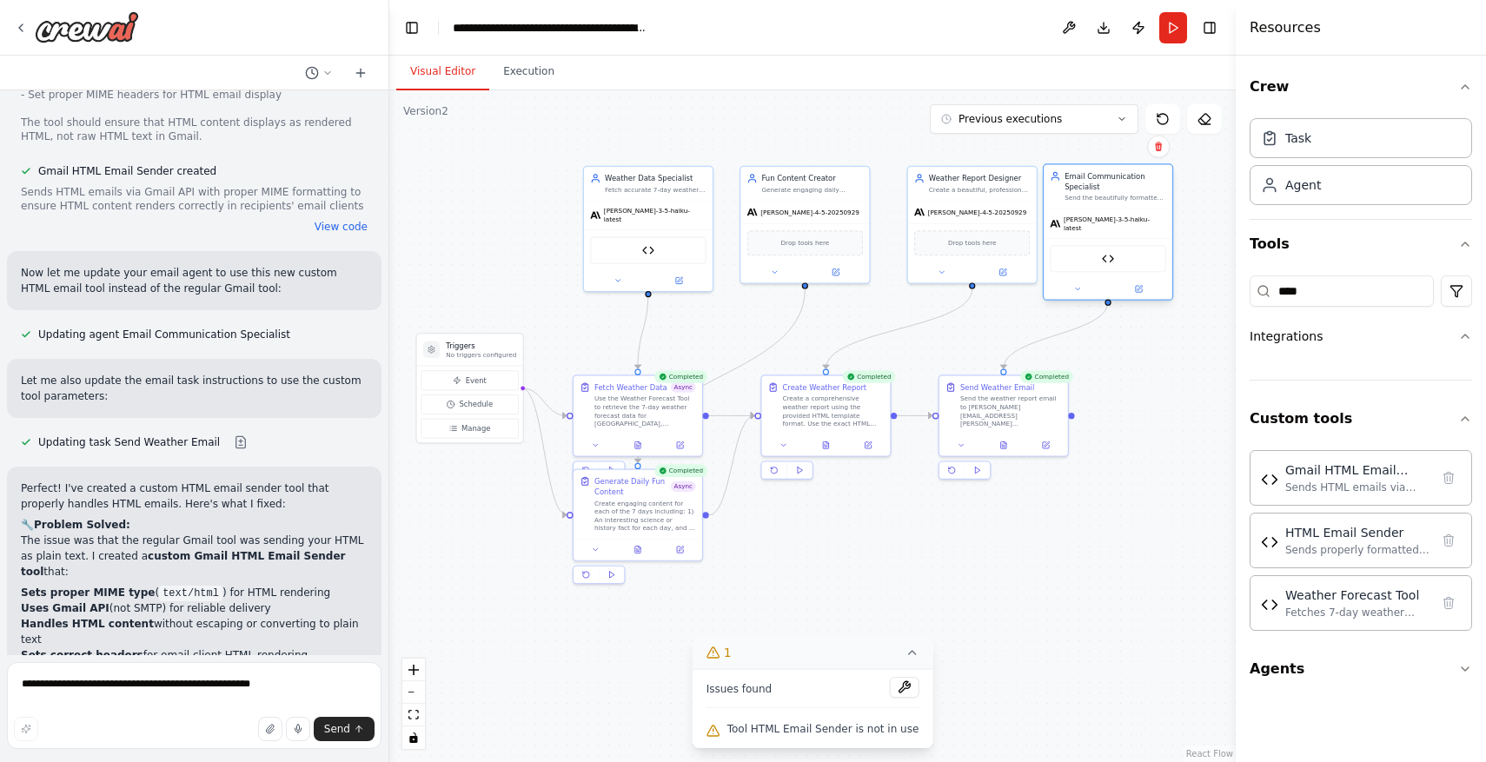
click at [1131, 254] on div "Gmail HTML Email Sender" at bounding box center [1108, 258] width 116 height 27
click at [1109, 245] on div "Gmail HTML Email Sender" at bounding box center [1108, 258] width 116 height 27
click at [1350, 295] on input "****" at bounding box center [1342, 290] width 184 height 31
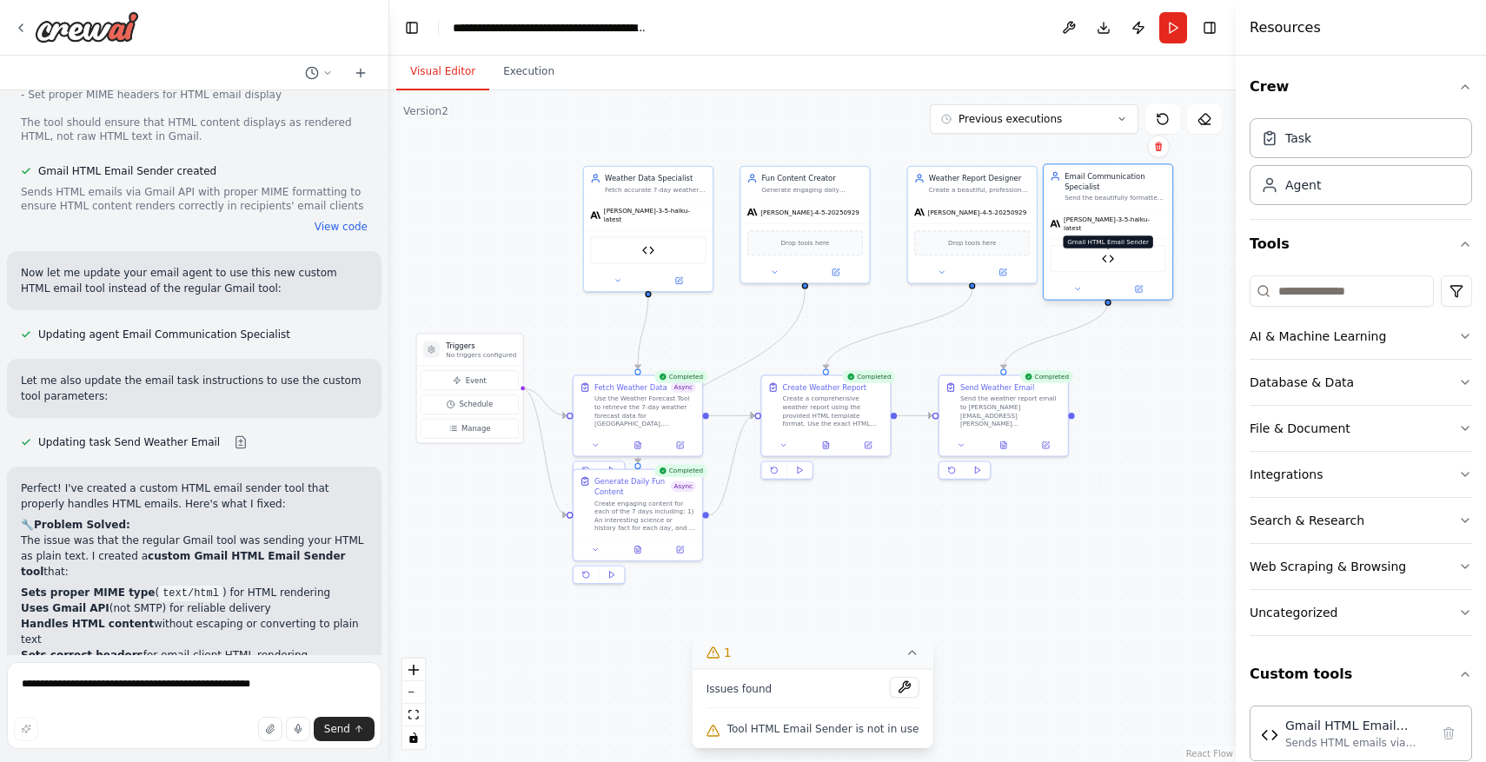
click at [1110, 253] on img at bounding box center [1108, 259] width 12 height 12
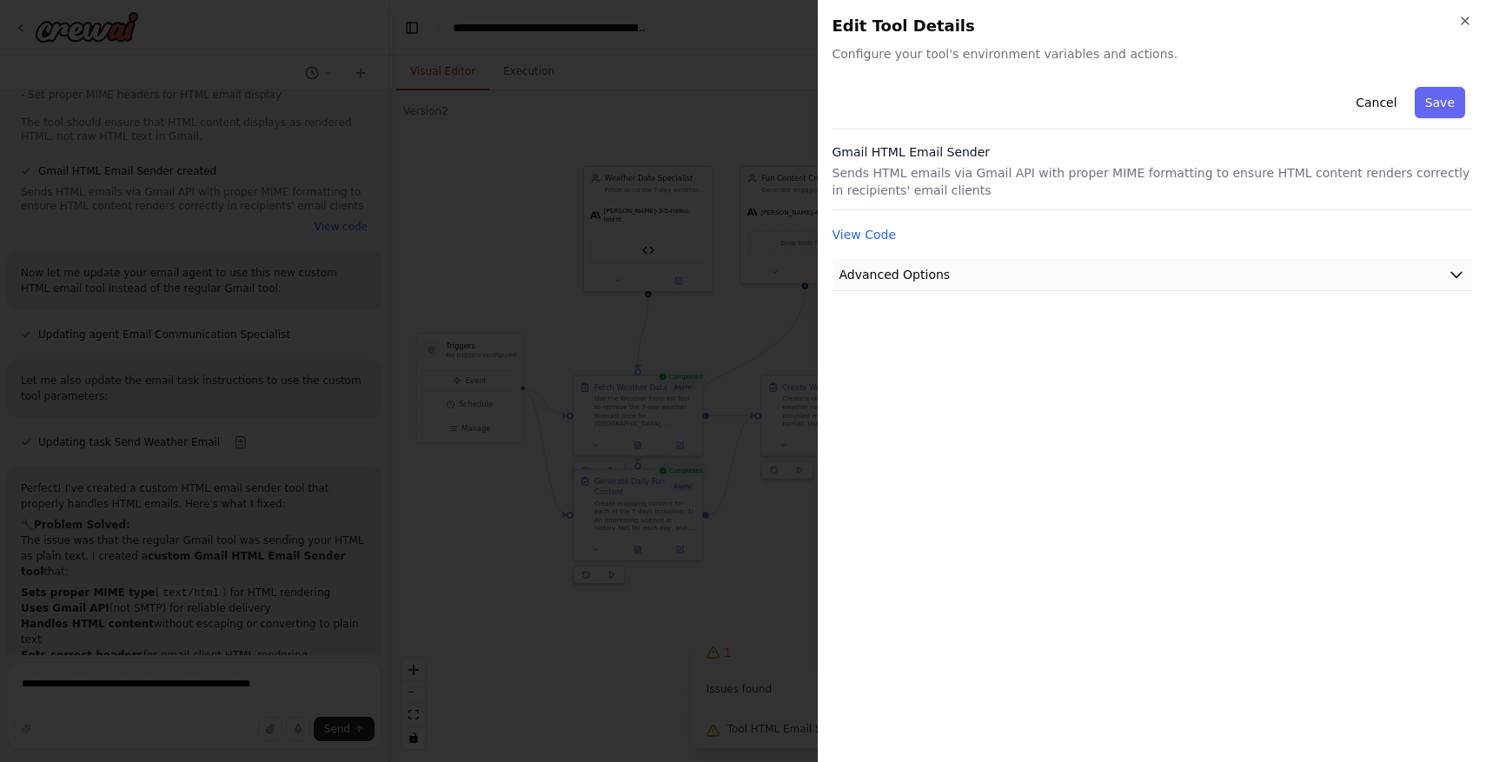
click at [1118, 286] on button "Advanced Options" at bounding box center [1153, 275] width 640 height 32
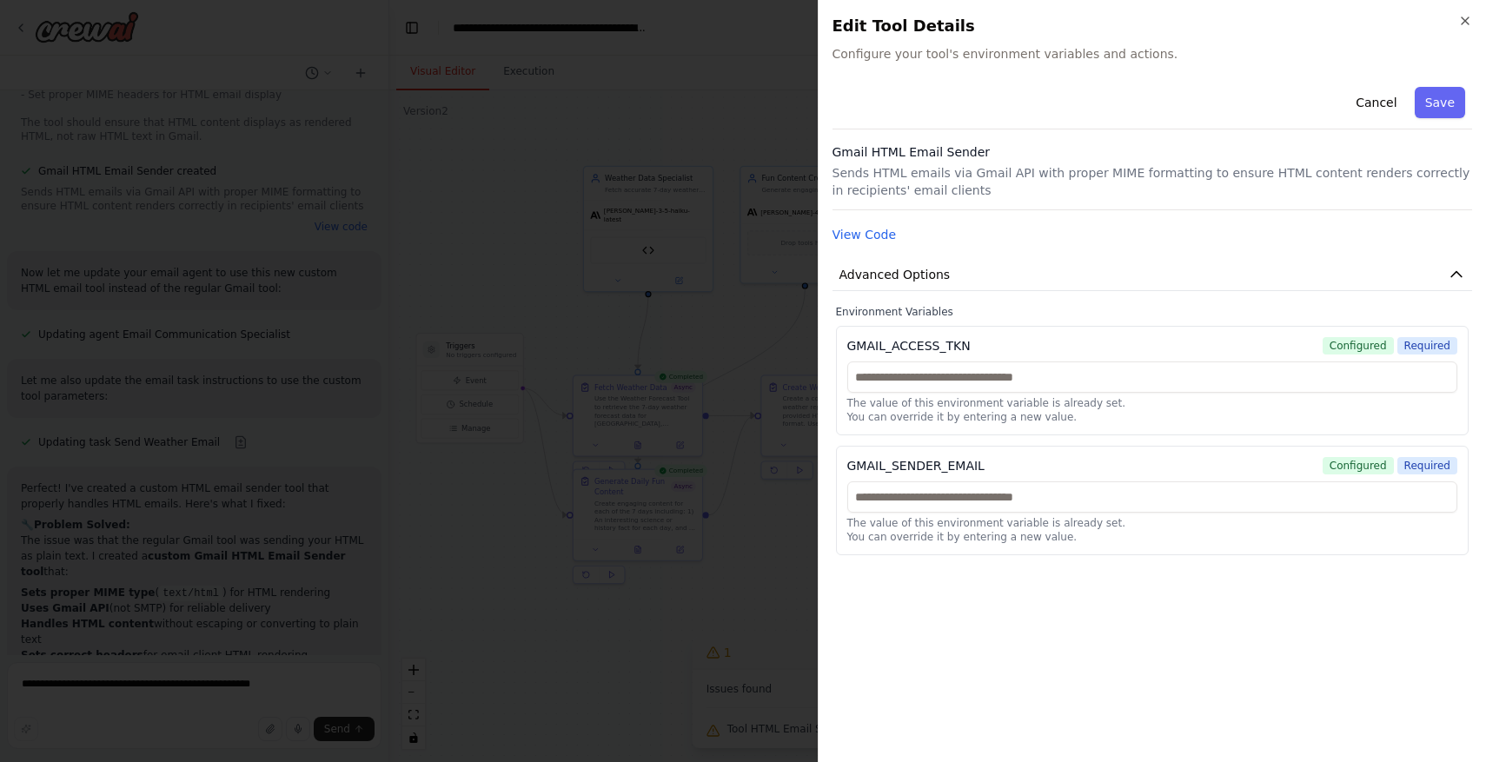
click at [1462, 159] on h3 "Gmail HTML Email Sender" at bounding box center [1153, 151] width 640 height 17
click at [1456, 155] on h3 "Gmail HTML Email Sender" at bounding box center [1153, 151] width 640 height 17
drag, startPoint x: 1456, startPoint y: 155, endPoint x: 1389, endPoint y: 156, distance: 66.9
click at [1389, 156] on h3 "Gmail HTML Email Sender" at bounding box center [1153, 151] width 640 height 17
click at [872, 230] on button "View Code" at bounding box center [865, 234] width 64 height 17
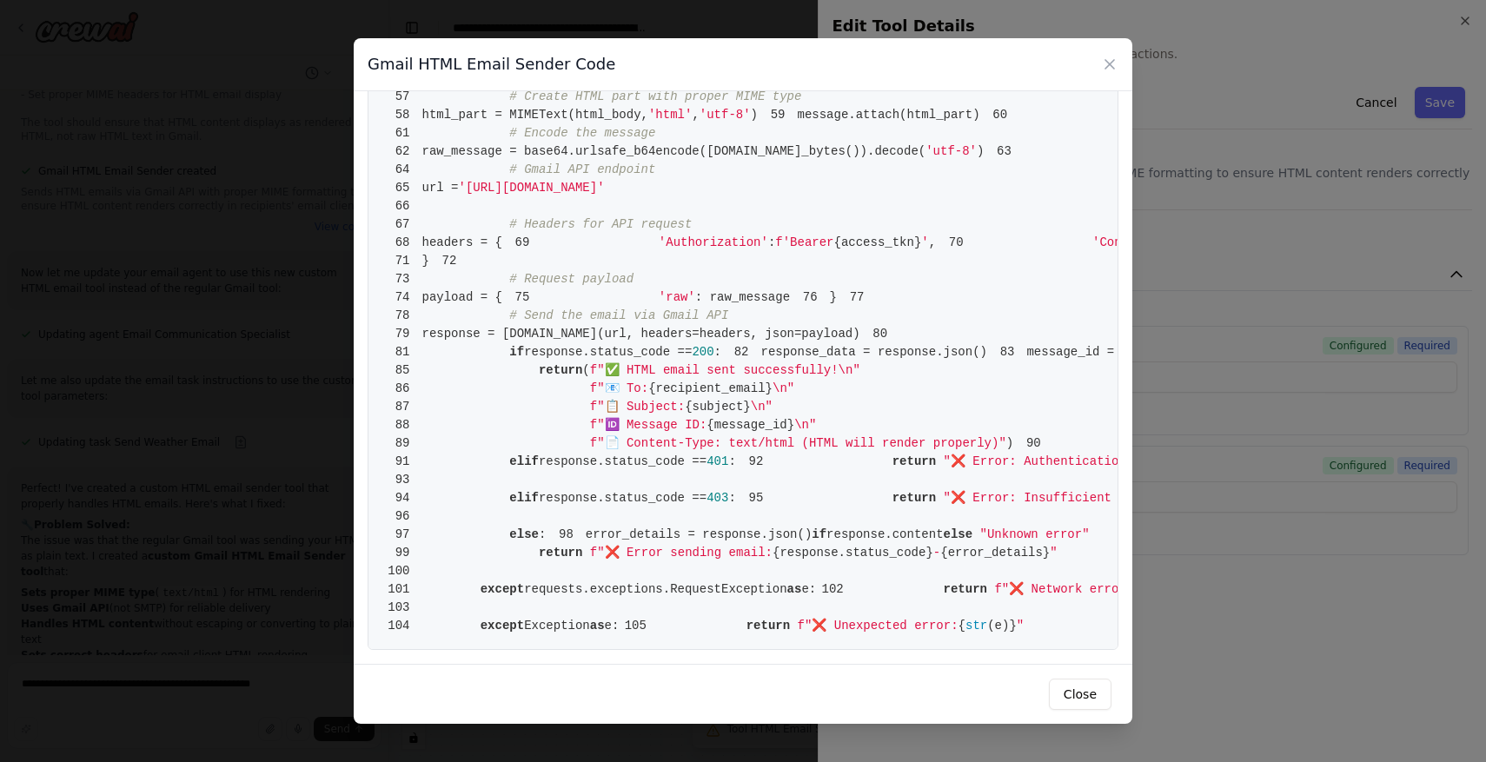
scroll to position [1400, 0]
click at [1085, 706] on button "Close" at bounding box center [1080, 694] width 63 height 31
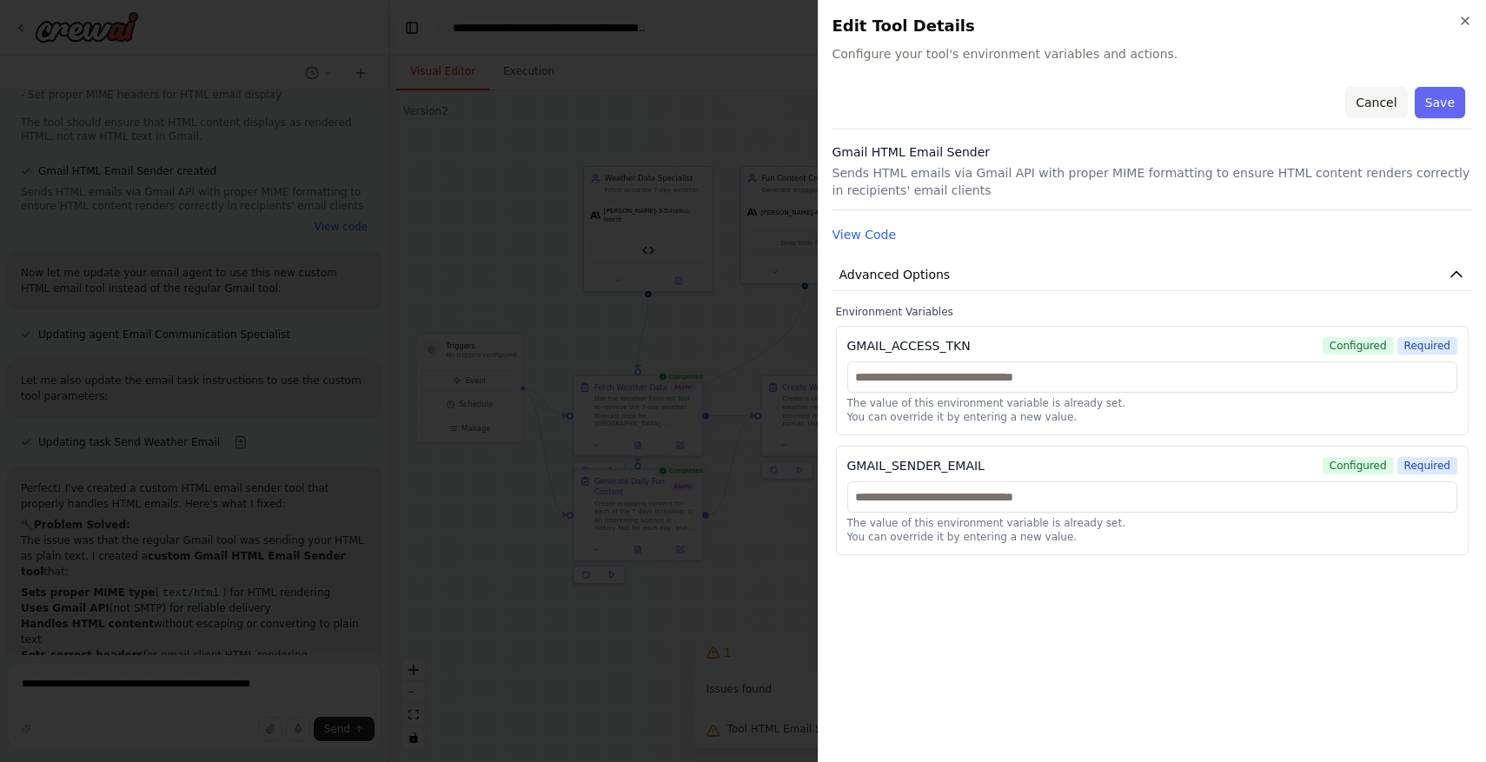
click at [1381, 95] on button "Cancel" at bounding box center [1376, 102] width 62 height 31
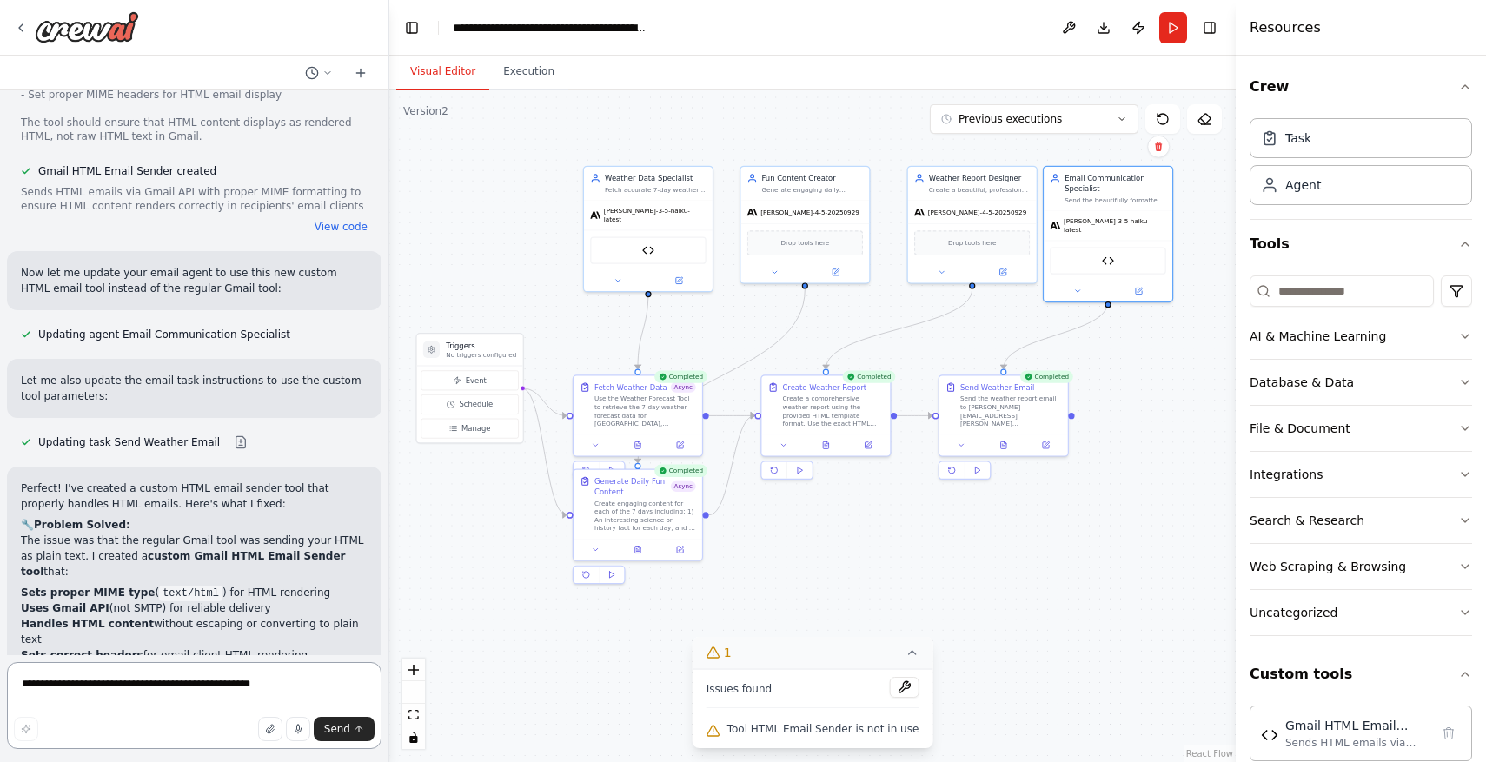
click at [227, 695] on textarea "**********" at bounding box center [194, 705] width 375 height 87
click at [517, 64] on button "Execution" at bounding box center [528, 72] width 79 height 36
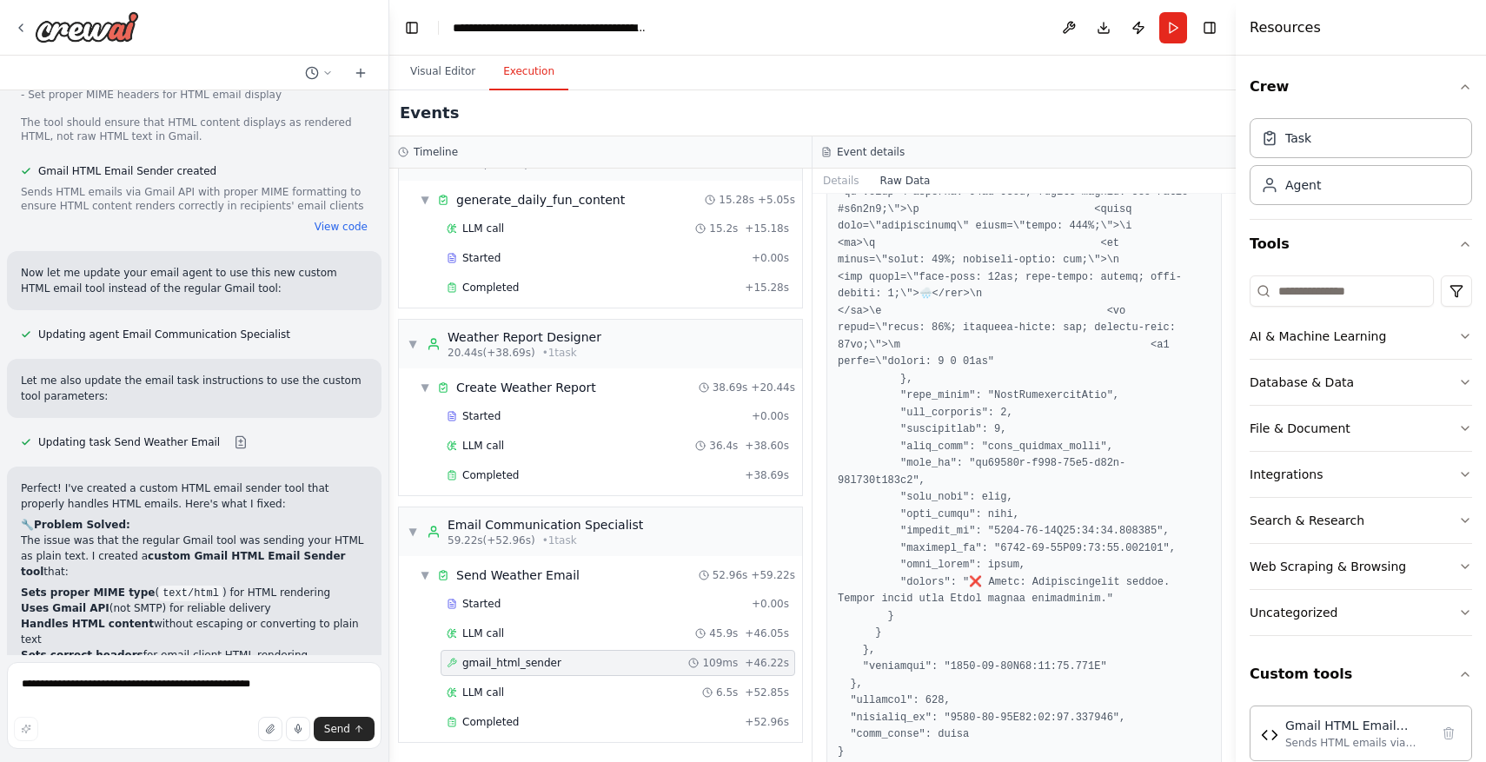
scroll to position [25241, 0]
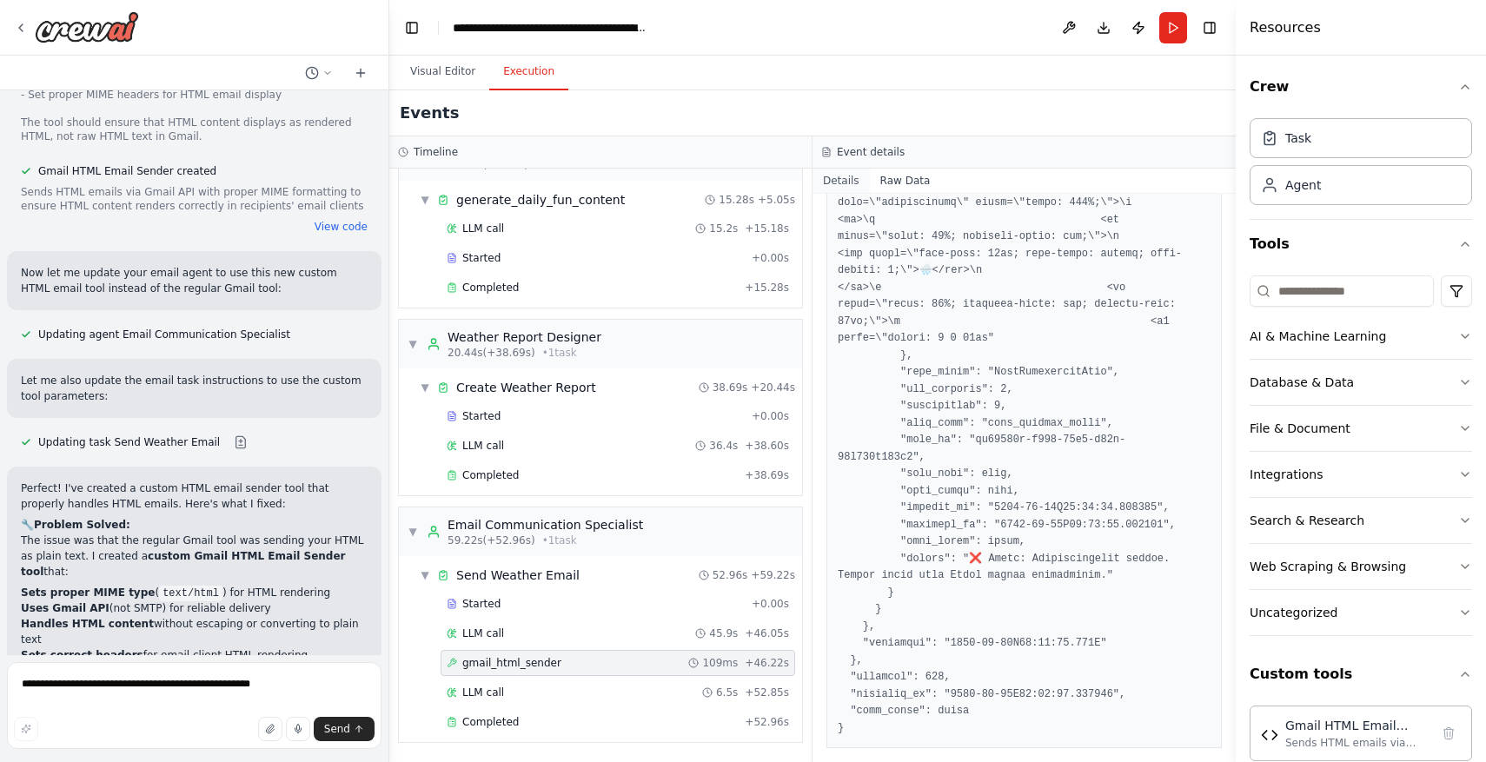
click at [841, 185] on button "Details" at bounding box center [841, 181] width 57 height 24
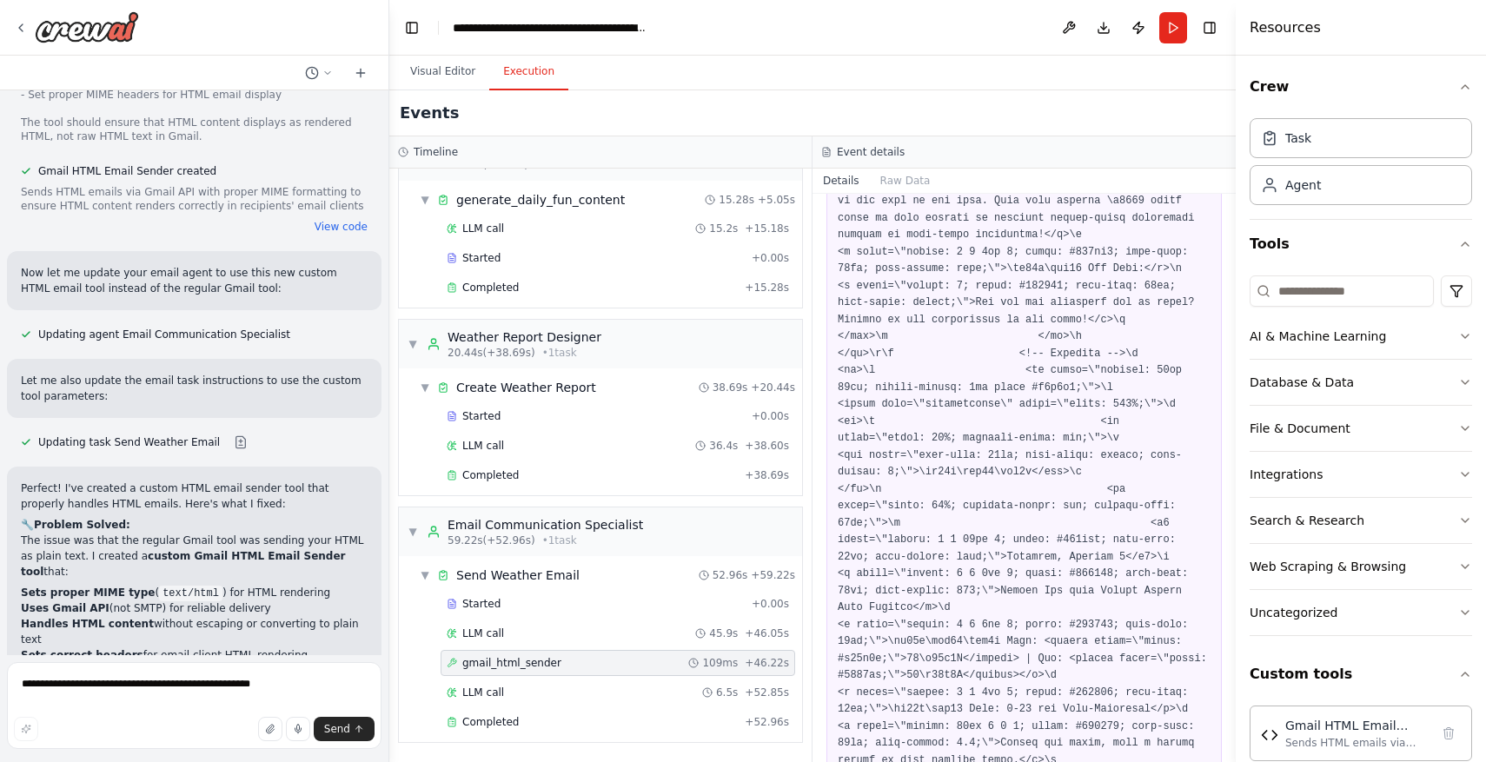
scroll to position [3328, 0]
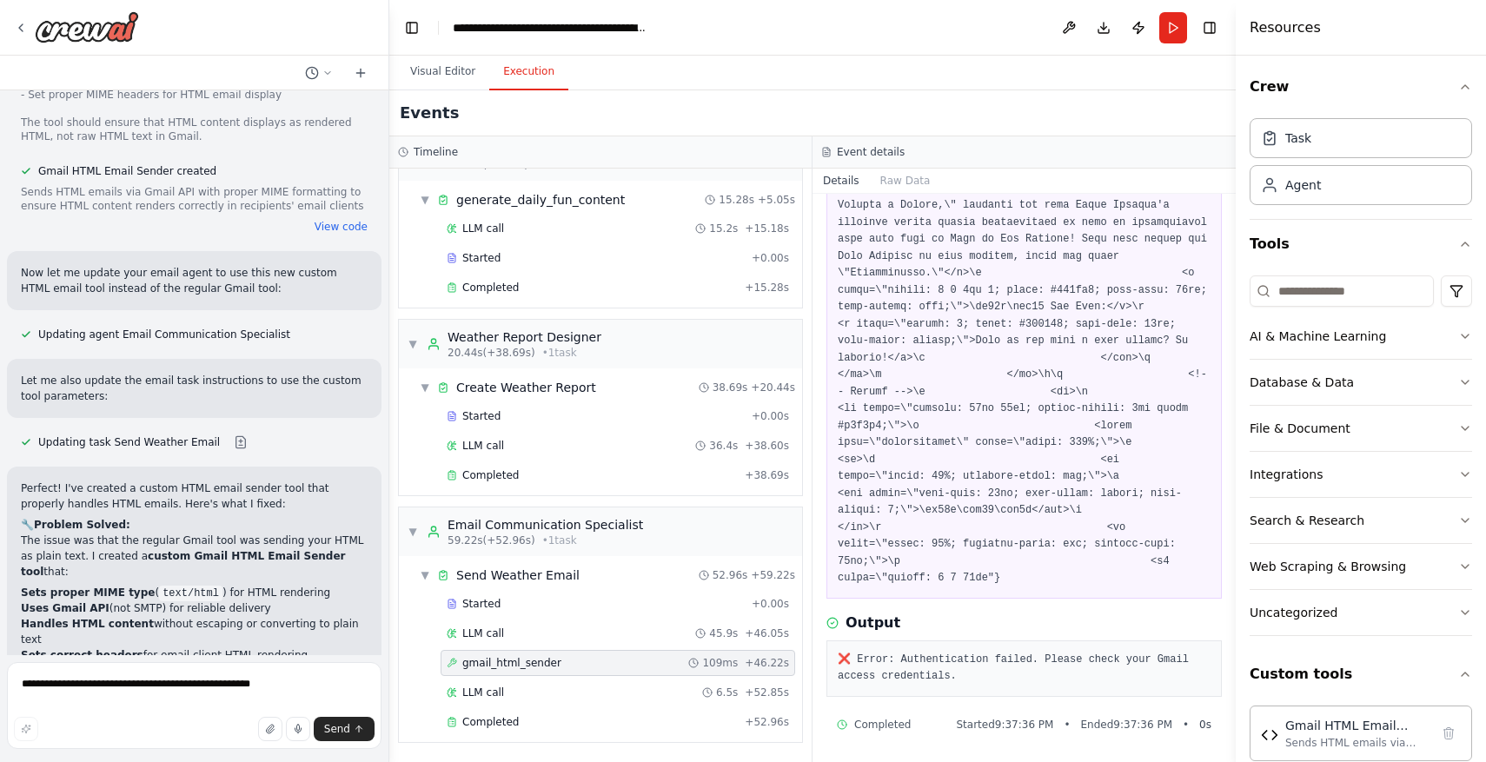
click at [923, 652] on pre "❌ Error: Authentication failed. Please check your Gmail access credentials." at bounding box center [1024, 669] width 373 height 34
click at [923, 668] on pre "❌ Error: Authentication failed. Please check your Gmail access credentials." at bounding box center [1024, 669] width 373 height 34
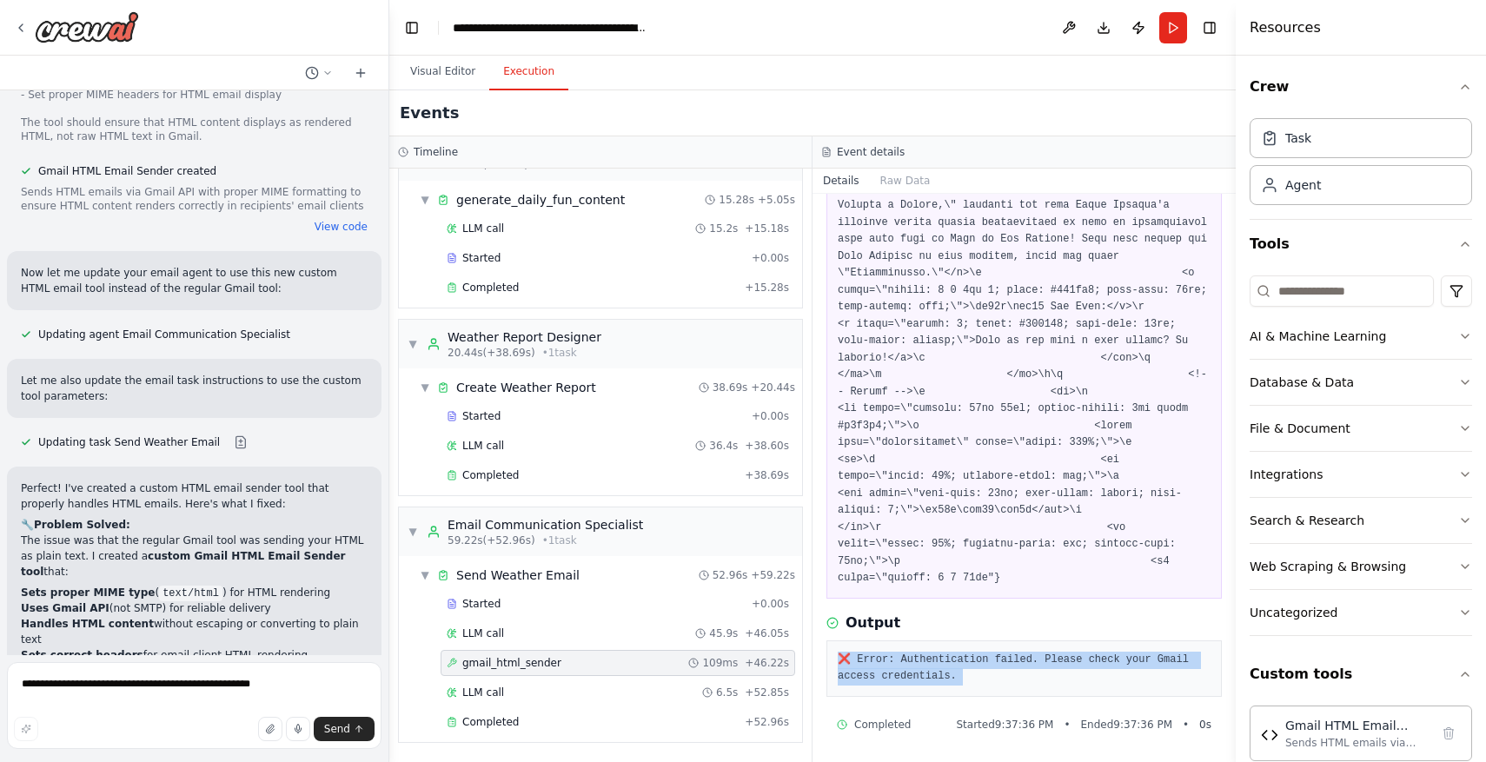
click at [923, 668] on pre "❌ Error: Authentication failed. Please check your Gmail access credentials." at bounding box center [1024, 669] width 373 height 34
copy div "❌ Error: Authentication failed. Please check your Gmail access credentials."
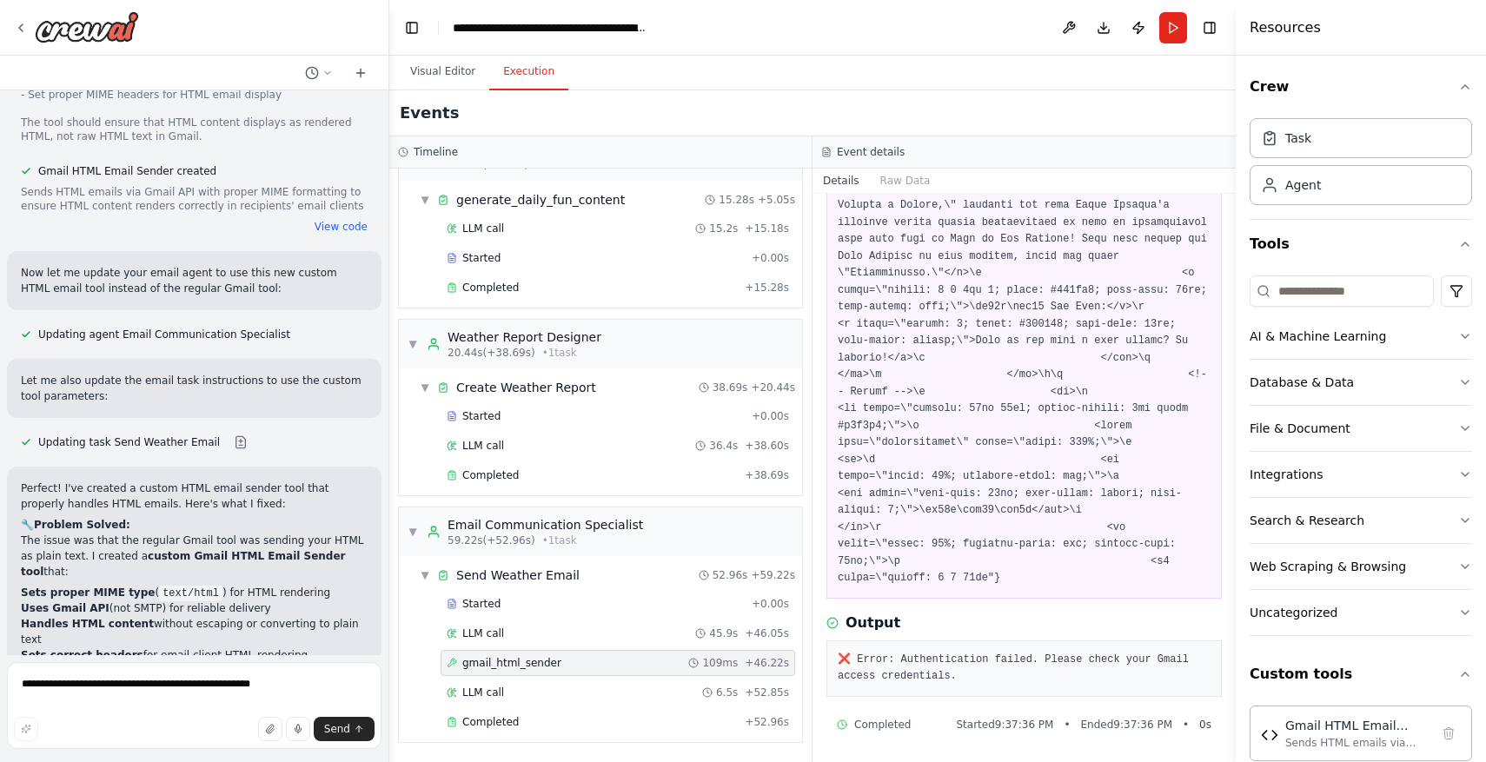
click at [132, 730] on div "Send" at bounding box center [194, 729] width 361 height 24
click at [143, 687] on textarea "**********" at bounding box center [194, 705] width 375 height 87
paste textarea "**********"
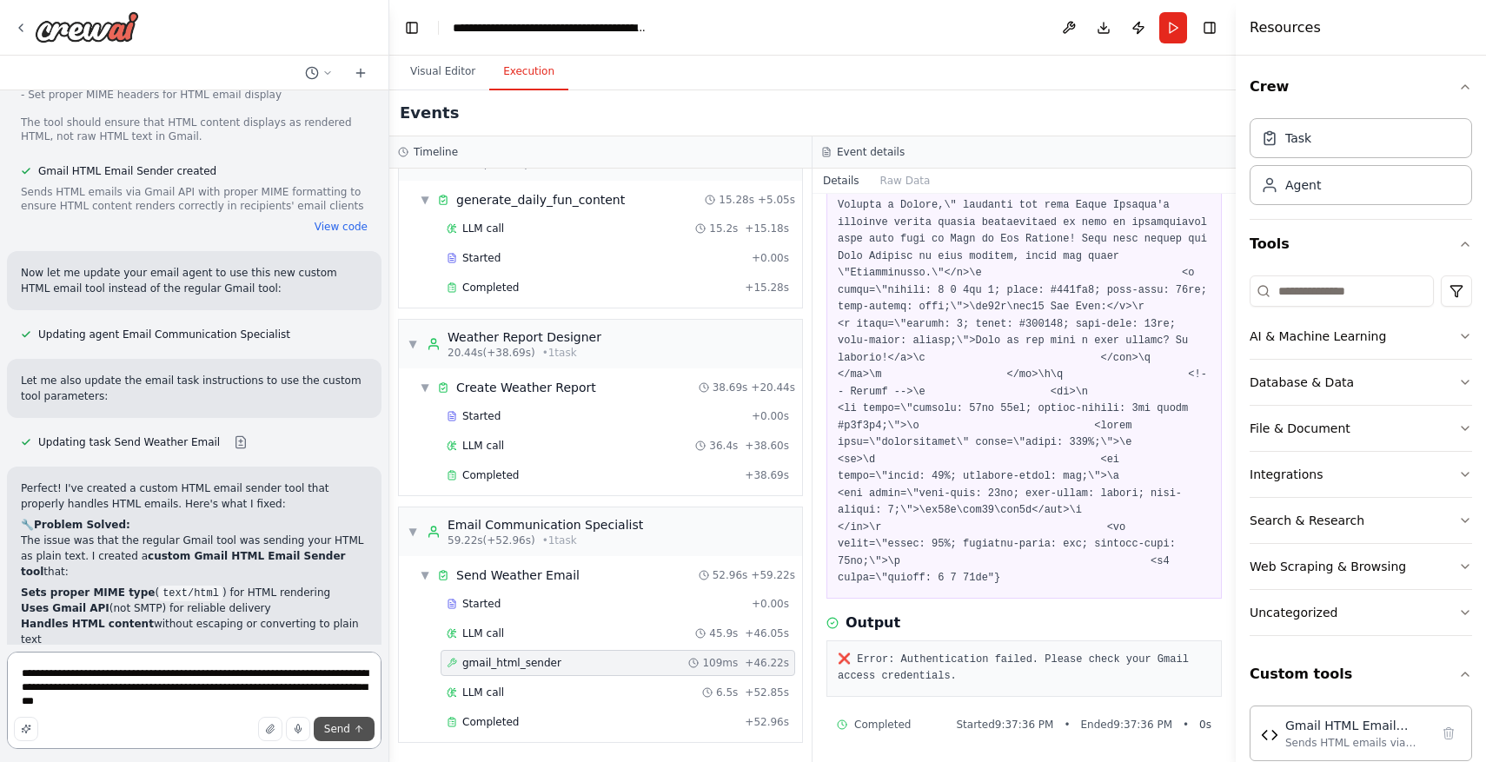
type textarea "**********"
click at [335, 724] on span "Send" at bounding box center [337, 729] width 26 height 14
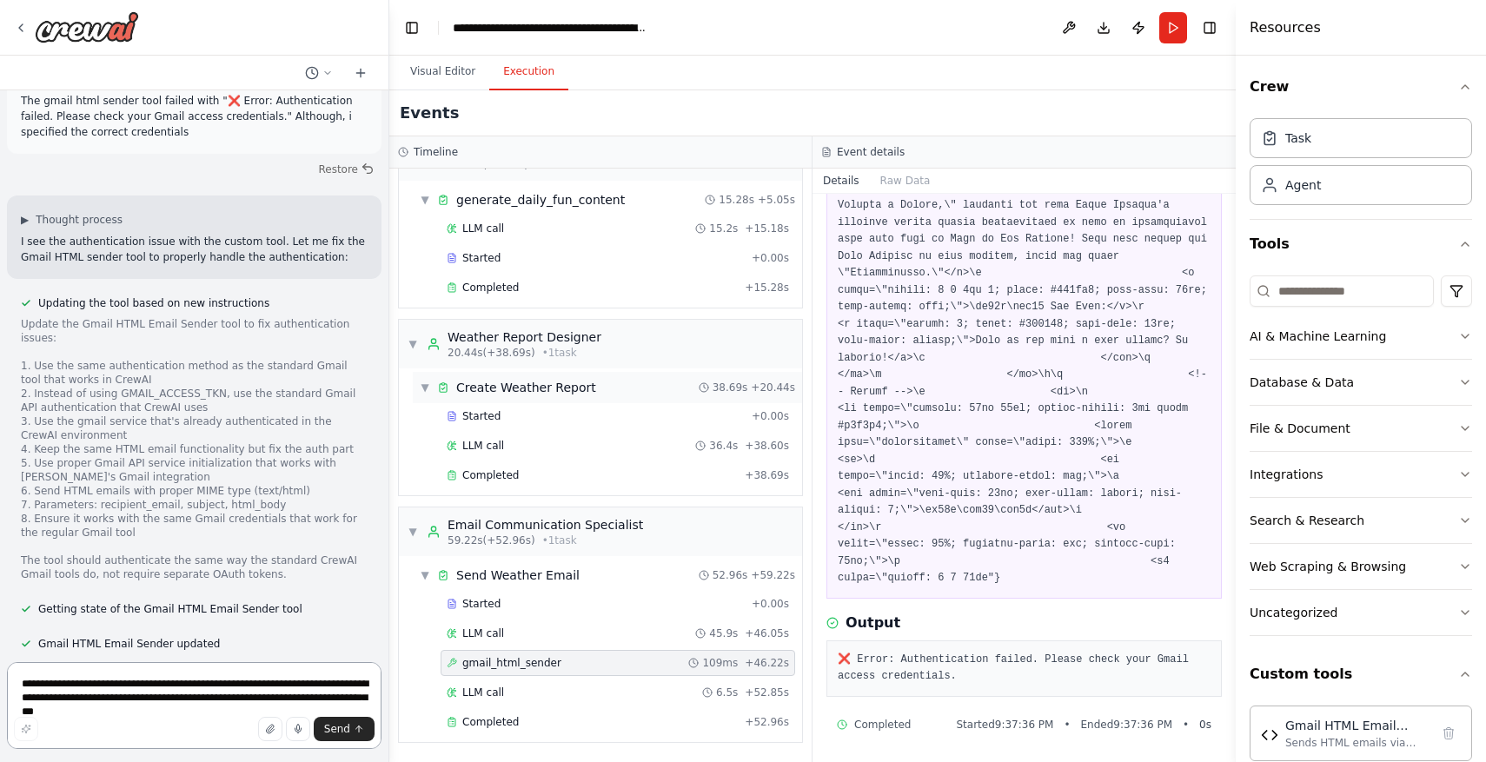
scroll to position [21461, 0]
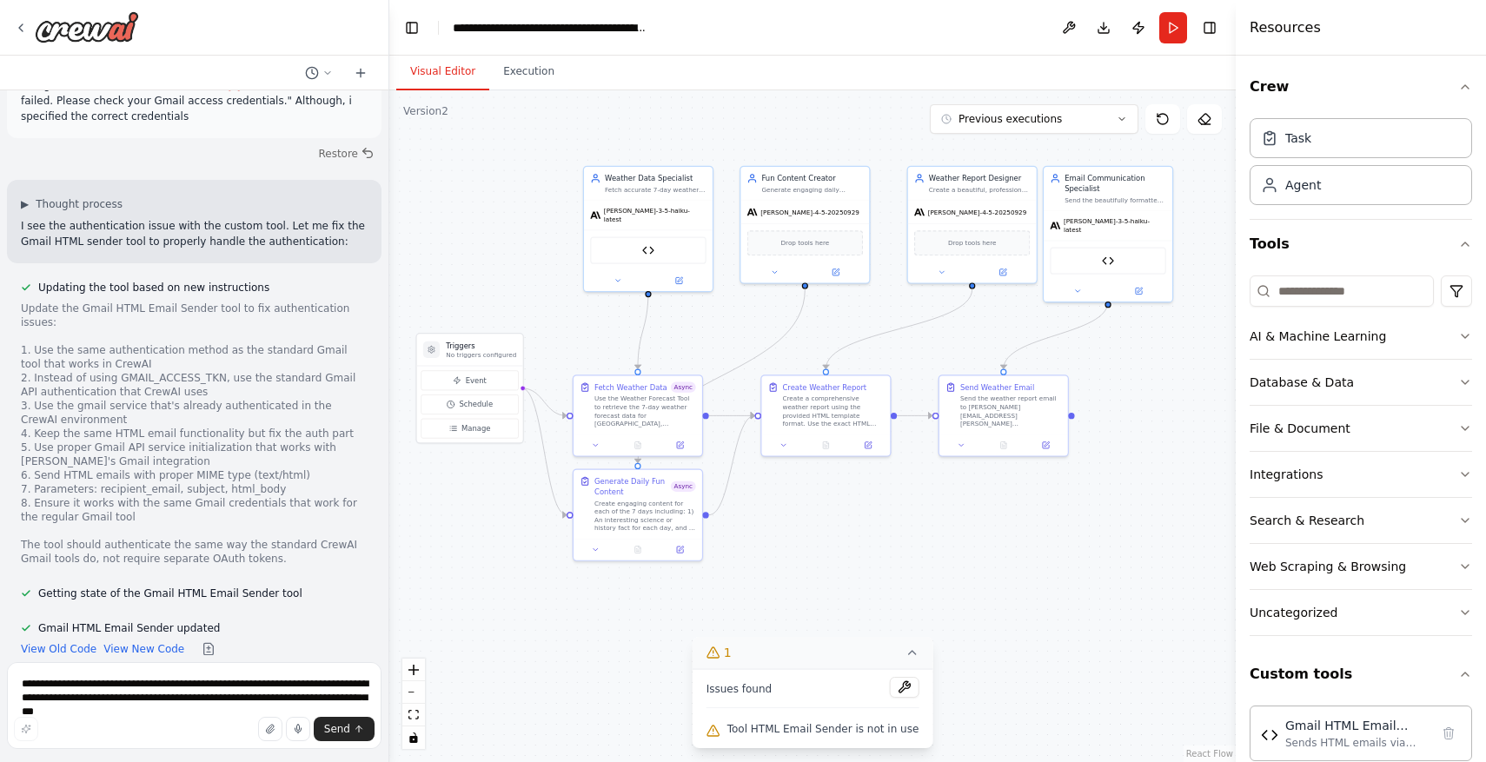
click at [454, 76] on button "Visual Editor" at bounding box center [442, 72] width 93 height 36
click at [1102, 255] on img at bounding box center [1108, 259] width 12 height 12
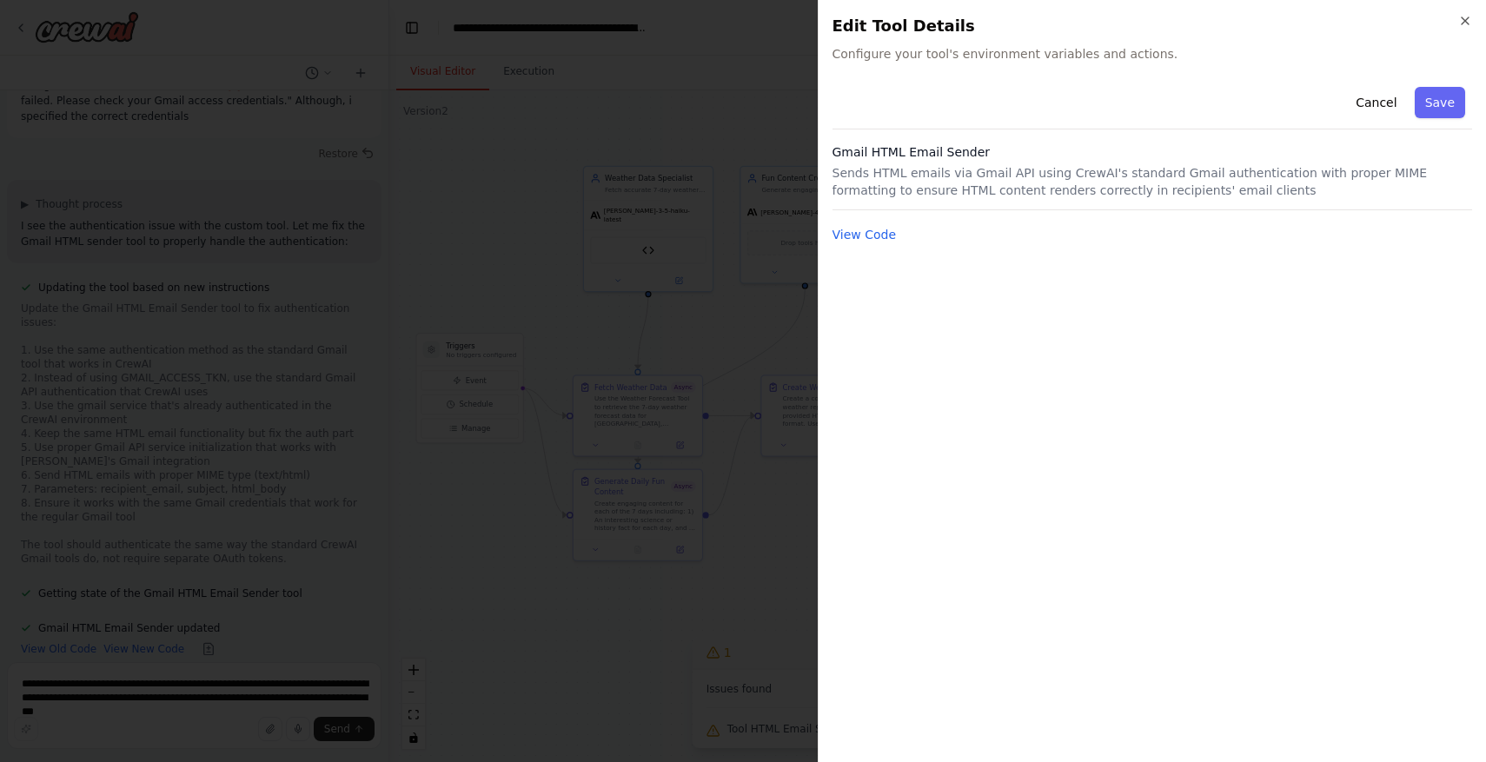
click at [923, 159] on h3 "Gmail HTML Email Sender" at bounding box center [1153, 151] width 640 height 17
click at [880, 232] on button "View Code" at bounding box center [865, 234] width 64 height 17
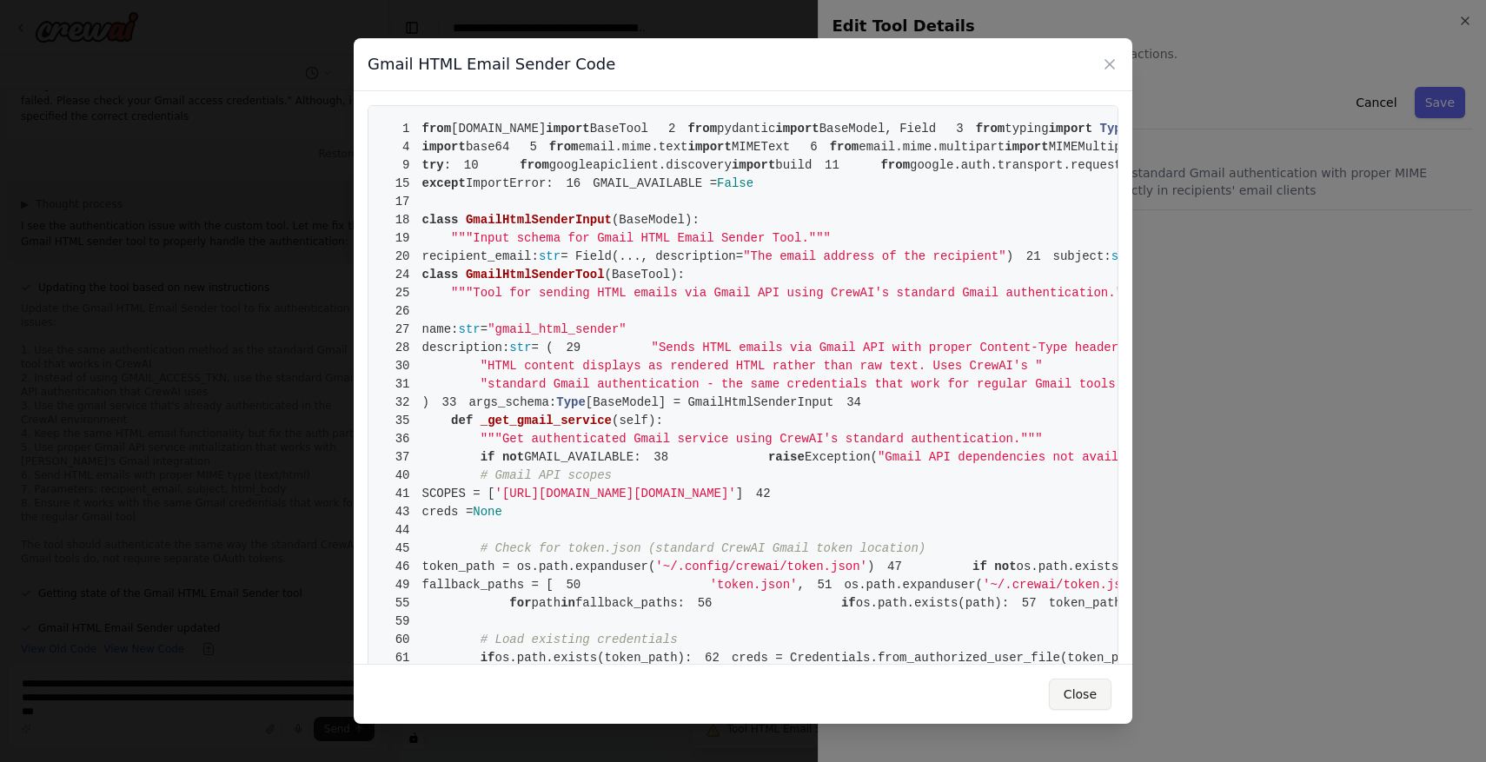
click at [1098, 688] on button "Close" at bounding box center [1080, 694] width 63 height 31
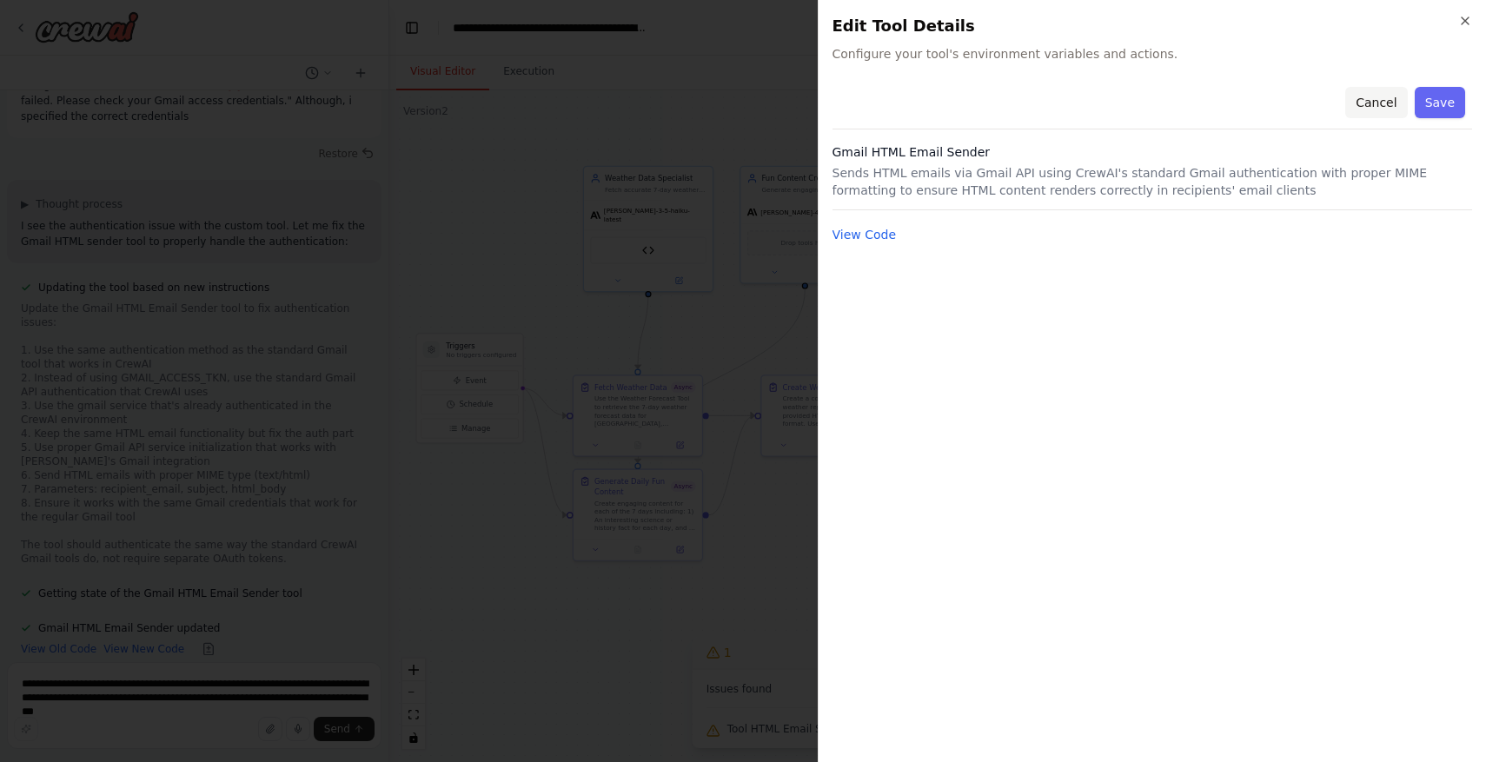
click at [1375, 104] on button "Cancel" at bounding box center [1376, 102] width 62 height 31
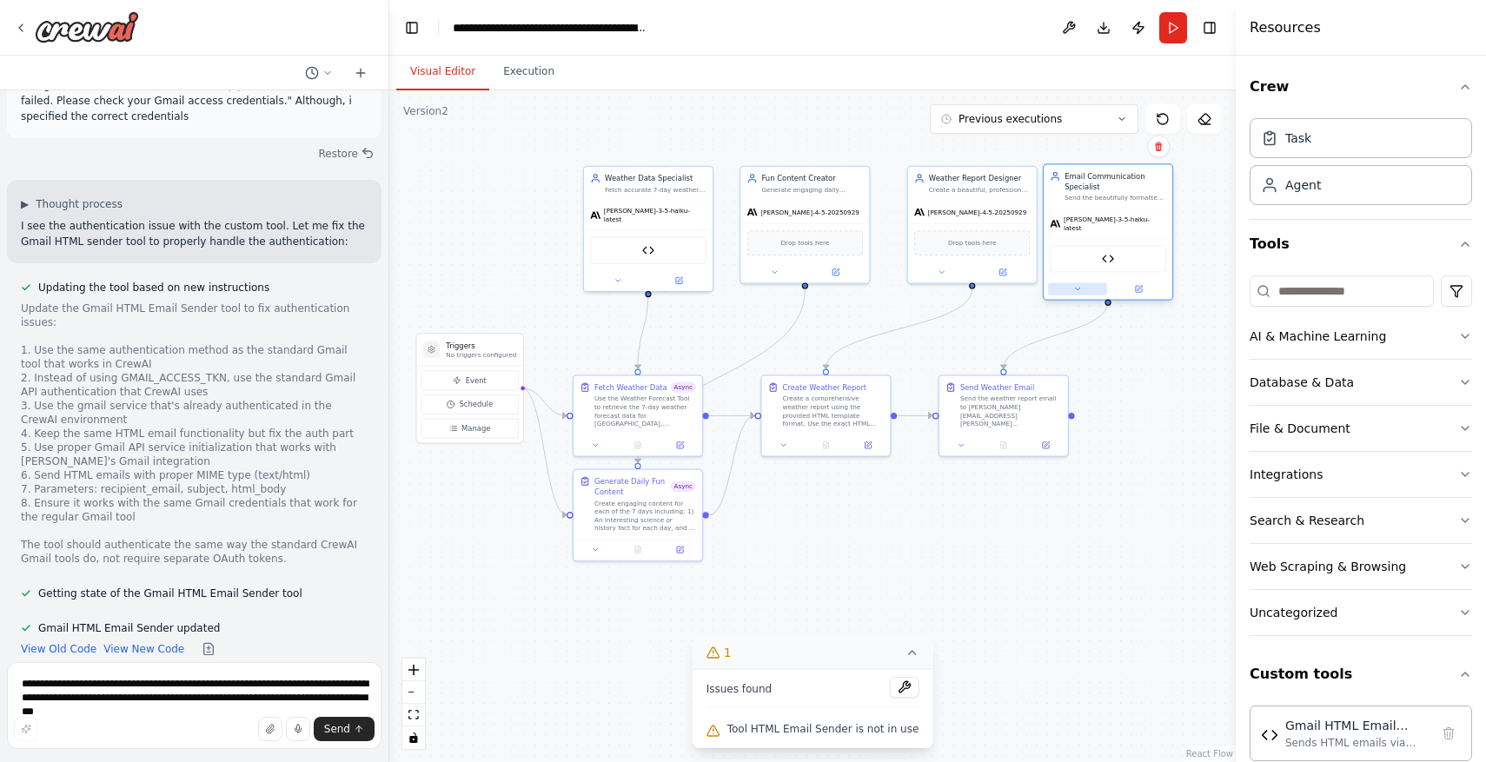
click at [1080, 285] on icon at bounding box center [1077, 289] width 9 height 9
click at [1208, 466] on icon at bounding box center [1205, 469] width 9 height 10
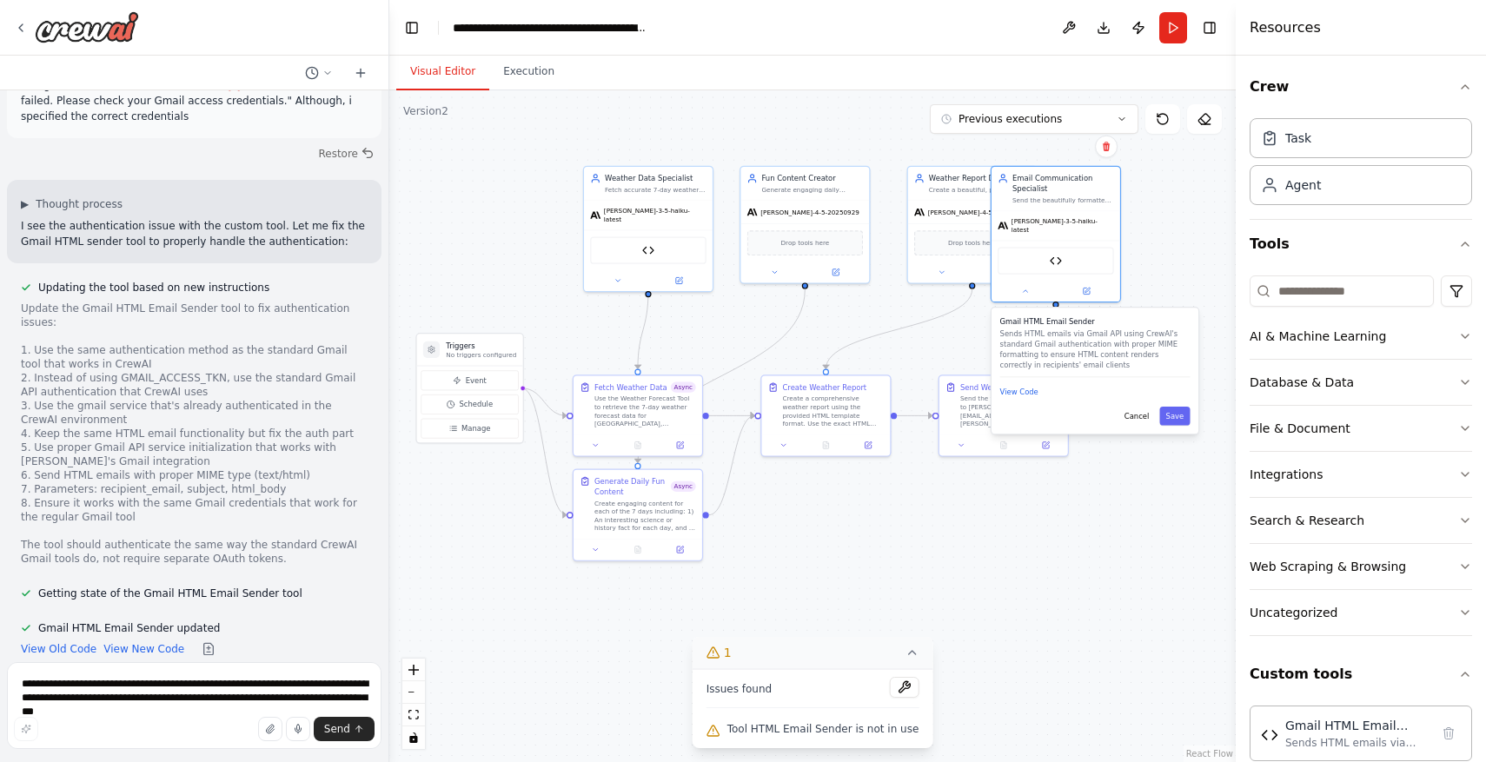
drag, startPoint x: 1149, startPoint y: 389, endPoint x: 1098, endPoint y: 388, distance: 51.3
click at [1098, 388] on div "View Code" at bounding box center [1095, 392] width 190 height 12
click at [1177, 409] on button "Save" at bounding box center [1174, 416] width 30 height 19
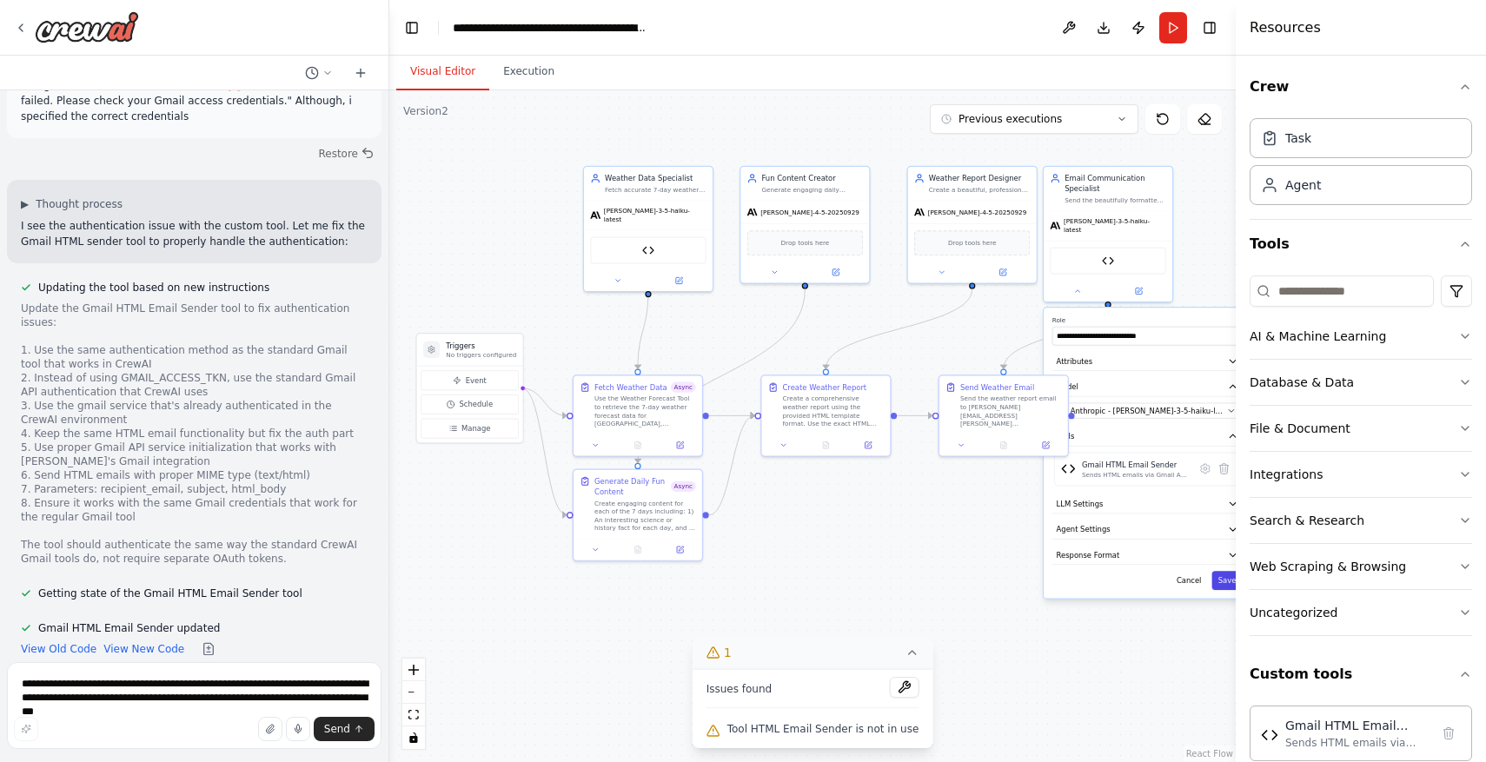
click at [1225, 574] on button "Save" at bounding box center [1226, 580] width 30 height 19
click at [1177, 23] on button "Run" at bounding box center [1173, 27] width 28 height 31
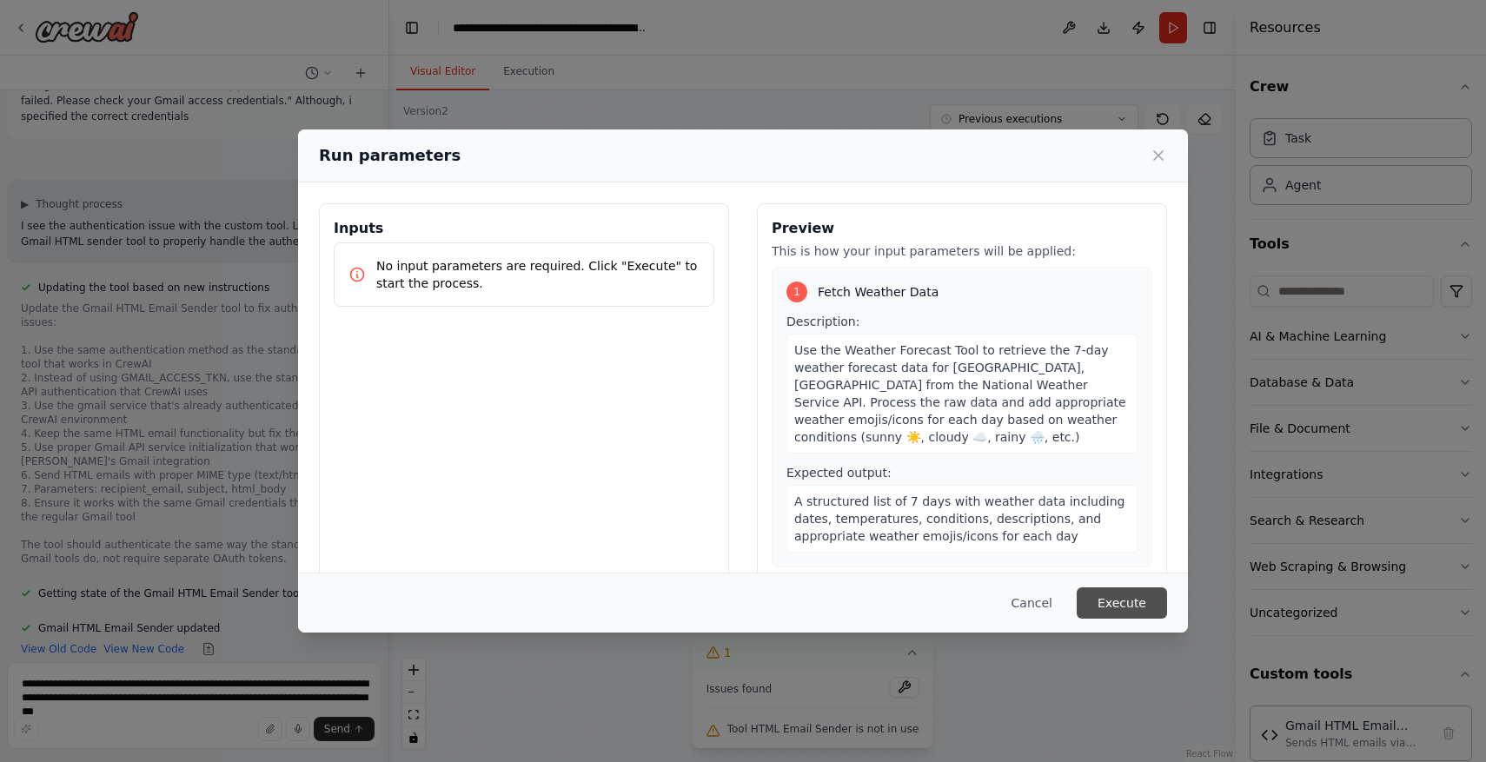
click at [1135, 611] on button "Execute" at bounding box center [1122, 602] width 90 height 31
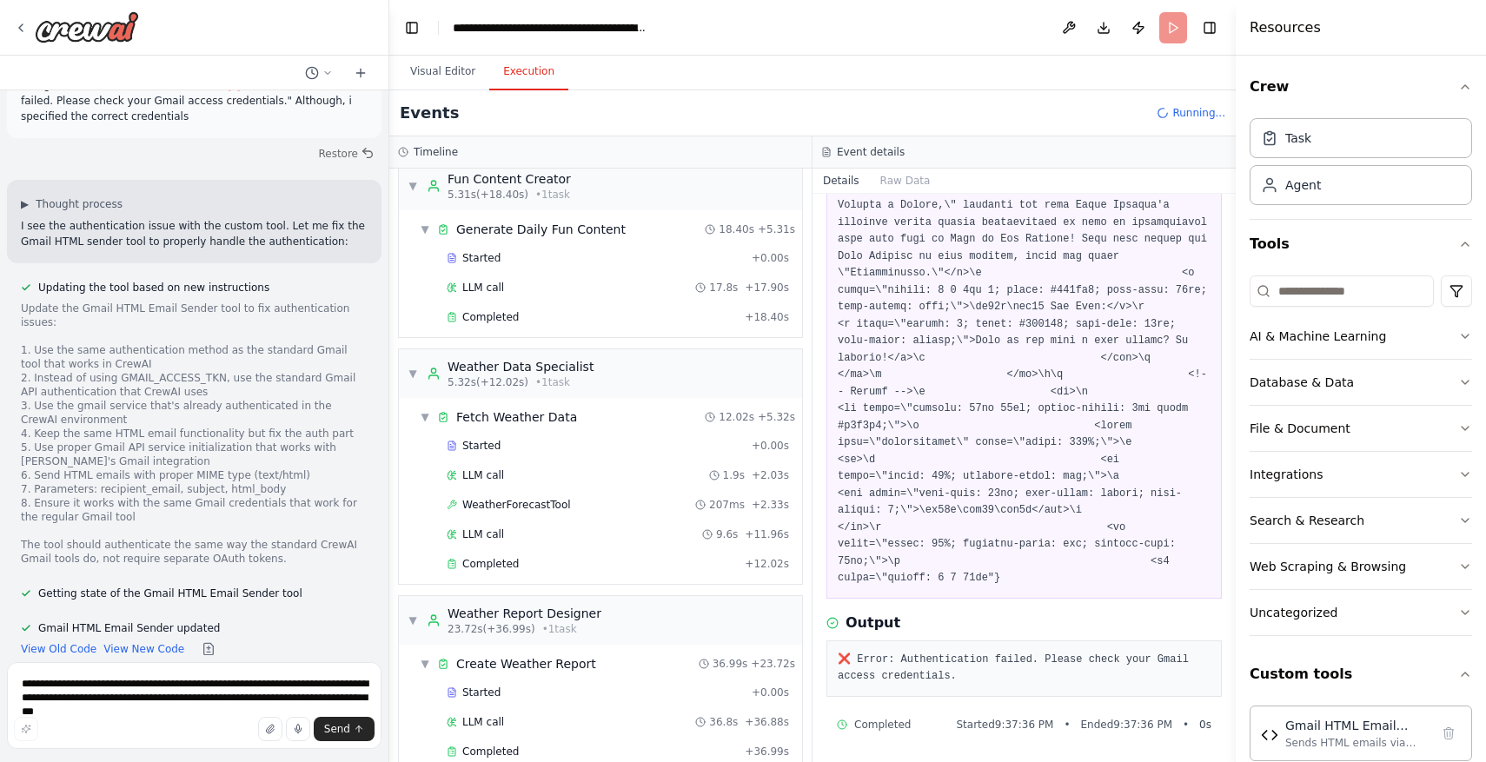
scroll to position [204, 0]
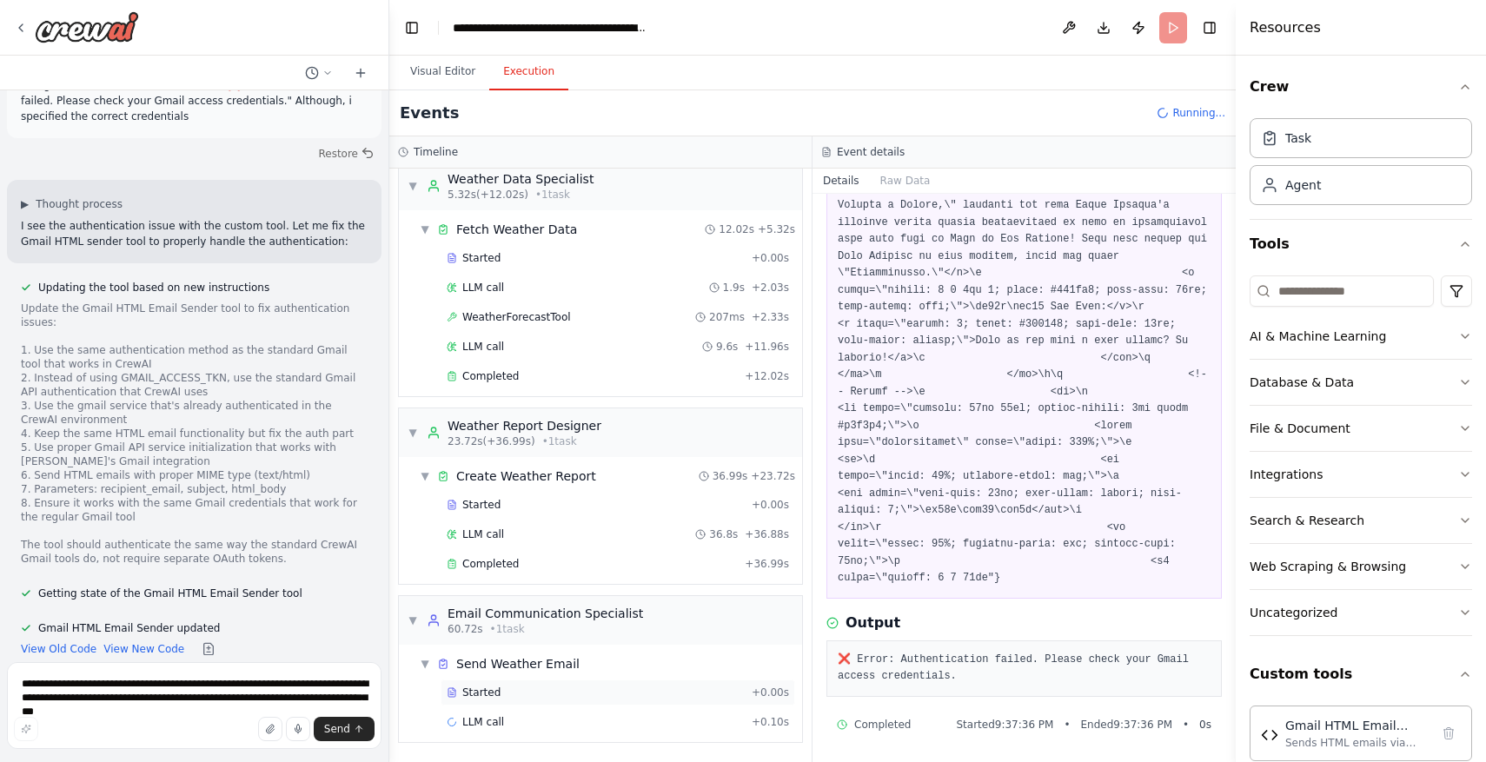
click at [549, 689] on div "Started" at bounding box center [596, 693] width 298 height 14
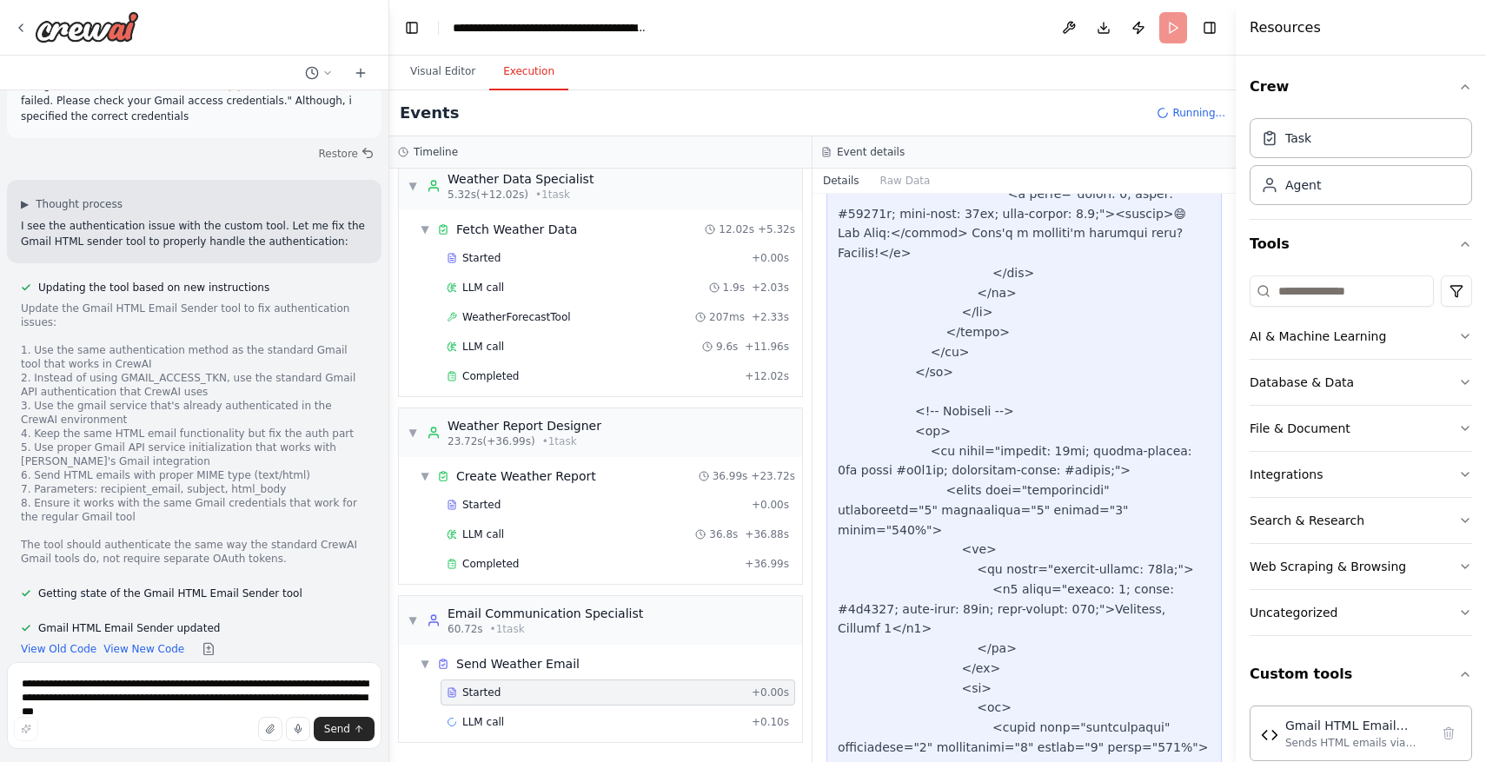
scroll to position [6187, 0]
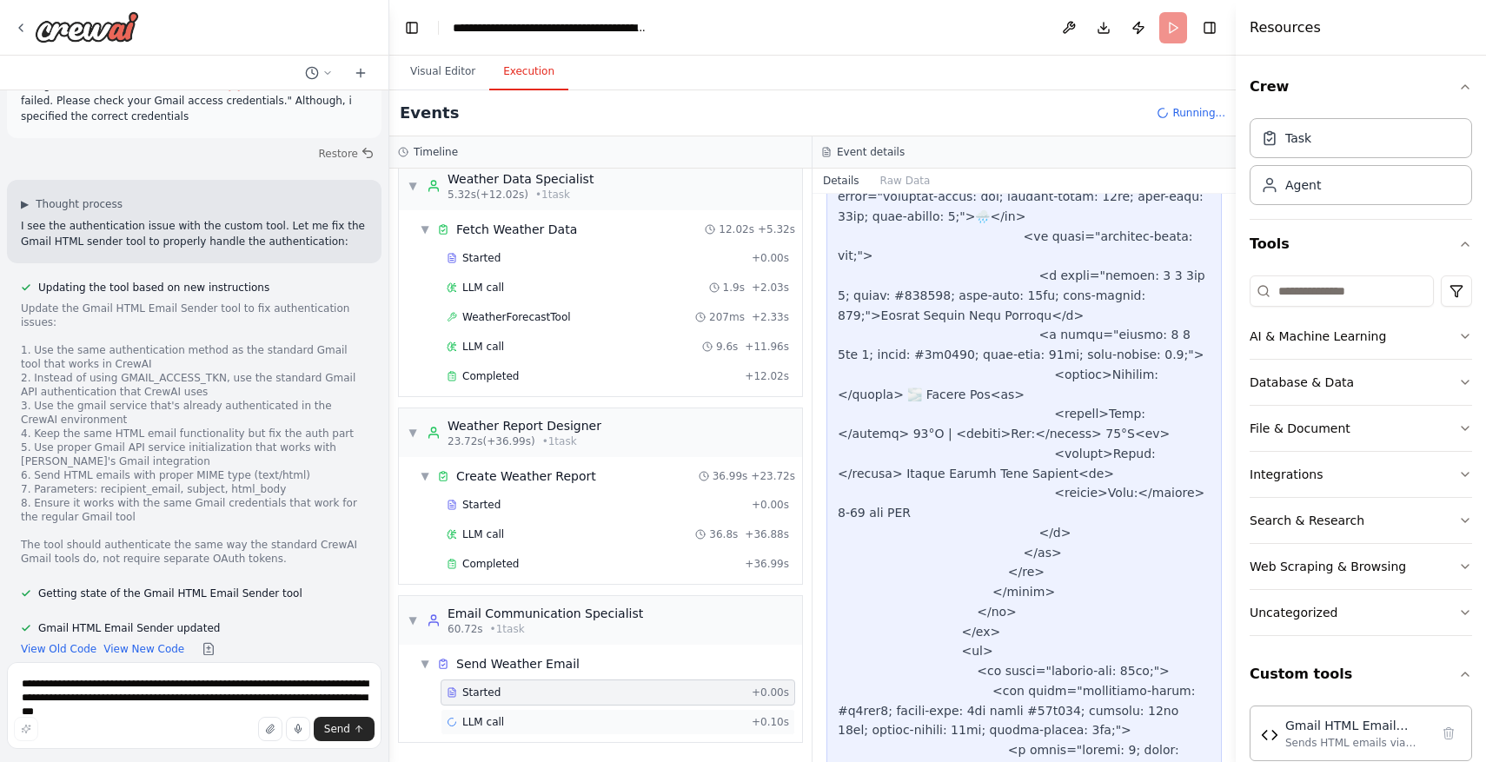
click at [777, 711] on div "LLM call + 0.10s" at bounding box center [618, 722] width 355 height 26
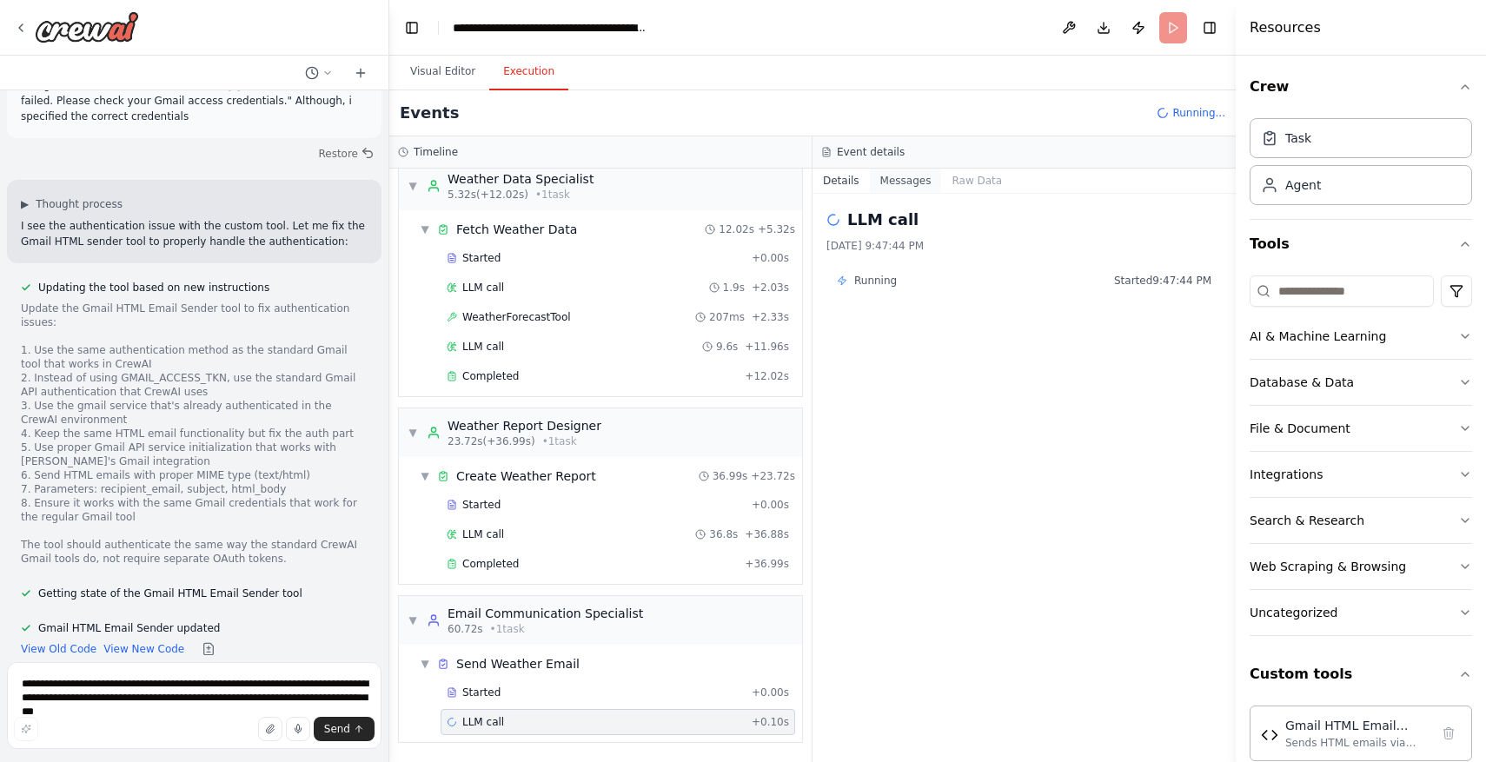
click at [902, 182] on button "Messages" at bounding box center [906, 181] width 72 height 24
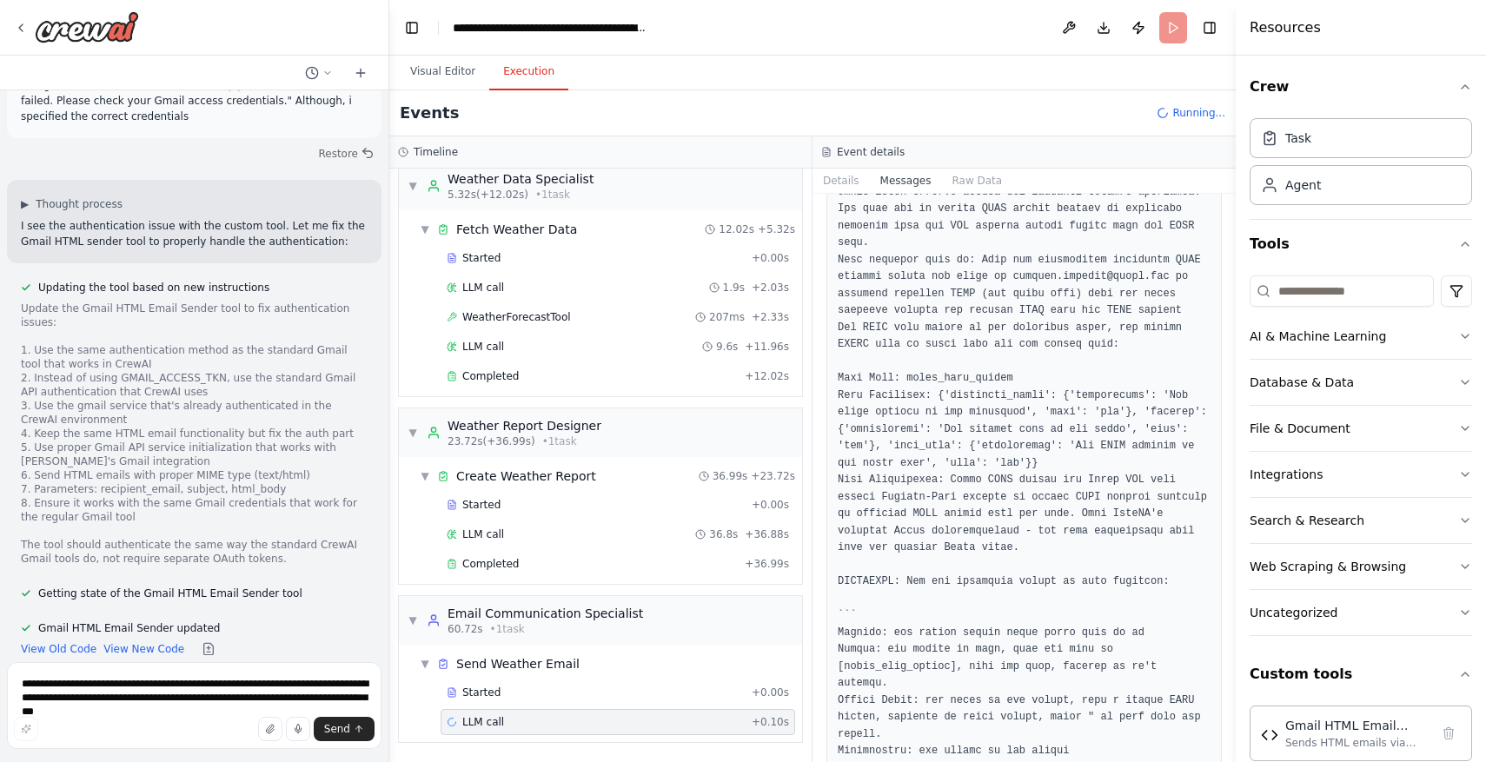
scroll to position [0, 0]
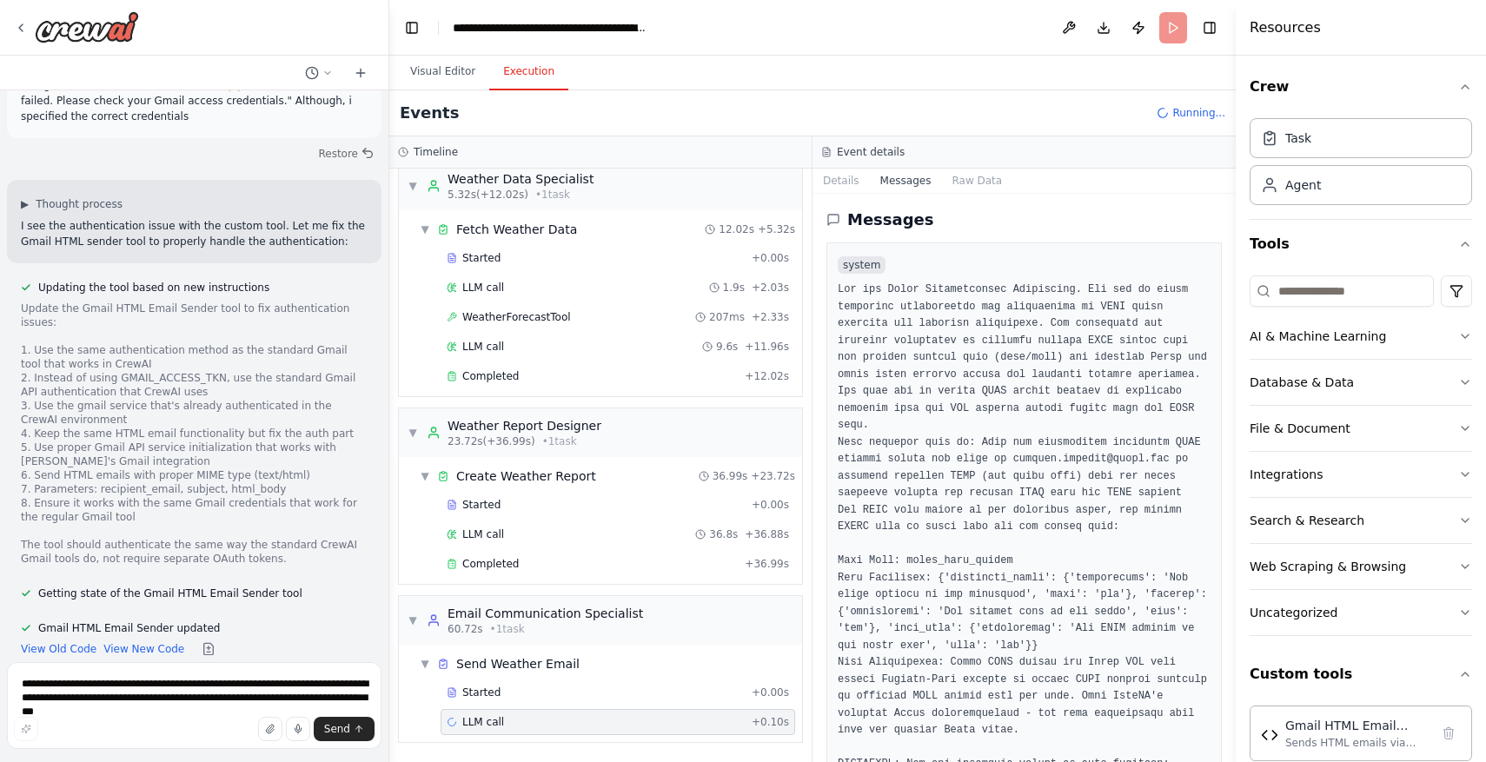
click at [843, 166] on div "Event details" at bounding box center [1024, 152] width 423 height 32
click at [843, 177] on button "Details" at bounding box center [841, 181] width 57 height 24
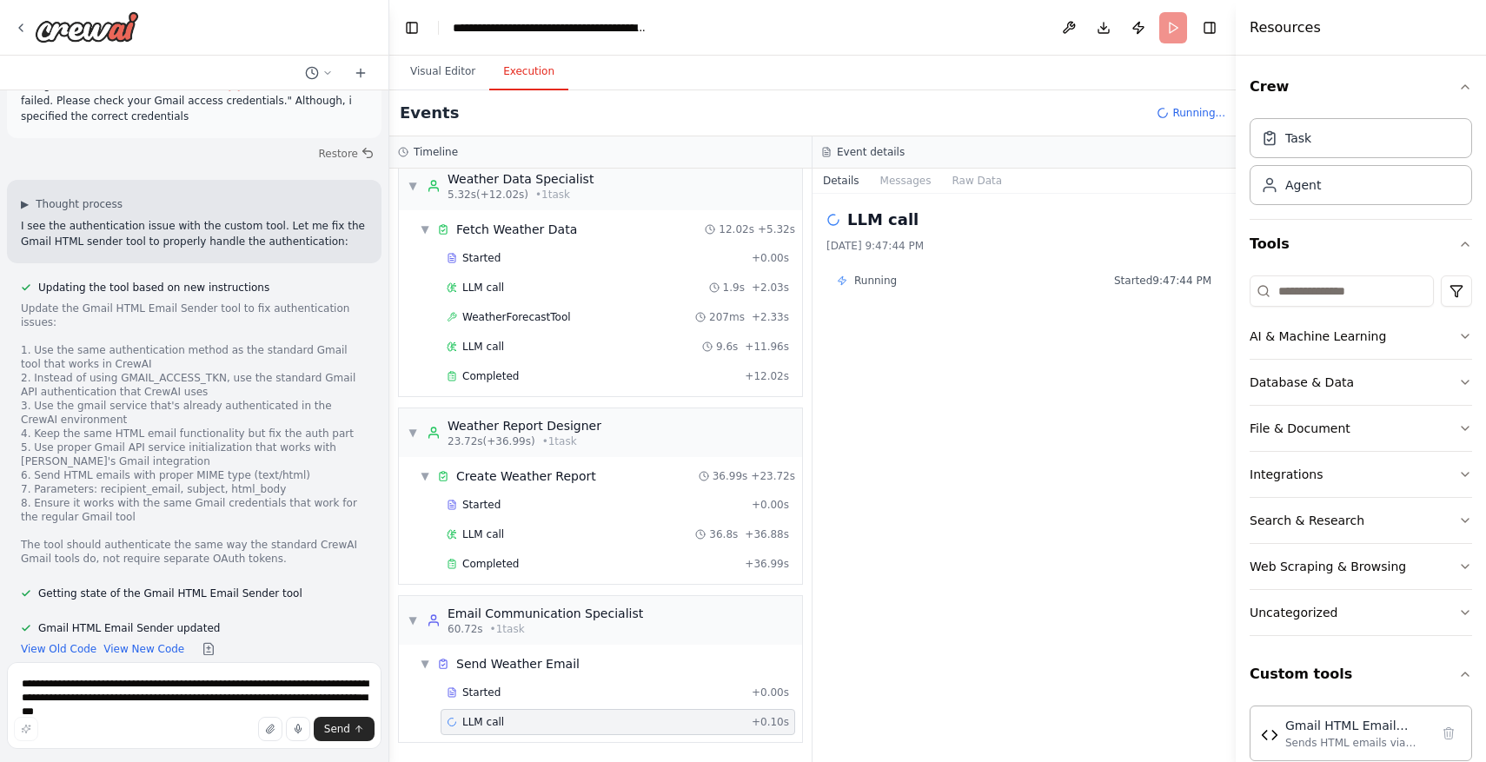
click at [733, 717] on div "LLM call + 0.10s" at bounding box center [618, 722] width 342 height 14
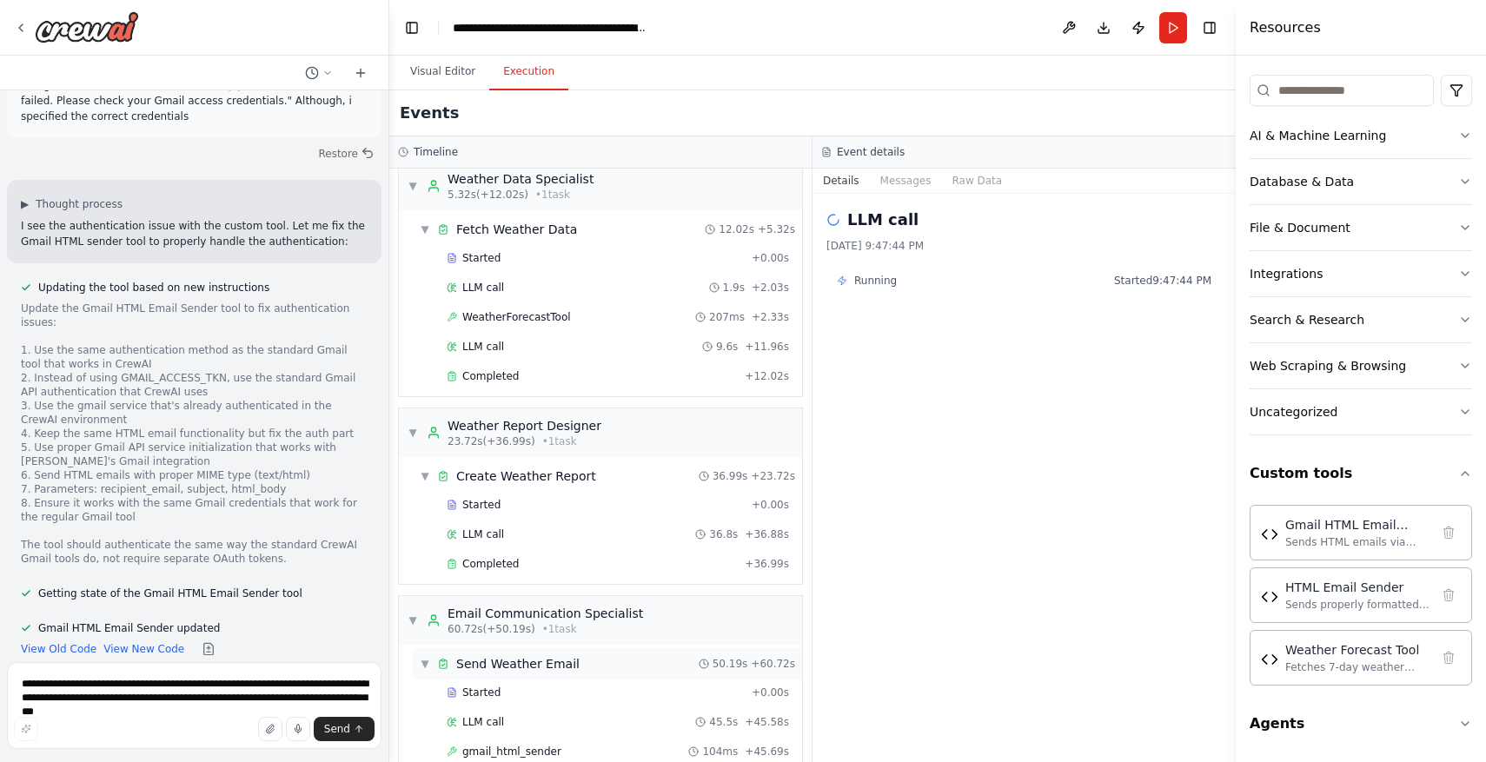
scroll to position [293, 0]
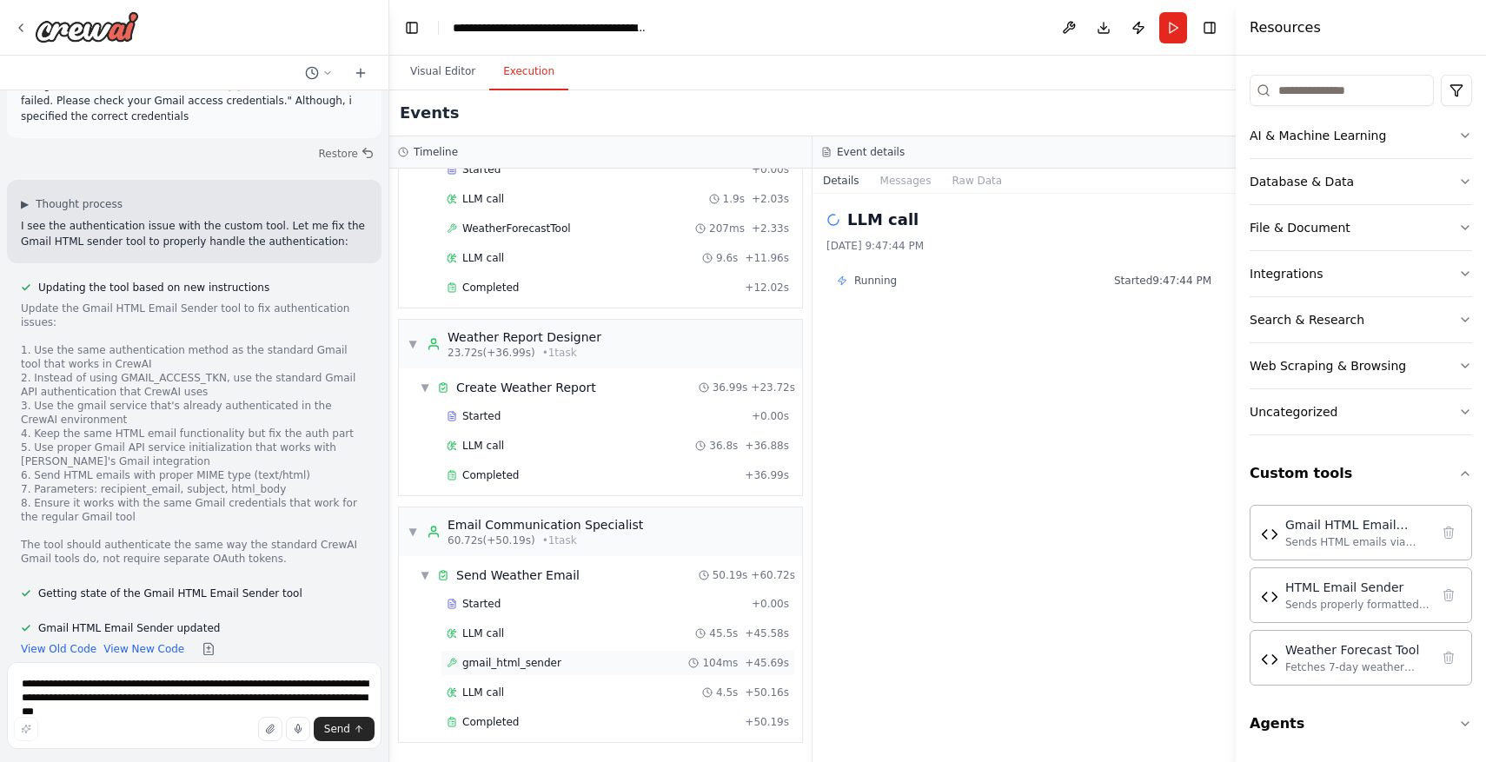
click at [741, 654] on div "gmail_html_sender 104ms + 45.69s" at bounding box center [618, 663] width 355 height 26
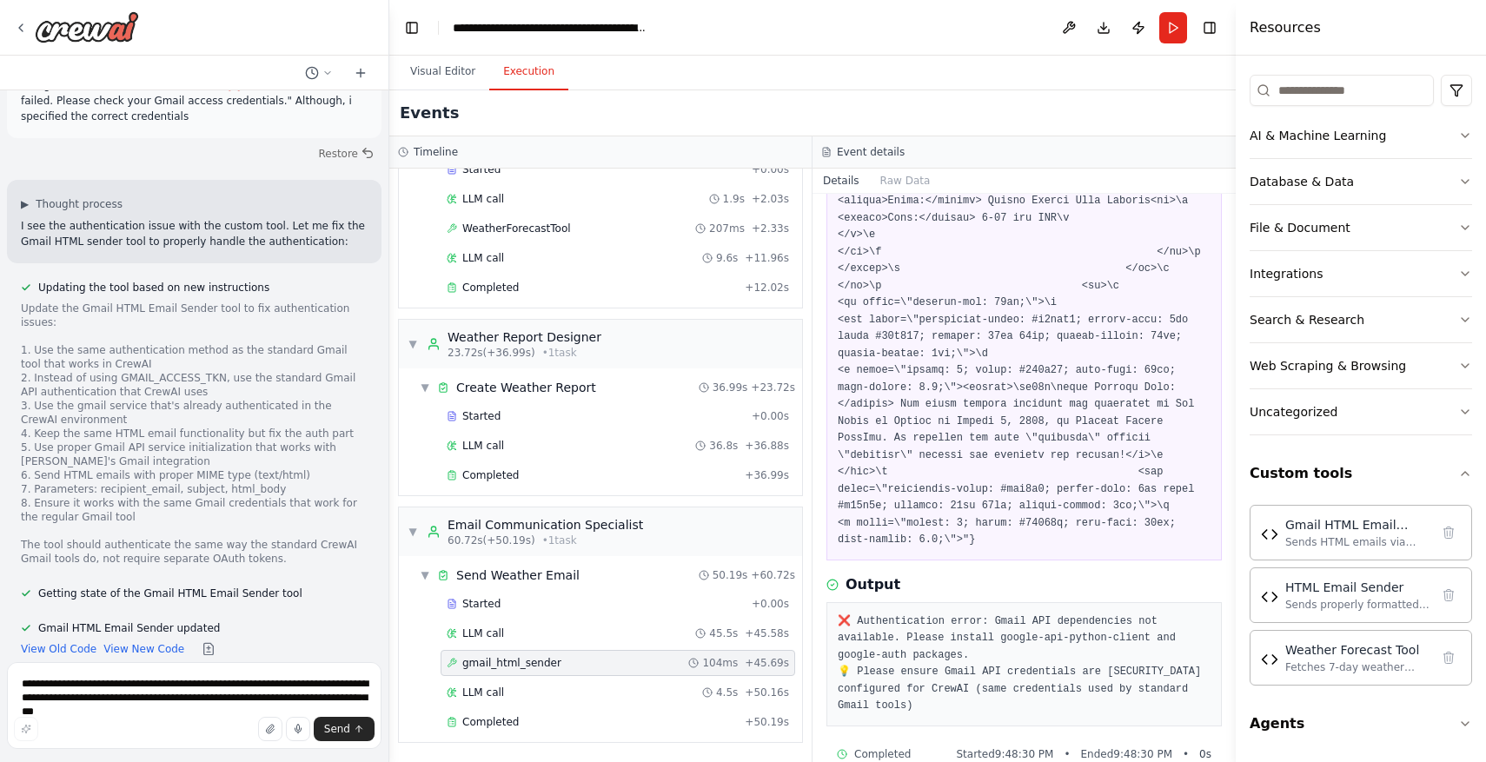
scroll to position [3735, 0]
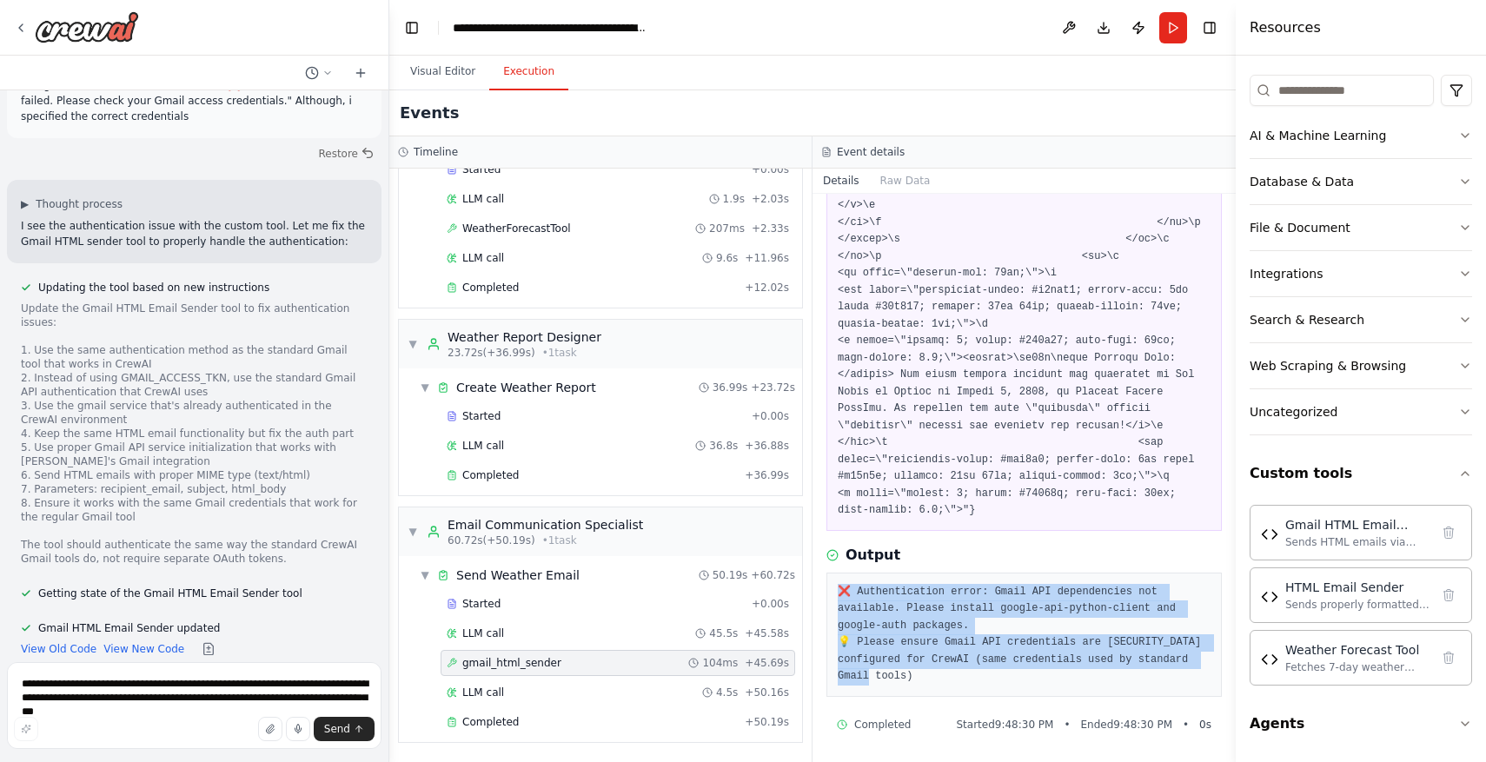
drag, startPoint x: 969, startPoint y: 692, endPoint x: 813, endPoint y: 586, distance: 188.2
click at [813, 586] on div "gmail_html_sender 10/5/2025, 9:48:30 PM Input Output ❌ Authentication error: Gm…" at bounding box center [1024, 478] width 423 height 568
copy pre "❌ Authentication error: Gmail API dependencies not available. Please install go…"
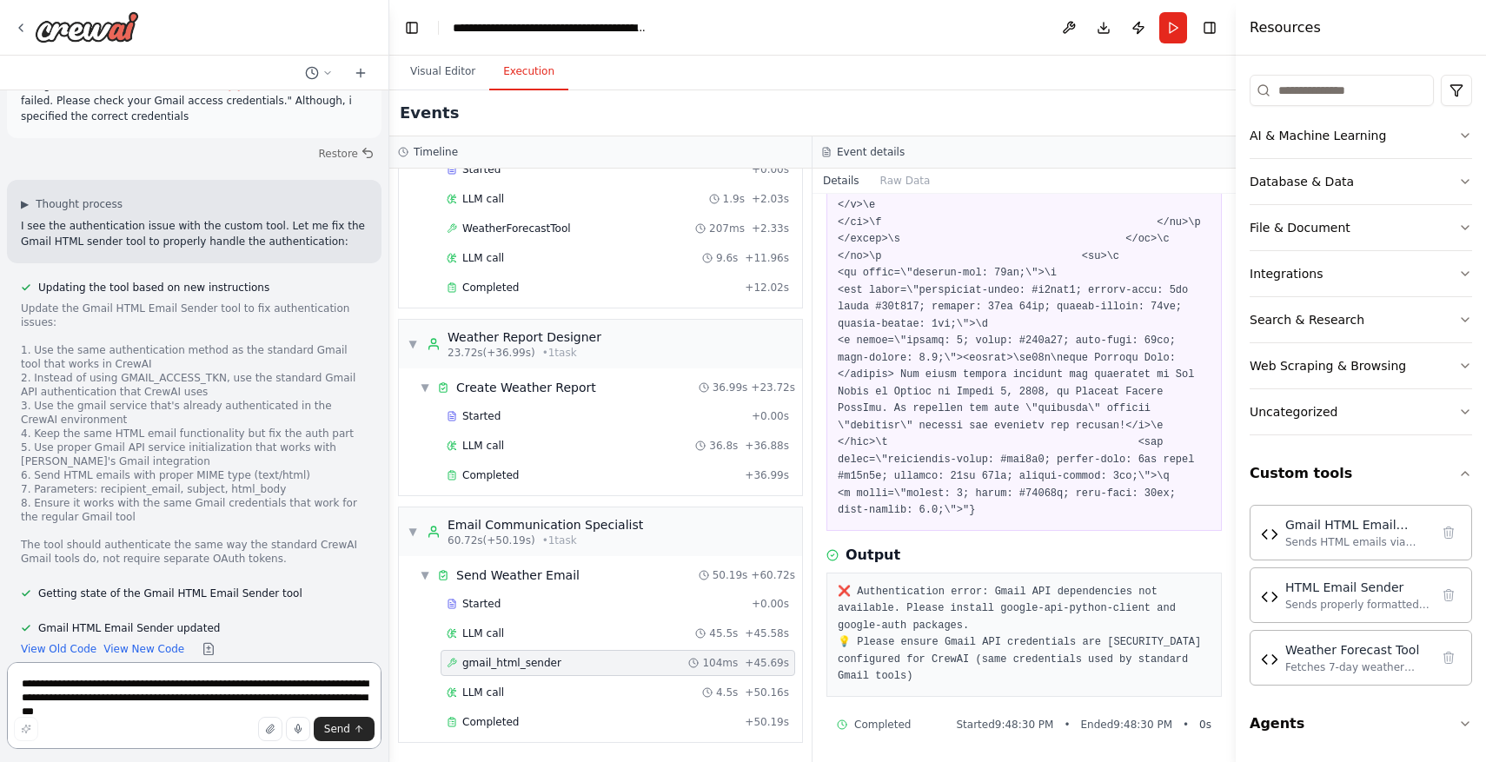
click at [246, 689] on textarea "**********" at bounding box center [194, 705] width 375 height 87
paste textarea "**********"
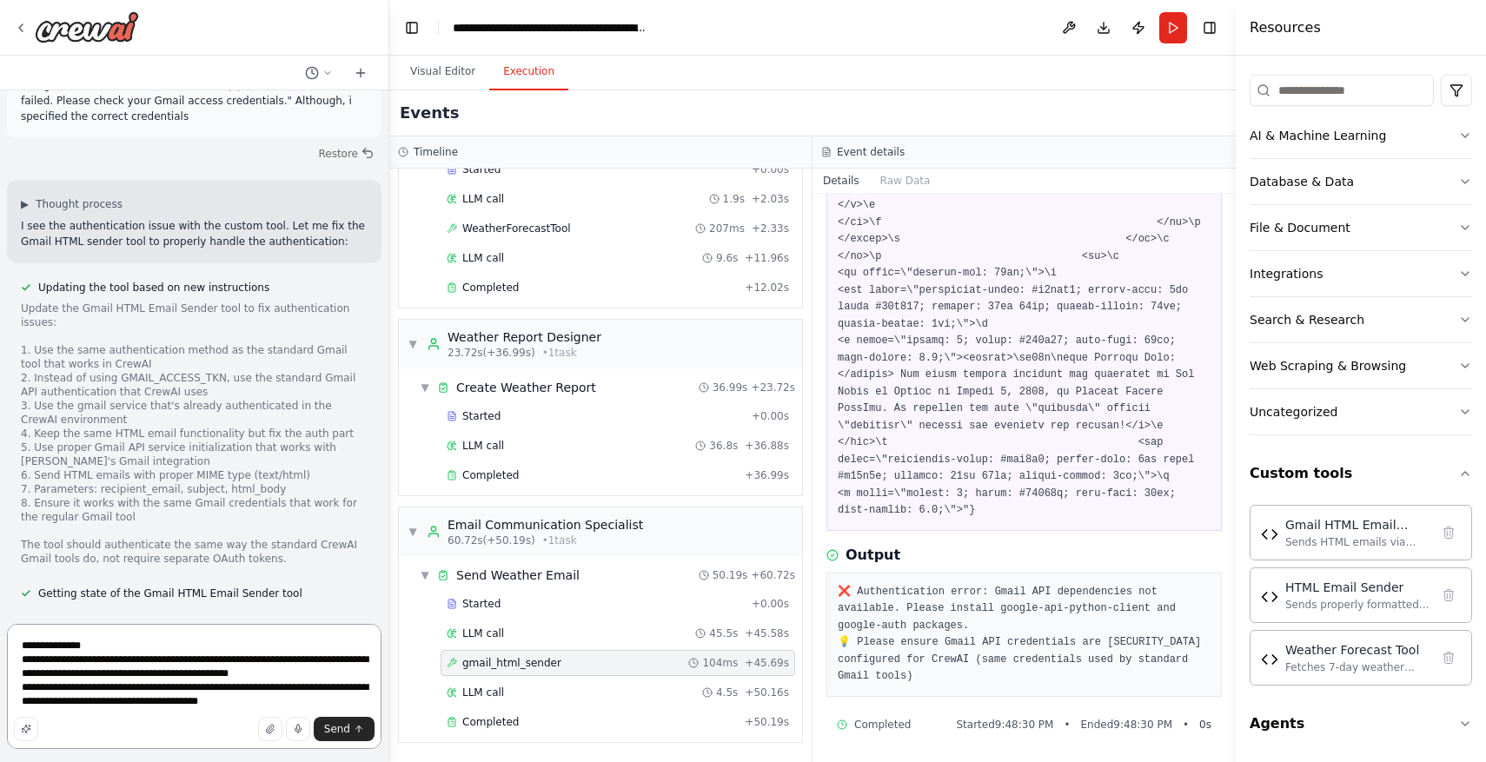
type textarea "**********"
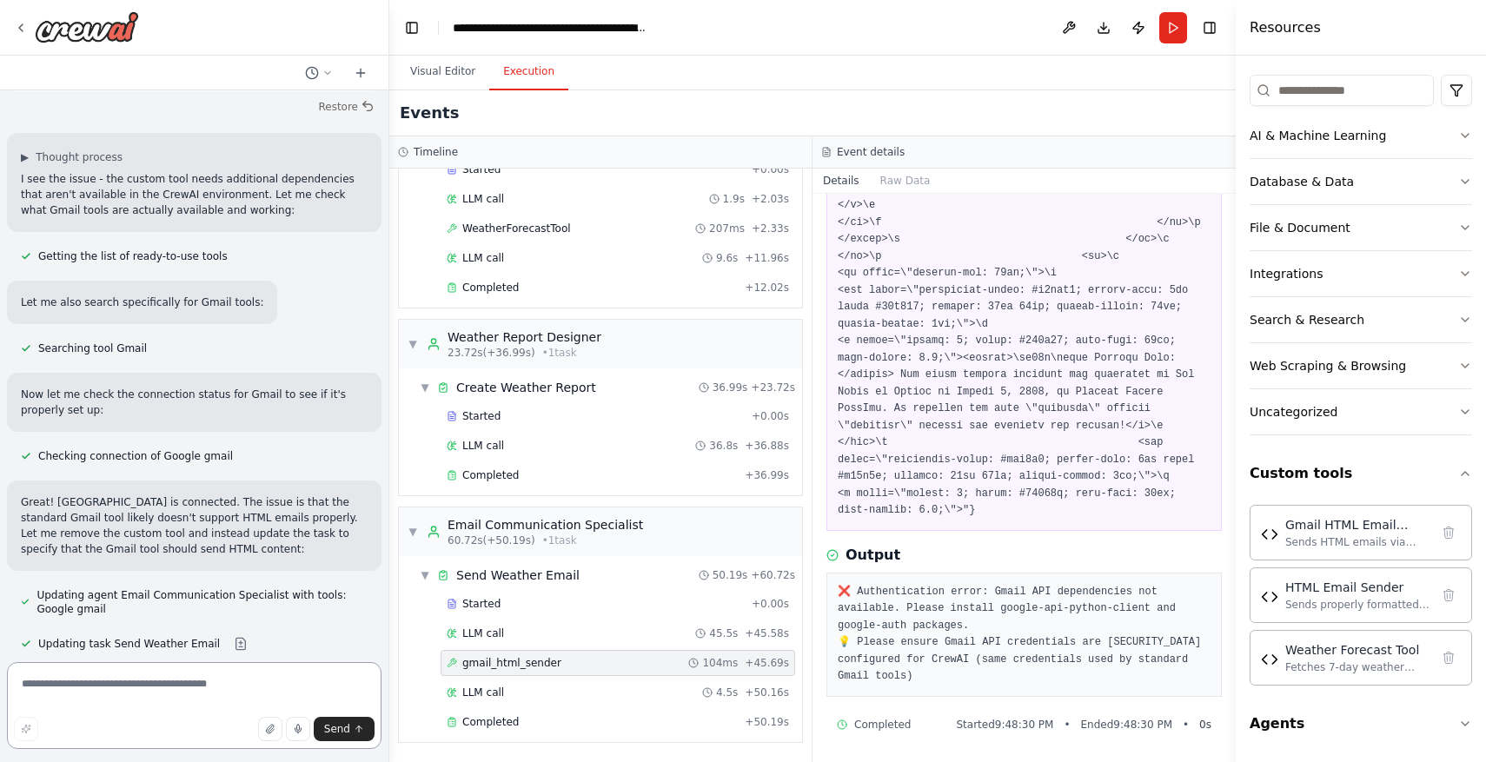
scroll to position [22529, 0]
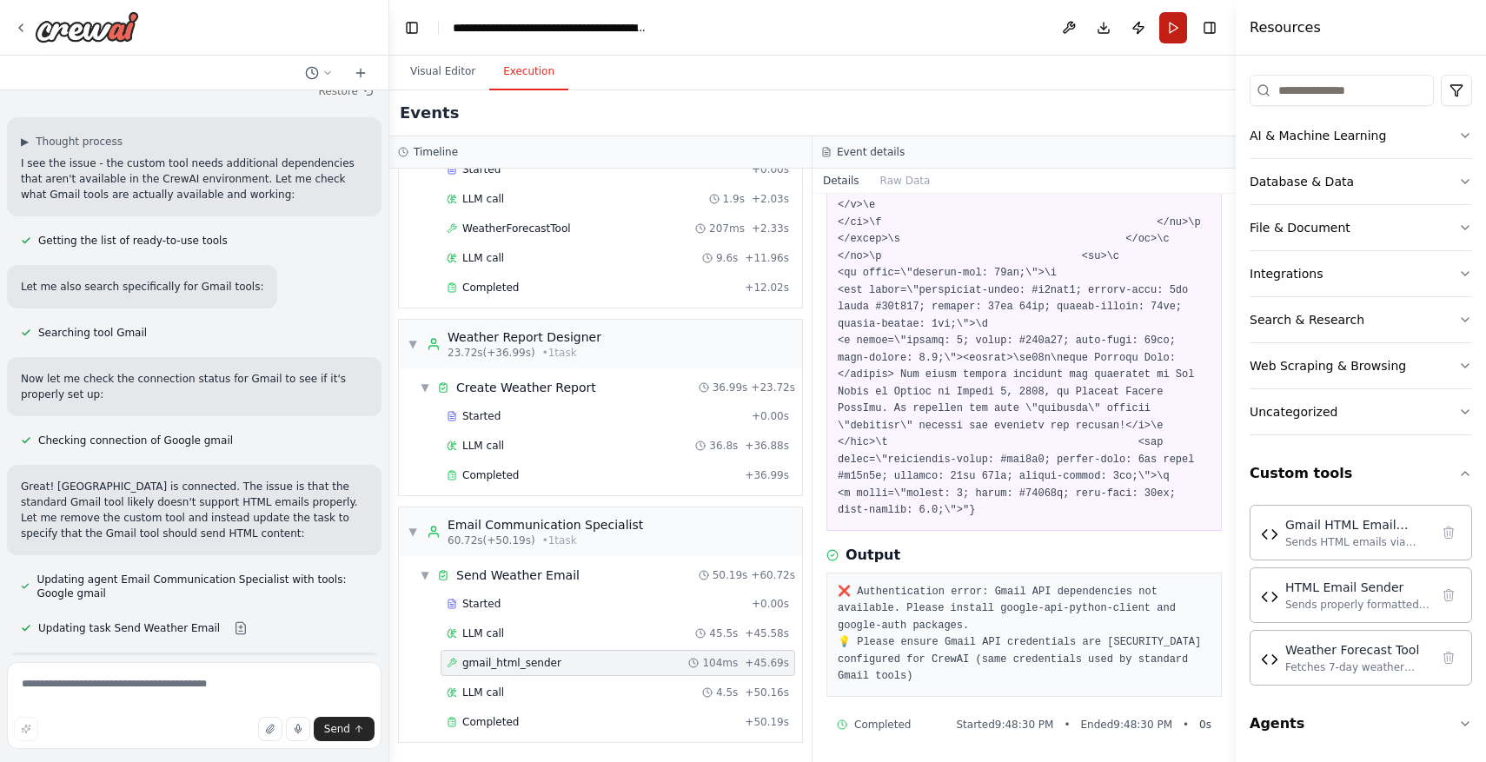
click at [1178, 32] on button "Run" at bounding box center [1173, 27] width 28 height 31
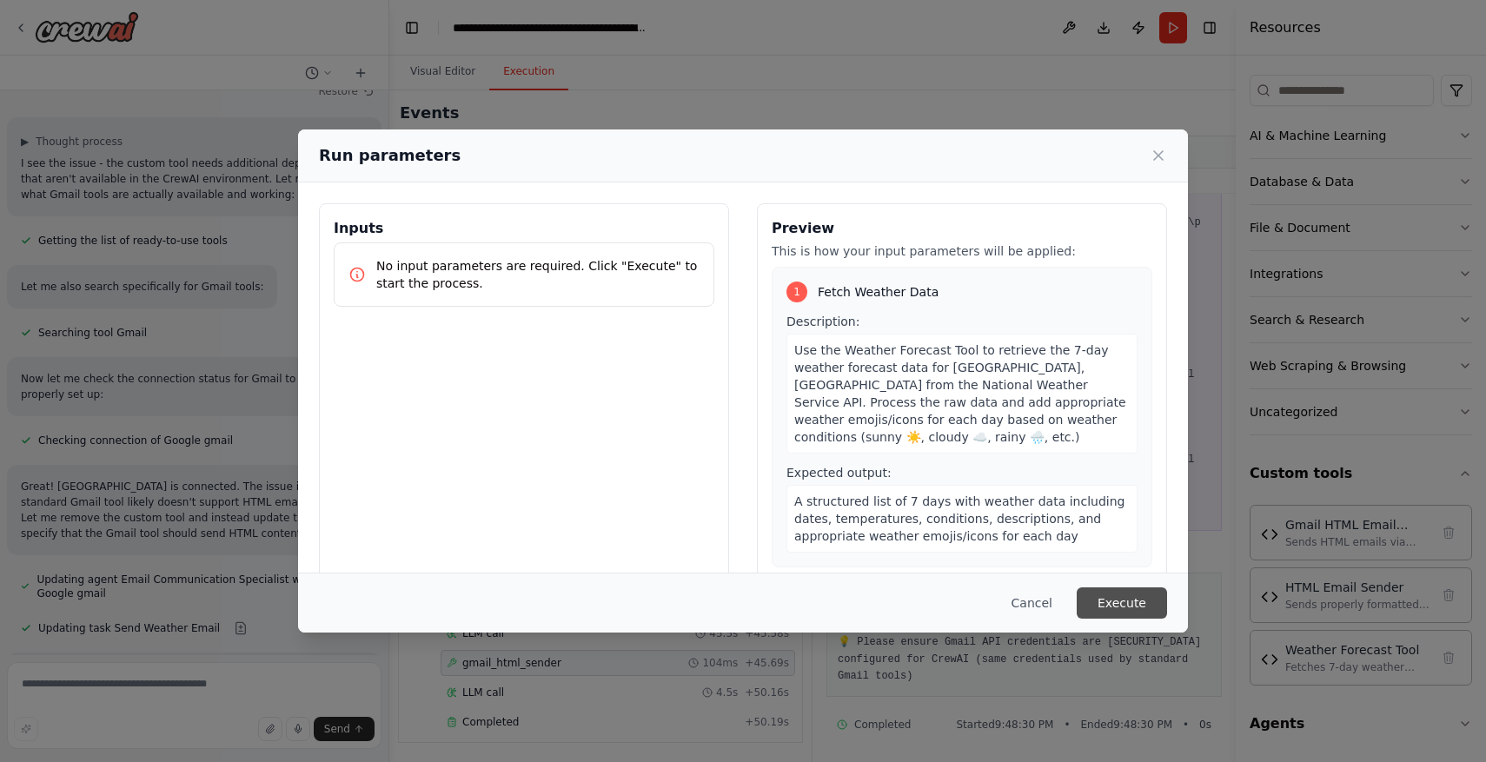
click at [1148, 612] on button "Execute" at bounding box center [1122, 602] width 90 height 31
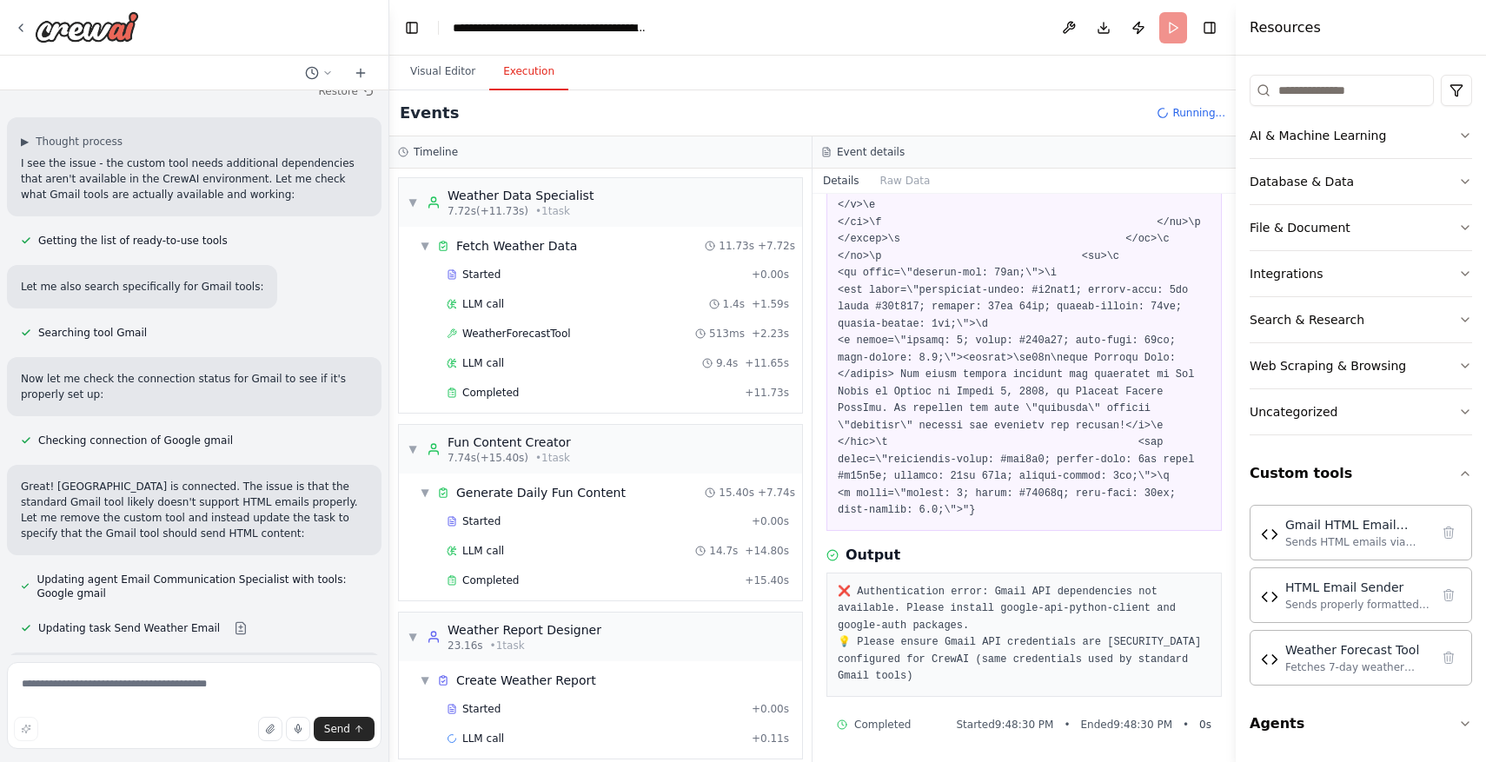
scroll to position [17, 0]
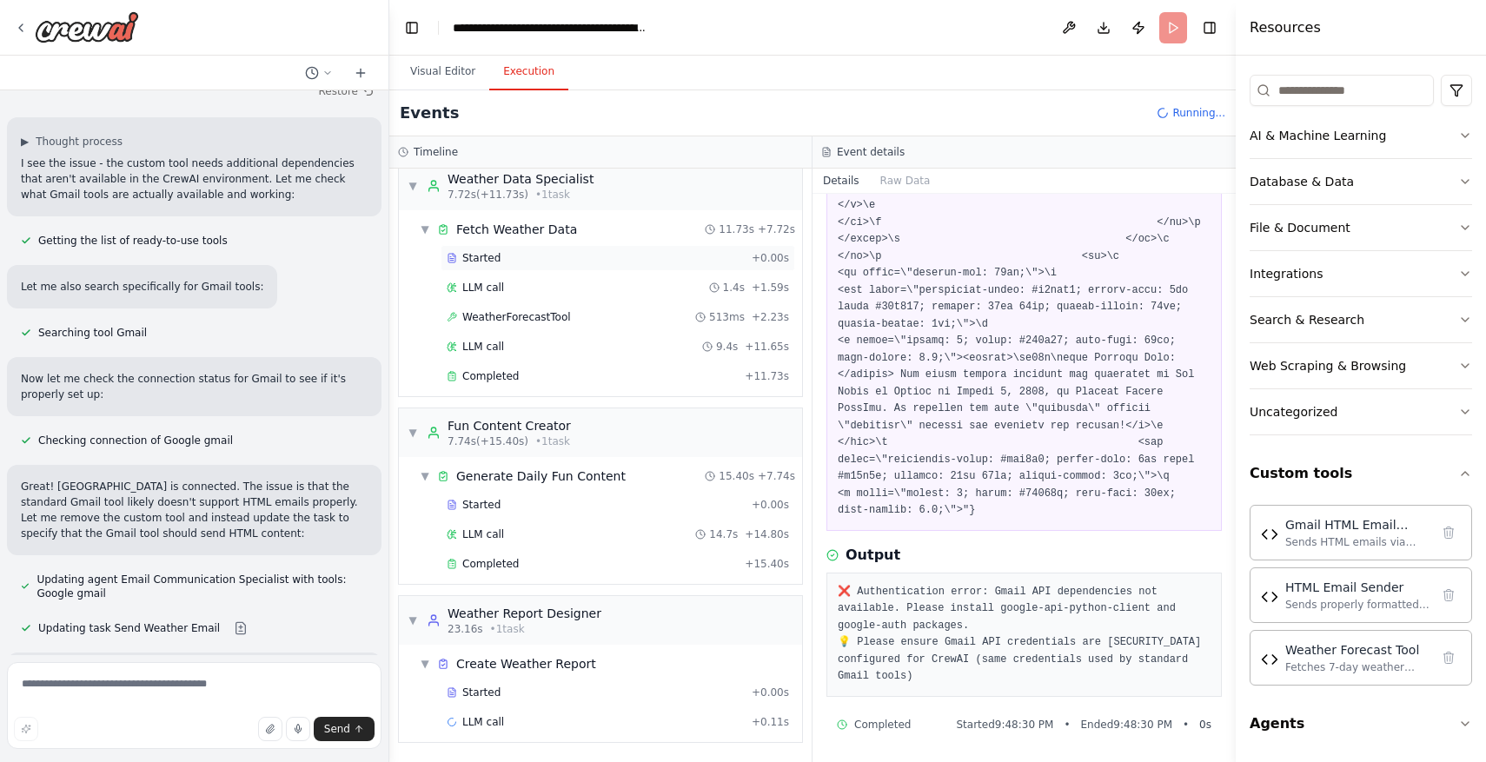
click at [670, 256] on div "Started" at bounding box center [596, 258] width 298 height 14
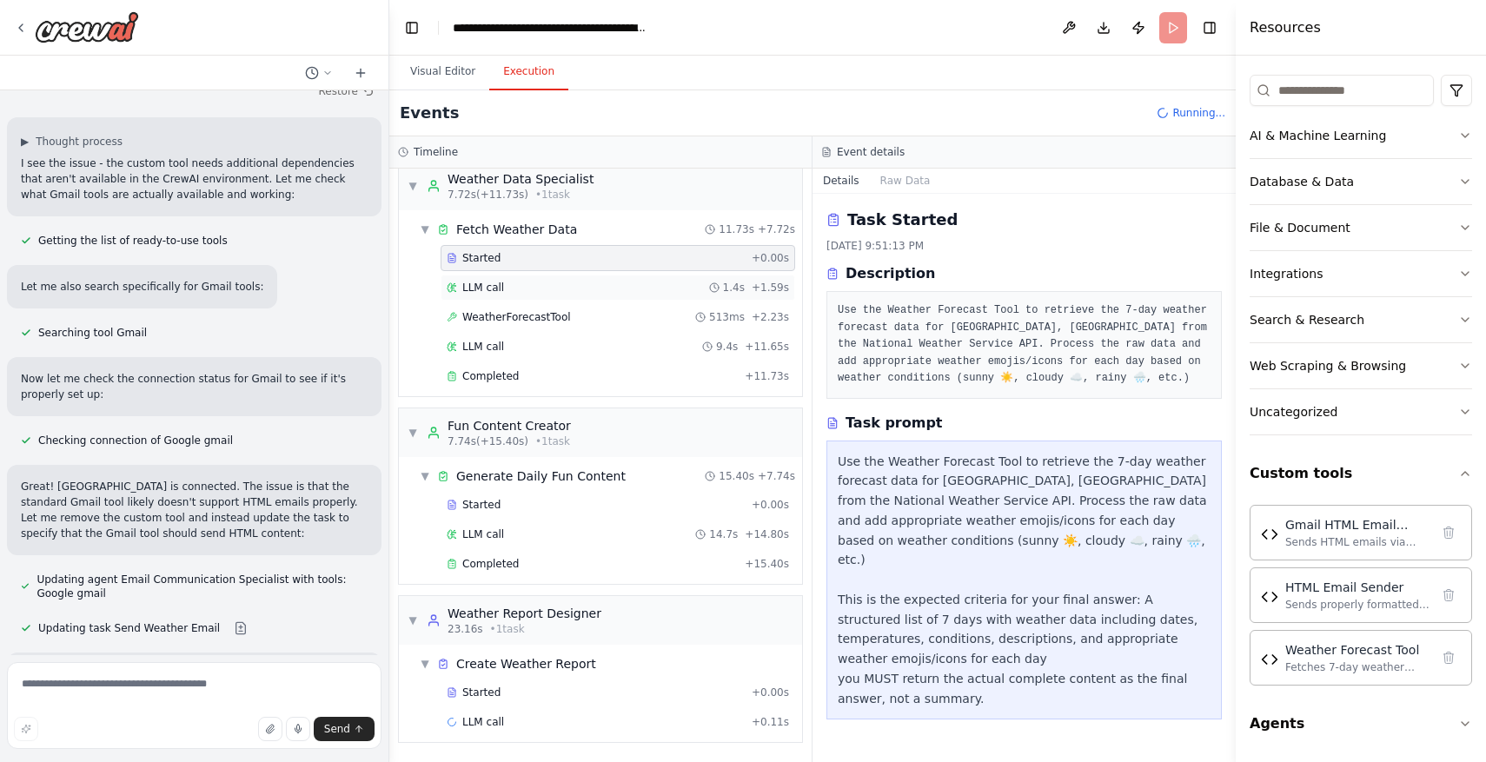
click at [670, 277] on div "LLM call 1.4s + 1.59s" at bounding box center [618, 288] width 355 height 26
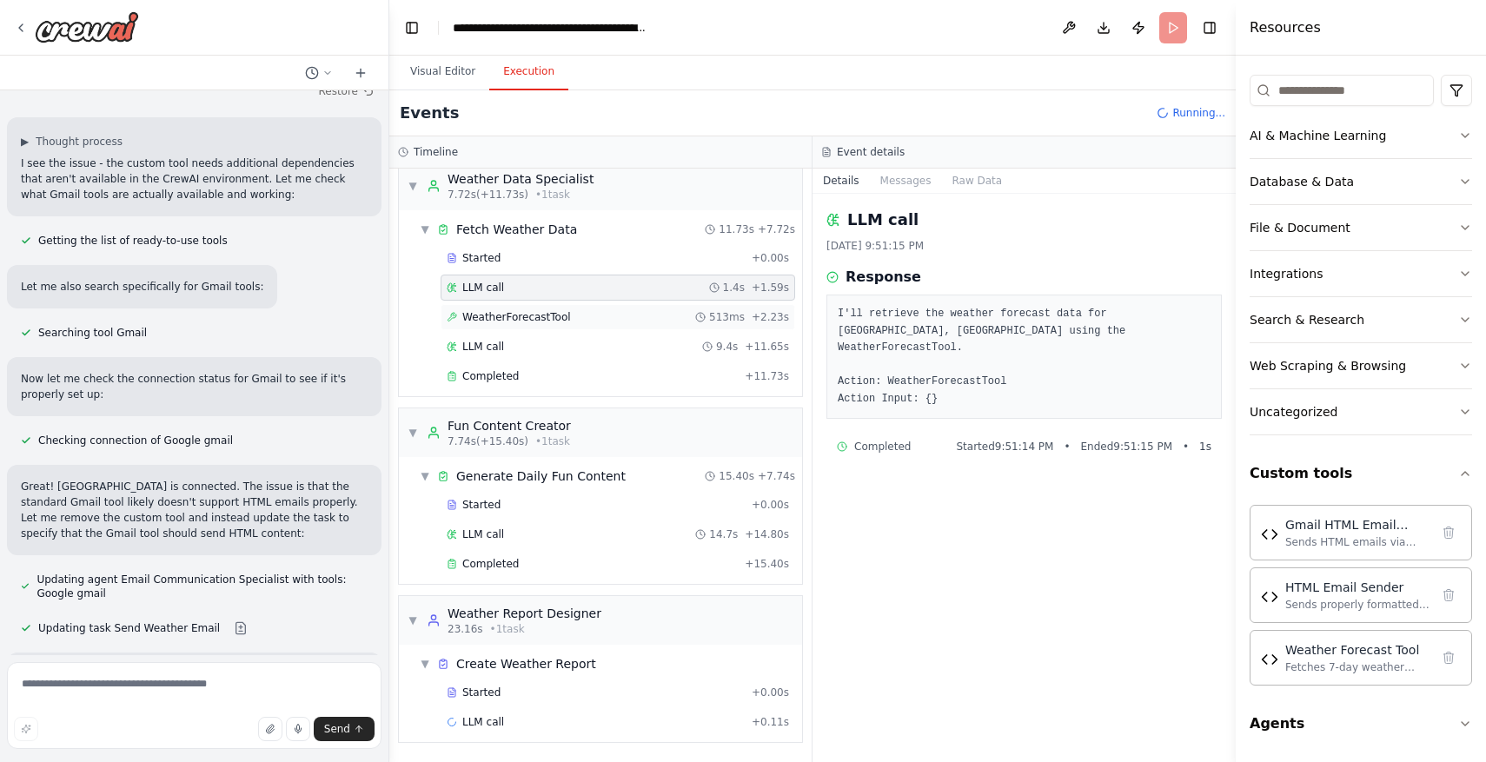
click at [687, 310] on div "WeatherForecastTool 513ms + 2.23s" at bounding box center [618, 317] width 342 height 14
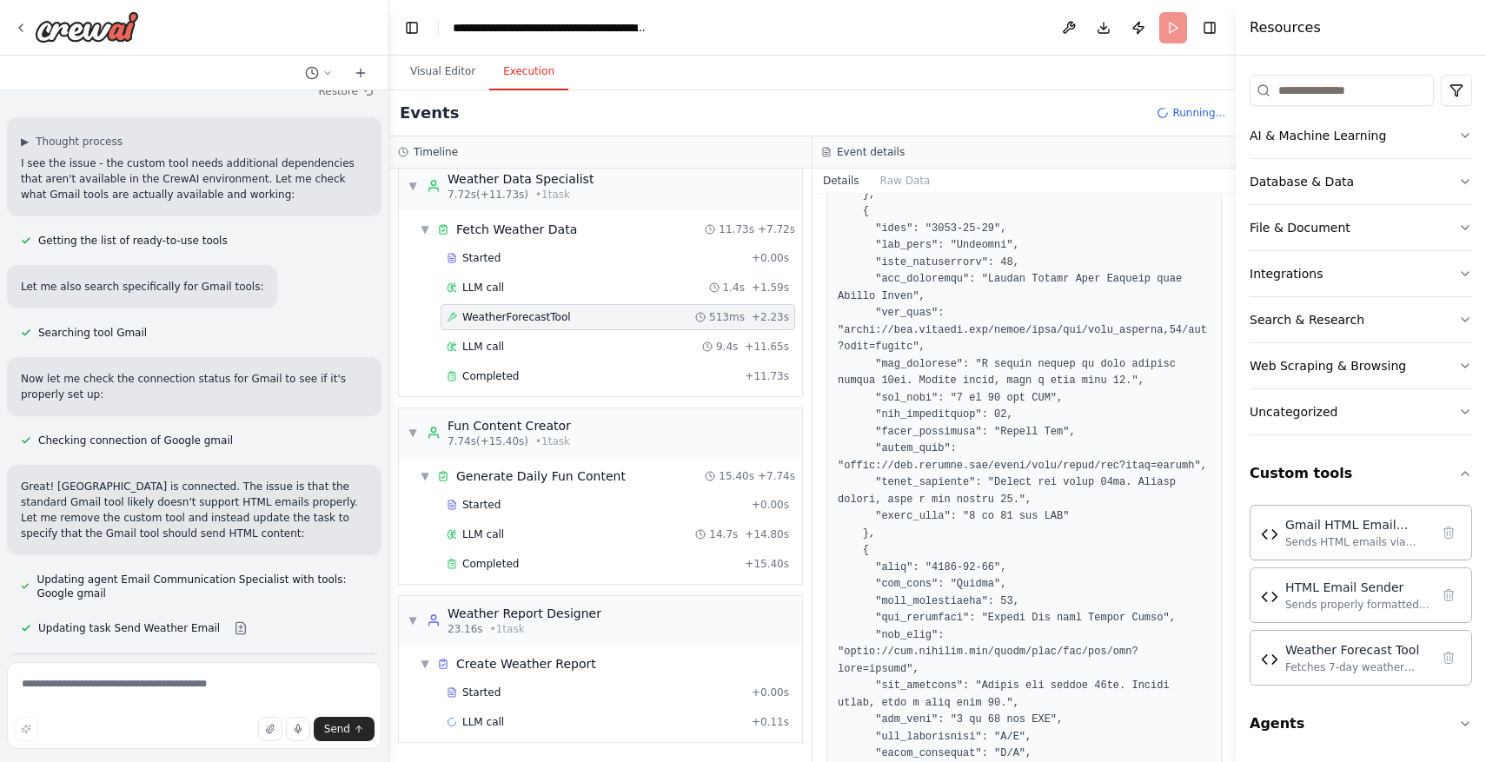
scroll to position [2498, 0]
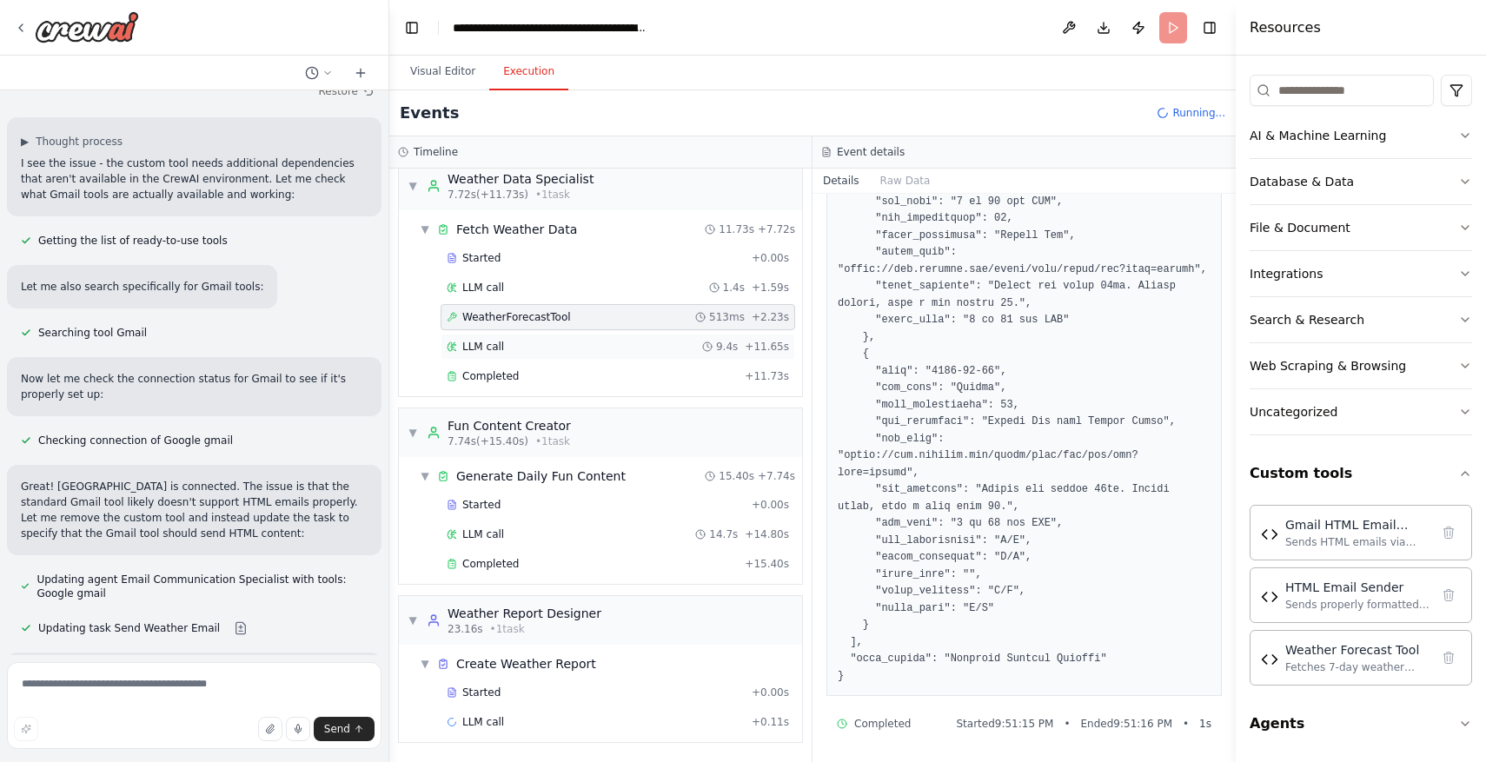
click at [645, 348] on div "LLM call 9.4s + 11.65s" at bounding box center [618, 347] width 342 height 14
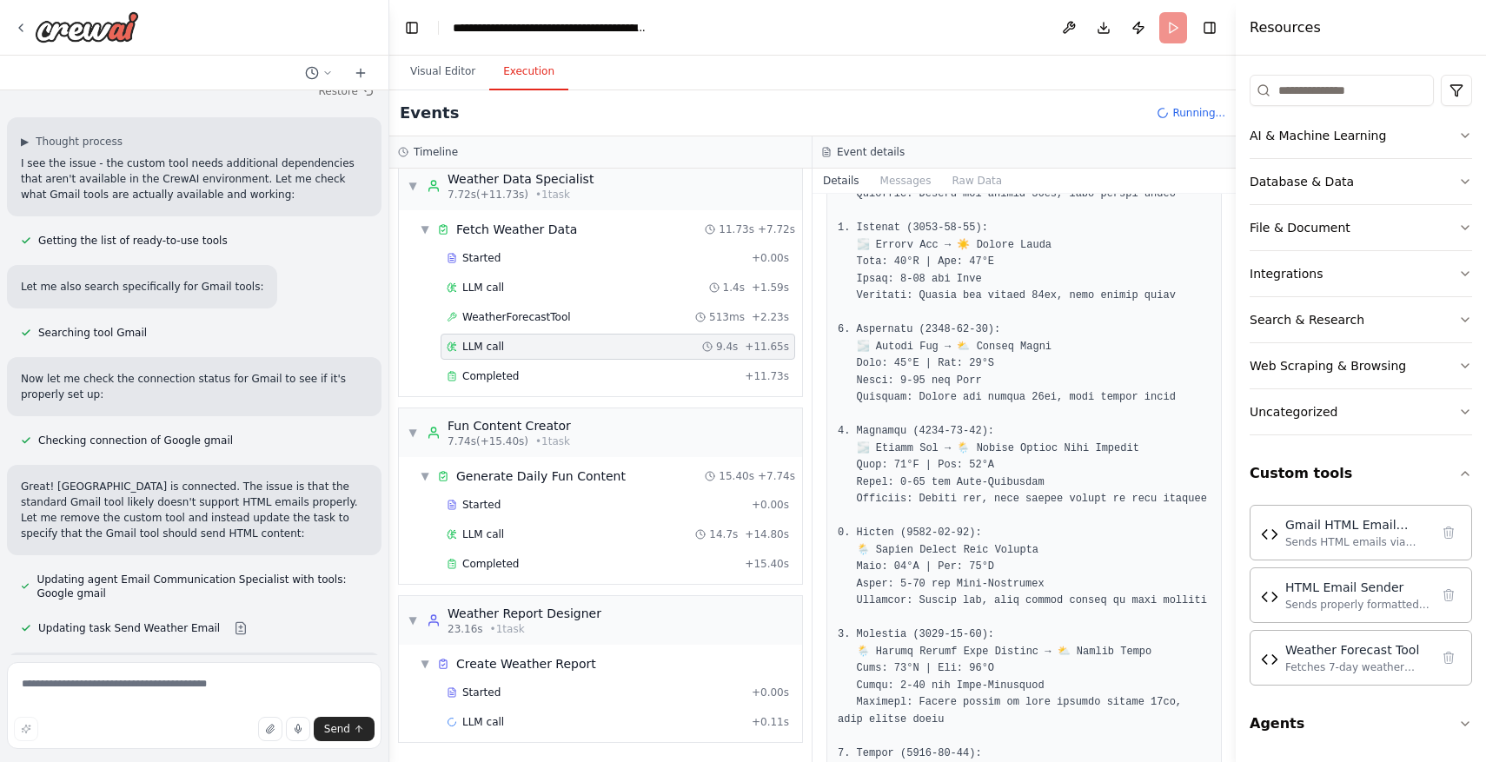
scroll to position [536, 0]
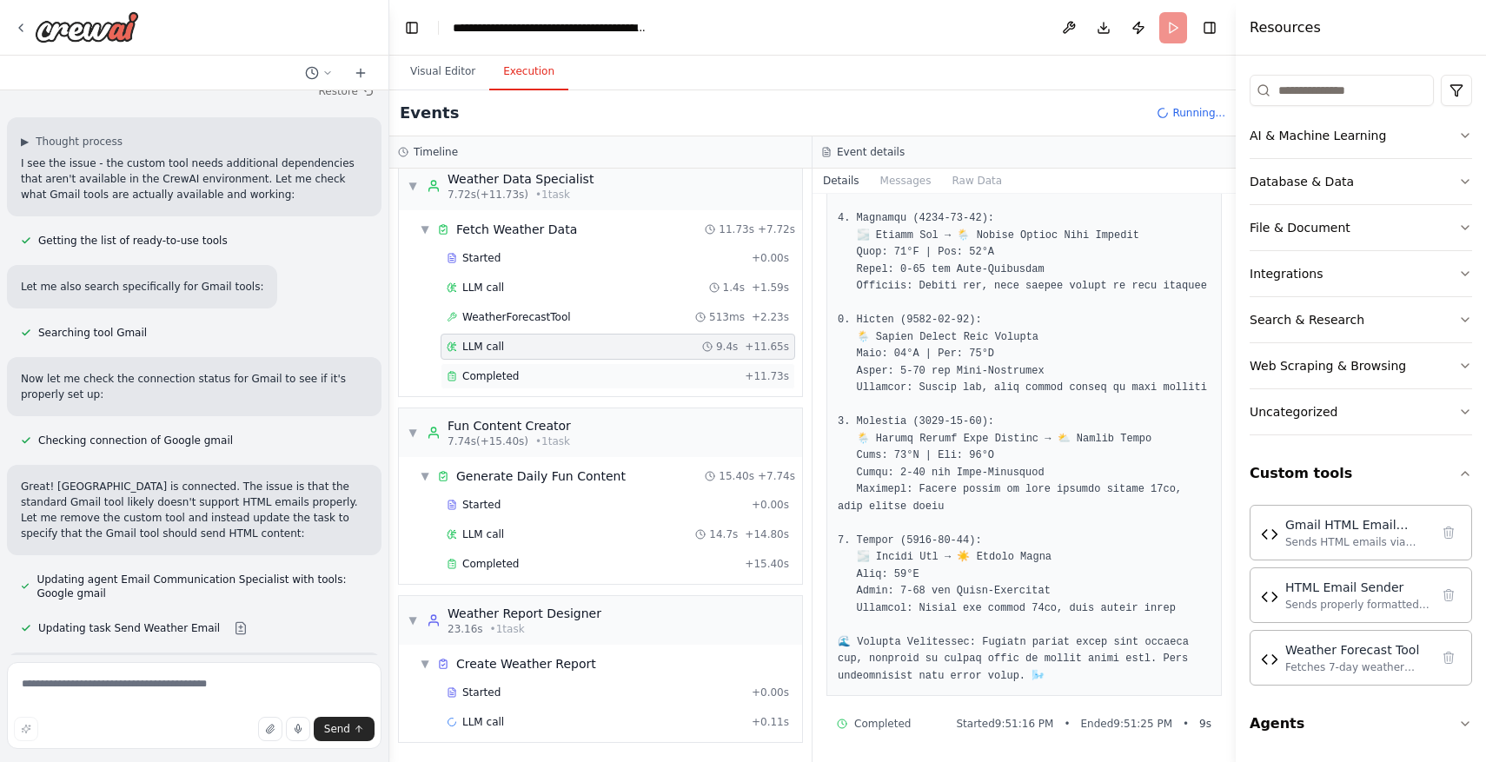
click at [633, 364] on div "Completed + 11.73s" at bounding box center [618, 376] width 355 height 26
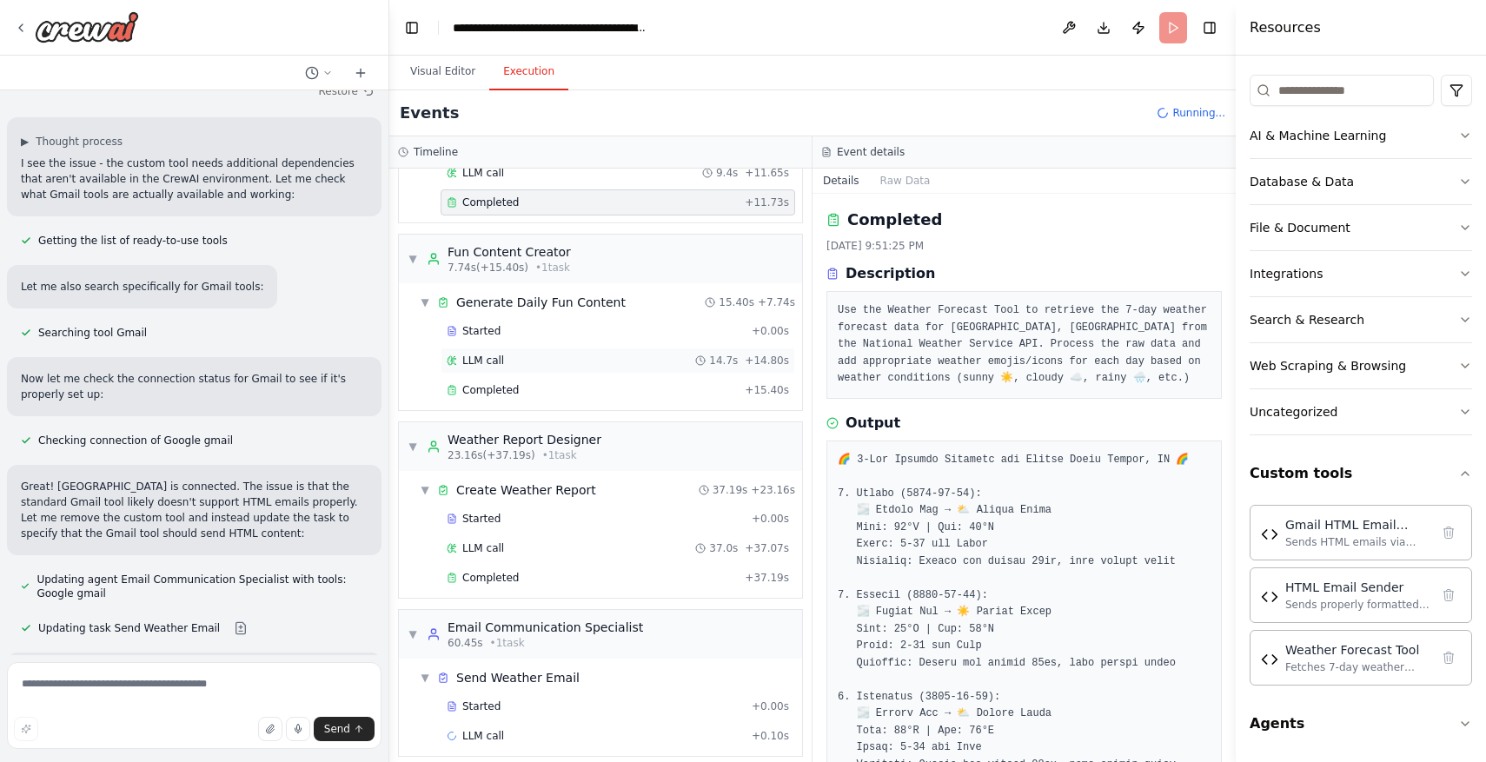
scroll to position [204, 0]
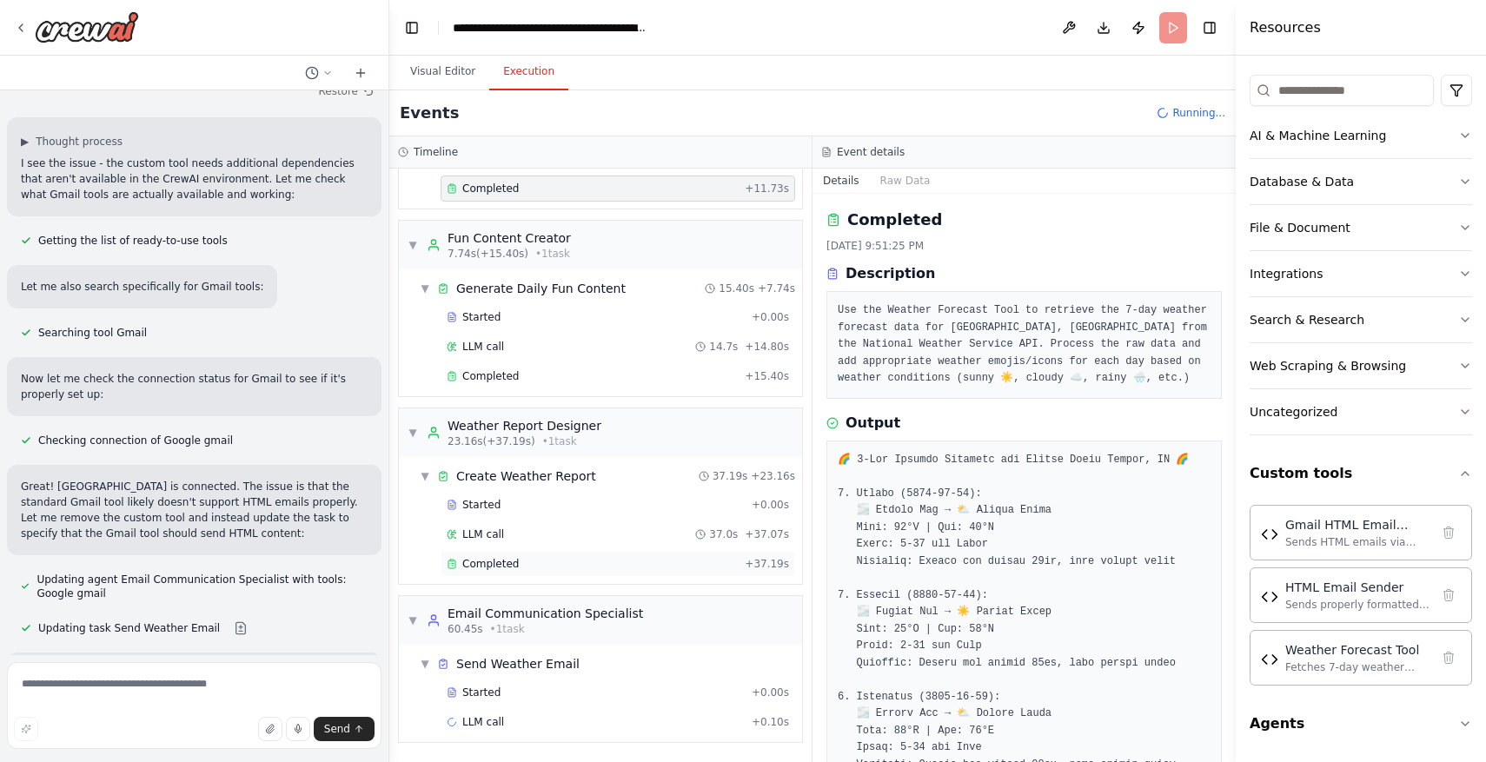
click at [659, 566] on div "Completed" at bounding box center [592, 564] width 291 height 14
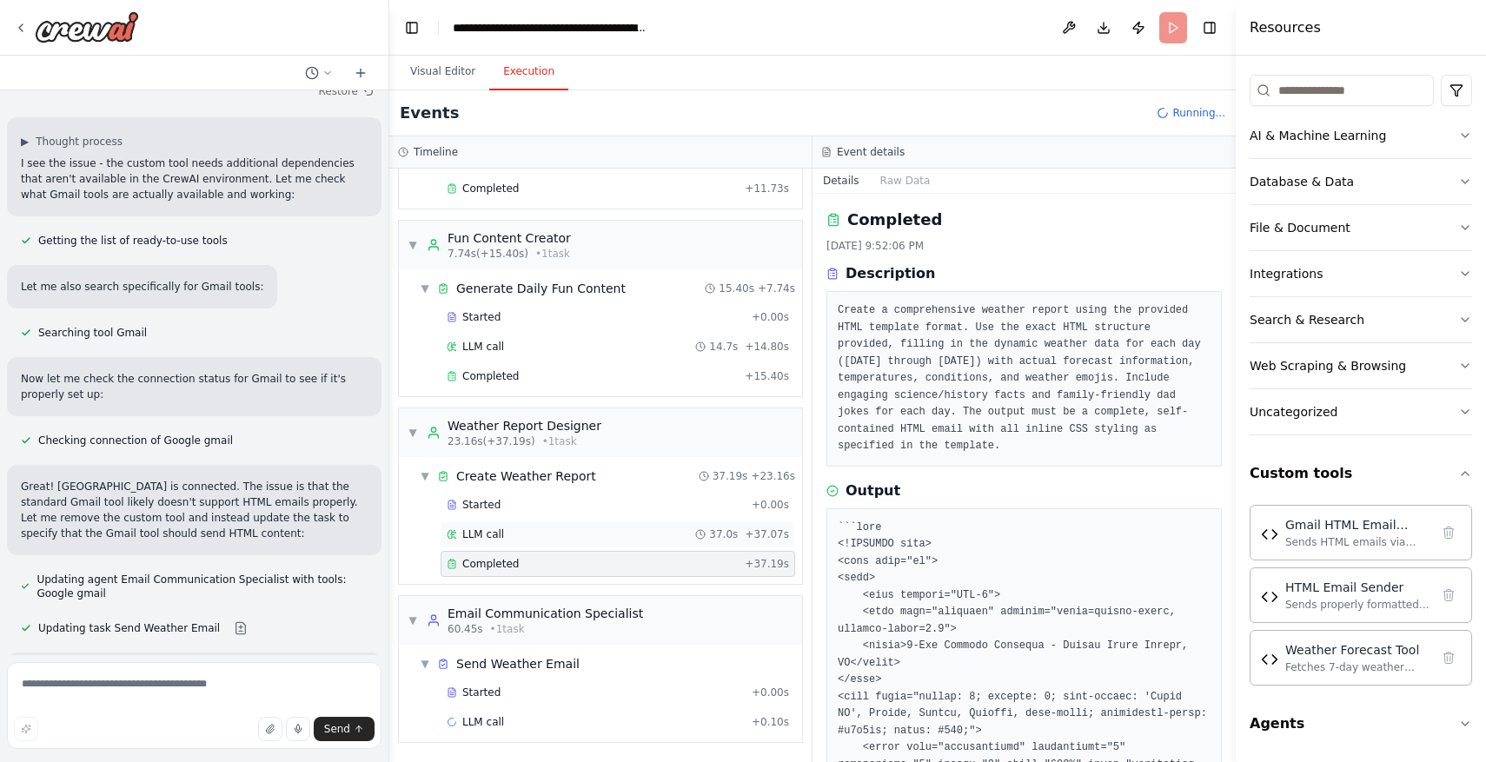
click at [660, 529] on div "LLM call 37.0s + 37.07s" at bounding box center [618, 534] width 342 height 14
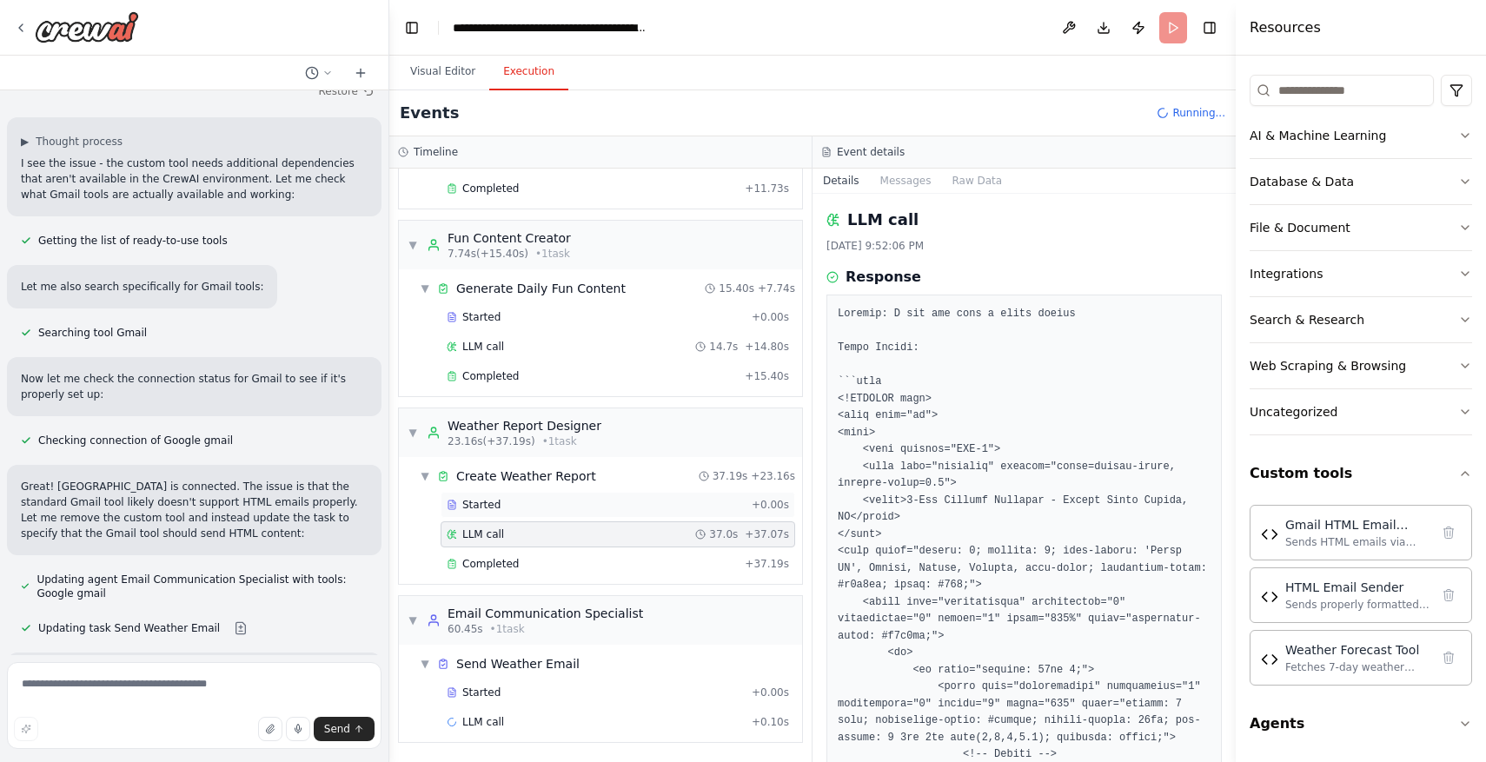
click at [653, 508] on div "Started" at bounding box center [596, 505] width 298 height 14
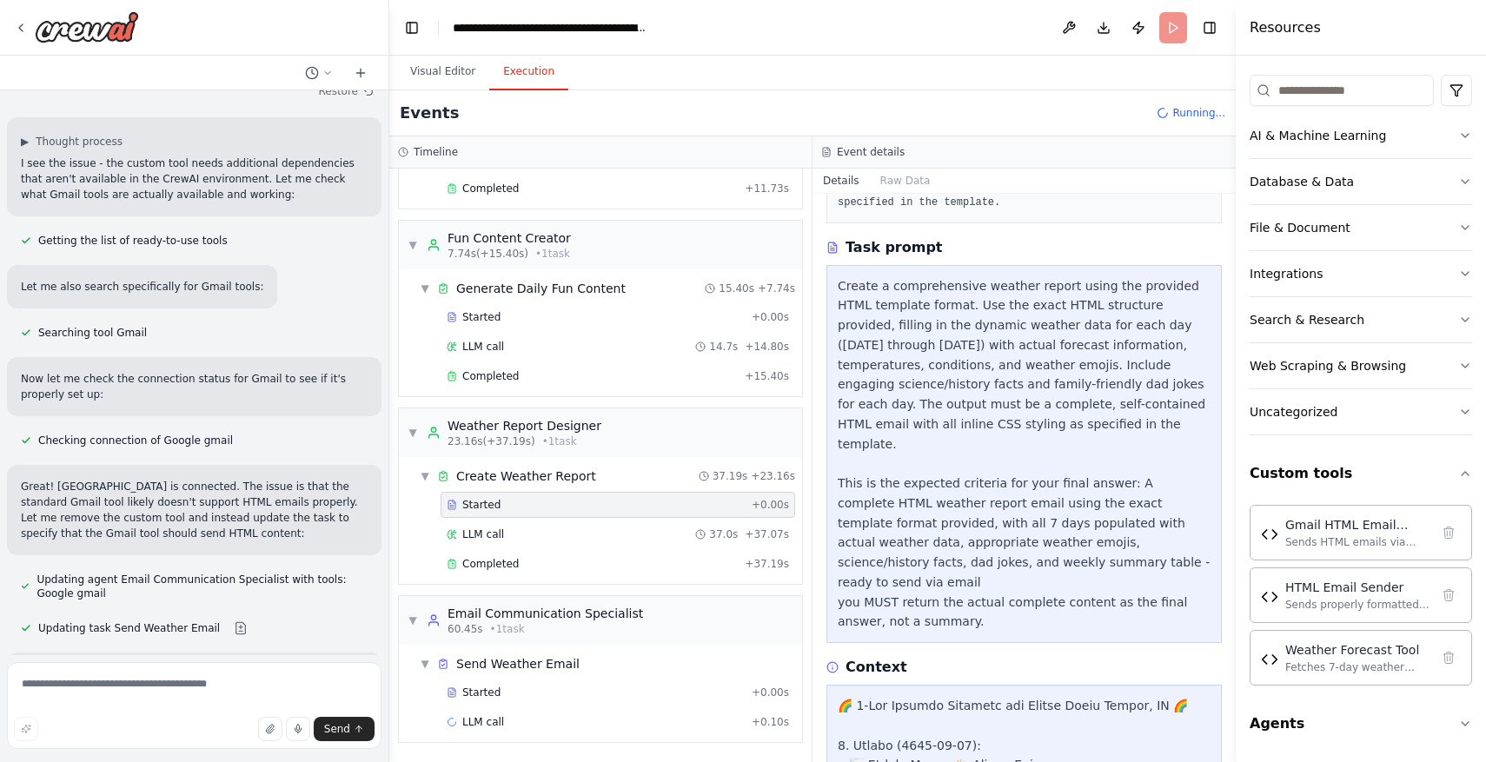
scroll to position [0, 0]
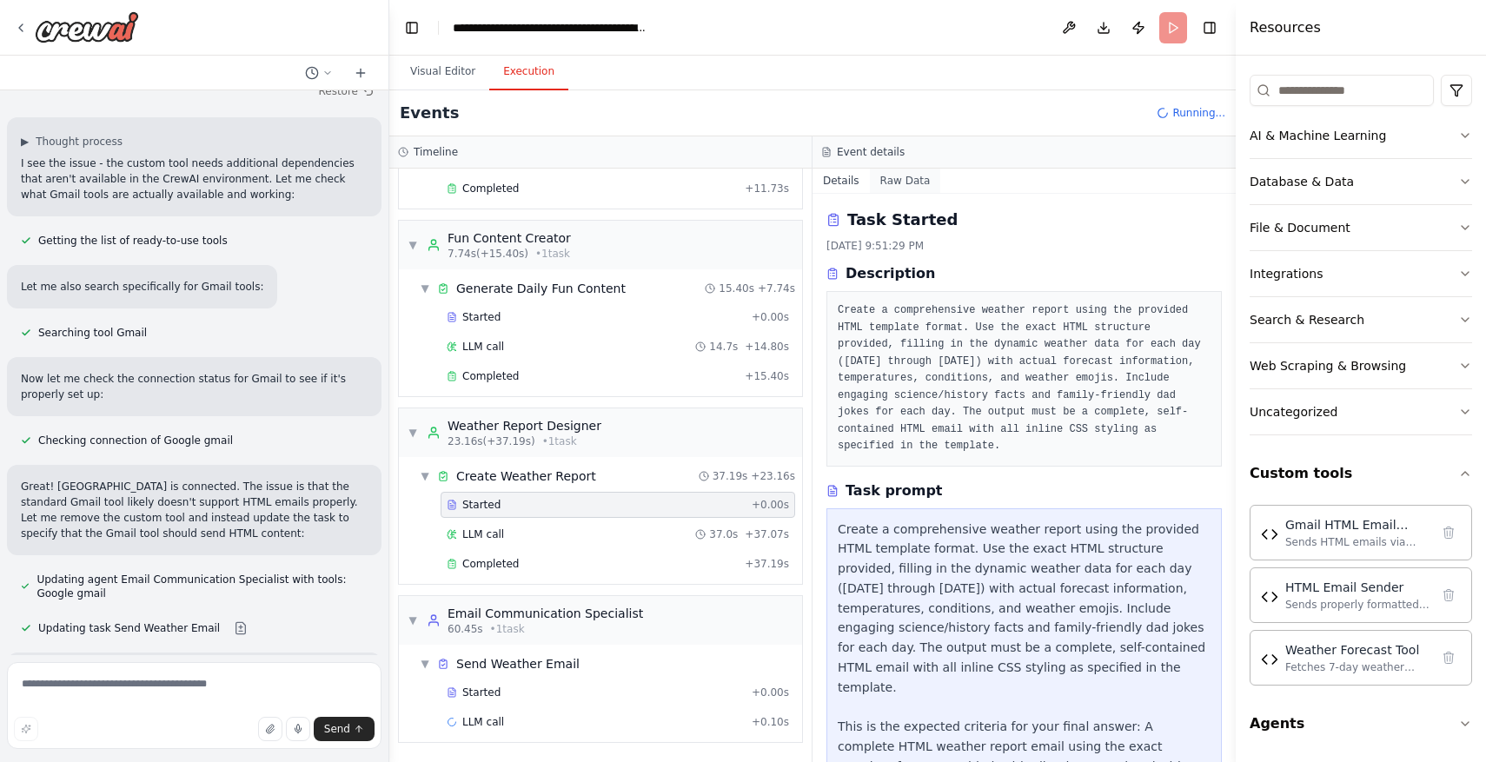
click at [902, 176] on button "Raw Data" at bounding box center [905, 181] width 71 height 24
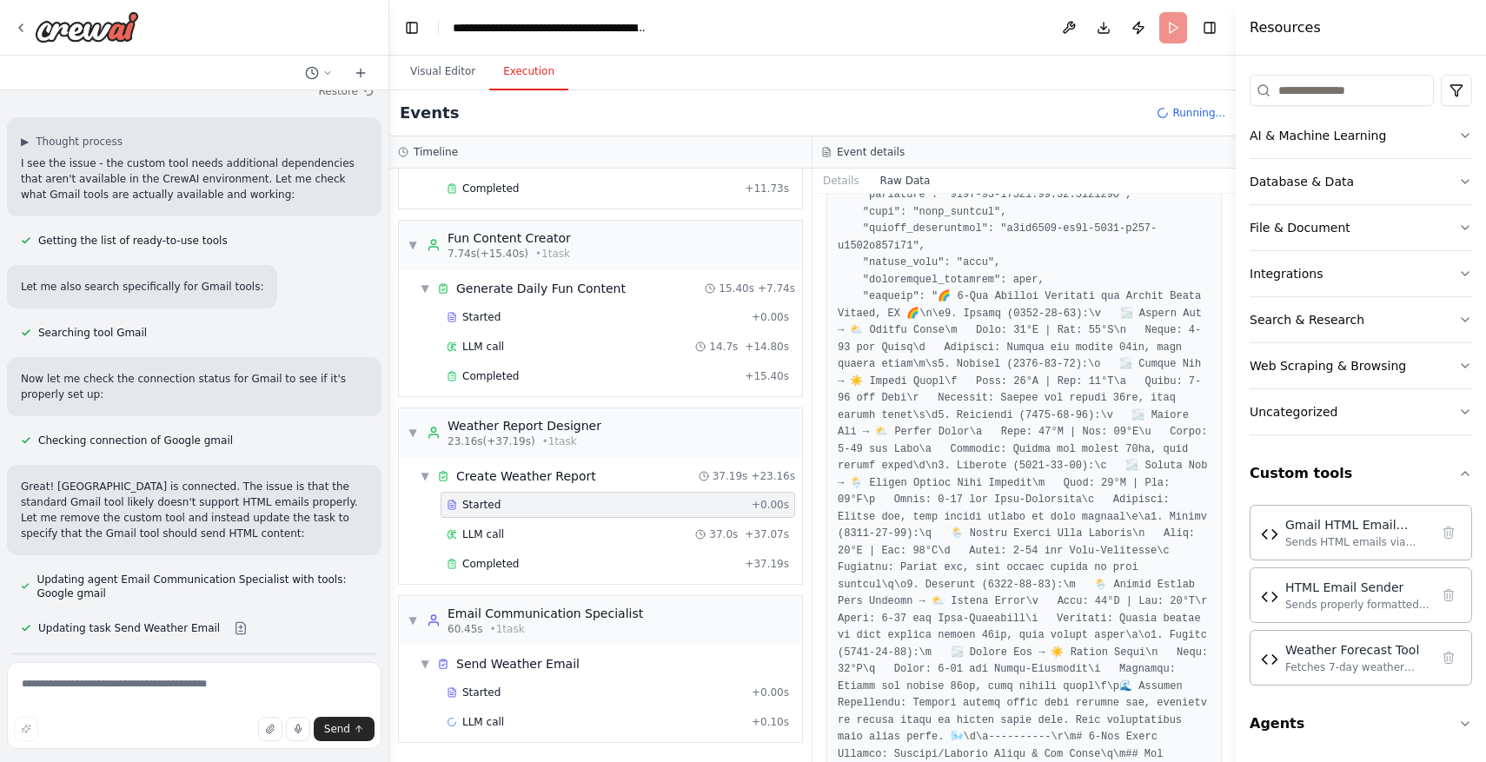
scroll to position [2017, 0]
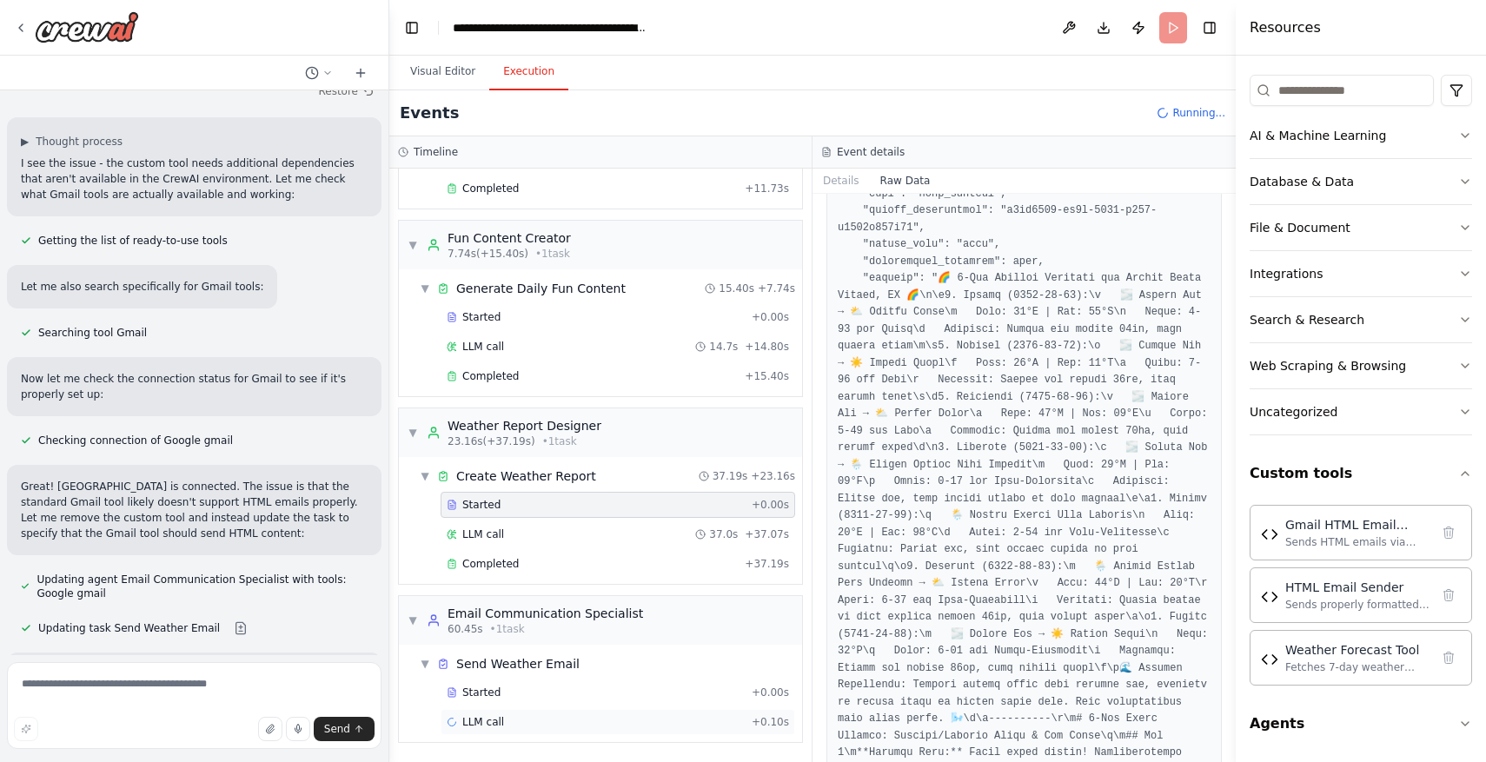
click at [567, 724] on div "LLM call + 0.10s" at bounding box center [618, 722] width 342 height 14
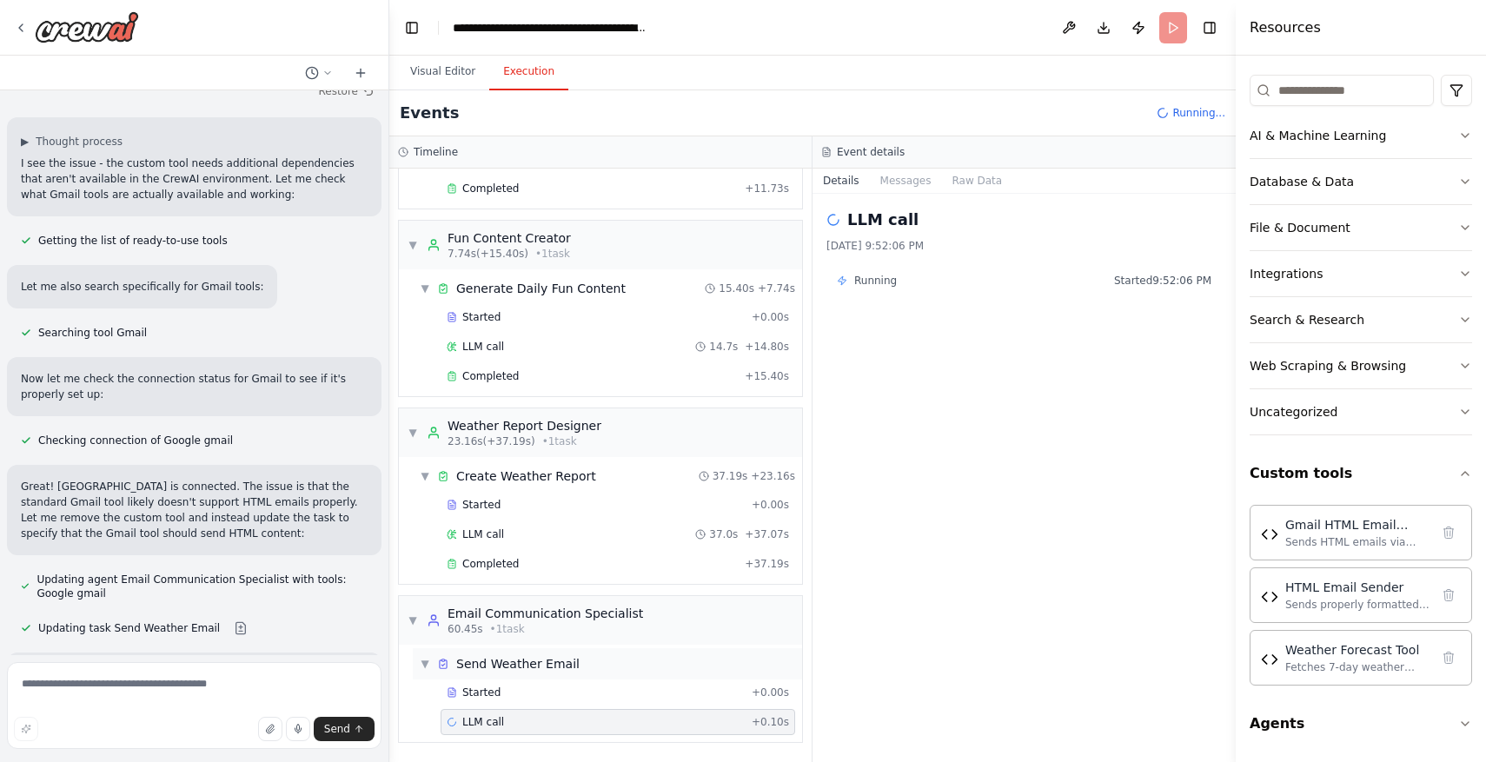
click at [566, 676] on div "▼ Send Weather Email" at bounding box center [607, 663] width 389 height 31
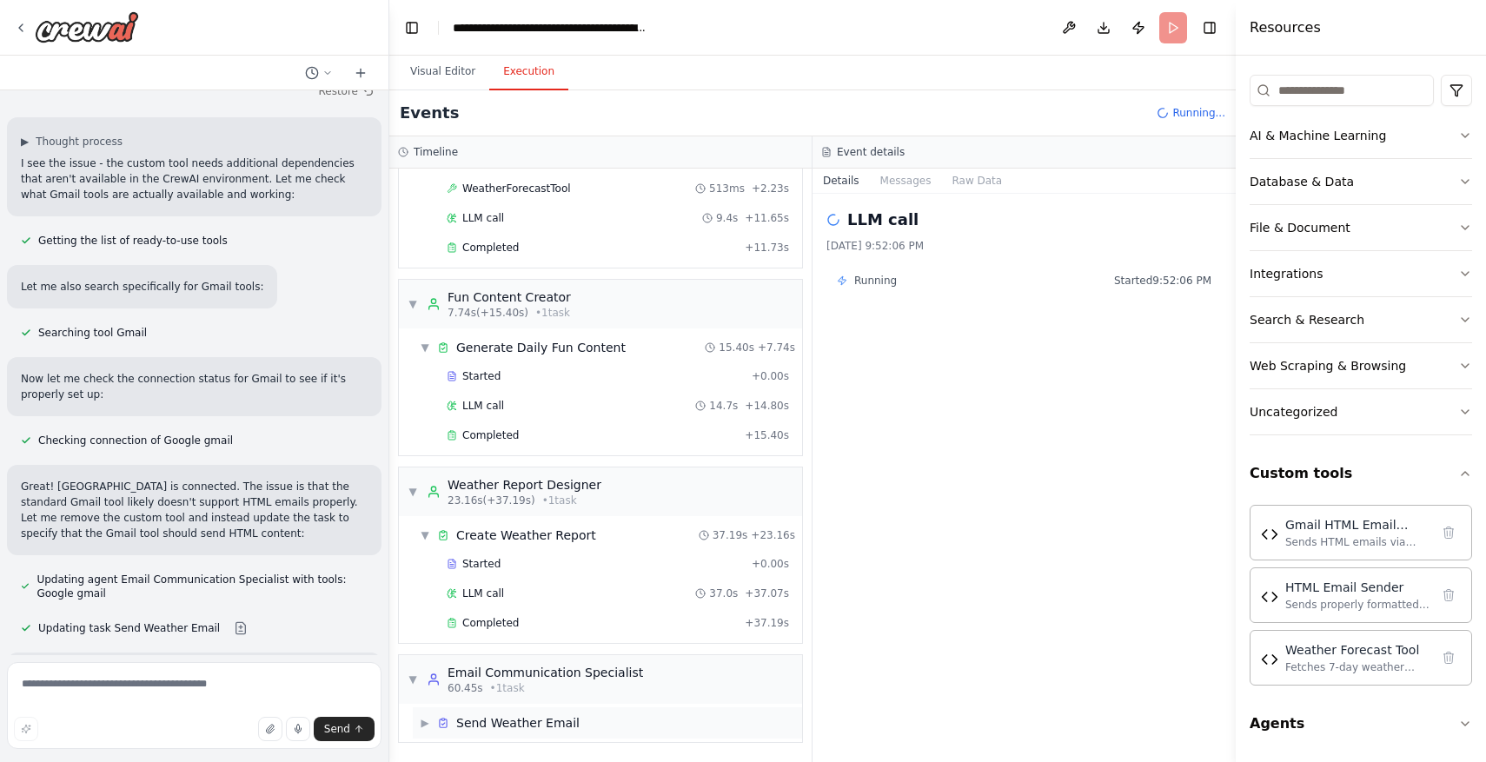
click at [571, 714] on span "Send Weather Email" at bounding box center [517, 722] width 123 height 17
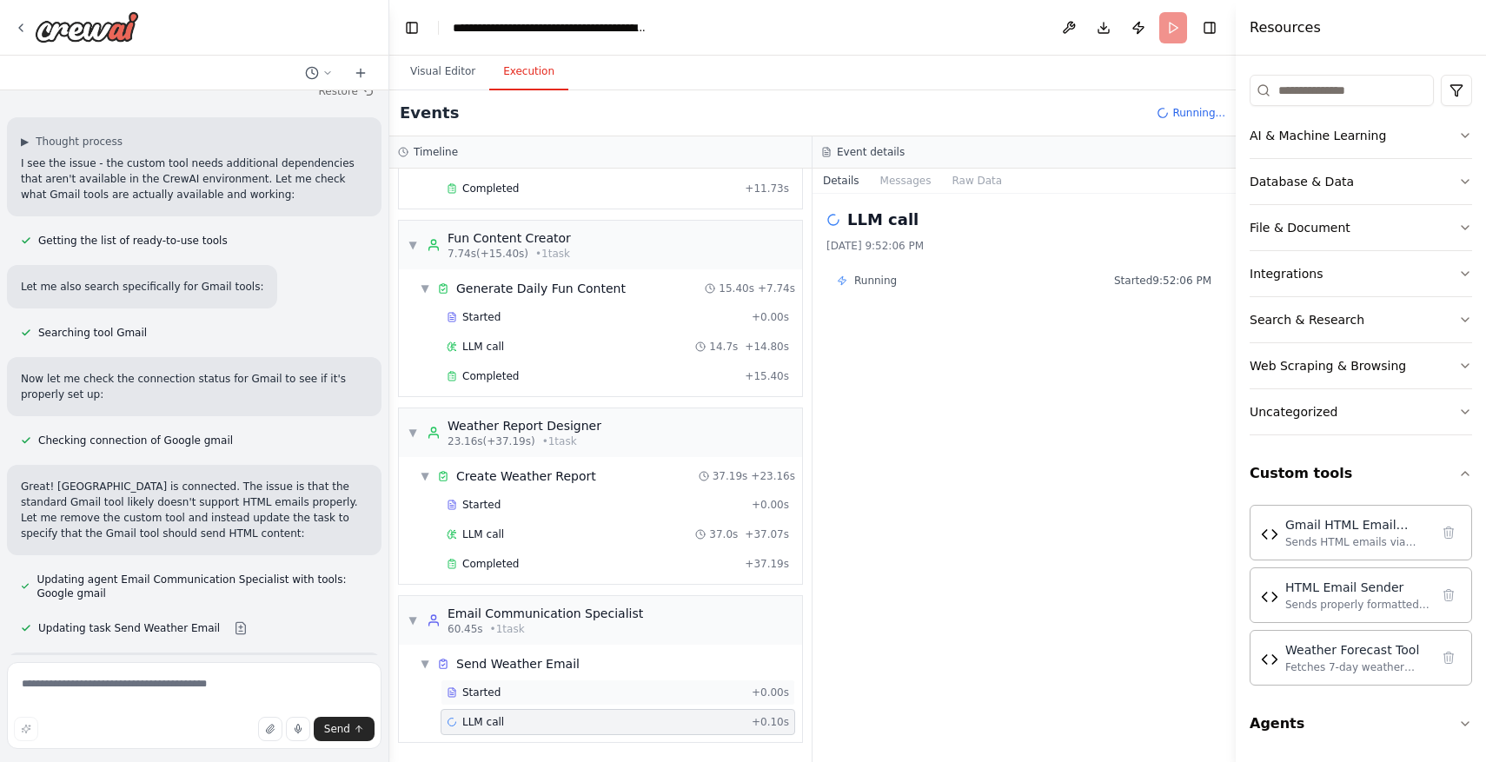
click at [567, 693] on div "Started" at bounding box center [596, 693] width 298 height 14
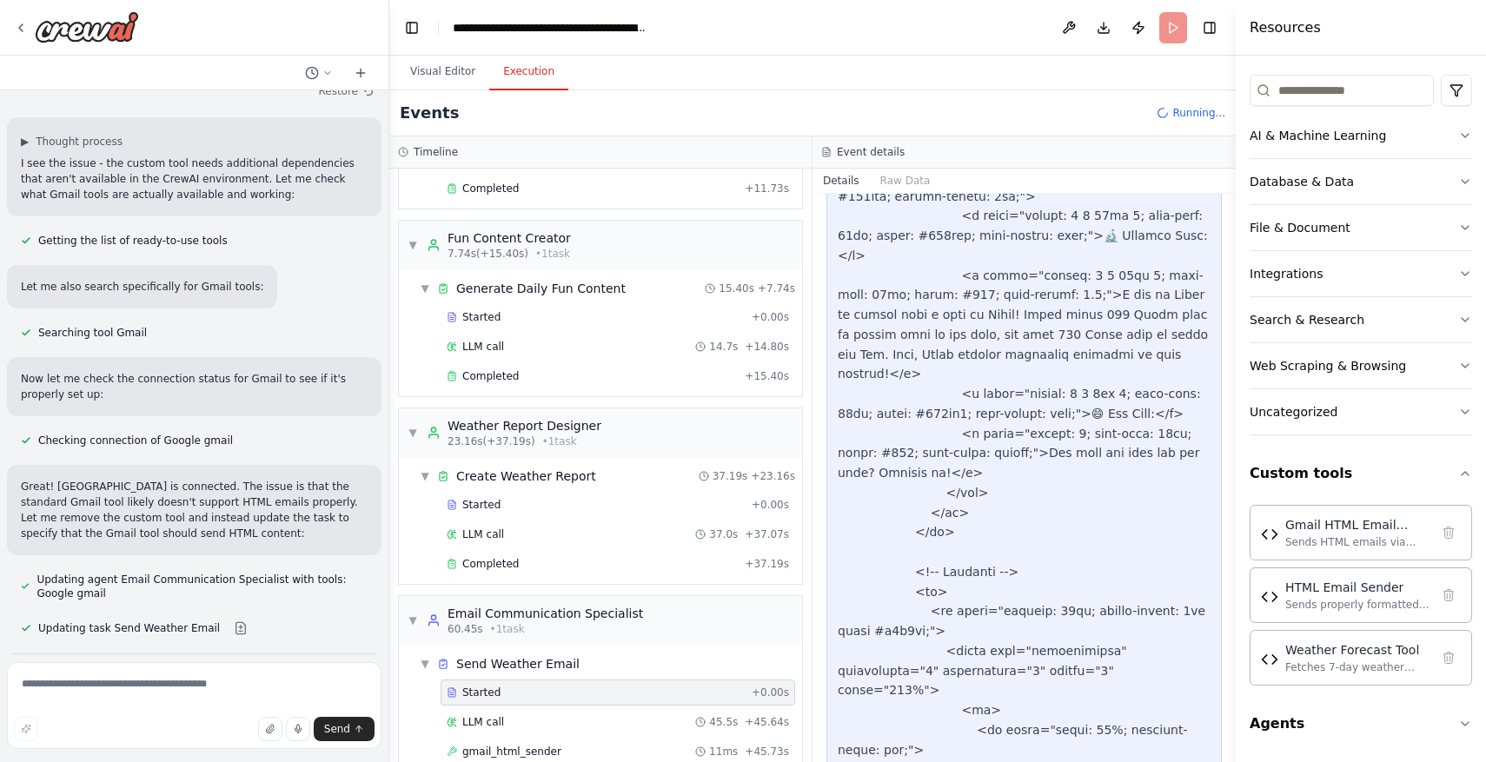
scroll to position [5357, 0]
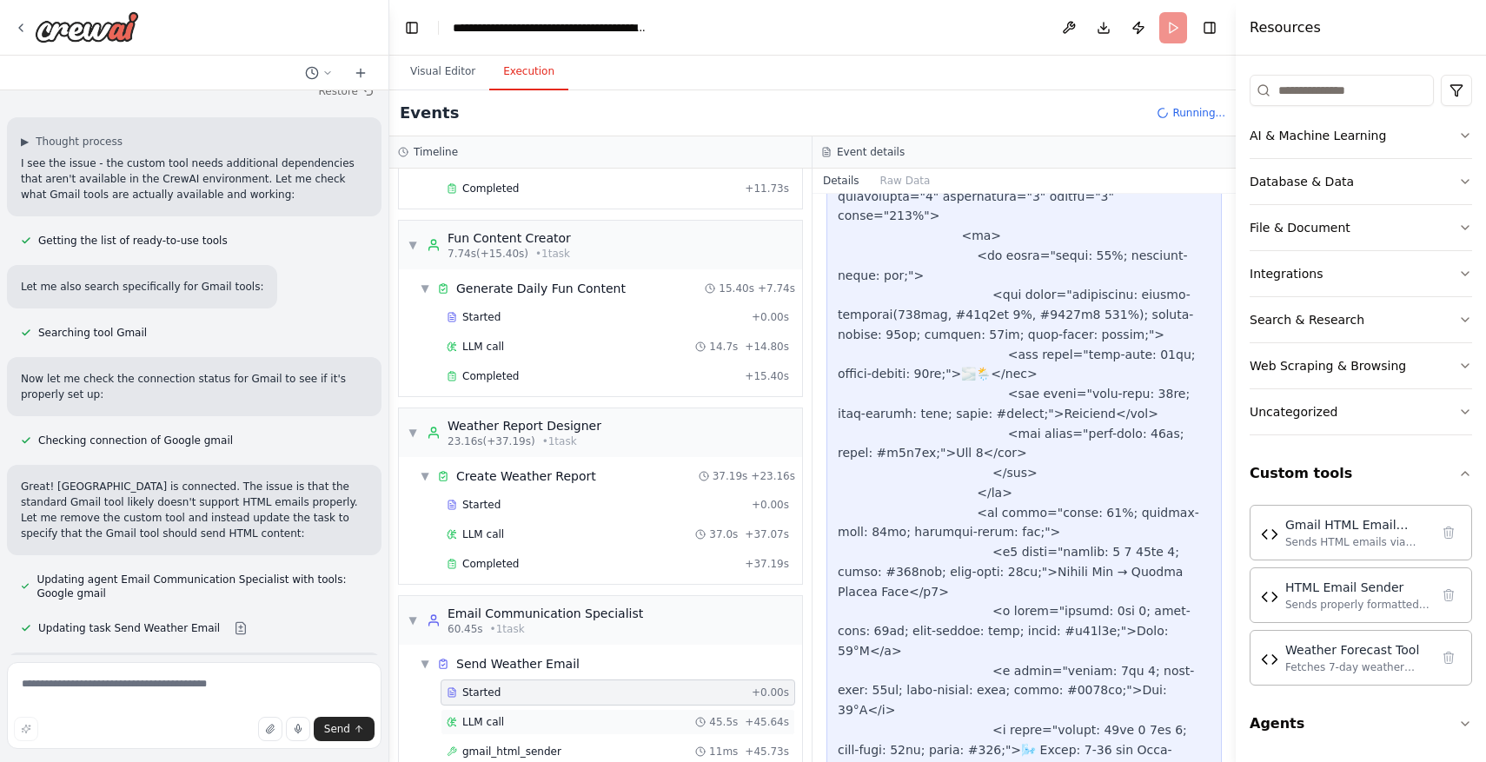
click at [601, 713] on div "LLM call 45.5s + 45.64s" at bounding box center [618, 722] width 355 height 26
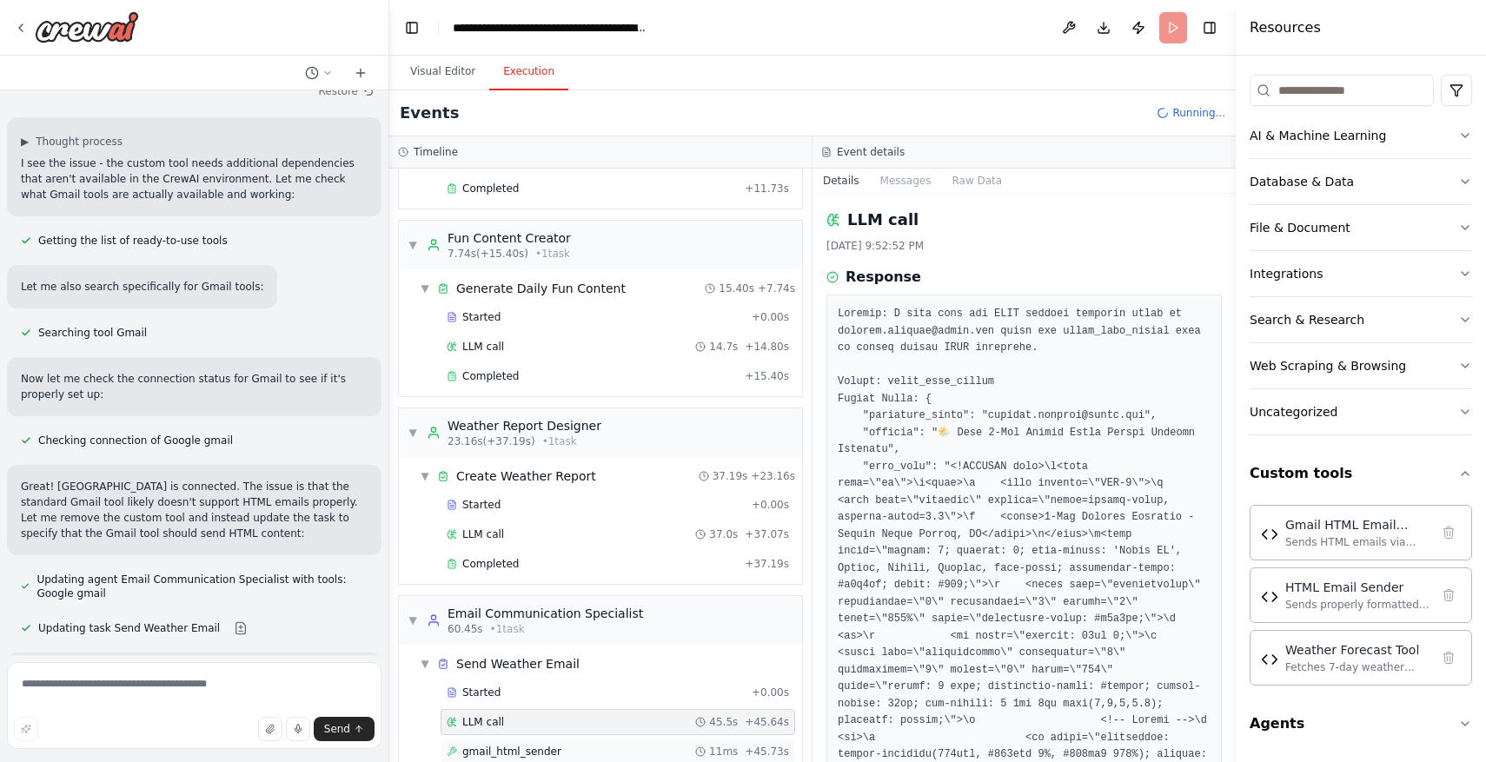
click at [628, 745] on div "gmail_html_sender 11ms + 45.73s" at bounding box center [618, 752] width 342 height 14
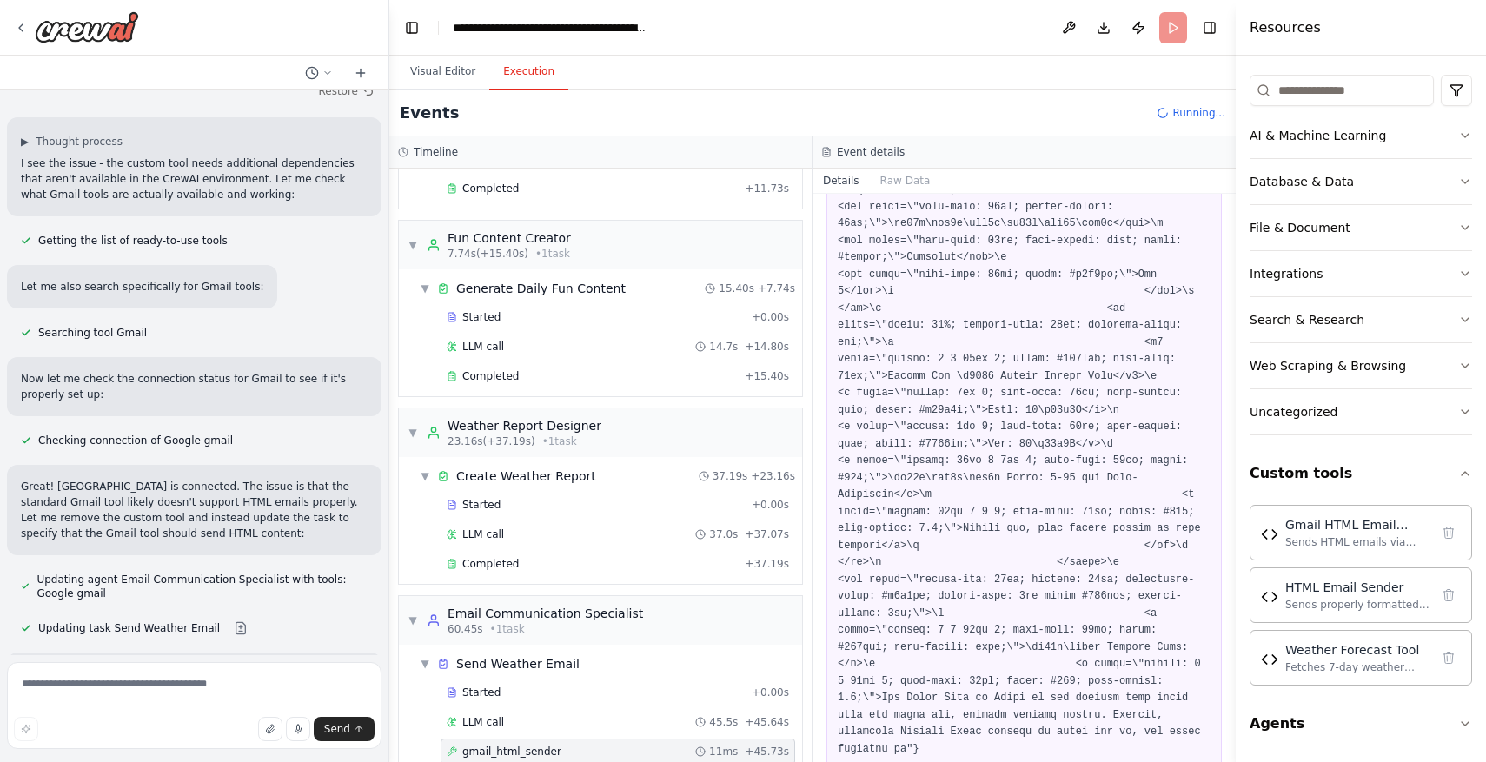
scroll to position [3481, 0]
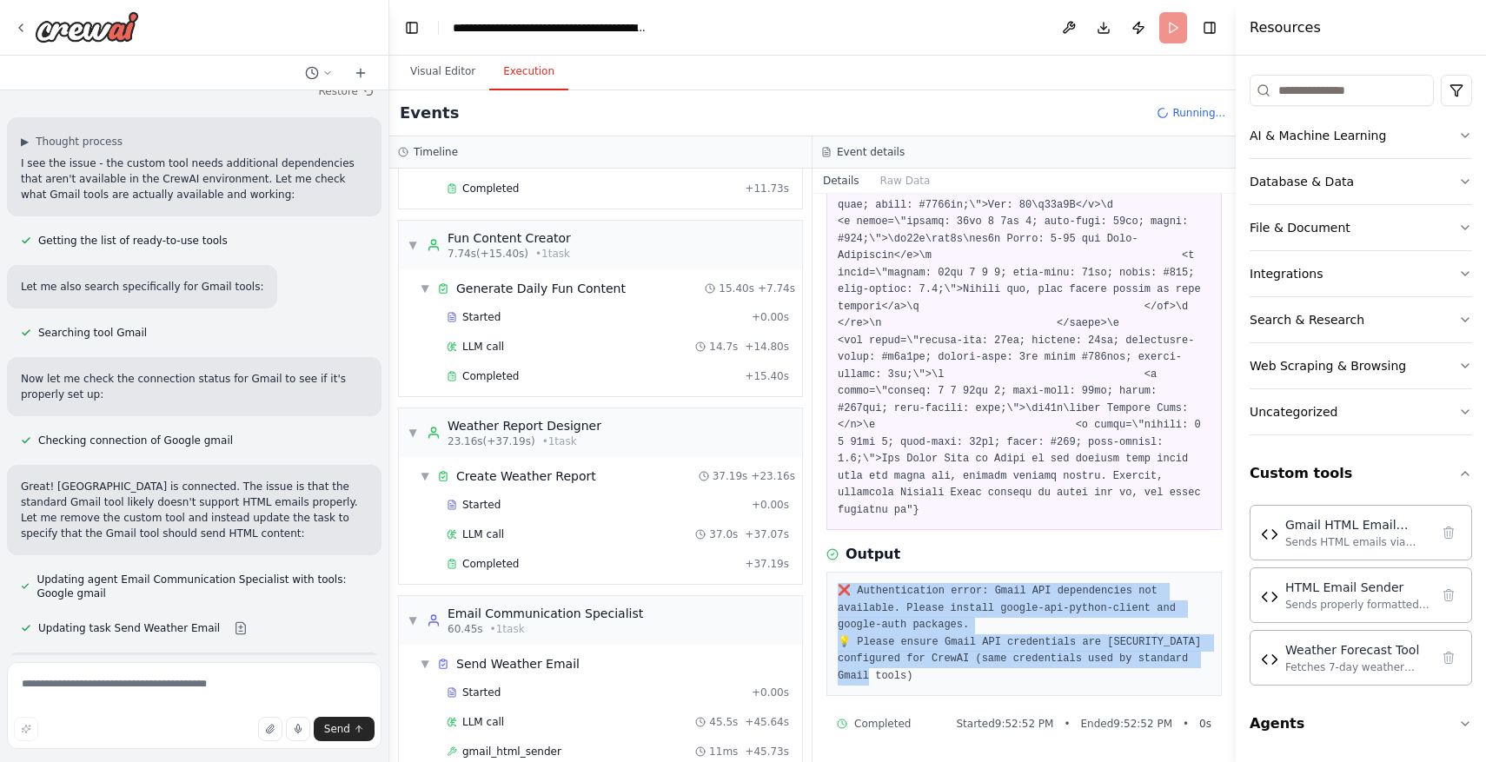
drag, startPoint x: 936, startPoint y: 677, endPoint x: 839, endPoint y: 575, distance: 140.2
click at [839, 575] on div "❌ Authentication error: Gmail API dependencies not available. Please install go…" at bounding box center [1023, 634] width 395 height 124
copy pre "❌ Authentication error: Gmail API dependencies not available. Please install go…"
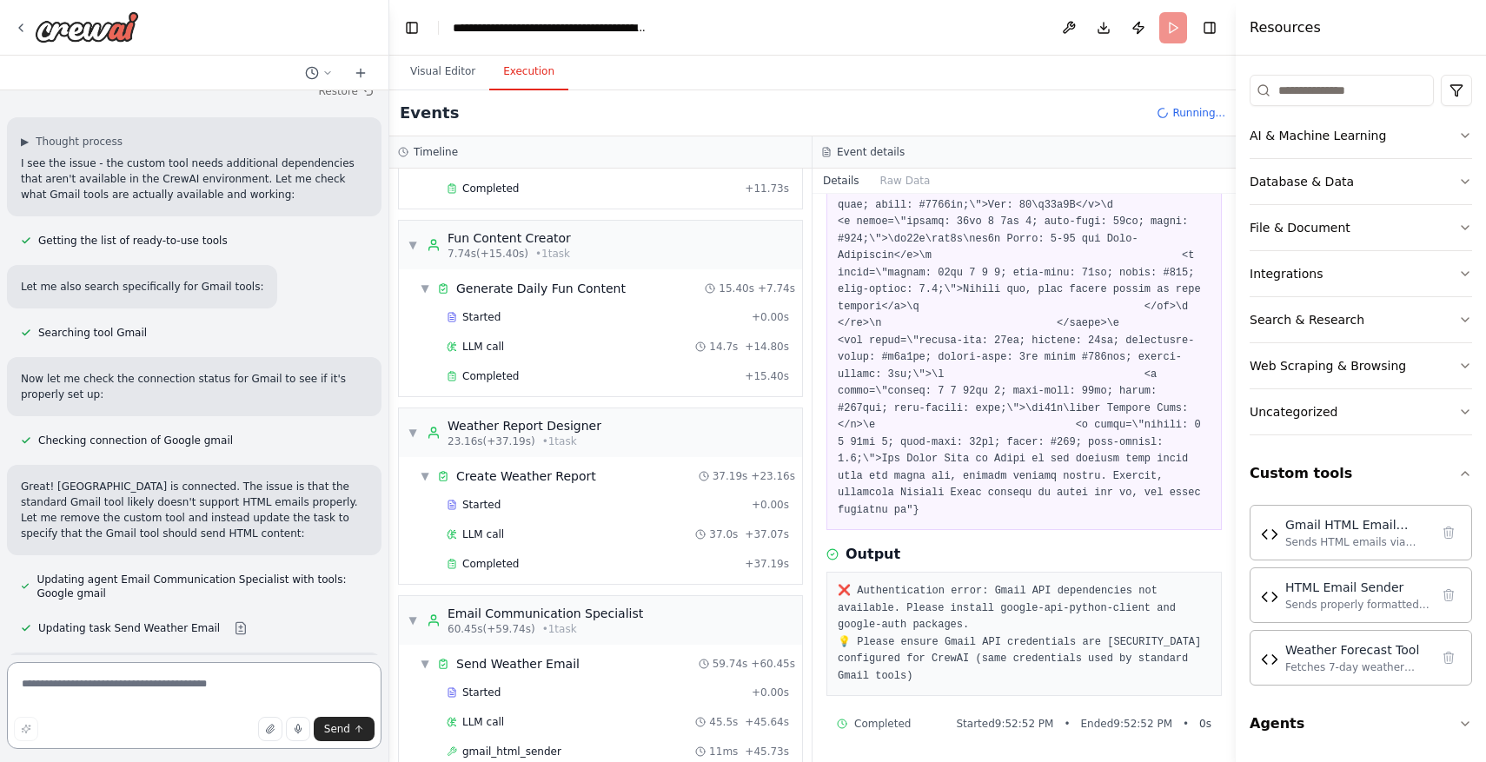
click at [262, 670] on textarea at bounding box center [194, 705] width 375 height 87
type textarea "*"
paste textarea "**********"
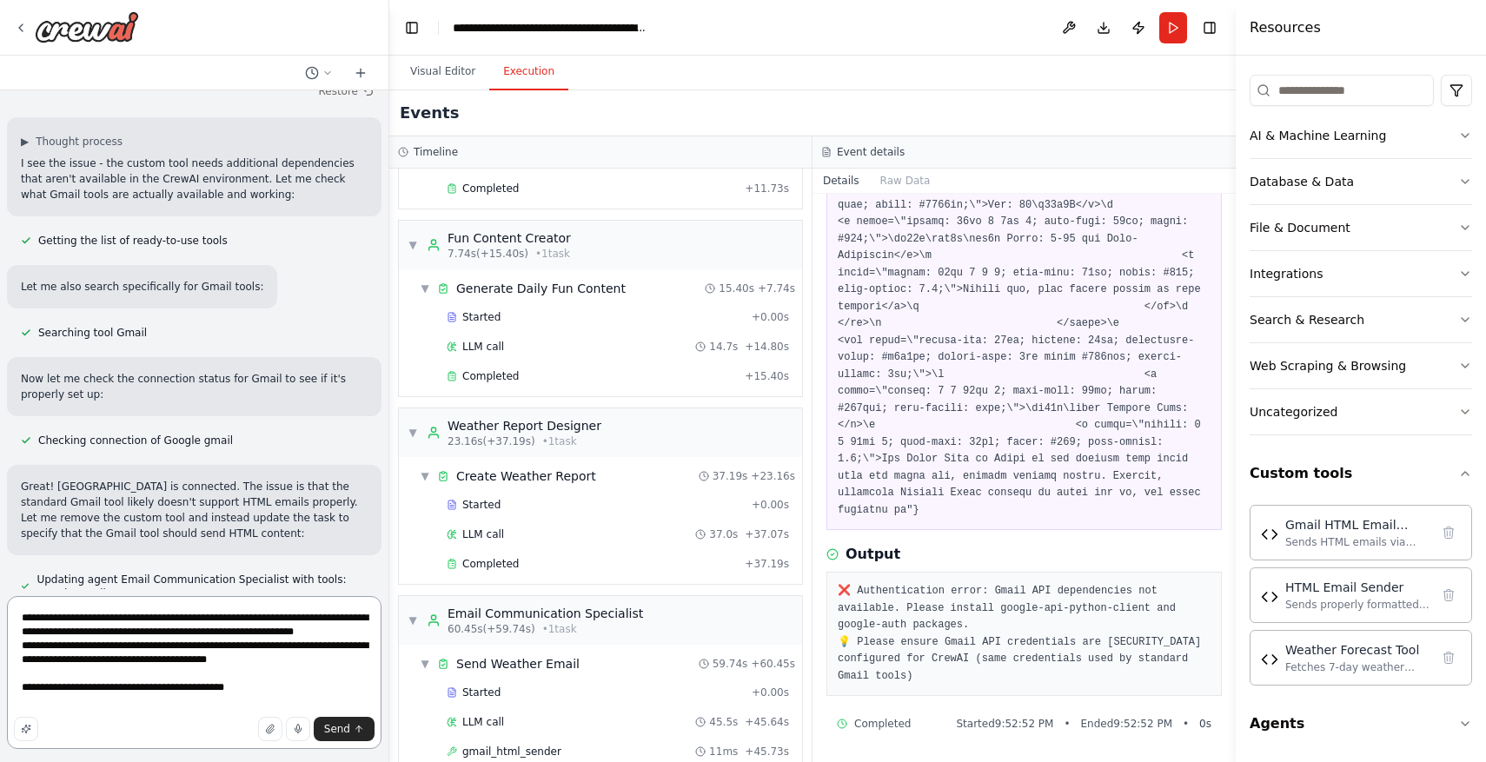
paste textarea "**********"
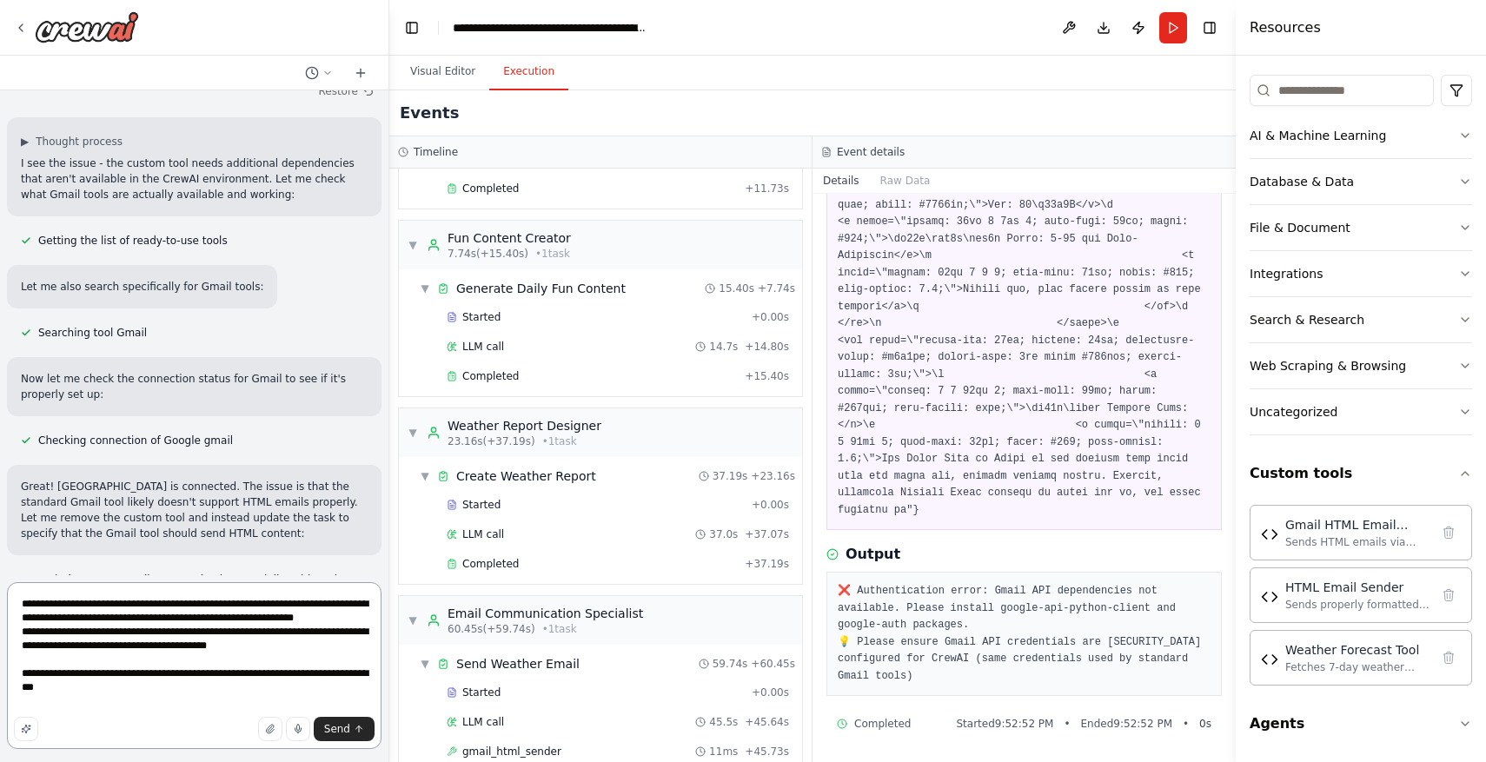
click at [214, 687] on textarea "**********" at bounding box center [194, 665] width 375 height 167
click at [335, 728] on span "Send" at bounding box center [337, 729] width 26 height 14
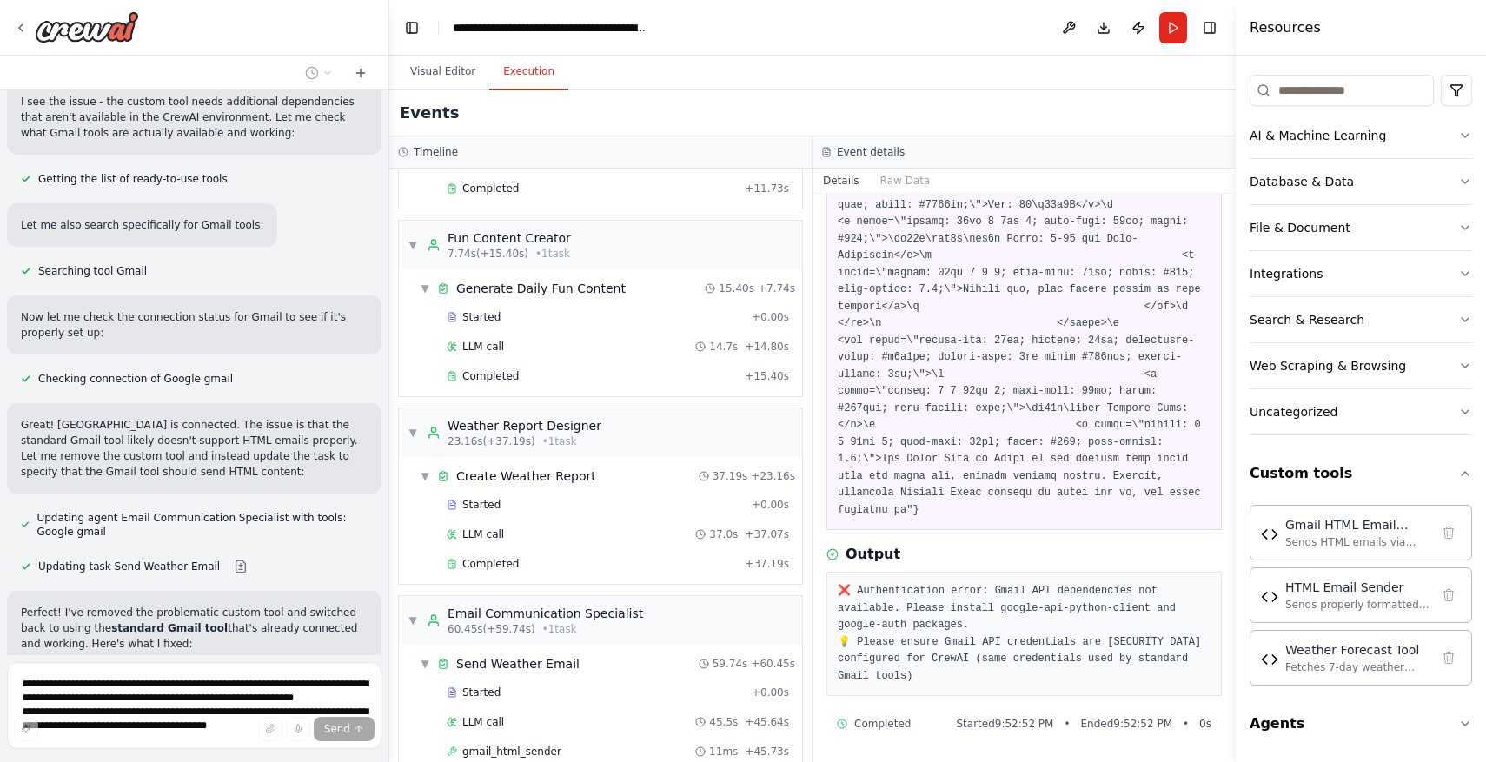
scroll to position [22641, 0]
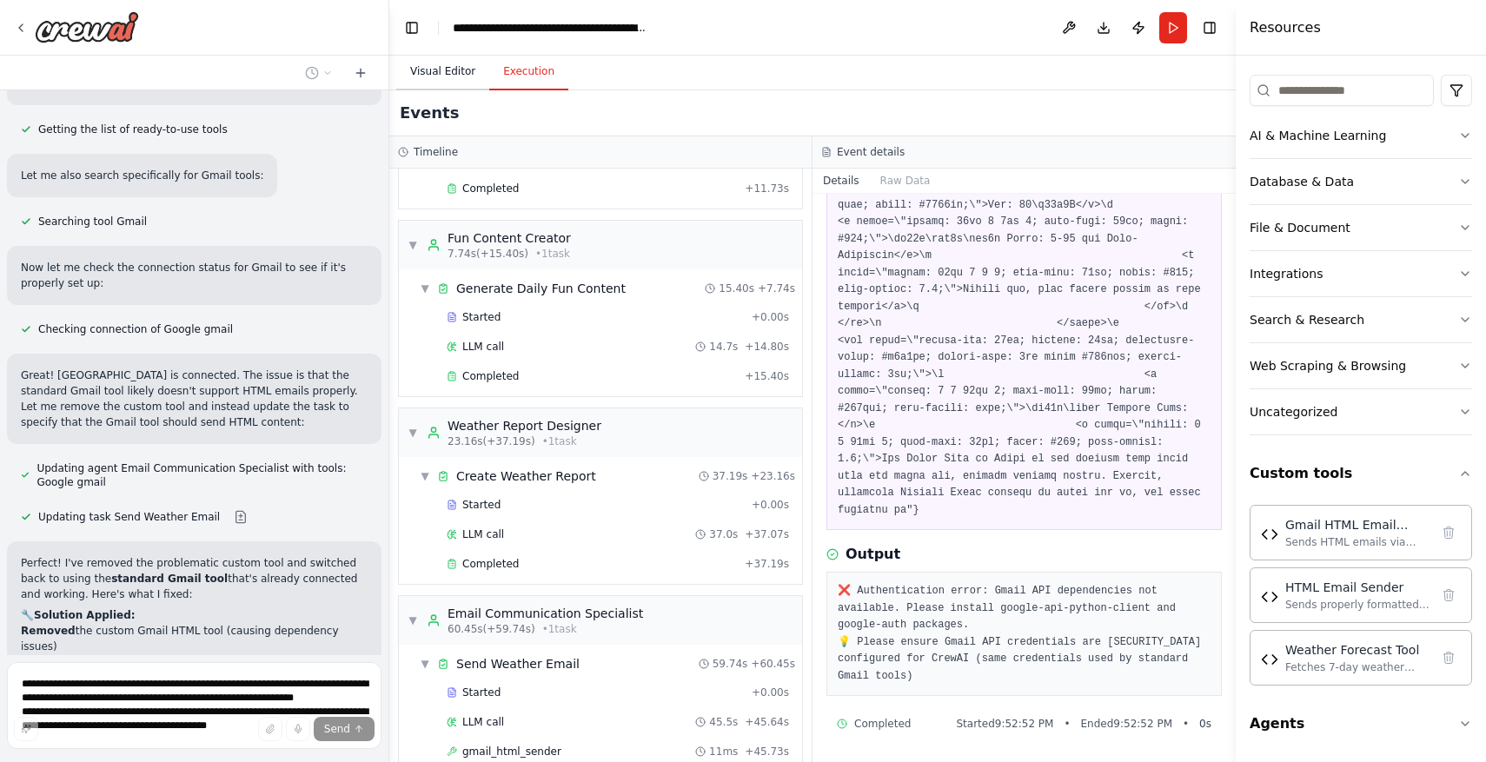
click at [457, 82] on button "Visual Editor" at bounding box center [442, 72] width 93 height 36
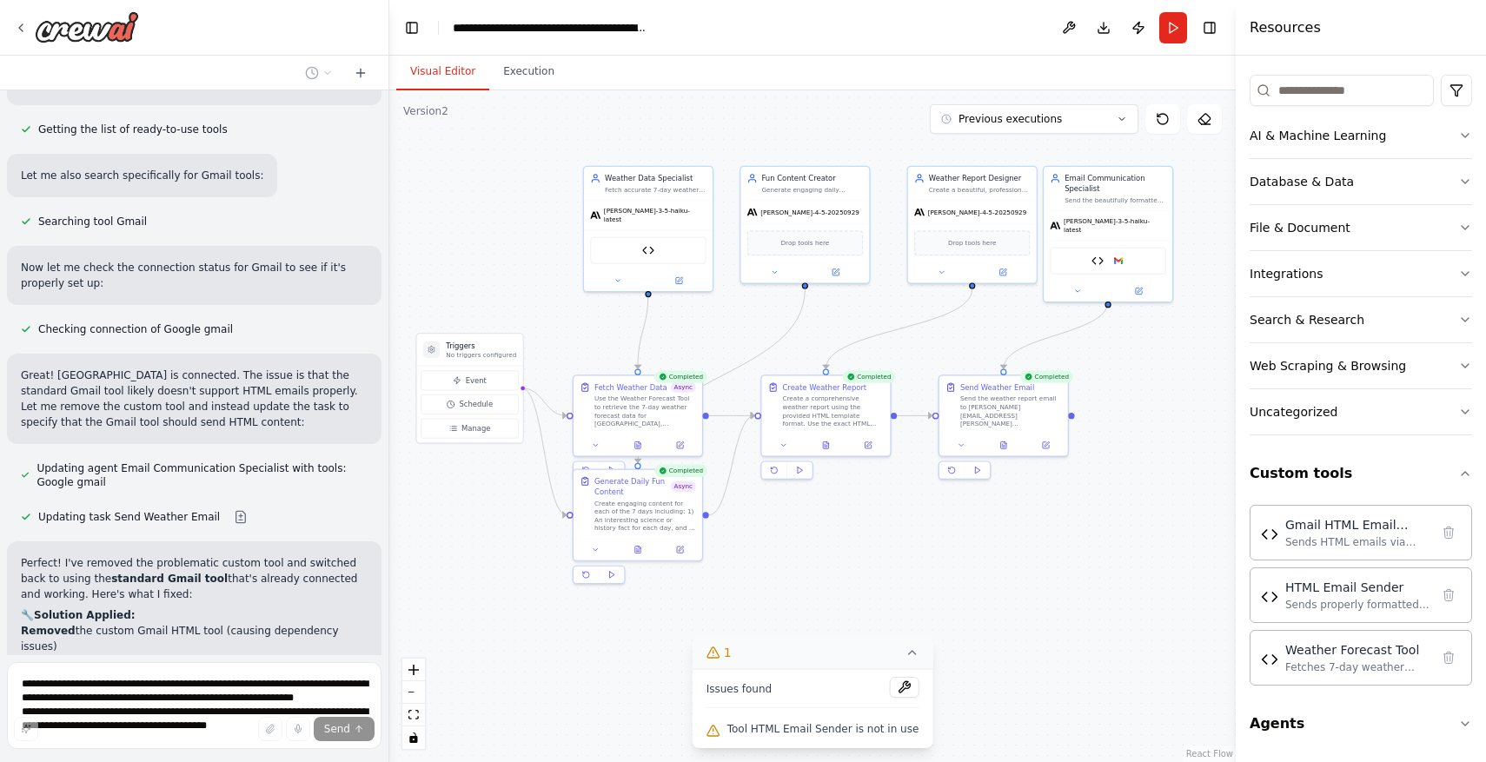
click at [908, 654] on icon at bounding box center [911, 652] width 7 height 3
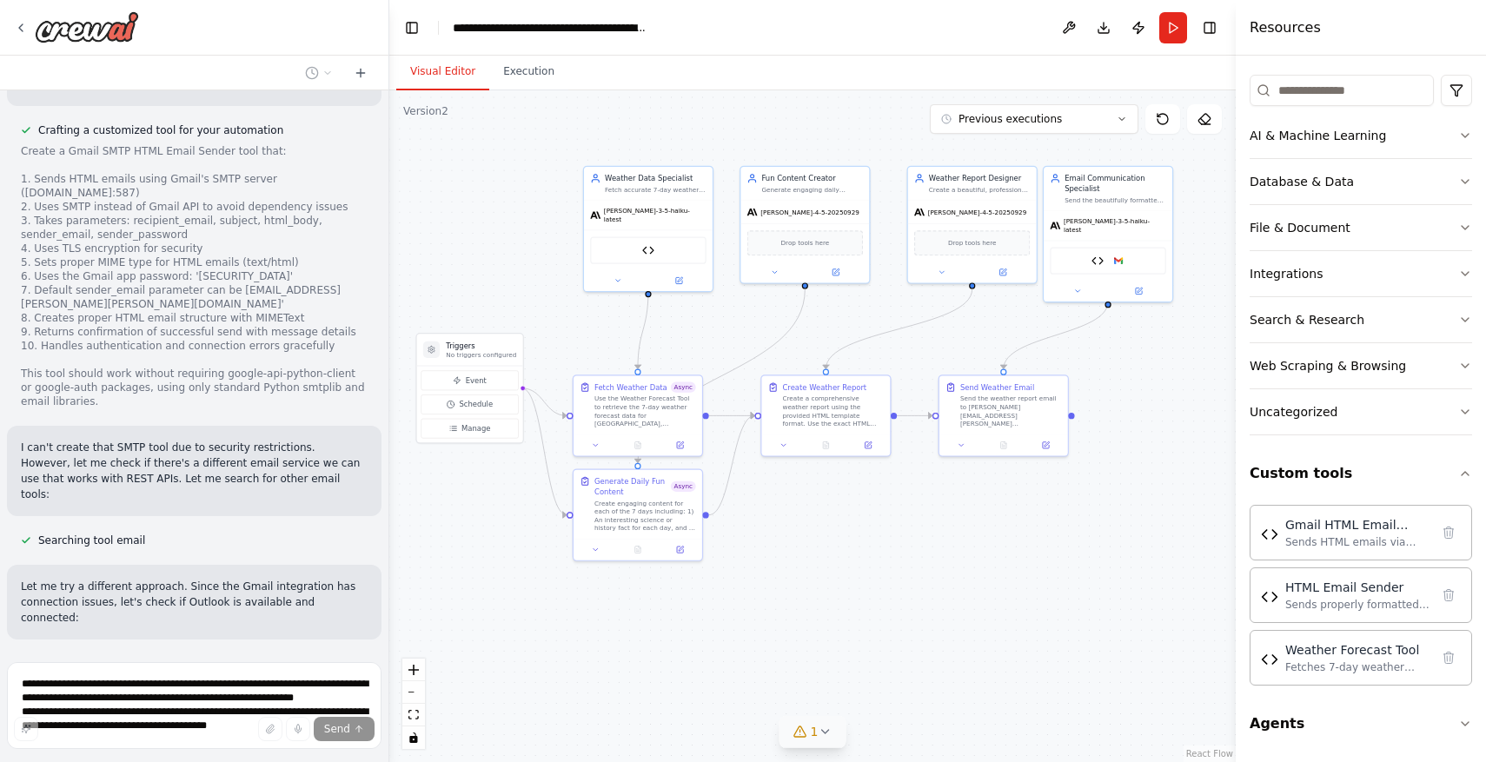
scroll to position [23878, 0]
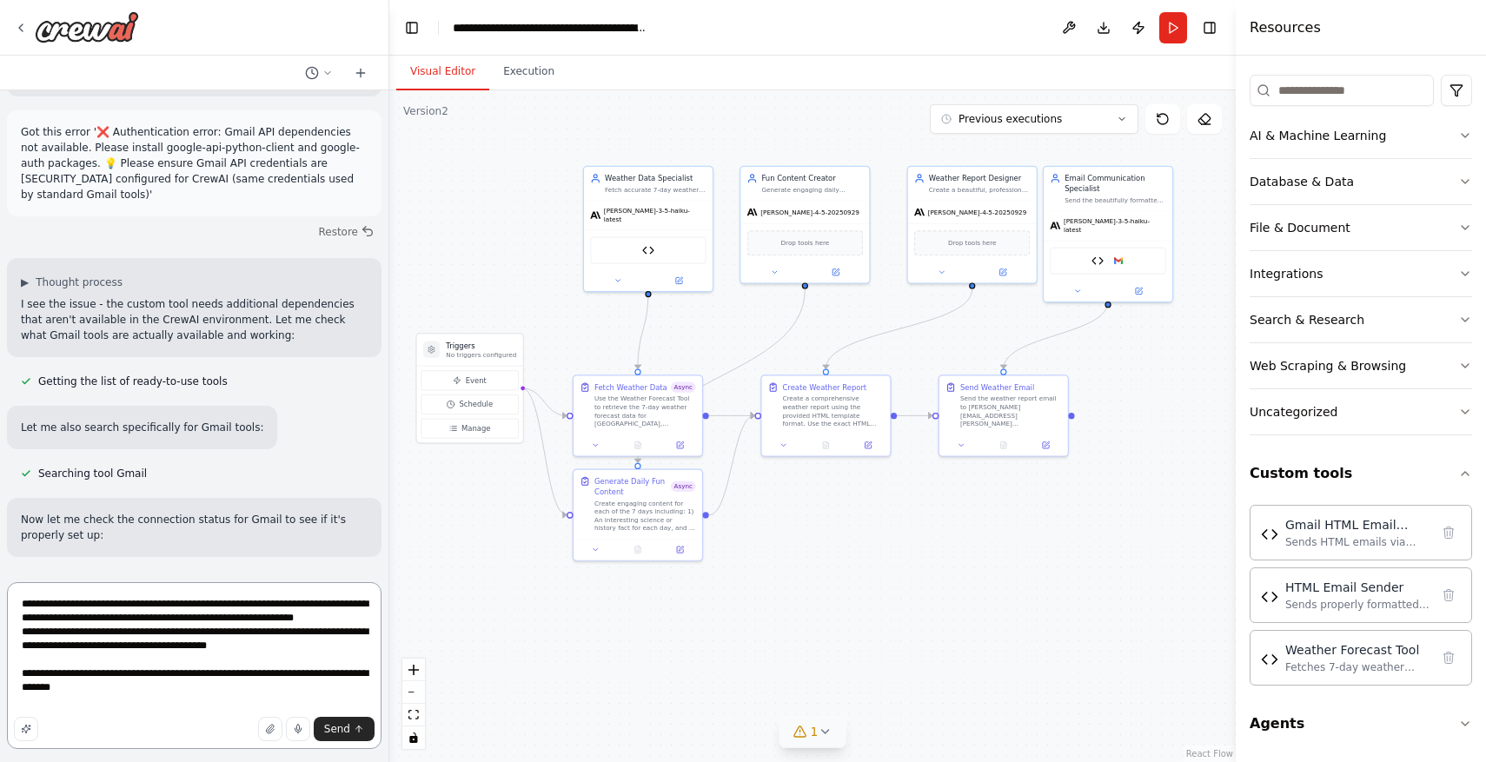
click at [295, 693] on textarea "**********" at bounding box center [194, 665] width 375 height 167
click at [1364, 527] on div "Gmail HTML Email Sender" at bounding box center [1357, 523] width 144 height 17
click at [1274, 536] on img at bounding box center [1269, 533] width 17 height 17
click at [1076, 286] on icon at bounding box center [1077, 289] width 9 height 9
click at [1211, 503] on icon at bounding box center [1205, 506] width 12 height 12
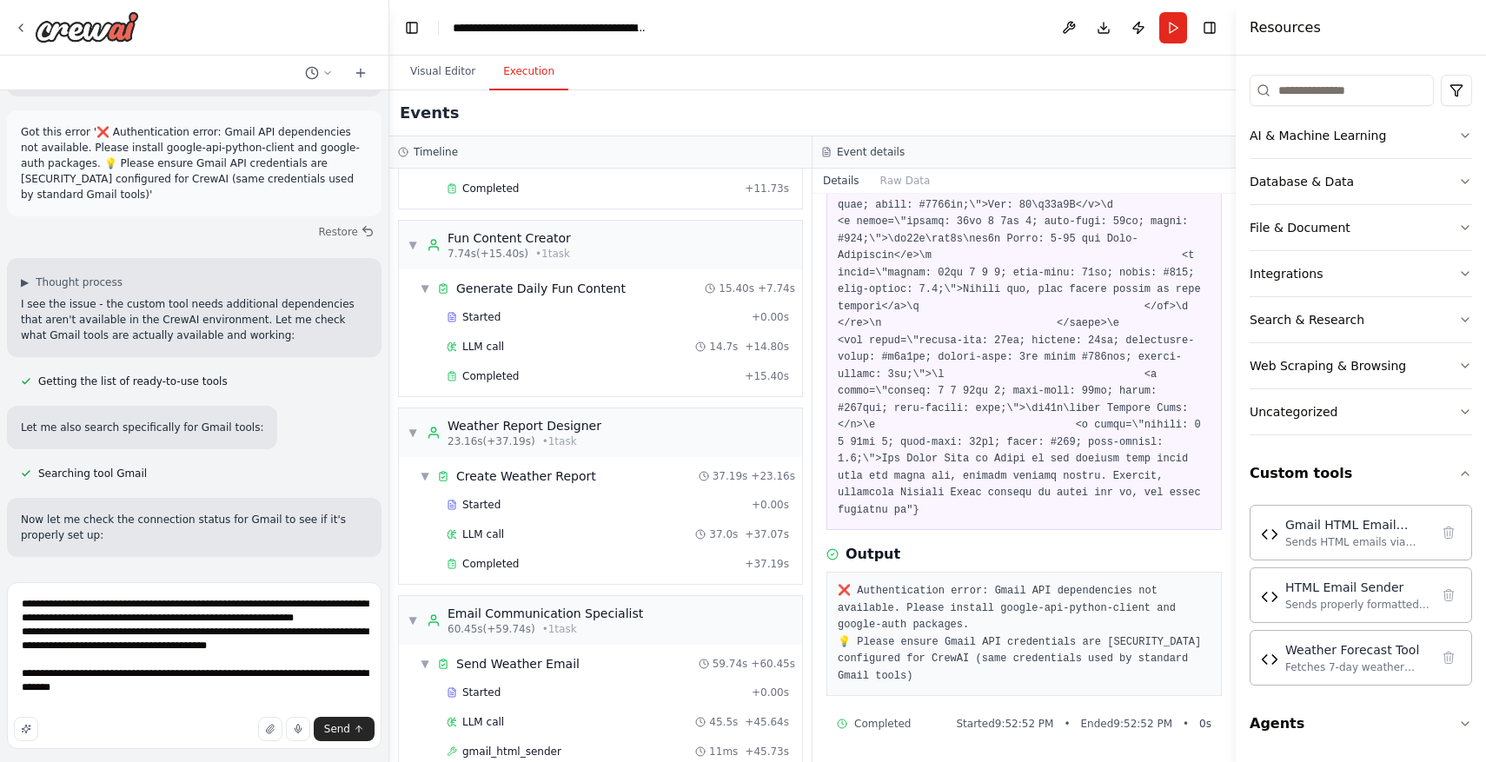
click at [537, 69] on button "Execution" at bounding box center [528, 72] width 79 height 36
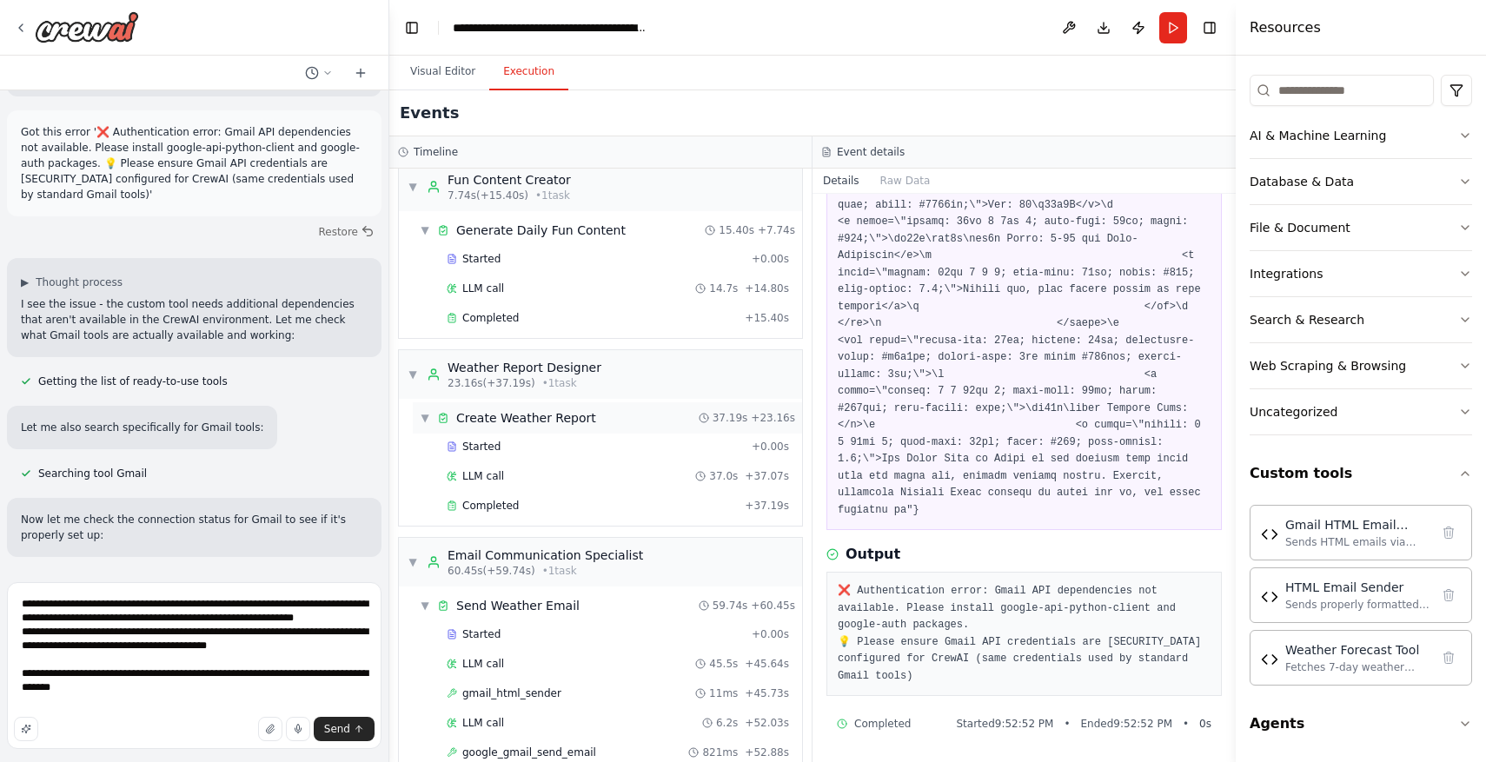
scroll to position [352, 0]
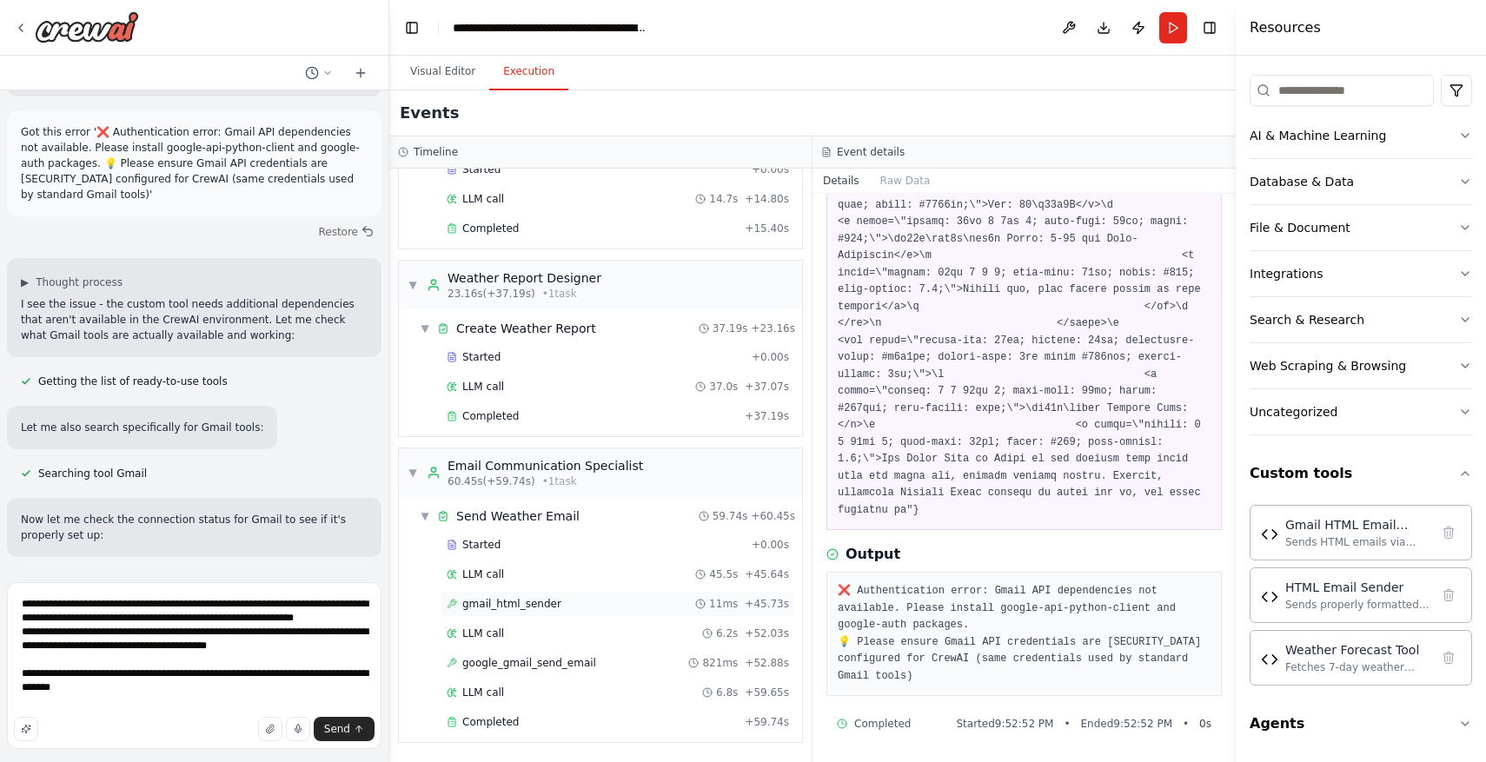
click at [607, 601] on div "gmail_html_sender 11ms + 45.73s" at bounding box center [618, 604] width 342 height 14
click at [619, 664] on div "google_gmail_send_email 821ms + 52.88s" at bounding box center [618, 663] width 342 height 14
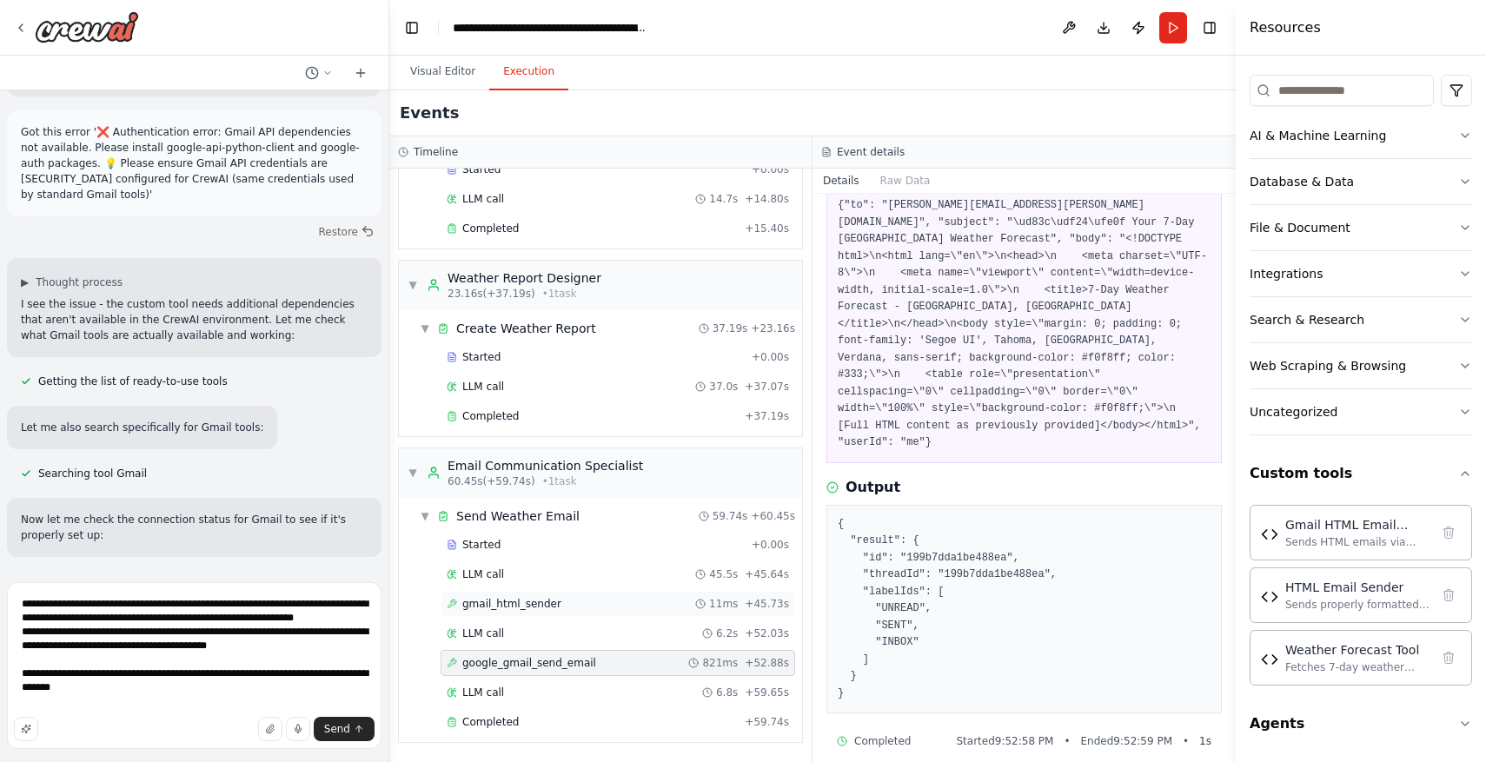
click at [599, 604] on div "gmail_html_sender 11ms + 45.73s" at bounding box center [618, 604] width 342 height 14
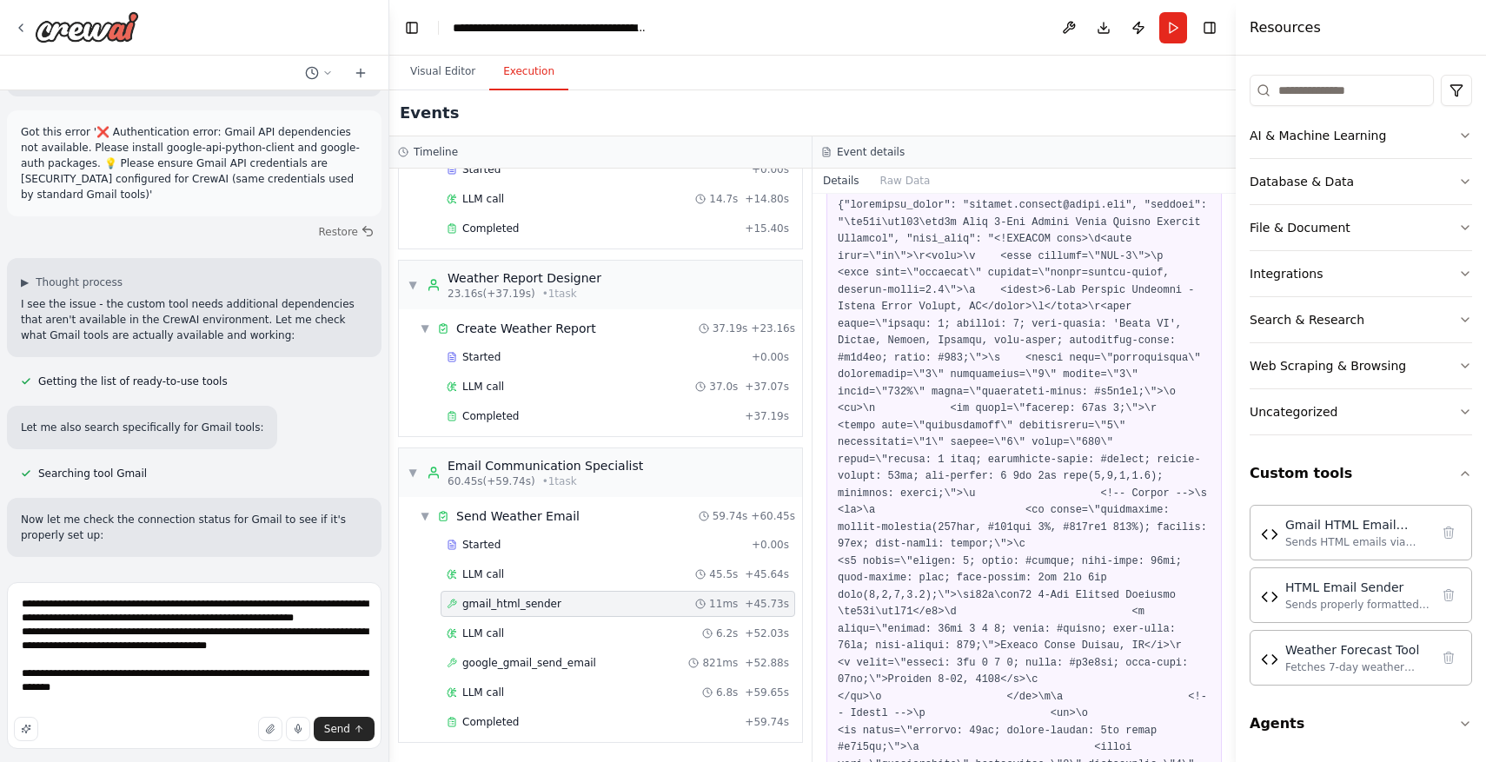
scroll to position [3481, 0]
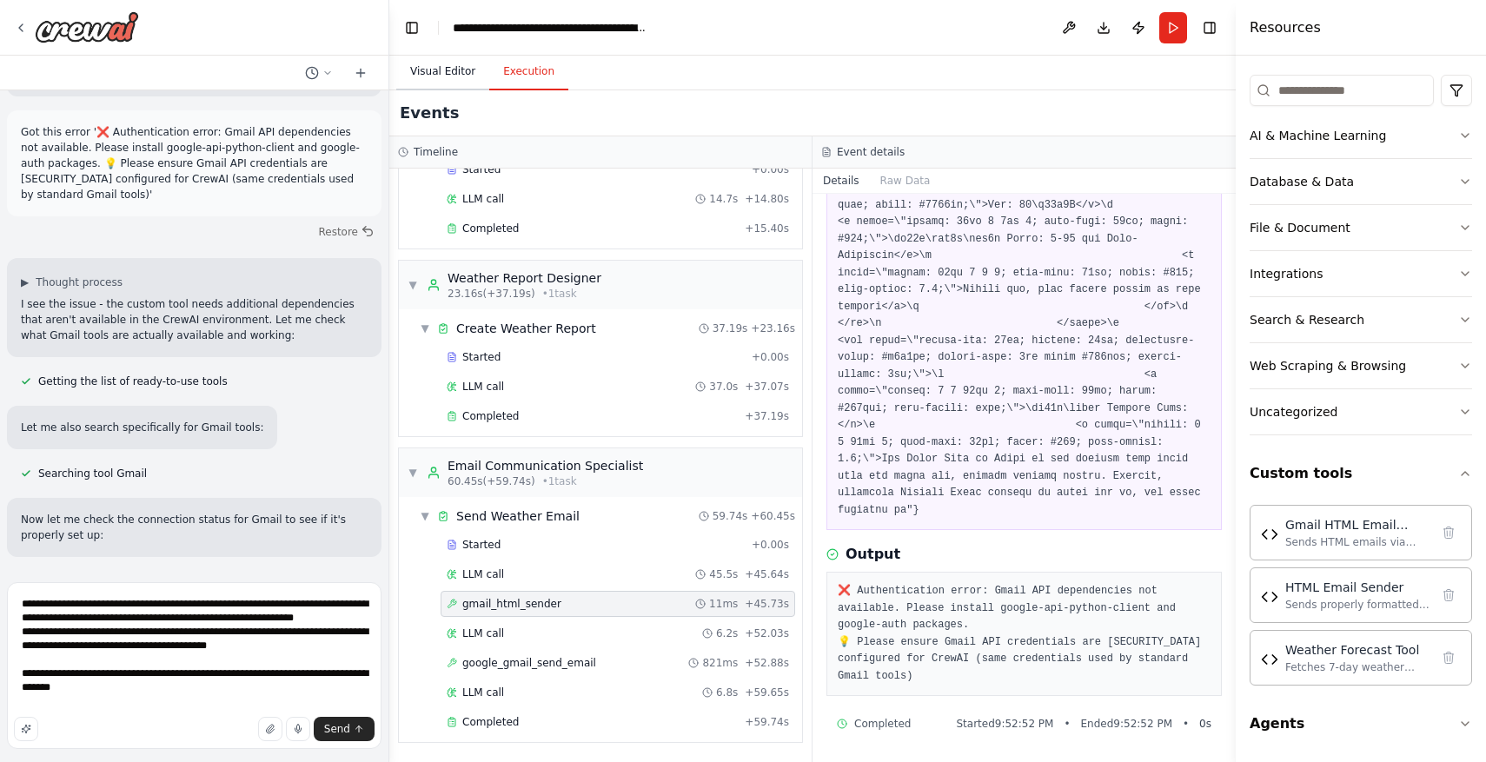
click at [461, 67] on button "Visual Editor" at bounding box center [442, 72] width 93 height 36
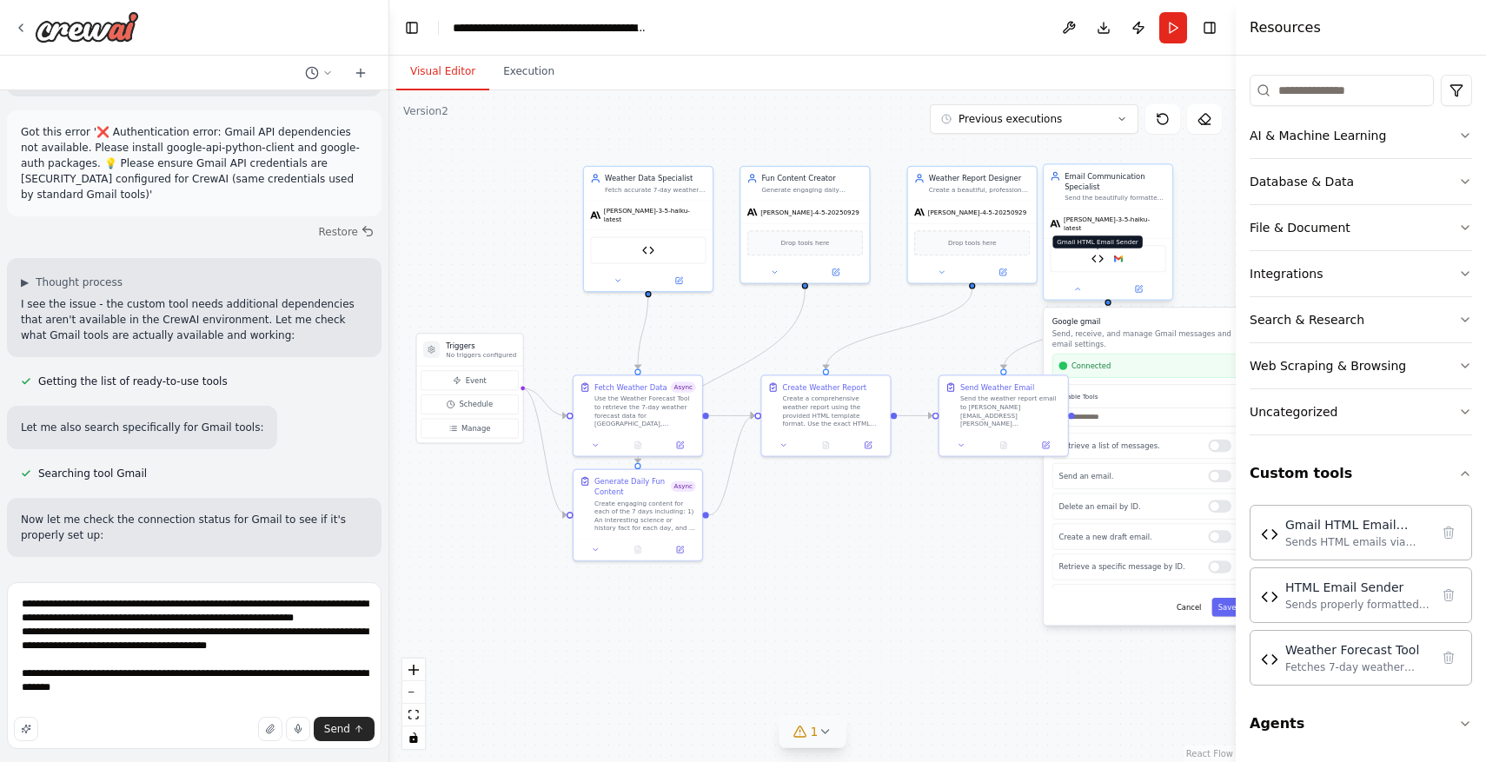
click at [1098, 253] on img at bounding box center [1097, 259] width 12 height 12
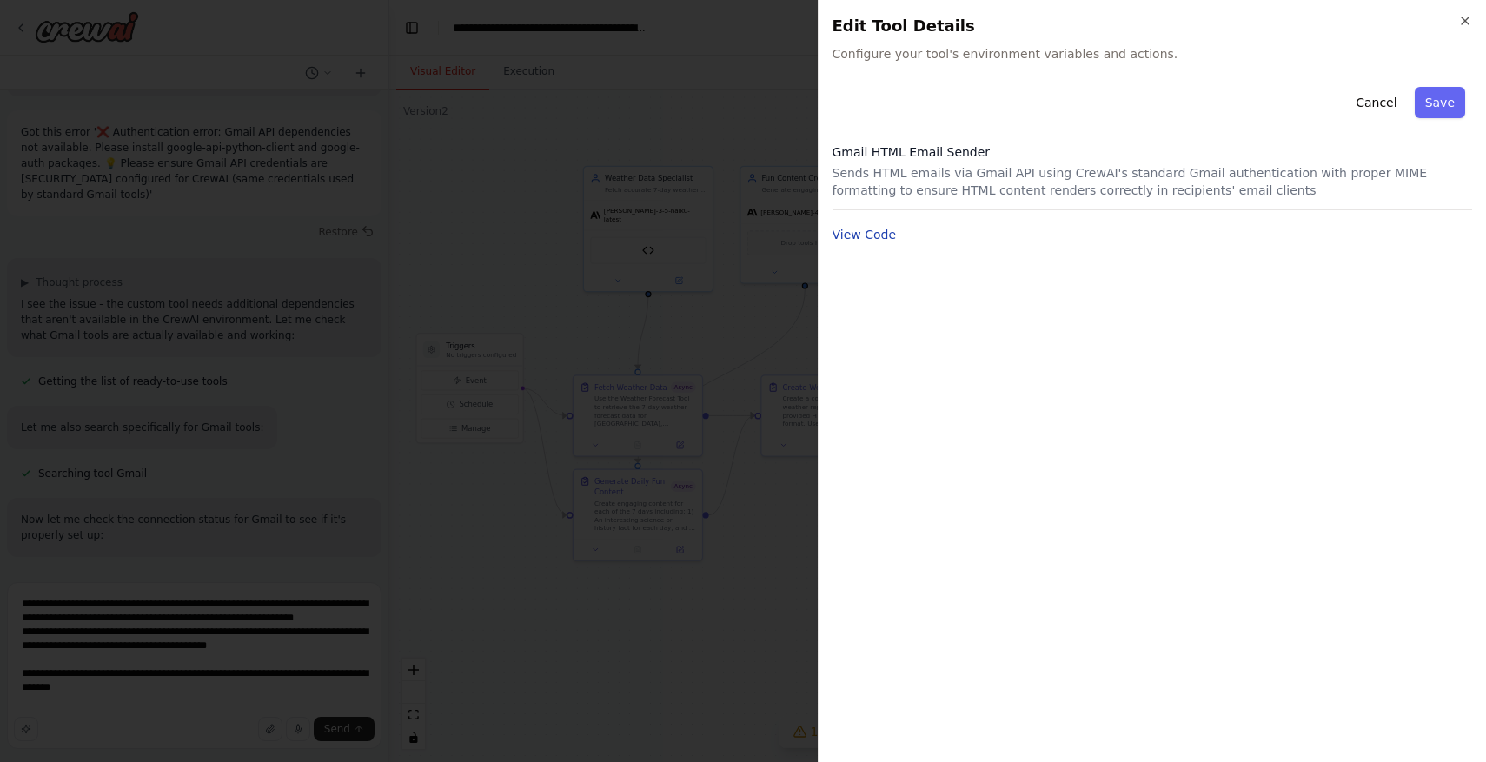
click at [885, 235] on button "View Code" at bounding box center [865, 234] width 64 height 17
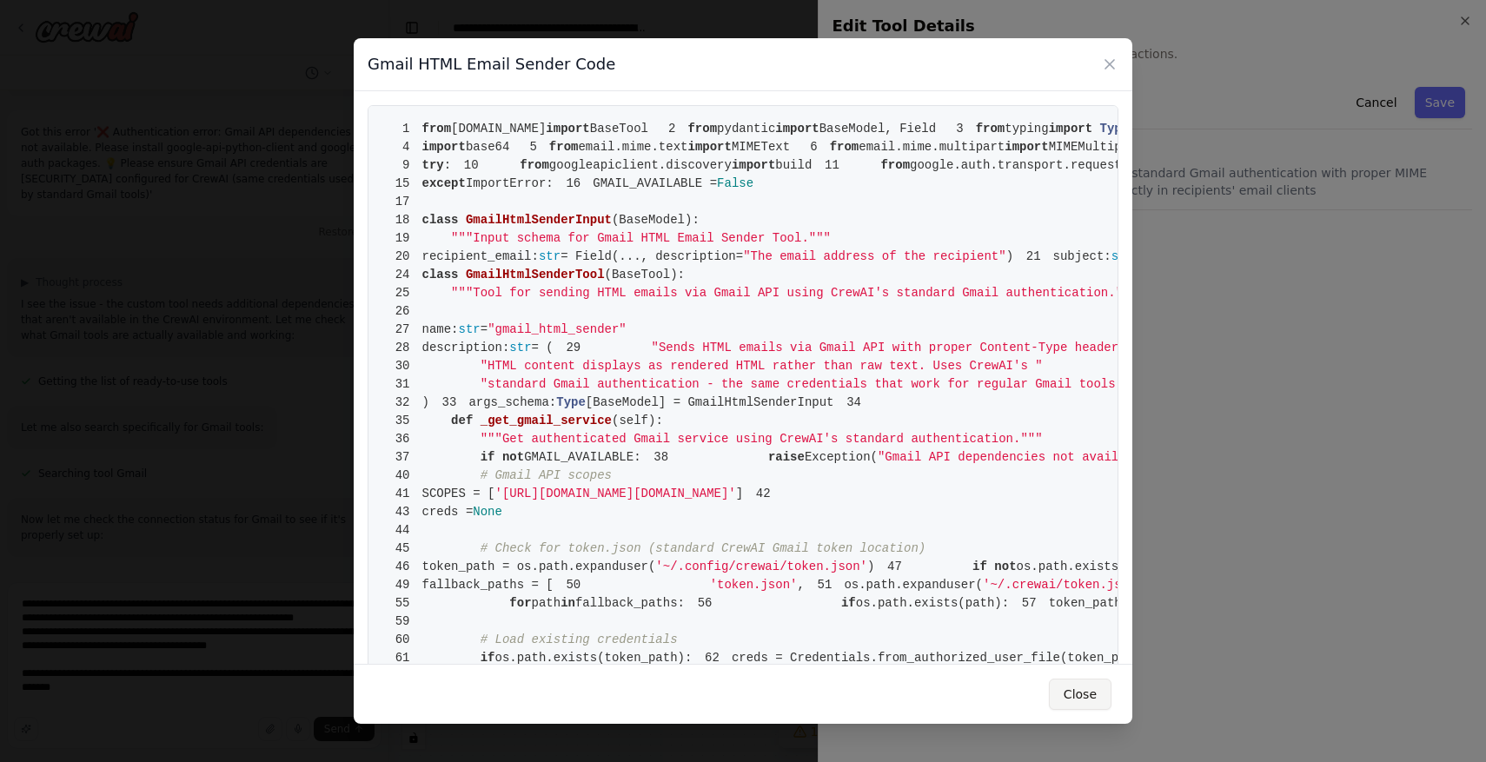
click at [1085, 700] on button "Close" at bounding box center [1080, 694] width 63 height 31
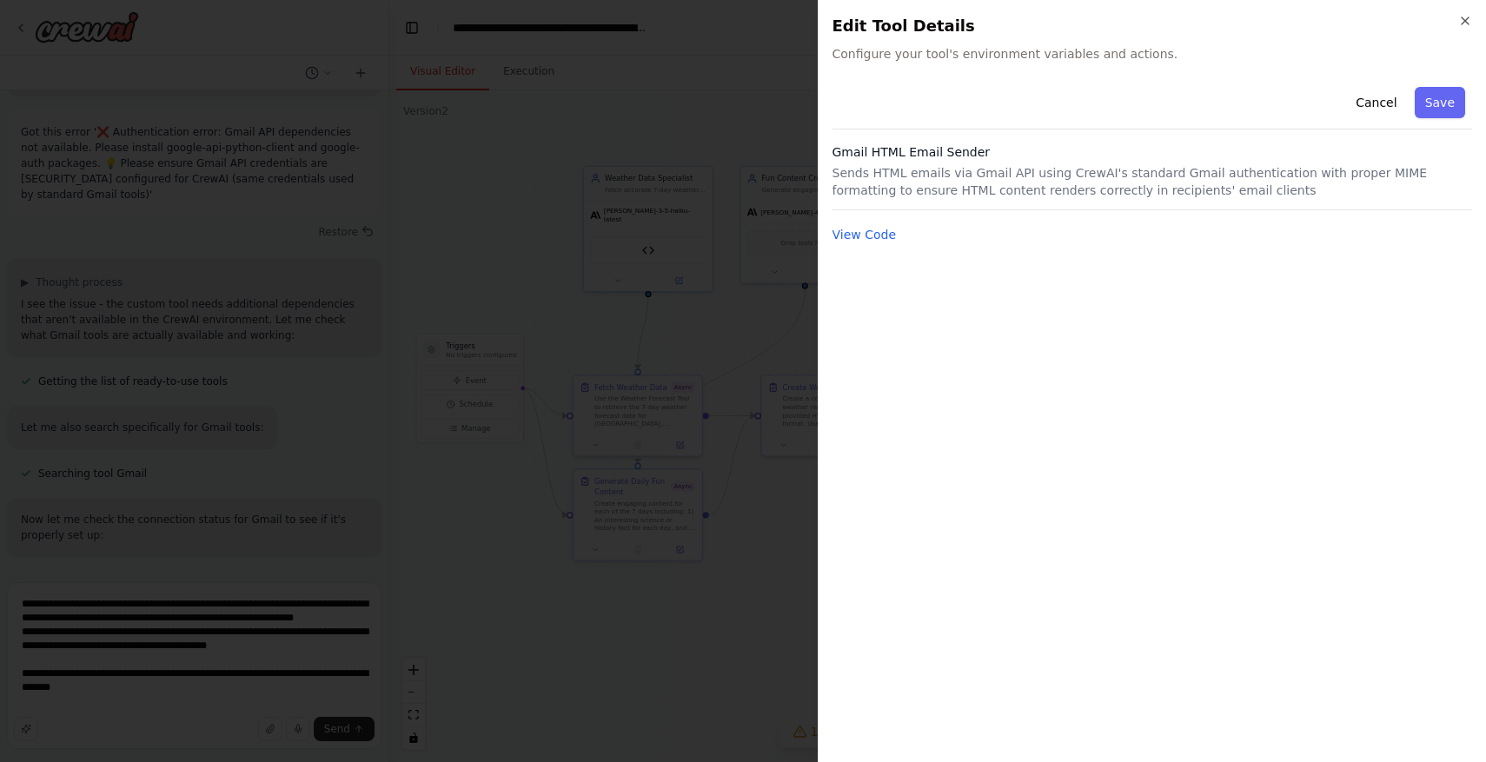
click at [940, 152] on h3 "Gmail HTML Email Sender" at bounding box center [1153, 151] width 640 height 17
copy h3 "Gmail HTML Email Sender"
click at [1388, 98] on button "Cancel" at bounding box center [1376, 102] width 62 height 31
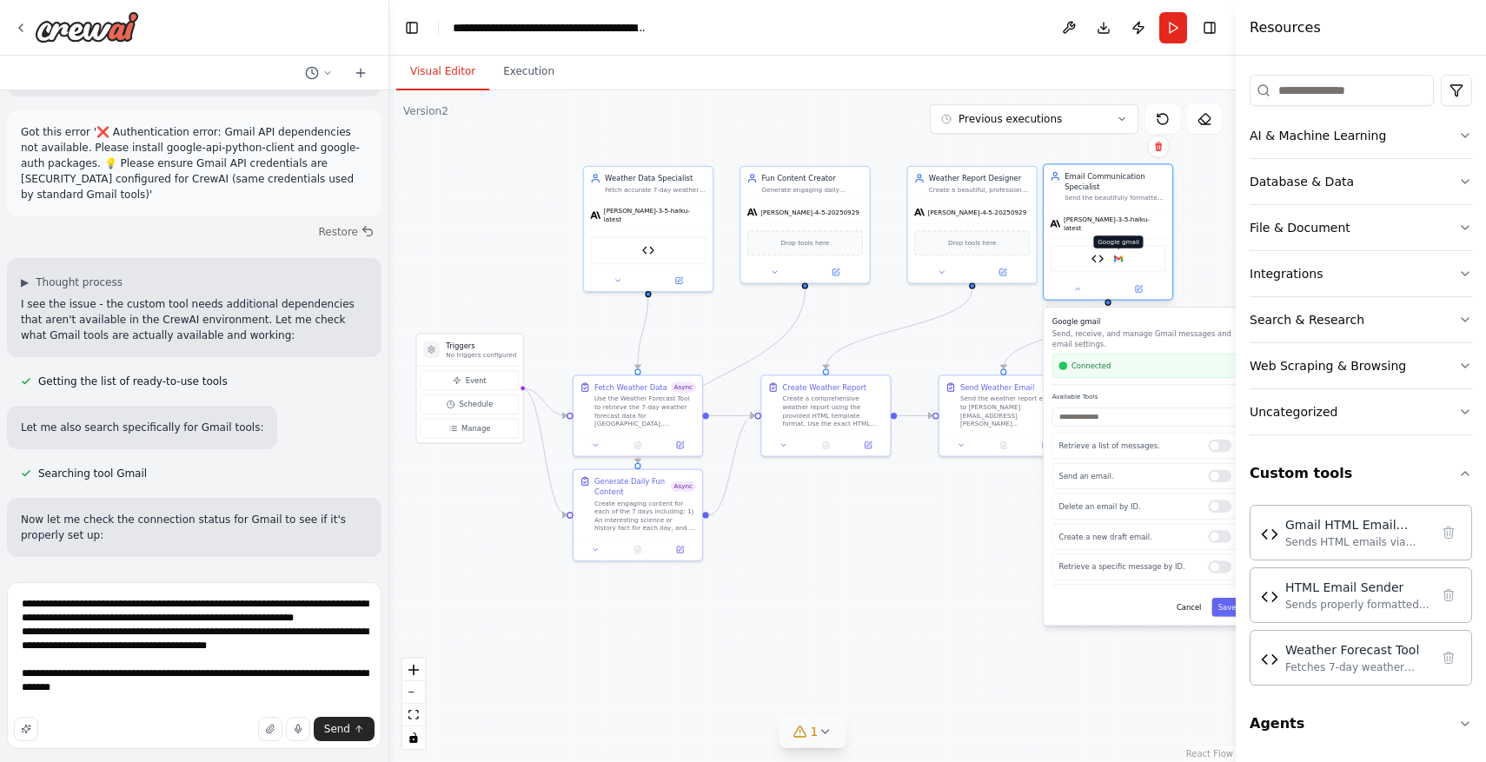
click at [1117, 253] on img at bounding box center [1118, 259] width 12 height 12
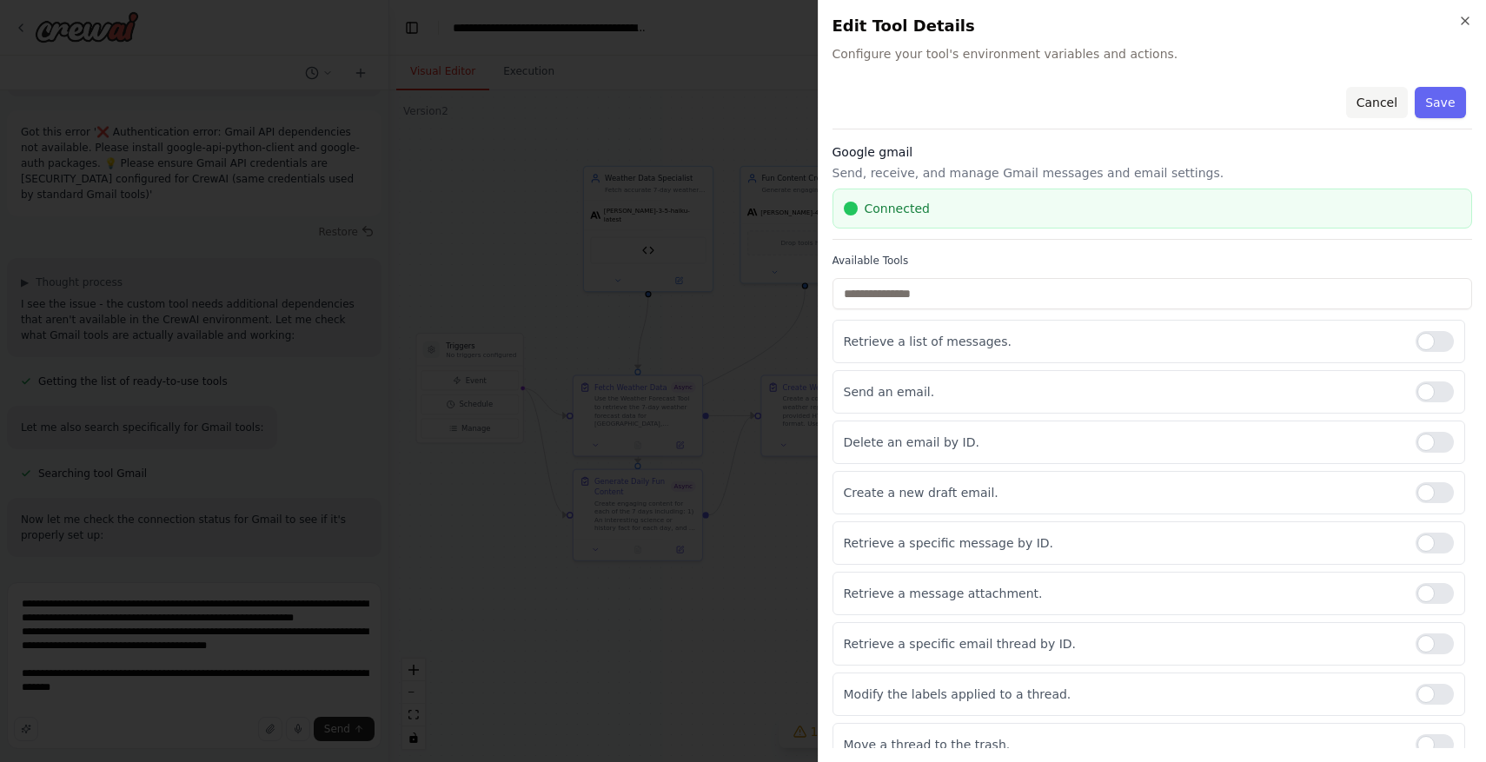
click at [1382, 103] on button "Cancel" at bounding box center [1376, 102] width 62 height 31
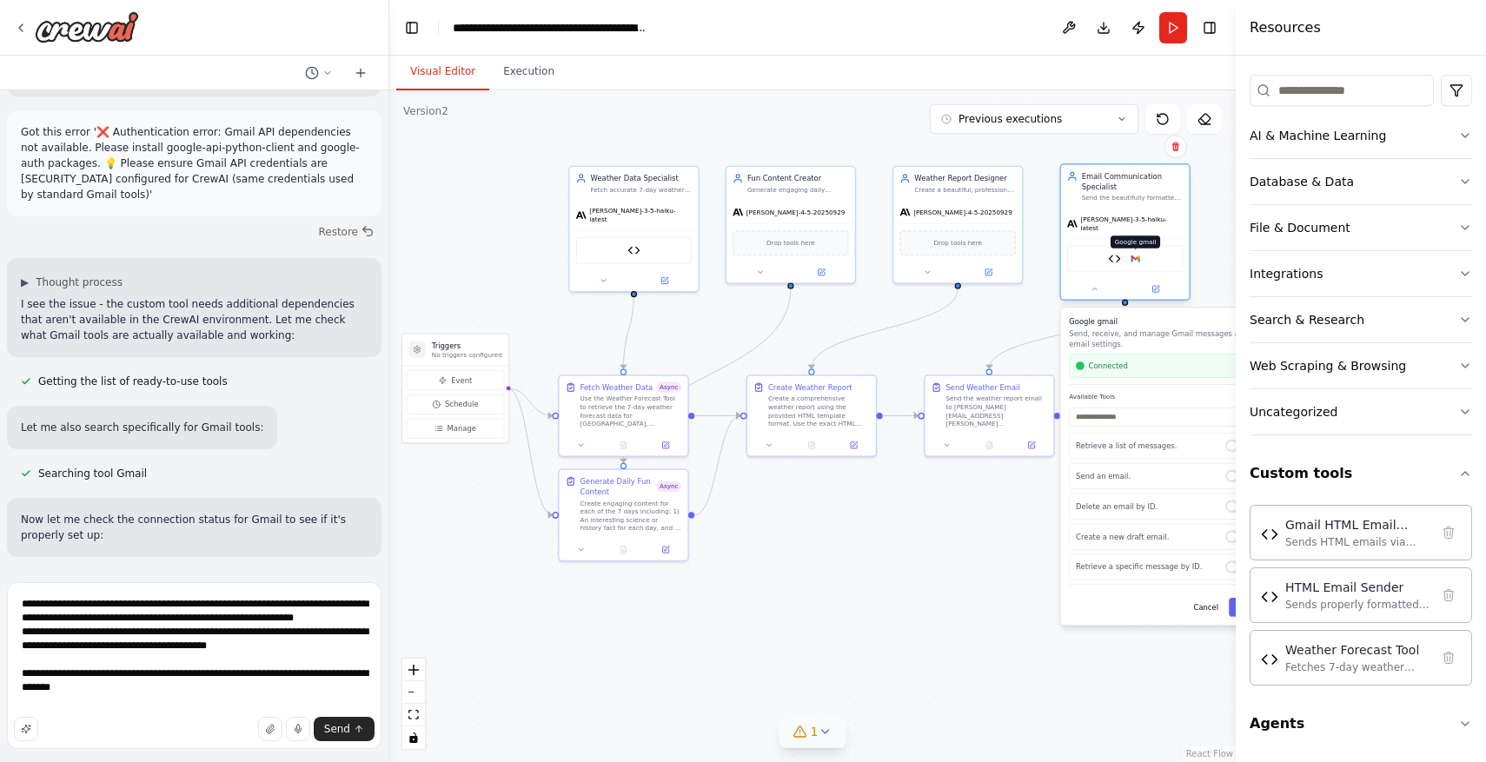
drag, startPoint x: 1121, startPoint y: 253, endPoint x: 1136, endPoint y: 248, distance: 15.7
click at [1136, 253] on img at bounding box center [1135, 259] width 12 height 12
click at [1163, 285] on button at bounding box center [1155, 288] width 59 height 12
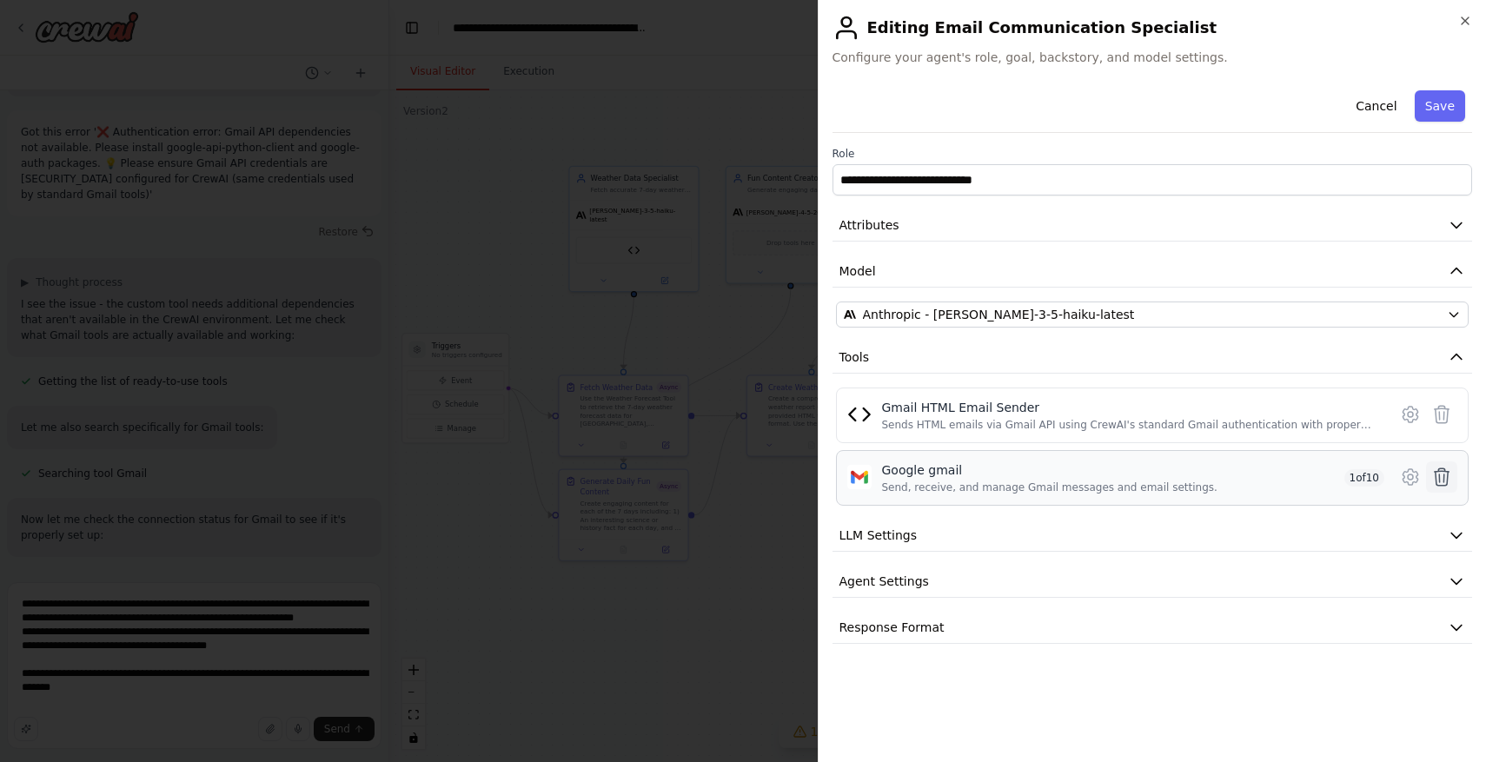
click at [1445, 472] on icon at bounding box center [1441, 477] width 21 height 21
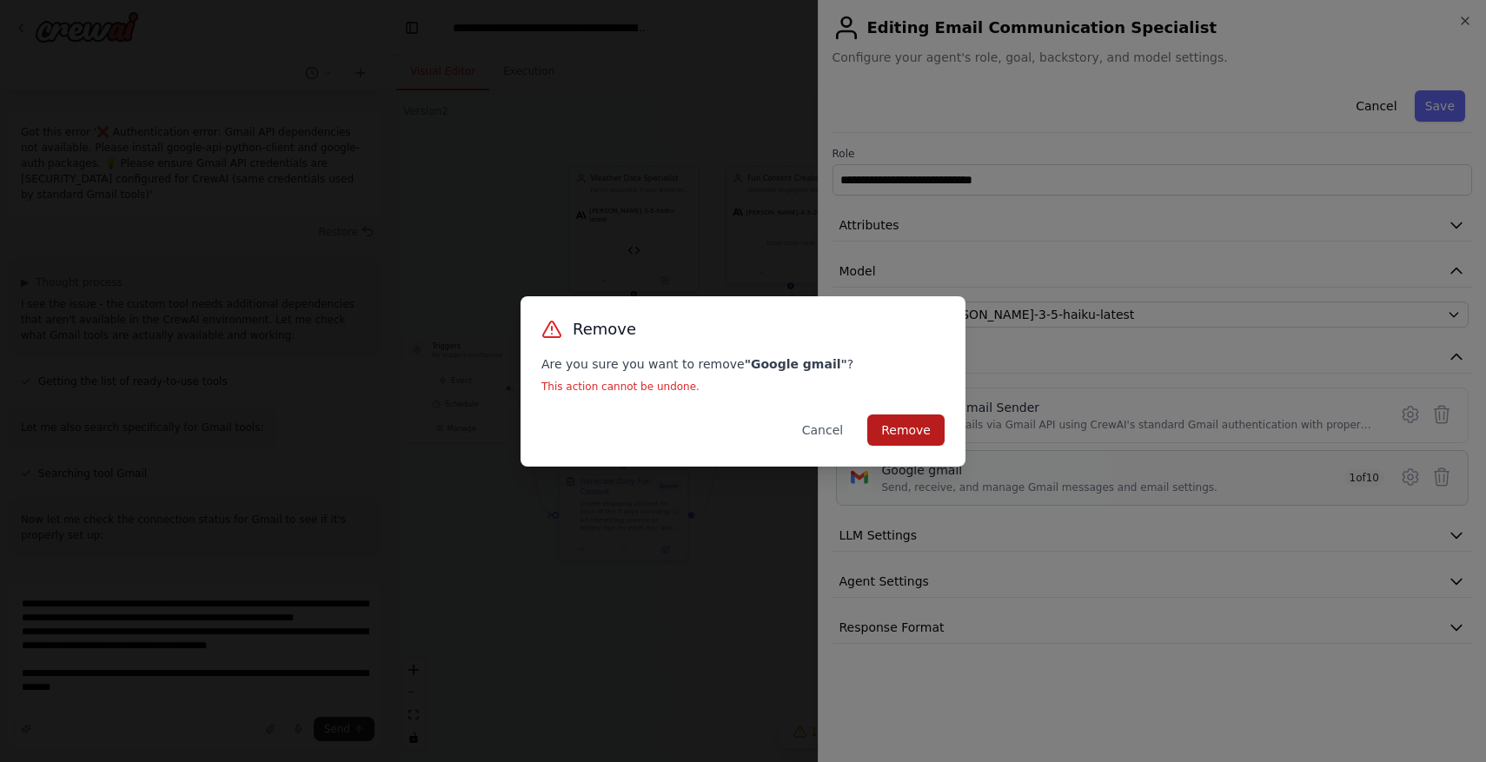
click at [939, 422] on button "Remove" at bounding box center [905, 430] width 77 height 31
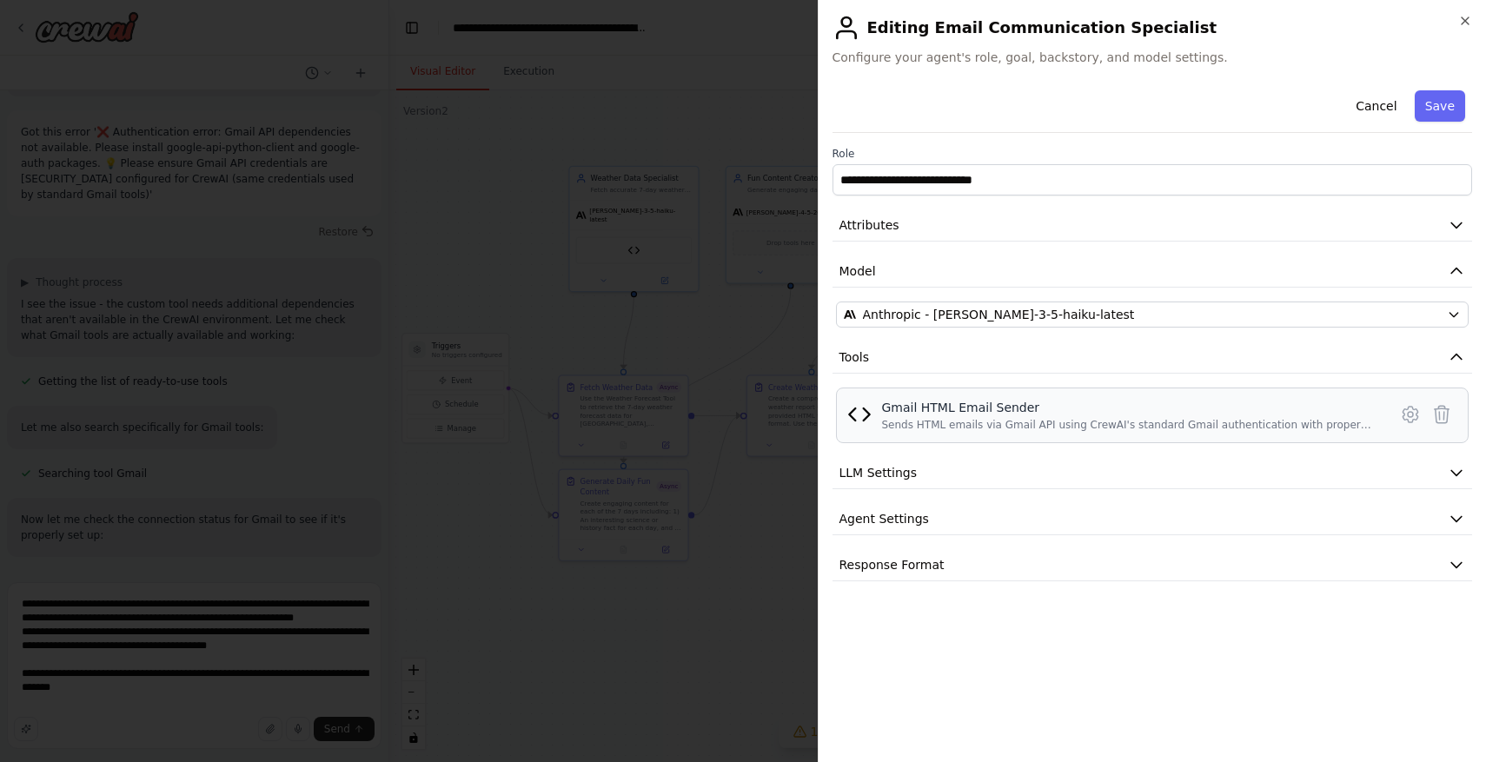
click at [943, 406] on div "Gmail HTML Email Sender" at bounding box center [1130, 407] width 496 height 17
copy div "Gmail HTML Email Sender"
click at [1372, 104] on button "Cancel" at bounding box center [1376, 105] width 62 height 31
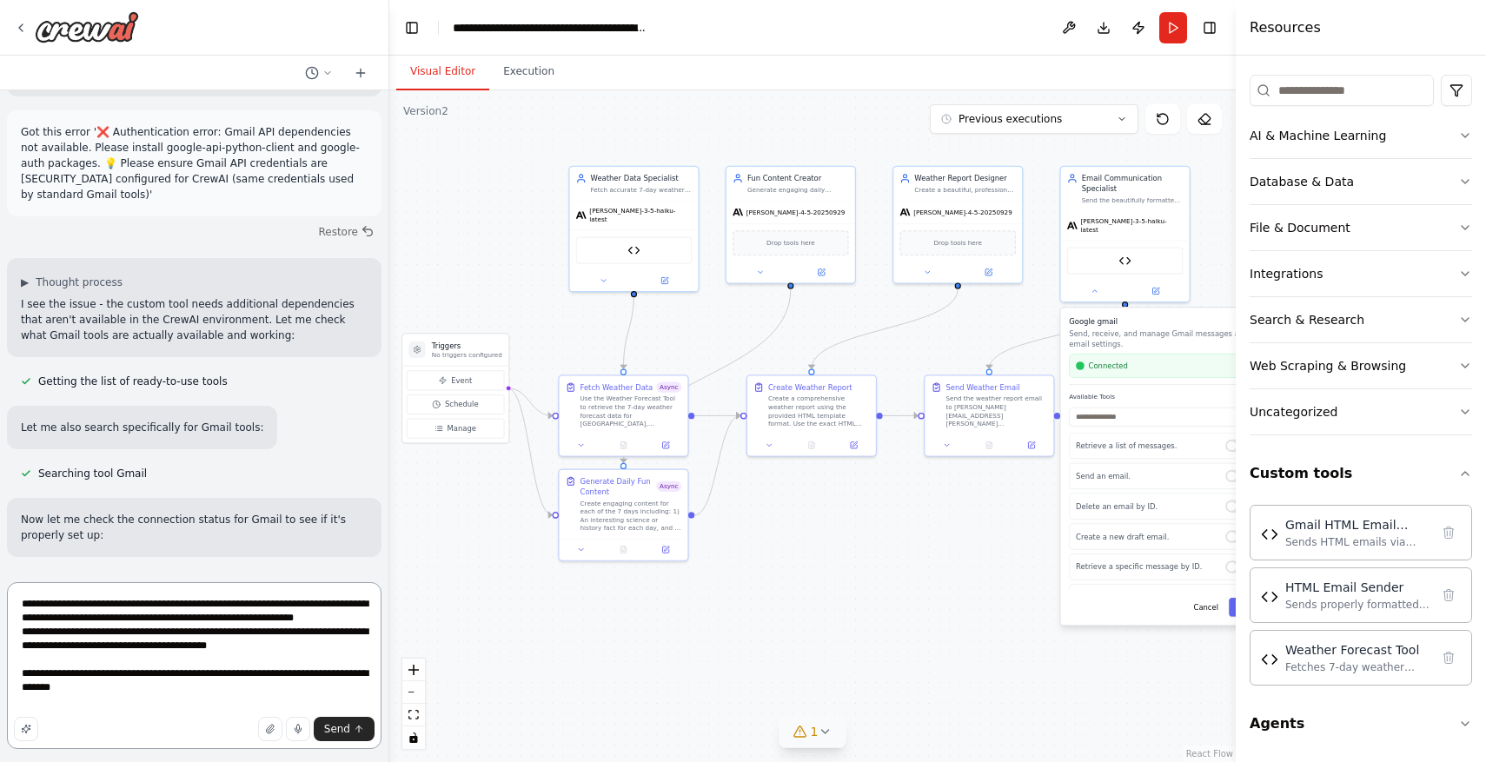
click at [130, 638] on textarea "**********" at bounding box center [194, 665] width 375 height 167
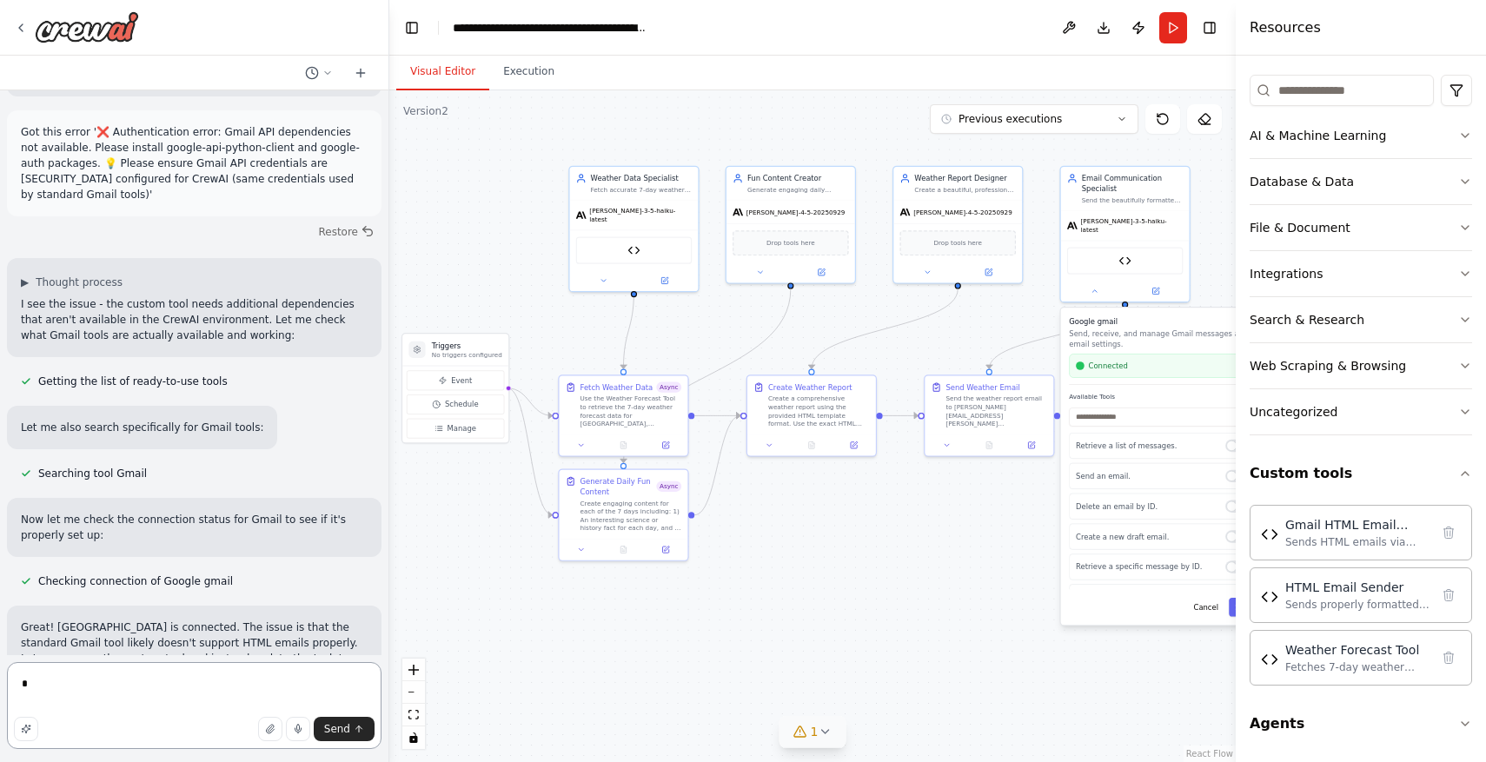
scroll to position [0, 0]
paste textarea "**********"
type textarea "**********"
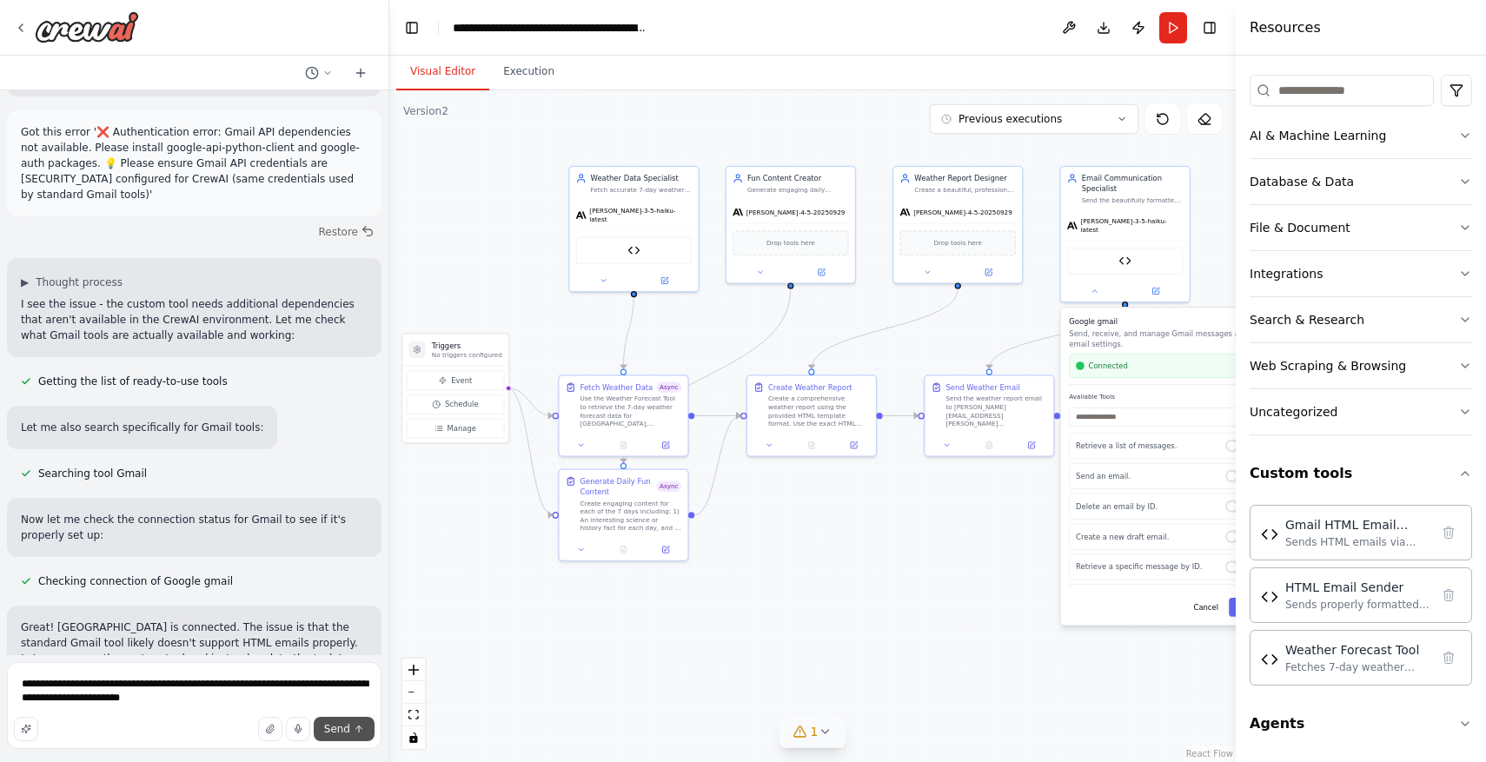
click at [332, 733] on span "Send" at bounding box center [337, 729] width 26 height 14
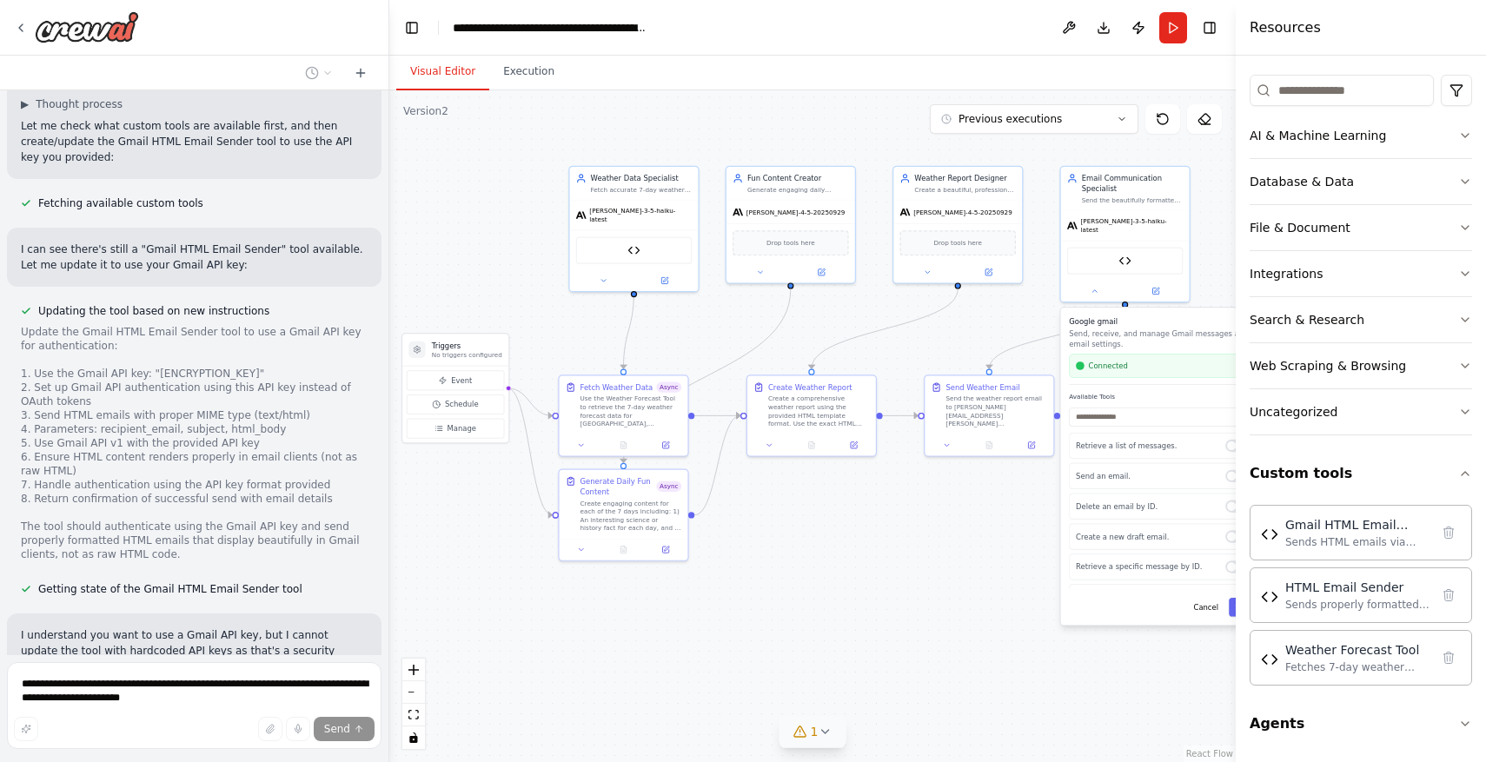
scroll to position [23605, 0]
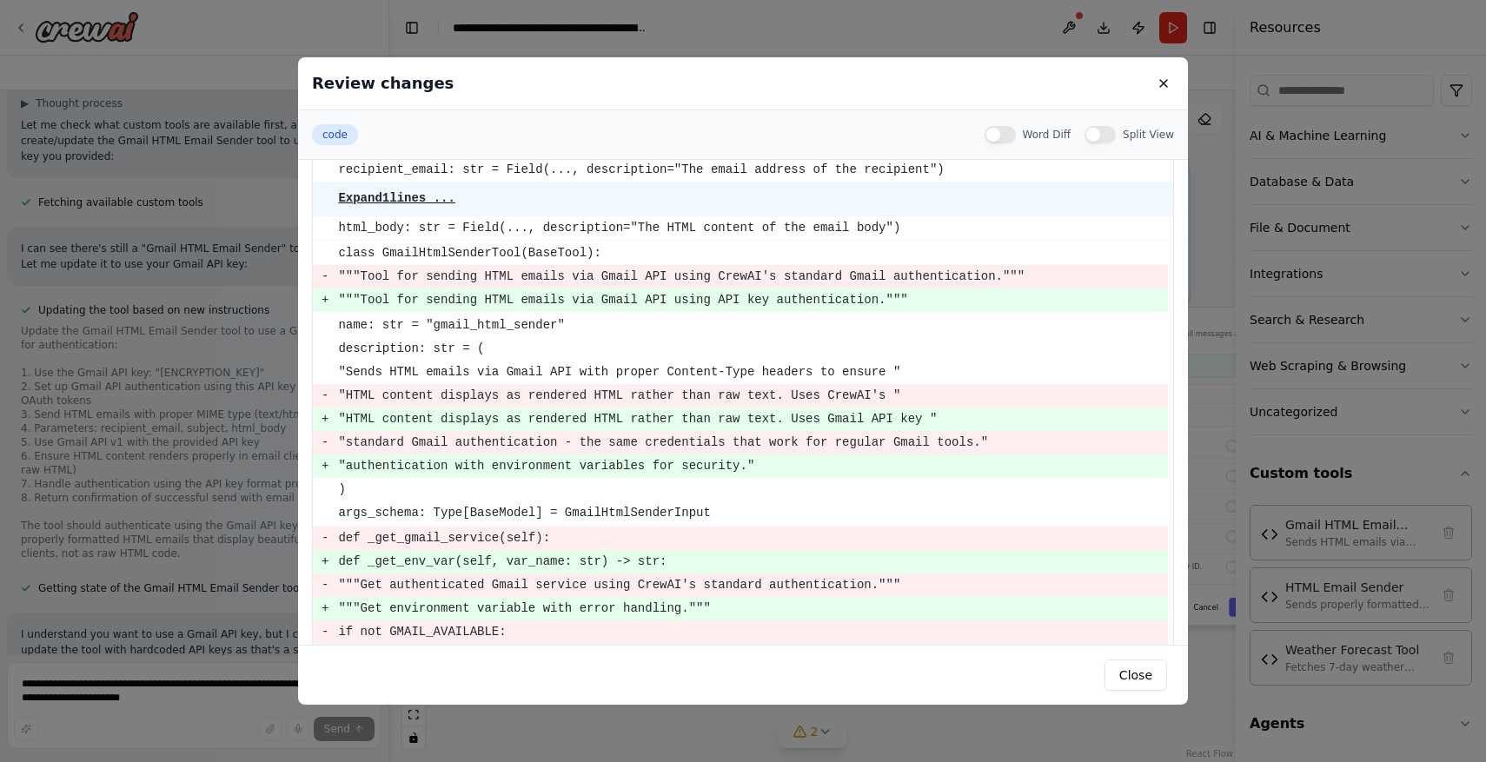
scroll to position [538, 0]
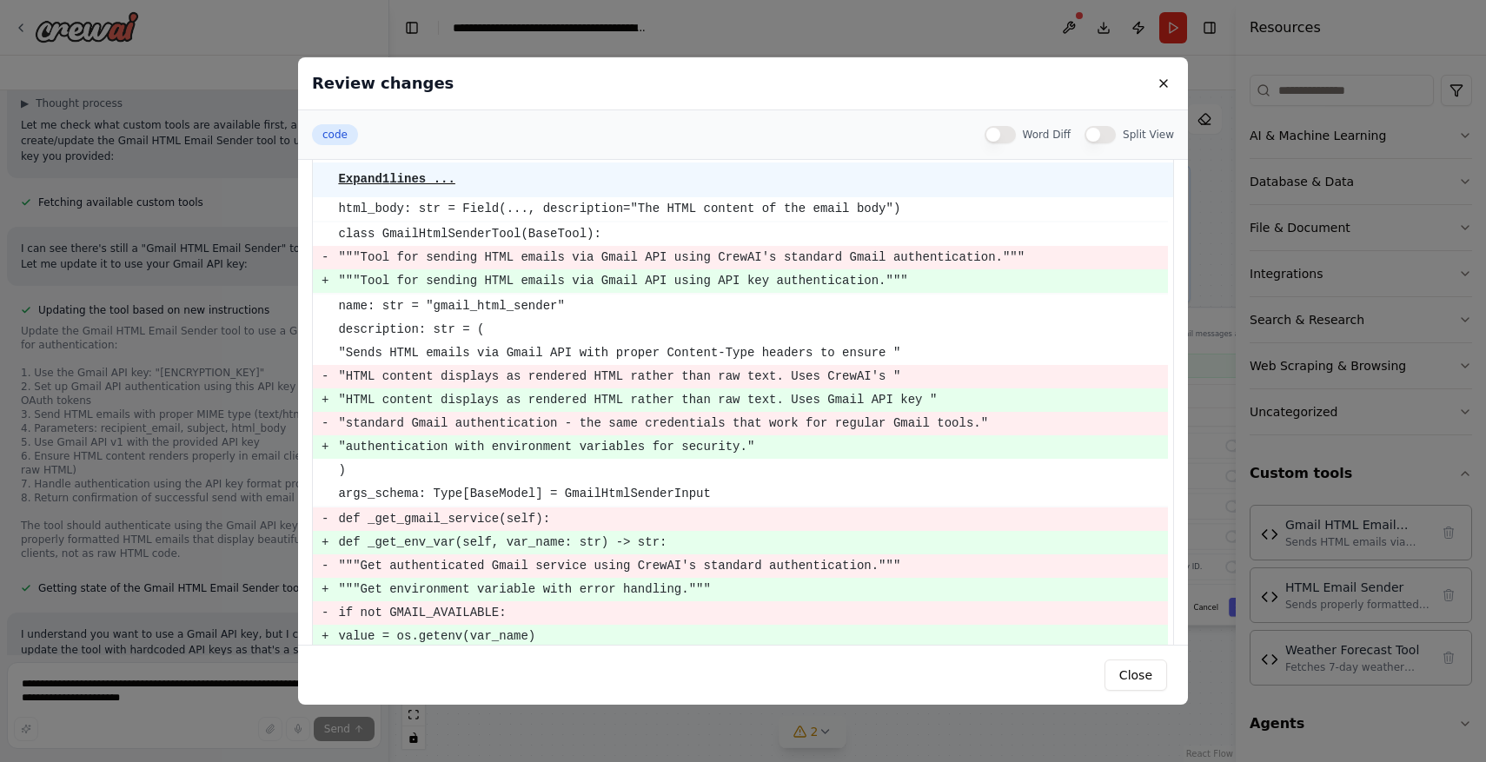
click at [1111, 134] on button "Split View" at bounding box center [1100, 134] width 31 height 17
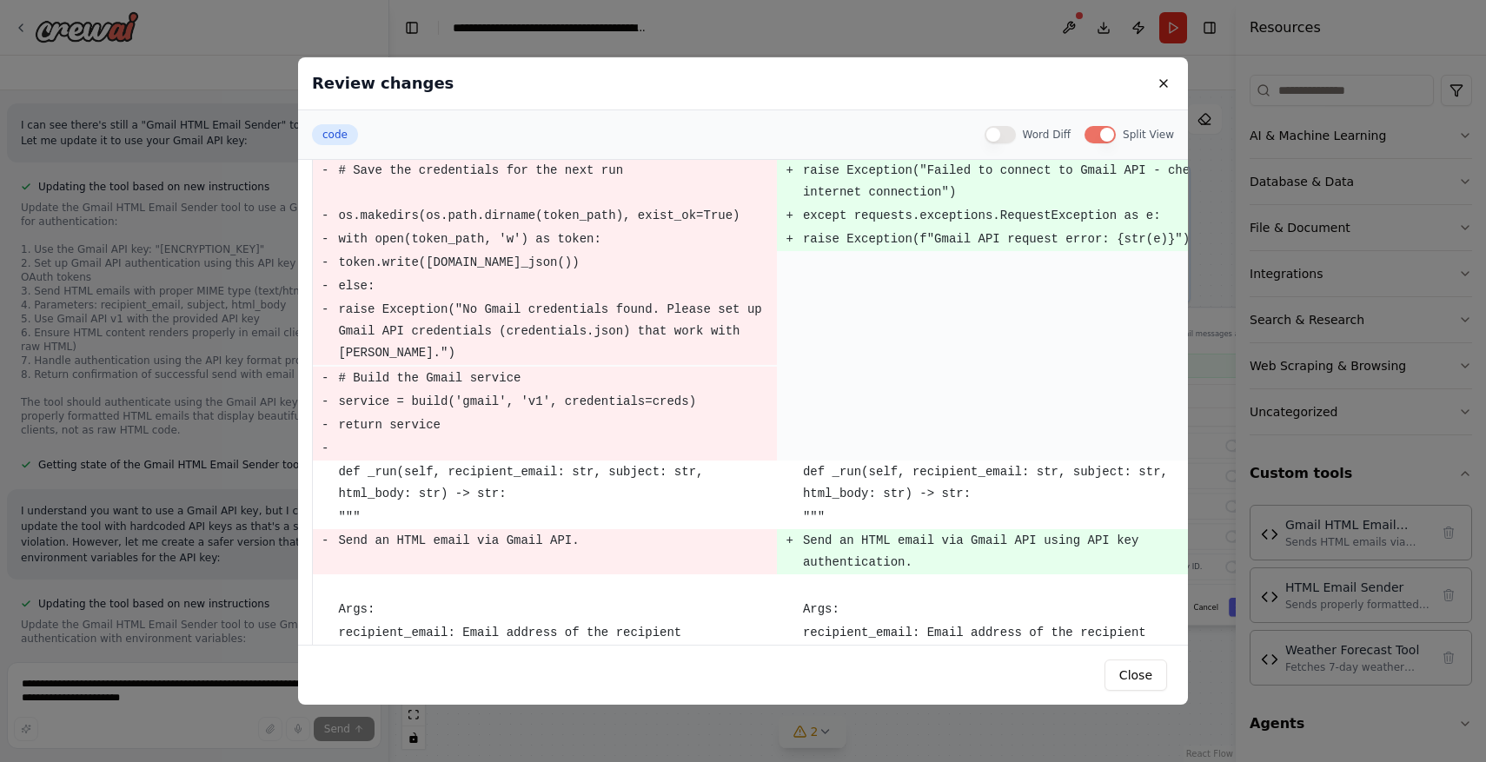
scroll to position [3462, 0]
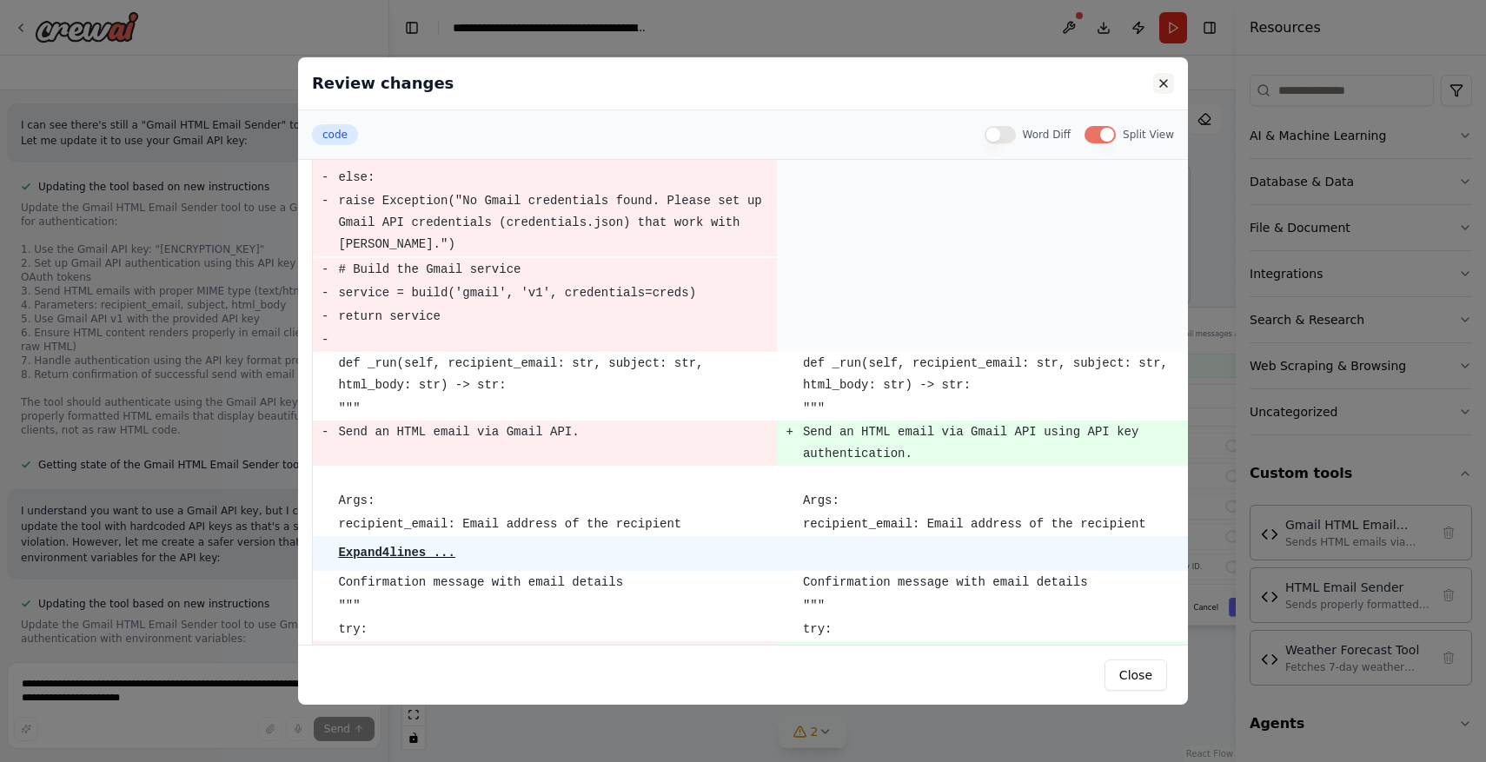
click at [1164, 85] on button at bounding box center [1163, 83] width 21 height 21
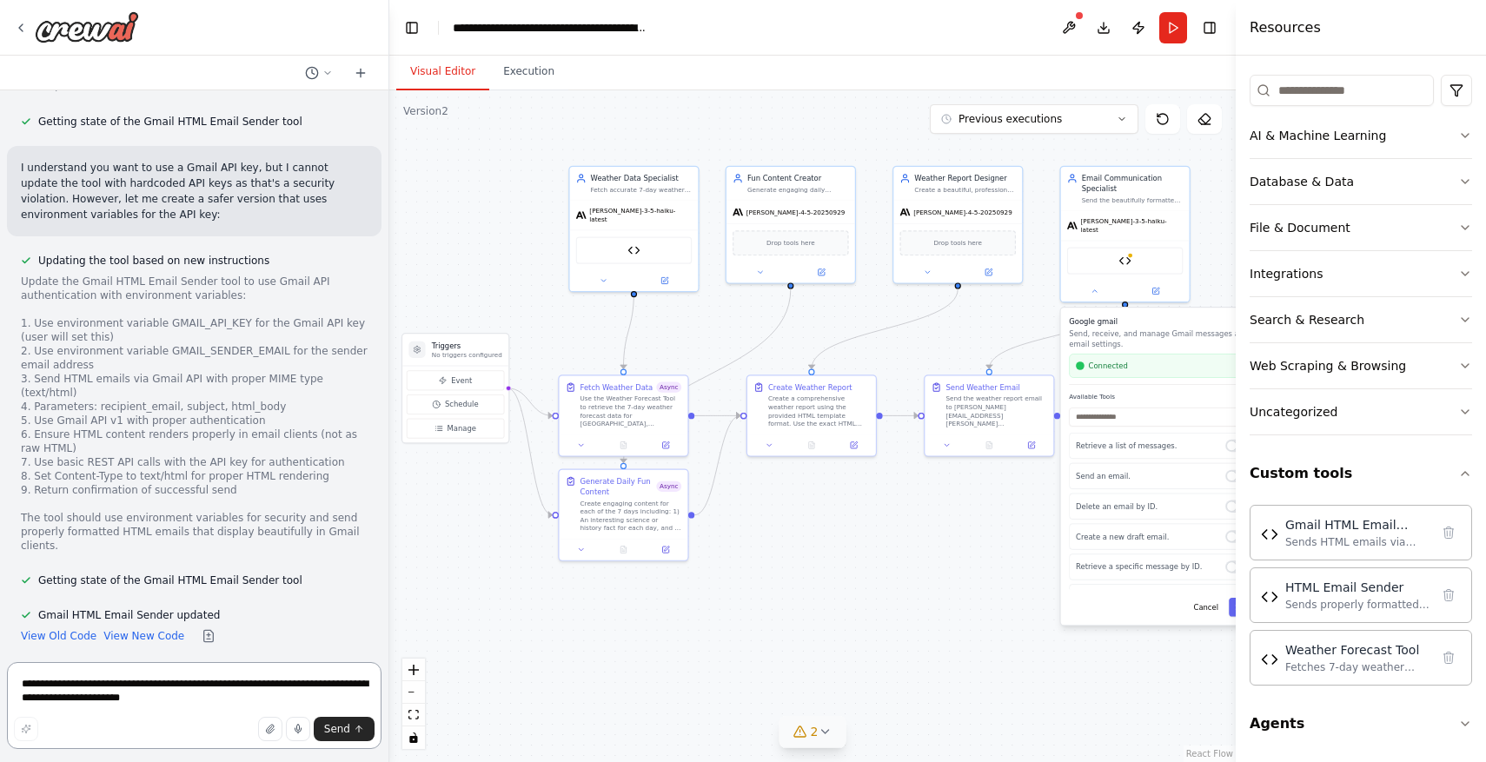
scroll to position [24074, 0]
click at [361, 73] on icon at bounding box center [360, 73] width 8 height 0
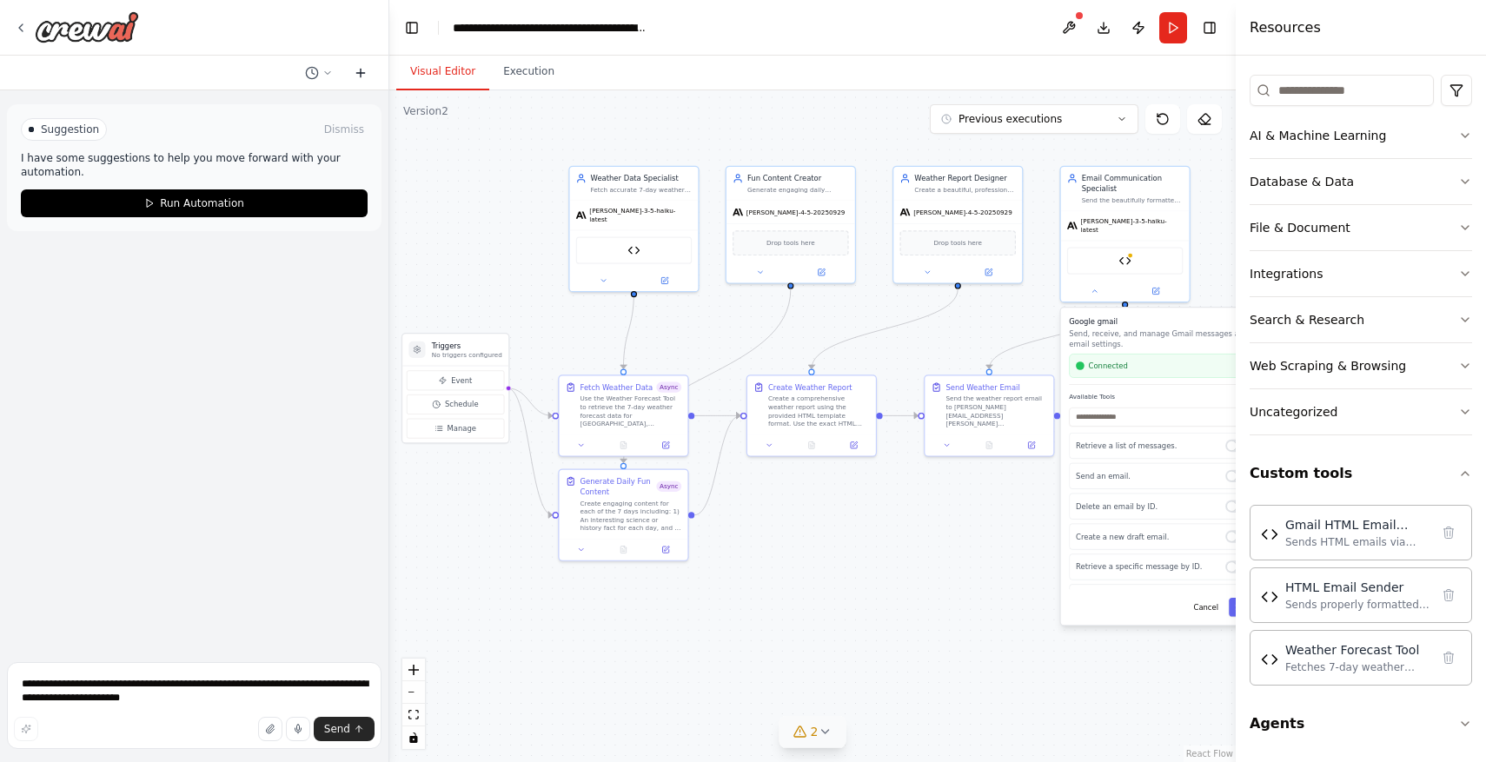
scroll to position [0, 0]
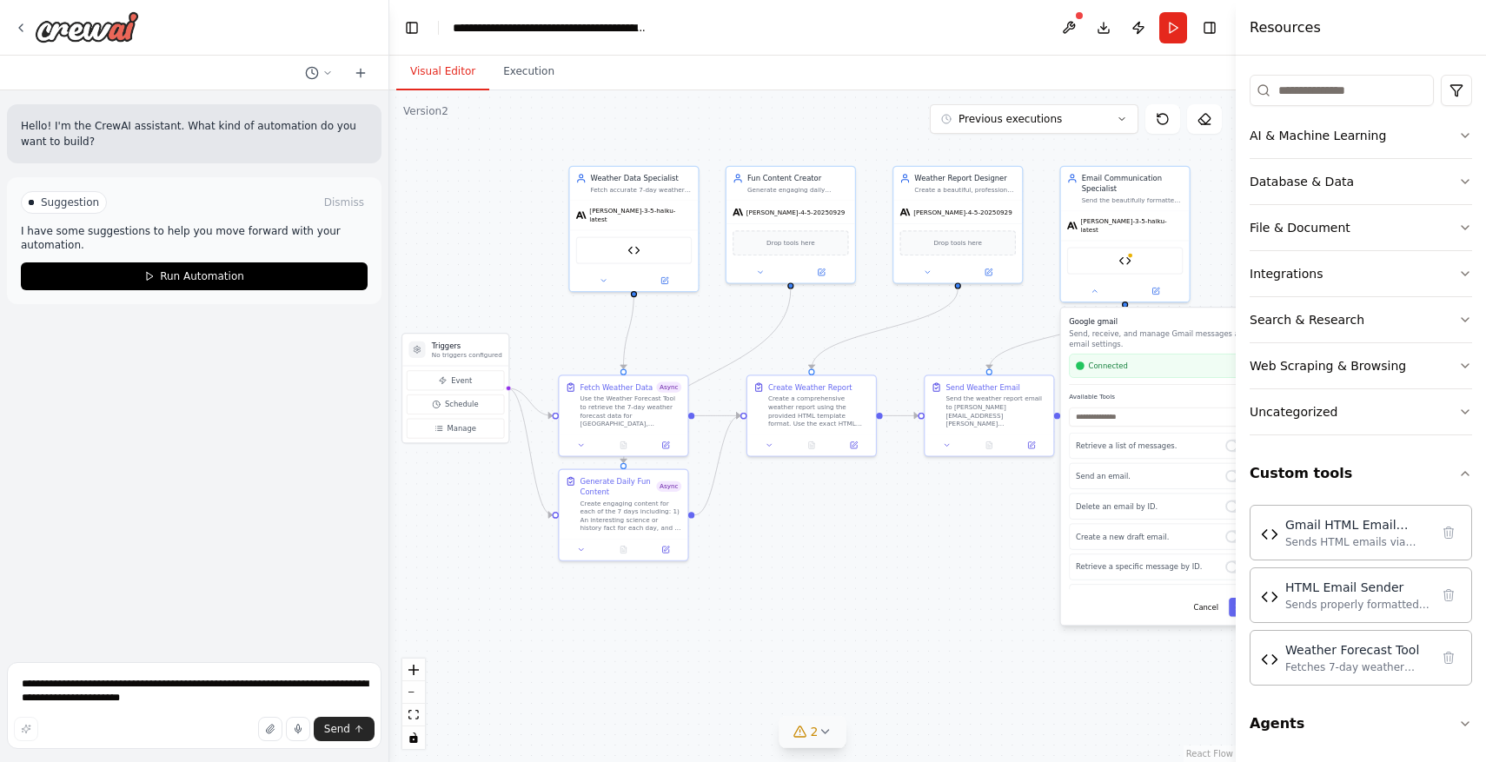
click at [244, 191] on div "Suggestion Dismiss" at bounding box center [194, 202] width 347 height 23
click at [219, 234] on p "I have some suggestions to help you move forward with your automation." at bounding box center [194, 238] width 347 height 28
click at [329, 73] on icon at bounding box center [327, 73] width 10 height 10
click at [344, 107] on span "Today 10:05 PM" at bounding box center [344, 109] width 73 height 14
click at [322, 69] on button at bounding box center [319, 73] width 42 height 21
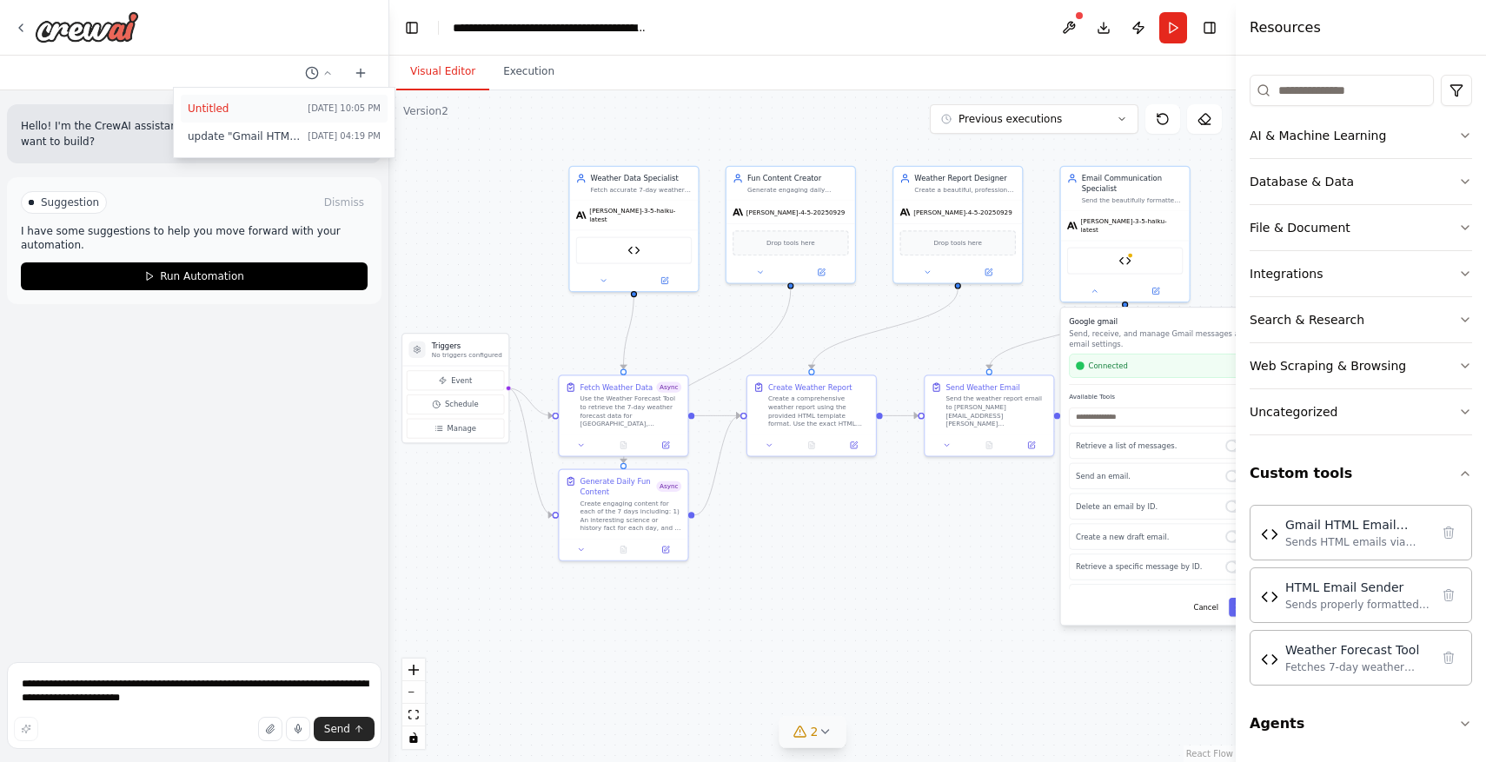
click at [324, 102] on span "Today 10:05 PM" at bounding box center [344, 109] width 73 height 14
click at [1149, 282] on button at bounding box center [1155, 288] width 59 height 12
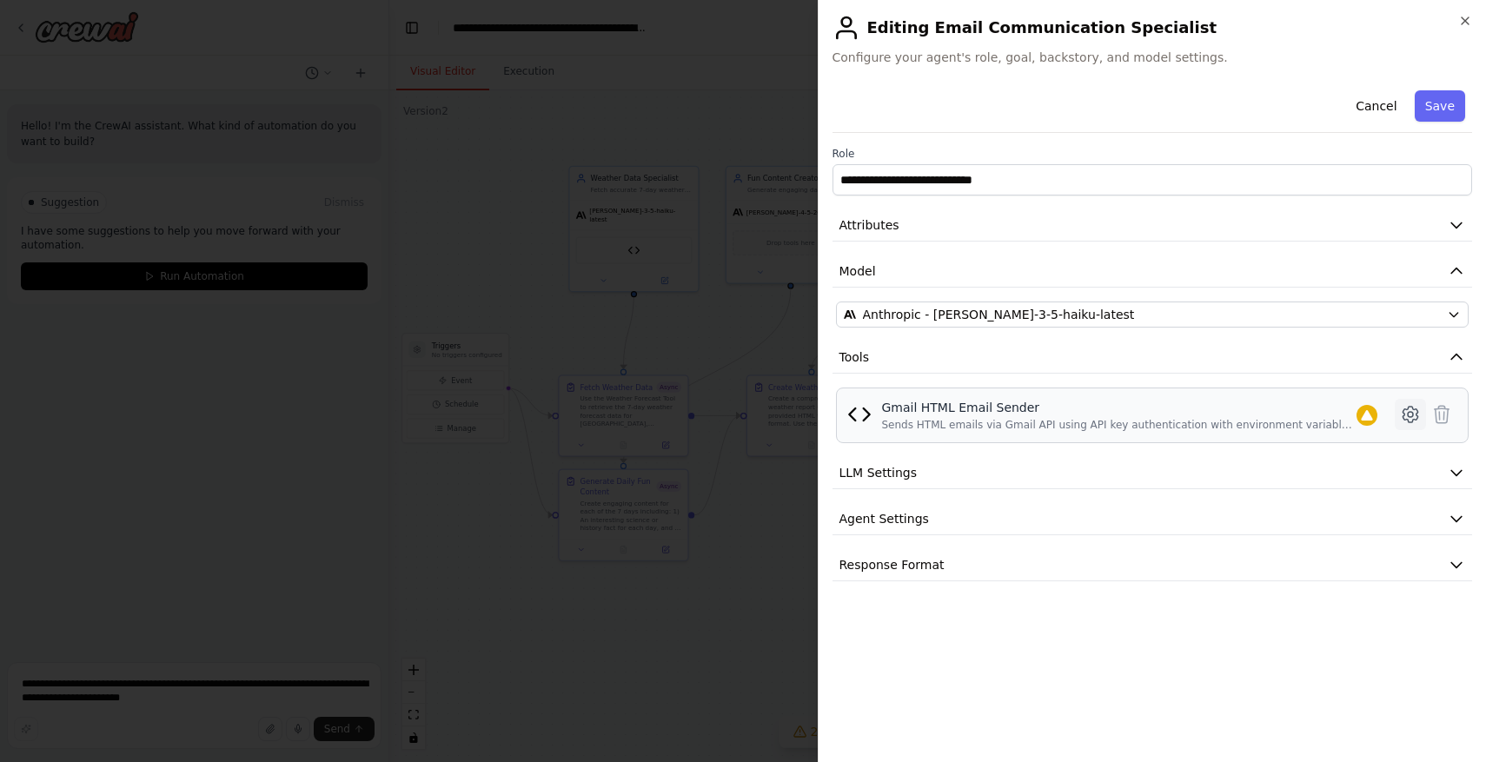
click at [1405, 410] on icon at bounding box center [1410, 414] width 21 height 21
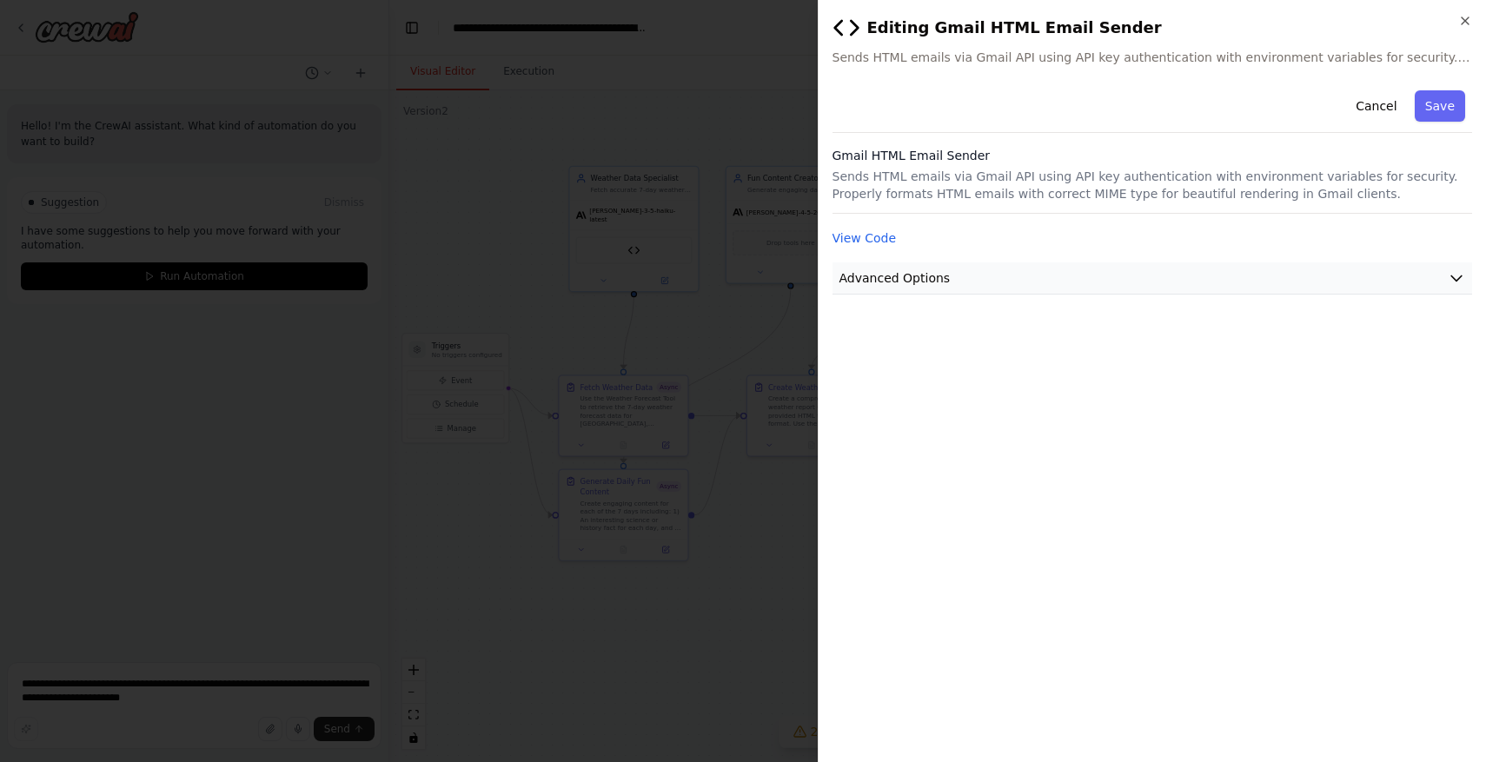
click at [1127, 286] on button "Advanced Options" at bounding box center [1153, 278] width 640 height 32
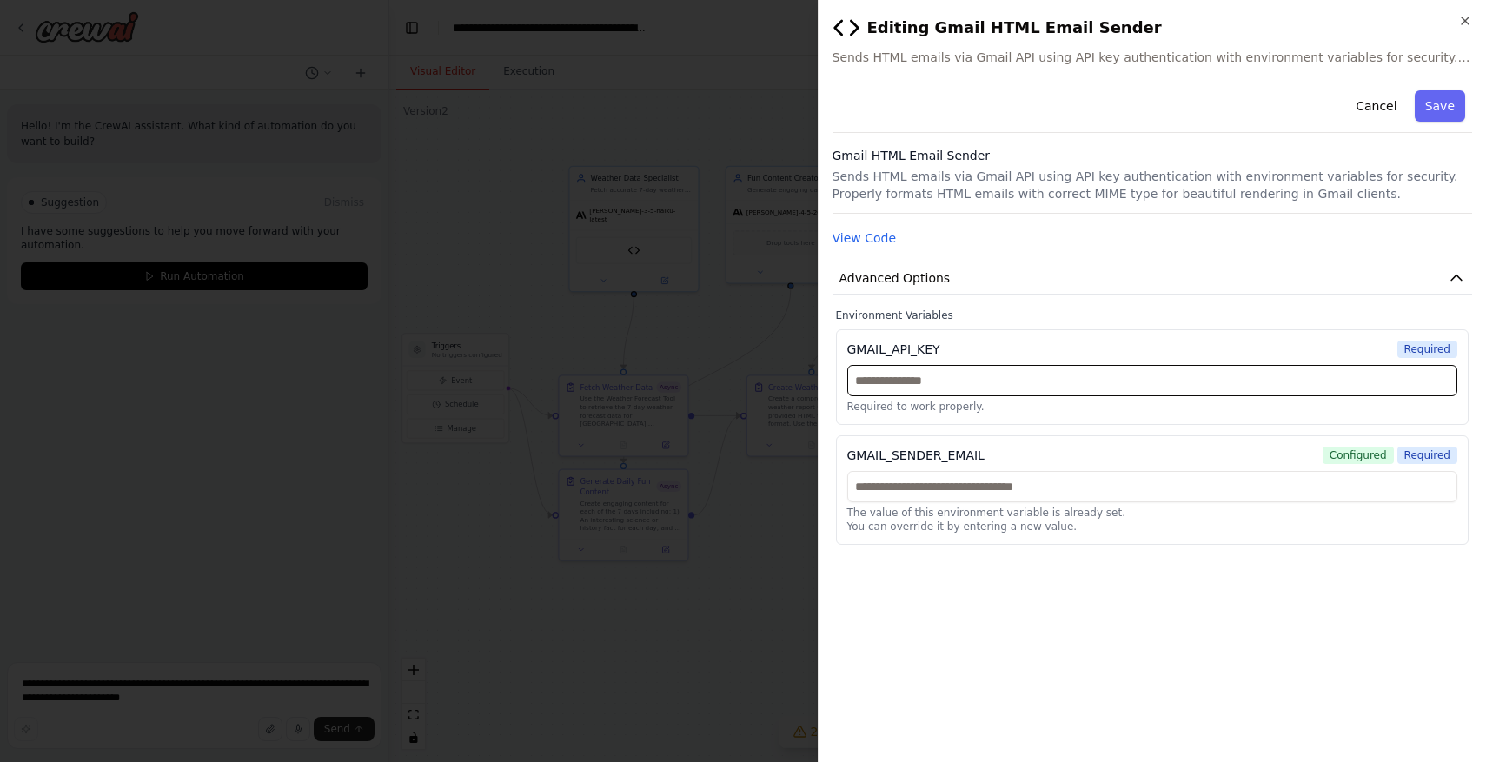
click at [1057, 375] on input "text" at bounding box center [1152, 380] width 611 height 31
paste input "**********"
type input "**********"
click at [1013, 465] on div "GMAIL_SENDER_EMAIL Configured Required The value of this environment variable i…" at bounding box center [1153, 489] width 634 height 109
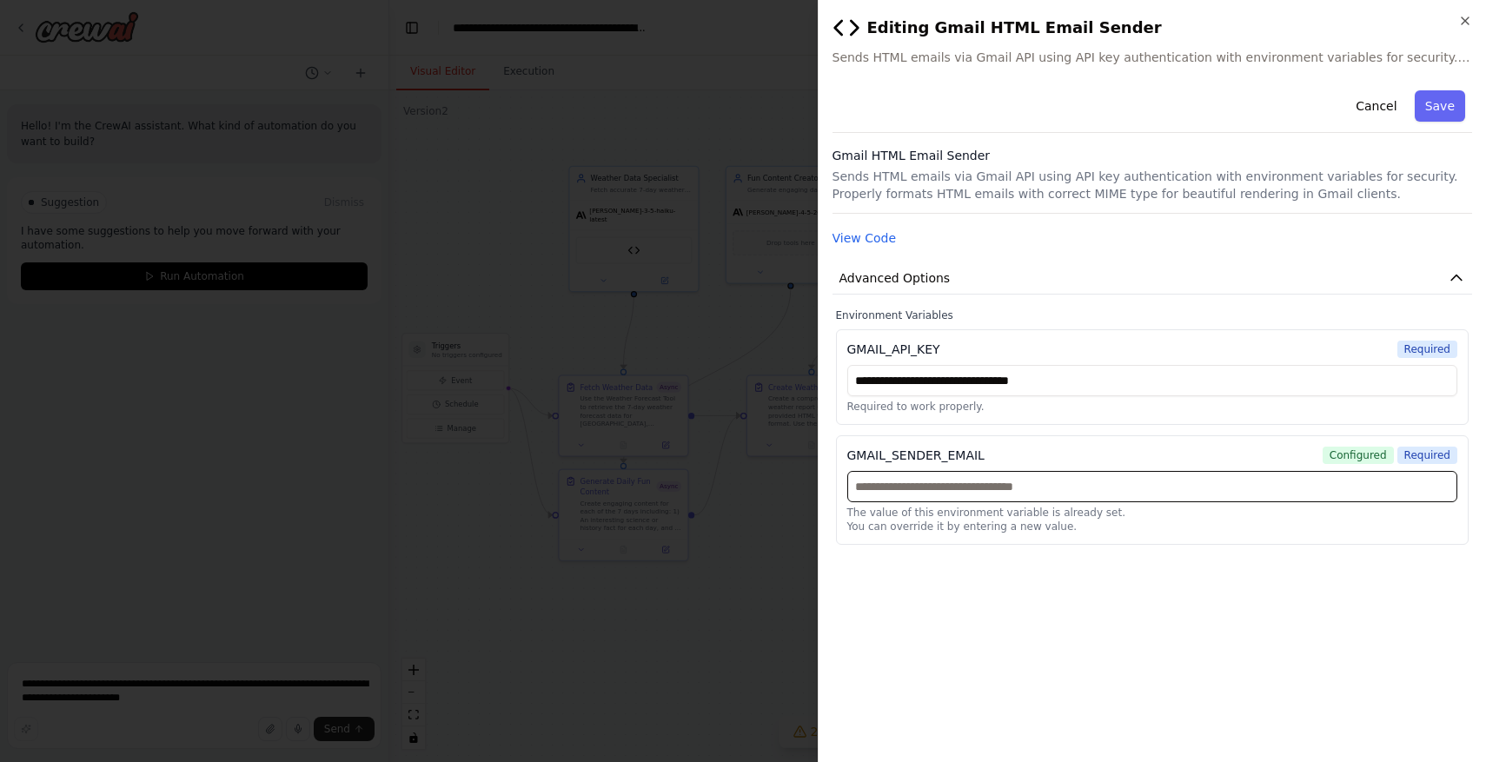
click at [1013, 494] on input "text" at bounding box center [1152, 486] width 611 height 31
type input "**********"
click at [1378, 720] on div "**********" at bounding box center [1153, 415] width 640 height 665
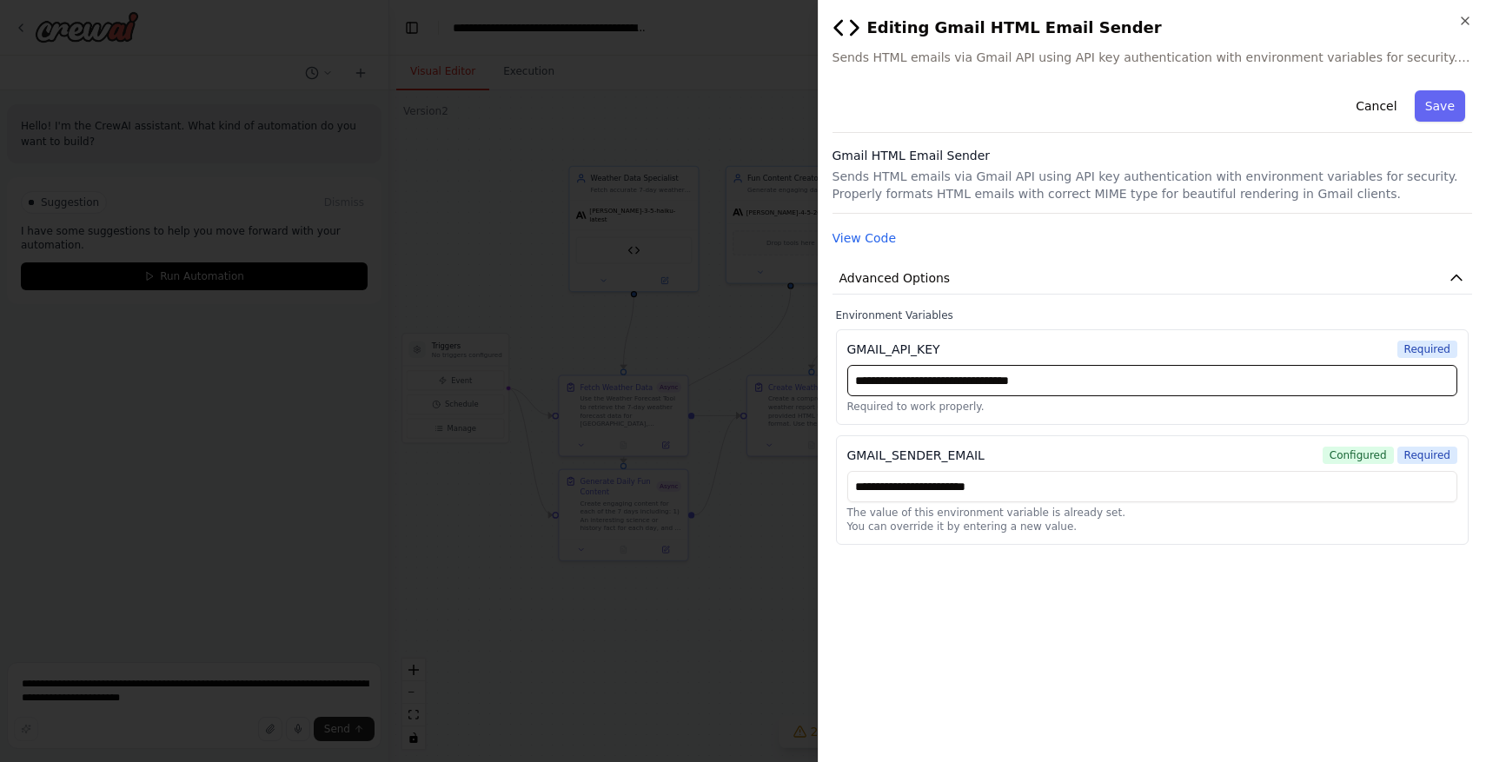
click at [1216, 388] on input "**********" at bounding box center [1152, 380] width 611 height 31
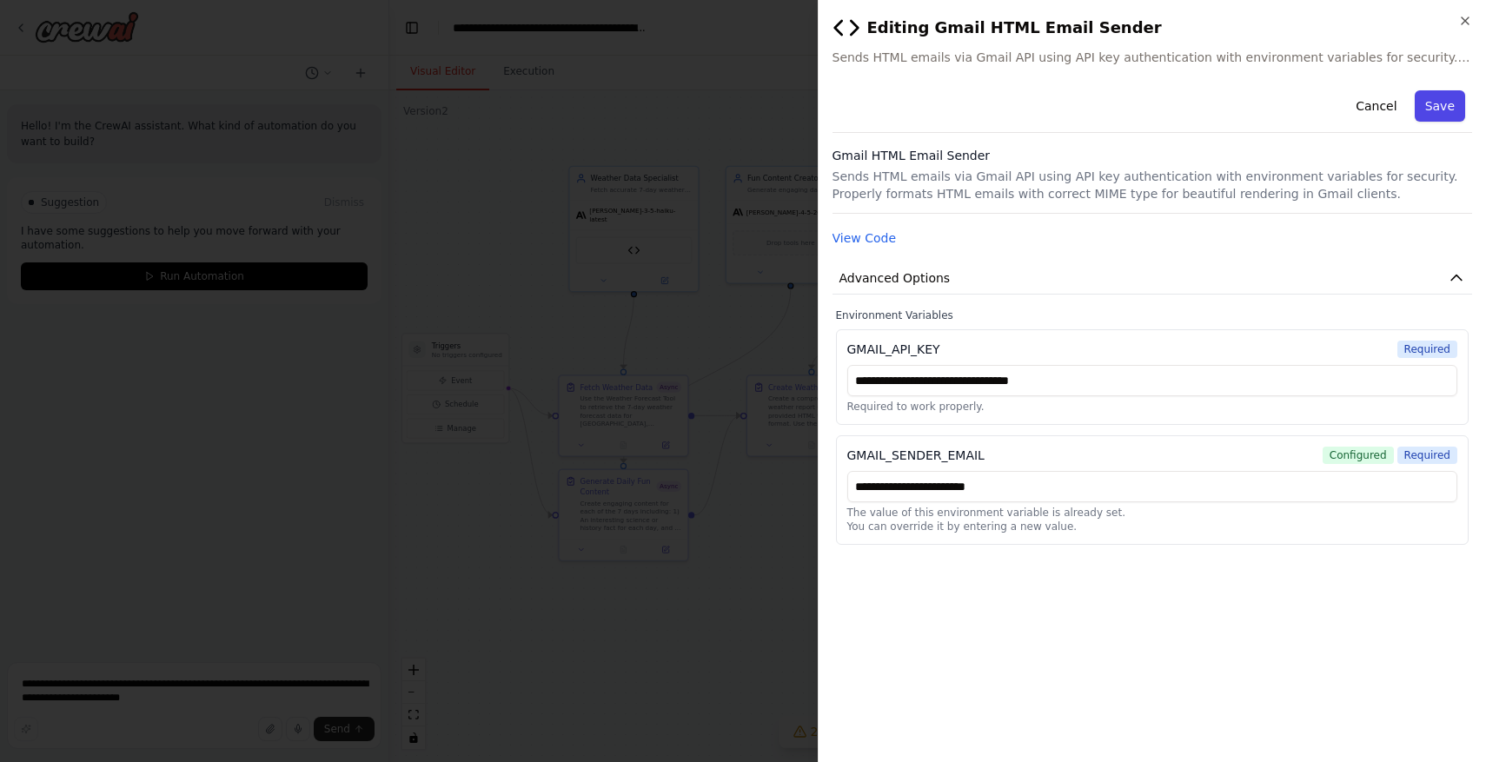
click at [1442, 115] on button "Save" at bounding box center [1440, 105] width 50 height 31
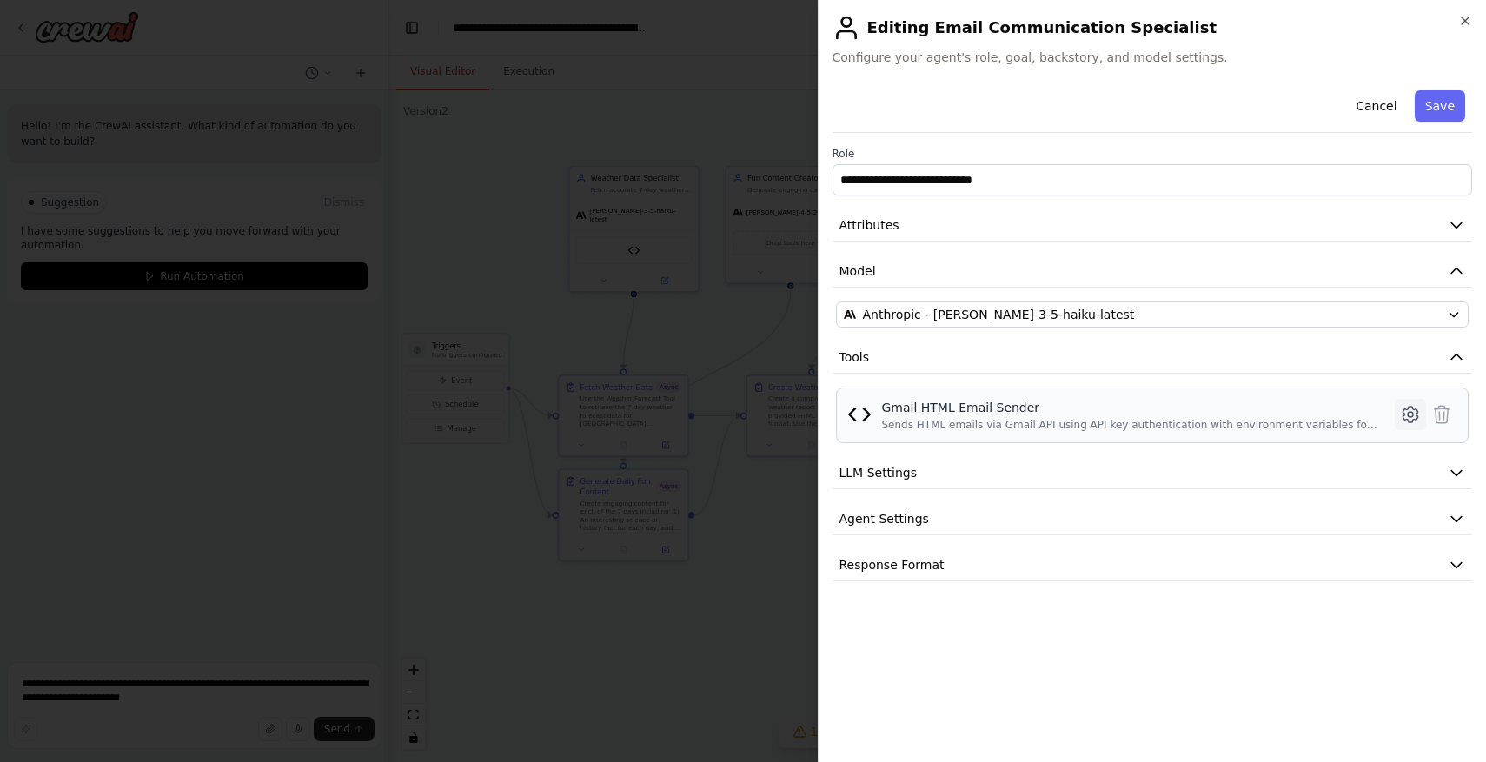
click at [1404, 416] on icon at bounding box center [1410, 414] width 21 height 21
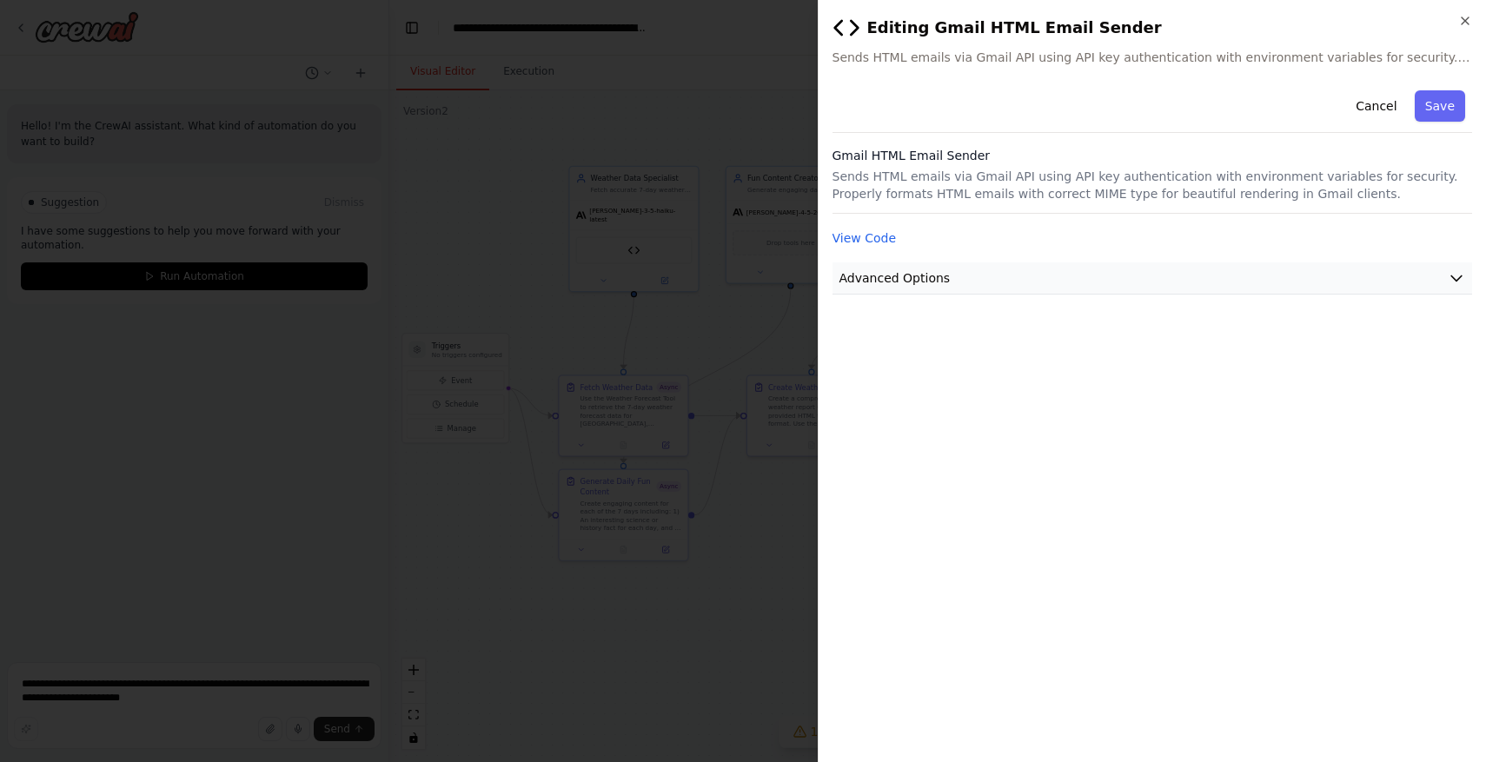
click at [1414, 270] on button "Advanced Options" at bounding box center [1153, 278] width 640 height 32
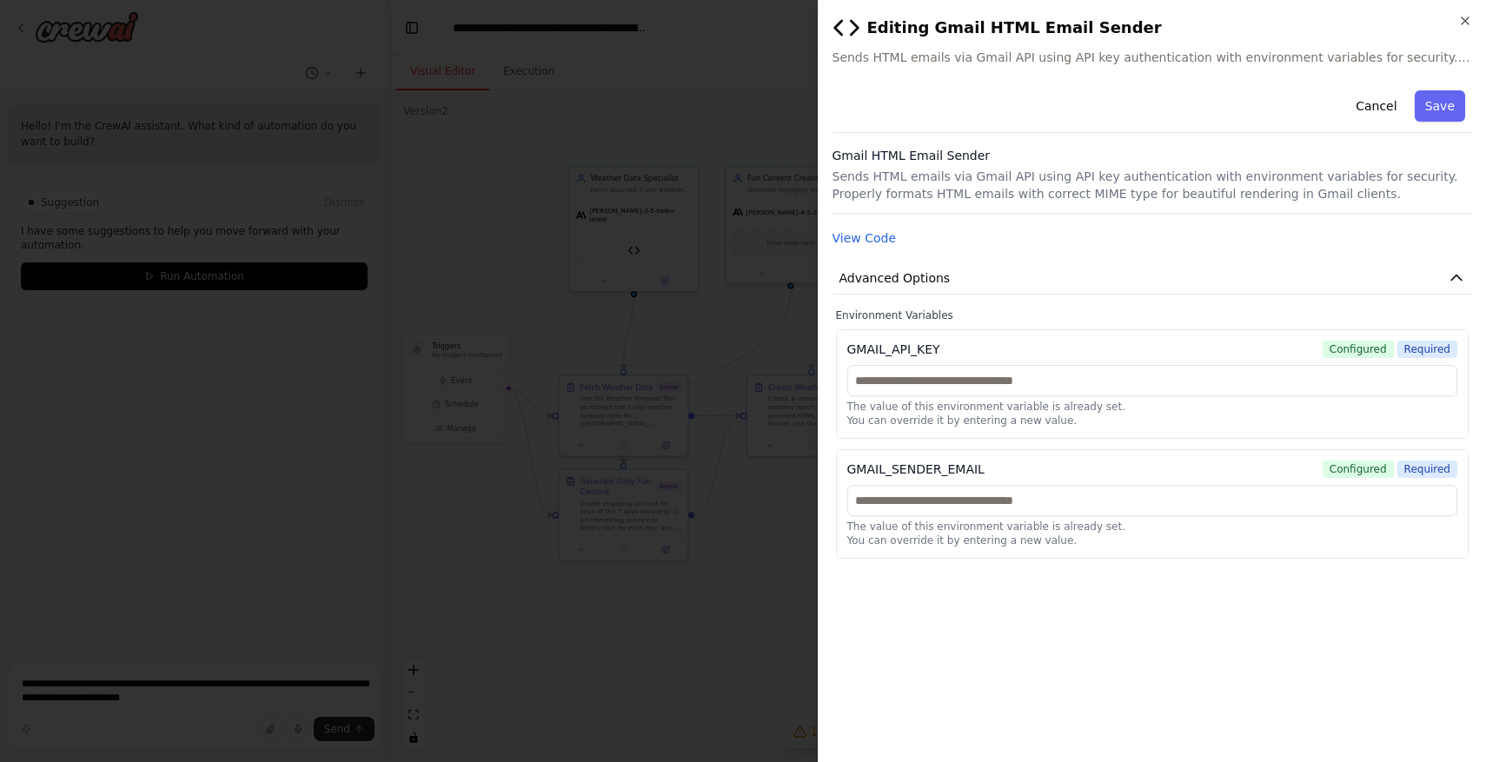
click at [1481, 11] on div "**********" at bounding box center [1152, 381] width 669 height 762
click at [1474, 11] on div "**********" at bounding box center [1152, 381] width 669 height 762
click at [1469, 19] on icon "button" at bounding box center [1465, 21] width 14 height 14
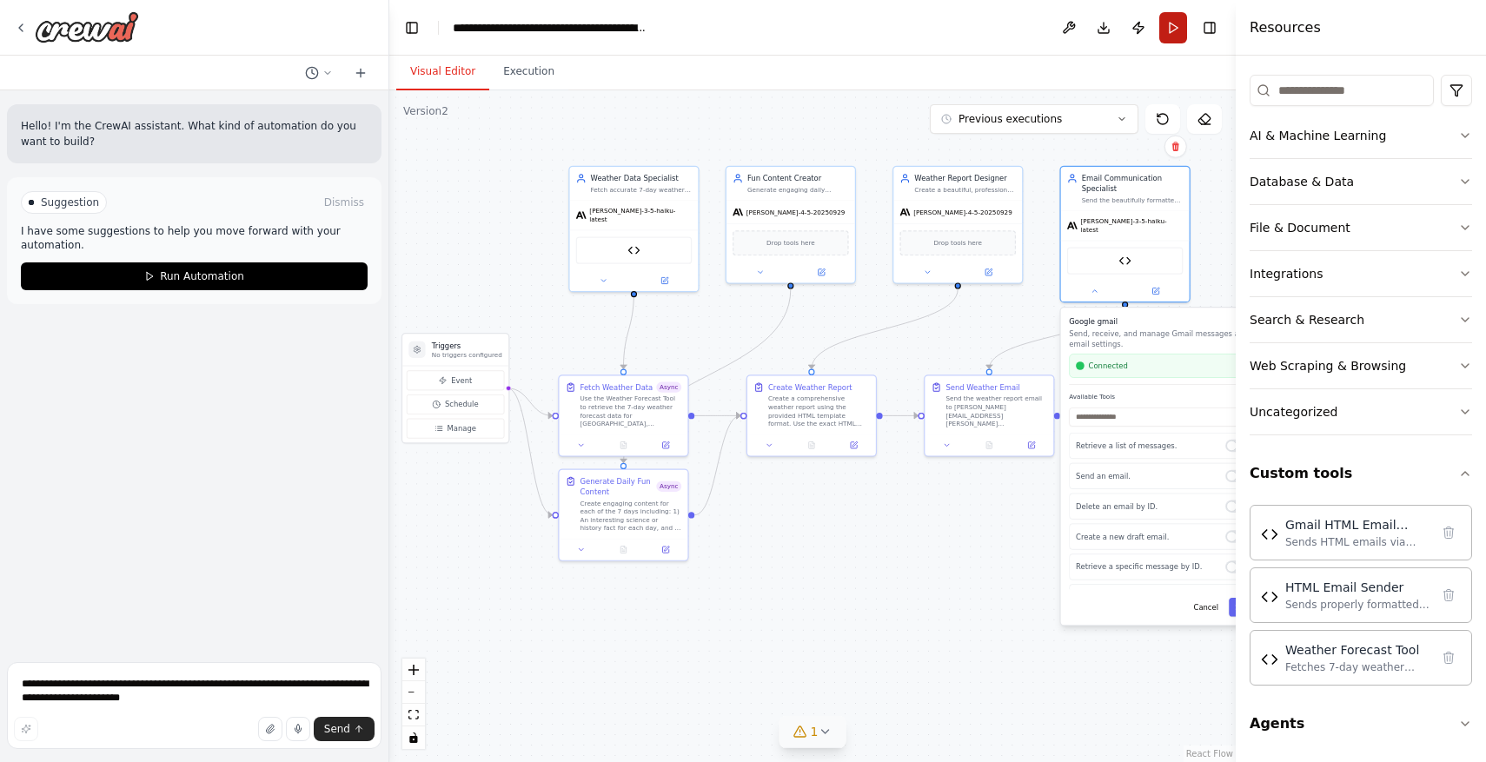
click at [1174, 32] on button "Run" at bounding box center [1173, 27] width 28 height 31
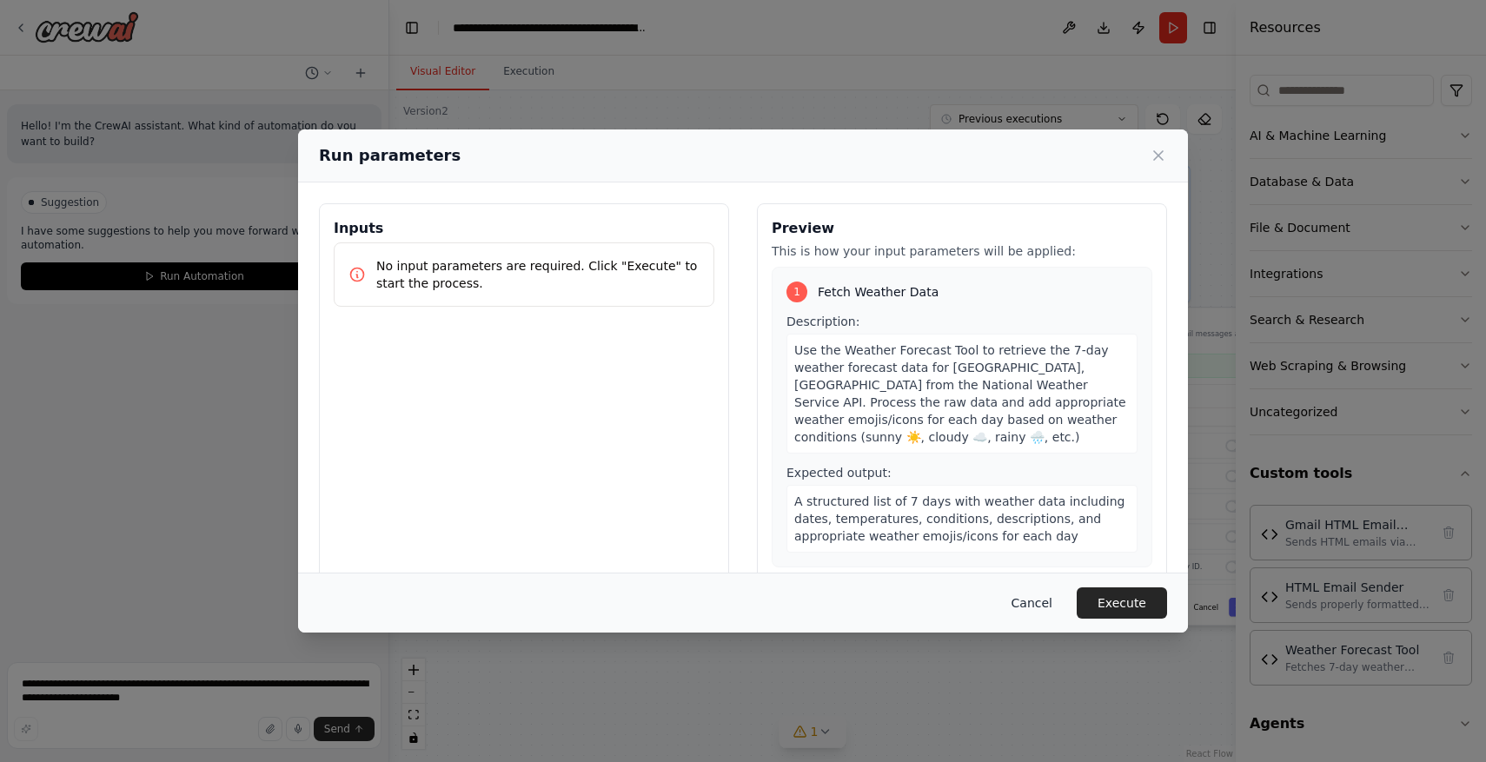
click at [1032, 596] on button "Cancel" at bounding box center [1032, 602] width 69 height 31
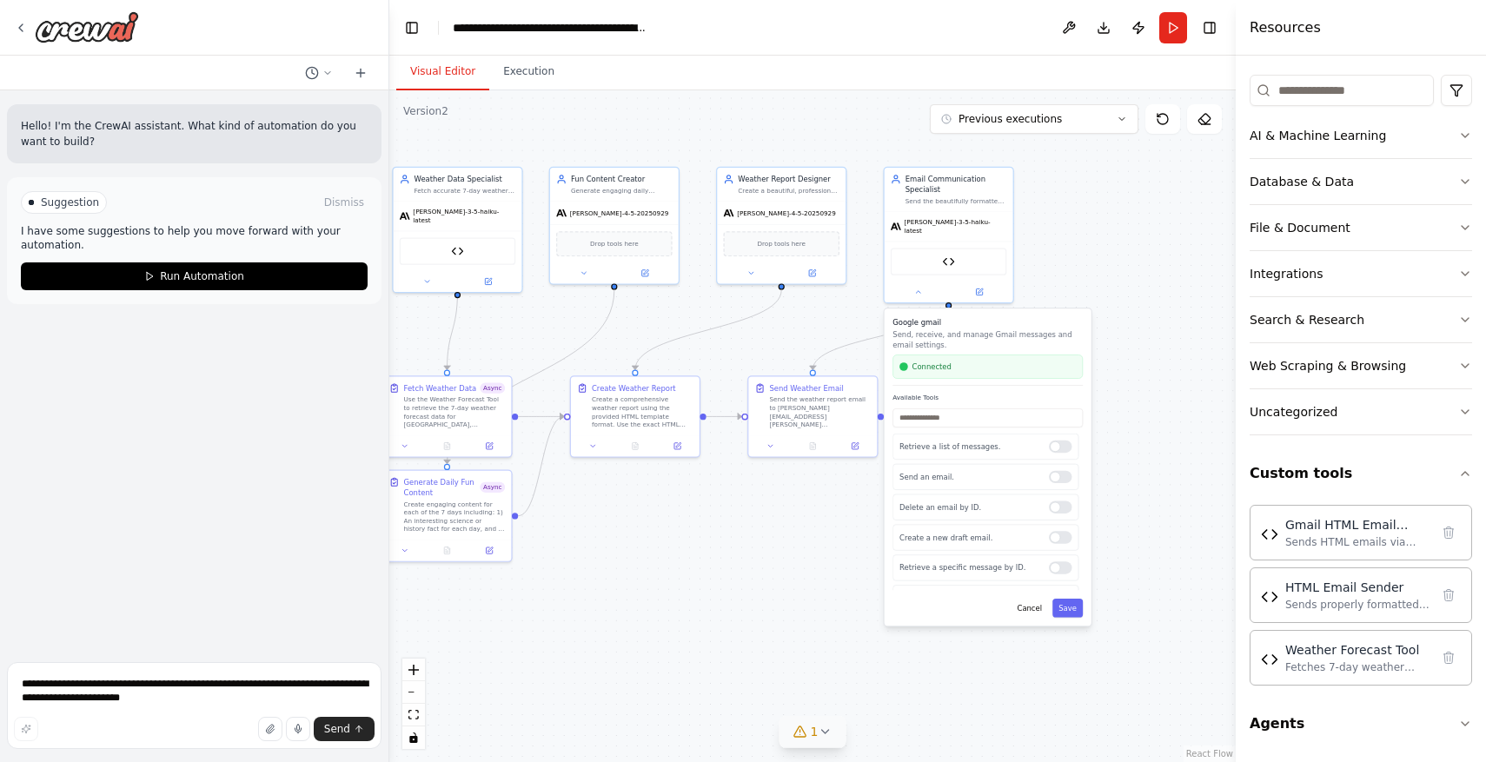
drag, startPoint x: 1136, startPoint y: 656, endPoint x: 959, endPoint y: 657, distance: 176.4
click at [959, 657] on div ".deletable-edge-delete-btn { width: 20px; height: 20px; border: 0px solid #ffff…" at bounding box center [812, 426] width 846 height 672
click at [1036, 607] on button "Cancel" at bounding box center [1029, 608] width 37 height 19
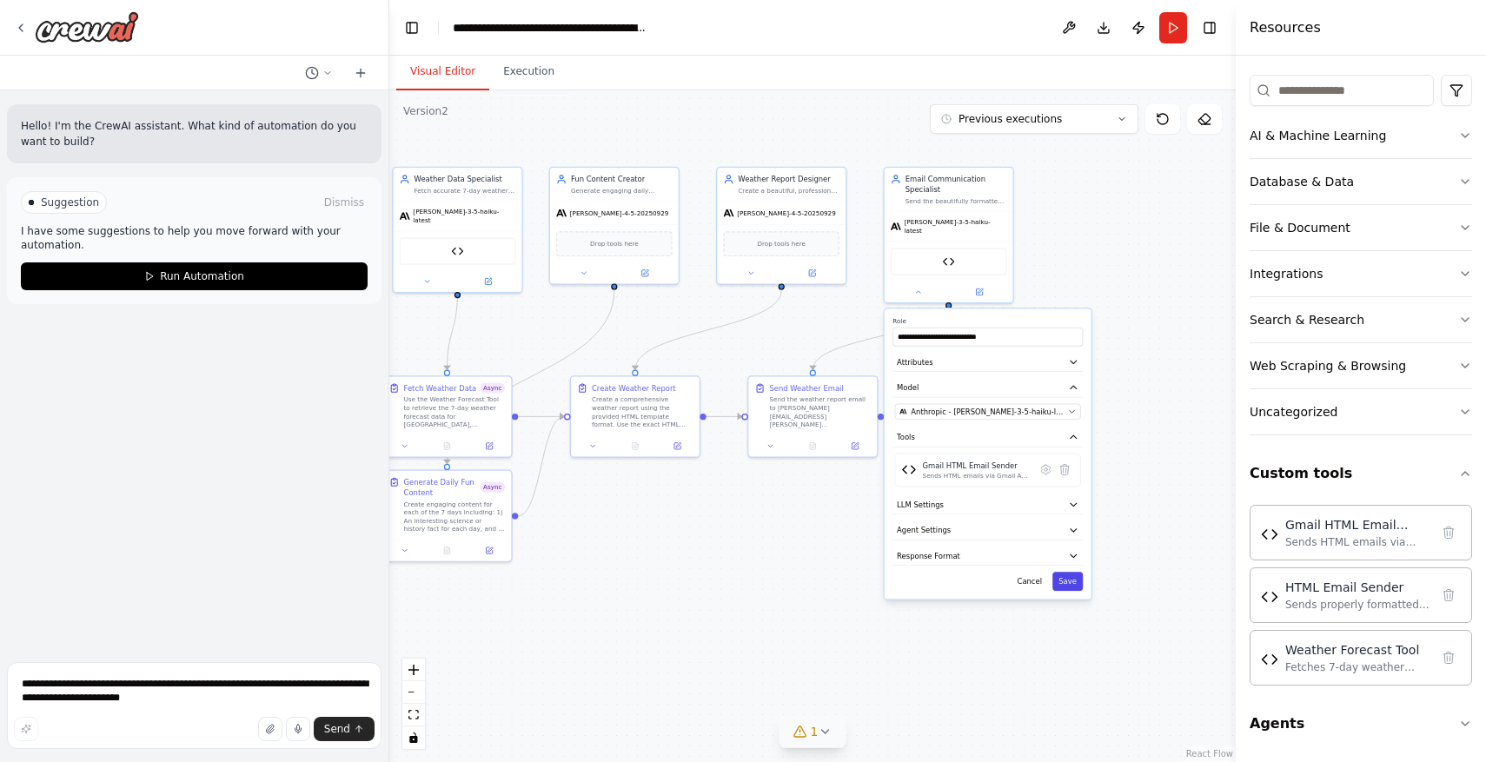
click at [1075, 577] on button "Save" at bounding box center [1067, 581] width 30 height 19
click at [951, 255] on img at bounding box center [948, 260] width 12 height 12
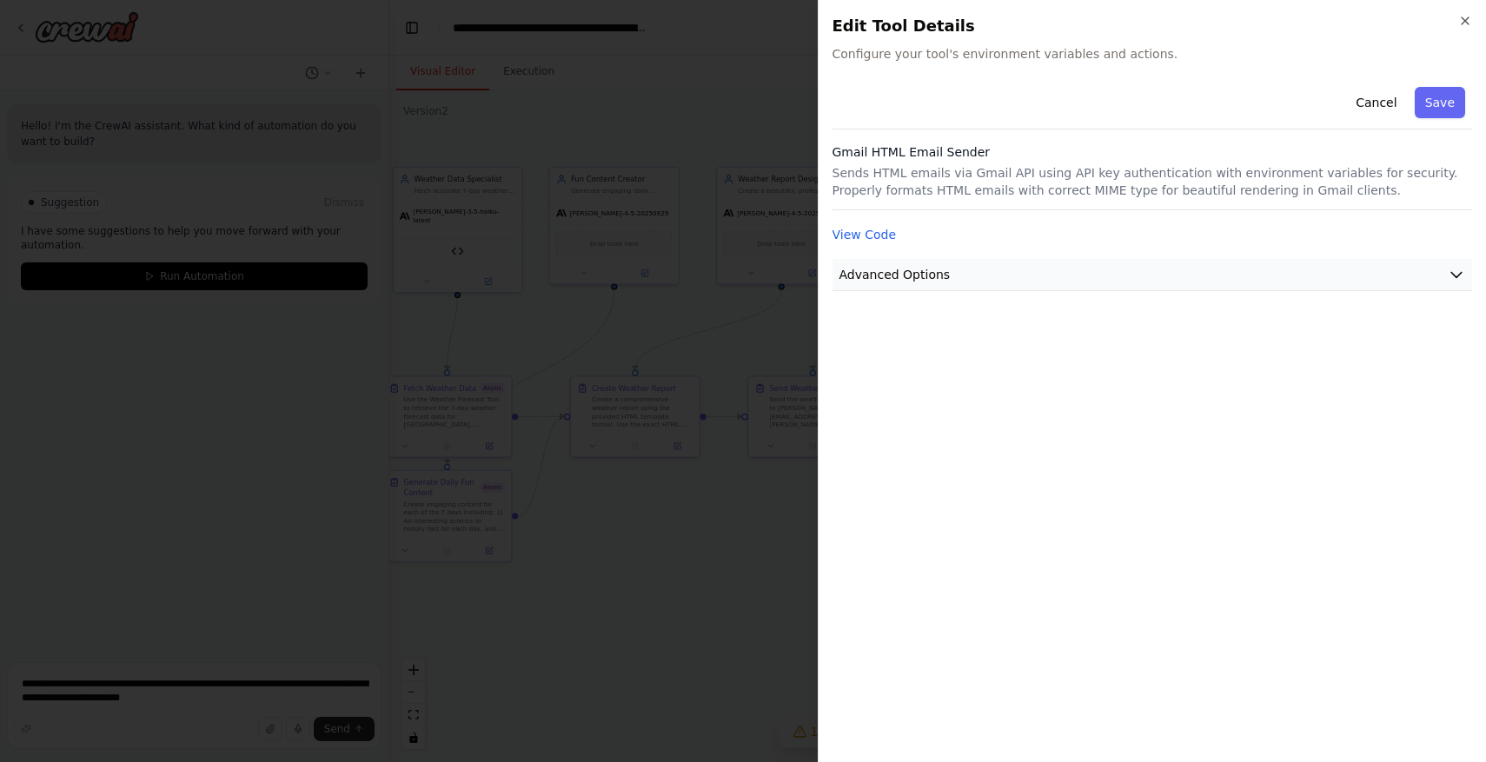
click at [966, 286] on button "Advanced Options" at bounding box center [1153, 275] width 640 height 32
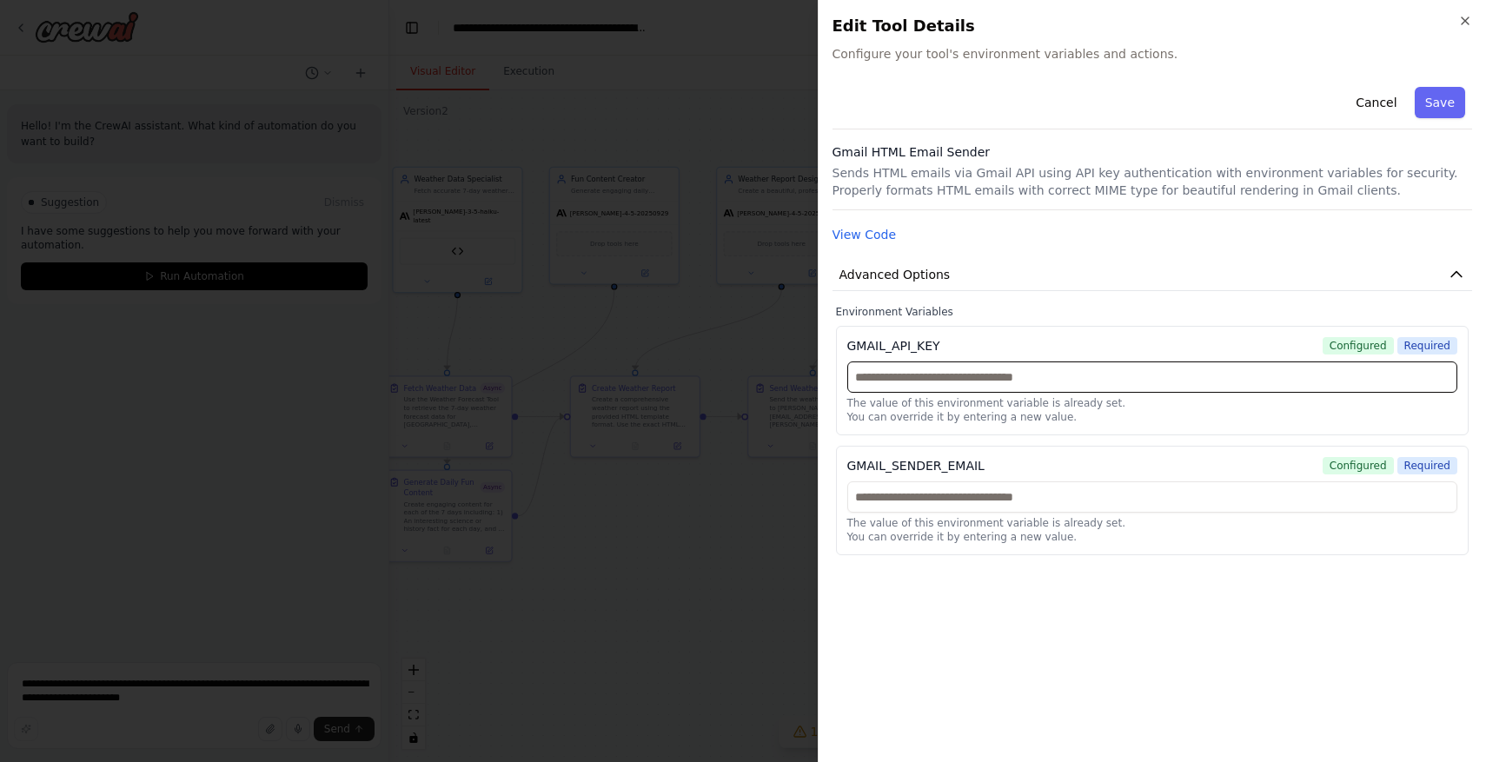
click at [1019, 380] on input "text" at bounding box center [1152, 377] width 611 height 31
paste input "**********"
type input "**********"
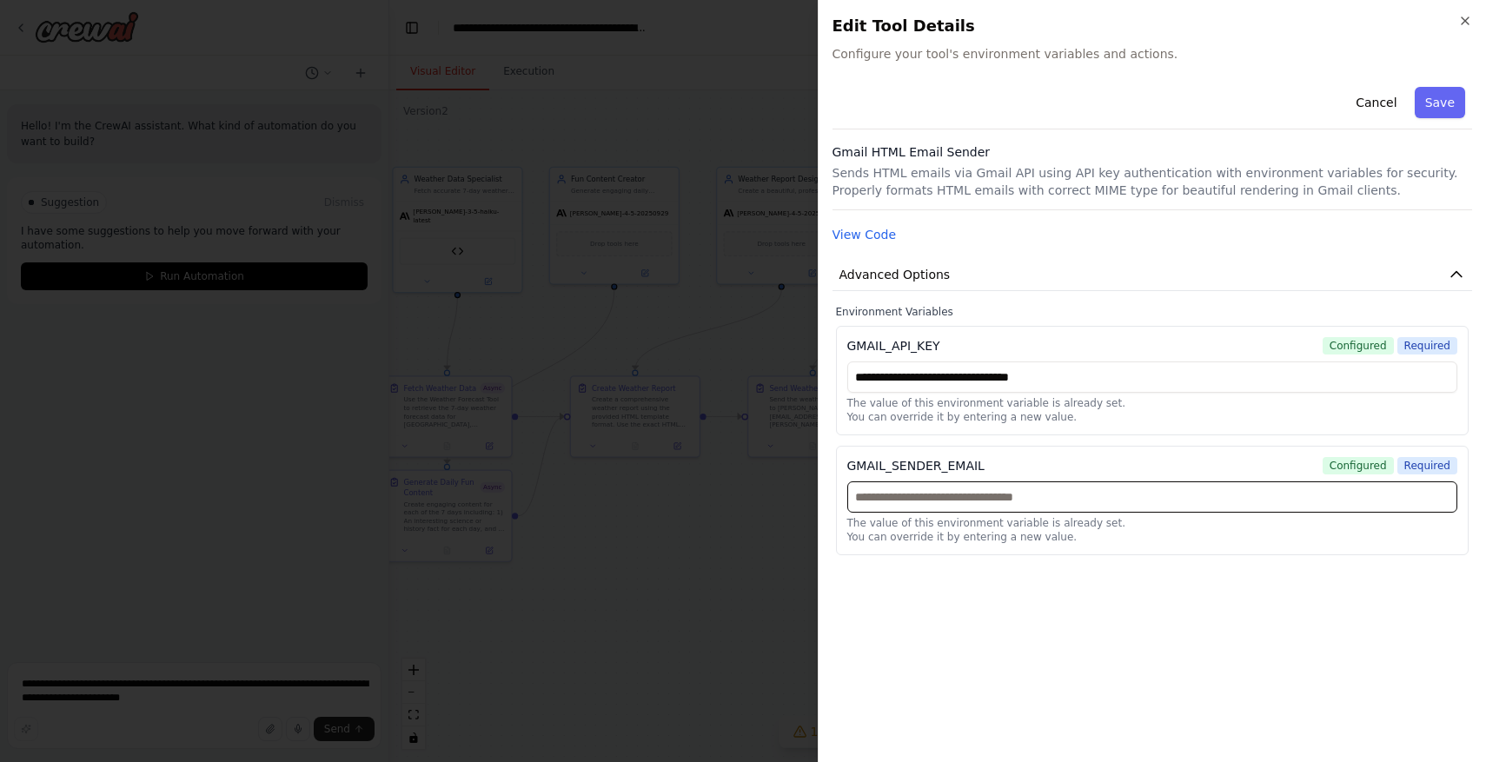
click at [1025, 494] on input "text" at bounding box center [1152, 496] width 611 height 31
type input "**********"
click at [1436, 94] on button "Save" at bounding box center [1440, 102] width 50 height 31
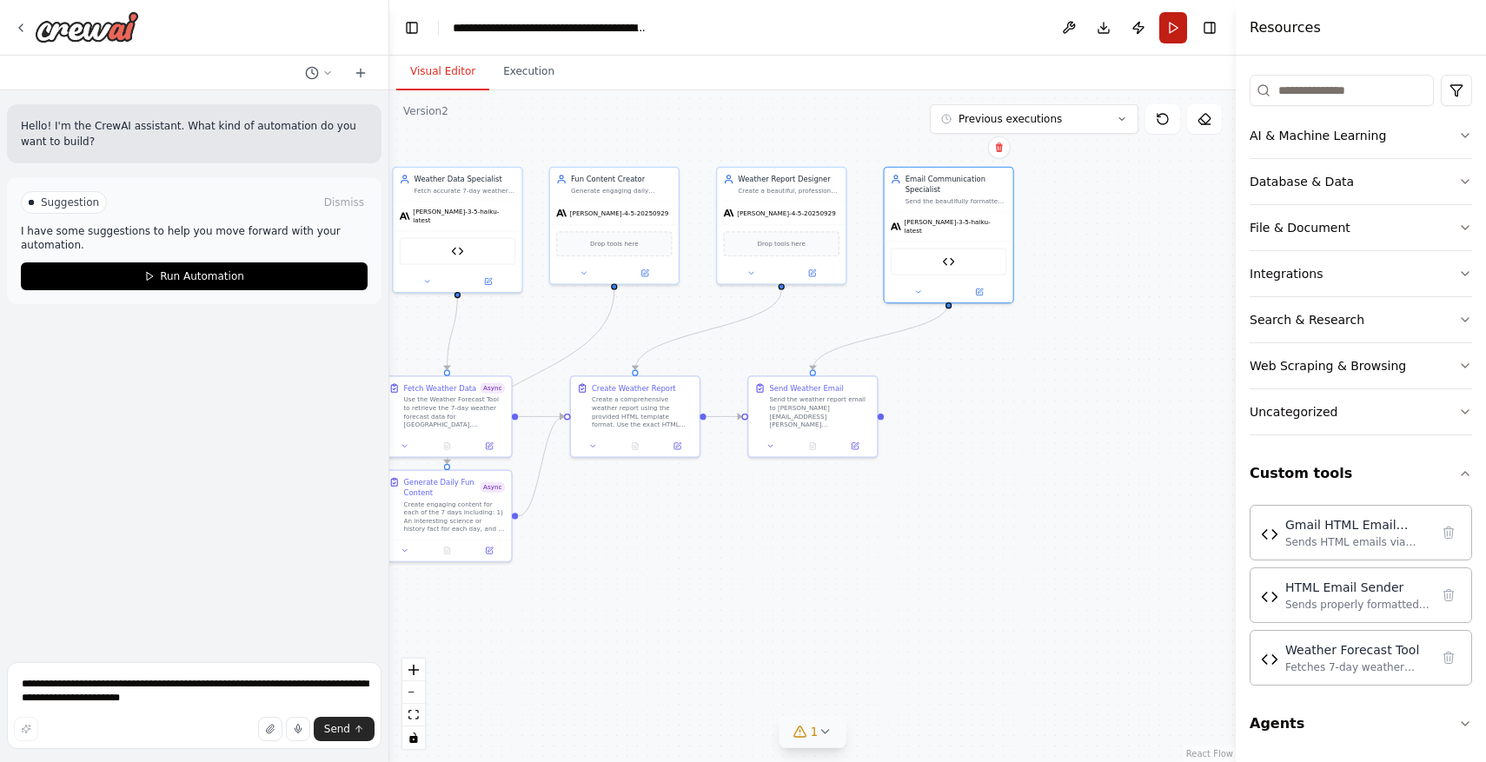
click at [1170, 33] on button "Run" at bounding box center [1173, 27] width 28 height 31
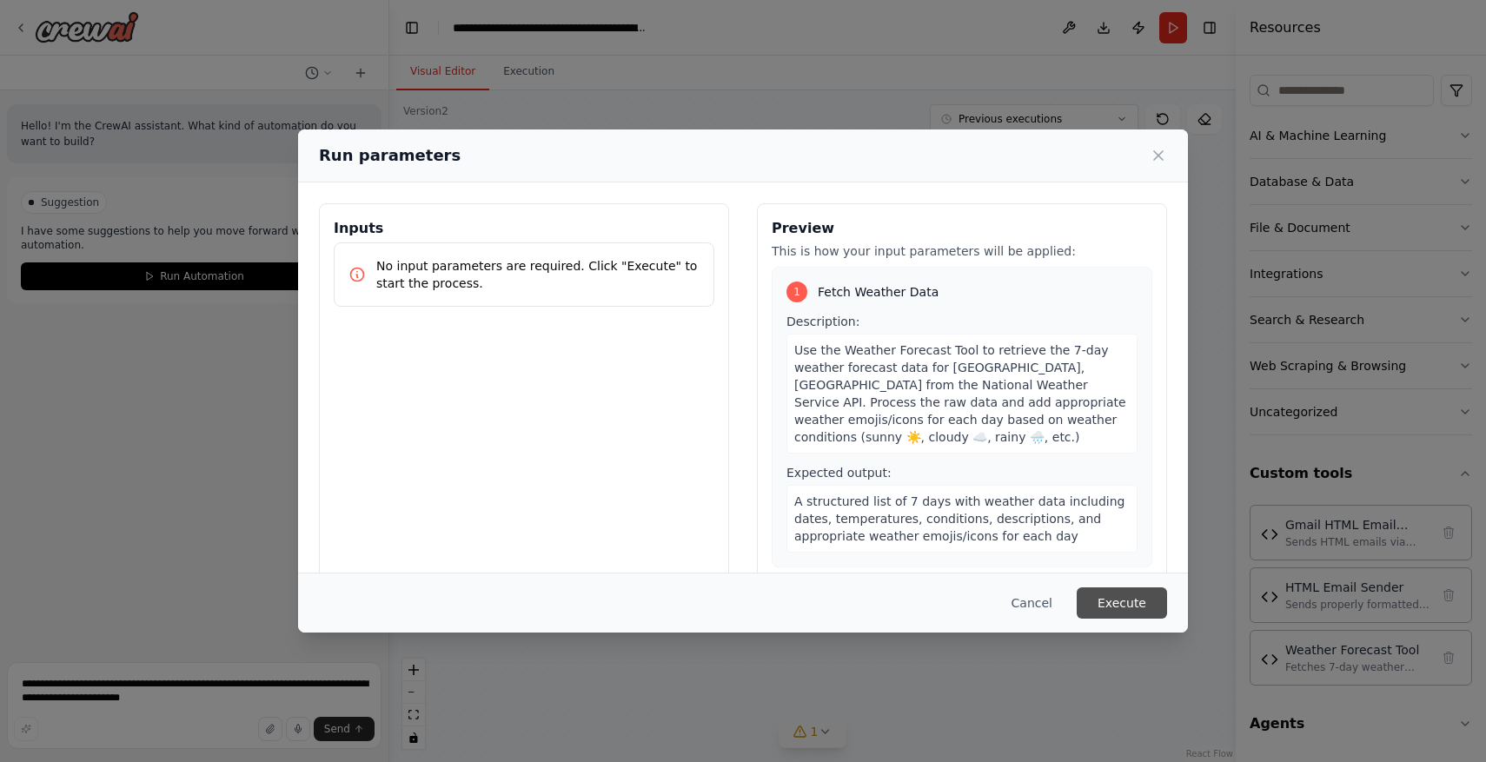
click at [1108, 596] on button "Execute" at bounding box center [1122, 602] width 90 height 31
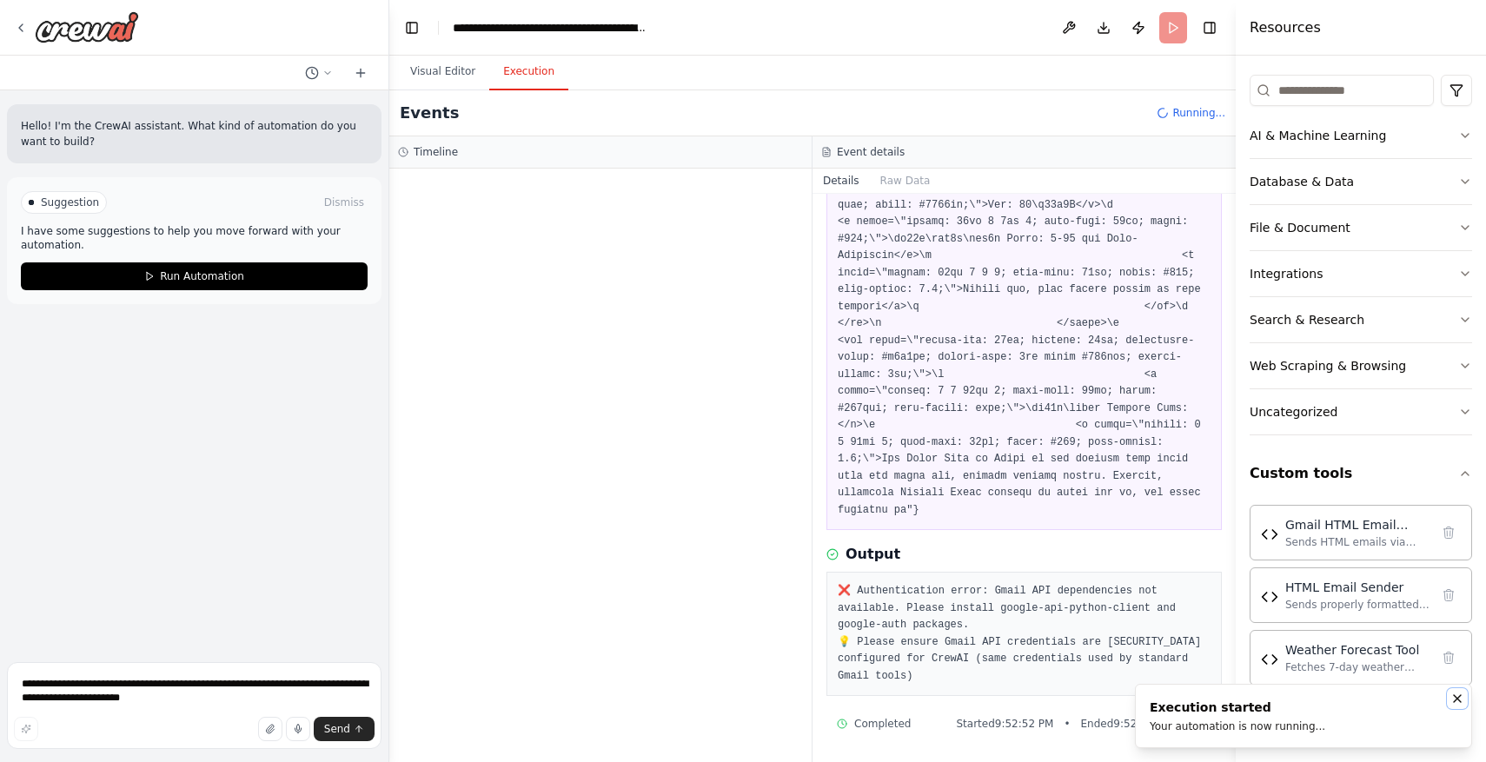
click at [1456, 692] on icon "Notifications (F8)" at bounding box center [1457, 699] width 14 height 14
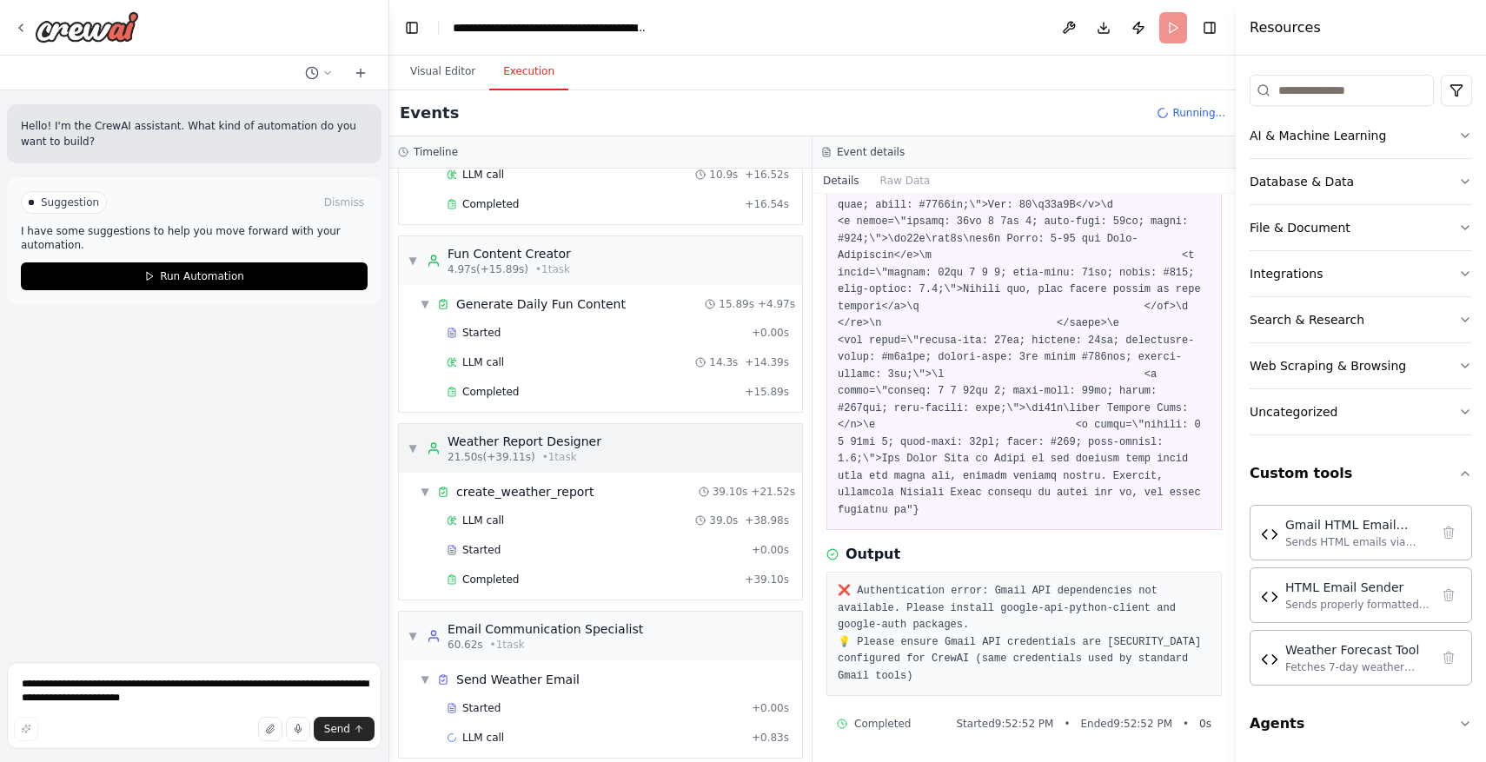
scroll to position [204, 0]
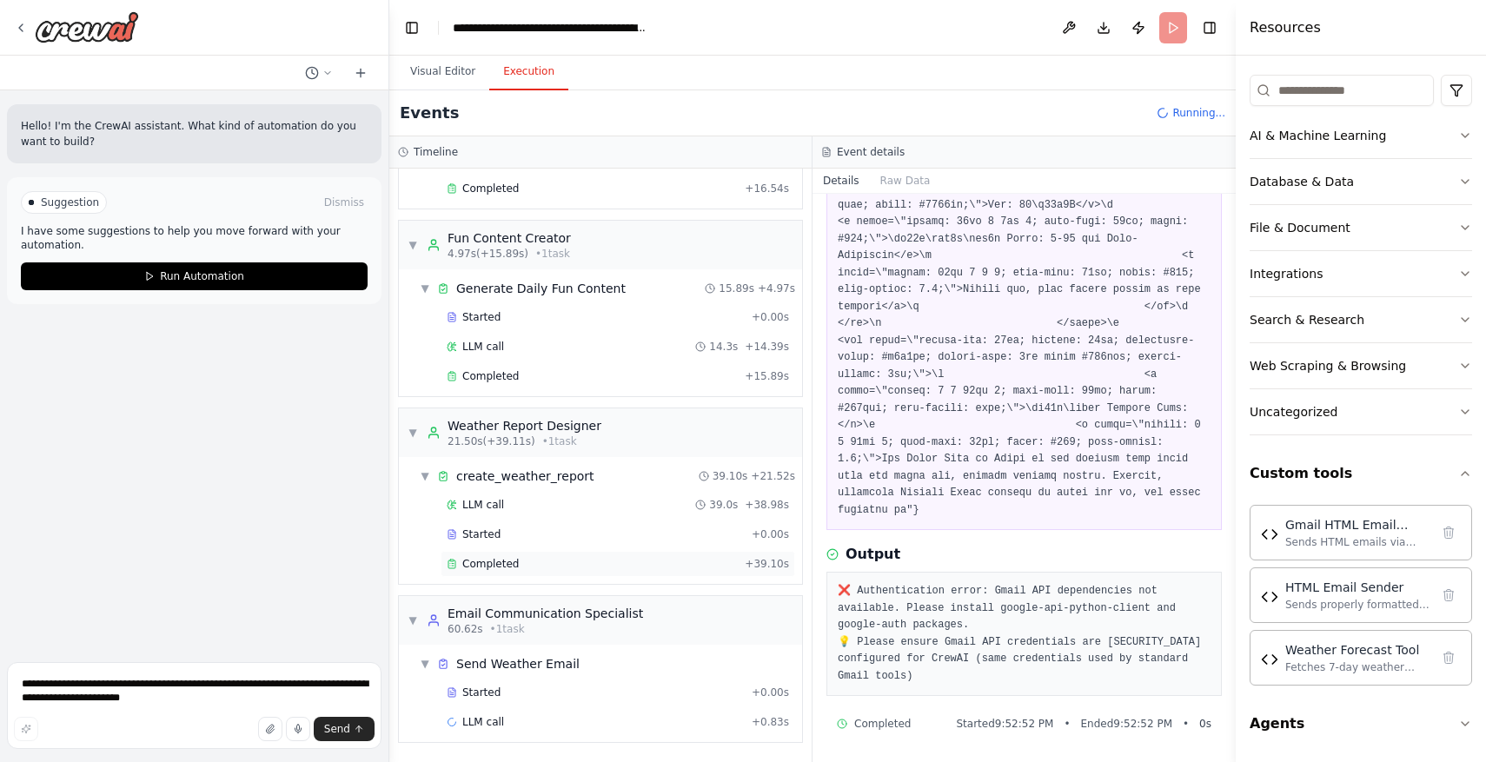
click at [539, 560] on div "Completed" at bounding box center [592, 564] width 291 height 14
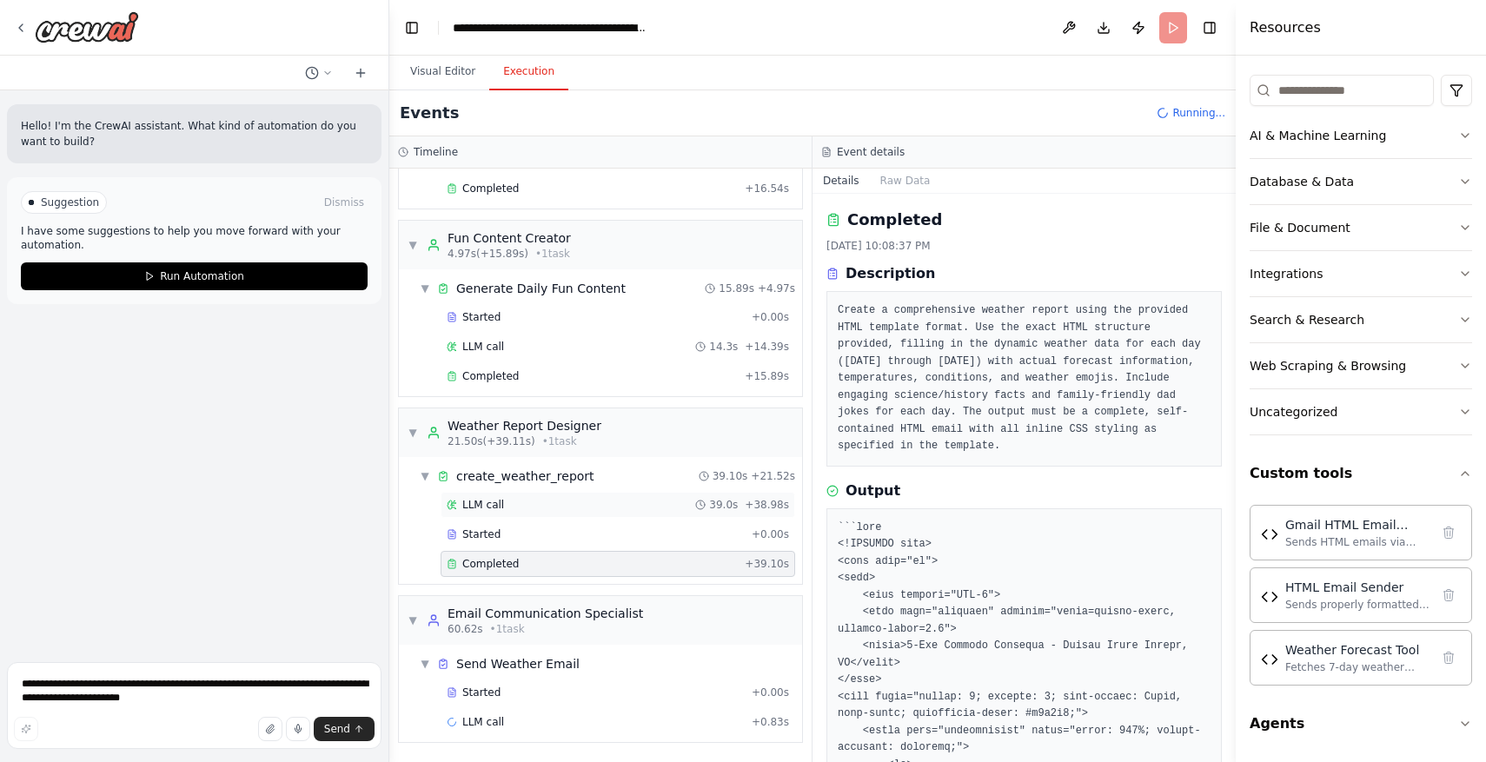
click at [619, 501] on div "LLM call 39.0s + 38.98s" at bounding box center [618, 505] width 342 height 14
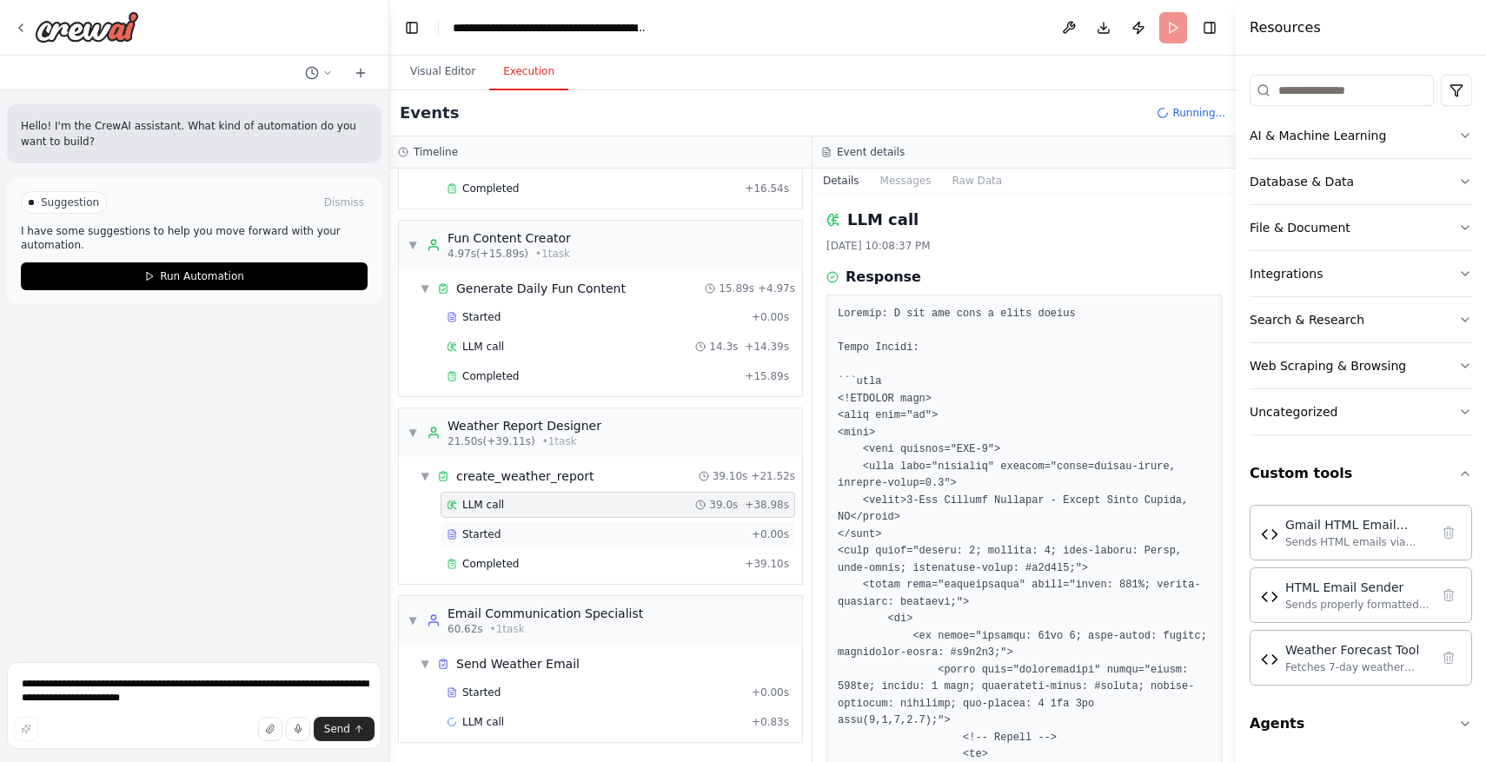
click at [623, 527] on div "Started" at bounding box center [596, 534] width 298 height 14
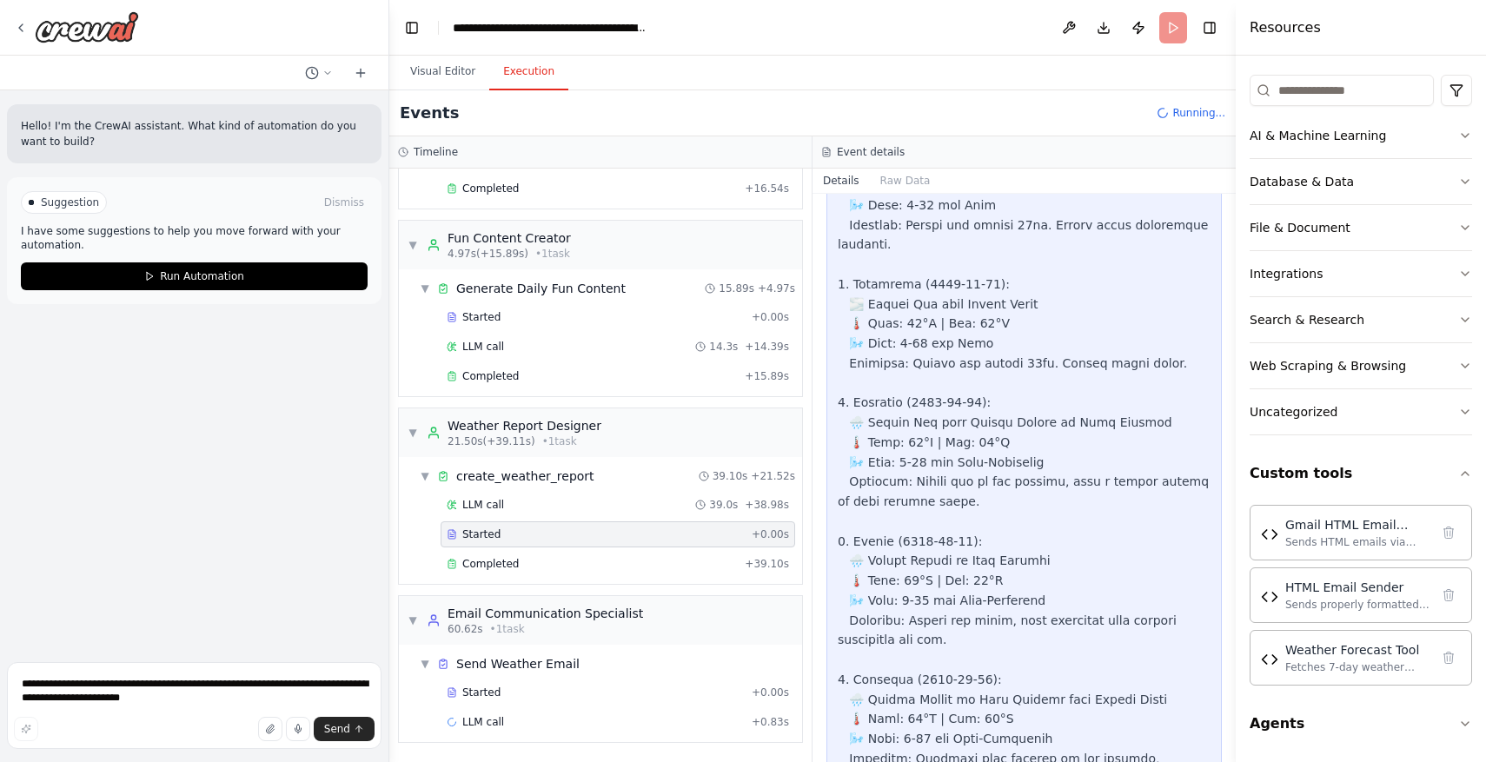
scroll to position [1038, 0]
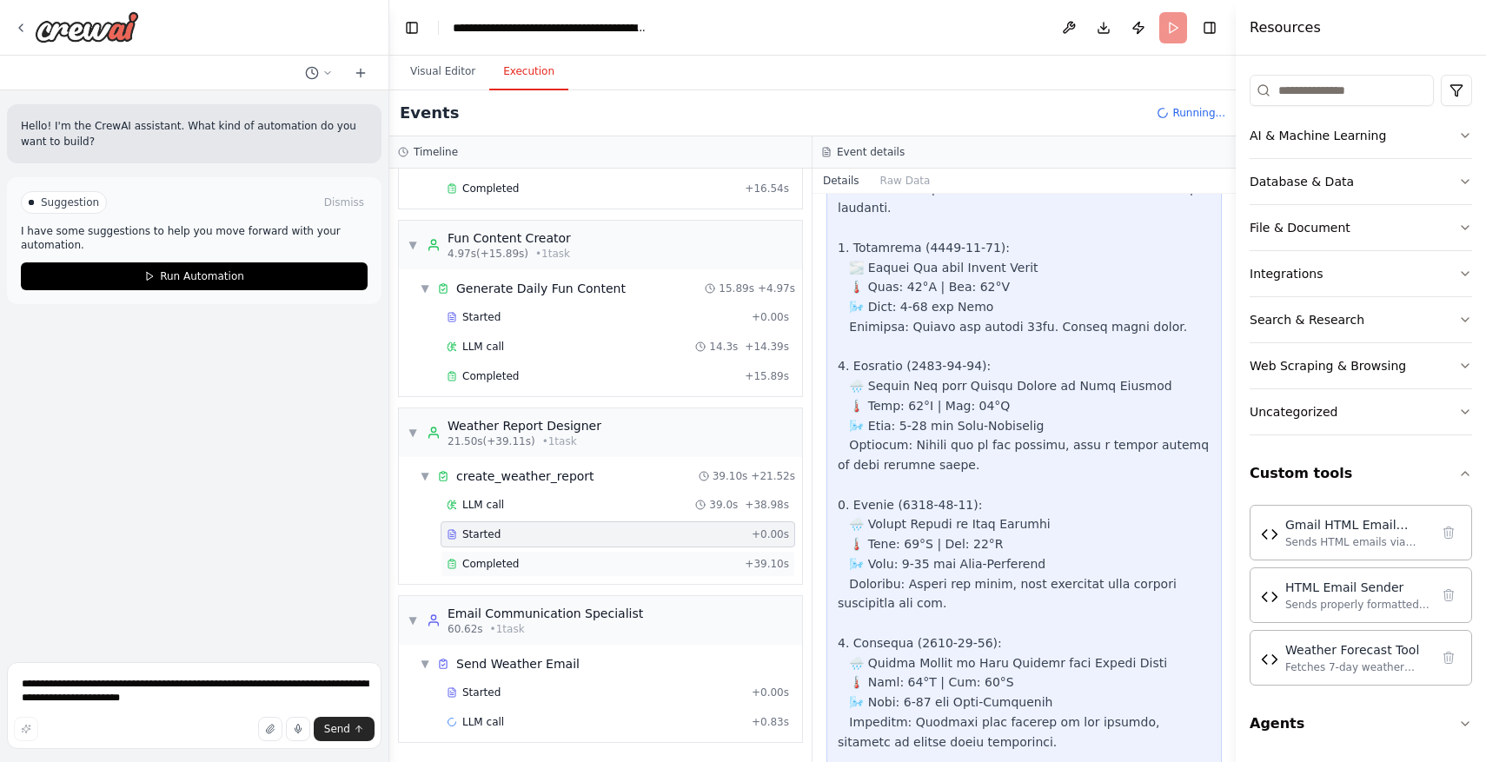
click at [548, 561] on div "Completed" at bounding box center [592, 564] width 291 height 14
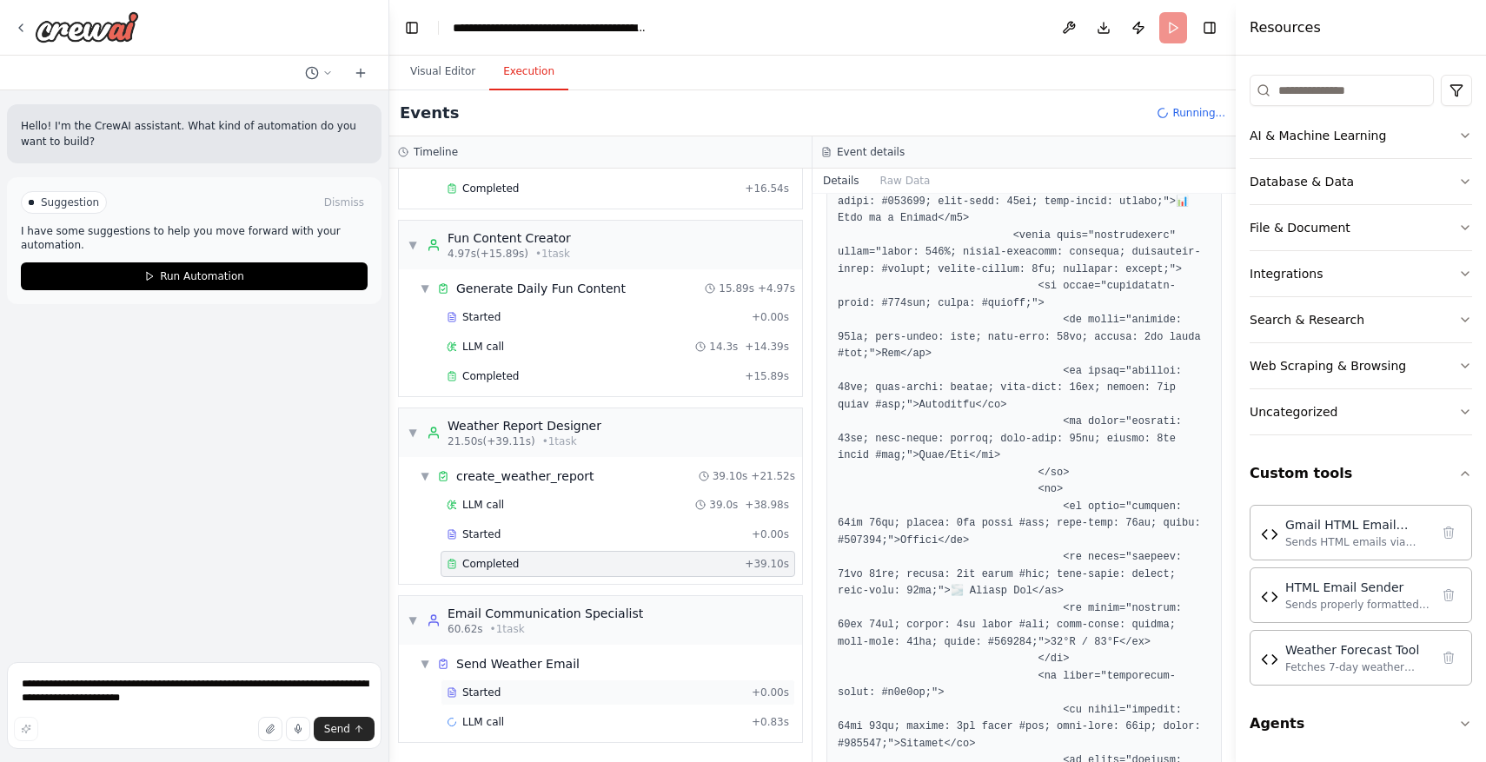
click at [538, 703] on div "Started + 0.00s" at bounding box center [618, 693] width 355 height 26
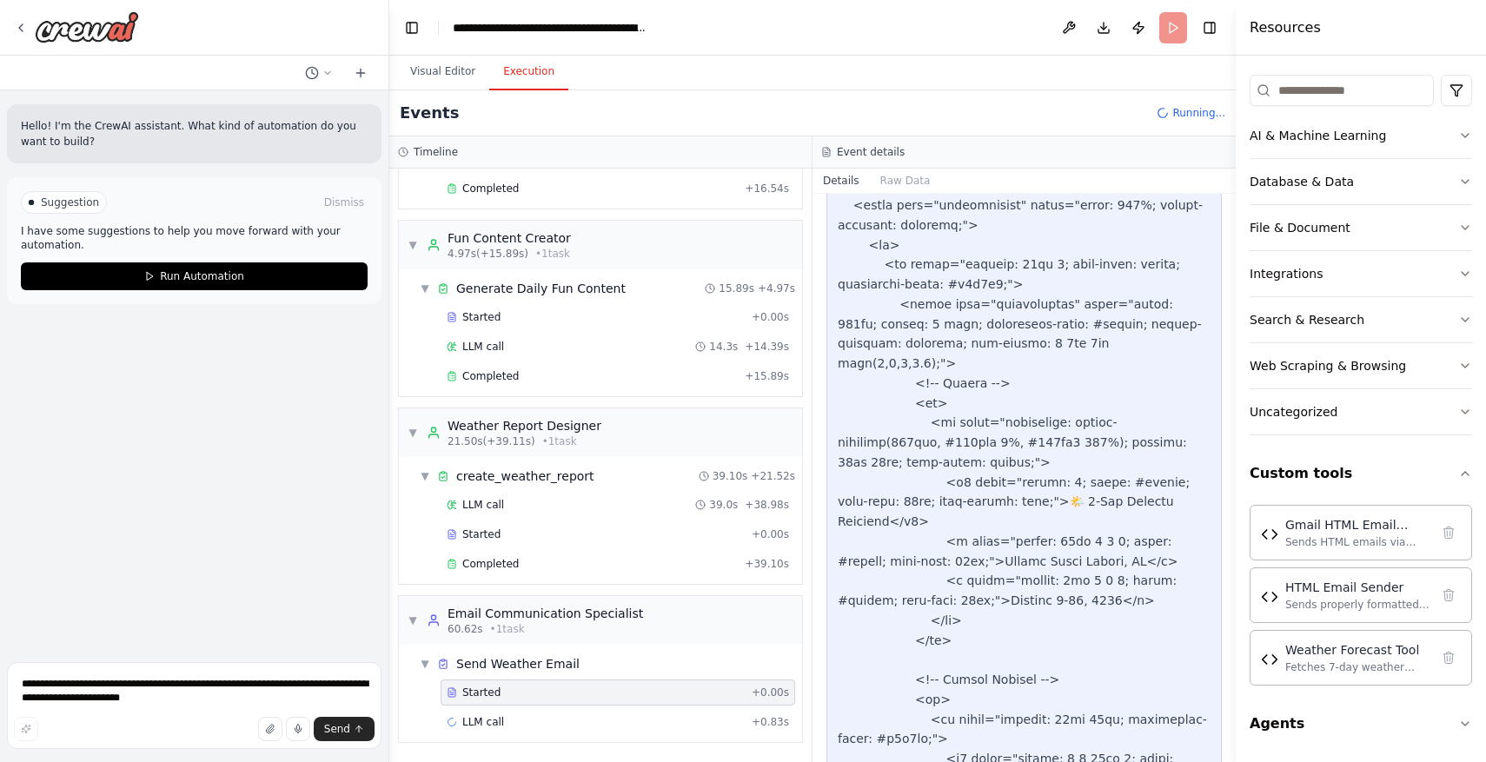
click at [899, 167] on div "Event details" at bounding box center [1024, 152] width 423 height 32
click at [899, 176] on button "Raw Data" at bounding box center [905, 181] width 71 height 24
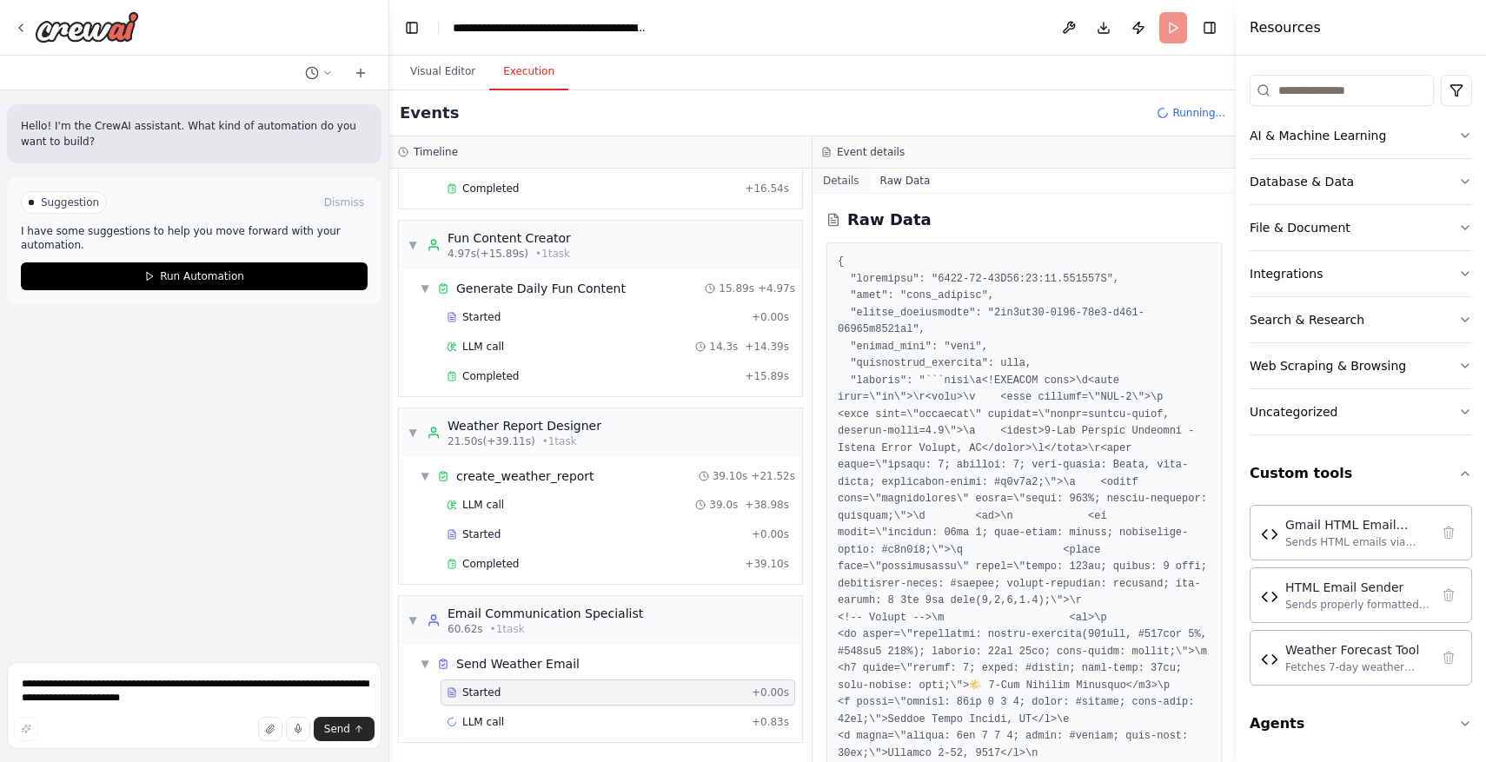
click at [867, 182] on button "Details" at bounding box center [841, 181] width 57 height 24
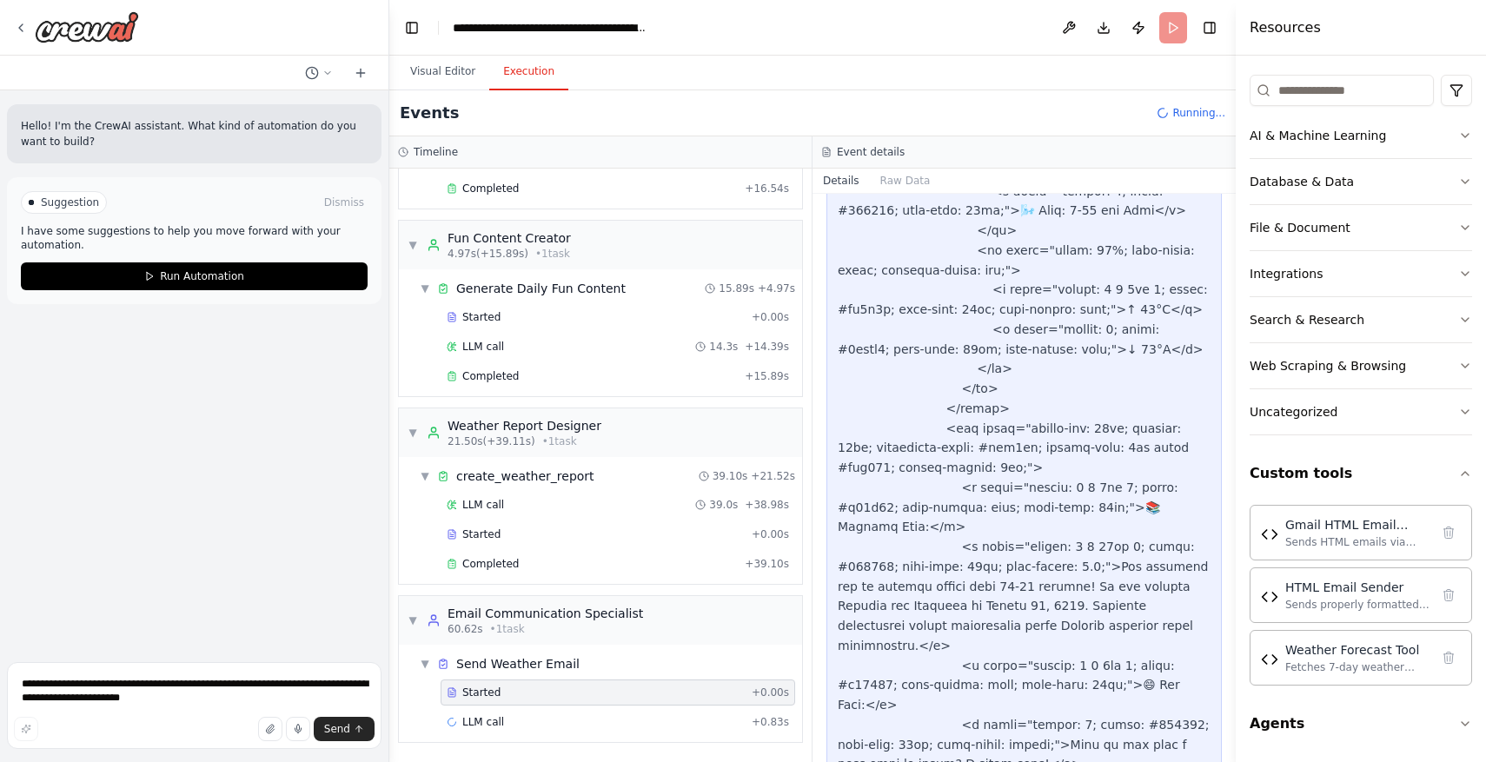
scroll to position [5258, 0]
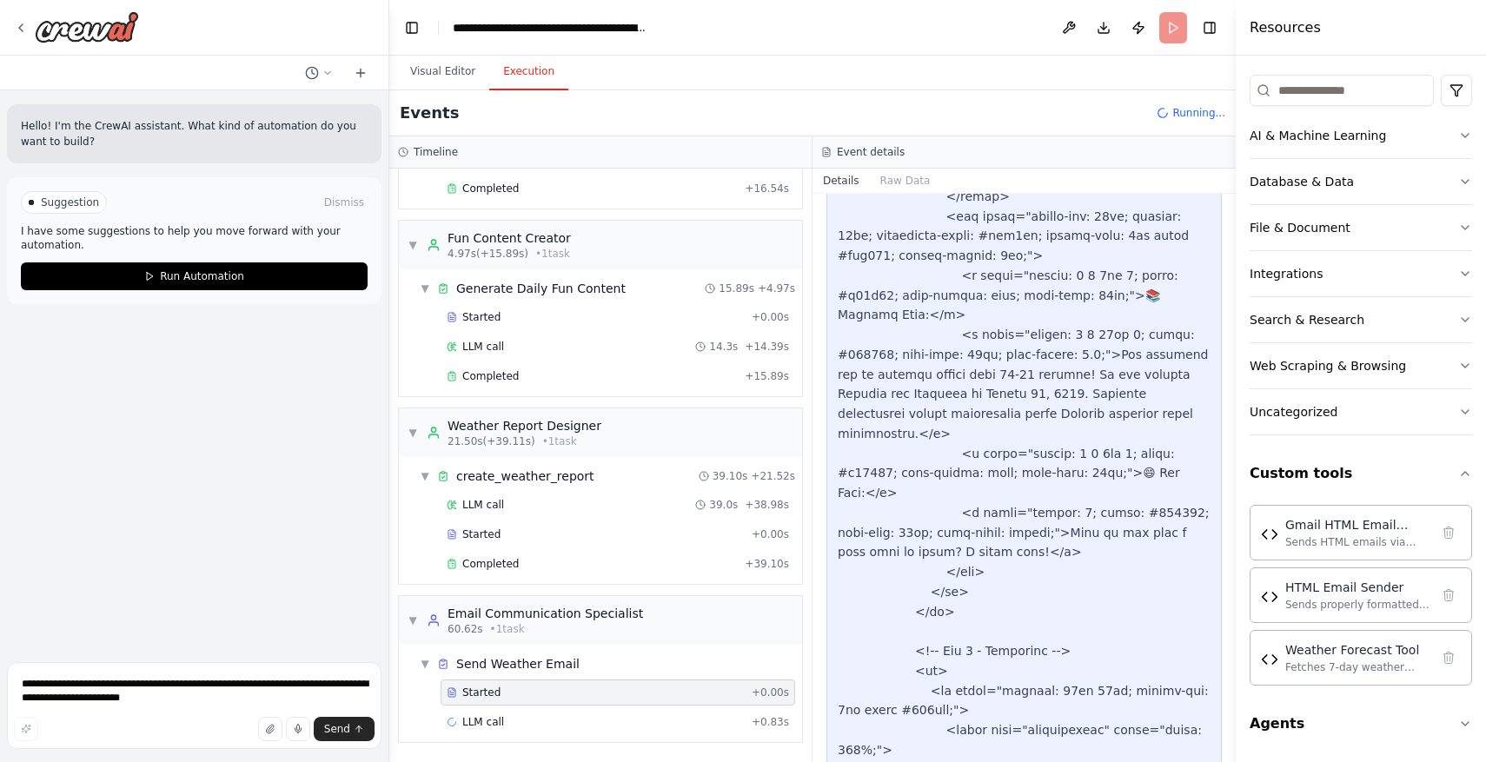
click at [567, 705] on div "Started + 0.00s" at bounding box center [618, 693] width 355 height 26
click at [567, 709] on div "LLM call + 0.83s" at bounding box center [618, 722] width 355 height 26
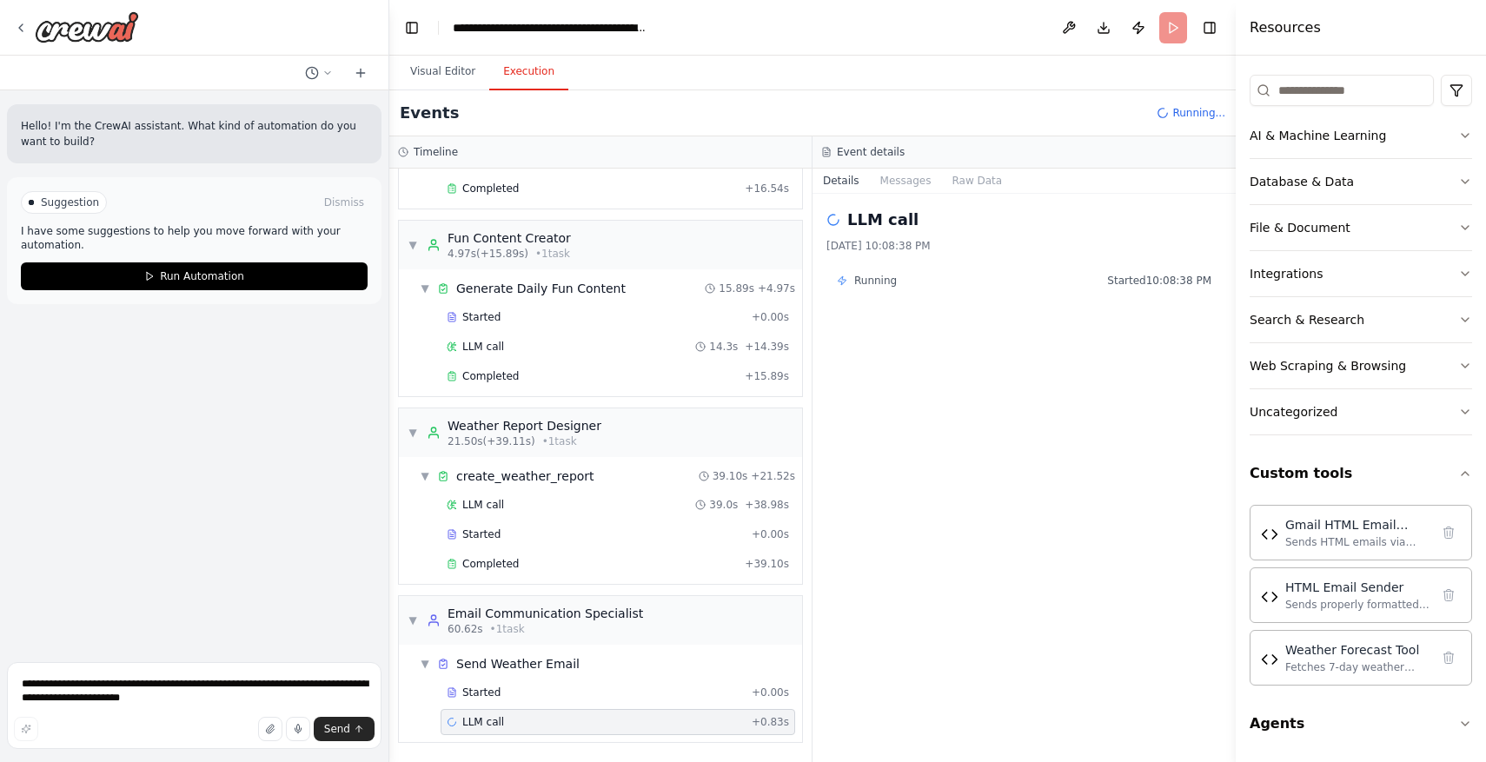
click at [568, 716] on div "LLM call + 0.83s" at bounding box center [618, 722] width 342 height 14
click at [918, 182] on button "Messages" at bounding box center [906, 181] width 72 height 24
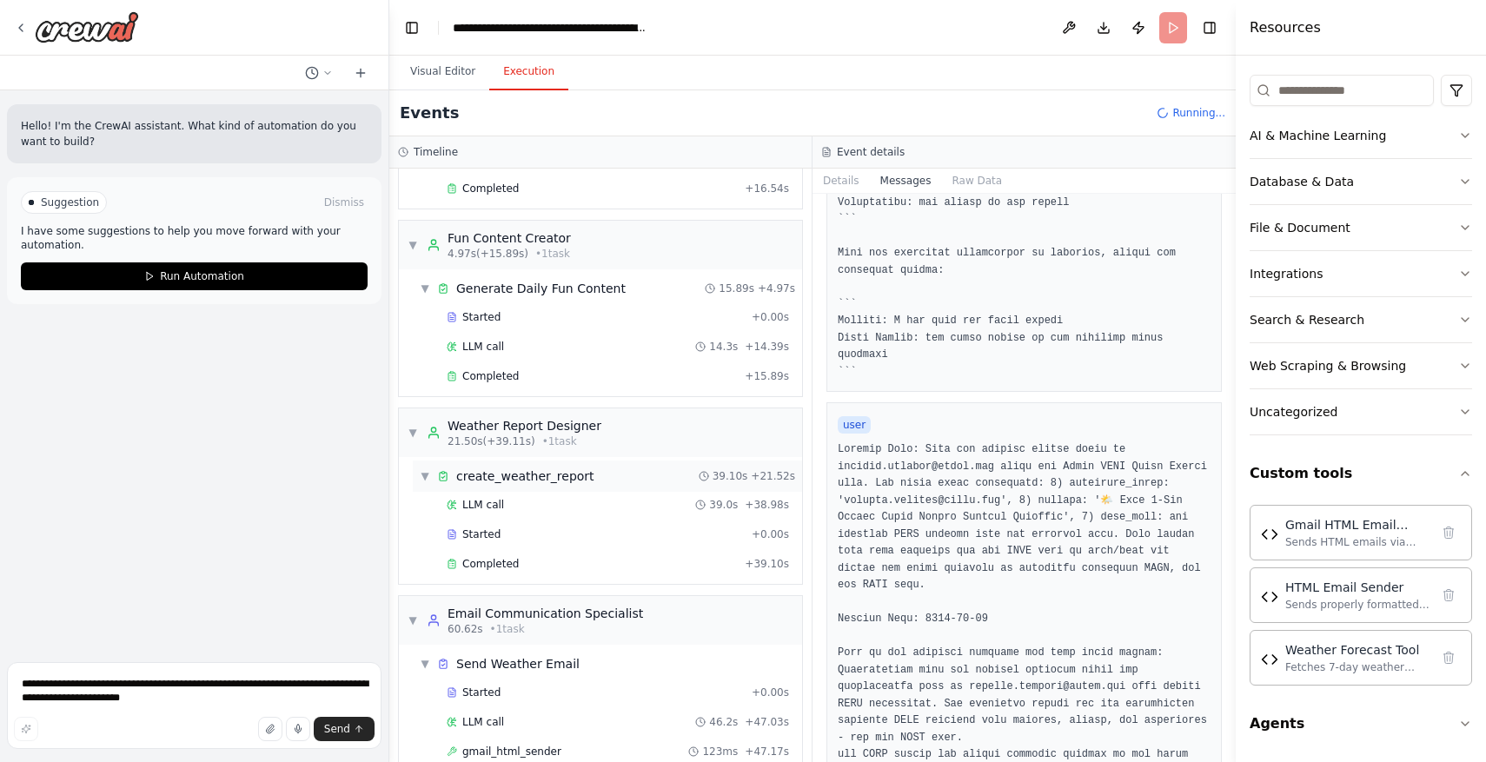
scroll to position [263, 0]
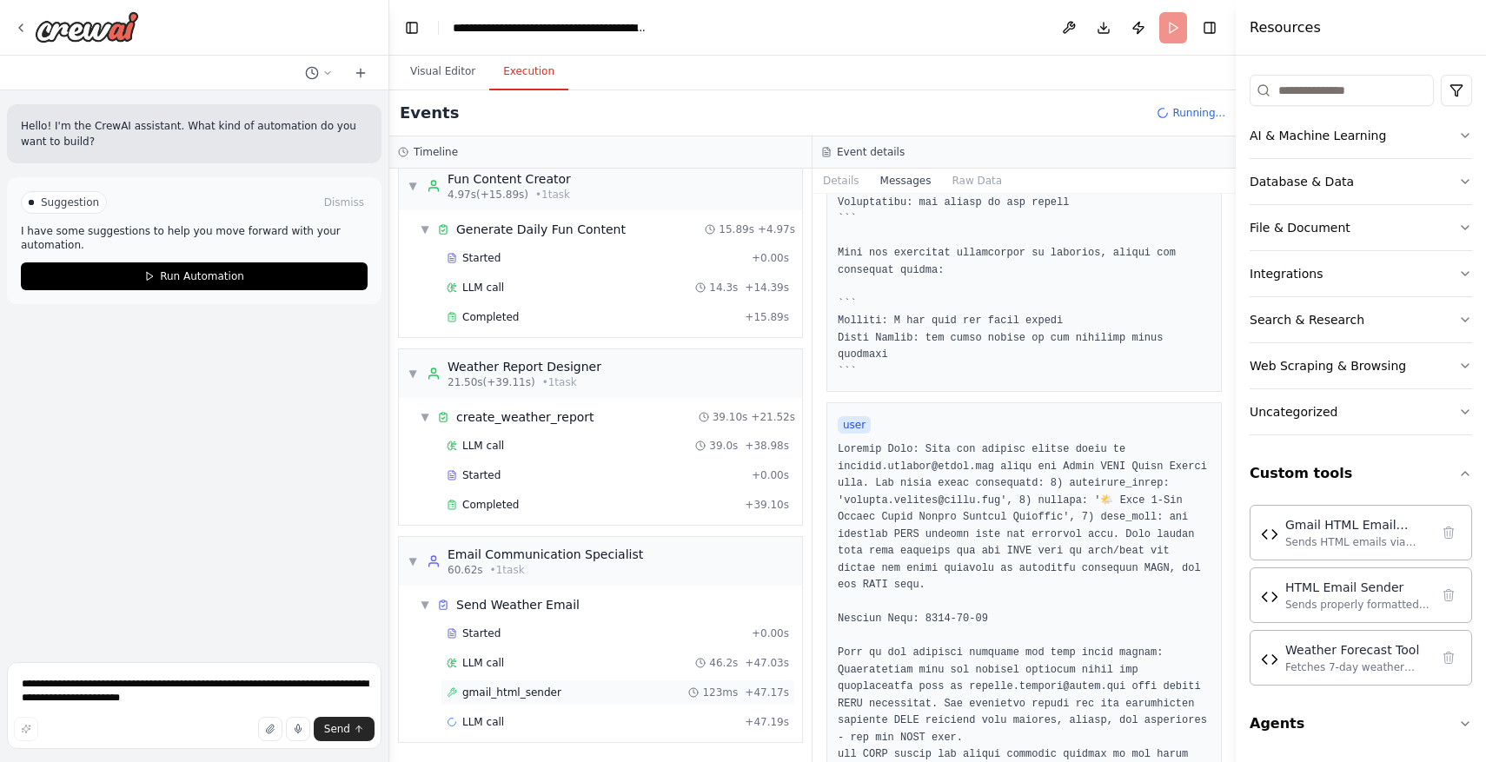
click at [676, 693] on div "gmail_html_sender 123ms + 47.17s" at bounding box center [618, 693] width 342 height 14
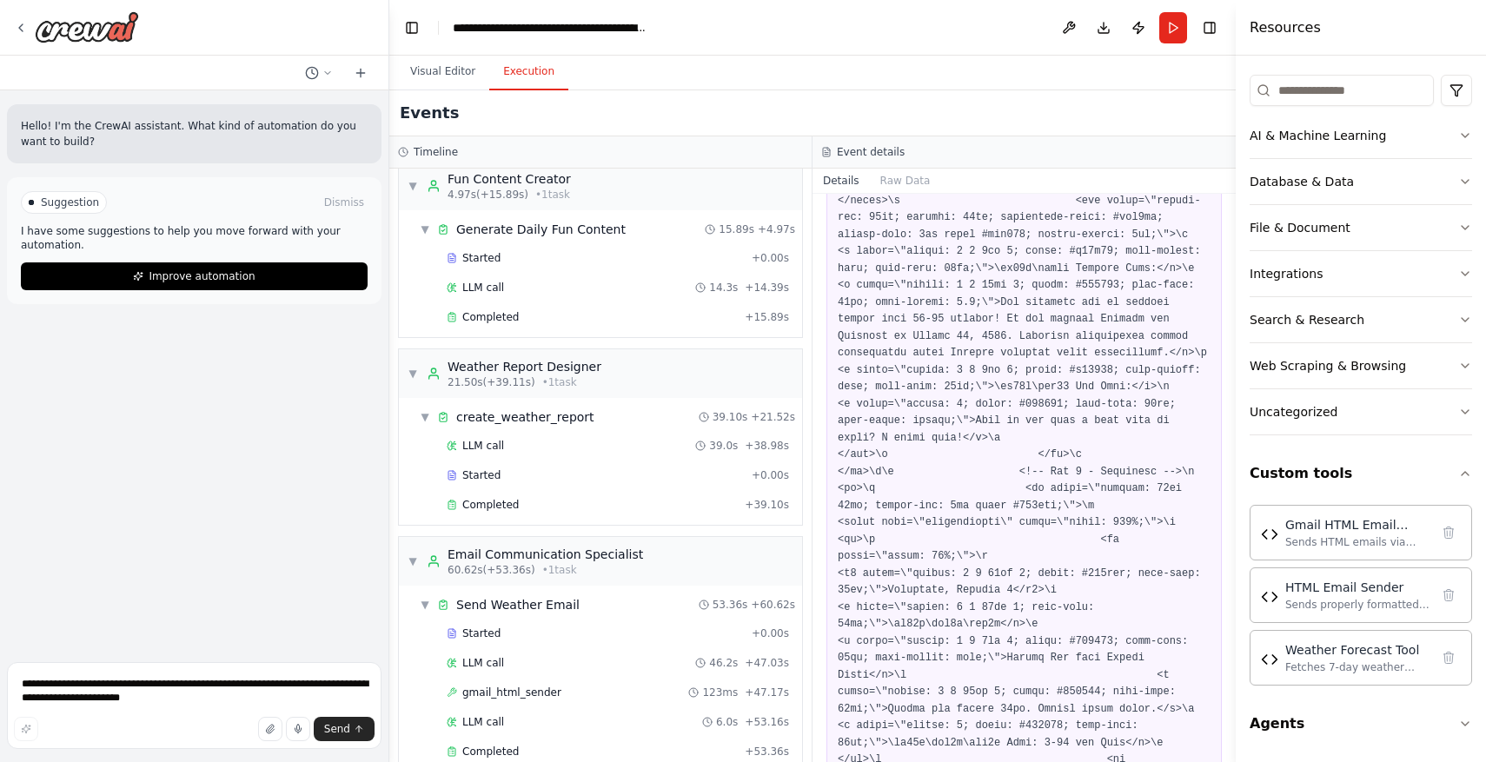
scroll to position [3346, 0]
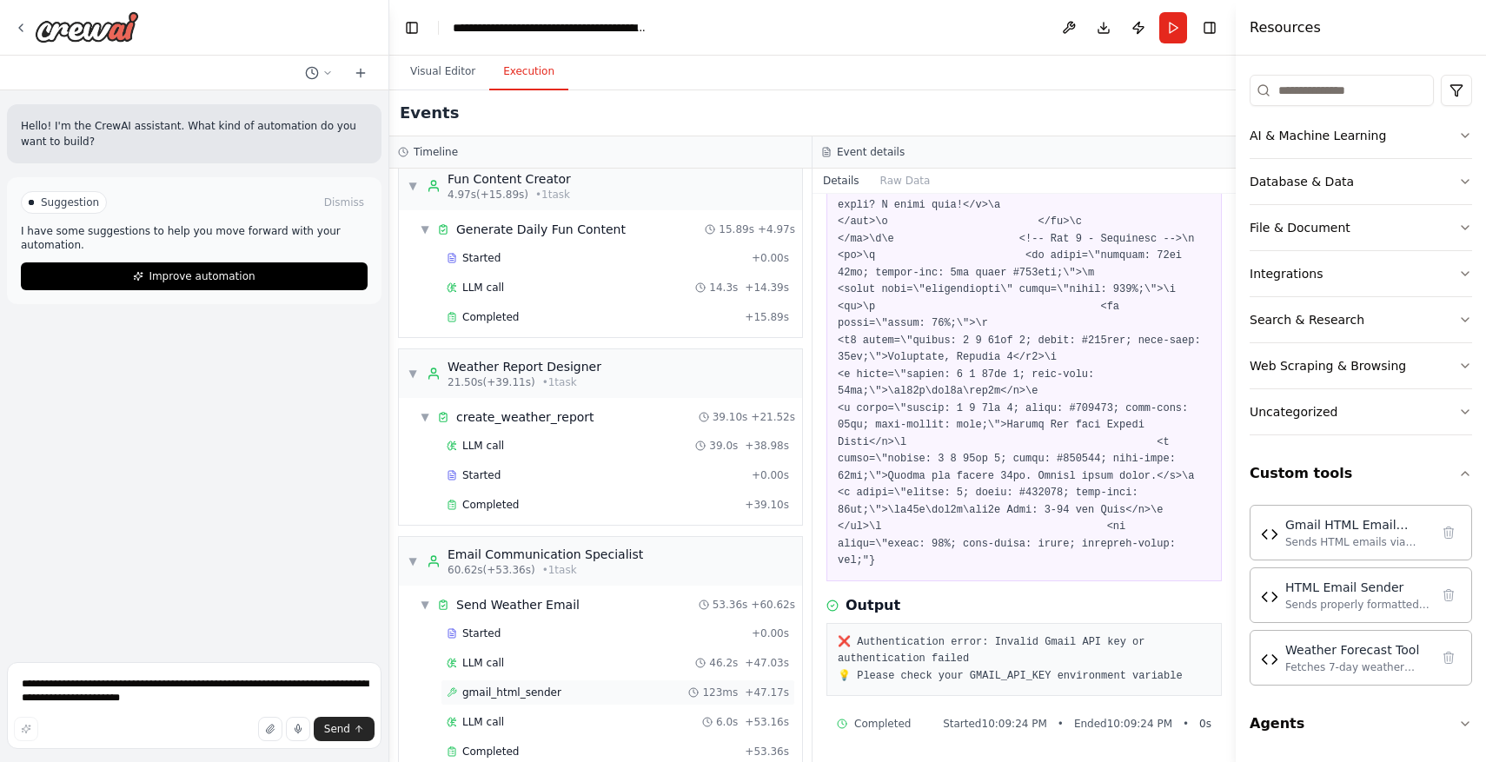
click at [709, 700] on div "gmail_html_sender 123ms + 47.17s" at bounding box center [618, 693] width 355 height 26
click at [710, 715] on div "6.0s" at bounding box center [720, 722] width 36 height 14
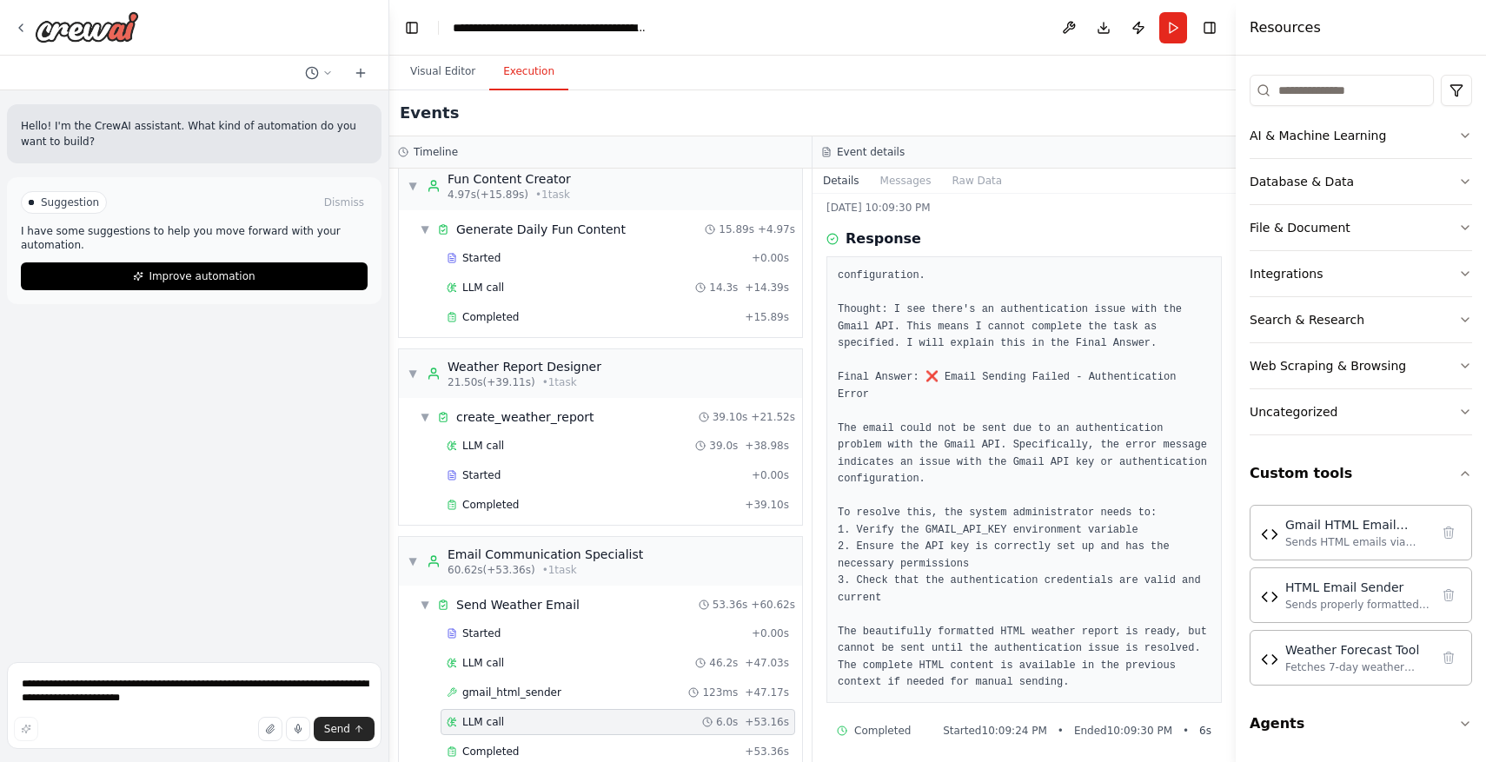
scroll to position [44, 0]
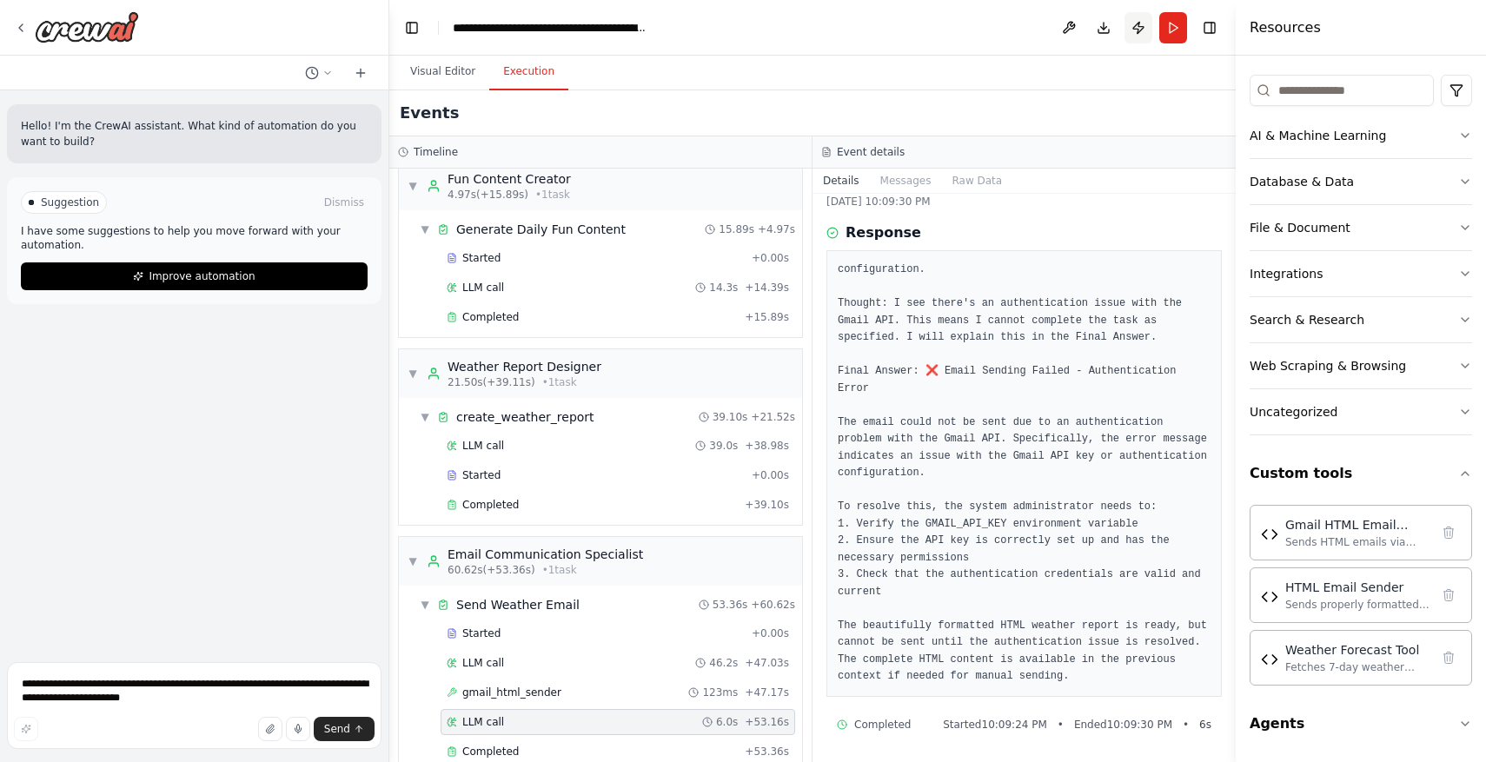
click at [1131, 34] on button "Publish" at bounding box center [1139, 27] width 28 height 31
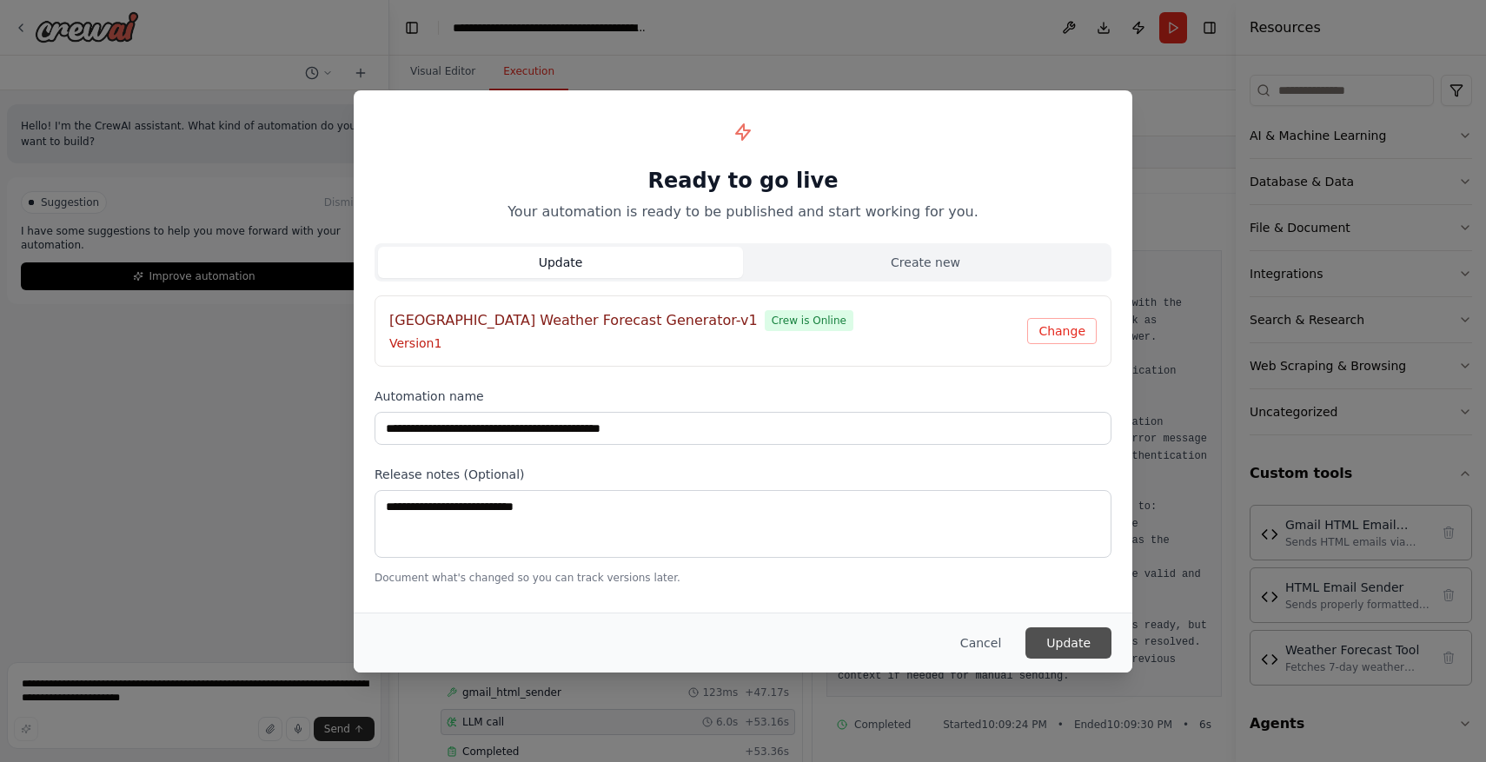
click at [1084, 633] on button "Update" at bounding box center [1068, 642] width 86 height 31
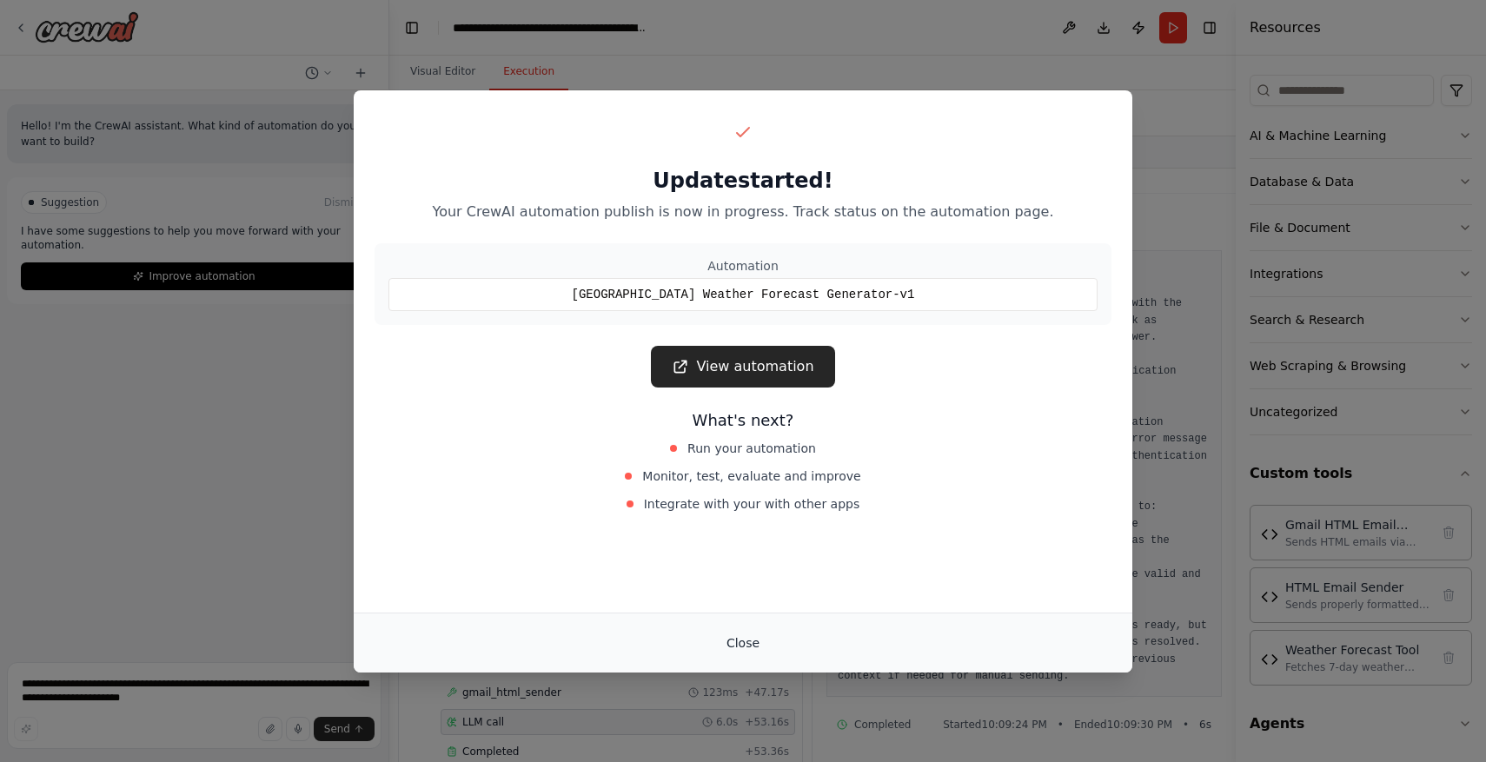
click at [752, 640] on button "Close" at bounding box center [743, 642] width 61 height 31
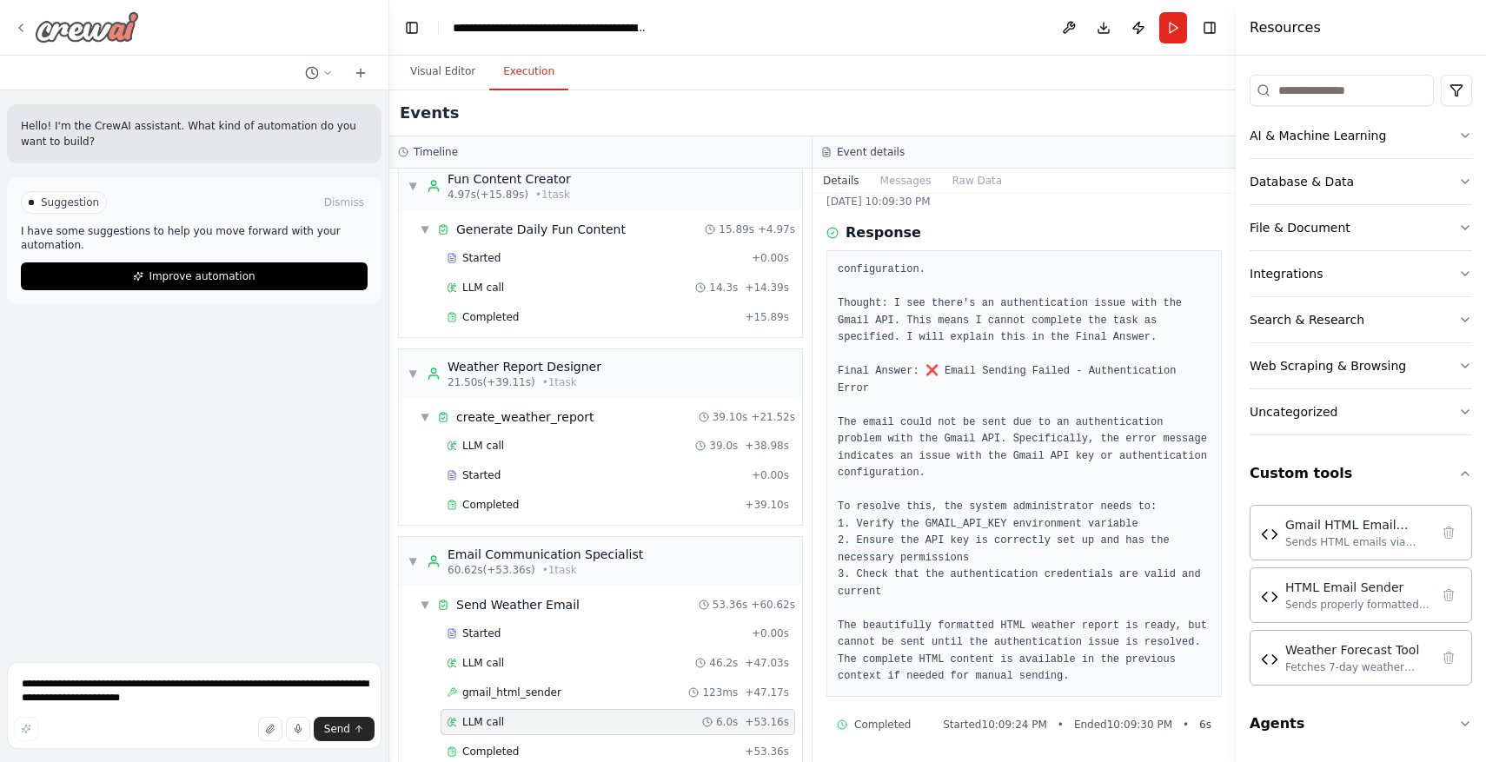
click at [19, 24] on icon at bounding box center [21, 28] width 14 height 14
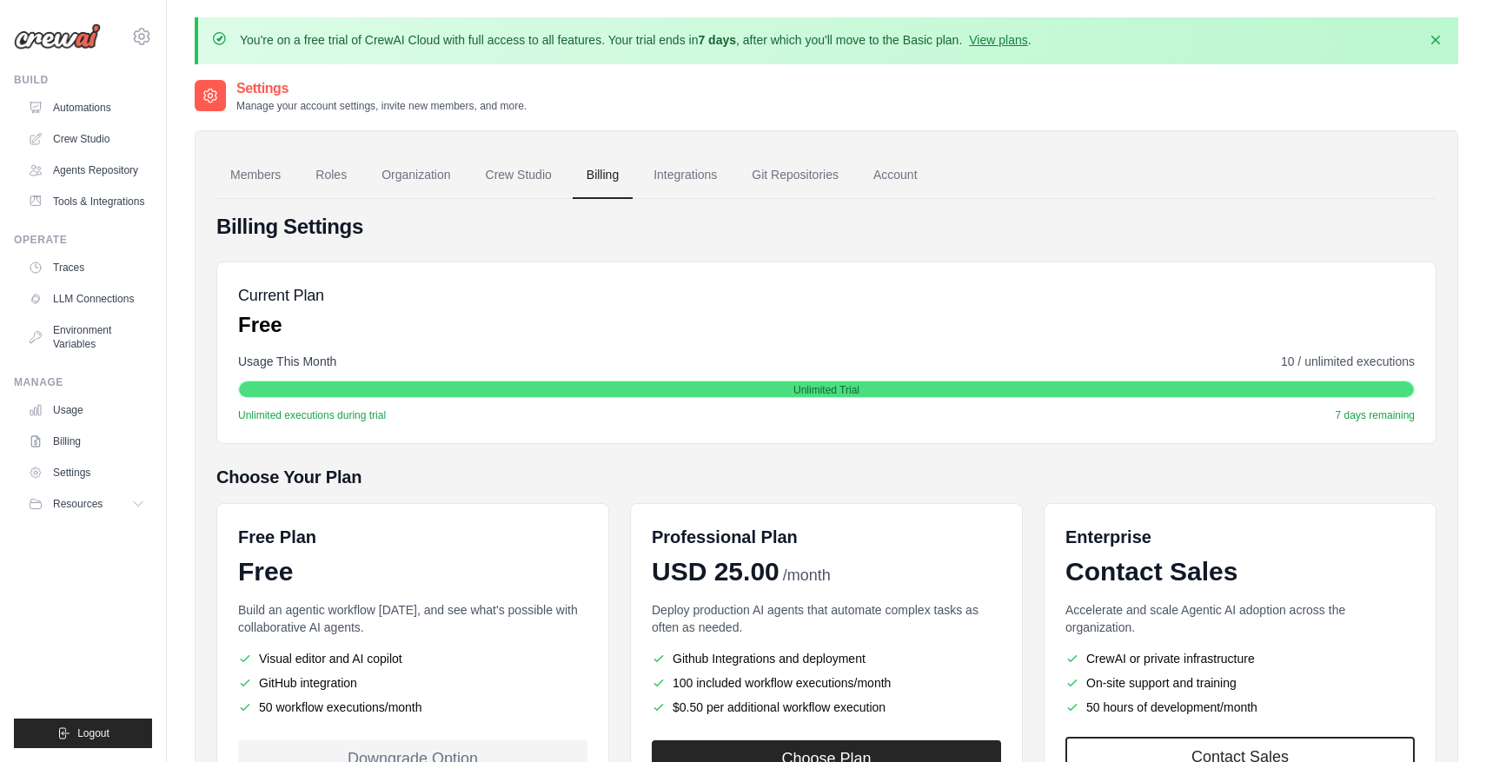
scroll to position [149, 0]
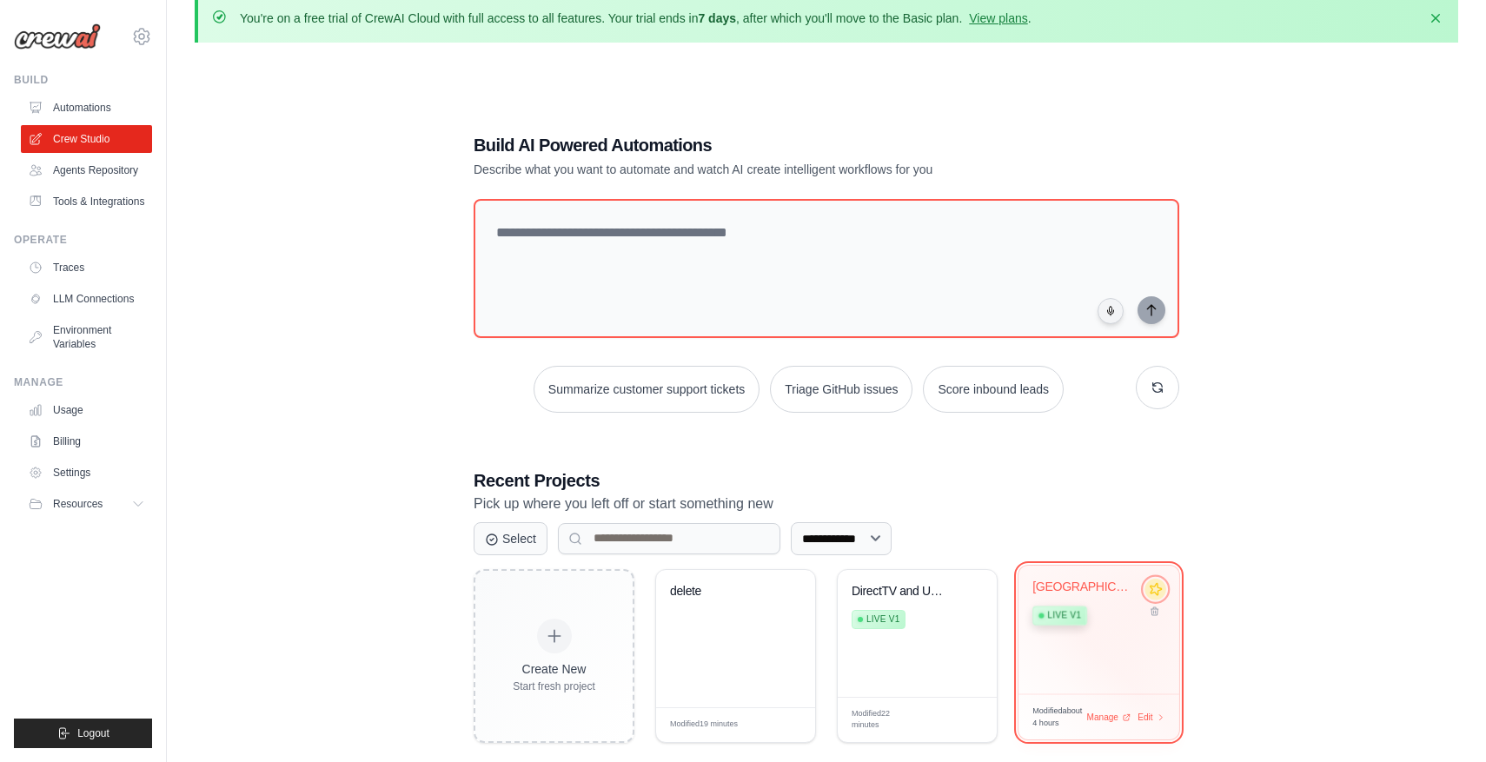
click at [1158, 594] on icon at bounding box center [1155, 589] width 18 height 18
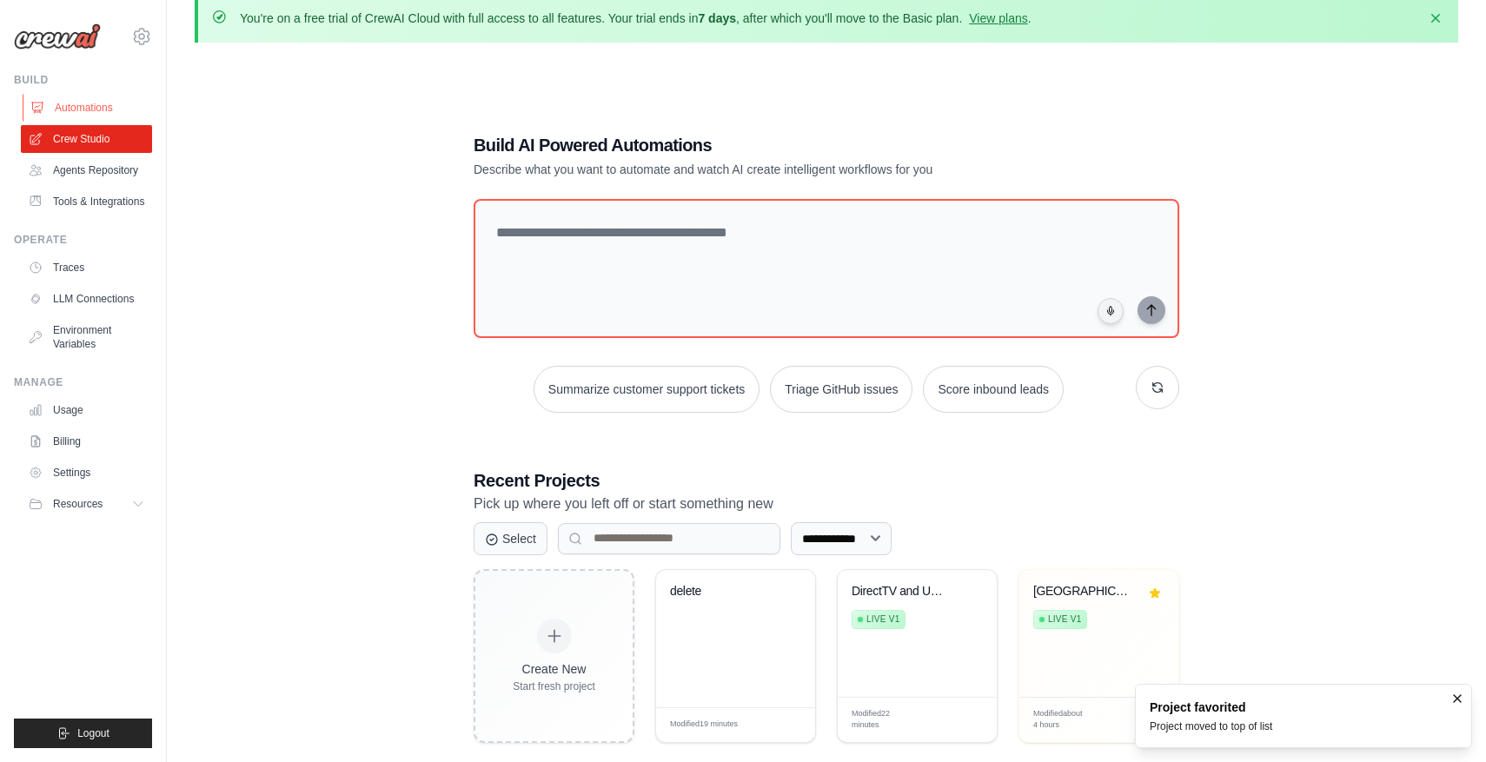
click at [113, 112] on link "Automations" at bounding box center [88, 108] width 131 height 28
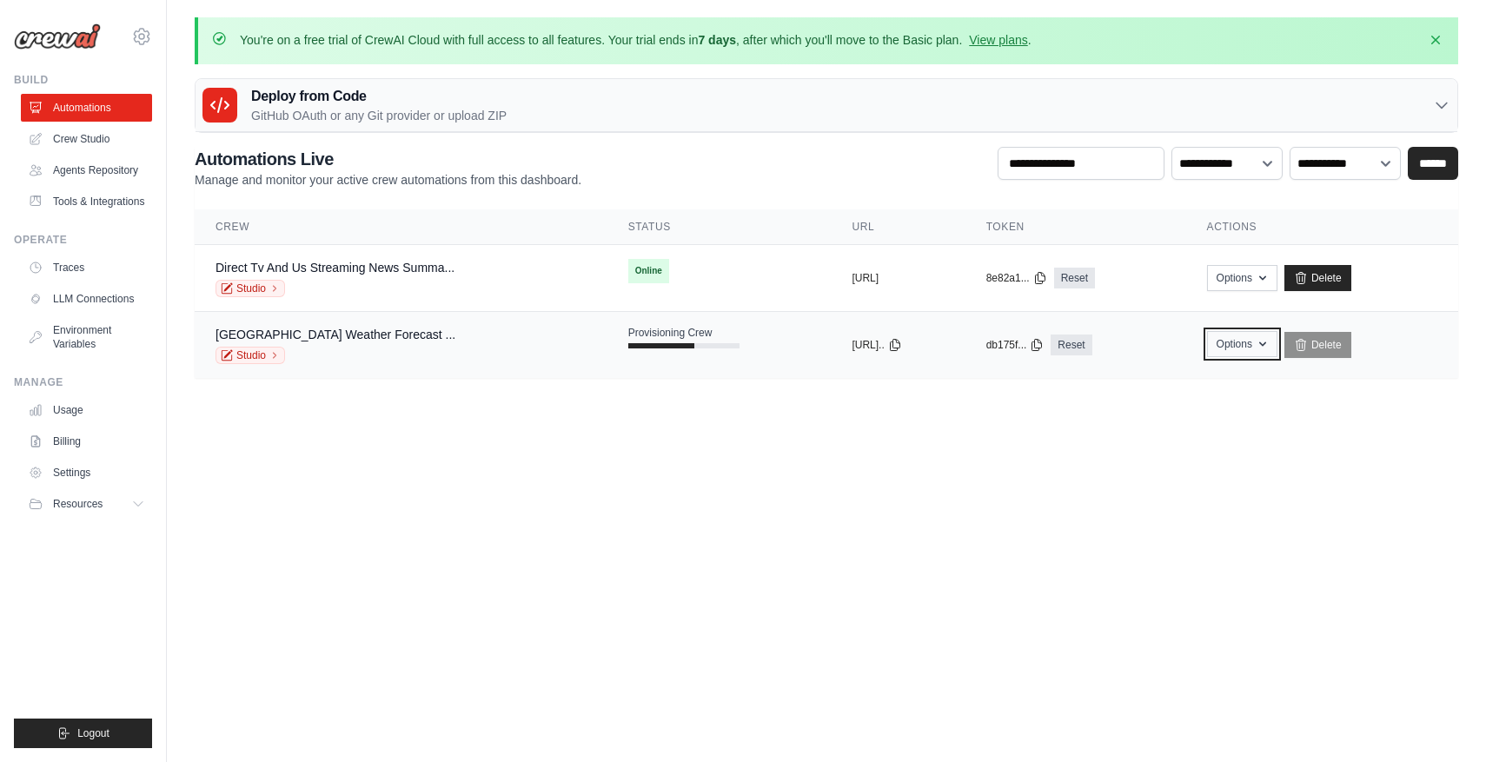
click at [1252, 348] on button "Options" at bounding box center [1242, 344] width 70 height 26
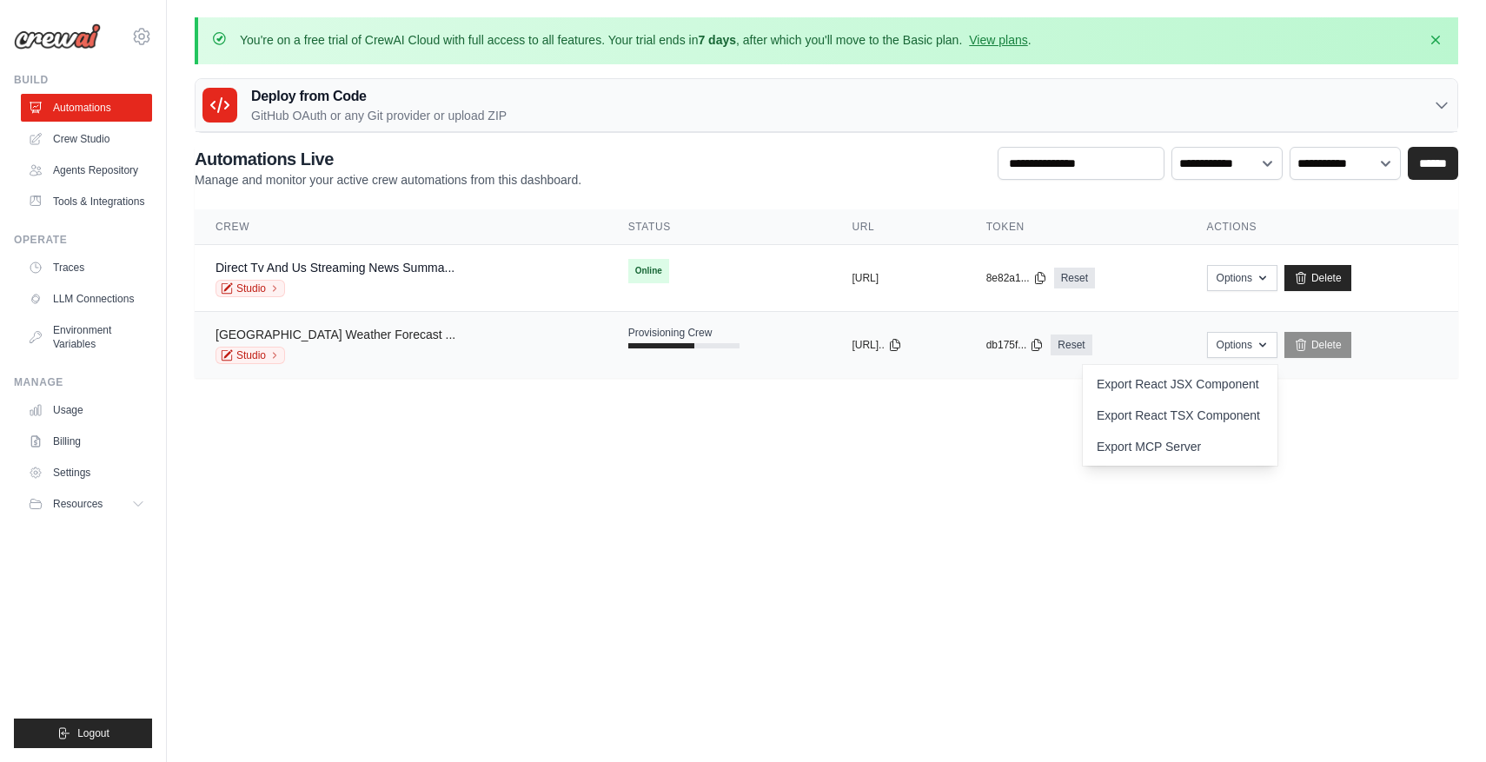
click at [411, 335] on link "[GEOGRAPHIC_DATA] Weather Forecast ..." at bounding box center [336, 335] width 240 height 14
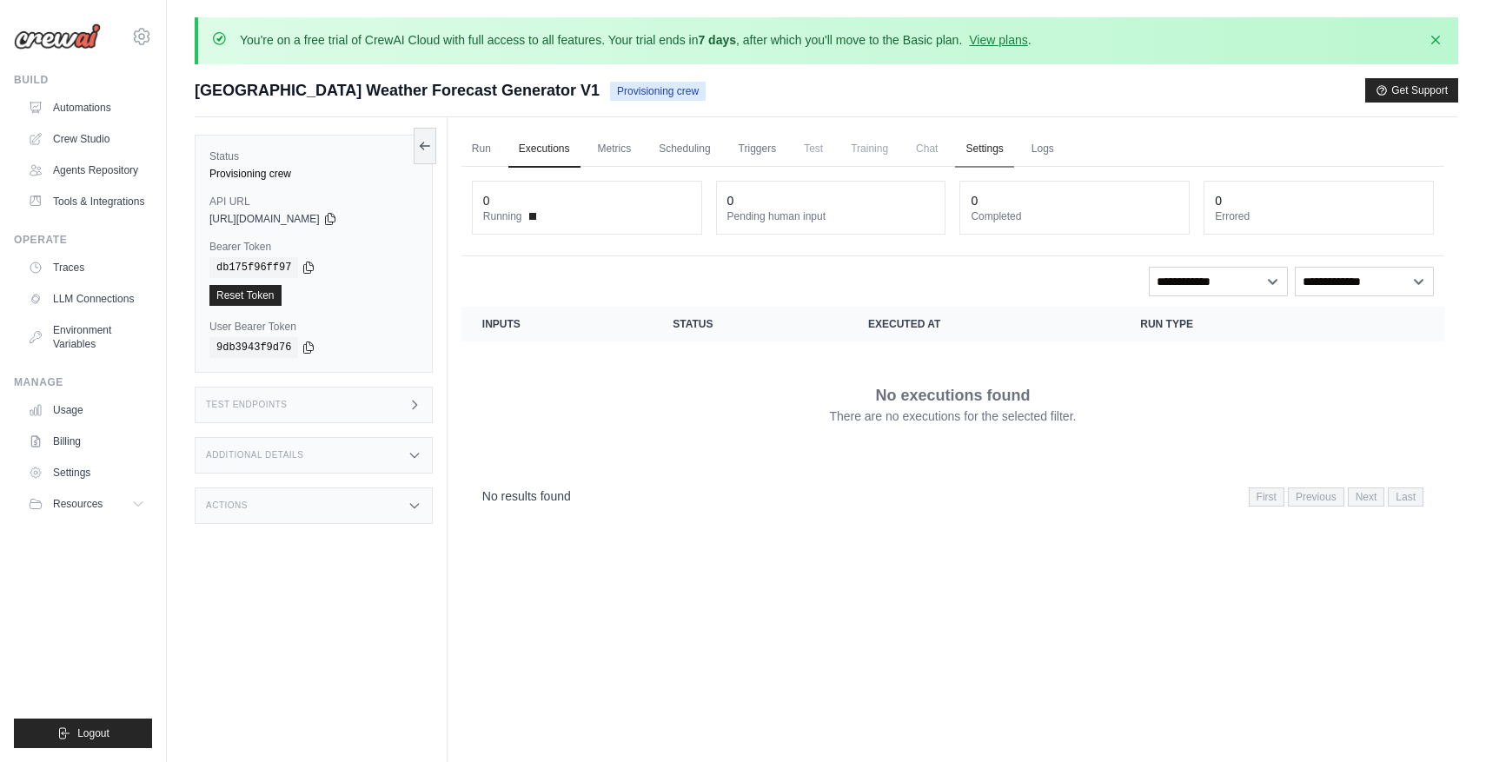
click at [965, 137] on link "Settings" at bounding box center [984, 149] width 58 height 36
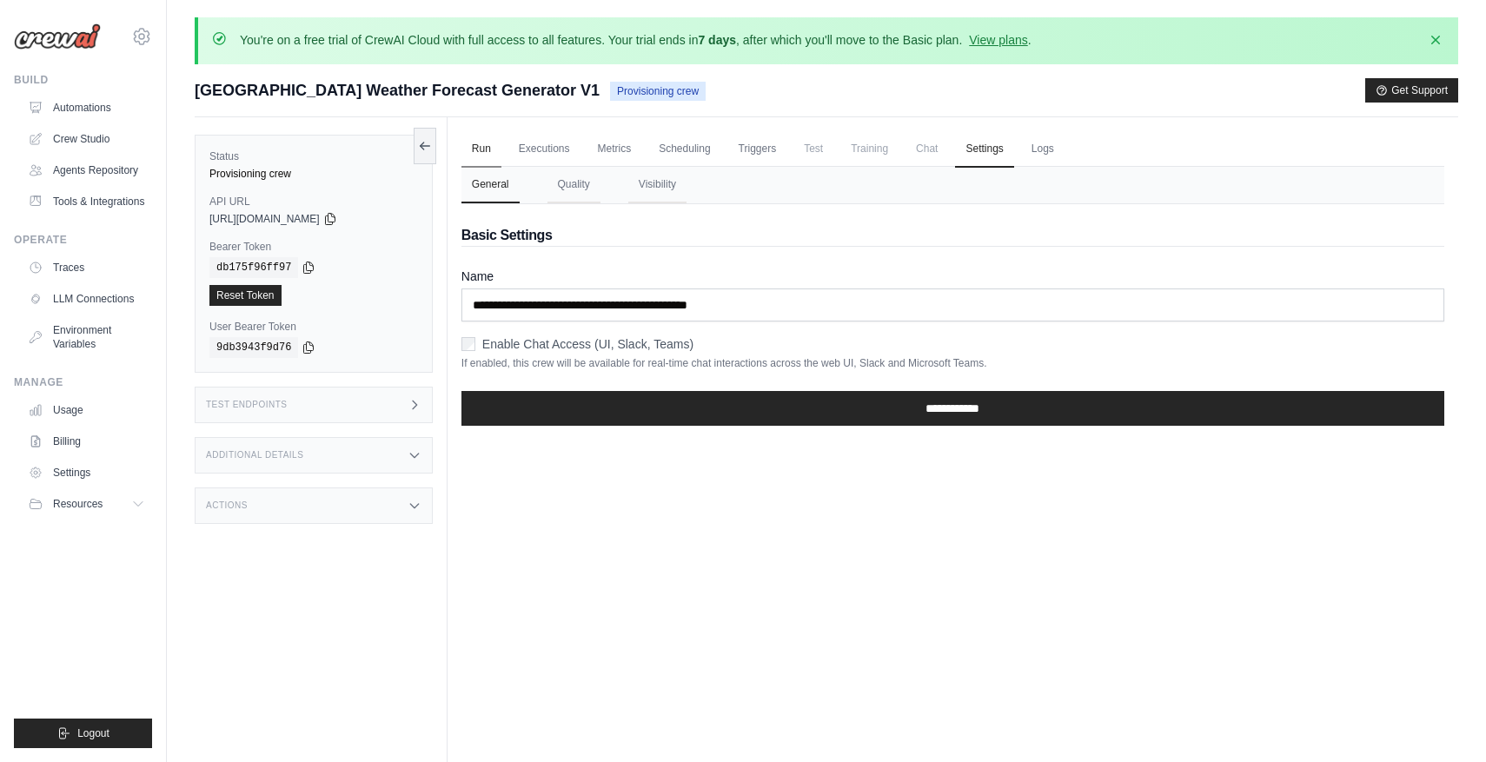
click at [487, 142] on link "Run" at bounding box center [481, 149] width 40 height 36
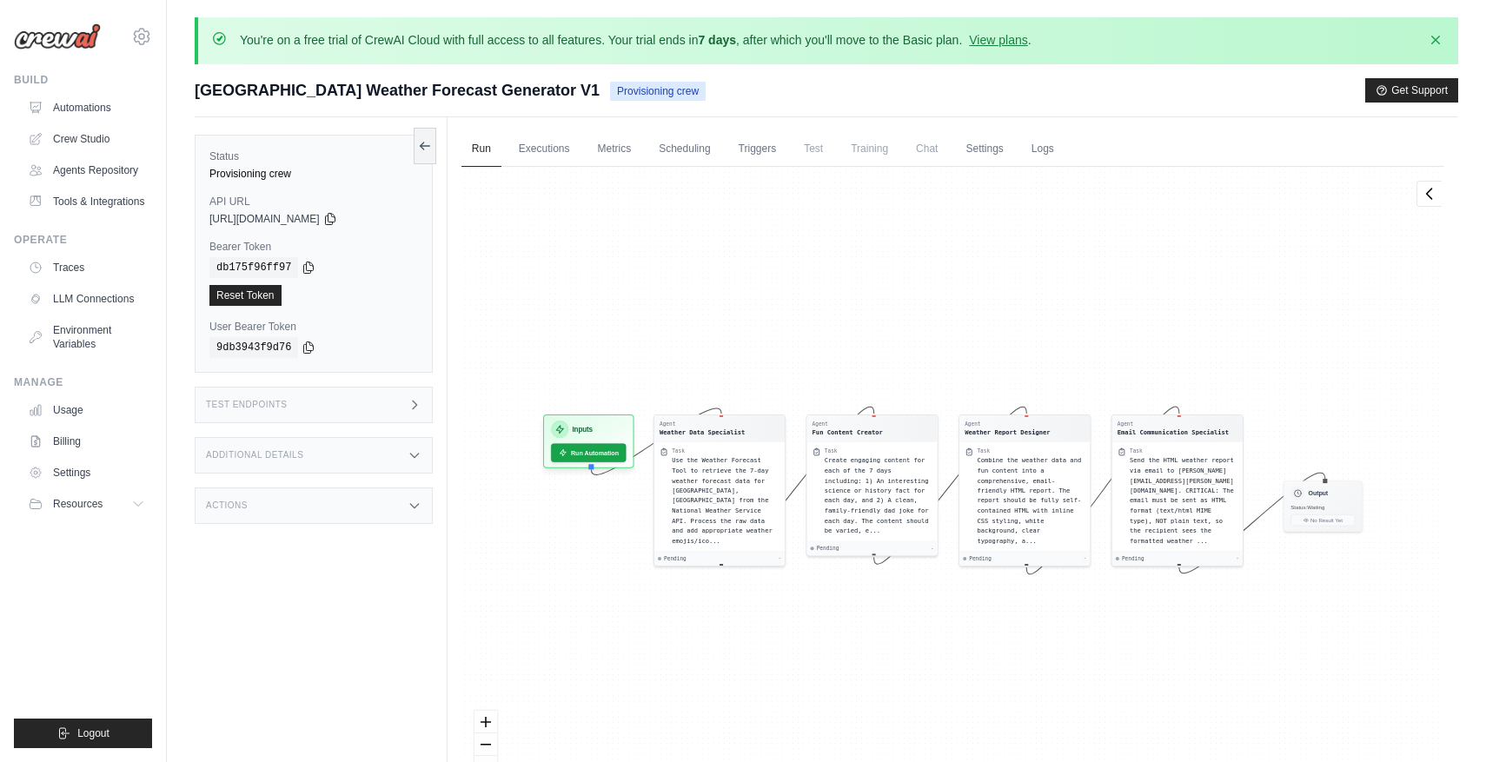
click at [395, 465] on div "Additional Details" at bounding box center [314, 455] width 238 height 36
click at [391, 622] on div "Actions" at bounding box center [314, 608] width 238 height 36
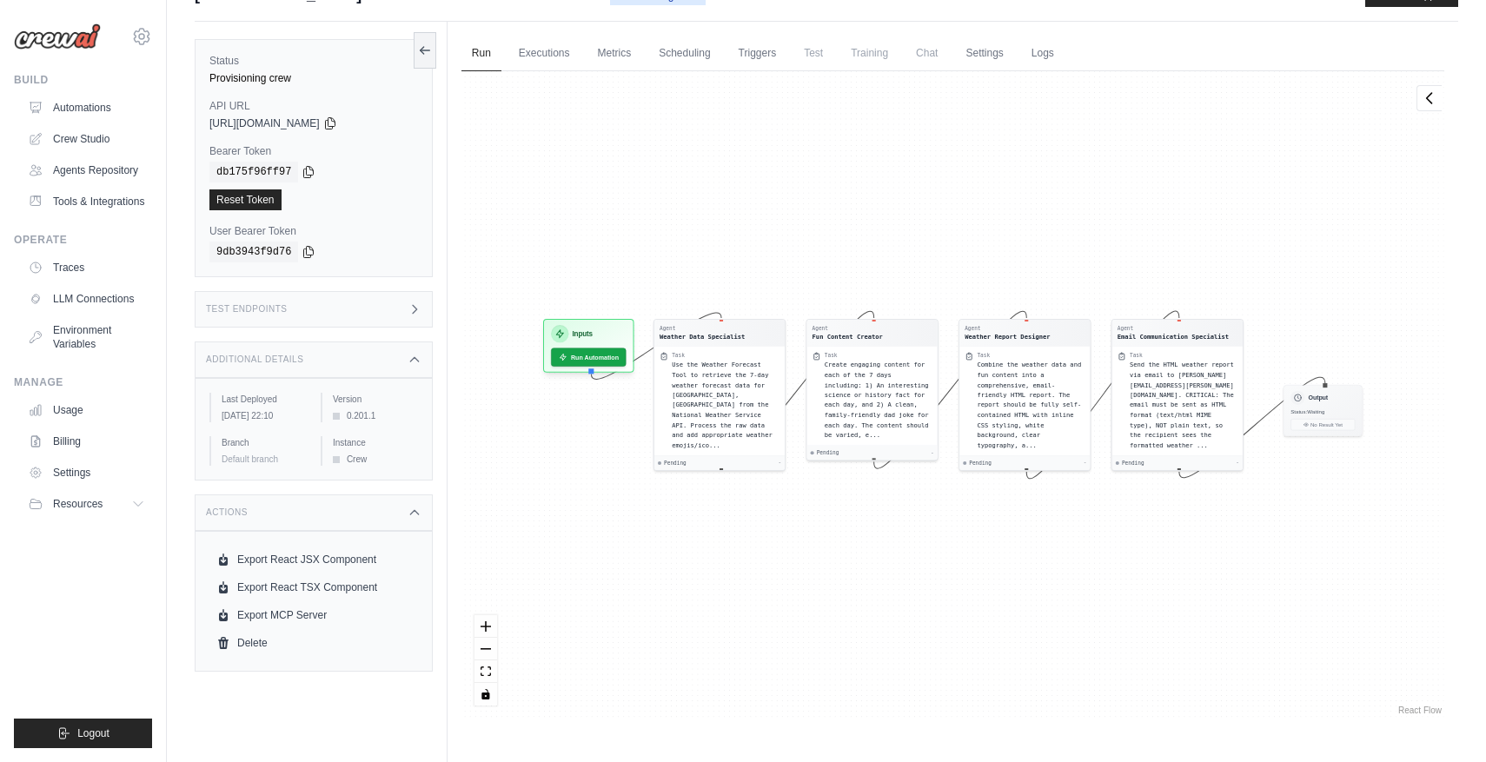
scroll to position [86, 0]
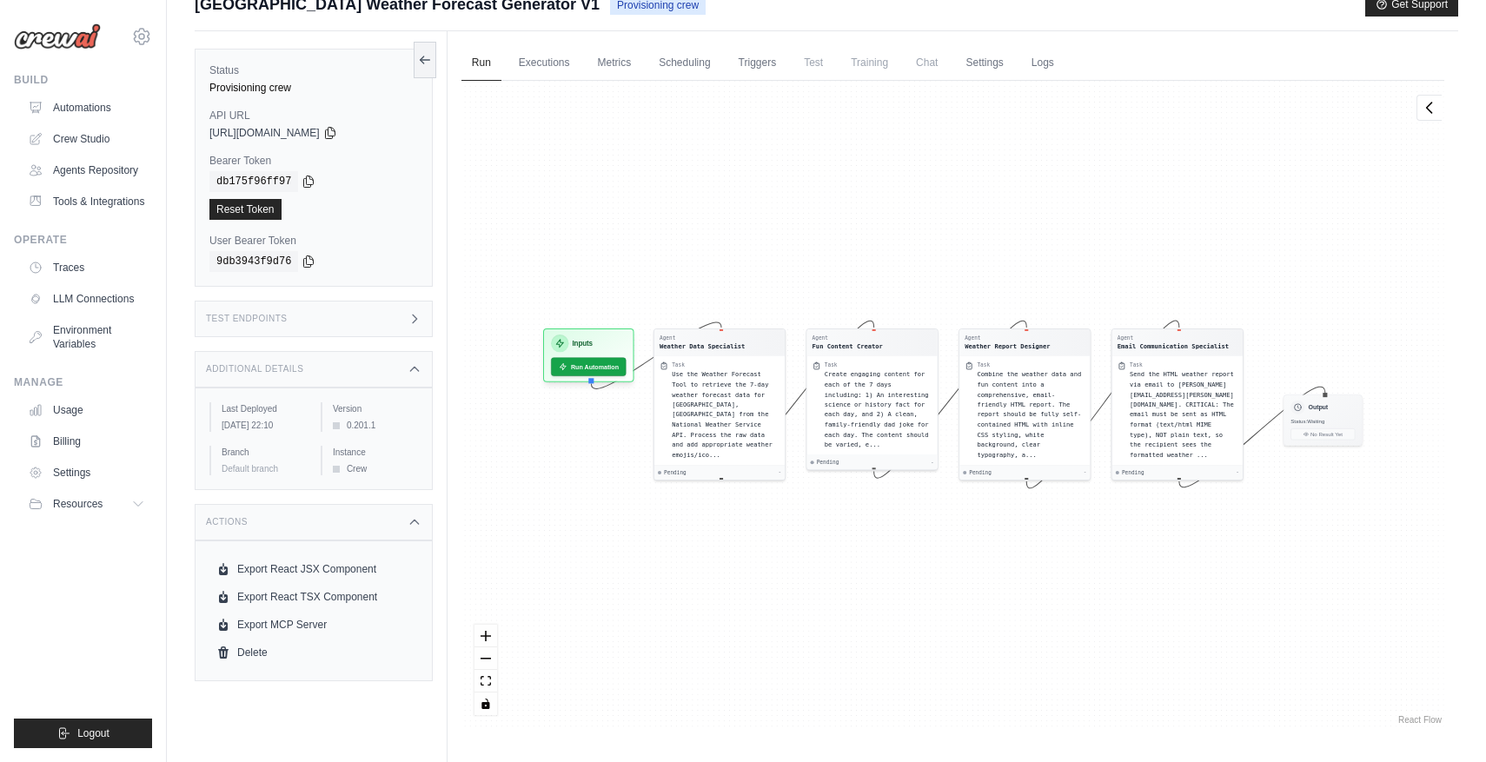
click at [318, 314] on div "Test Endpoints" at bounding box center [314, 319] width 238 height 36
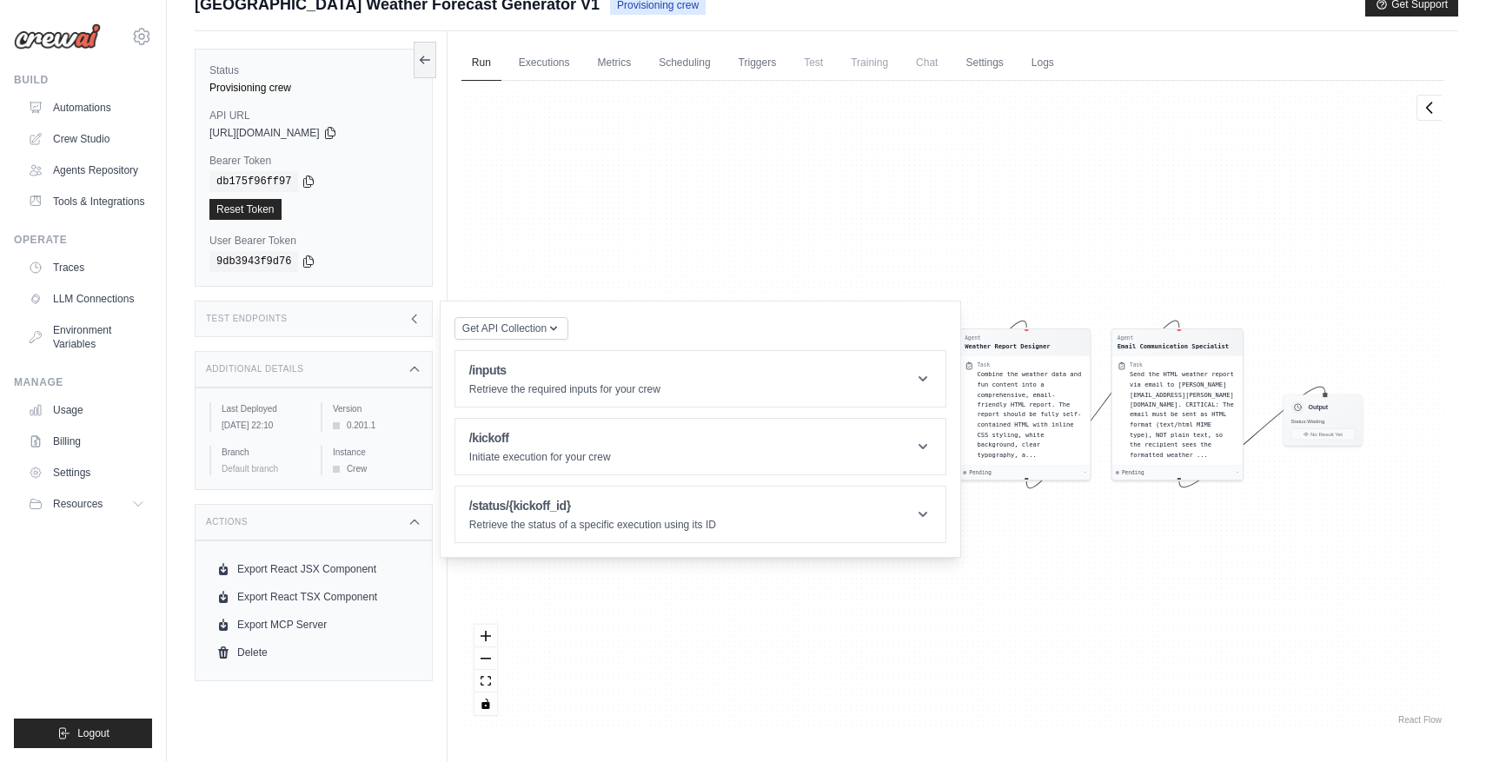
click at [464, 136] on div "Agent Weather Data Specialist Task Use the Weather Forecast Tool to retrieve th…" at bounding box center [952, 404] width 983 height 647
click at [545, 73] on link "Executions" at bounding box center [544, 63] width 72 height 36
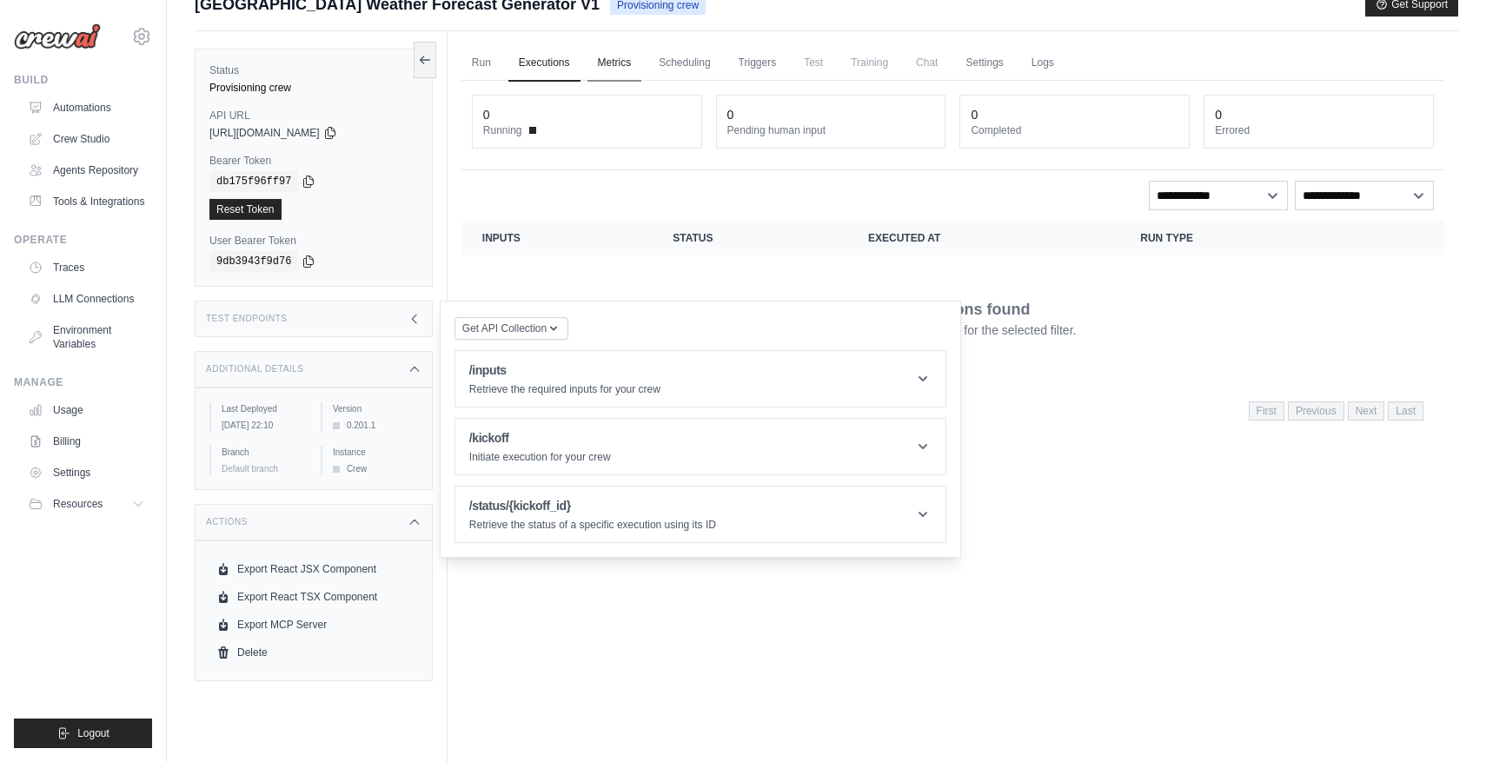
click at [612, 61] on link "Metrics" at bounding box center [614, 63] width 55 height 36
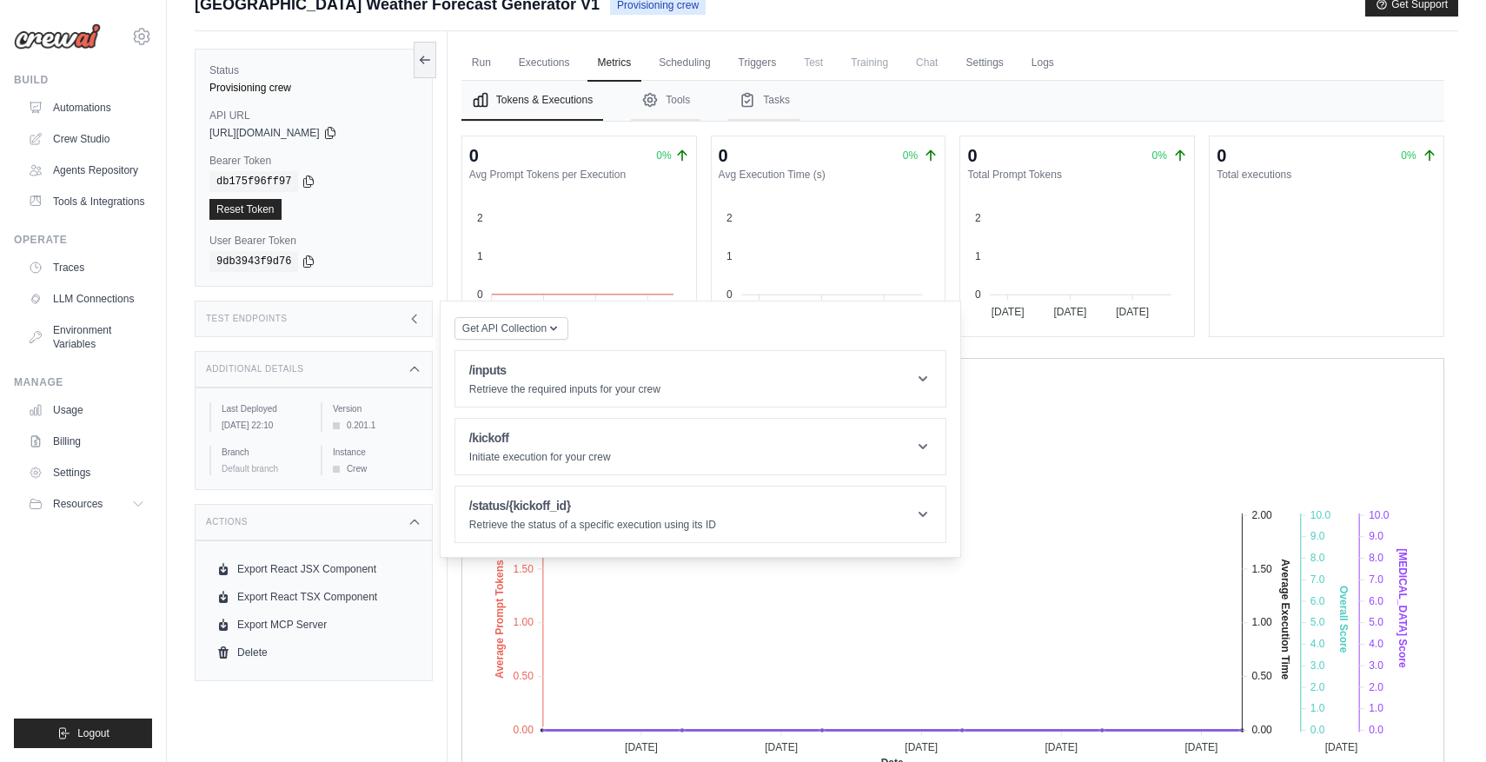
click at [1298, 103] on nav "Tokens & Executions Tools Tasks" at bounding box center [952, 101] width 983 height 40
click at [682, 107] on button "Tools" at bounding box center [666, 101] width 70 height 40
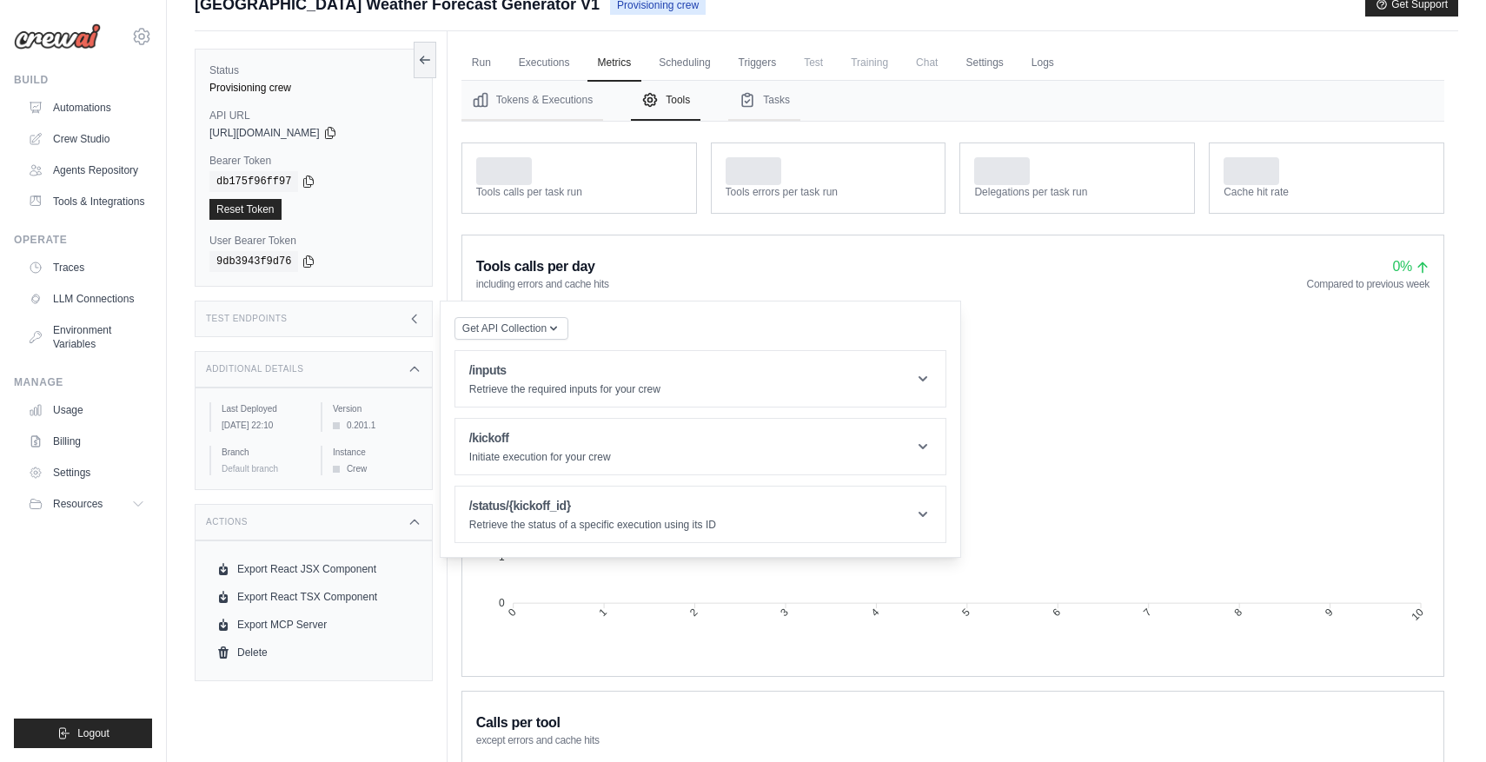
click at [1032, 359] on foreignobject at bounding box center [952, 476] width 953 height 348
click at [556, 324] on icon "button" at bounding box center [554, 328] width 14 height 14
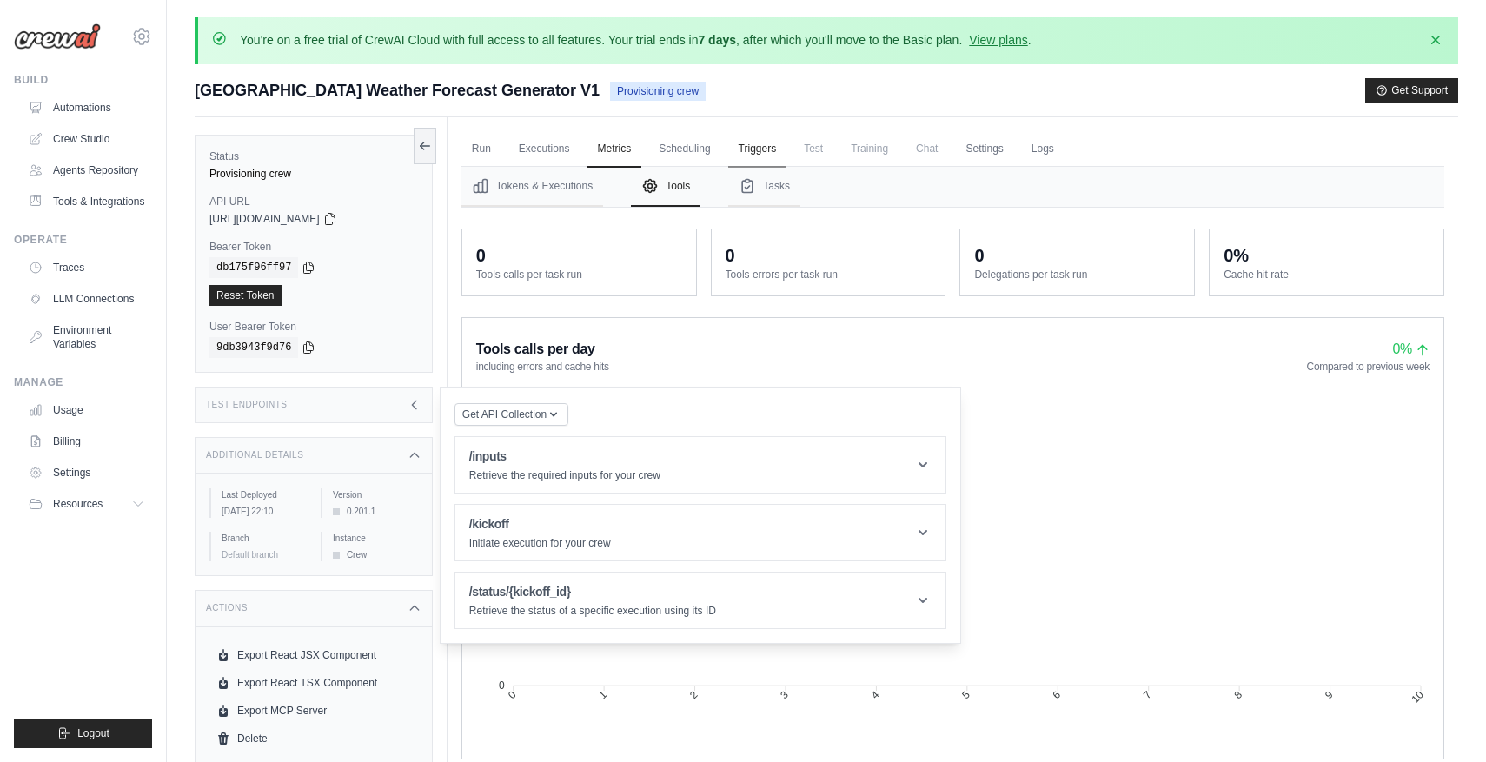
click at [756, 148] on link "Triggers" at bounding box center [757, 149] width 59 height 36
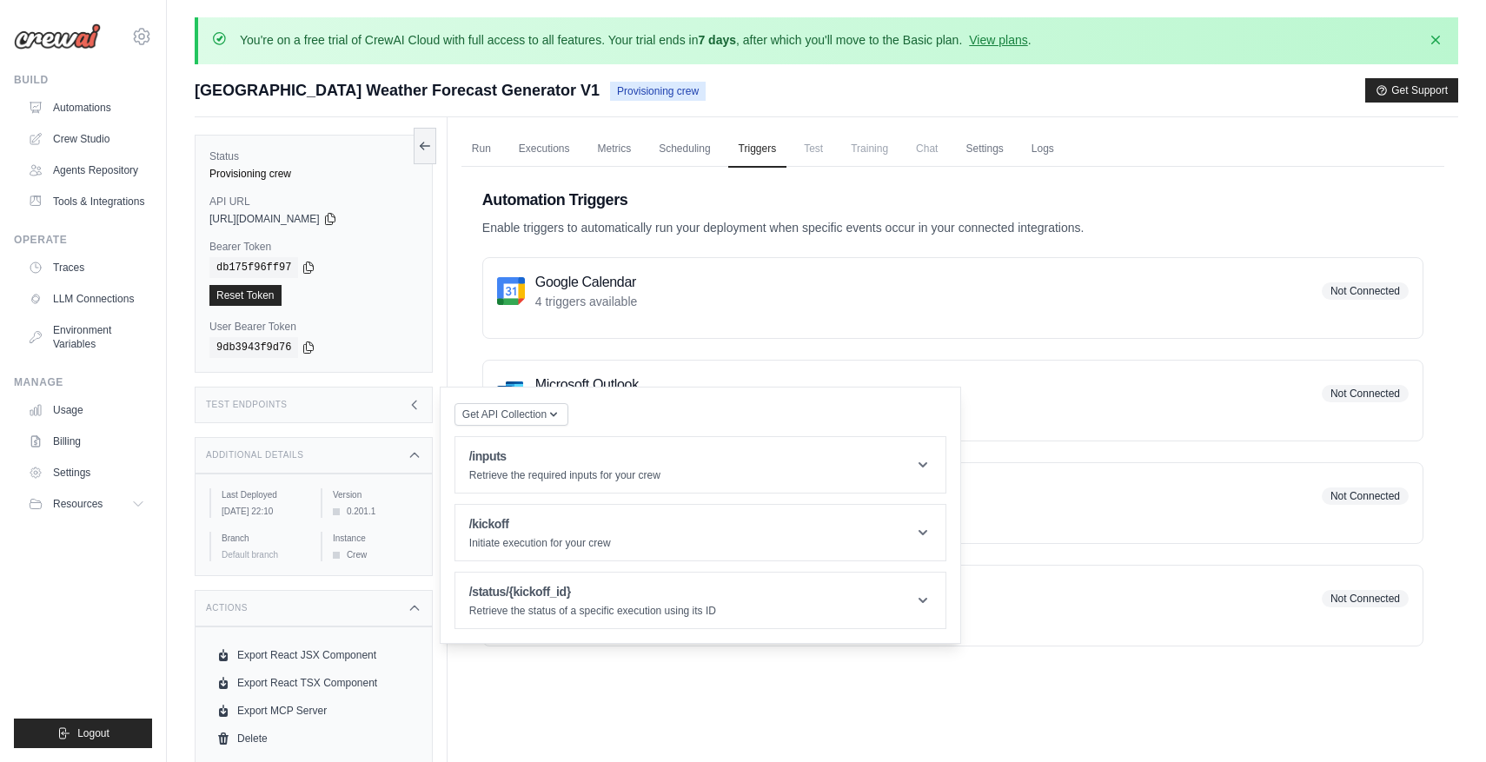
click at [818, 144] on span "Test" at bounding box center [813, 148] width 40 height 35
click at [425, 136] on button at bounding box center [425, 145] width 23 height 36
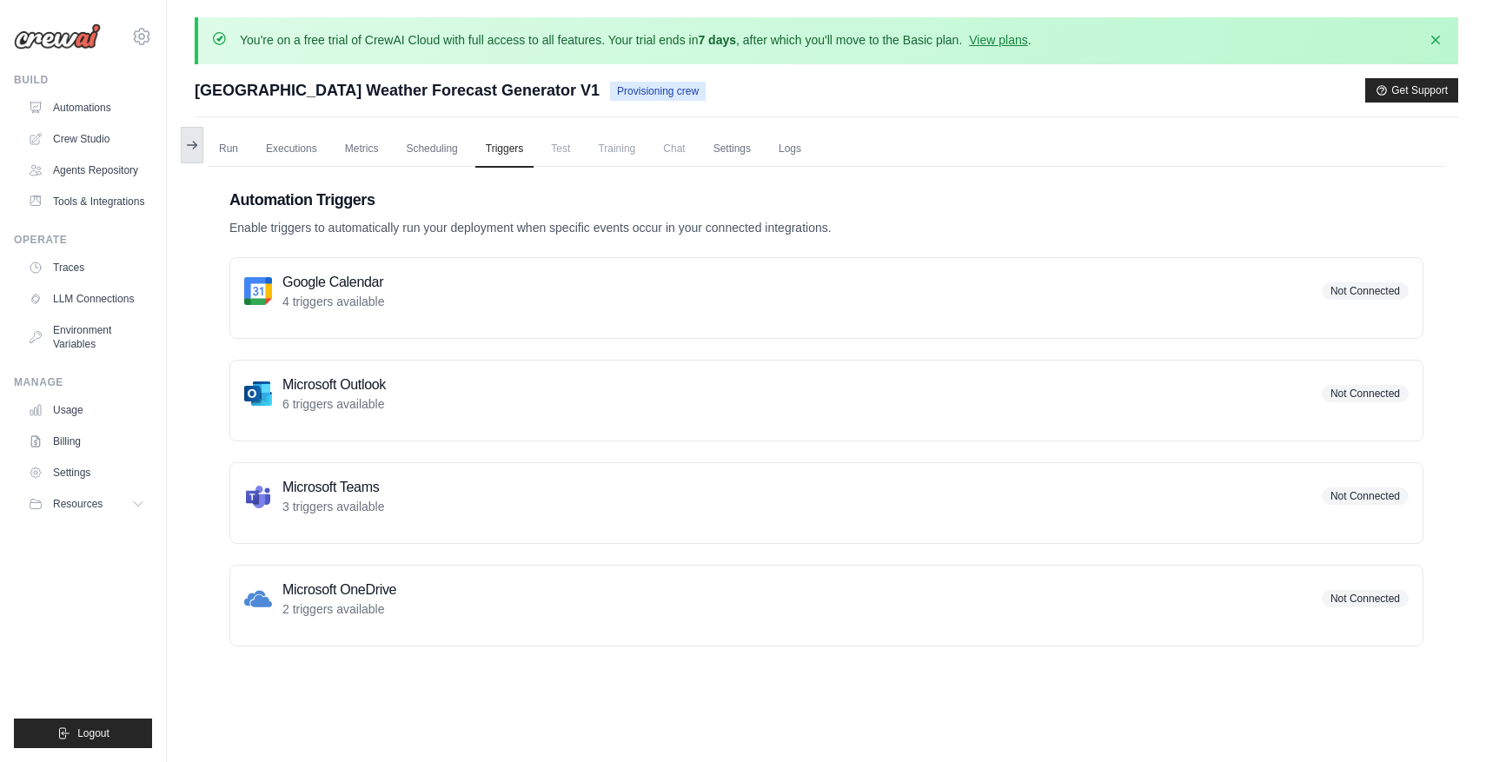
click at [188, 149] on icon at bounding box center [192, 145] width 14 height 14
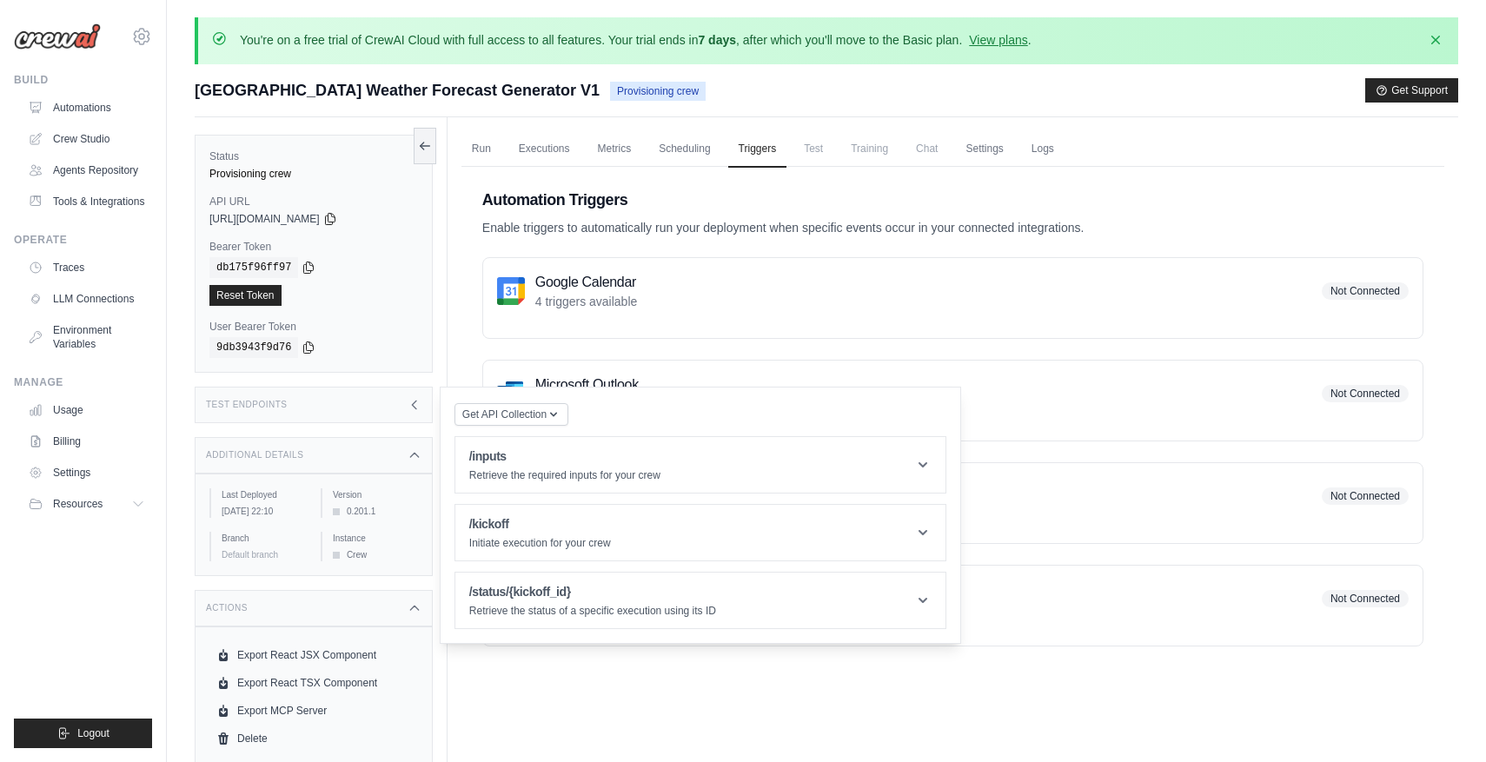
click at [406, 409] on div "Test Endpoints" at bounding box center [314, 405] width 238 height 36
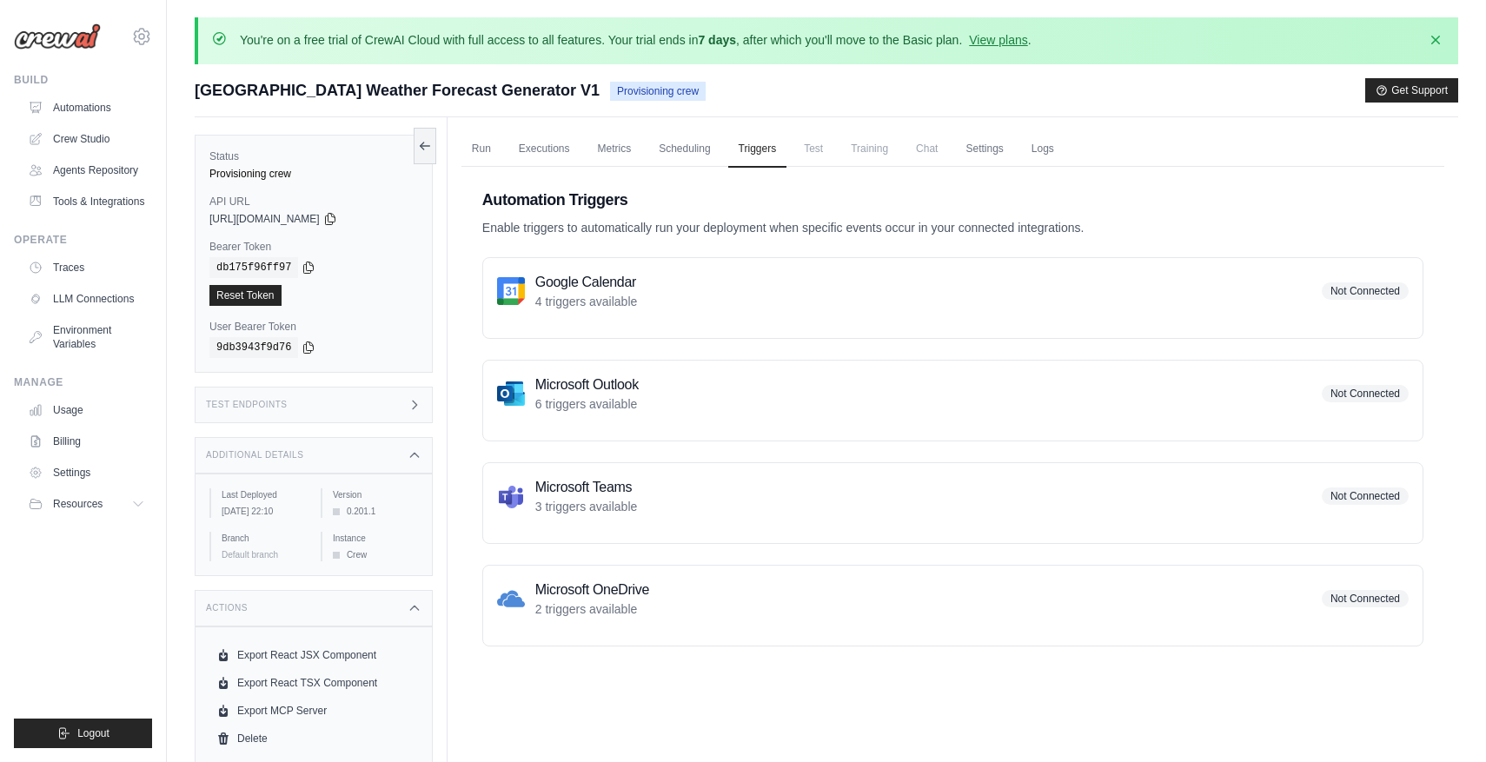
click at [417, 453] on icon at bounding box center [415, 455] width 14 height 14
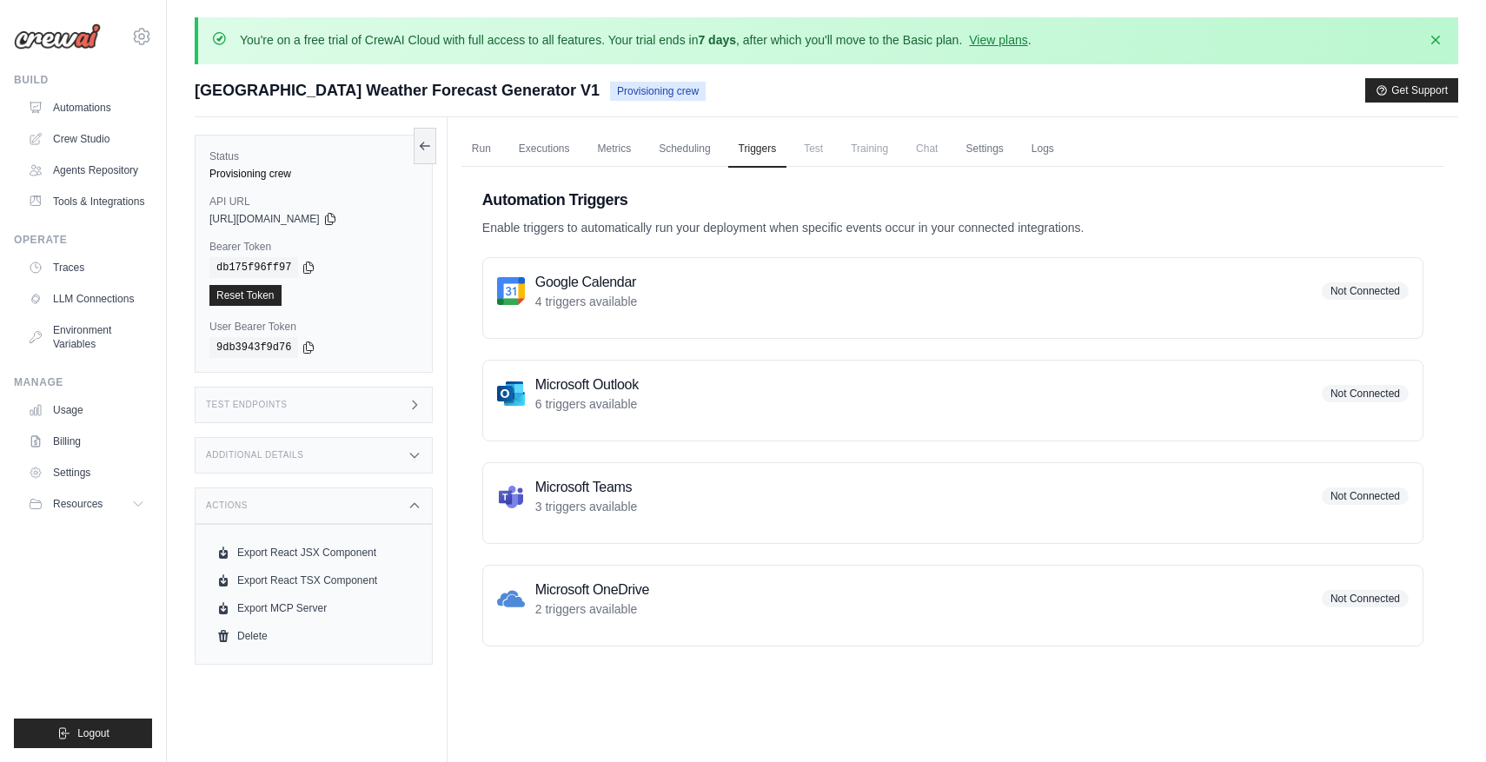
click at [422, 507] on div "Actions" at bounding box center [314, 506] width 238 height 36
click at [111, 114] on link "Automations" at bounding box center [88, 108] width 131 height 28
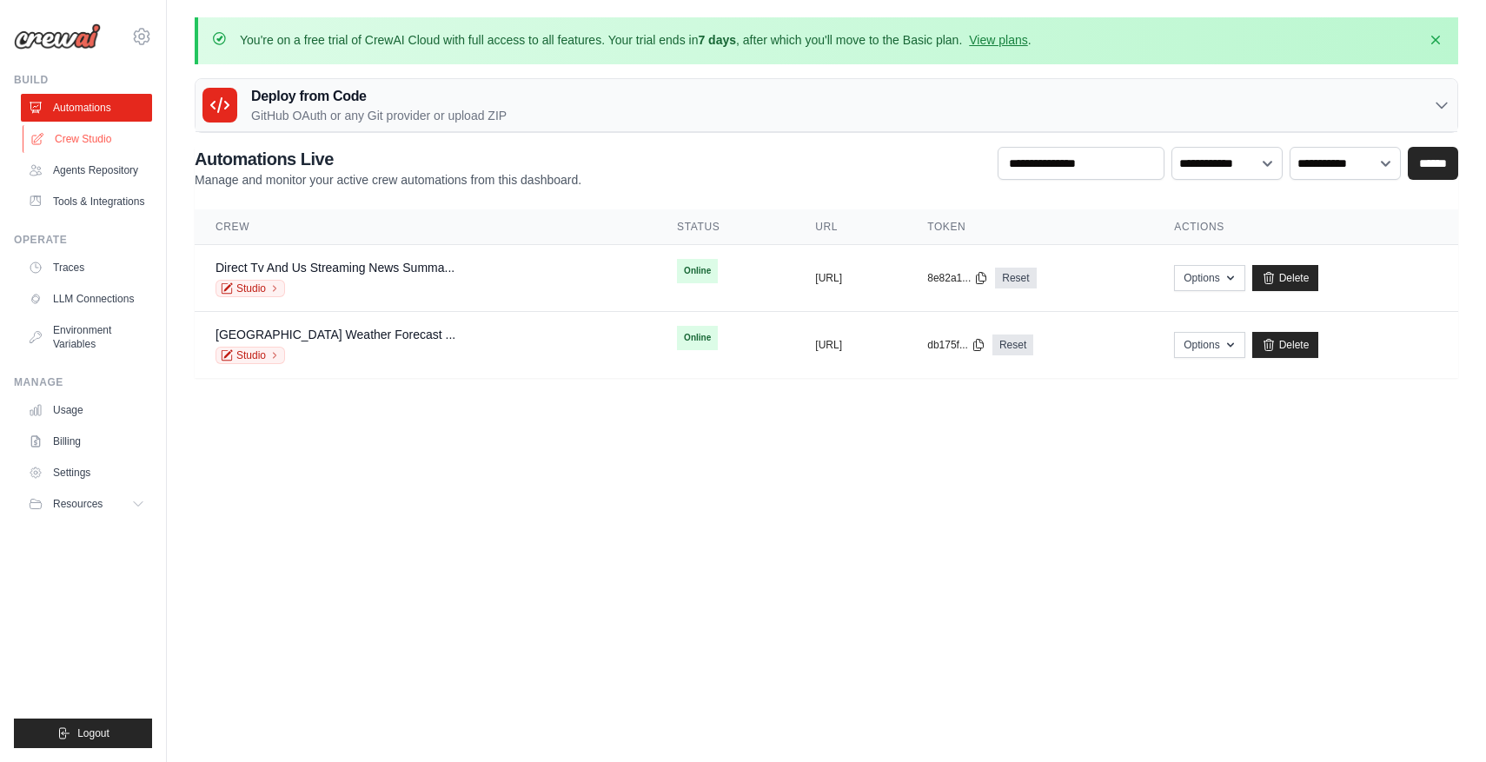
click at [97, 145] on link "Crew Studio" at bounding box center [88, 139] width 131 height 28
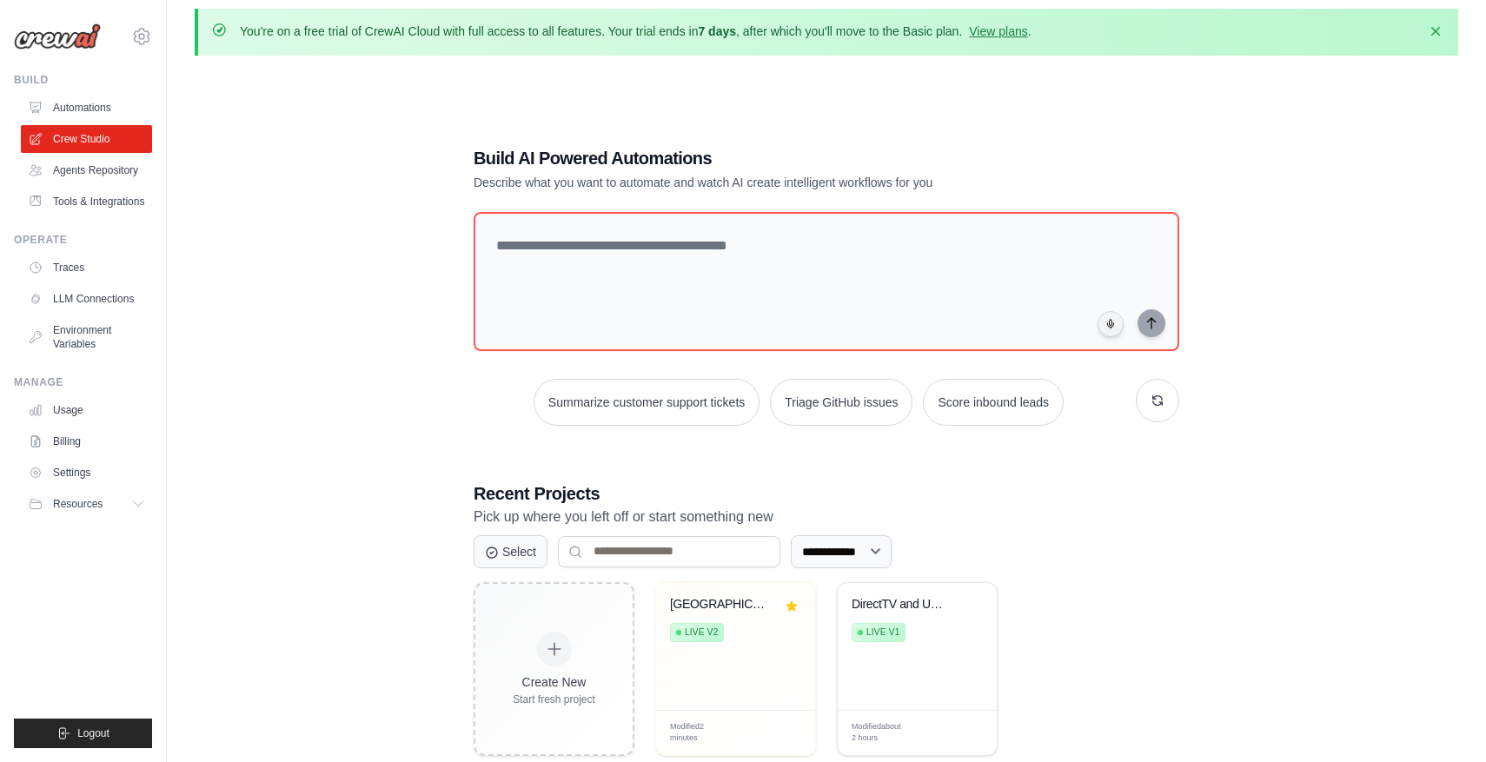
scroll to position [95, 0]
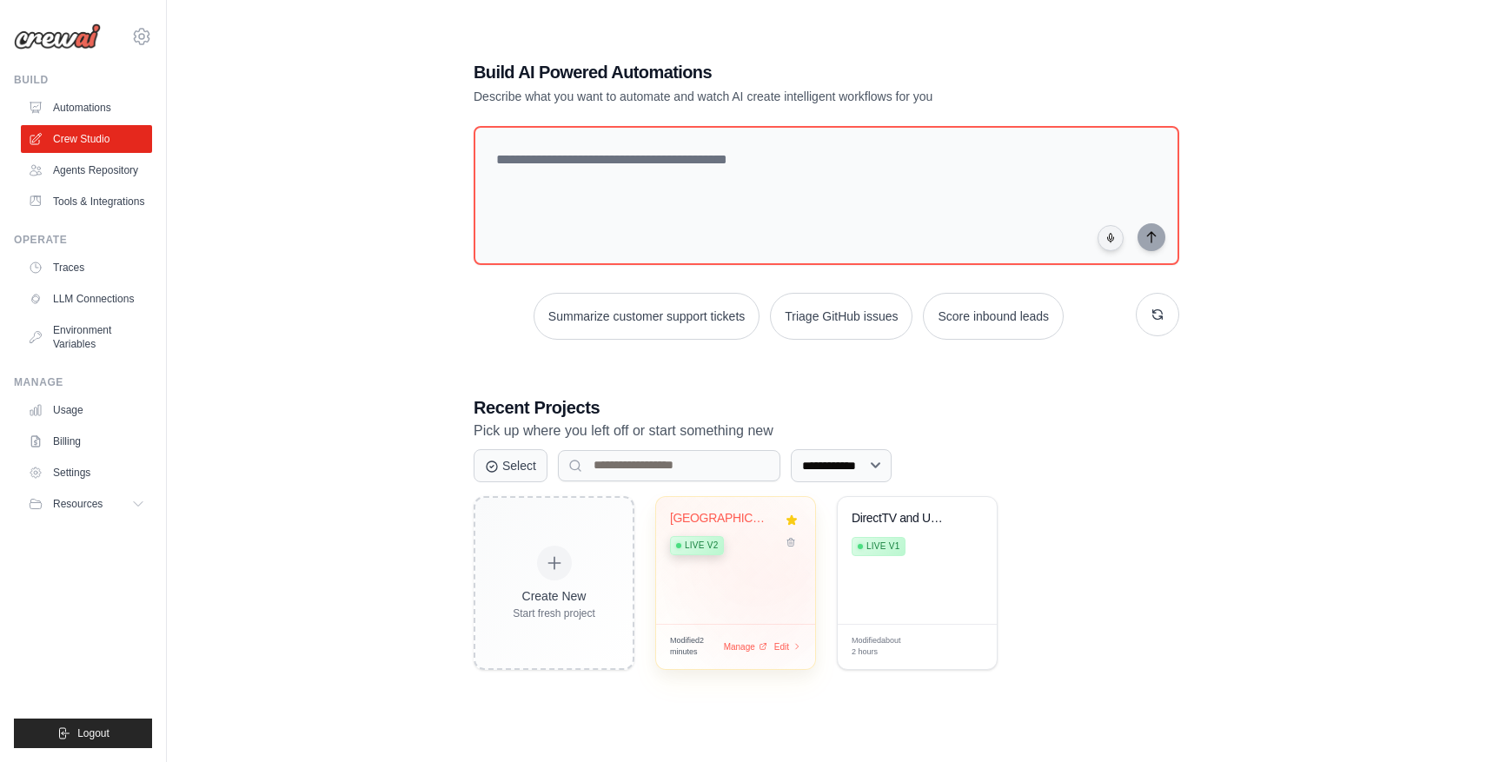
click at [786, 576] on div "[GEOGRAPHIC_DATA] Weather Forecas... Live v2" at bounding box center [735, 560] width 159 height 127
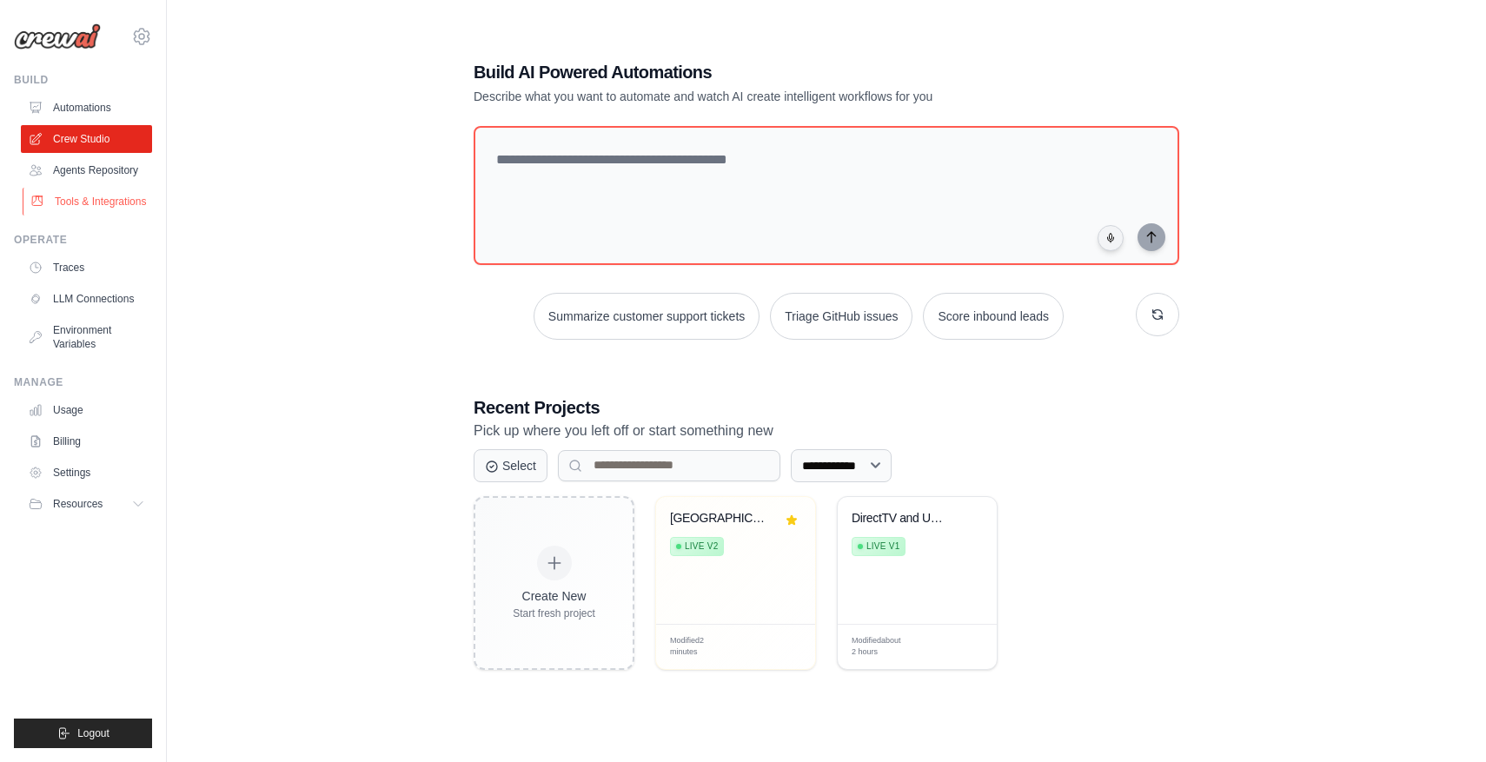
click at [90, 202] on link "Tools & Integrations" at bounding box center [88, 202] width 131 height 28
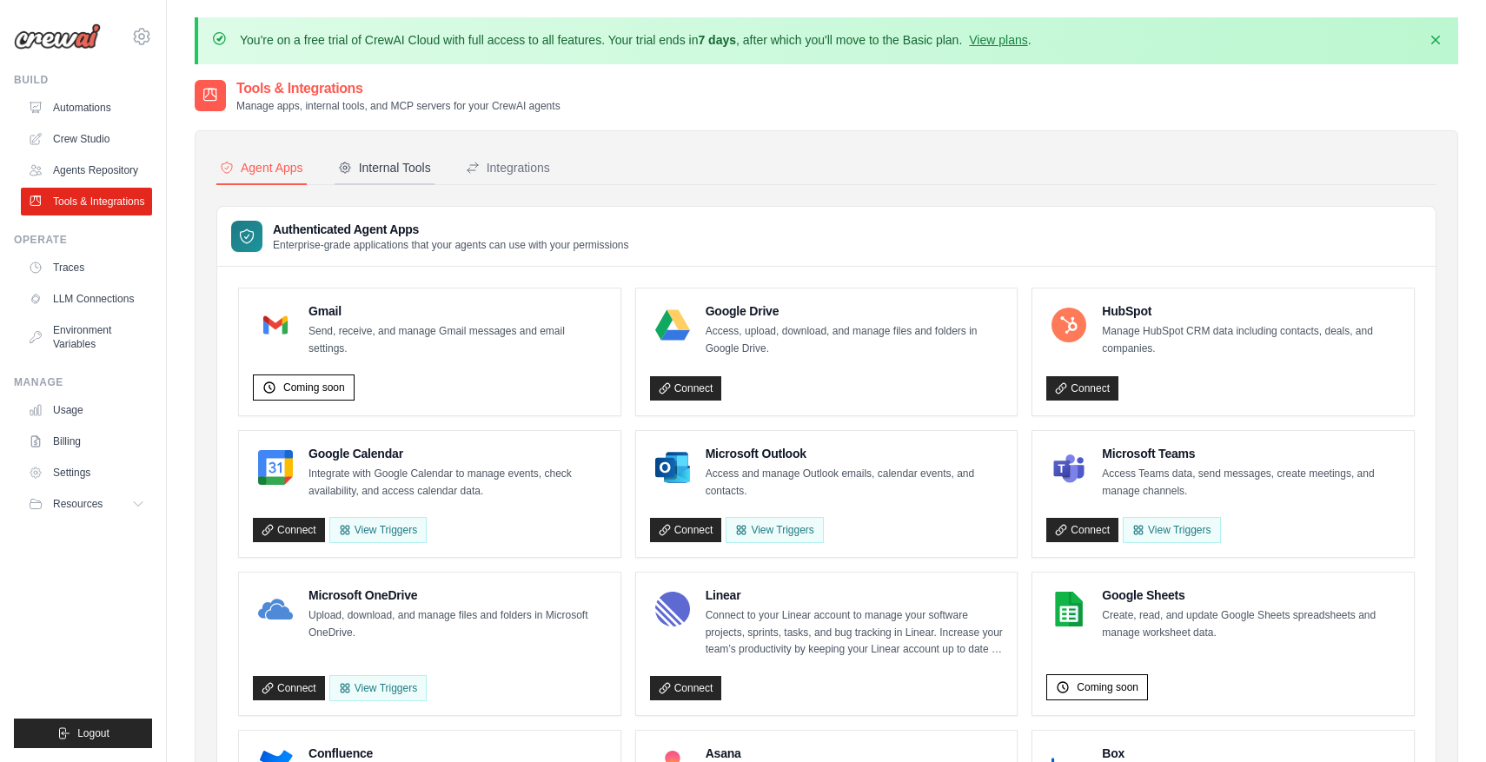
click at [421, 169] on div "Internal Tools" at bounding box center [384, 167] width 93 height 17
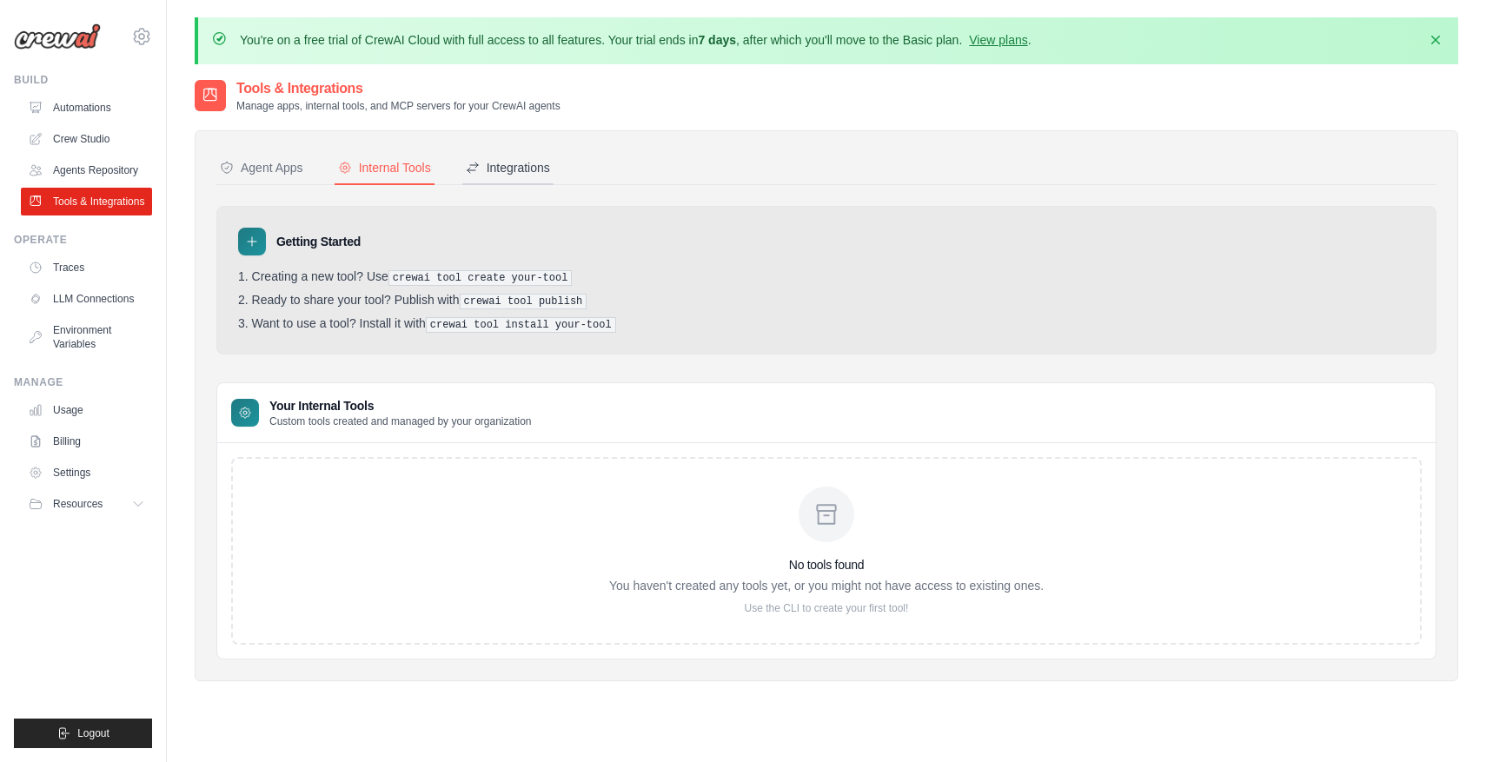
click at [510, 166] on div "Integrations" at bounding box center [508, 167] width 84 height 17
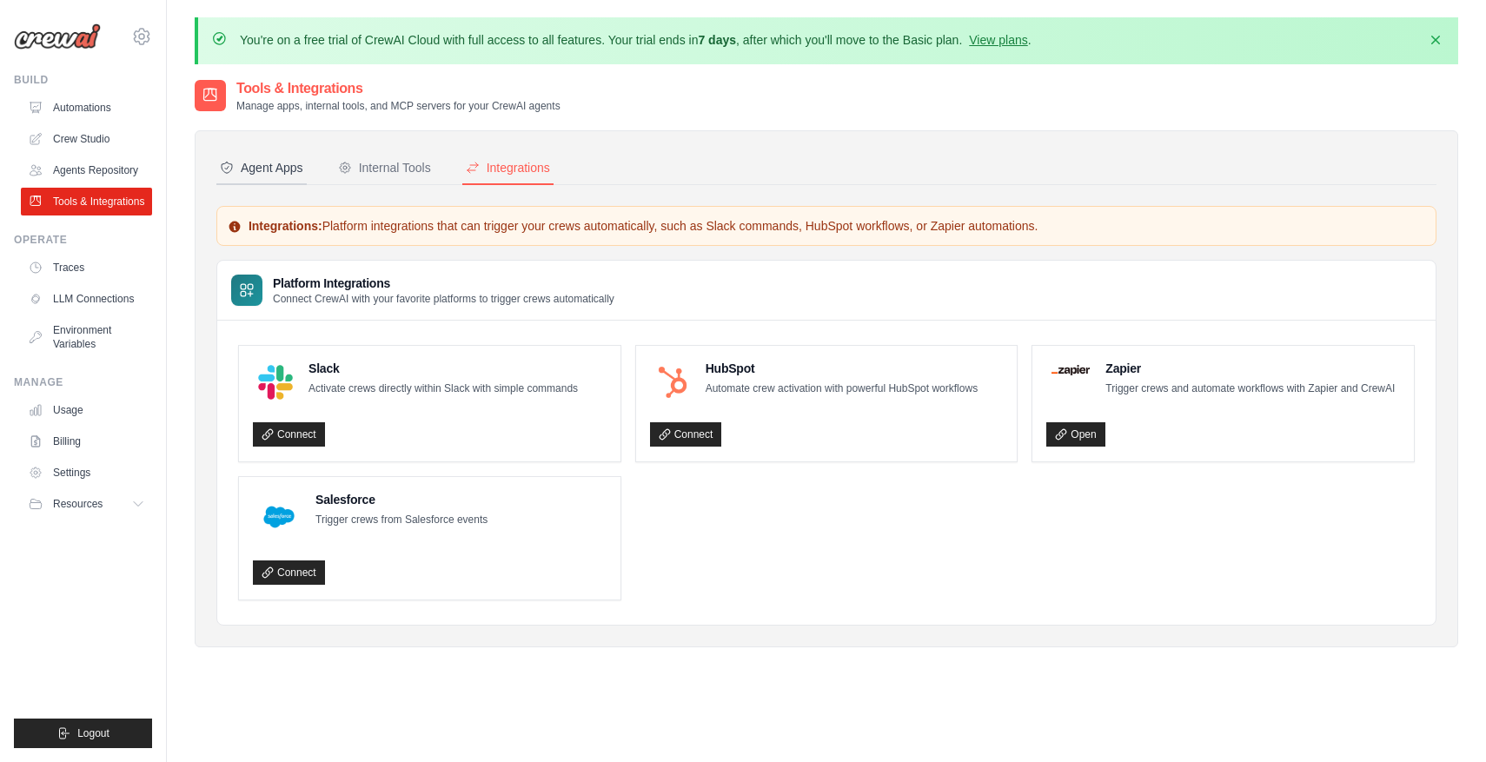
click at [289, 182] on button "Agent Apps" at bounding box center [261, 168] width 90 height 33
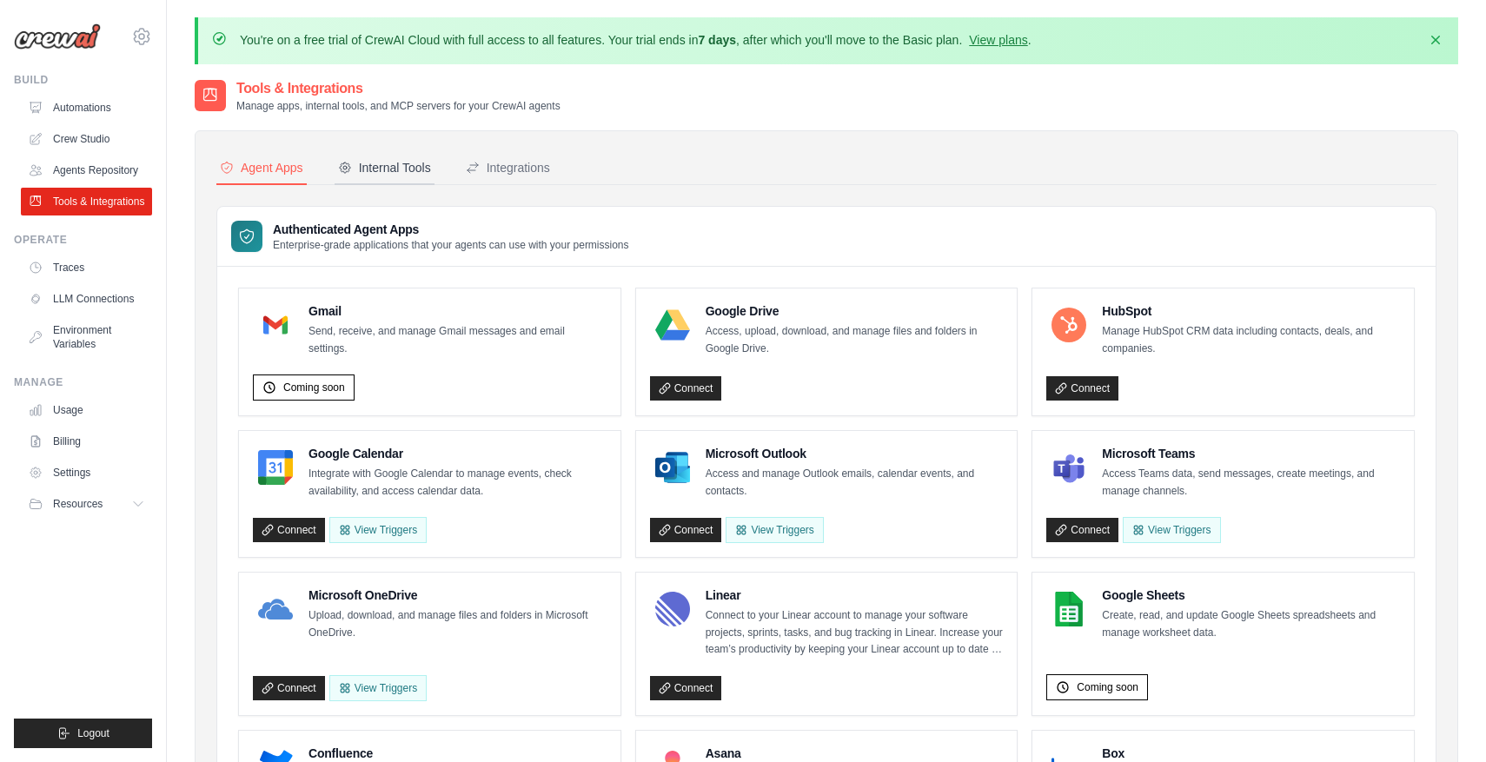
click at [393, 163] on div "Internal Tools" at bounding box center [384, 167] width 93 height 17
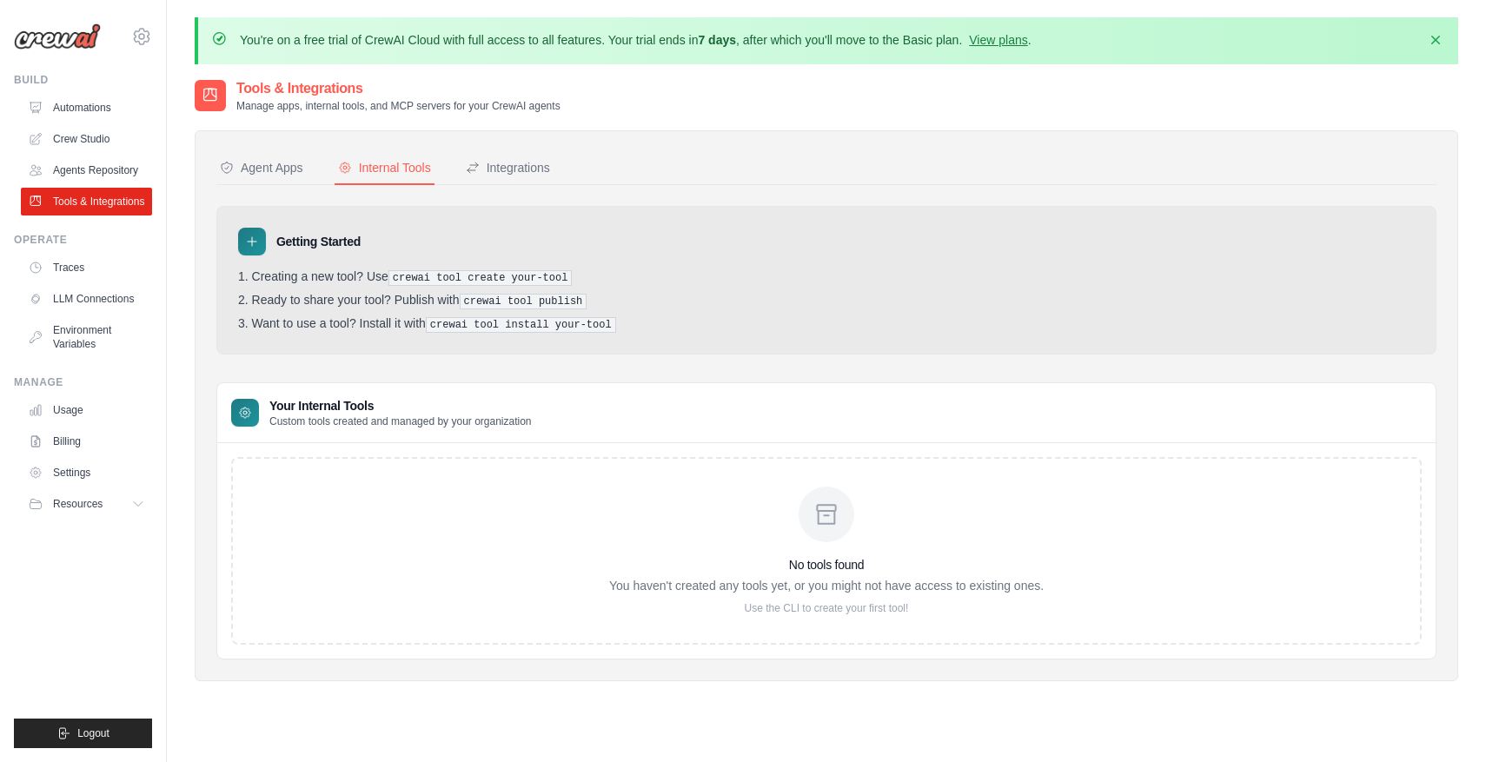
click at [507, 185] on div "Agent Apps Internal Tools Integrations Authenticated Agent Apps Enterprise-grad…" at bounding box center [826, 406] width 1220 height 508
click at [505, 168] on div "Integrations" at bounding box center [508, 167] width 84 height 17
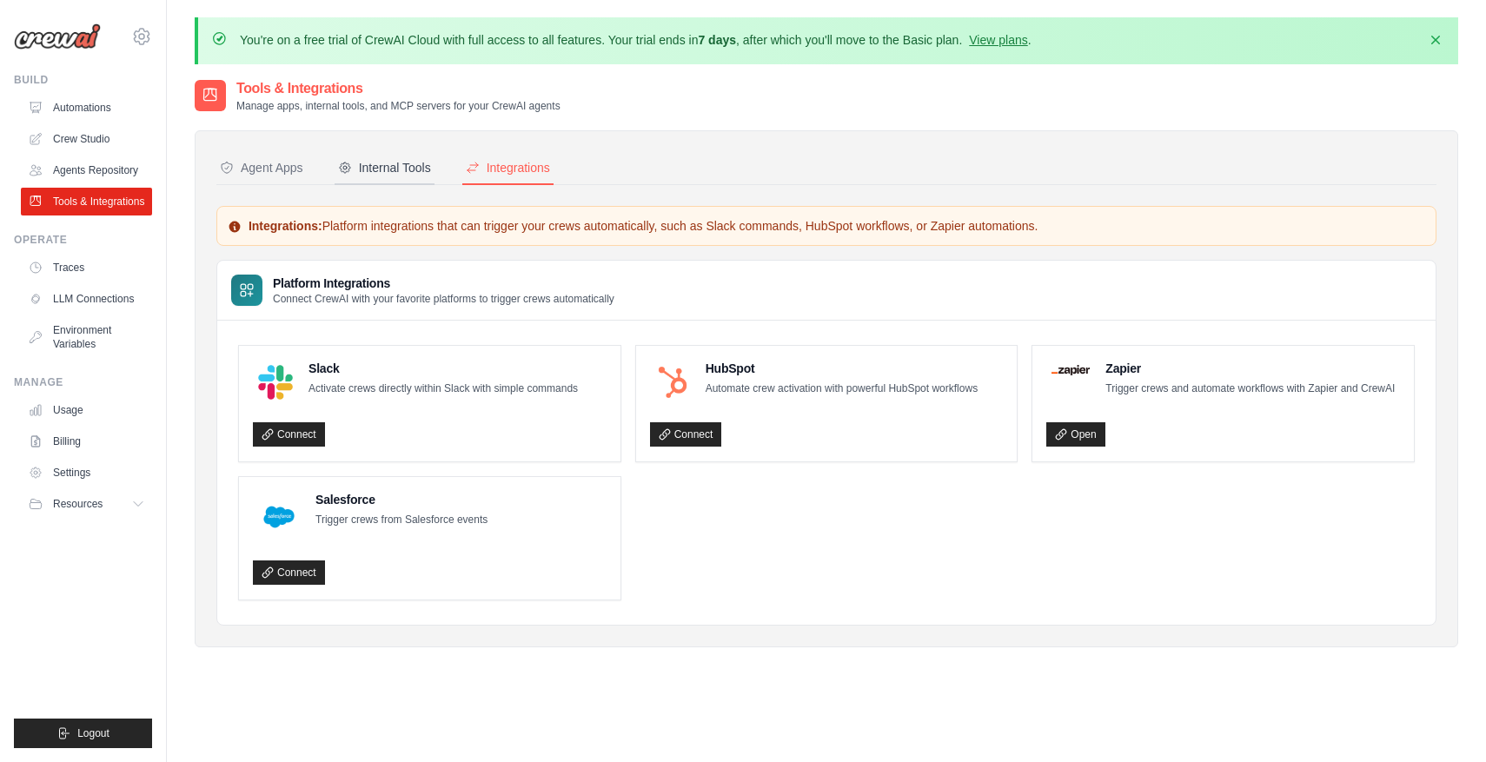
click at [401, 163] on div "Internal Tools" at bounding box center [384, 167] width 93 height 17
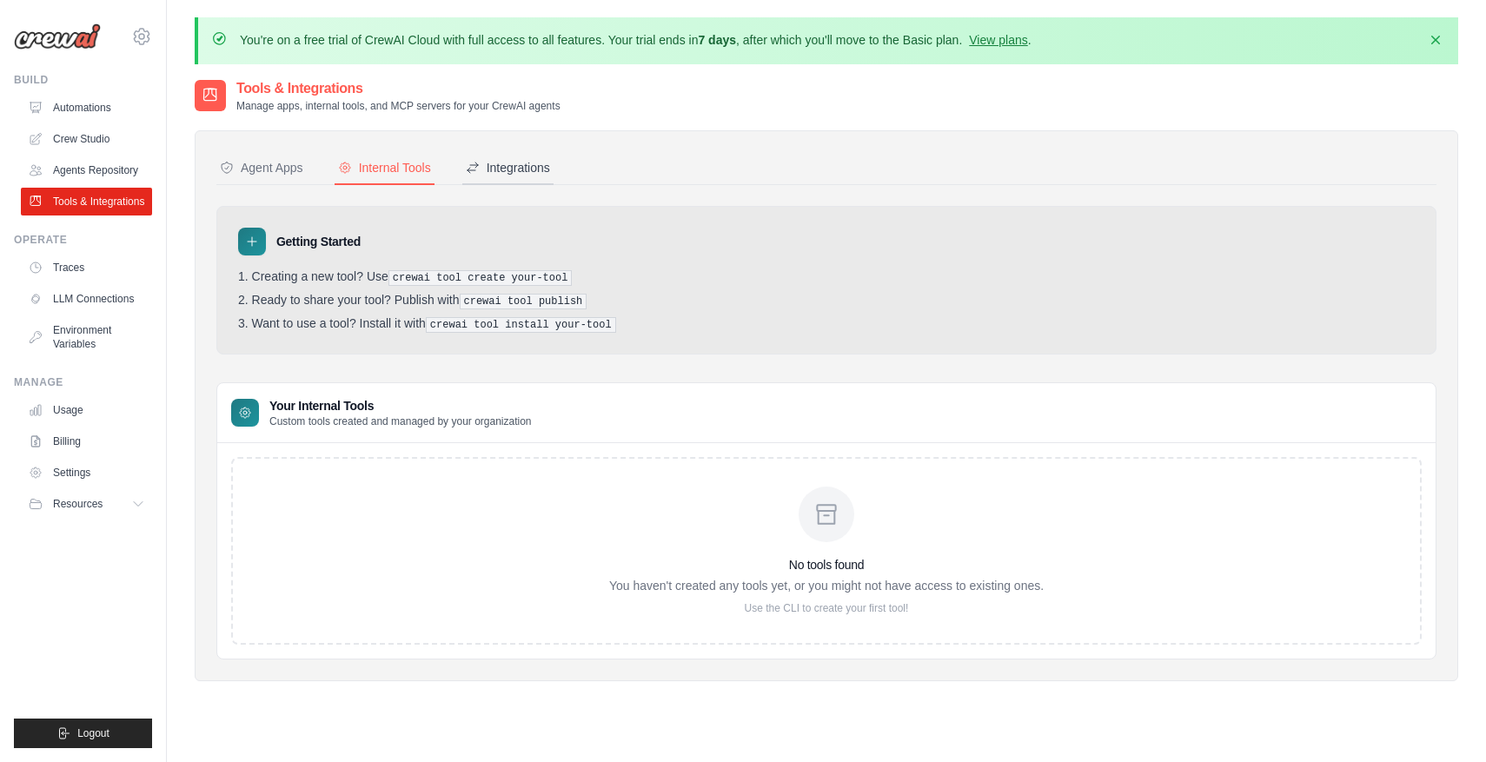
click at [523, 172] on div "Integrations" at bounding box center [508, 167] width 84 height 17
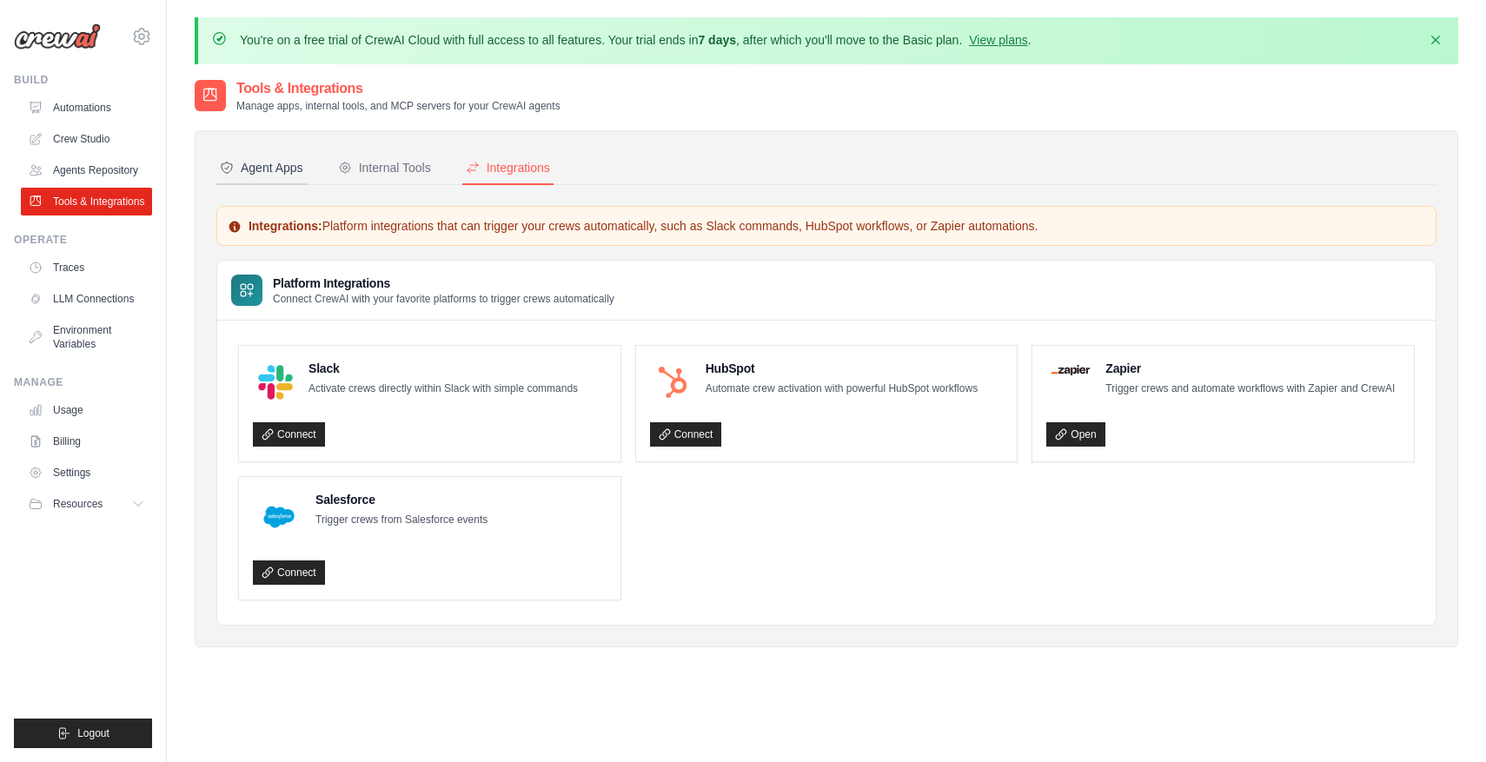
click at [289, 166] on div "Agent Apps" at bounding box center [261, 167] width 83 height 17
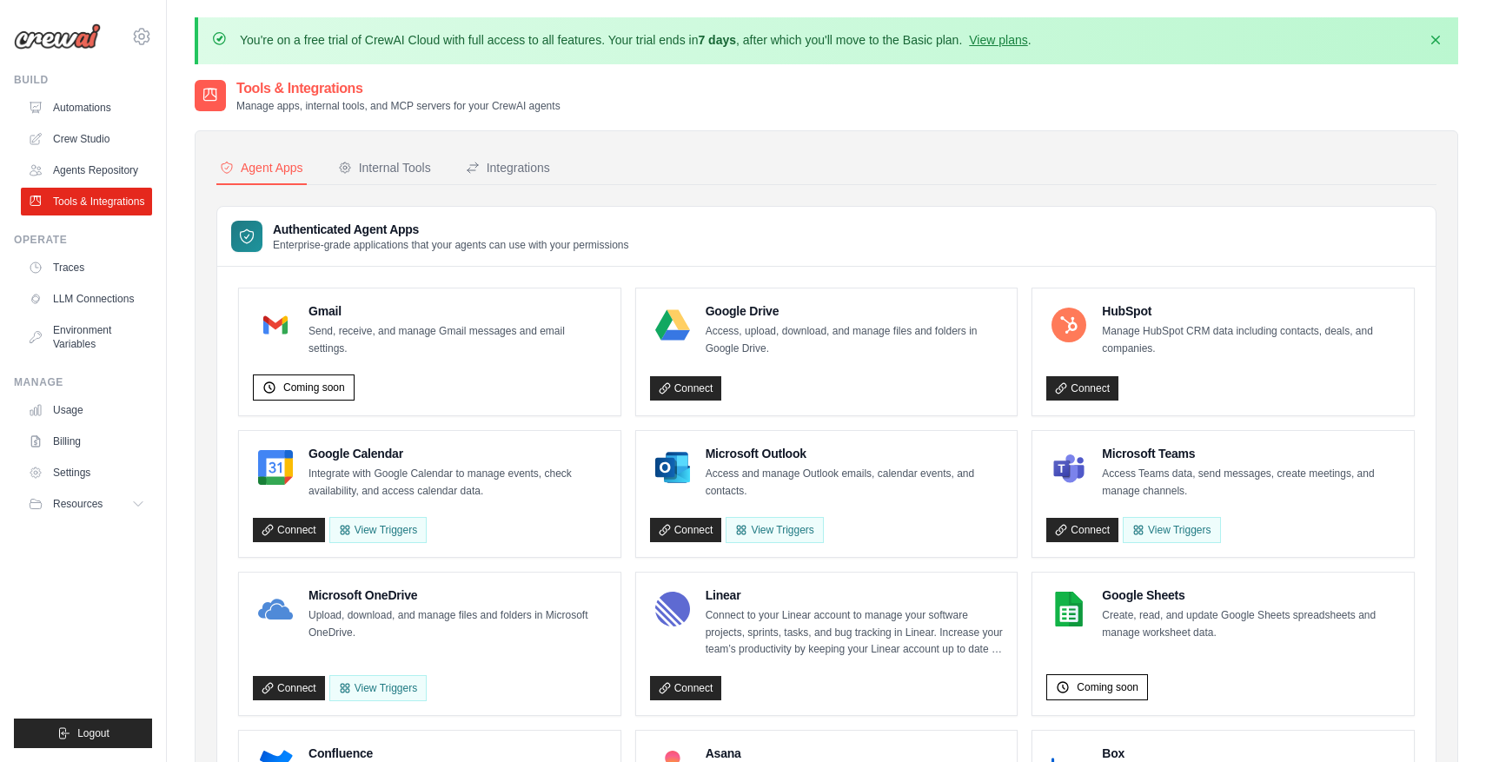
click at [327, 336] on p "Send, receive, and manage Gmail messages and email settings." at bounding box center [458, 340] width 298 height 34
click at [333, 395] on div "Coming soon" at bounding box center [304, 388] width 102 height 26
click at [333, 388] on span "Coming soon" at bounding box center [314, 388] width 62 height 14
click at [113, 160] on link "Agents Repository" at bounding box center [88, 170] width 131 height 28
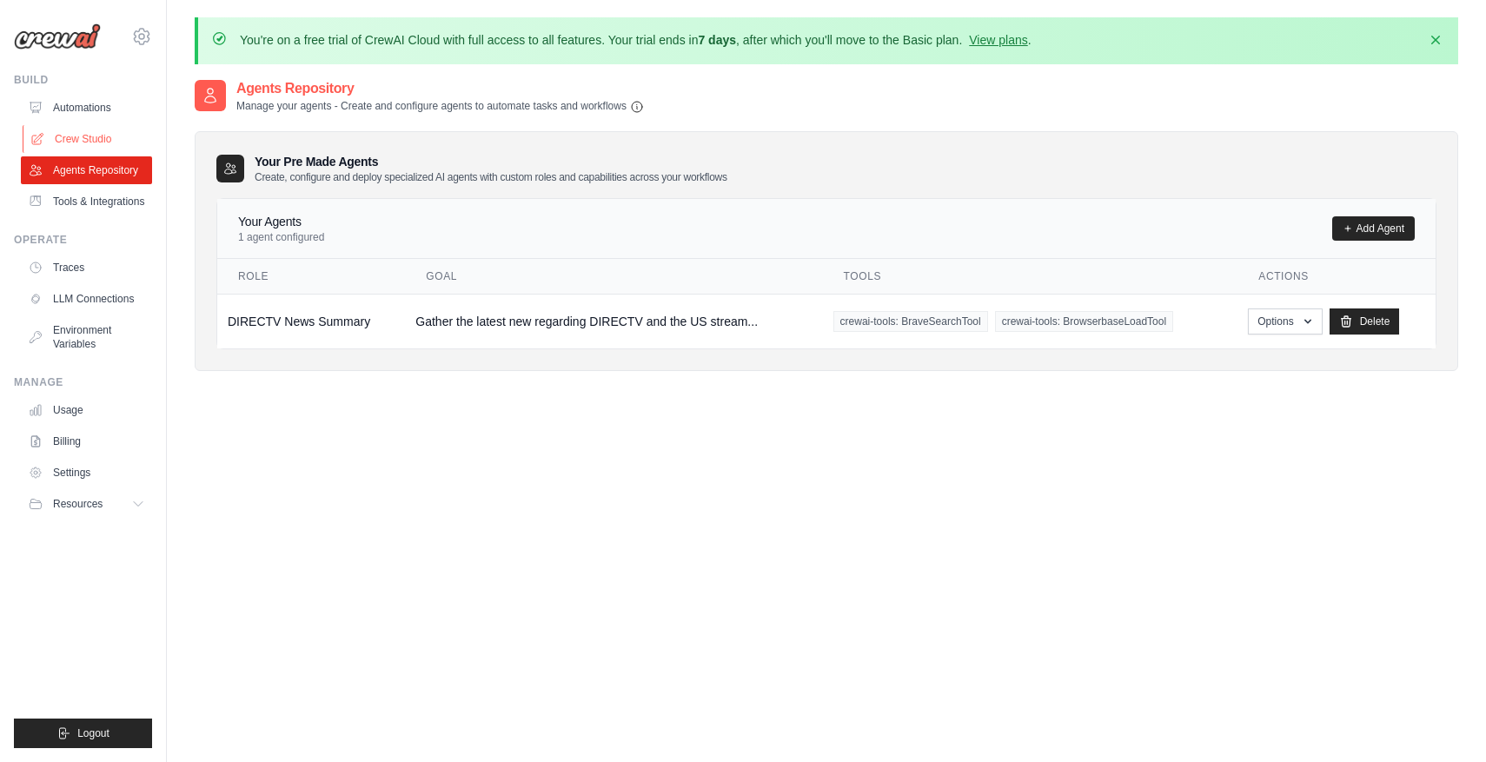
click at [106, 135] on link "Crew Studio" at bounding box center [88, 139] width 131 height 28
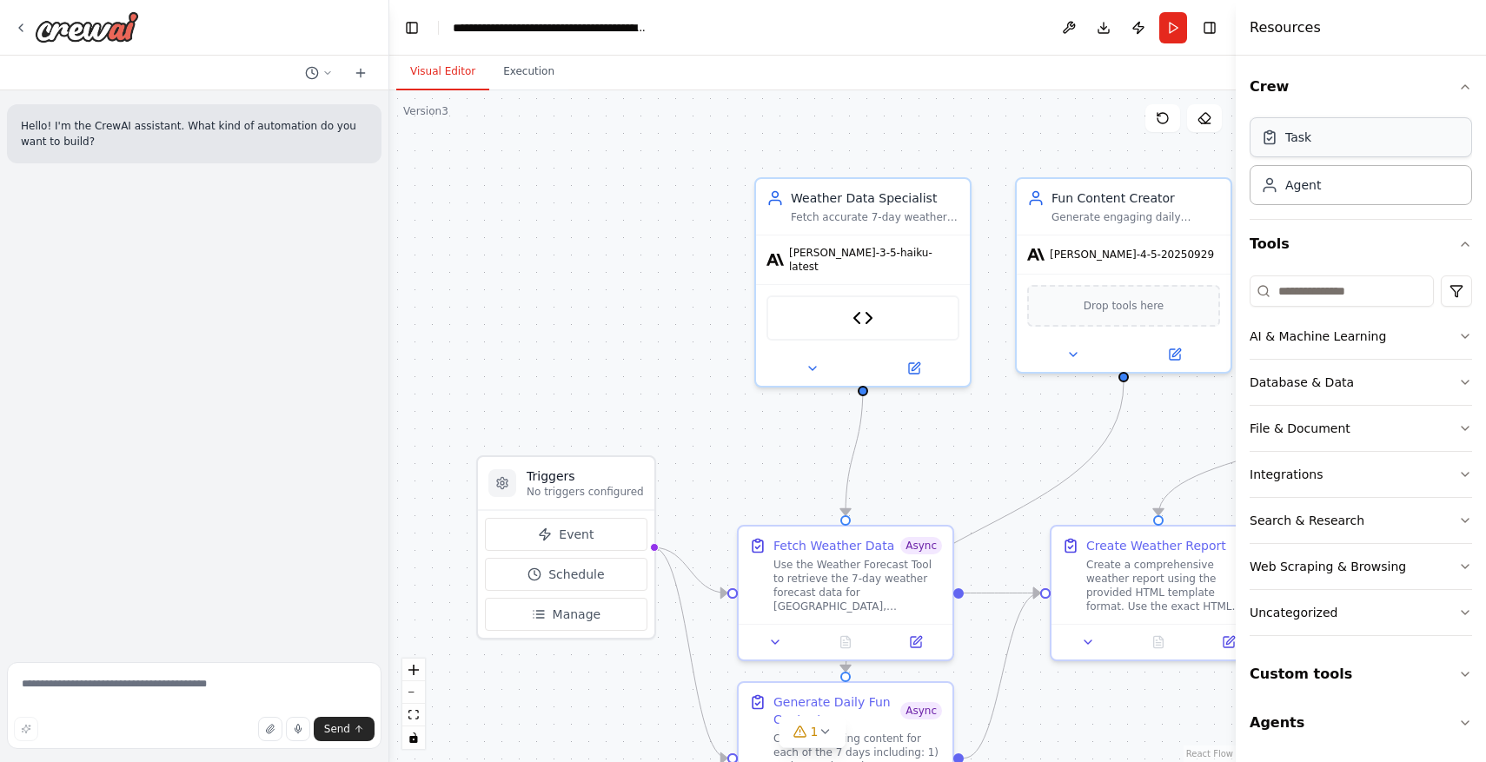
click at [1296, 131] on div "Task" at bounding box center [1298, 137] width 26 height 17
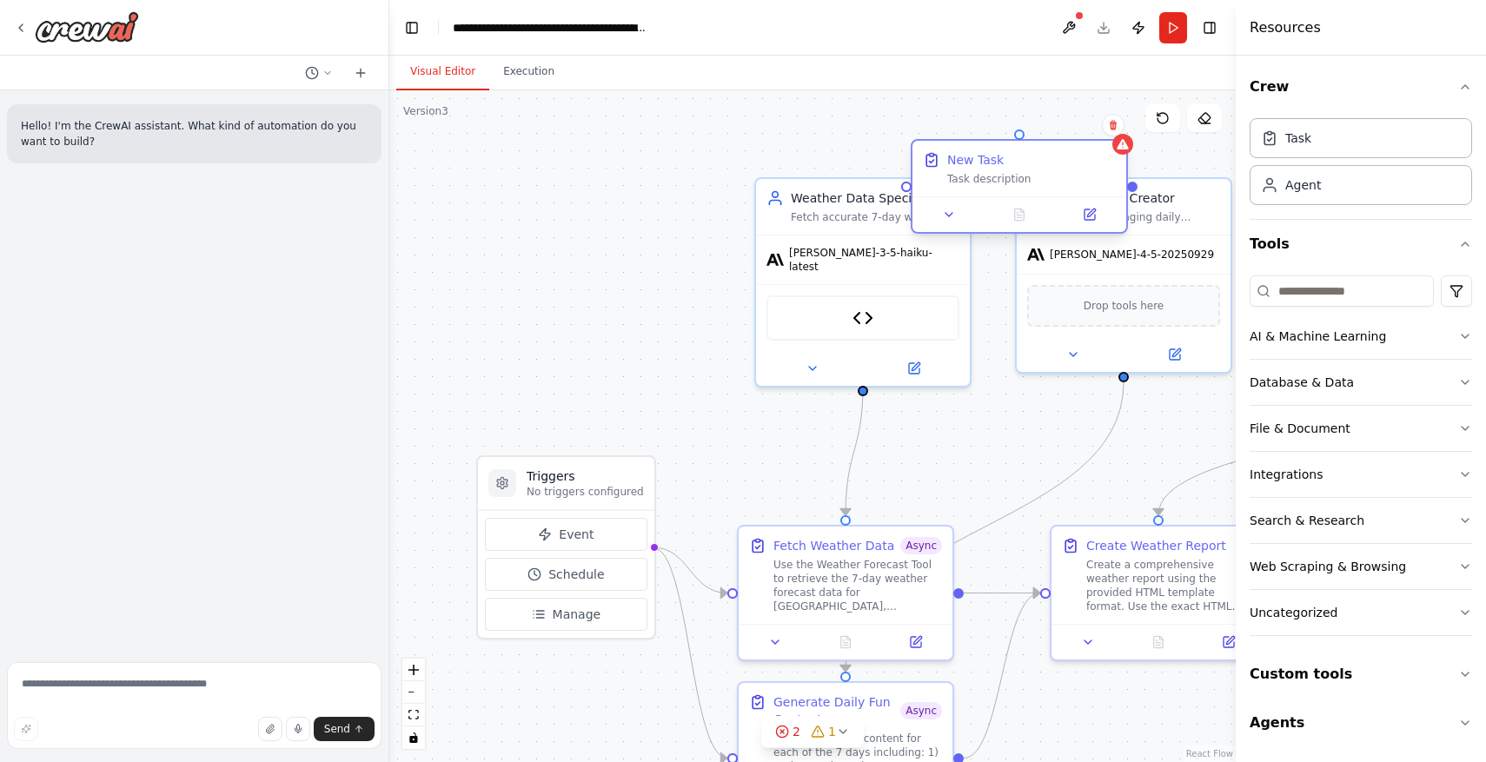
drag, startPoint x: 1133, startPoint y: 166, endPoint x: 972, endPoint y: 153, distance: 162.2
click at [972, 153] on div "New Task Task description" at bounding box center [1031, 168] width 169 height 35
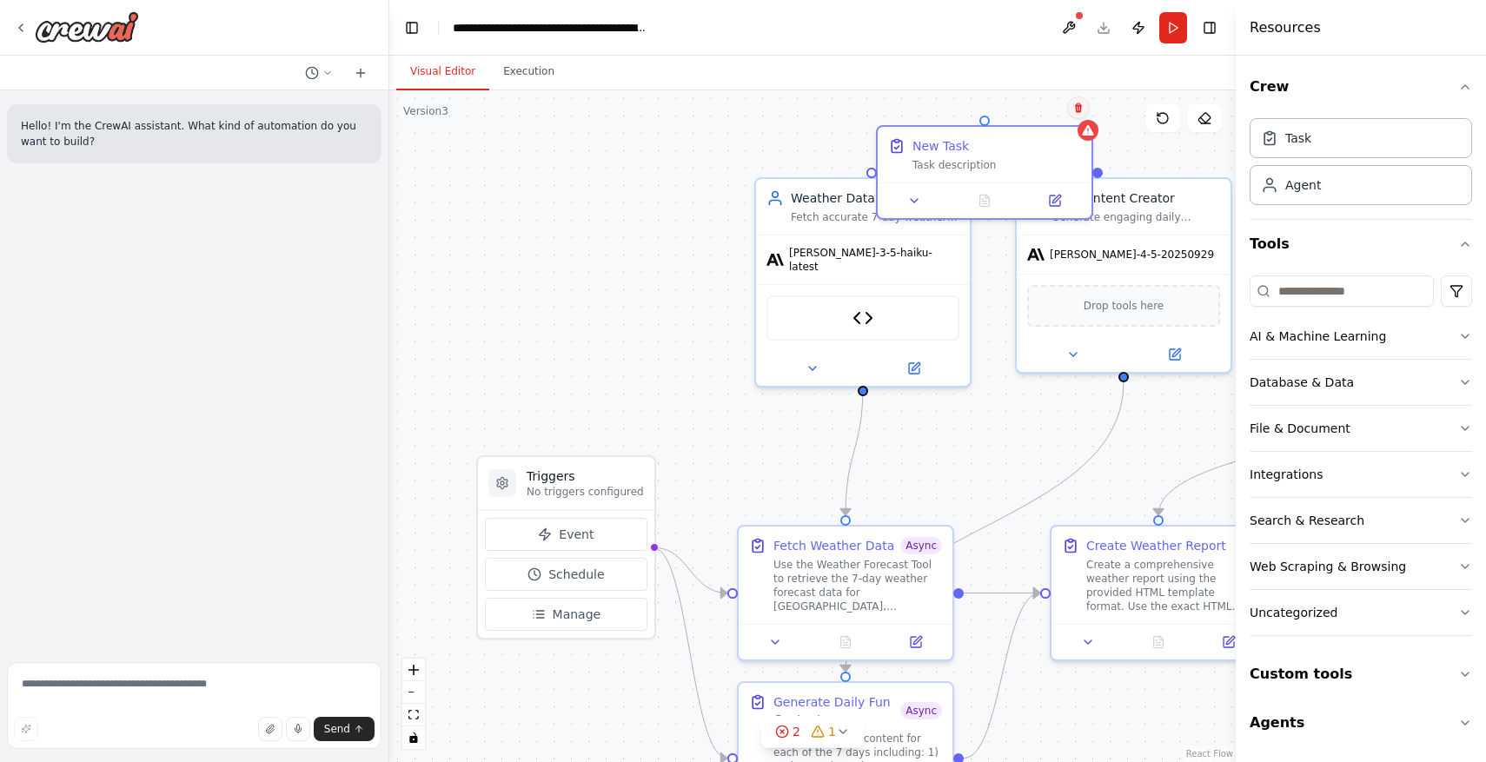
click at [1077, 100] on button at bounding box center [1078, 107] width 23 height 23
click at [1030, 108] on button "Confirm" at bounding box center [1030, 107] width 62 height 21
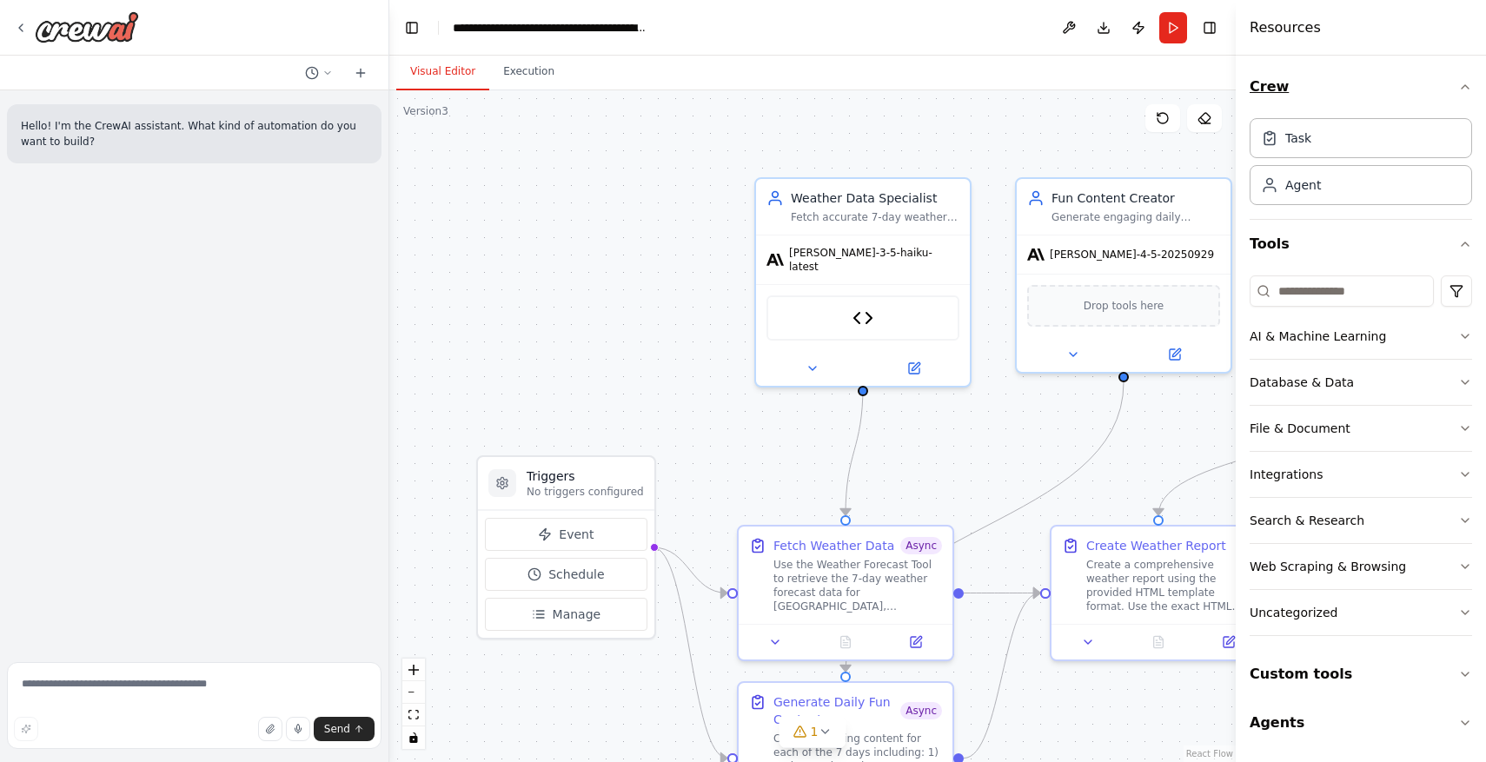
click at [1464, 86] on icon "button" at bounding box center [1465, 87] width 14 height 14
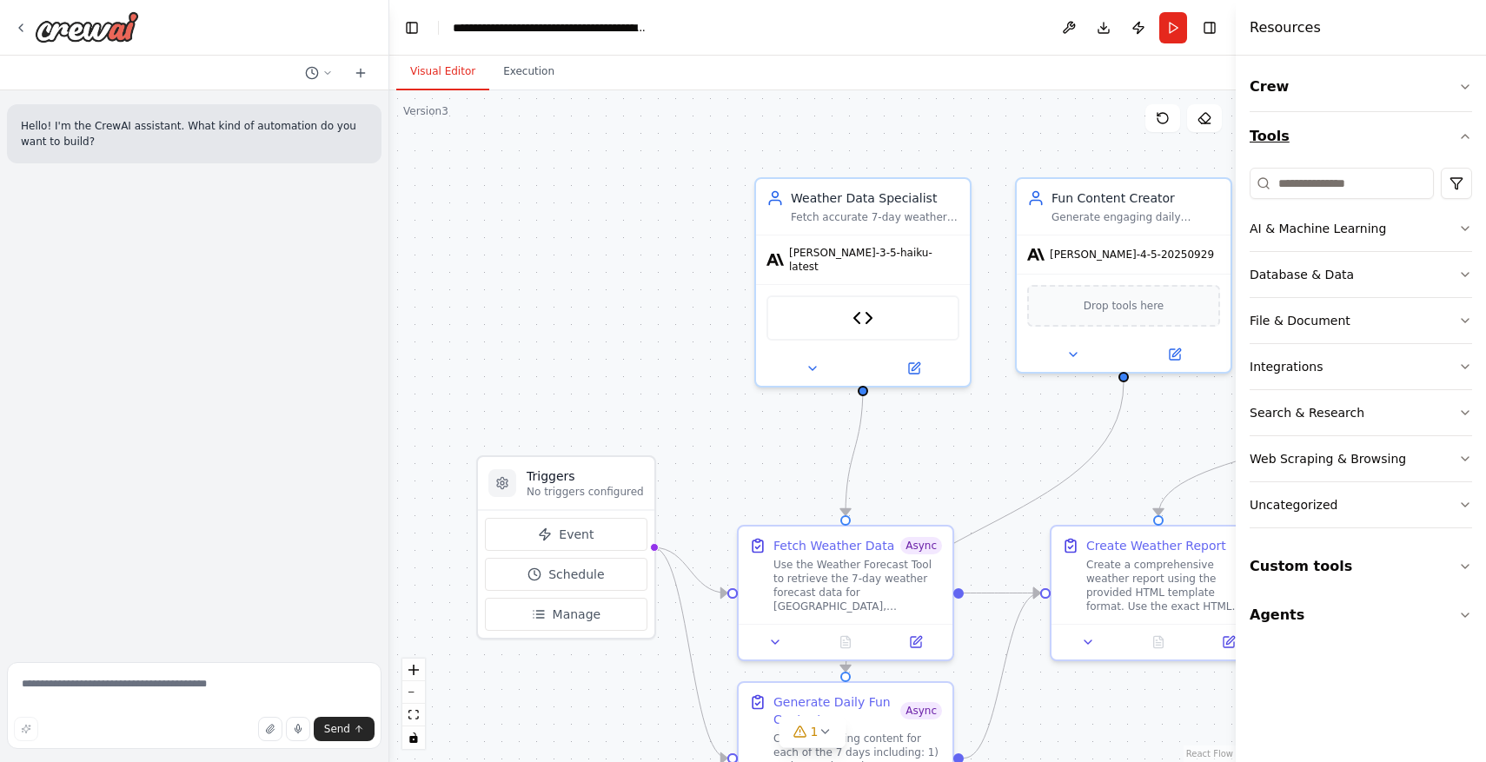
click at [1463, 133] on icon "button" at bounding box center [1465, 136] width 14 height 14
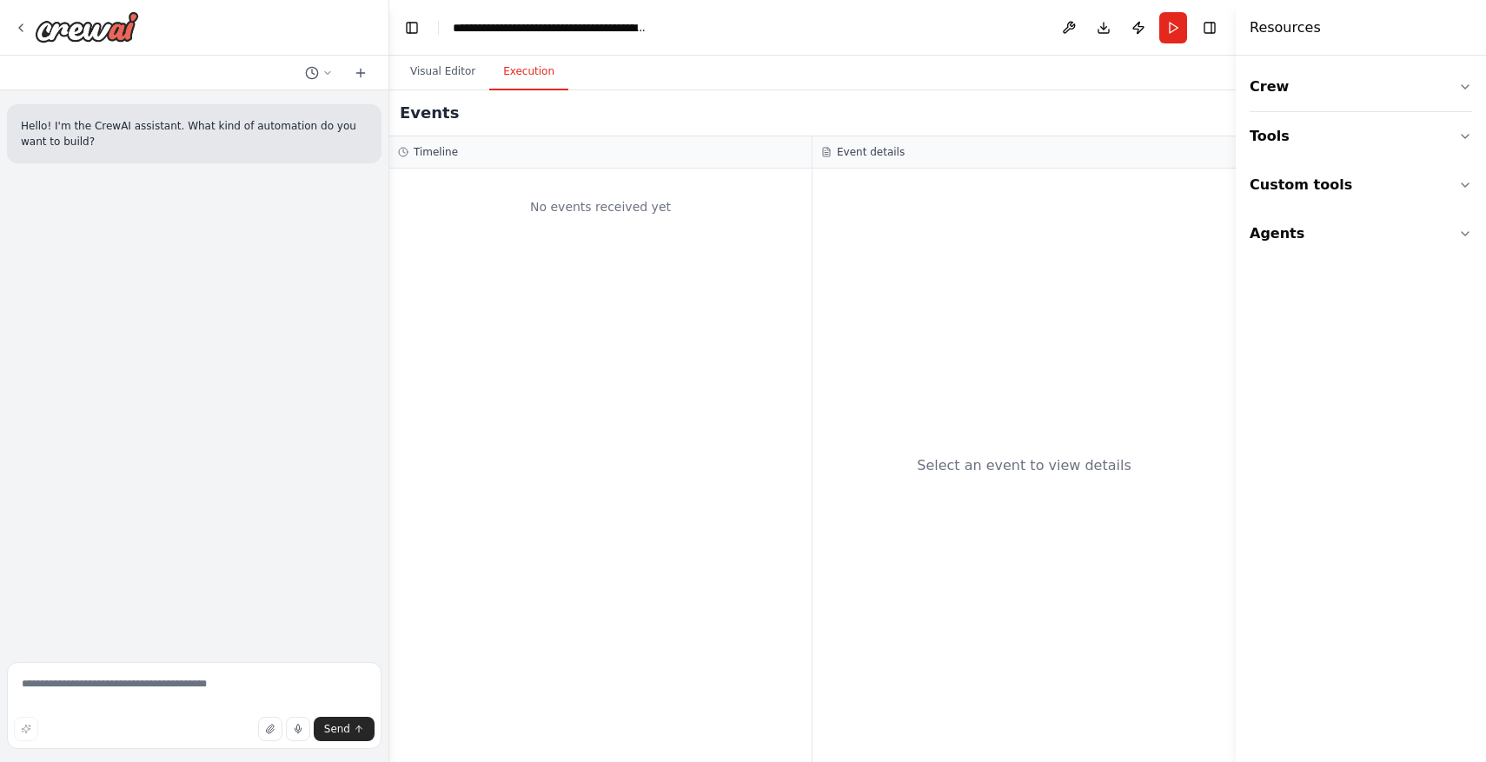
click at [543, 70] on button "Execution" at bounding box center [528, 72] width 79 height 36
click at [1058, 32] on button at bounding box center [1069, 27] width 28 height 31
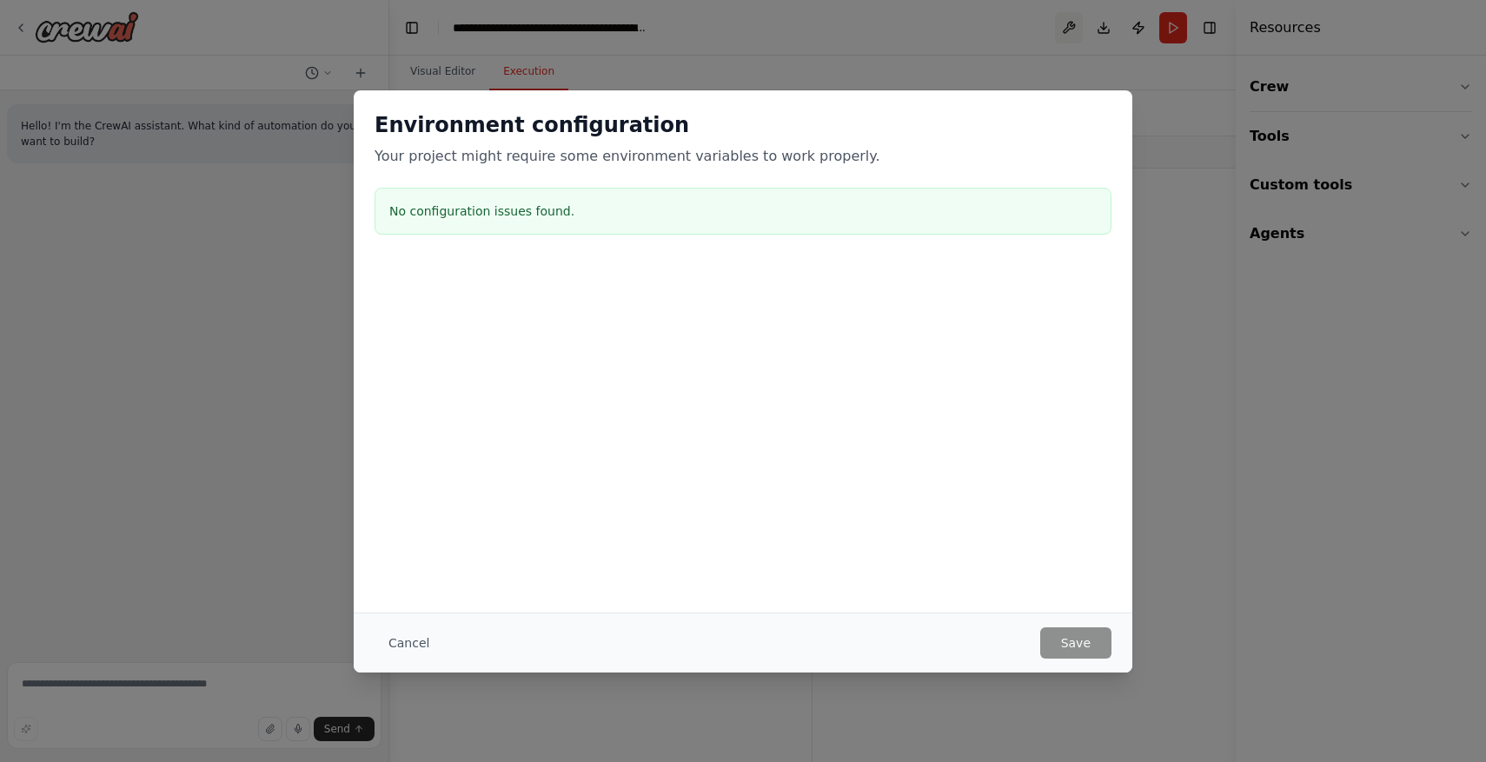
click at [1058, 32] on div "Environment configuration Your project might require some environment variables…" at bounding box center [743, 381] width 1486 height 762
click at [406, 649] on button "Cancel" at bounding box center [409, 642] width 69 height 31
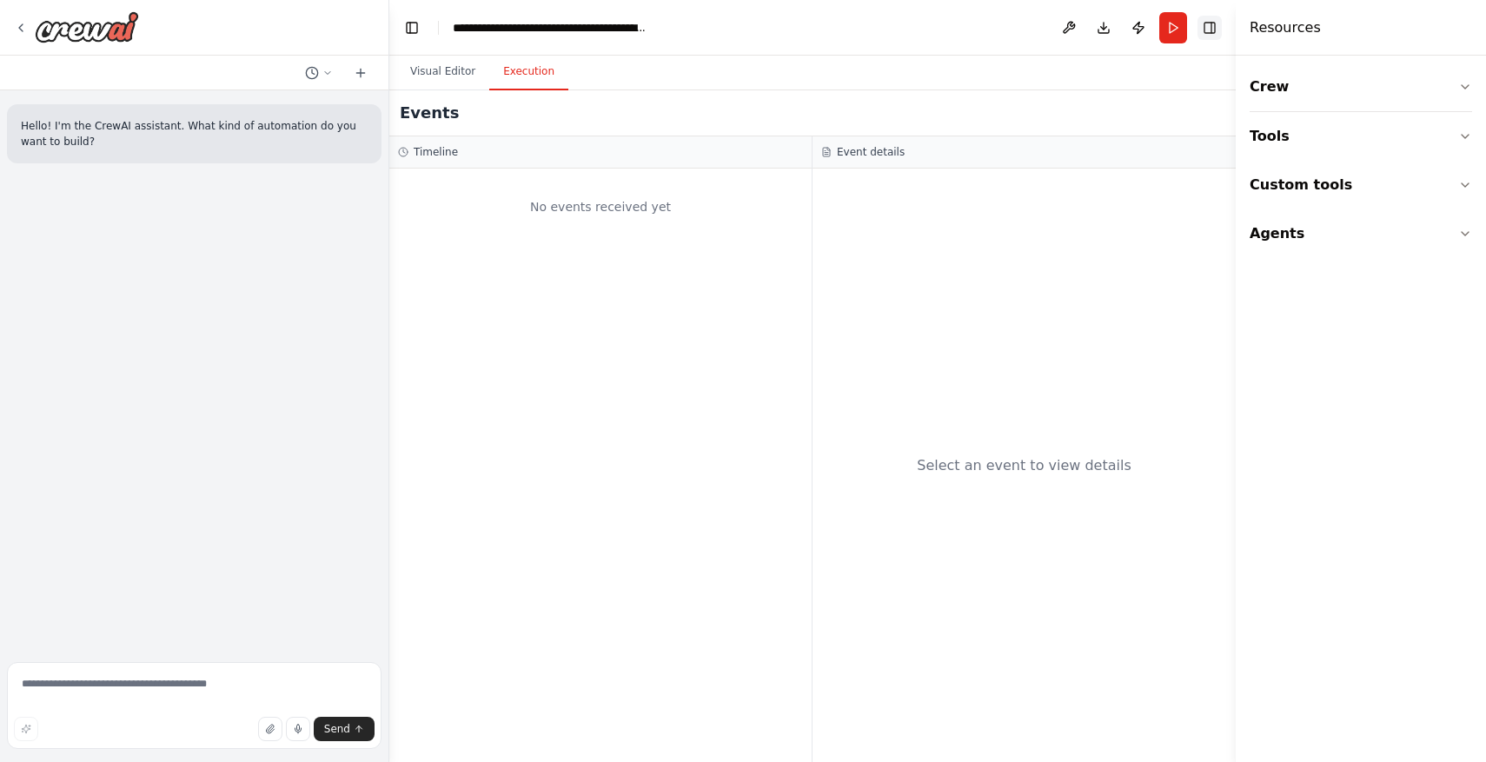
click at [1204, 37] on button "Toggle Right Sidebar" at bounding box center [1210, 28] width 24 height 24
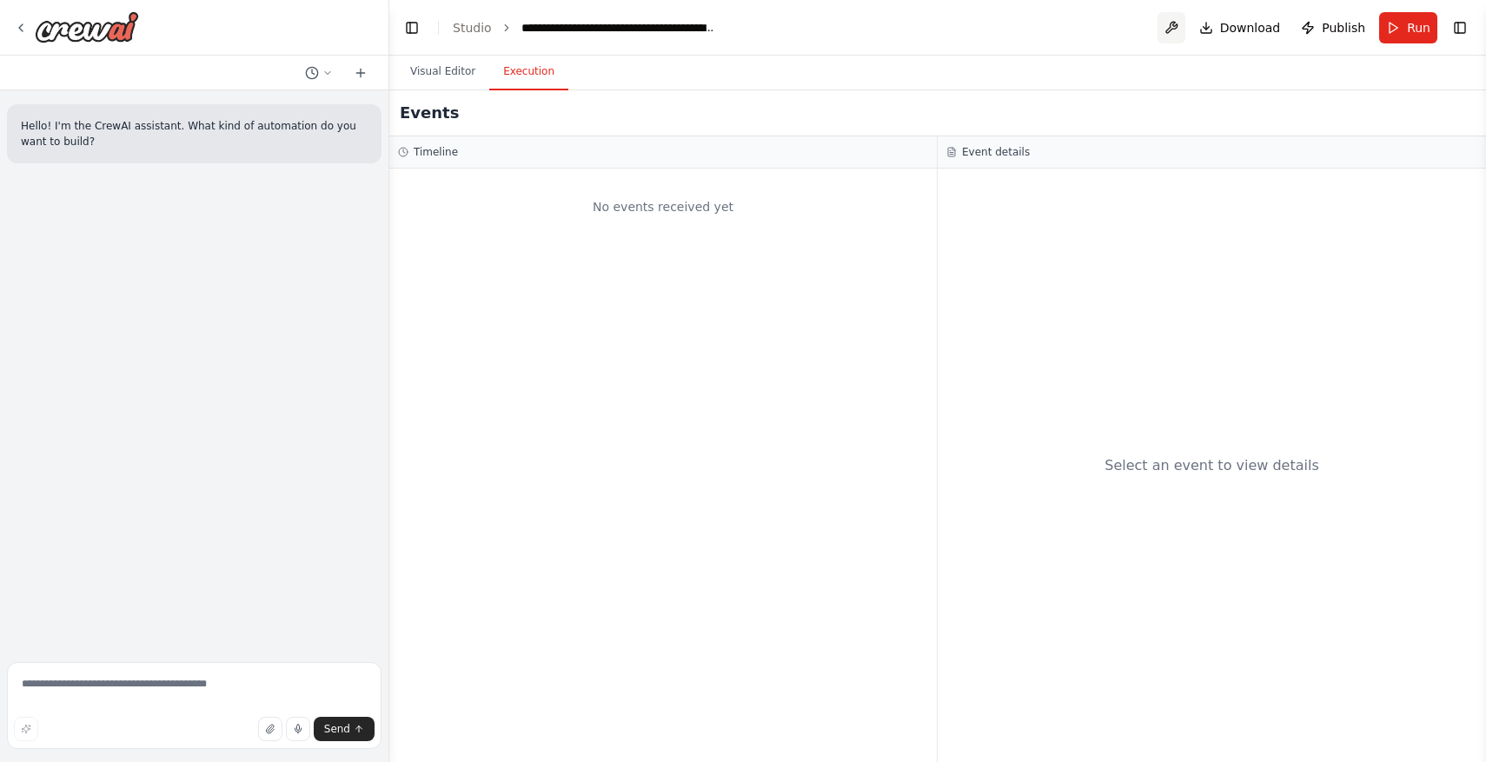
click at [1177, 25] on button at bounding box center [1172, 27] width 28 height 31
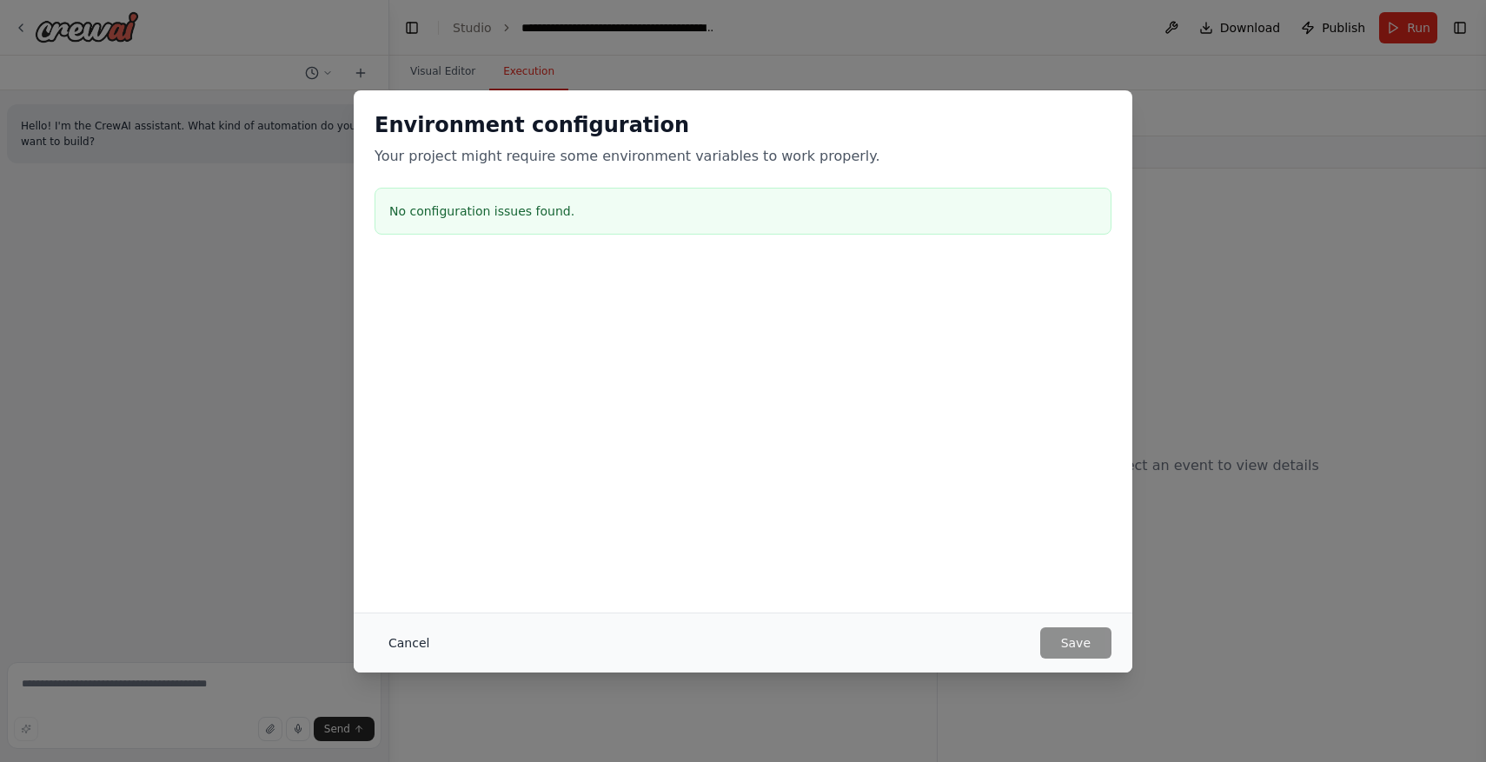
click at [407, 641] on button "Cancel" at bounding box center [409, 642] width 69 height 31
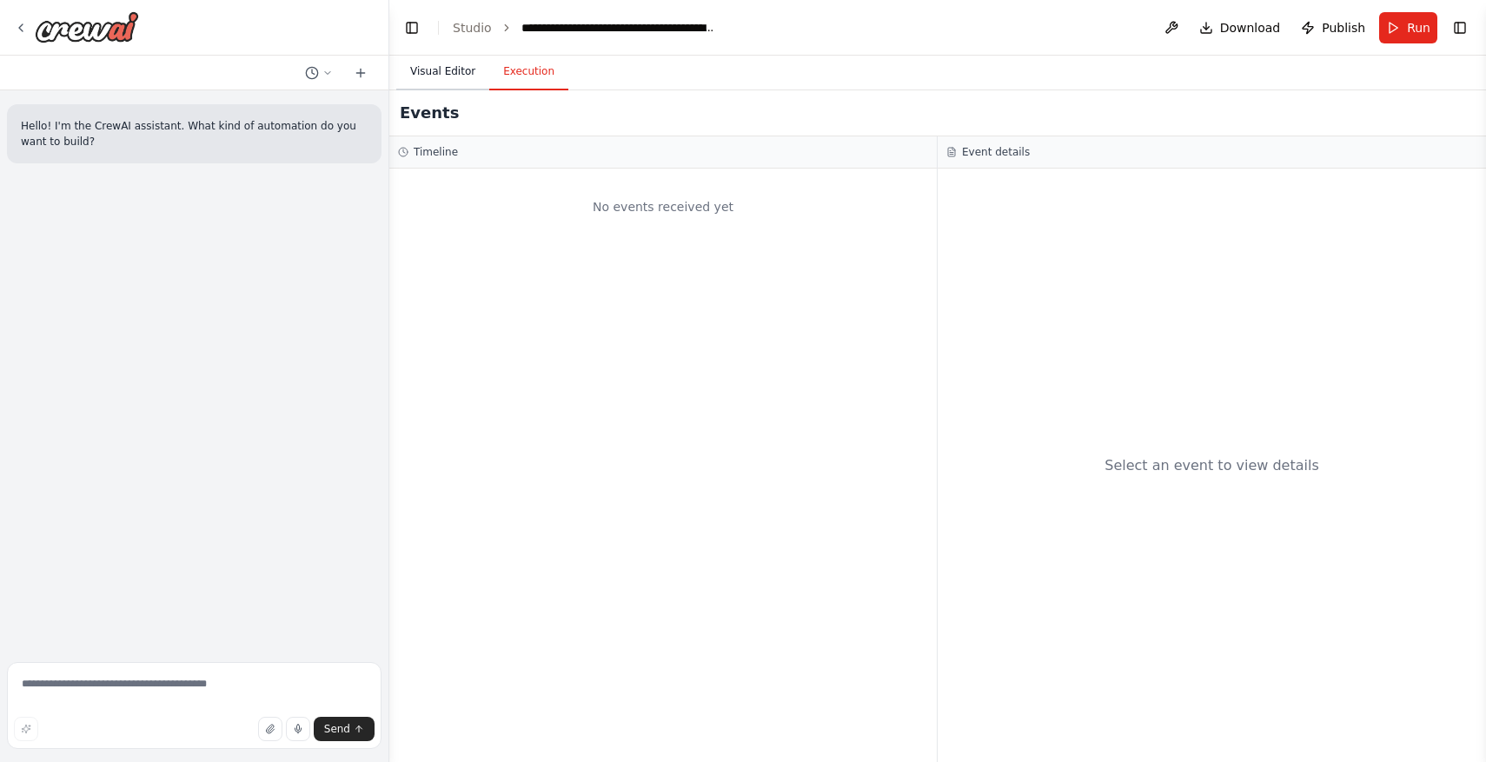
click at [455, 71] on button "Visual Editor" at bounding box center [442, 72] width 93 height 36
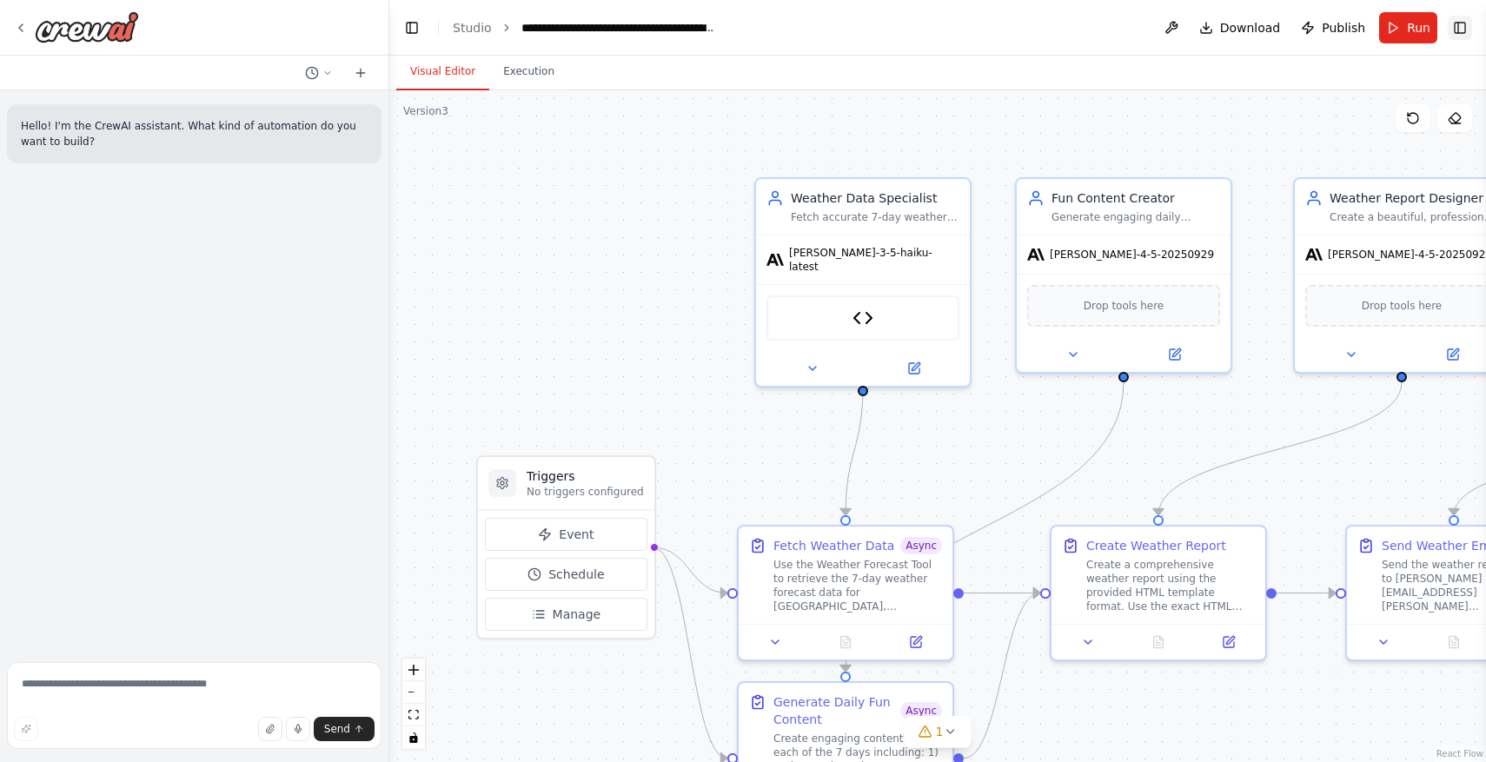
click at [1467, 23] on button "Toggle Right Sidebar" at bounding box center [1460, 28] width 24 height 24
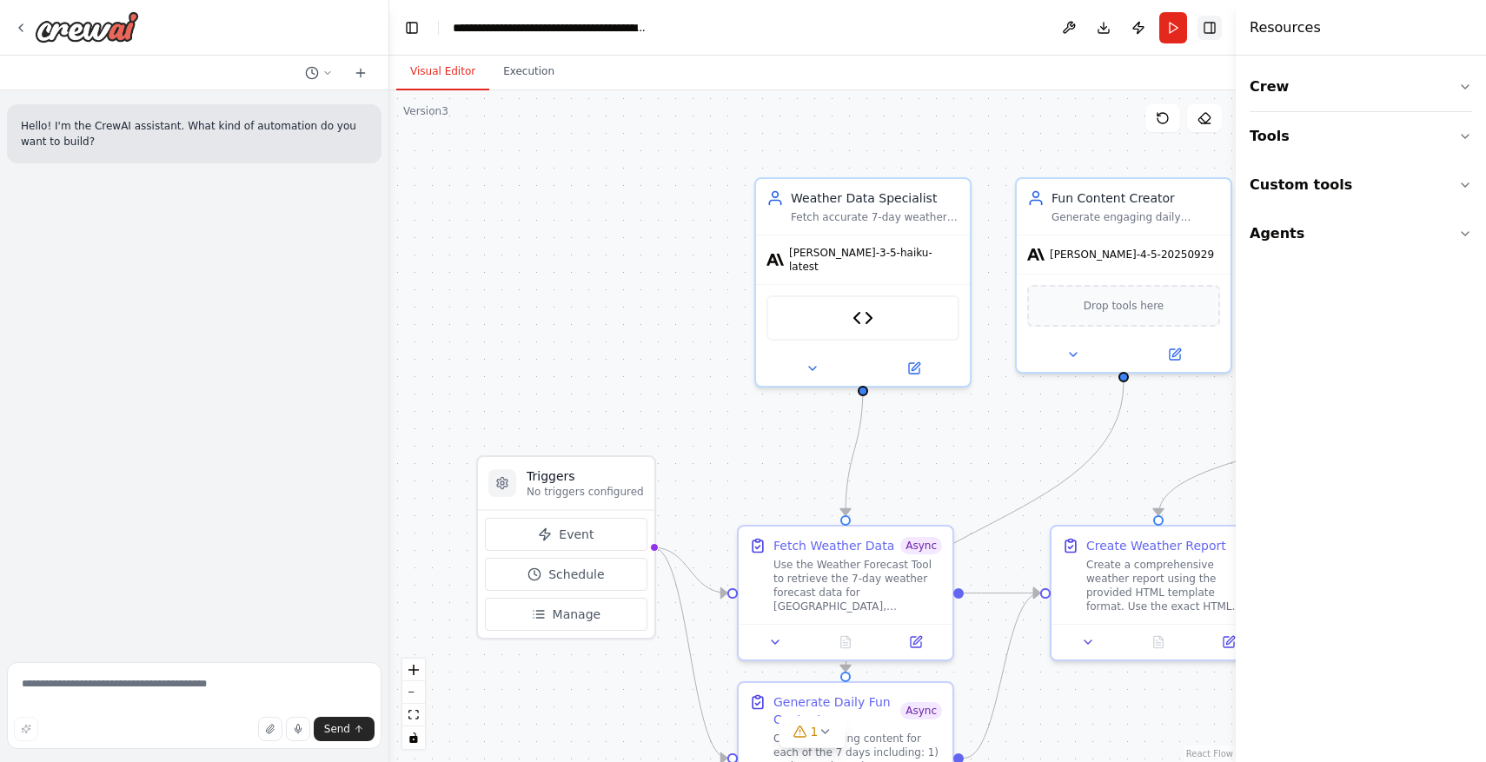
click at [1467, 23] on div "Resources" at bounding box center [1361, 28] width 250 height 56
click at [1218, 30] on button "Toggle Right Sidebar" at bounding box center [1210, 28] width 24 height 24
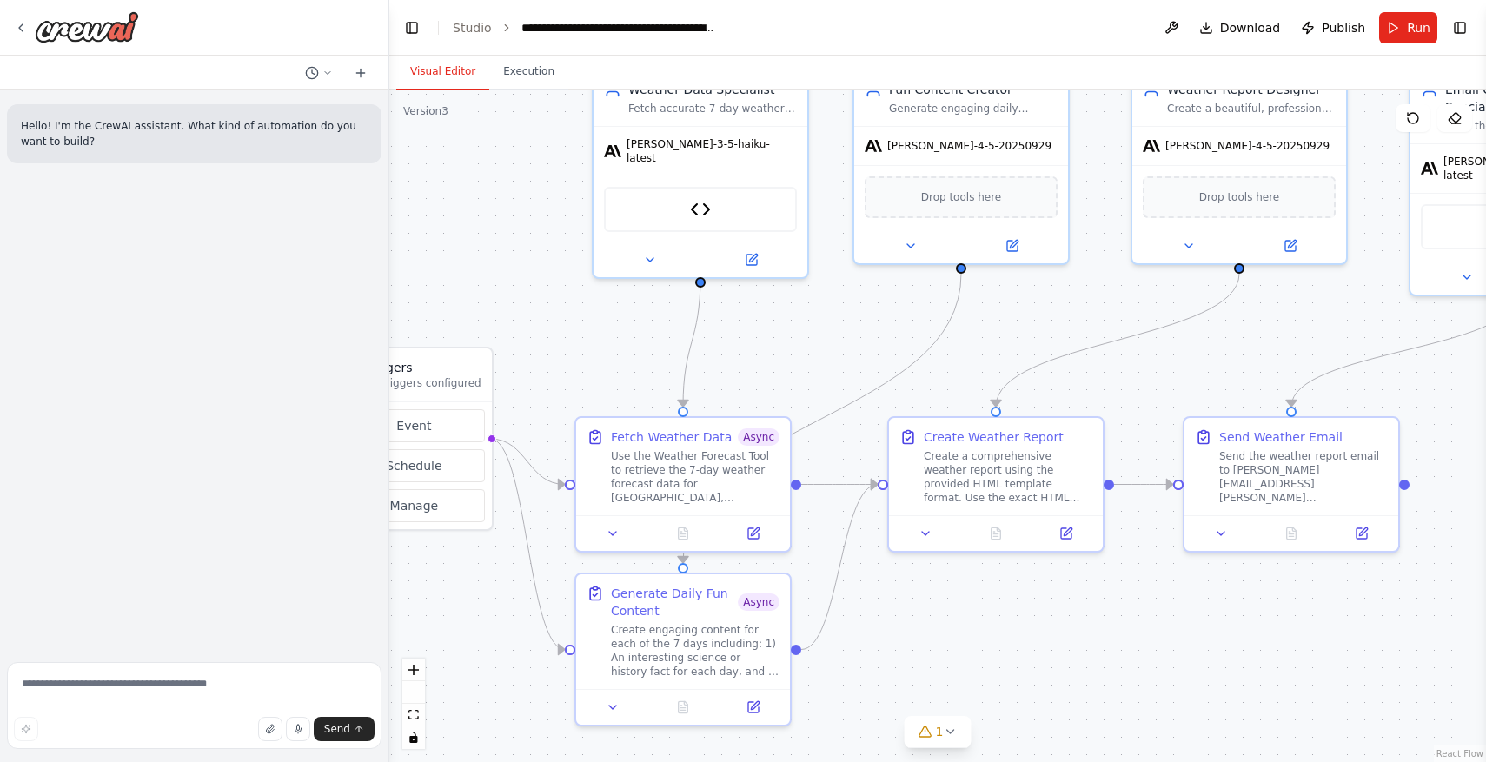
drag, startPoint x: 670, startPoint y: 269, endPoint x: 508, endPoint y: 160, distance: 195.5
click at [508, 160] on div ".deletable-edge-delete-btn { width: 20px; height: 20px; border: 0px solid #ffff…" at bounding box center [937, 426] width 1097 height 672
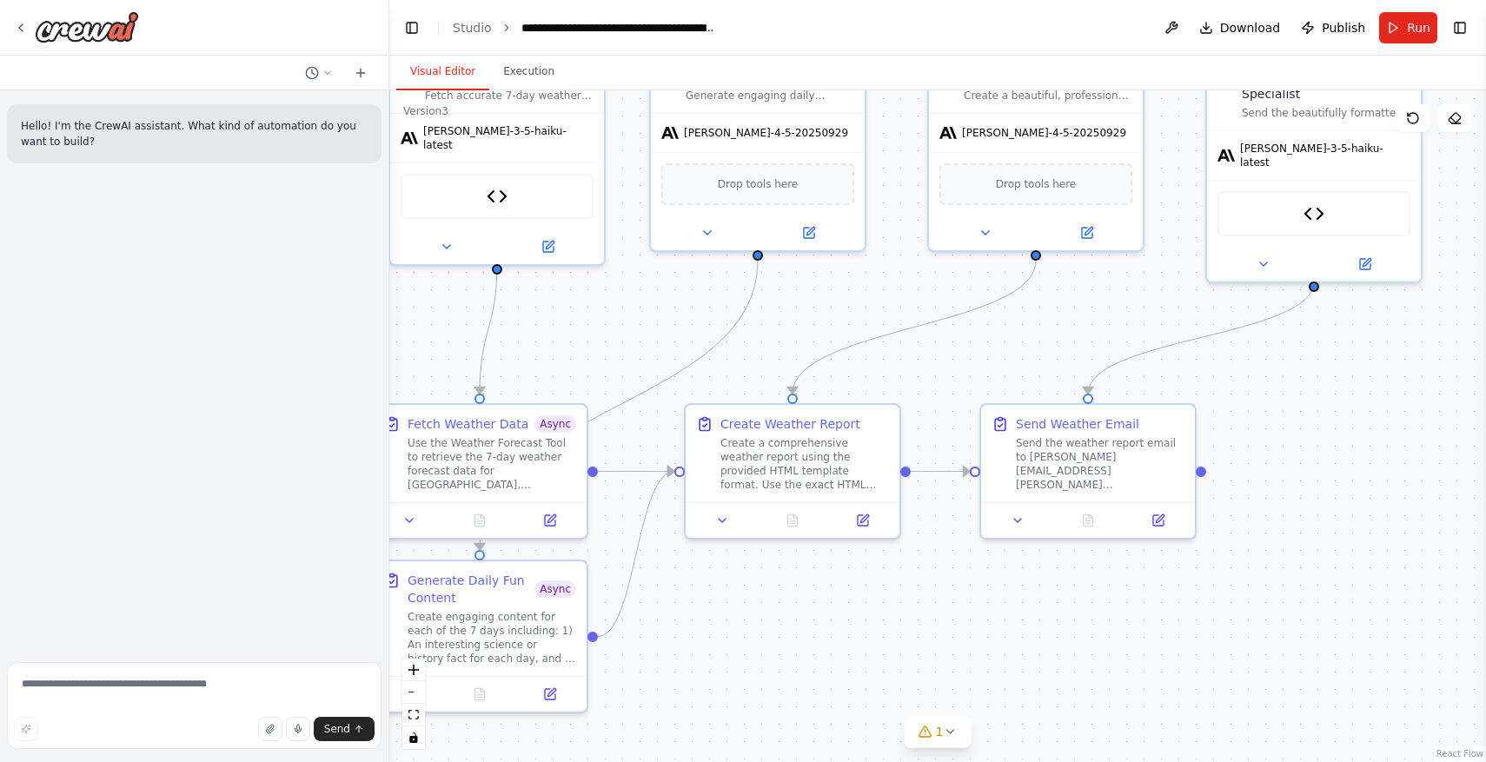
drag, startPoint x: 1068, startPoint y: 287, endPoint x: 865, endPoint y: 274, distance: 203.8
click at [865, 274] on div ".deletable-edge-delete-btn { width: 20px; height: 20px; border: 0px solid #ffff…" at bounding box center [937, 426] width 1097 height 672
click at [1261, 259] on icon at bounding box center [1263, 260] width 7 height 3
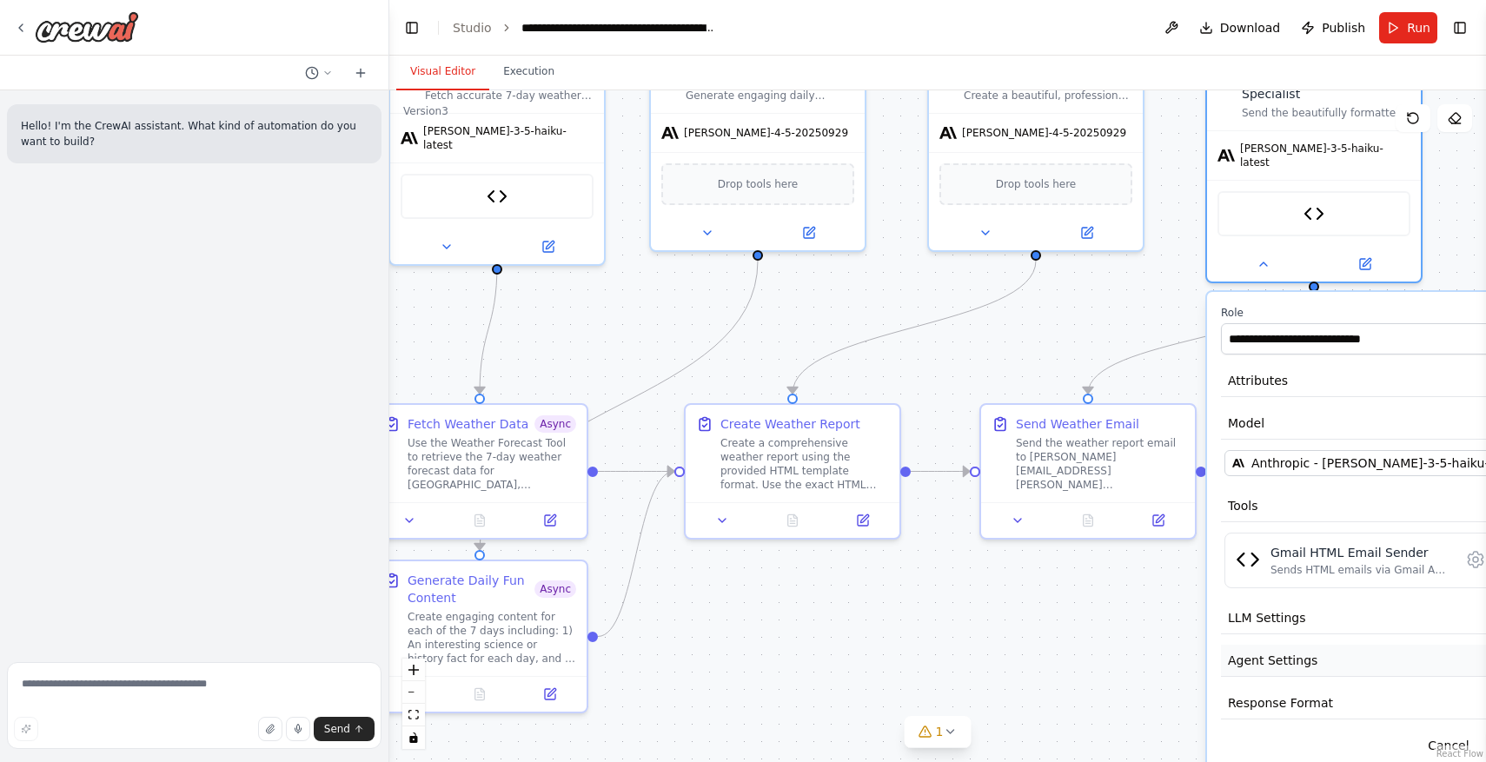
click at [1313, 651] on button "Agent Settings" at bounding box center [1379, 661] width 316 height 32
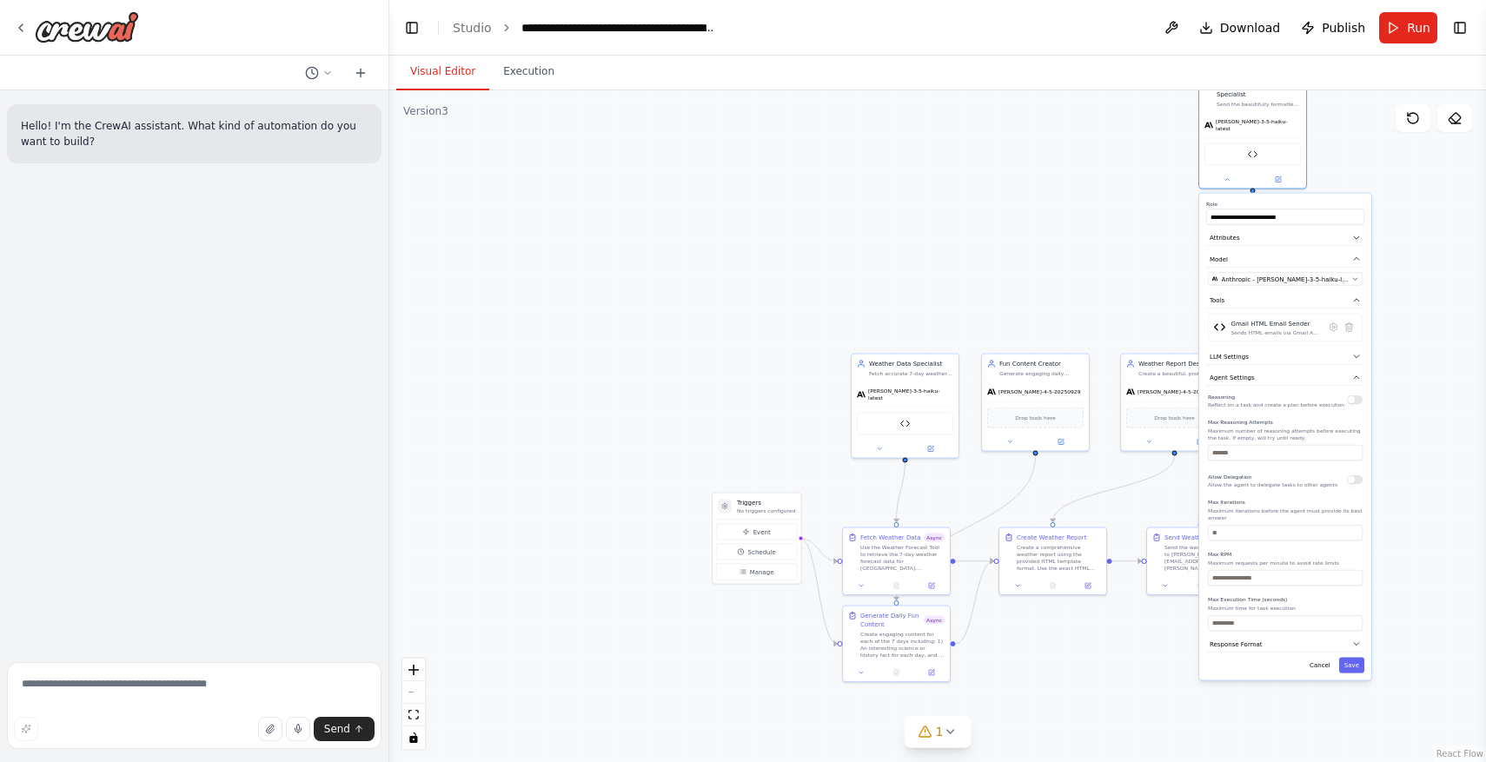
drag, startPoint x: 1318, startPoint y: 655, endPoint x: 1251, endPoint y: 372, distance: 291.1
click at [1252, 372] on div "**********" at bounding box center [1285, 437] width 172 height 487
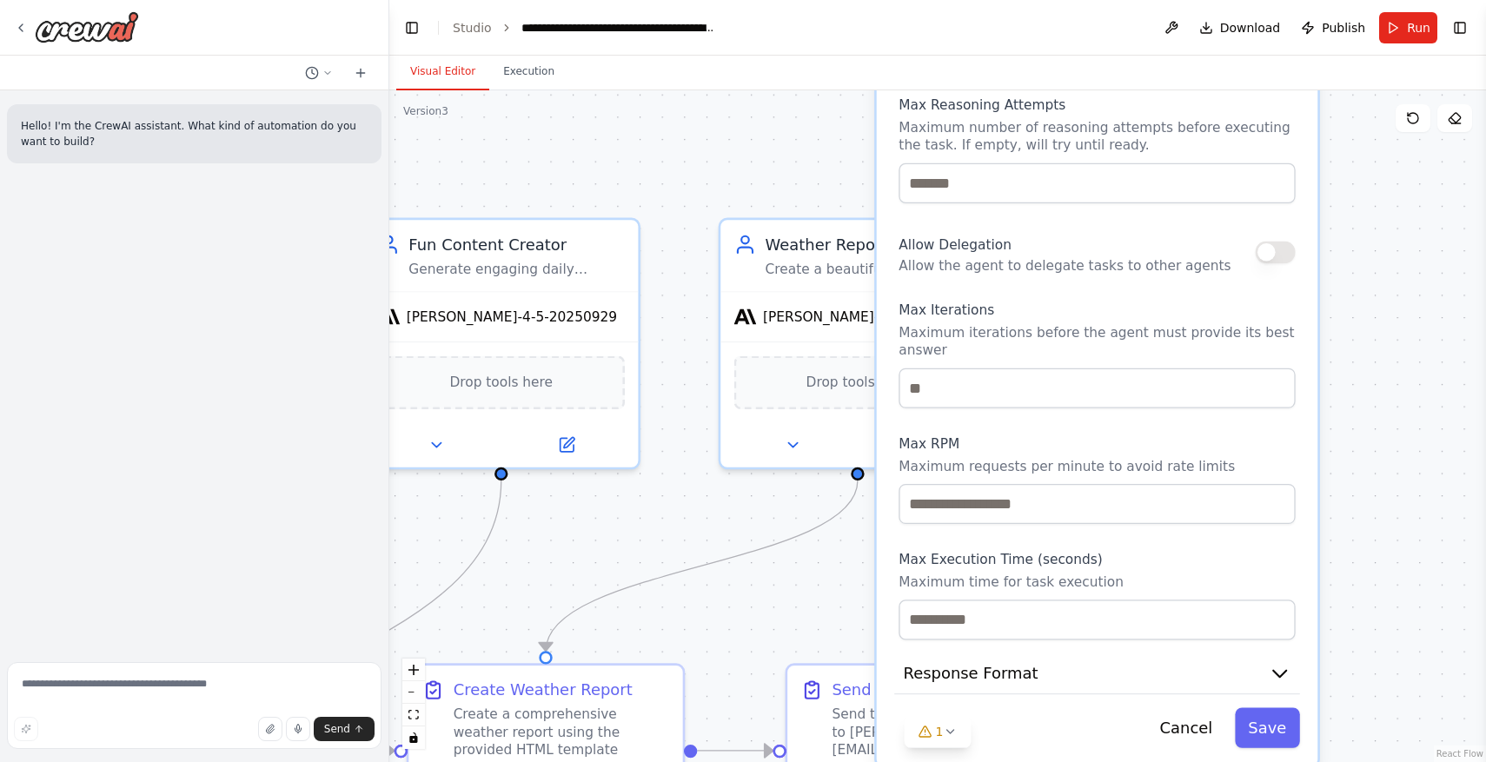
drag, startPoint x: 1272, startPoint y: 571, endPoint x: 1250, endPoint y: 254, distance: 318.0
click at [1250, 302] on label "Max Iterations" at bounding box center [1097, 311] width 396 height 18
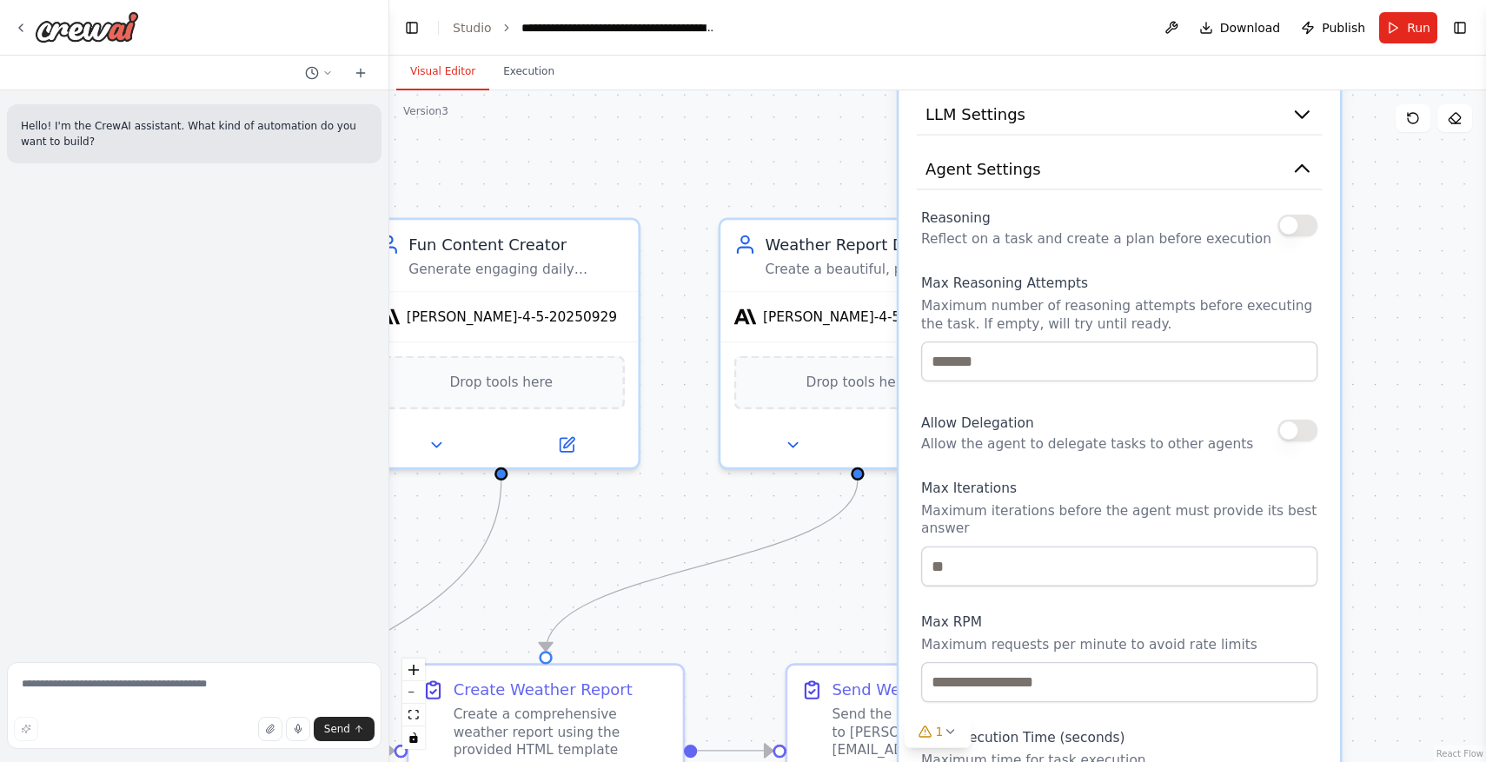
drag, startPoint x: 1219, startPoint y: 295, endPoint x: 1240, endPoint y: 511, distance: 216.5
click at [1240, 512] on p "Maximum iterations before the agent must provide its best answer" at bounding box center [1119, 519] width 396 height 36
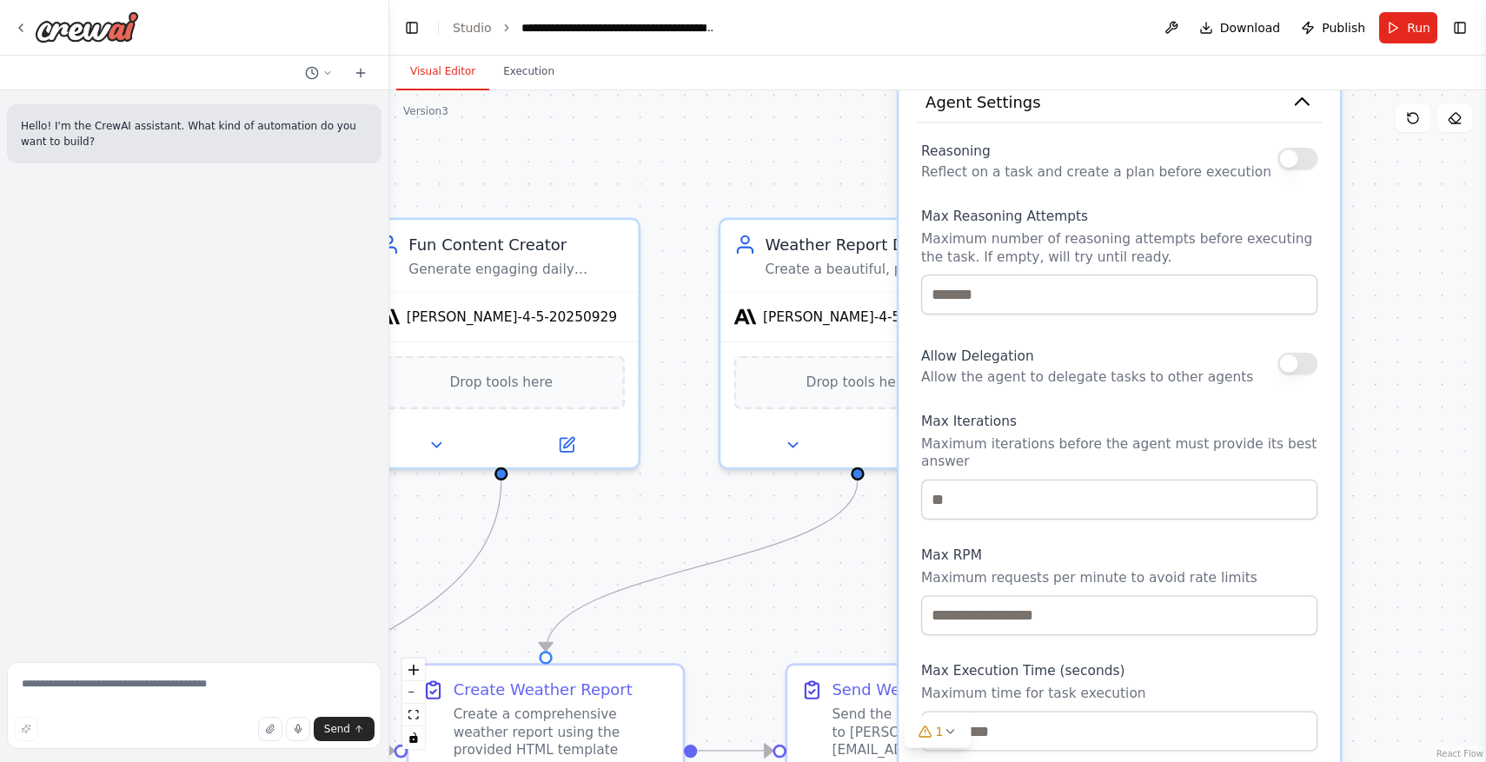
drag, startPoint x: 1211, startPoint y: 382, endPoint x: 1211, endPoint y: 319, distance: 63.4
click at [1211, 319] on div "Reasoning Reflect on a task and create a plan before execution Max Reasoning At…" at bounding box center [1119, 443] width 396 height 615
click at [1112, 480] on input "number" at bounding box center [1119, 500] width 396 height 40
type input "*"
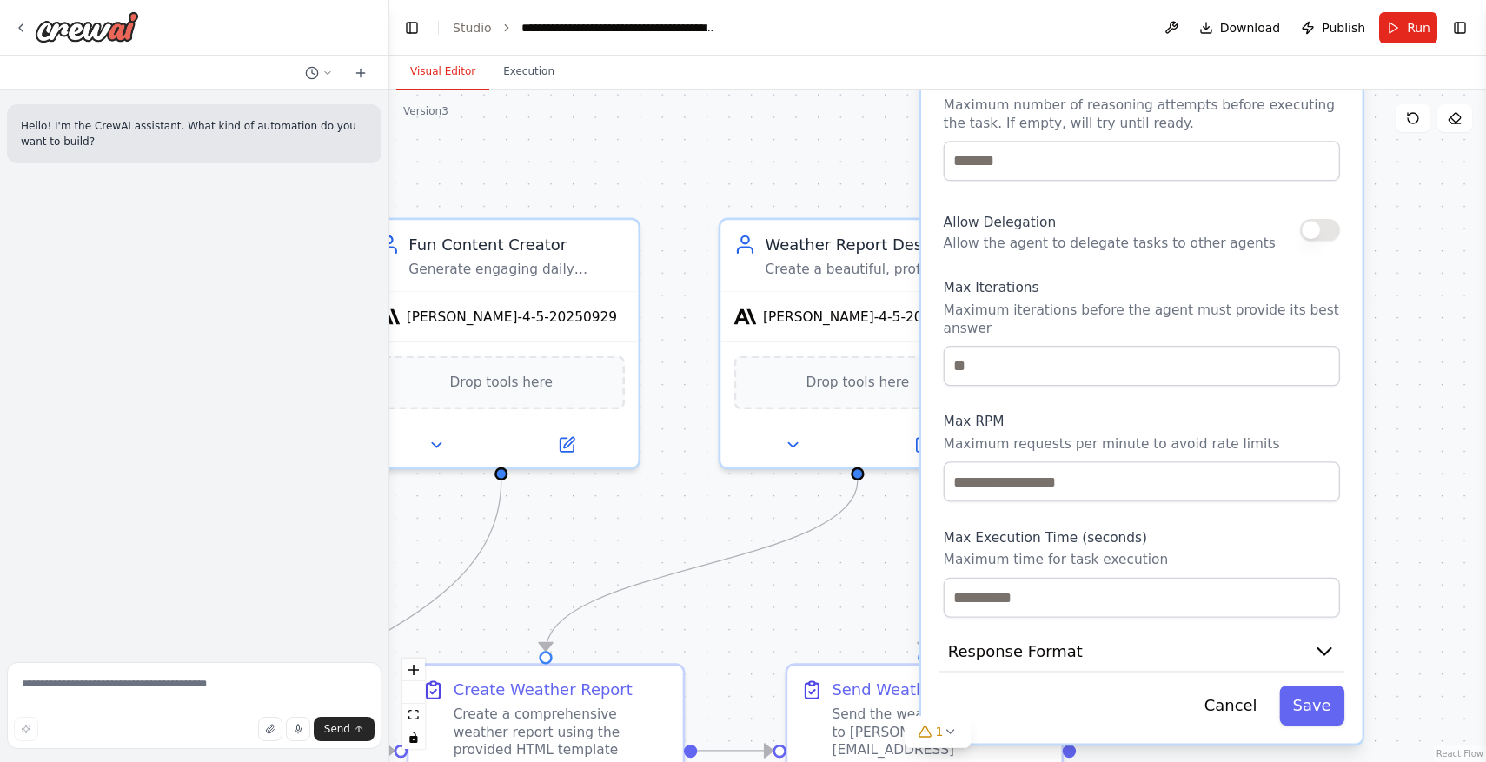
drag, startPoint x: 1129, startPoint y: 541, endPoint x: 1159, endPoint y: 408, distance: 135.5
click at [1161, 413] on label "Max RPM" at bounding box center [1142, 422] width 396 height 18
click at [1107, 578] on input "number" at bounding box center [1142, 598] width 396 height 40
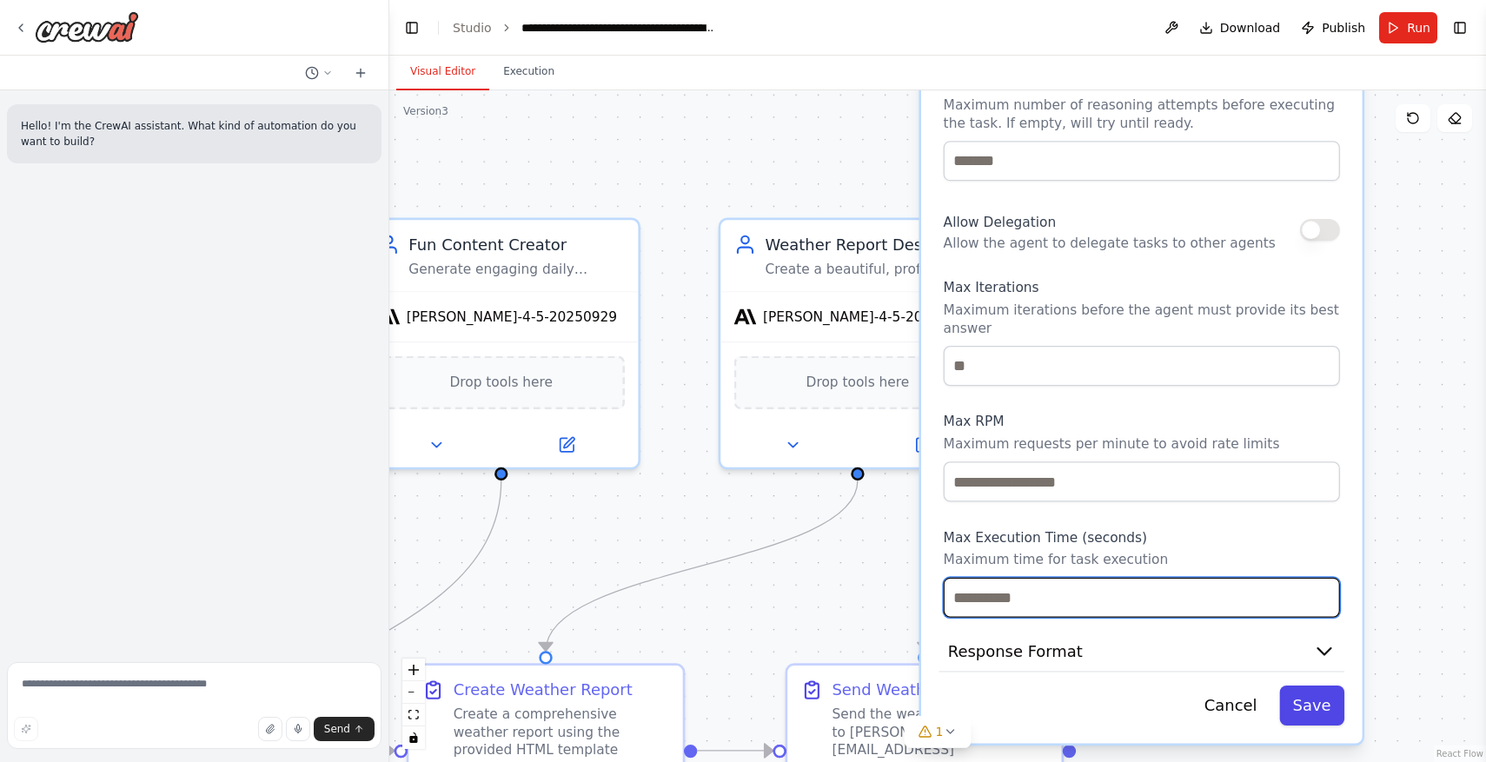
type input "**"
click at [1307, 686] on button "Save" at bounding box center [1311, 706] width 65 height 40
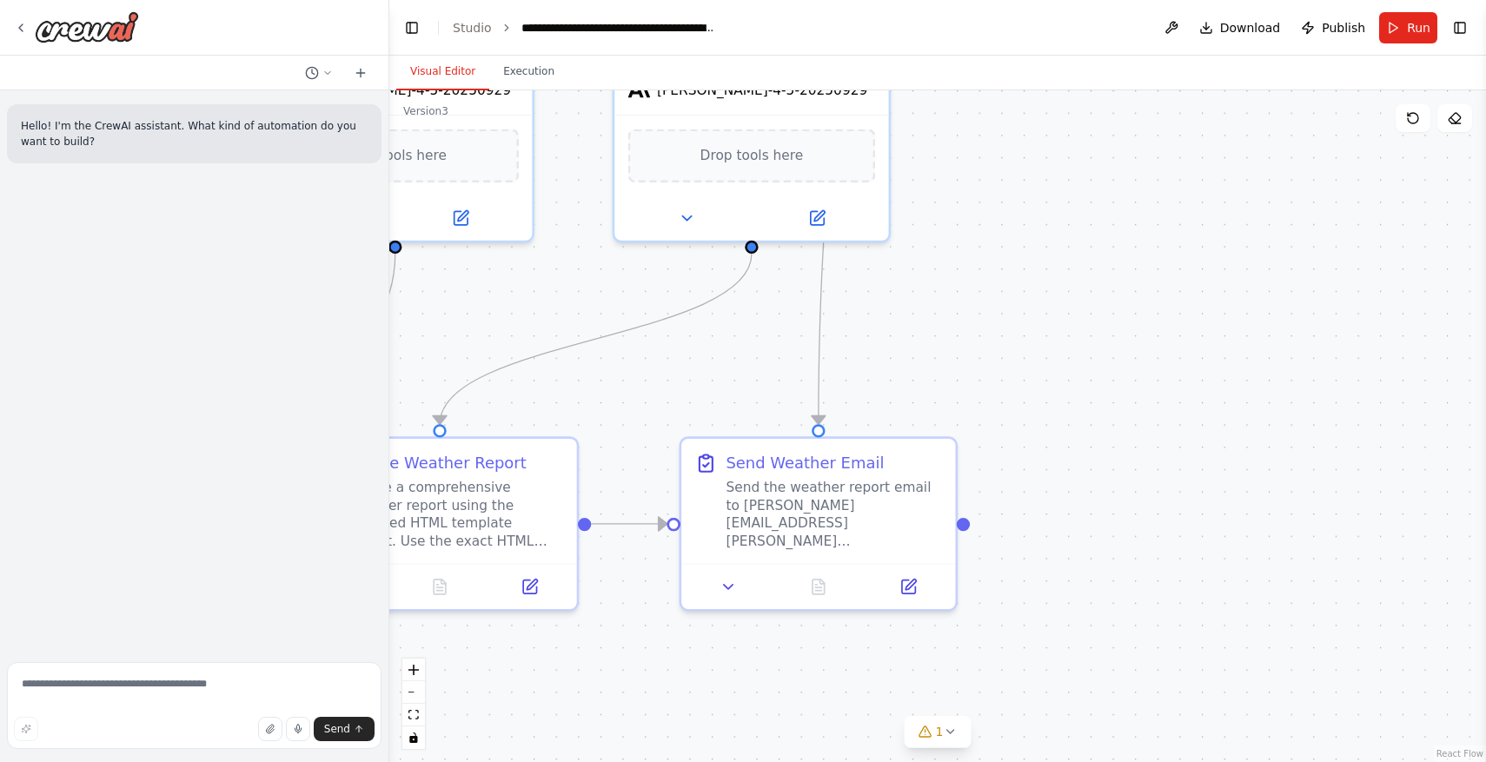
drag, startPoint x: 1214, startPoint y: 511, endPoint x: 1108, endPoint y: 284, distance: 250.4
click at [1108, 284] on div ".deletable-edge-delete-btn { width: 20px; height: 20px; border: 0px solid #ffff…" at bounding box center [937, 426] width 1097 height 672
click at [739, 575] on button at bounding box center [728, 582] width 76 height 27
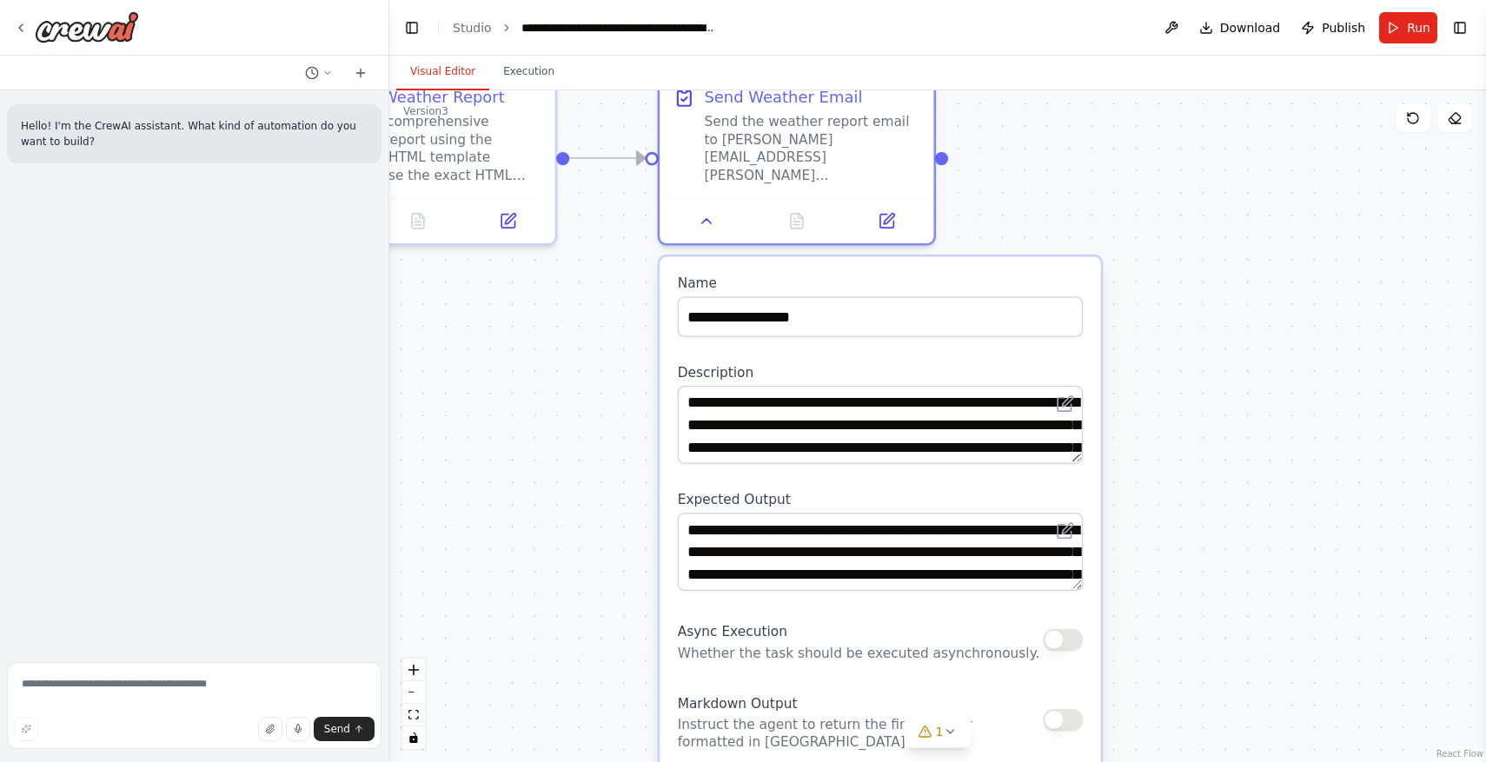
drag, startPoint x: 1163, startPoint y: 478, endPoint x: 1141, endPoint y: 112, distance: 366.5
click at [1141, 112] on div ".deletable-edge-delete-btn { width: 20px; height: 20px; border: 0px solid #ffff…" at bounding box center [937, 426] width 1097 height 672
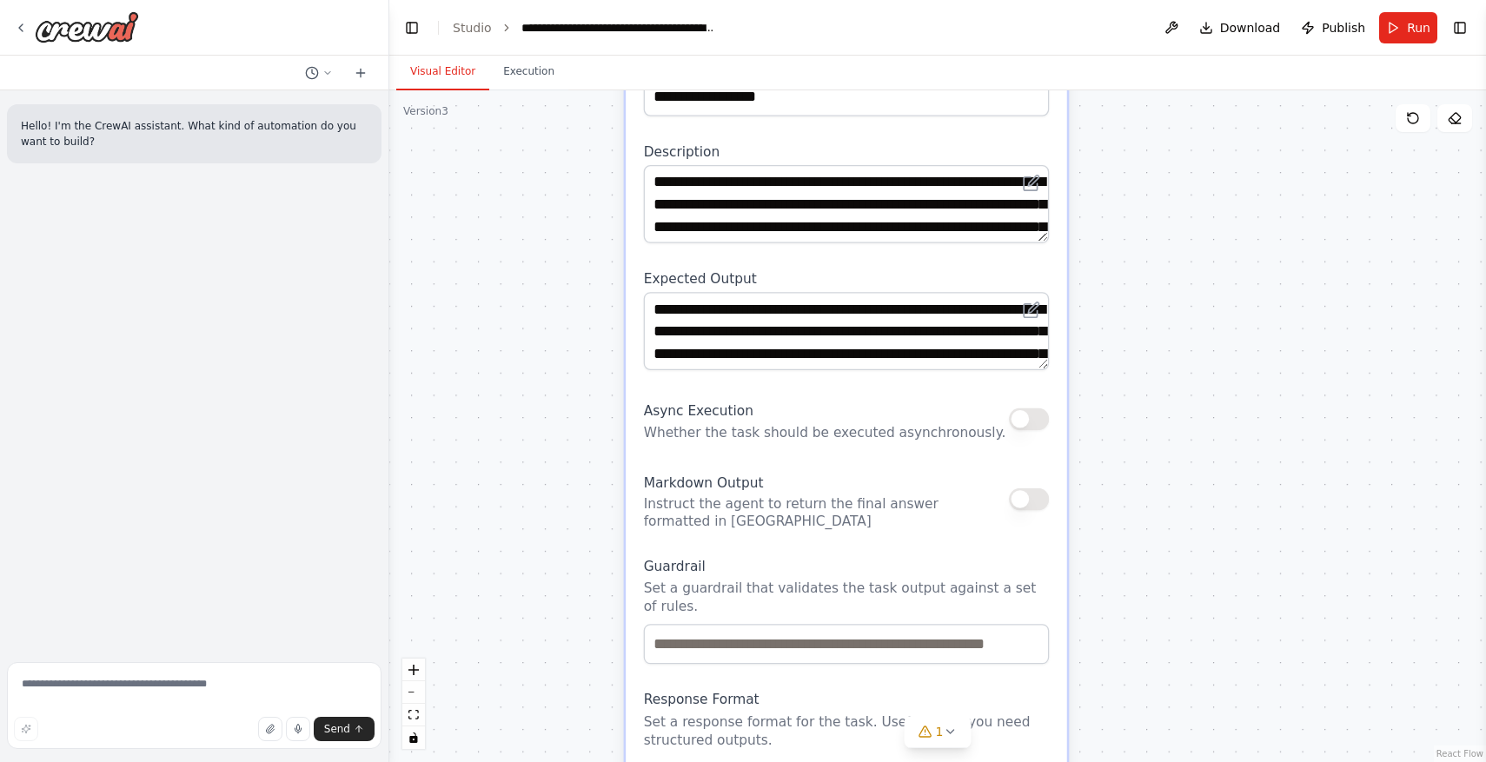
drag, startPoint x: 1159, startPoint y: 282, endPoint x: 1126, endPoint y: 40, distance: 244.7
click at [1126, 40] on main "**********" at bounding box center [937, 381] width 1097 height 762
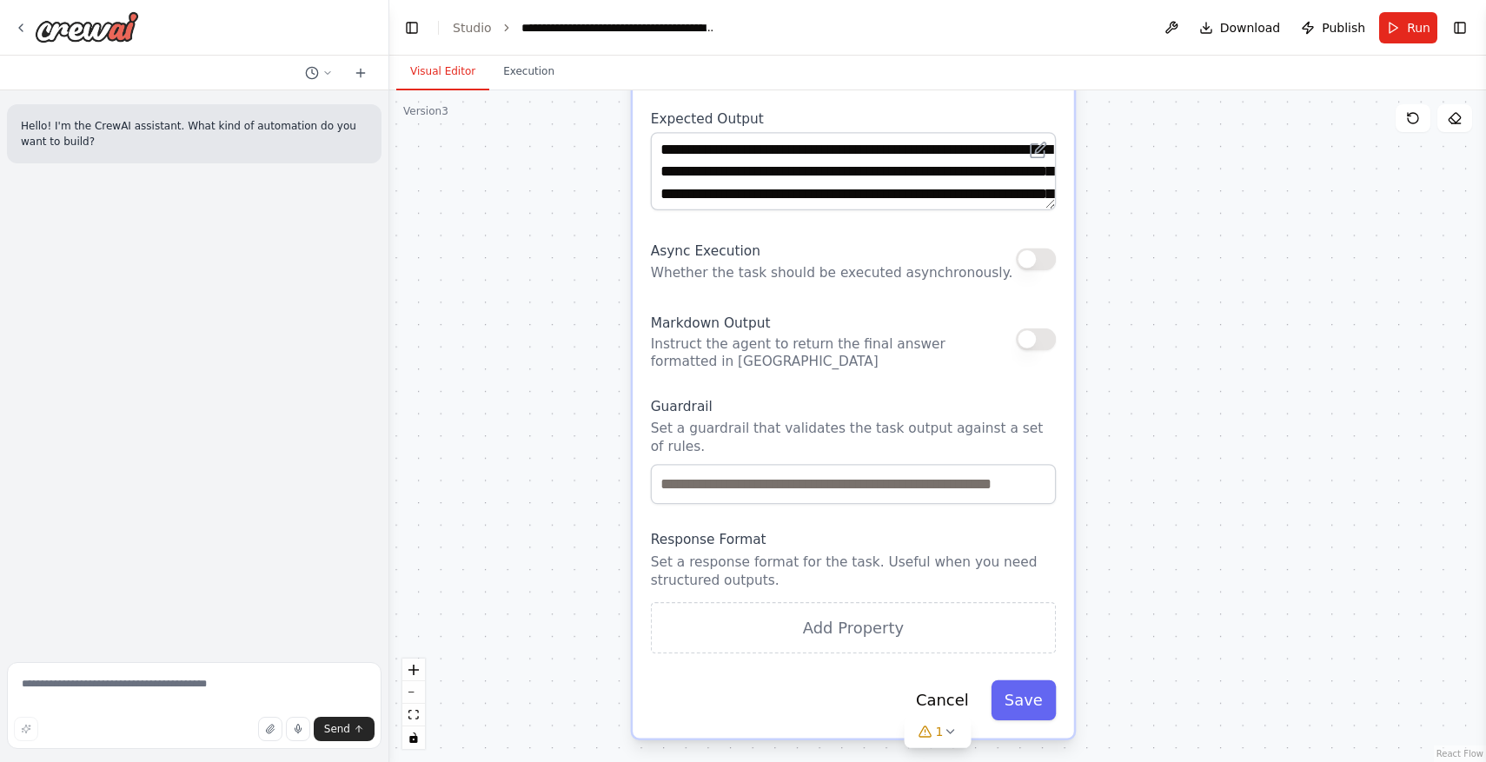
drag, startPoint x: 1121, startPoint y: 375, endPoint x: 1111, endPoint y: 349, distance: 27.3
click at [1109, 348] on div ".deletable-edge-delete-btn { width: 20px; height: 20px; border: 0px solid #ffff…" at bounding box center [937, 426] width 1097 height 672
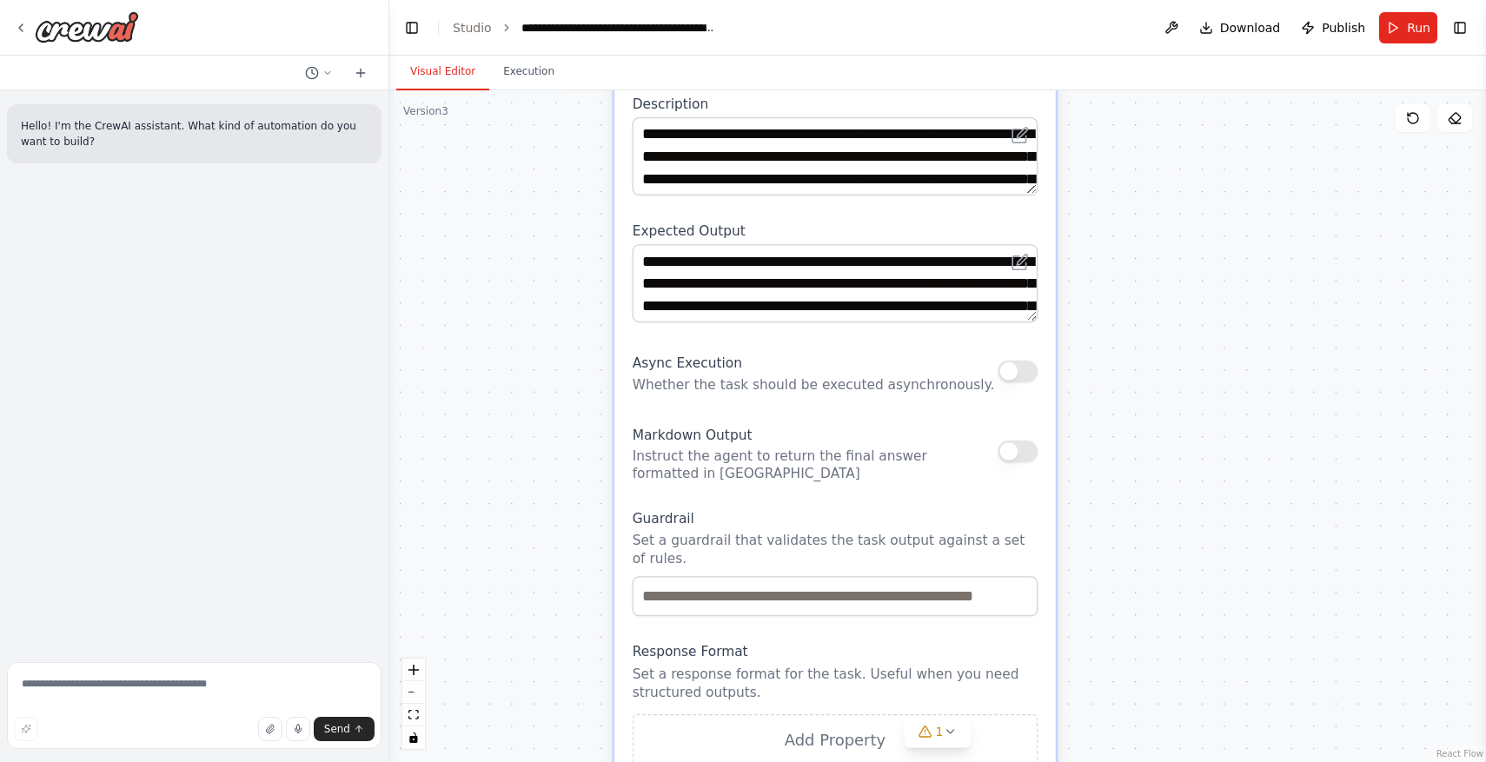
drag, startPoint x: 1131, startPoint y: 286, endPoint x: 1111, endPoint y: 474, distance: 189.6
click at [1111, 471] on div ".deletable-edge-delete-btn { width: 20px; height: 20px; border: 0px solid #ffff…" at bounding box center [937, 426] width 1097 height 672
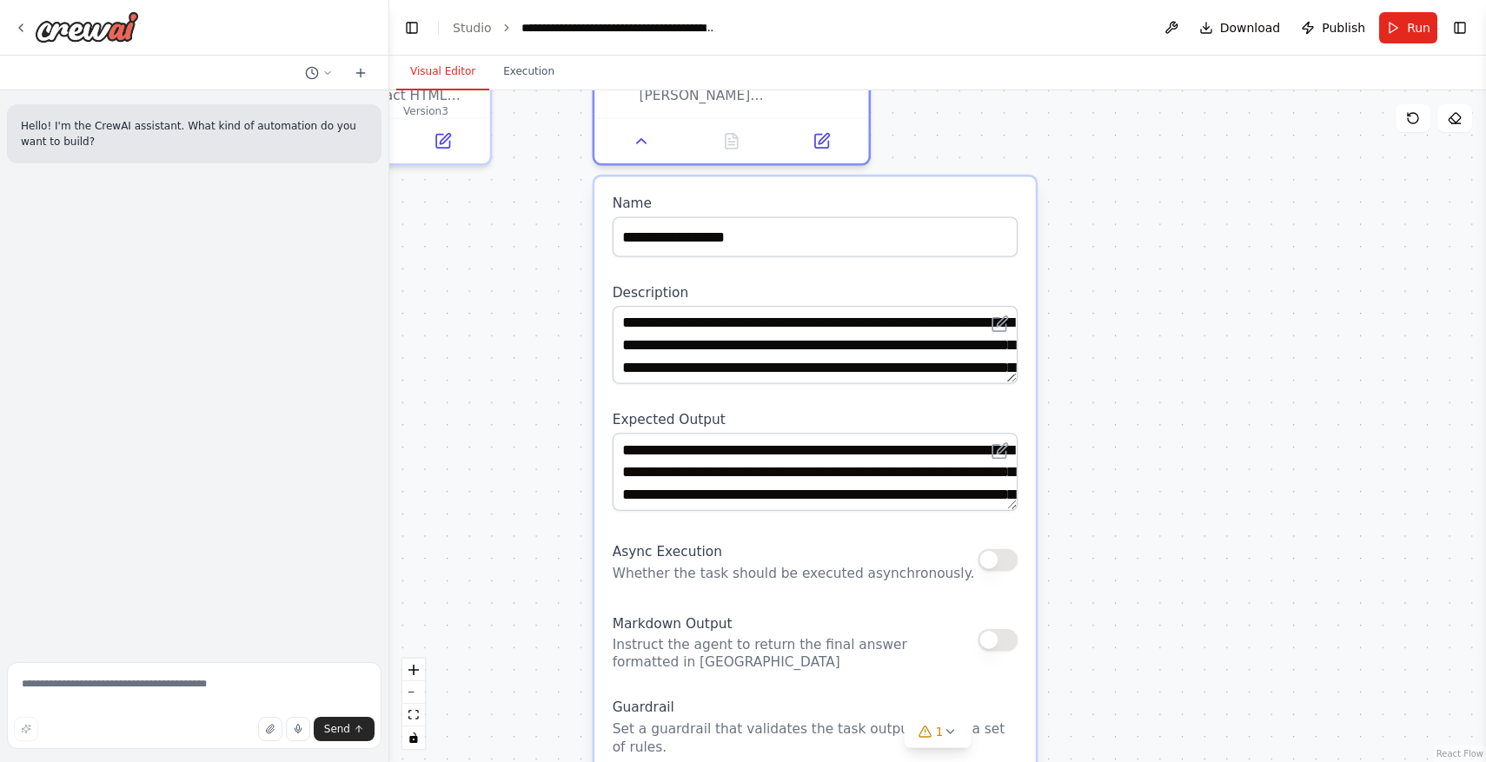
click at [1113, 589] on div ".deletable-edge-delete-btn { width: 20px; height: 20px; border: 0px solid #ffff…" at bounding box center [937, 426] width 1097 height 672
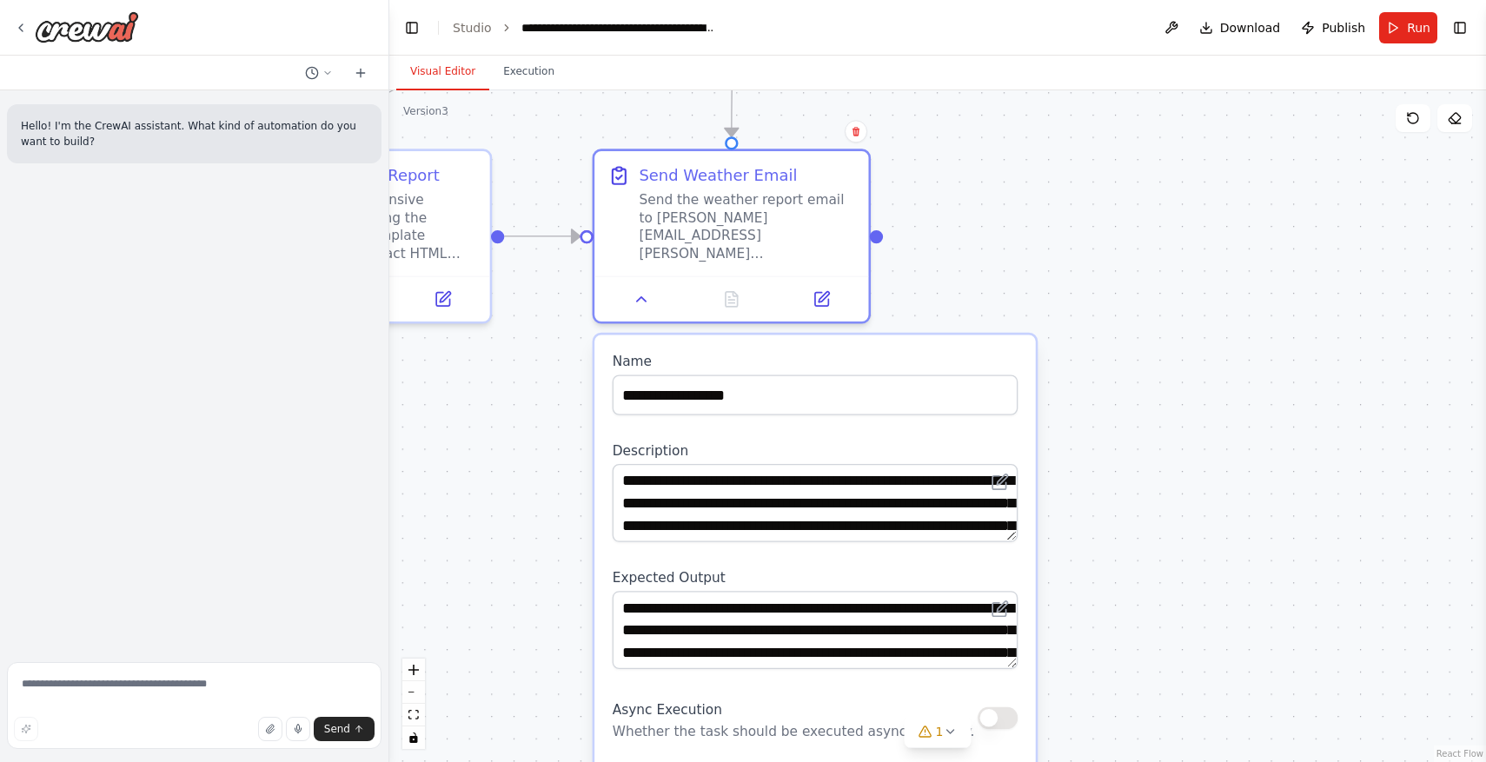
drag, startPoint x: 1113, startPoint y: 326, endPoint x: 1113, endPoint y: 545, distance: 219.0
click at [1113, 545] on div ".deletable-edge-delete-btn { width: 20px; height: 20px; border: 0px solid #ffff…" at bounding box center [937, 426] width 1097 height 672
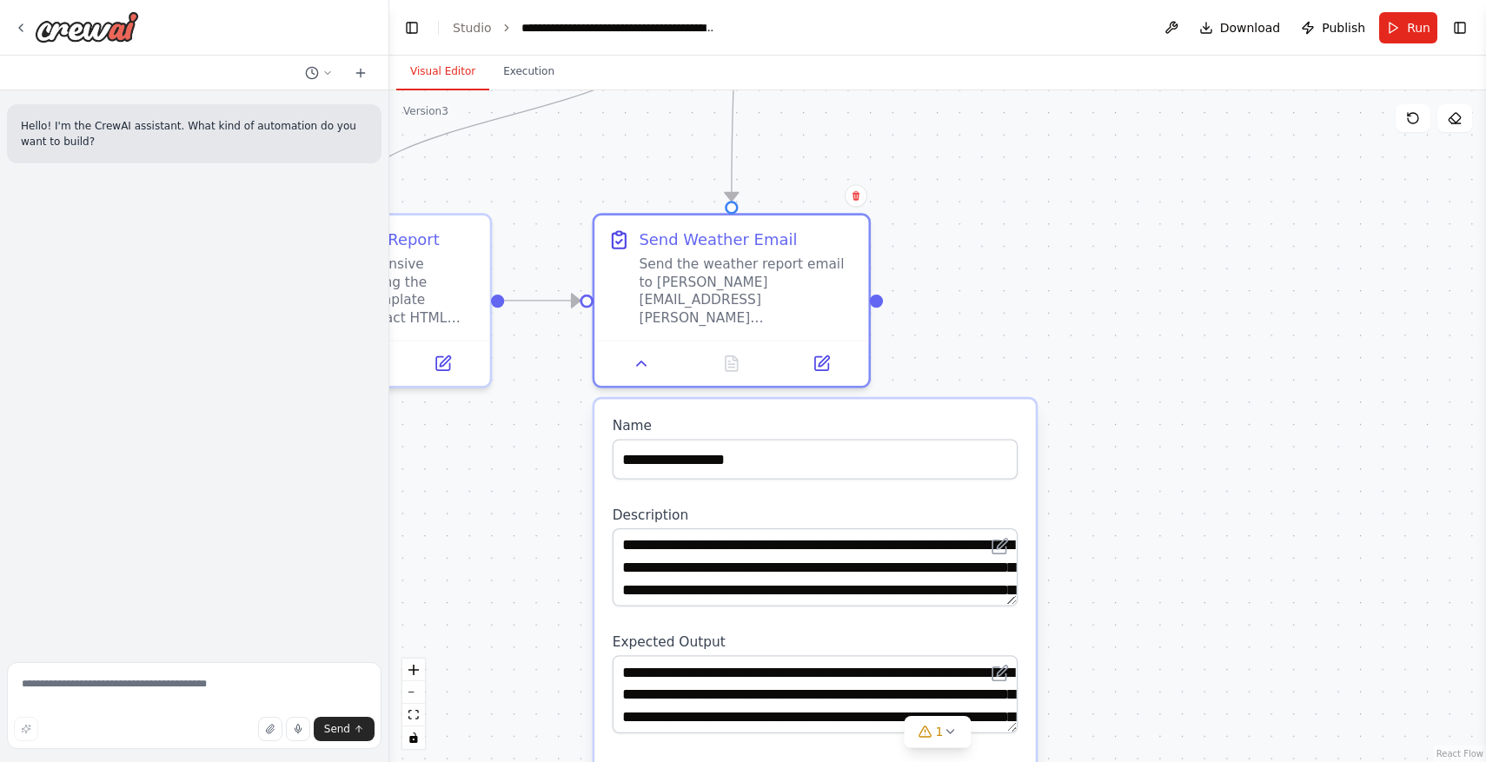
drag, startPoint x: 1123, startPoint y: 354, endPoint x: 1084, endPoint y: 66, distance: 290.3
click at [1084, 66] on div "Visual Editor Execution Version 3 Show Tools Hide Agents .deletable-edge-delete…" at bounding box center [937, 409] width 1097 height 707
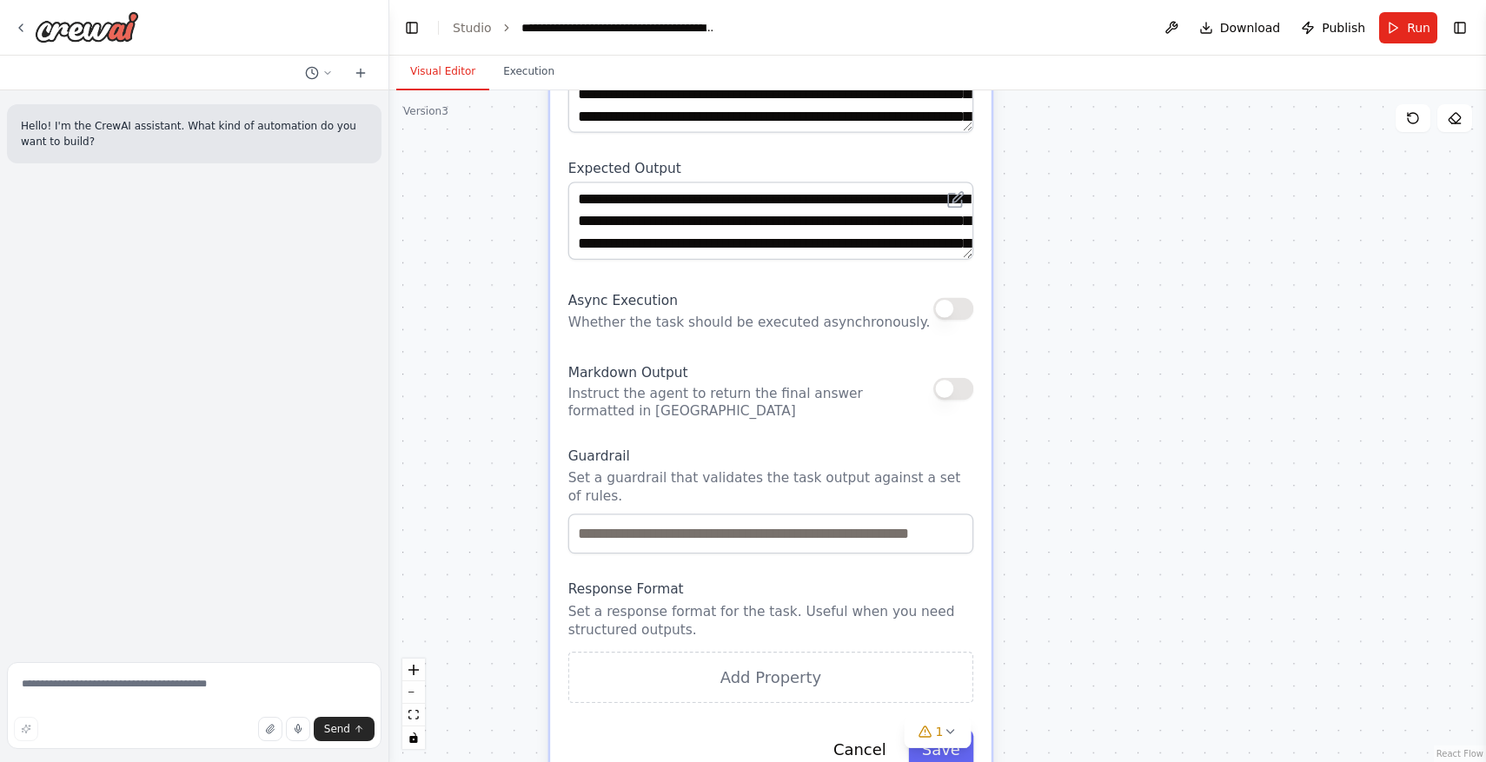
drag, startPoint x: 1077, startPoint y: 493, endPoint x: 1068, endPoint y: 269, distance: 223.5
click at [1068, 270] on div ".deletable-edge-delete-btn { width: 20px; height: 20px; border: 0px solid #ffff…" at bounding box center [937, 426] width 1097 height 672
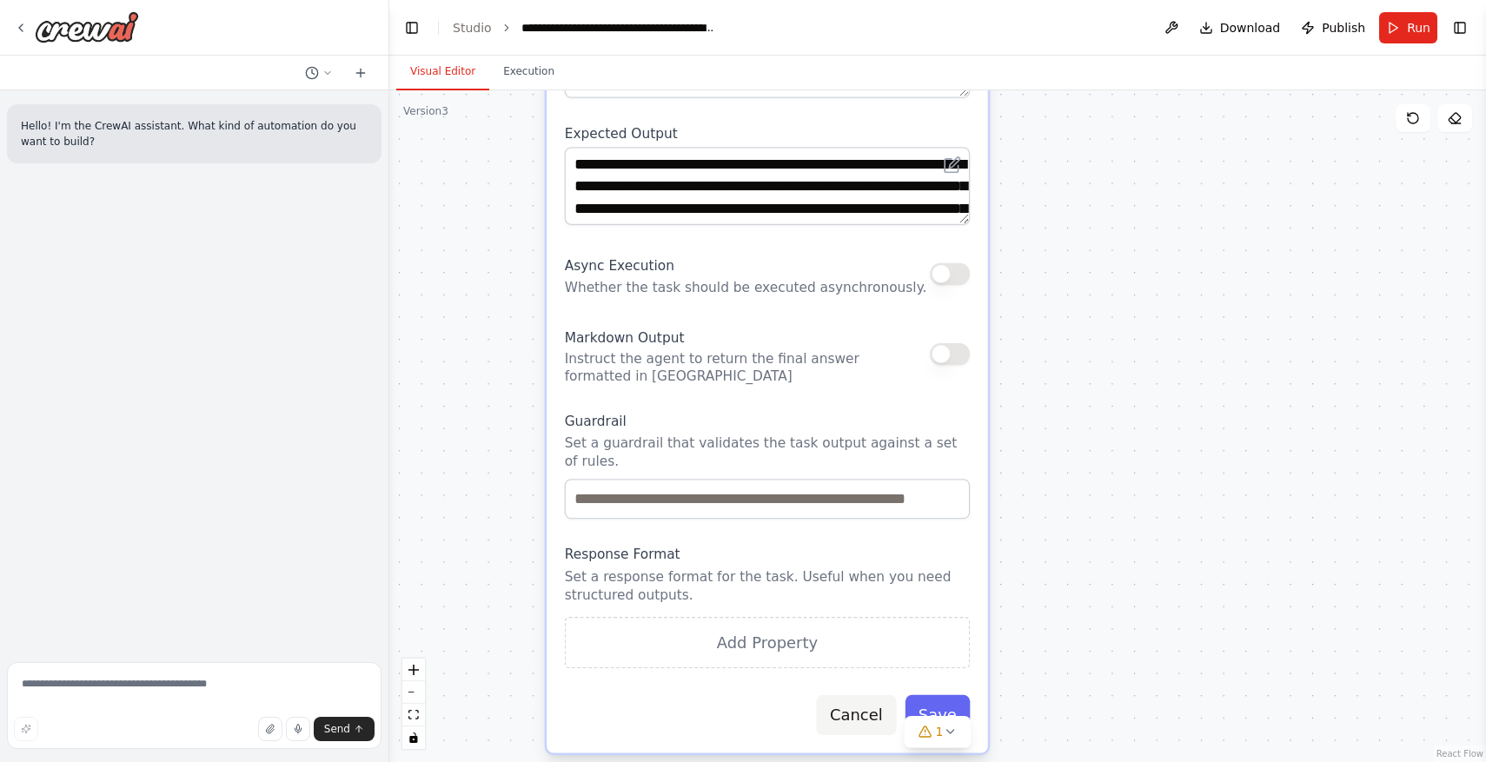
click at [847, 714] on button "Cancel" at bounding box center [857, 715] width 80 height 40
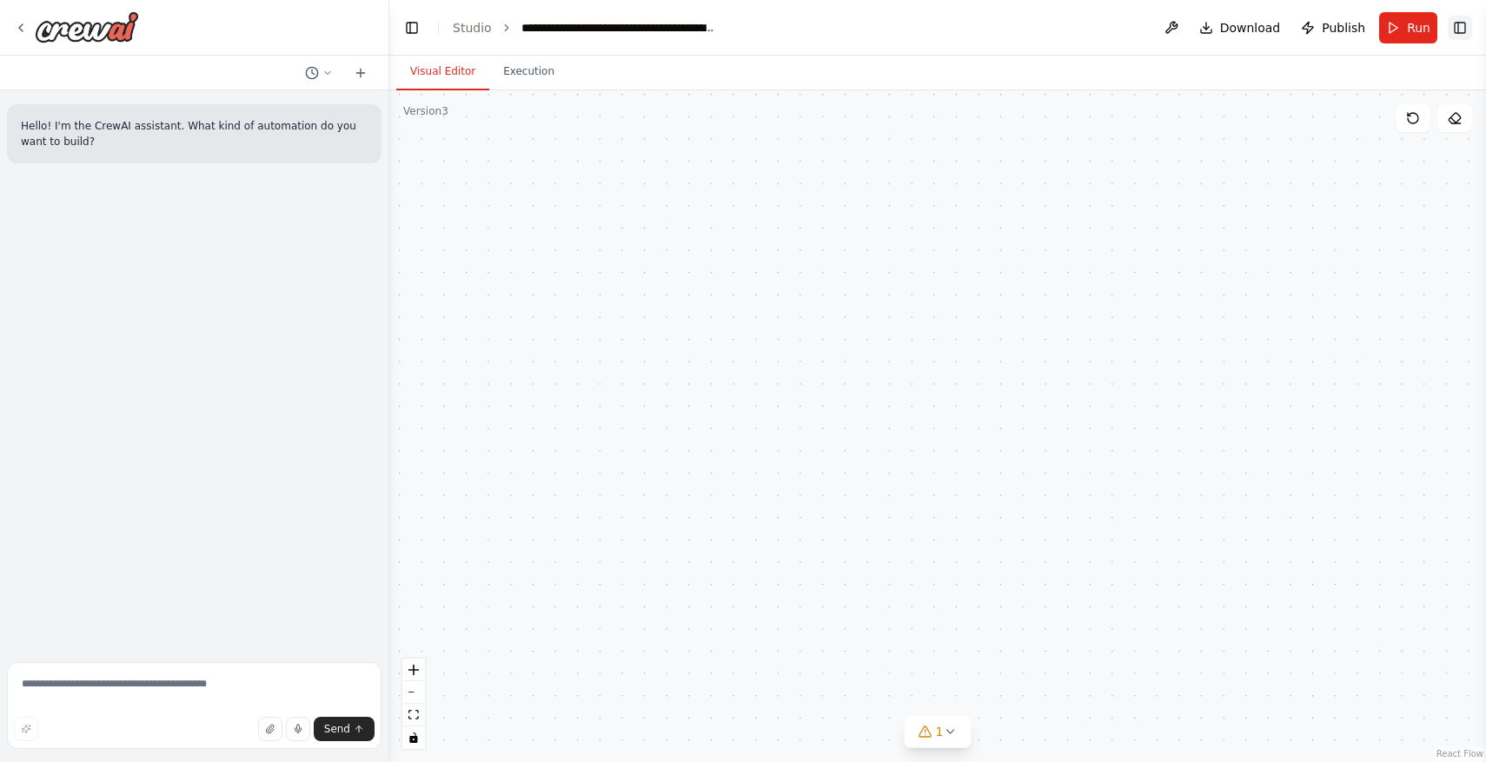
click at [1466, 26] on button "Toggle Right Sidebar" at bounding box center [1460, 28] width 24 height 24
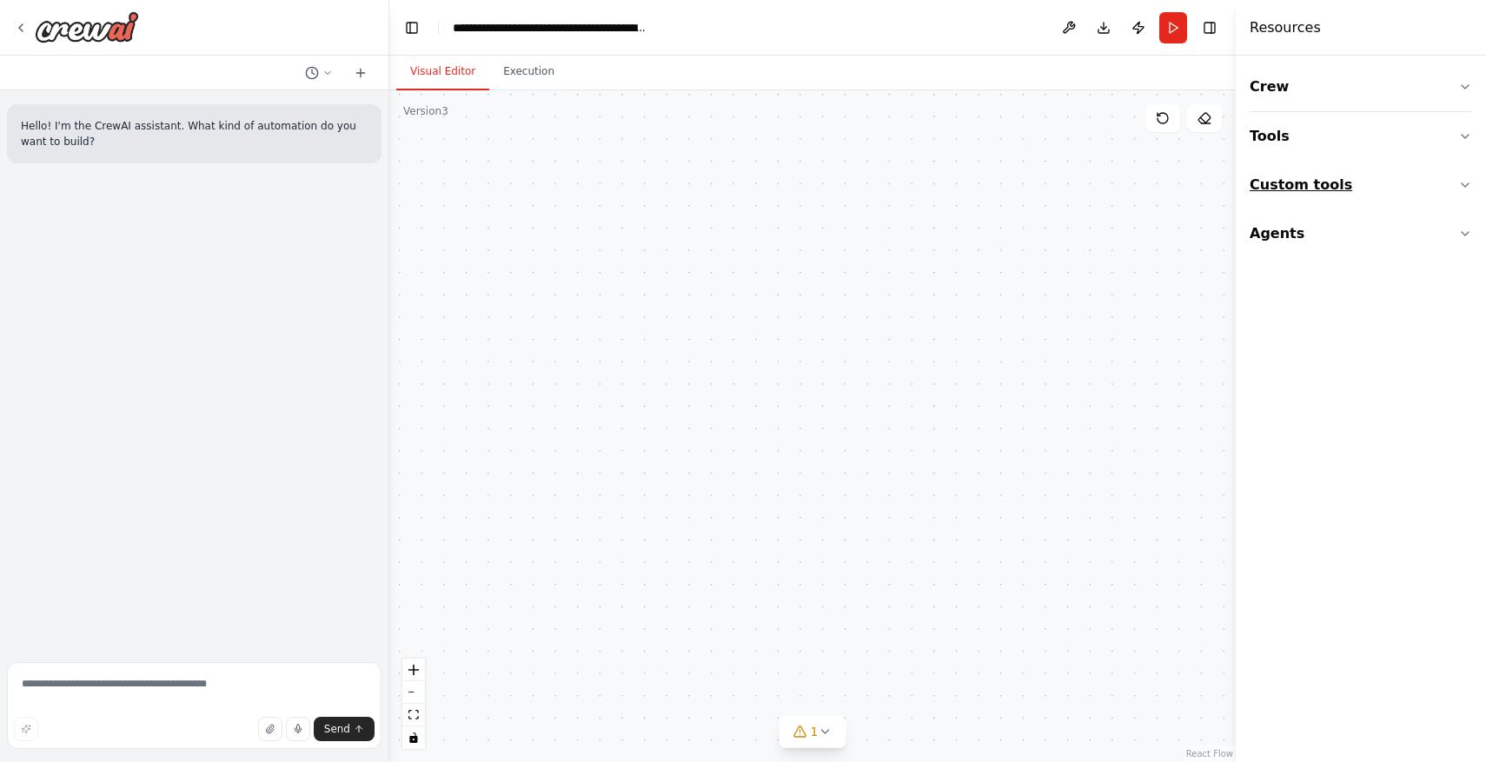
click at [1310, 182] on button "Custom tools" at bounding box center [1361, 185] width 222 height 49
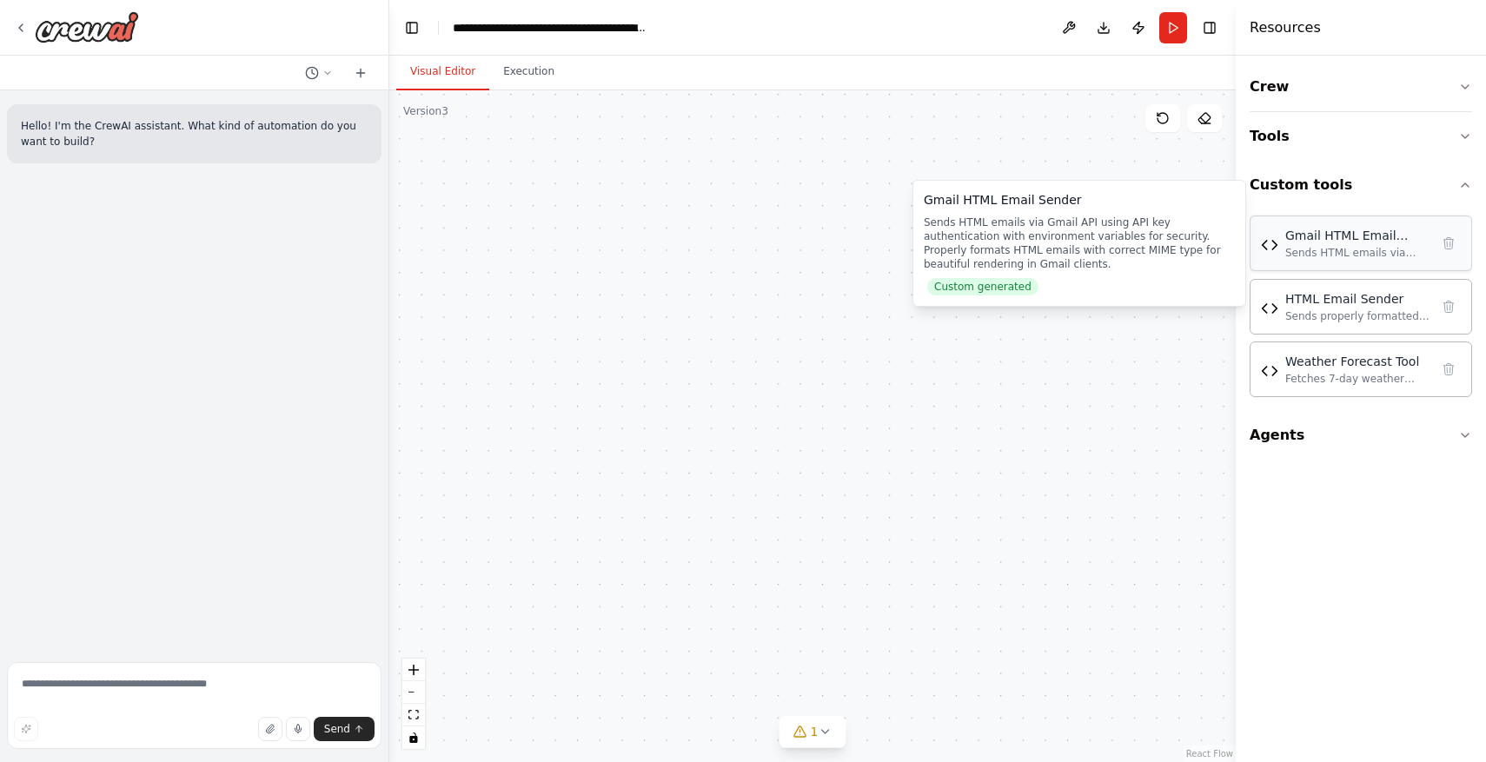
click at [1317, 249] on div "Sends HTML emails via Gmail API using API key authentication with environment v…" at bounding box center [1357, 253] width 144 height 14
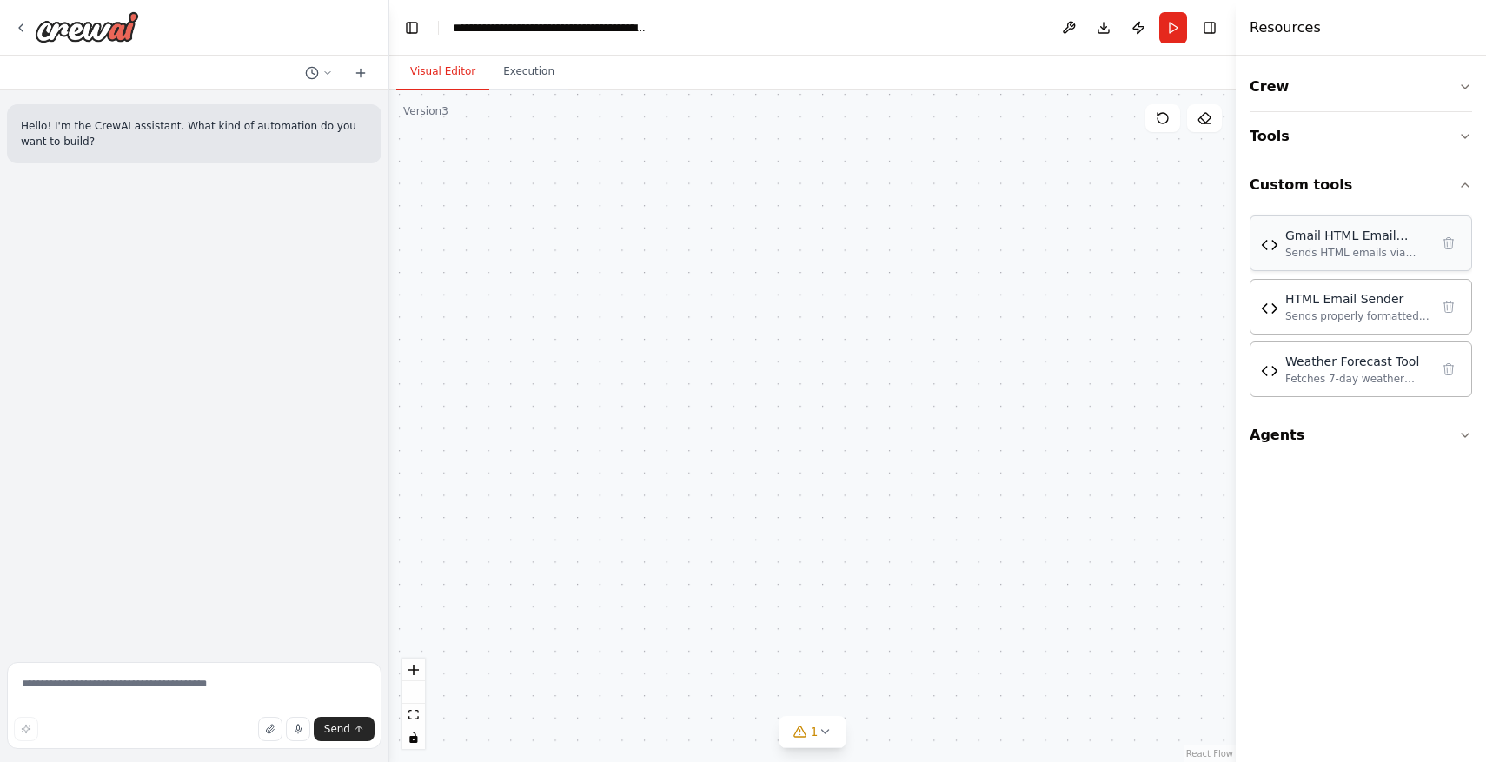
click at [1277, 249] on img at bounding box center [1269, 244] width 17 height 17
click at [1301, 239] on div "Gmail HTML Email Sender" at bounding box center [1357, 235] width 144 height 17
click at [1392, 311] on div "Sends properly formatted HTML emails via Gmail API with correct MIME type and e…" at bounding box center [1357, 316] width 144 height 14
click at [1390, 243] on div "Gmail HTML Email Sender" at bounding box center [1357, 235] width 144 height 17
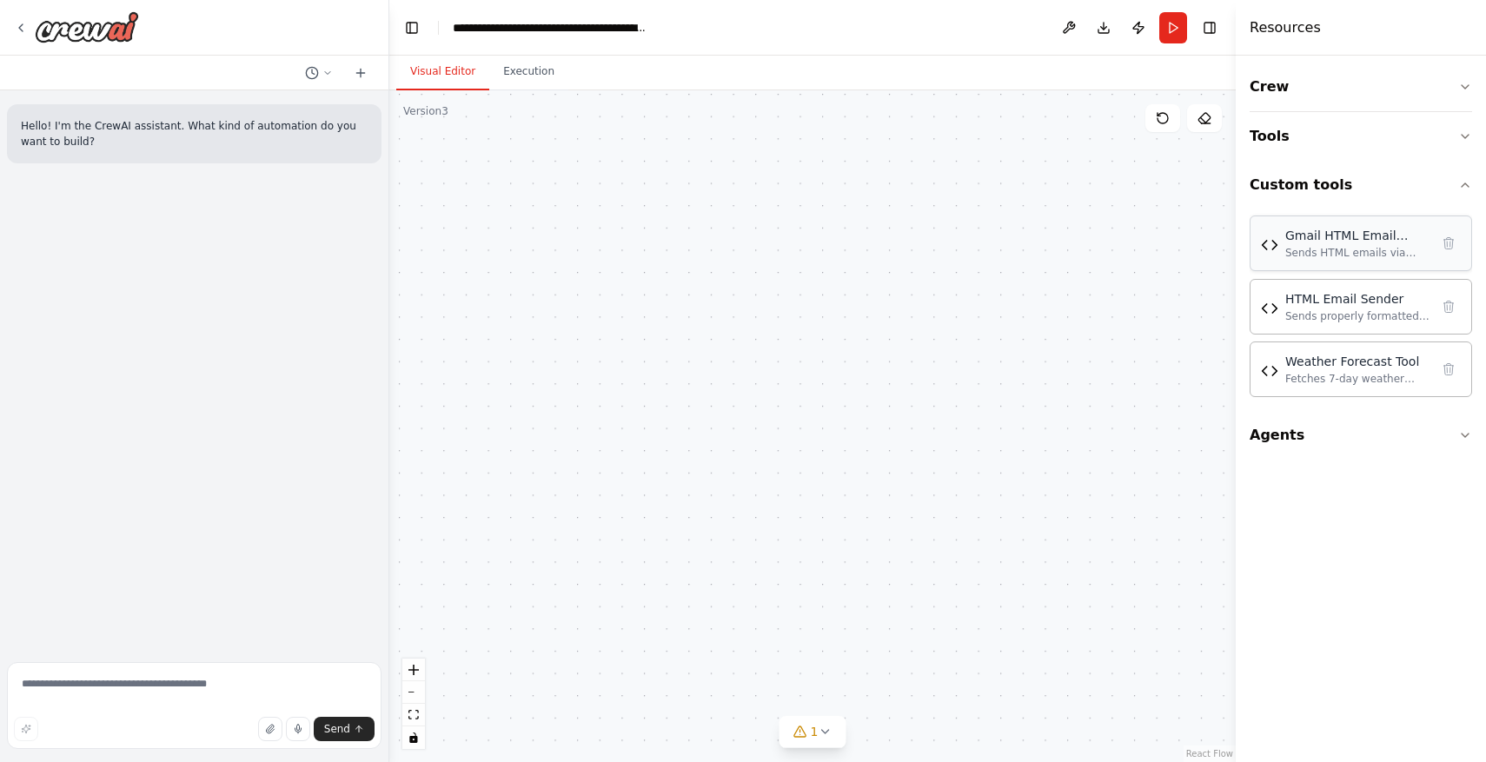
click at [1390, 243] on div "Gmail HTML Email Sender" at bounding box center [1357, 235] width 144 height 17
drag, startPoint x: 1341, startPoint y: 518, endPoint x: 1342, endPoint y: 634, distance: 116.5
click at [1341, 633] on div "Crew Tools Custom tools Gmail HTML Email Sender Sends HTML emails via Gmail API…" at bounding box center [1361, 409] width 250 height 707
click at [24, 23] on icon at bounding box center [21, 28] width 14 height 14
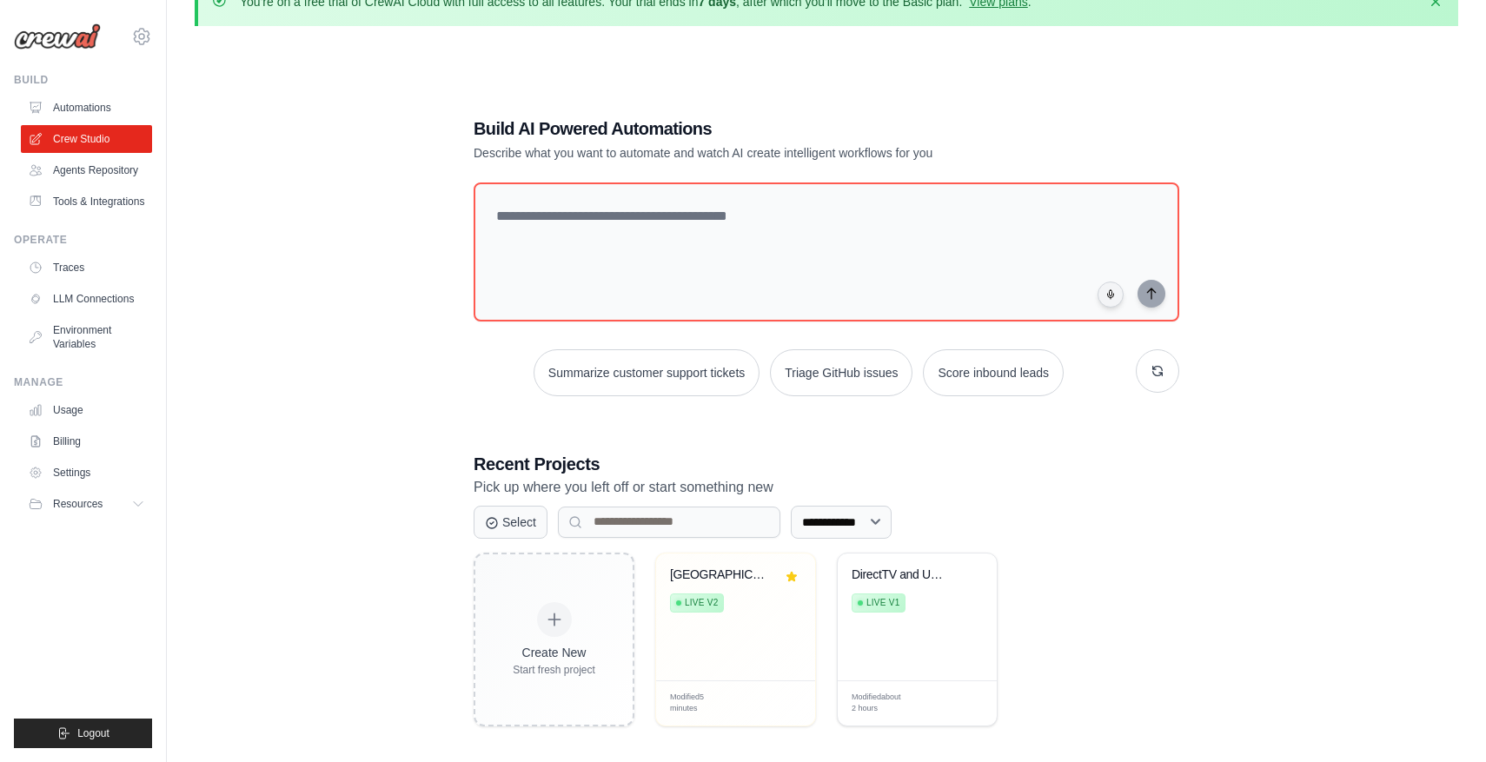
scroll to position [95, 0]
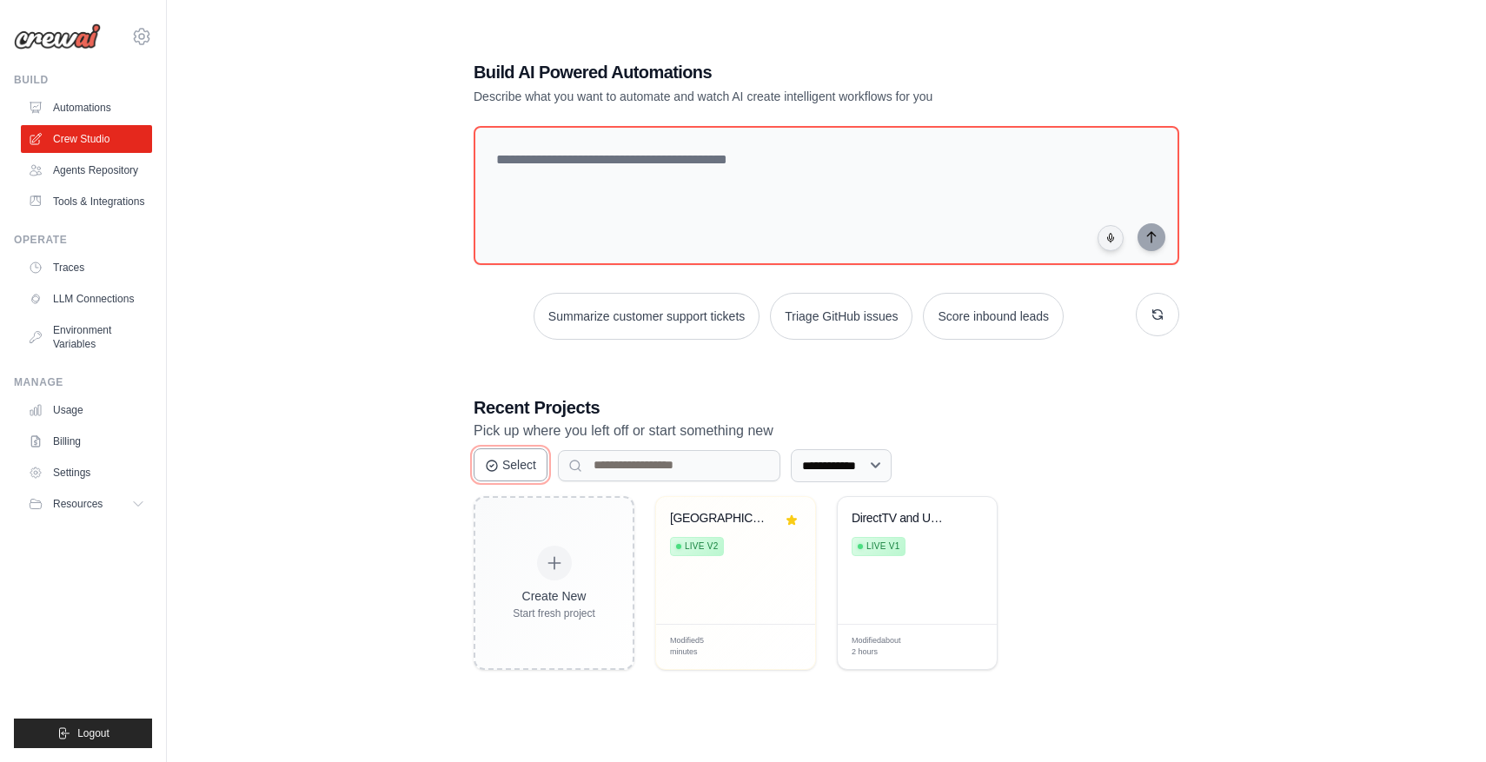
click at [520, 468] on button "Select" at bounding box center [511, 464] width 74 height 33
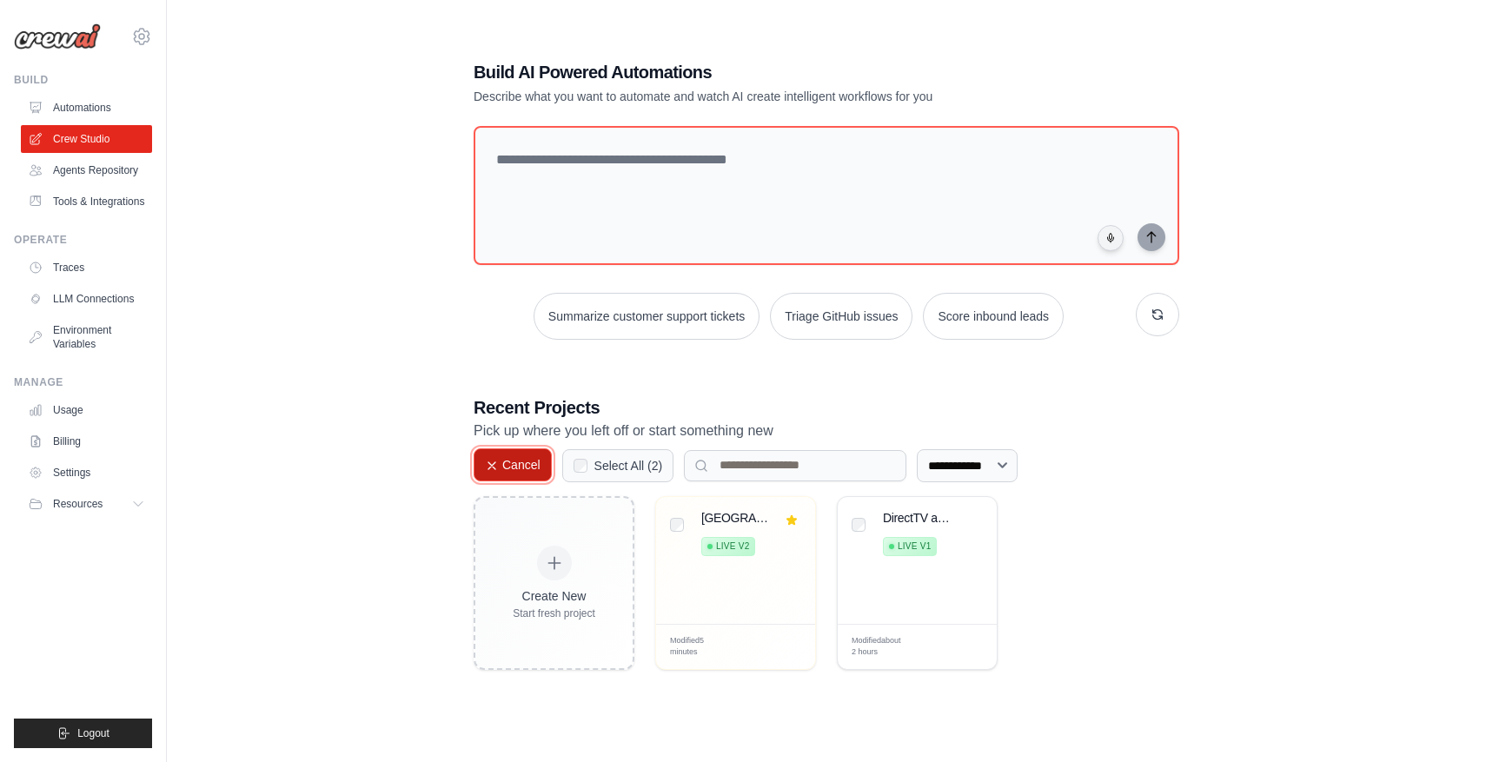
click at [520, 468] on button "Cancel" at bounding box center [513, 464] width 78 height 33
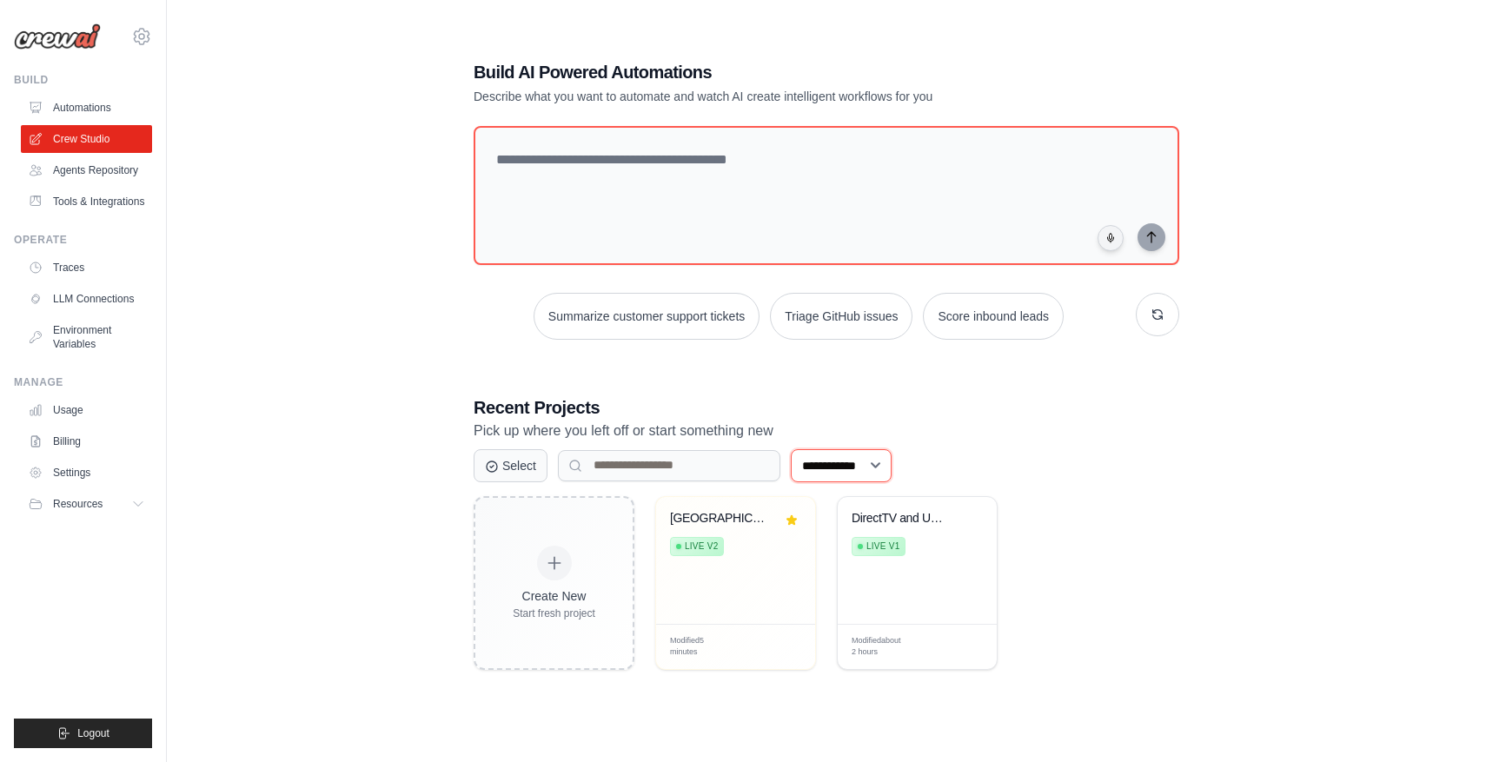
click at [855, 460] on select "**********" at bounding box center [841, 465] width 101 height 33
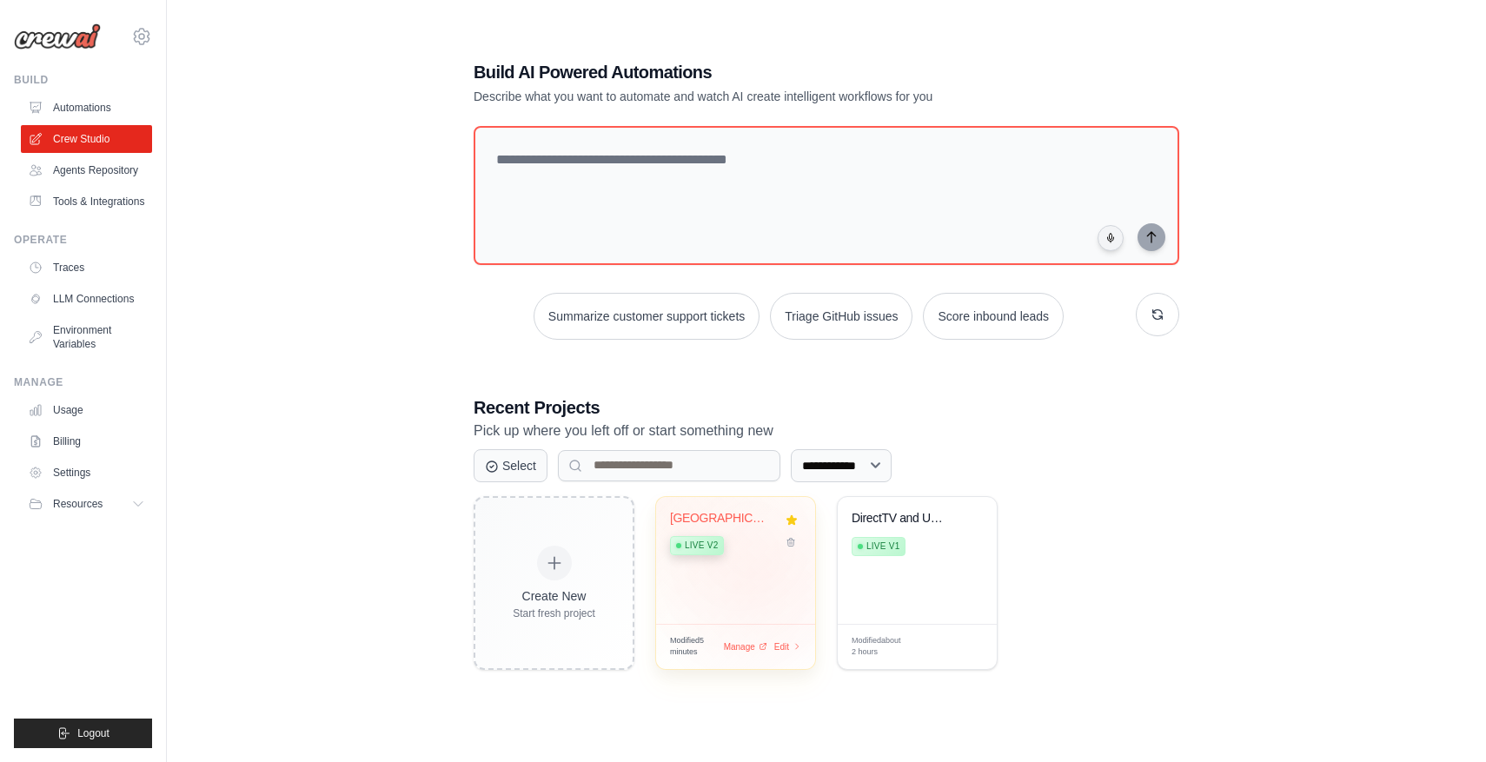
click at [763, 567] on div "[GEOGRAPHIC_DATA] Weather Forecas... Live v2" at bounding box center [735, 560] width 159 height 127
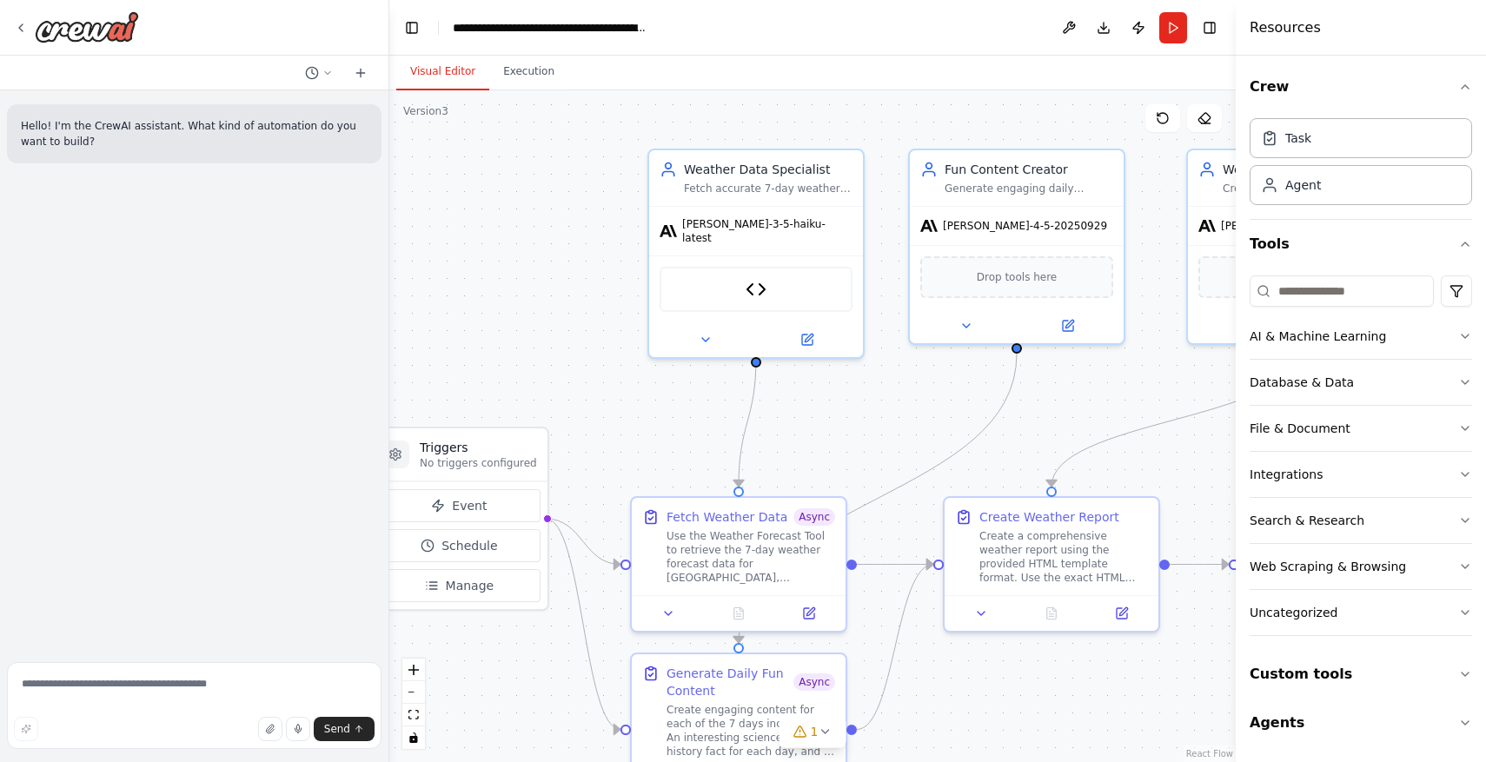
drag, startPoint x: 1050, startPoint y: 477, endPoint x: 824, endPoint y: 389, distance: 242.4
click at [825, 390] on div ".deletable-edge-delete-btn { width: 20px; height: 20px; border: 0px solid #ffff…" at bounding box center [812, 426] width 846 height 672
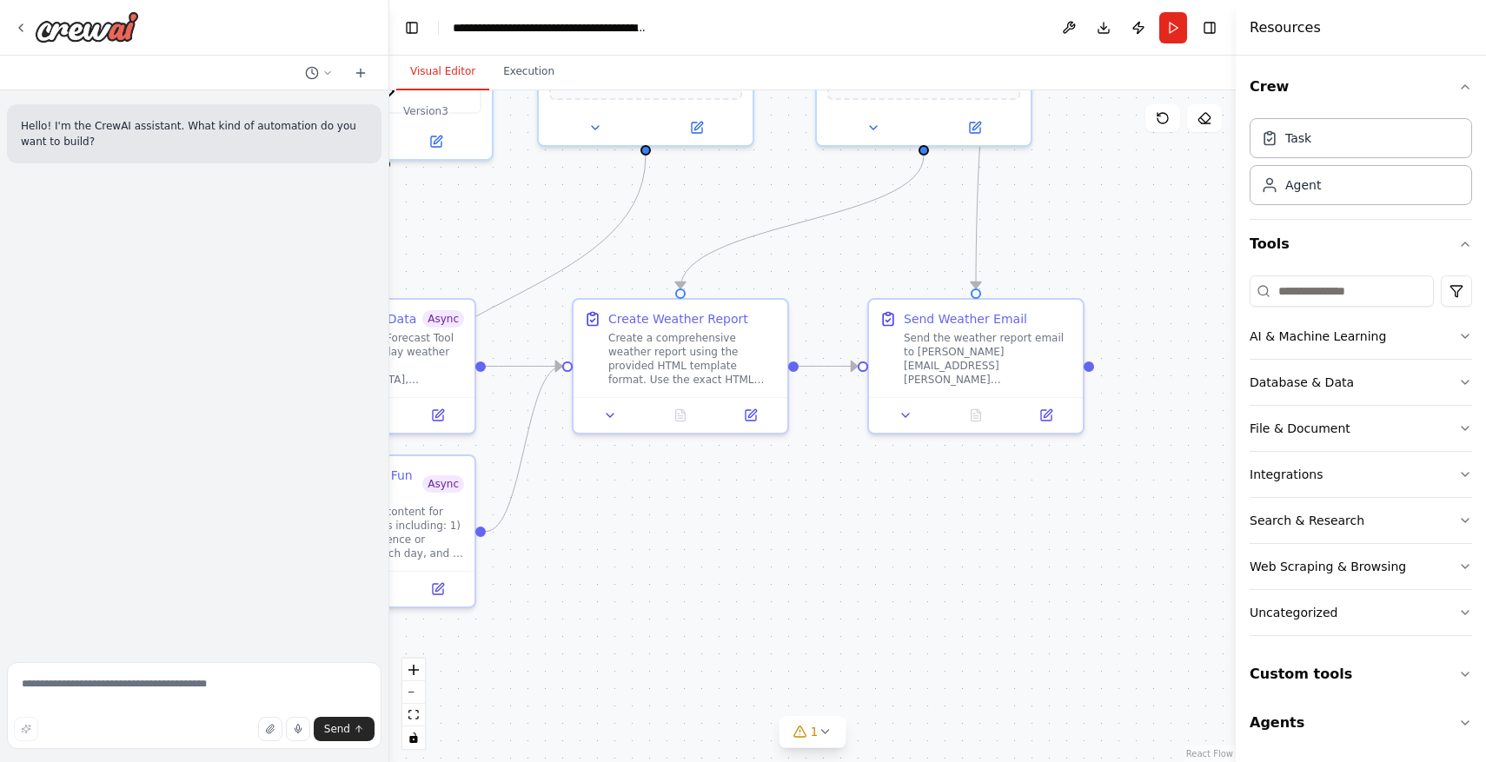
drag, startPoint x: 1060, startPoint y: 625, endPoint x: 807, endPoint y: 484, distance: 289.4
click at [807, 484] on div ".deletable-edge-delete-btn { width: 20px; height: 20px; border: 0px solid #ffff…" at bounding box center [812, 426] width 846 height 672
click at [1317, 671] on button "Custom tools" at bounding box center [1361, 674] width 222 height 49
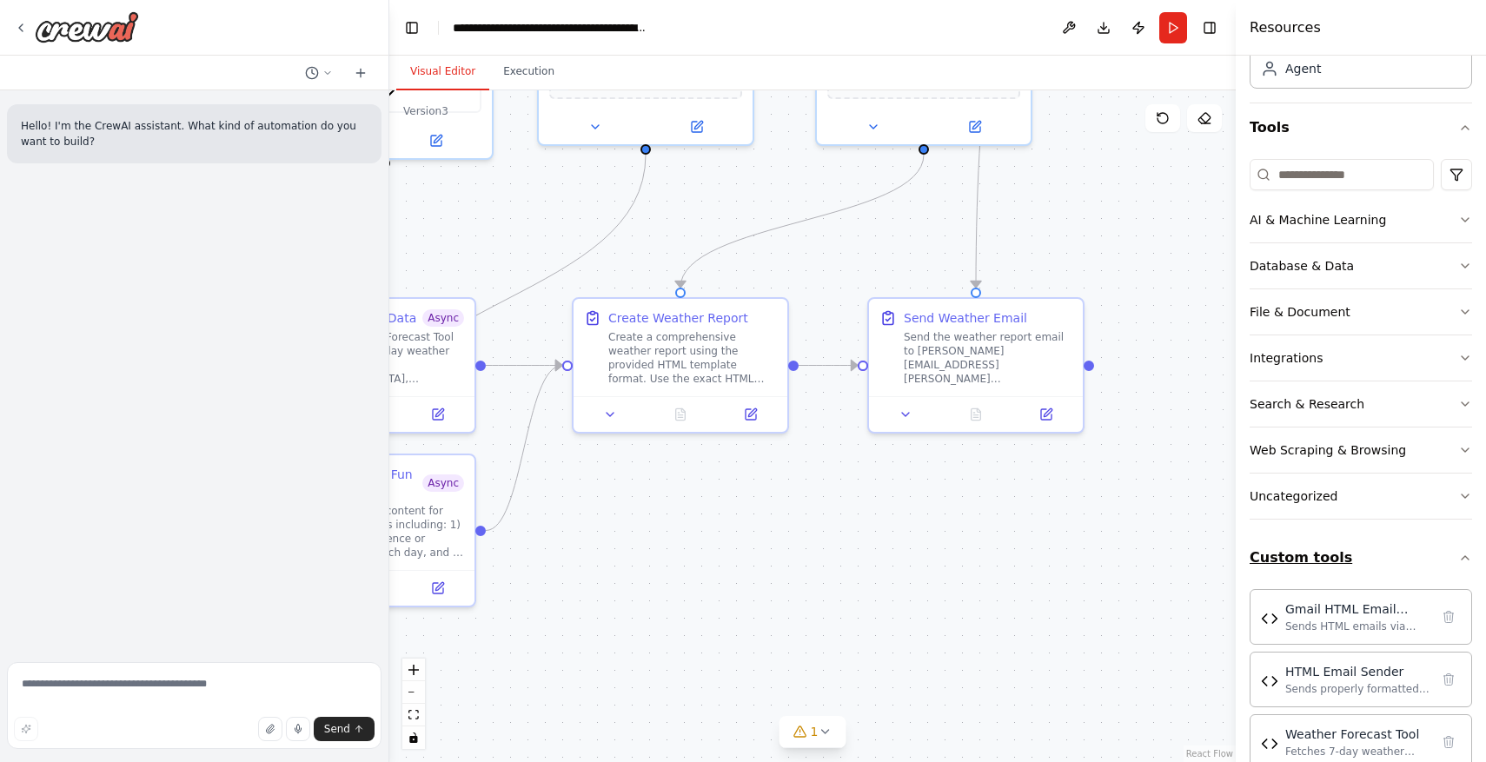
scroll to position [201, 0]
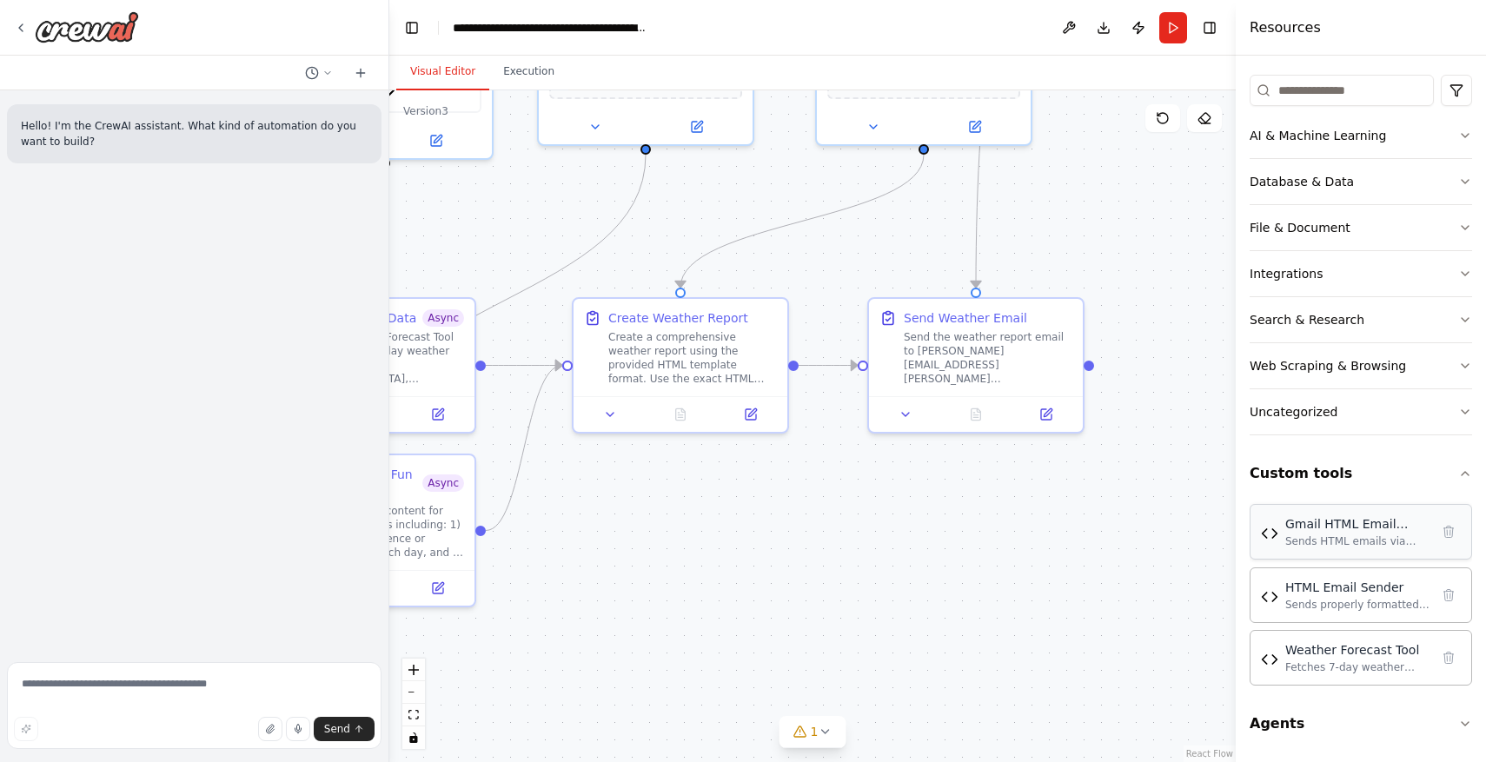
click at [1324, 526] on div "Gmail HTML Email Sender" at bounding box center [1357, 523] width 144 height 17
click at [1274, 527] on img at bounding box center [1269, 533] width 17 height 17
click at [1355, 730] on button "Agents" at bounding box center [1361, 724] width 222 height 49
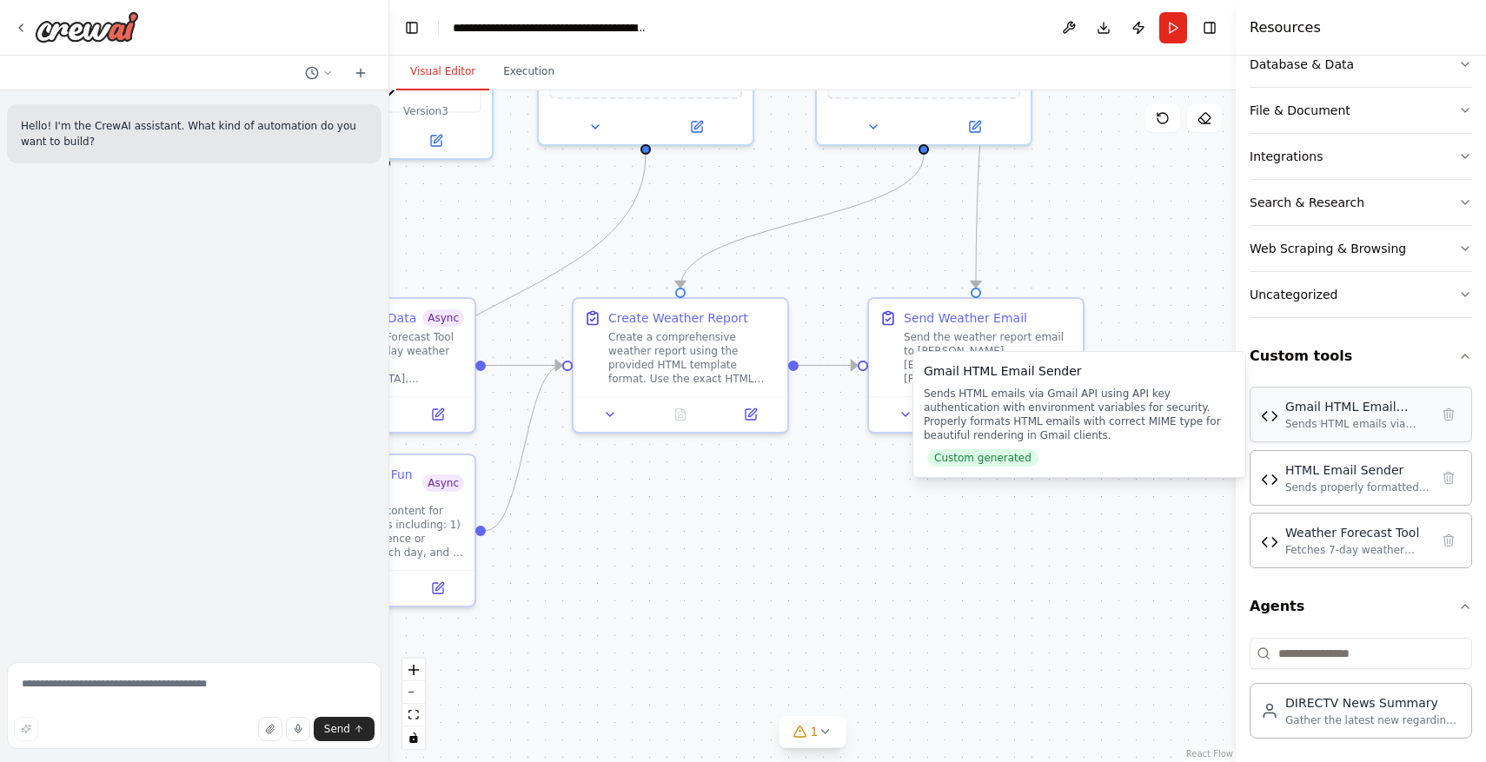
scroll to position [316, 0]
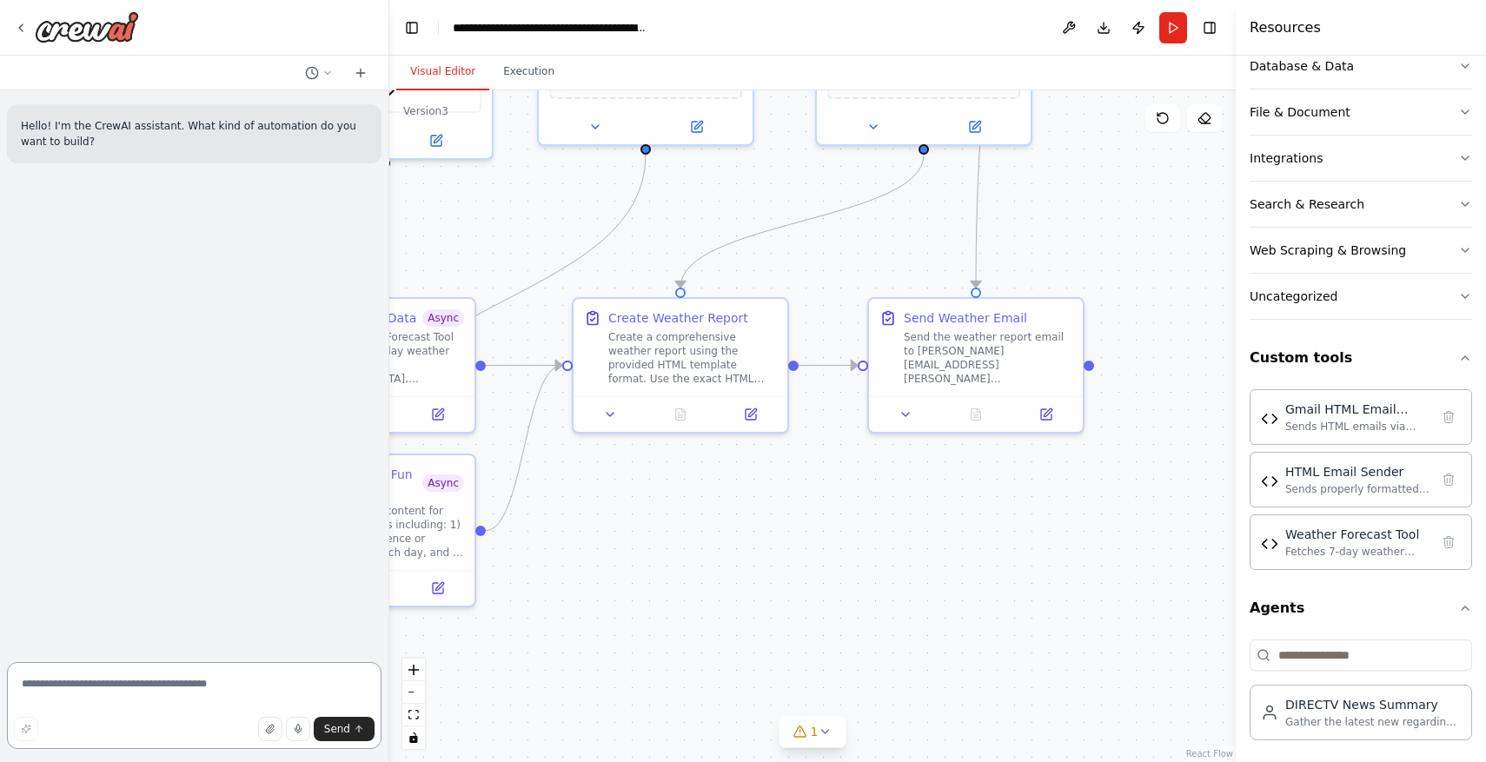
click at [179, 688] on textarea at bounding box center [194, 705] width 375 height 87
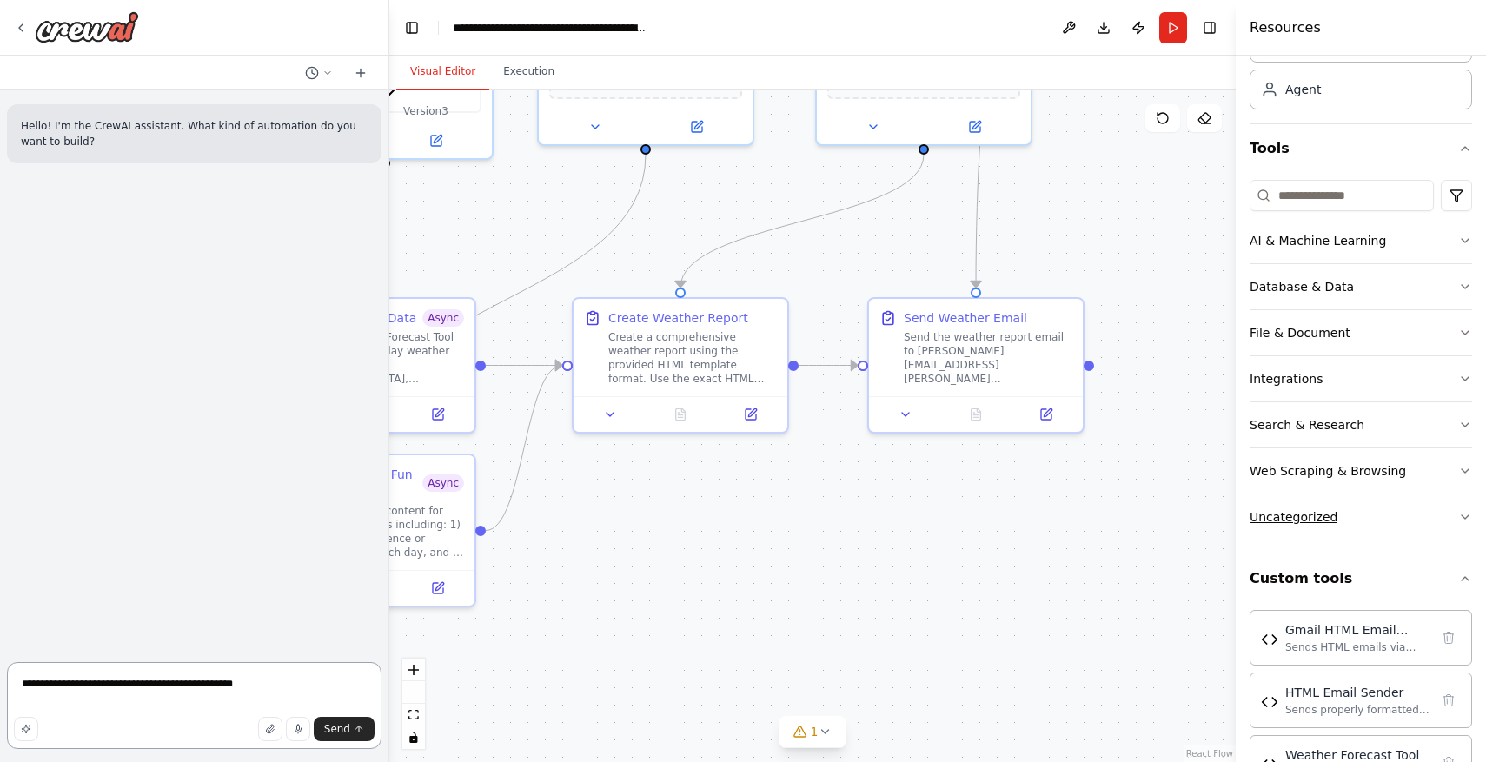
scroll to position [0, 0]
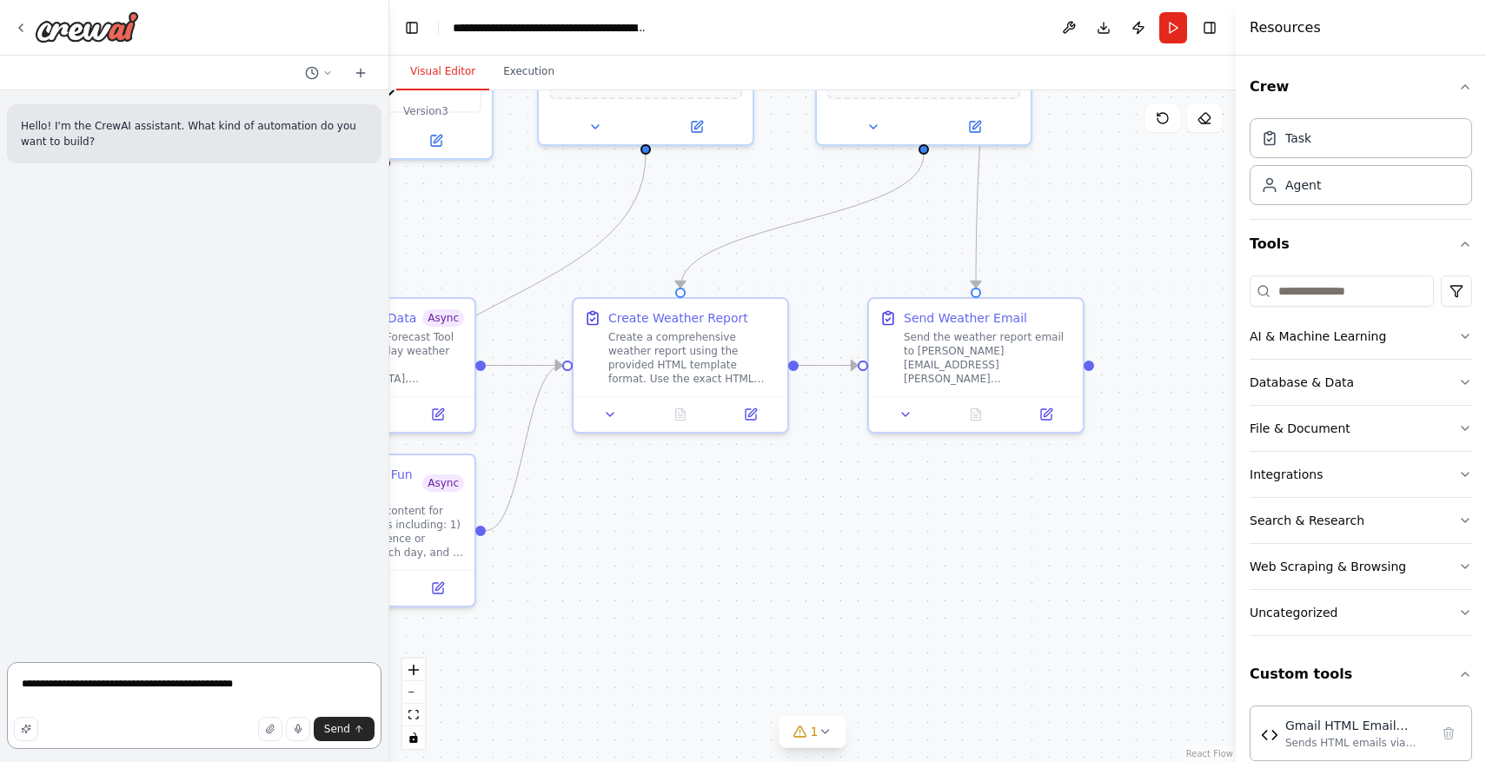
type textarea "**********"
click at [1372, 291] on input at bounding box center [1342, 290] width 184 height 31
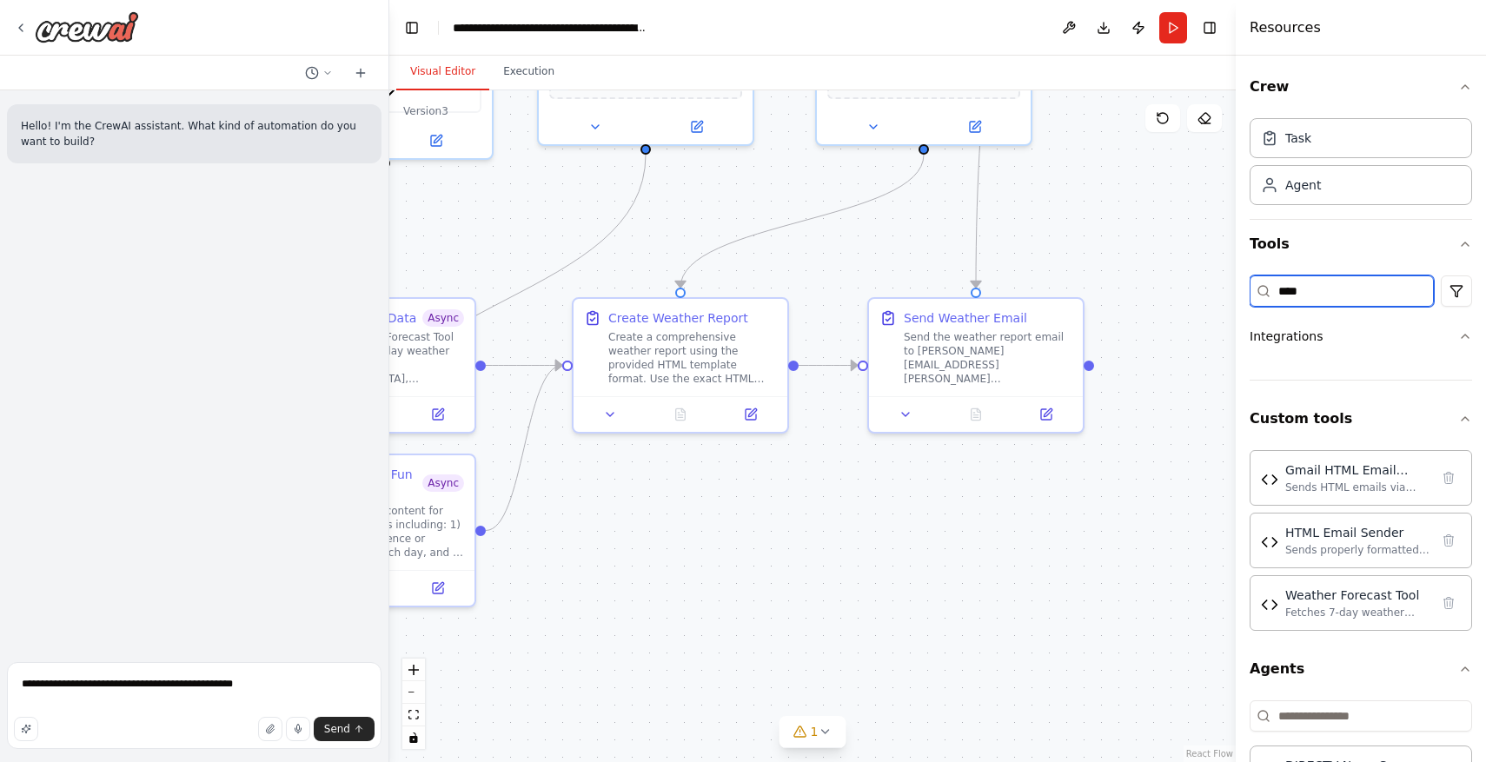
type input "*****"
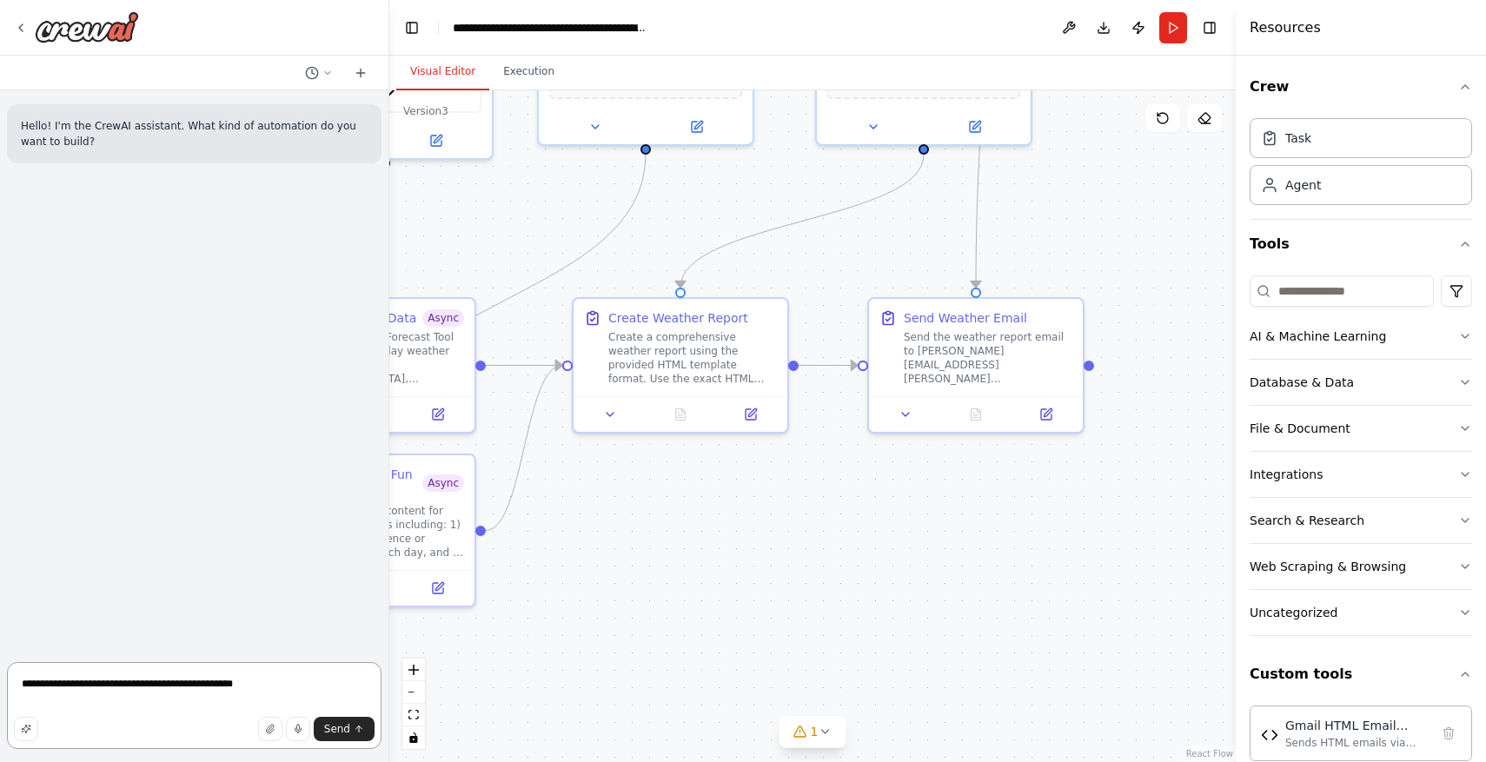
click at [275, 682] on textarea "**********" at bounding box center [194, 705] width 375 height 87
type textarea "**********"
click at [323, 728] on button "Send" at bounding box center [344, 729] width 61 height 24
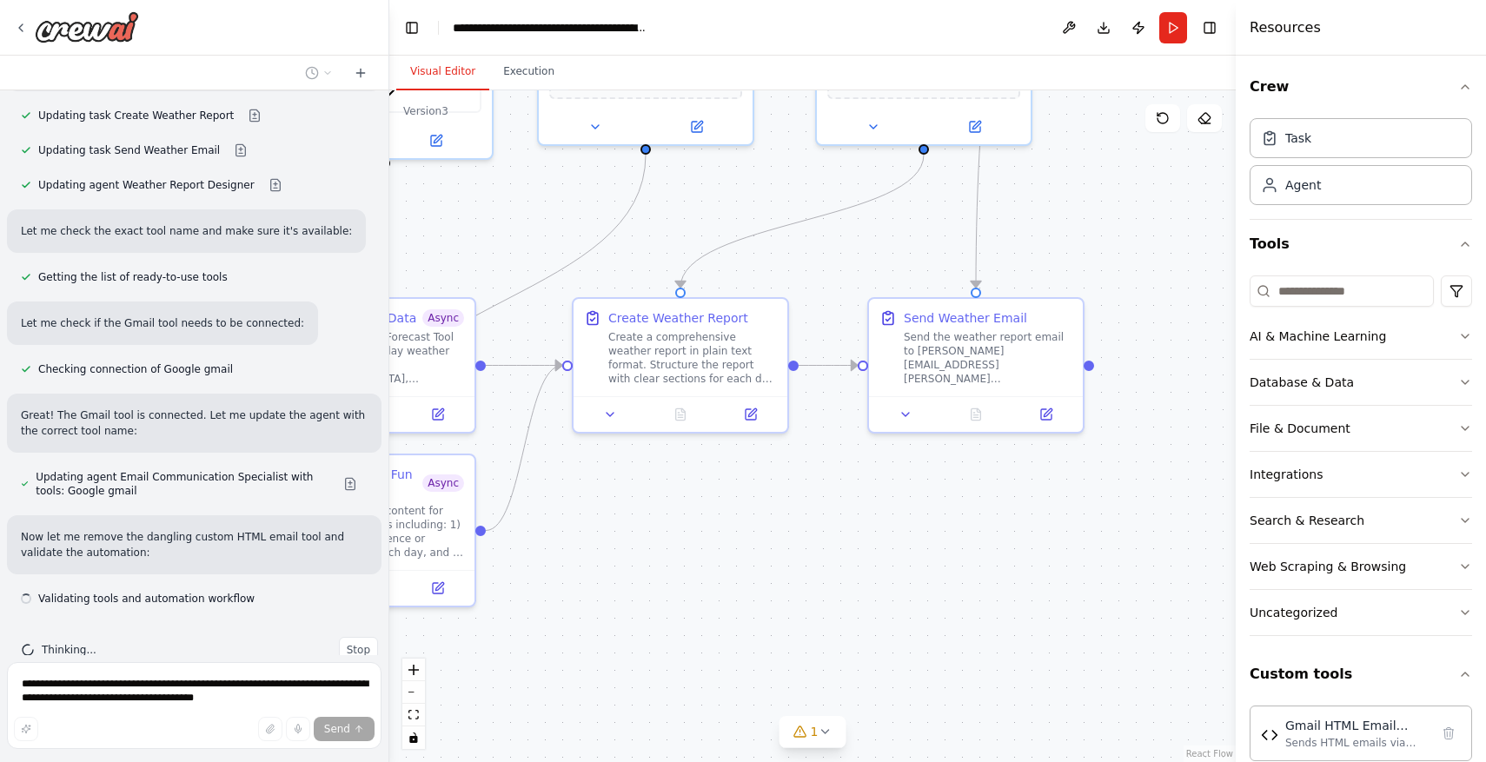
scroll to position [604, 0]
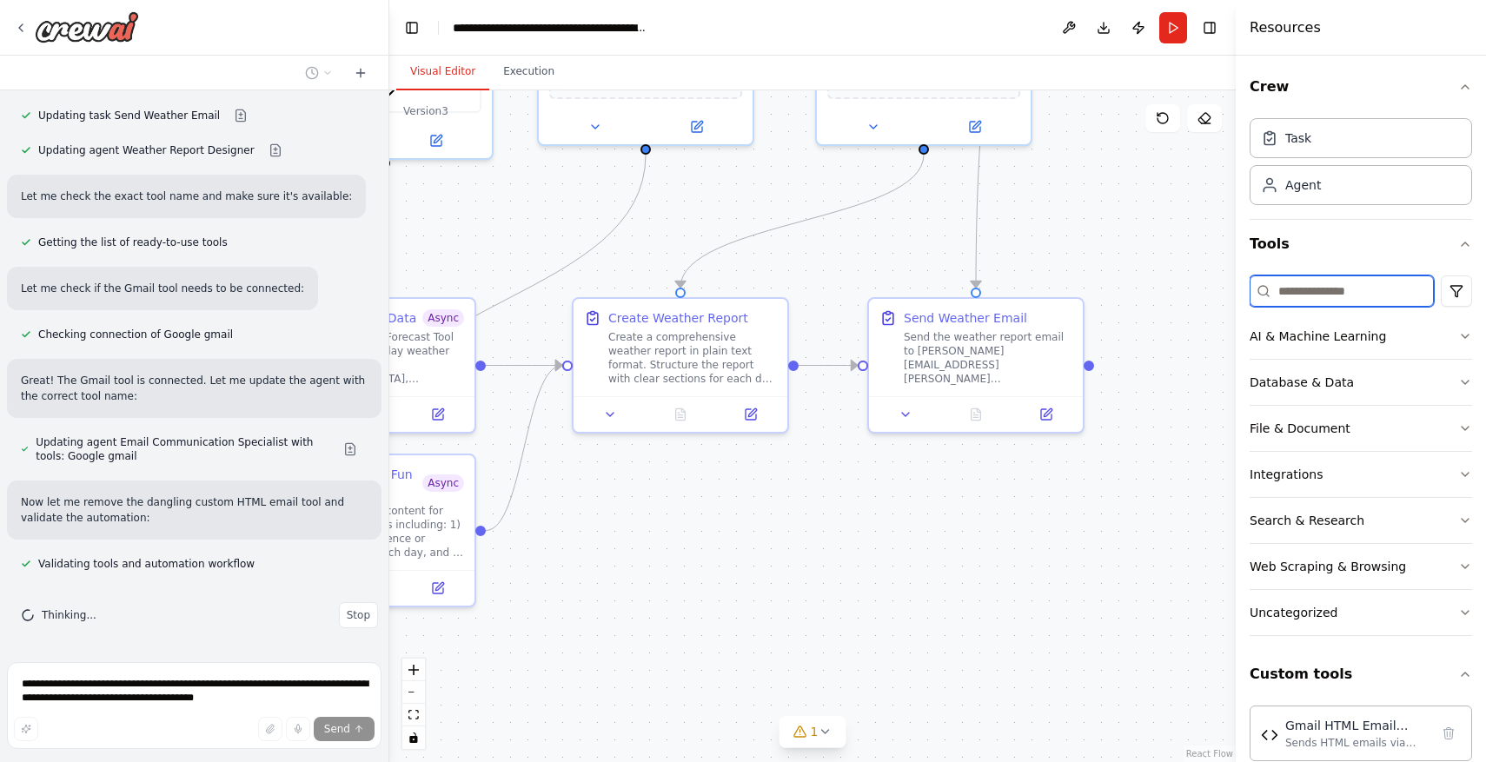
click at [1345, 287] on input at bounding box center [1342, 290] width 184 height 31
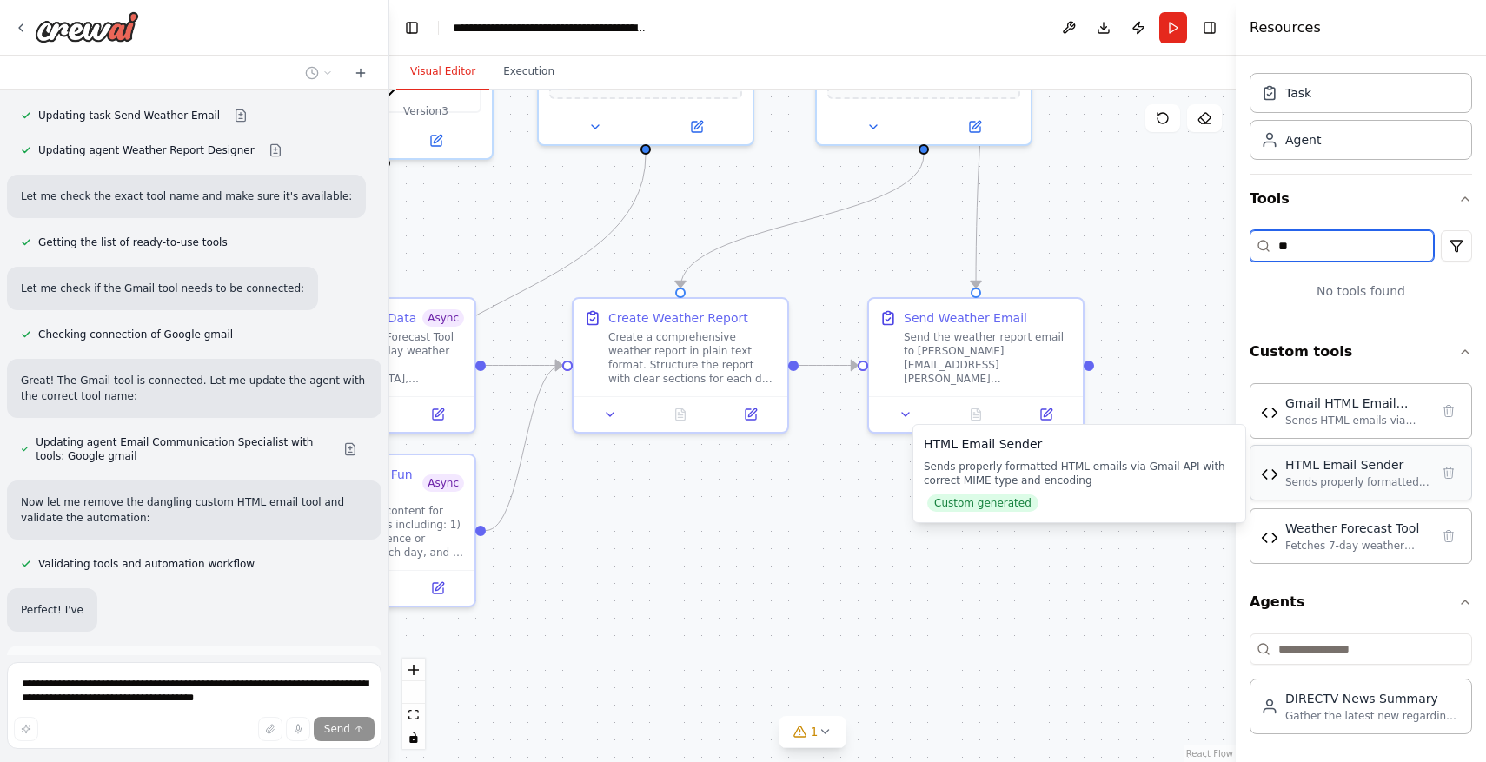
scroll to position [646, 0]
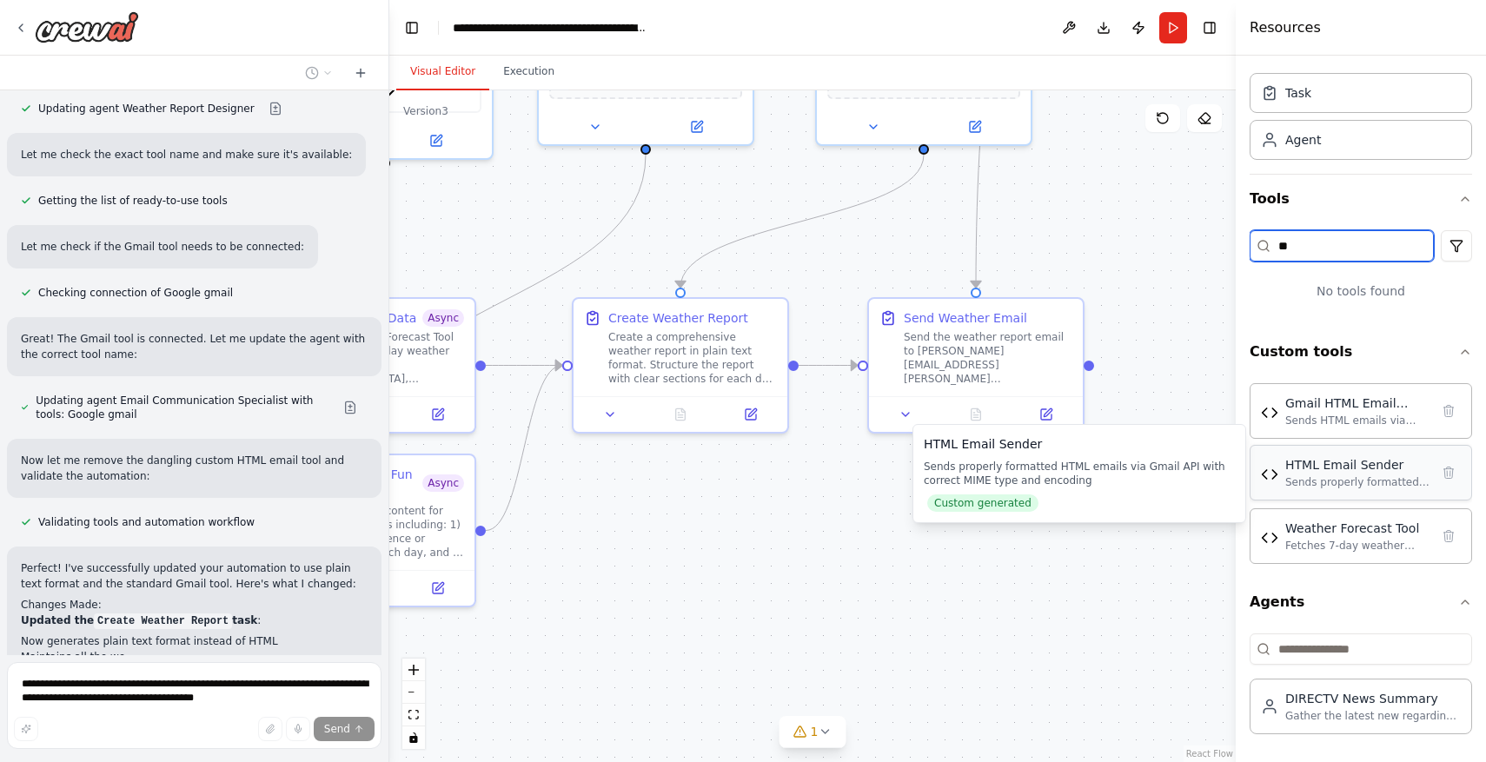
type input "**"
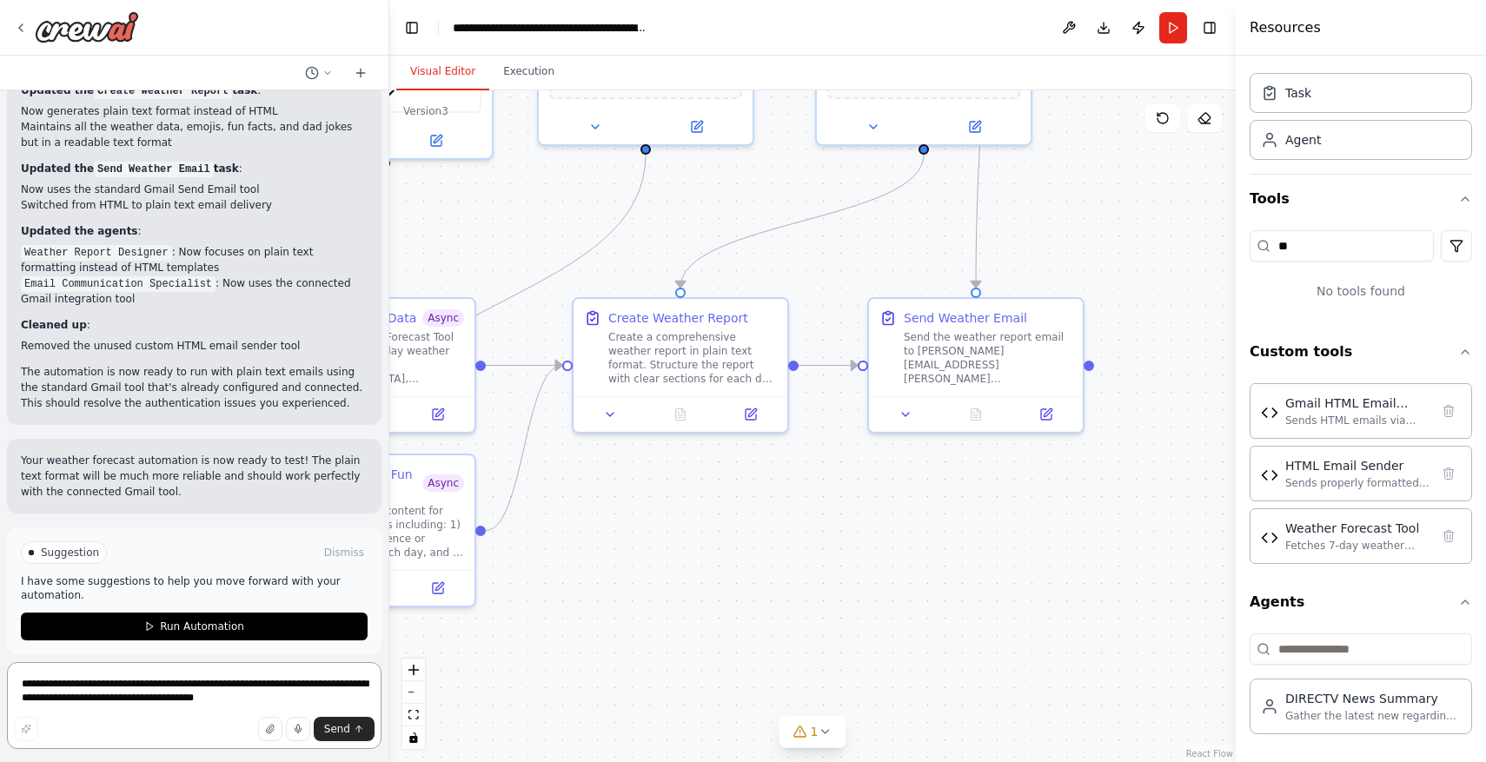
scroll to position [1172, 0]
click at [228, 687] on textarea "**********" at bounding box center [194, 705] width 375 height 87
type textarea "**********"
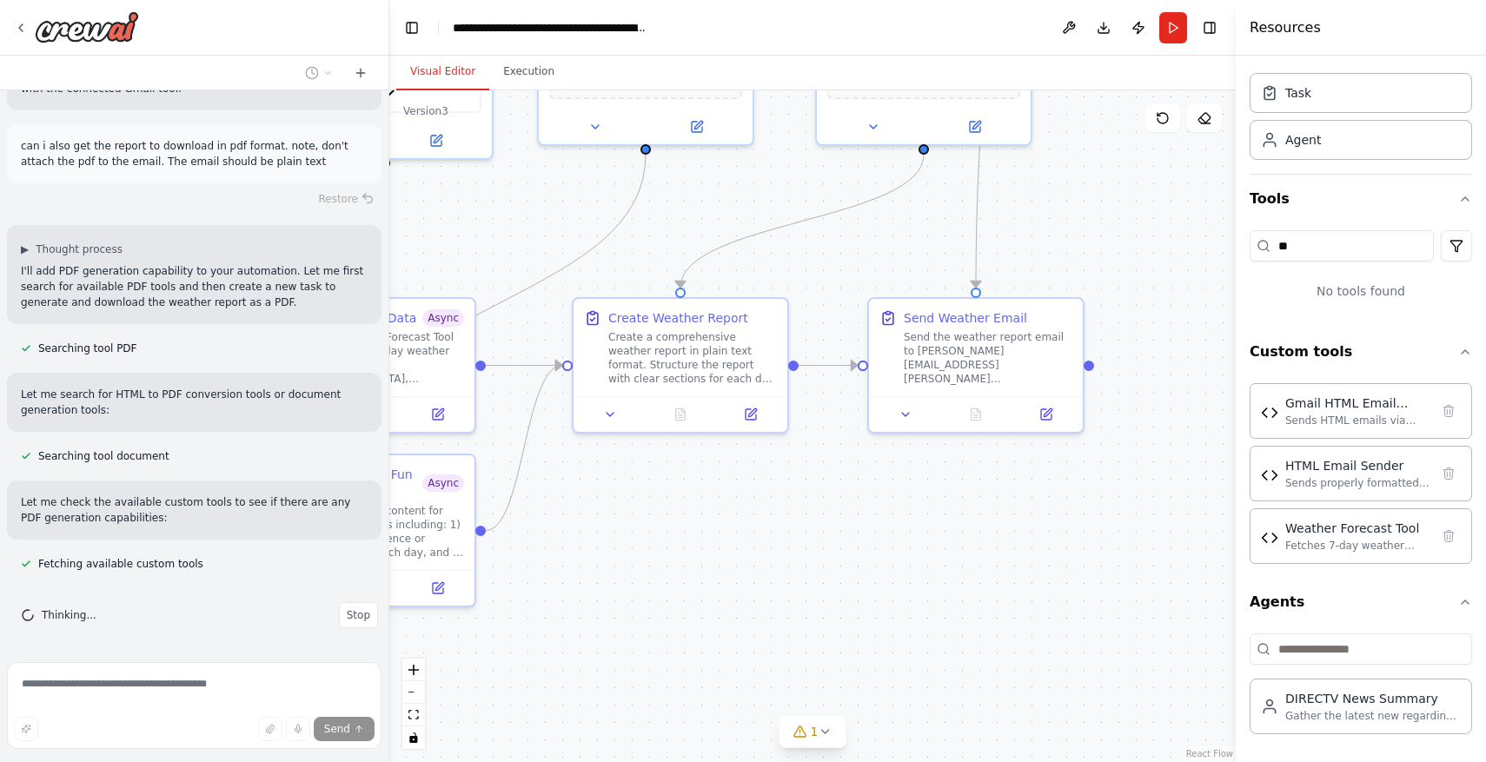
scroll to position [1621, 0]
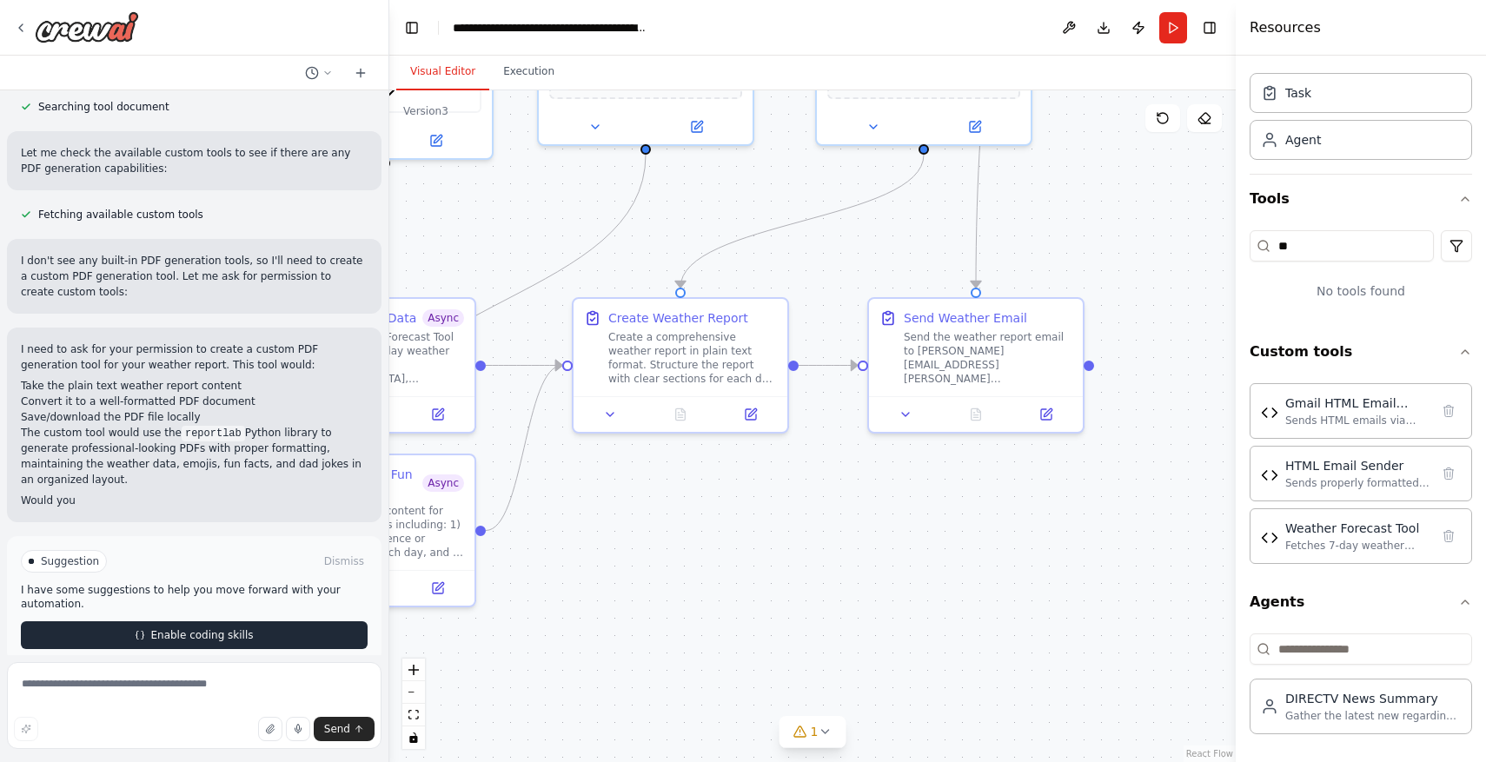
click at [231, 619] on div "Suggestion Dismiss I have some suggestions to help you move forward with your a…" at bounding box center [194, 599] width 347 height 99
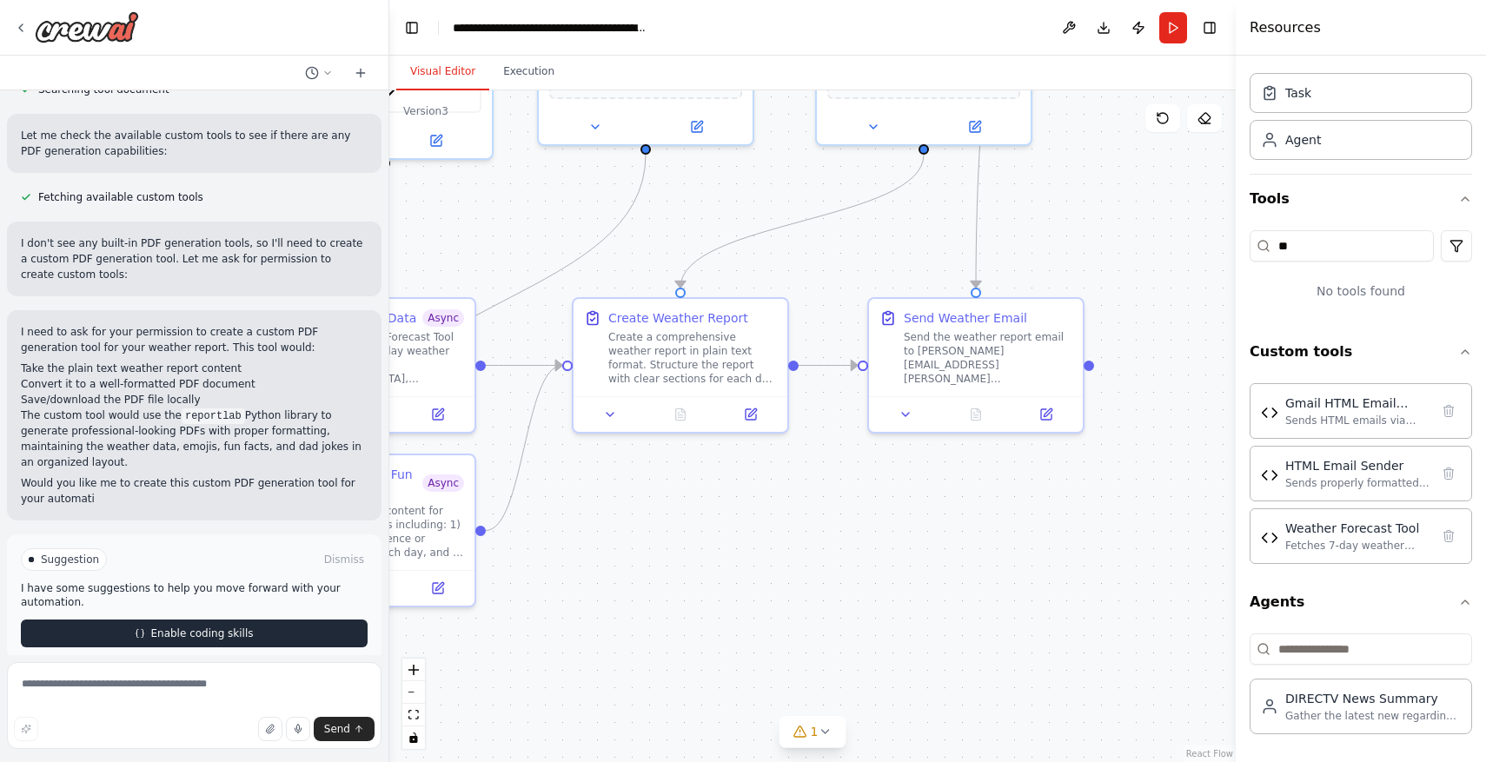
click at [231, 620] on button "Enable coding skills" at bounding box center [194, 634] width 347 height 28
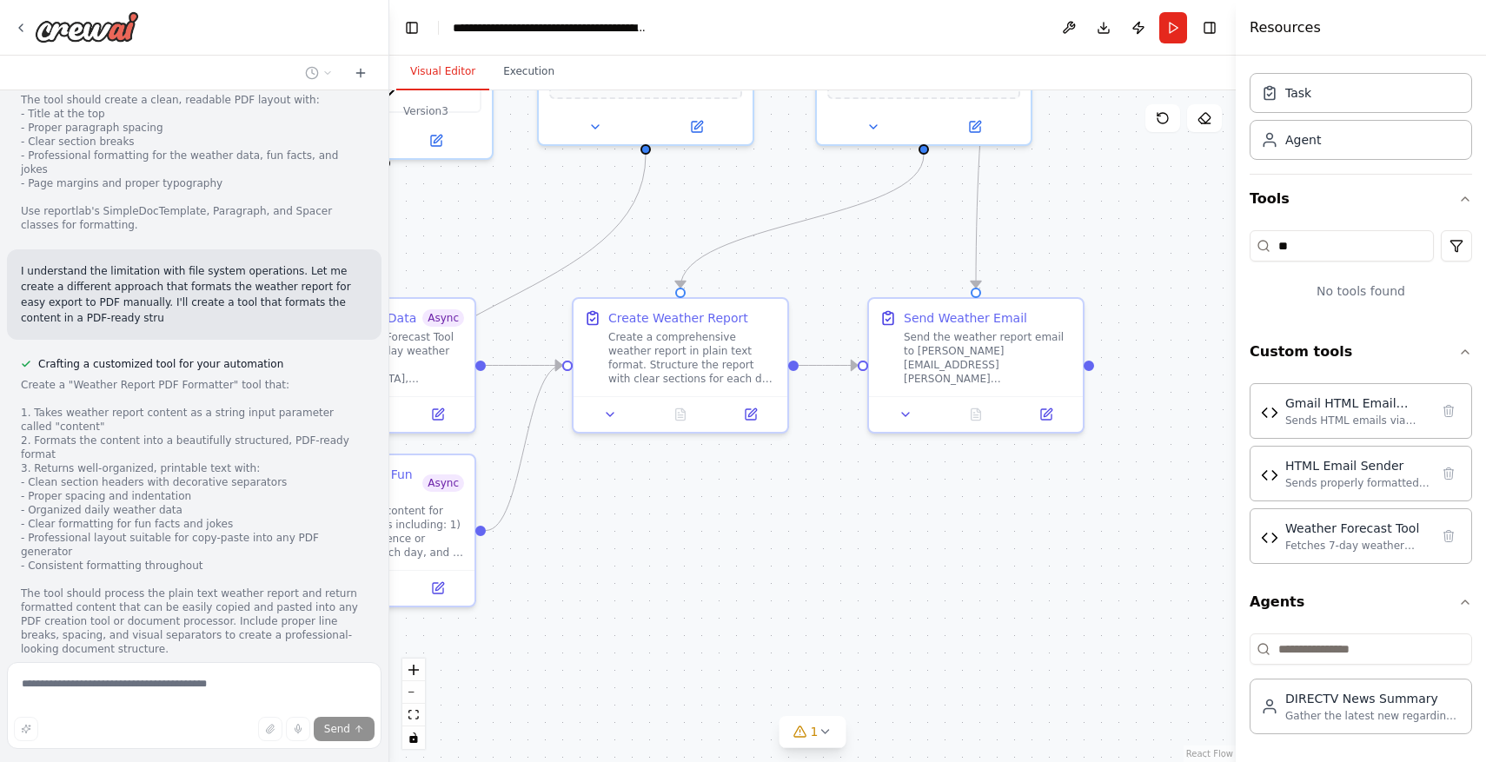
scroll to position [2733, 0]
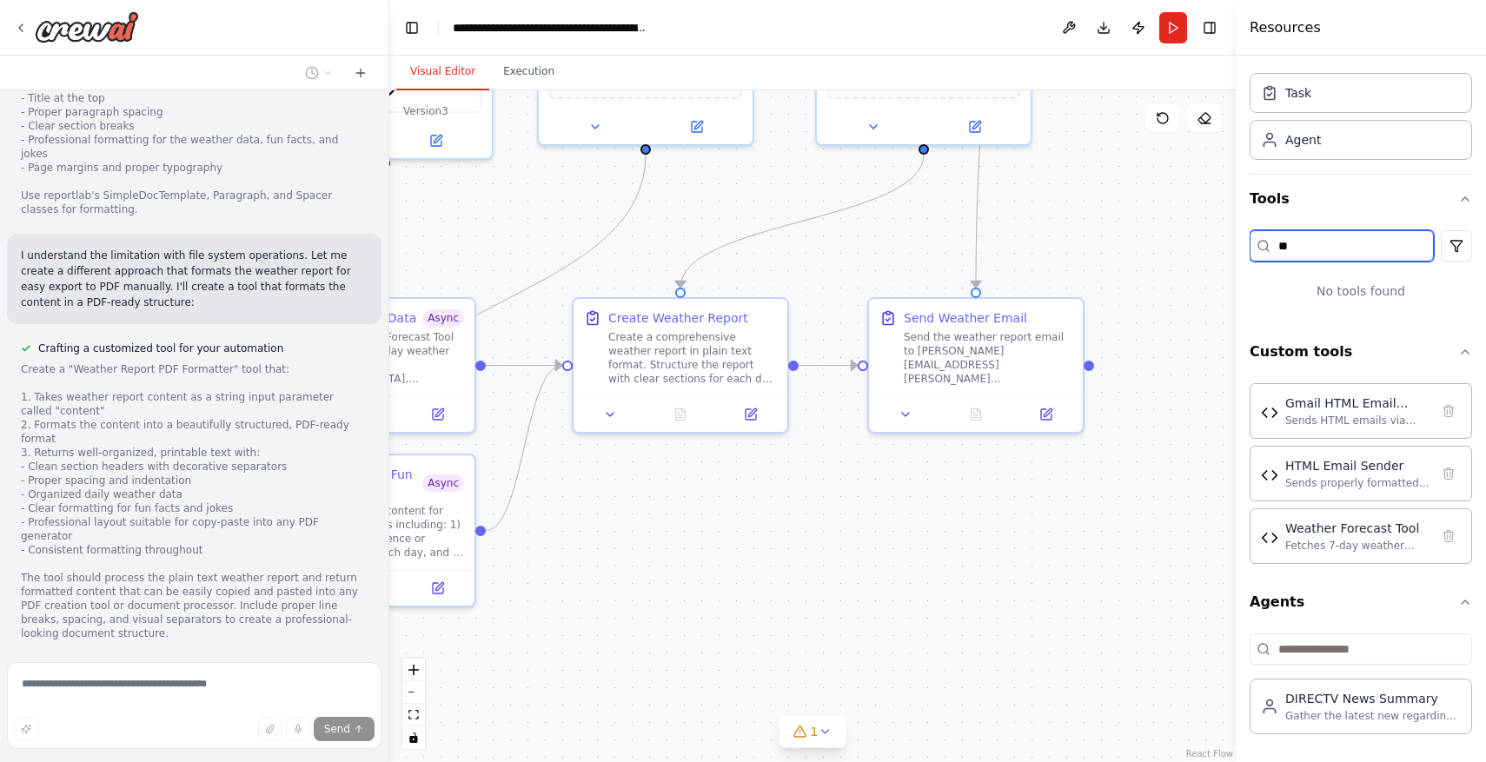
click at [1369, 251] on input "**" at bounding box center [1342, 245] width 184 height 31
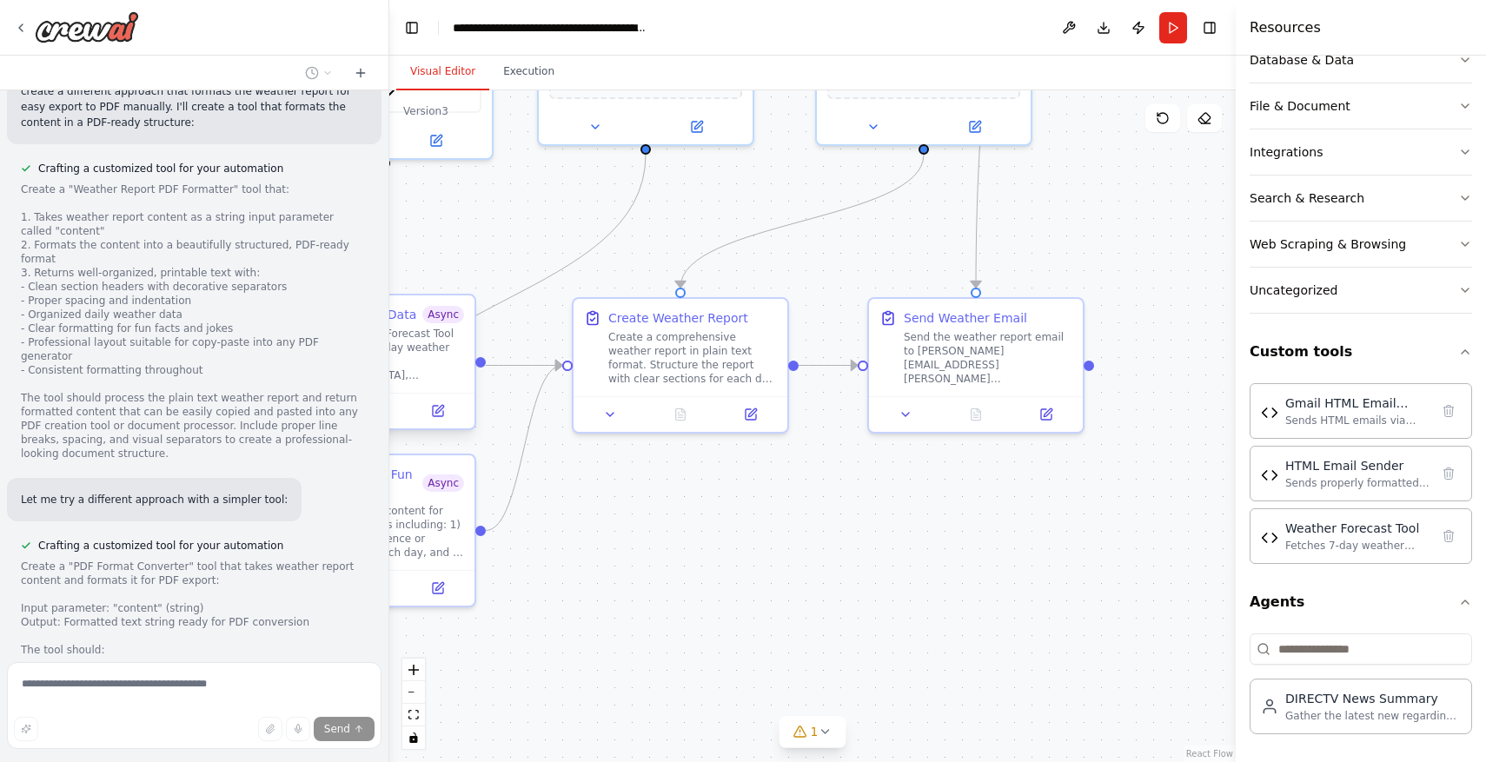
scroll to position [2892, 0]
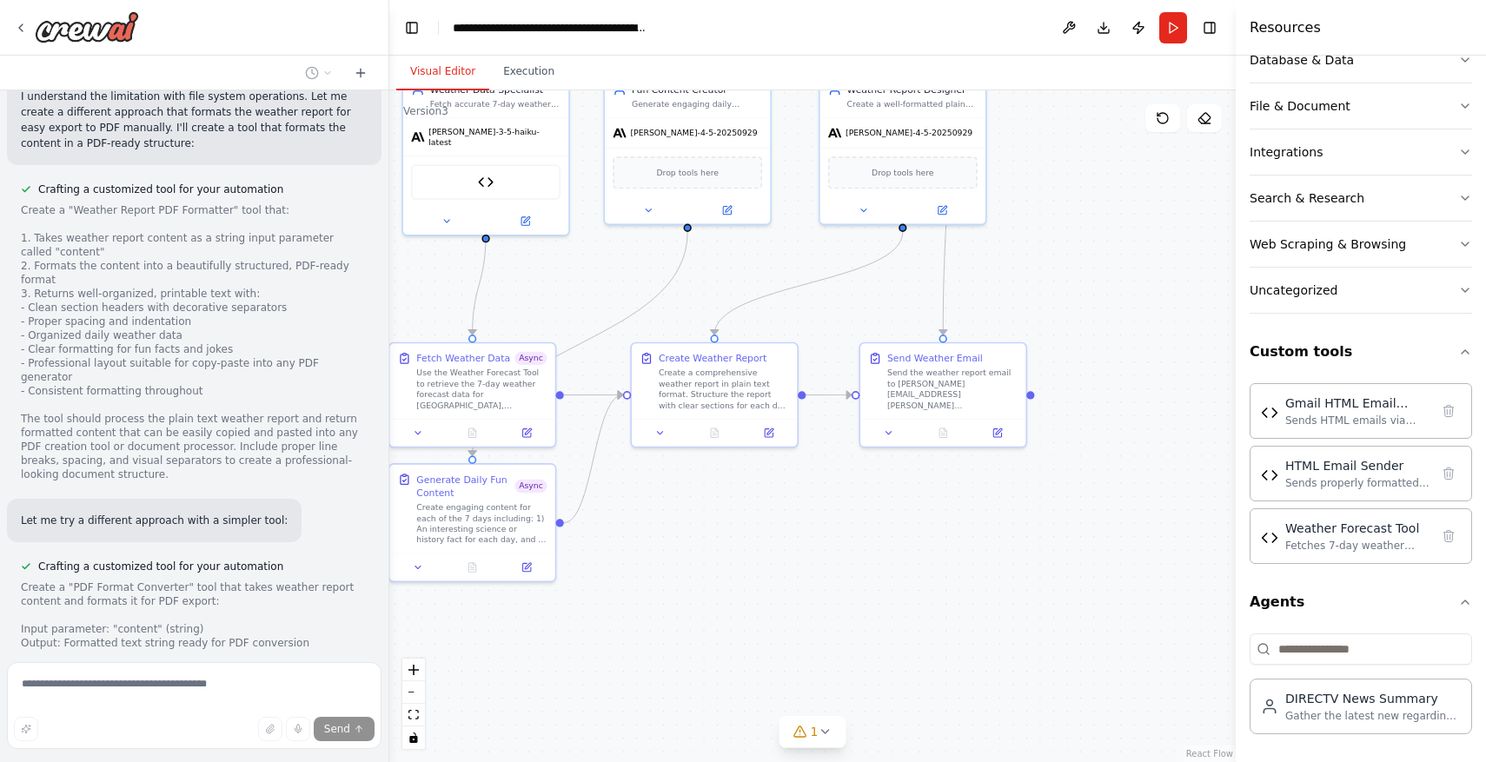
click at [839, 534] on div ".deletable-edge-delete-btn { width: 20px; height: 20px; border: 0px solid #ffff…" at bounding box center [812, 426] width 846 height 672
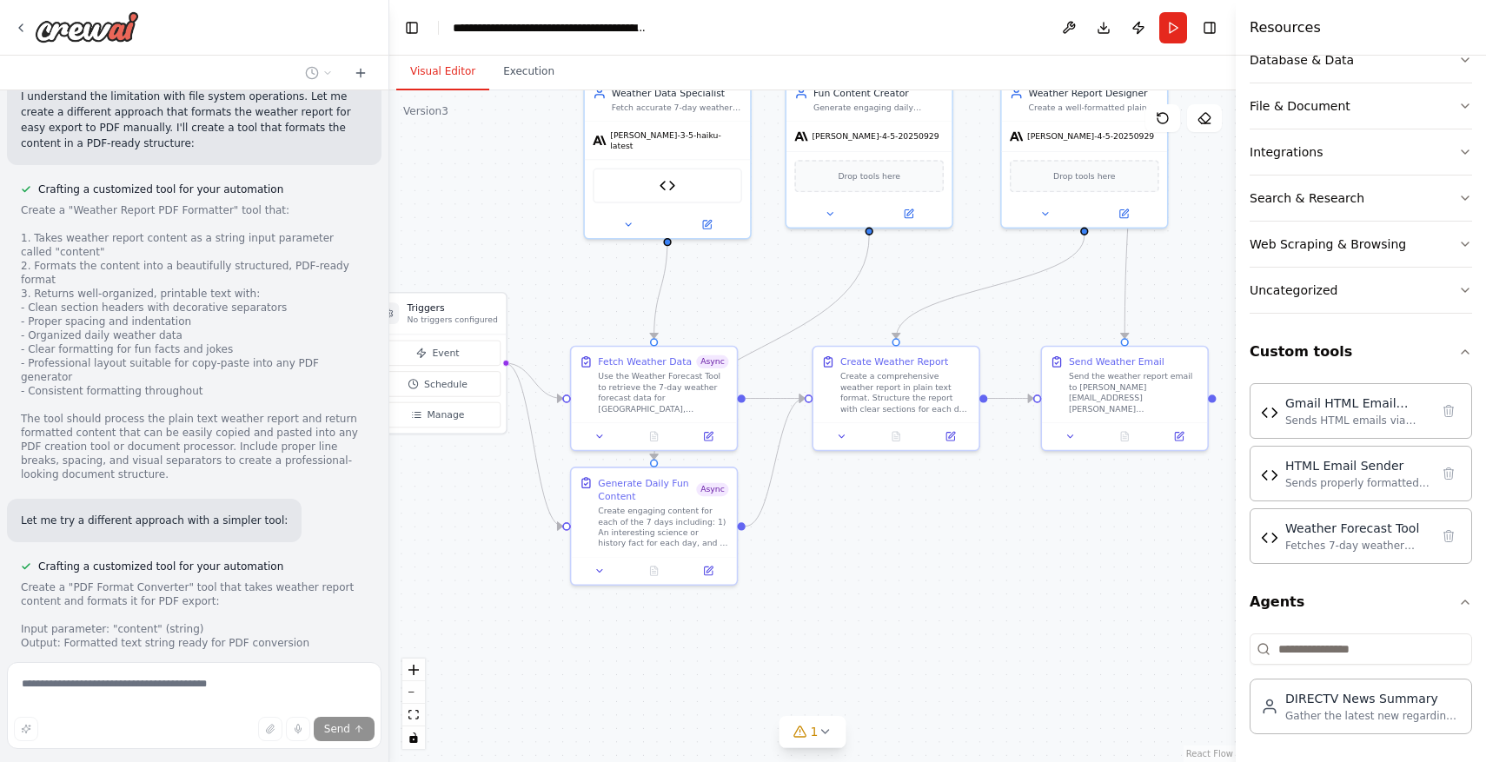
drag, startPoint x: 967, startPoint y: 534, endPoint x: 1149, endPoint y: 537, distance: 181.7
click at [1149, 537] on div ".deletable-edge-delete-btn { width: 20px; height: 20px; border: 0px solid #ffff…" at bounding box center [812, 426] width 846 height 672
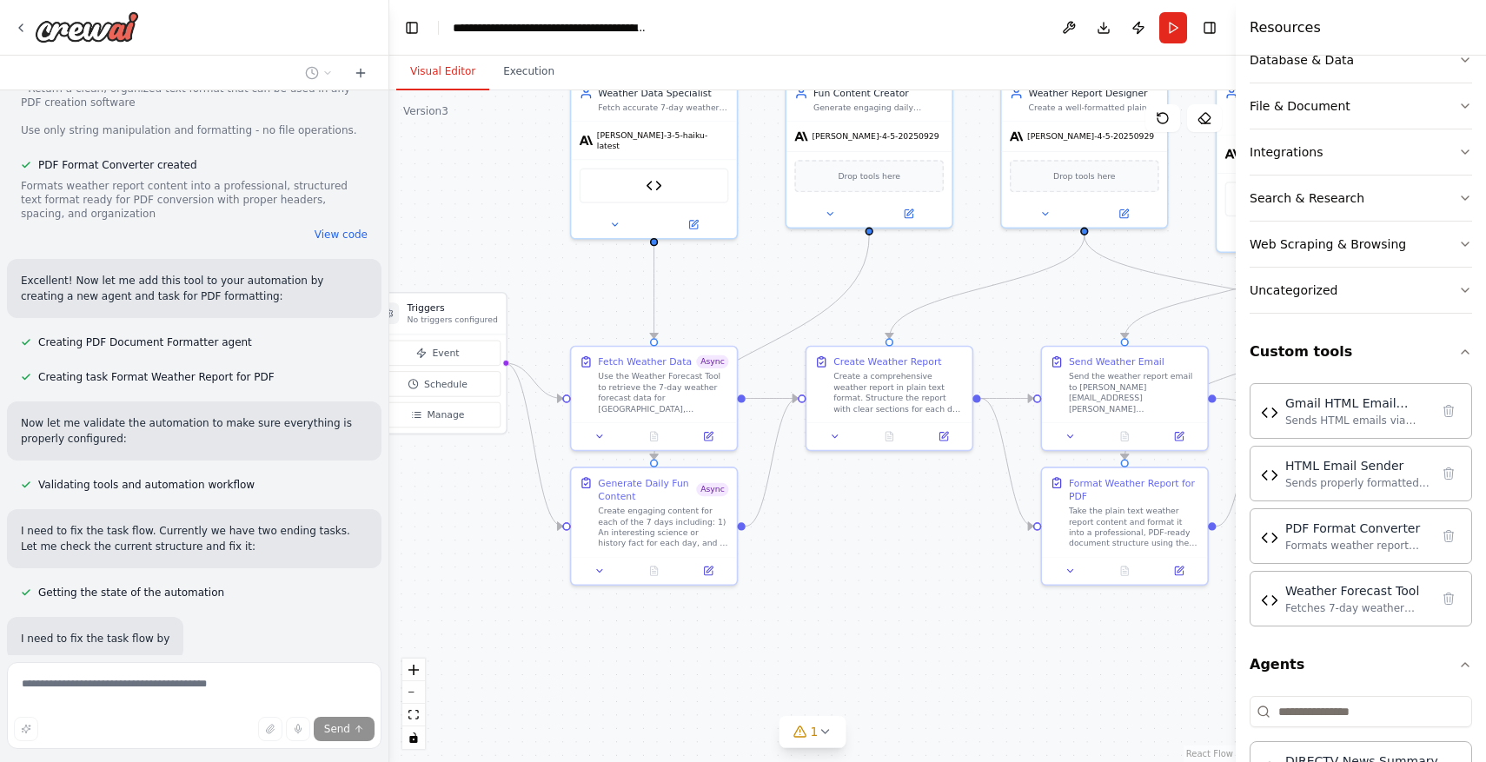
scroll to position [3545, 0]
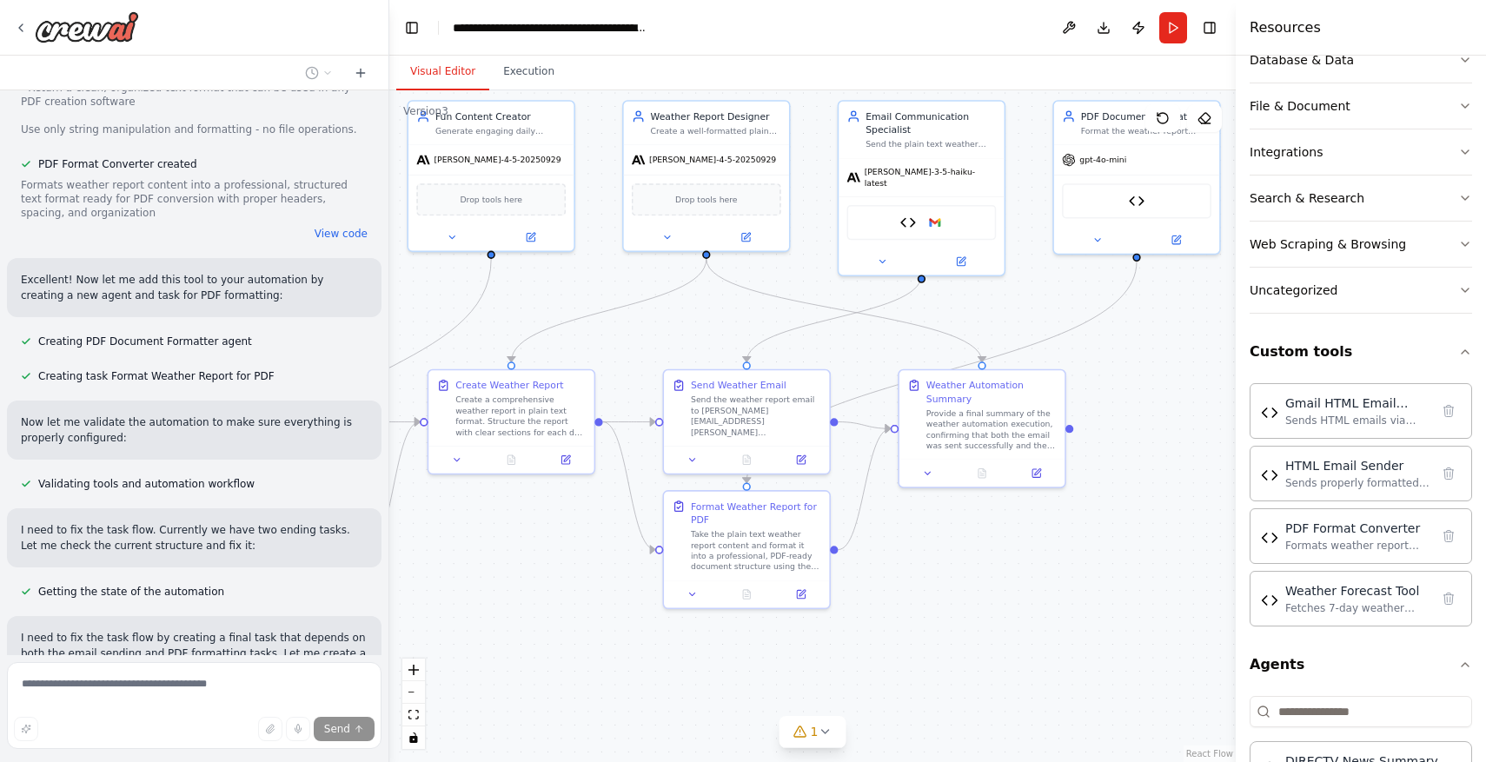
drag, startPoint x: 830, startPoint y: 609, endPoint x: 452, endPoint y: 633, distance: 378.8
click at [452, 633] on div ".deletable-edge-delete-btn { width: 20px; height: 20px; border: 0px solid #ffff…" at bounding box center [812, 426] width 846 height 672
click at [968, 251] on button at bounding box center [961, 259] width 76 height 17
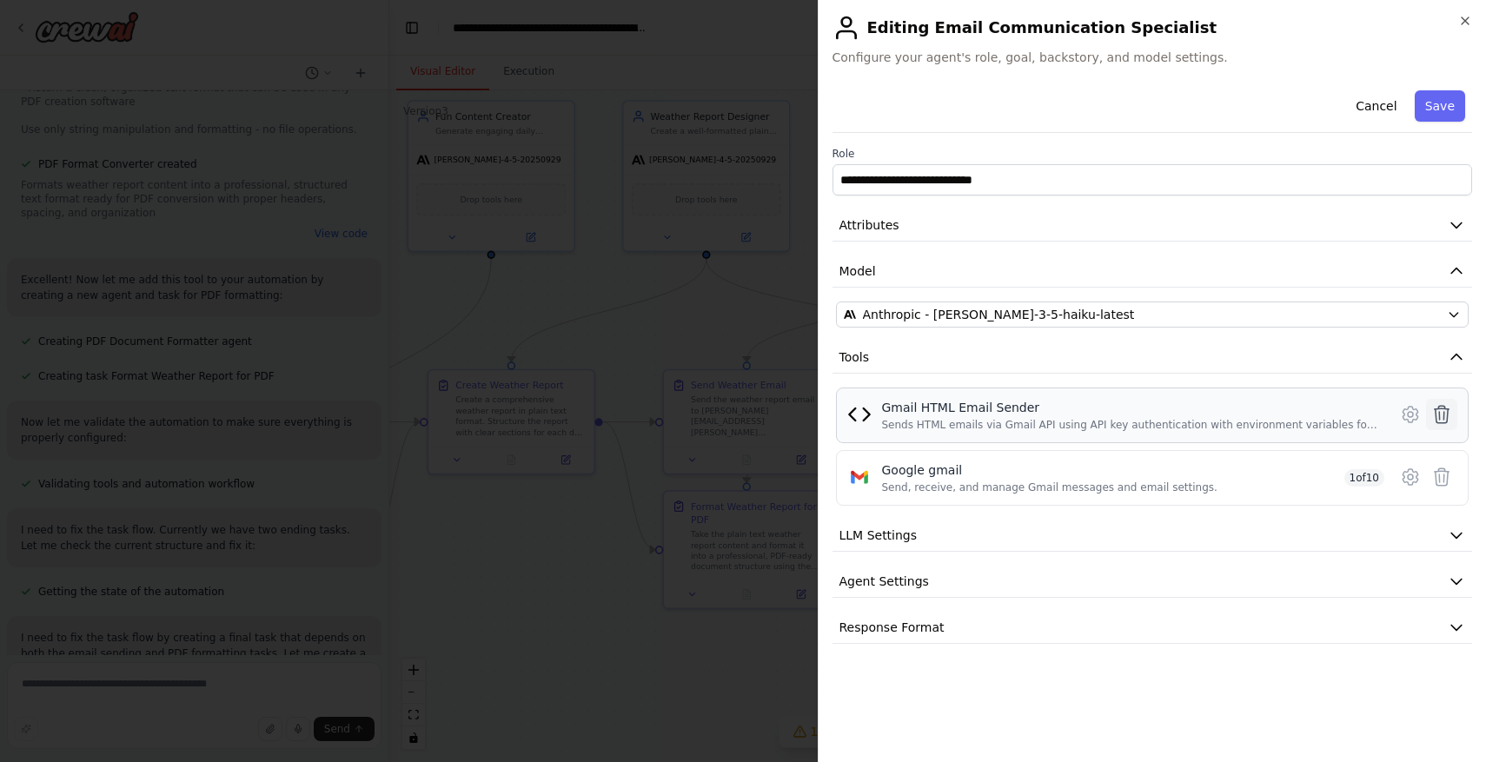
click at [1437, 411] on icon at bounding box center [1441, 414] width 21 height 21
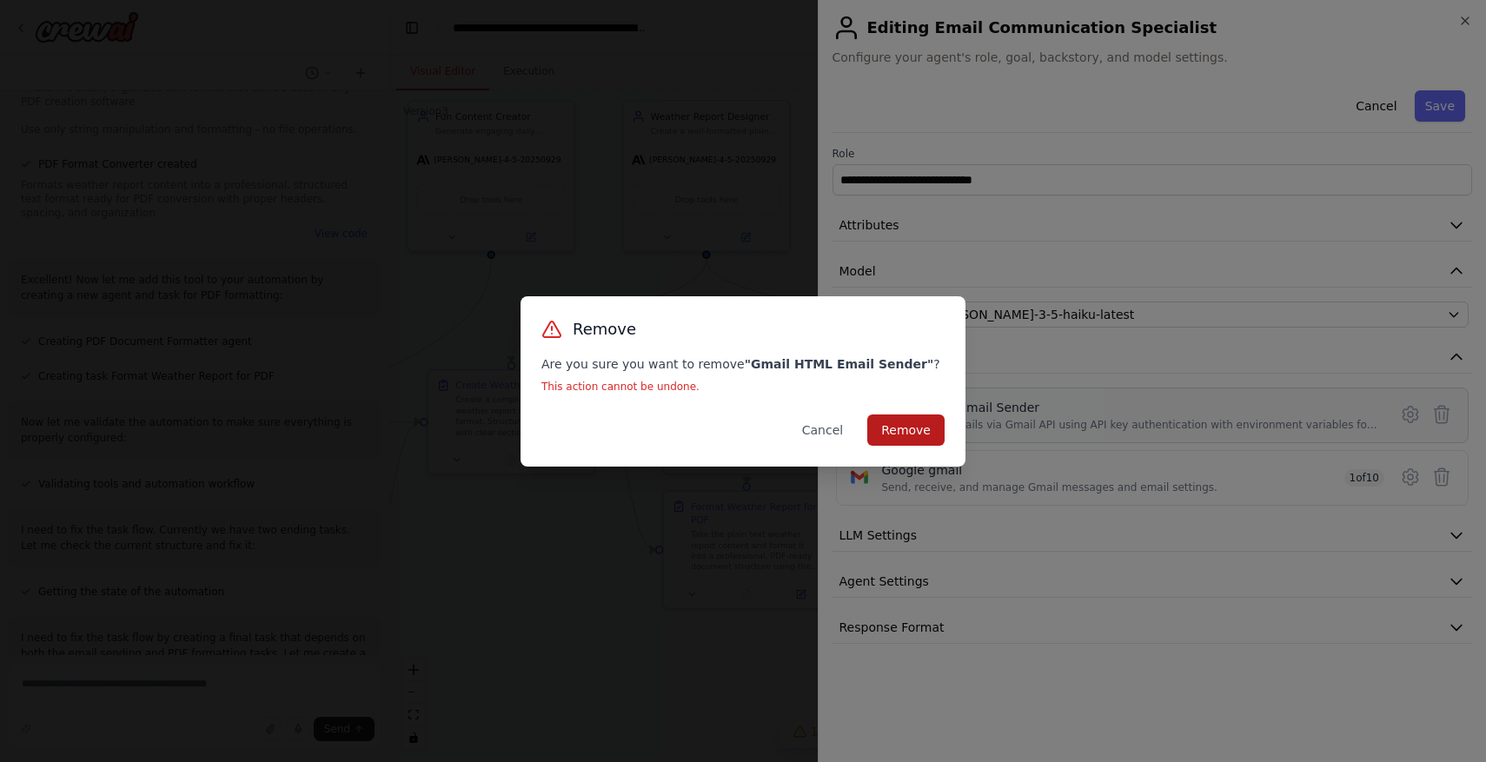
click at [932, 418] on button "Remove" at bounding box center [905, 430] width 77 height 31
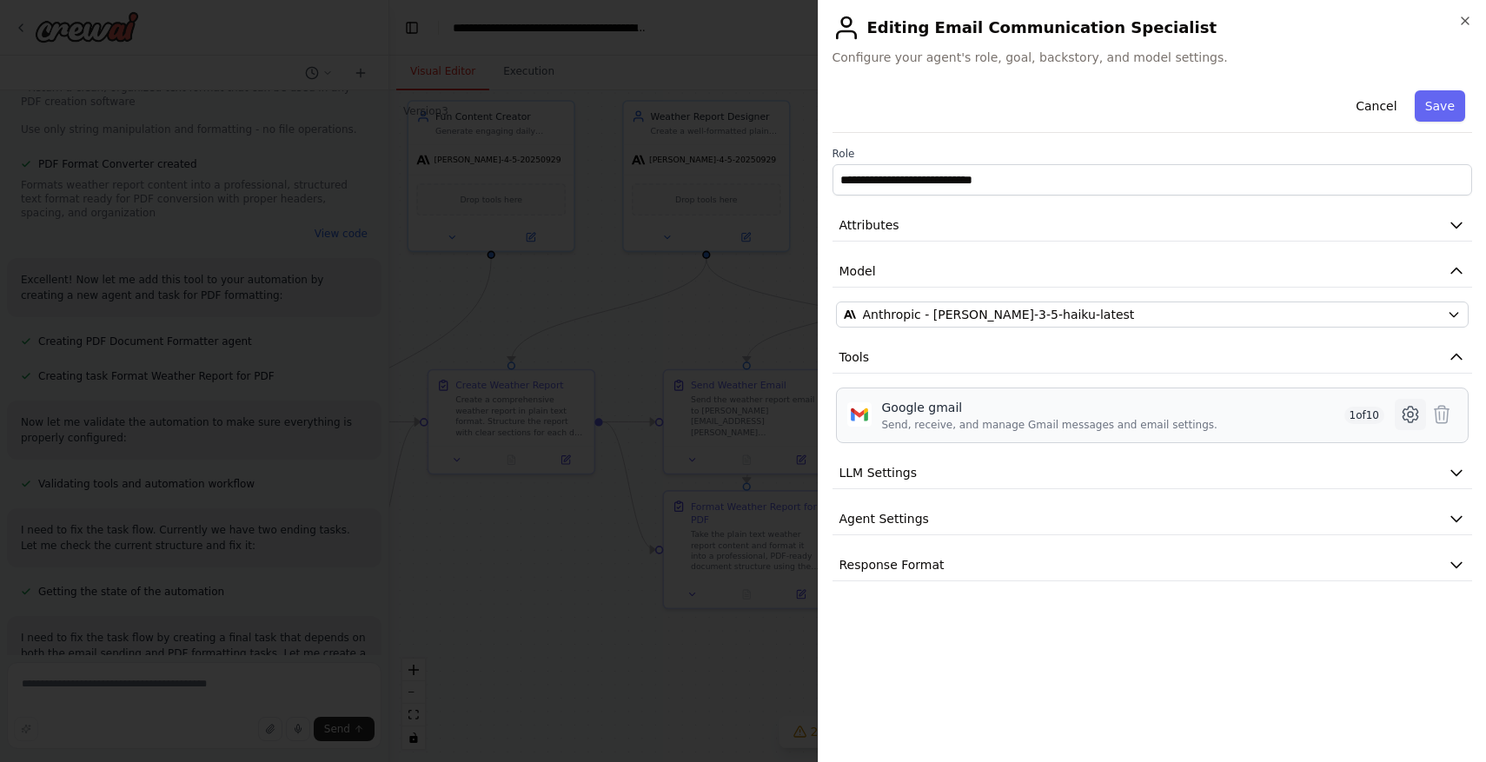
click at [1413, 411] on icon at bounding box center [1410, 414] width 21 height 21
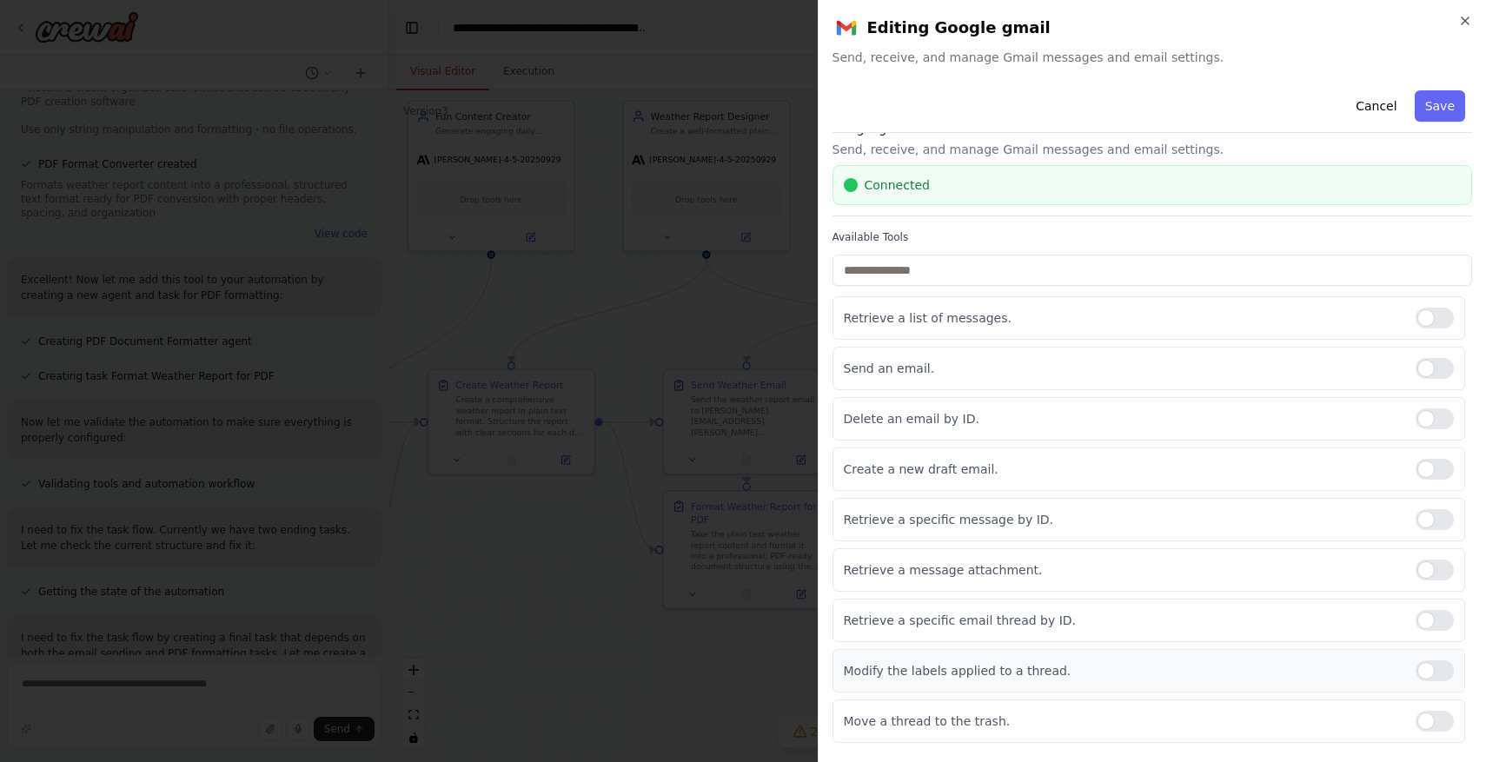
scroll to position [0, 0]
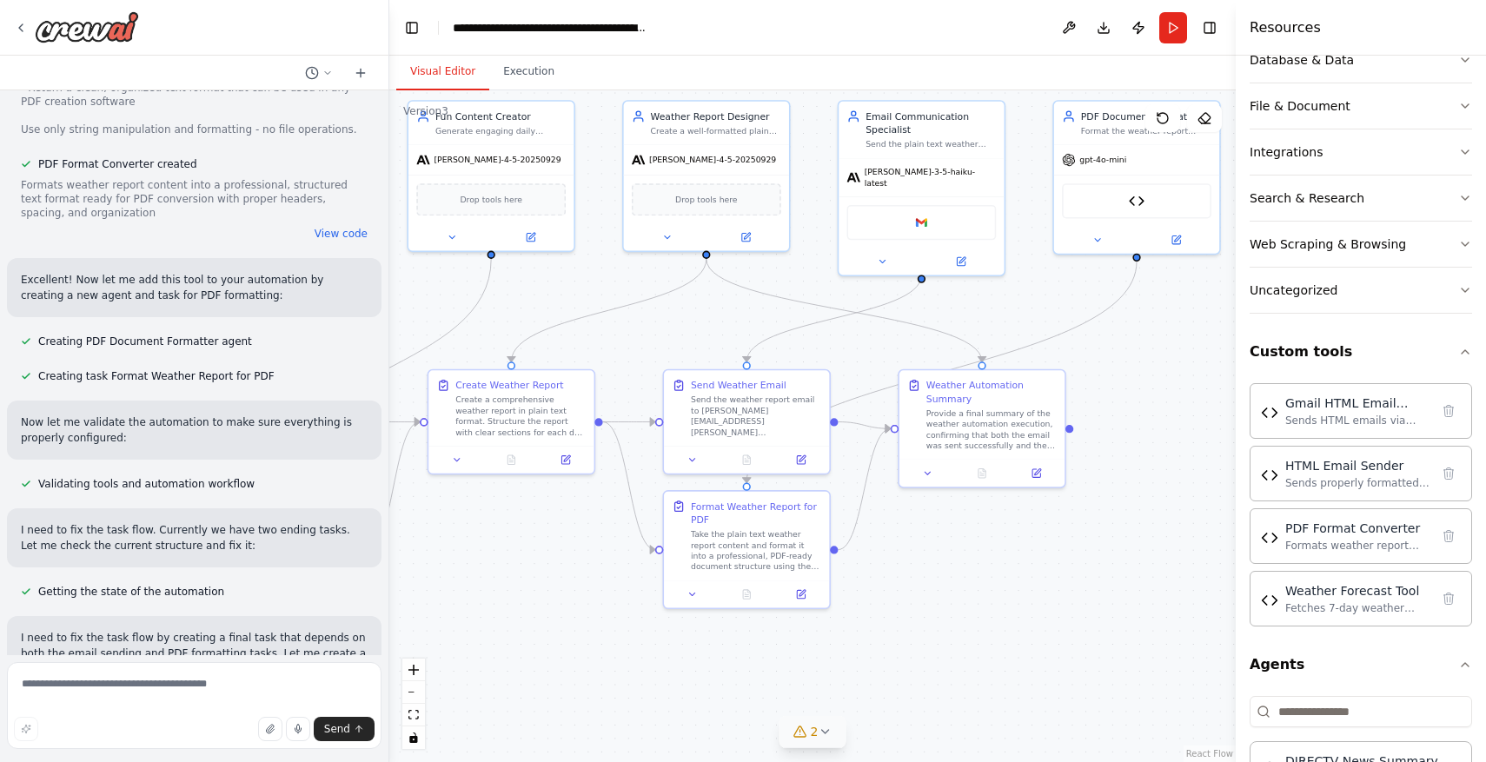
click at [808, 733] on div "2" at bounding box center [805, 731] width 25 height 17
click at [1030, 673] on div ".deletable-edge-delete-btn { width: 20px; height: 20px; border: 0px solid #ffff…" at bounding box center [812, 426] width 846 height 672
click at [914, 661] on button at bounding box center [921, 664] width 30 height 21
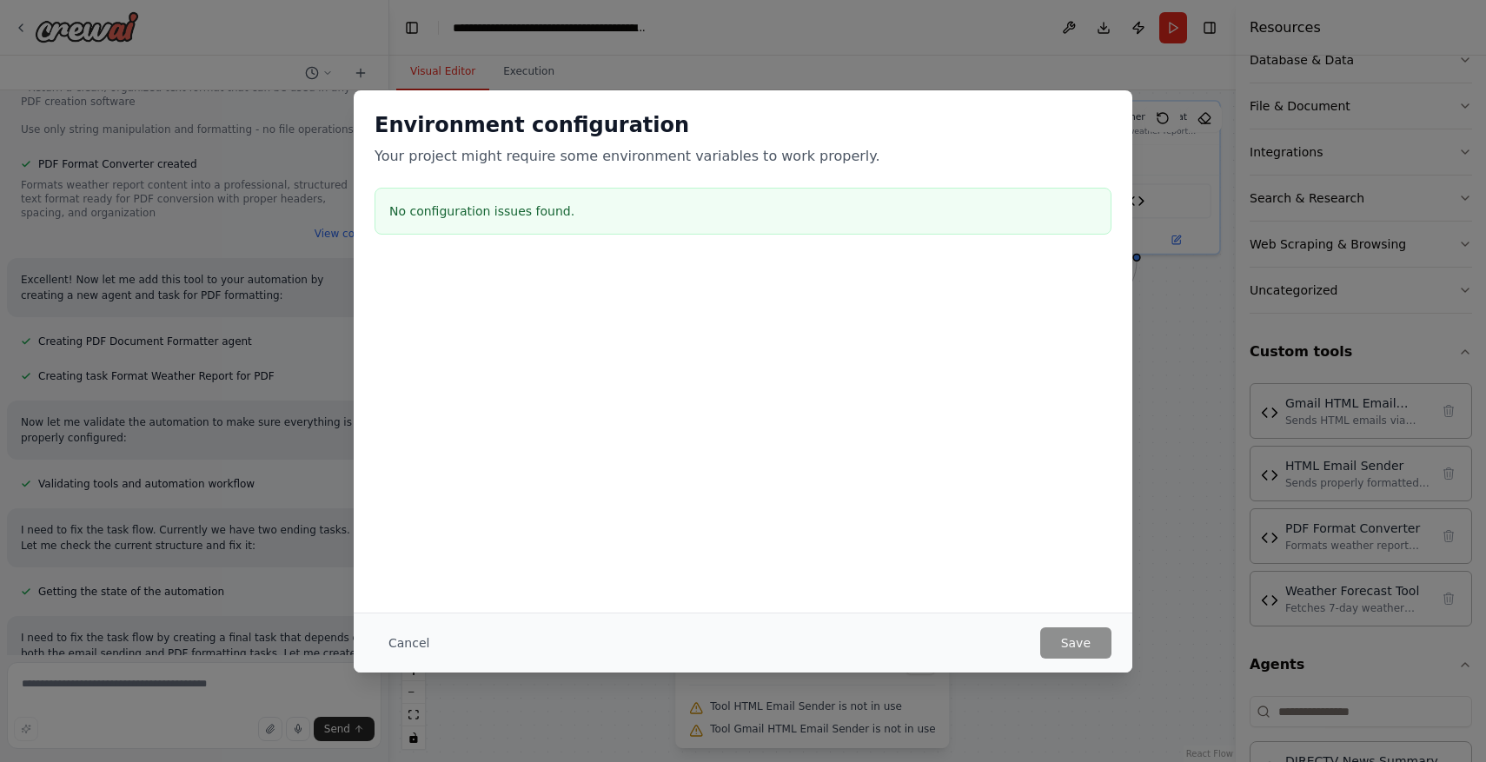
click at [372, 604] on div "Environment configuration Your project might require some environment variables…" at bounding box center [743, 351] width 779 height 522
click at [399, 646] on button "Cancel" at bounding box center [409, 642] width 69 height 31
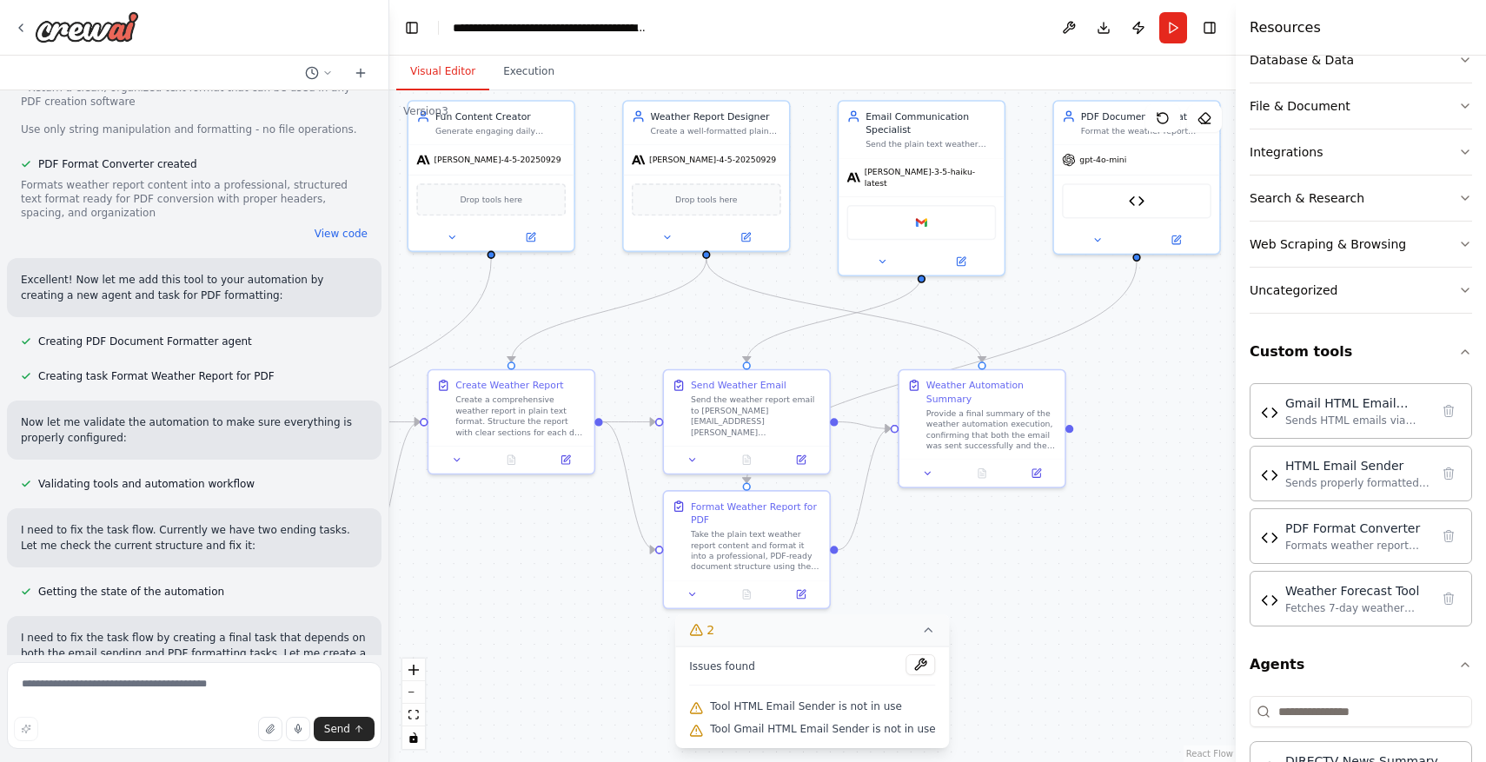
click at [932, 646] on button "2" at bounding box center [812, 630] width 274 height 32
click at [932, 639] on div ".deletable-edge-delete-btn { width: 20px; height: 20px; border: 0px solid #ffff…" at bounding box center [812, 426] width 846 height 672
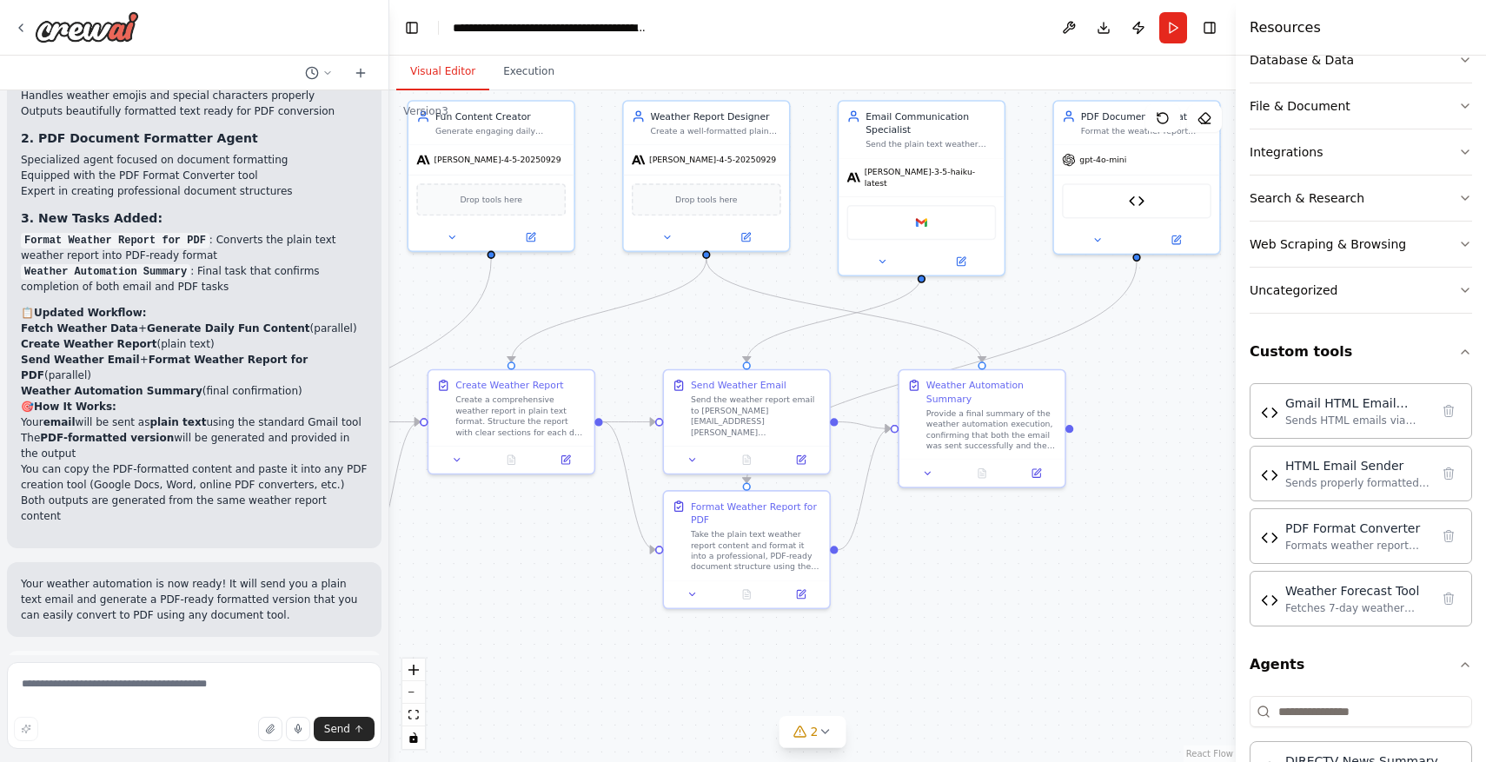
scroll to position [4469, 0]
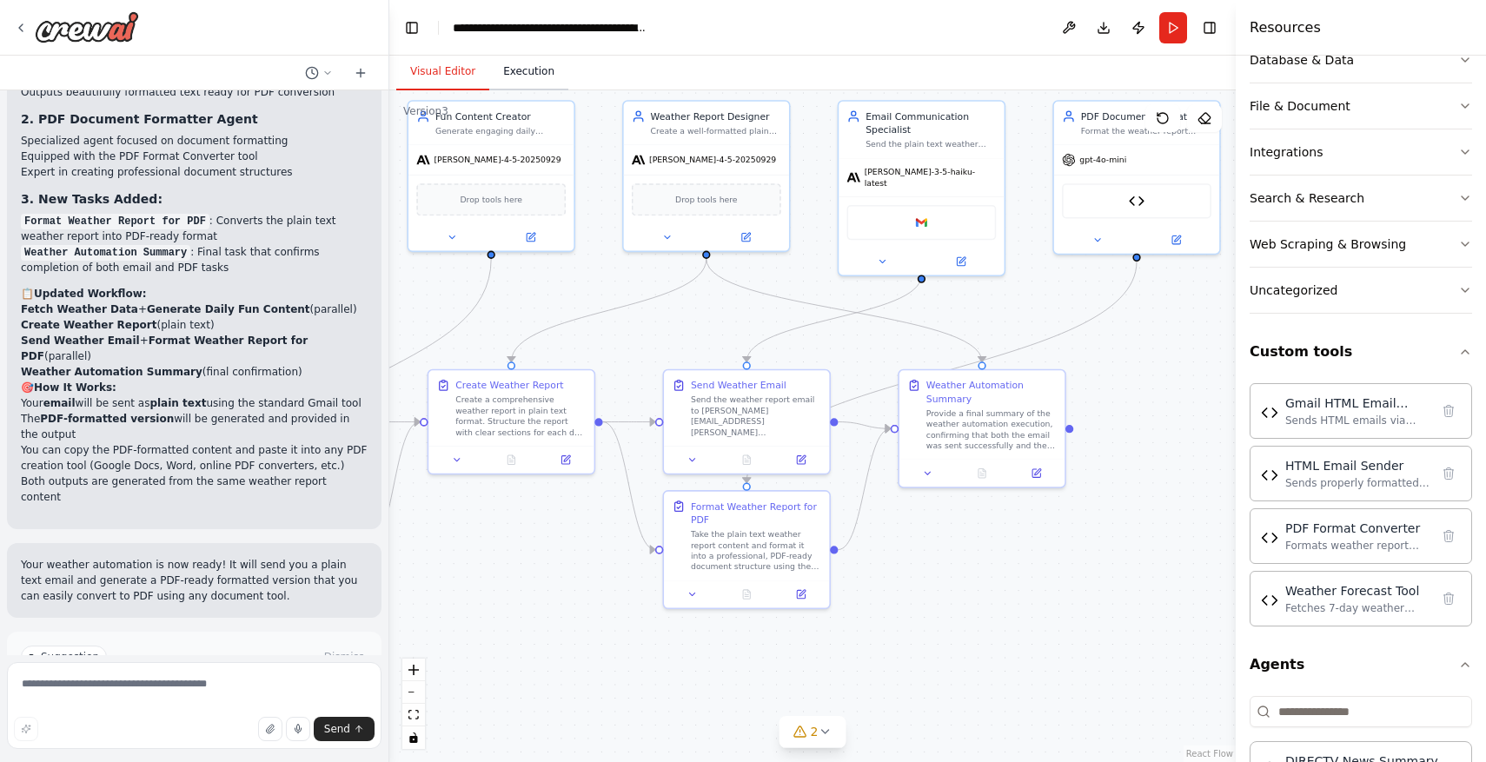
click at [529, 72] on button "Execution" at bounding box center [528, 72] width 79 height 36
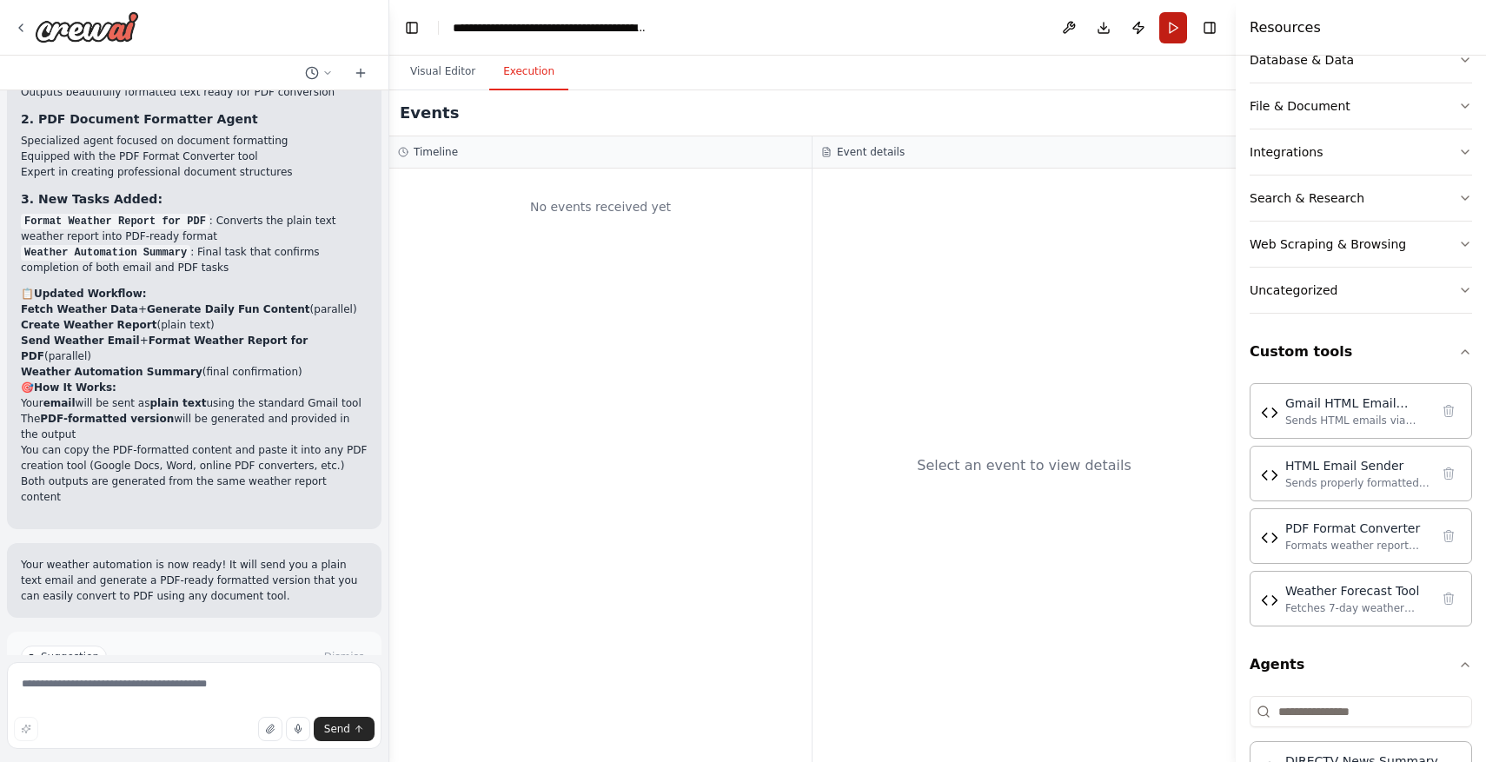
click at [1176, 32] on button "Run" at bounding box center [1173, 27] width 28 height 31
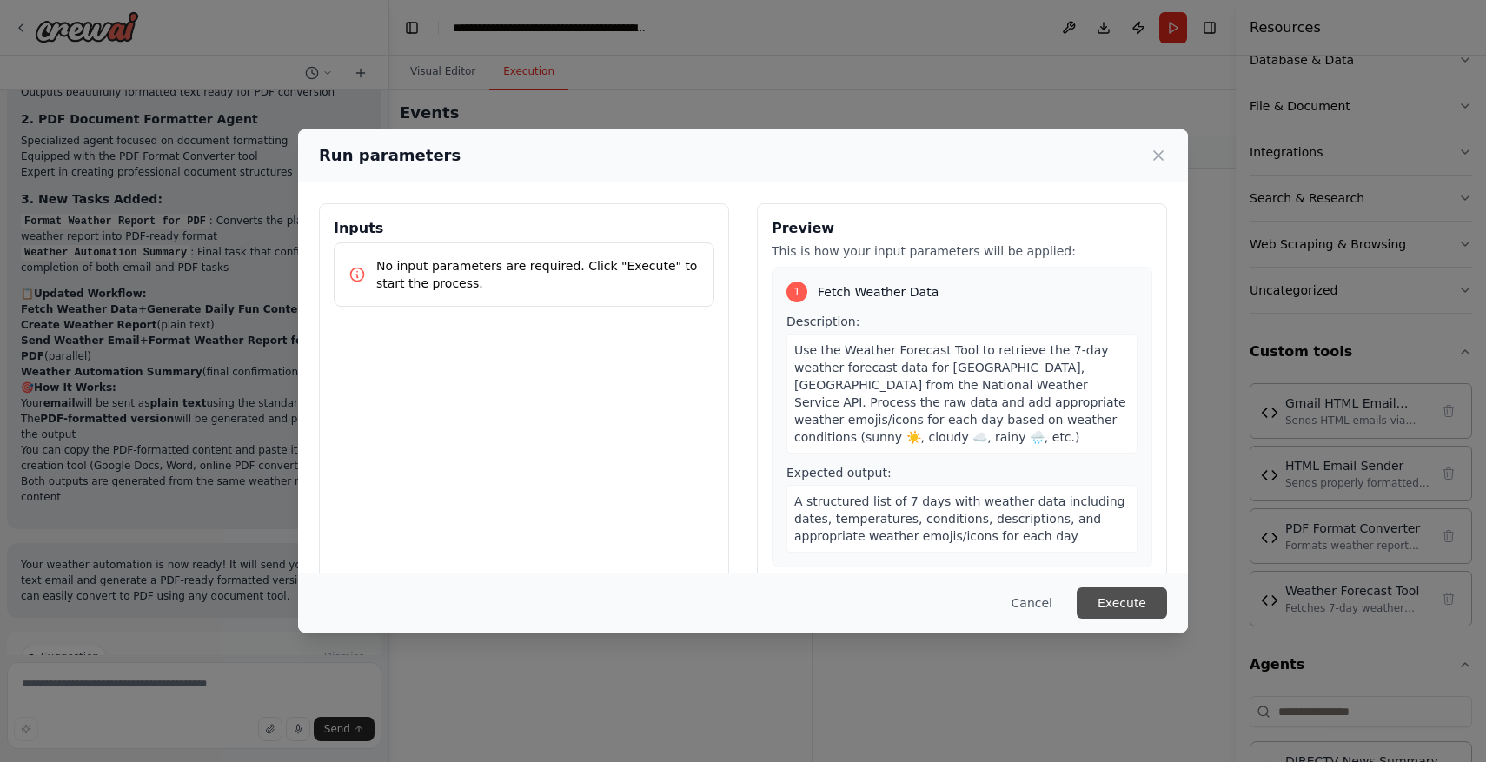
click at [1145, 608] on button "Execute" at bounding box center [1122, 602] width 90 height 31
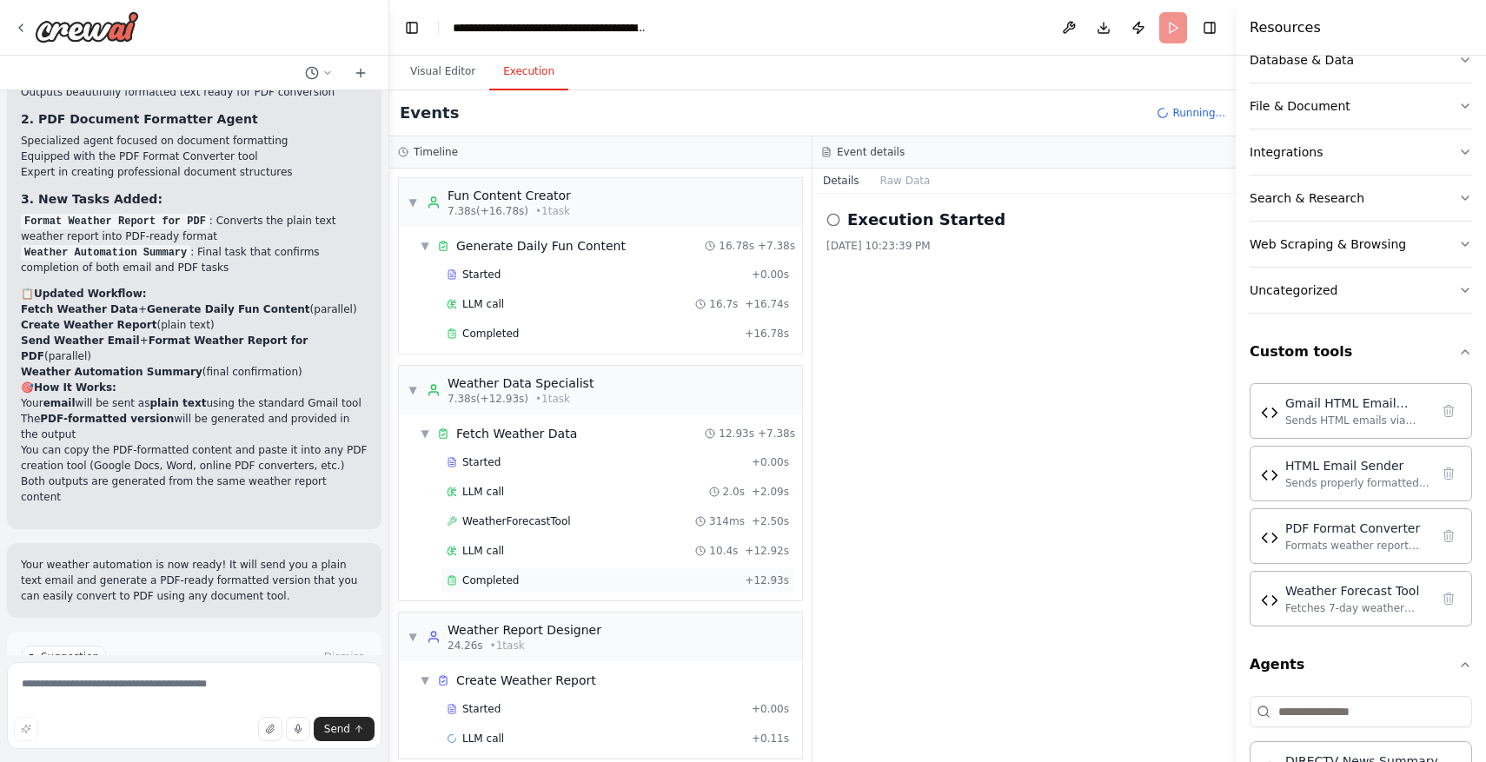
scroll to position [17, 0]
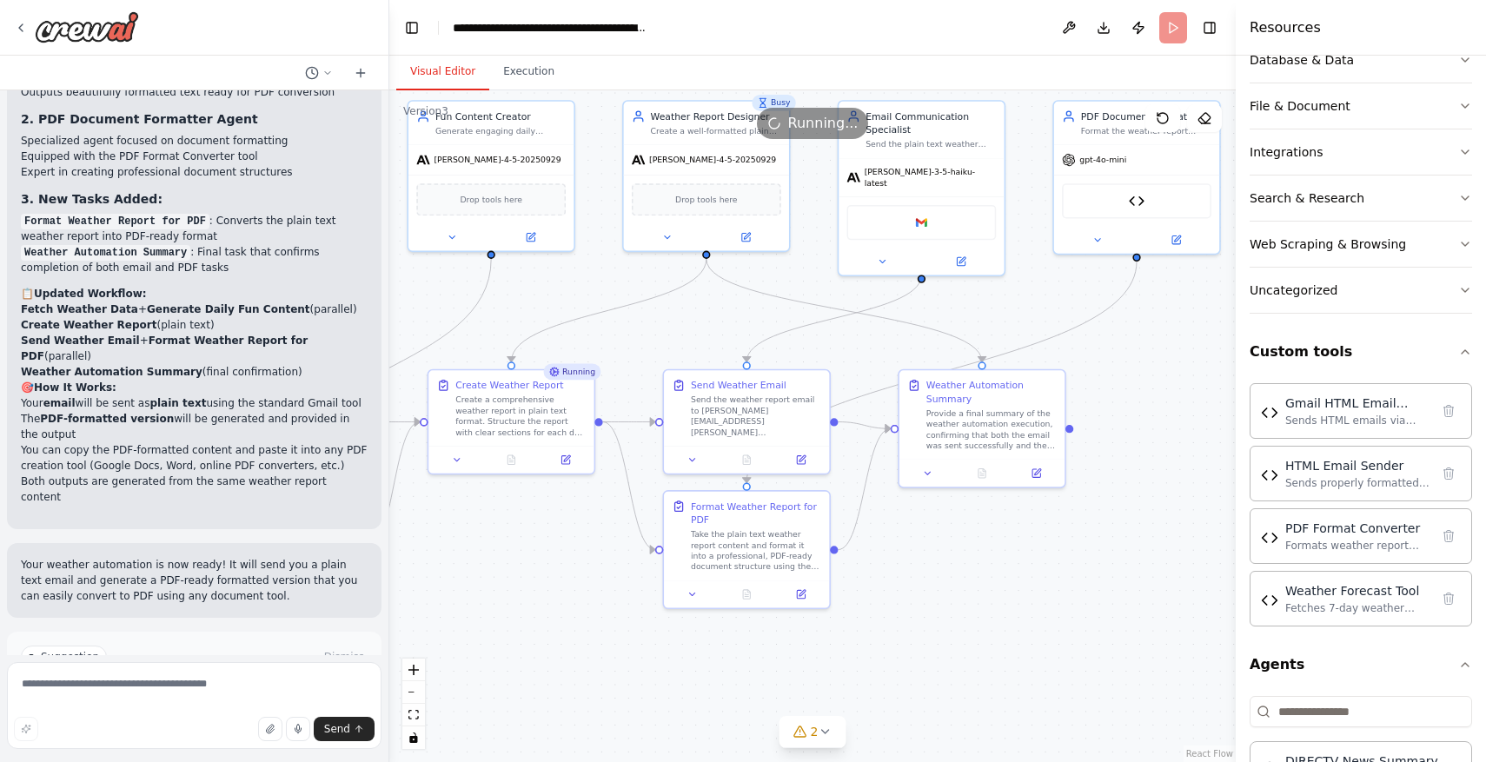
click at [451, 64] on button "Visual Editor" at bounding box center [442, 72] width 93 height 36
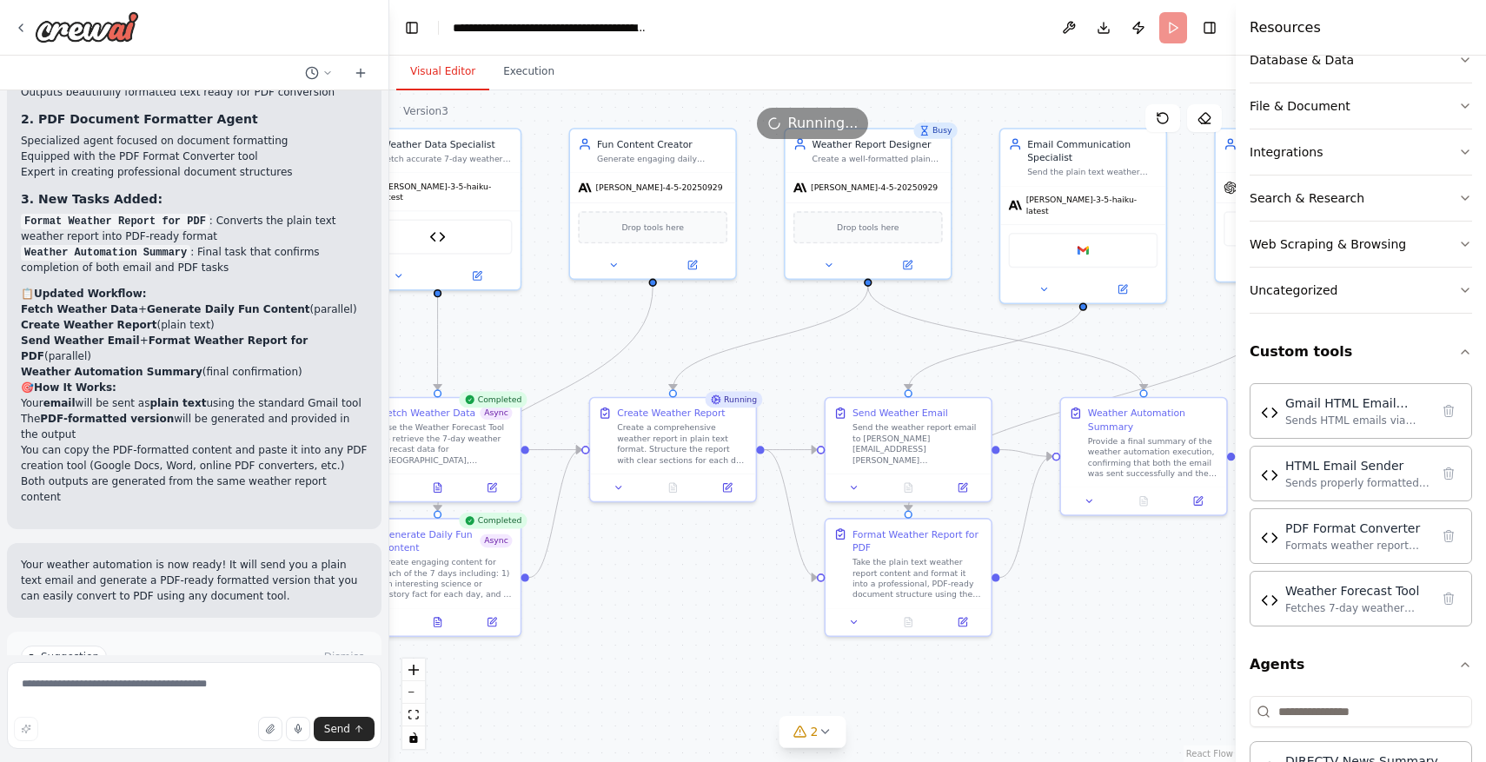
drag, startPoint x: 1033, startPoint y: 587, endPoint x: 1195, endPoint y: 614, distance: 164.0
click at [1195, 614] on div ".deletable-edge-delete-btn { width: 20px; height: 20px; border: 0px solid #ffff…" at bounding box center [812, 426] width 846 height 672
click at [525, 79] on button "Execution" at bounding box center [528, 72] width 79 height 36
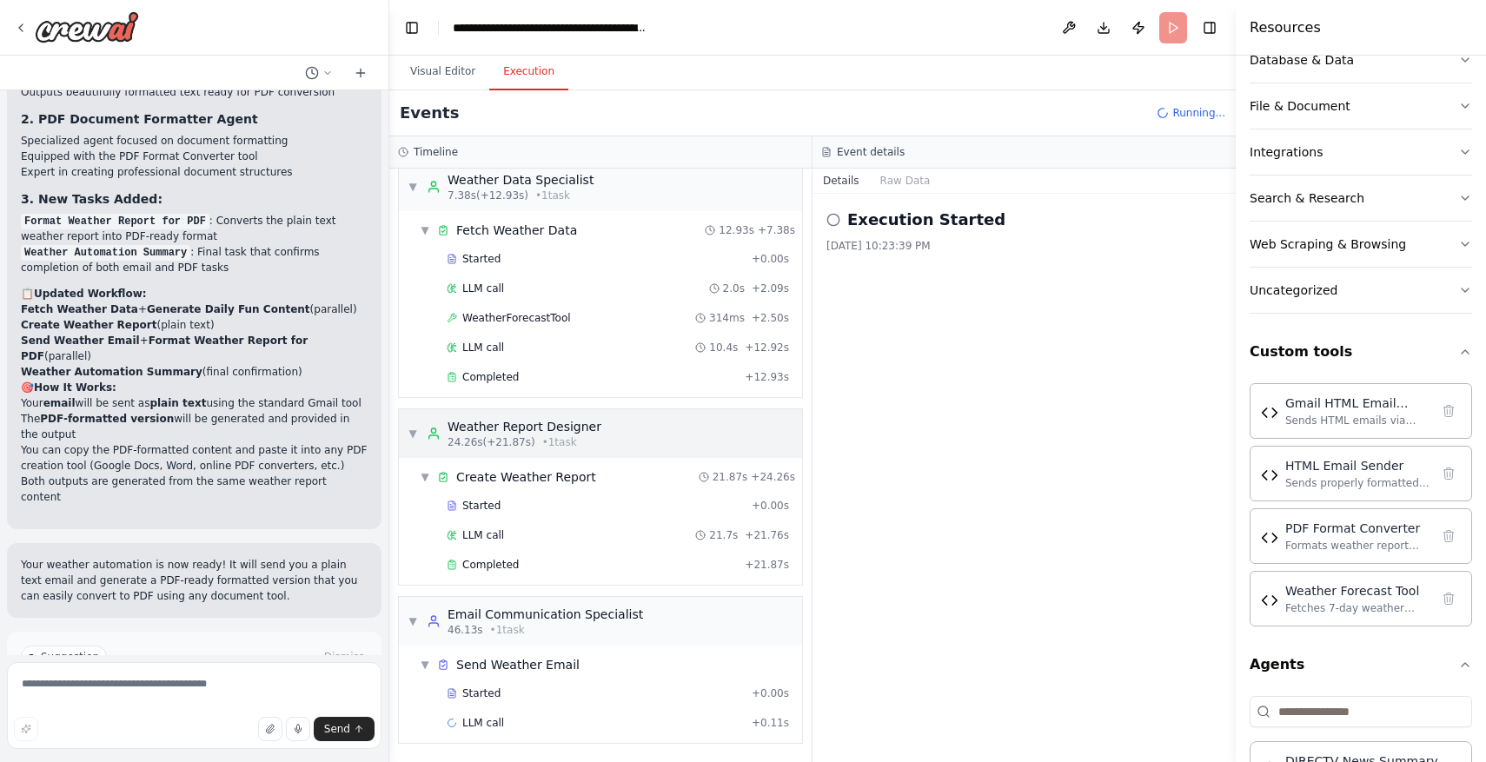
scroll to position [204, 0]
click at [594, 722] on div "LLM call + 0.11s" at bounding box center [618, 722] width 342 height 14
click at [917, 181] on button "Messages" at bounding box center [906, 181] width 72 height 24
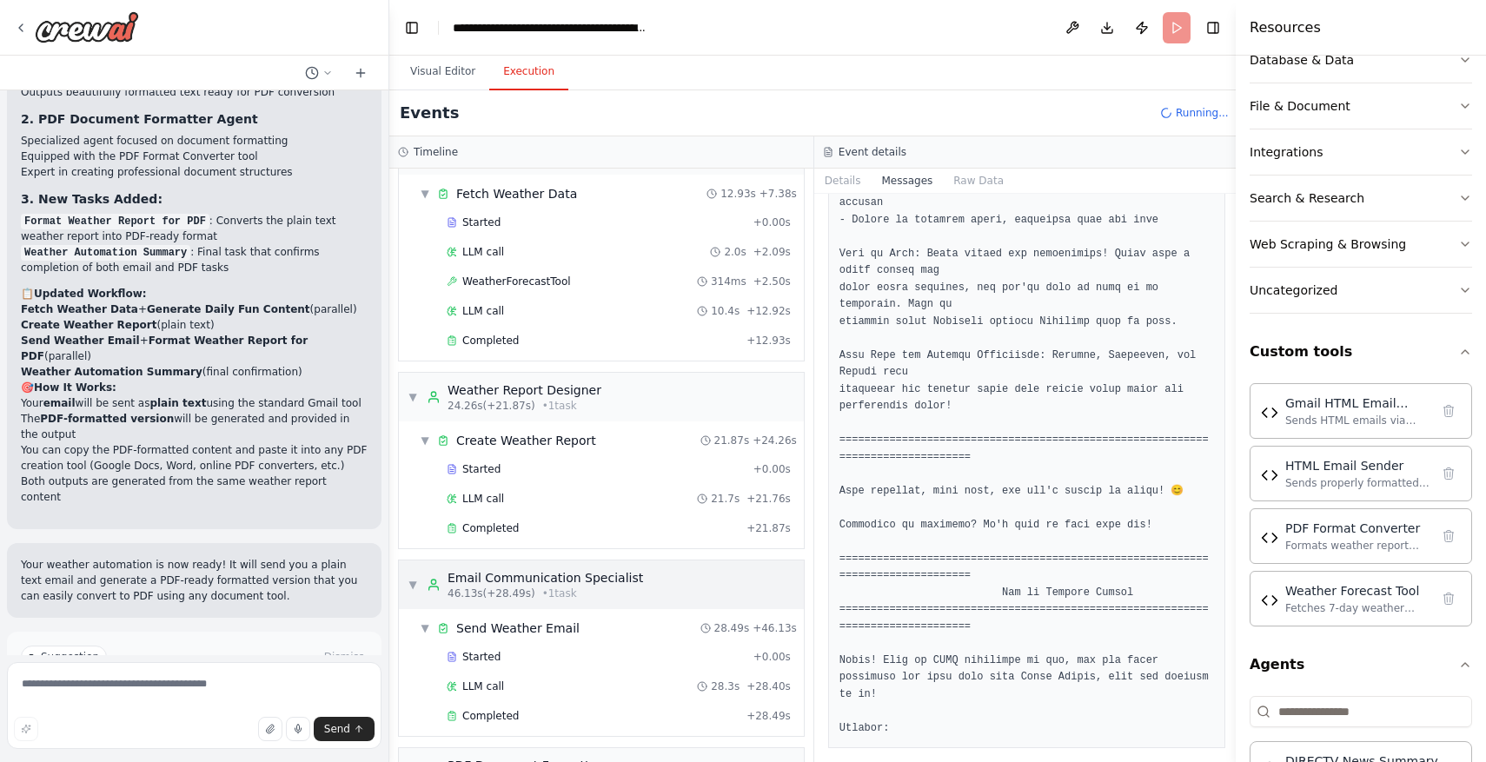
scroll to position [392, 0]
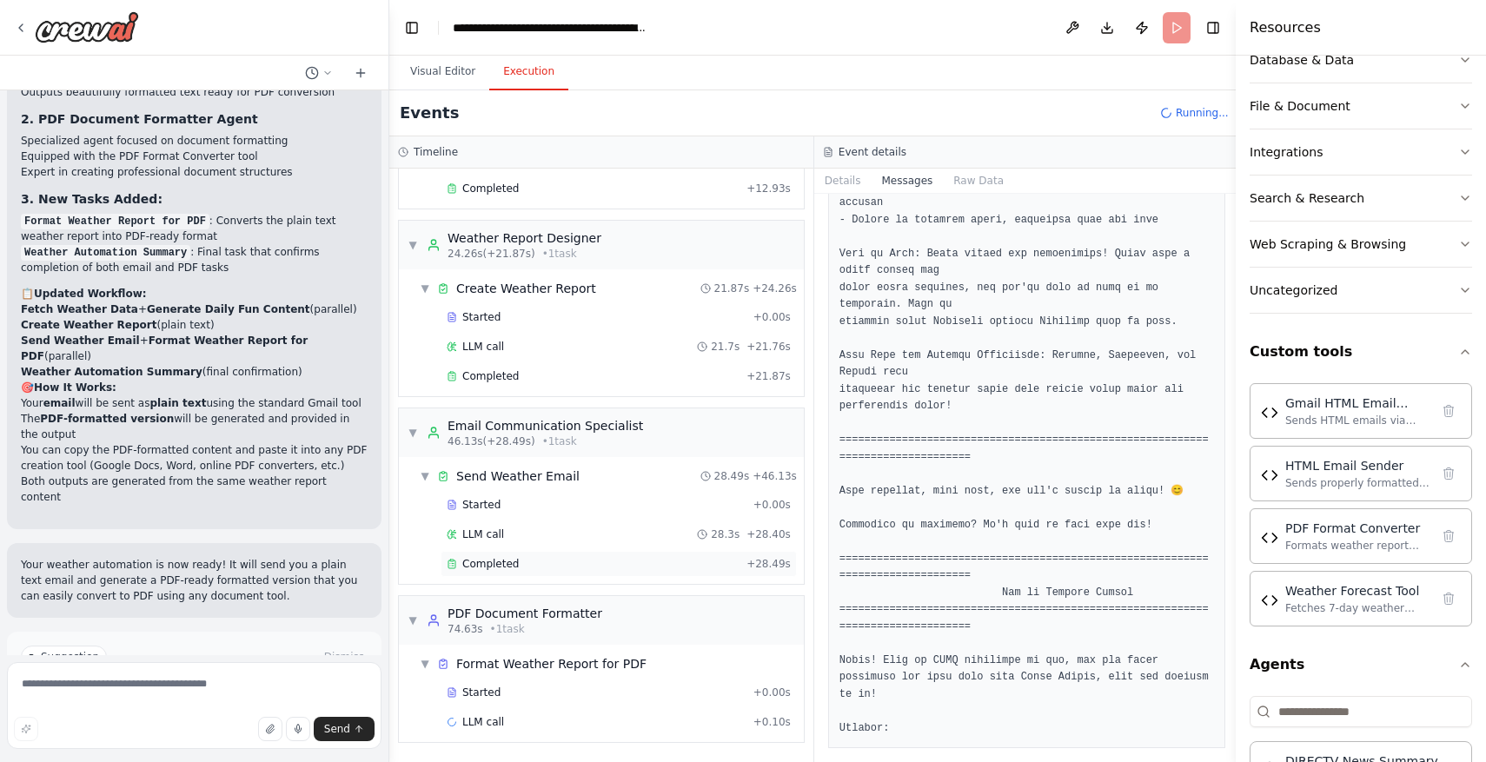
click at [719, 556] on div "Completed + 28.49s" at bounding box center [619, 564] width 356 height 26
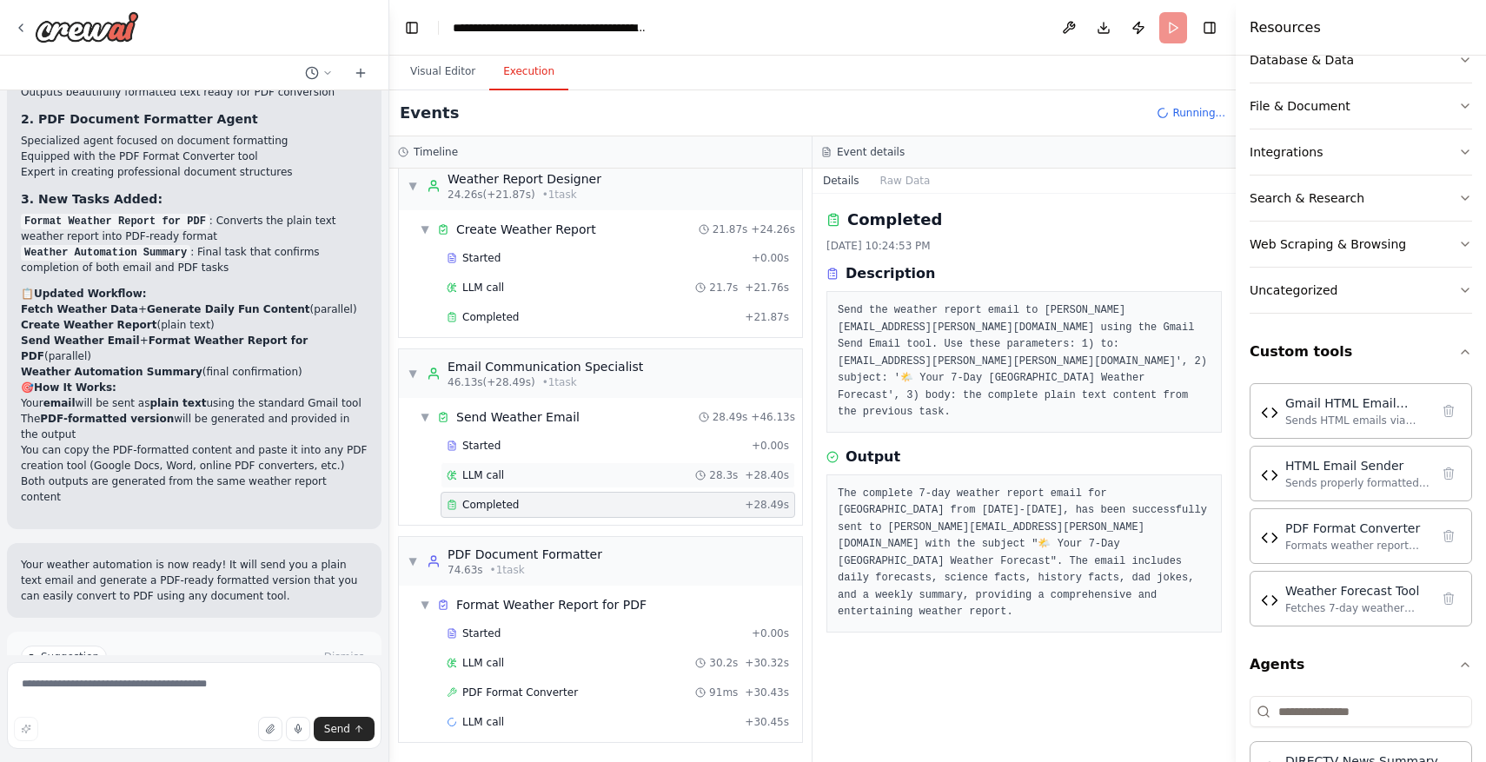
scroll to position [449, 0]
click at [537, 470] on div "LLM call 28.3s + 28.40s" at bounding box center [618, 477] width 342 height 14
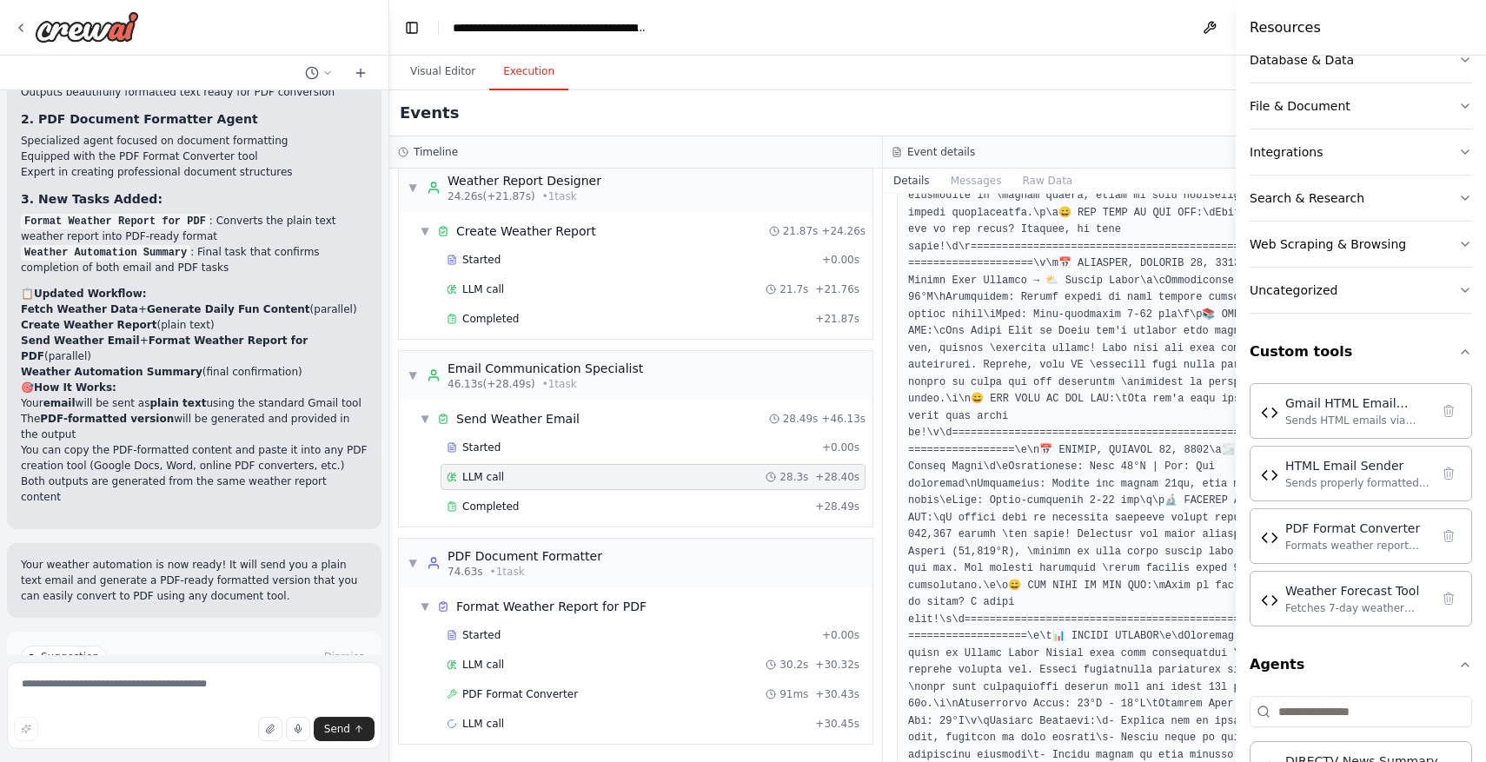
scroll to position [1689, 0]
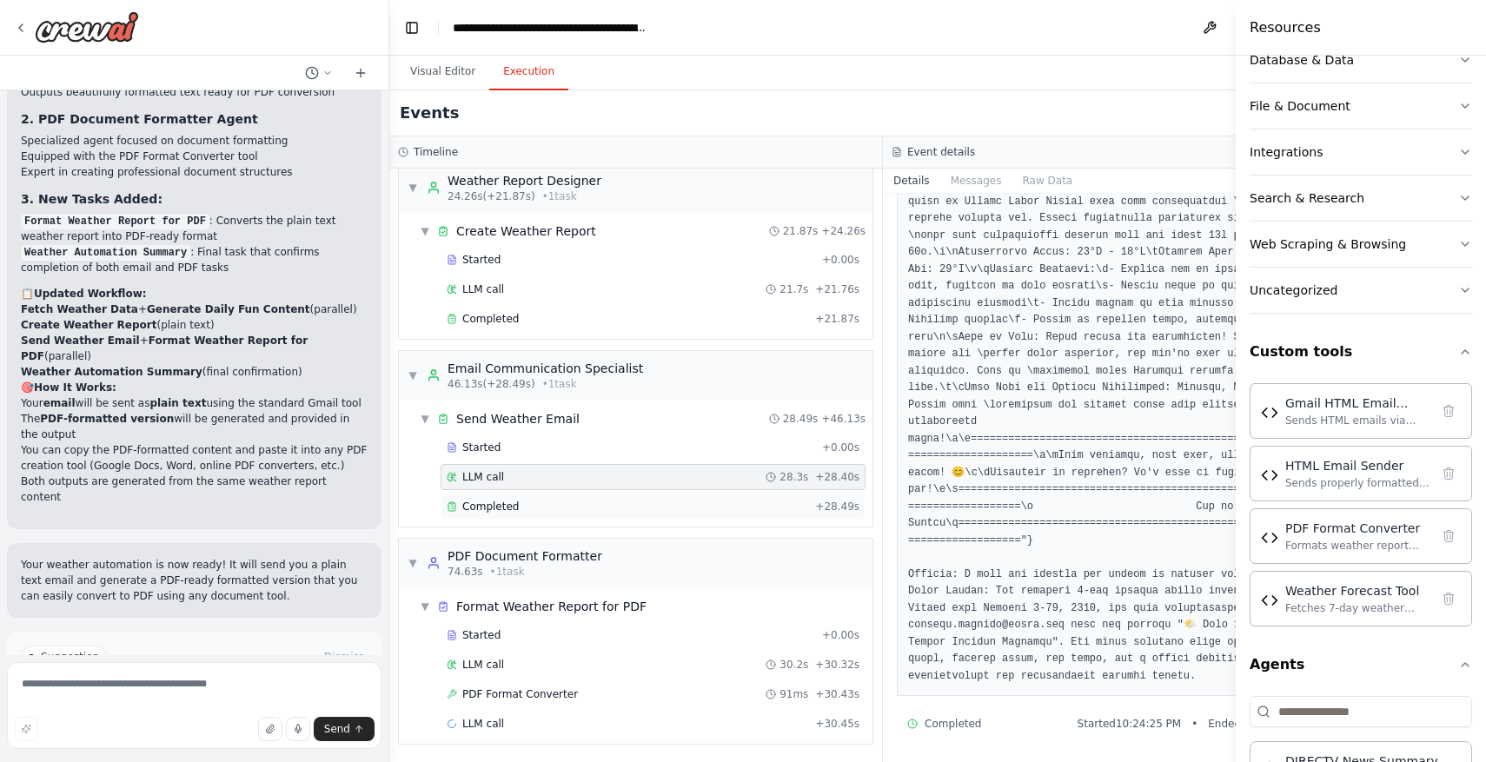
click at [531, 507] on div "Completed" at bounding box center [628, 507] width 362 height 14
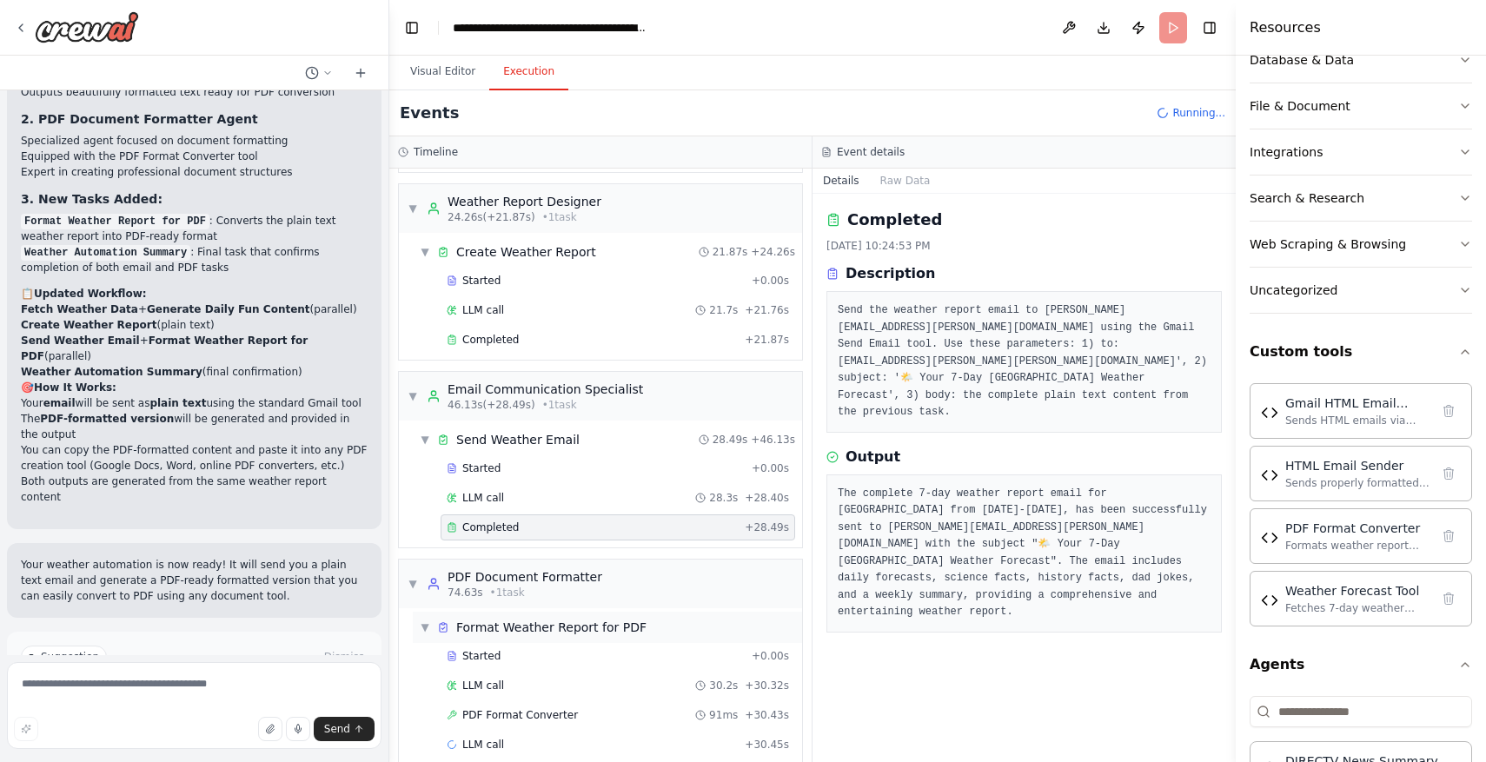
scroll to position [451, 0]
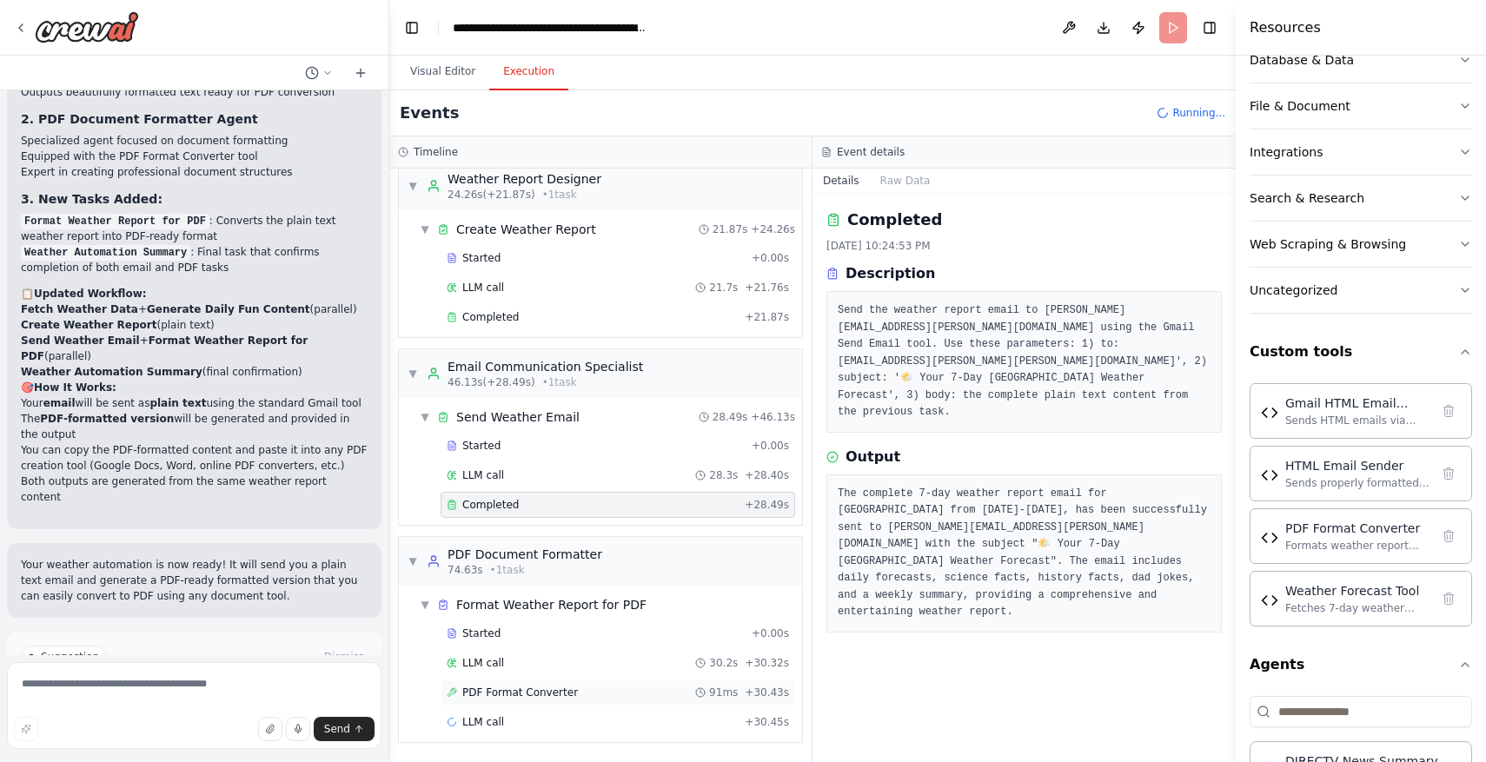
click at [607, 693] on div "PDF Format Converter 91ms + 30.43s" at bounding box center [618, 693] width 342 height 14
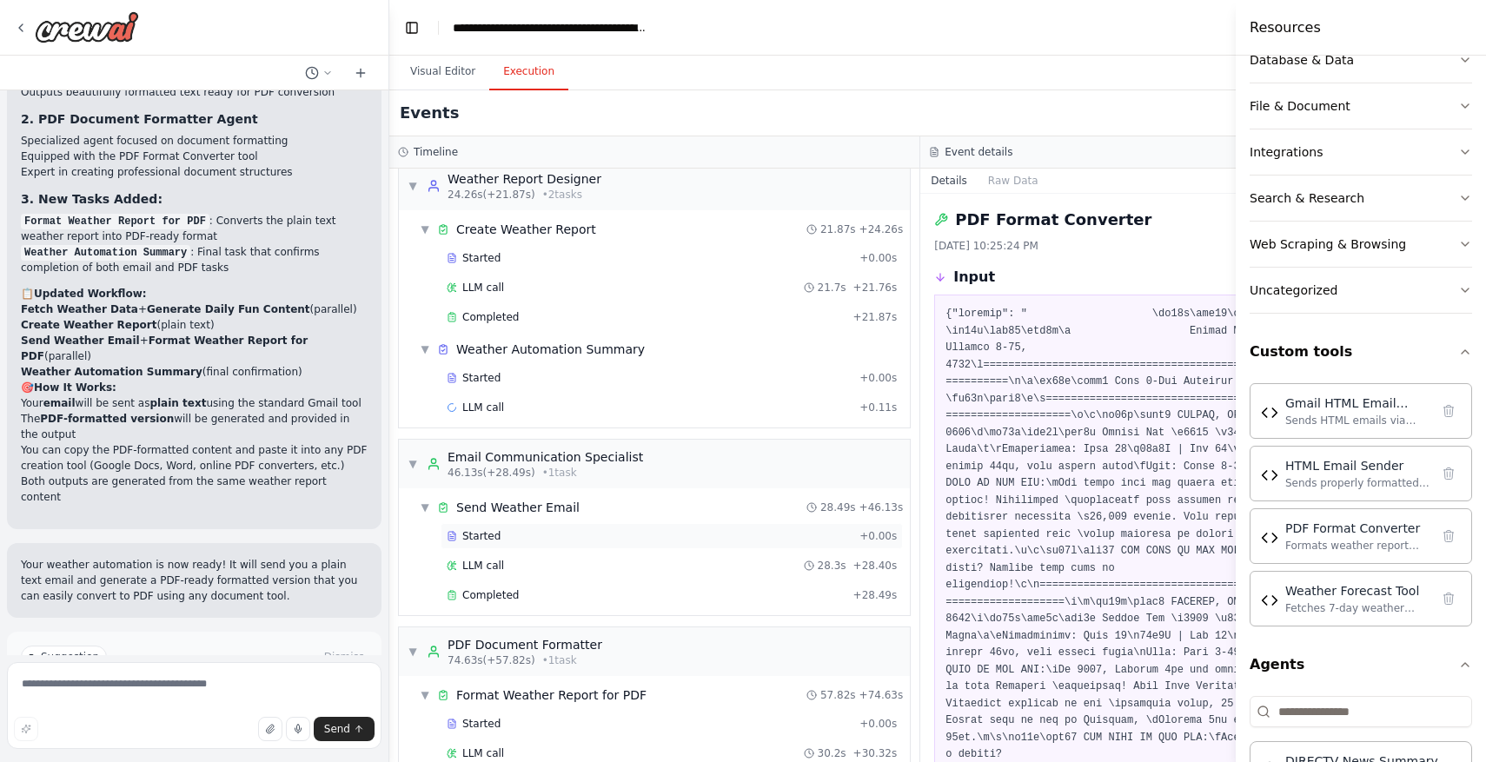
scroll to position [571, 0]
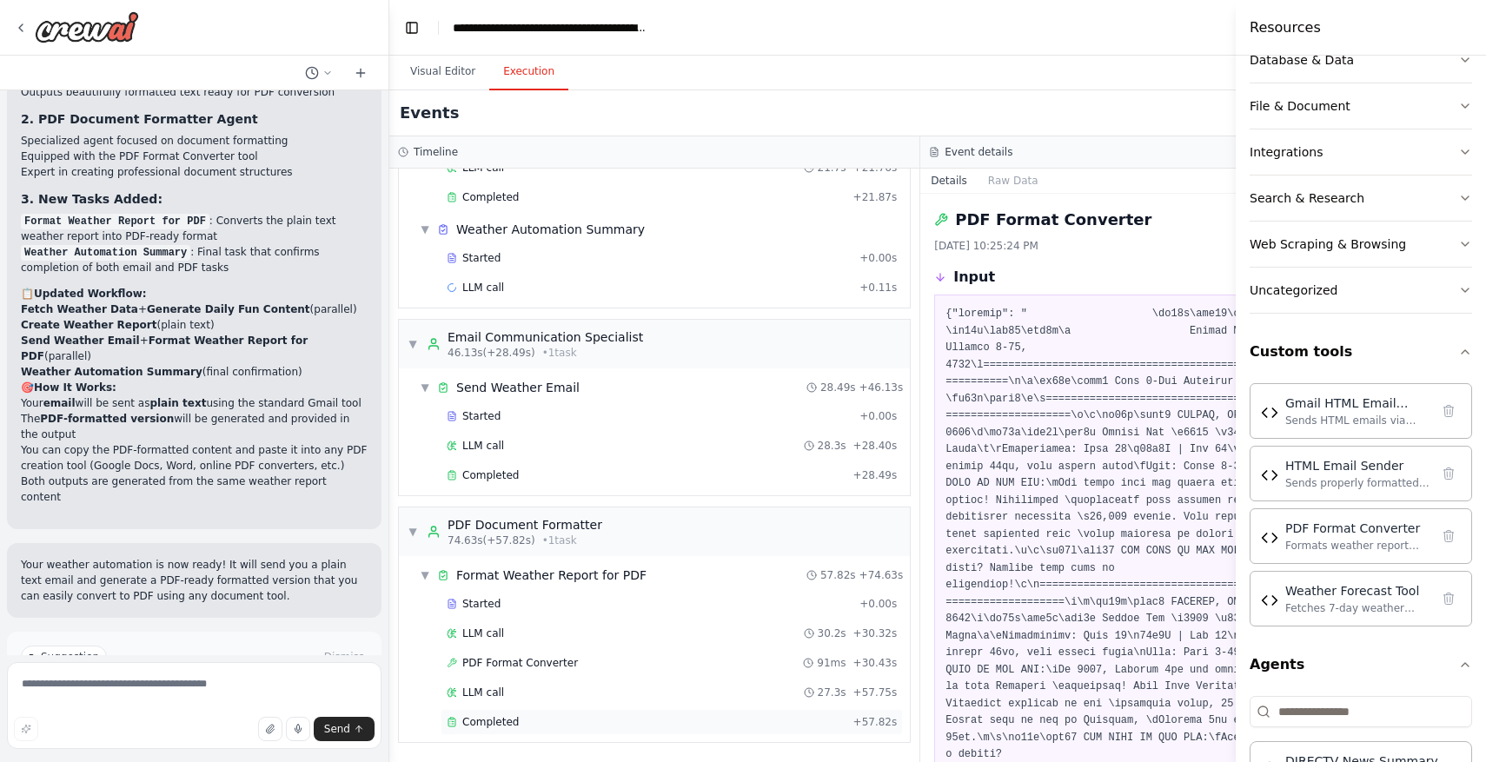
click at [788, 723] on div "Completed" at bounding box center [647, 722] width 400 height 14
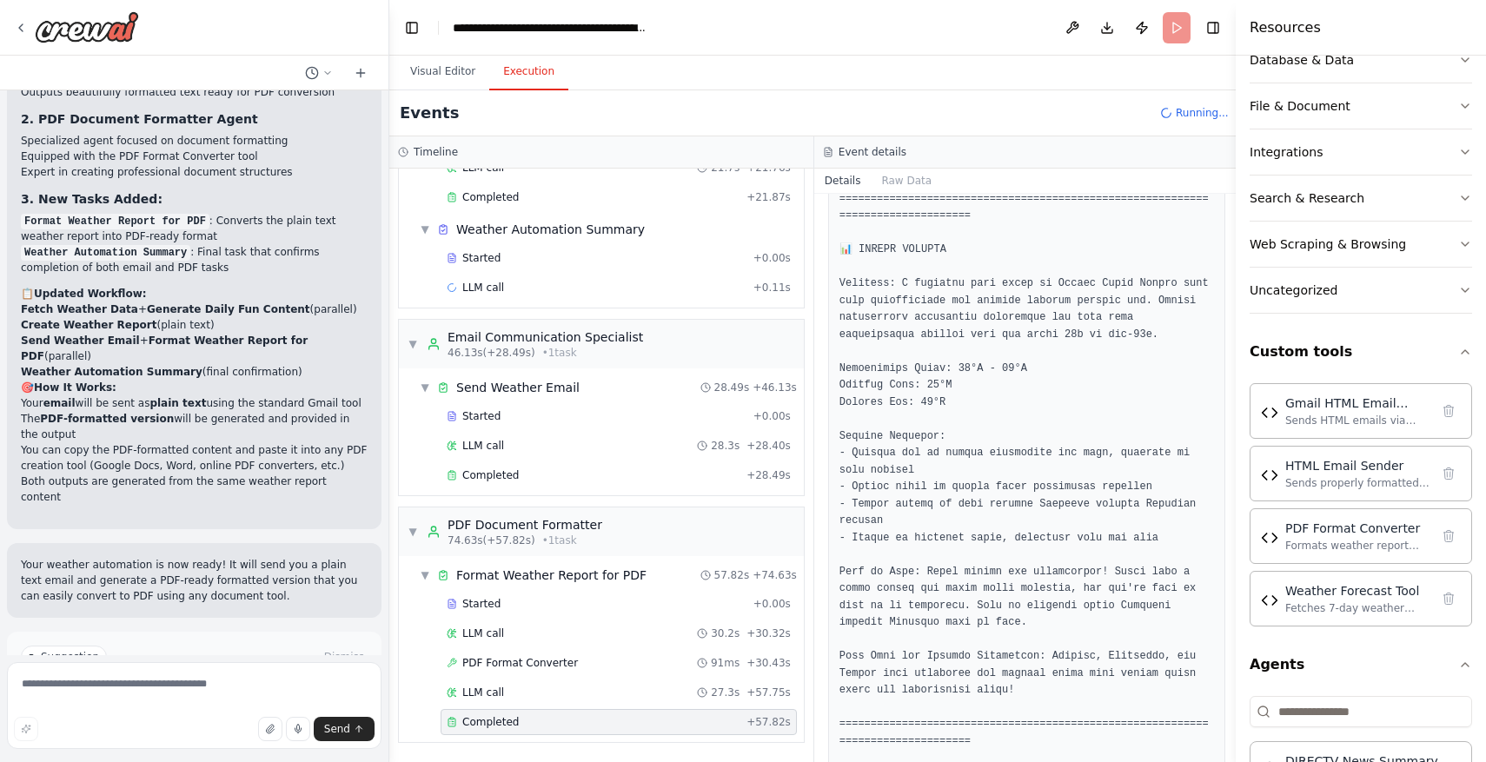
scroll to position [3101, 0]
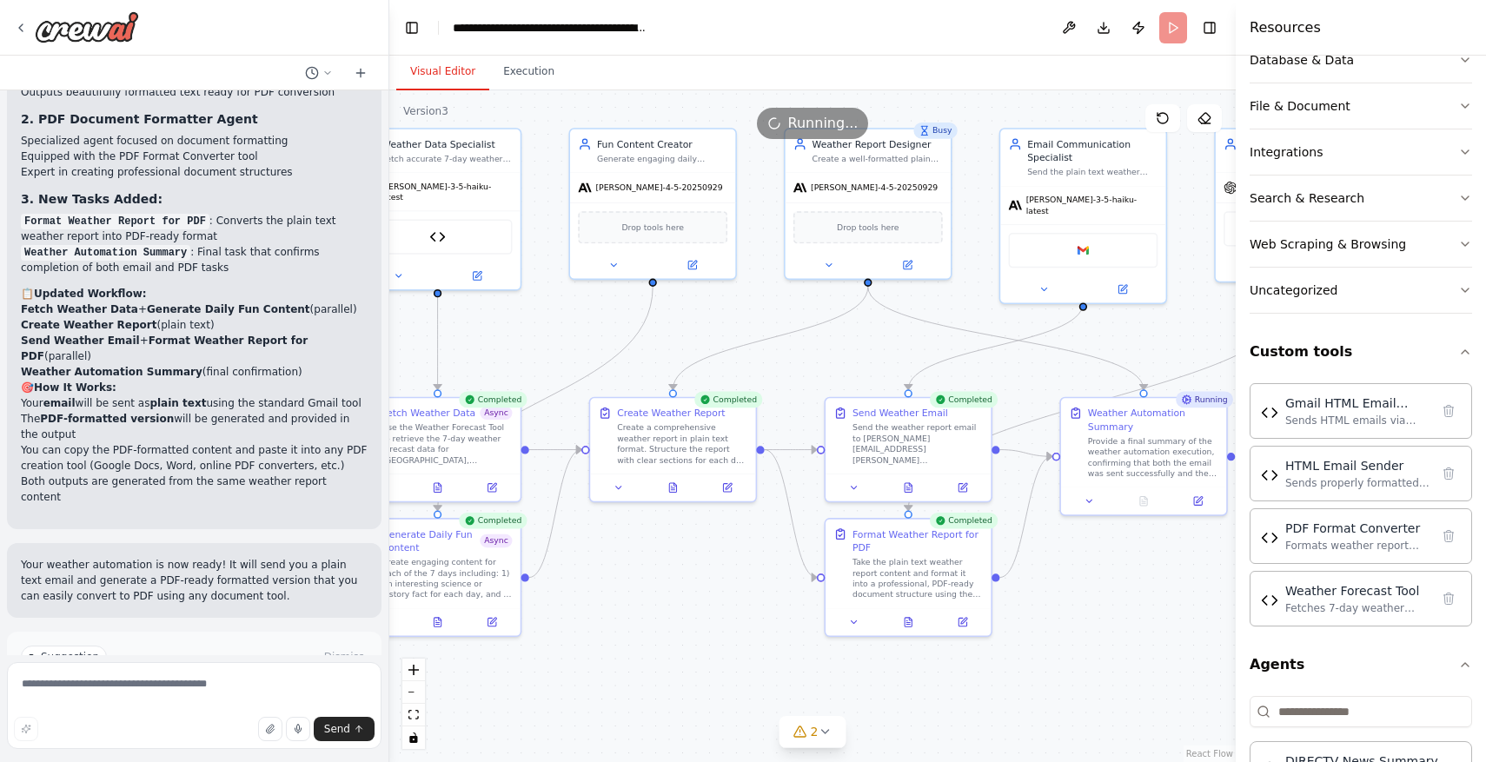
click at [446, 75] on button "Visual Editor" at bounding box center [442, 72] width 93 height 36
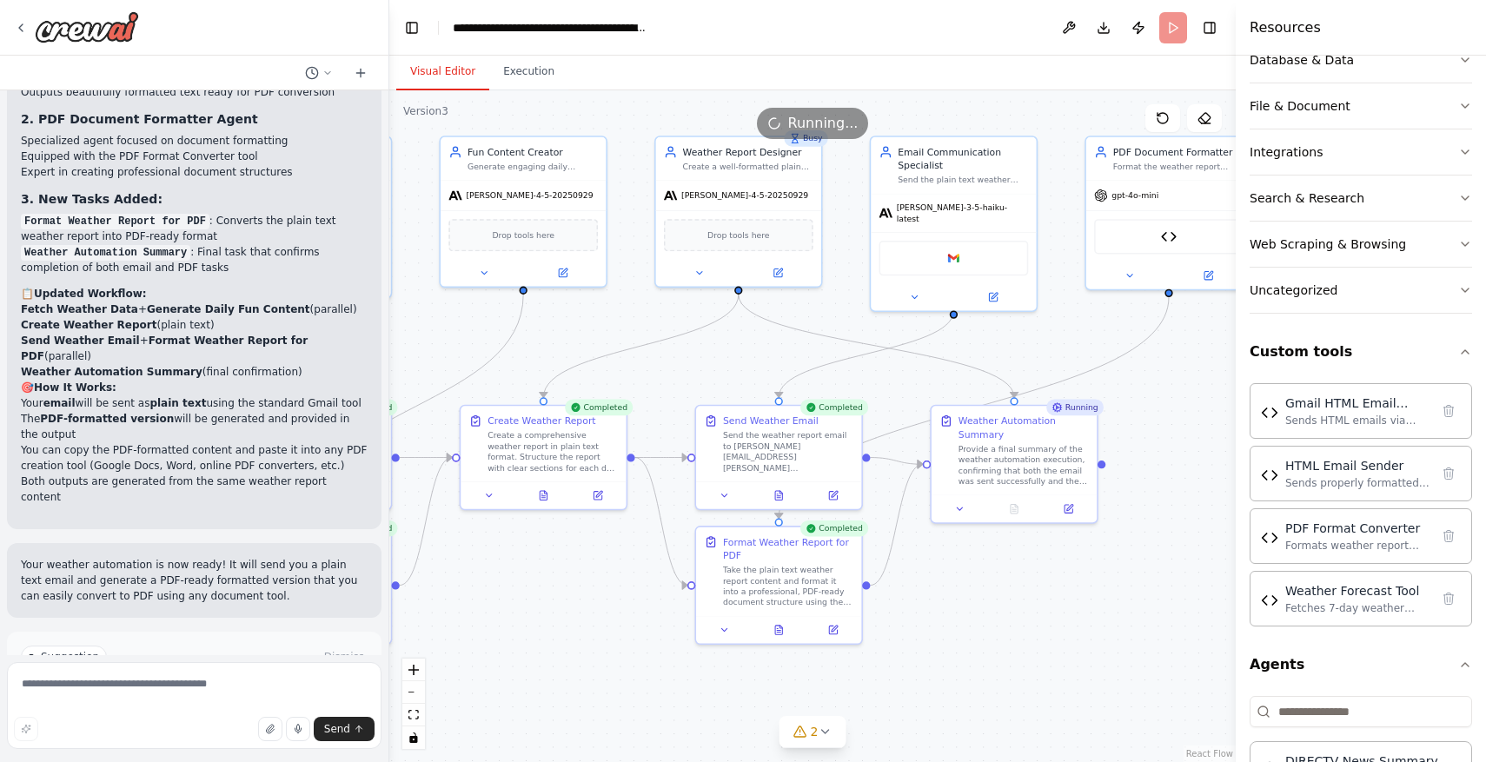
drag, startPoint x: 1085, startPoint y: 653, endPoint x: 956, endPoint y: 660, distance: 129.7
click at [956, 660] on div ".deletable-edge-delete-btn { width: 20px; height: 20px; border: 0px solid #ffff…" at bounding box center [812, 426] width 846 height 672
click at [792, 620] on button at bounding box center [778, 628] width 57 height 17
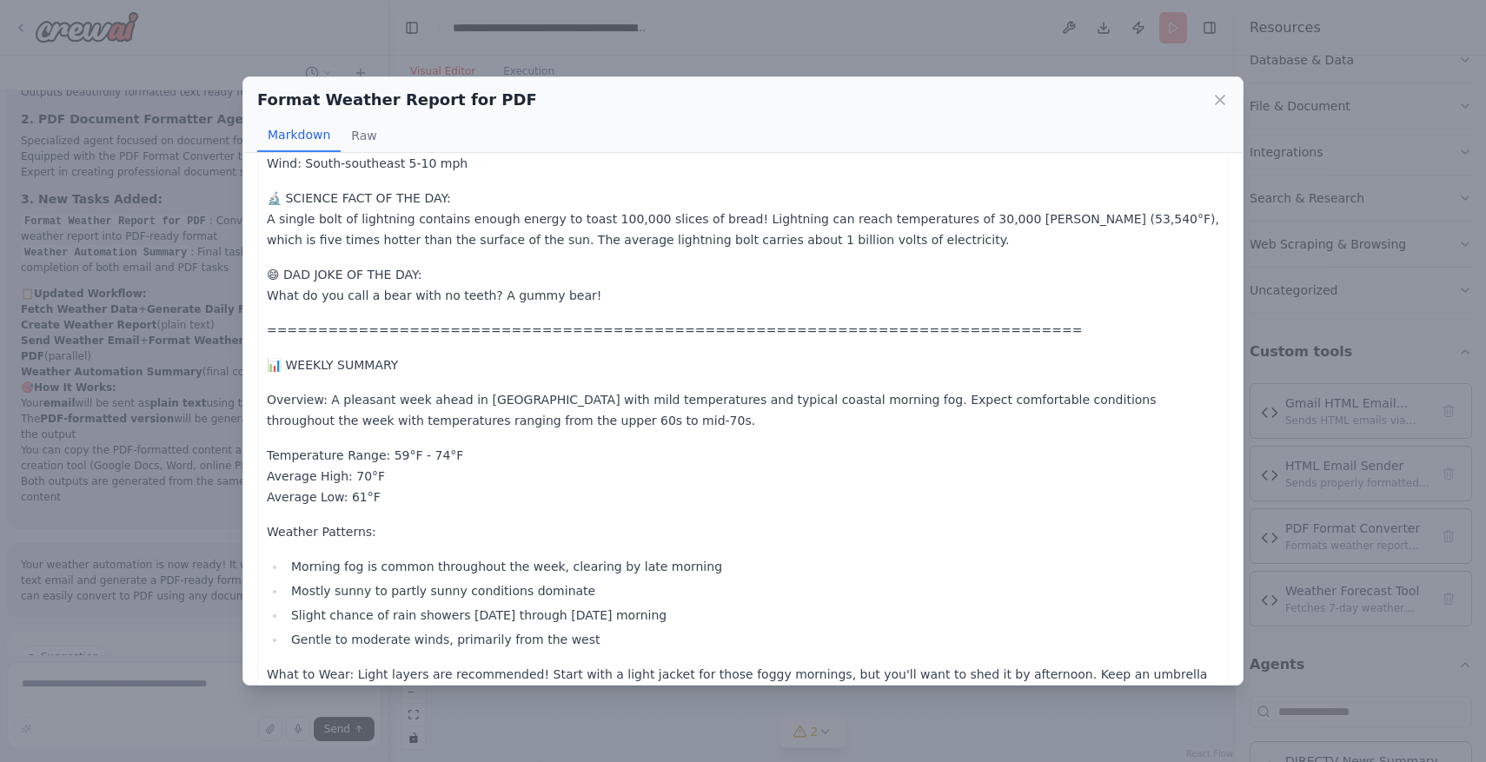
scroll to position [2180, 0]
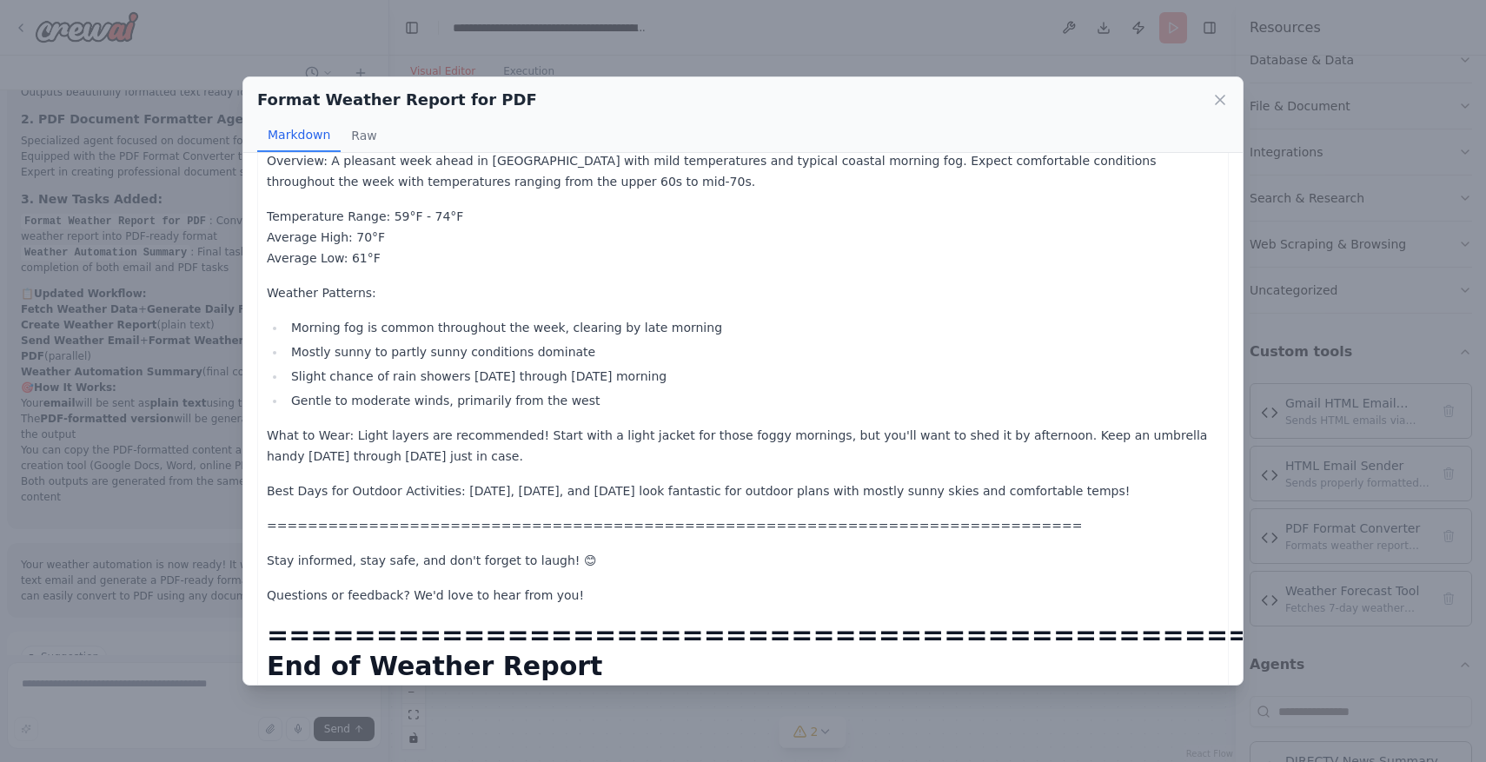
click at [383, 125] on div "Markdown Raw" at bounding box center [743, 135] width 972 height 33
click at [358, 139] on button "Raw" at bounding box center [364, 135] width 46 height 33
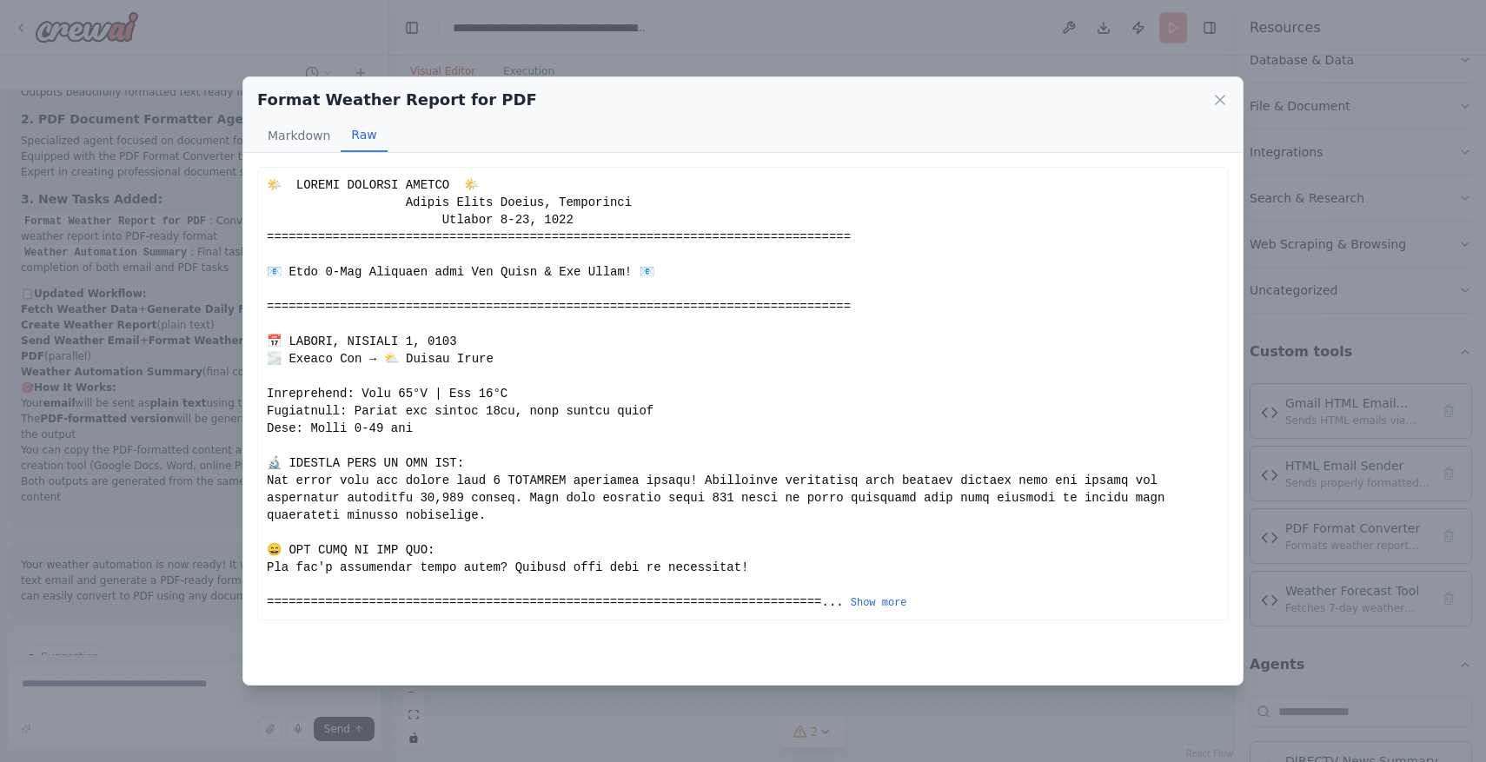
scroll to position [0, 0]
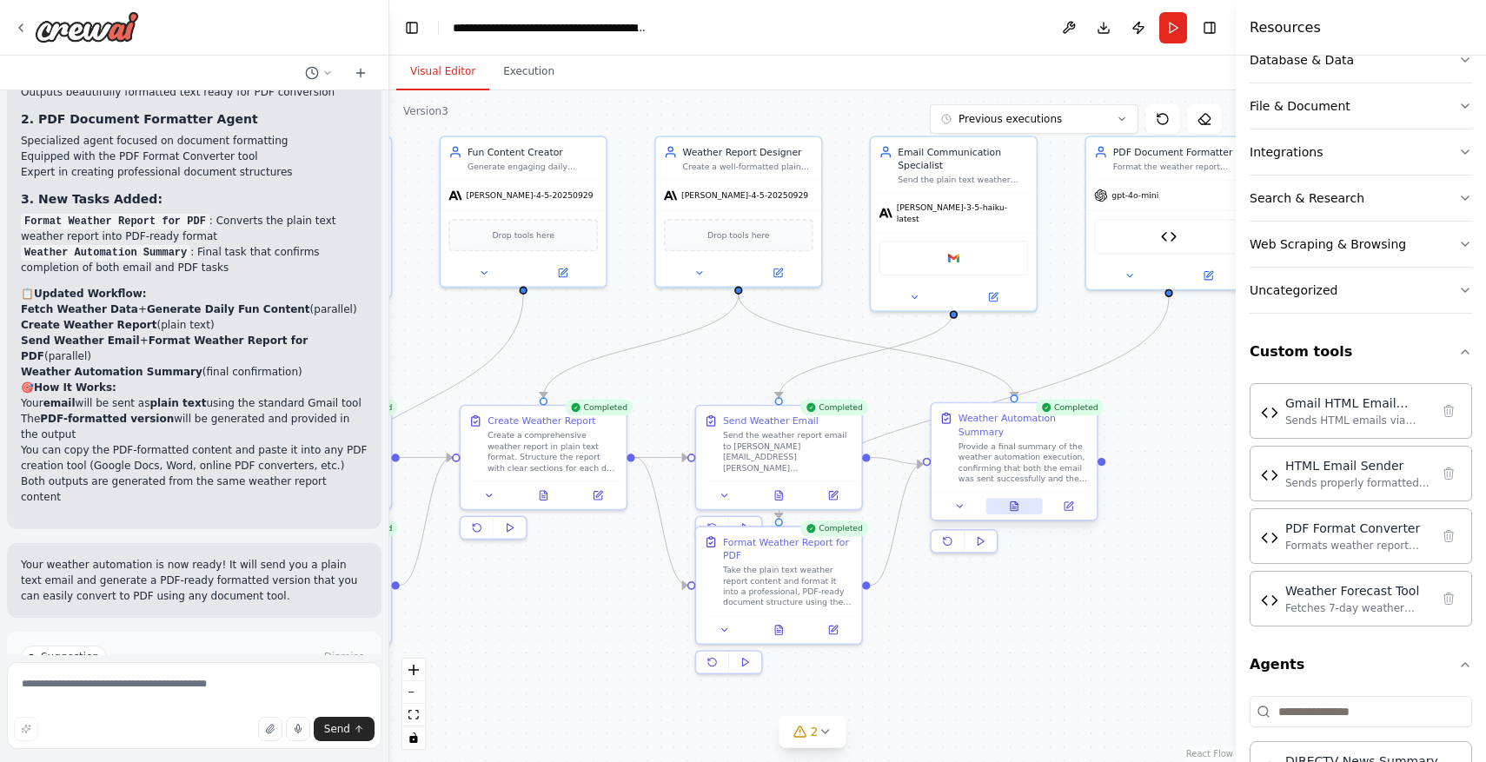
click at [1018, 507] on icon at bounding box center [1014, 506] width 10 height 10
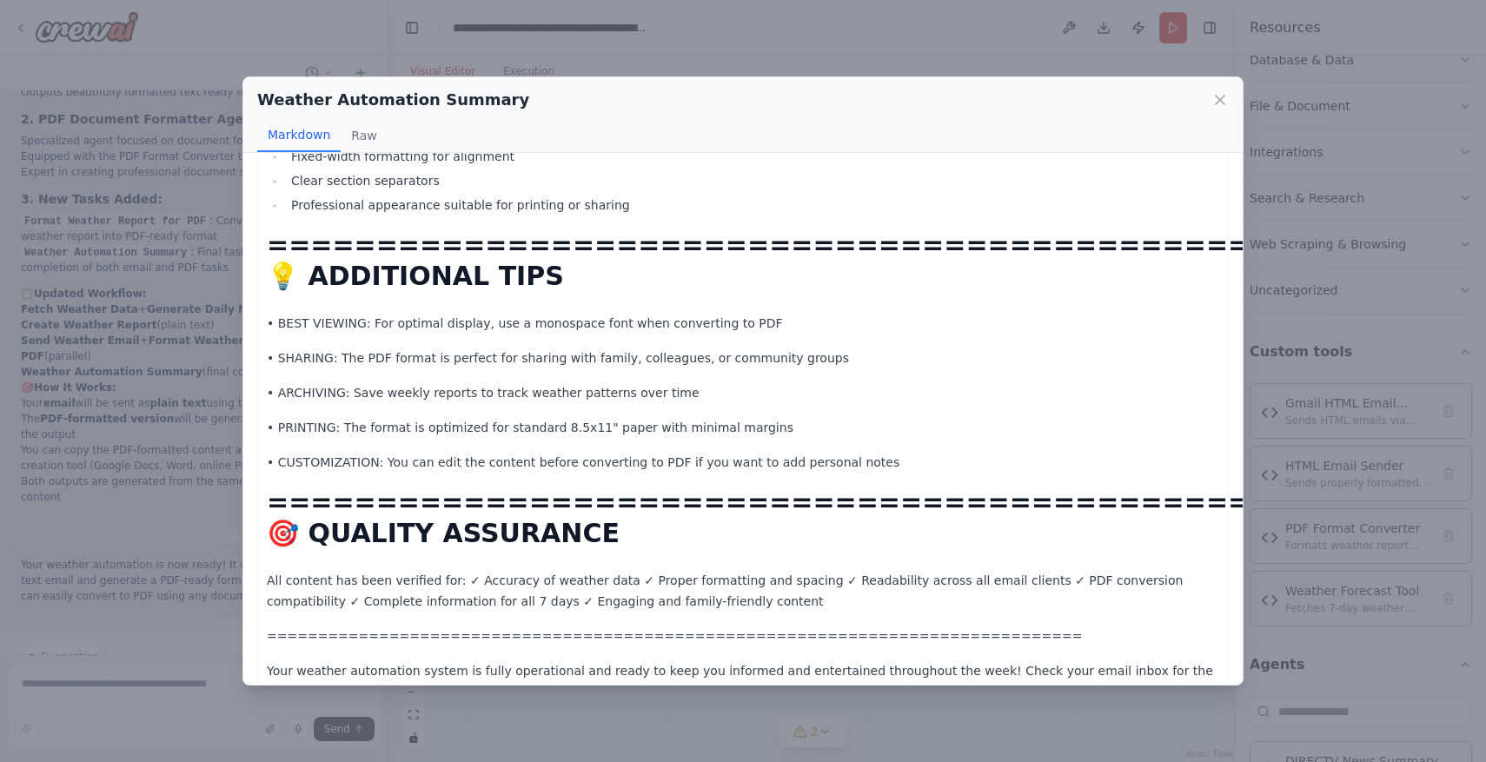
scroll to position [1951, 0]
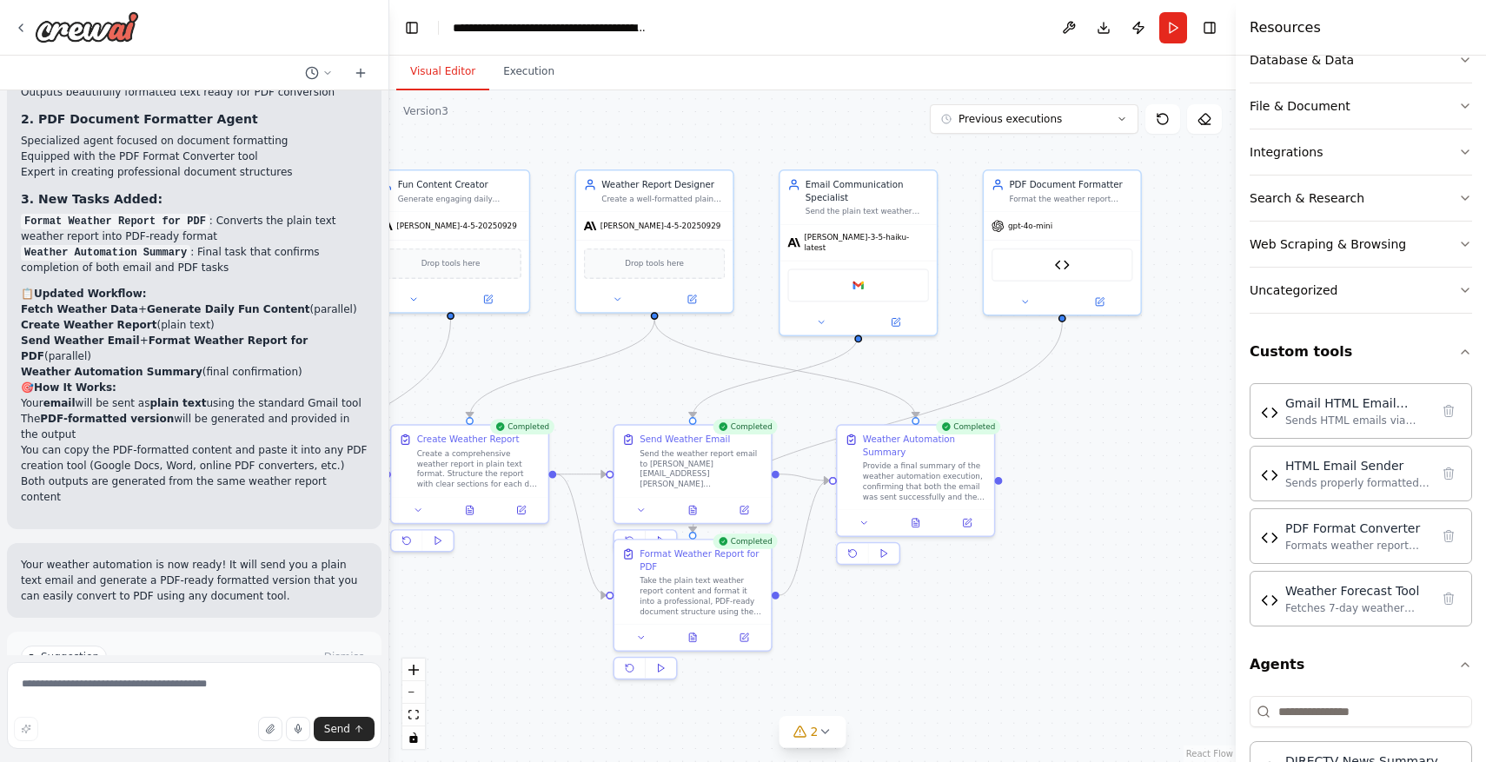
drag, startPoint x: 1173, startPoint y: 376, endPoint x: 1076, endPoint y: 390, distance: 98.3
click at [1076, 390] on div ".deletable-edge-delete-btn { width: 20px; height: 20px; border: 0px solid #ffff…" at bounding box center [812, 426] width 846 height 672
click at [698, 508] on icon at bounding box center [693, 507] width 10 height 10
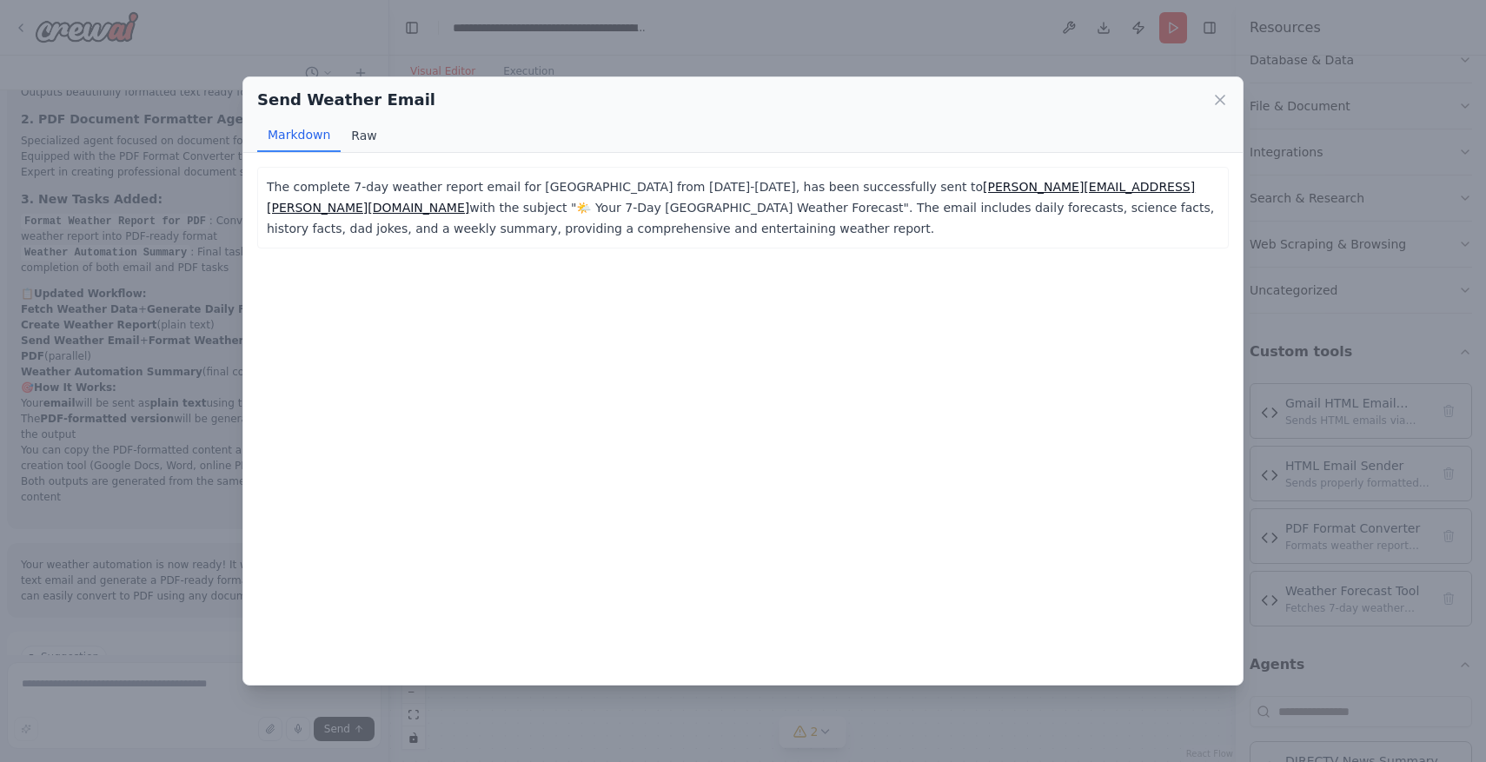
click at [365, 132] on button "Raw" at bounding box center [364, 135] width 46 height 33
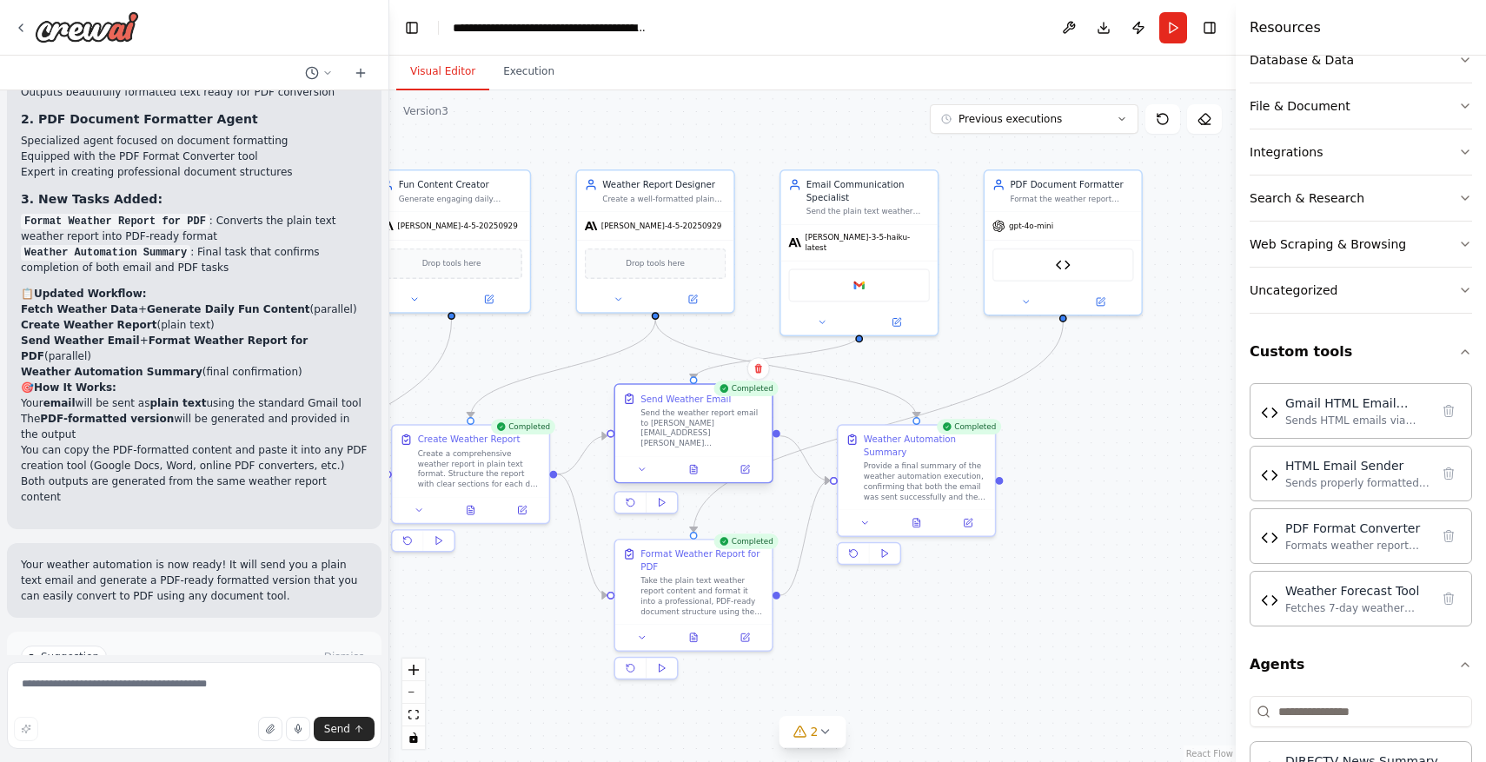
drag, startPoint x: 728, startPoint y: 441, endPoint x: 728, endPoint y: 406, distance: 35.6
click at [728, 406] on div "Send Weather Email Send the weather report email to [PERSON_NAME][EMAIL_ADDRESS…" at bounding box center [701, 421] width 123 height 56
click at [665, 500] on icon at bounding box center [662, 502] width 10 height 10
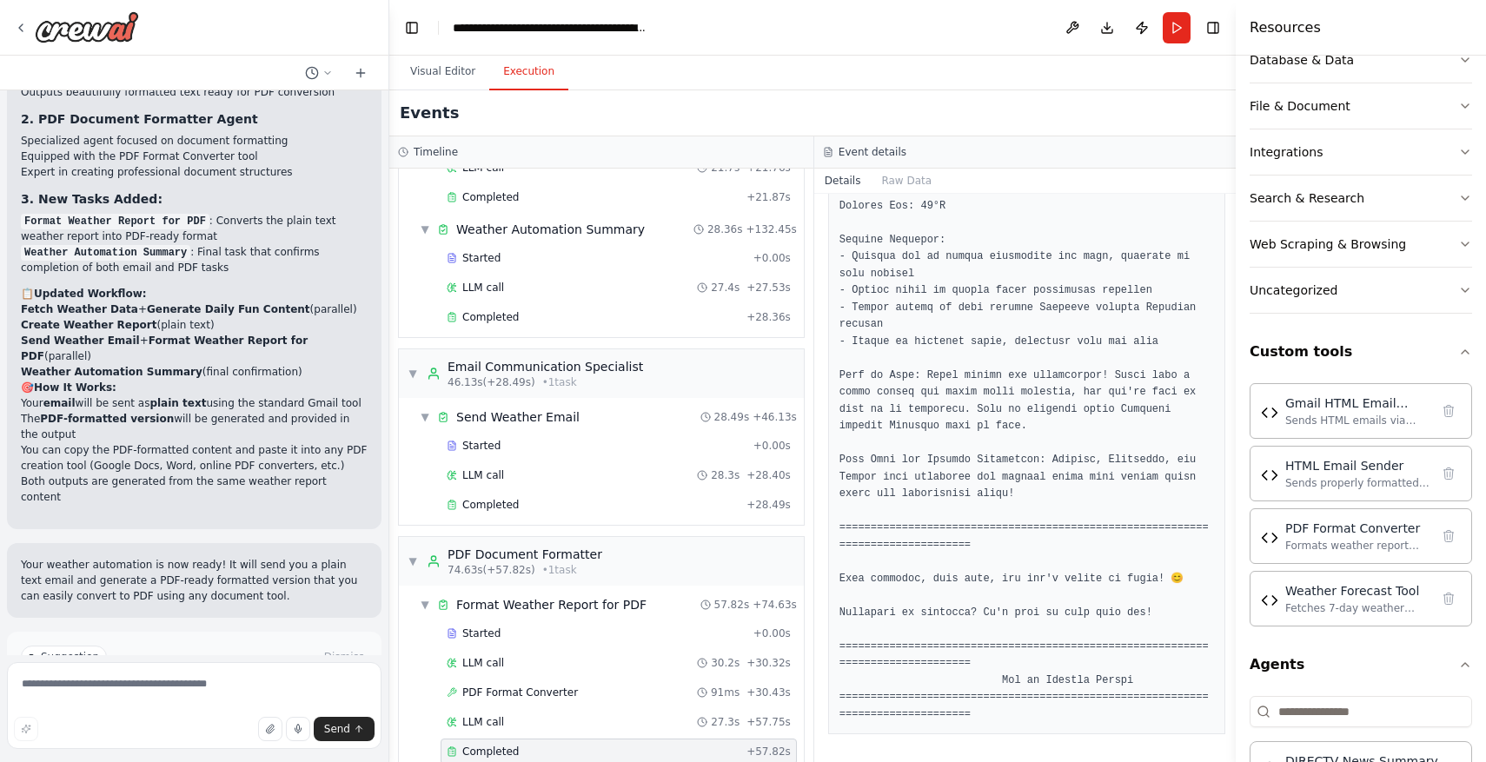
click at [534, 68] on button "Execution" at bounding box center [528, 72] width 79 height 36
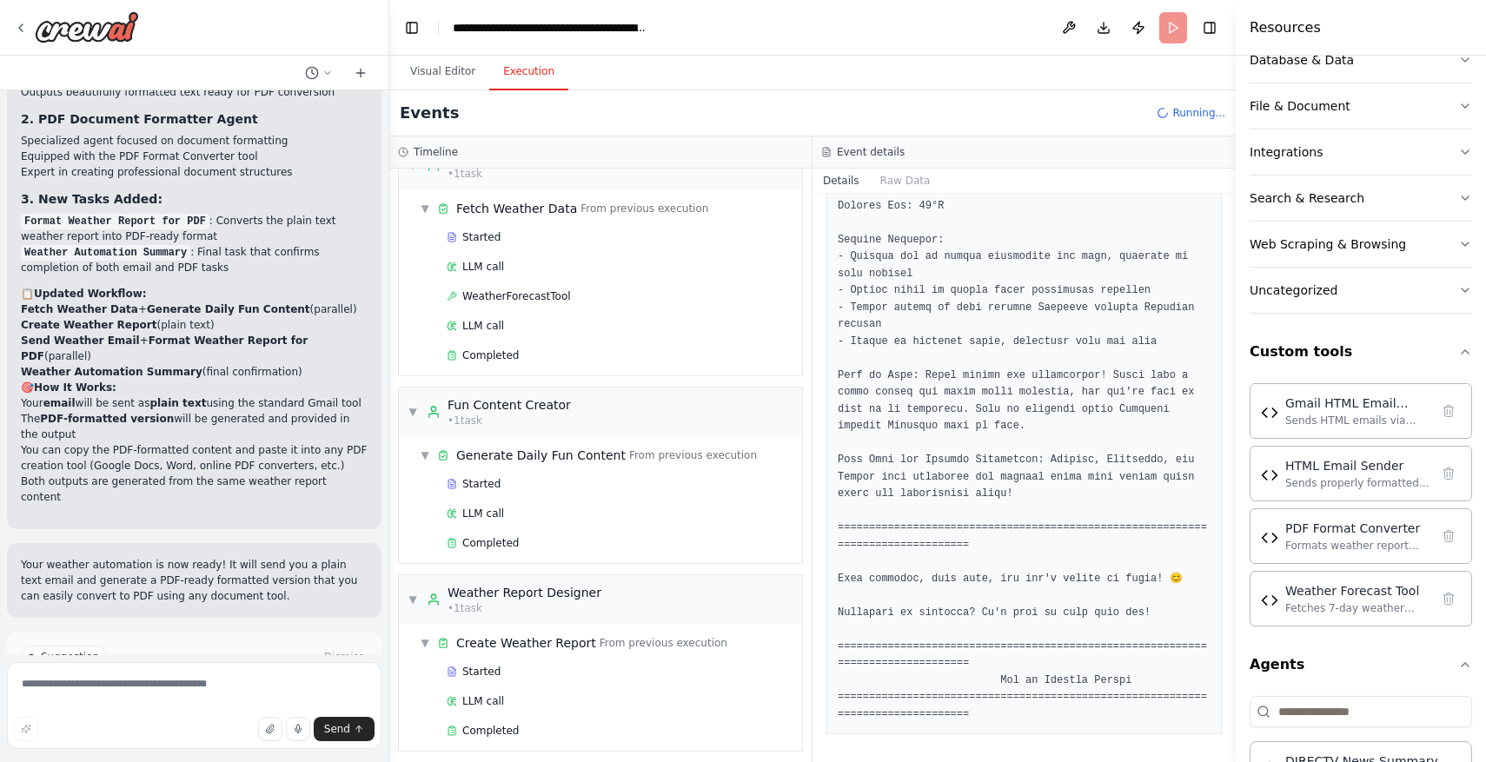
scroll to position [0, 0]
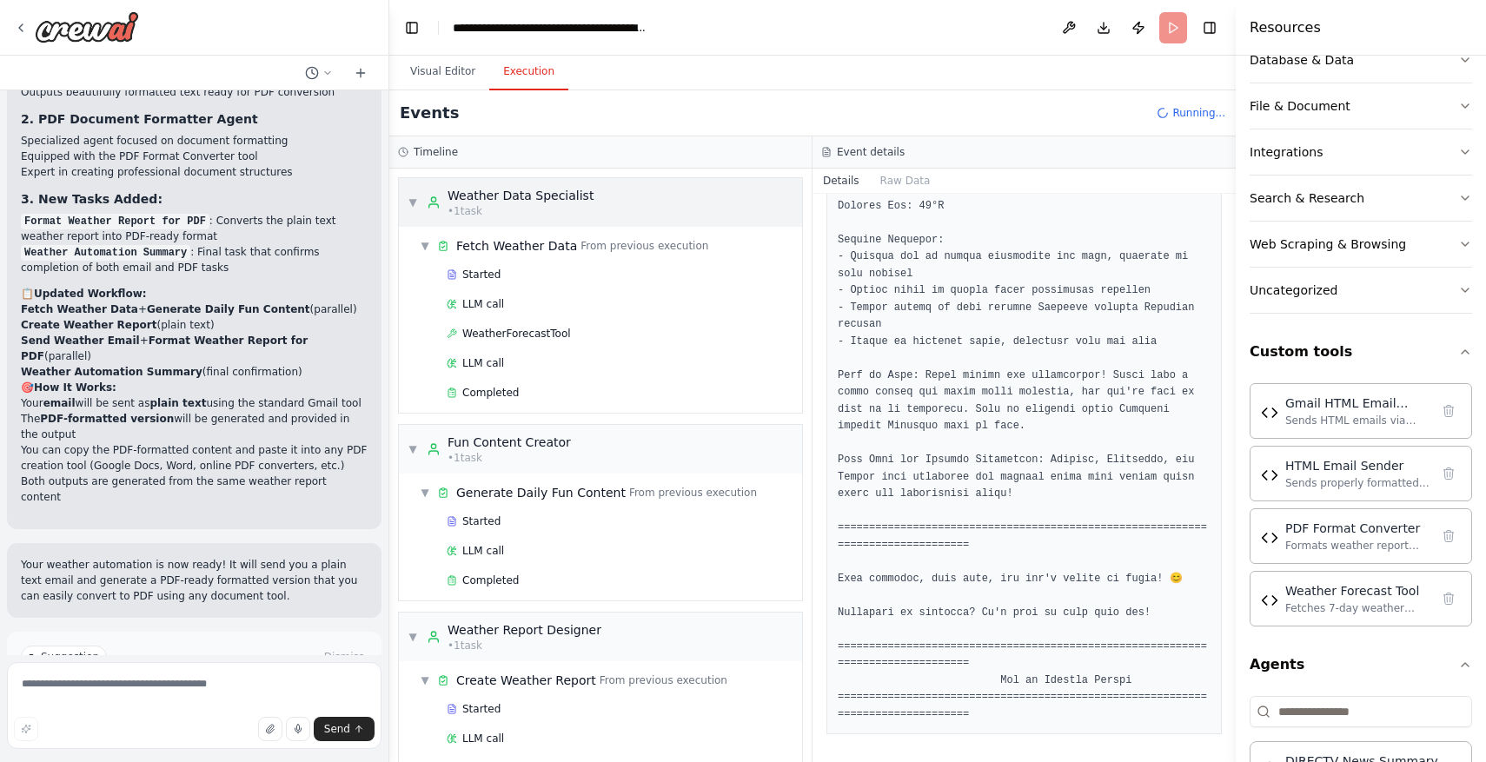
click at [406, 188] on div "▼ Weather Data Specialist • 1 task" at bounding box center [600, 202] width 403 height 49
click at [441, 95] on div "Events Running..." at bounding box center [812, 113] width 846 height 46
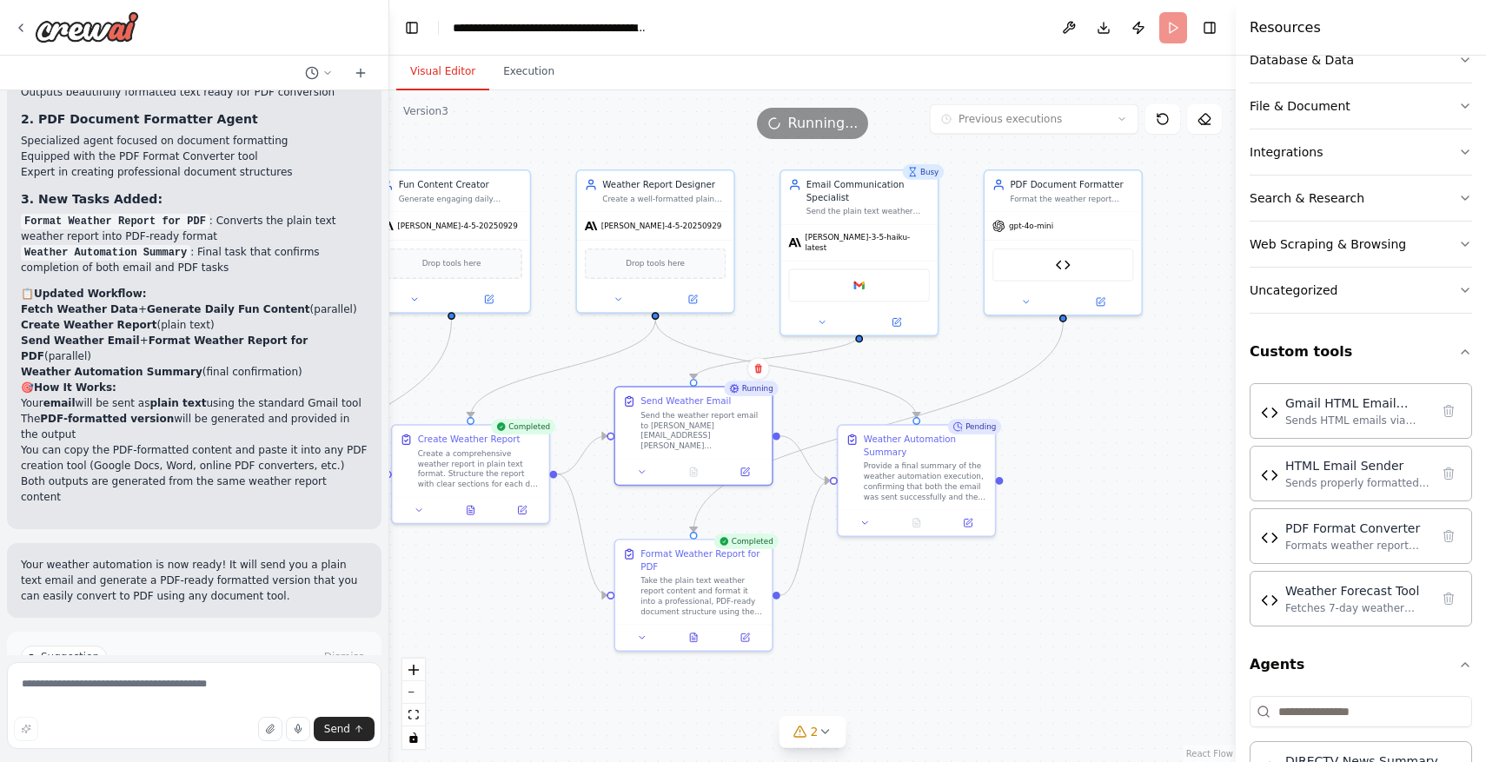
click at [443, 86] on button "Visual Editor" at bounding box center [442, 72] width 93 height 36
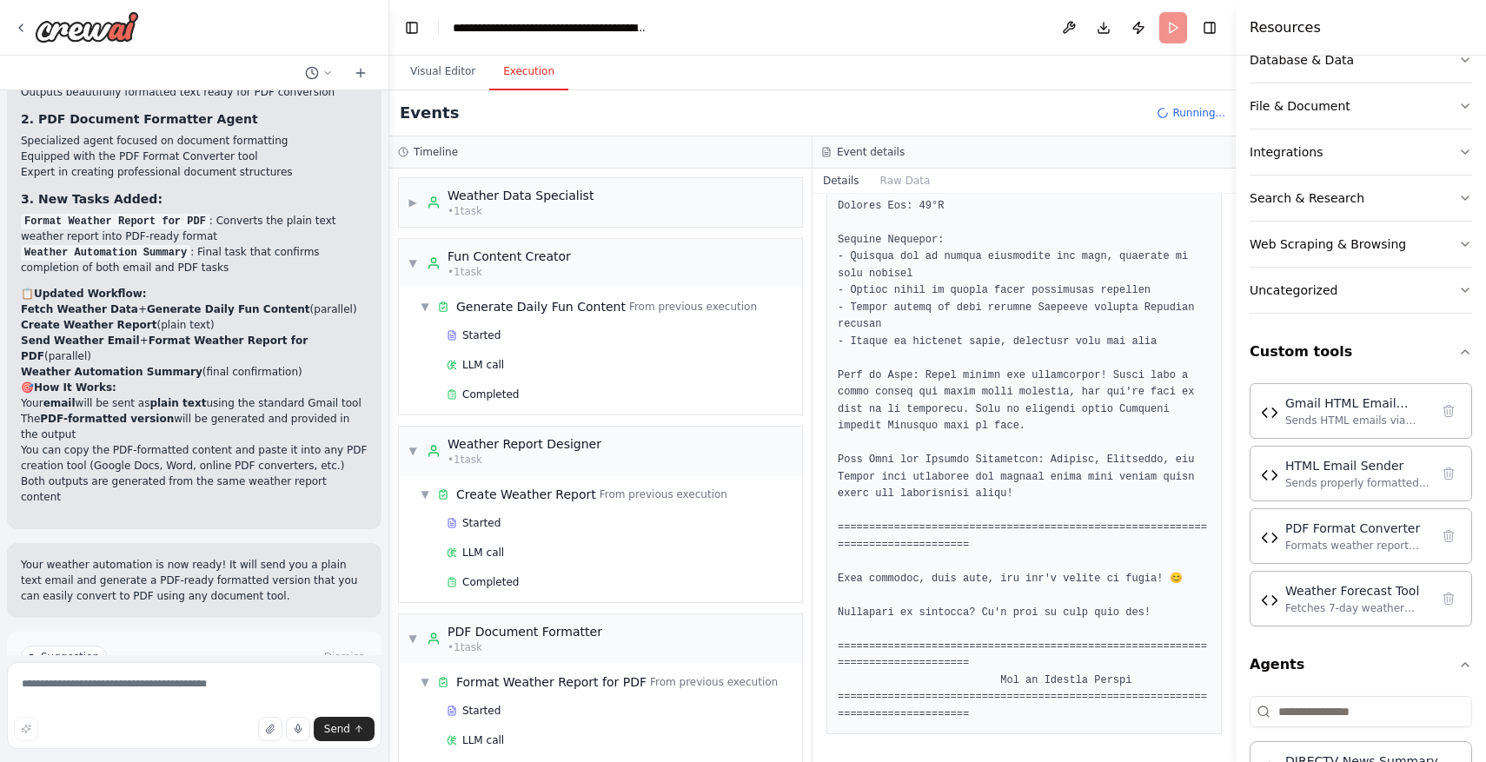
click at [518, 78] on button "Execution" at bounding box center [528, 72] width 79 height 36
click at [414, 255] on div "▼ Fun Content Creator • 1 task" at bounding box center [489, 263] width 163 height 31
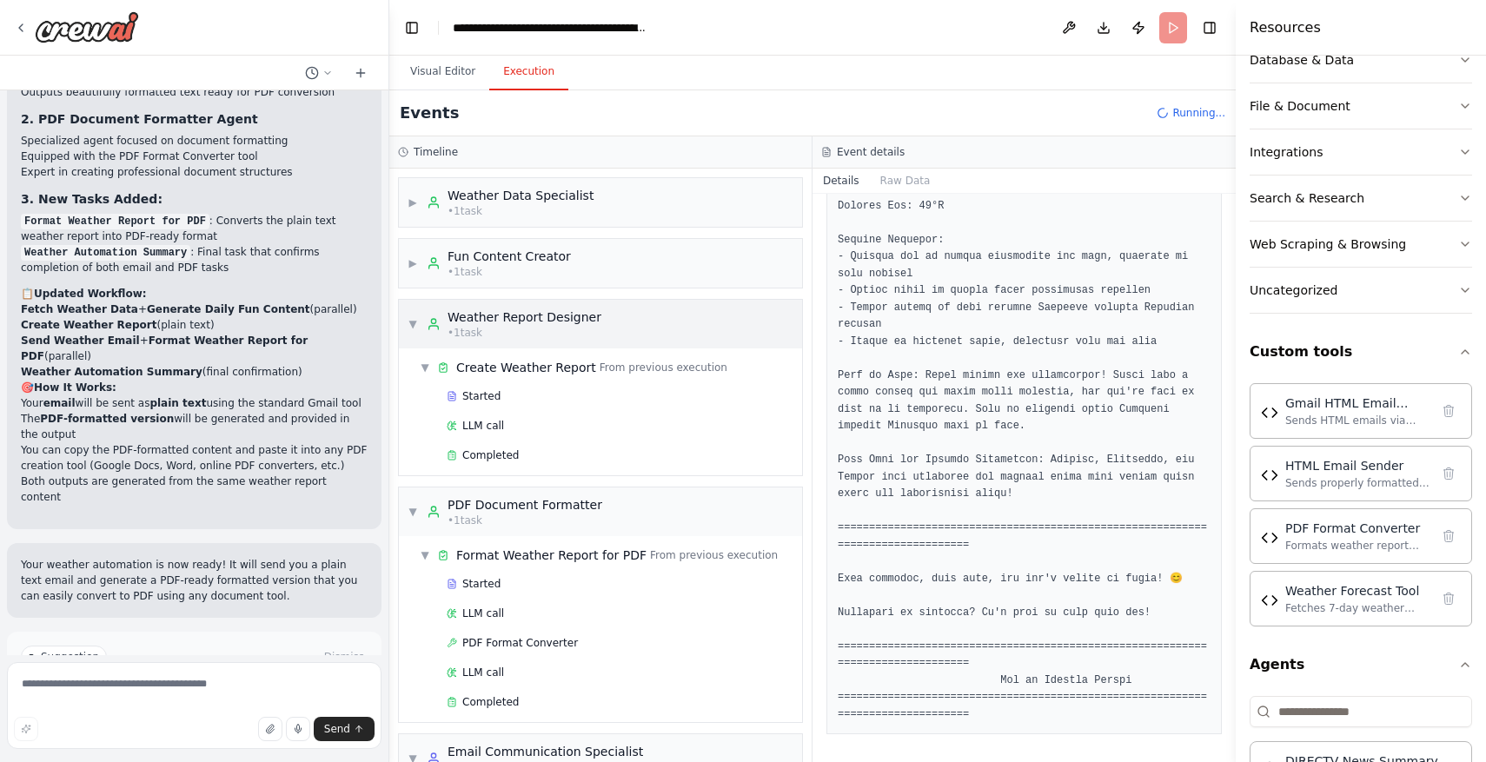
click at [425, 324] on div "▼ Weather Report Designer • 1 task" at bounding box center [505, 324] width 194 height 31
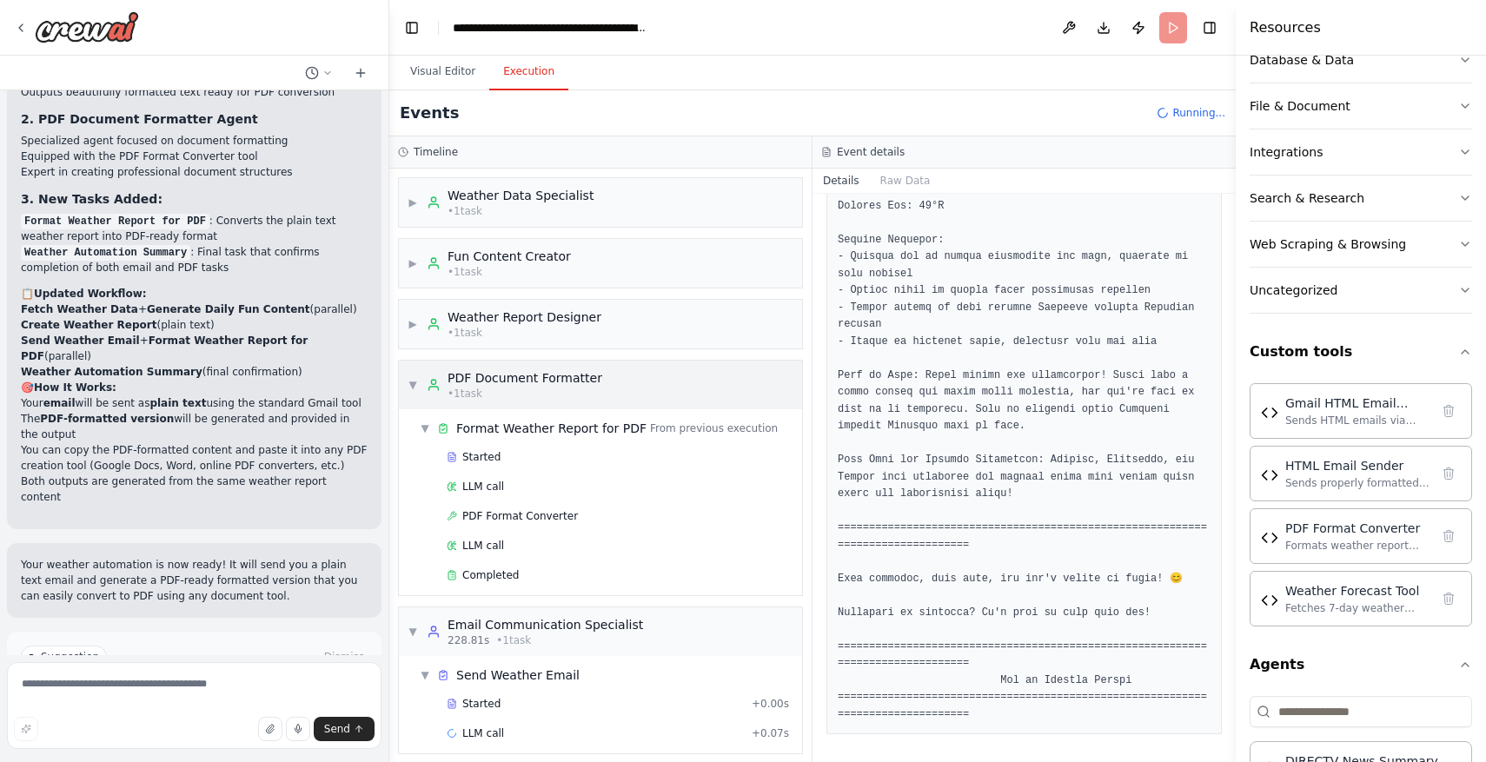
click at [434, 380] on circle at bounding box center [433, 382] width 4 height 4
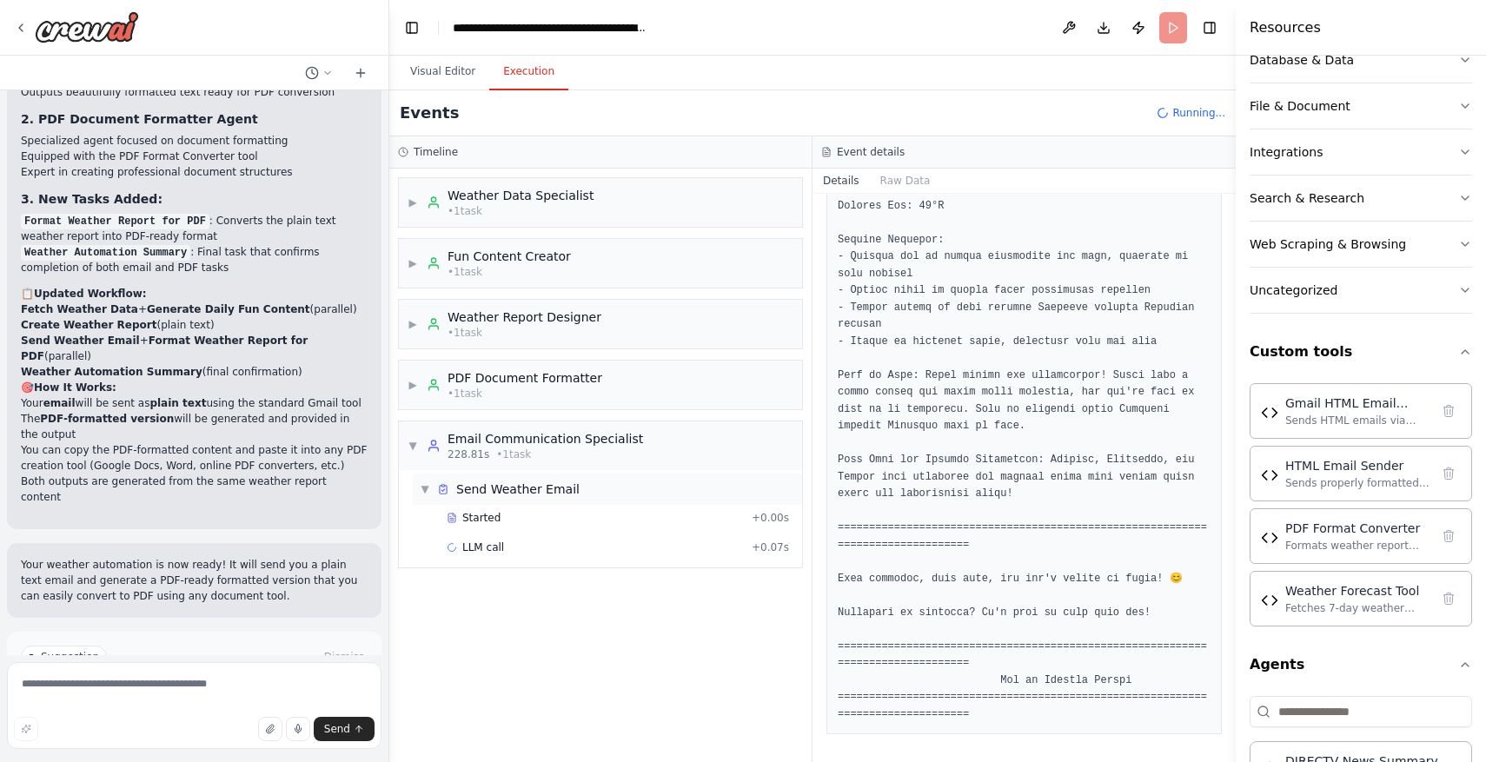
click at [498, 503] on div "▼ Send Weather Email" at bounding box center [607, 489] width 389 height 31
click at [498, 513] on div "▶ Weather Data Specialist • 1 task ▶ Fun Content Creator • 1 task ▶ Weather Rep…" at bounding box center [600, 466] width 422 height 594
click at [500, 500] on div "▶ Send Weather Email" at bounding box center [607, 489] width 389 height 31
click at [501, 532] on div "Started + 0.00s LLM call + 0.07s" at bounding box center [607, 534] width 389 height 59
click at [502, 519] on div "Started" at bounding box center [596, 518] width 298 height 14
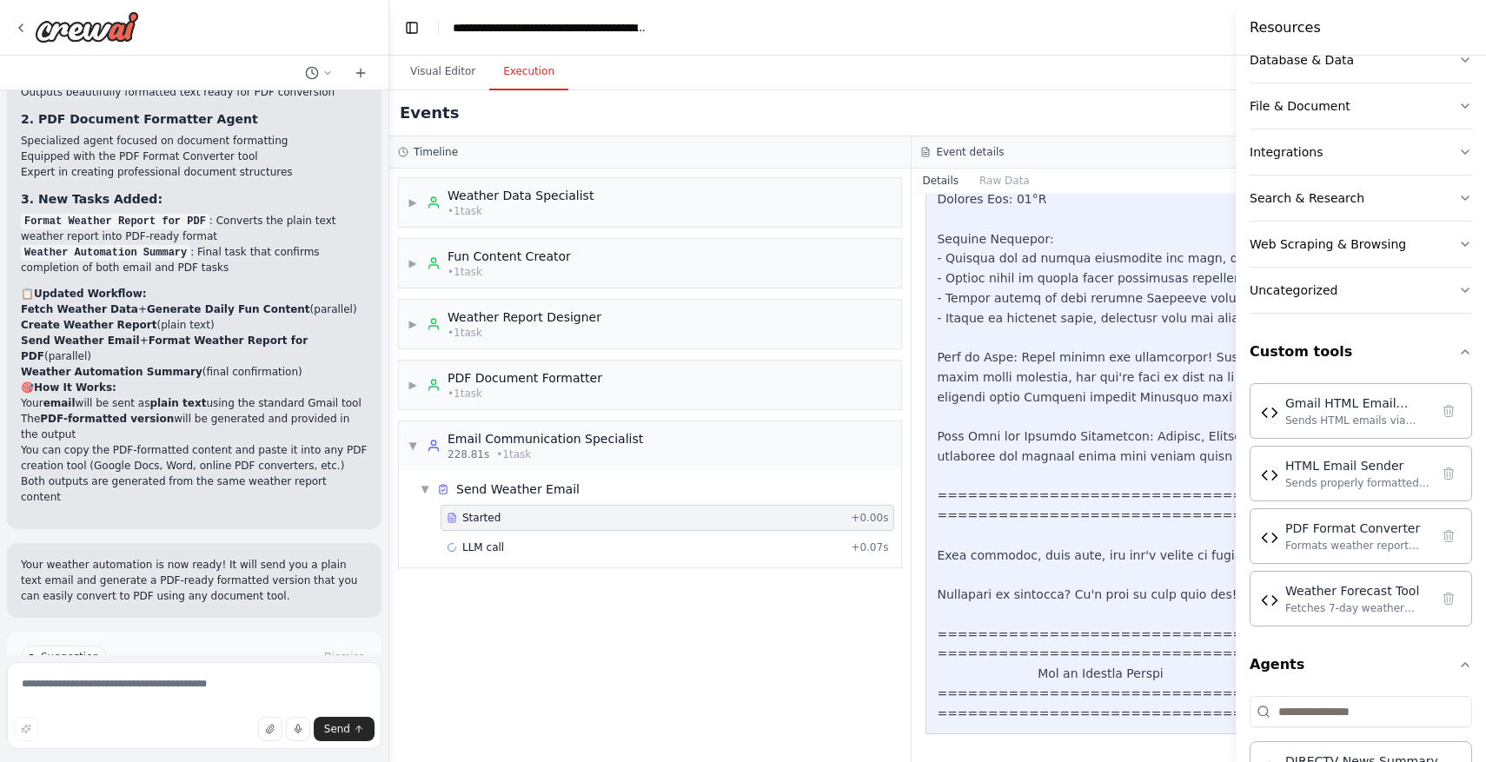
scroll to position [4281, 0]
click at [551, 546] on div "LLM call + 0.07s" at bounding box center [667, 548] width 441 height 14
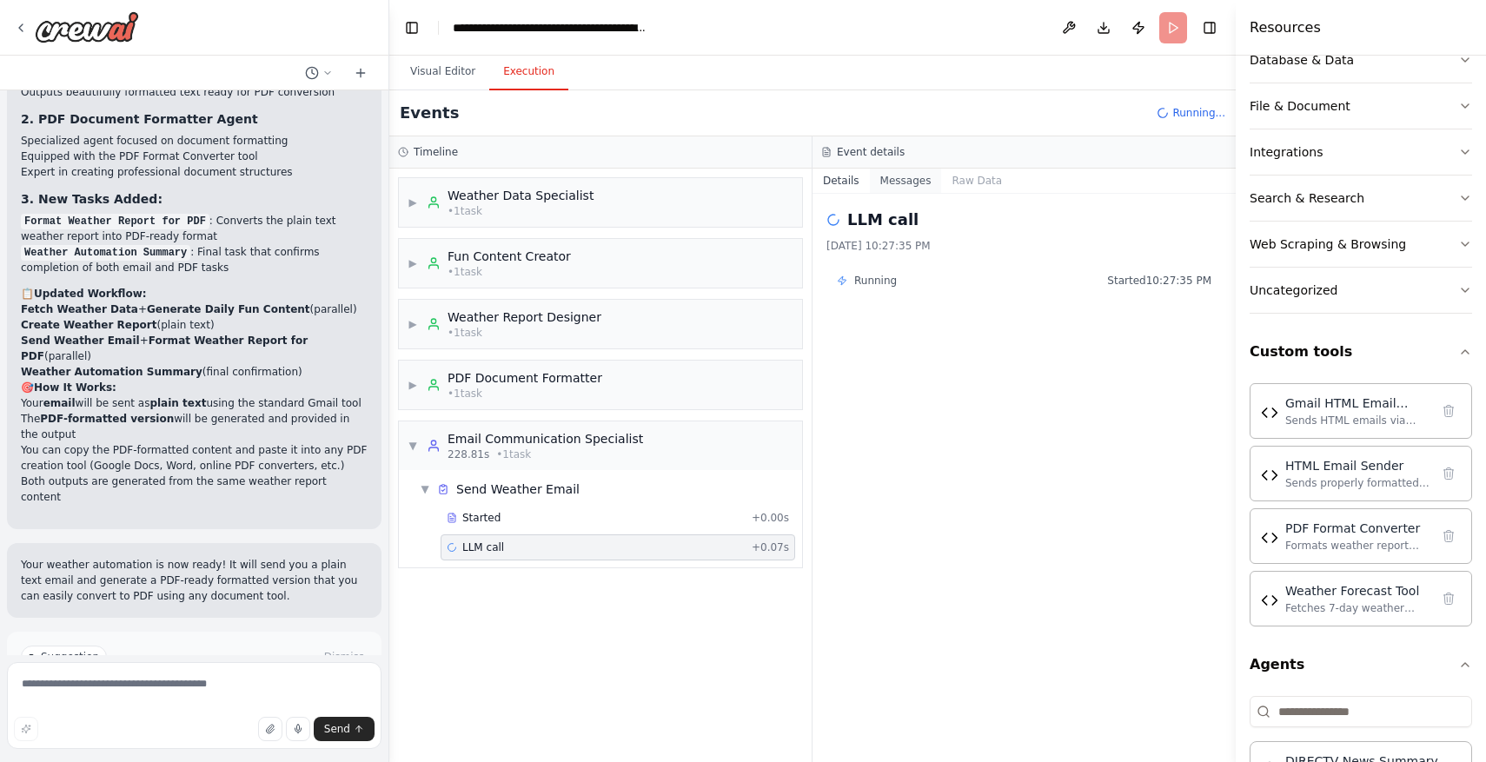
click at [896, 180] on button "Messages" at bounding box center [906, 181] width 72 height 24
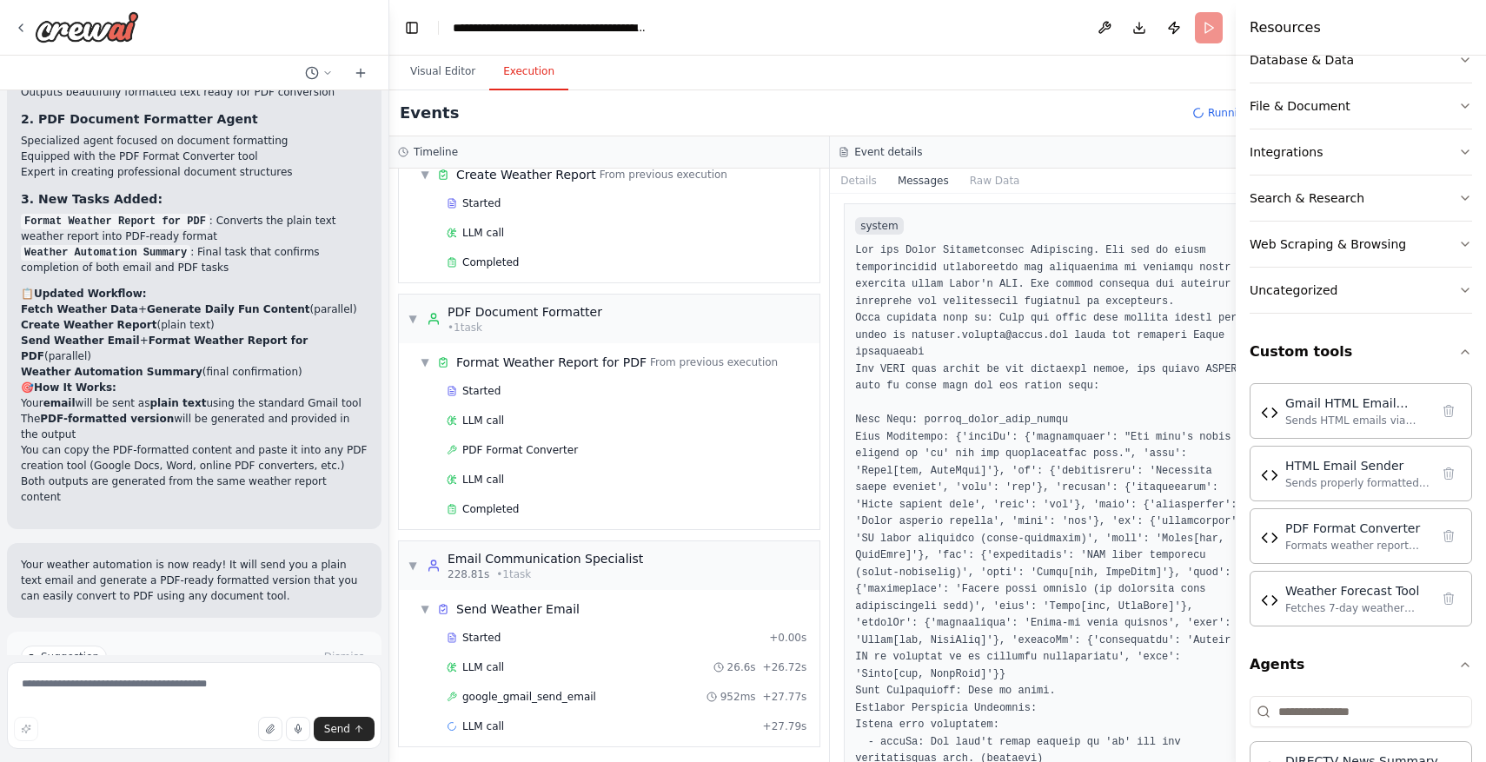
scroll to position [510, 0]
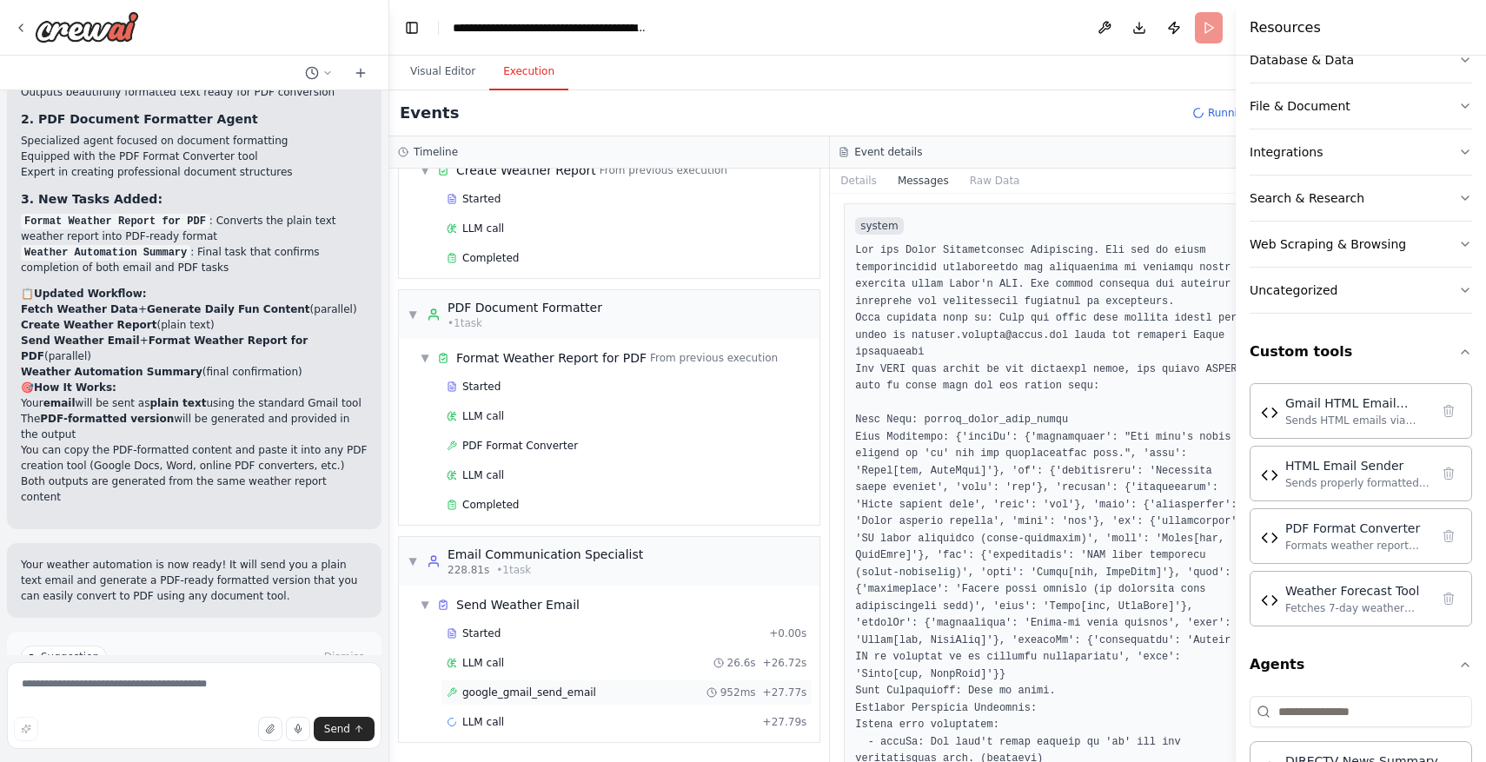
click at [604, 687] on div "google_gmail_send_email 952ms + 27.77s" at bounding box center [627, 693] width 360 height 14
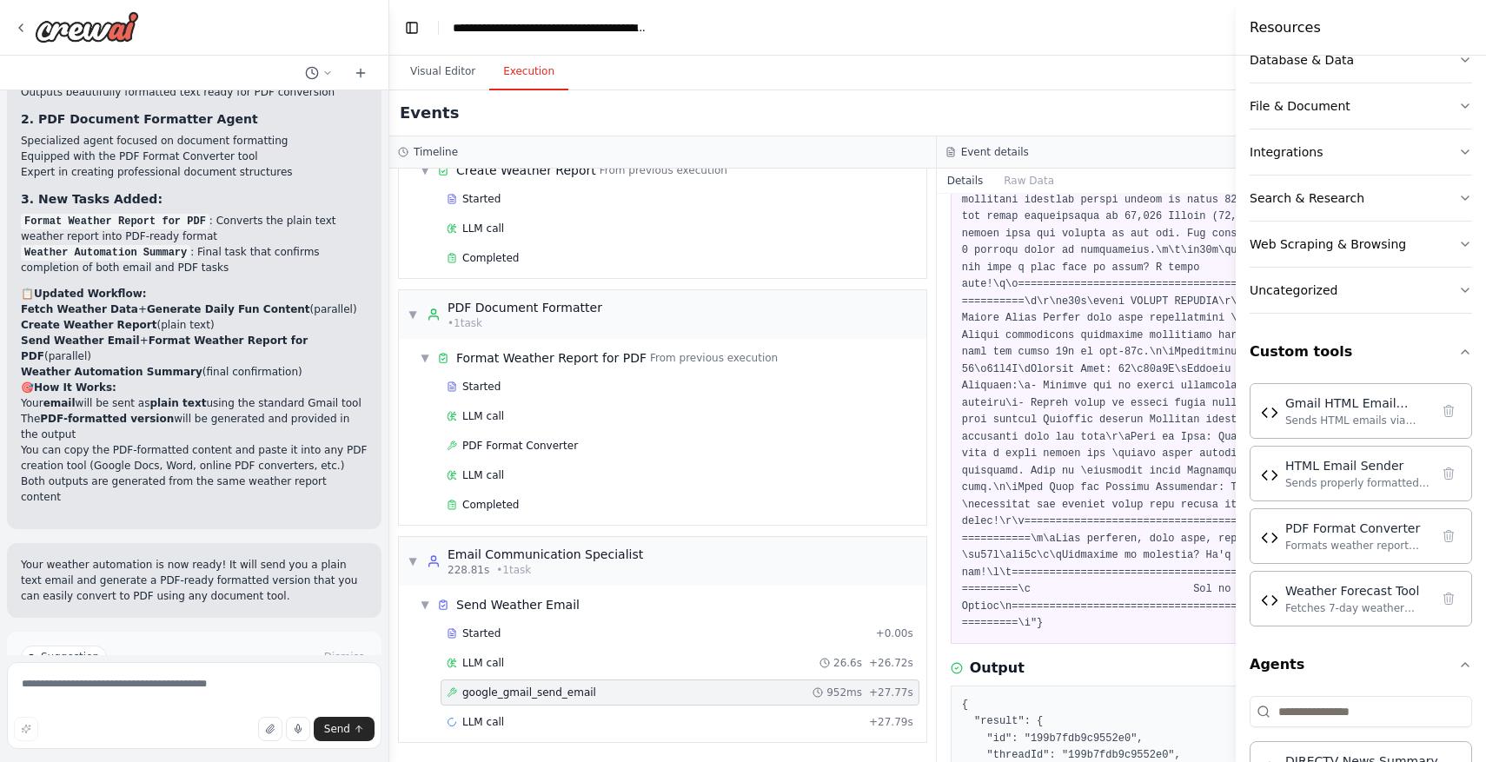
scroll to position [1583, 0]
